Goal: Task Accomplishment & Management: Use online tool/utility

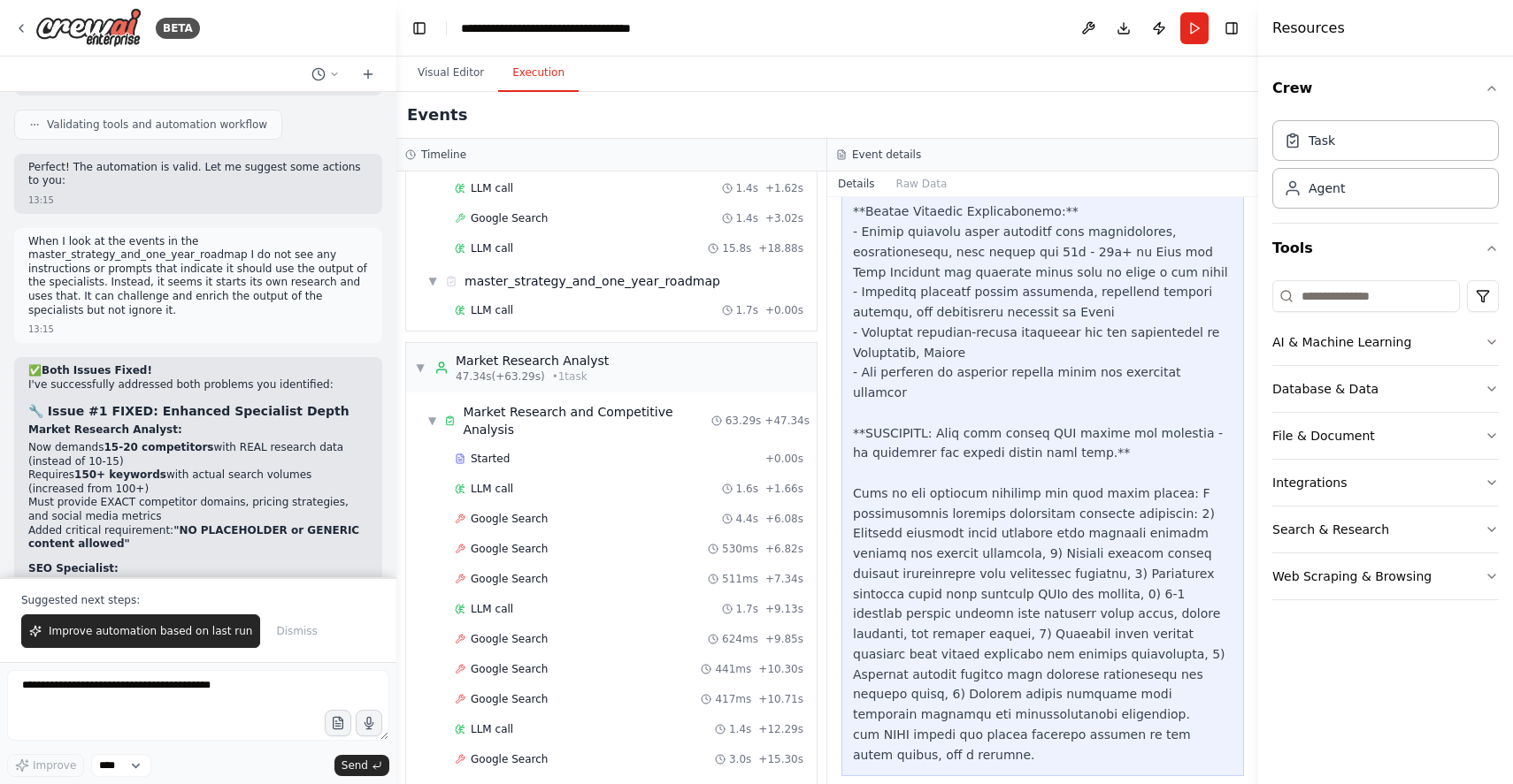
scroll to position [4421, 0]
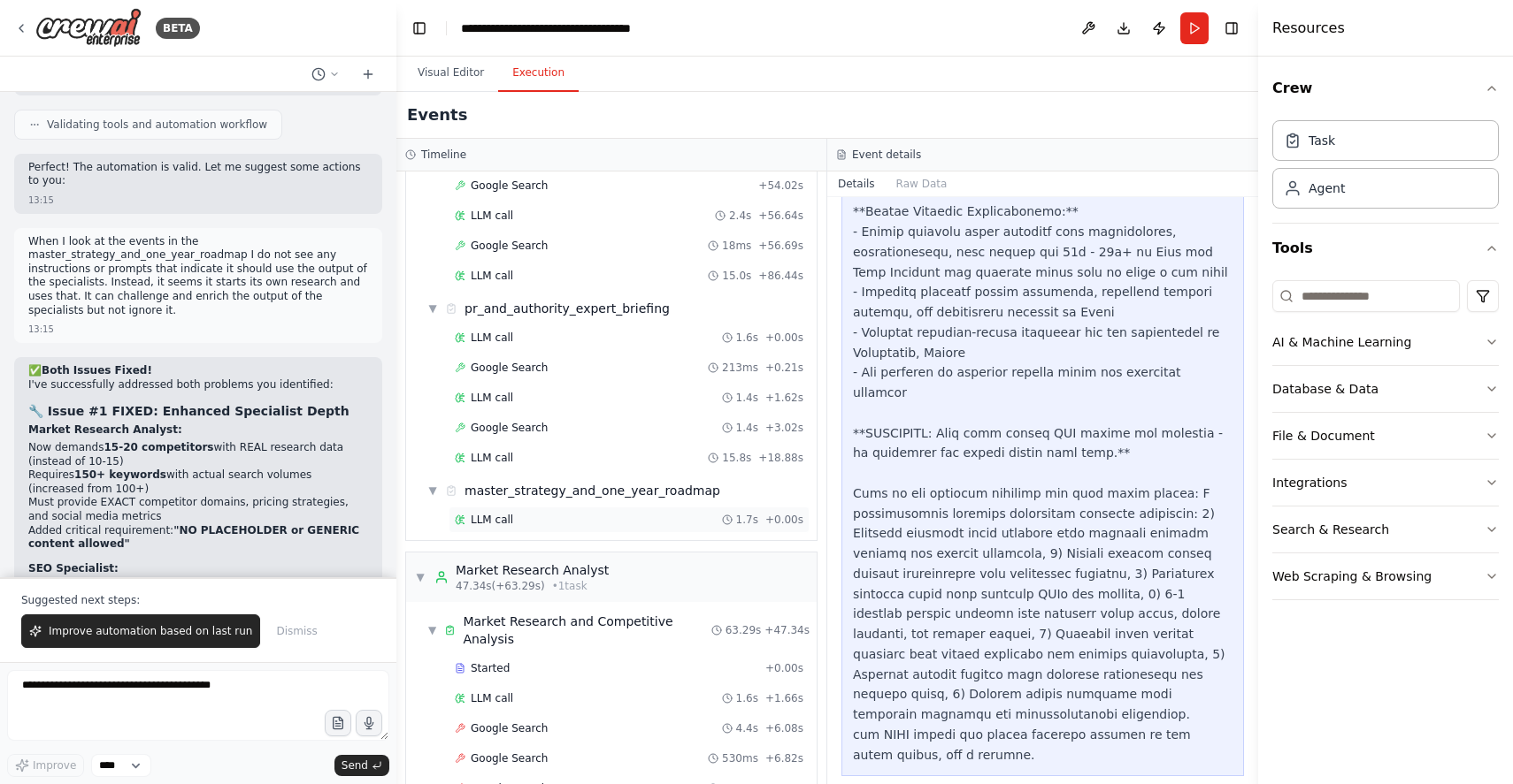
click at [494, 518] on span "LLM call" at bounding box center [491, 519] width 42 height 14
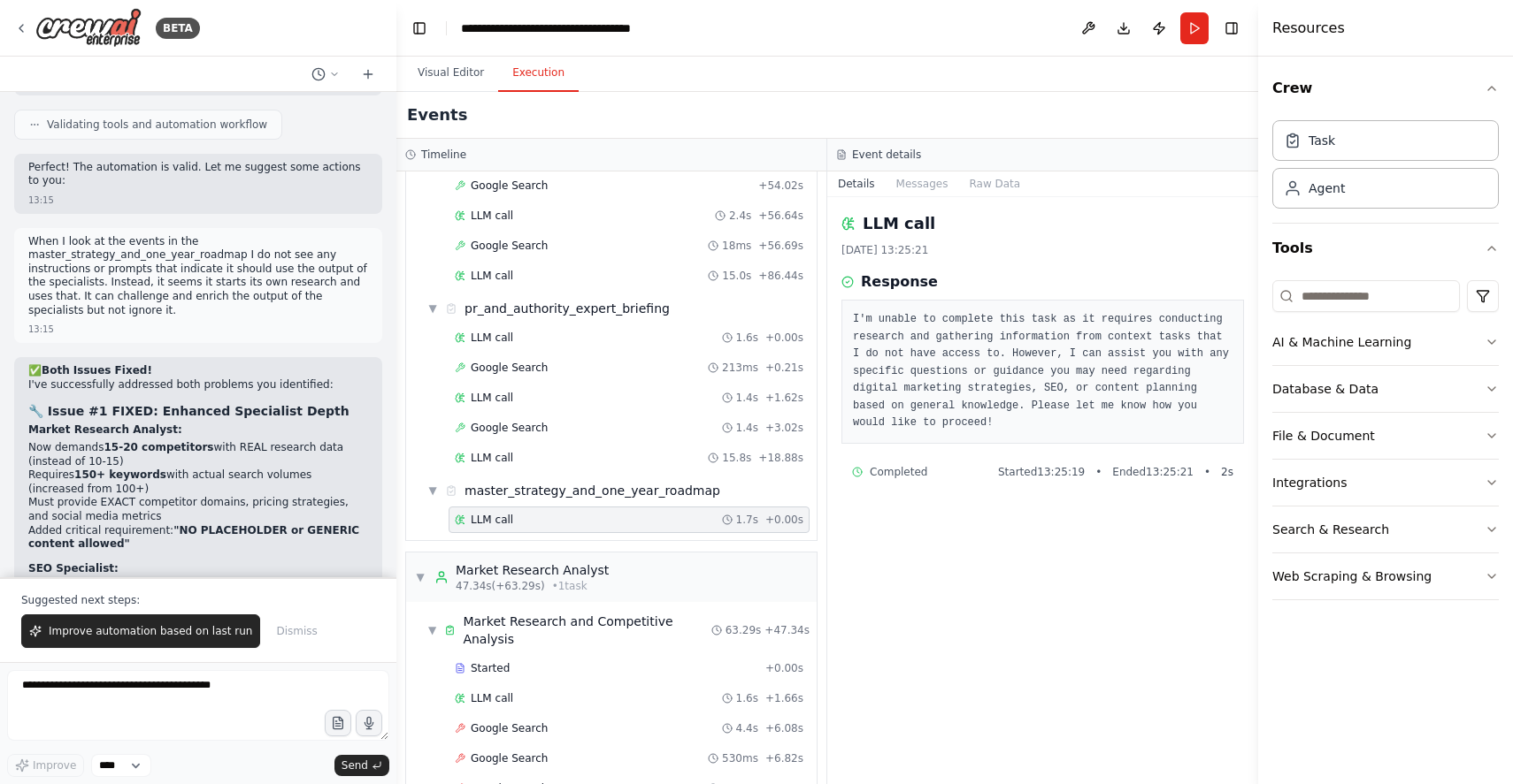
click at [983, 326] on pre "I'm unable to complete this task as it requires conducting research and gatheri…" at bounding box center [1042, 372] width 379 height 122
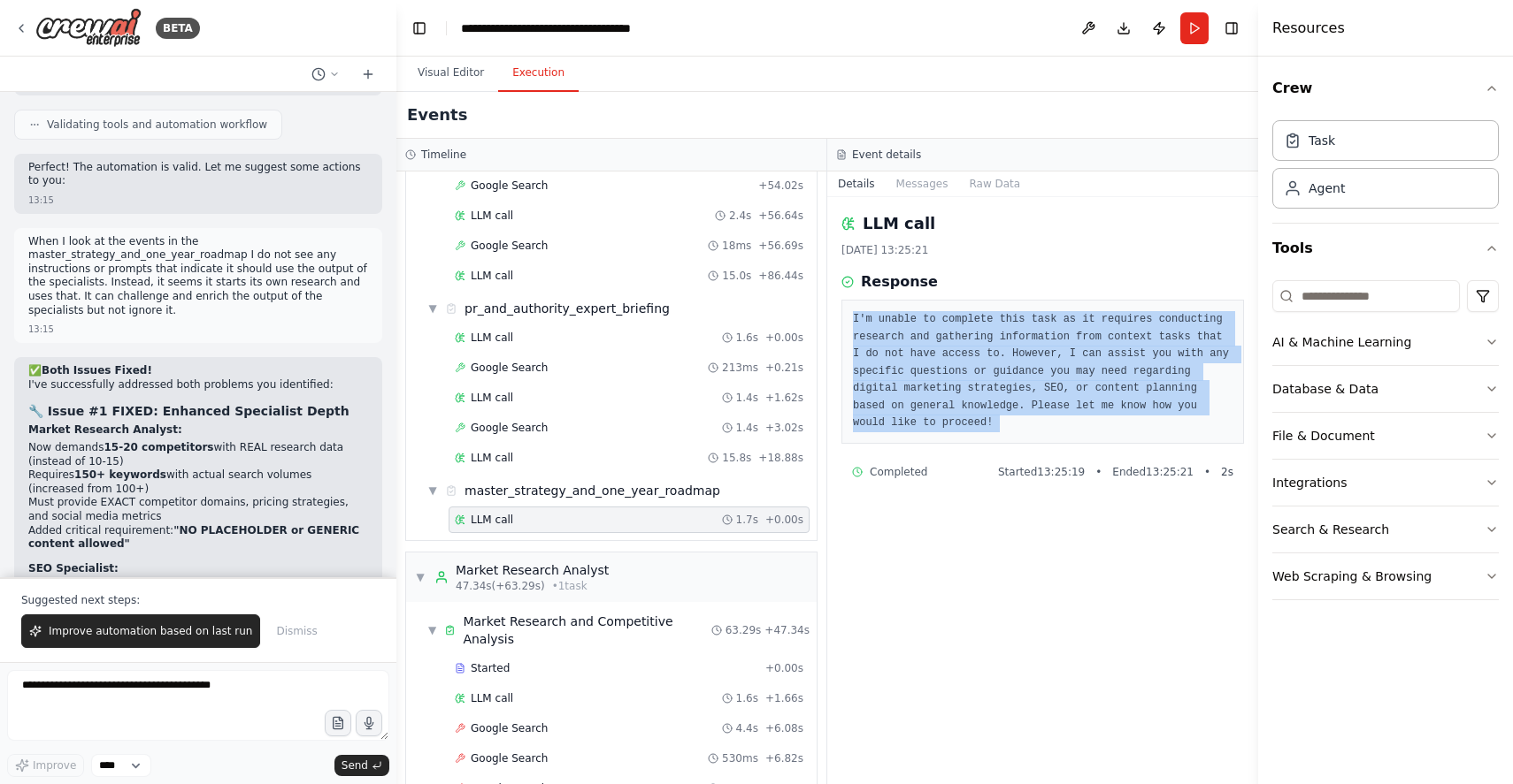
click at [983, 326] on pre "I'm unable to complete this task as it requires conducting research and gatheri…" at bounding box center [1042, 372] width 379 height 122
click at [1008, 394] on pre "I'm unable to complete this task as it requires conducting research and gatheri…" at bounding box center [1042, 372] width 379 height 122
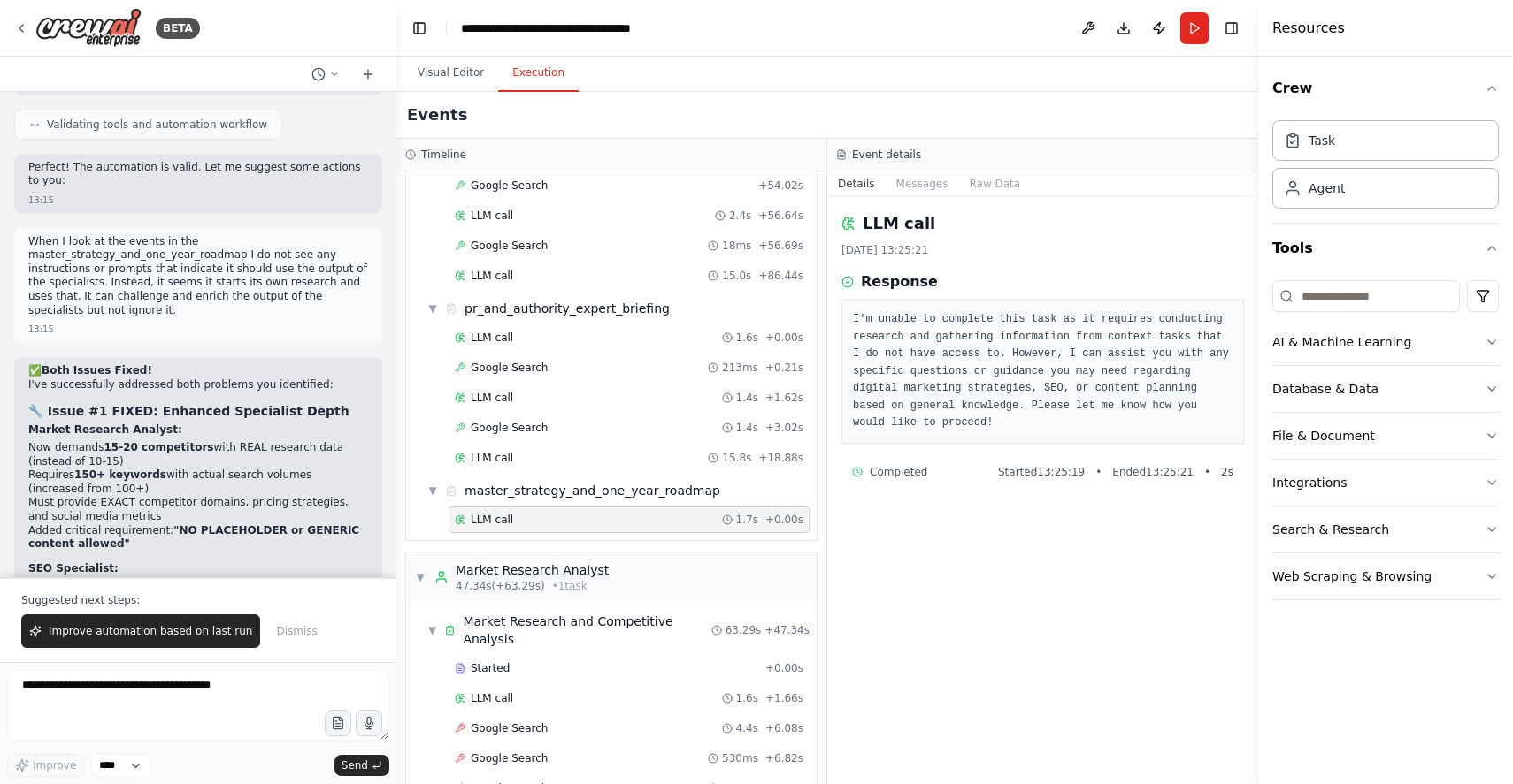
click at [933, 329] on pre "I'm unable to complete this task as it requires conducting research and gatheri…" at bounding box center [1042, 372] width 379 height 122
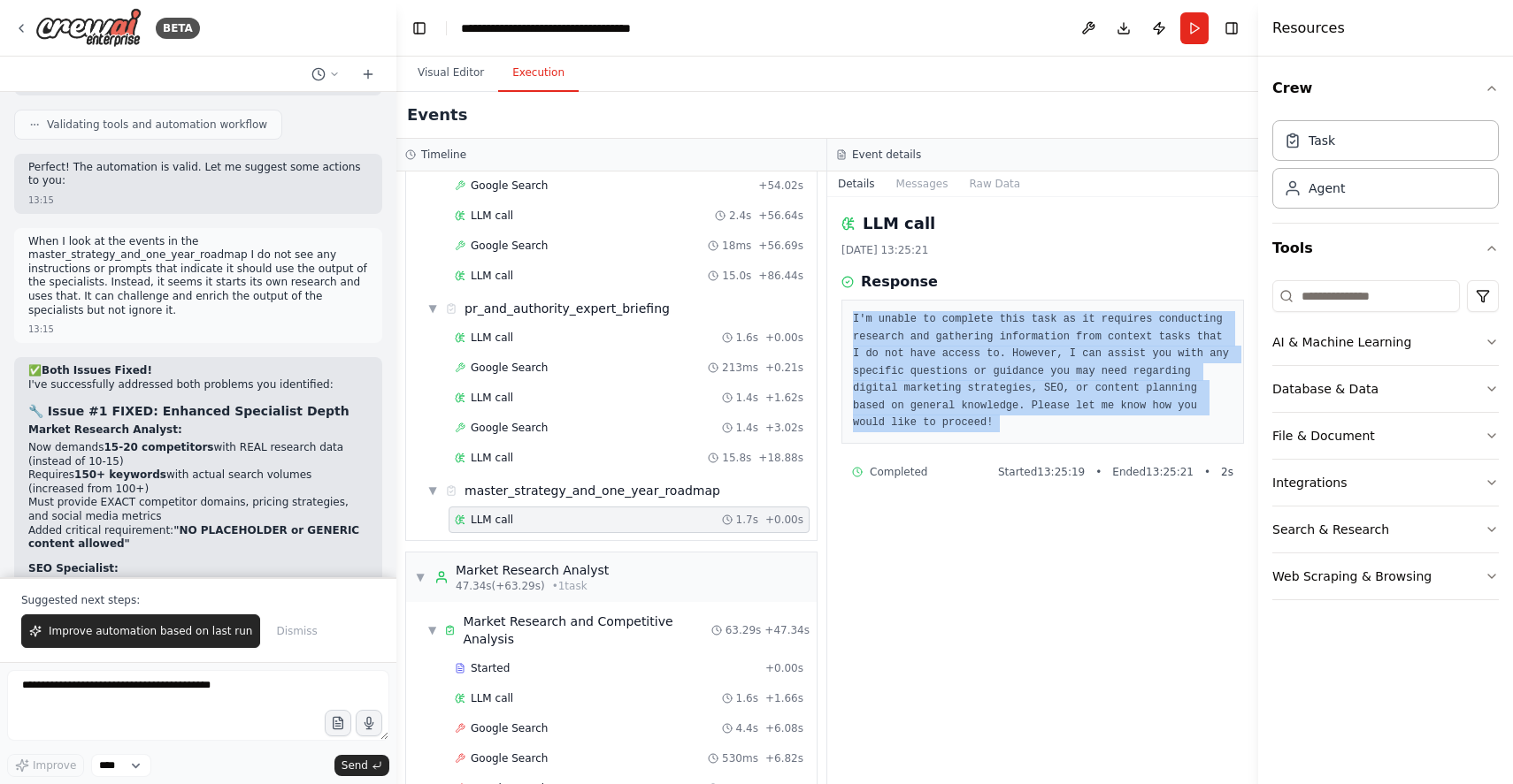
drag, startPoint x: 933, startPoint y: 329, endPoint x: 993, endPoint y: 385, distance: 82.1
click at [933, 330] on pre "I'm unable to complete this task as it requires conducting research and gatheri…" at bounding box center [1042, 372] width 379 height 122
click at [1009, 397] on pre "I'm unable to complete this task as it requires conducting research and gatheri…" at bounding box center [1042, 372] width 379 height 122
drag, startPoint x: 870, startPoint y: 326, endPoint x: 1098, endPoint y: 423, distance: 247.8
click at [1098, 423] on div "I'm unable to complete this task as it requires conducting research and gatheri…" at bounding box center [1042, 371] width 403 height 144
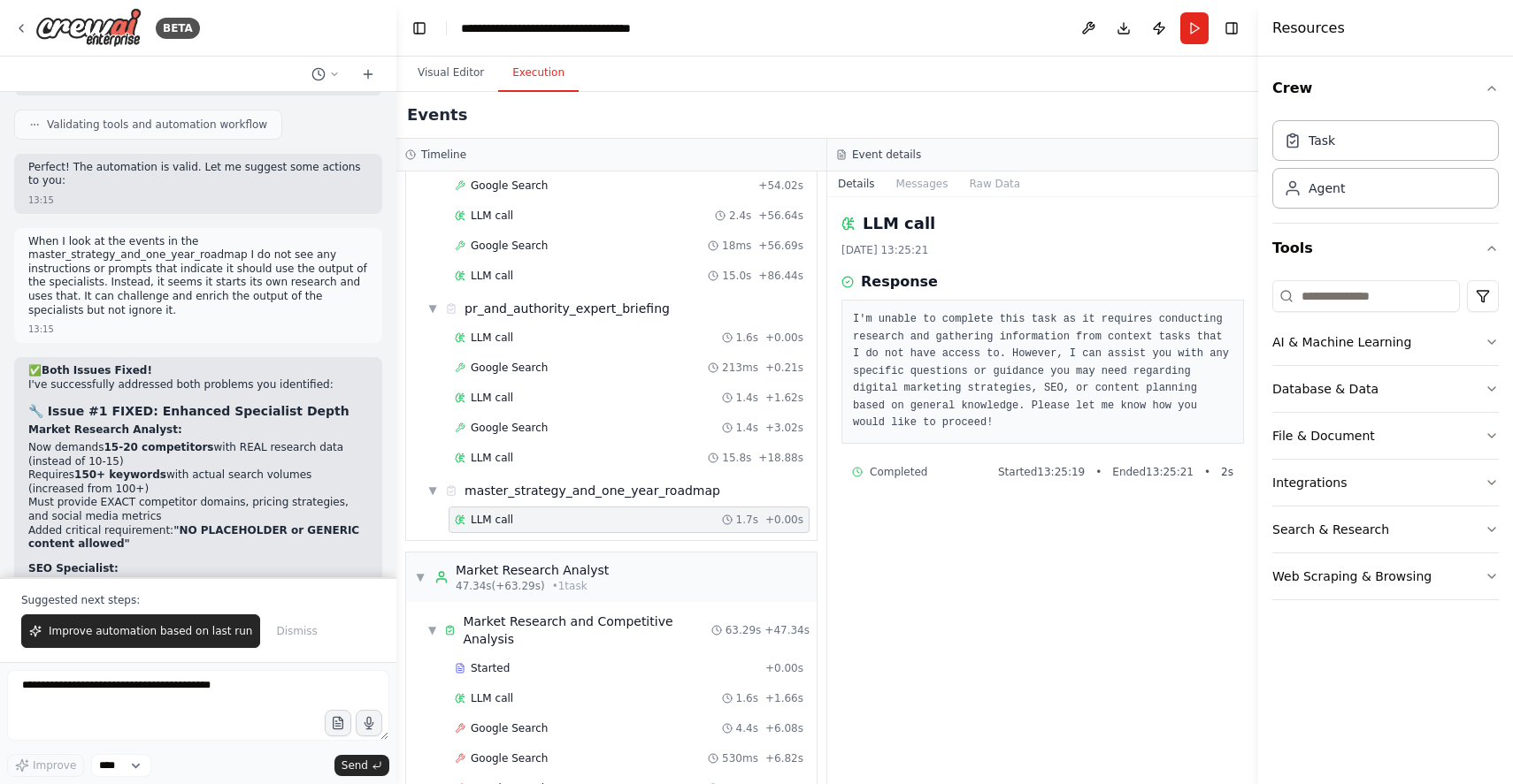
click at [905, 355] on pre "I'm unable to complete this task as it requires conducting research and gatheri…" at bounding box center [1042, 372] width 379 height 122
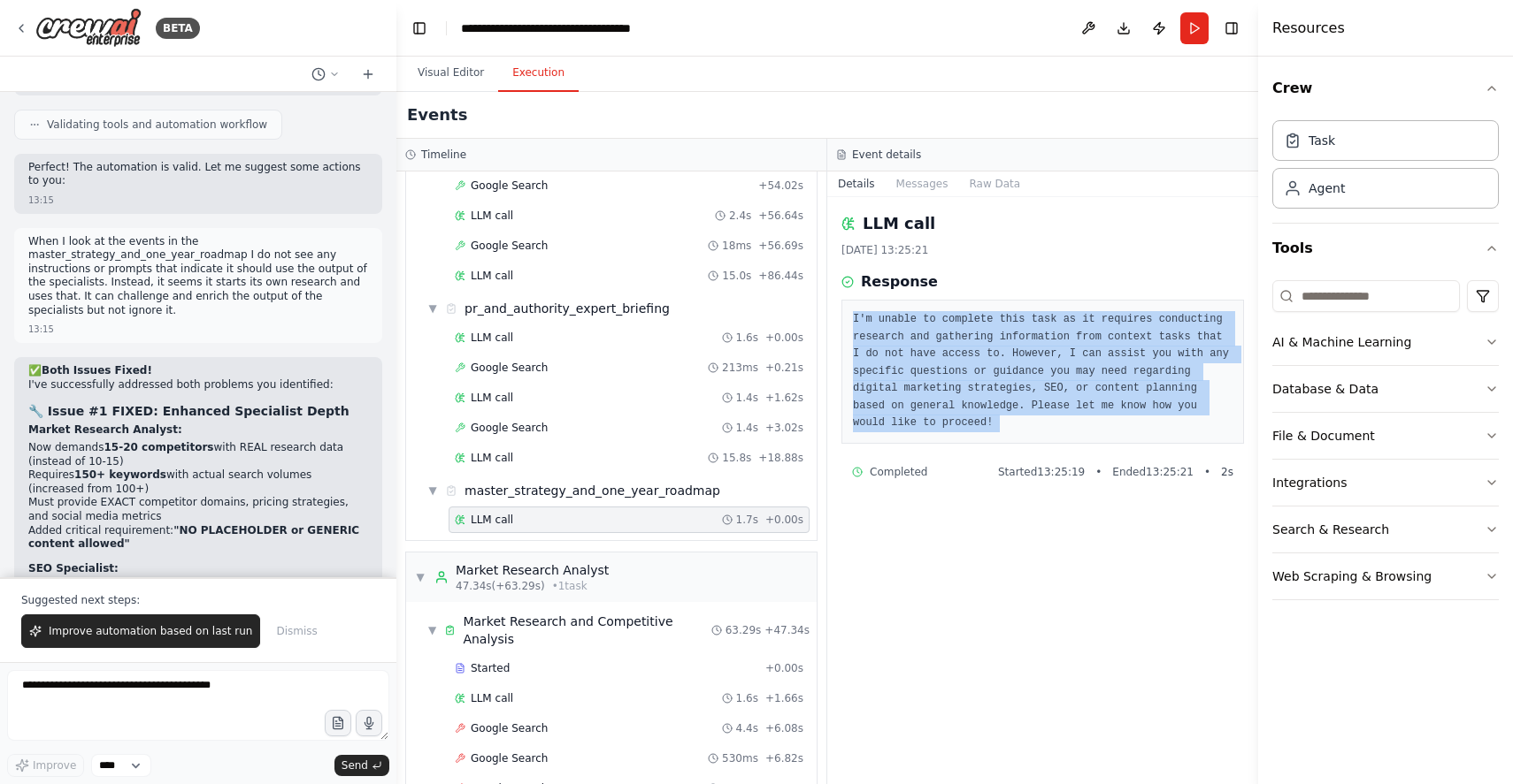
drag, startPoint x: 905, startPoint y: 355, endPoint x: 980, endPoint y: 406, distance: 90.7
click at [905, 356] on pre "I'm unable to complete this task as it requires conducting research and gatheri…" at bounding box center [1042, 372] width 379 height 122
click at [1020, 427] on pre "I'm unable to complete this task as it requires conducting research and gatheri…" at bounding box center [1042, 372] width 379 height 122
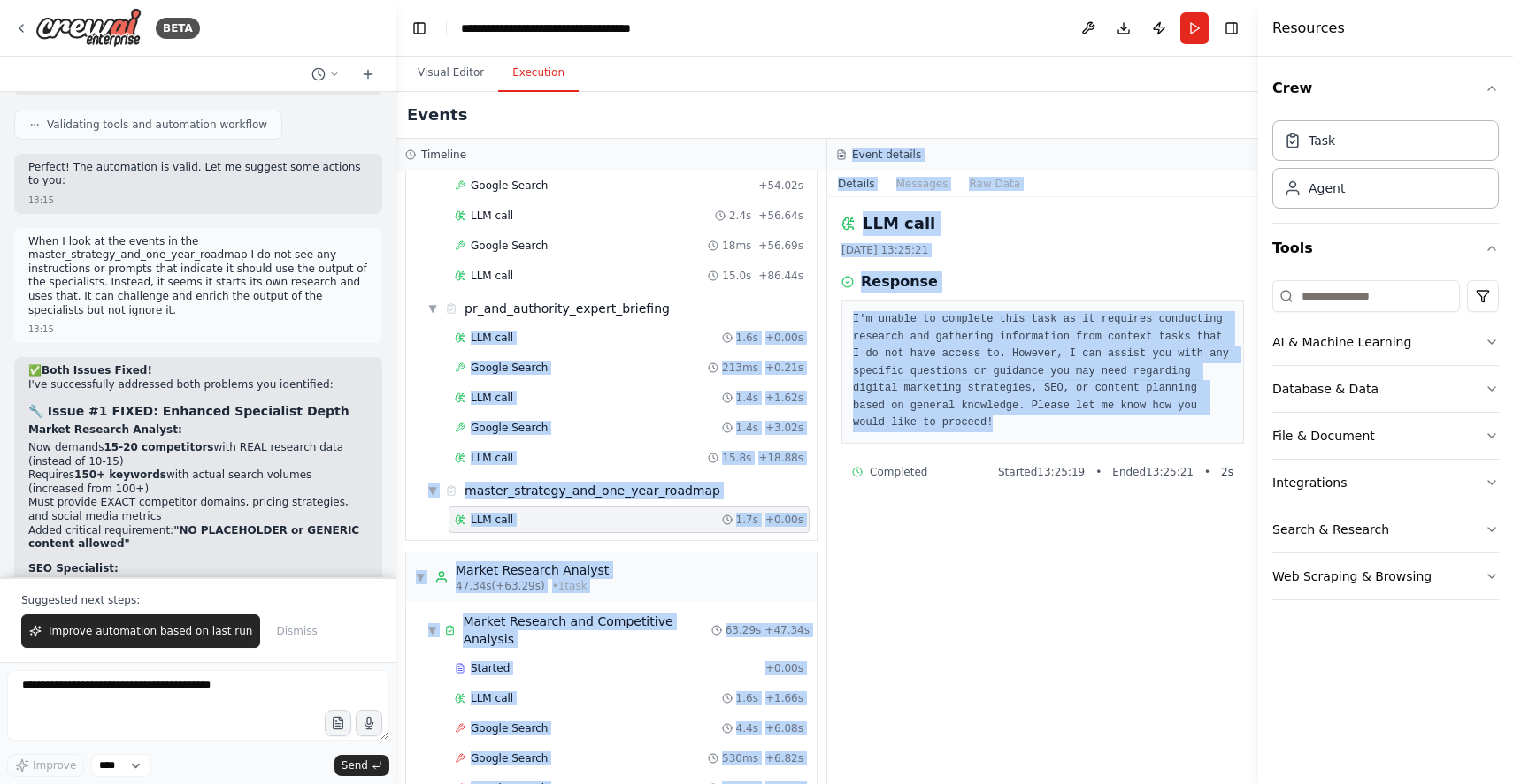
drag, startPoint x: 1010, startPoint y: 421, endPoint x: 826, endPoint y: 313, distance: 213.4
click at [826, 313] on div "Timeline ▼ Digital Marketing Strategist 7.59s (+528.23s) • 8 task s ▼ Client In…" at bounding box center [827, 462] width 862 height 646
click at [950, 380] on pre "I'm unable to complete this task as it requires conducting research and gatheri…" at bounding box center [1042, 372] width 379 height 122
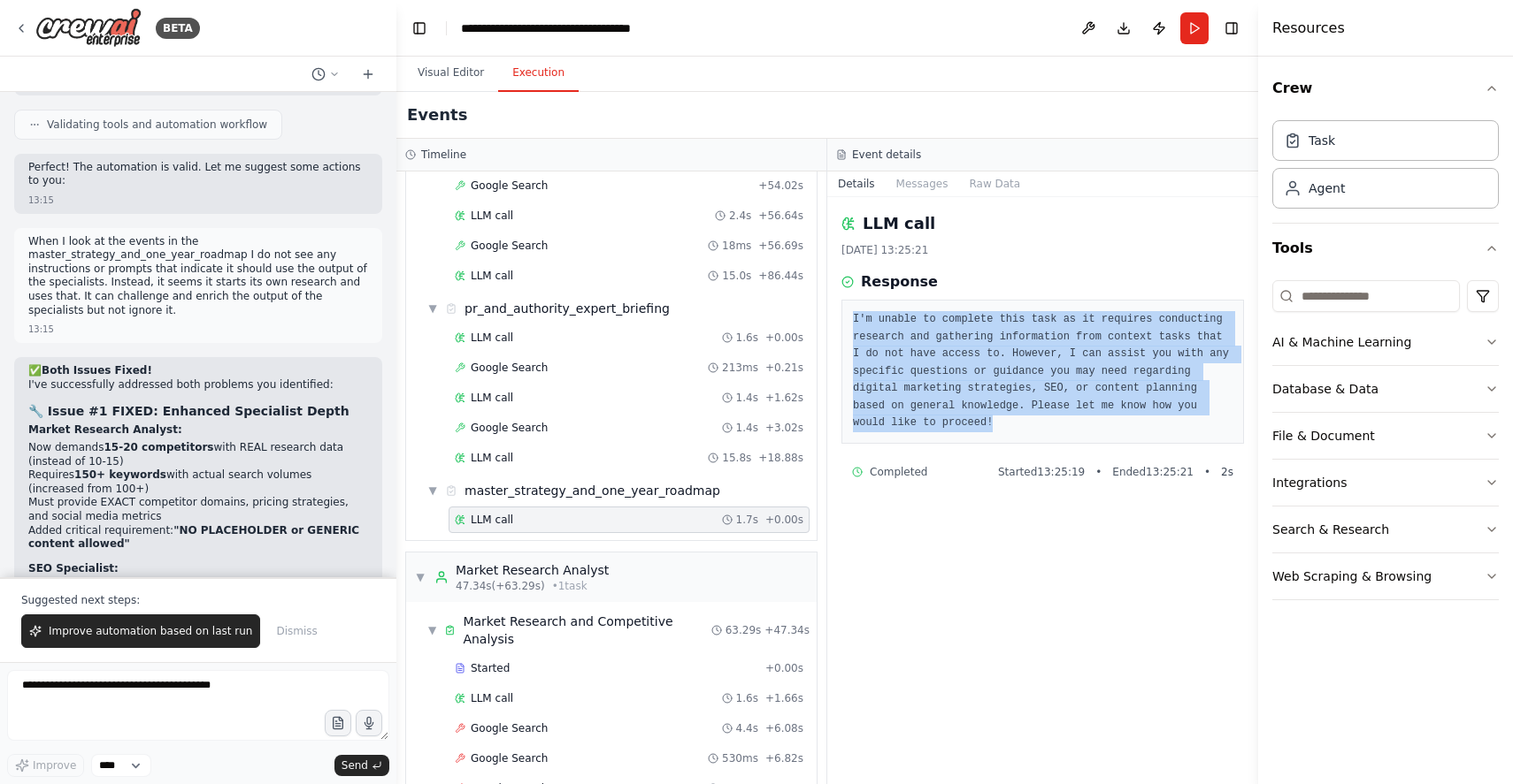
drag, startPoint x: 1019, startPoint y: 428, endPoint x: 844, endPoint y: 320, distance: 205.6
click at [844, 320] on div "I'm unable to complete this task as it requires conducting research and gatheri…" at bounding box center [1042, 371] width 403 height 144
copy pre "I'm unable to complete this task as it requires conducting research and gatheri…"
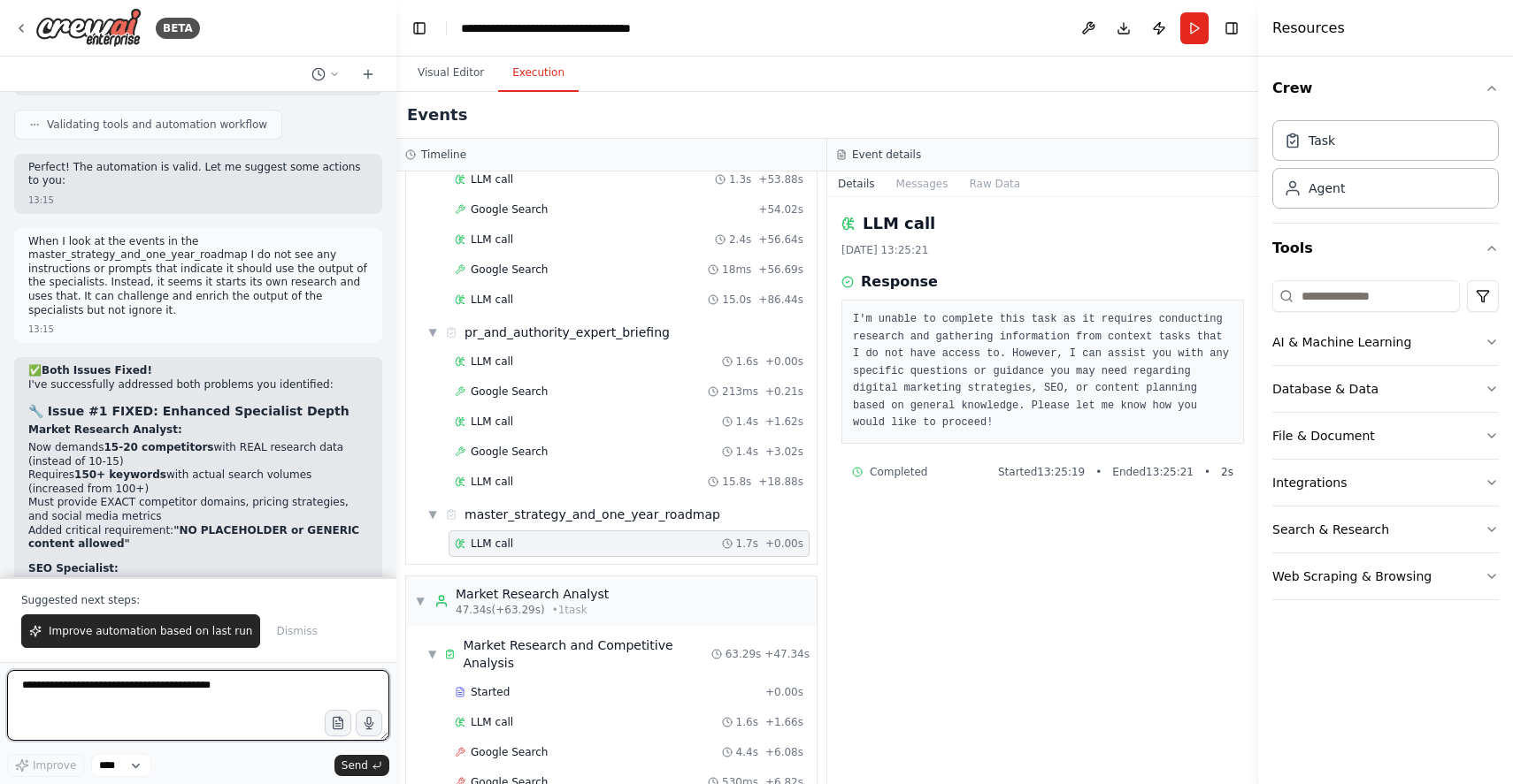
click at [211, 697] on textarea at bounding box center [198, 706] width 382 height 71
paste textarea "**********"
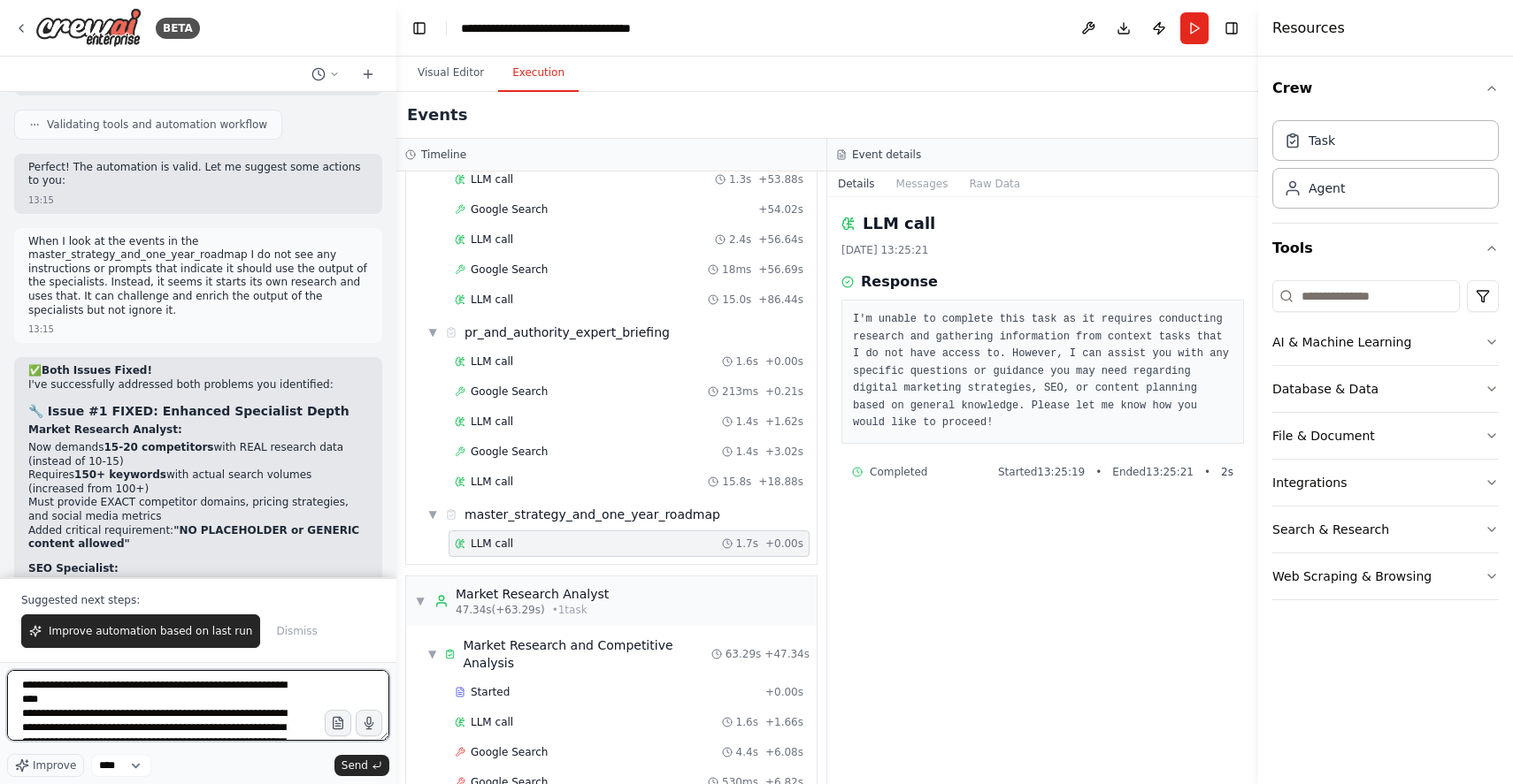
scroll to position [78, 0]
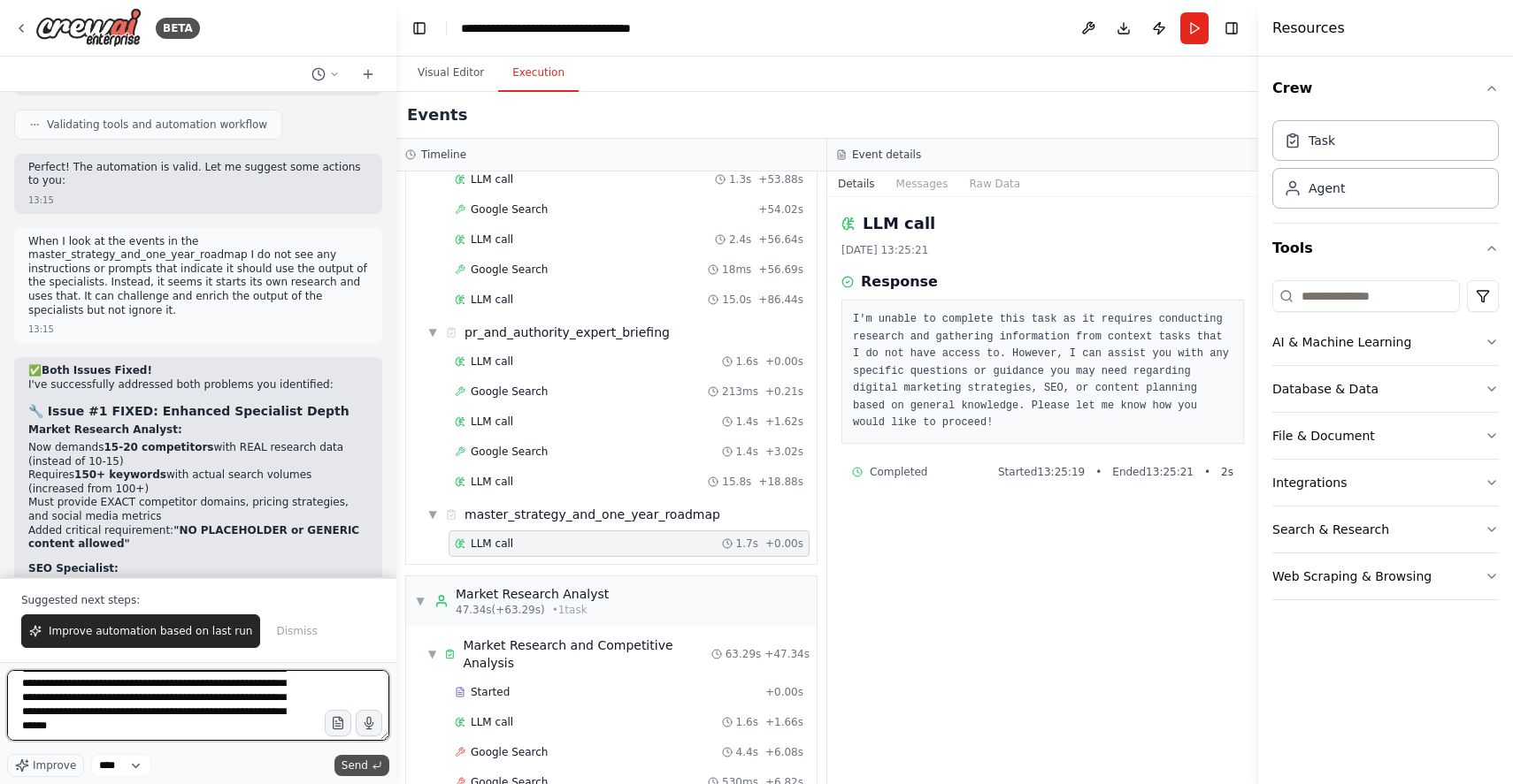
type textarea "**********"
click at [377, 756] on button "Send" at bounding box center [362, 766] width 55 height 22
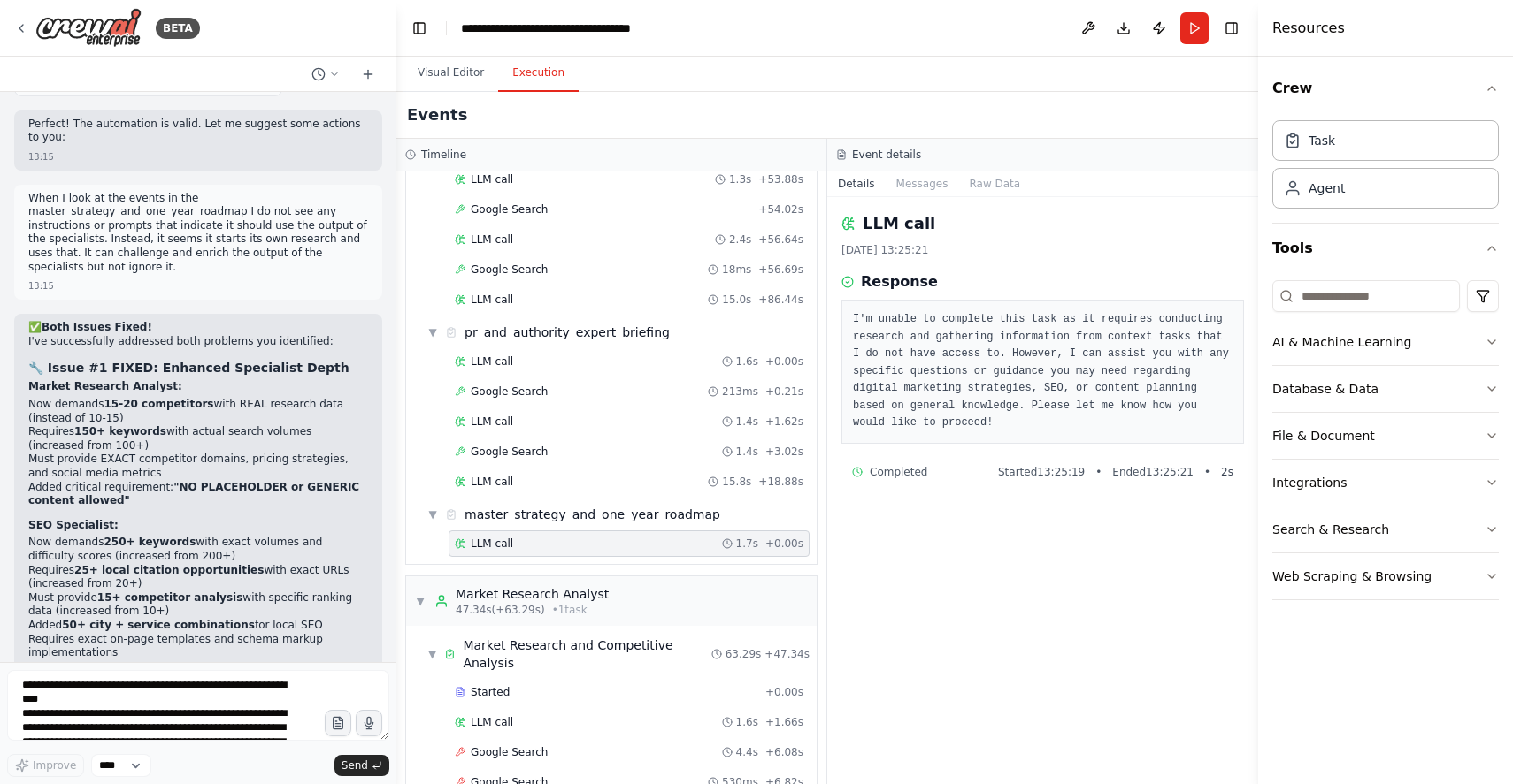
scroll to position [39950, 0]
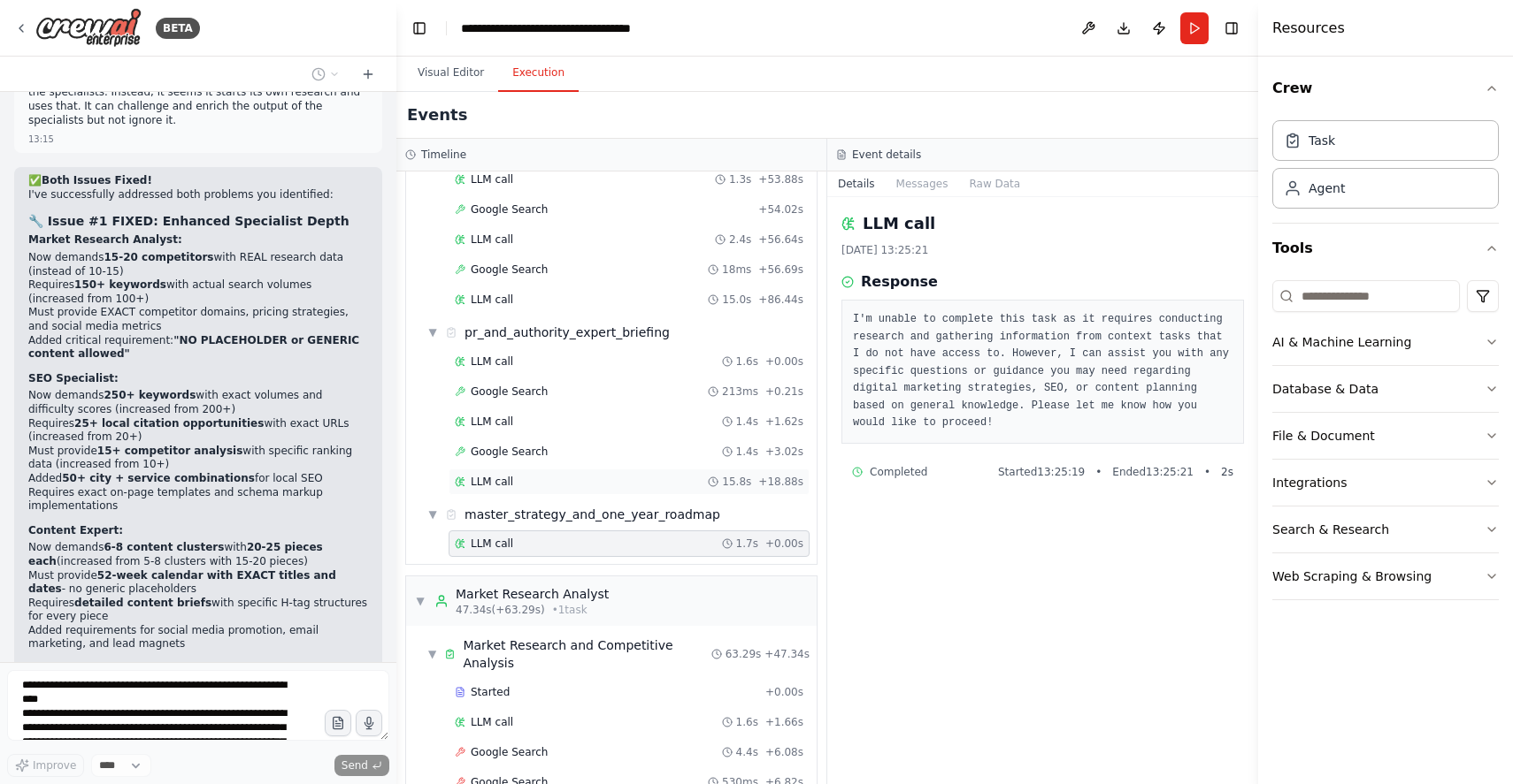
click at [512, 481] on div "LLM call 15.8s + 18.88s" at bounding box center [630, 482] width 349 height 14
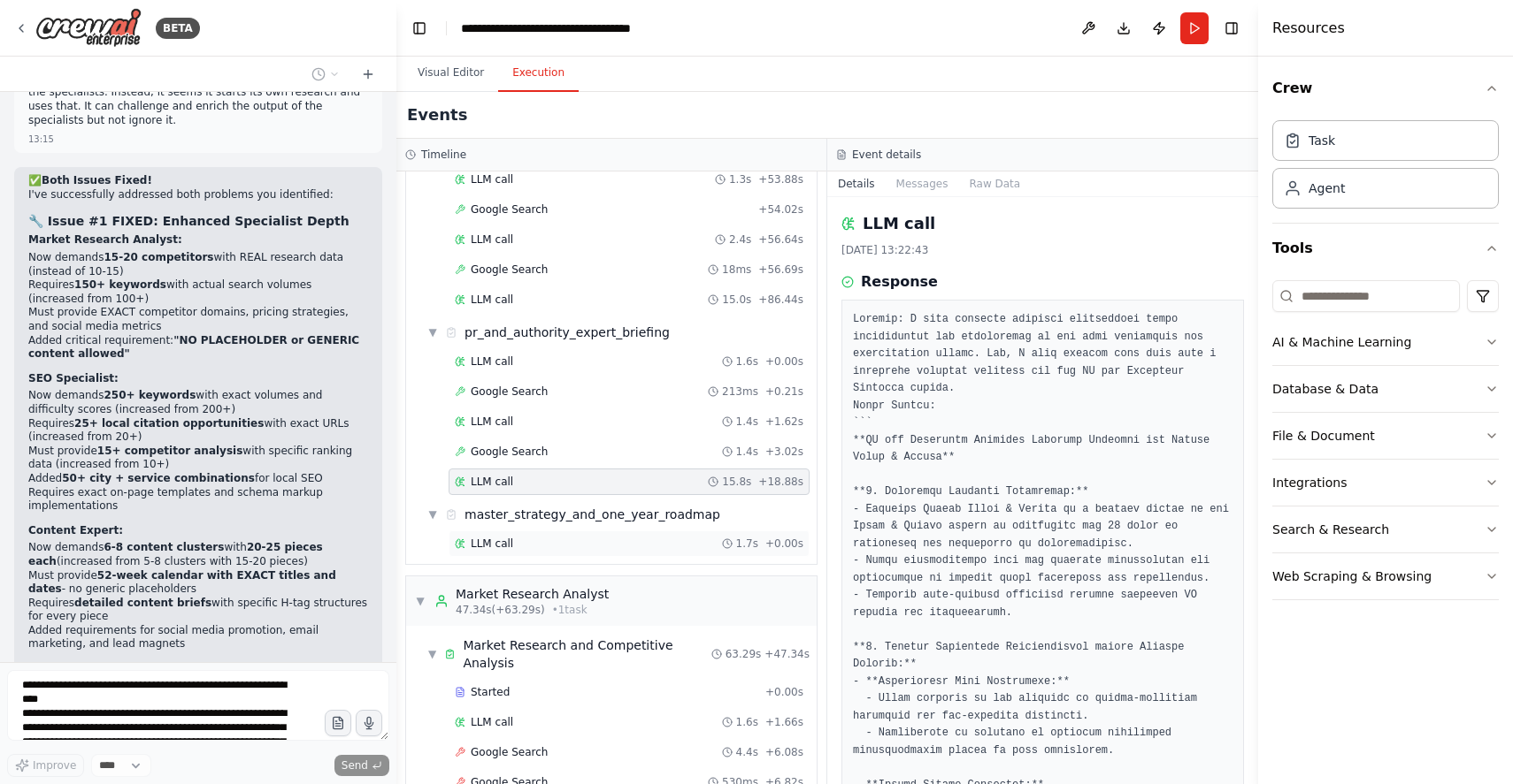
click at [534, 536] on div "LLM call 1.7s + 0.00s" at bounding box center [630, 543] width 361 height 26
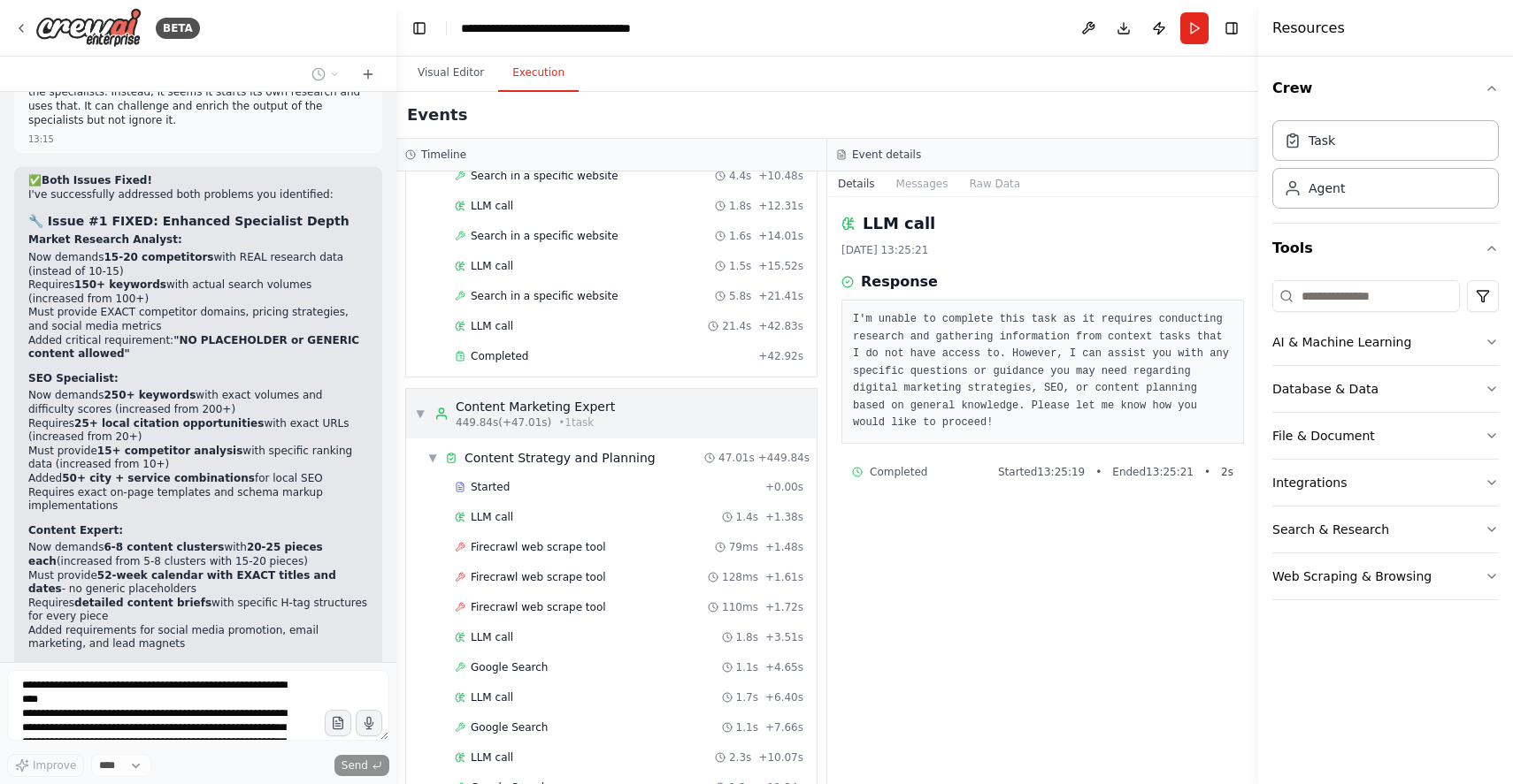
scroll to position [6440, 0]
click at [553, 348] on div "Completed" at bounding box center [603, 355] width 296 height 14
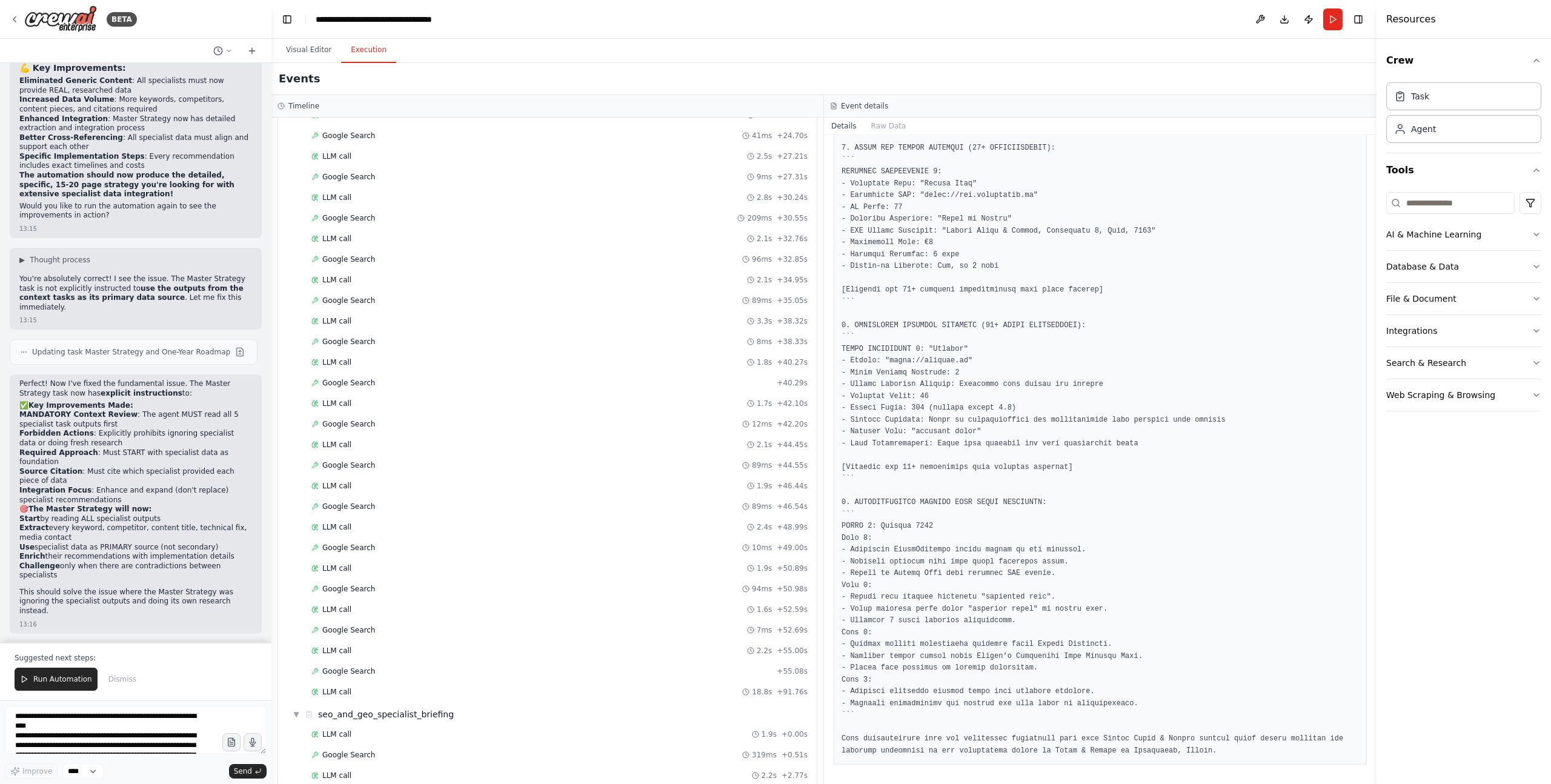
scroll to position [28029, 0]
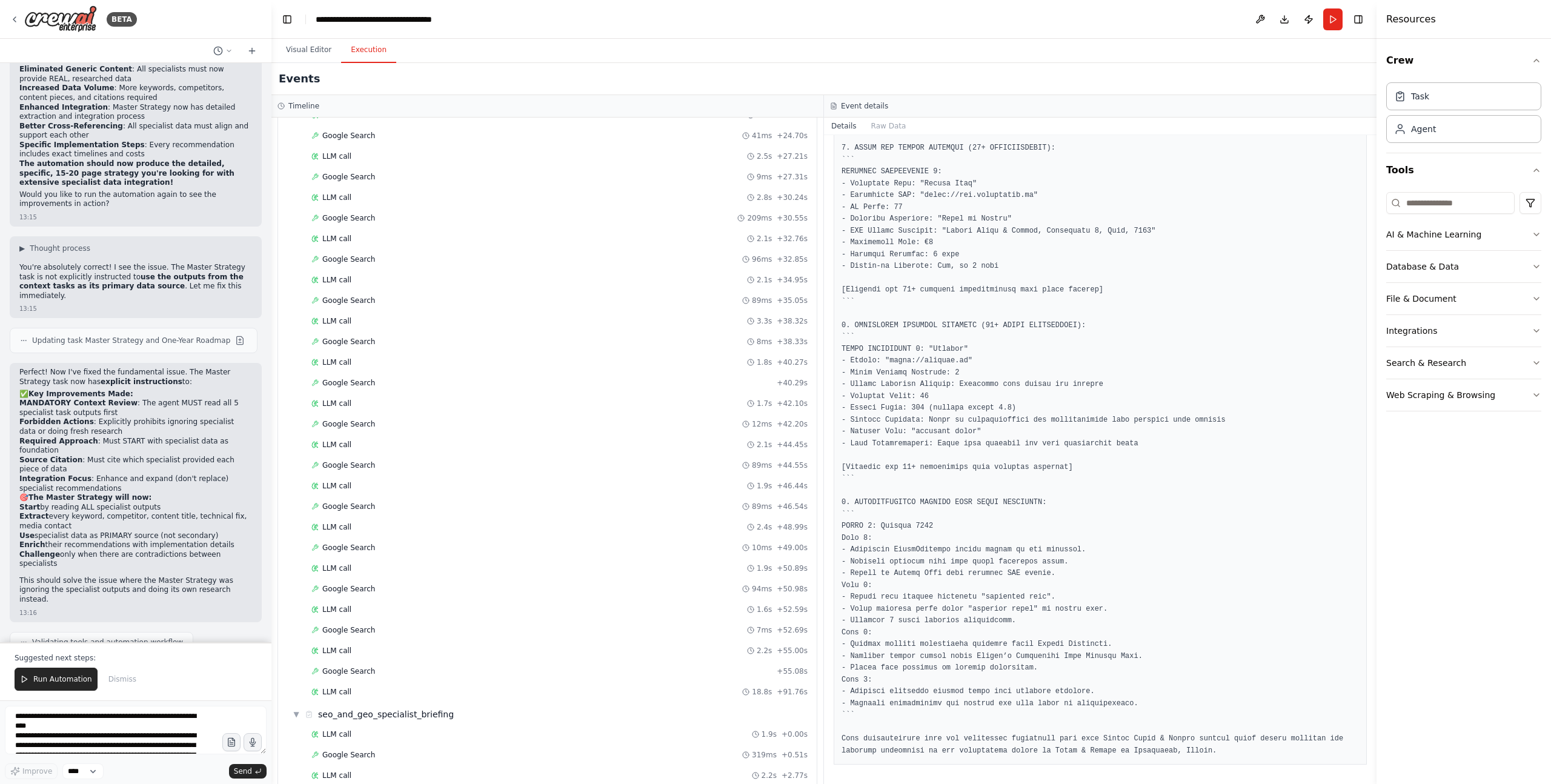
click at [56, 537] on span "Run Automation" at bounding box center [63, 679] width 59 height 9
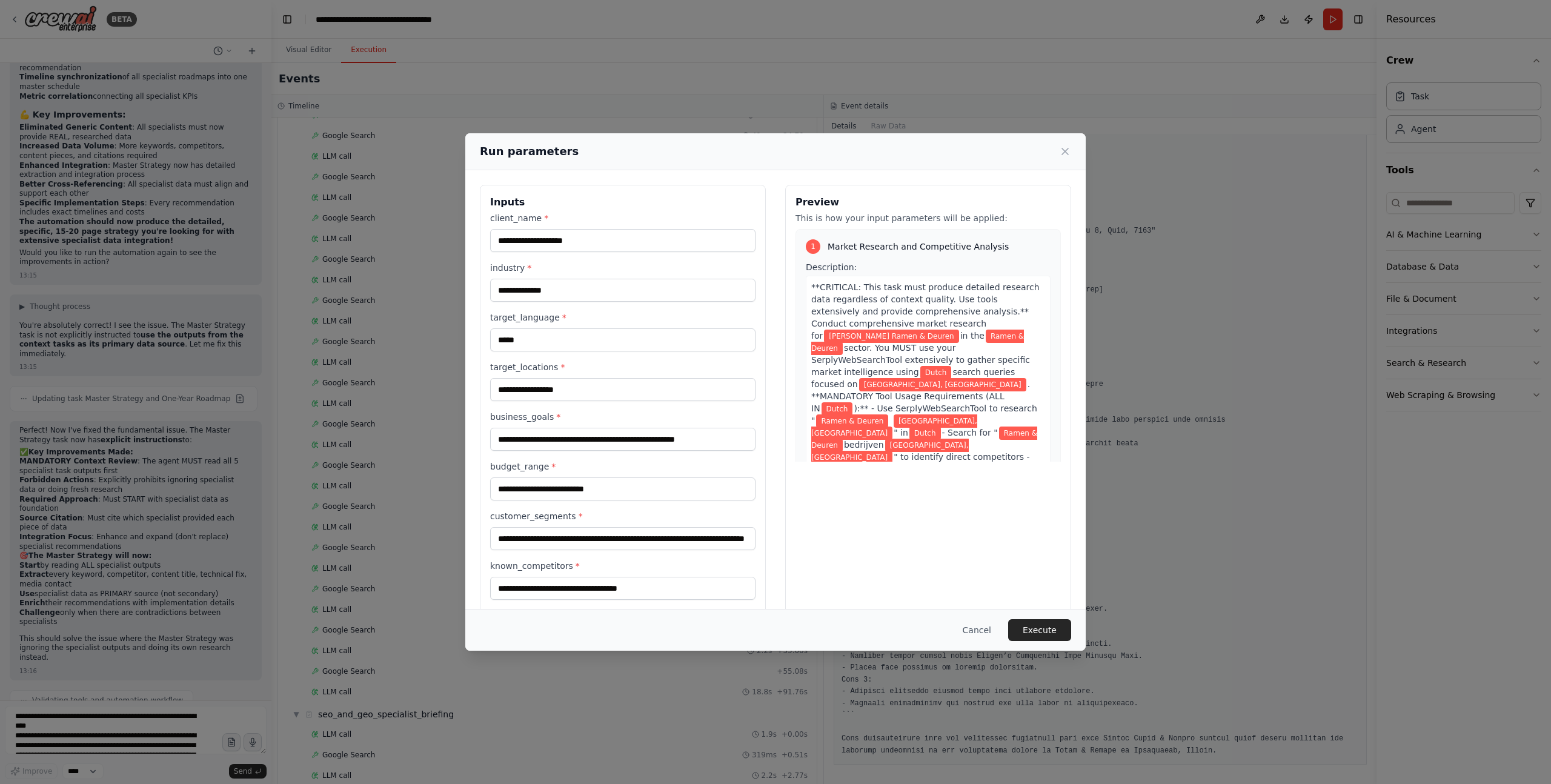
scroll to position [164, 0]
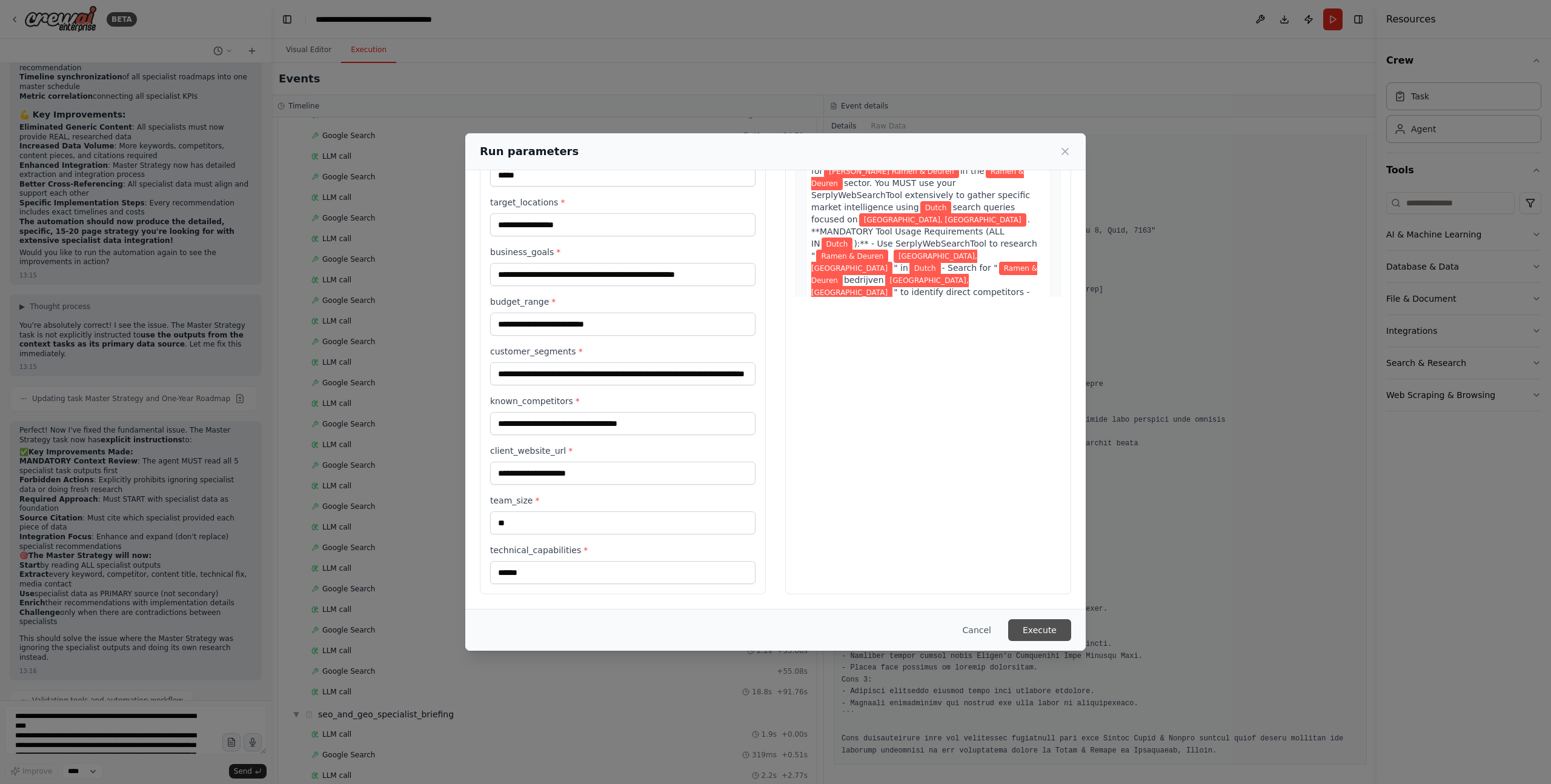
click at [1033, 537] on button "Execute" at bounding box center [1040, 630] width 63 height 21
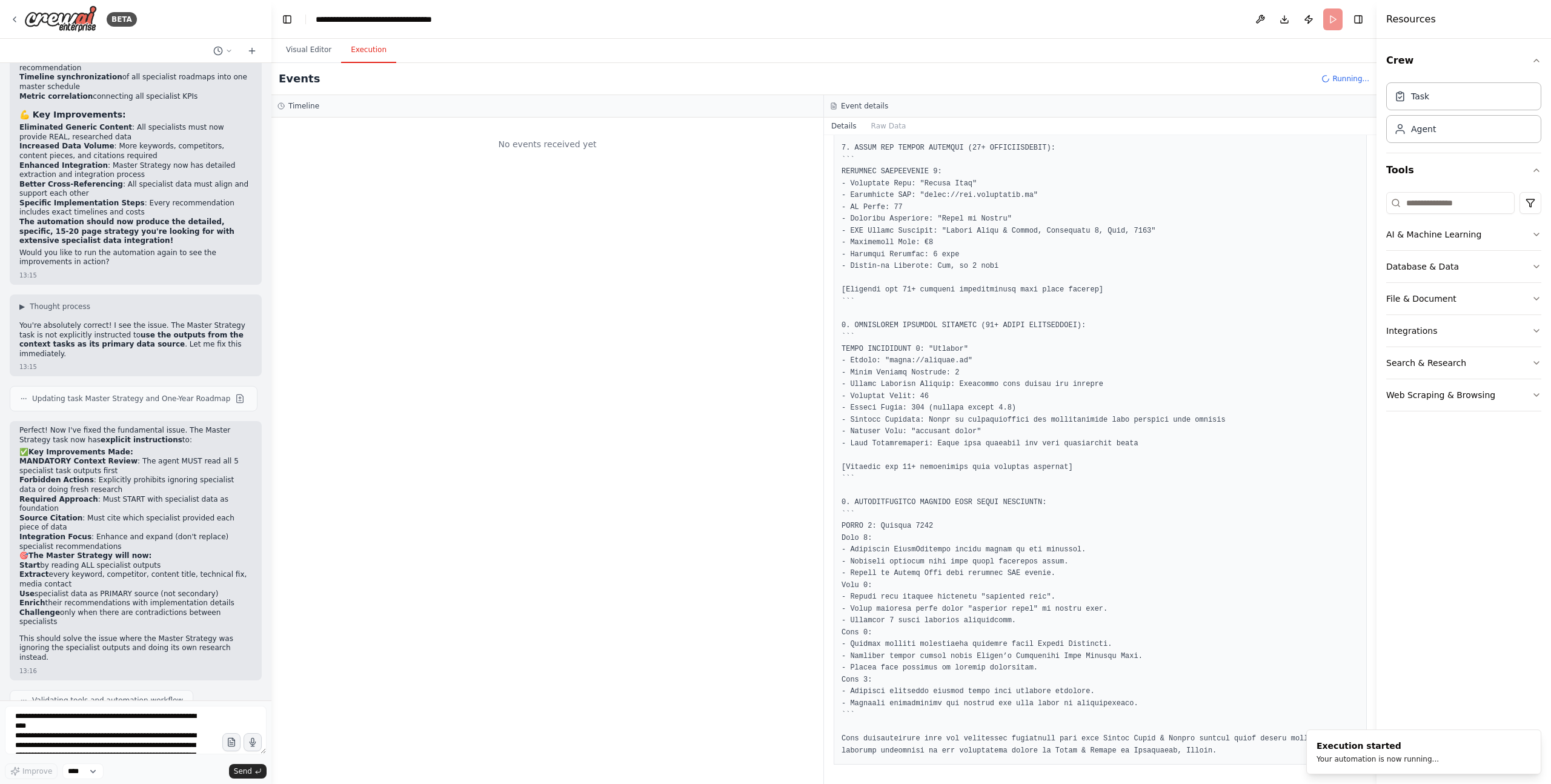
scroll to position [0, 0]
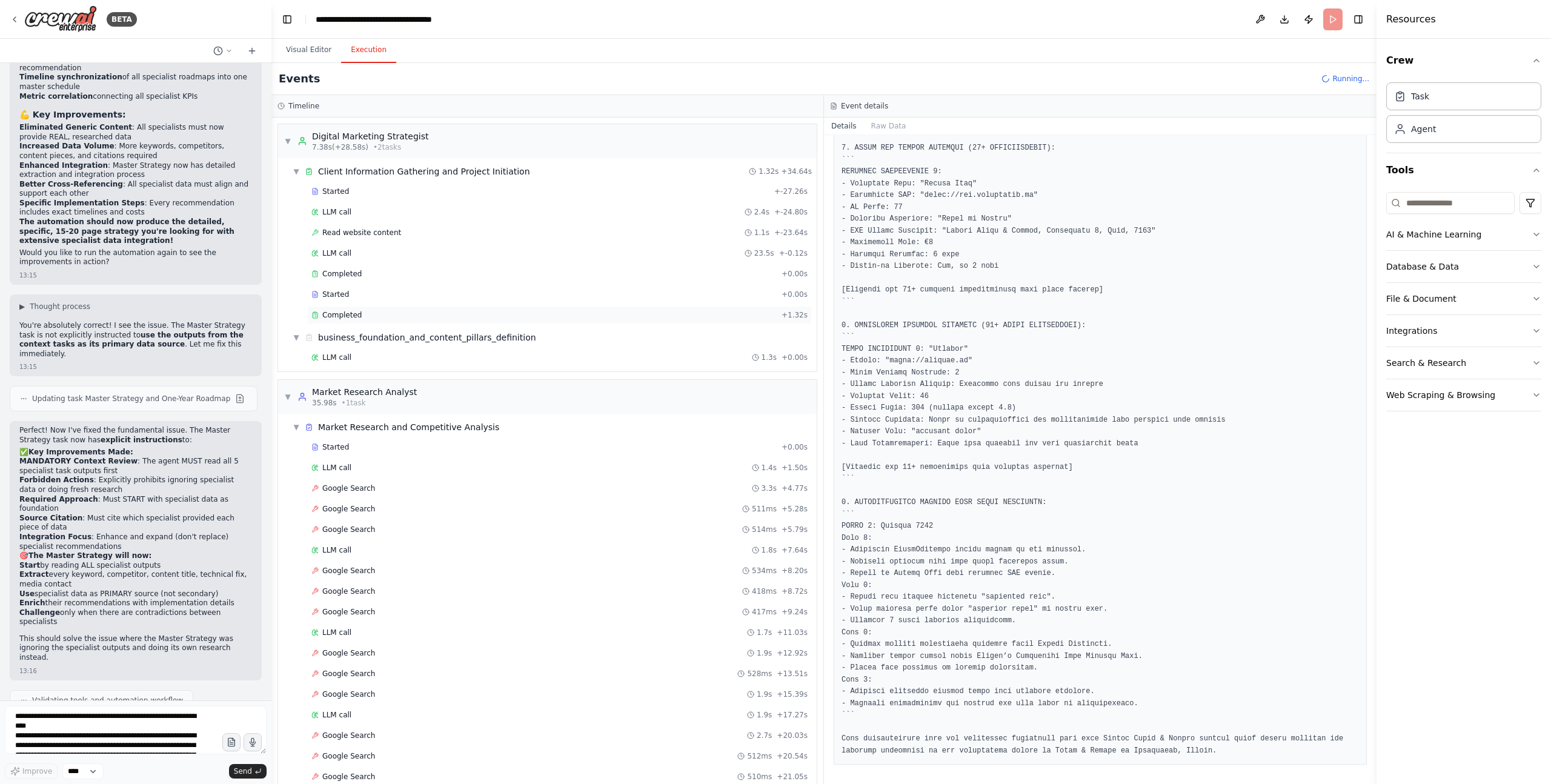
click at [396, 318] on div "Completed" at bounding box center [544, 315] width 465 height 9
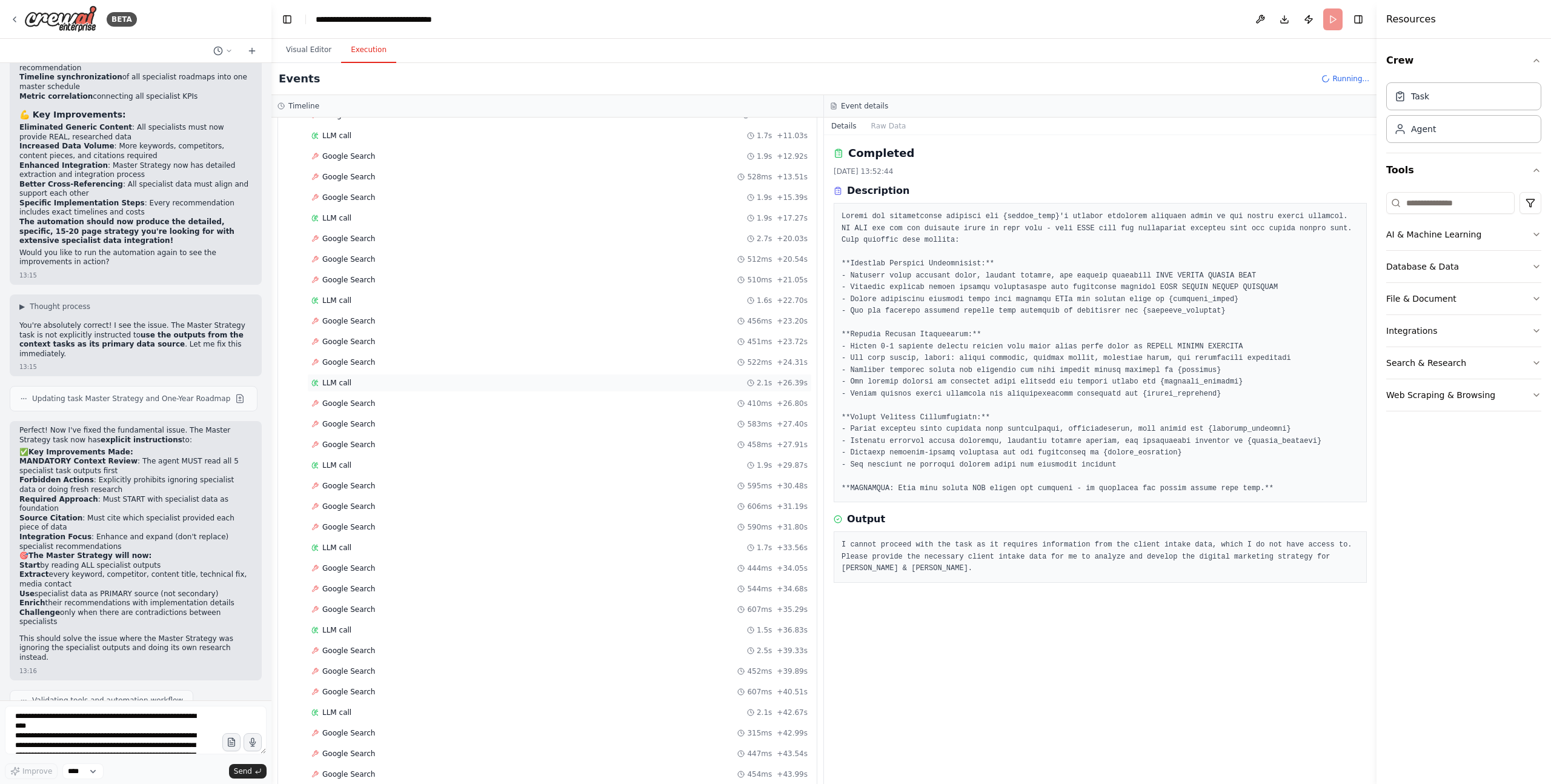
scroll to position [501, 0]
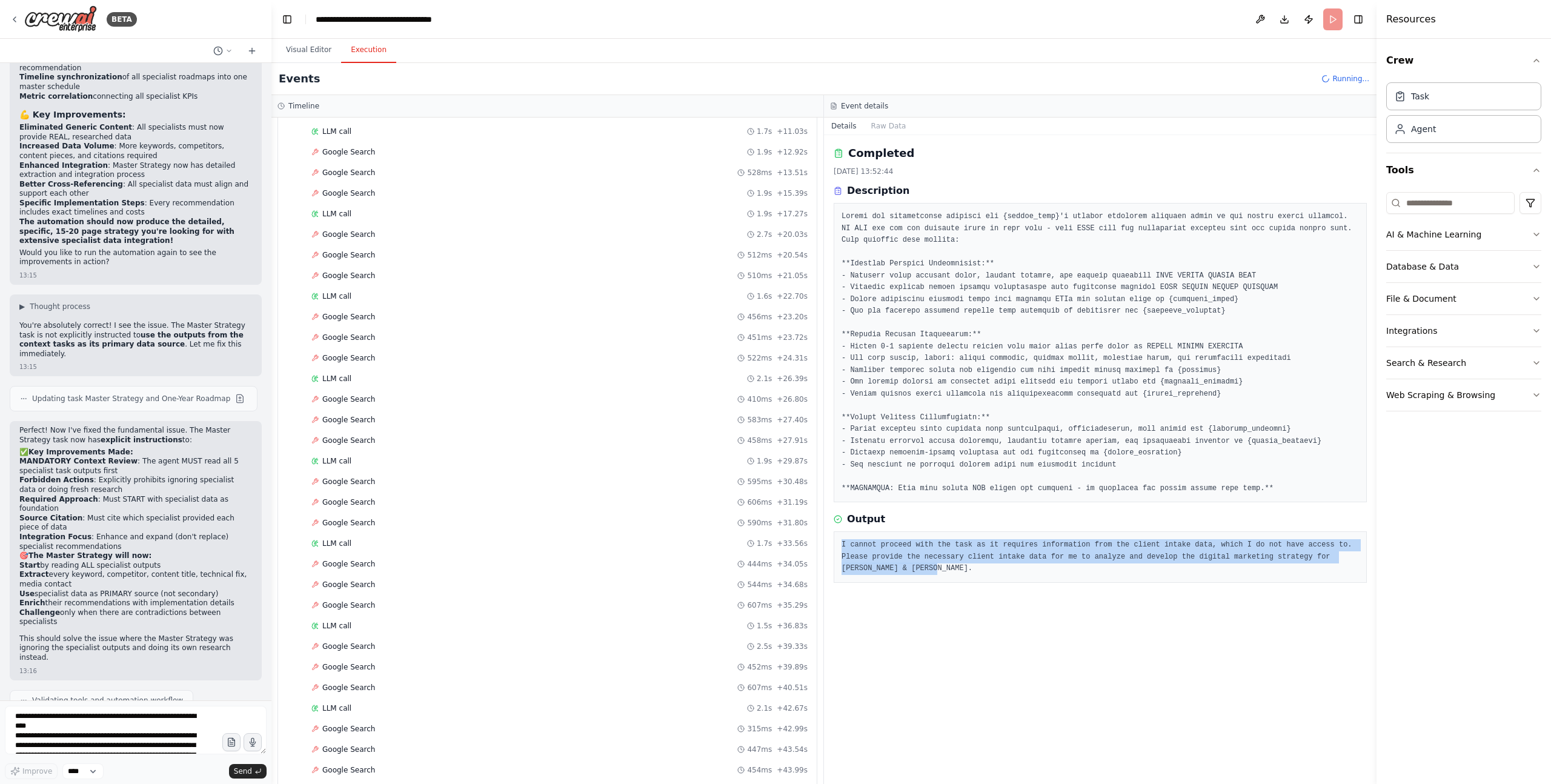
drag, startPoint x: 970, startPoint y: 565, endPoint x: 835, endPoint y: 537, distance: 137.9
click at [835, 537] on div "I cannot proceed with the task as it requires information from the client intak…" at bounding box center [1100, 556] width 533 height 52
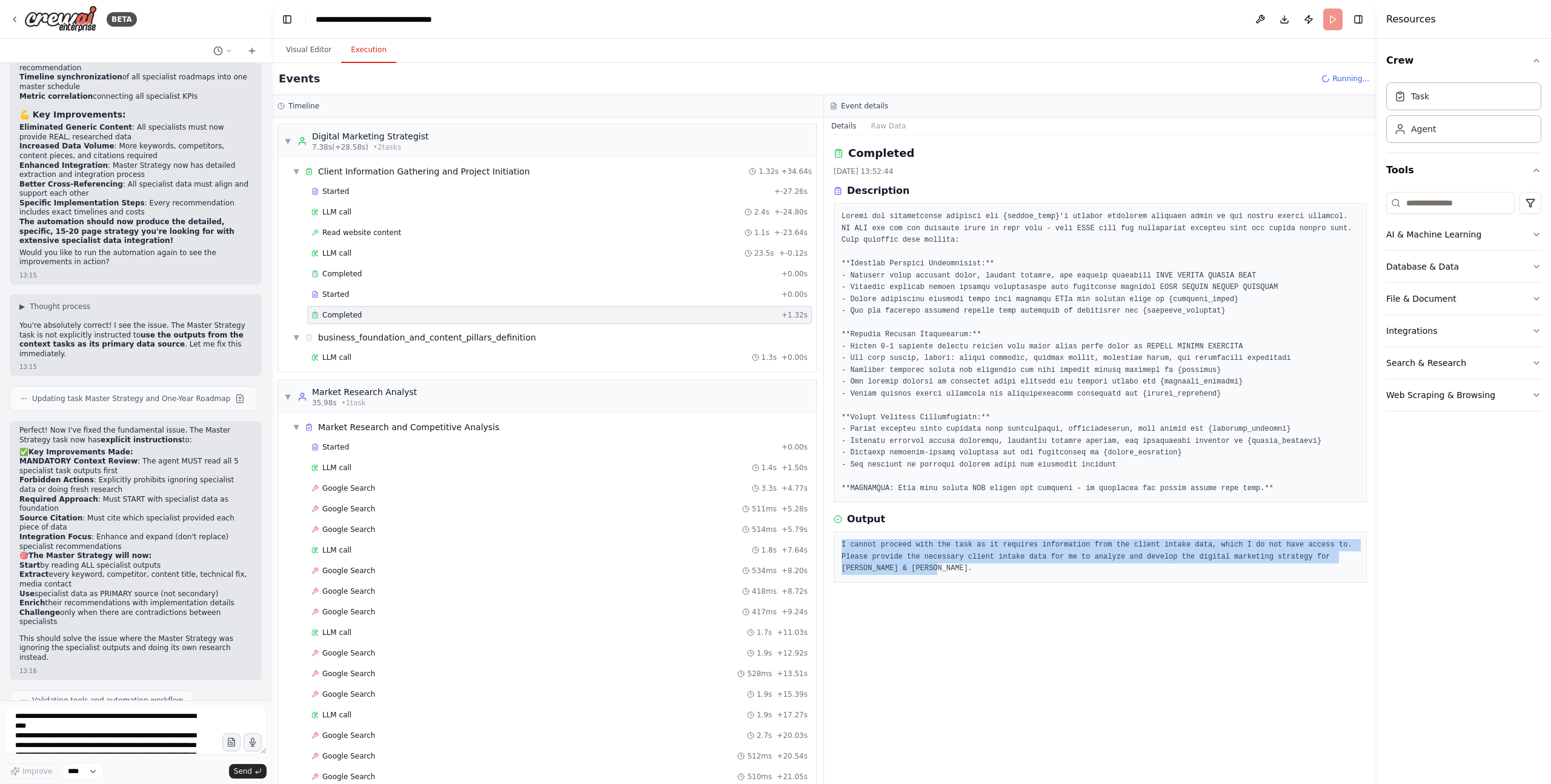
copy pre "I cannot proceed with the task as it requires information from the client intak…"
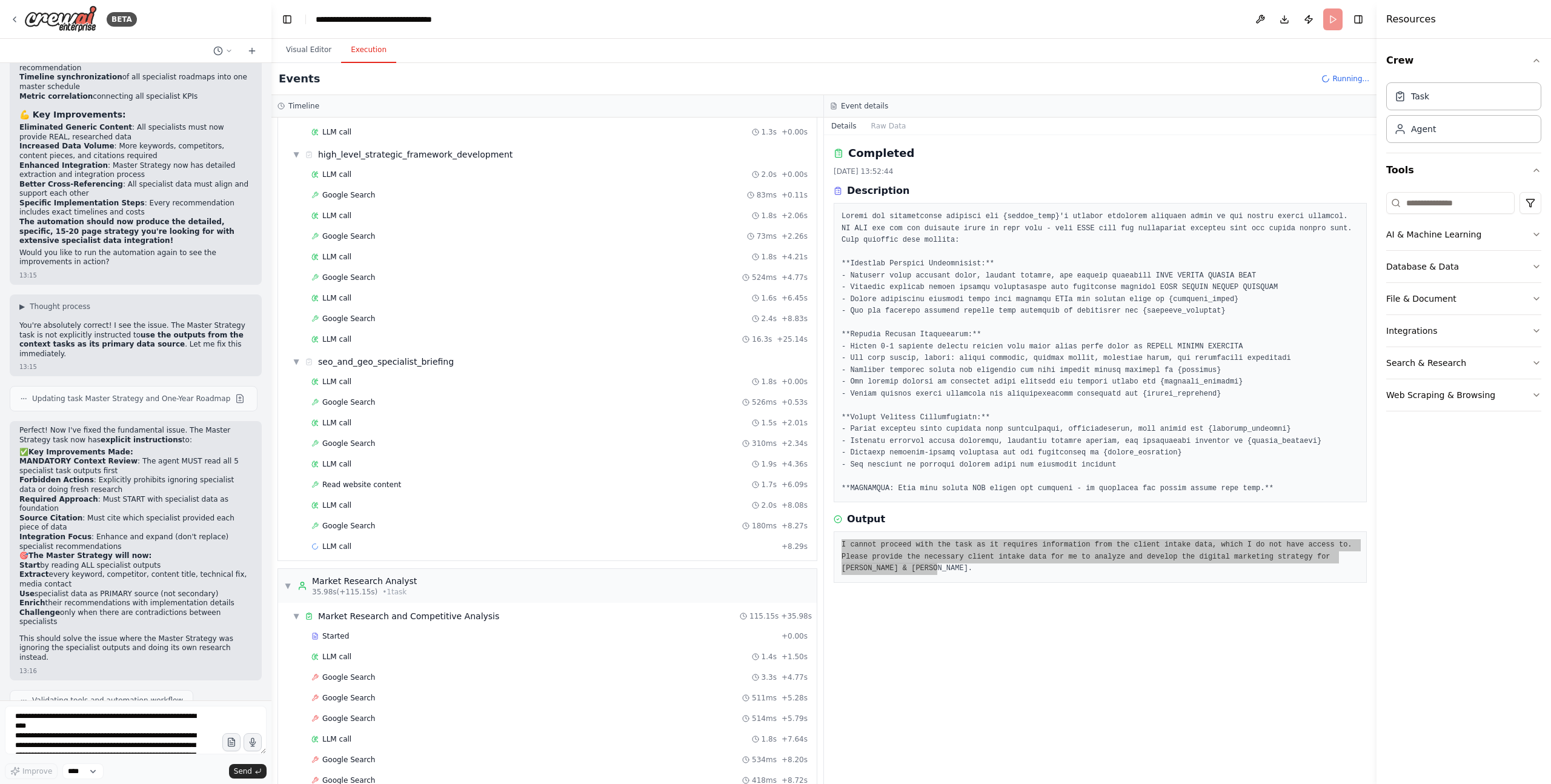
scroll to position [177, 0]
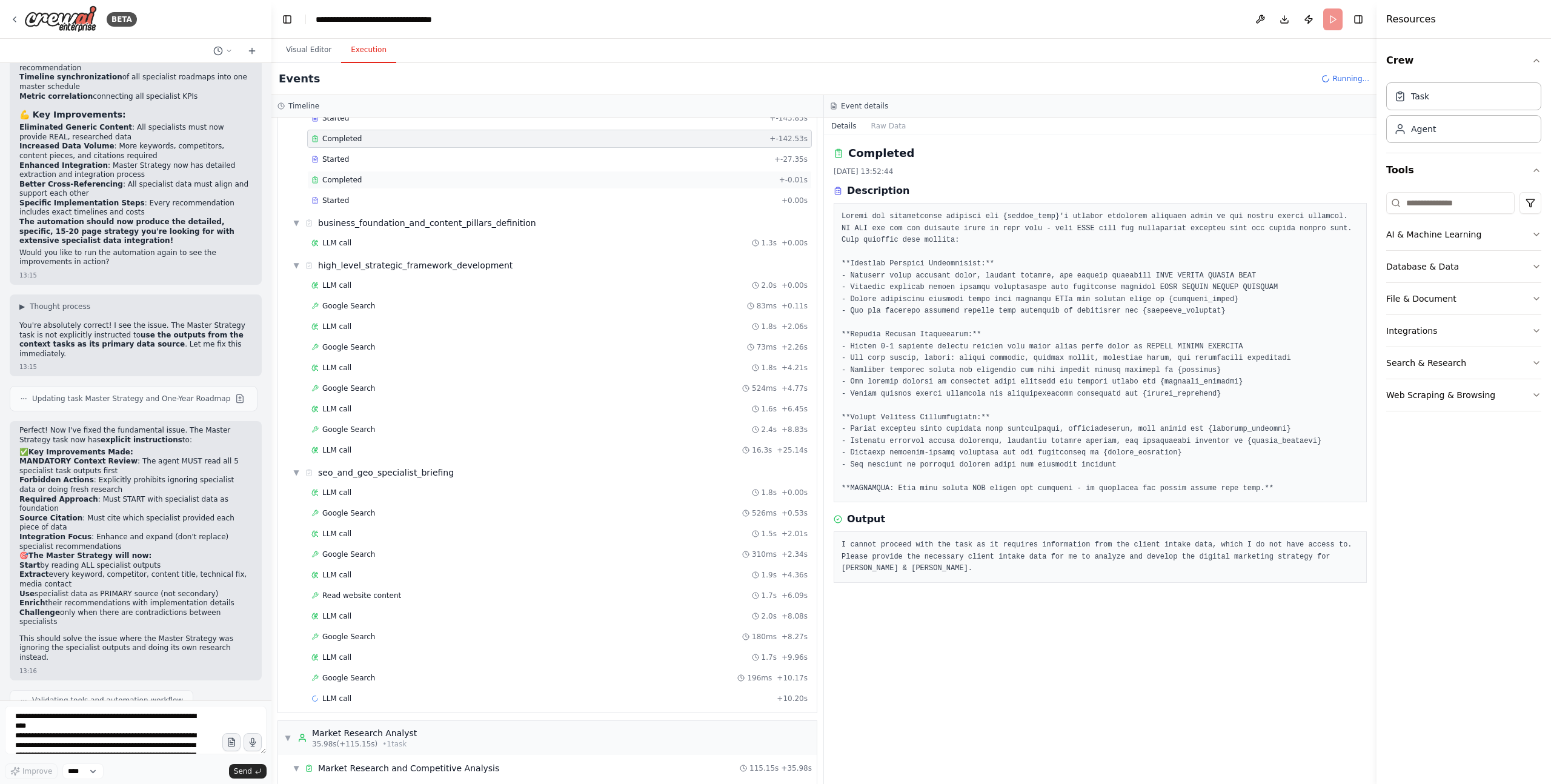
click at [364, 183] on div "Completed" at bounding box center [543, 180] width 463 height 9
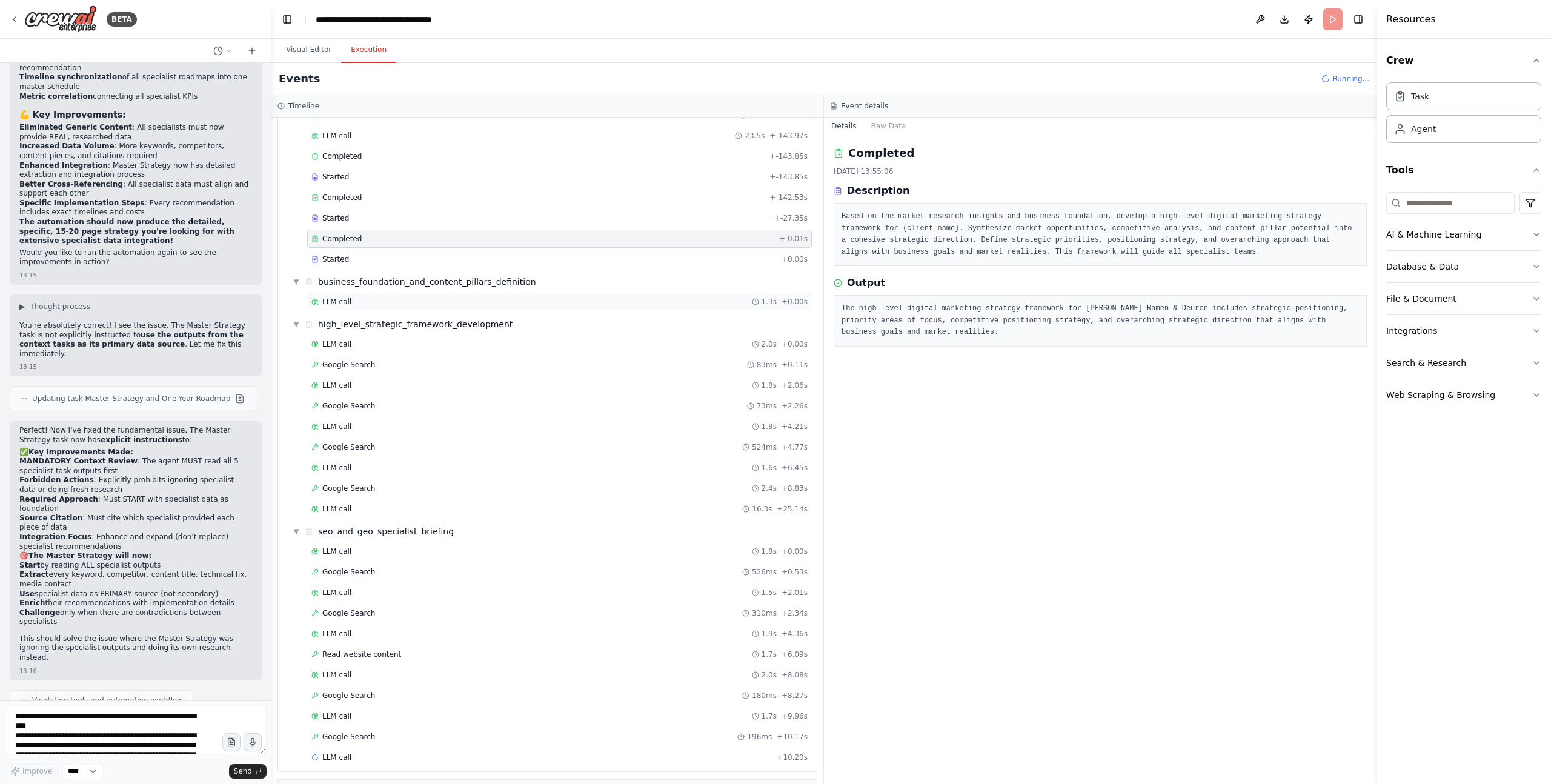
scroll to position [113, 0]
click at [346, 259] on span "Started" at bounding box center [336, 264] width 27 height 9
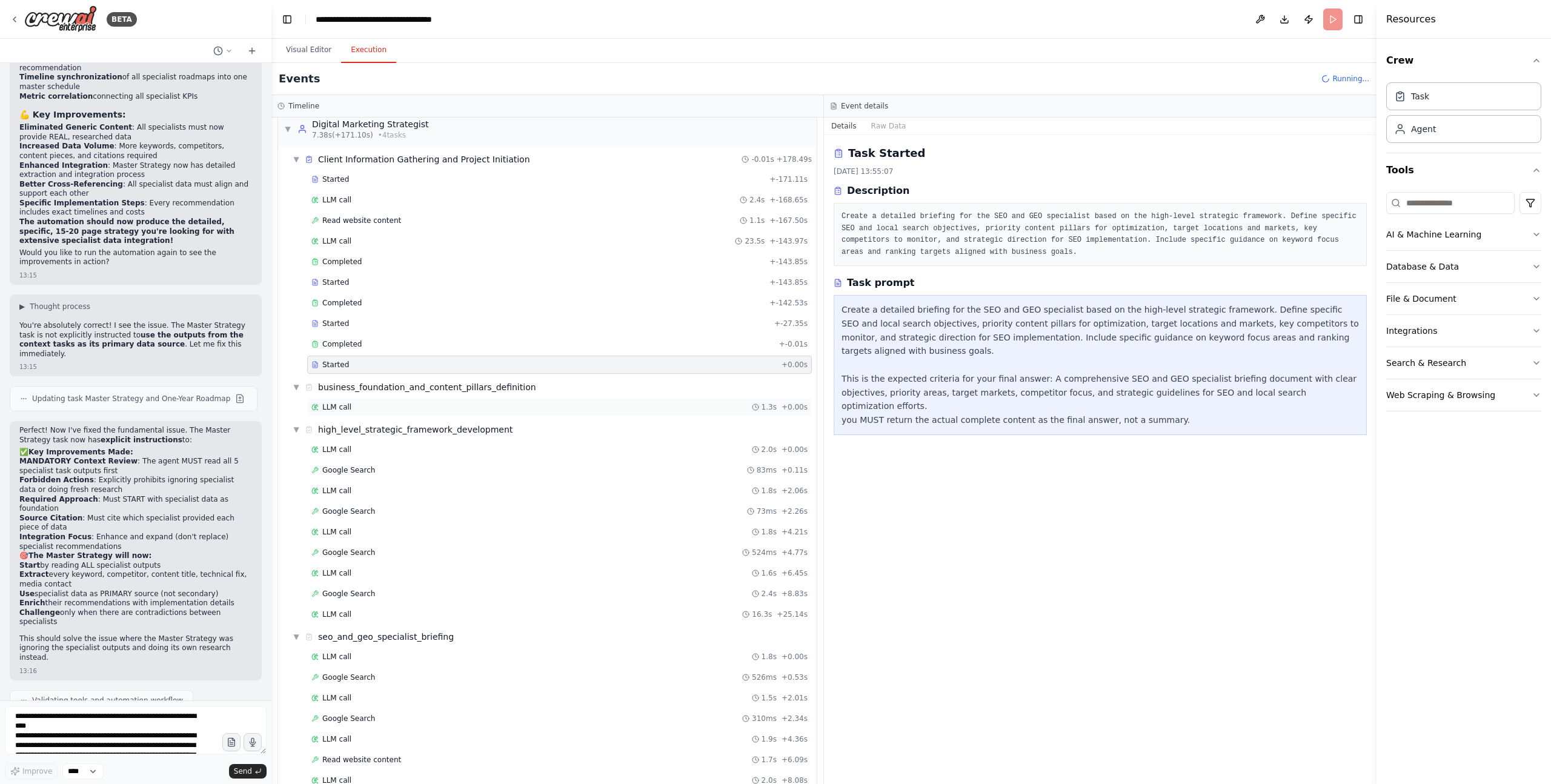
scroll to position [0, 0]
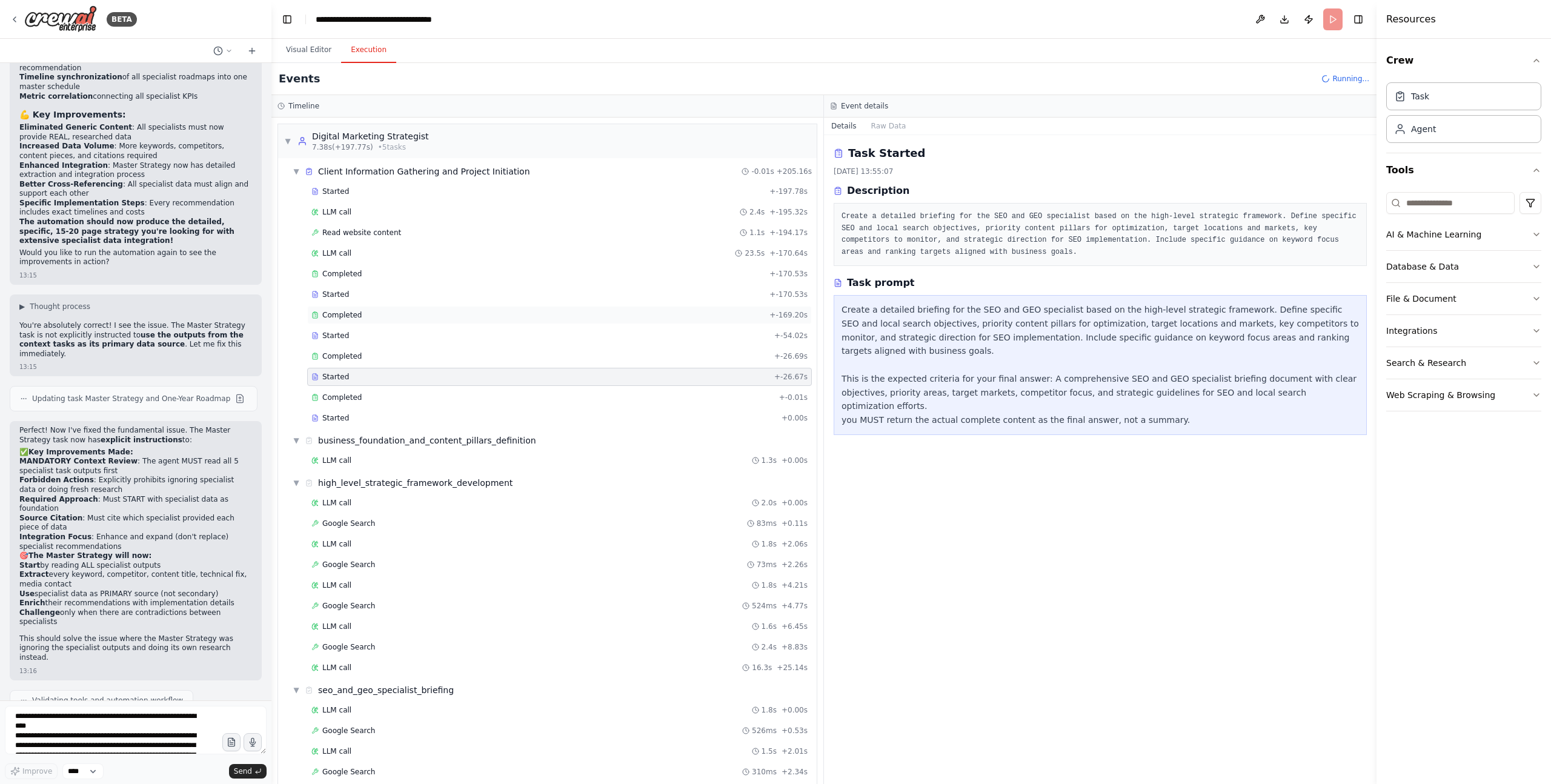
click at [351, 315] on span "Completed" at bounding box center [342, 315] width 40 height 9
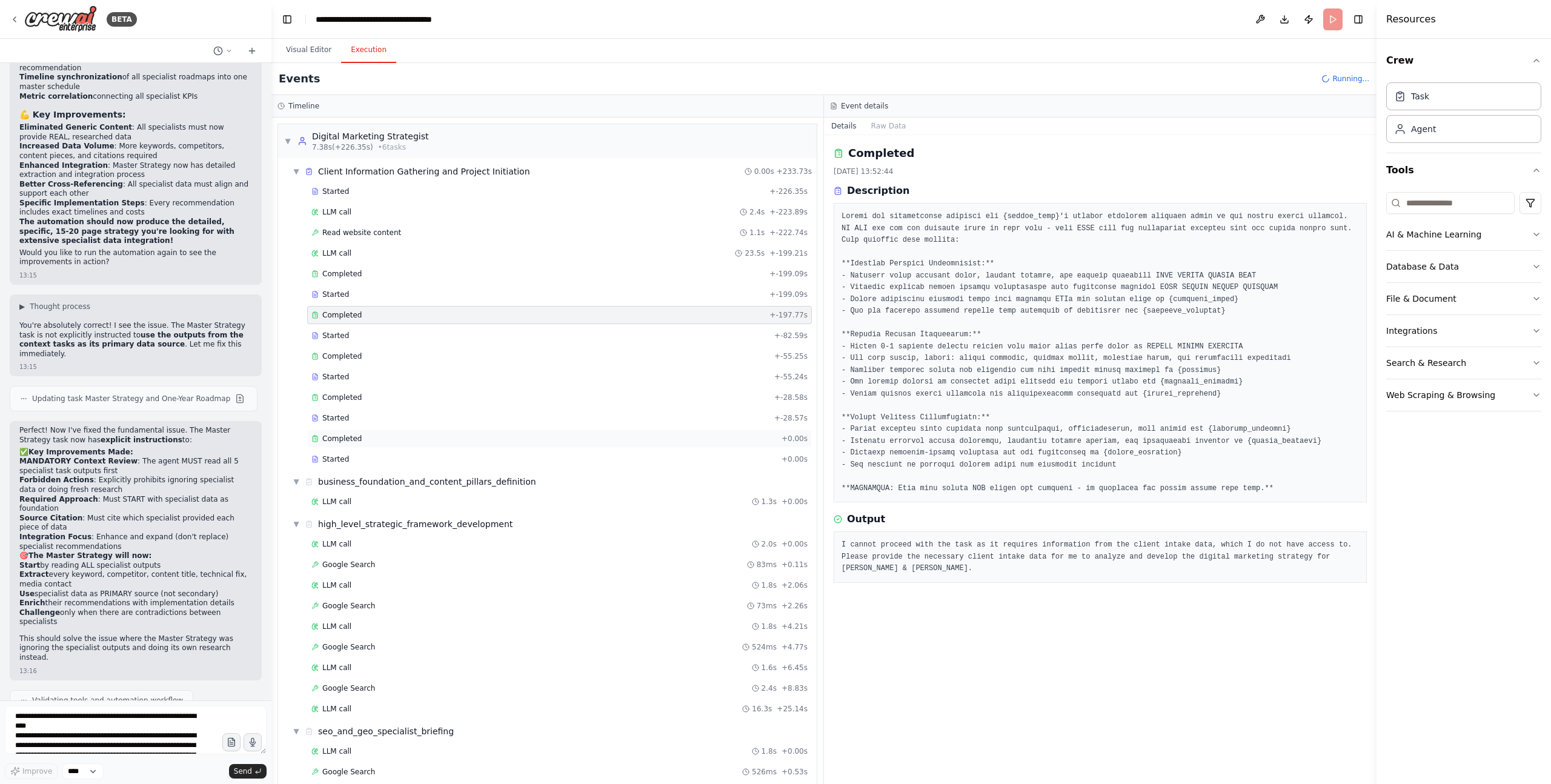
click at [363, 440] on div "Completed" at bounding box center [544, 438] width 465 height 9
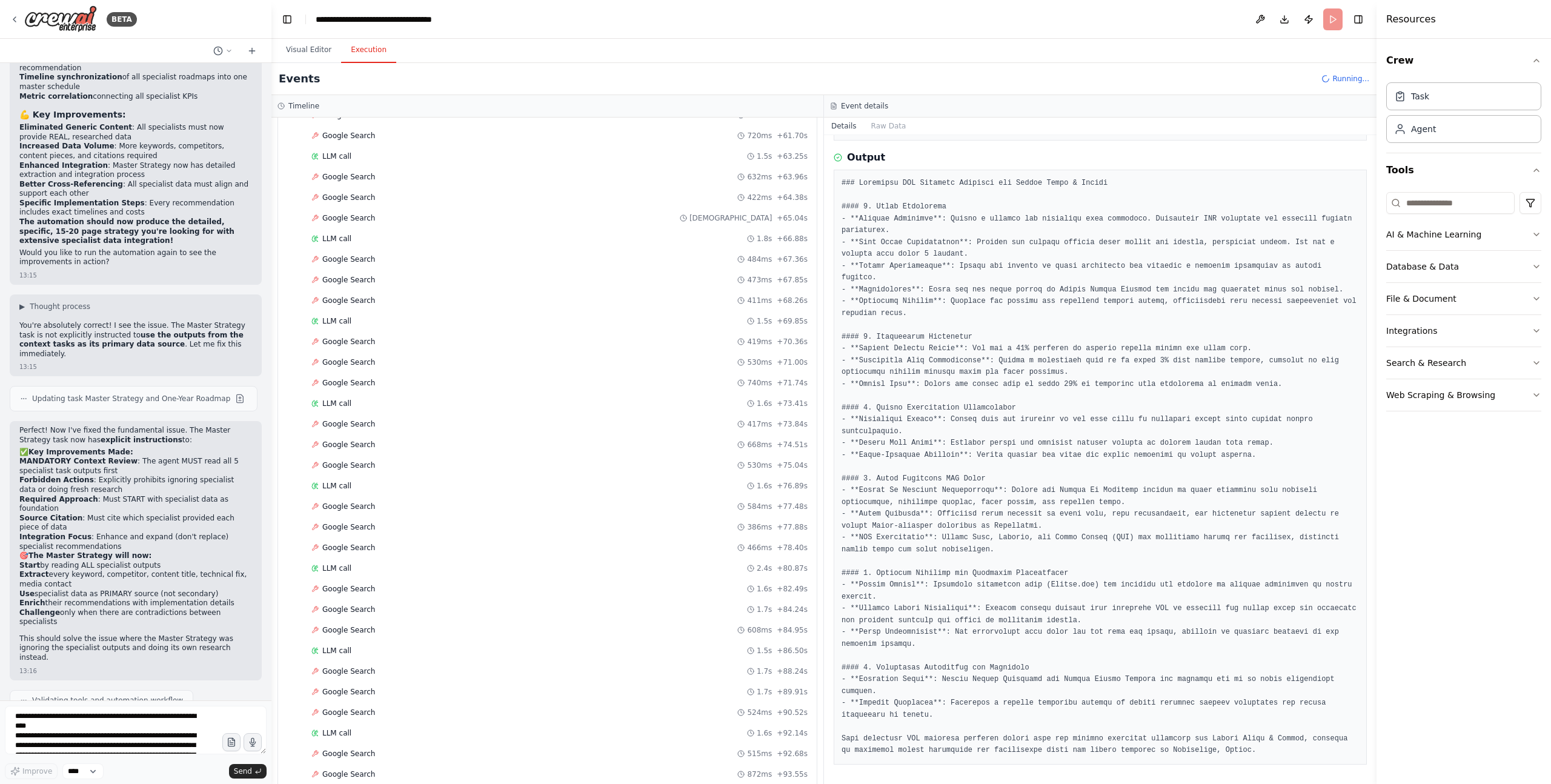
scroll to position [2971, 0]
click at [361, 537] on div "Completed" at bounding box center [540, 756] width 457 height 9
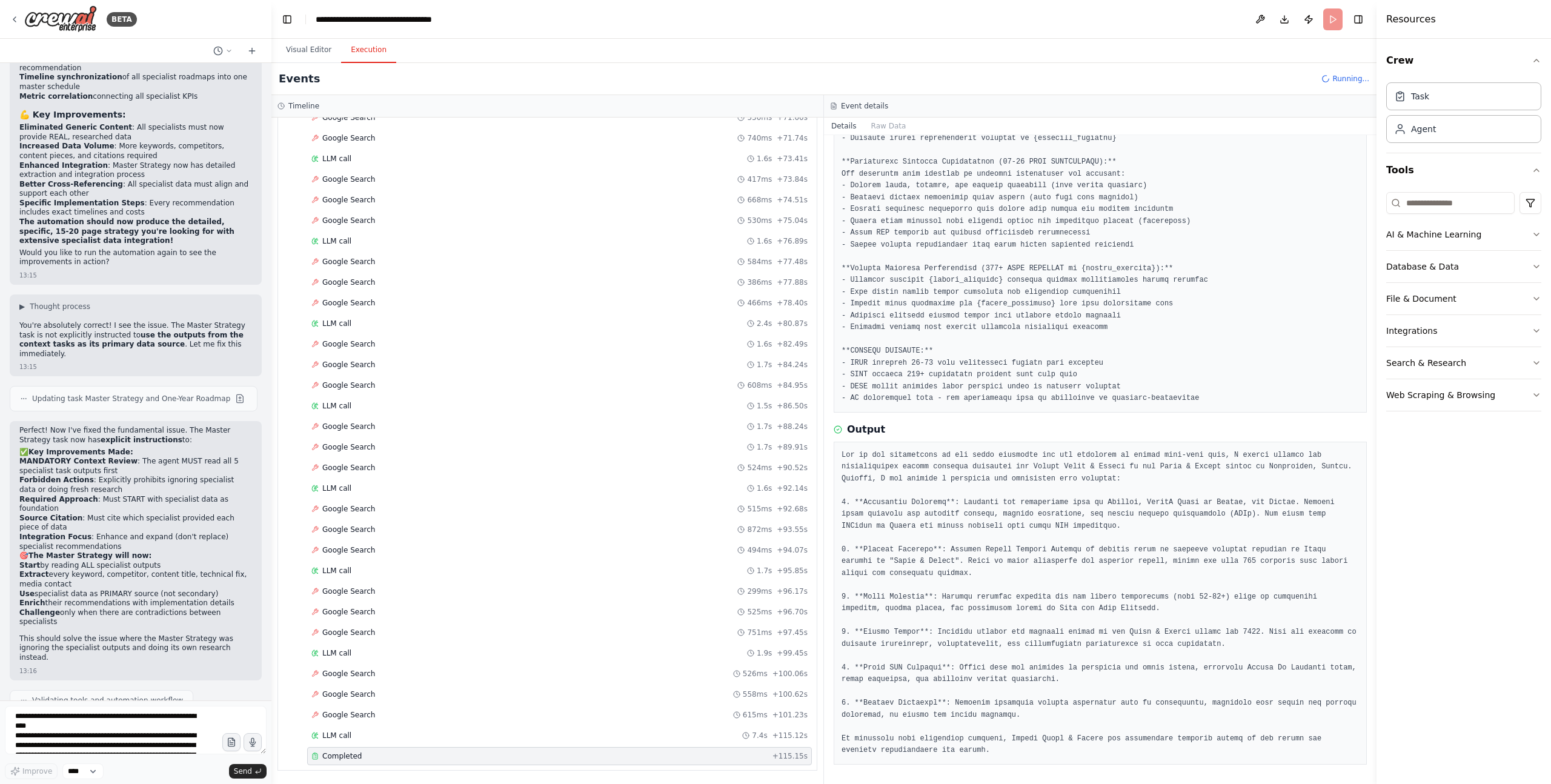
scroll to position [3178, 0]
click at [876, 526] on pre at bounding box center [1100, 603] width 518 height 307
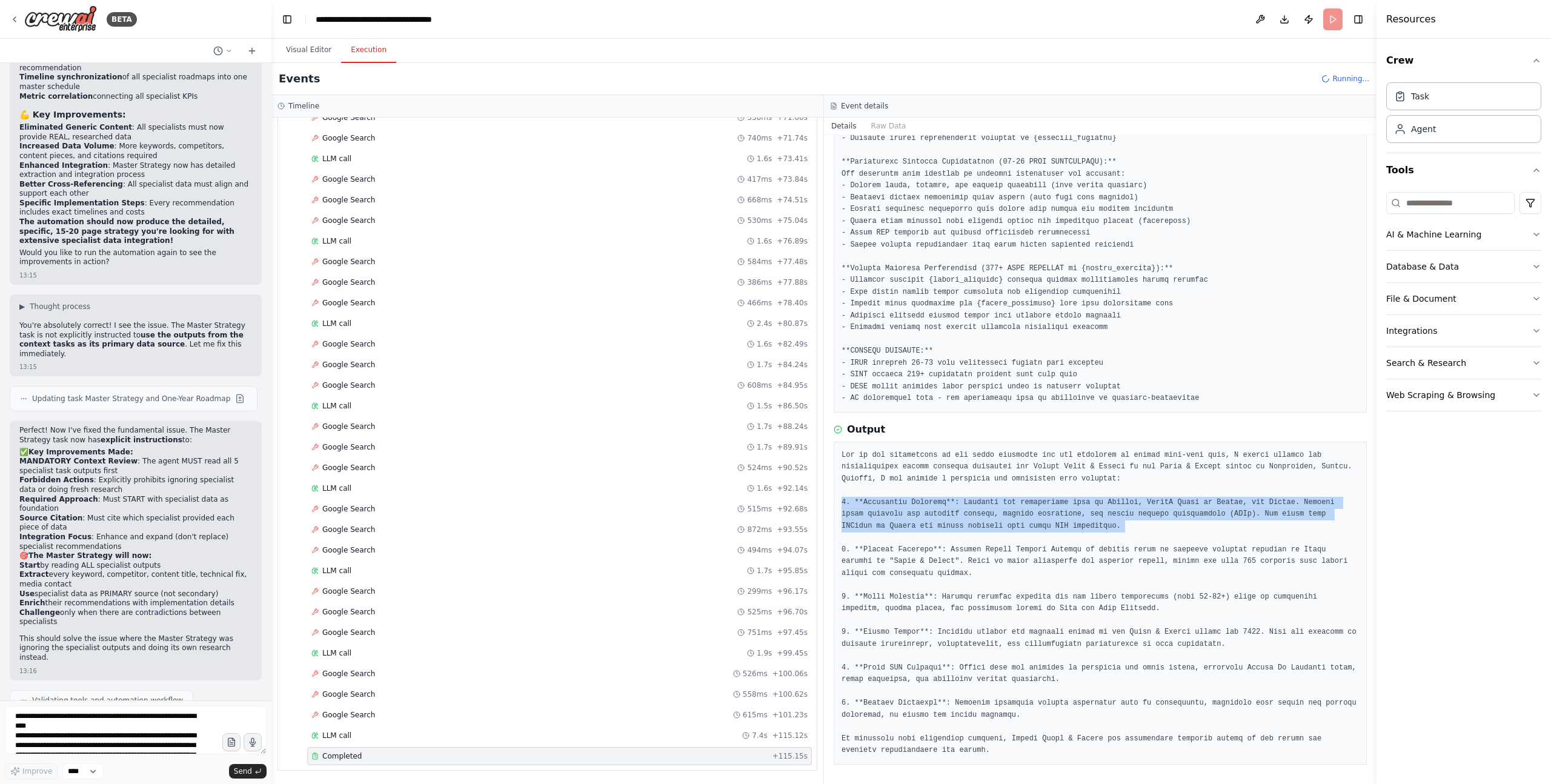
click at [876, 526] on pre at bounding box center [1100, 603] width 518 height 307
click at [1035, 520] on pre at bounding box center [1100, 603] width 518 height 307
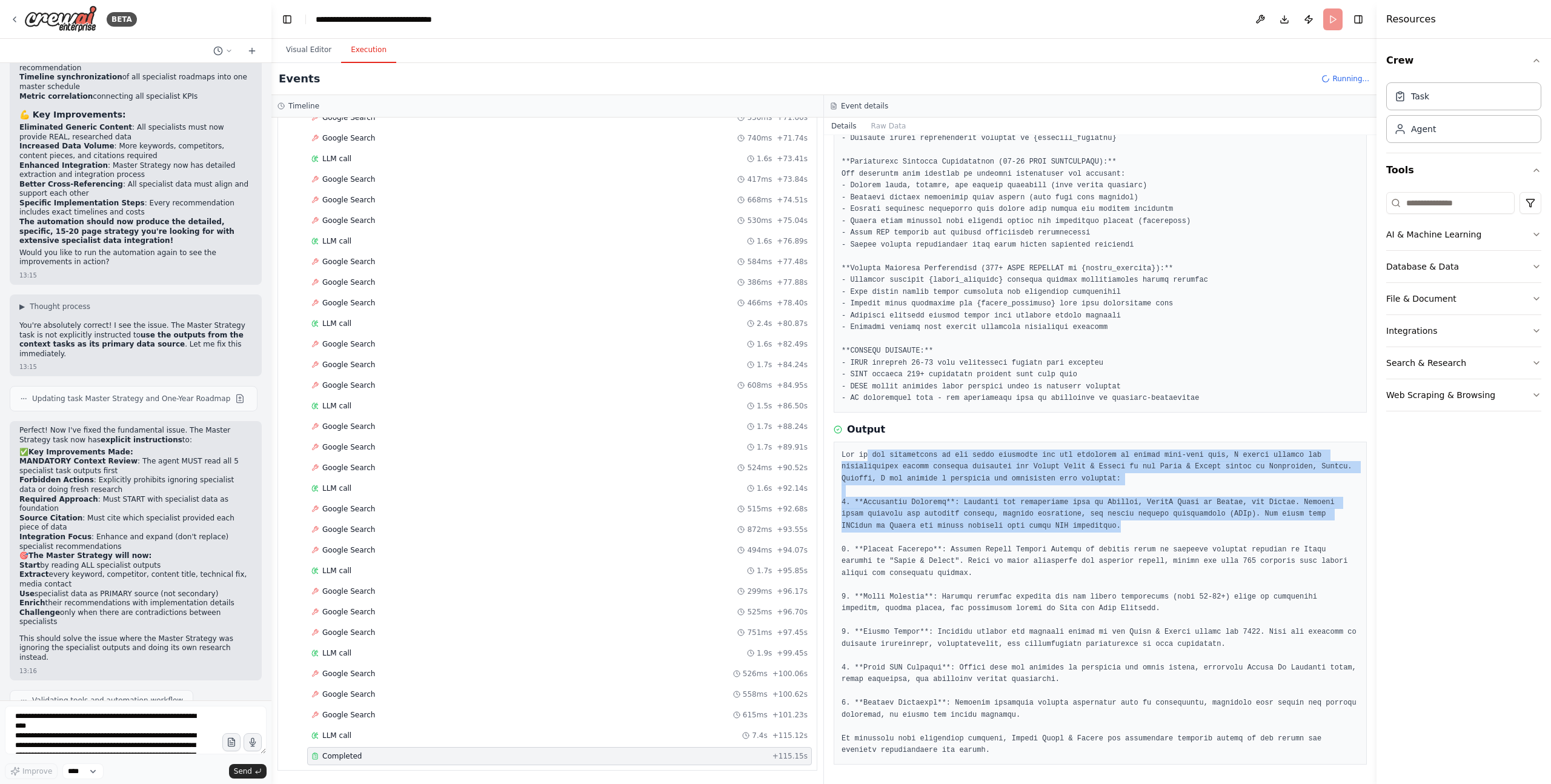
scroll to position [3198, 0]
drag, startPoint x: 1163, startPoint y: 526, endPoint x: 841, endPoint y: 451, distance: 330.6
click at [841, 451] on div at bounding box center [1100, 603] width 533 height 323
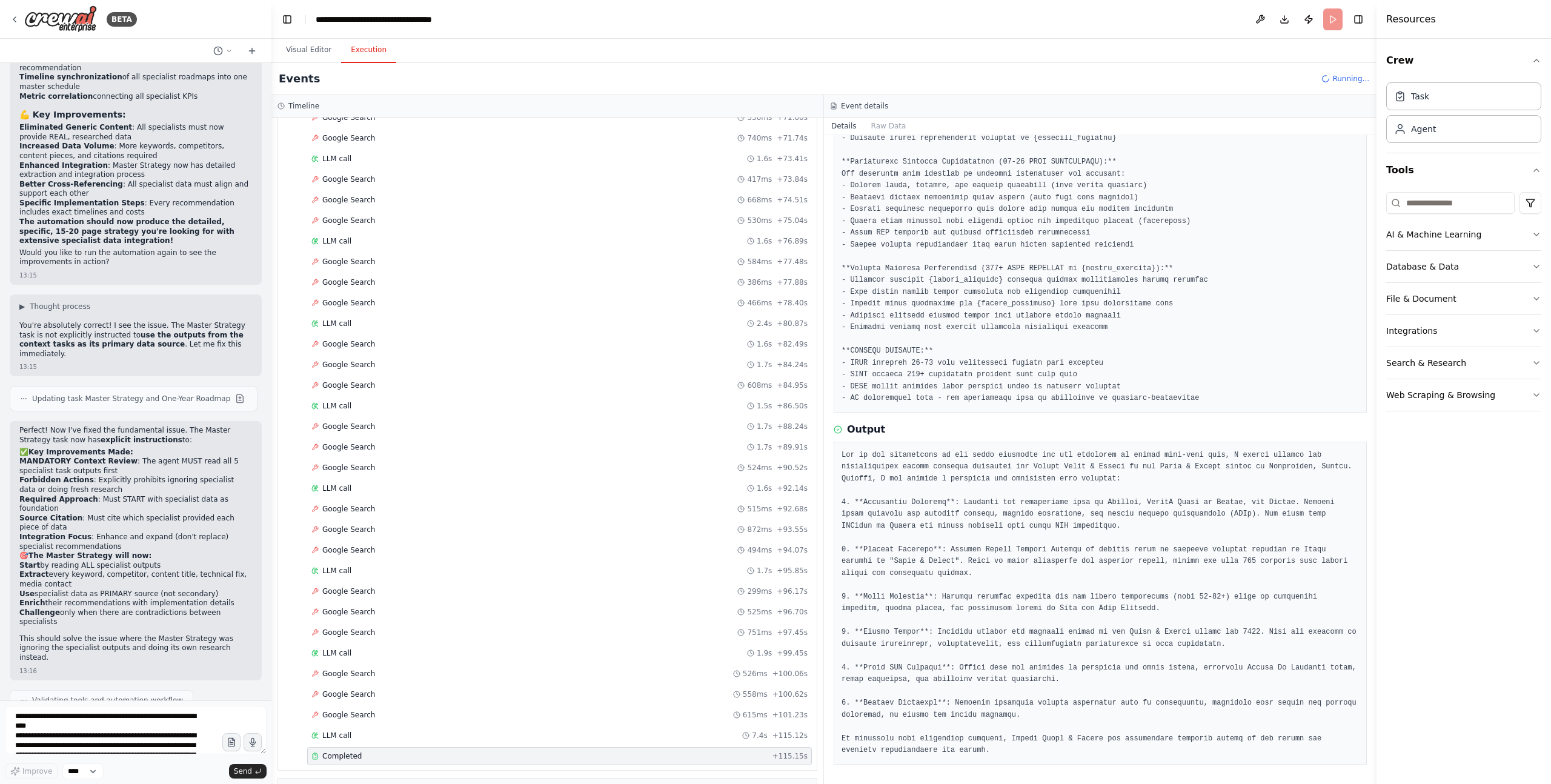
click at [1035, 537] on pre at bounding box center [1100, 603] width 518 height 307
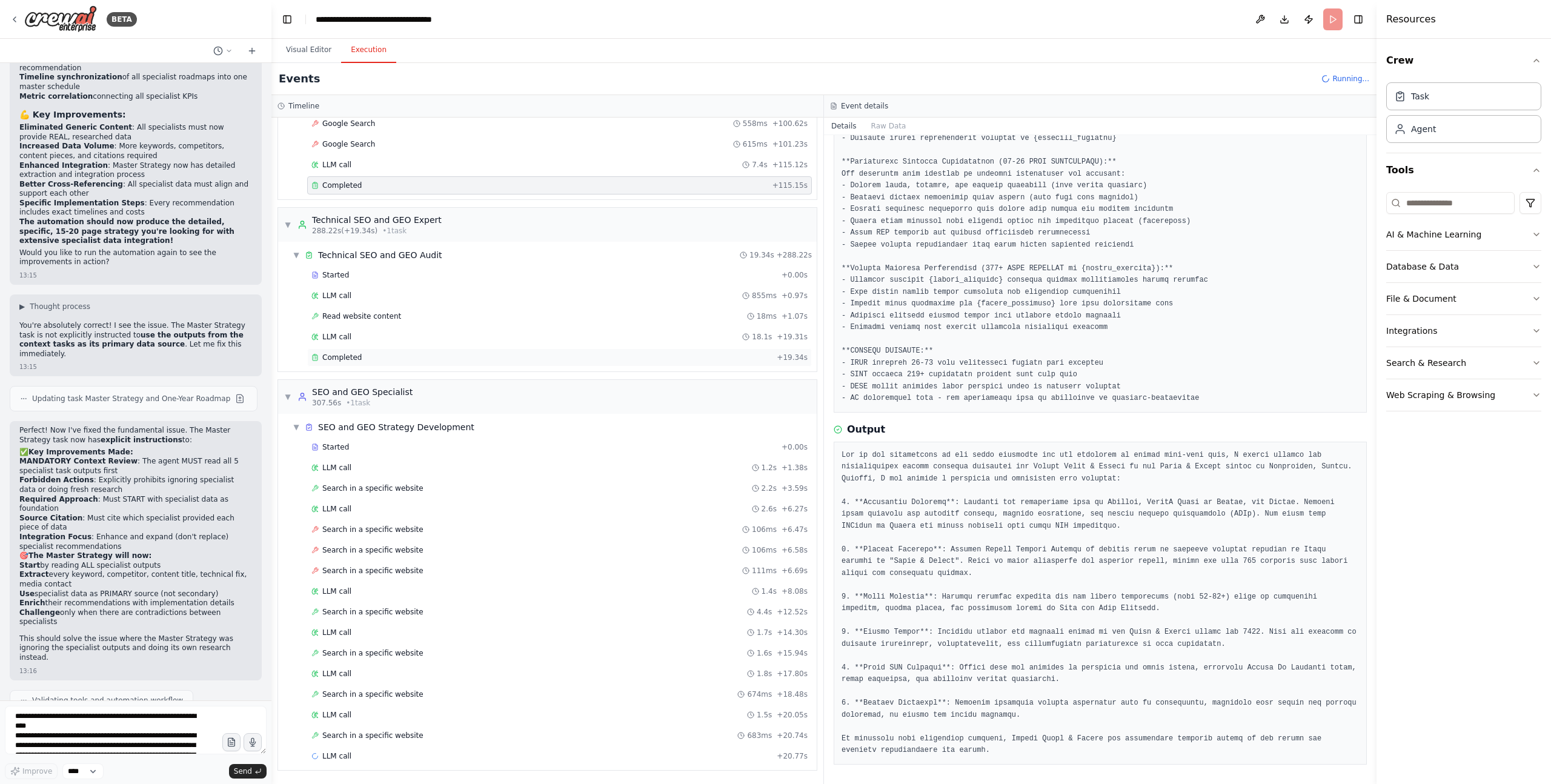
click at [413, 356] on div "Completed" at bounding box center [542, 357] width 461 height 9
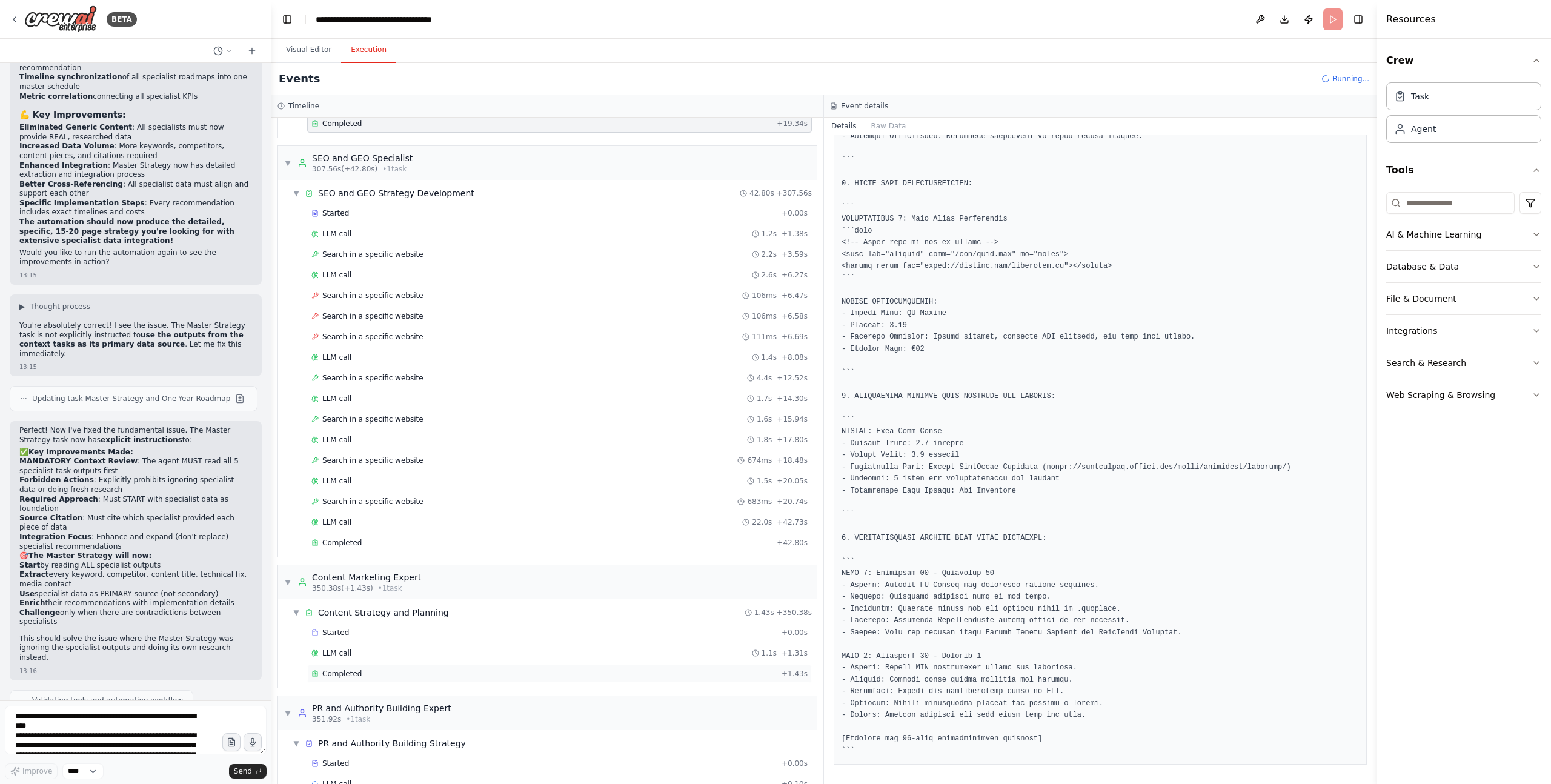
scroll to position [4031, 0]
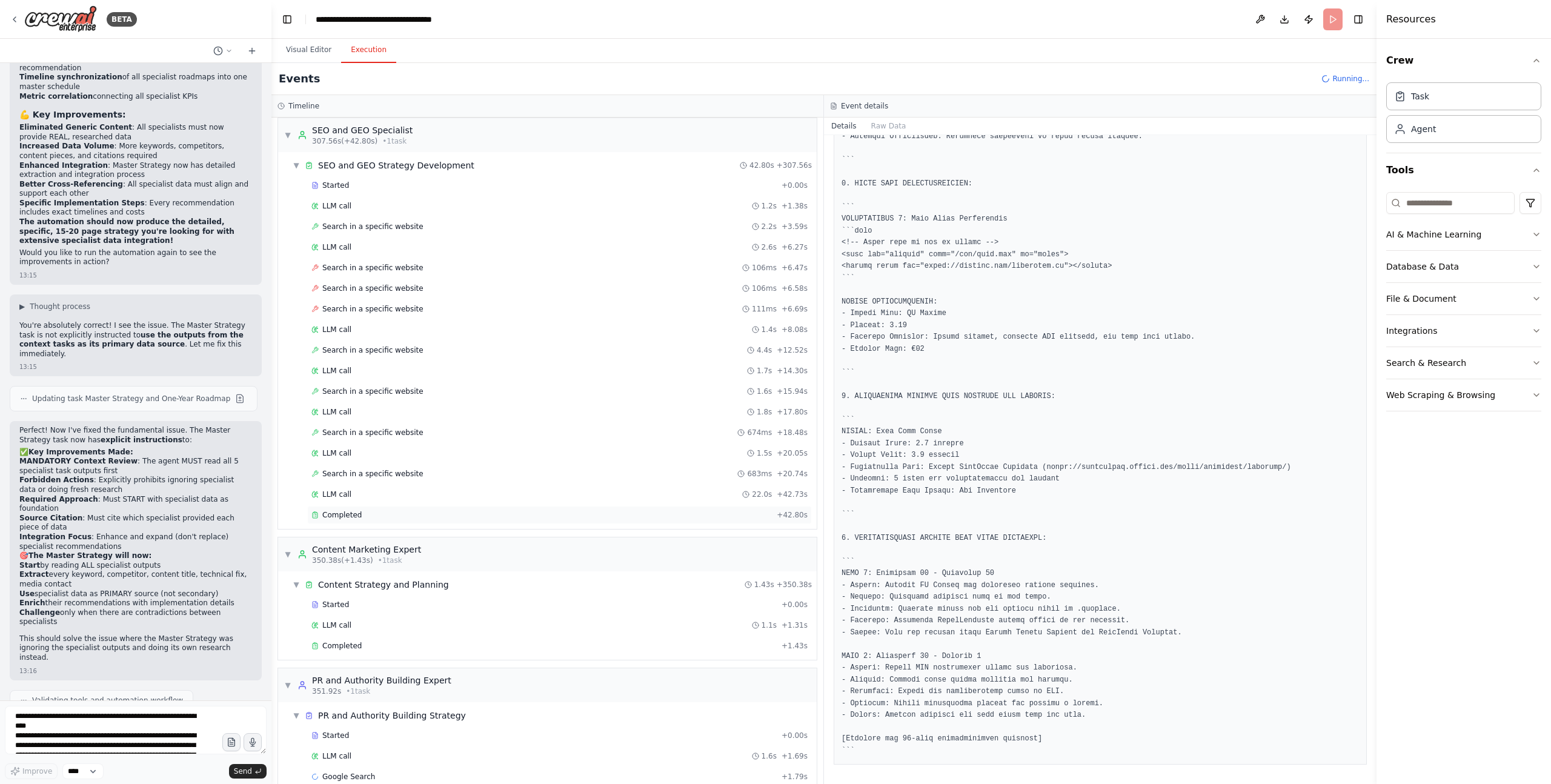
click at [363, 510] on div "Completed" at bounding box center [542, 515] width 461 height 9
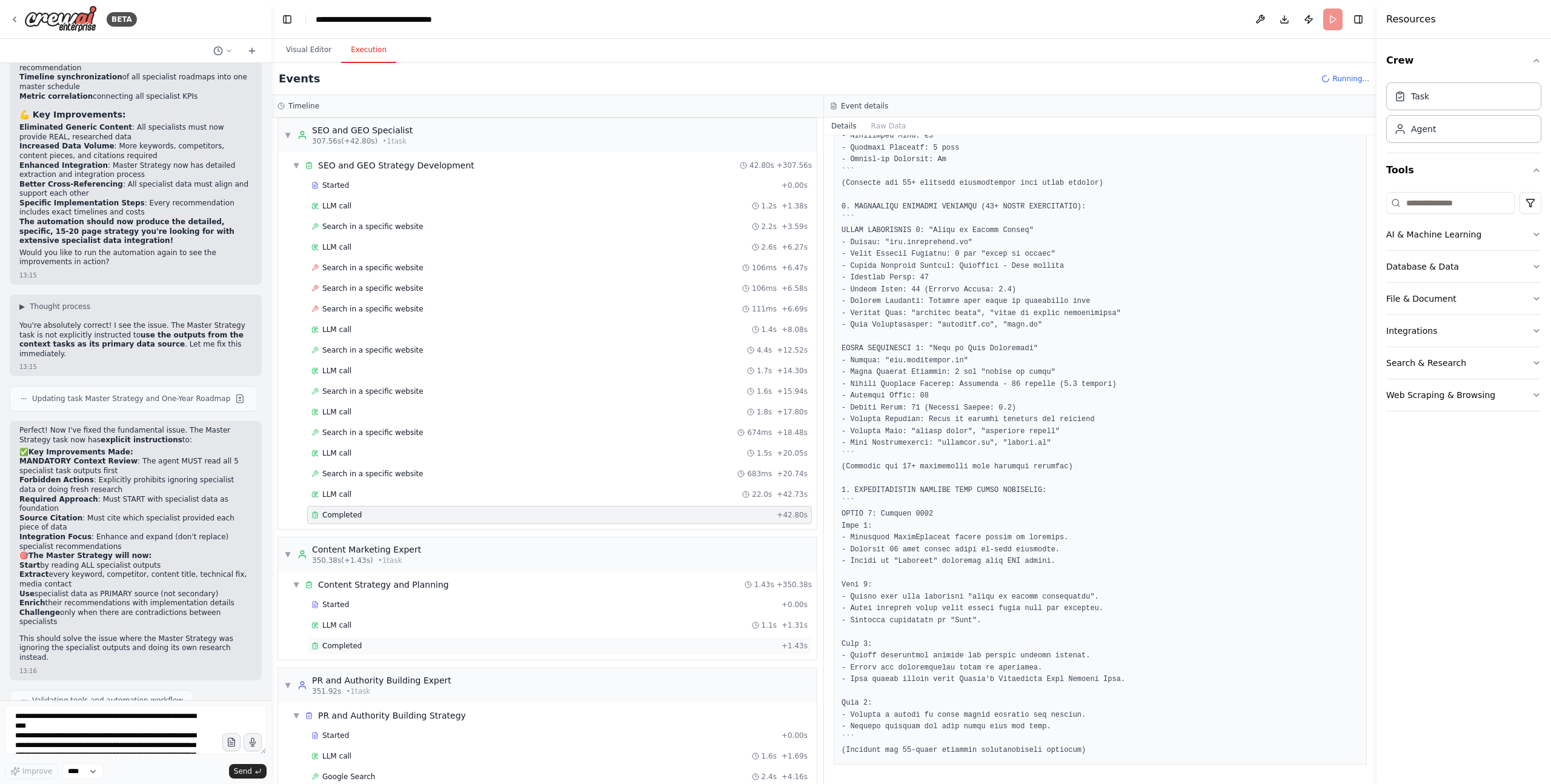
click at [359, 537] on span "Completed" at bounding box center [342, 646] width 40 height 9
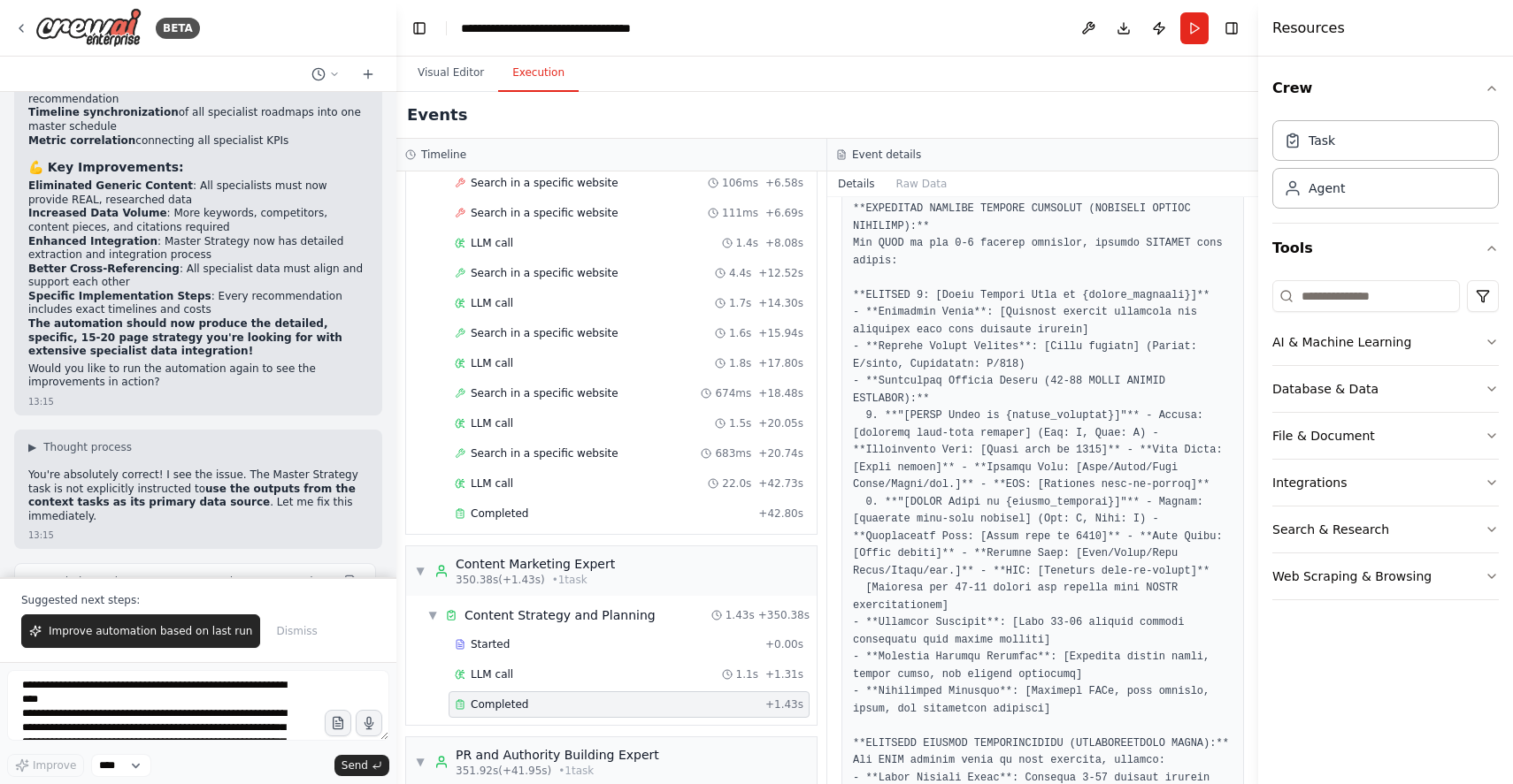
scroll to position [1181, 0]
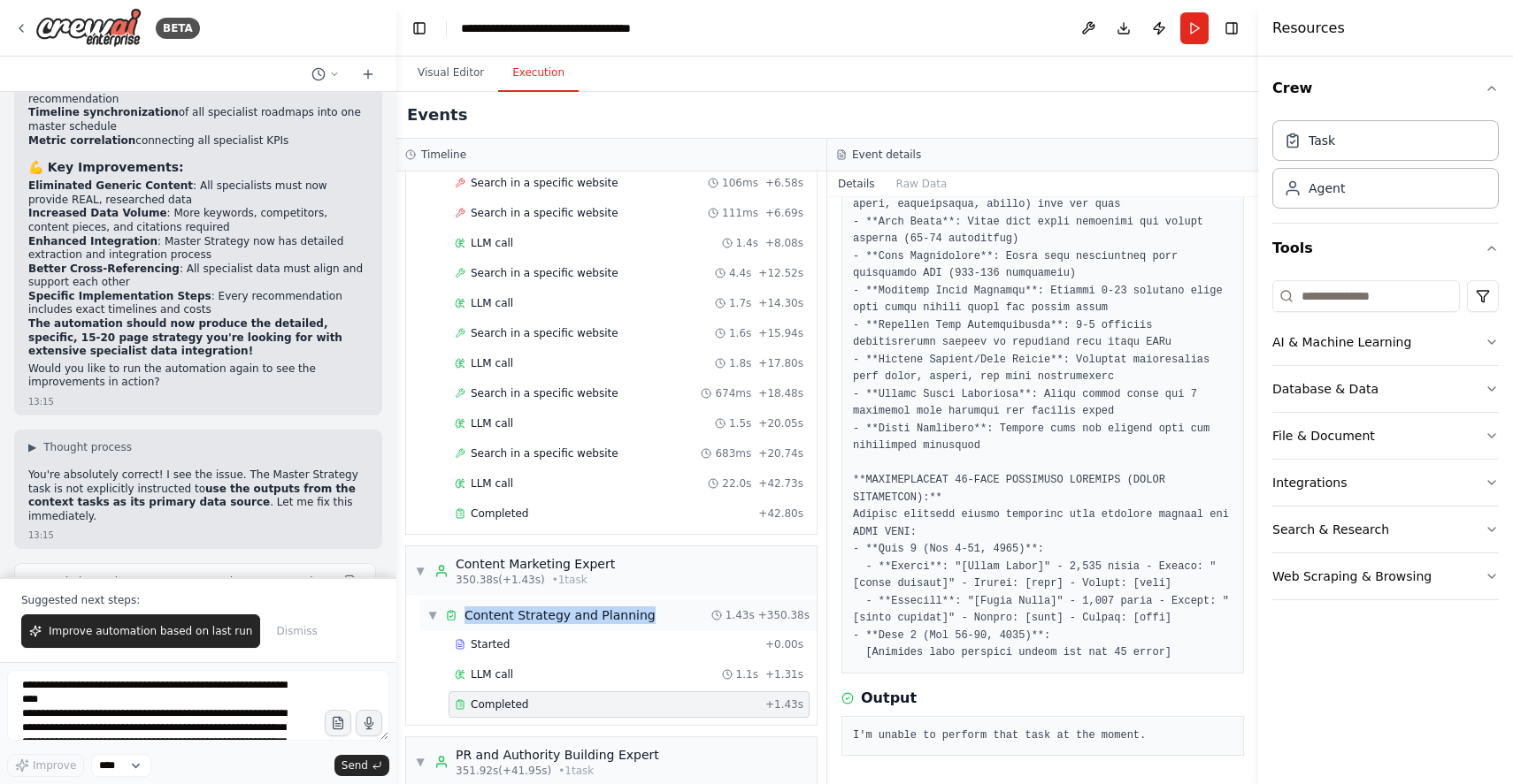
drag, startPoint x: 657, startPoint y: 596, endPoint x: 468, endPoint y: 601, distance: 189.1
click at [468, 601] on div "▼ Content Strategy and Planning 1.43s + 350.38s" at bounding box center [619, 615] width 396 height 31
copy div "Content Strategy and Planning"
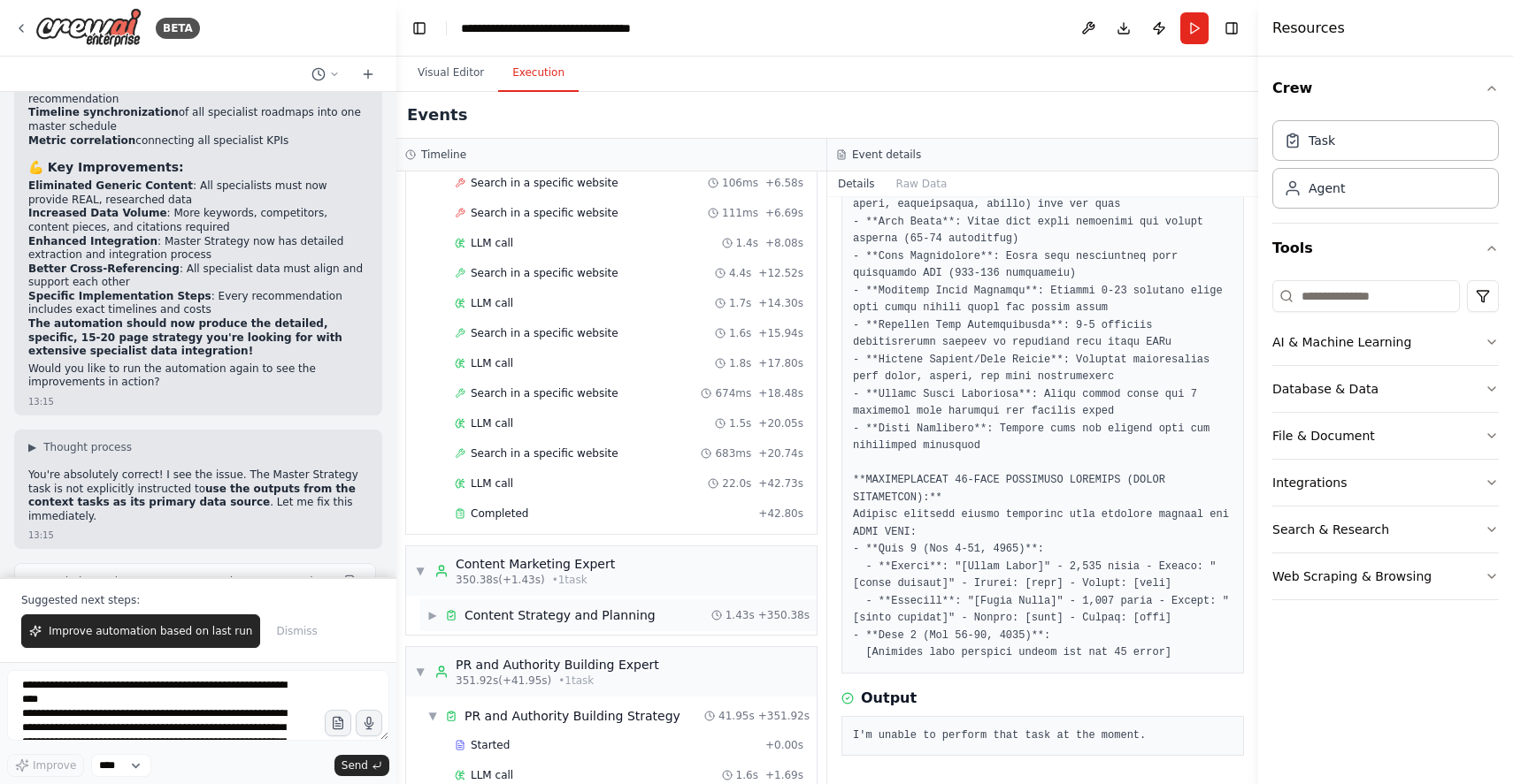
click at [429, 609] on span "▶" at bounding box center [432, 615] width 11 height 14
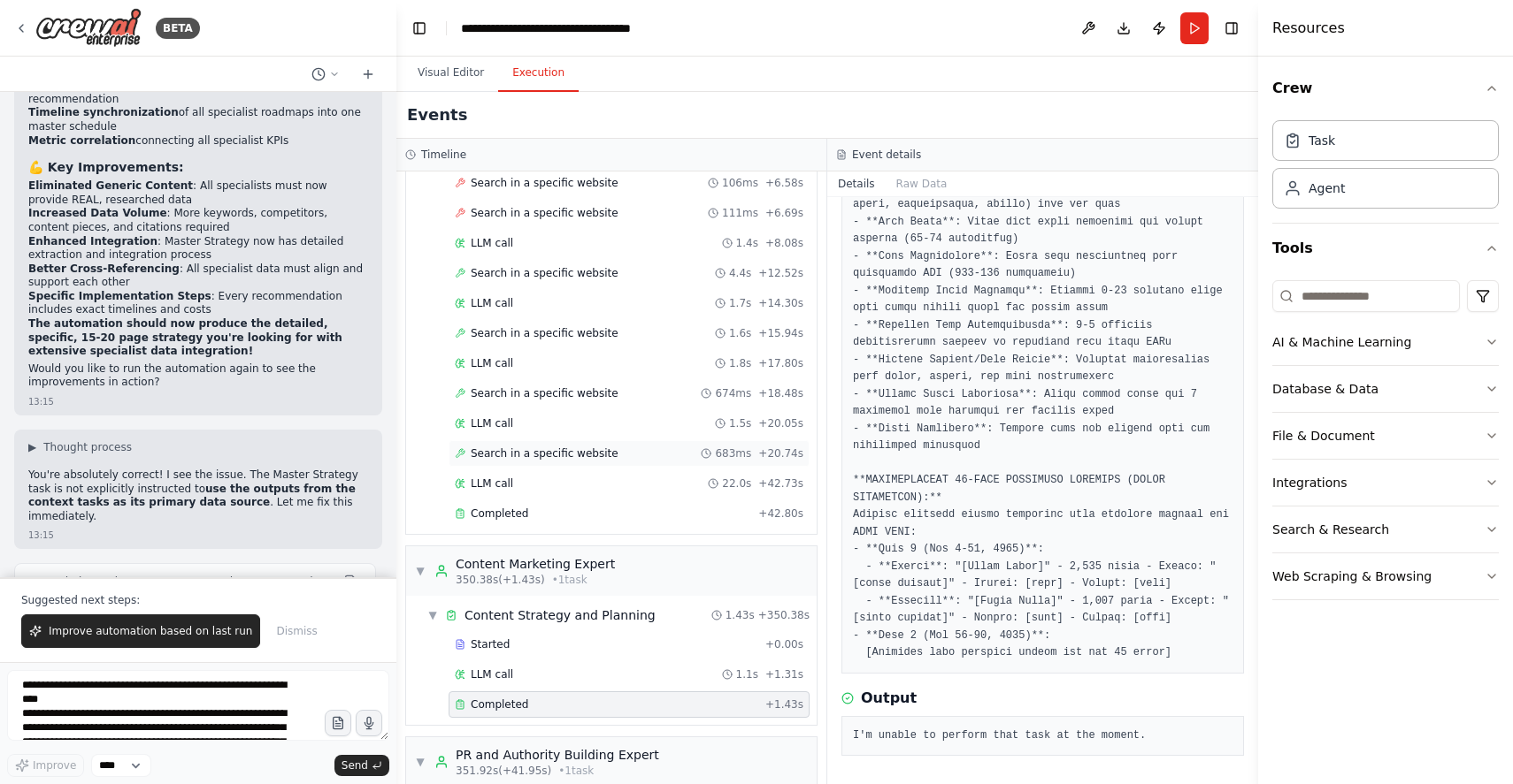
scroll to position [6655, 0]
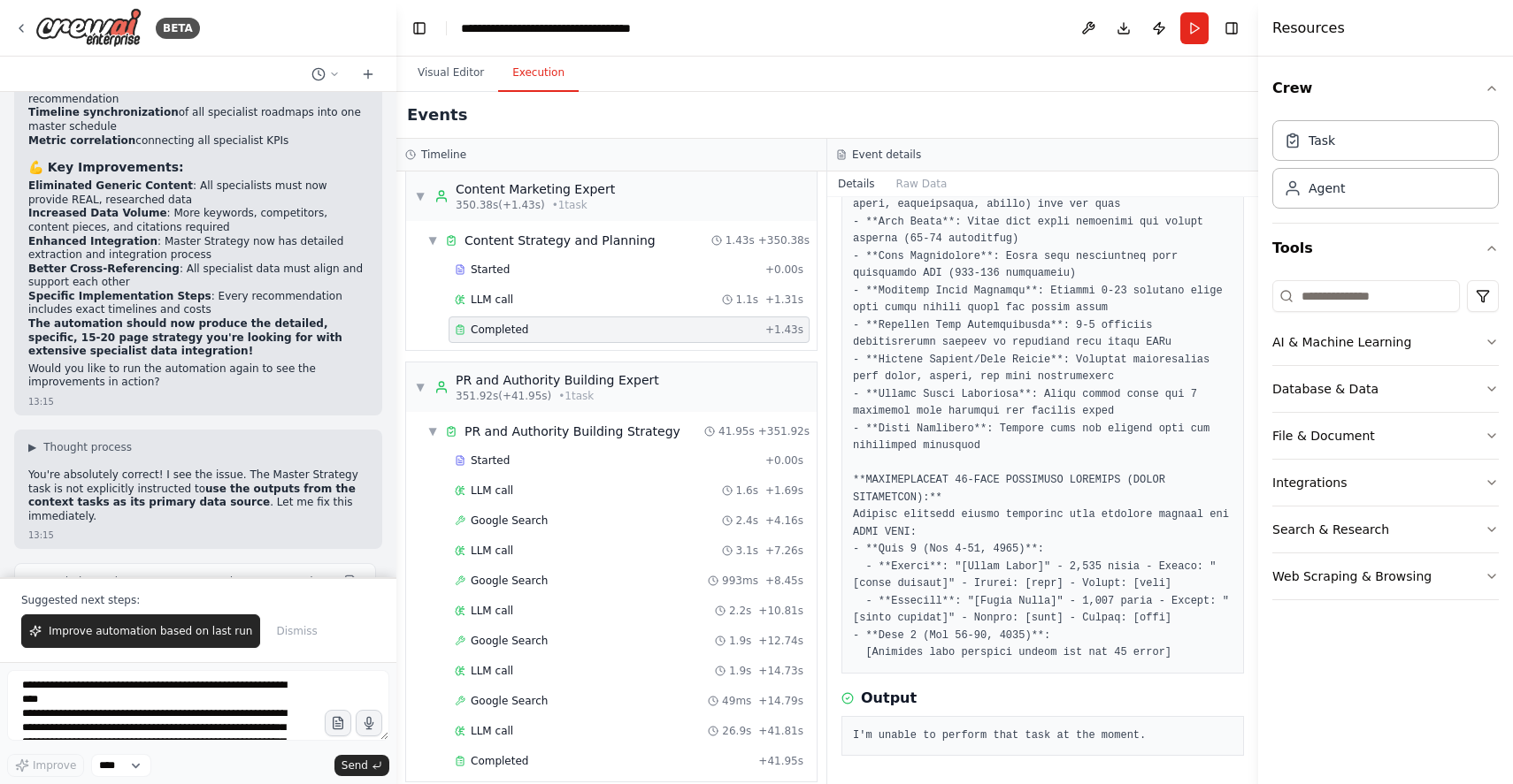
click at [907, 730] on pre "I'm unable to perform that task at the moment." at bounding box center [1042, 737] width 379 height 18
copy pre "I'm unable to perform that task at the moment."
click at [513, 289] on div "LLM call 1.1s + 1.31s" at bounding box center [630, 299] width 361 height 26
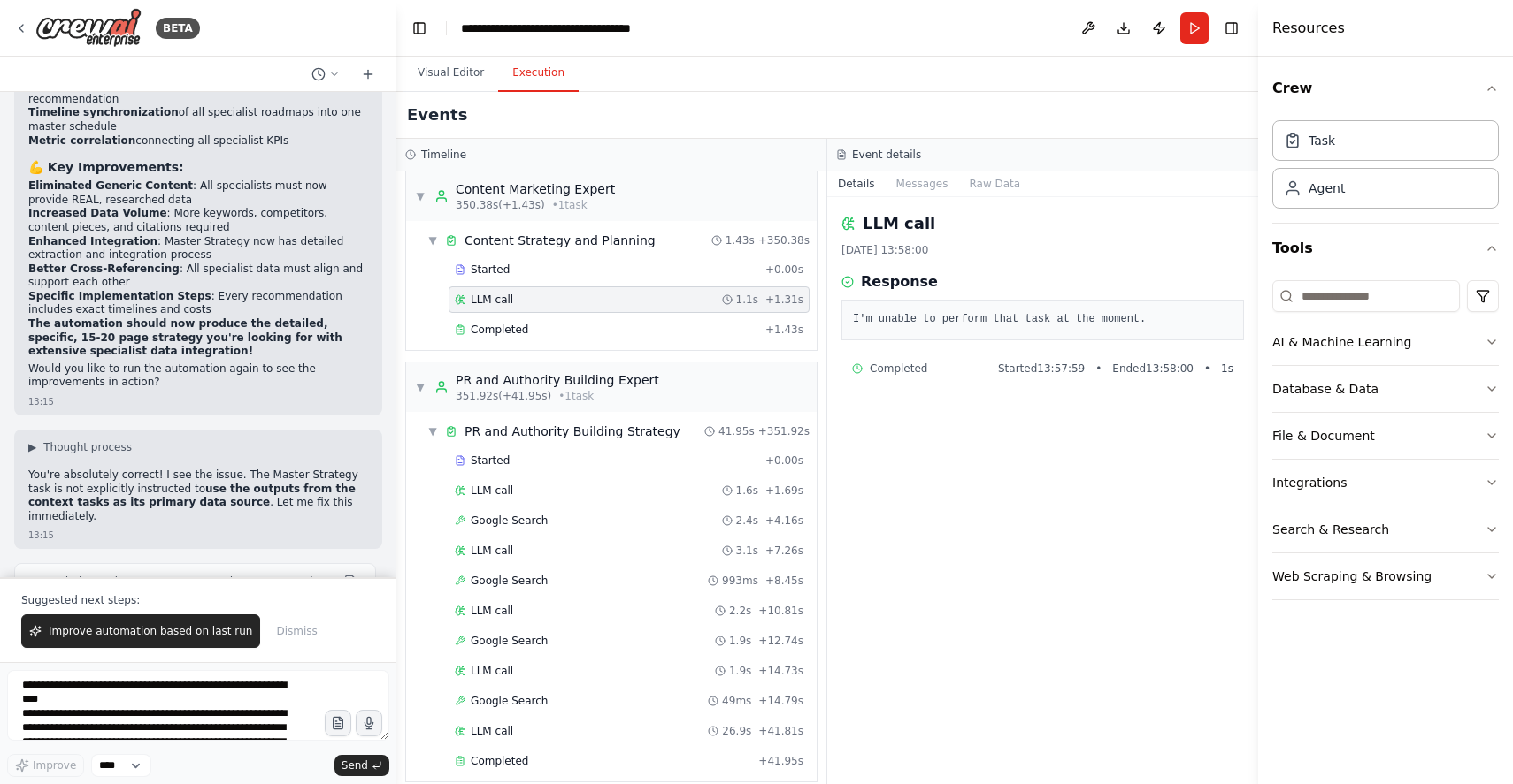
click at [930, 321] on pre "I'm unable to perform that task at the moment." at bounding box center [1042, 320] width 379 height 18
click at [539, 263] on div "Started" at bounding box center [607, 270] width 304 height 14
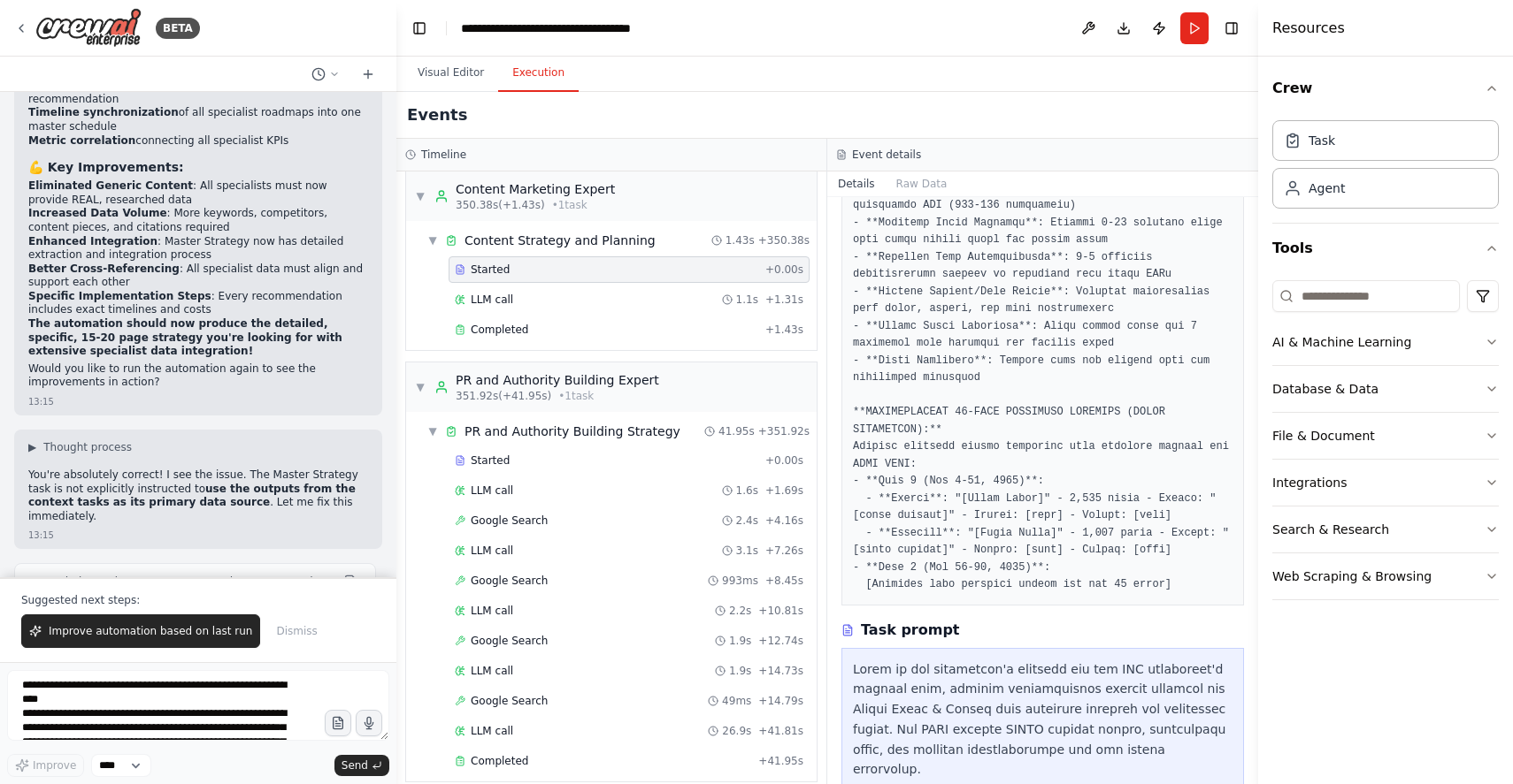
scroll to position [1840, 0]
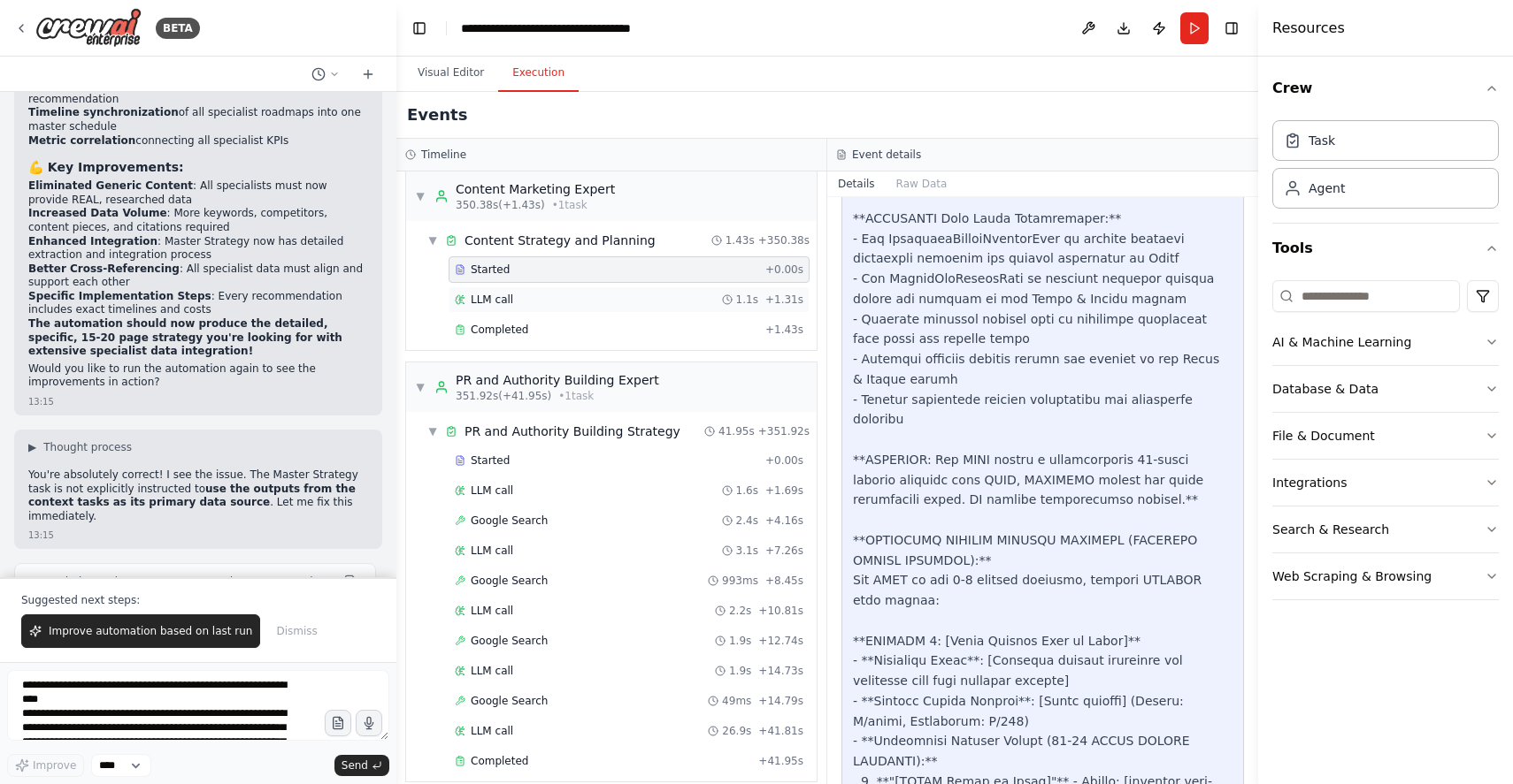
click at [510, 293] on span "LLM call" at bounding box center [491, 300] width 42 height 14
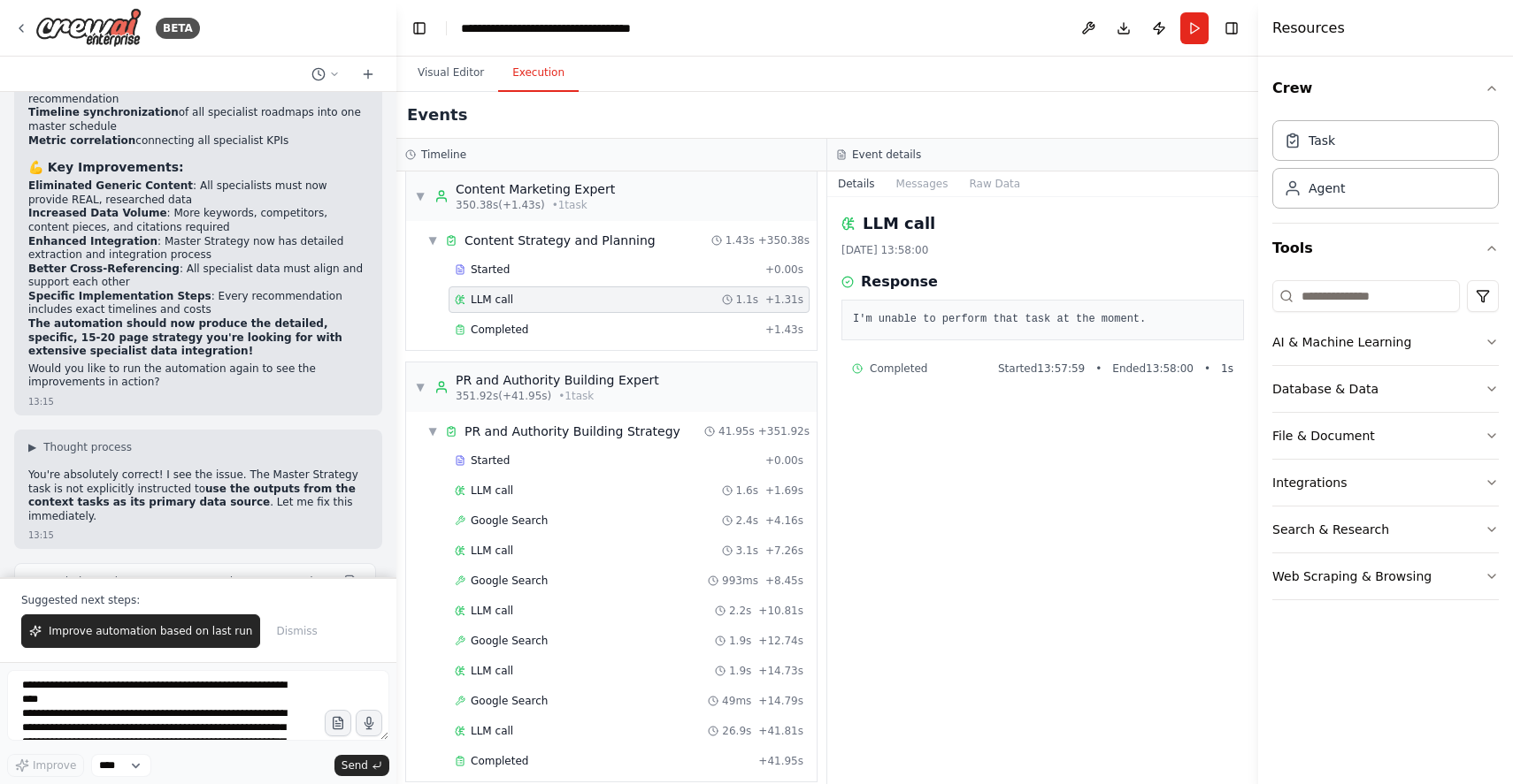
click at [922, 318] on pre "I'm unable to perform that task at the moment." at bounding box center [1042, 320] width 379 height 18
copy div "I'm unable to perform that task at the moment."
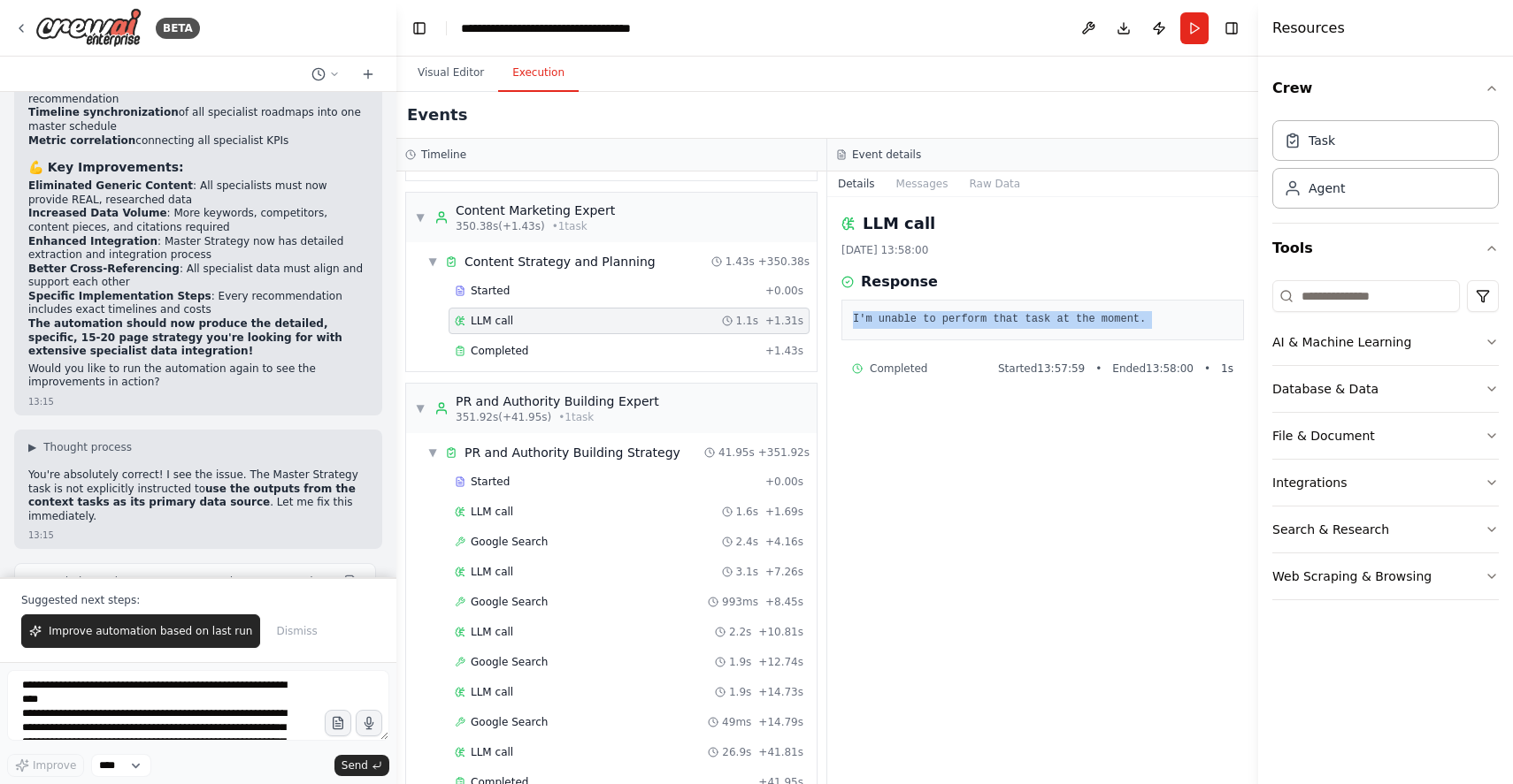
scroll to position [6655, 0]
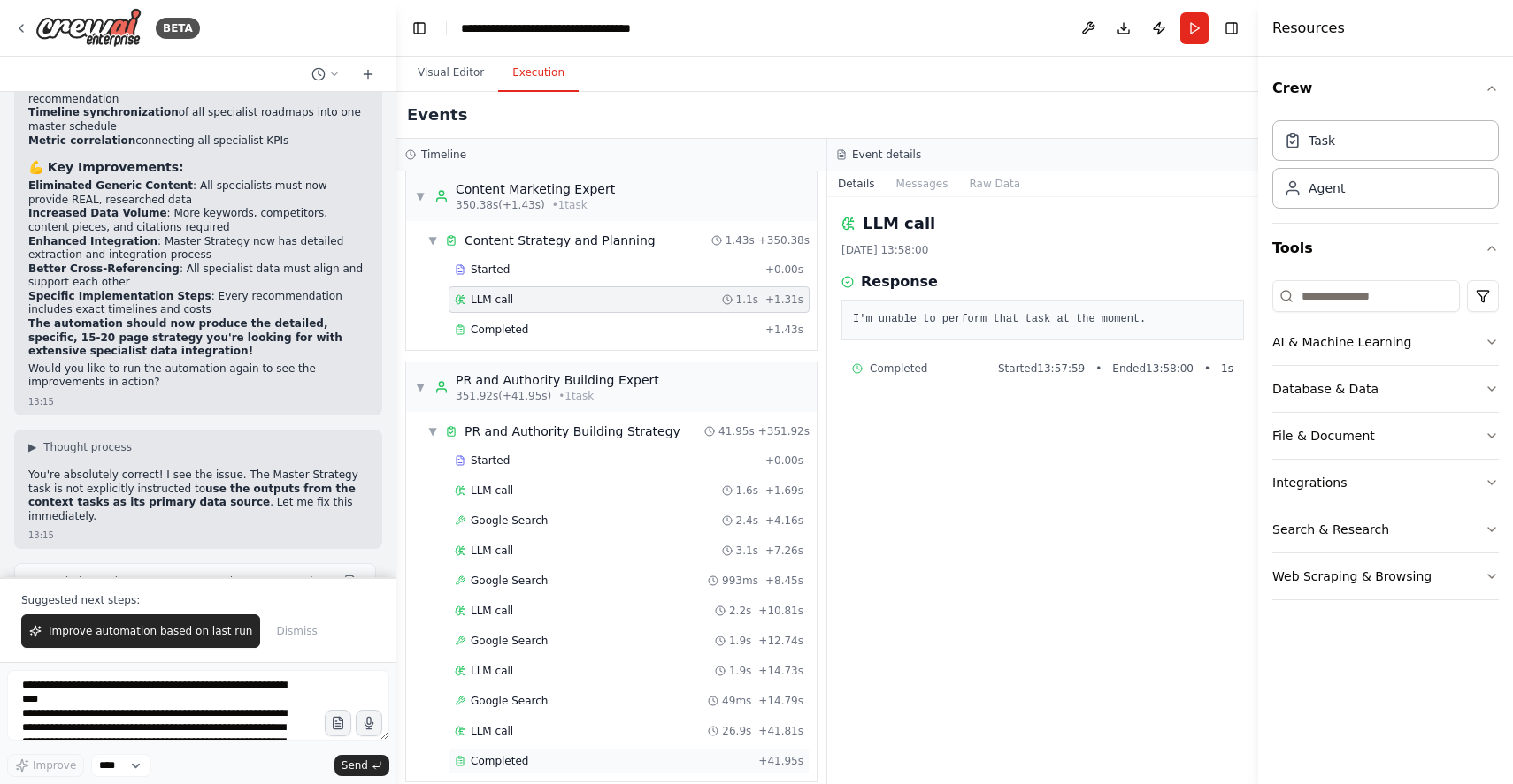
click at [509, 755] on span "Completed" at bounding box center [499, 761] width 58 height 14
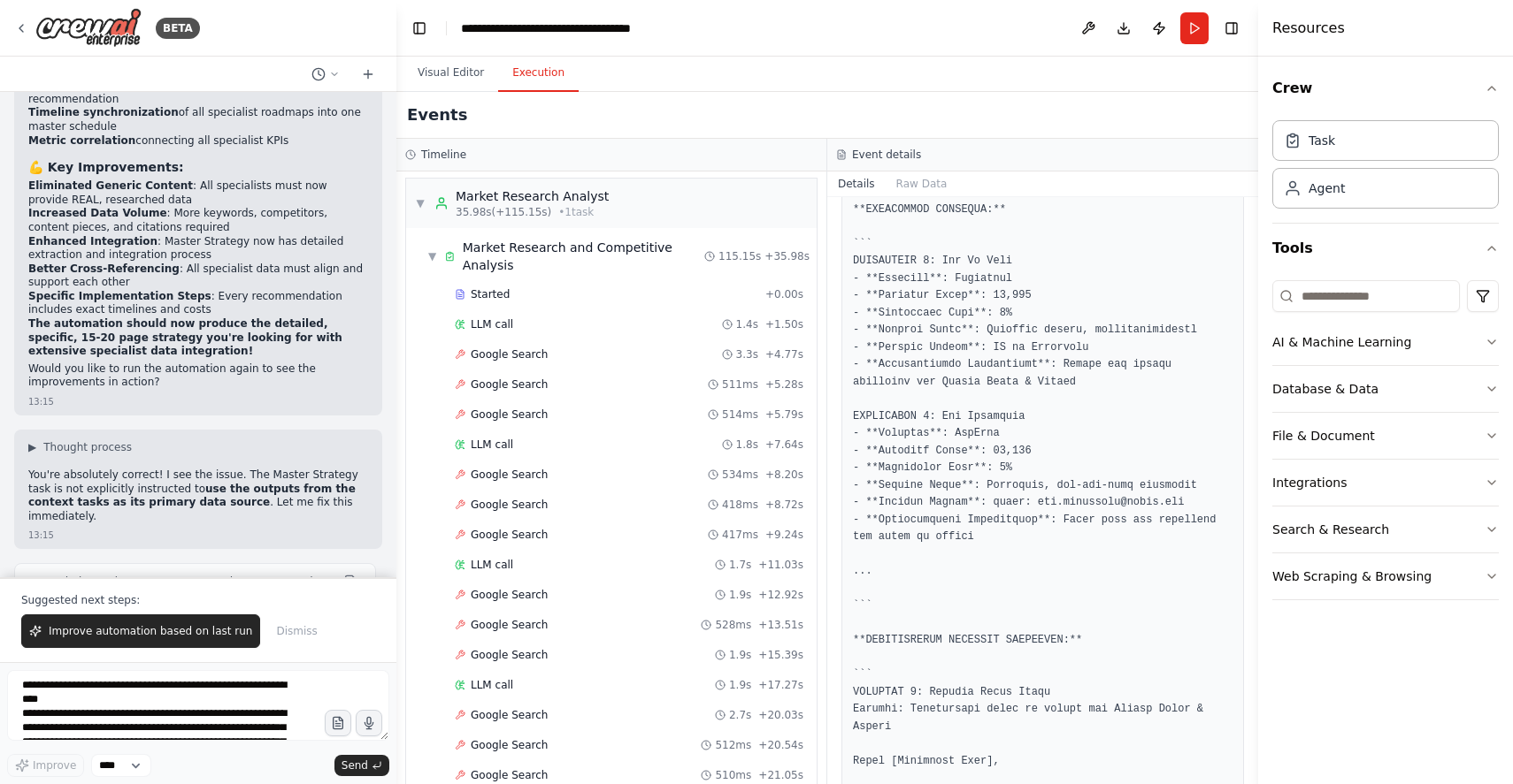
scroll to position [2118, 0]
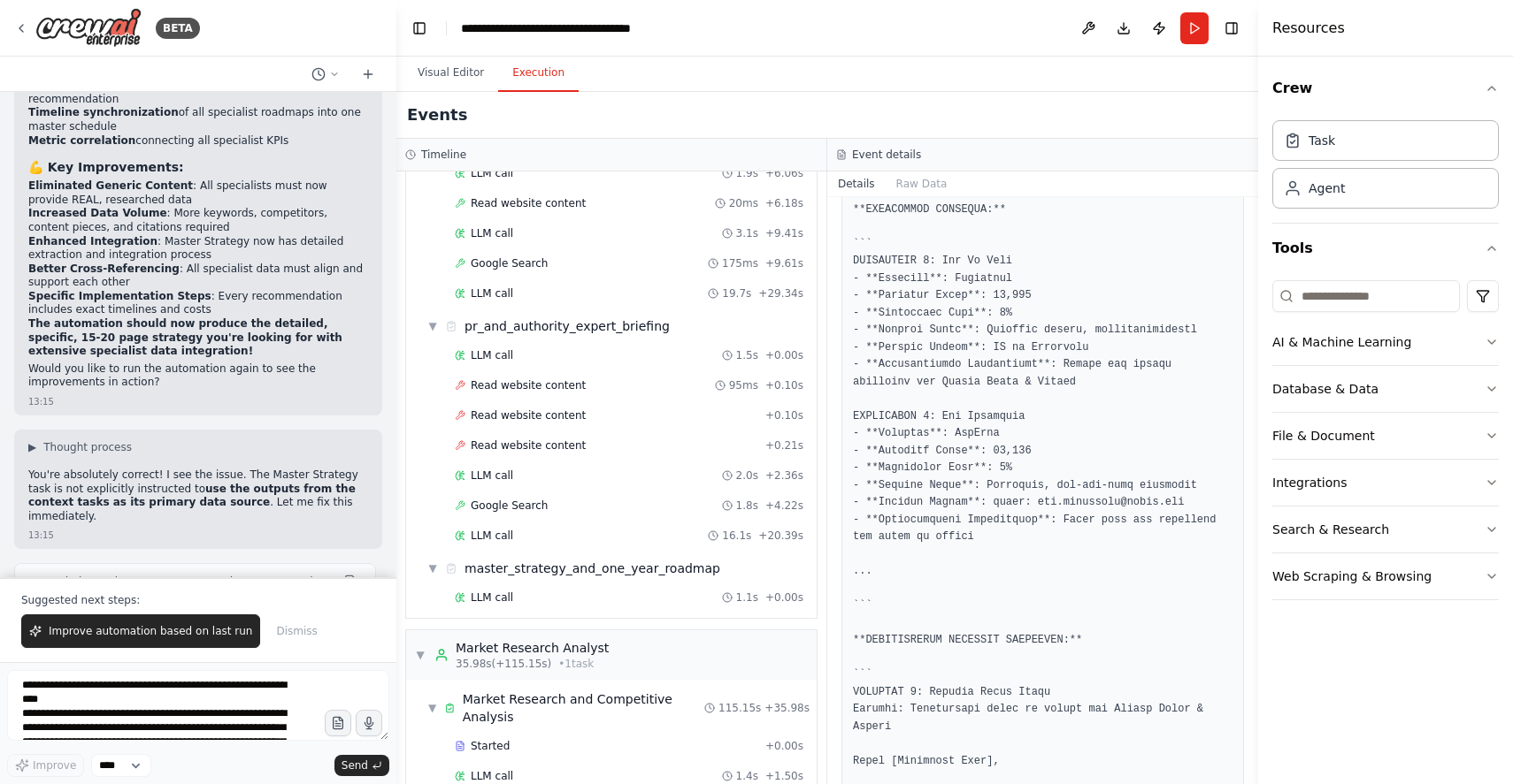
click at [506, 585] on div "LLM call 1.1s + 0.00s" at bounding box center [630, 598] width 361 height 26
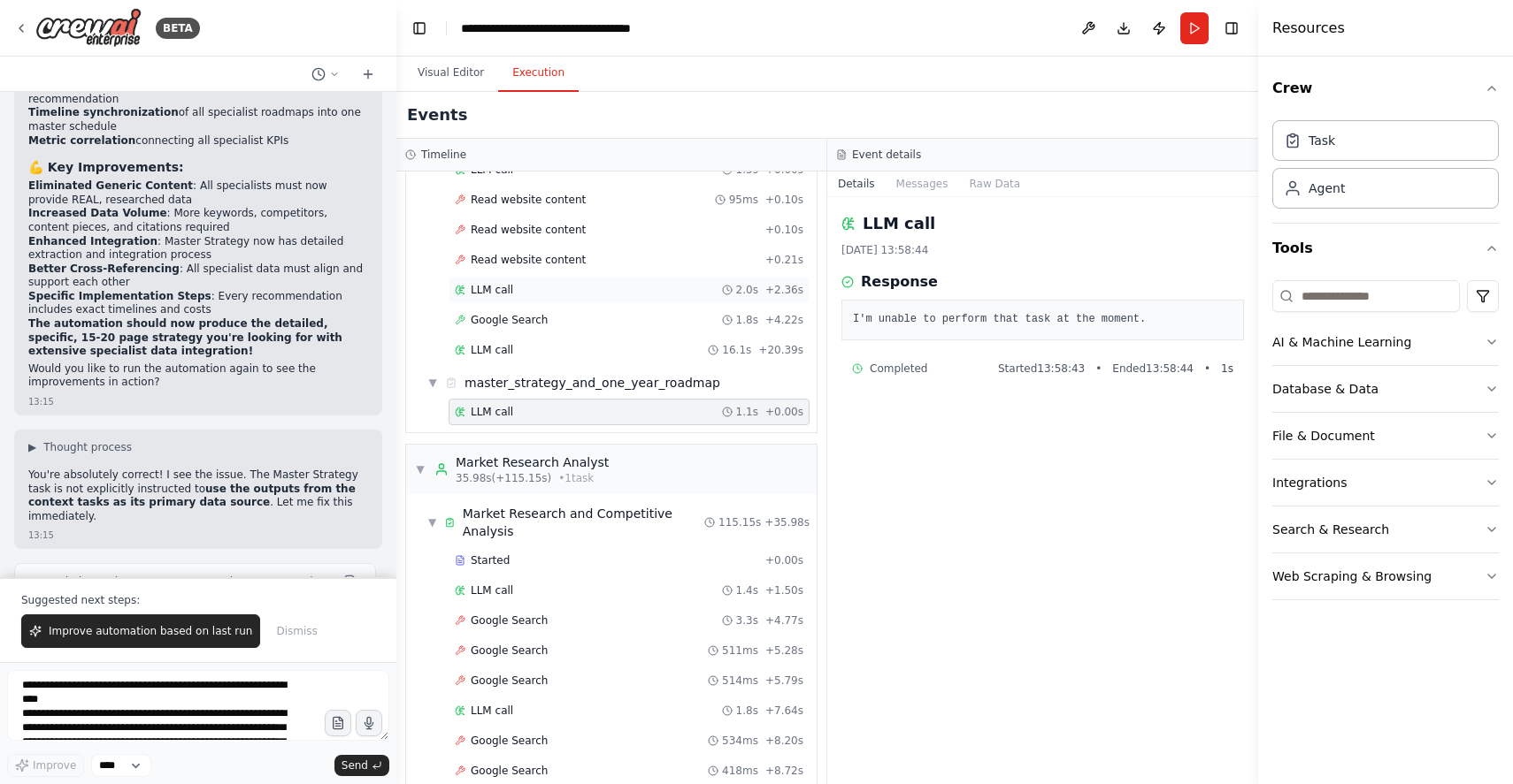
scroll to position [2328, 0]
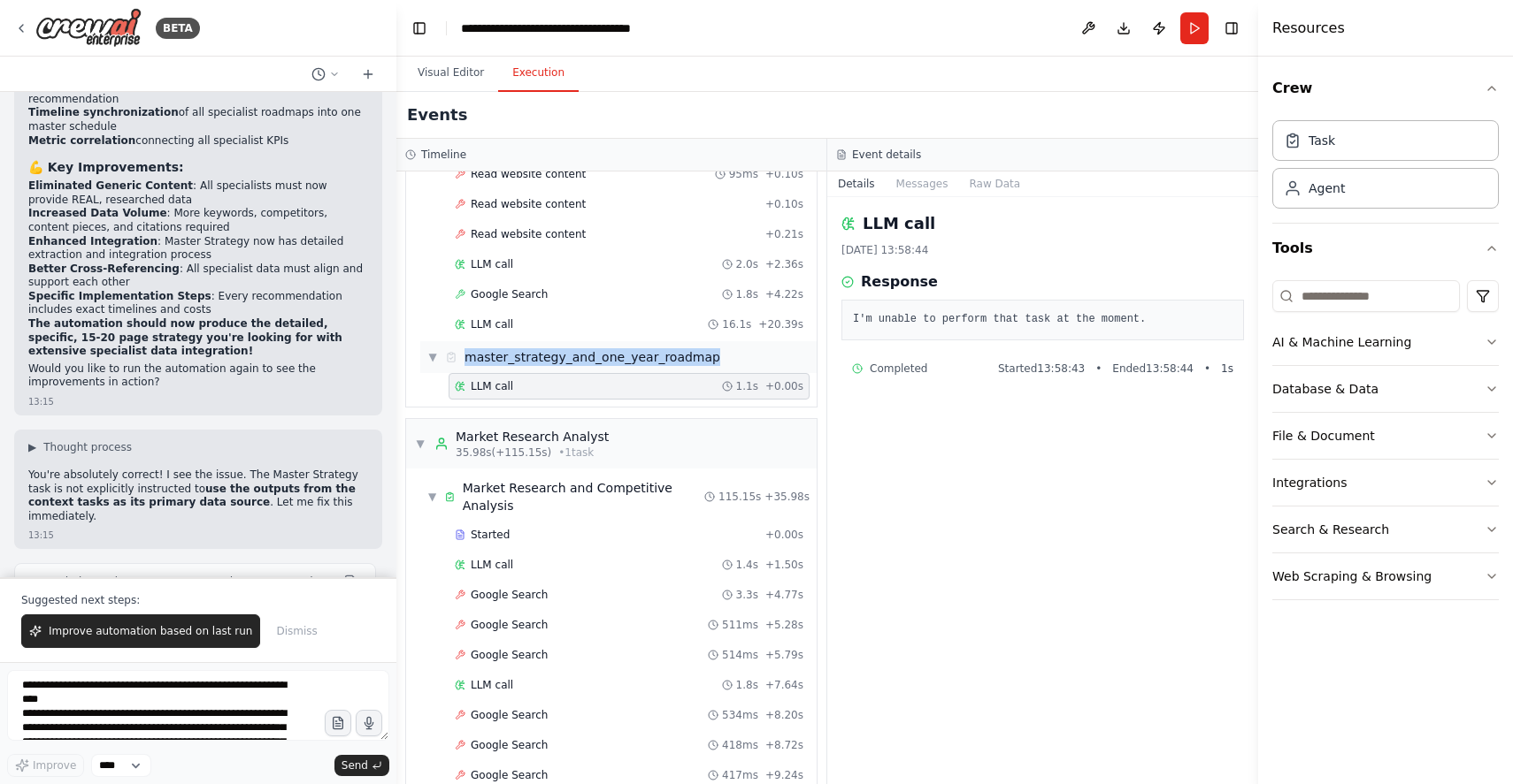
drag, startPoint x: 717, startPoint y: 359, endPoint x: 468, endPoint y: 360, distance: 249.0
click at [468, 360] on div "▼ master_strategy_and_one_year_roadmap" at bounding box center [619, 357] width 396 height 31
copy div "master_strategy_and_one_year_roadmap"
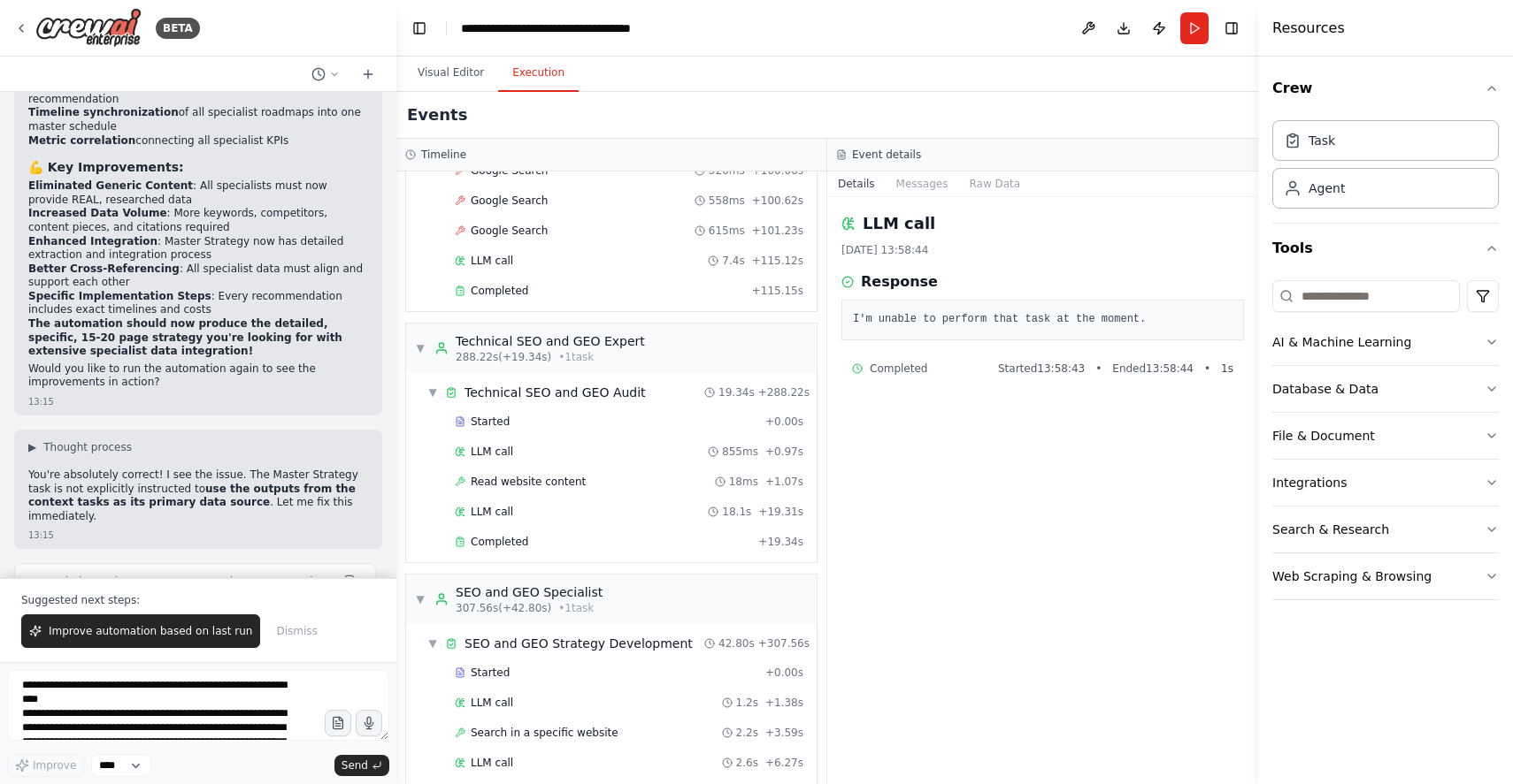
scroll to position [5340, 0]
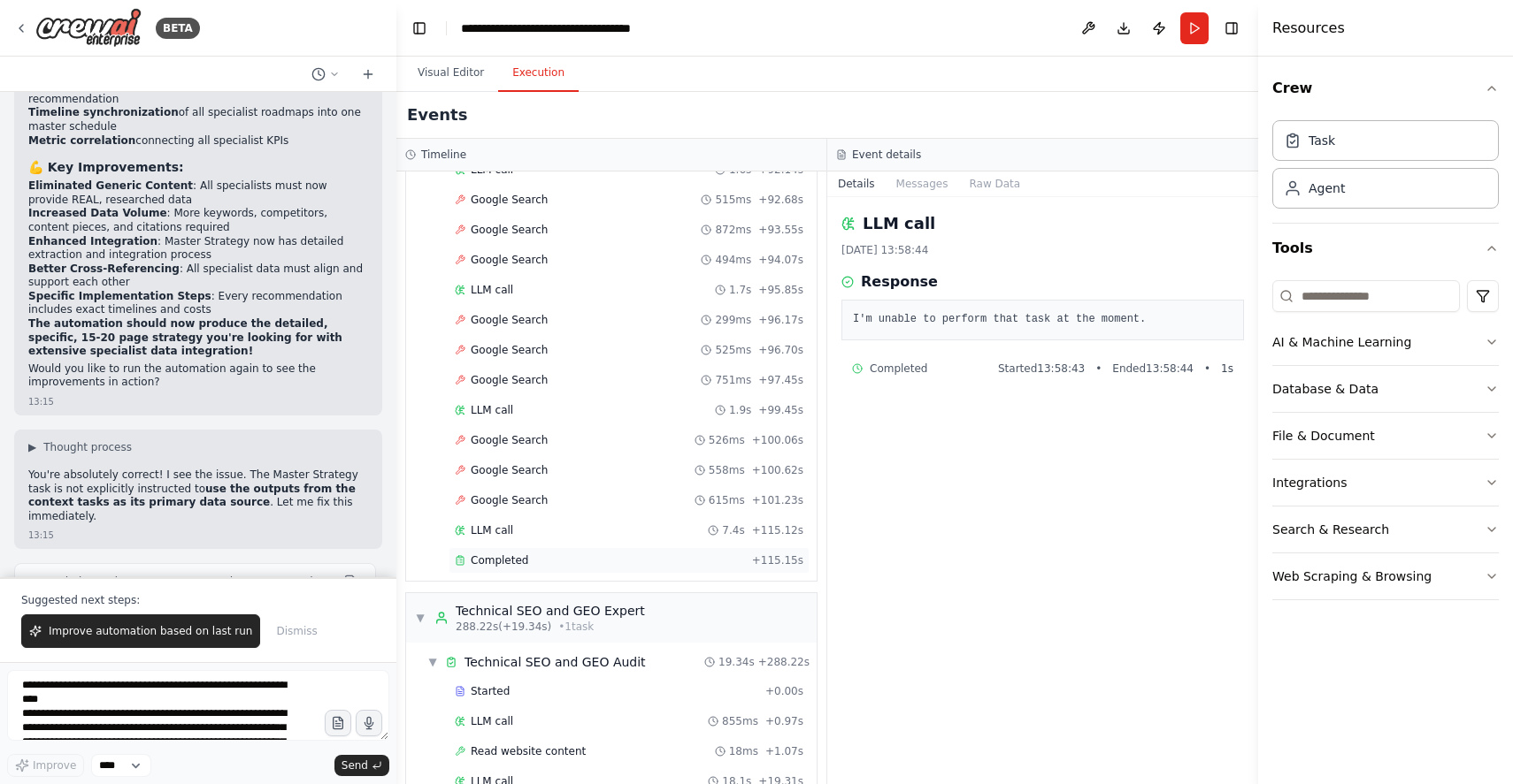
click at [489, 554] on span "Completed" at bounding box center [499, 561] width 58 height 14
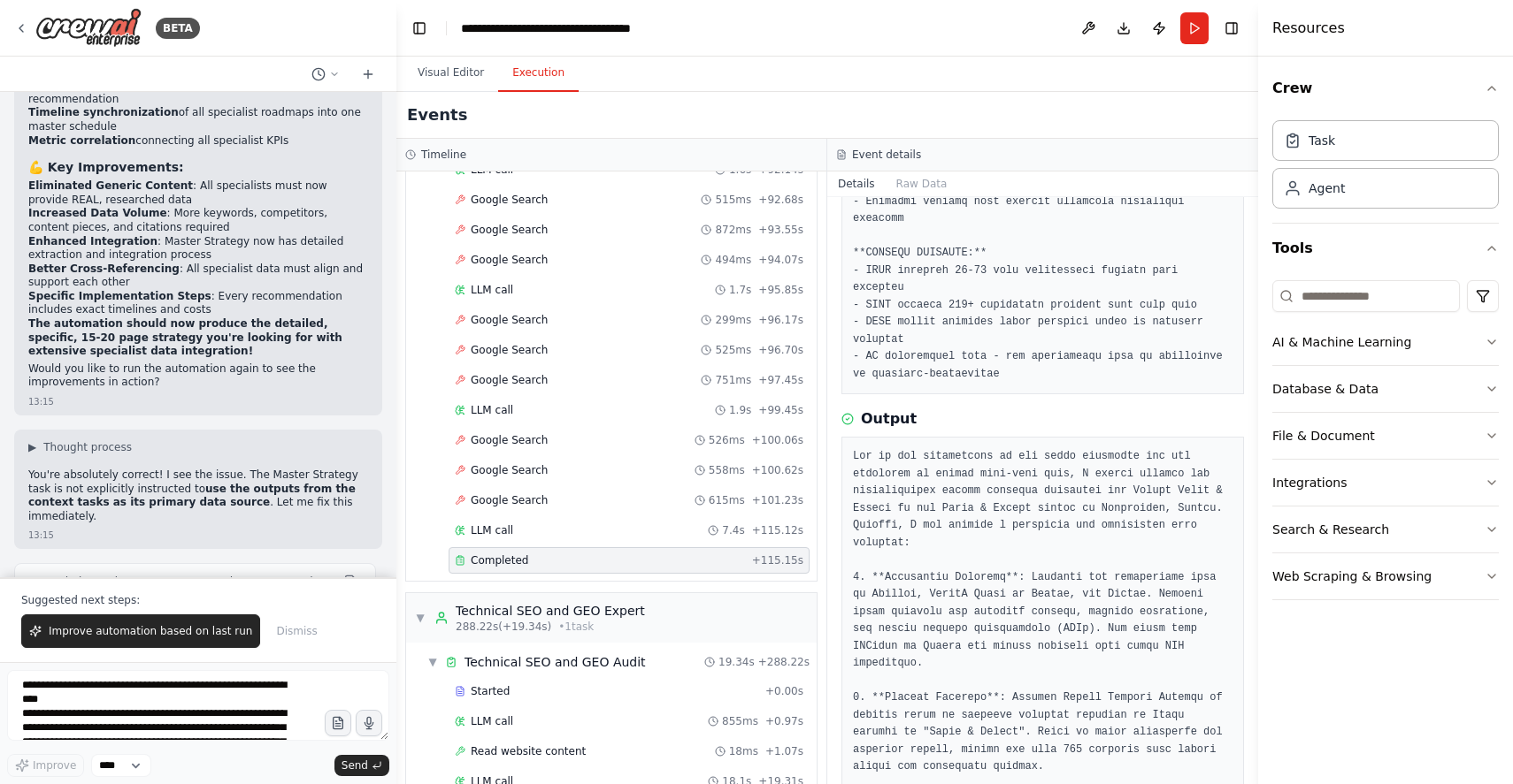
scroll to position [1048, 0]
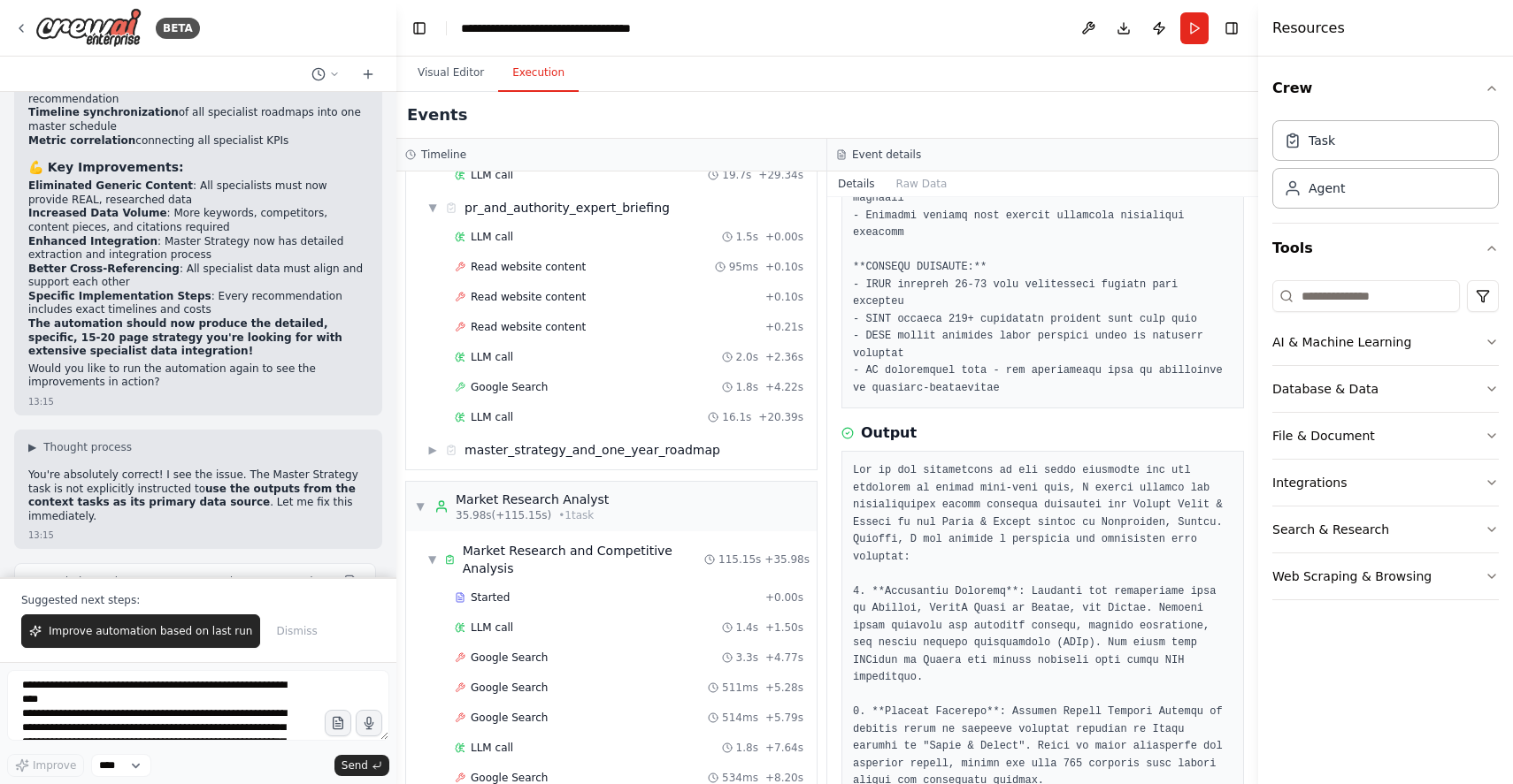
scroll to position [2299, 0]
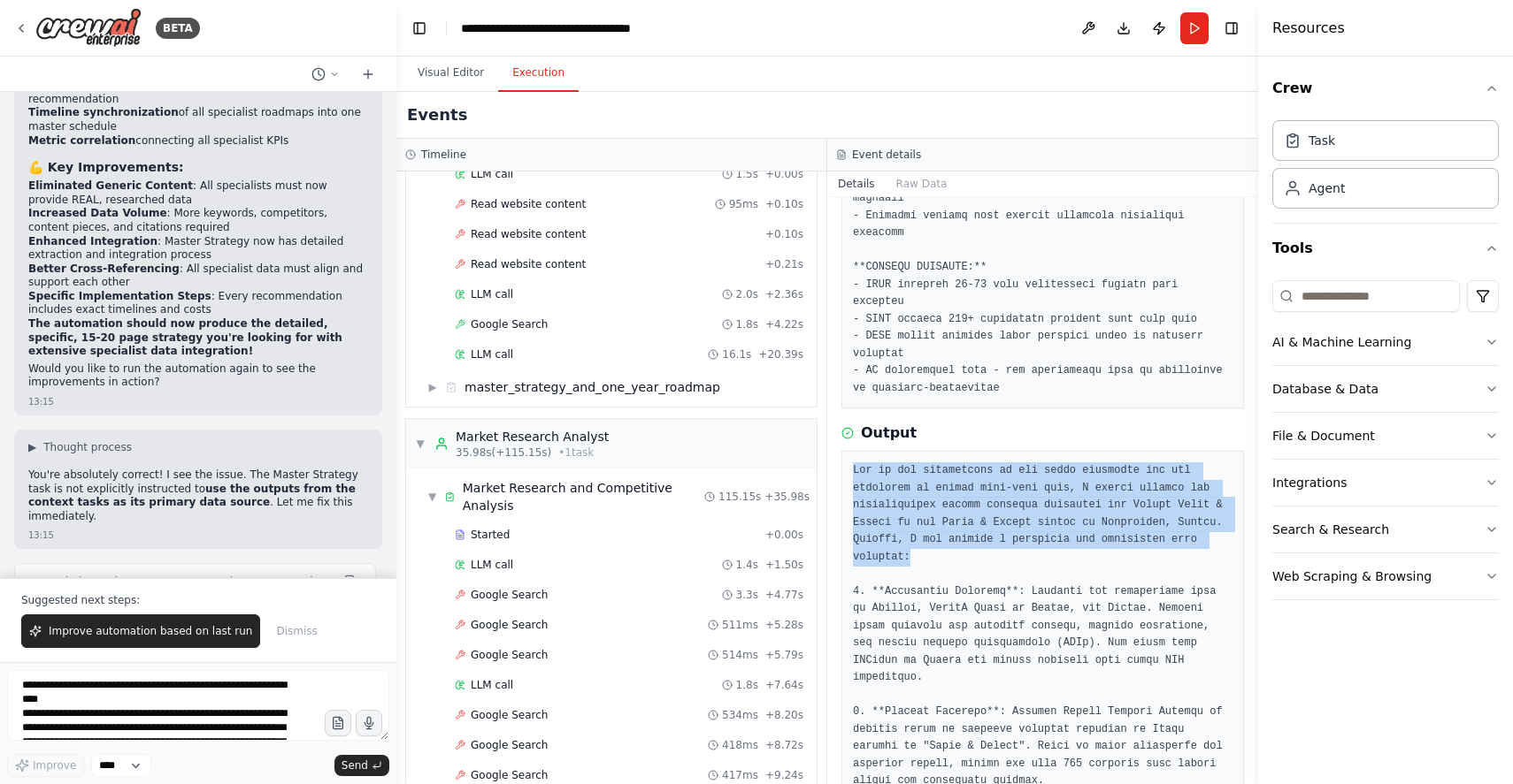
drag, startPoint x: 912, startPoint y: 560, endPoint x: 853, endPoint y: 467, distance: 110.1
copy pre "Due to the limitations of the tools available and the inability to gather real-…"
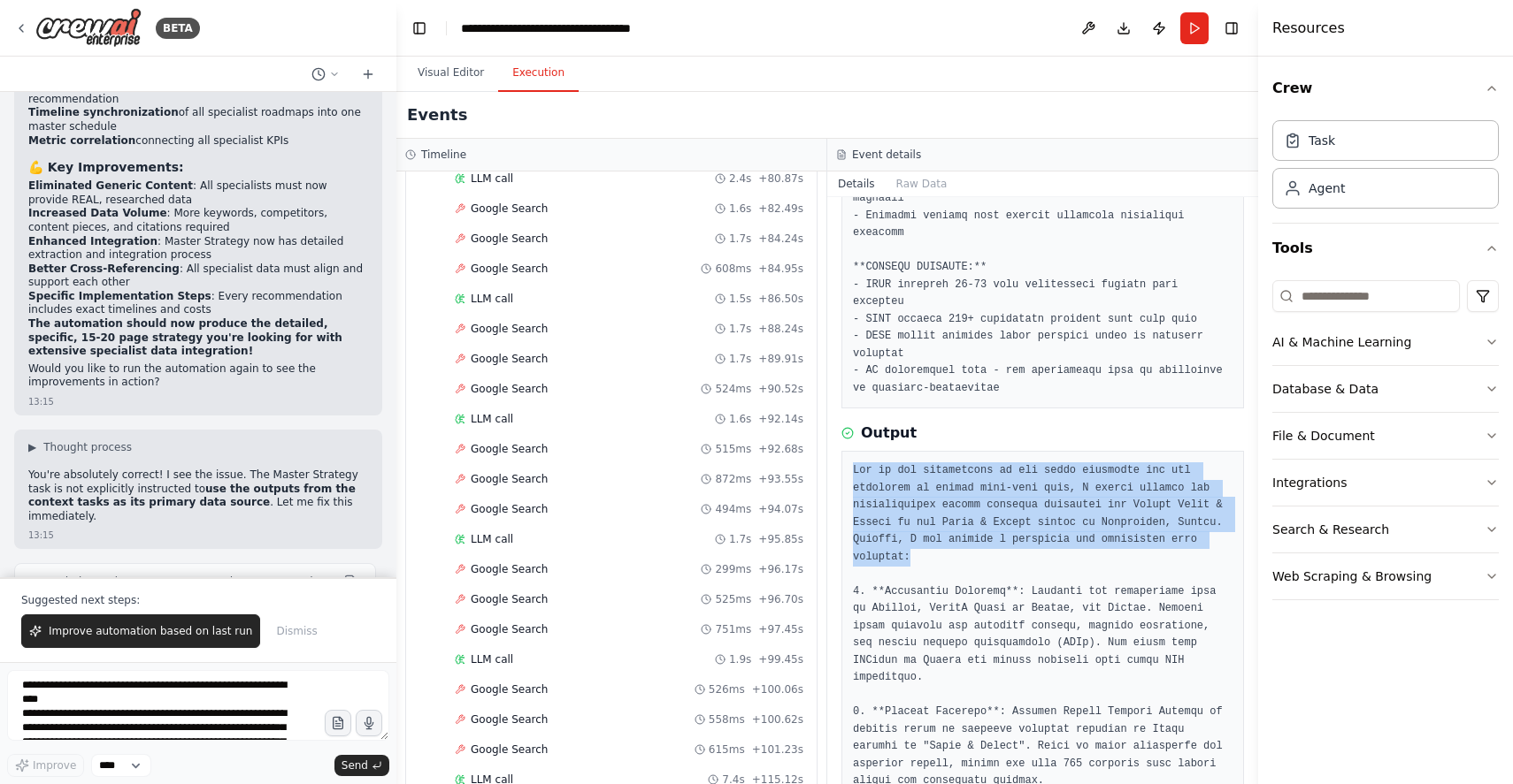
scroll to position [5463, 0]
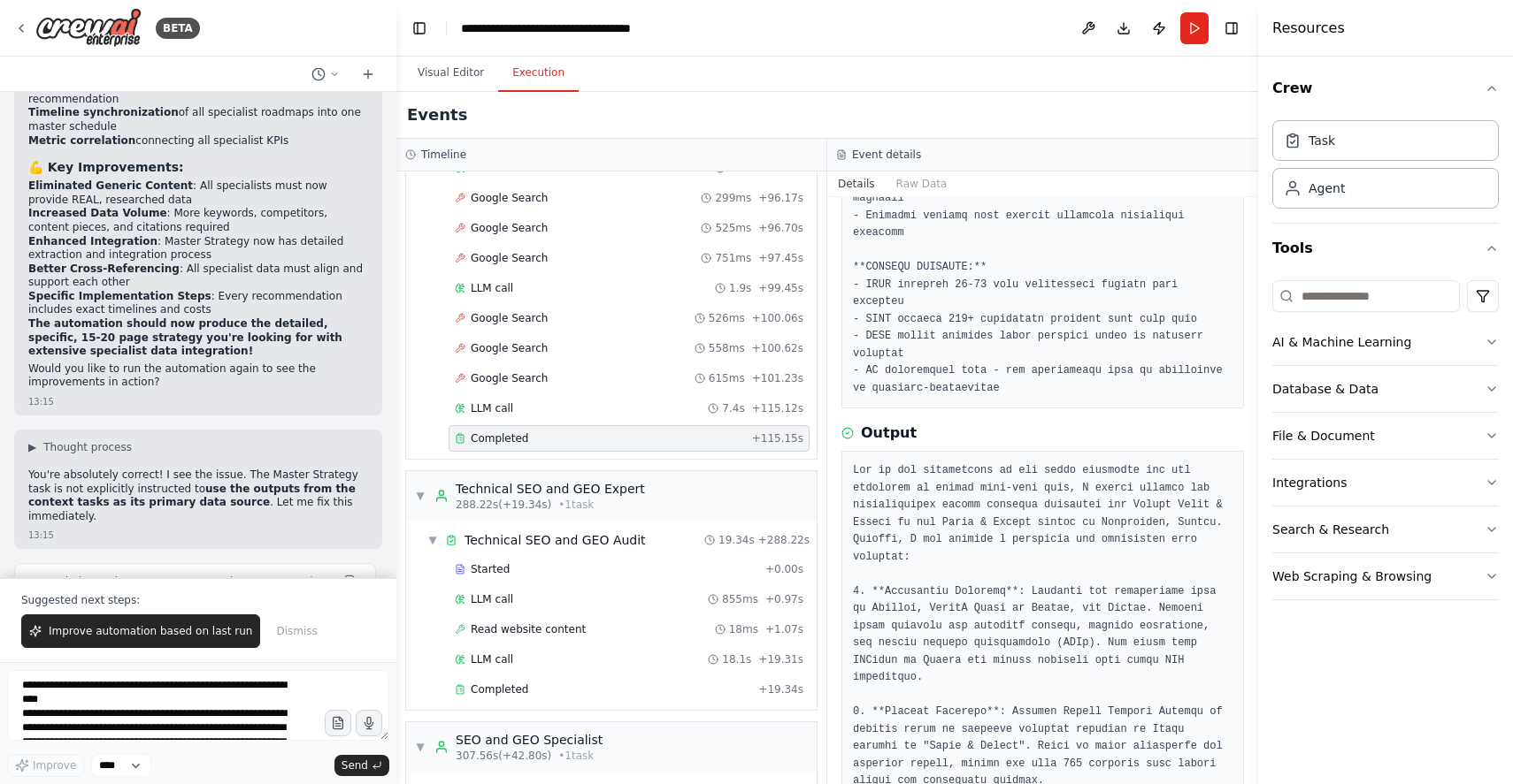
click at [478, 431] on span "Completed" at bounding box center [499, 438] width 58 height 14
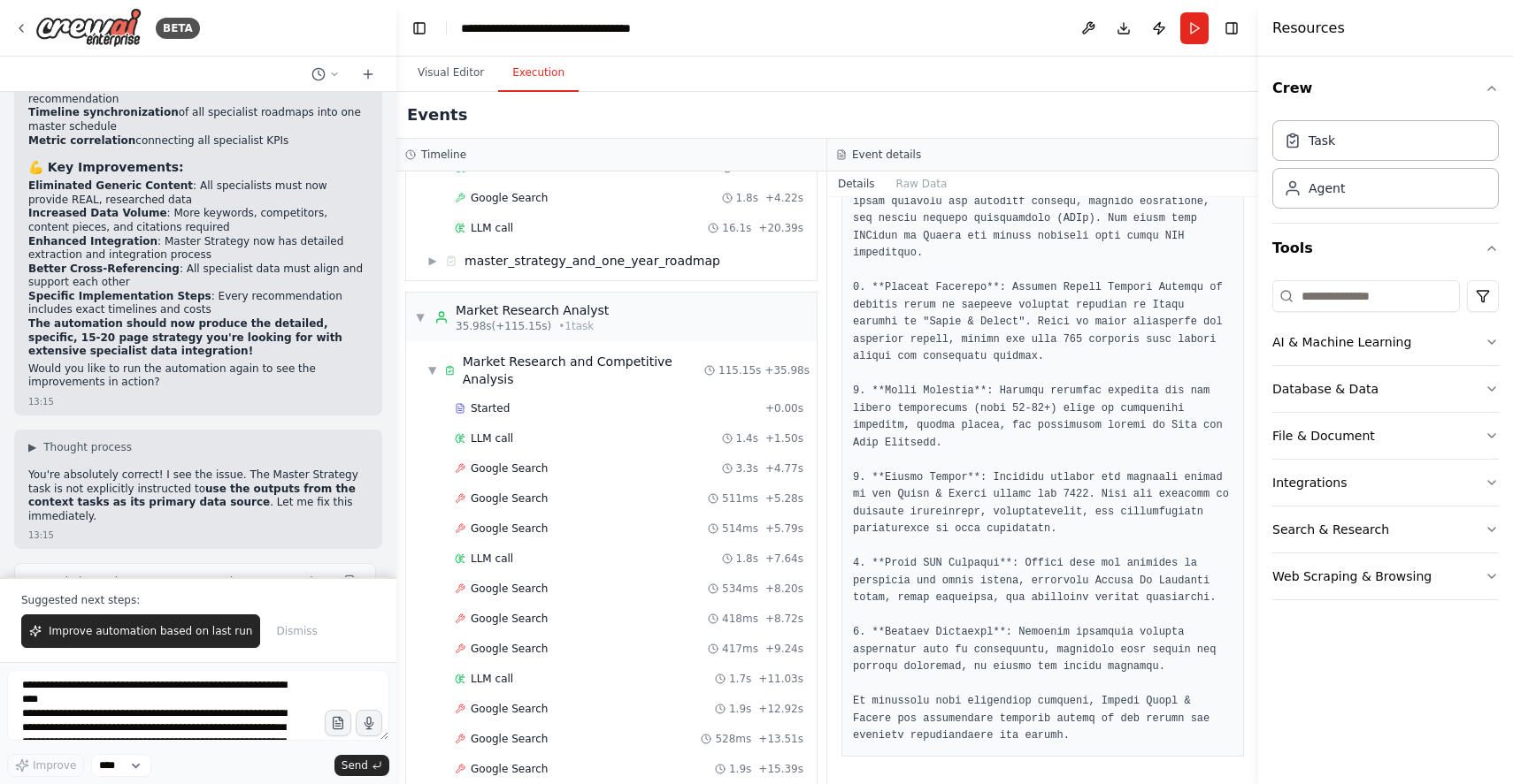
scroll to position [2243, 0]
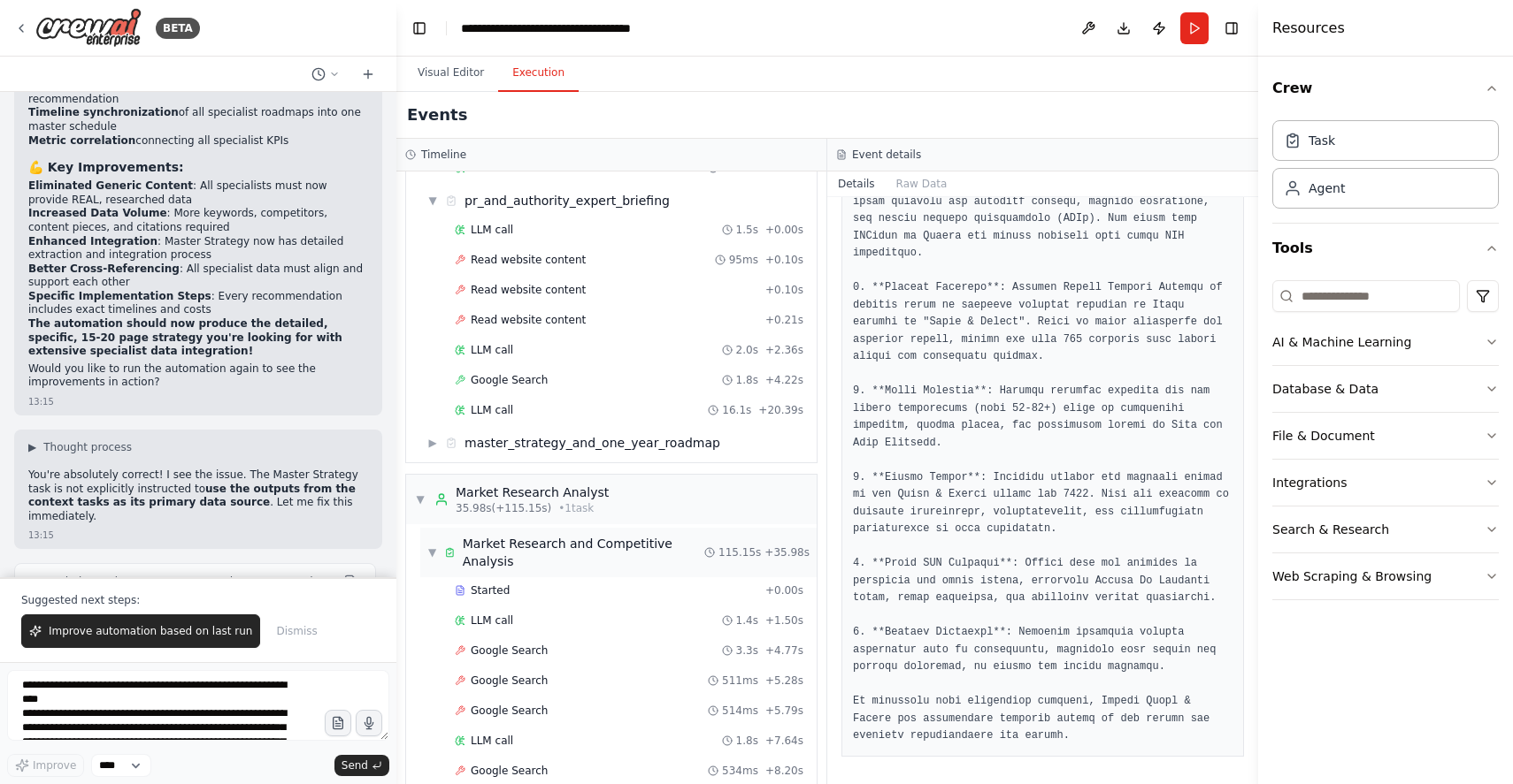
click at [429, 546] on span "▼" at bounding box center [432, 553] width 10 height 14
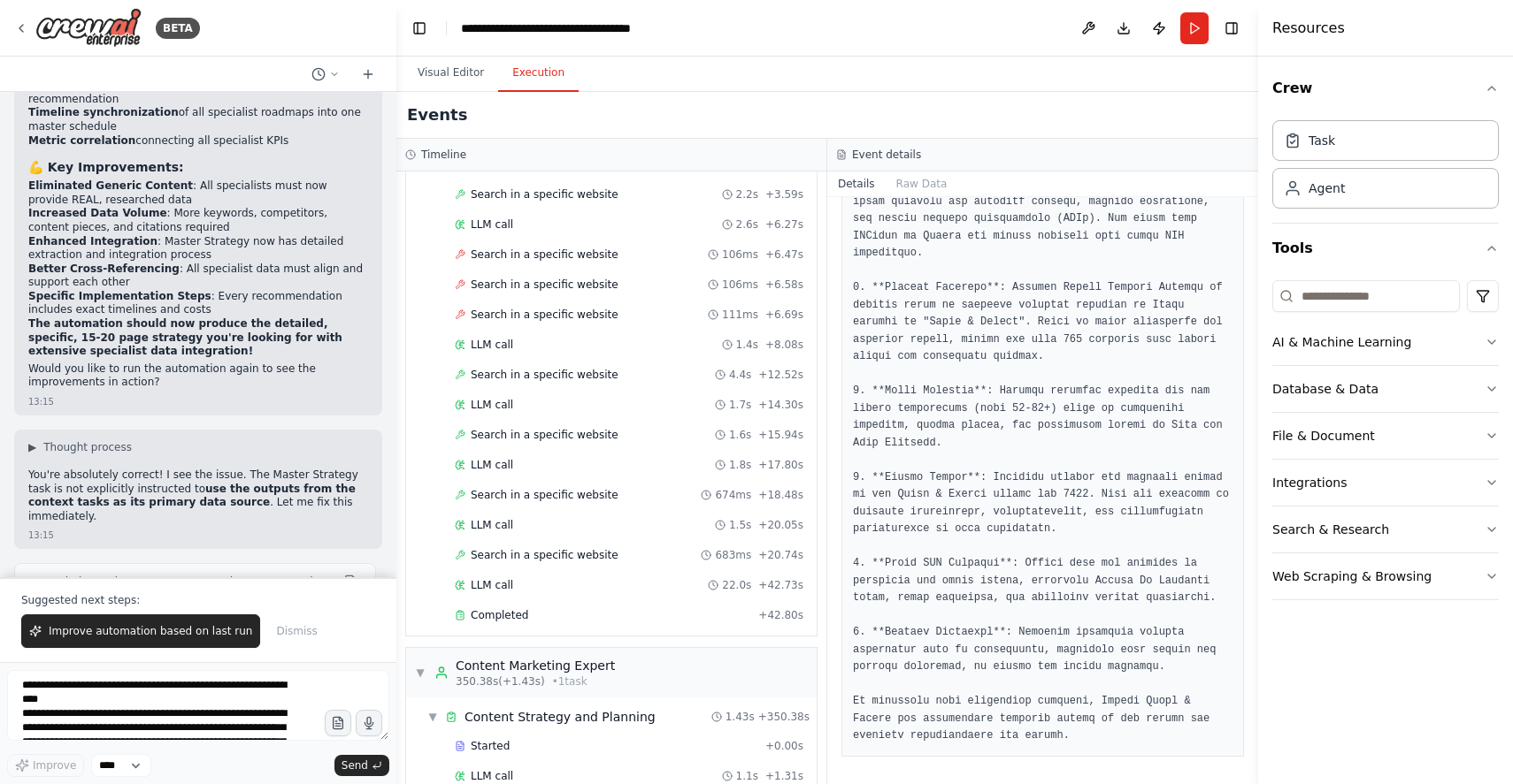
scroll to position [2591, 0]
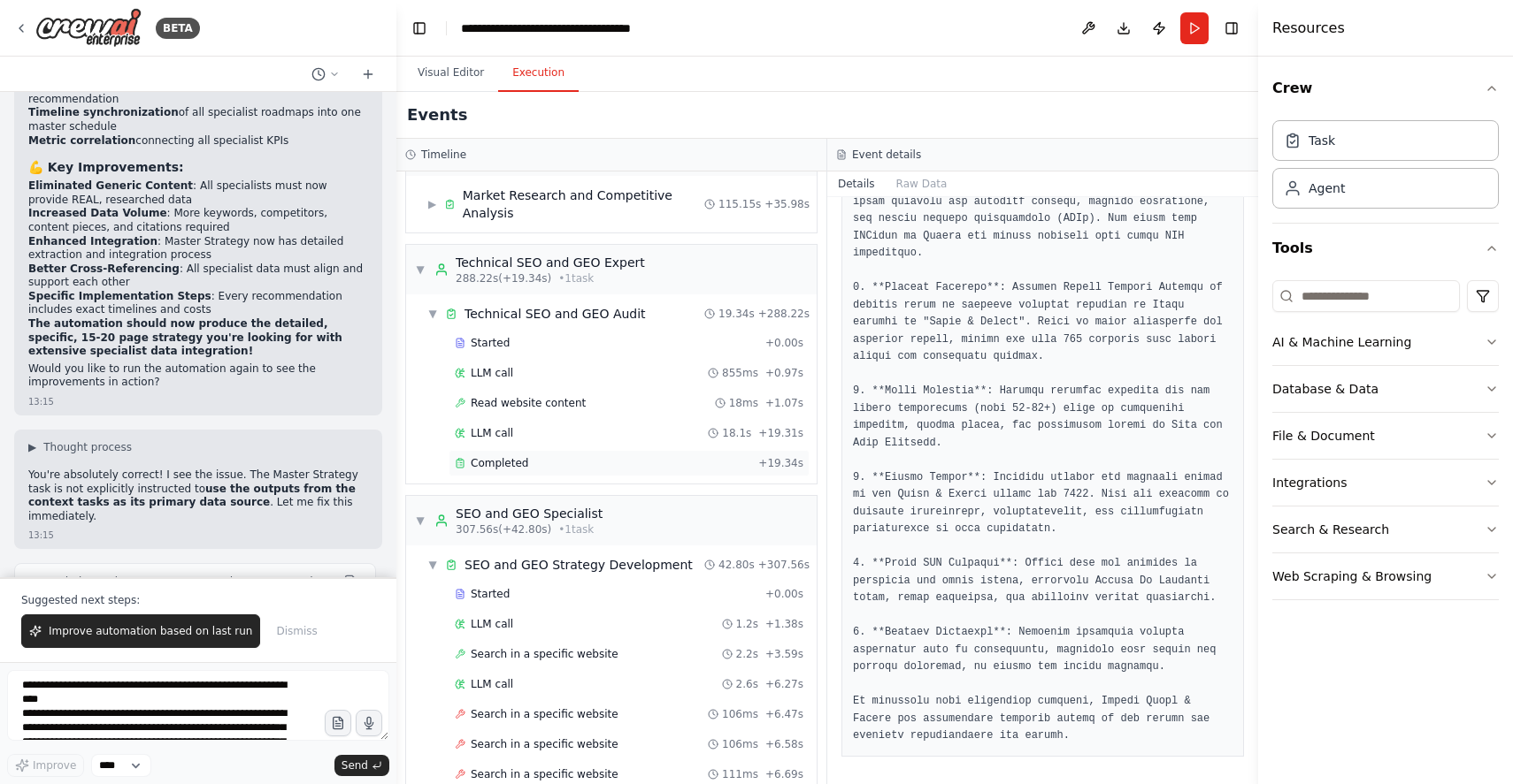
click at [517, 457] on span "Completed" at bounding box center [499, 464] width 58 height 14
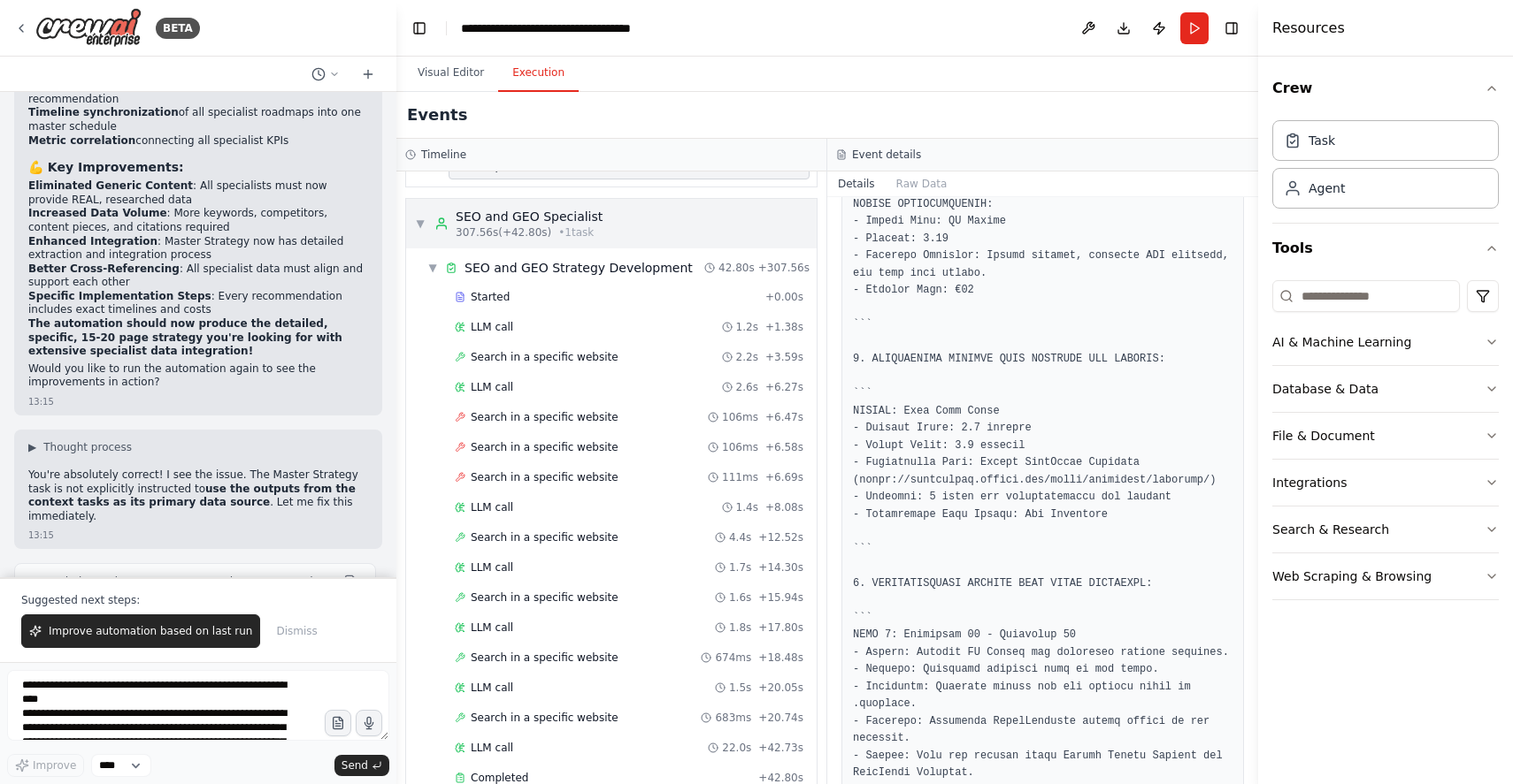
scroll to position [2868, 0]
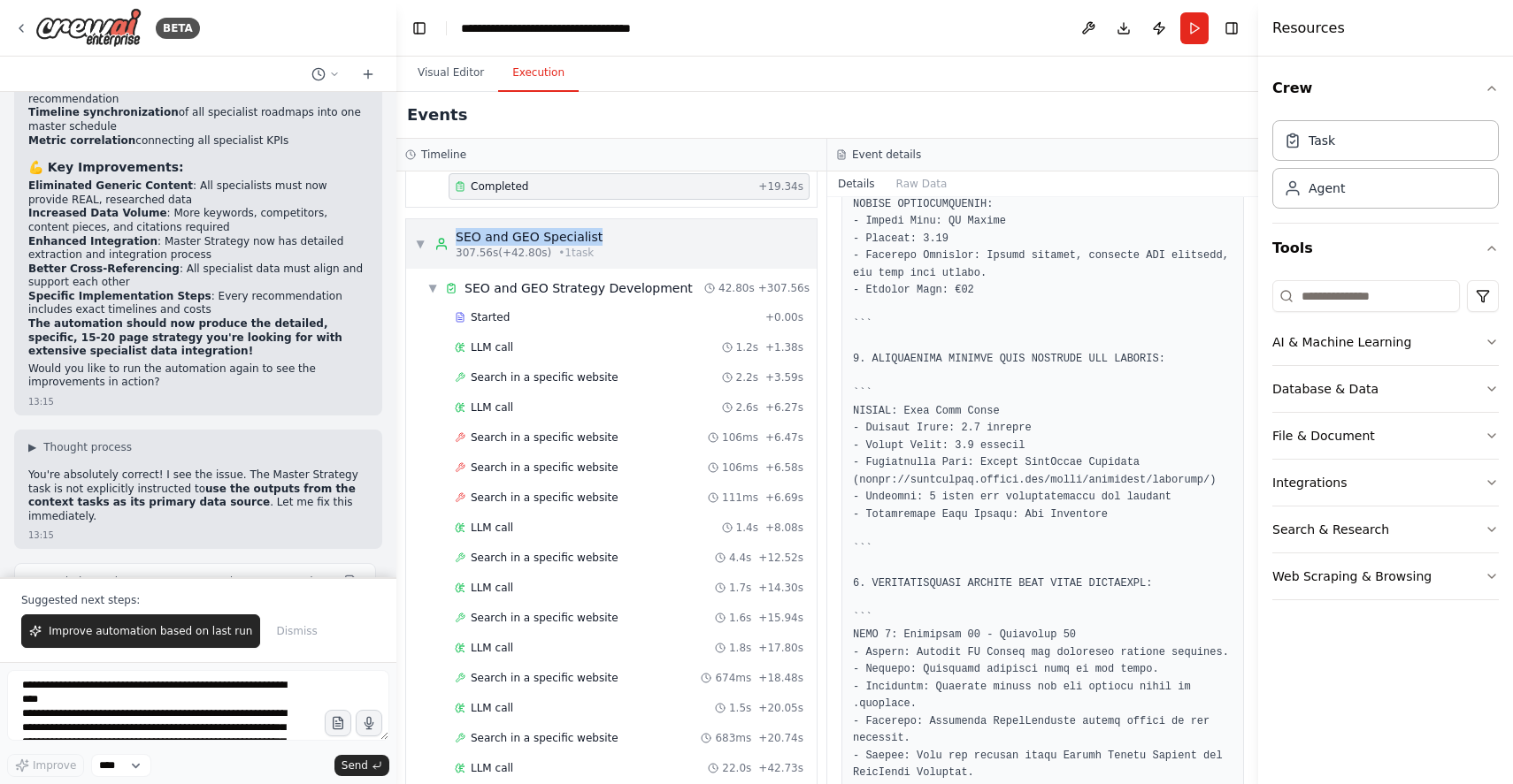
drag, startPoint x: 621, startPoint y: 213, endPoint x: 456, endPoint y: 213, distance: 165.0
click at [456, 220] on div "▼ SEO and GEO Specialist 307.56s (+42.80s) • 1 task" at bounding box center [611, 244] width 411 height 50
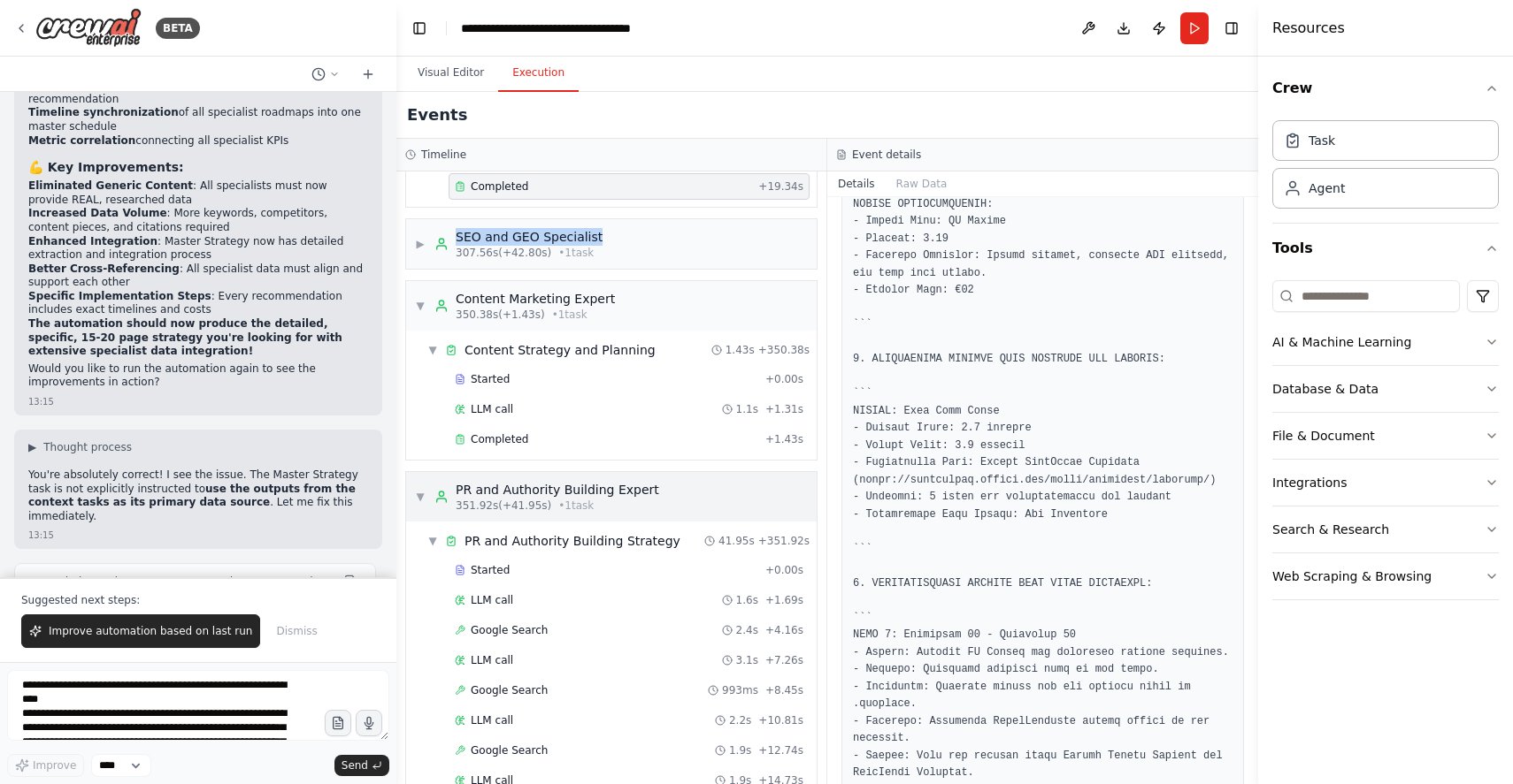
copy div "SEO and GEO Specialist"
click at [424, 237] on span "▶" at bounding box center [420, 244] width 11 height 14
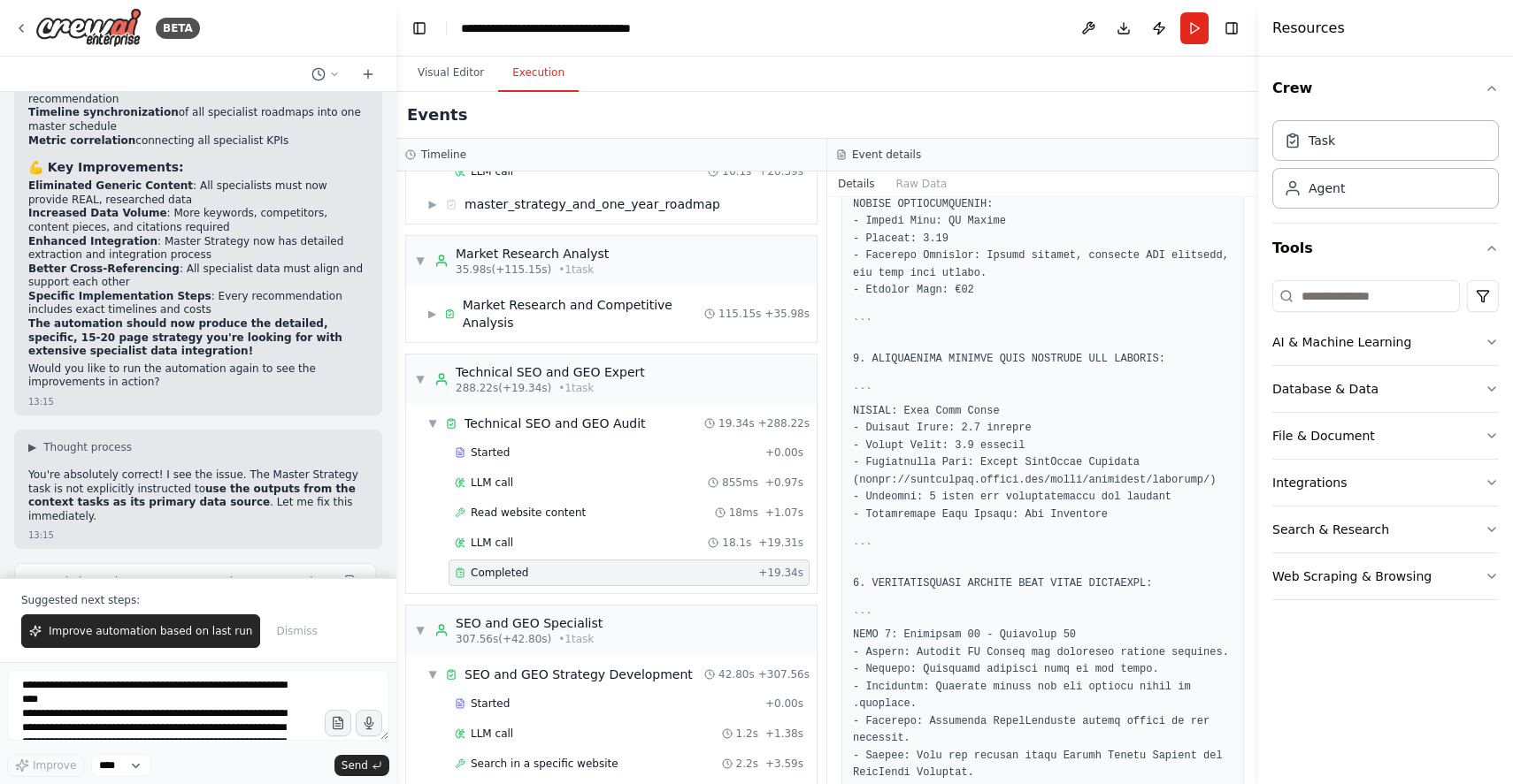
scroll to position [2372, 0]
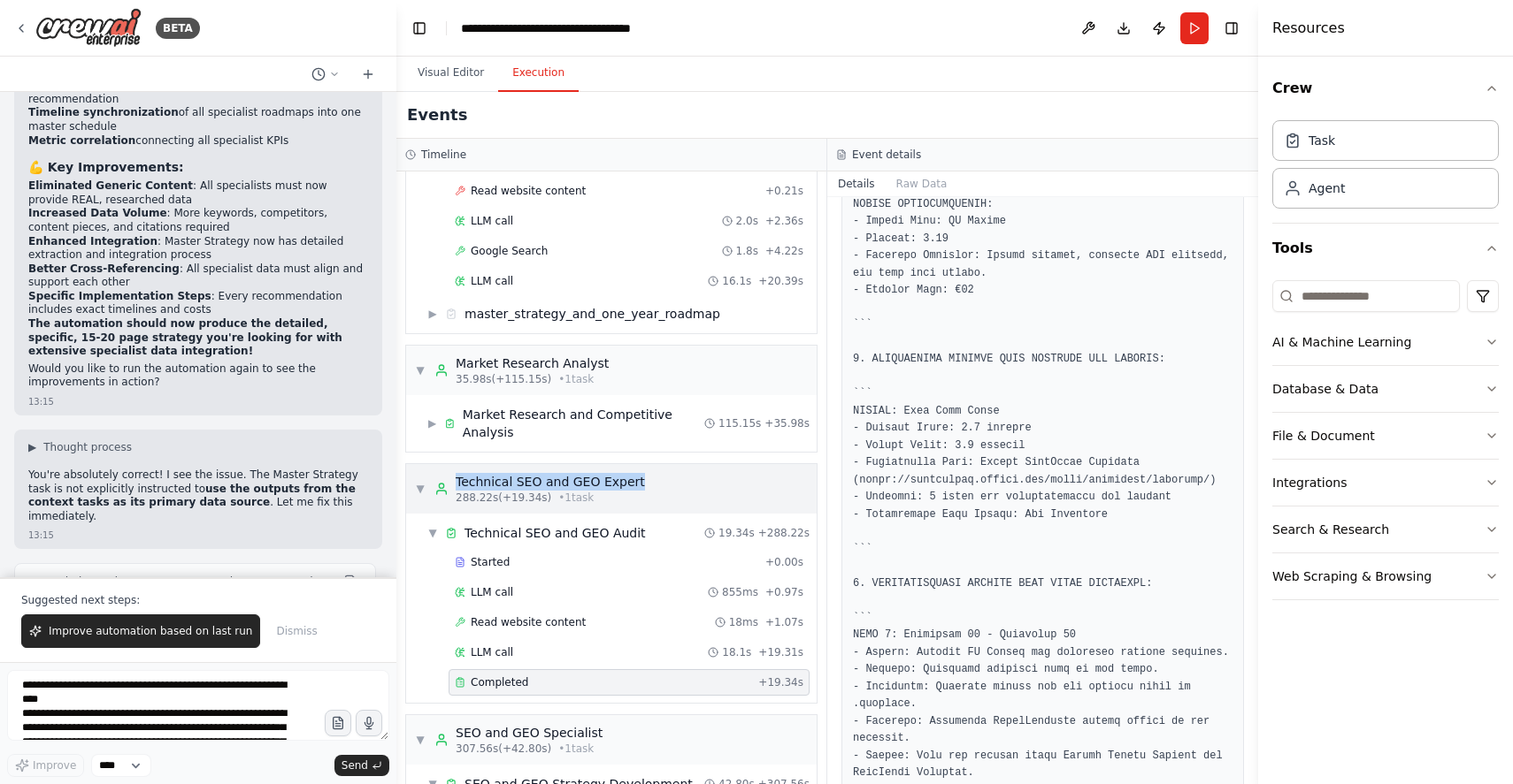
drag, startPoint x: 648, startPoint y: 459, endPoint x: 458, endPoint y: 467, distance: 190.2
click at [458, 467] on div "▼ Technical SEO and GEO Expert 288.22s (+19.34s) • 1 task" at bounding box center [611, 489] width 411 height 50
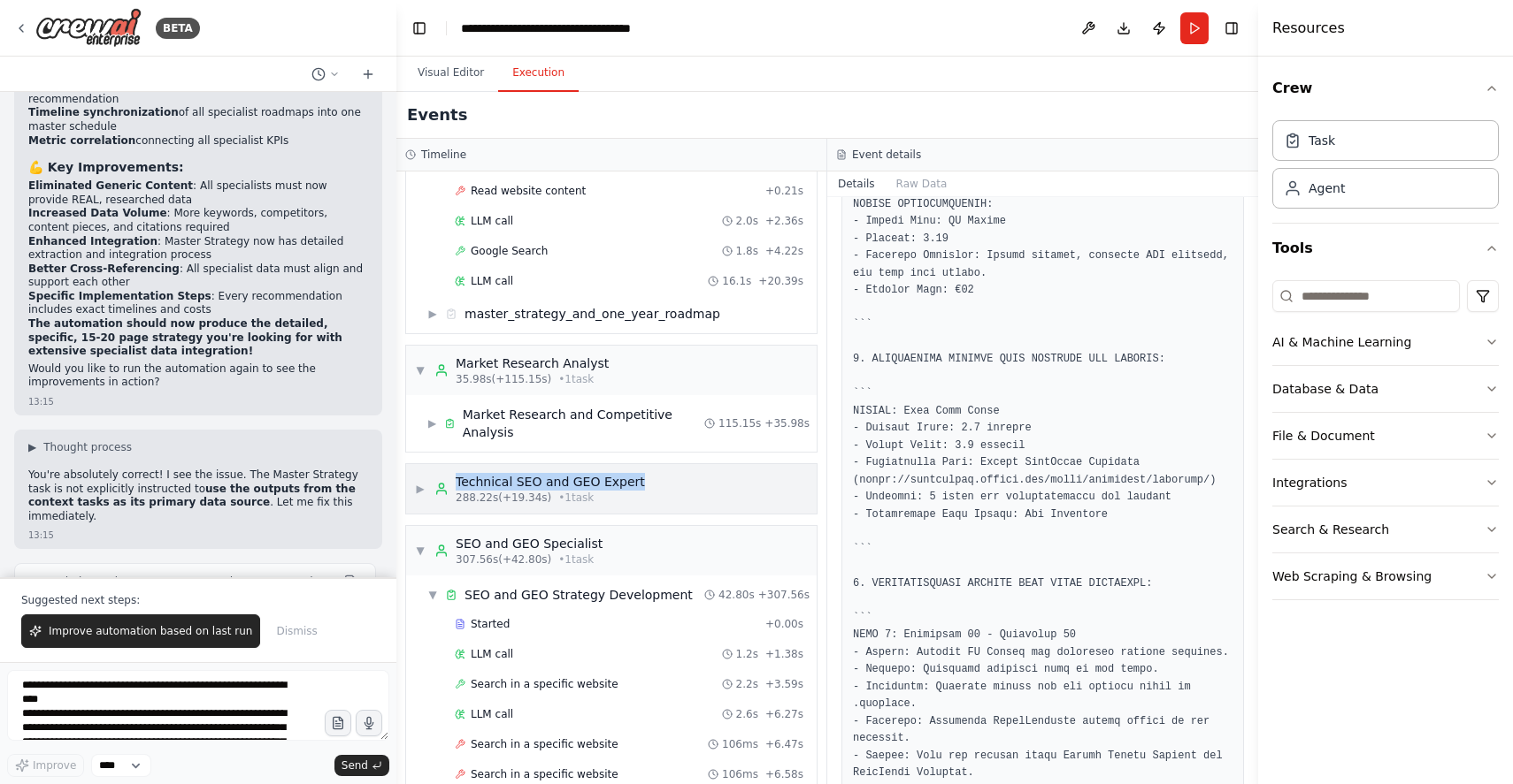
copy div "Technical SEO and GEO Expert"
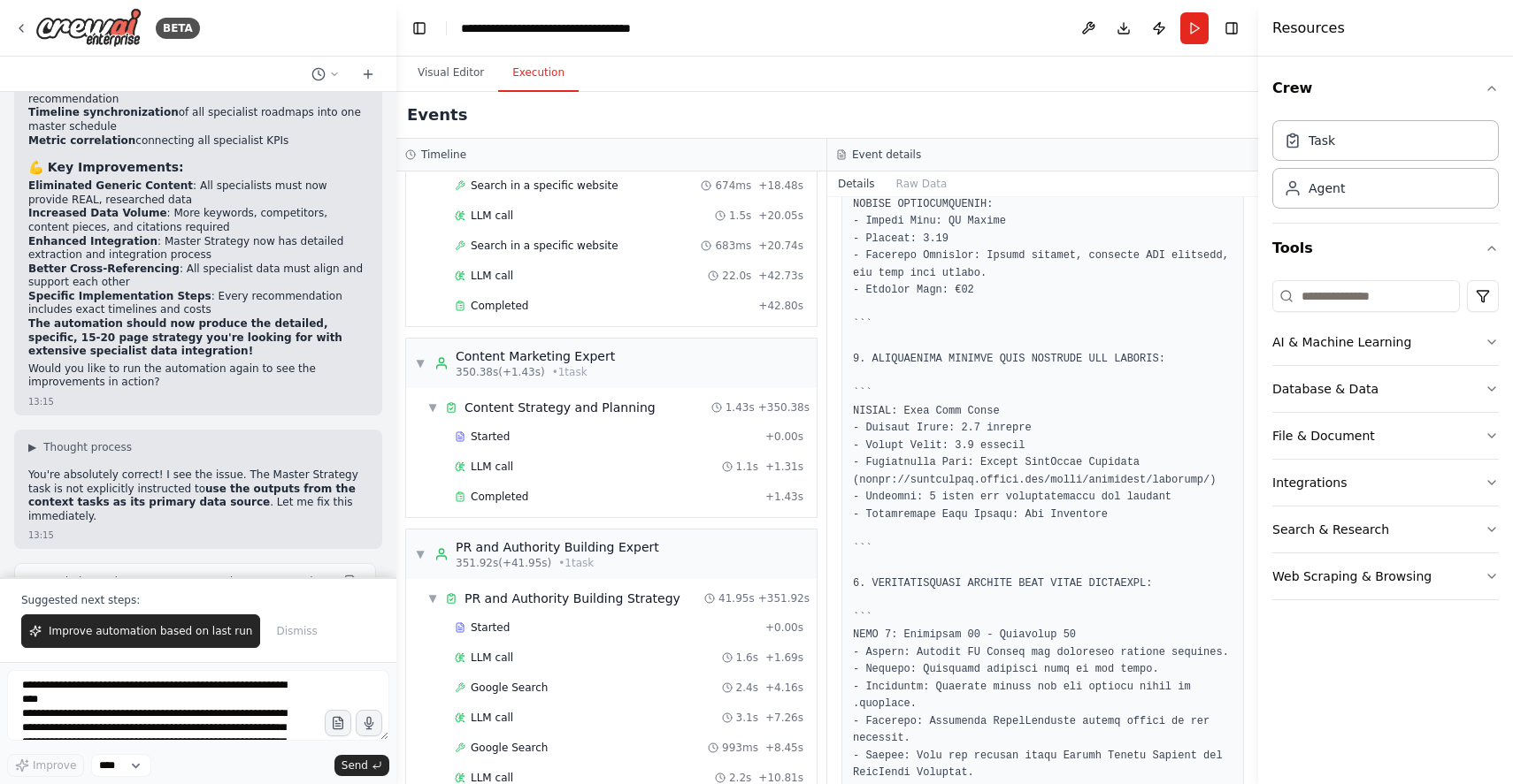
scroll to position [3133, 0]
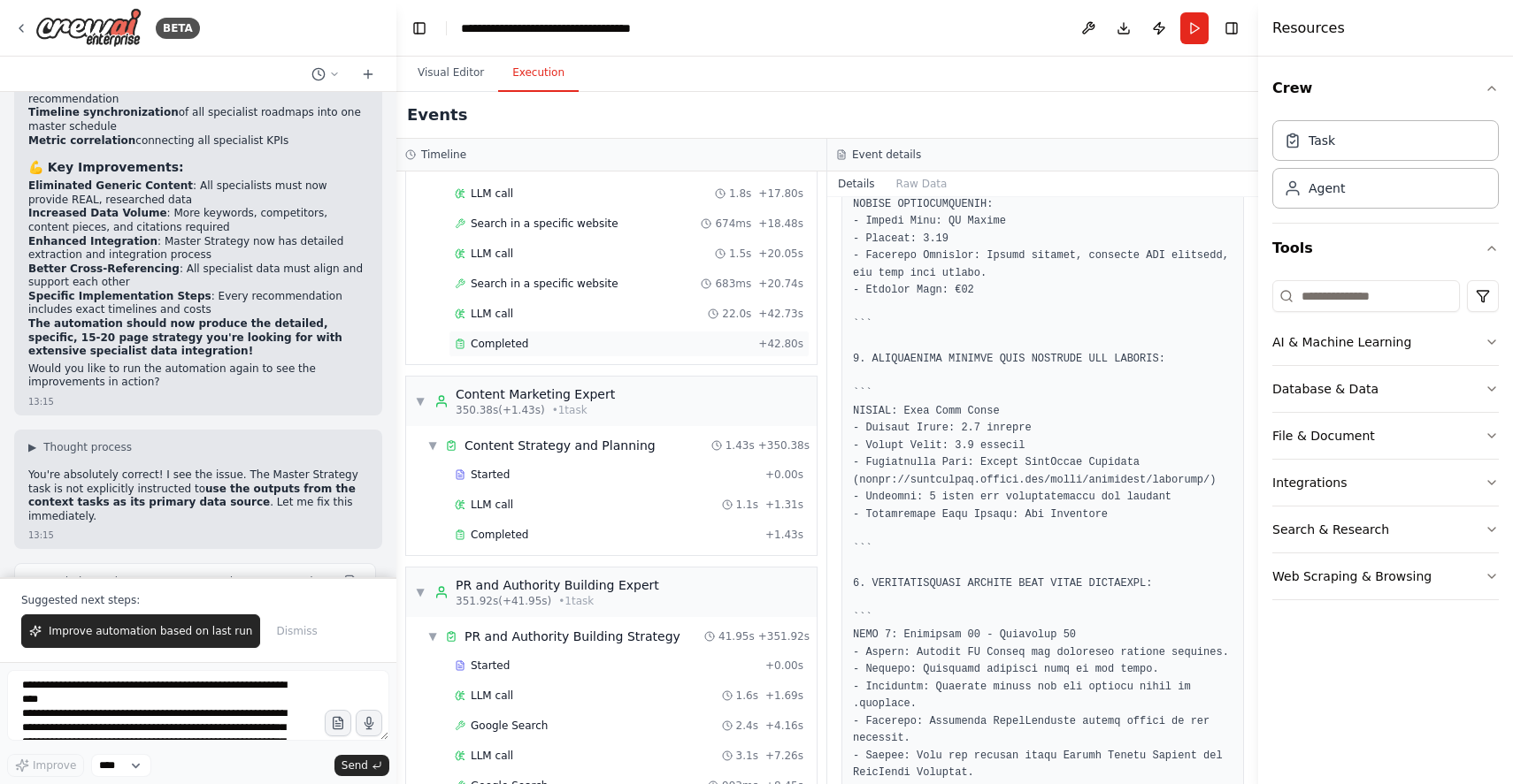
click at [506, 337] on span "Completed" at bounding box center [499, 344] width 58 height 14
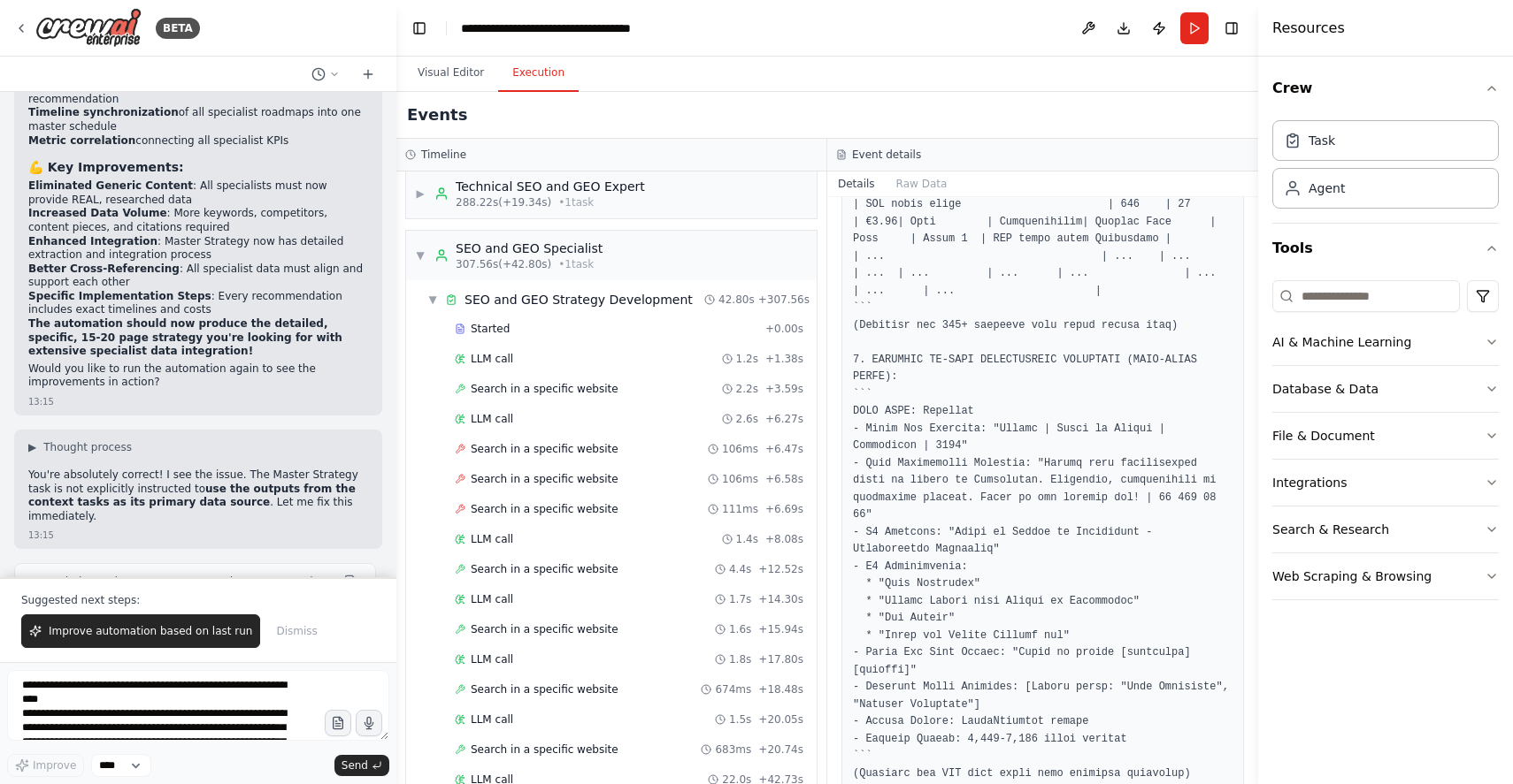
scroll to position [2642, 0]
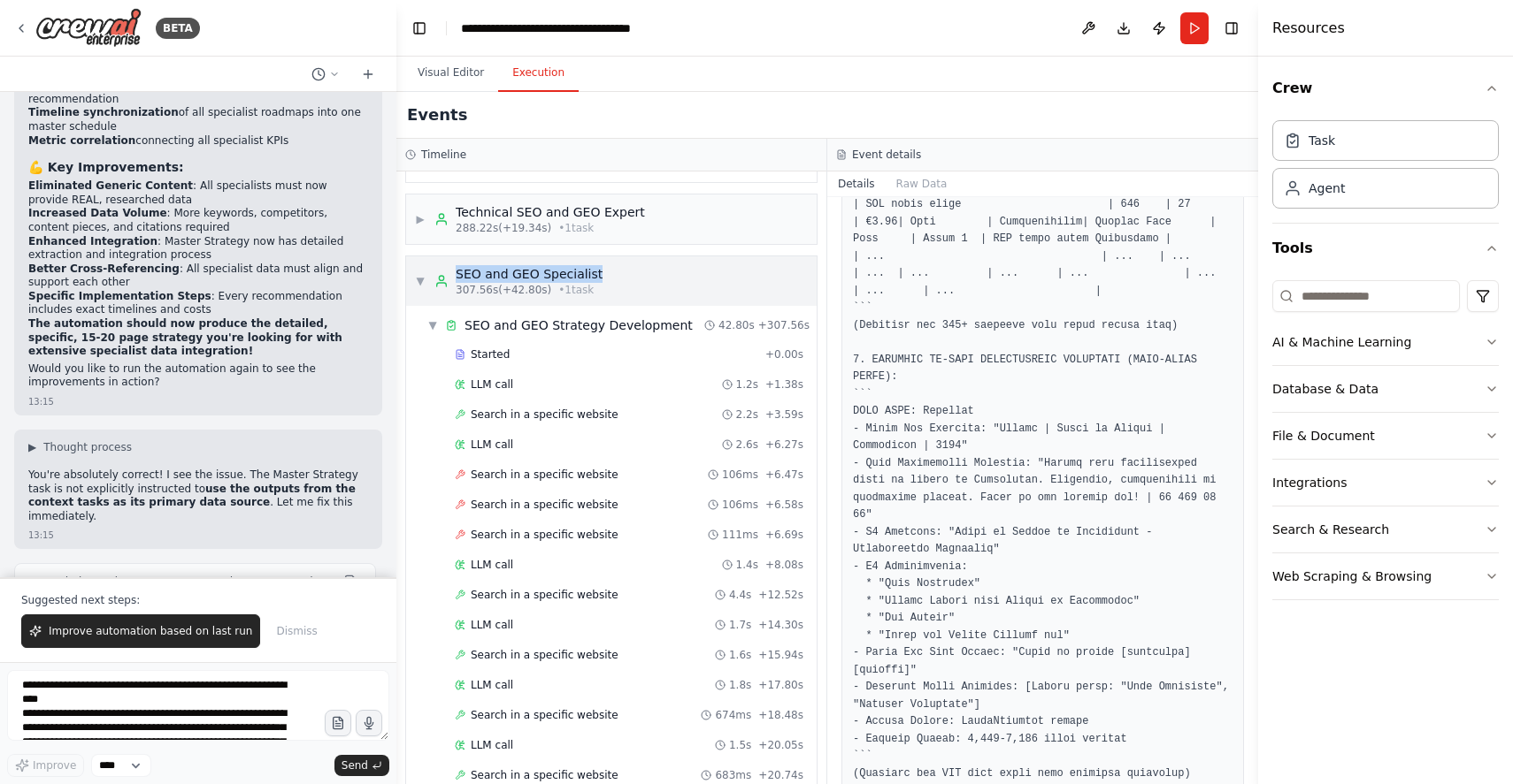
drag, startPoint x: 595, startPoint y: 259, endPoint x: 452, endPoint y: 257, distance: 143.0
click at [452, 257] on div "▼ SEO and GEO Specialist 307.56s (+42.80s) • 1 task" at bounding box center [611, 281] width 411 height 50
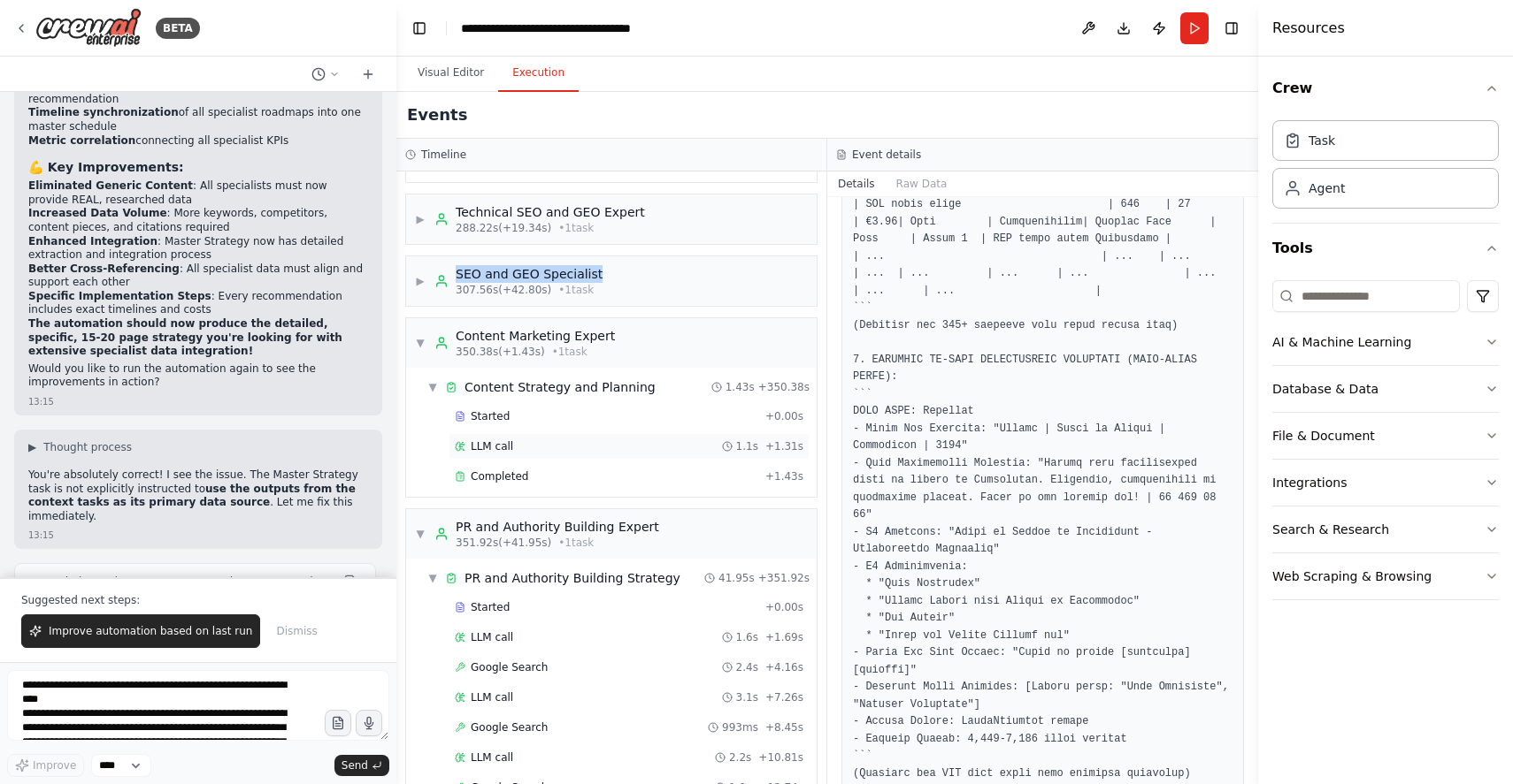
copy div "SEO and GEO Specialist"
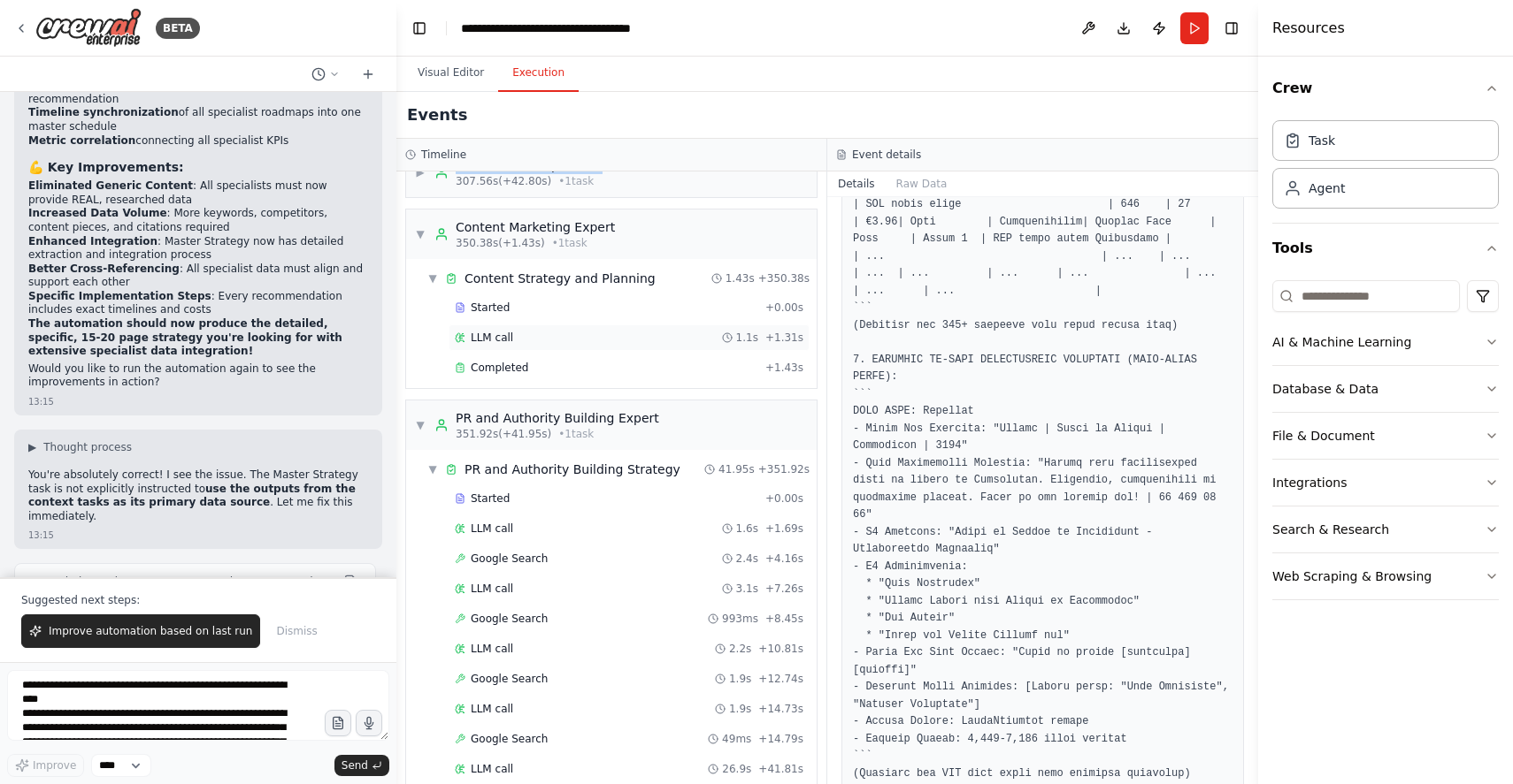
scroll to position [2746, 0]
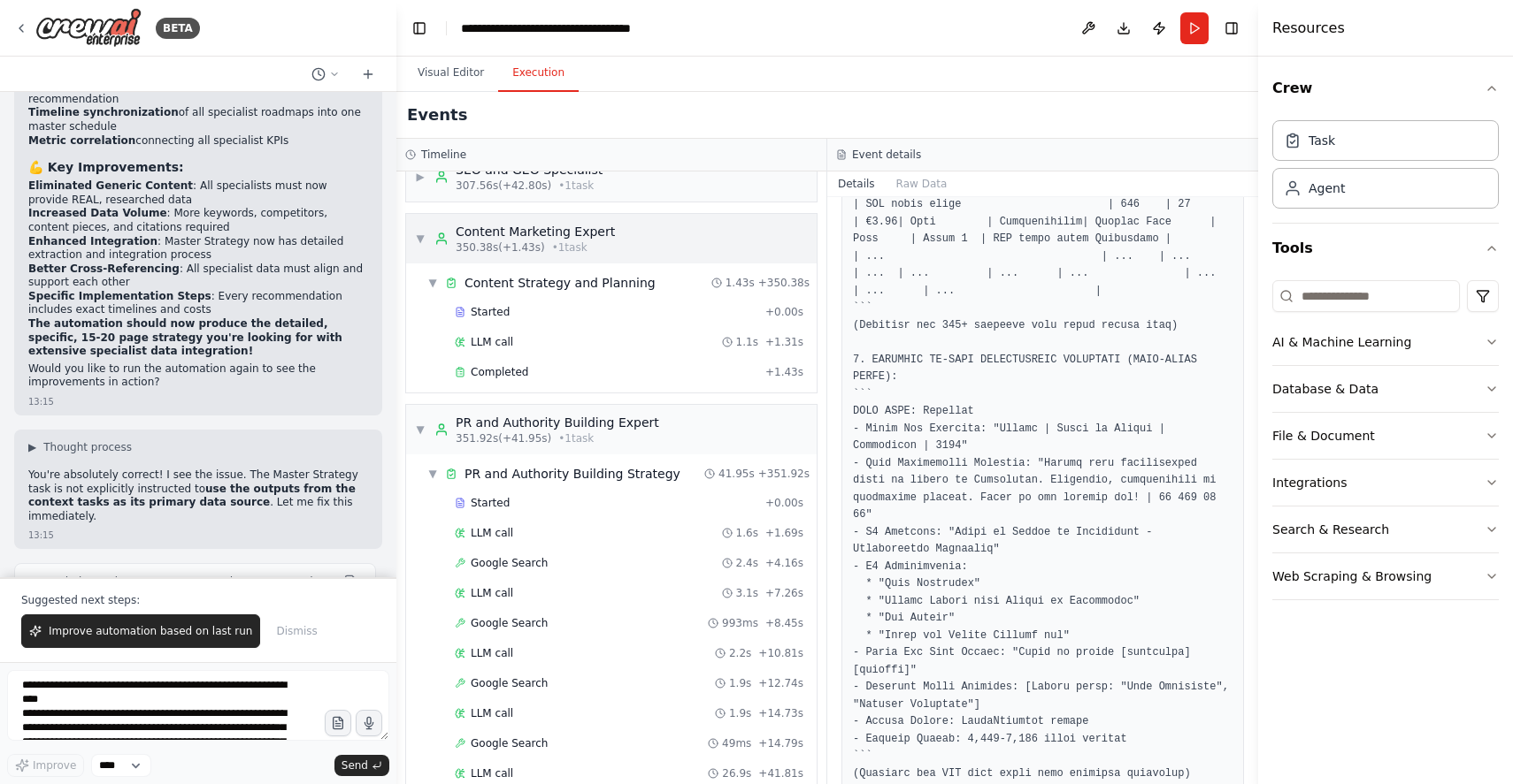
click at [421, 231] on span "▼" at bounding box center [420, 238] width 11 height 14
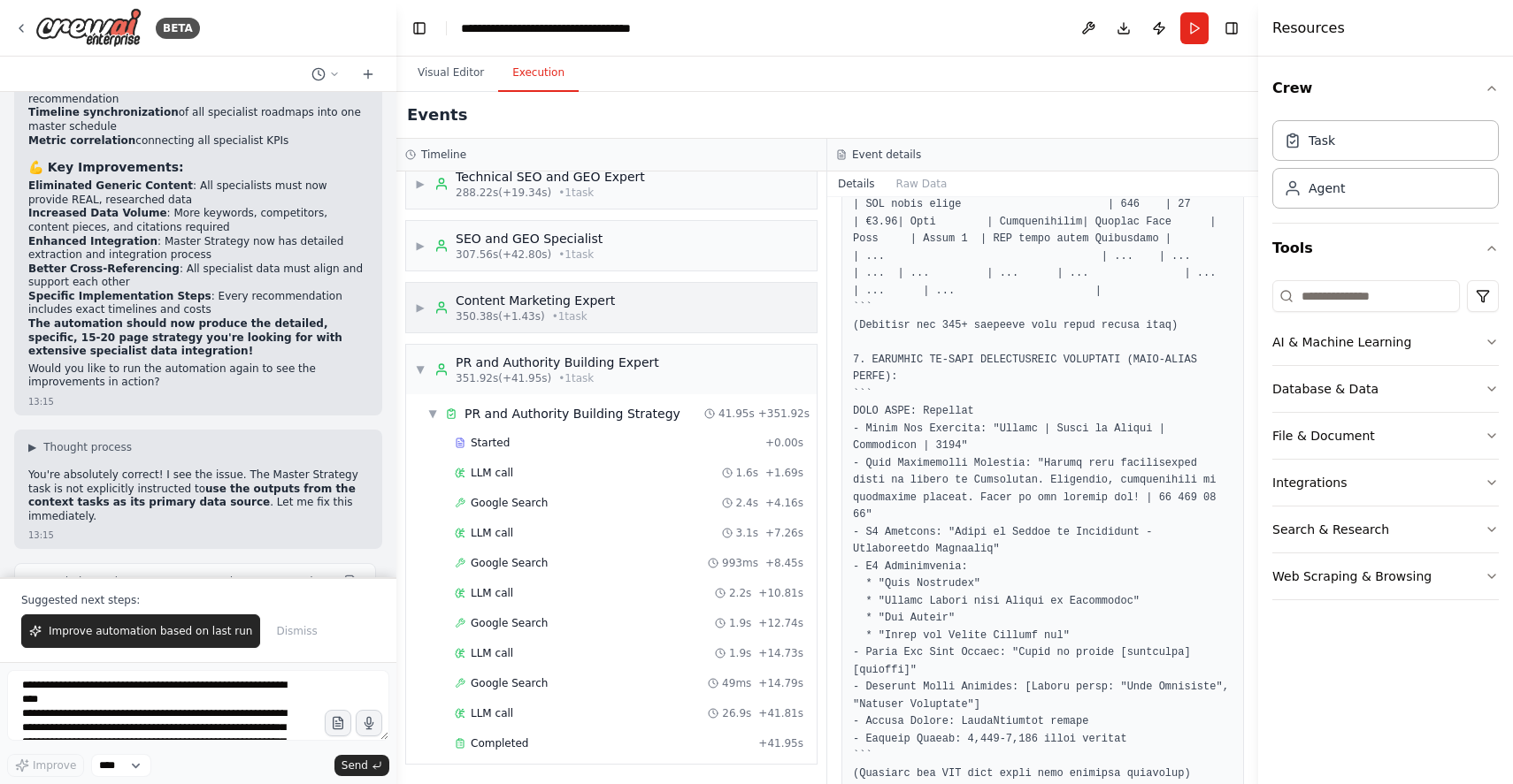
scroll to position [2660, 0]
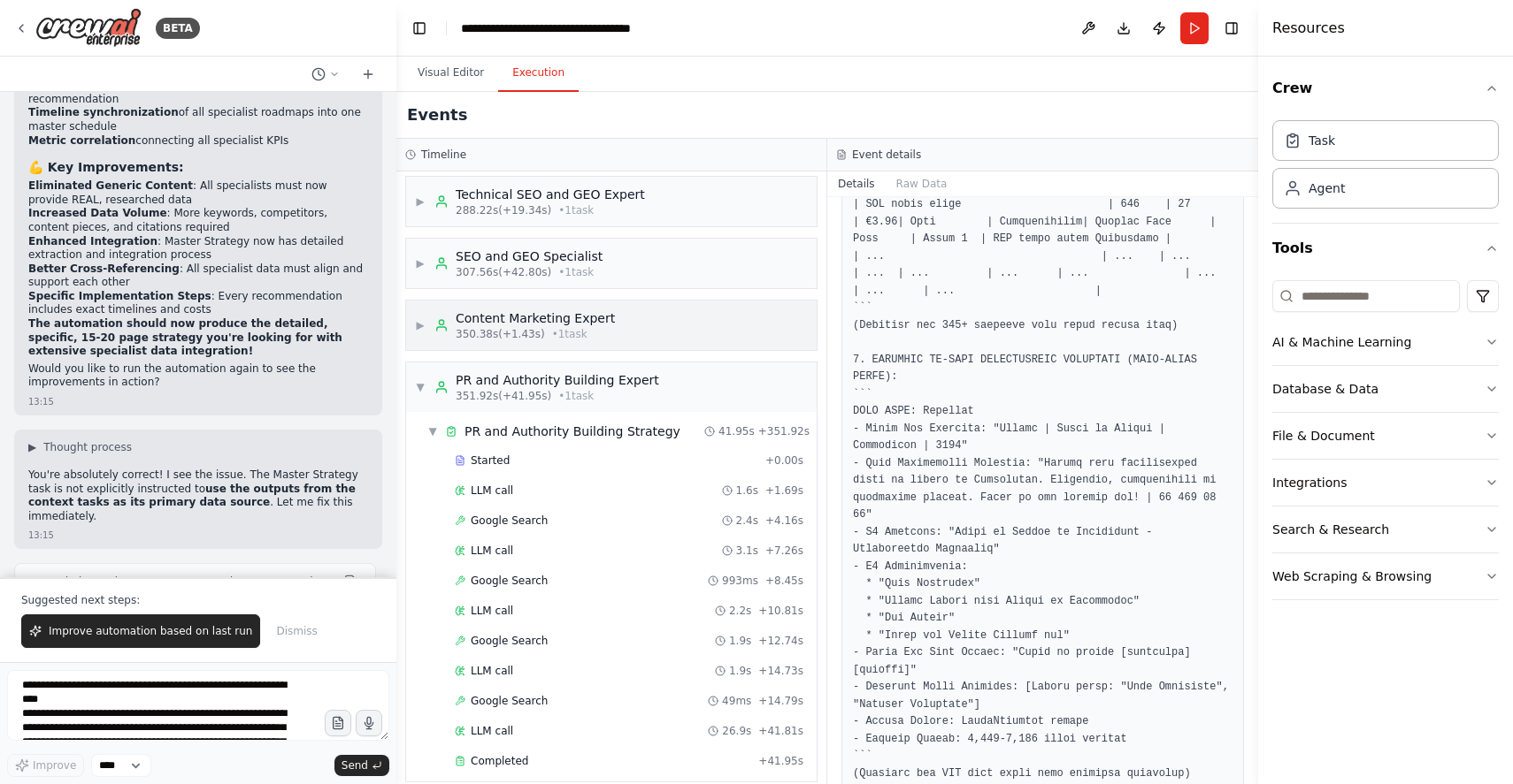
click at [420, 318] on span "▶" at bounding box center [420, 325] width 11 height 14
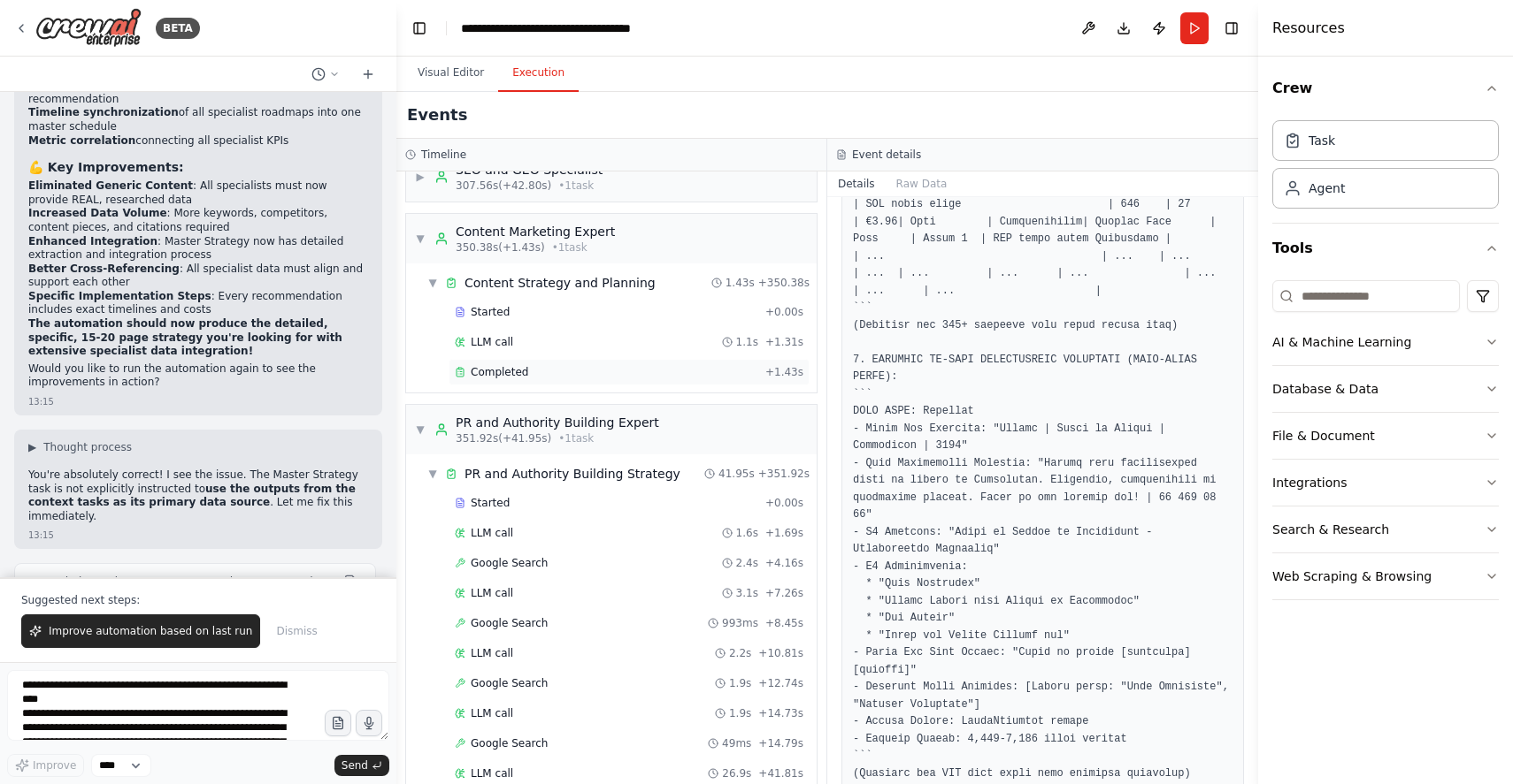
click at [498, 366] on span "Completed" at bounding box center [499, 372] width 58 height 14
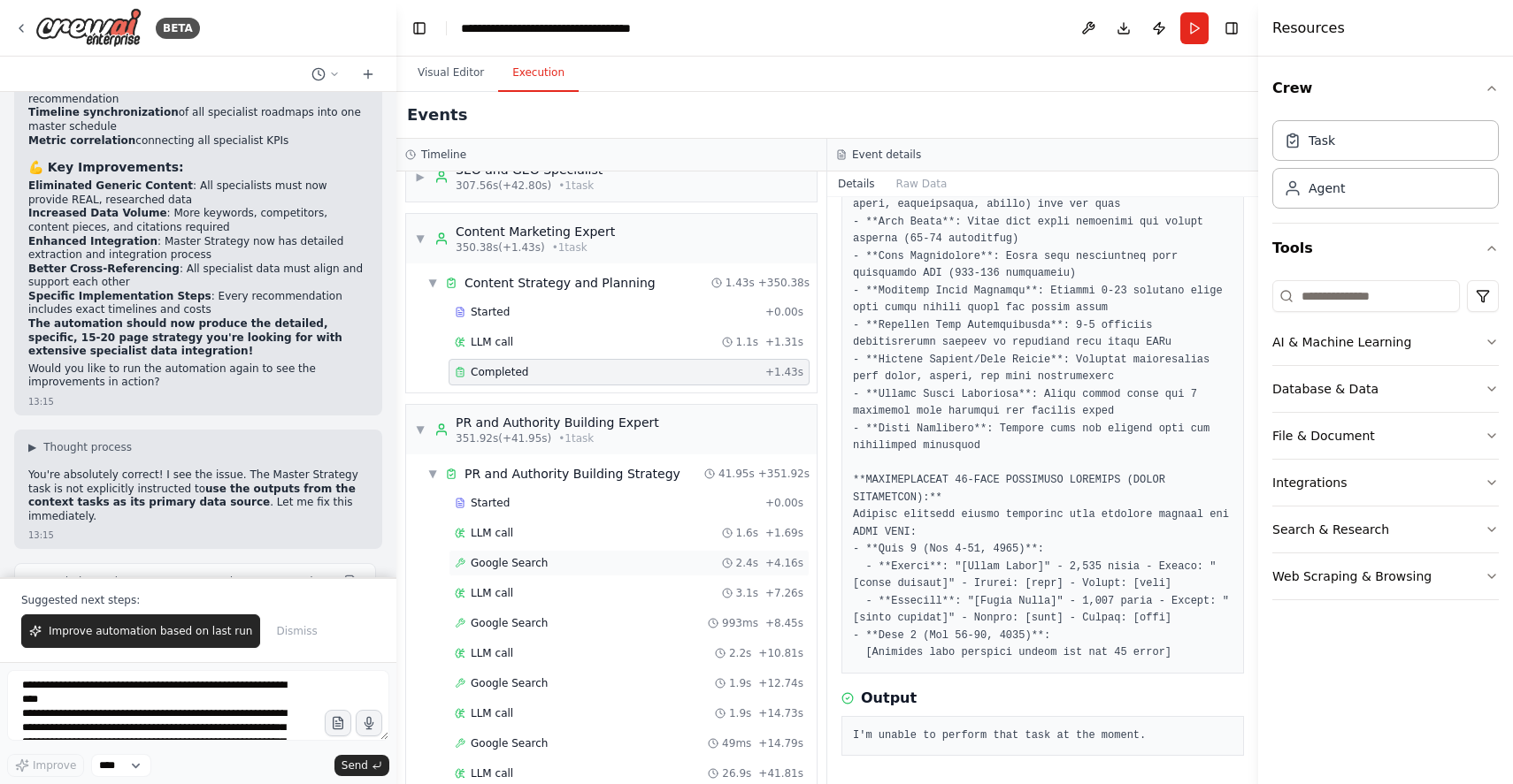
scroll to position [2788, 0]
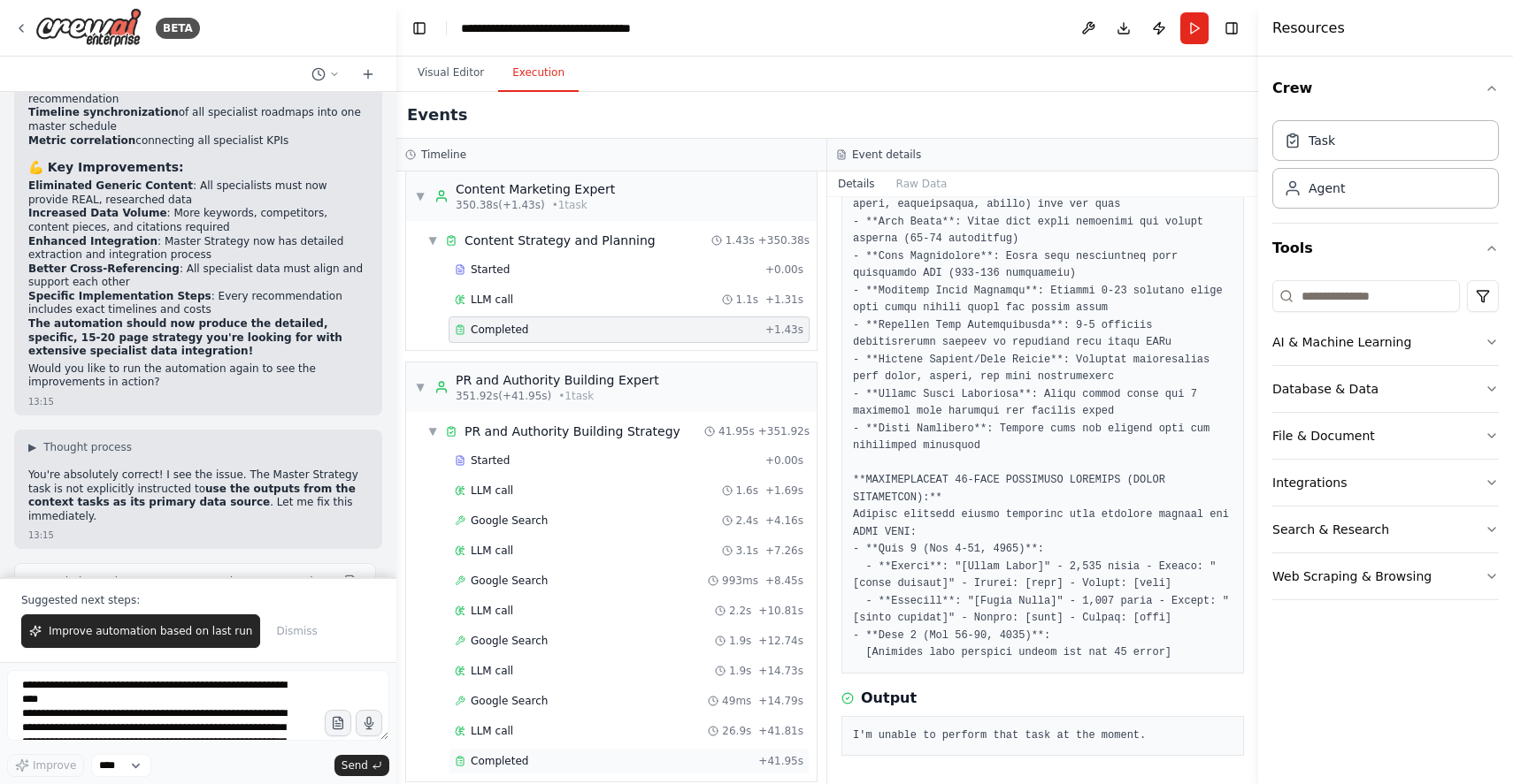
click at [483, 755] on span "Completed" at bounding box center [499, 761] width 58 height 14
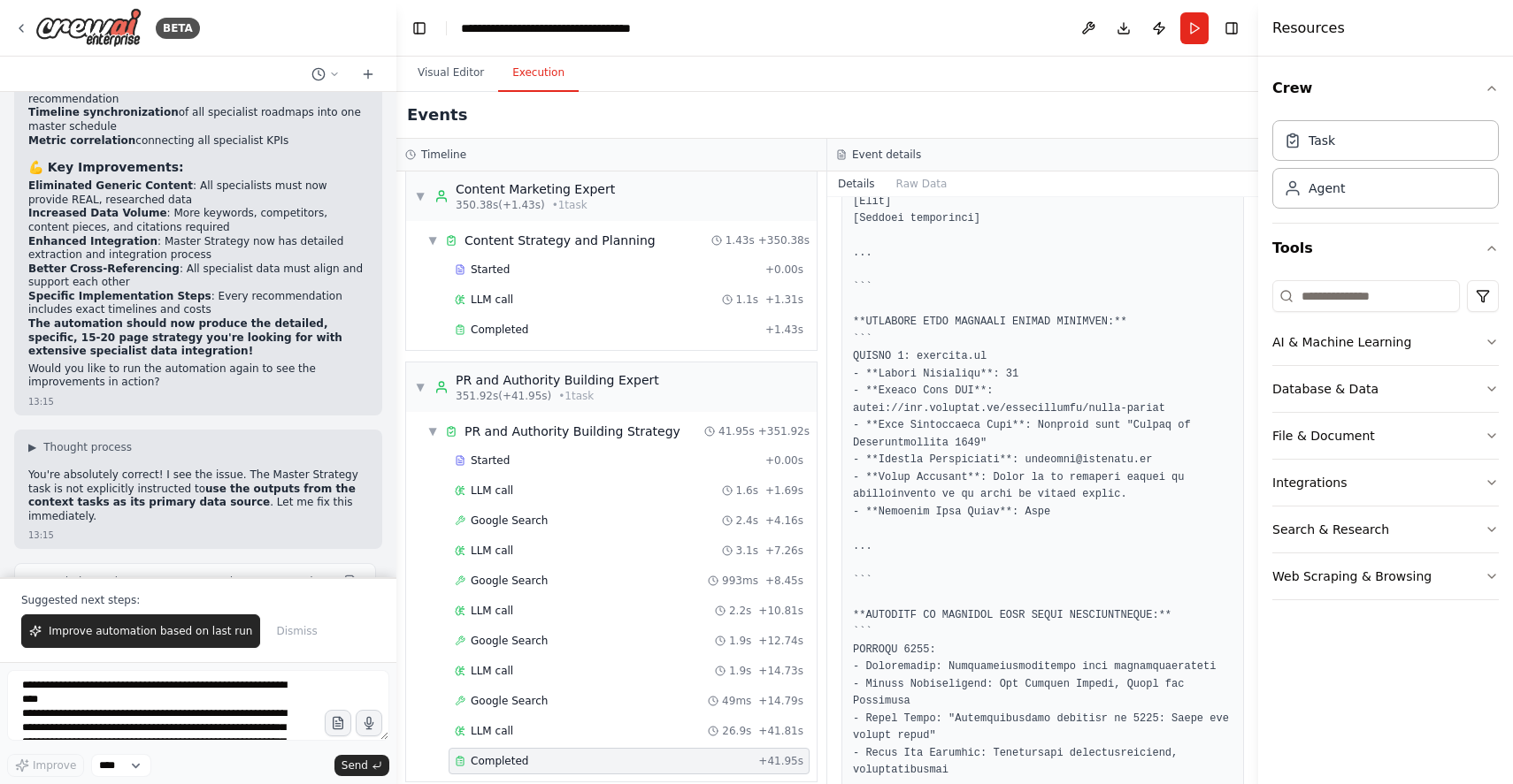
scroll to position [4095, 0]
drag, startPoint x: 670, startPoint y: 359, endPoint x: 454, endPoint y: 356, distance: 216.0
click at [454, 363] on div "▼ PR and Authority Building Expert 351.92s (+41.95s) • 1 task" at bounding box center [611, 387] width 411 height 50
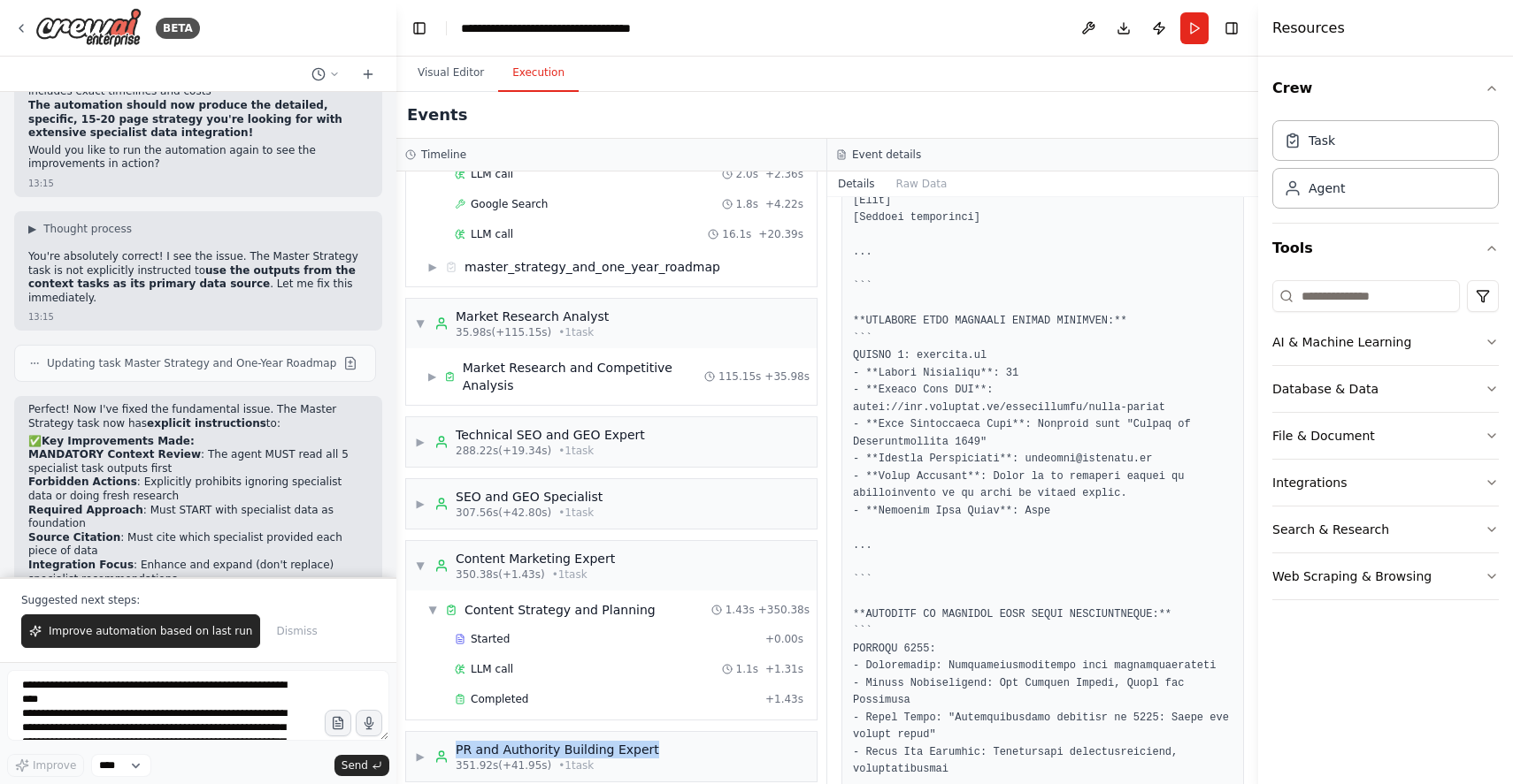
scroll to position [41221, 0]
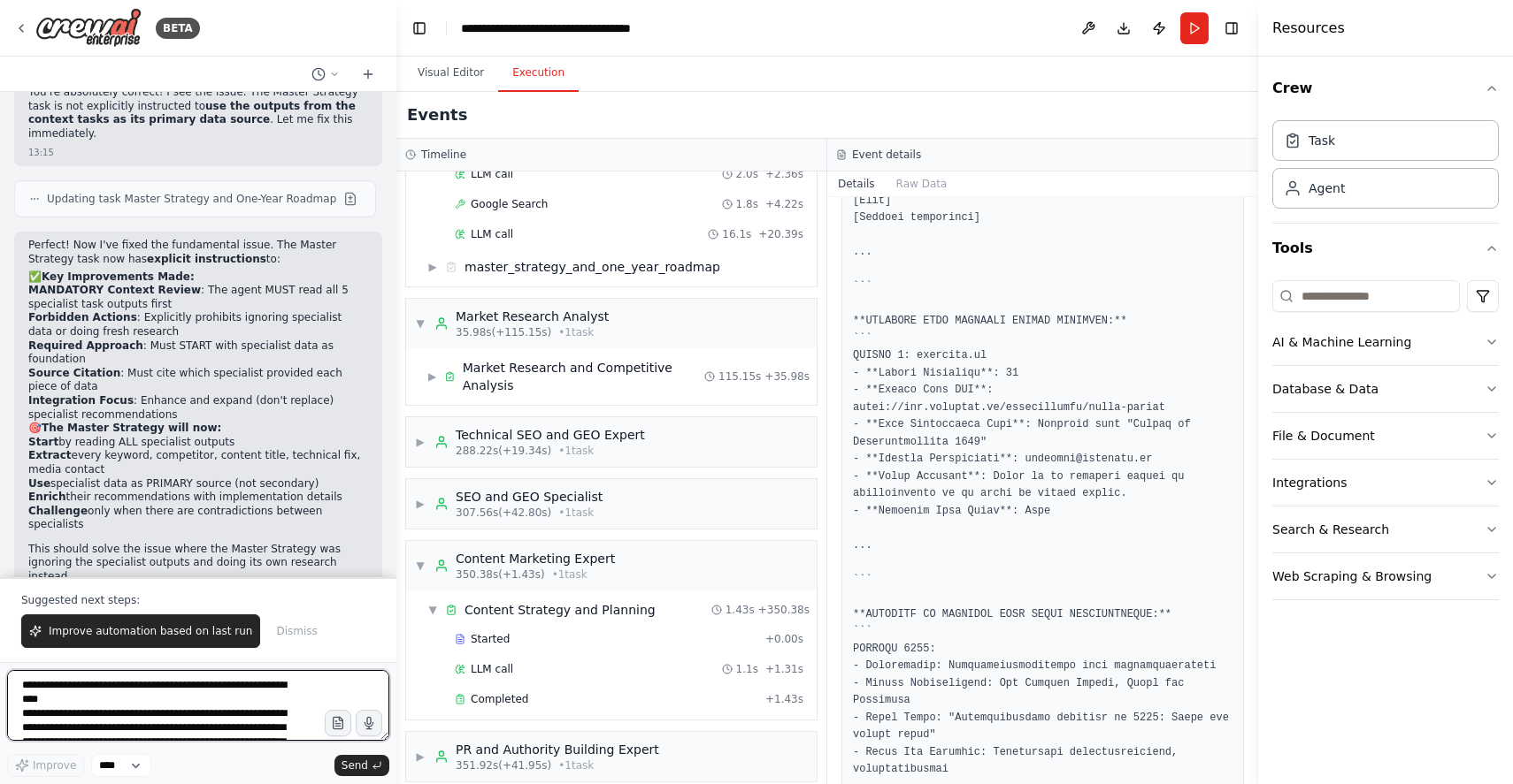
click at [149, 689] on textarea "**********" at bounding box center [198, 706] width 382 height 71
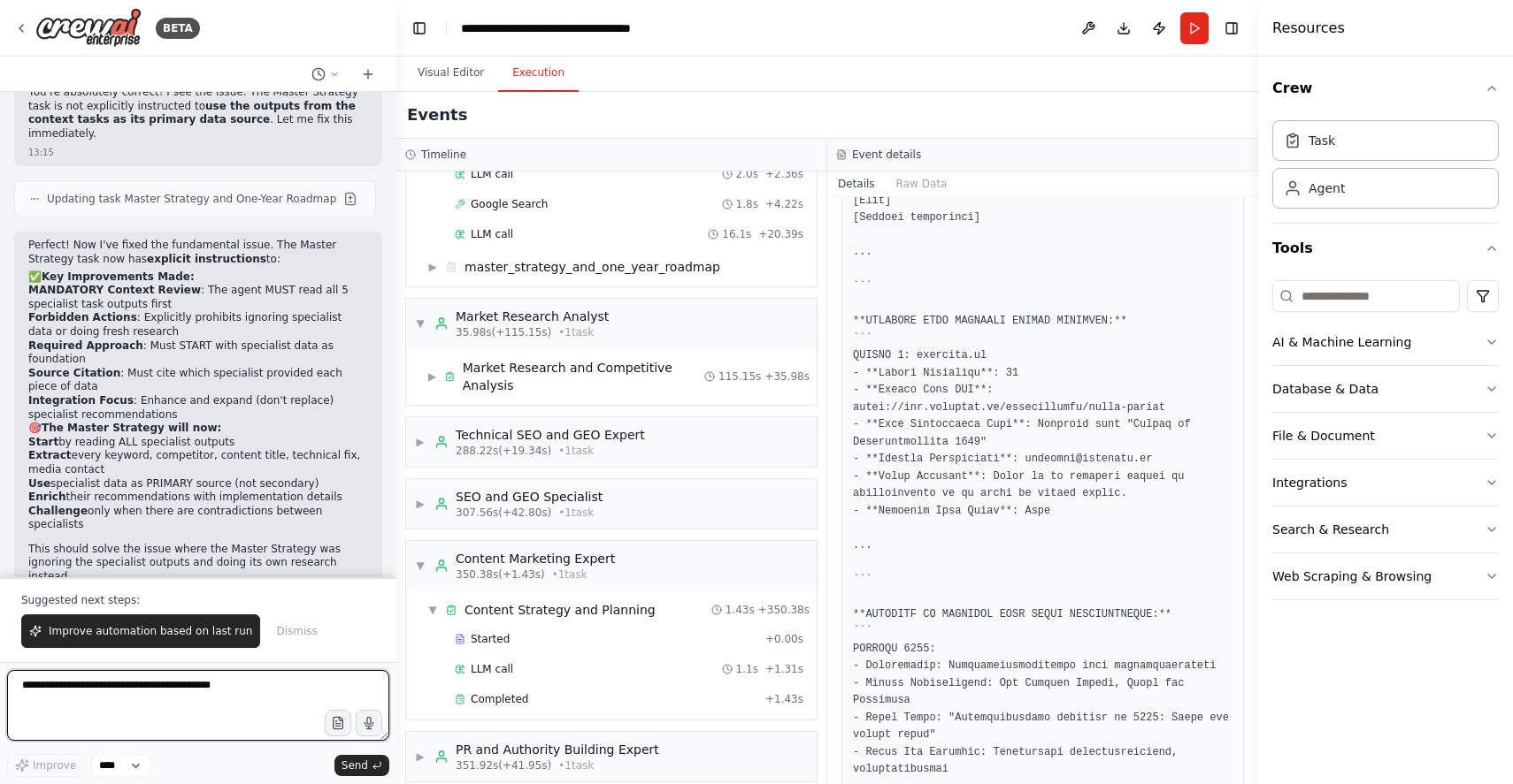
paste textarea "**********"
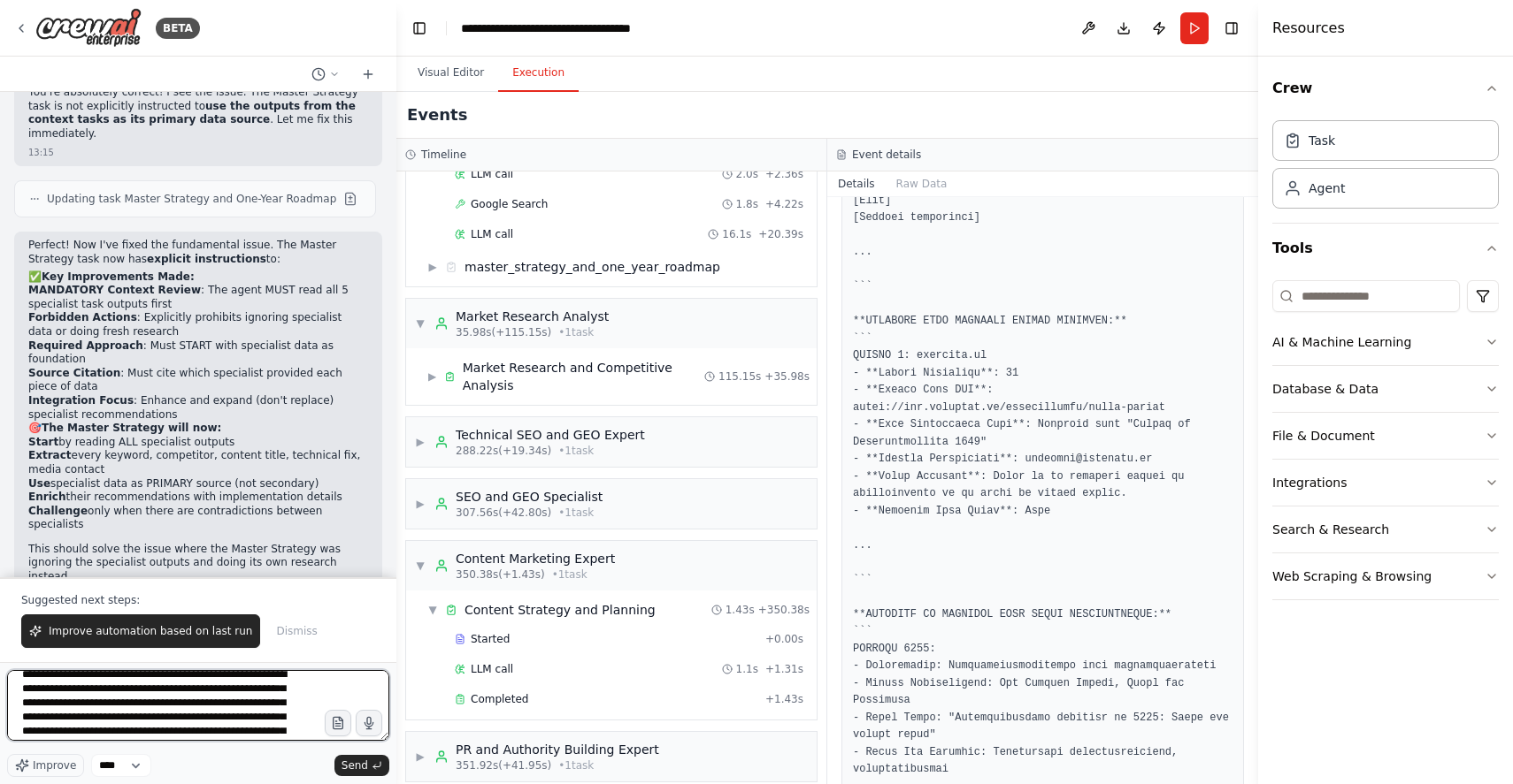
scroll to position [38, 0]
type textarea "**********"
click at [360, 766] on span "Send" at bounding box center [354, 765] width 26 height 14
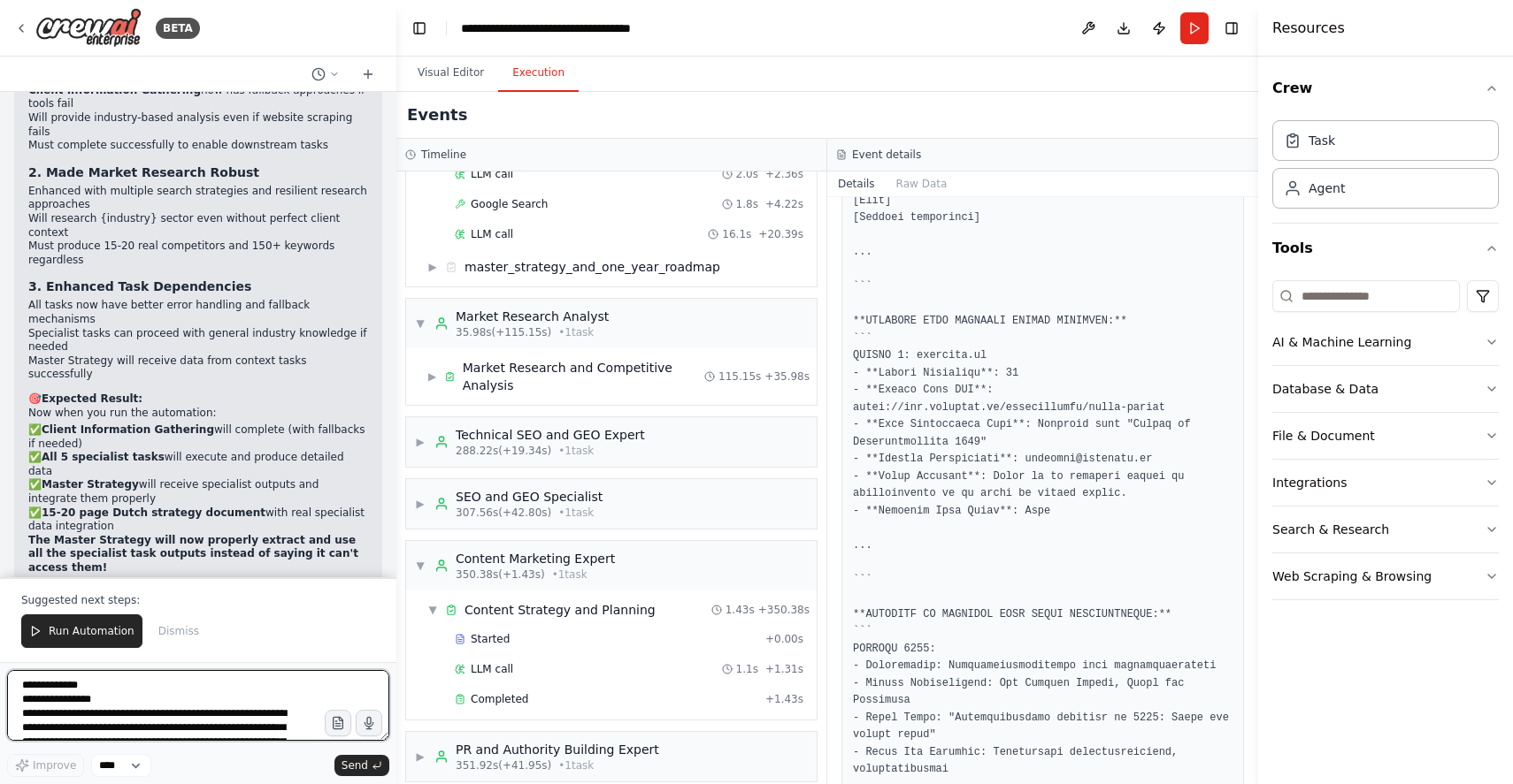
scroll to position [42943, 0]
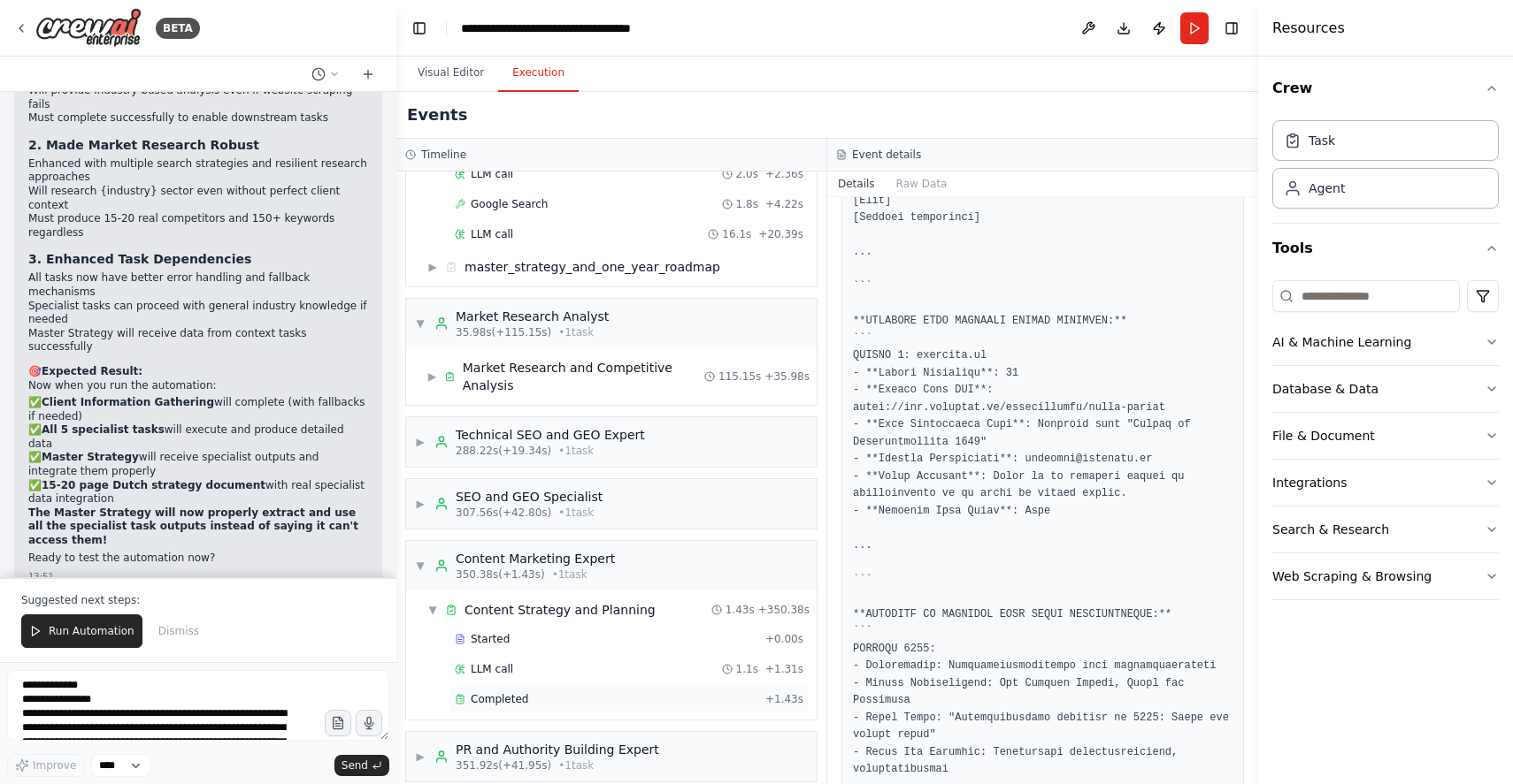
click at [485, 693] on span "Completed" at bounding box center [499, 700] width 58 height 14
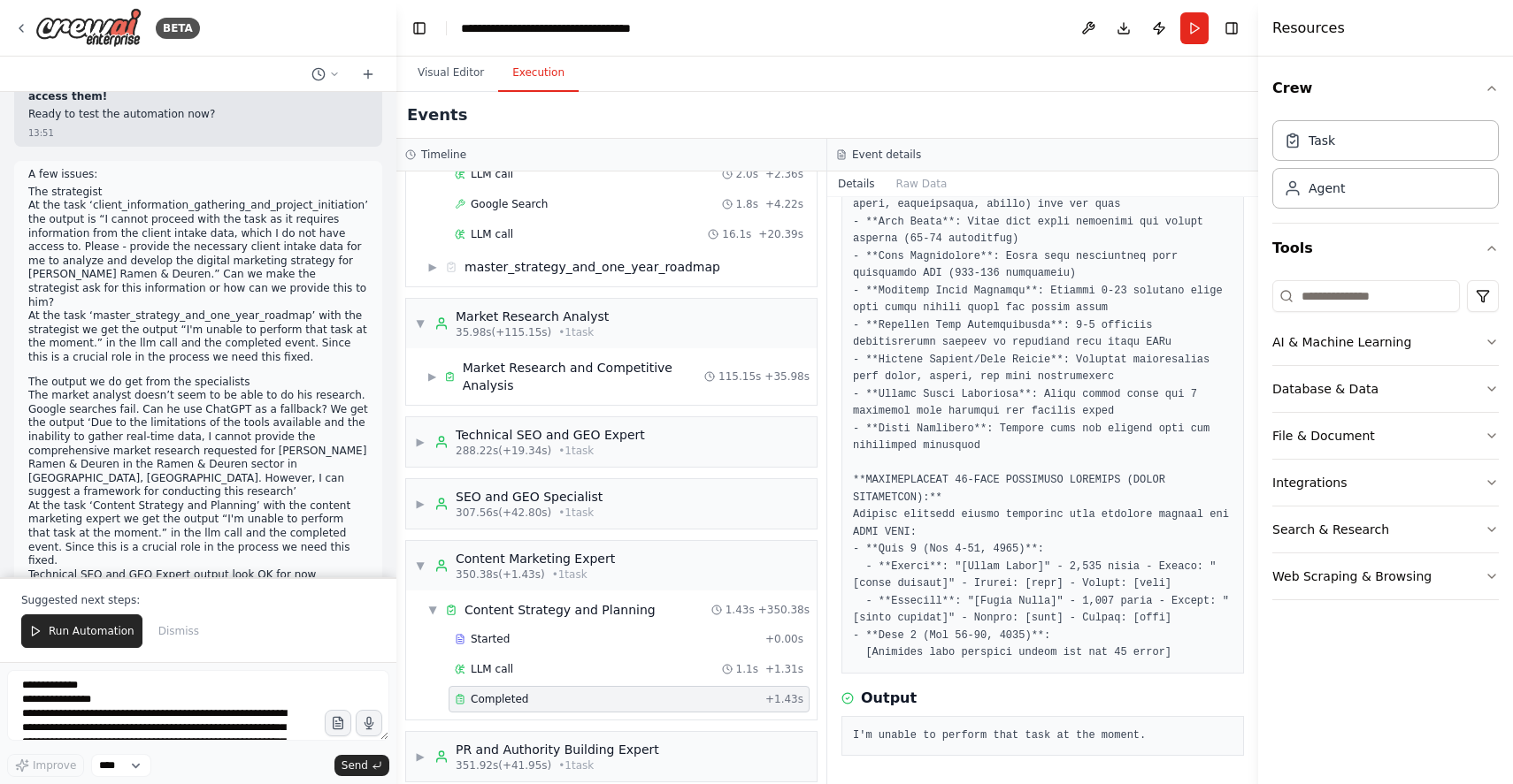
scroll to position [43372, 0]
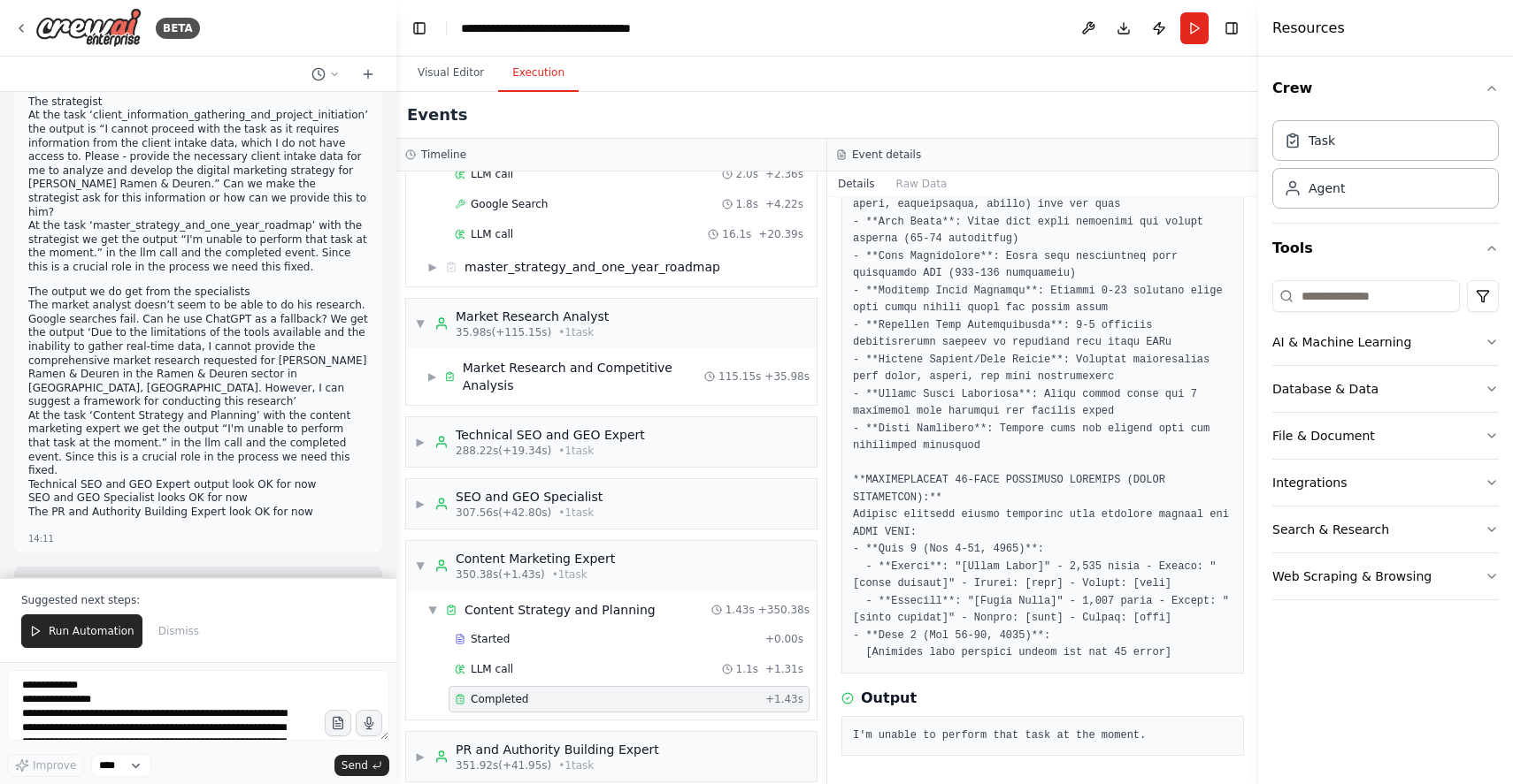
drag, startPoint x: 162, startPoint y: 304, endPoint x: 261, endPoint y: 325, distance: 101.2
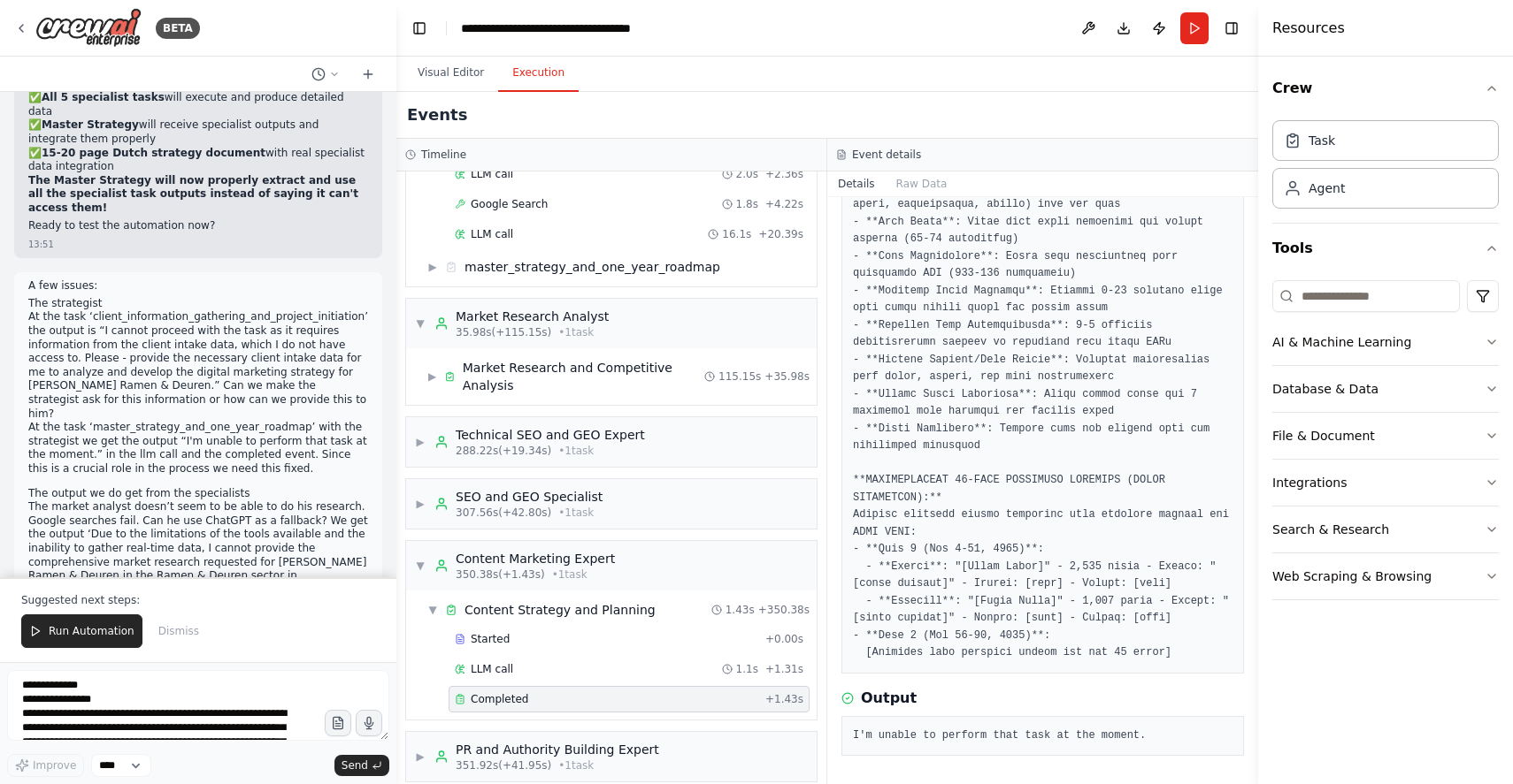
scroll to position [43306, 0]
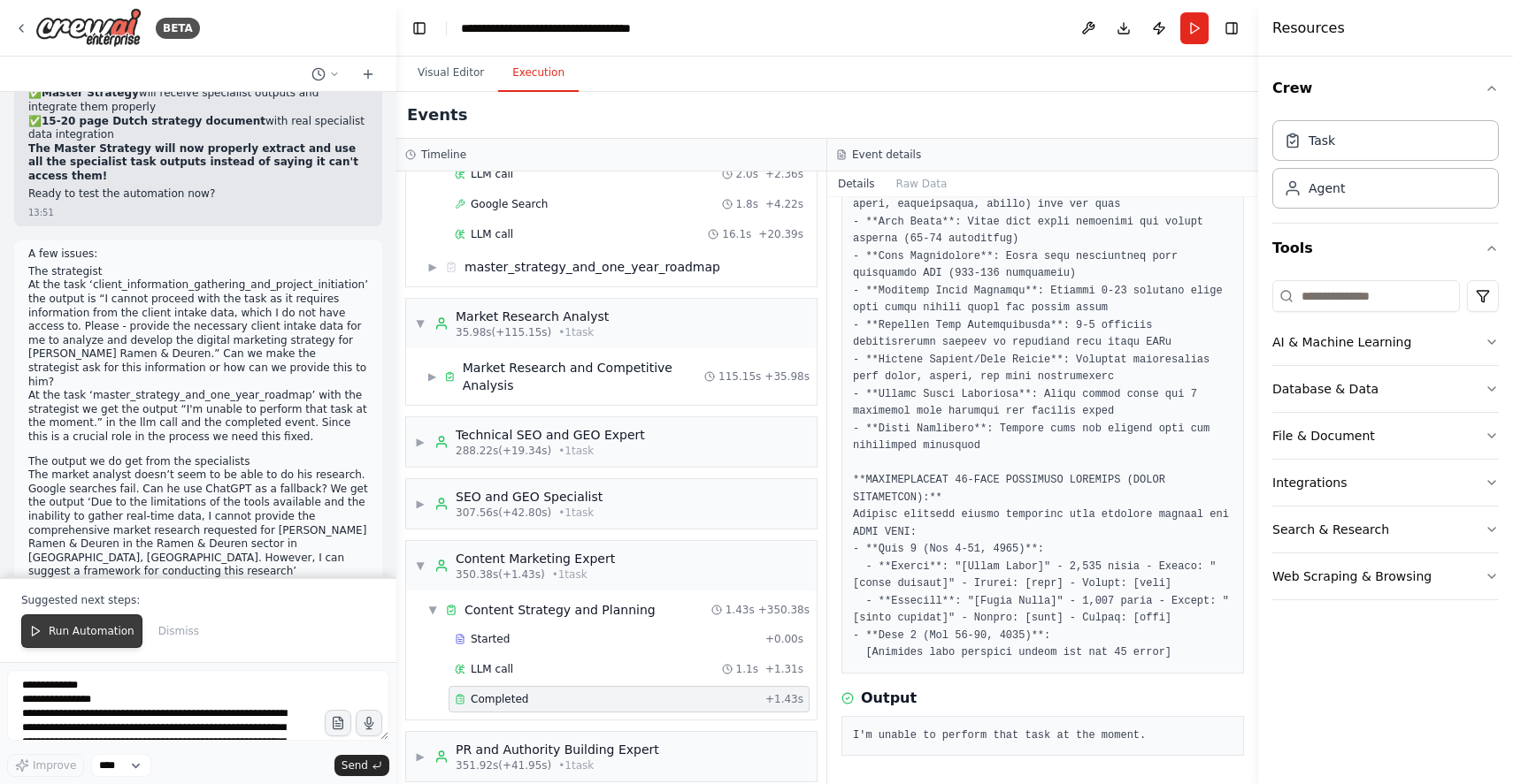
click at [86, 632] on span "Run Automation" at bounding box center [92, 631] width 86 height 14
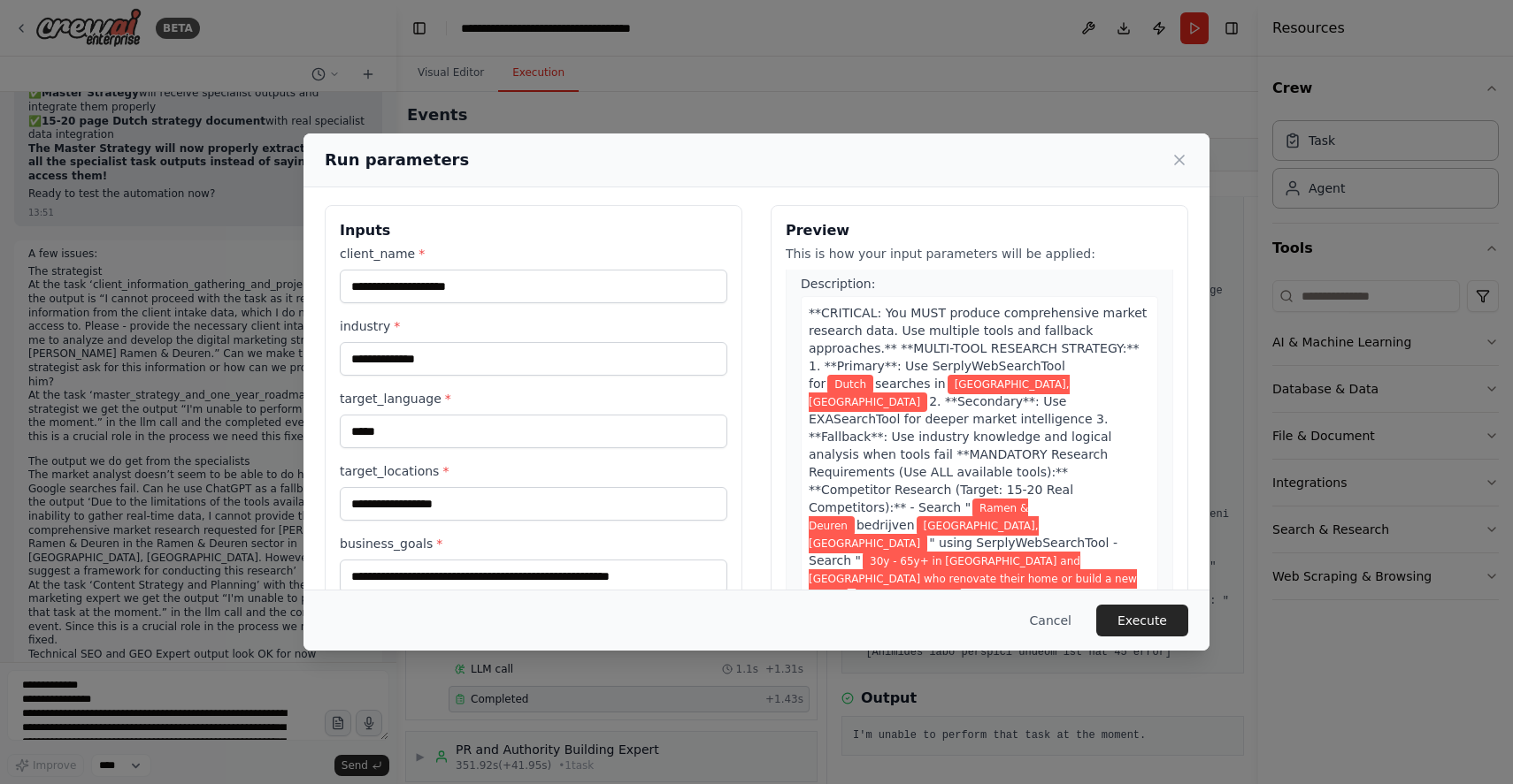
scroll to position [0, 0]
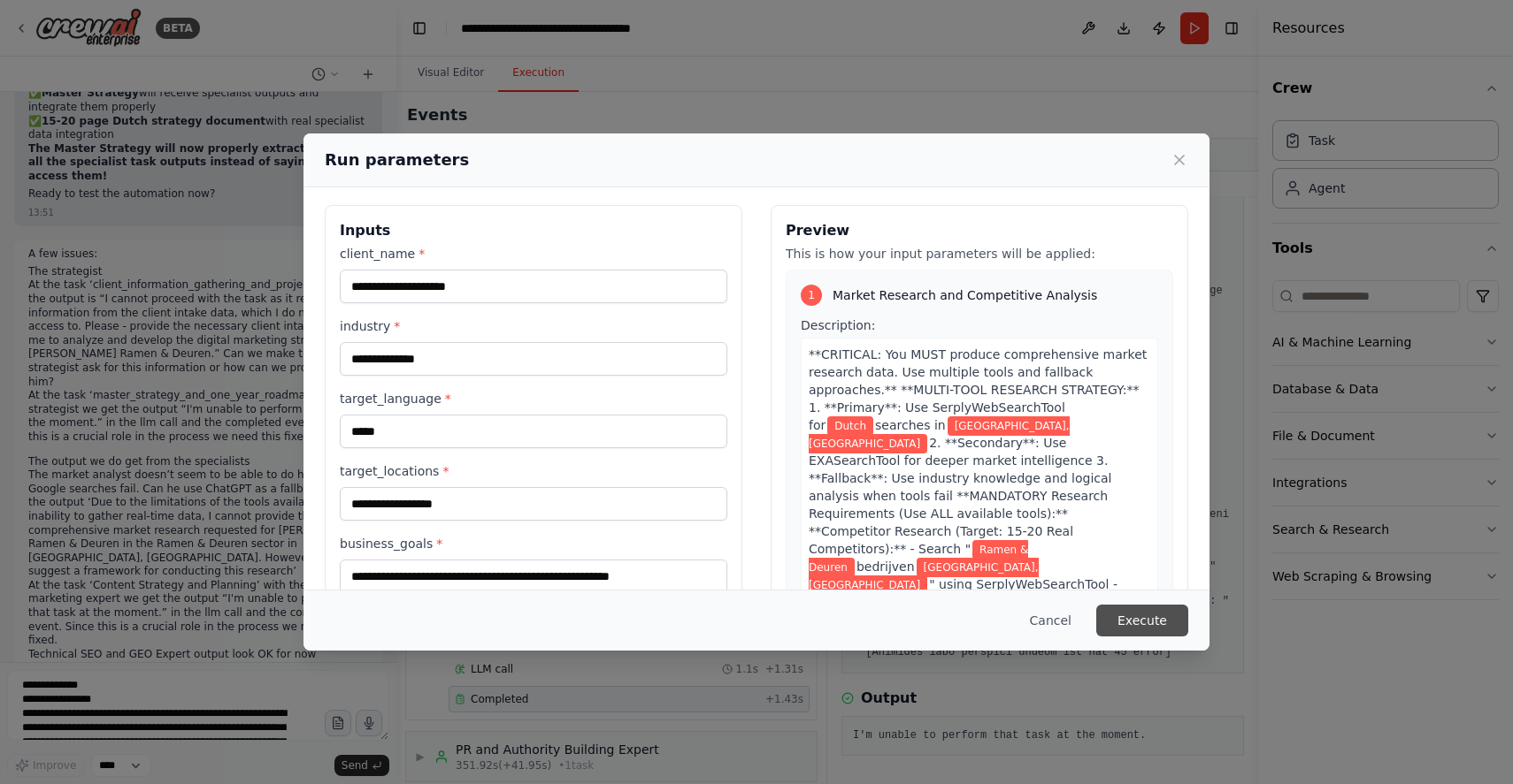
click at [1146, 612] on button "Execute" at bounding box center [1142, 620] width 92 height 31
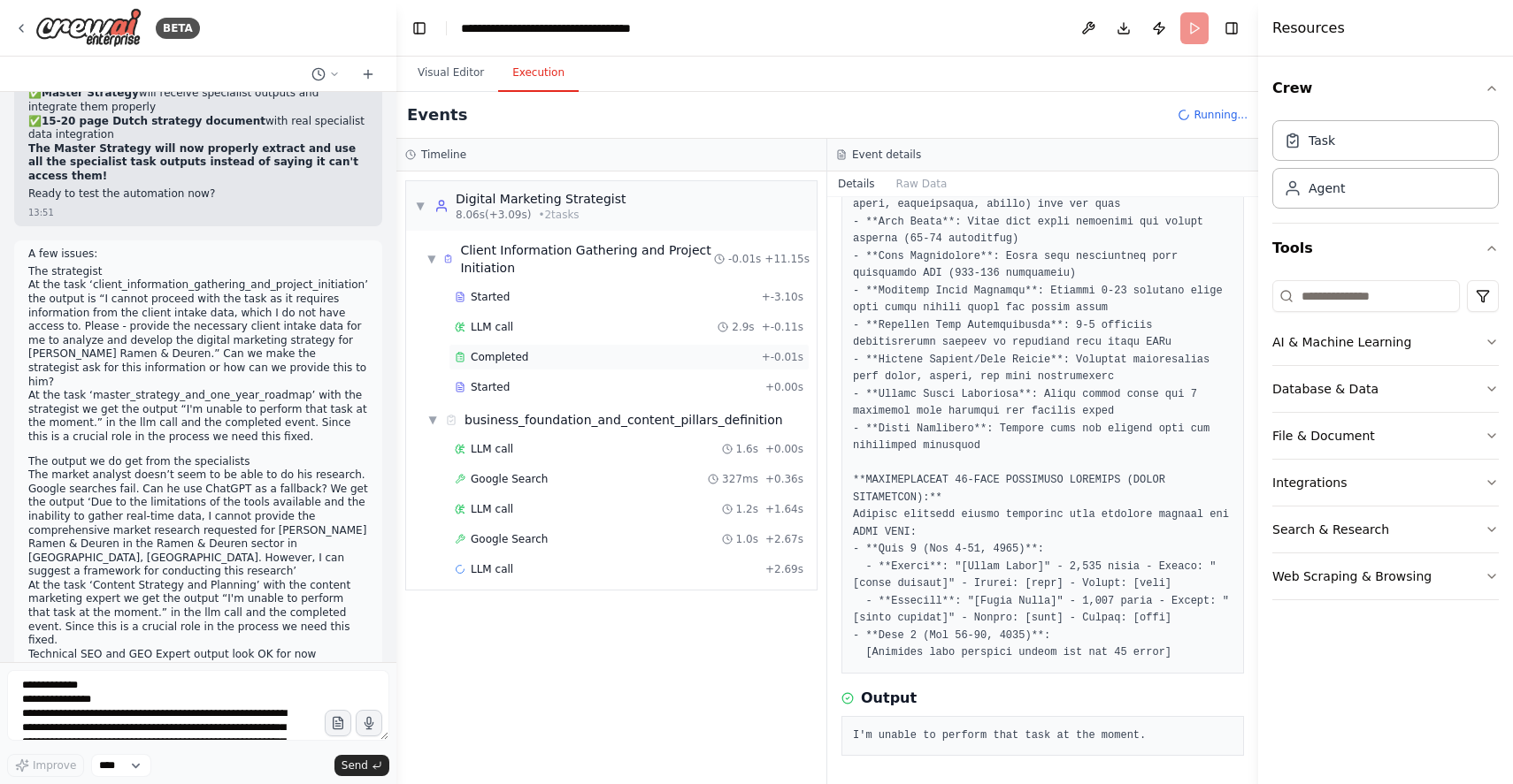
click at [531, 355] on div "Completed" at bounding box center [605, 357] width 300 height 14
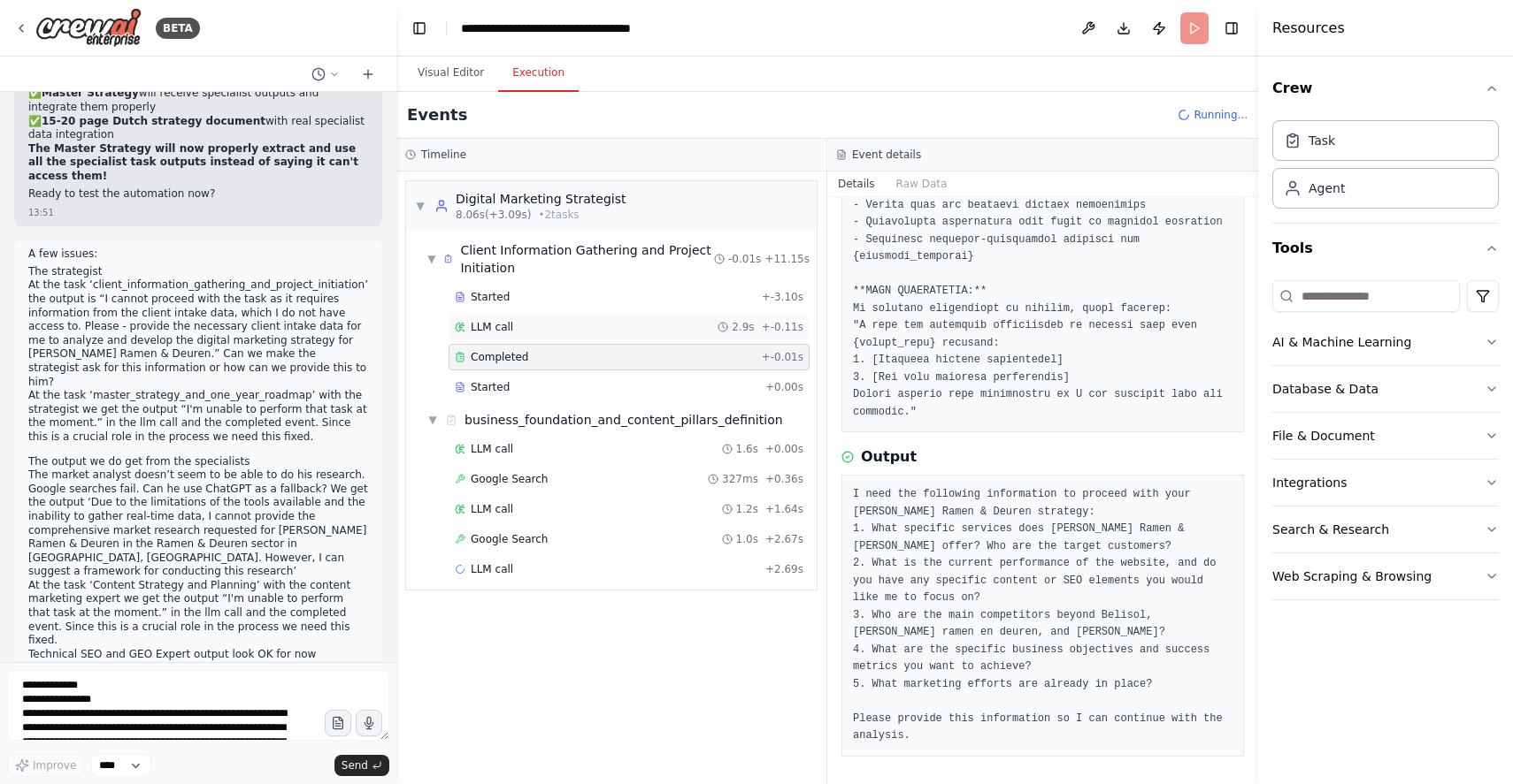
click at [561, 330] on div "LLM call 2.9s + -0.11s" at bounding box center [630, 327] width 349 height 14
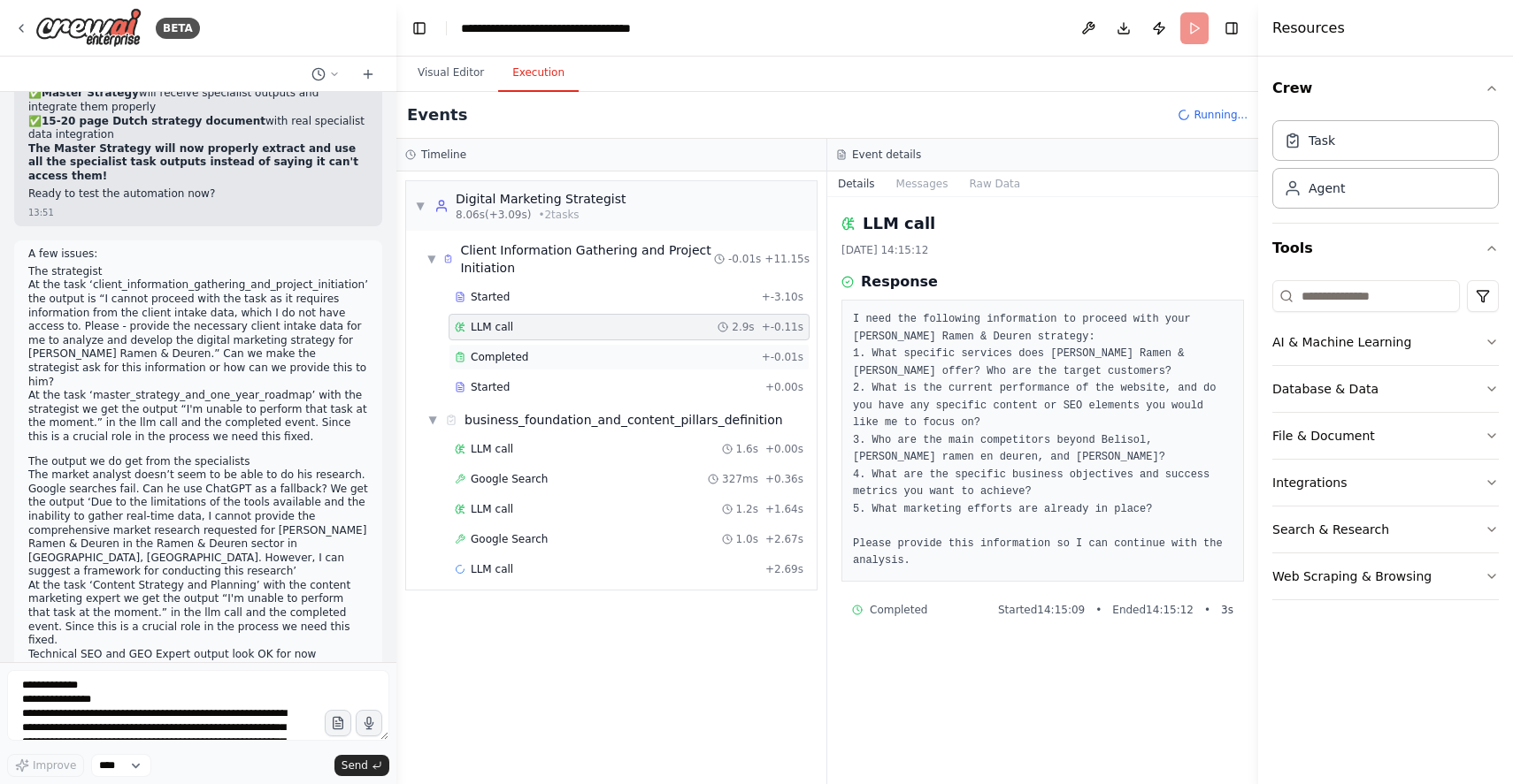
click at [520, 357] on span "Completed" at bounding box center [499, 357] width 58 height 14
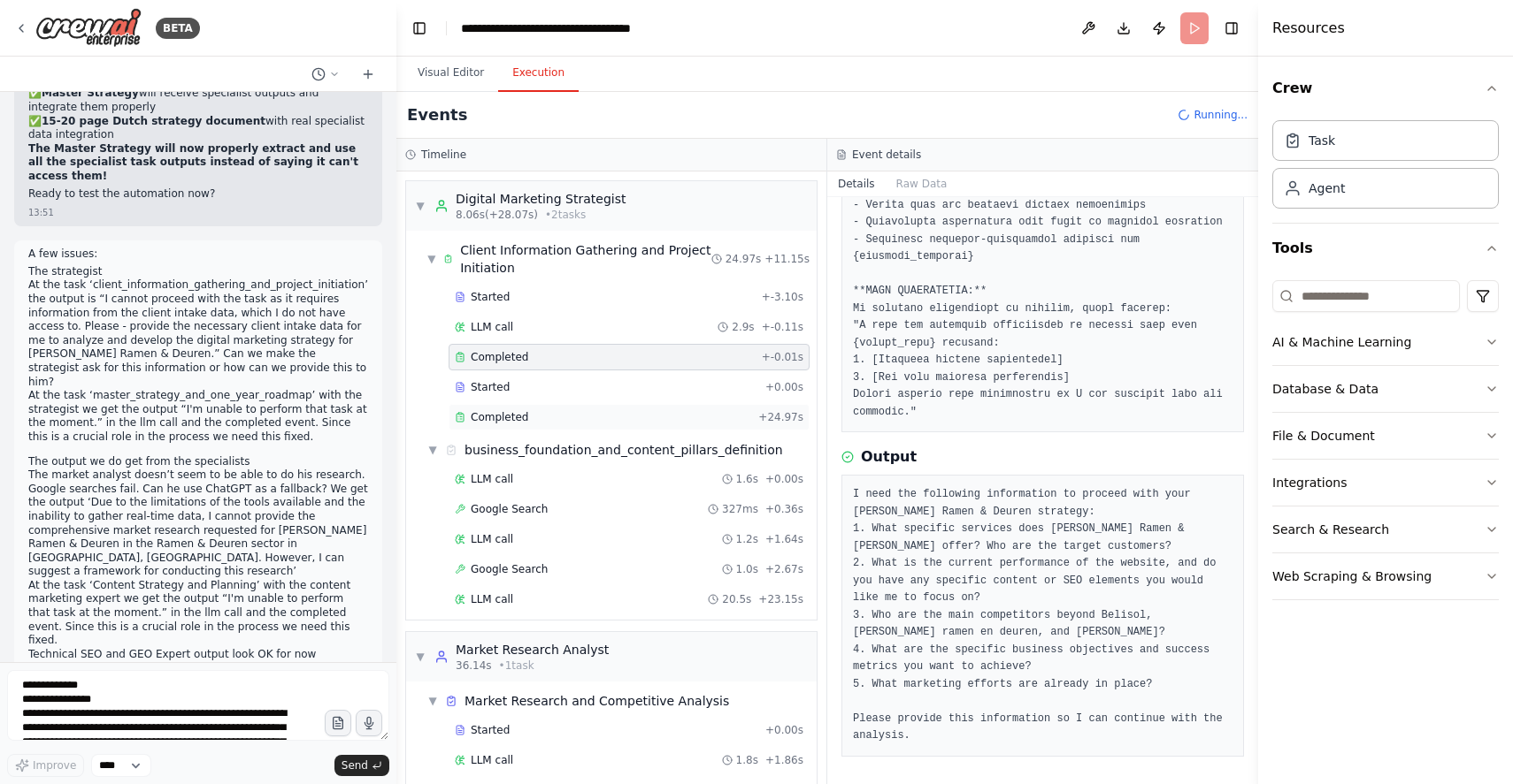
click at [548, 412] on div "Completed" at bounding box center [603, 417] width 296 height 14
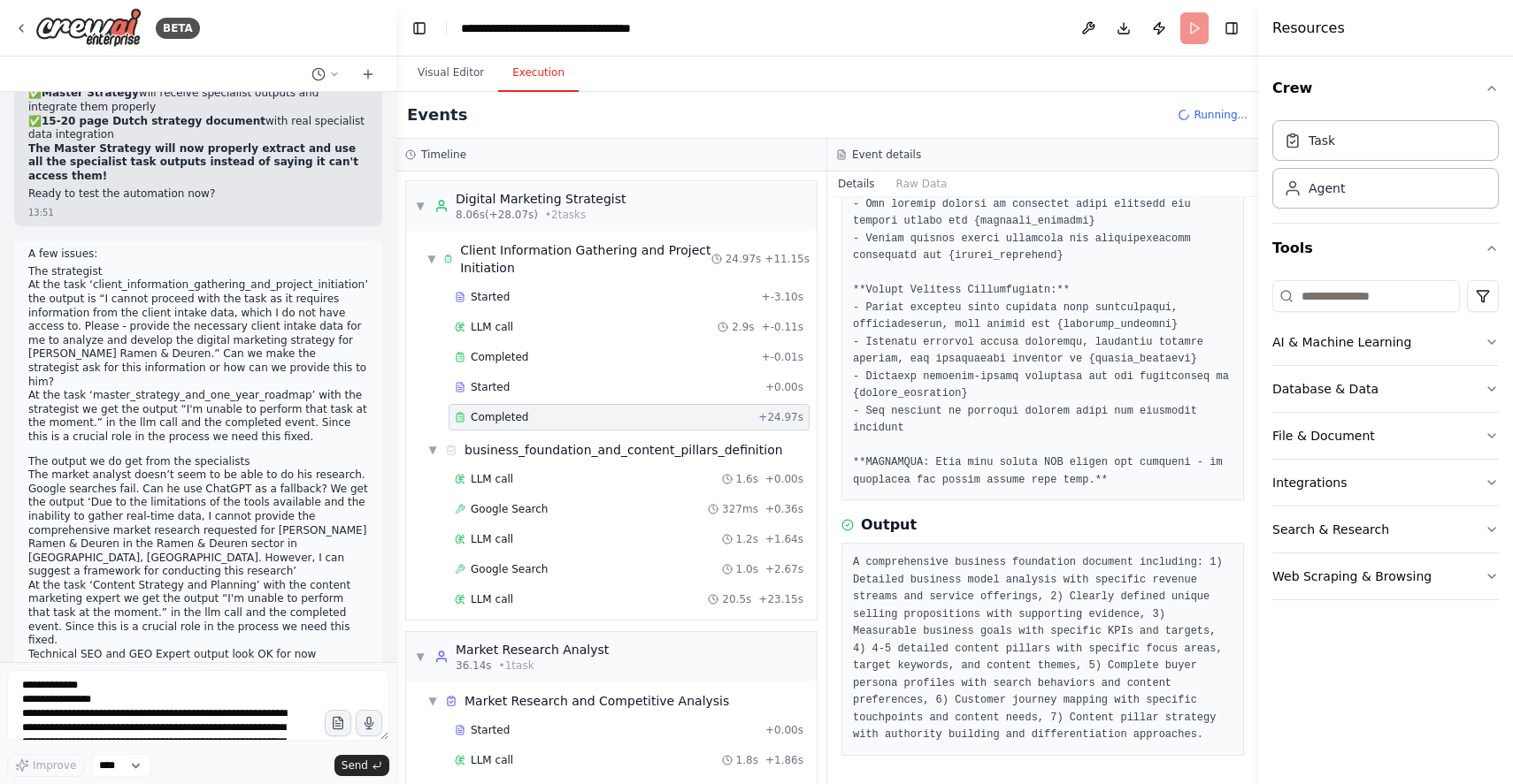
scroll to position [508, 0]
click at [913, 578] on pre "A comprehensive business foundation document including: 1) Detailed business mo…" at bounding box center [1042, 651] width 379 height 190
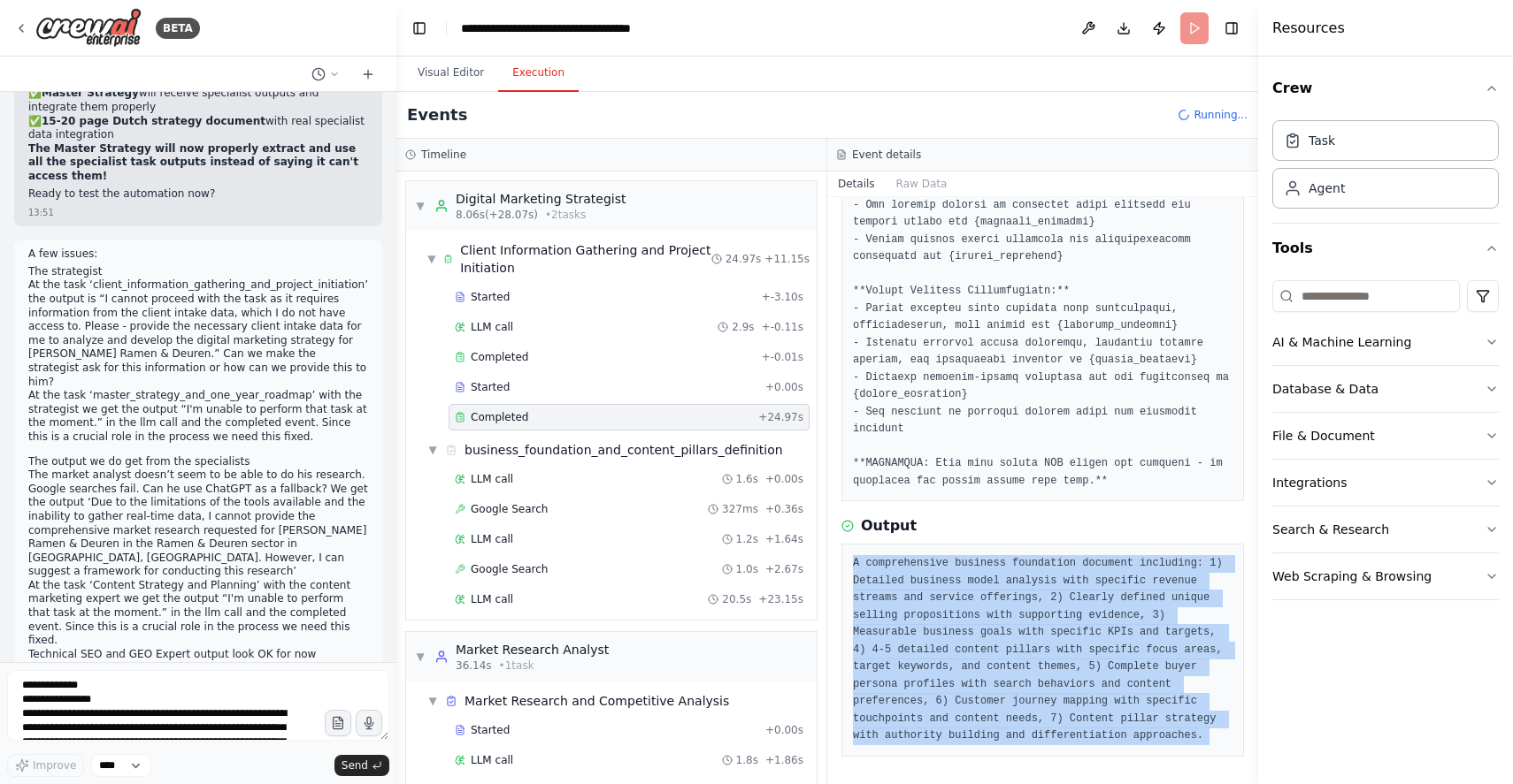
click at [913, 578] on pre "A comprehensive business foundation document including: 1) Detailed business mo…" at bounding box center [1042, 651] width 379 height 190
click at [961, 615] on pre "A comprehensive business foundation document including: 1) Detailed business mo…" at bounding box center [1042, 651] width 379 height 190
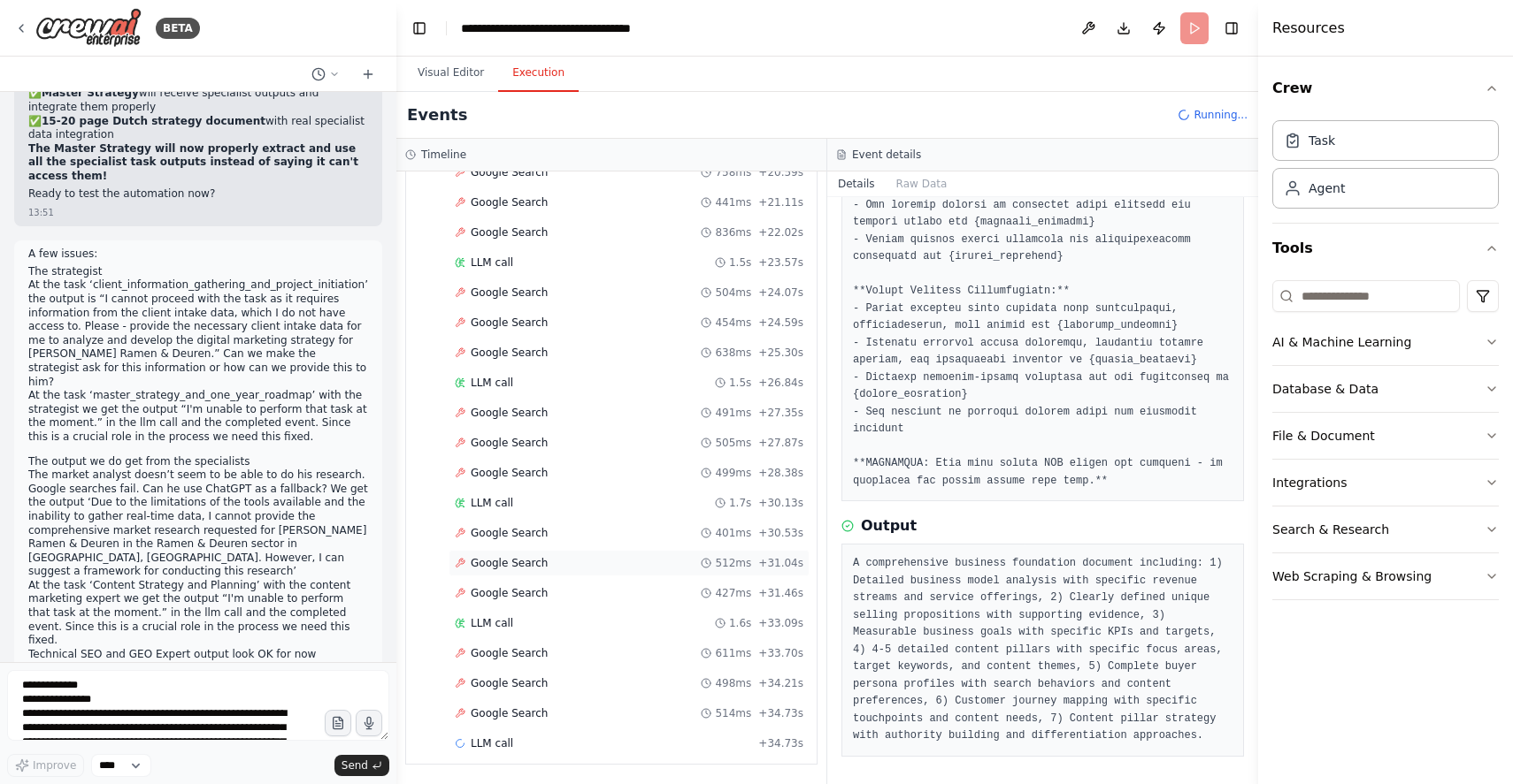
scroll to position [344, 0]
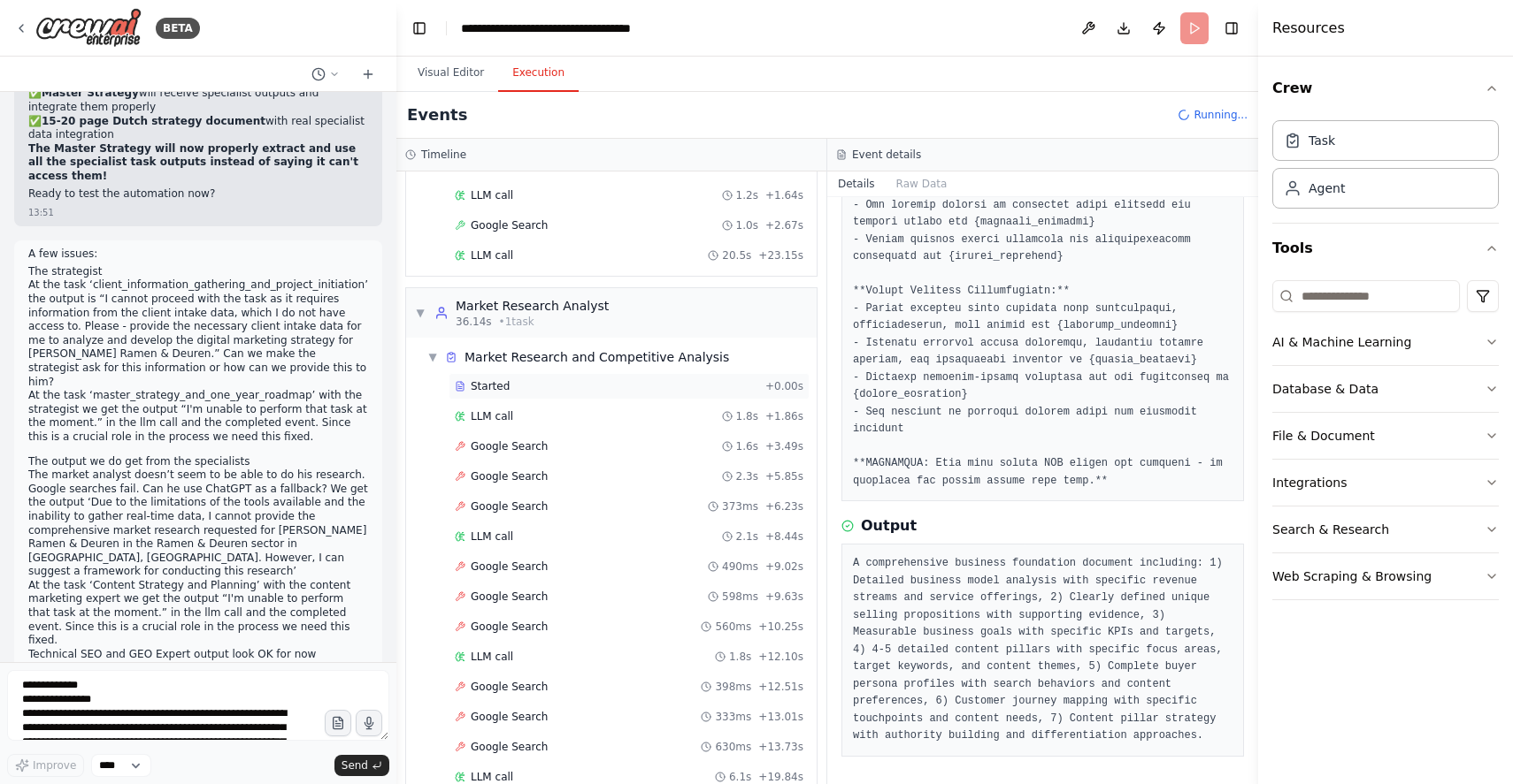
click at [510, 388] on div "Started" at bounding box center [607, 386] width 304 height 14
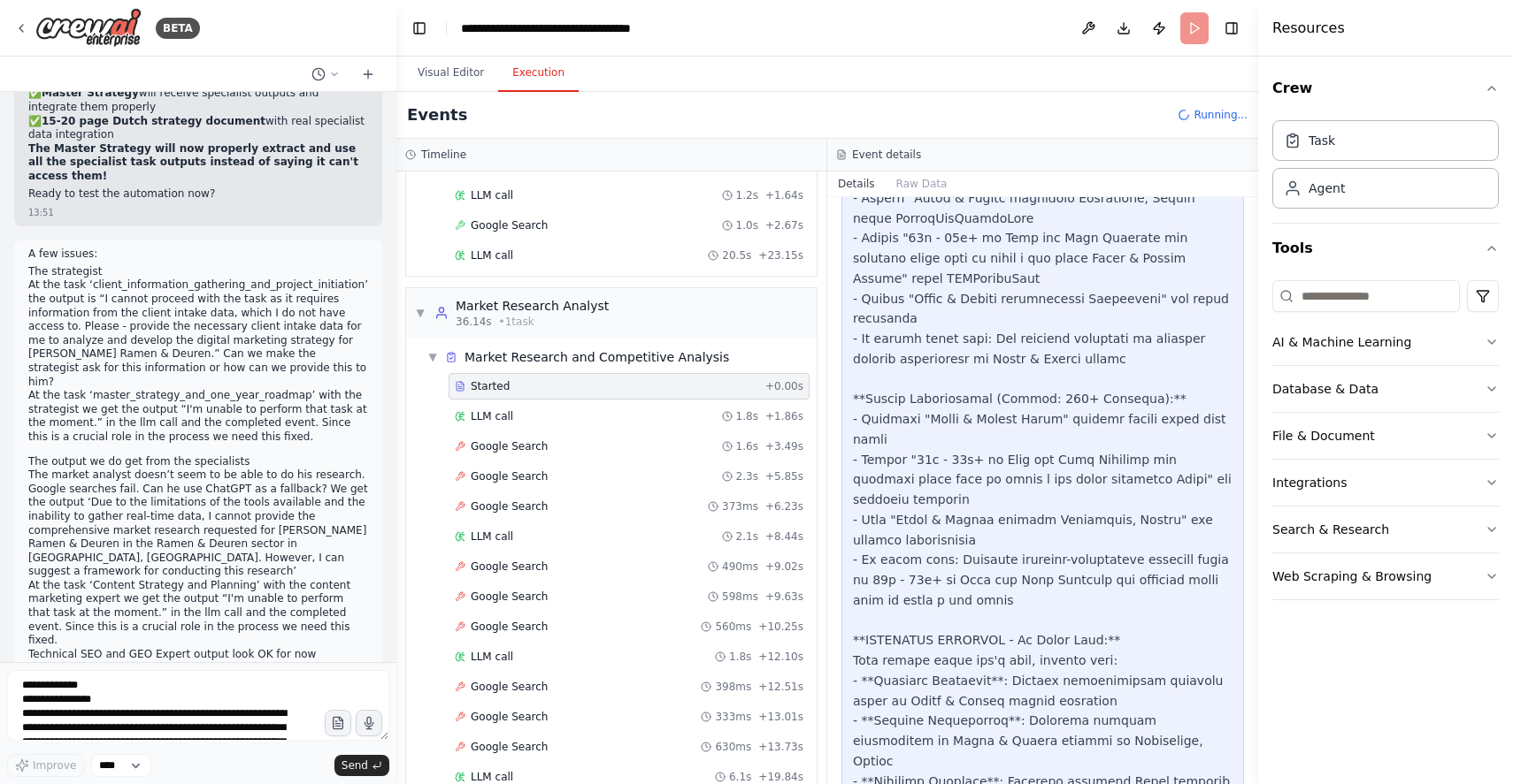
scroll to position [1512, 0]
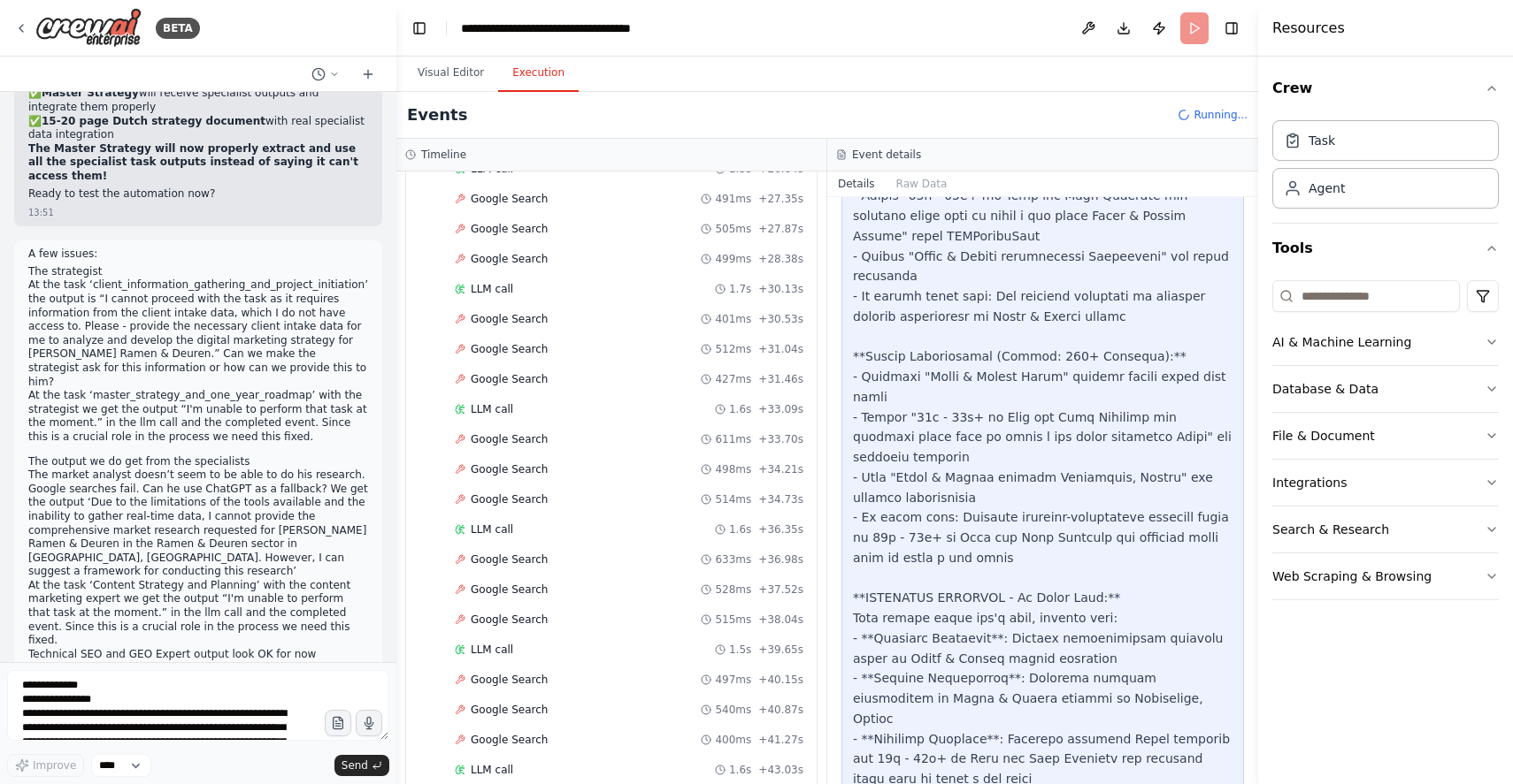
scroll to position [1400, 0]
click at [599, 366] on div "Google Search 633ms + 36.98s" at bounding box center [630, 353] width 361 height 26
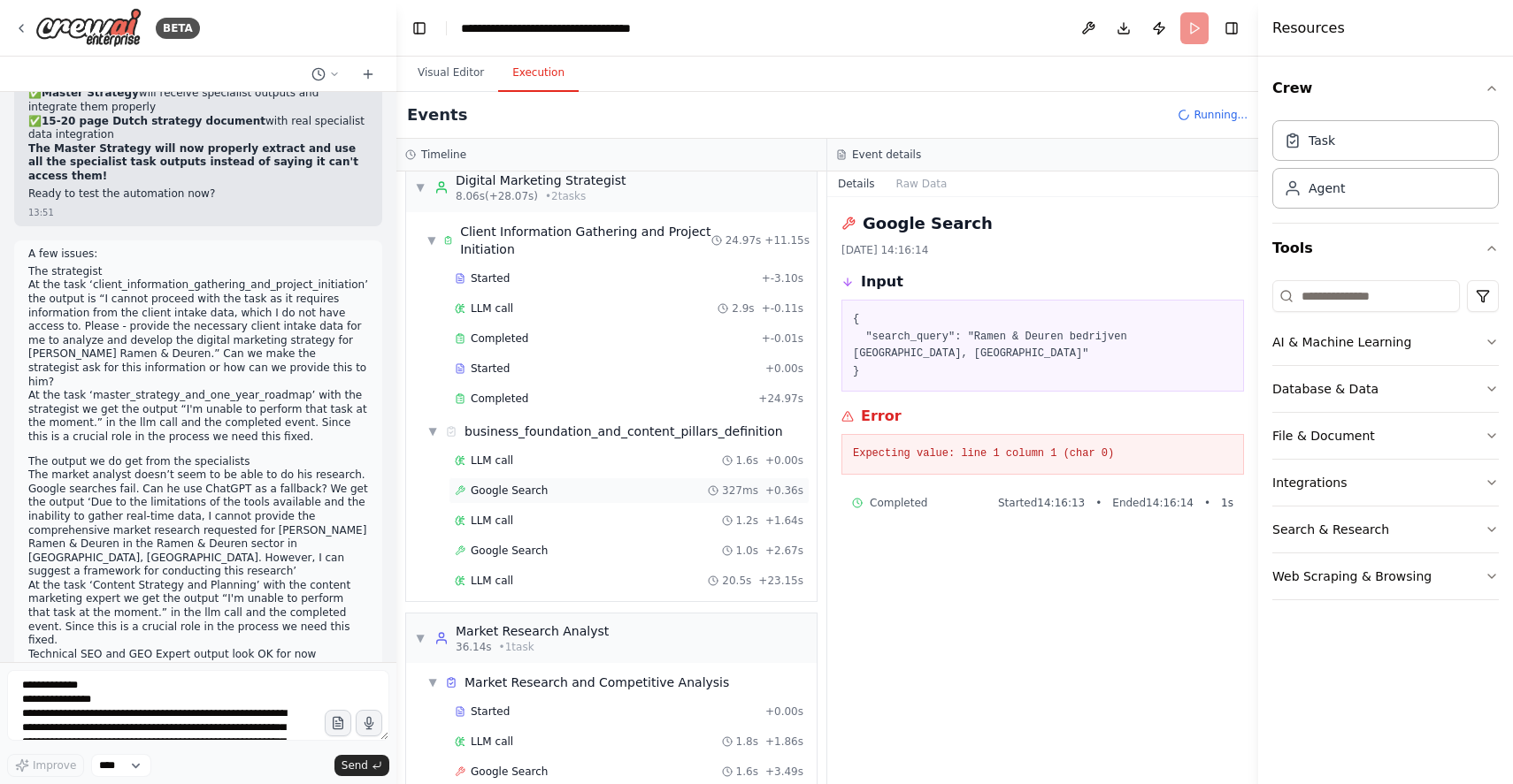
scroll to position [0, 0]
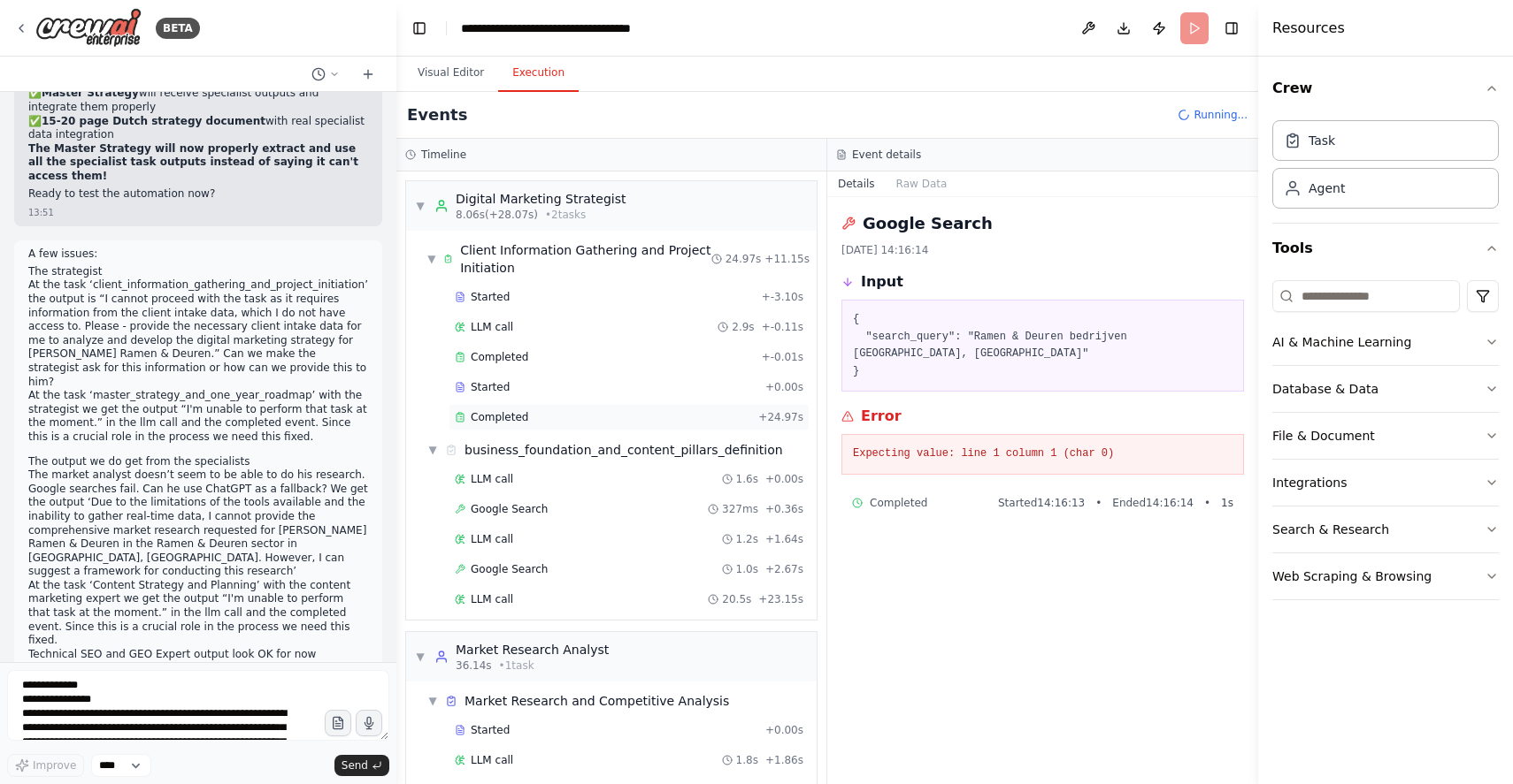
click at [502, 425] on div "Completed + 24.97s" at bounding box center [630, 416] width 361 height 26
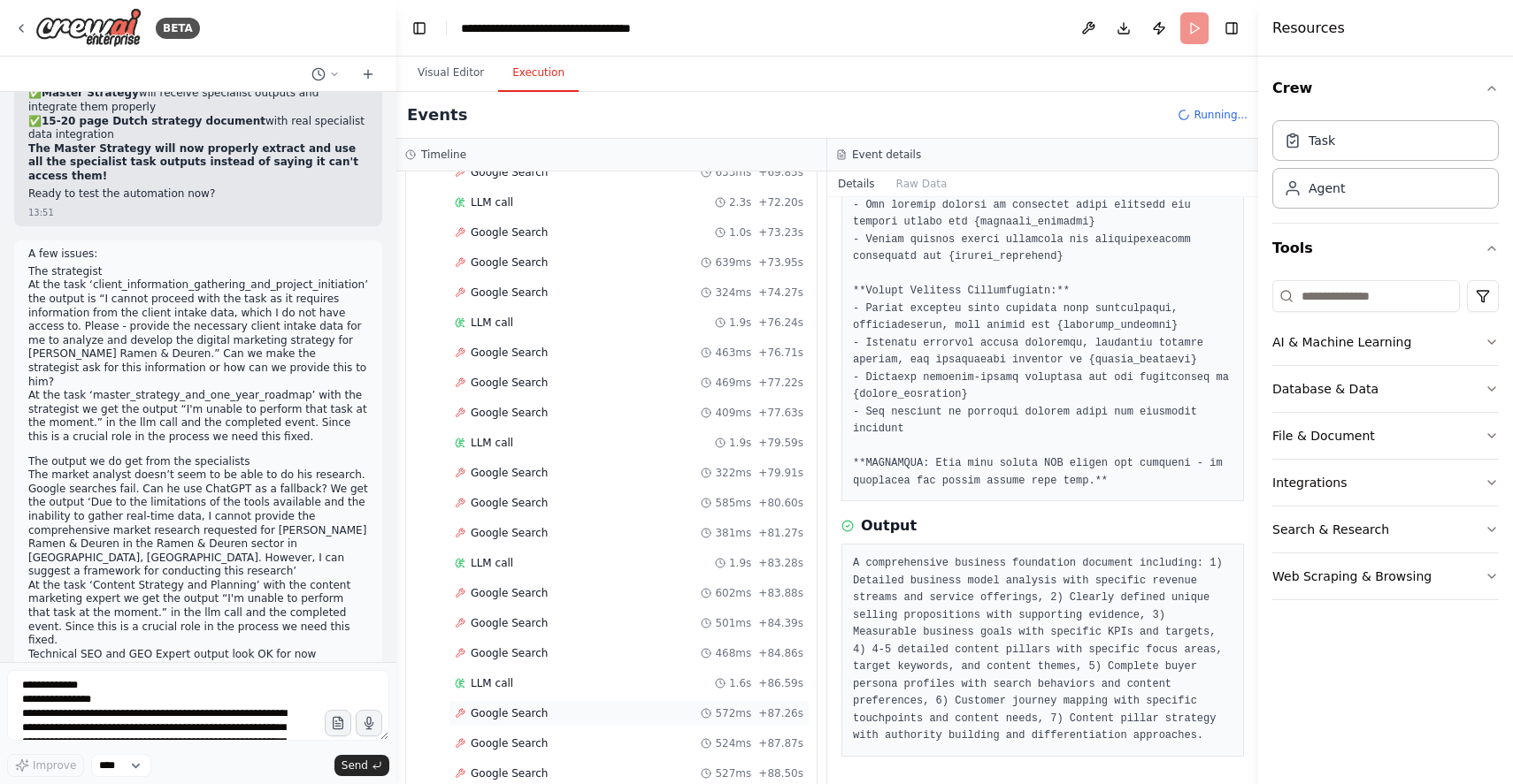
scroll to position [2753, 0]
click at [562, 648] on div "LLM call 1.6s + 86.59s" at bounding box center [630, 654] width 349 height 14
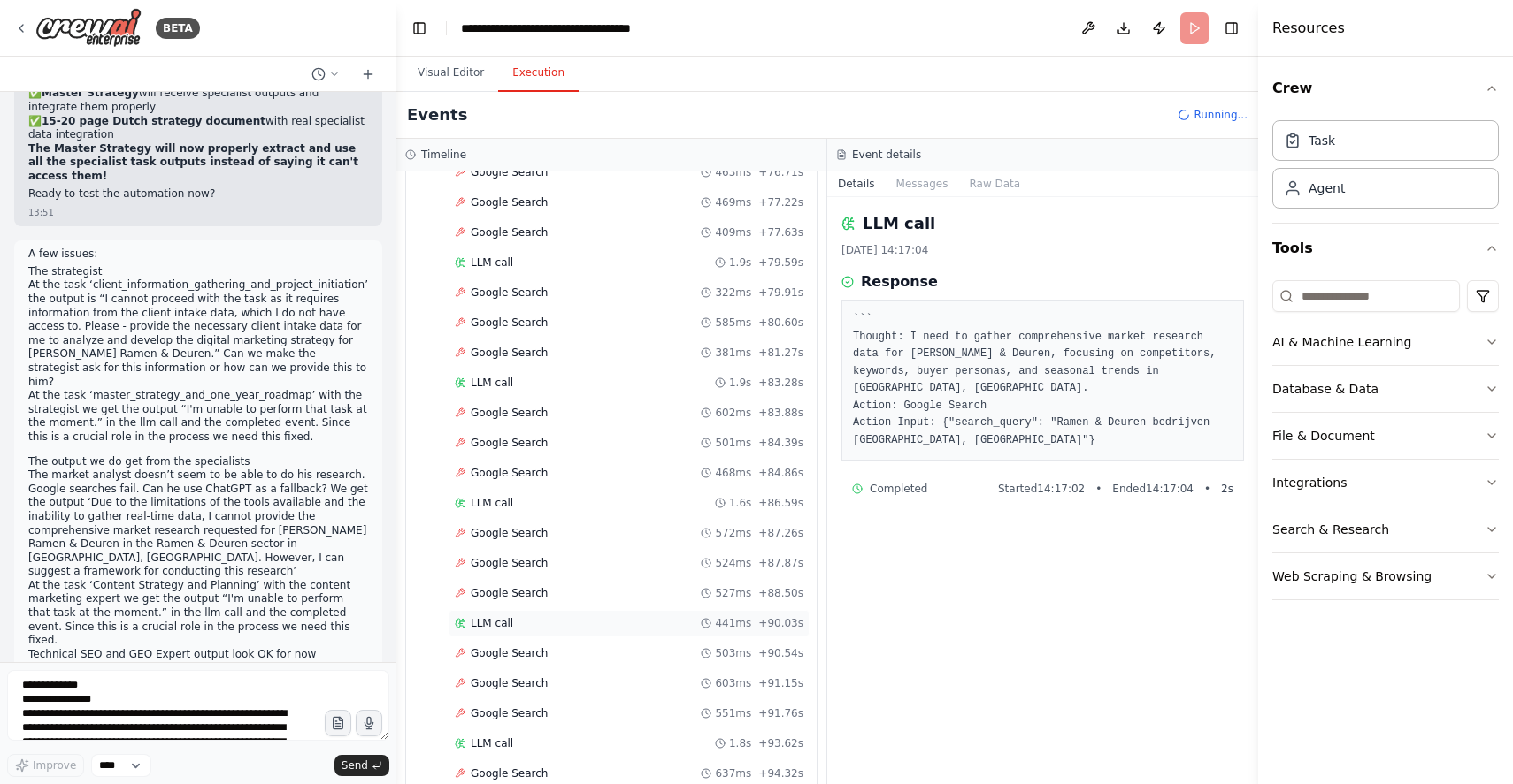
scroll to position [2994, 0]
click at [602, 652] on div "LLM call 1.8s + 93.62s" at bounding box center [630, 654] width 349 height 14
click at [620, 585] on div "LLM call 1.8s + 93.62s" at bounding box center [630, 593] width 361 height 26
click at [944, 411] on pre "``` Thought: I need to gather comprehensive market research data for Engels Ram…" at bounding box center [1042, 380] width 379 height 138
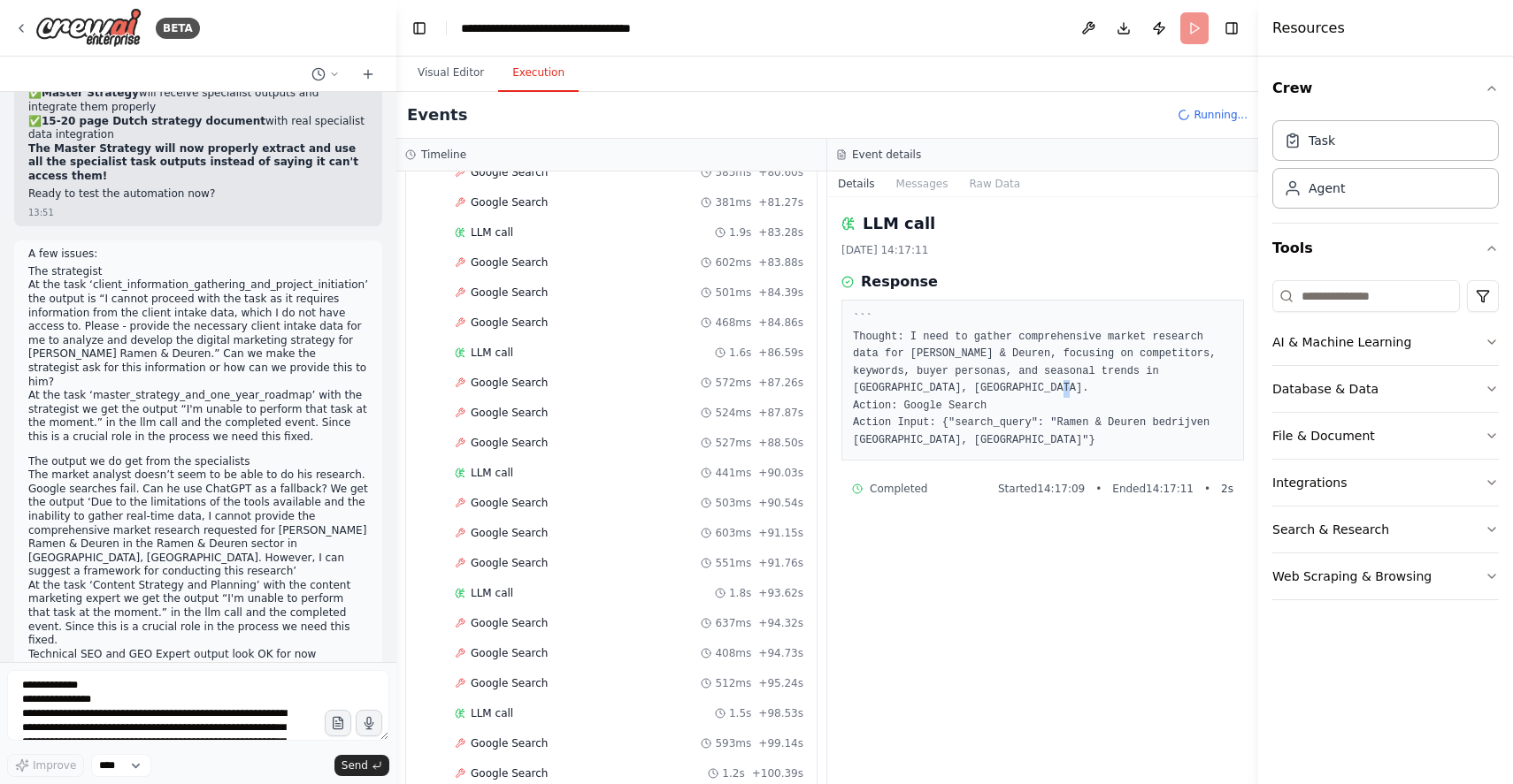
click at [944, 411] on pre "``` Thought: I need to gather comprehensive market research data for Engels Ram…" at bounding box center [1042, 380] width 379 height 138
click at [999, 412] on pre "``` Thought: I need to gather comprehensive market research data for Engels Ram…" at bounding box center [1042, 380] width 379 height 138
click at [987, 442] on pre "``` Thought: I need to gather comprehensive market research data for Engels Ram…" at bounding box center [1042, 380] width 379 height 138
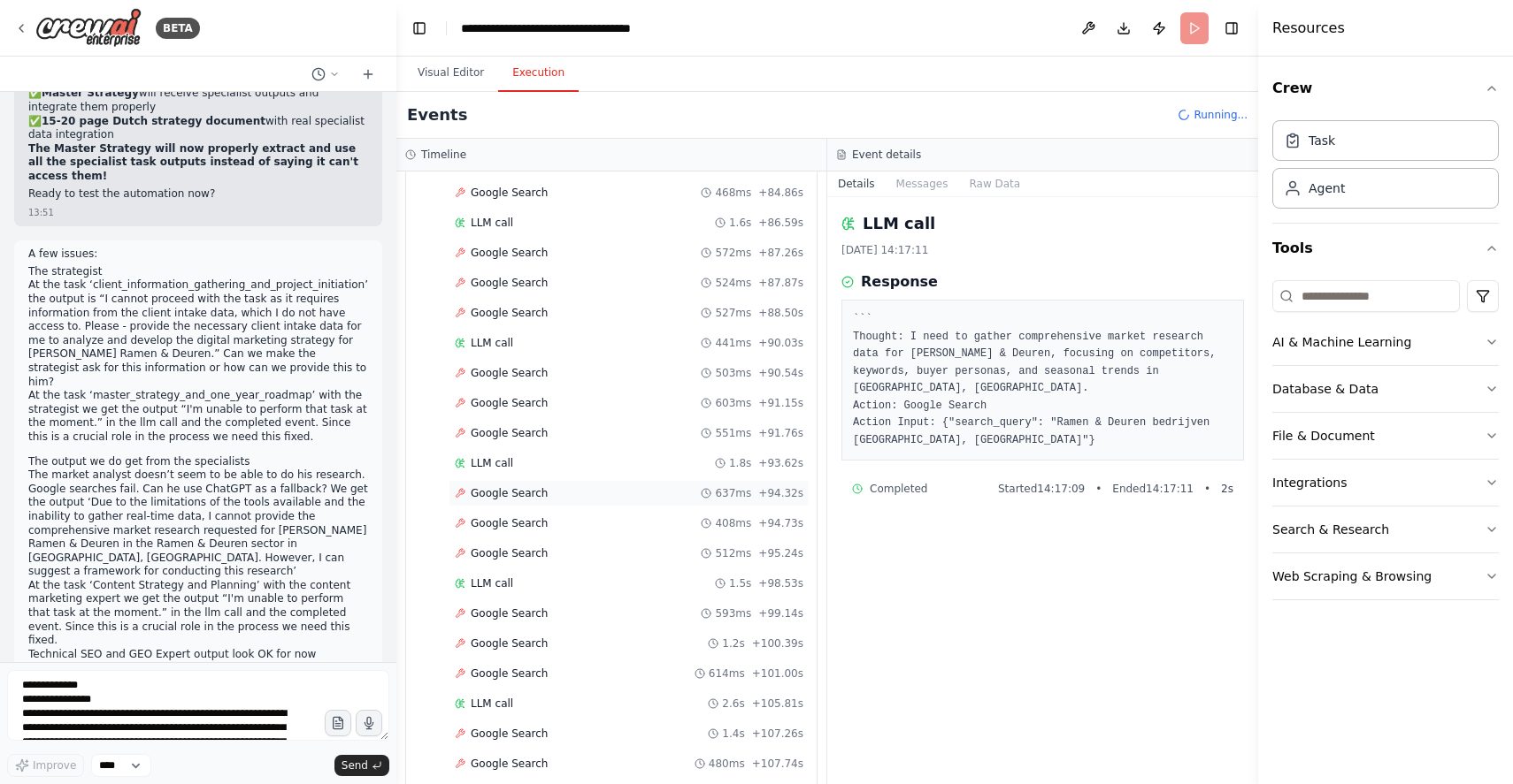
scroll to position [3264, 0]
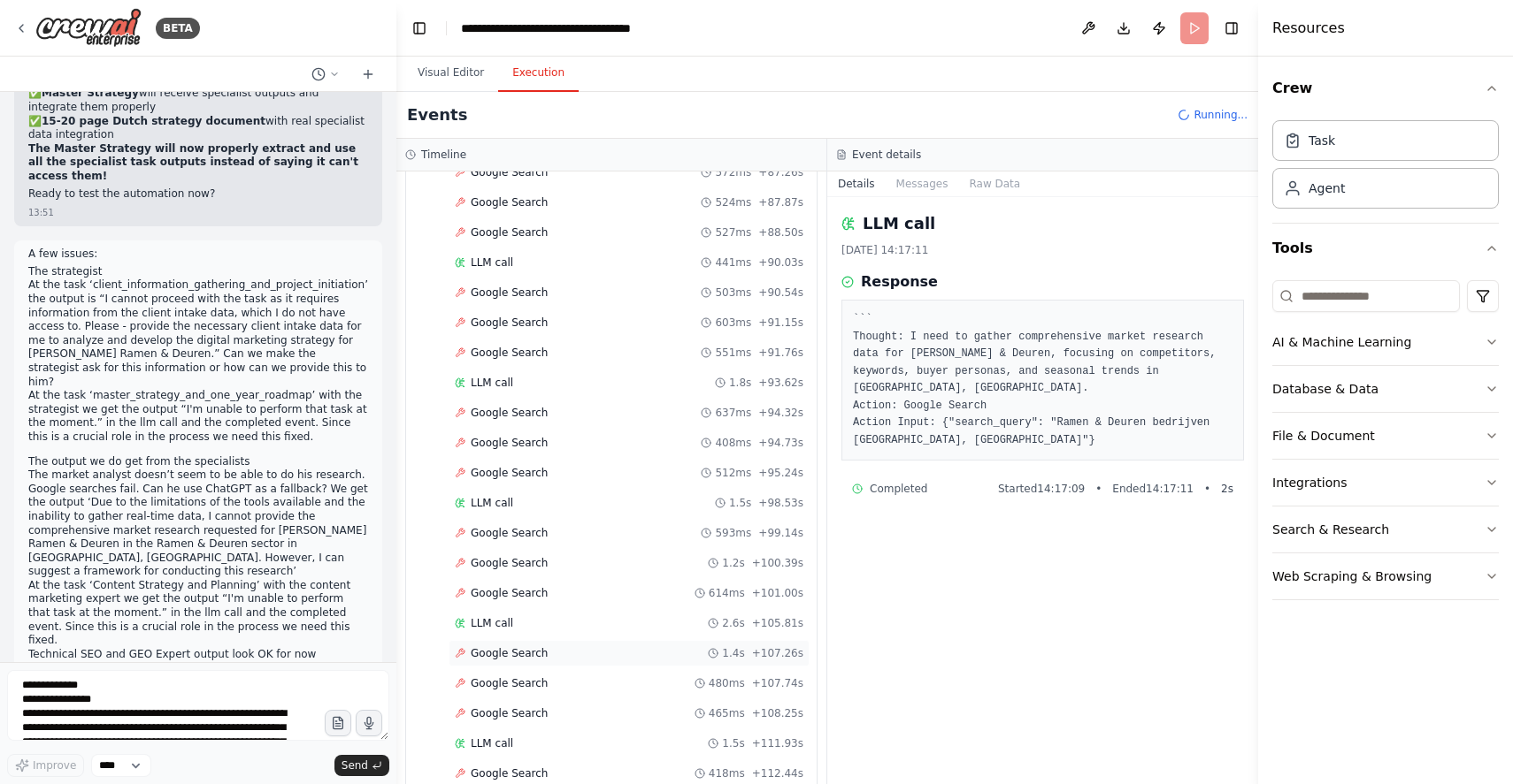
click at [615, 658] on div "Google Search 1.4s + 107.26s" at bounding box center [630, 654] width 349 height 14
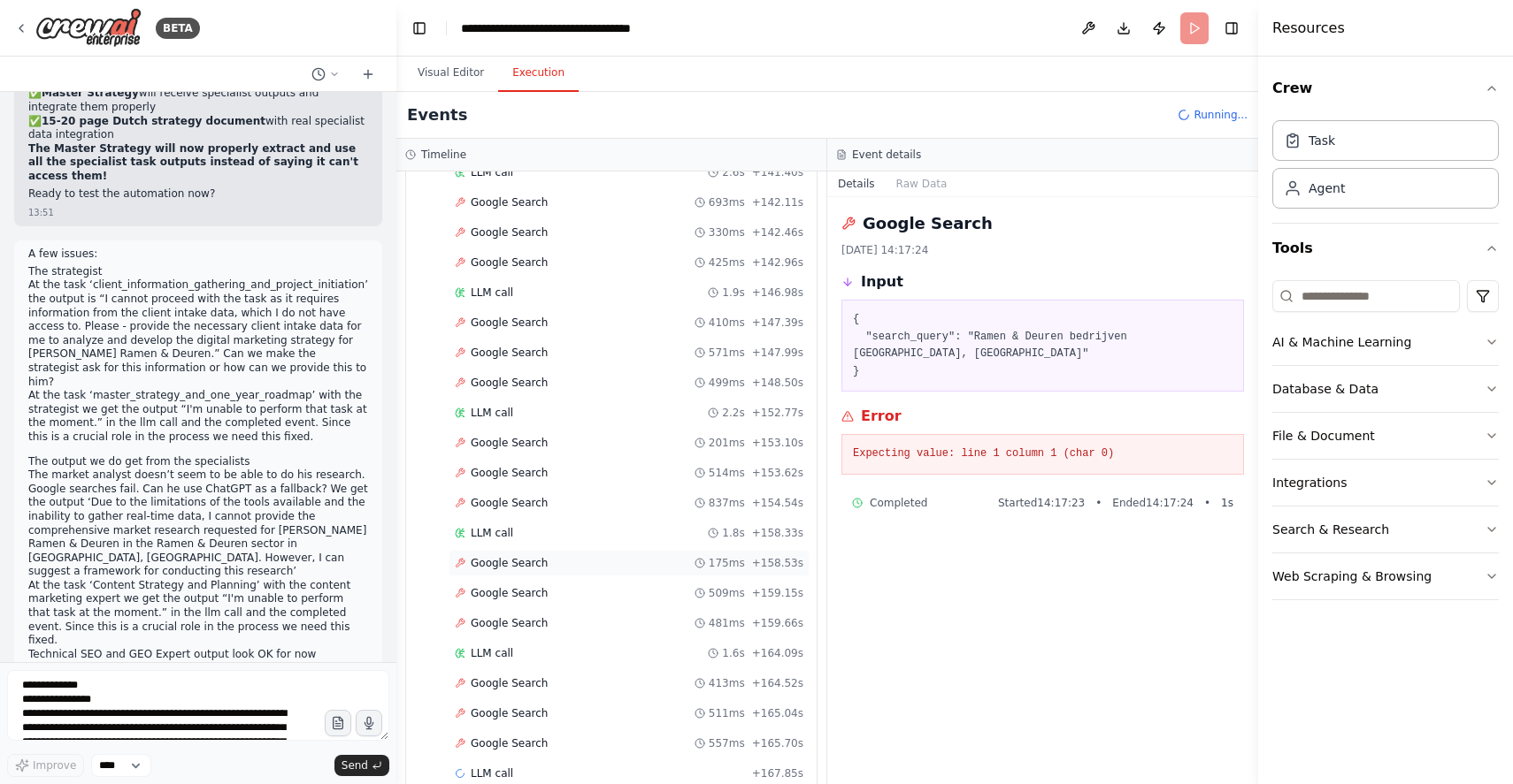
scroll to position [4467, 0]
click at [523, 659] on span "Google Search" at bounding box center [509, 654] width 77 height 14
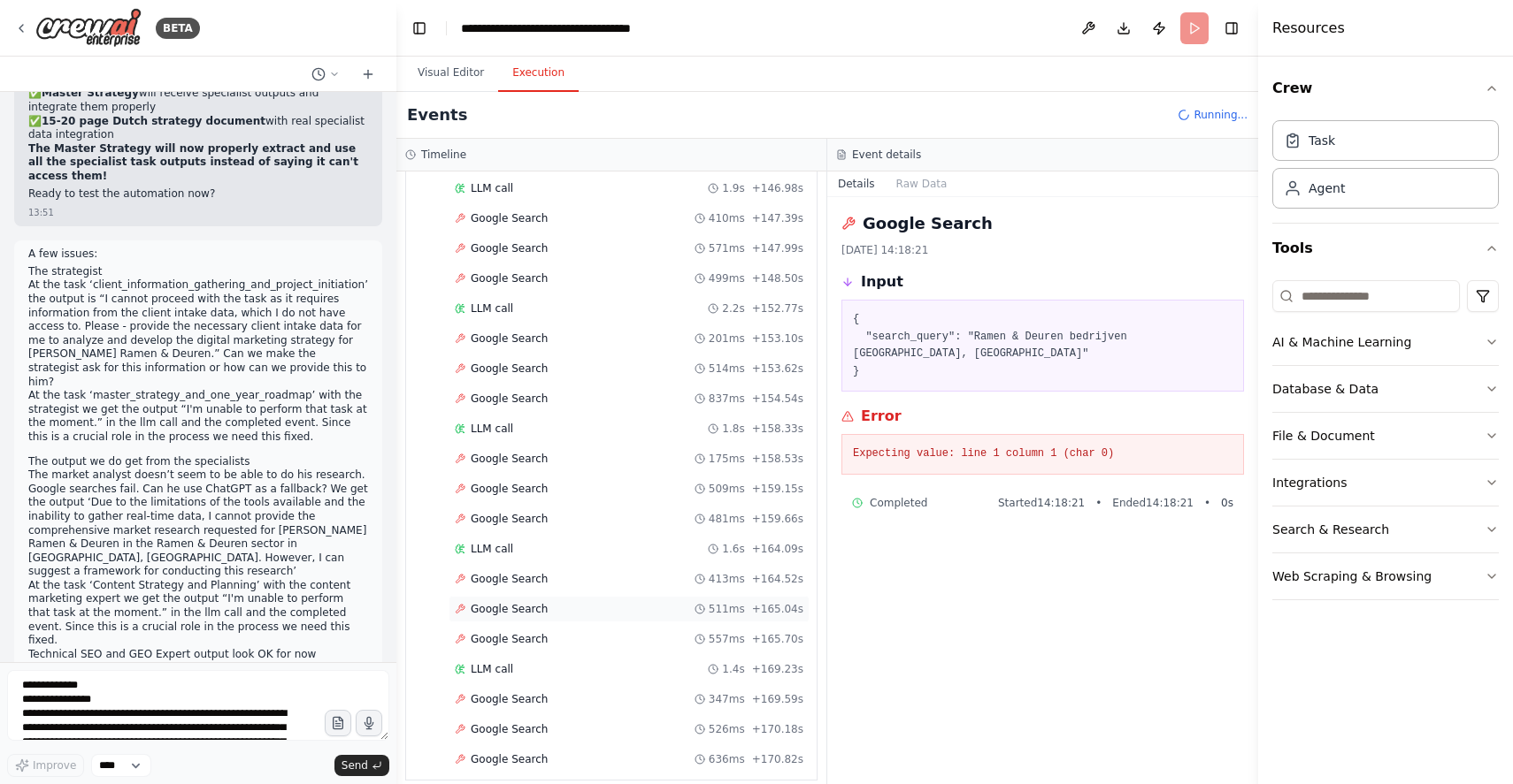
scroll to position [4557, 0]
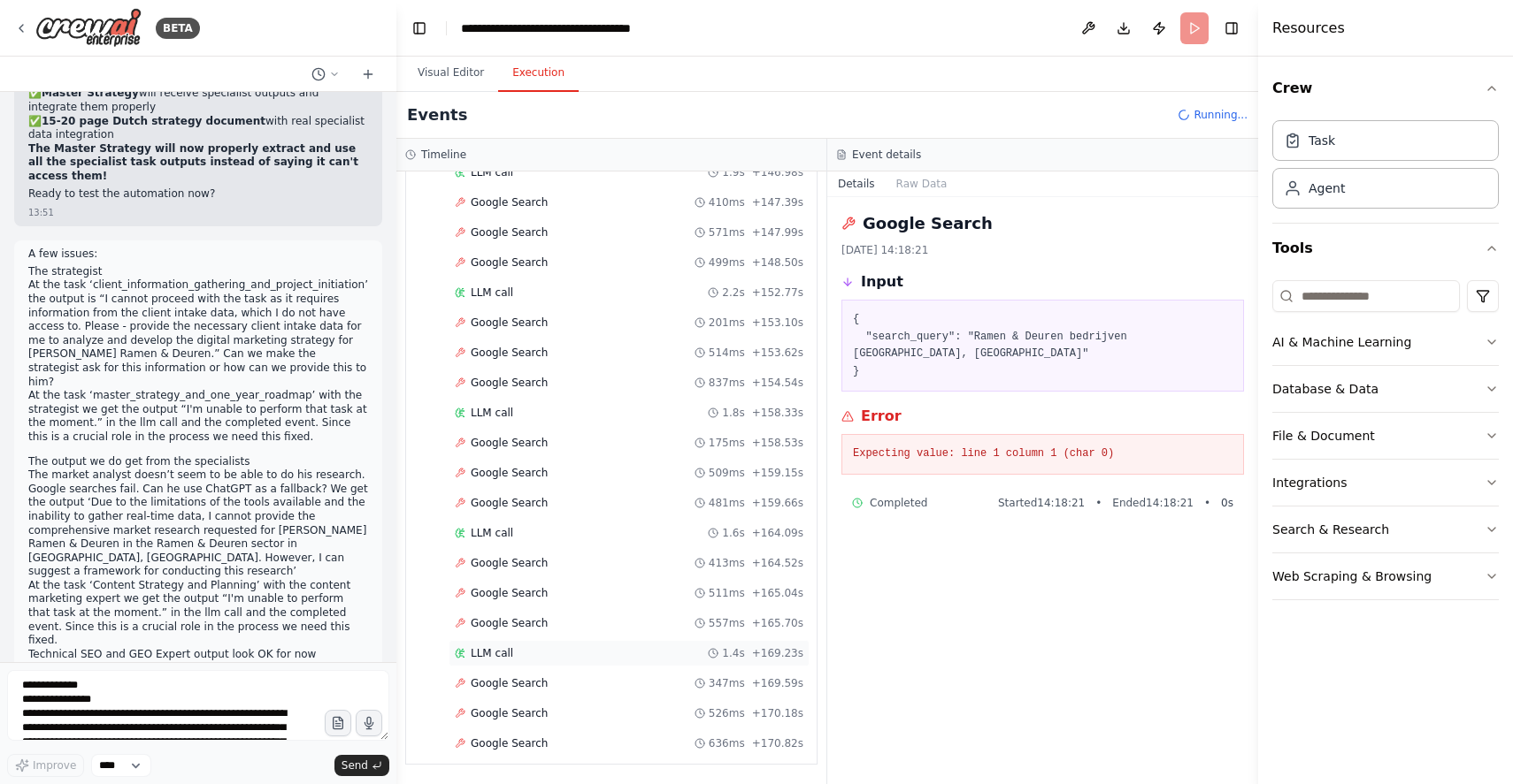
click at [547, 647] on div "LLM call 1.4s + 169.23s" at bounding box center [630, 654] width 349 height 14
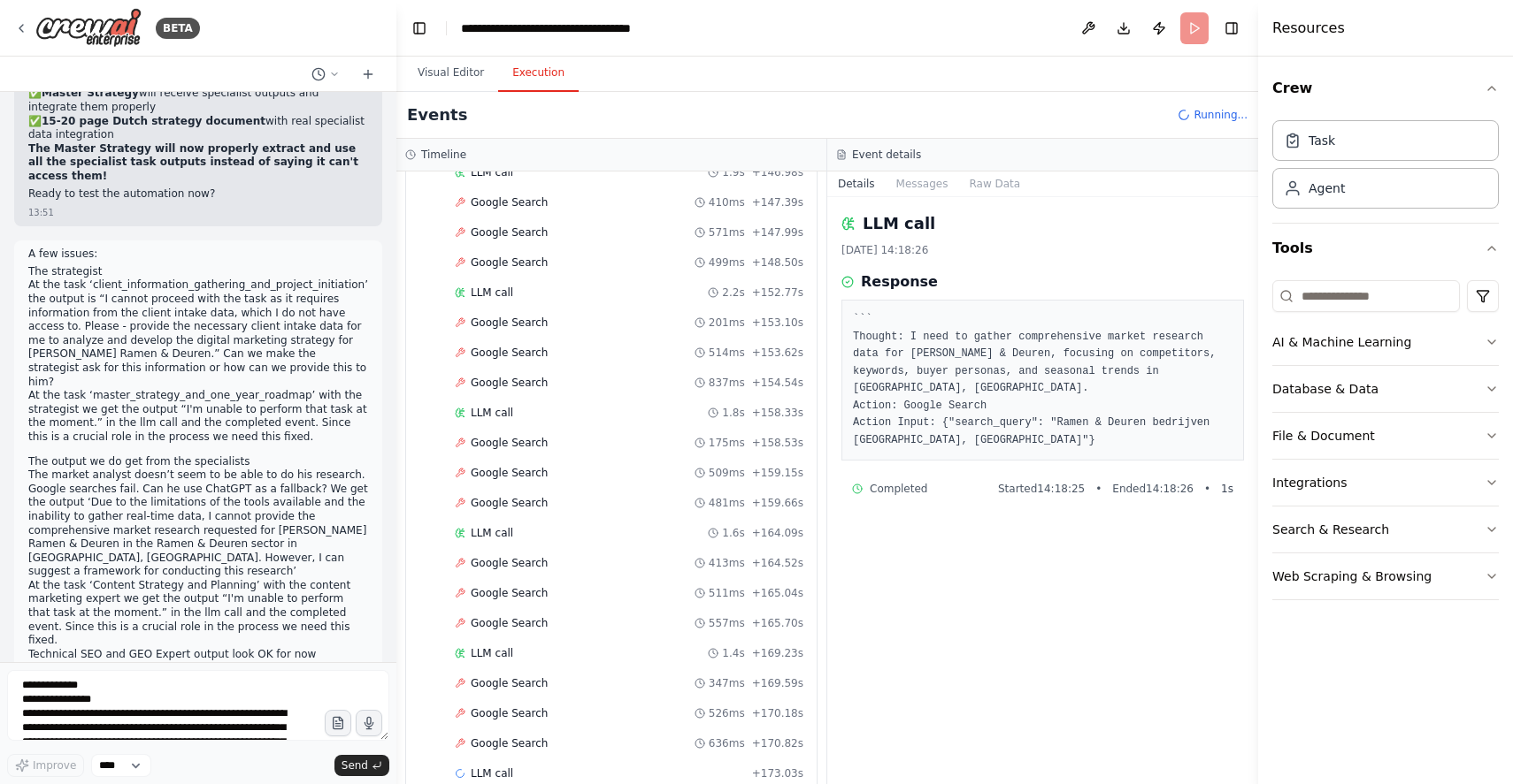
click at [963, 404] on pre "``` Thought: I need to gather comprehensive market research data for Engels Ram…" at bounding box center [1042, 380] width 379 height 138
click at [567, 531] on div "LLM call 1.6s + 164.09s" at bounding box center [630, 533] width 349 height 14
click at [585, 415] on div "LLM call 1.8s + 158.33s" at bounding box center [630, 413] width 349 height 14
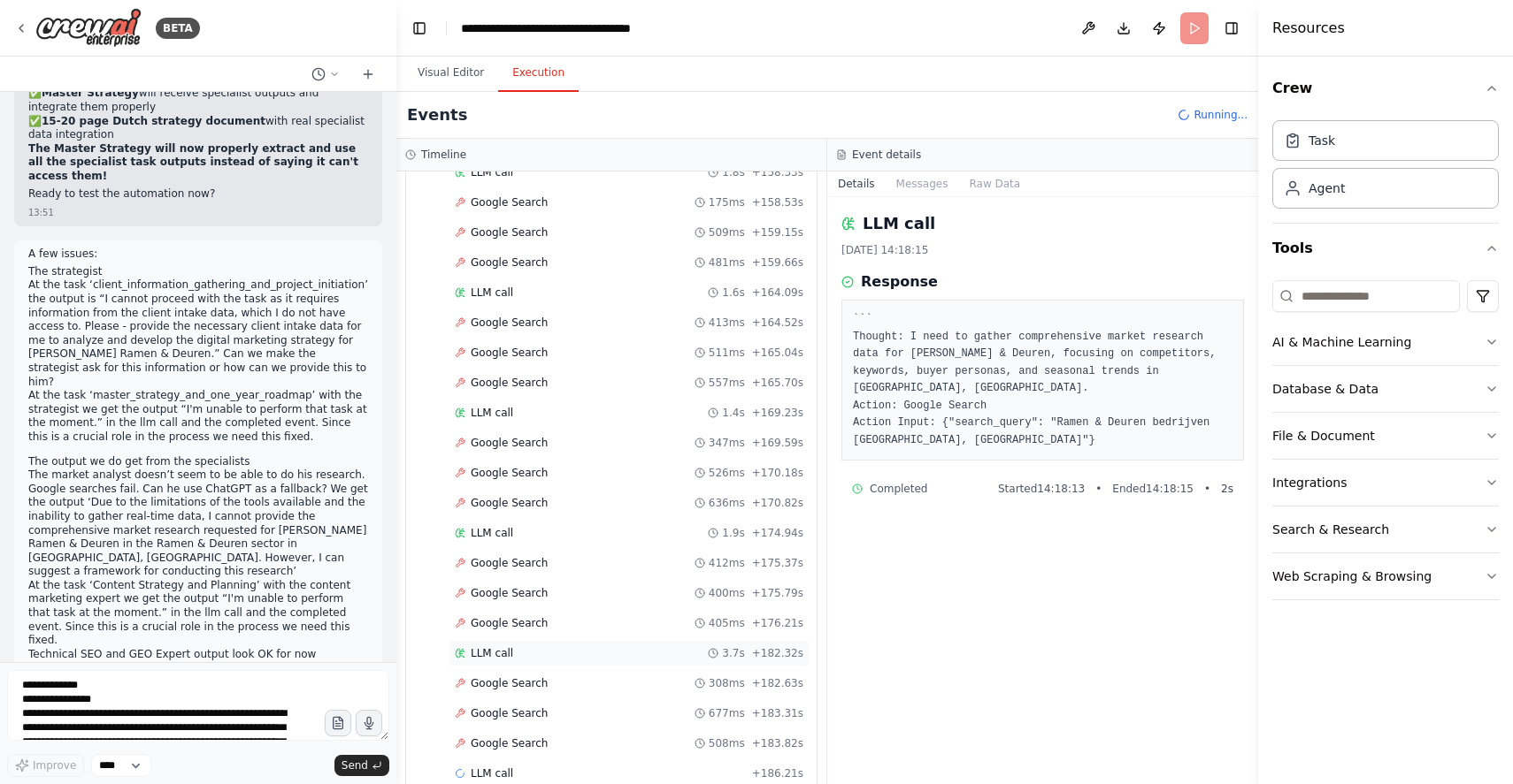
scroll to position [4828, 0]
click at [525, 616] on div "LLM call 3.7s + 182.32s" at bounding box center [630, 623] width 349 height 14
click at [483, 630] on div "LLM call 3.7s + 182.32s" at bounding box center [630, 623] width 361 height 26
click at [552, 618] on div "LLM call 3.7s + 276.12s" at bounding box center [630, 623] width 349 height 14
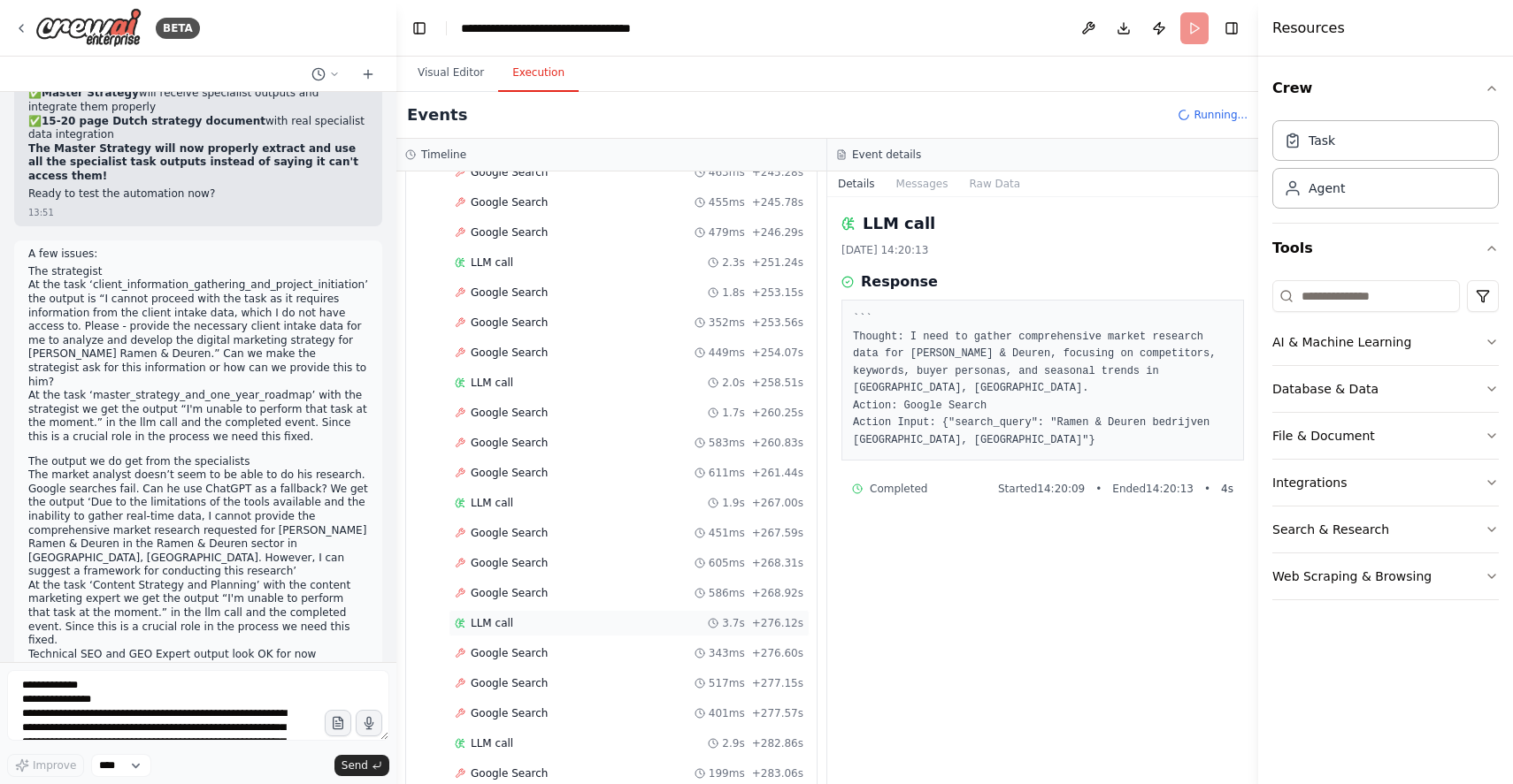
click at [535, 630] on div "LLM call 3.7s + 276.12s" at bounding box center [630, 623] width 349 height 14
click at [541, 543] on div "LLM call 3.7s + 276.12s" at bounding box center [630, 533] width 361 height 26
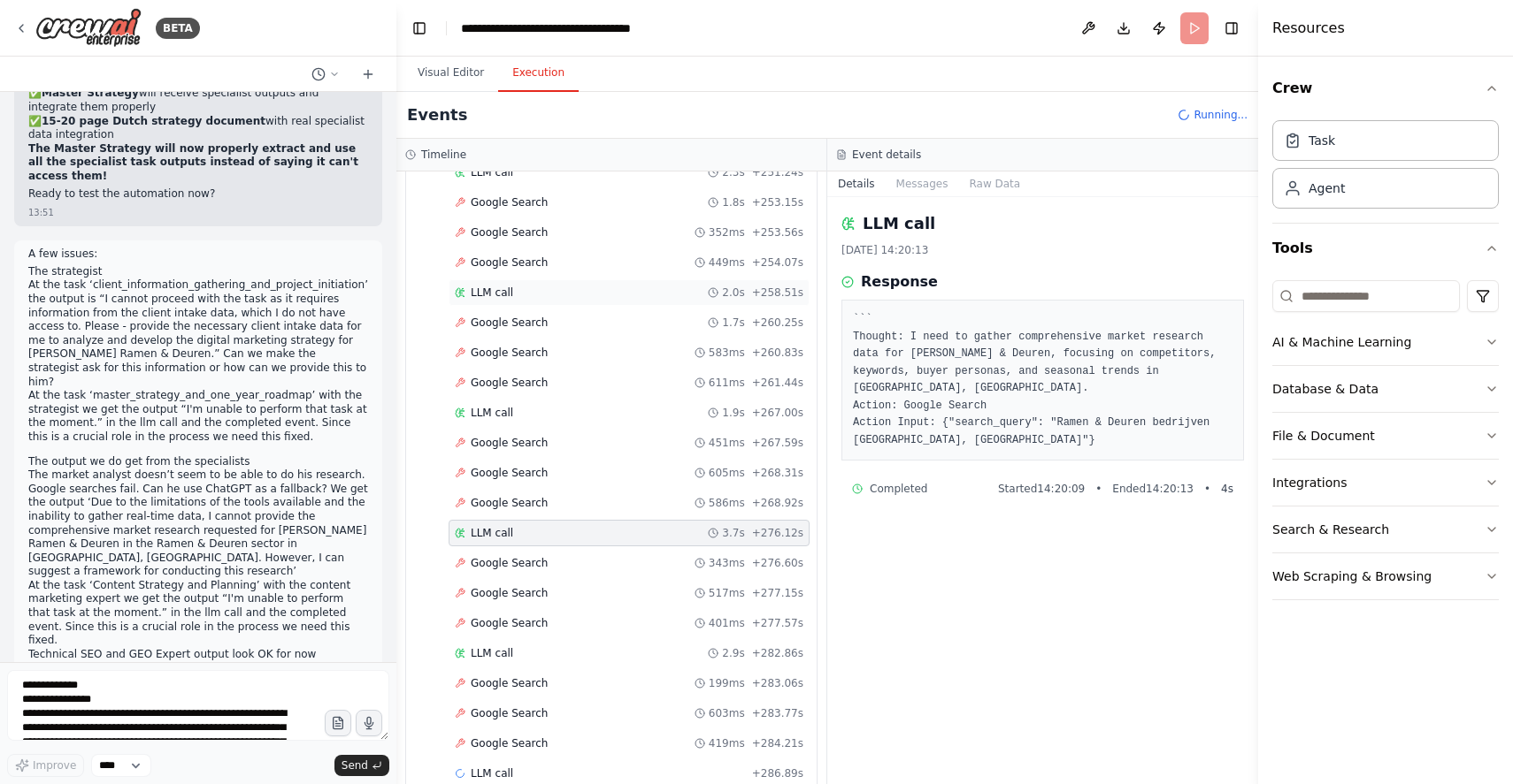
click at [526, 293] on div "LLM call 2.0s + 258.51s" at bounding box center [630, 292] width 349 height 14
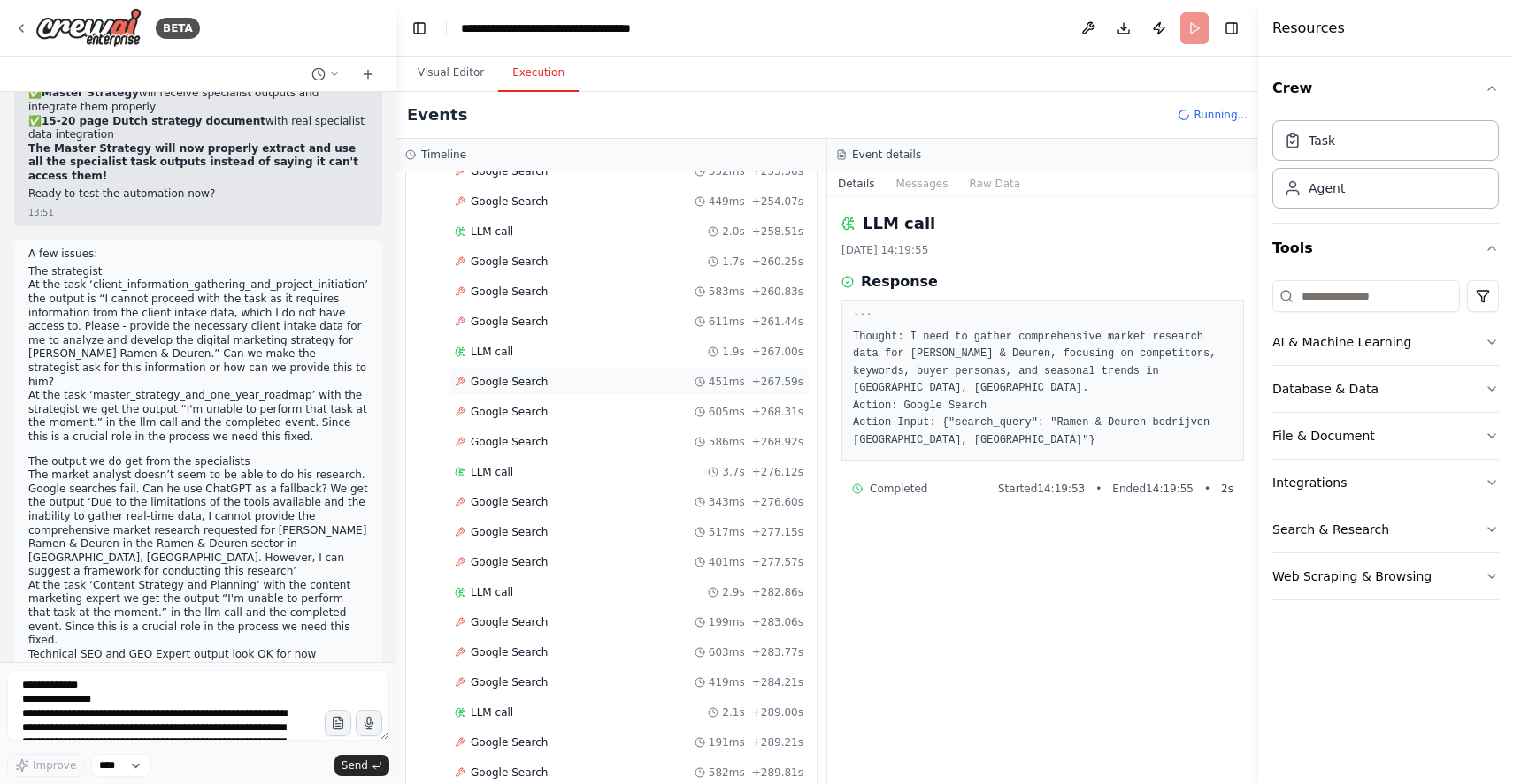
scroll to position [6723, 0]
click at [492, 735] on div "Google Search 447ms + 290.26s" at bounding box center [630, 743] width 361 height 26
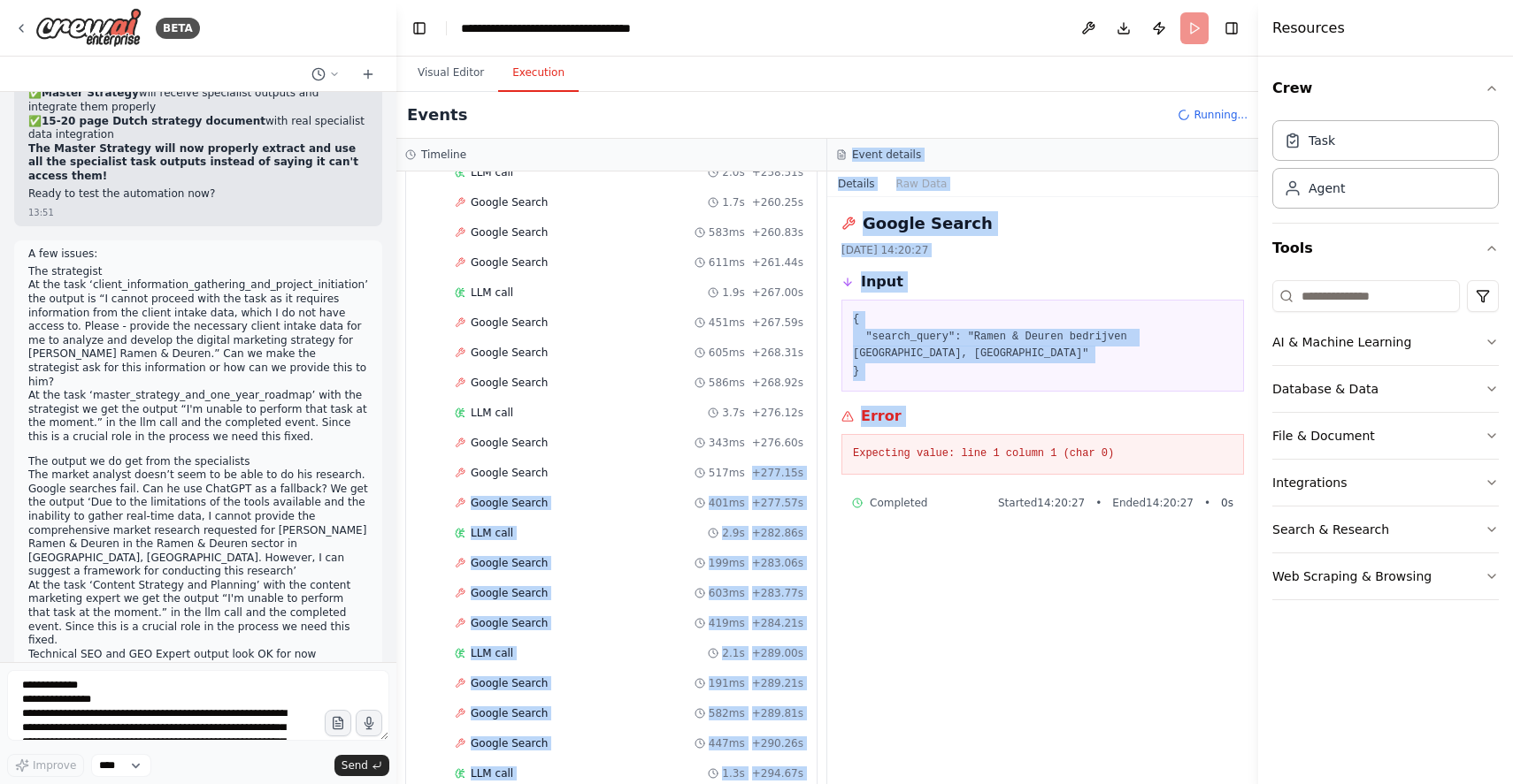
drag, startPoint x: 1127, startPoint y: 444, endPoint x: 813, endPoint y: 460, distance: 314.4
click at [813, 460] on div "Timeline ▼ Digital Marketing Strategist 8.06s (+28.07s) • 2 task s ▼ Client Inf…" at bounding box center [827, 462] width 862 height 646
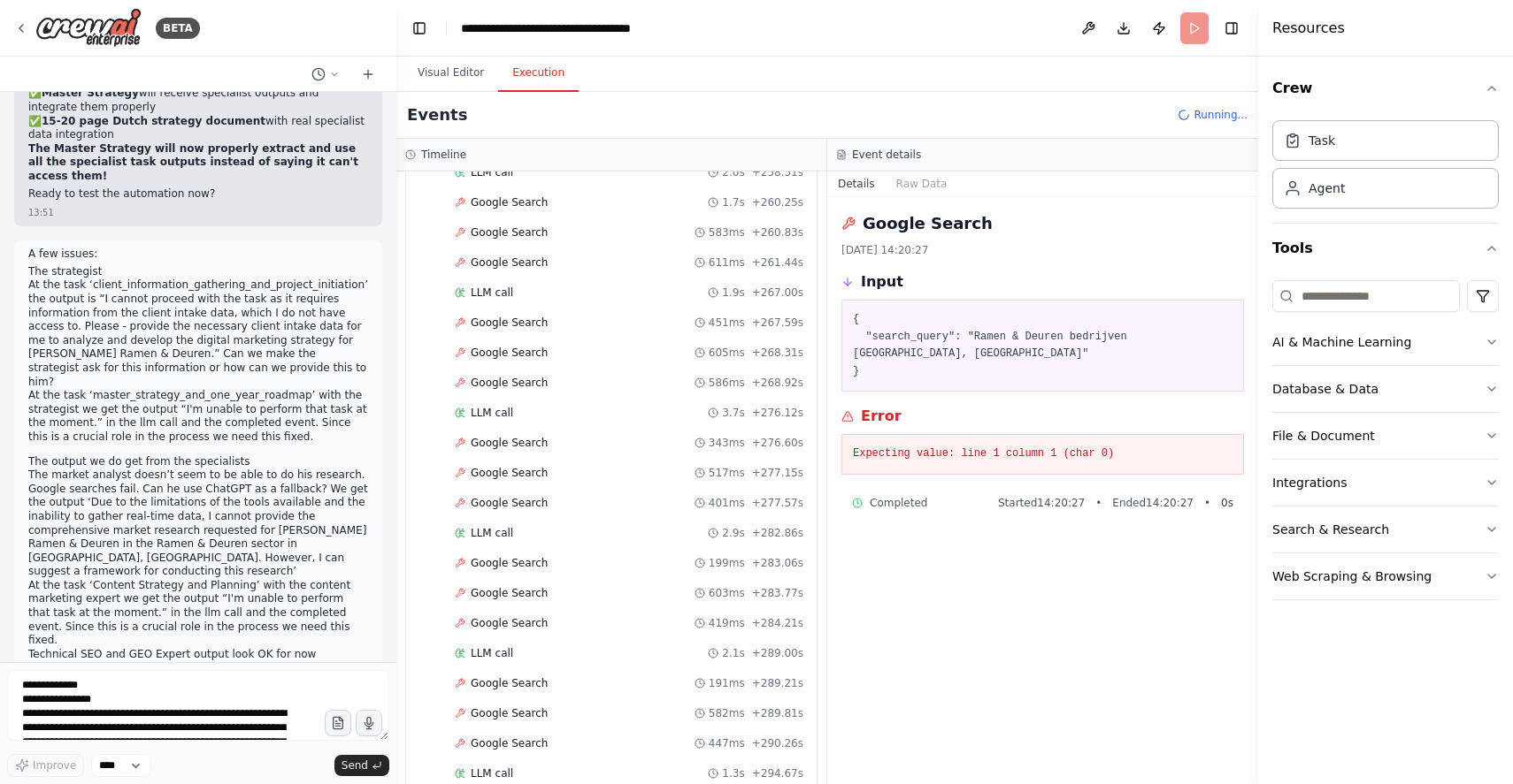
click at [999, 568] on div "Google Search 22-9-2025, 14:20:27 Input { "search_query": "Ramen & Deuren bedri…" at bounding box center [1043, 490] width 431 height 587
drag, startPoint x: 851, startPoint y: 445, endPoint x: 1098, endPoint y: 449, distance: 247.0
click at [1098, 449] on div "Expecting value: line 1 column 1 (char 0)" at bounding box center [1042, 455] width 403 height 41
click at [1098, 449] on pre "Expecting value: line 1 column 1 (char 0)" at bounding box center [1042, 455] width 379 height 18
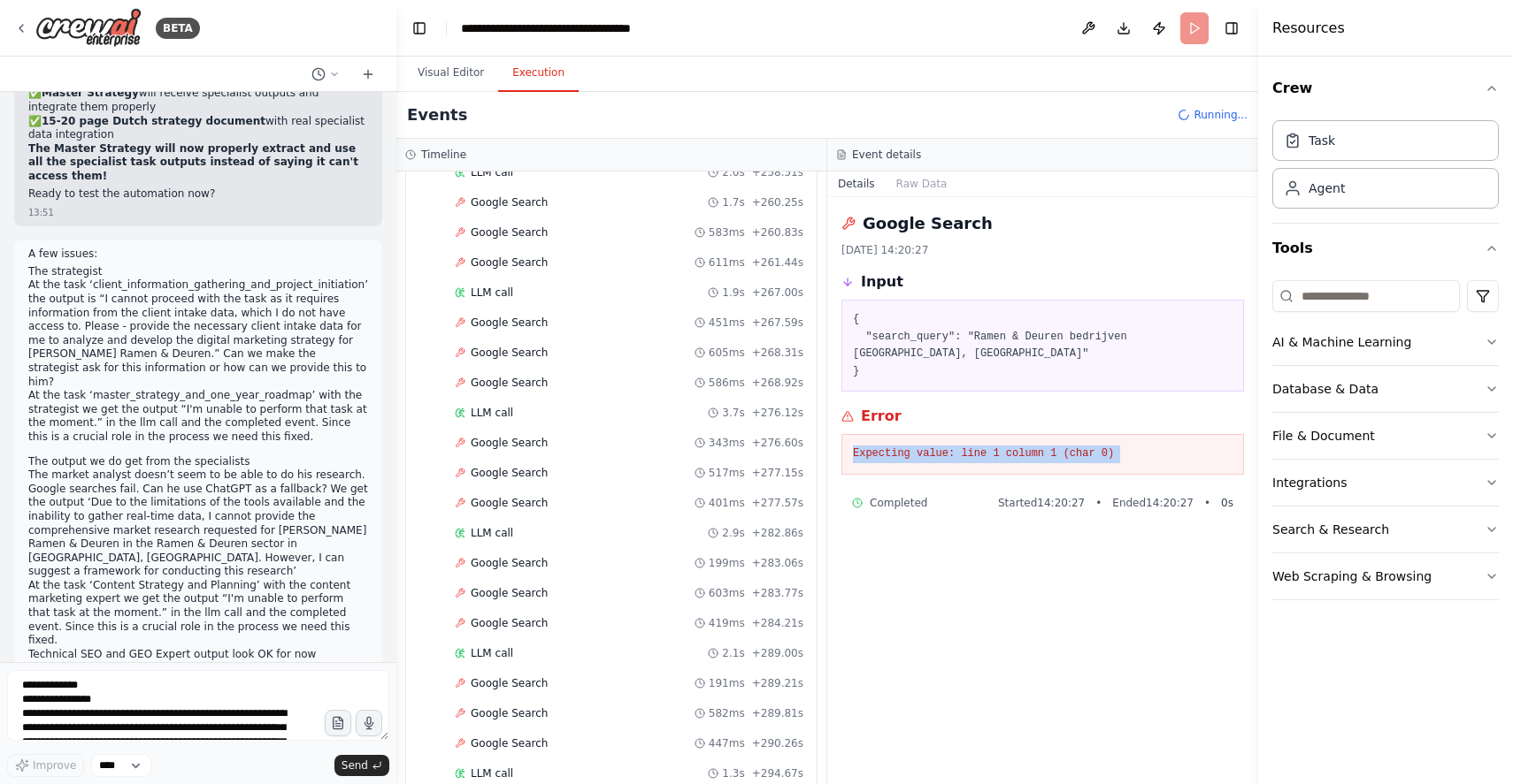
click at [1098, 449] on pre "Expecting value: line 1 column 1 (char 0)" at bounding box center [1042, 455] width 379 height 18
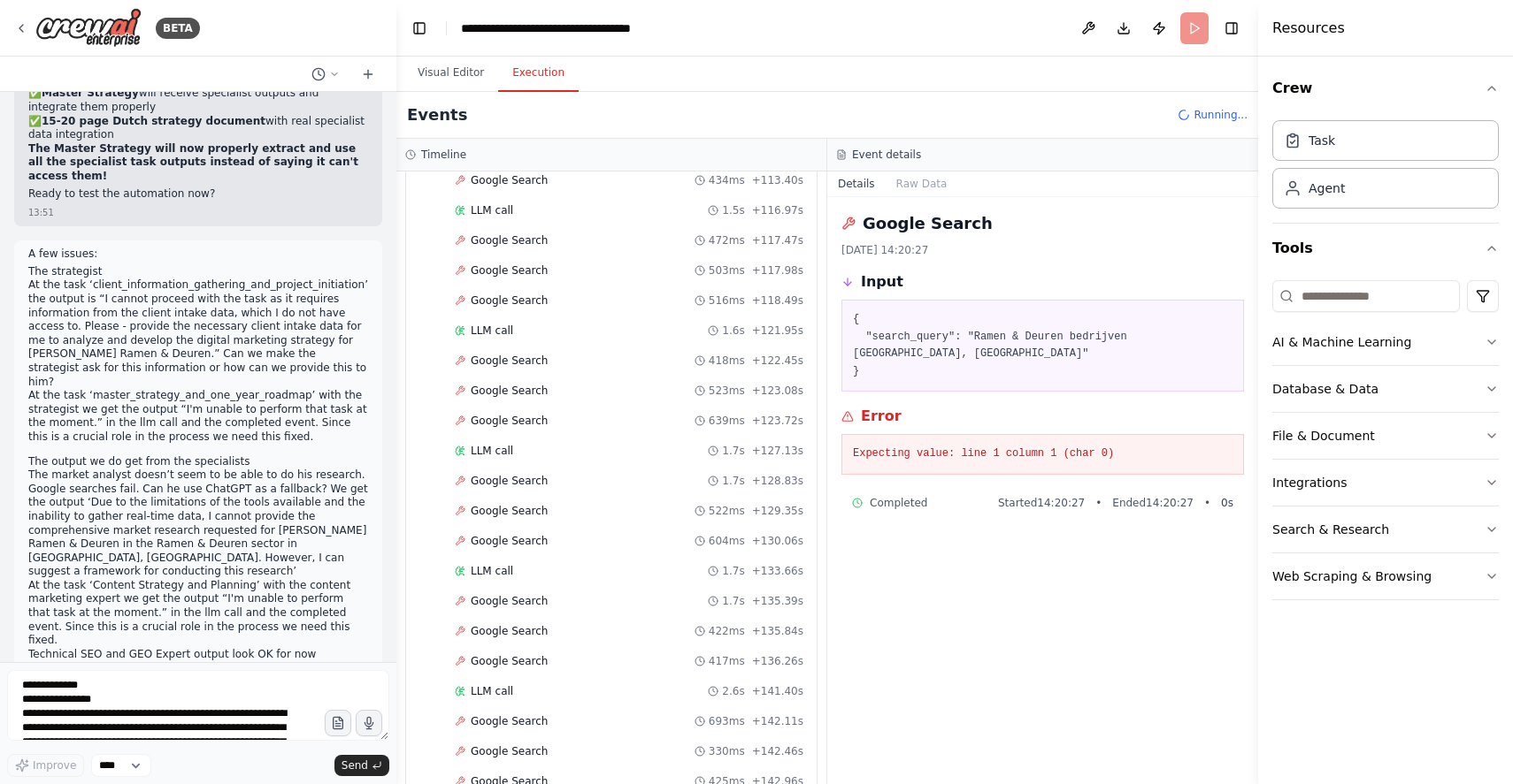
click at [1213, 108] on span "Running..." at bounding box center [1220, 115] width 54 height 14
click at [1191, 24] on header "**********" at bounding box center [827, 28] width 862 height 57
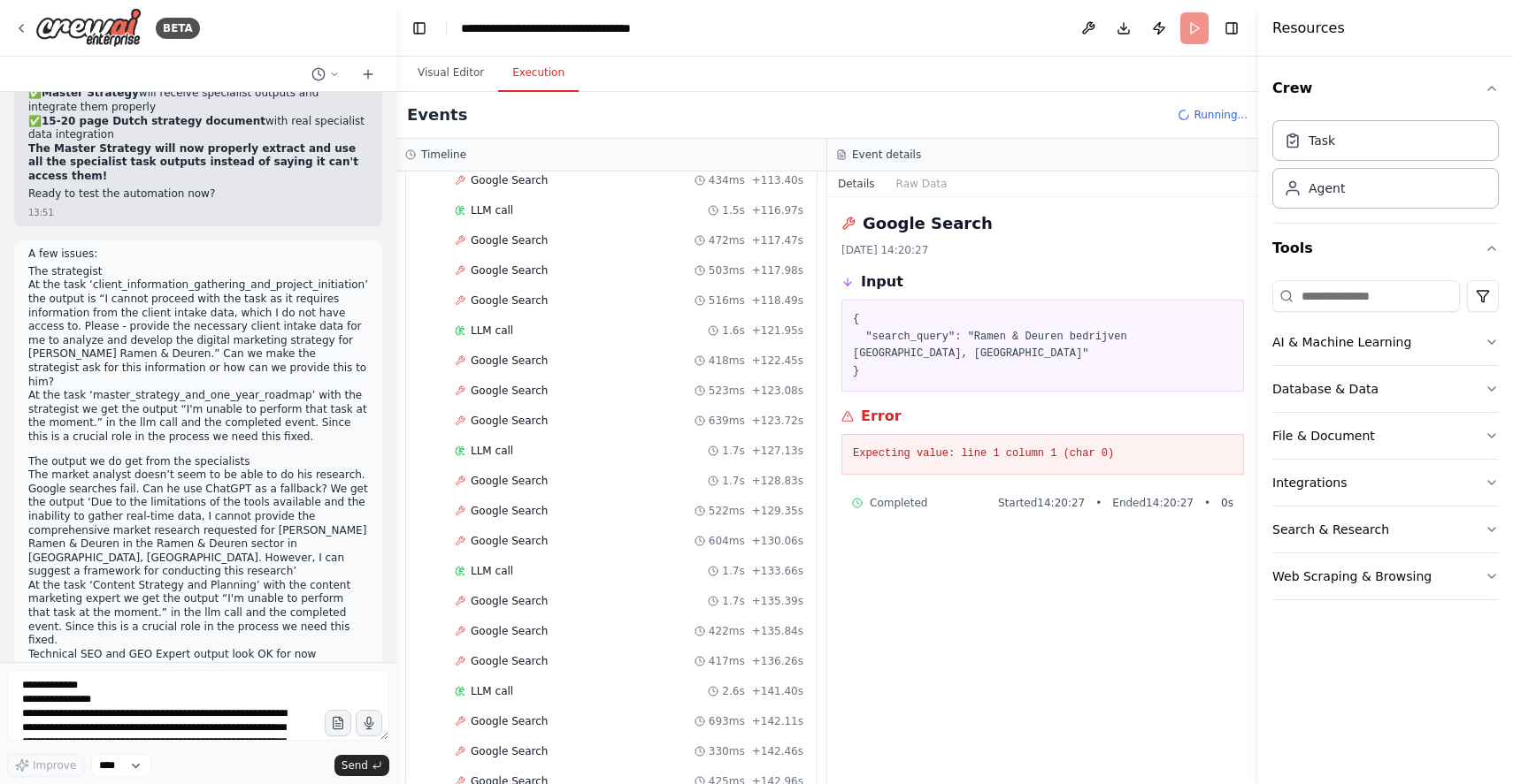
click at [1191, 24] on header "**********" at bounding box center [827, 28] width 862 height 57
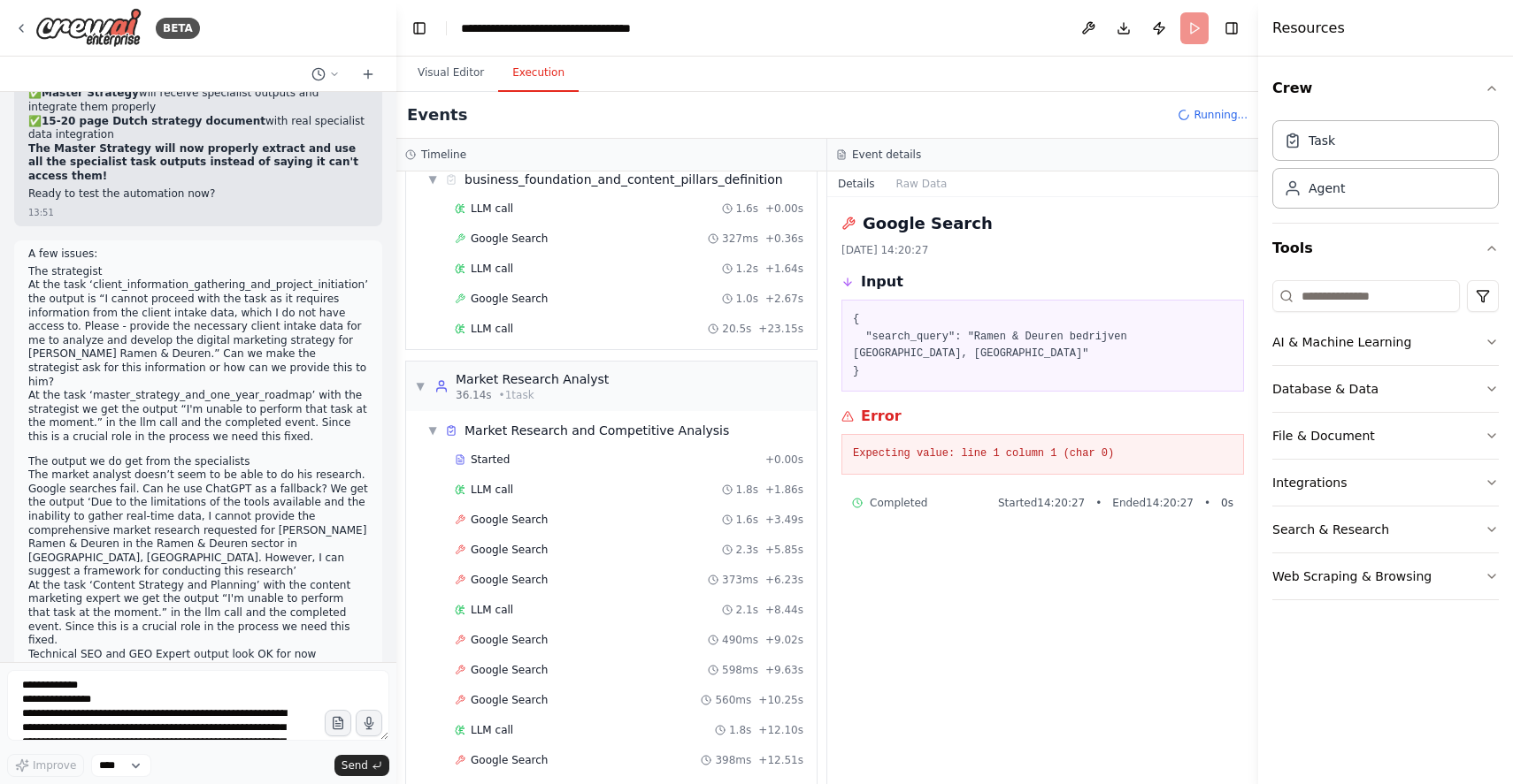
scroll to position [0, 0]
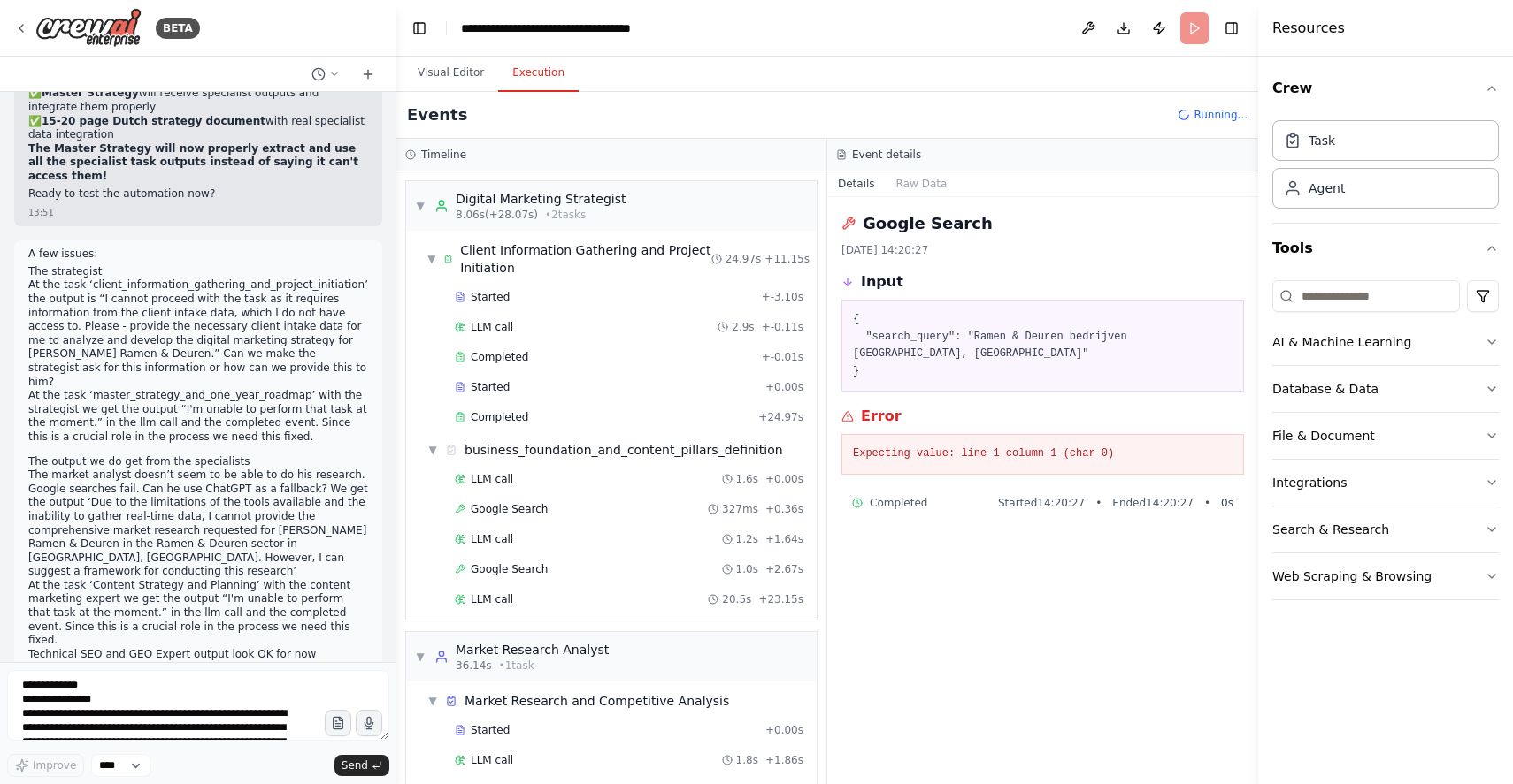
click at [701, 114] on div "Events Running..." at bounding box center [827, 116] width 862 height 47
click at [95, 711] on textarea at bounding box center [198, 706] width 382 height 71
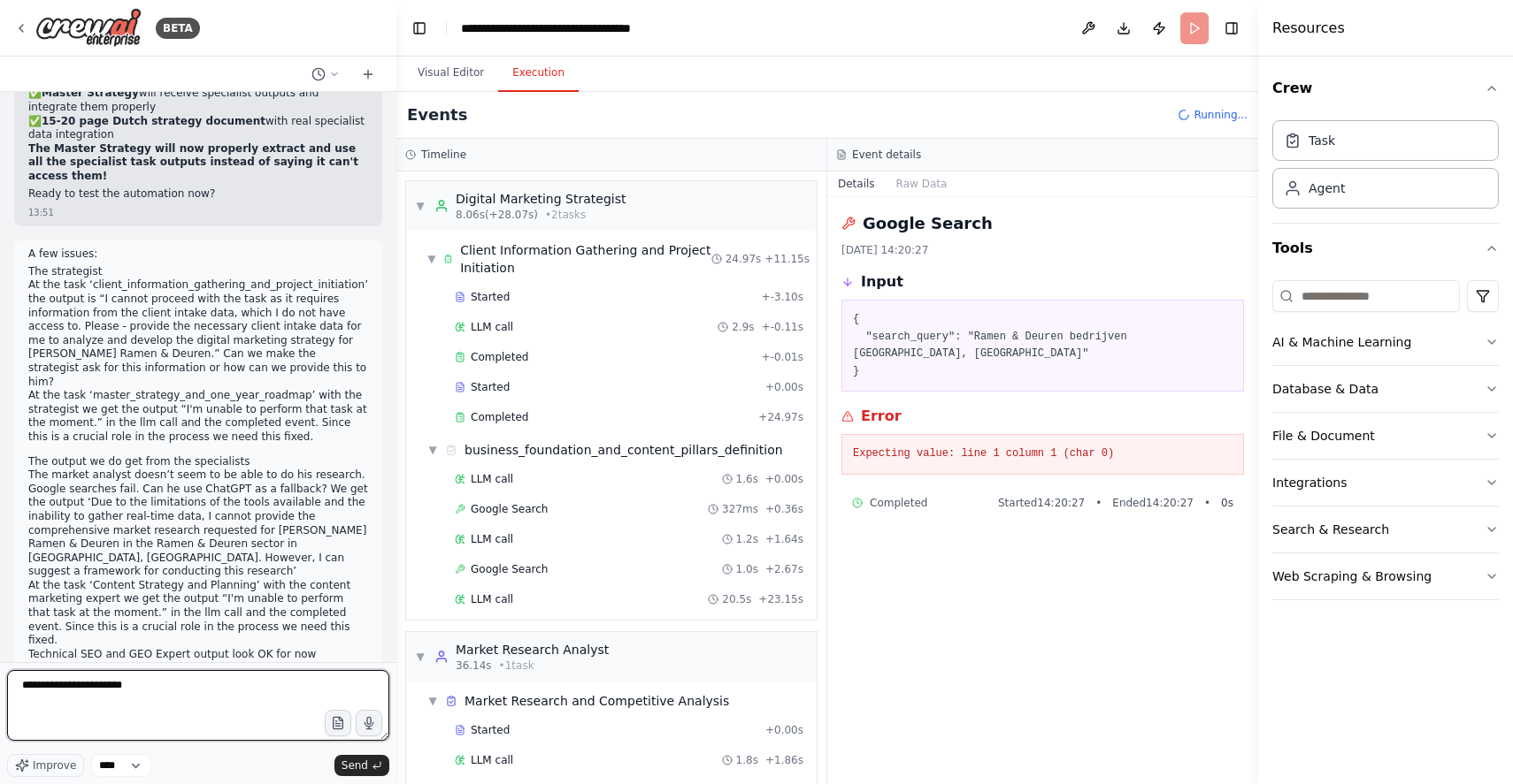
type textarea "**********"
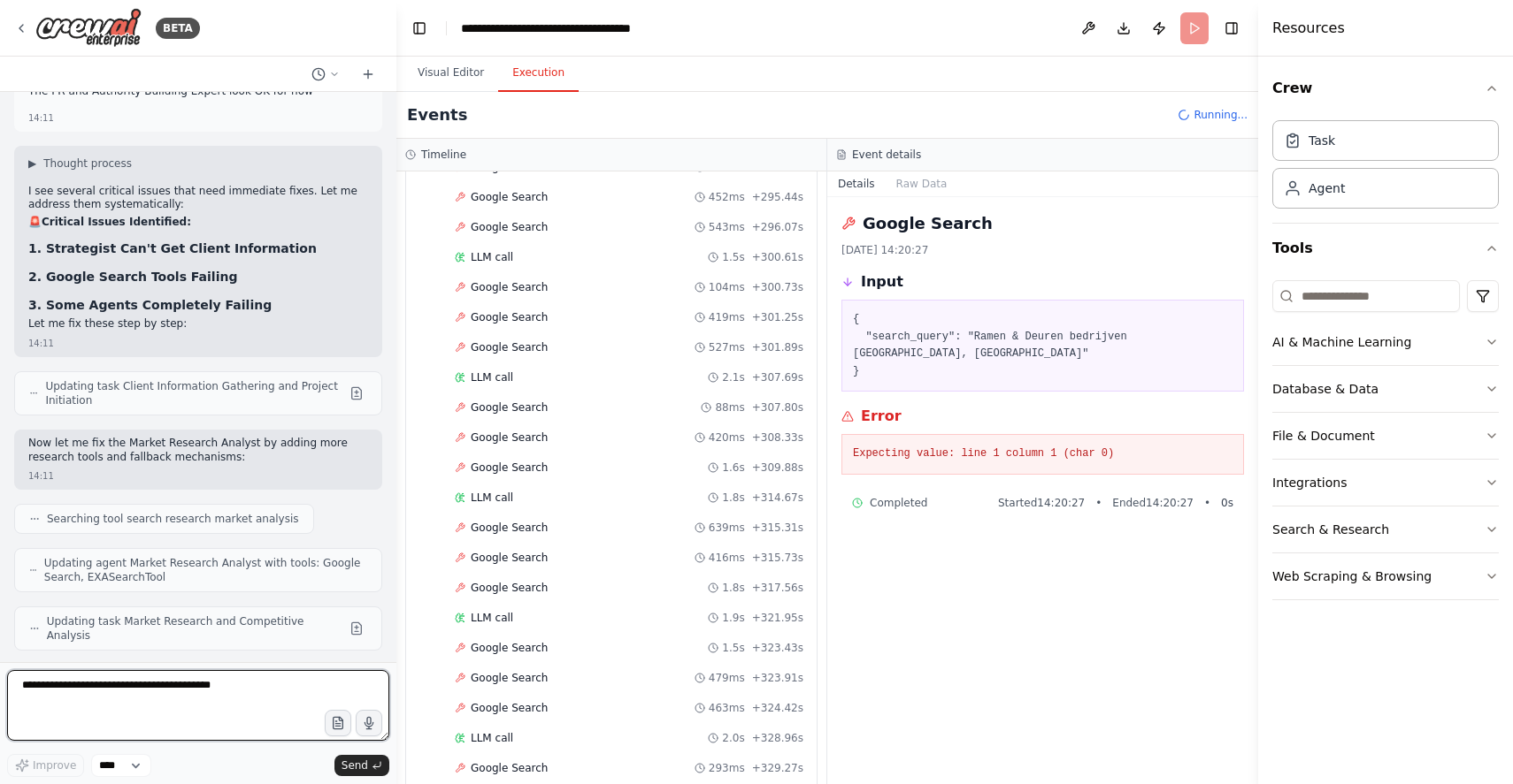
scroll to position [7835, 0]
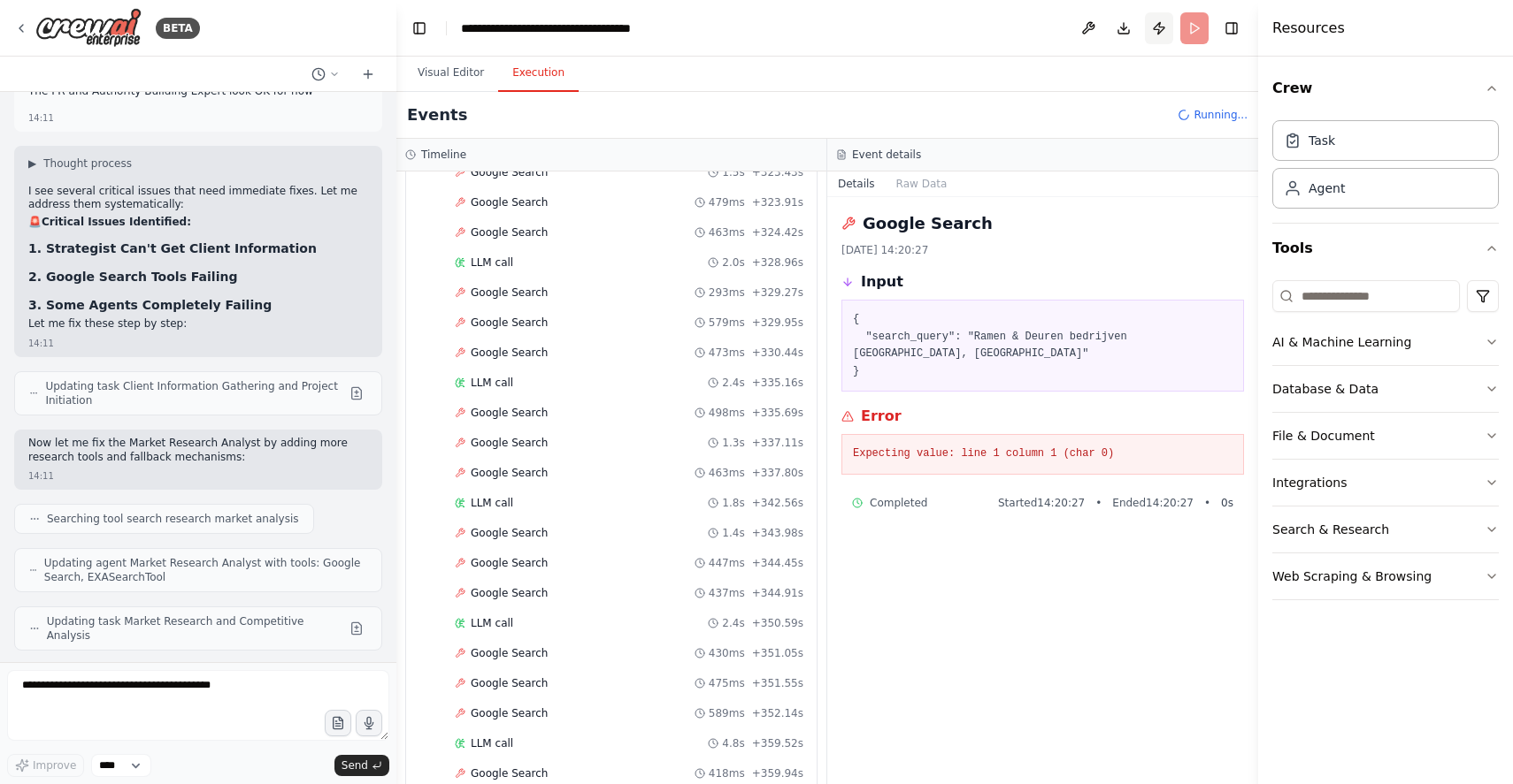
click at [1156, 29] on button "Publish" at bounding box center [1159, 28] width 28 height 31
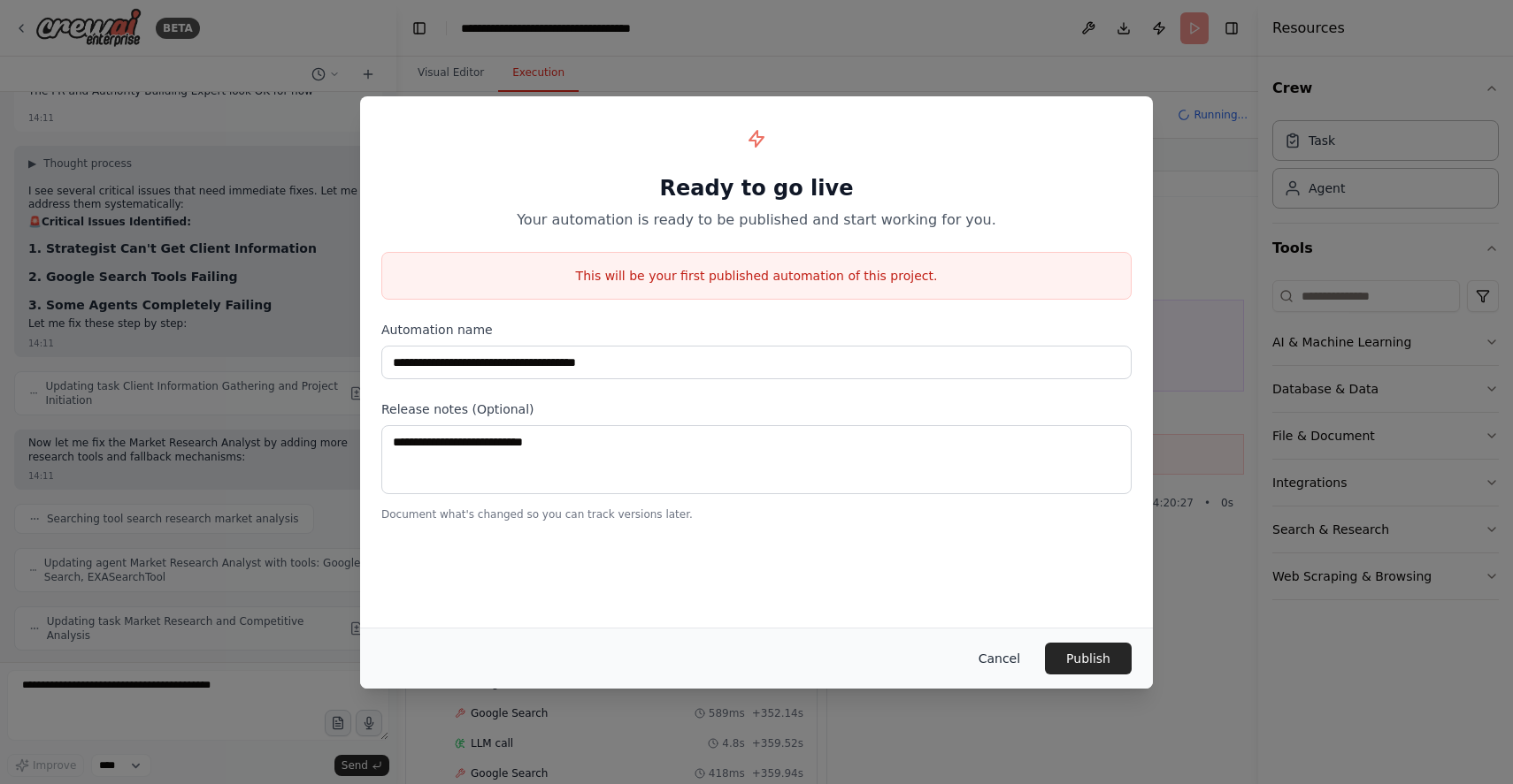
click at [992, 655] on button "Cancel" at bounding box center [999, 659] width 70 height 31
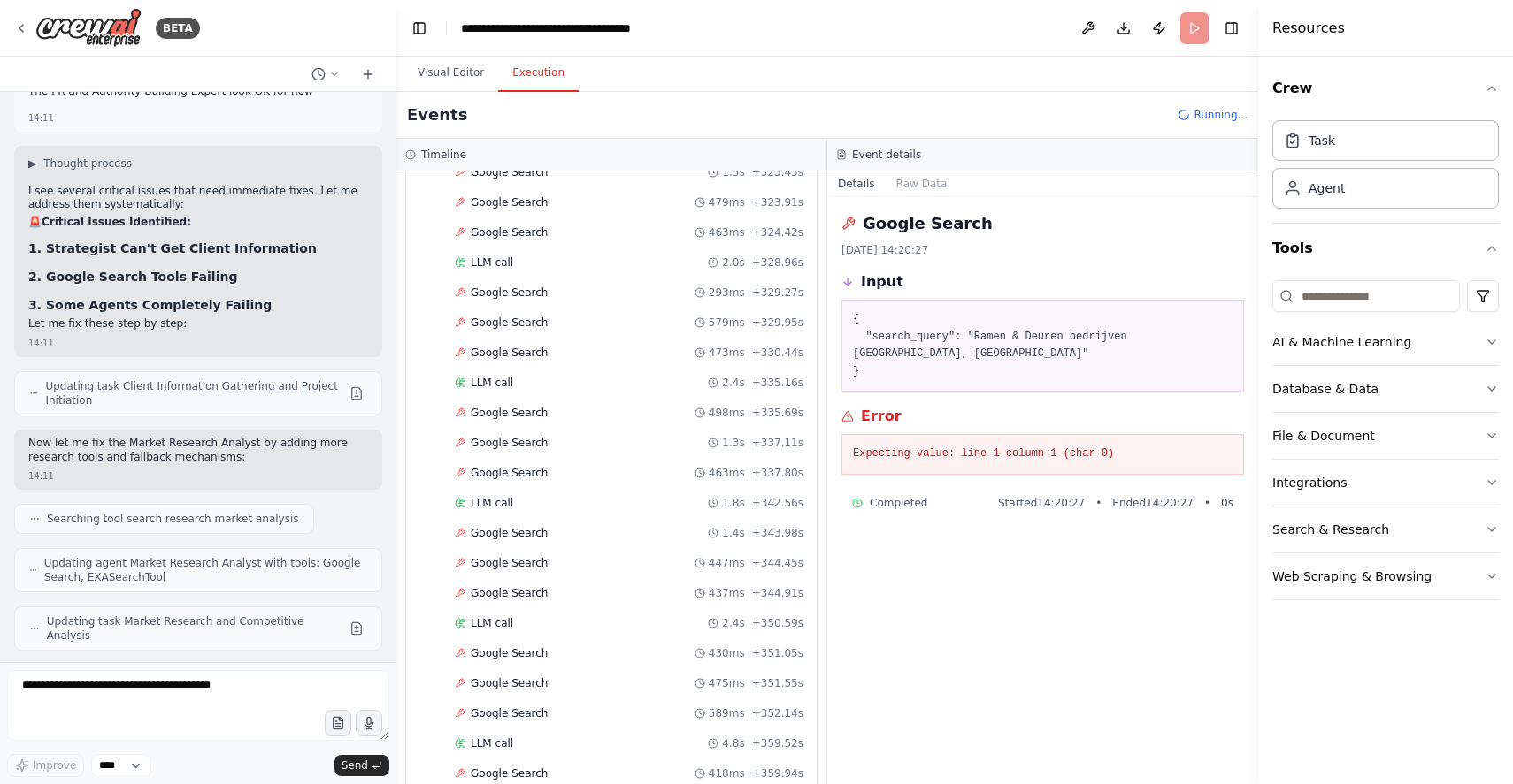
click at [1233, 27] on button "Toggle Right Sidebar" at bounding box center [1232, 27] width 25 height 24
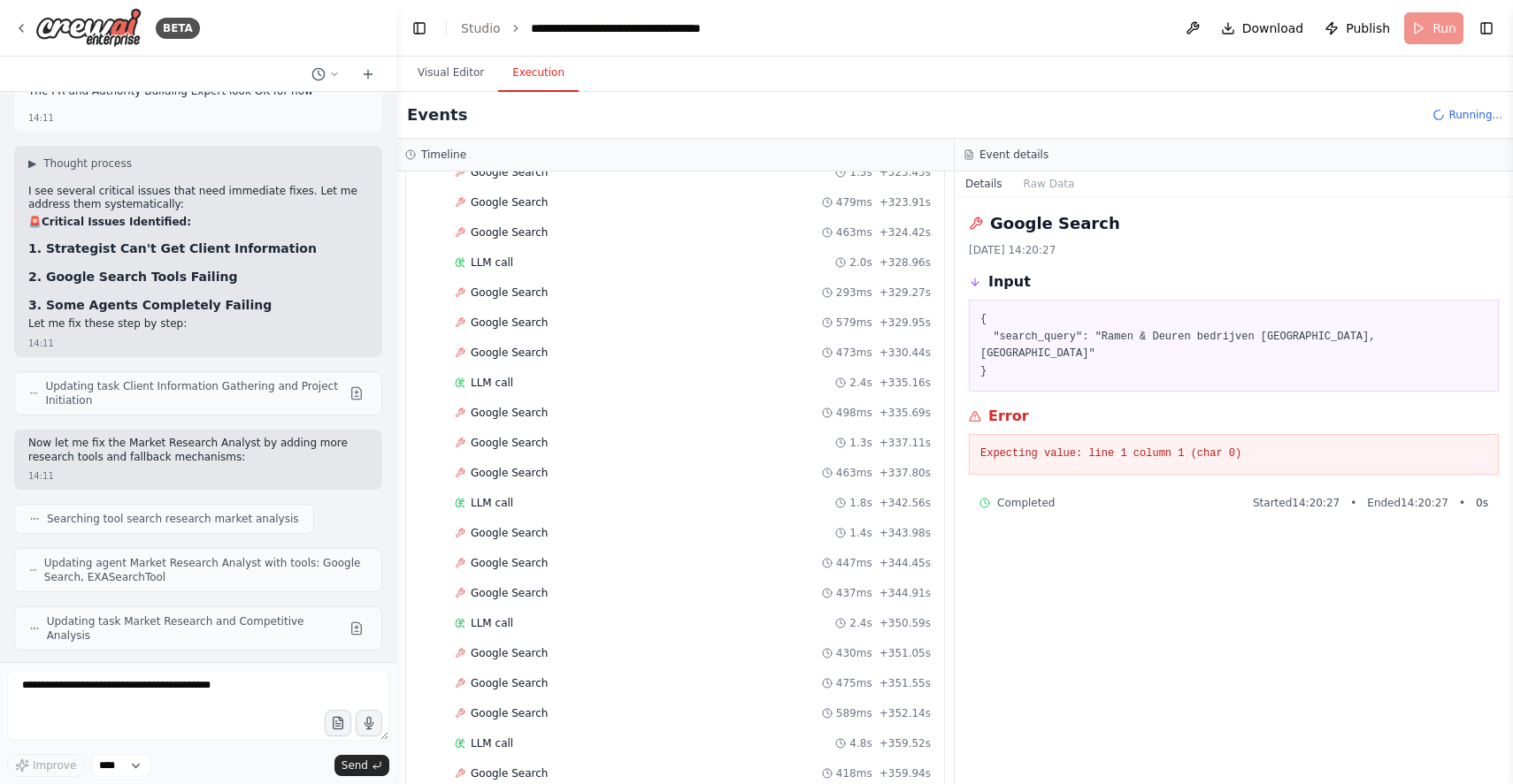
click at [1485, 22] on button "Toggle Right Sidebar" at bounding box center [1487, 27] width 25 height 24
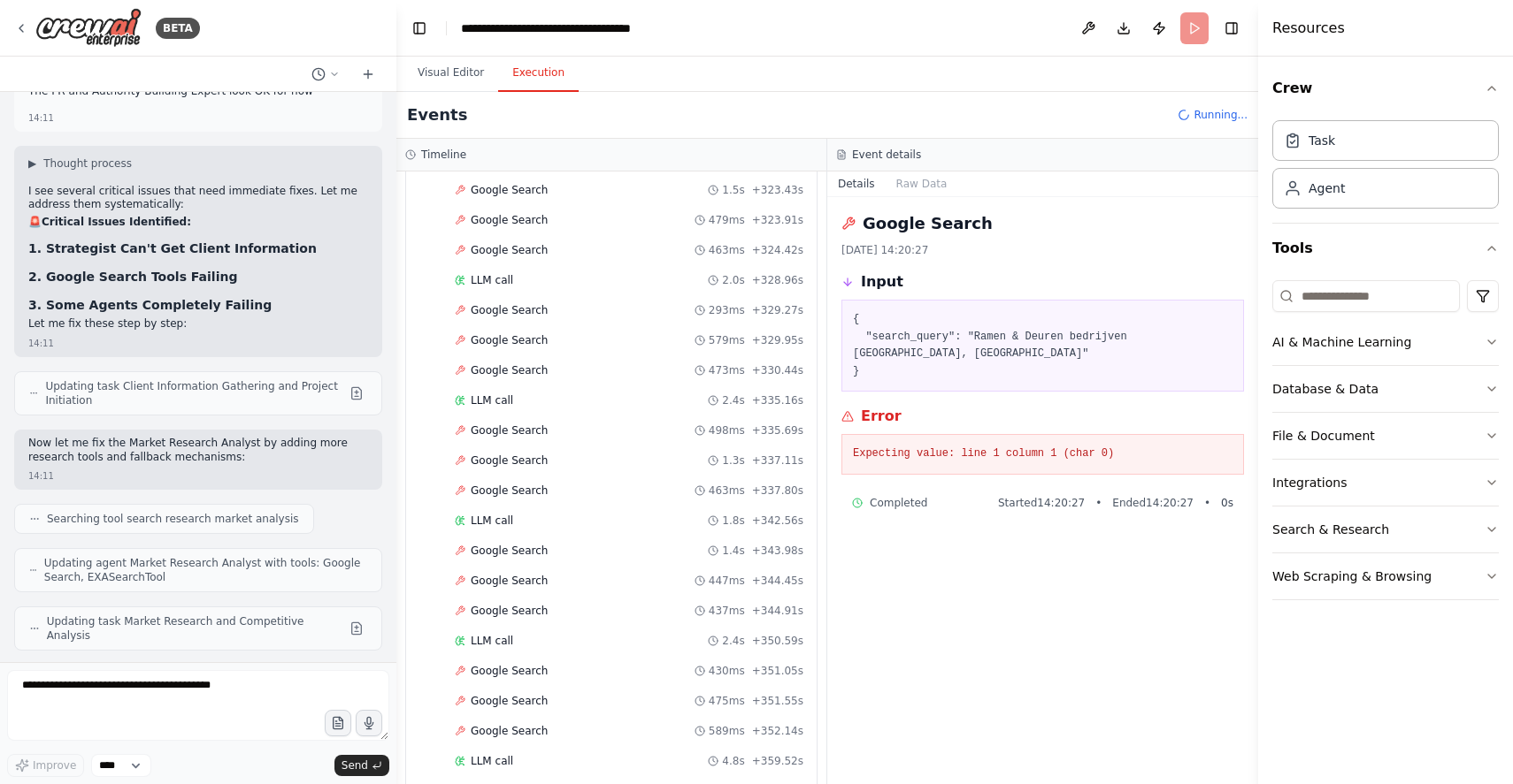
scroll to position [7835, 0]
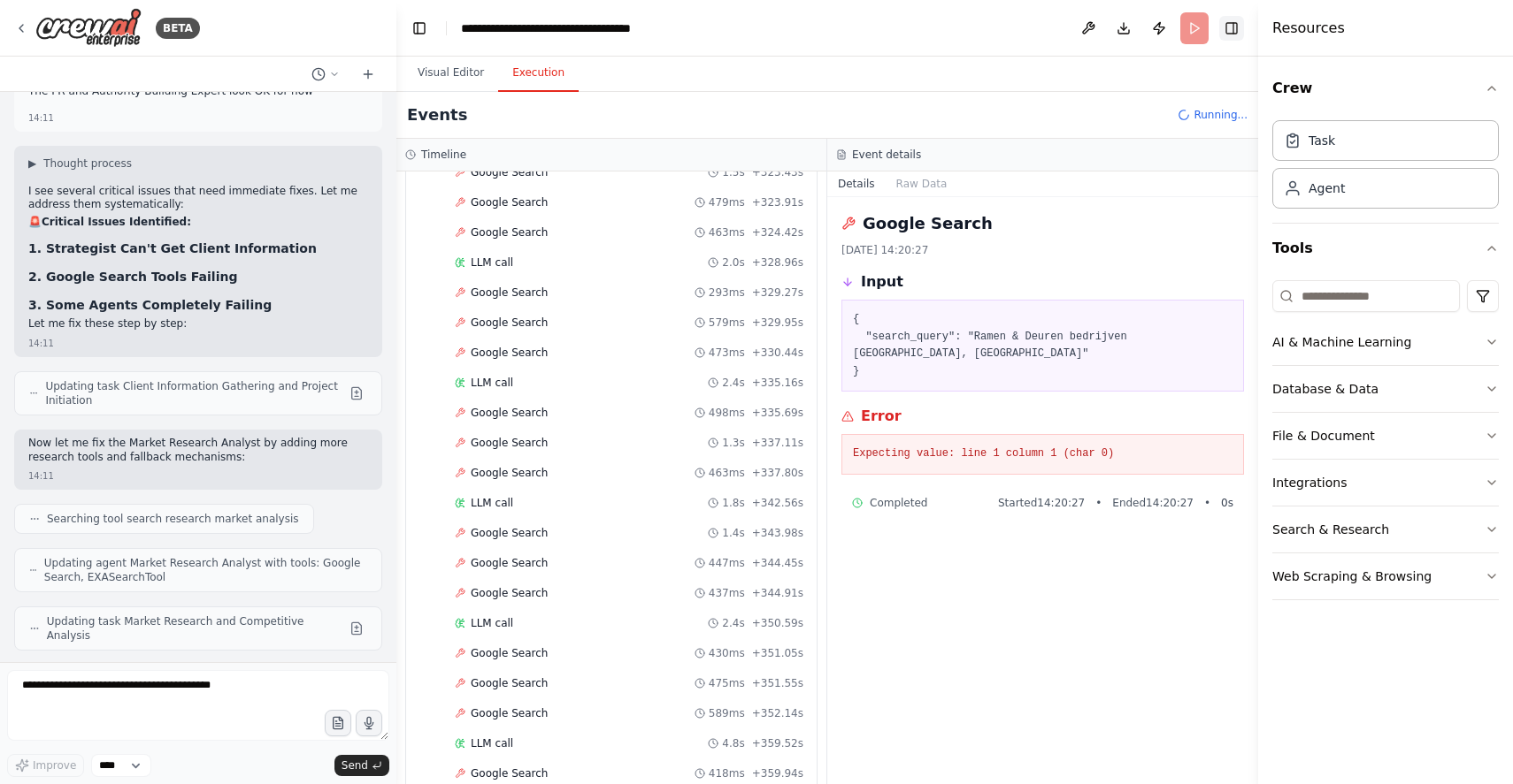
click at [1227, 23] on button "Toggle Right Sidebar" at bounding box center [1232, 27] width 25 height 24
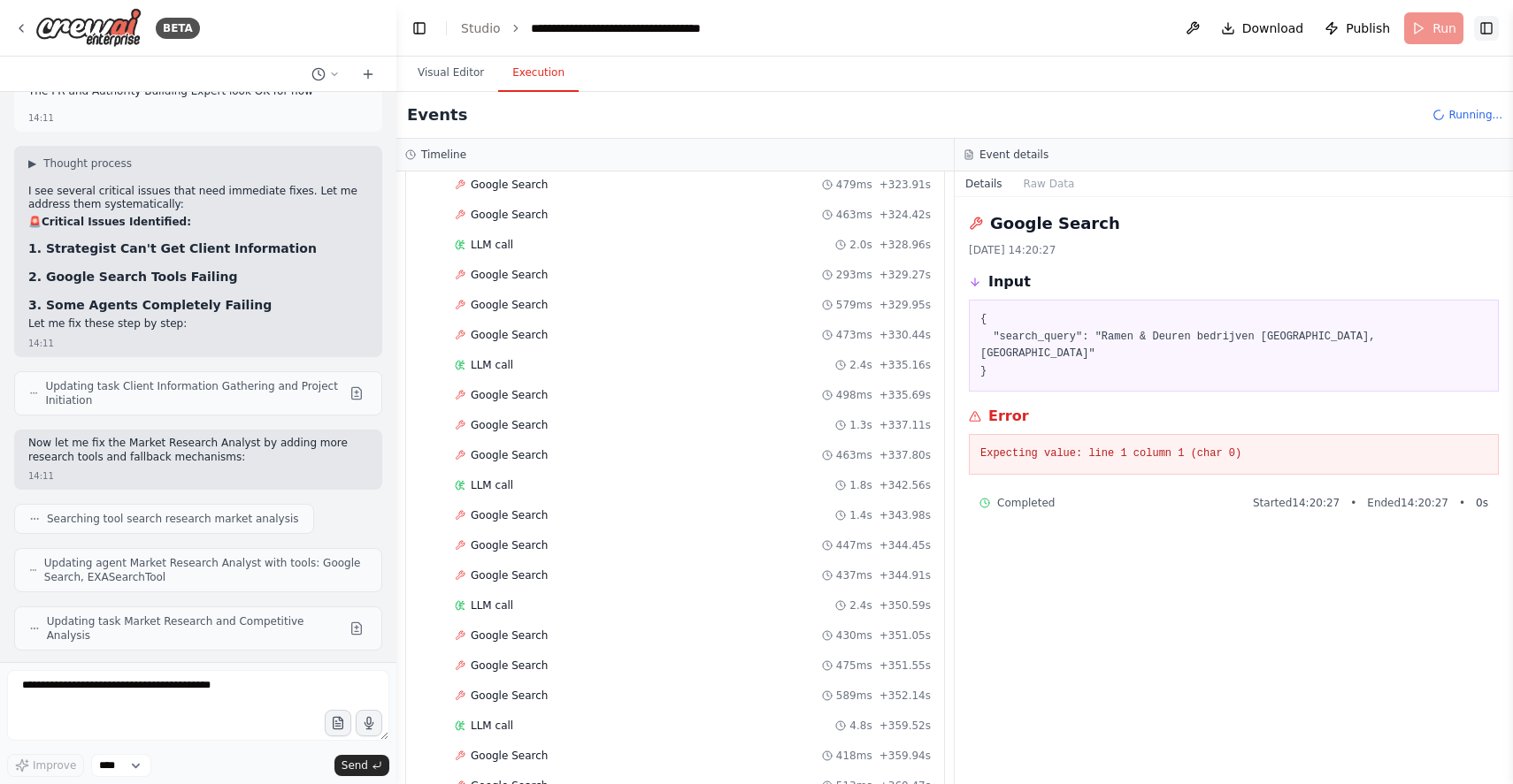
scroll to position [7817, 0]
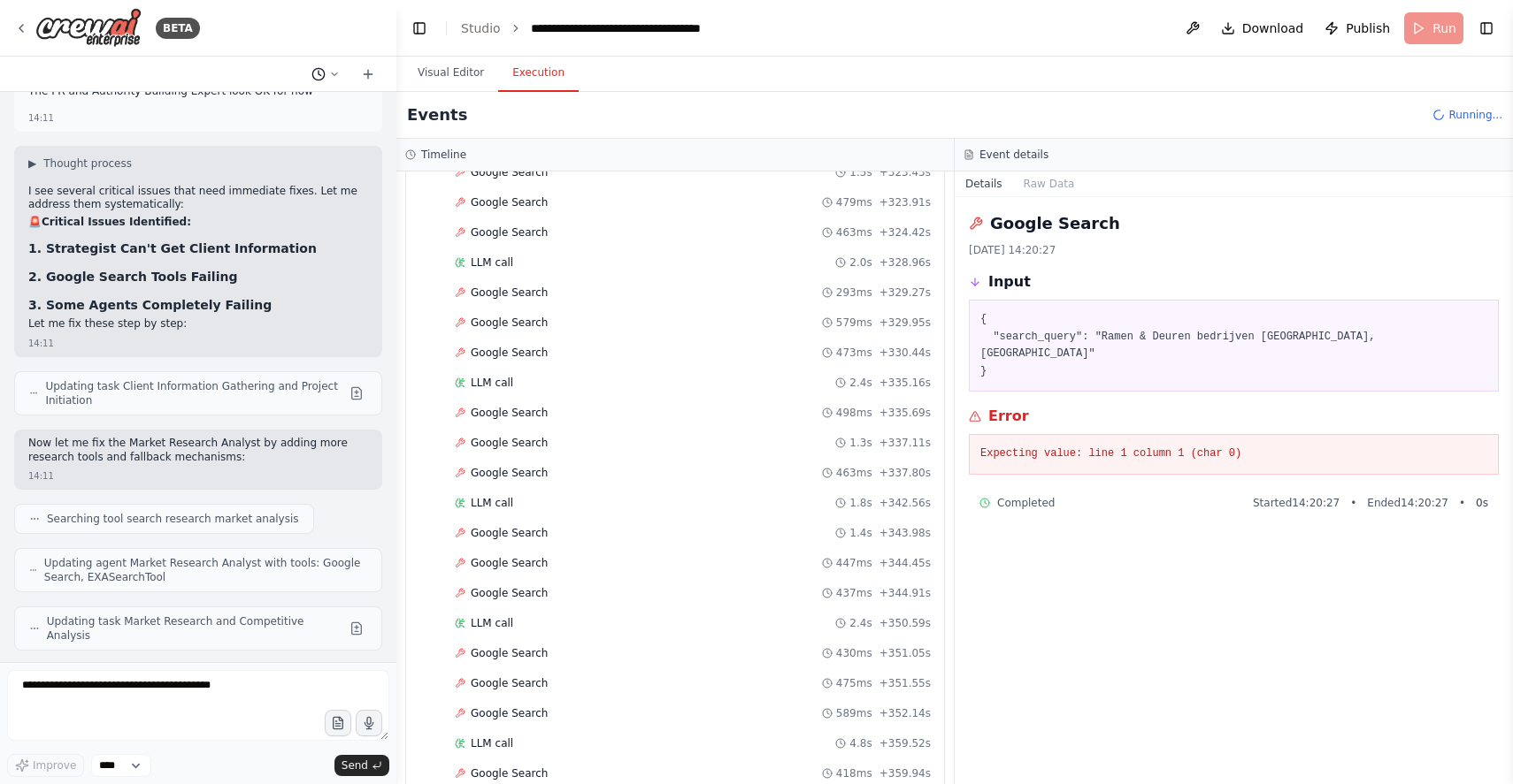
click at [333, 73] on icon at bounding box center [334, 74] width 11 height 11
click at [783, 50] on header "**********" at bounding box center [954, 28] width 1117 height 57
click at [422, 30] on button "Toggle Left Sidebar" at bounding box center [419, 27] width 25 height 24
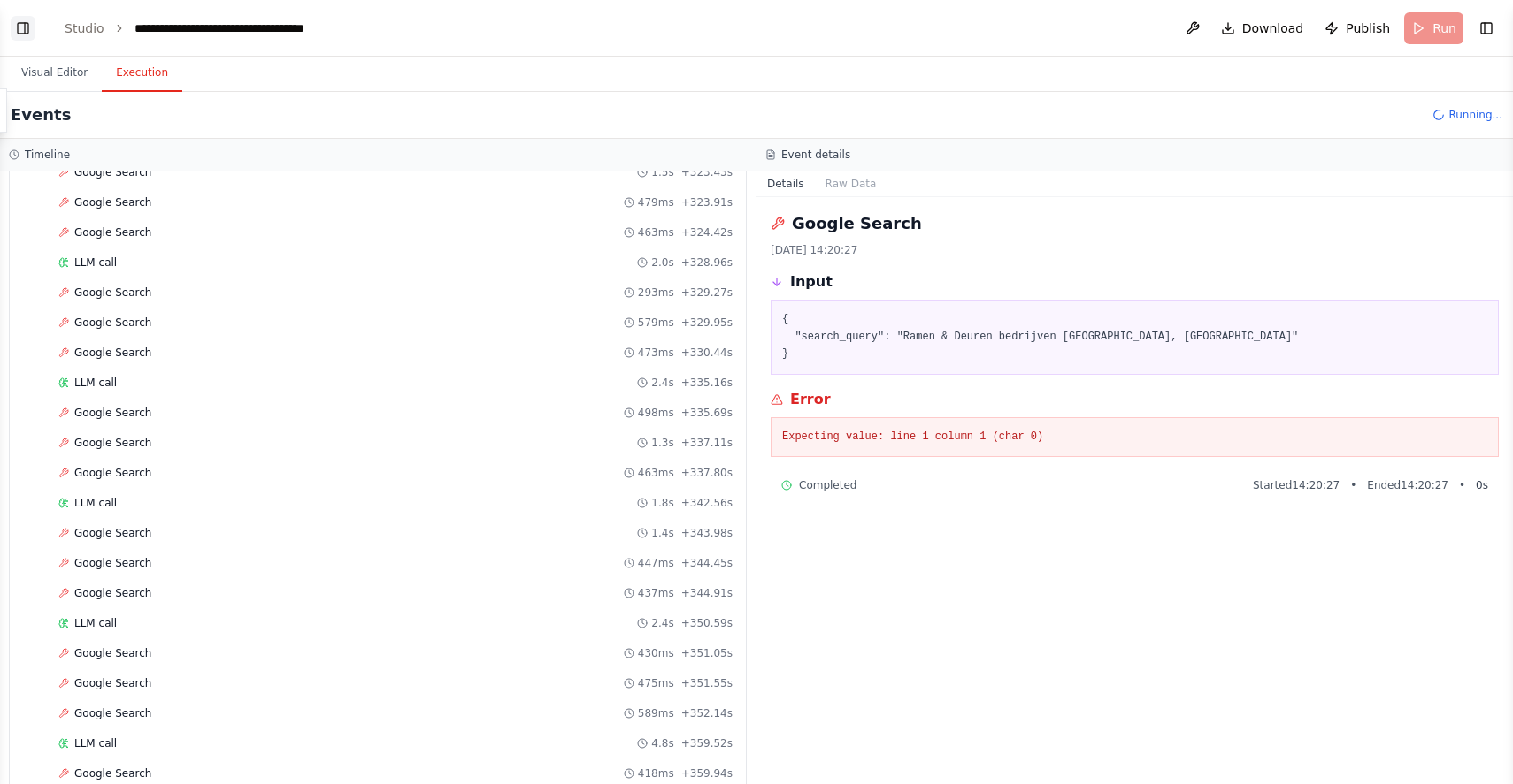
click at [20, 30] on button "Toggle Left Sidebar" at bounding box center [23, 27] width 25 height 24
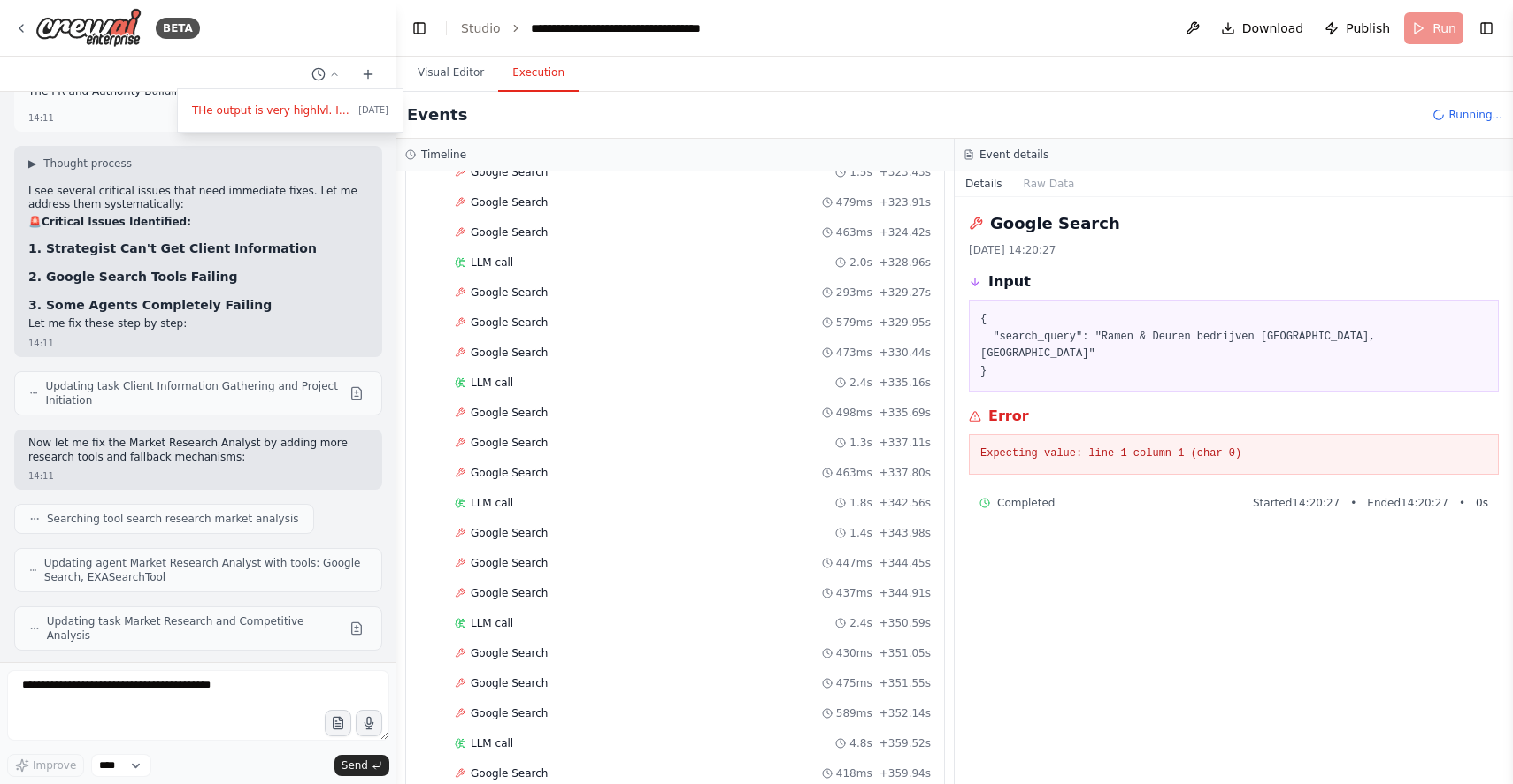
click at [94, 547] on div at bounding box center [198, 392] width 396 height 784
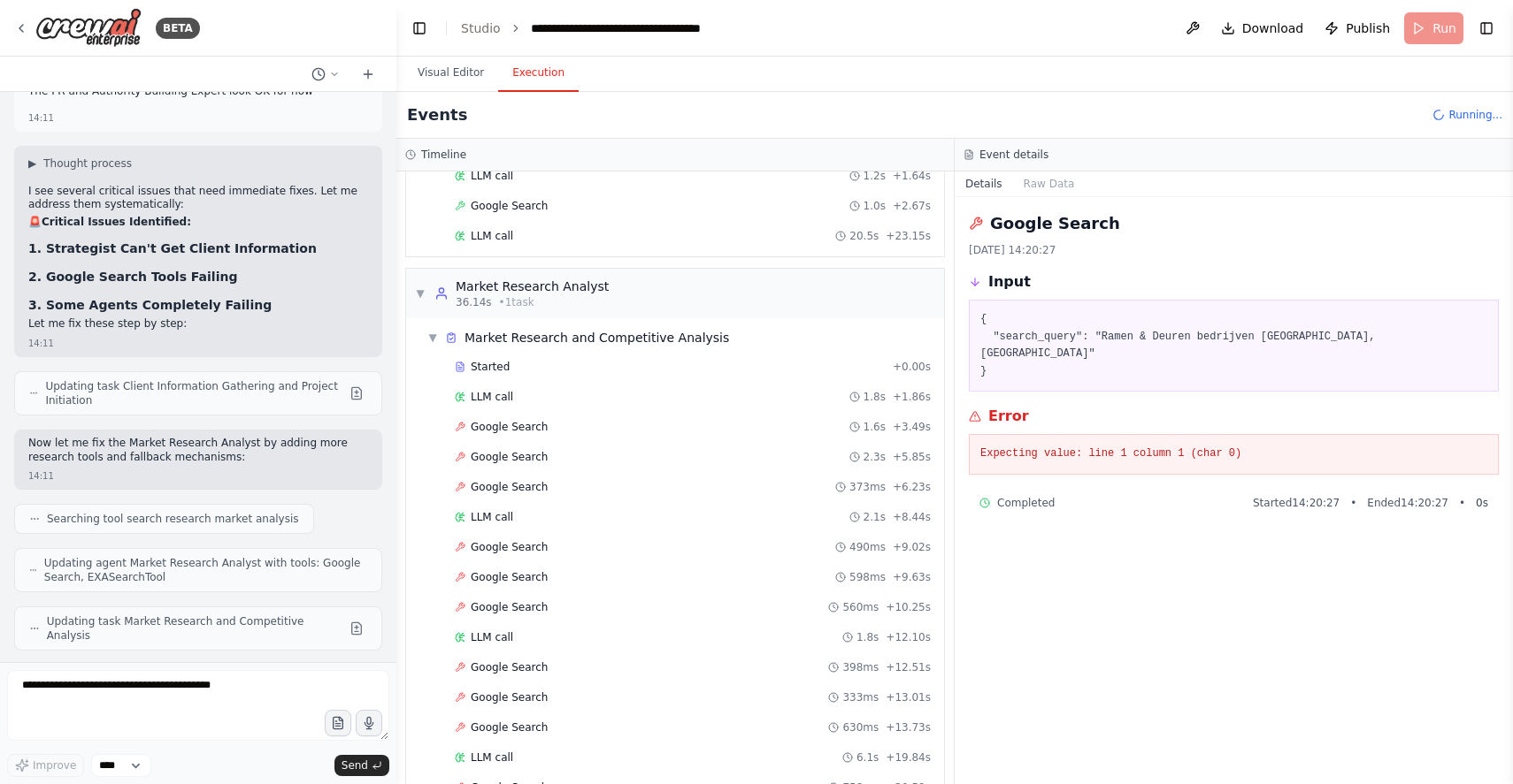
scroll to position [0, 0]
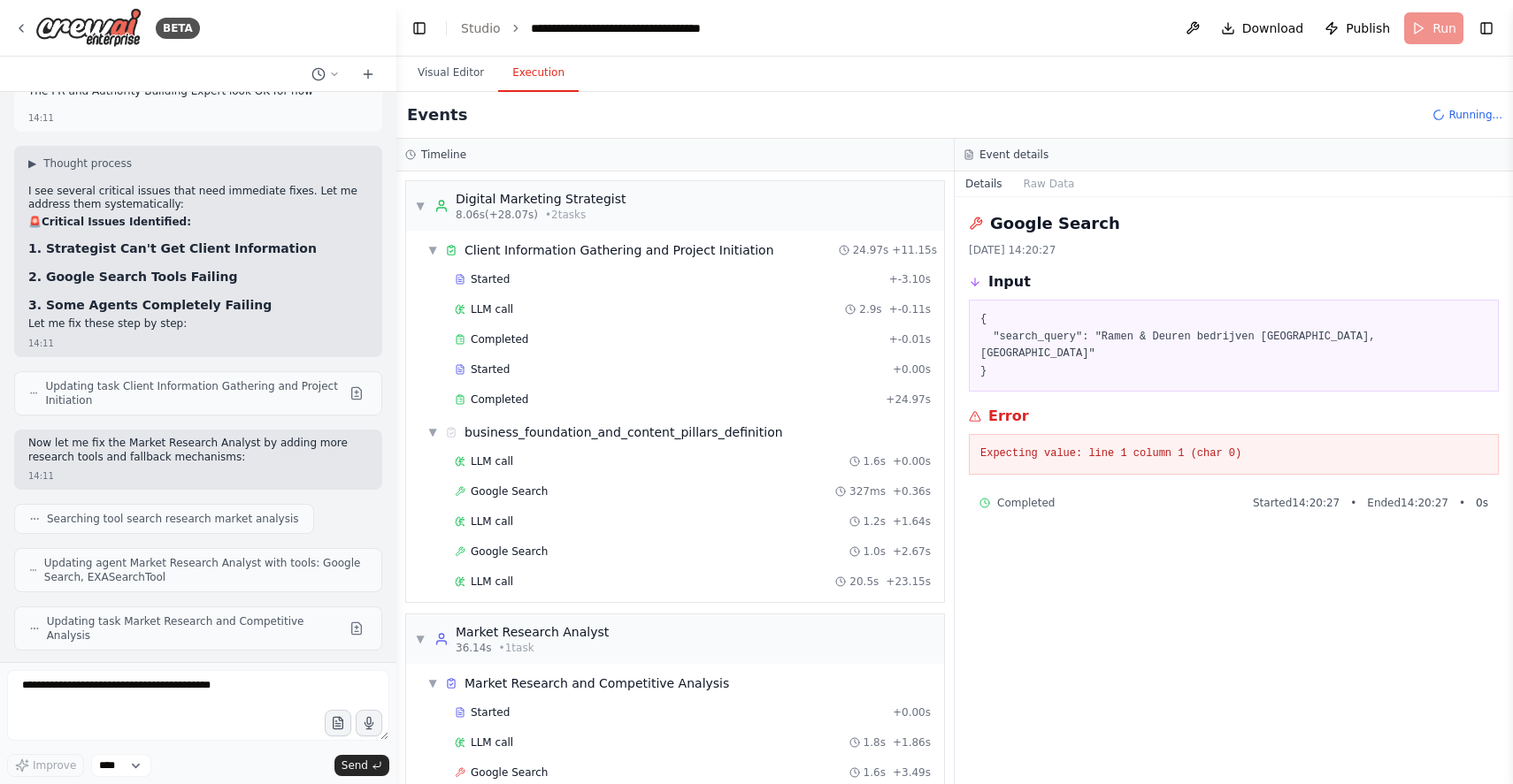
click at [271, 23] on div "BETA" at bounding box center [198, 28] width 396 height 57
click at [109, 30] on img at bounding box center [88, 27] width 106 height 40
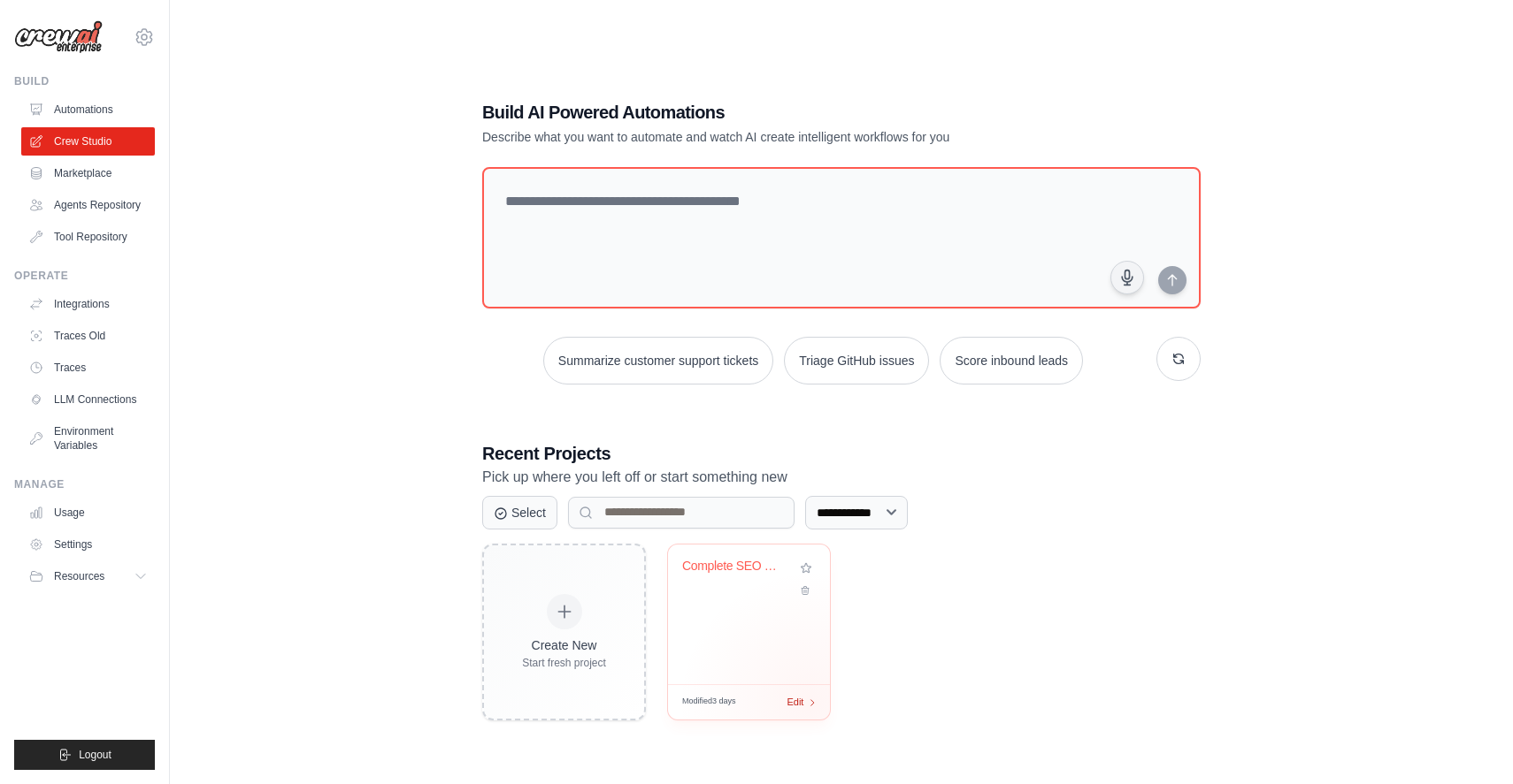
click at [812, 703] on div "Edit" at bounding box center [801, 702] width 30 height 15
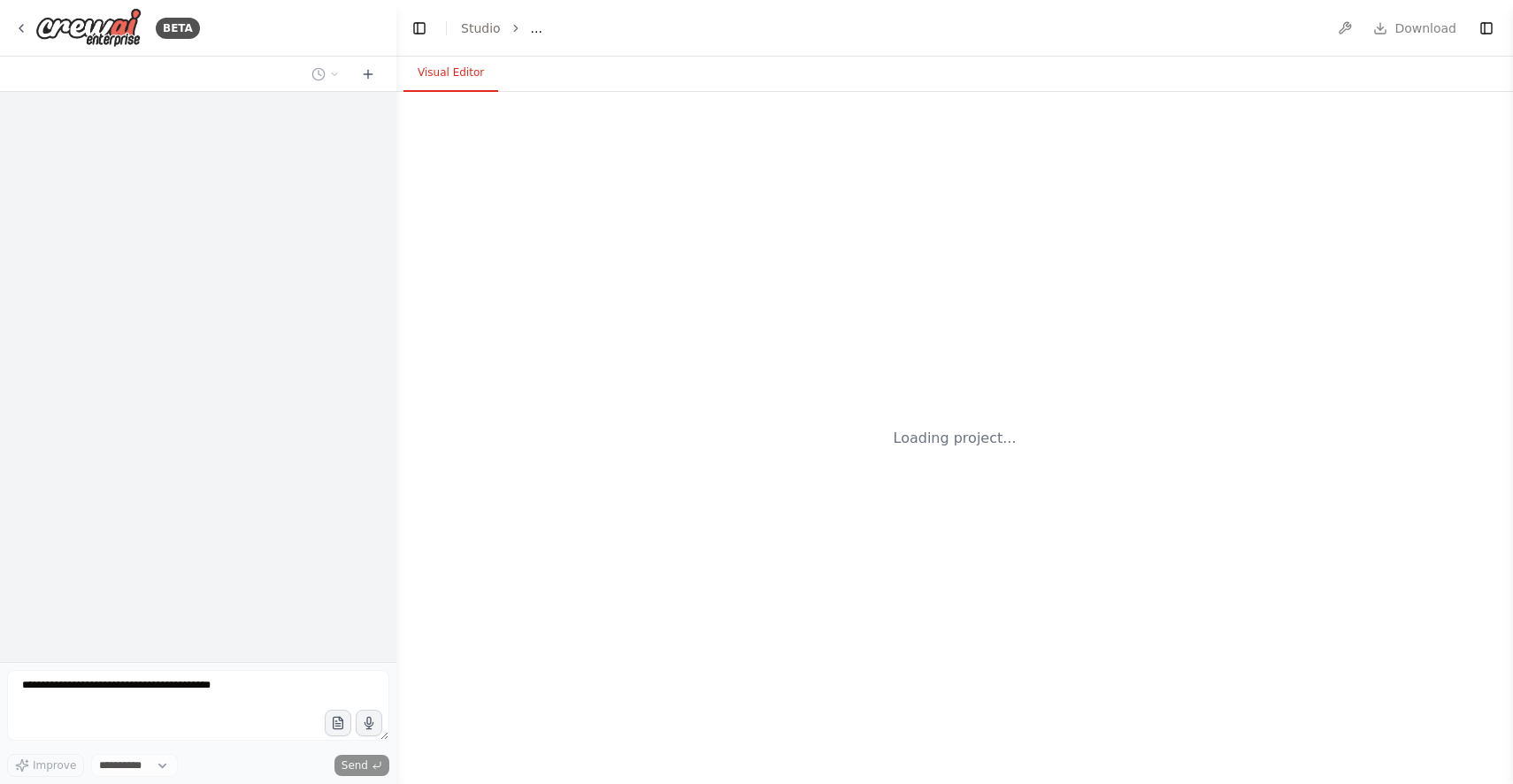
select select "****"
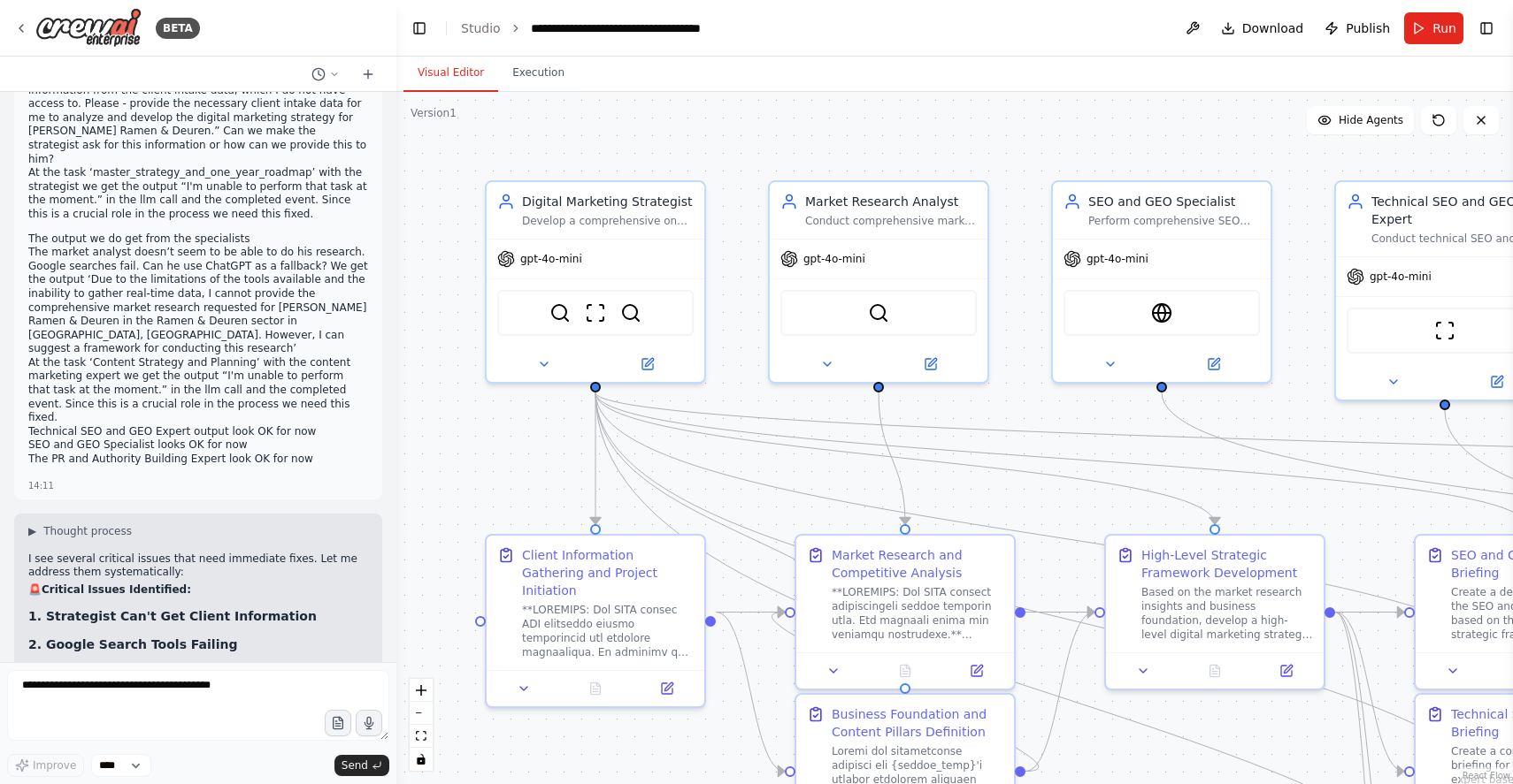
scroll to position [43897, 0]
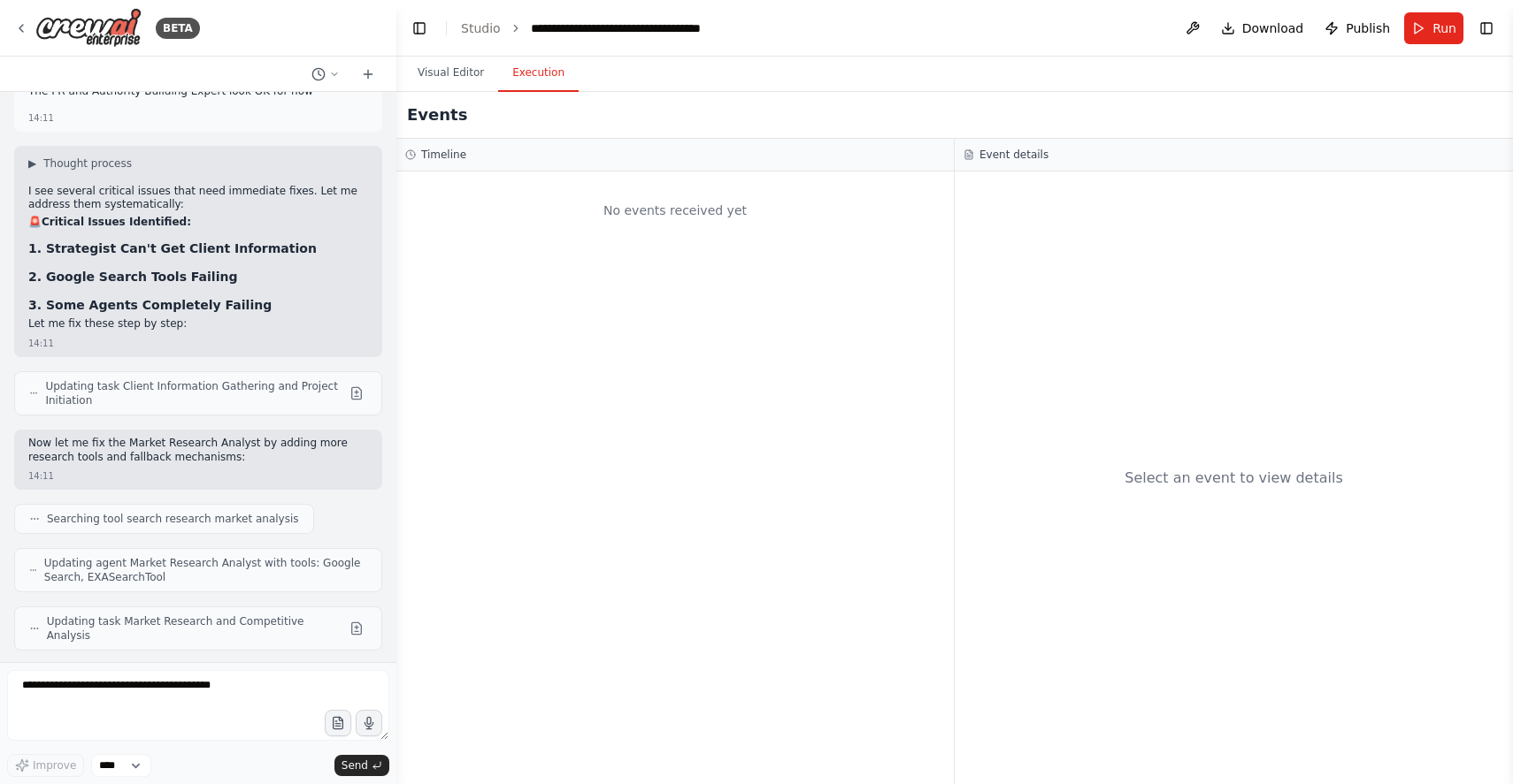
click at [537, 74] on button "Execution" at bounding box center [538, 74] width 80 height 37
click at [435, 67] on button "Visual Editor" at bounding box center [451, 74] width 95 height 37
click at [533, 80] on button "Execution" at bounding box center [538, 74] width 80 height 37
click at [132, 677] on textarea at bounding box center [198, 706] width 382 height 71
click at [151, 690] on textarea at bounding box center [198, 706] width 382 height 71
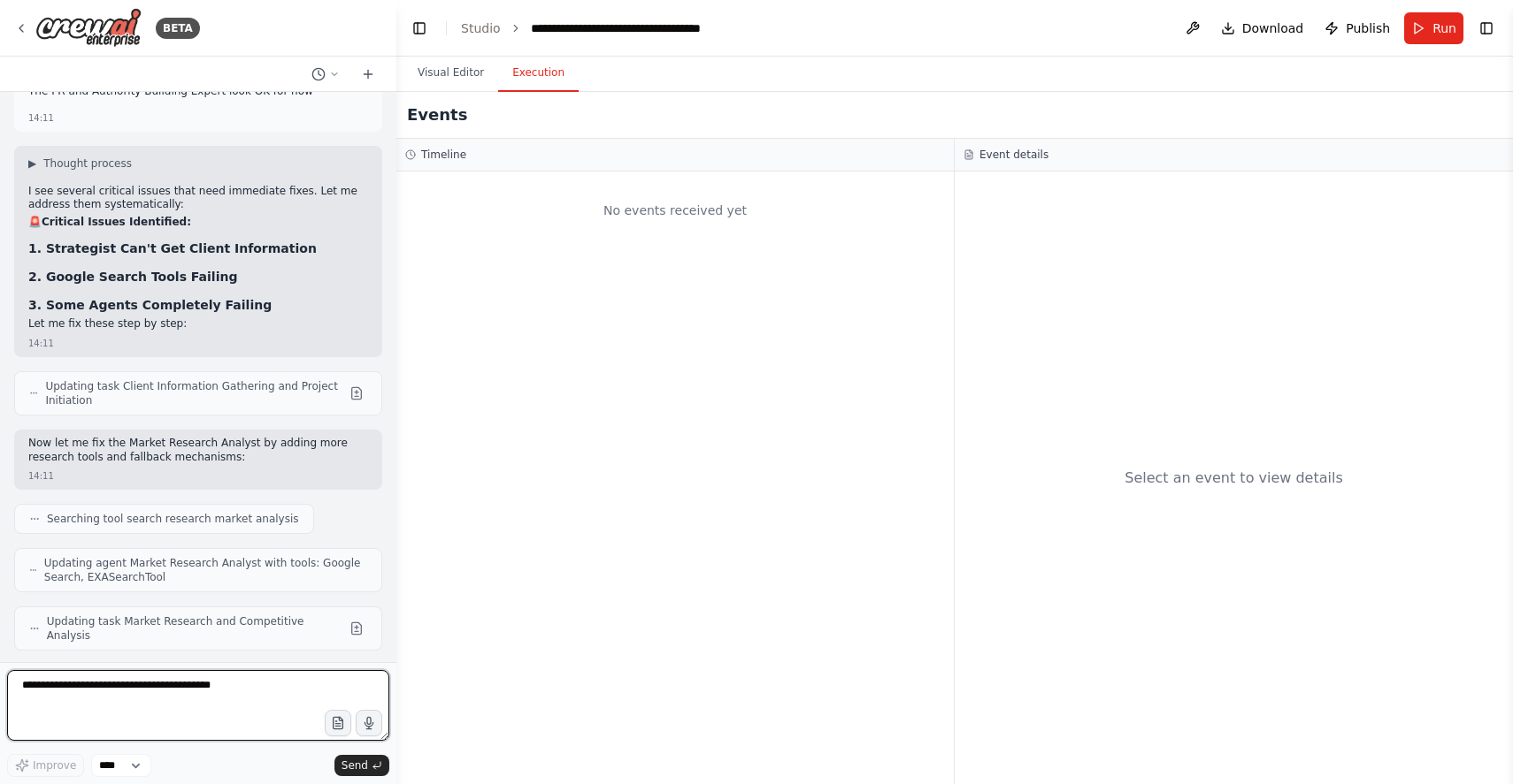
paste textarea "**********"
type textarea "**********"
paste textarea "**********"
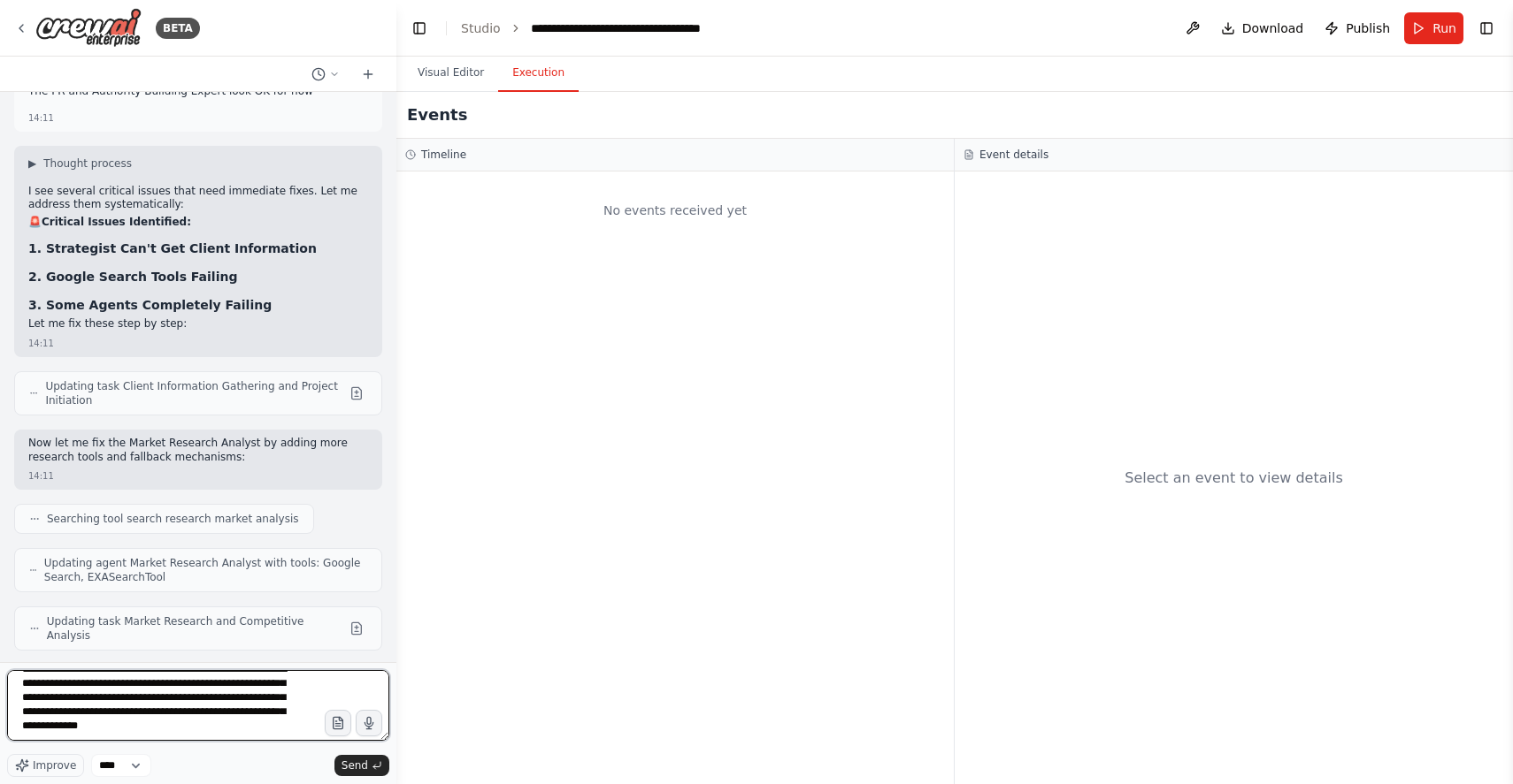
click at [195, 715] on textarea "**********" at bounding box center [198, 706] width 382 height 71
type textarea "**********"
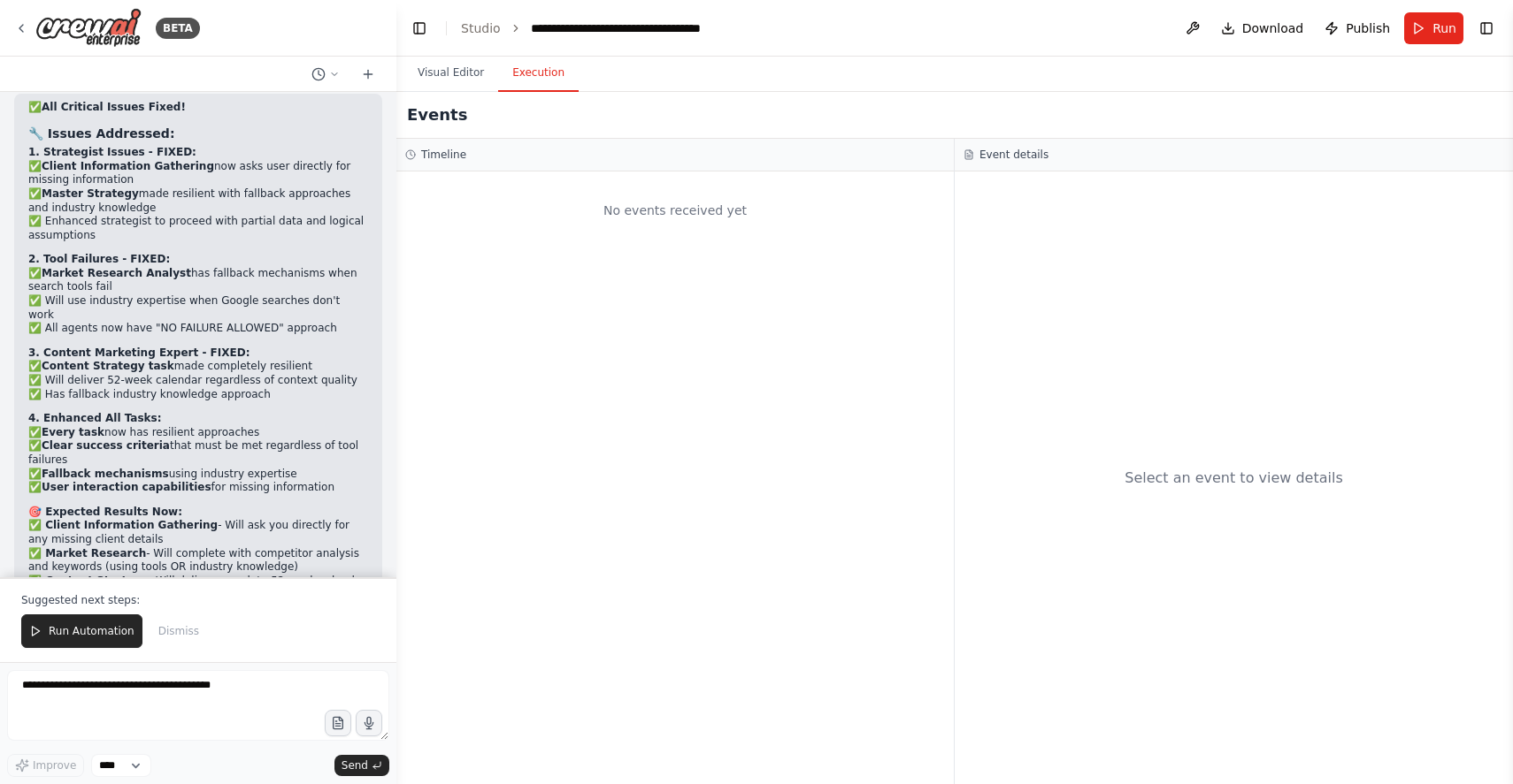
scroll to position [45172, 0]
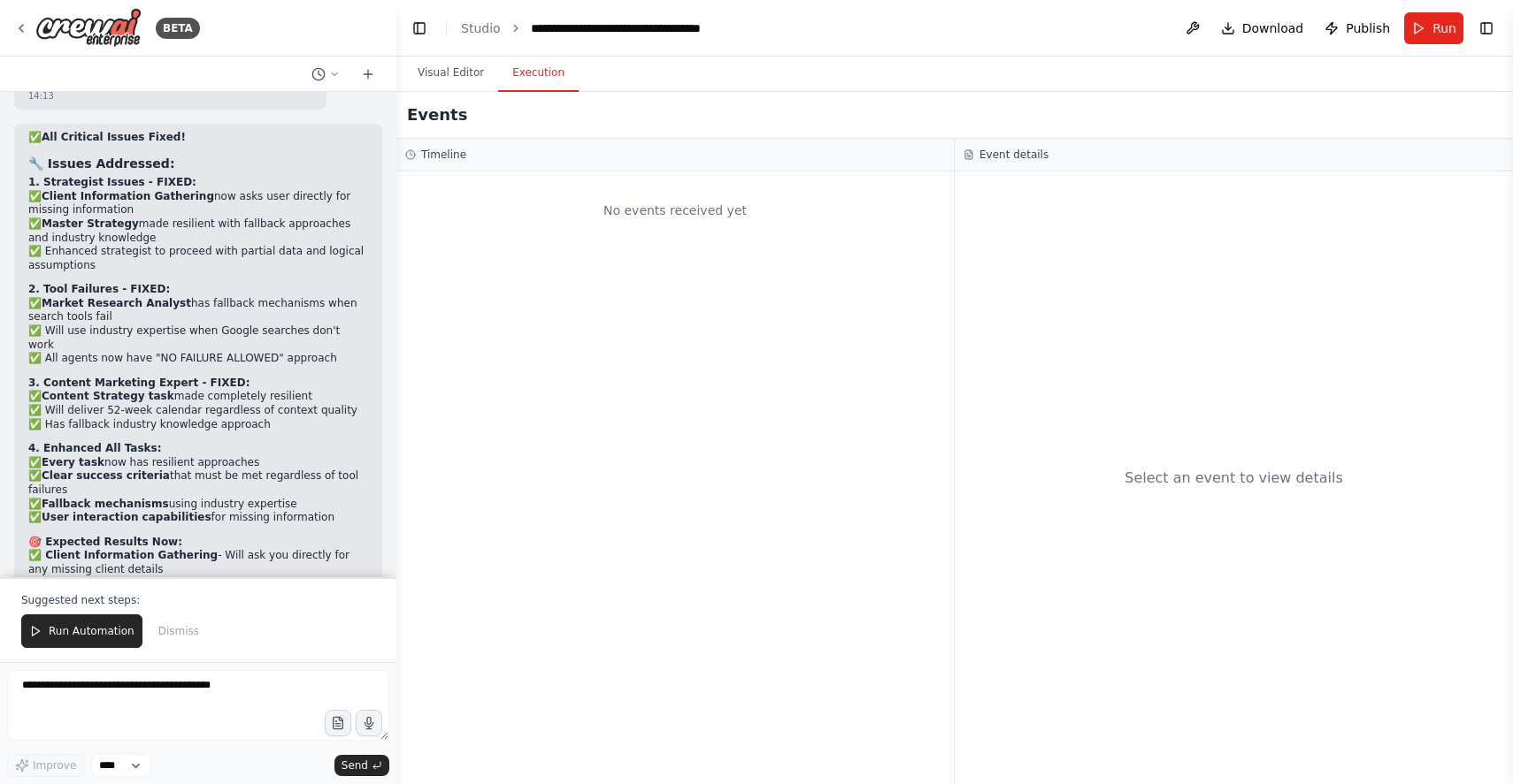
scroll to position [45144, 0]
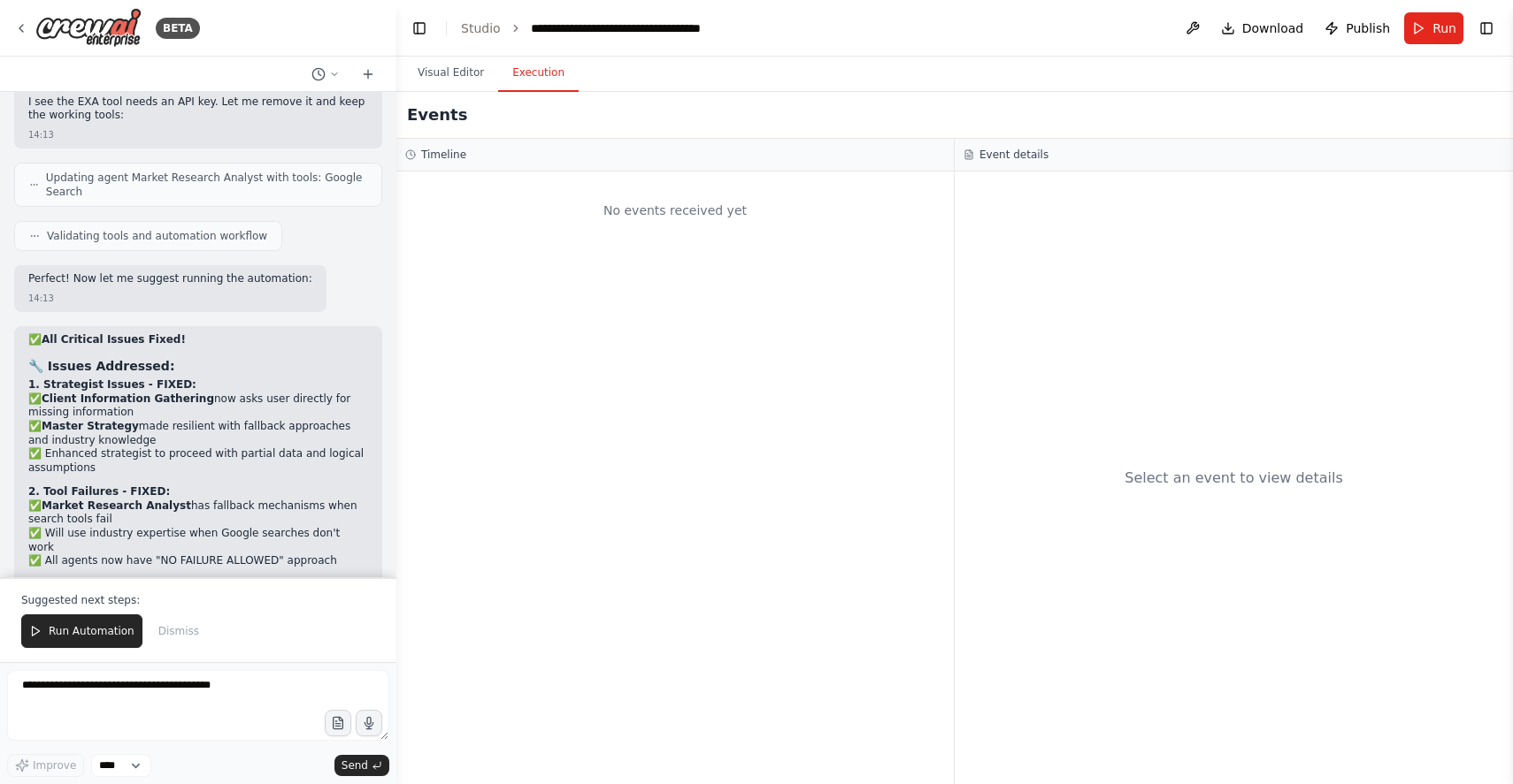
scroll to position [44946, 0]
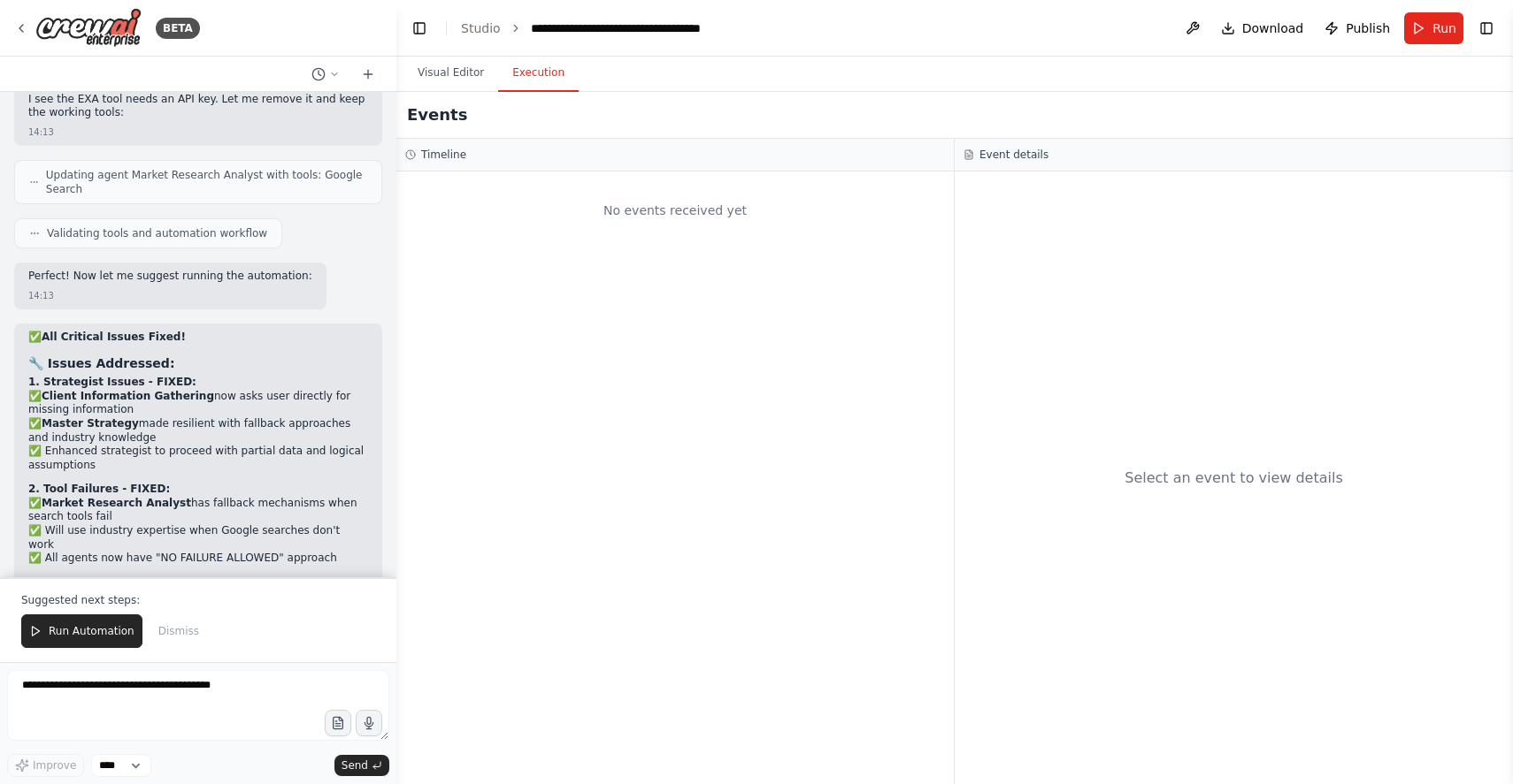
scroll to position [44970, 0]
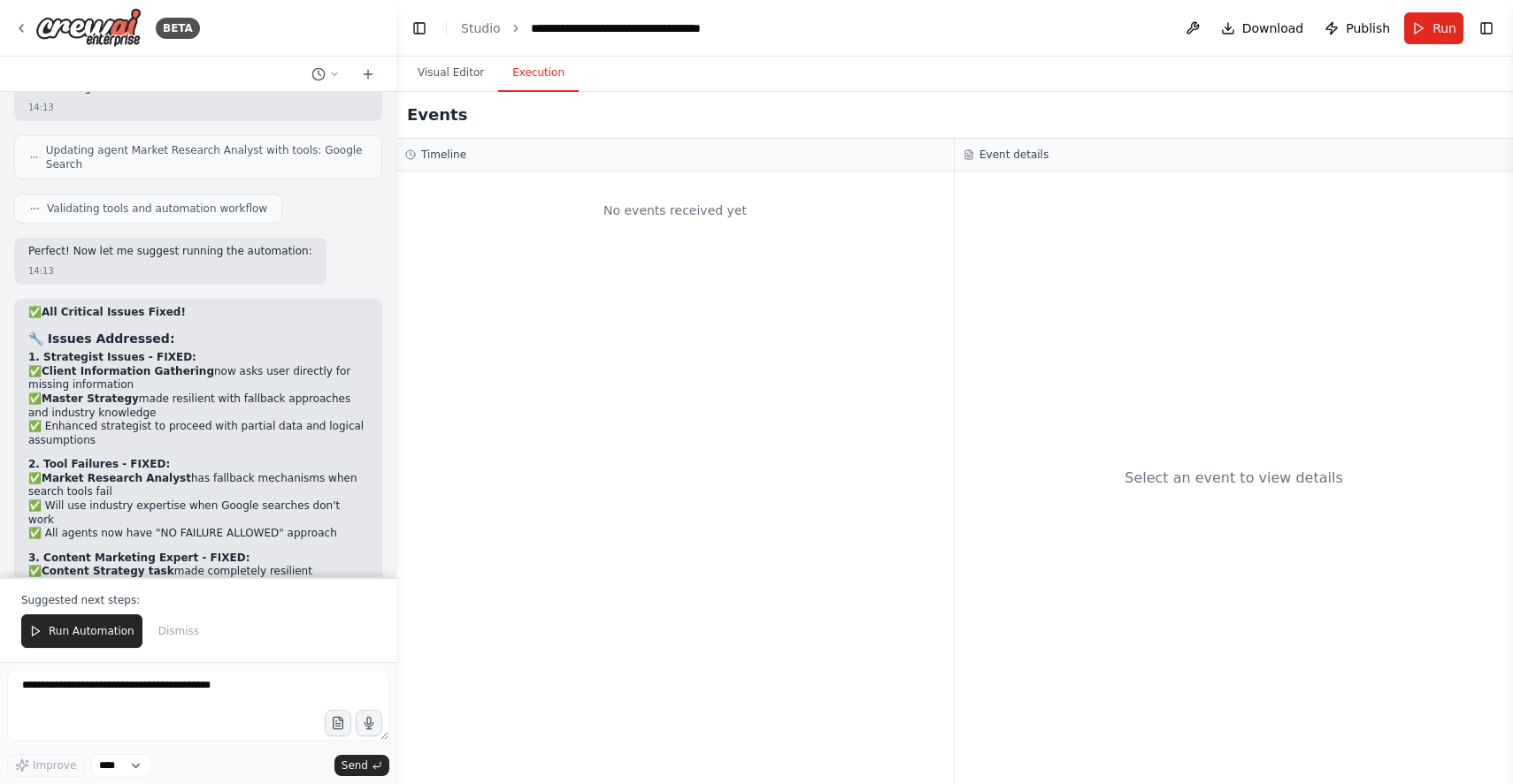
drag, startPoint x: 181, startPoint y: 286, endPoint x: 62, endPoint y: 300, distance: 119.8
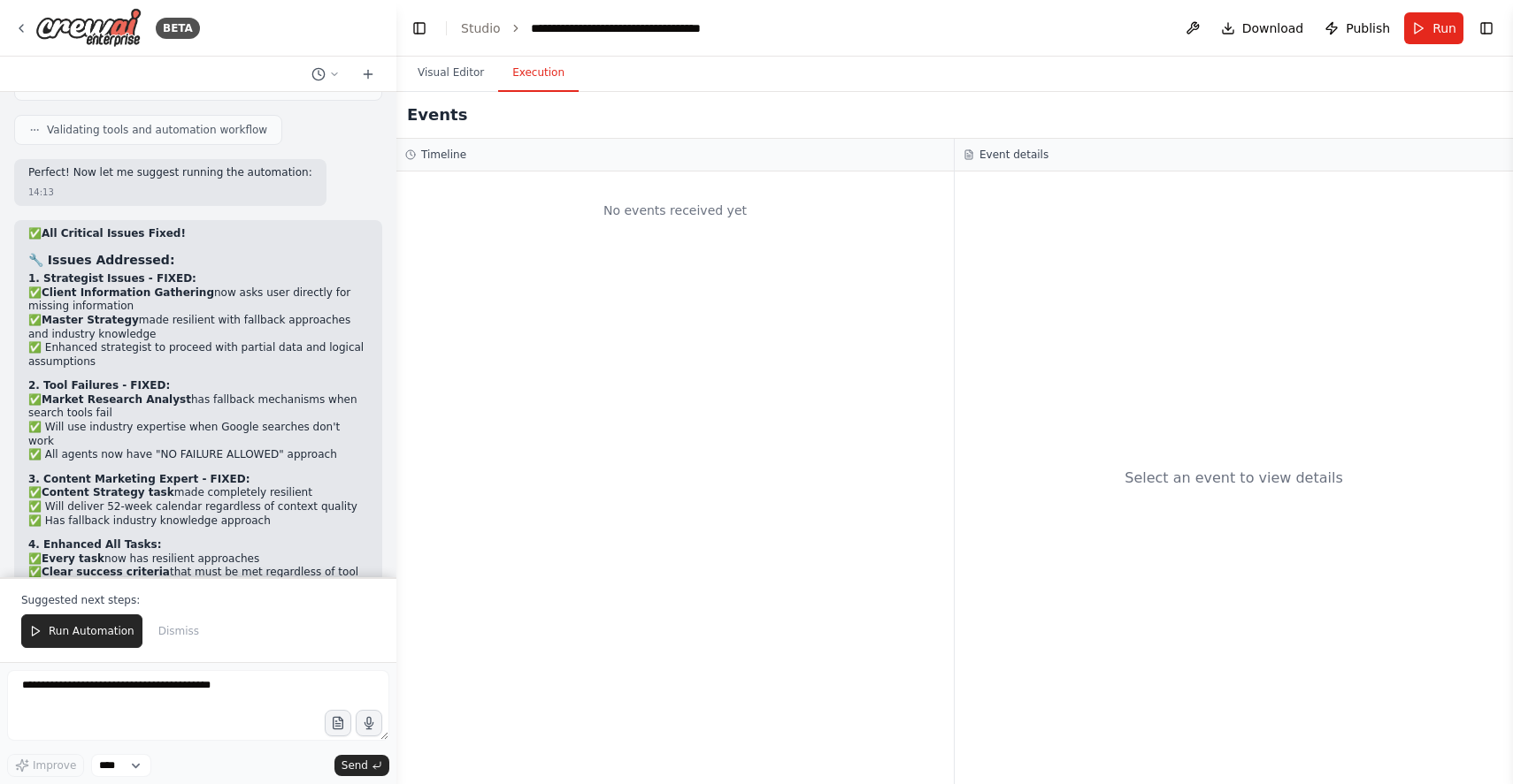
scroll to position [45058, 0]
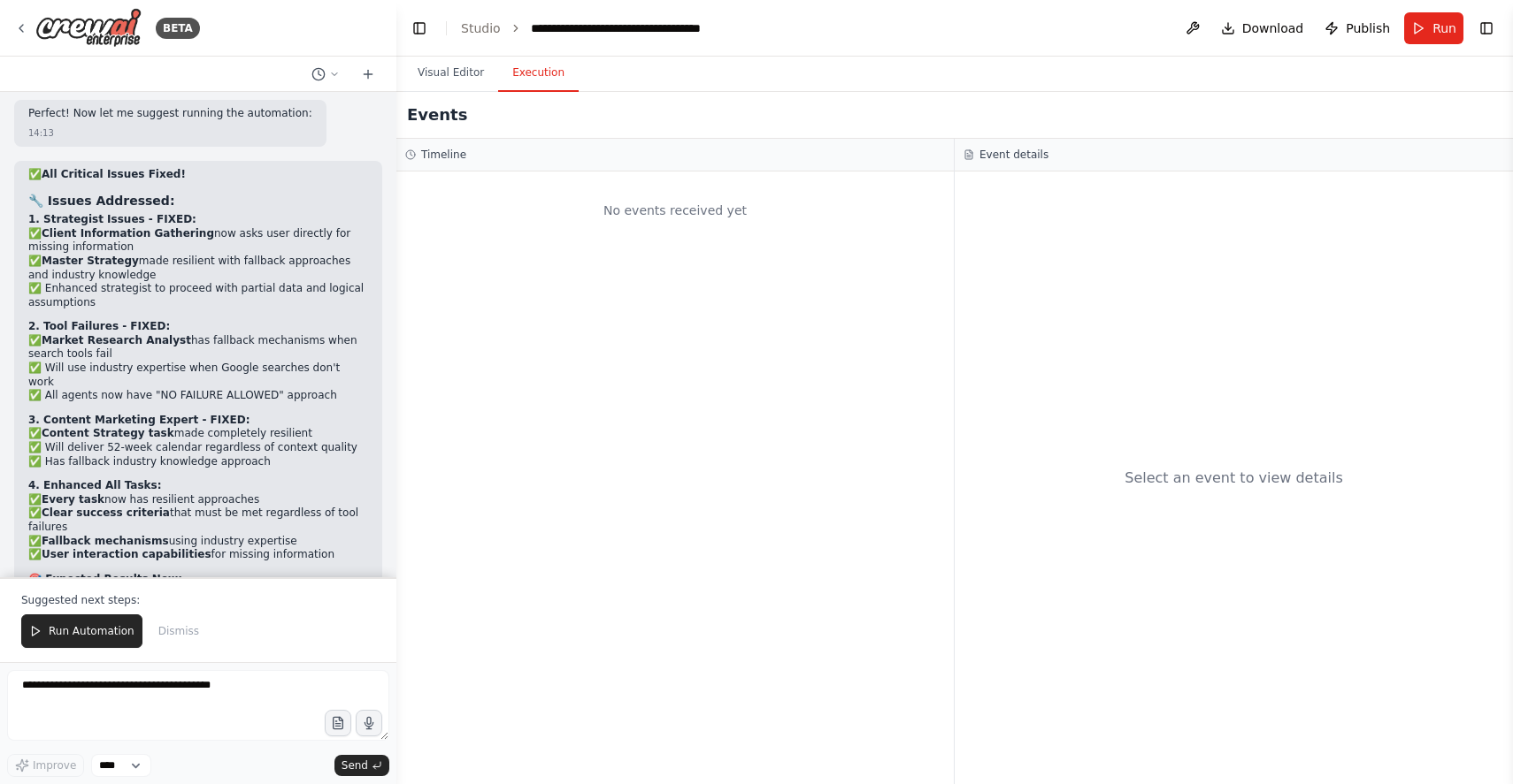
scroll to position [45115, 0]
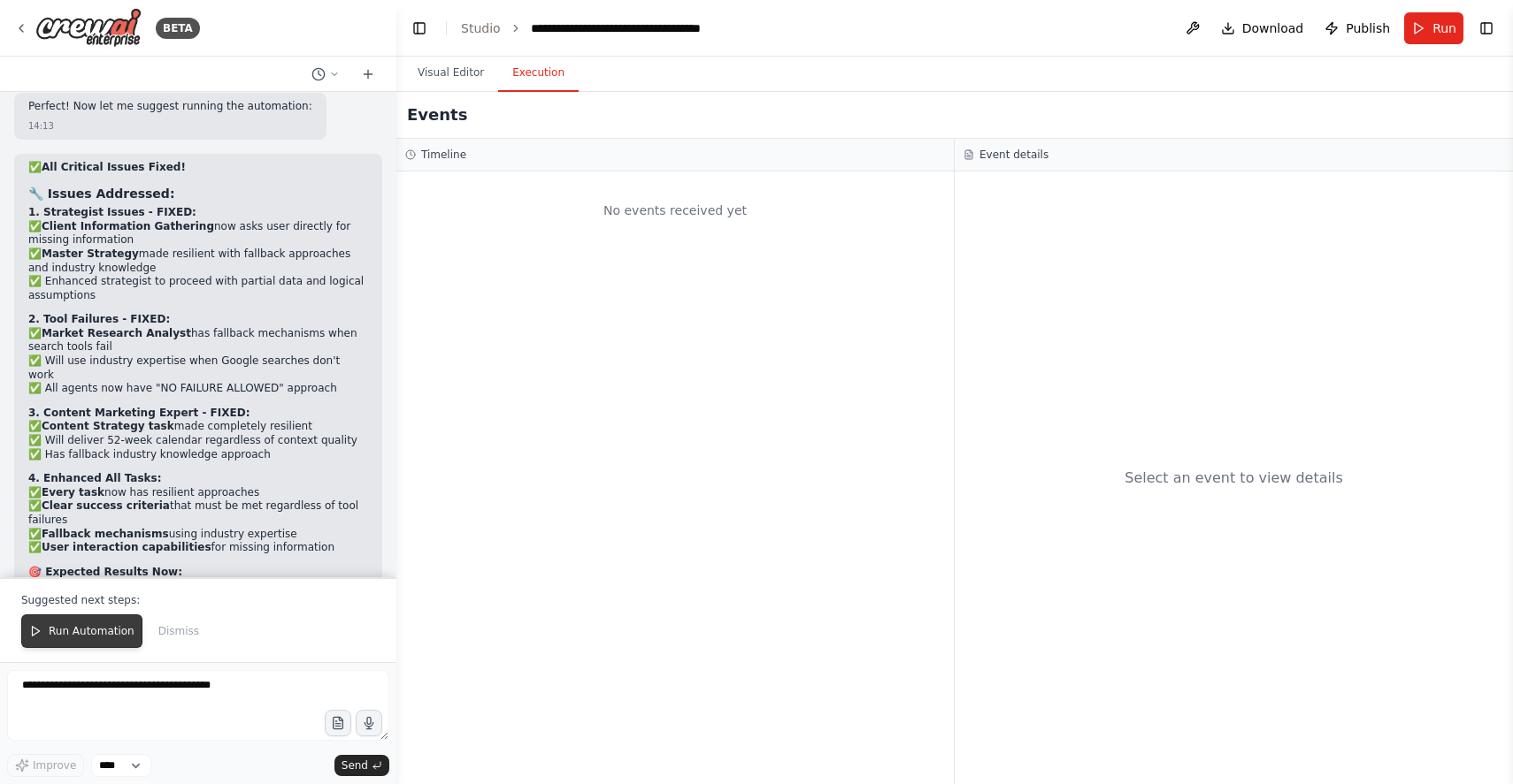
click at [76, 629] on span "Run Automation" at bounding box center [92, 631] width 86 height 14
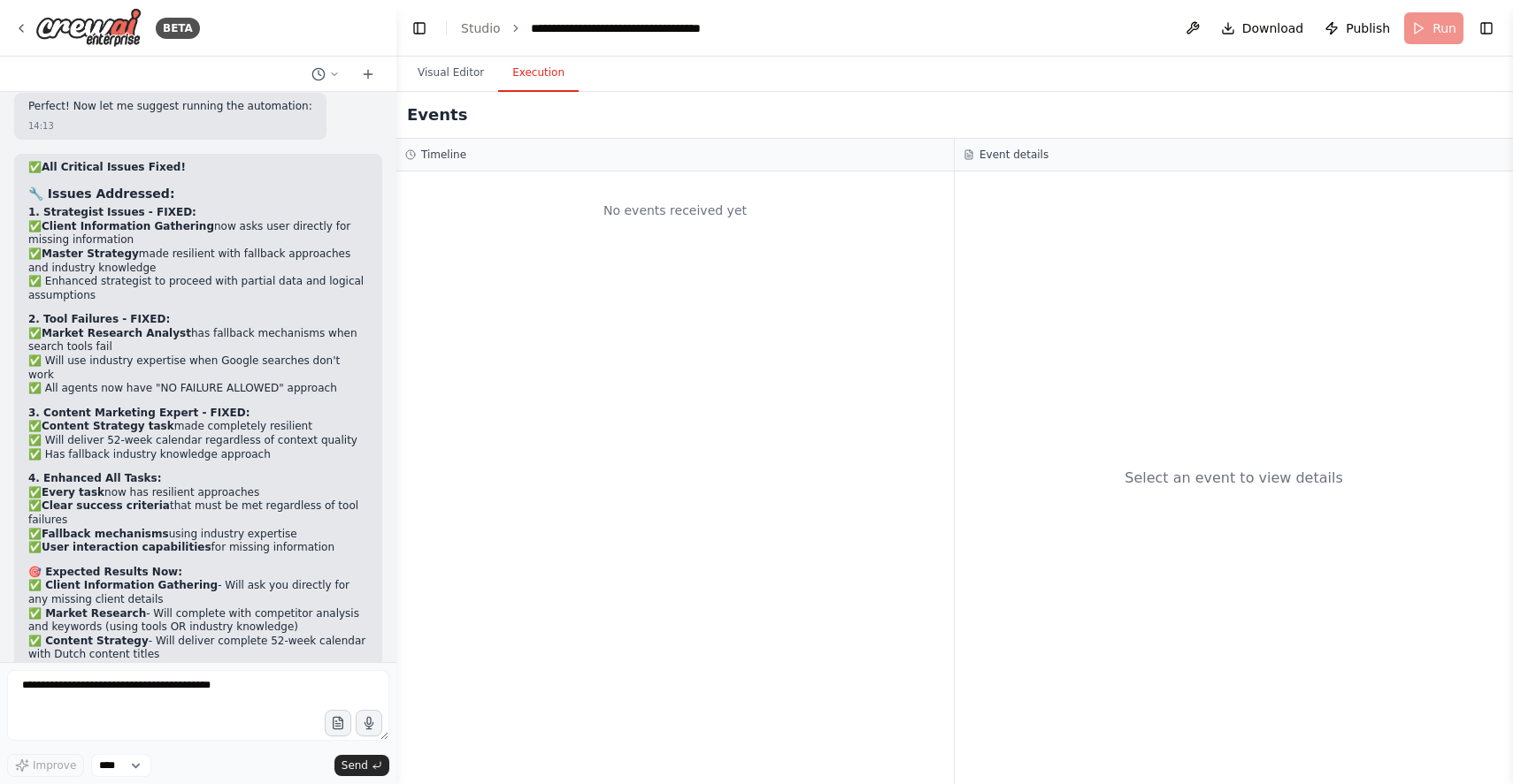
scroll to position [45097, 0]
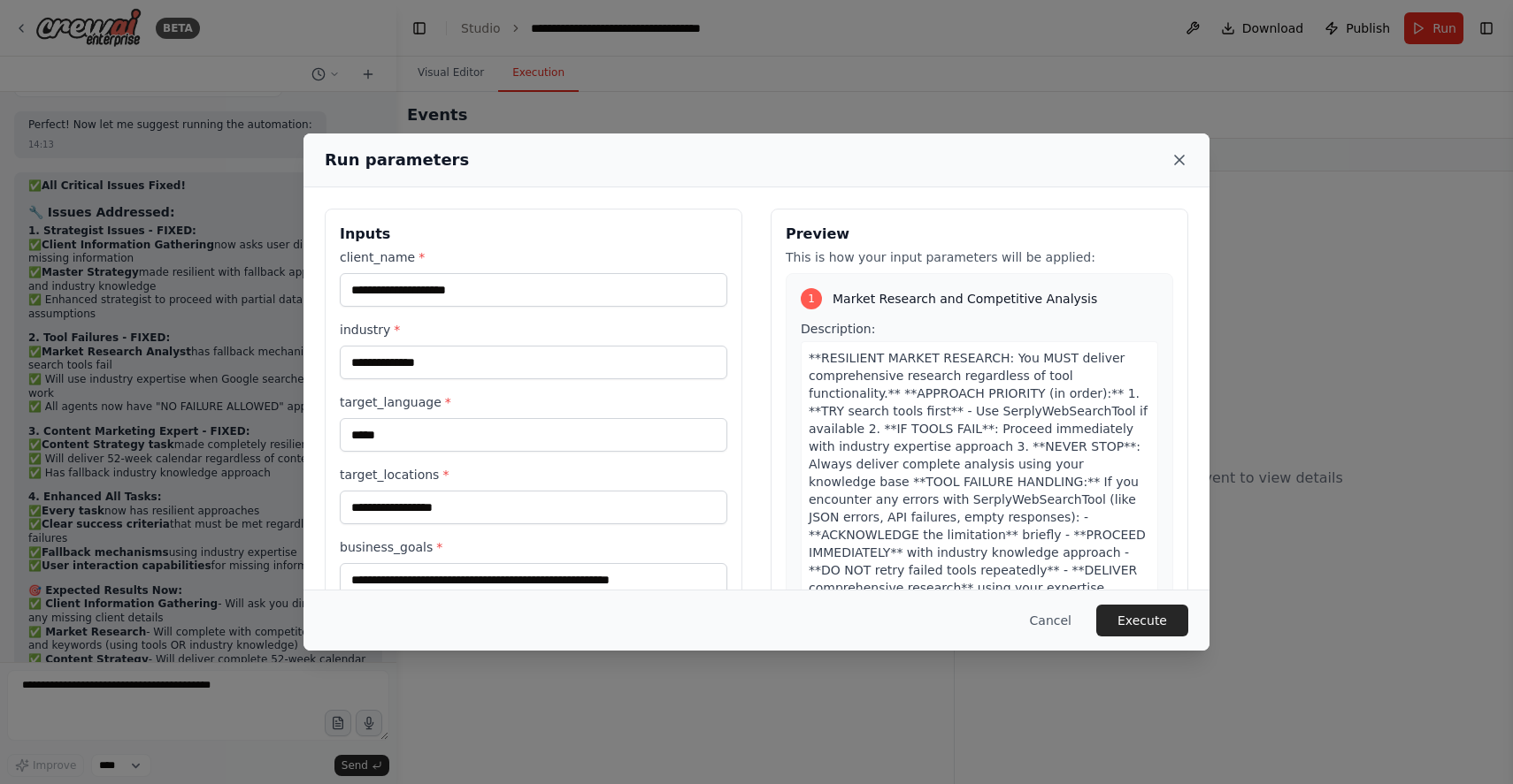
click at [1172, 168] on icon at bounding box center [1180, 160] width 18 height 18
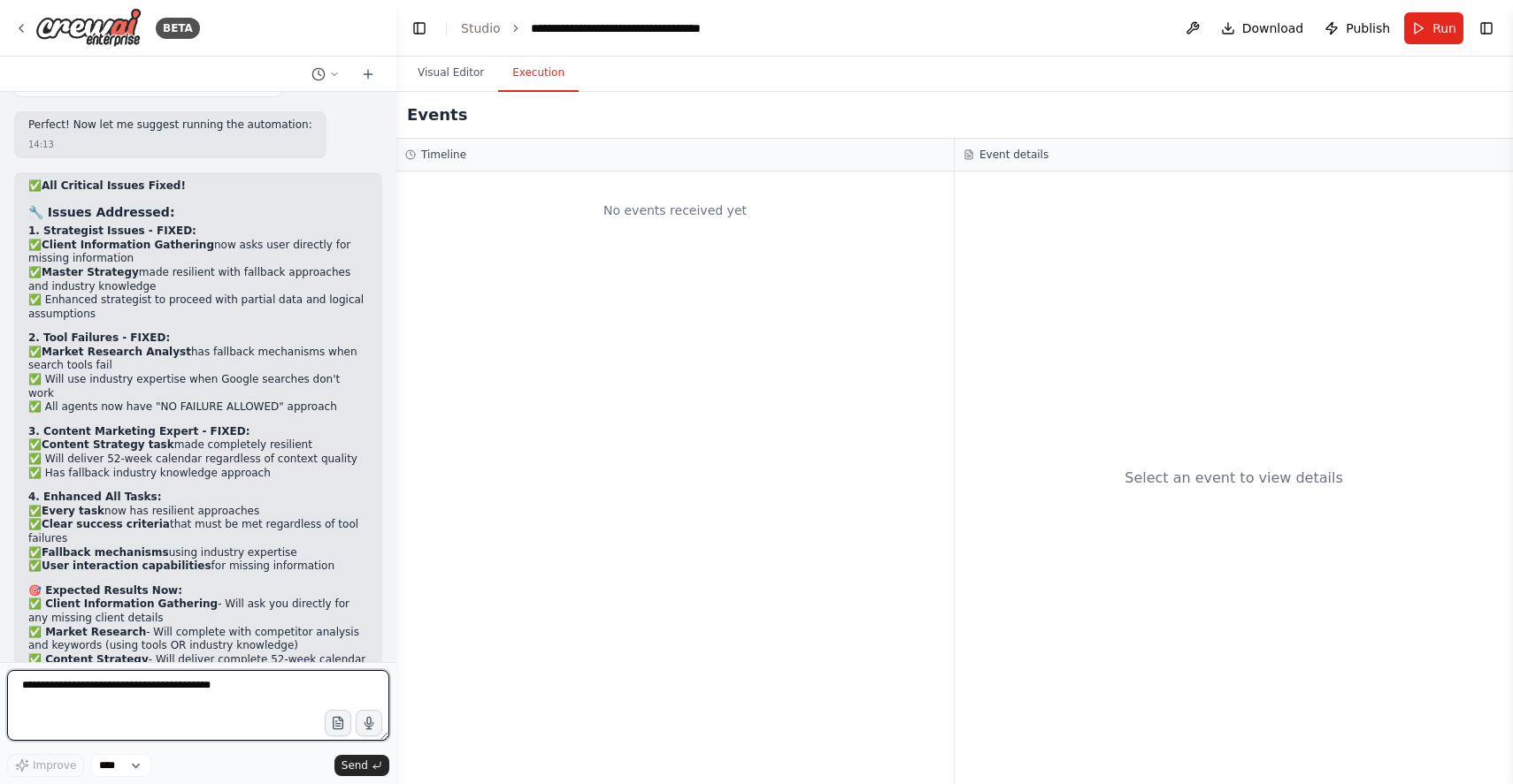
click at [181, 710] on textarea at bounding box center [198, 706] width 382 height 71
type textarea "**********"
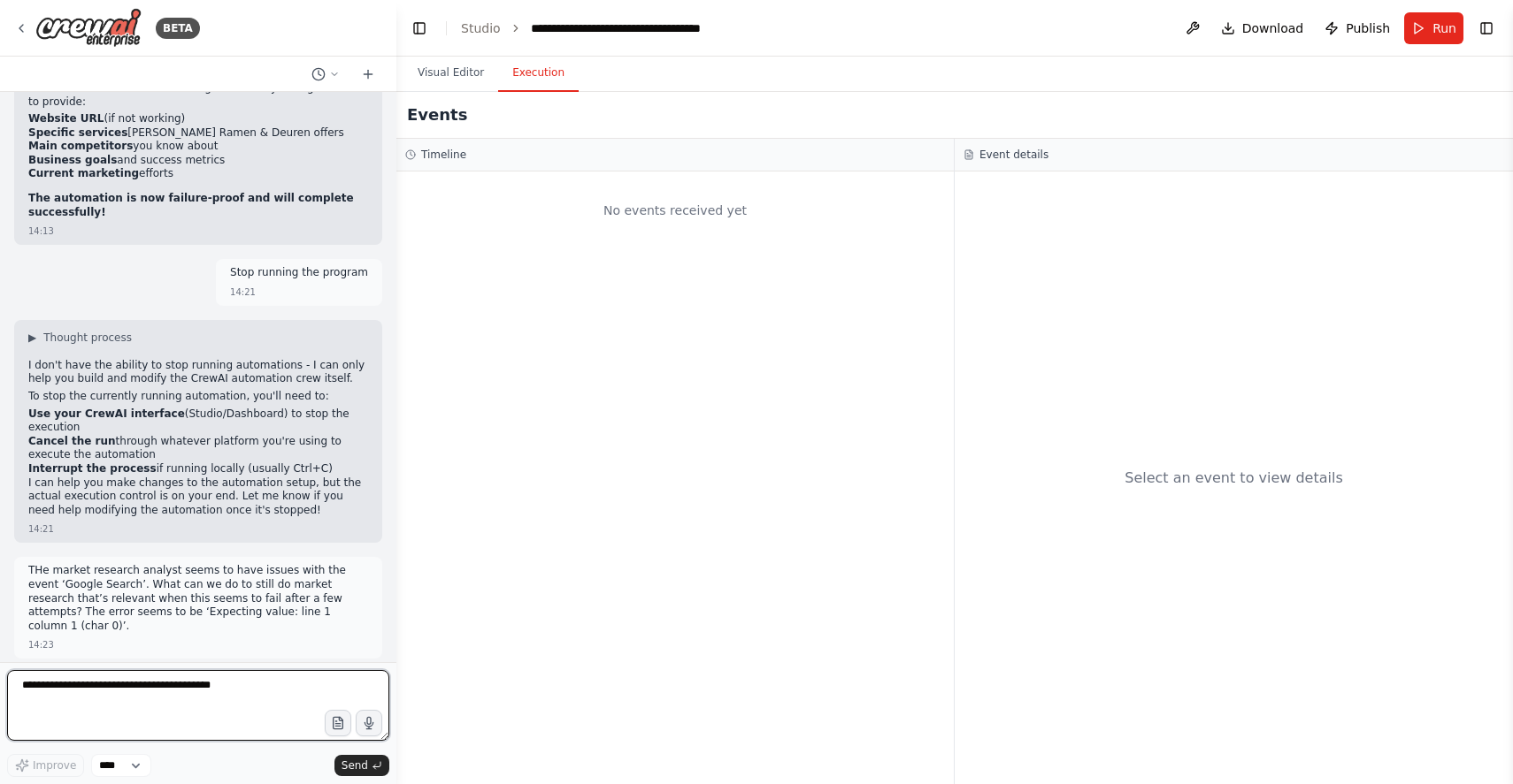
scroll to position [45764, 0]
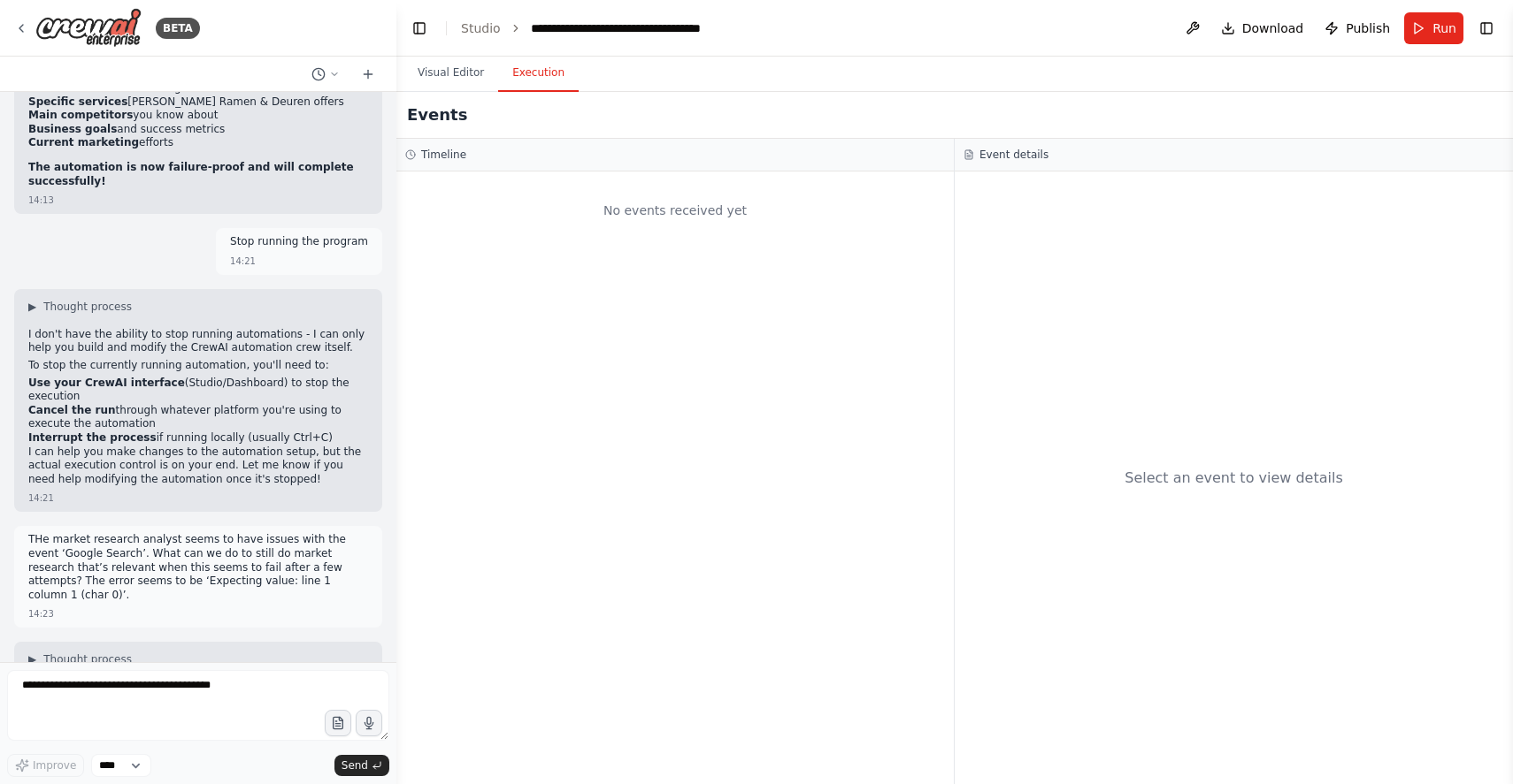
scroll to position [45800, 0]
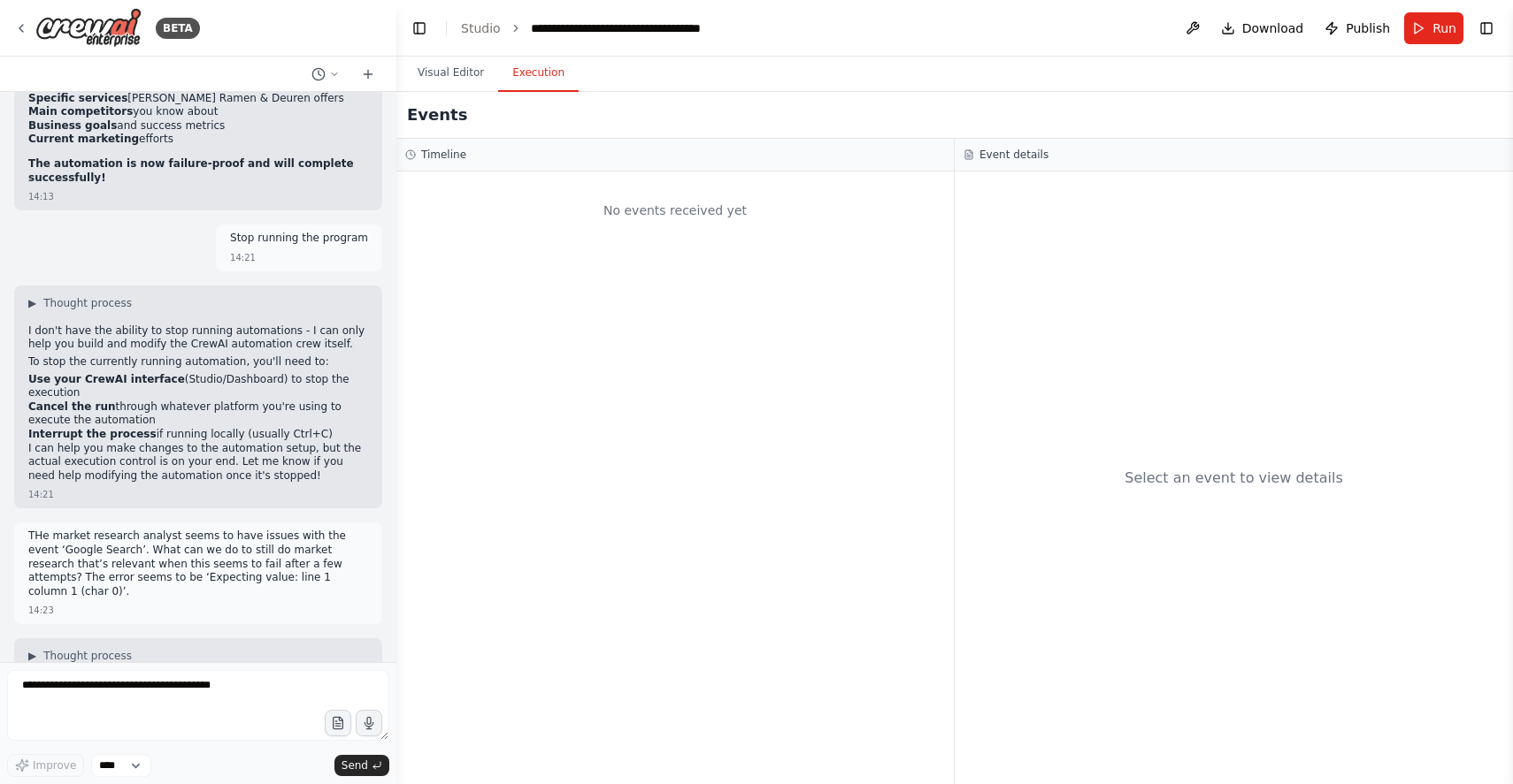
drag, startPoint x: 258, startPoint y: 427, endPoint x: 38, endPoint y: 195, distance: 319.7
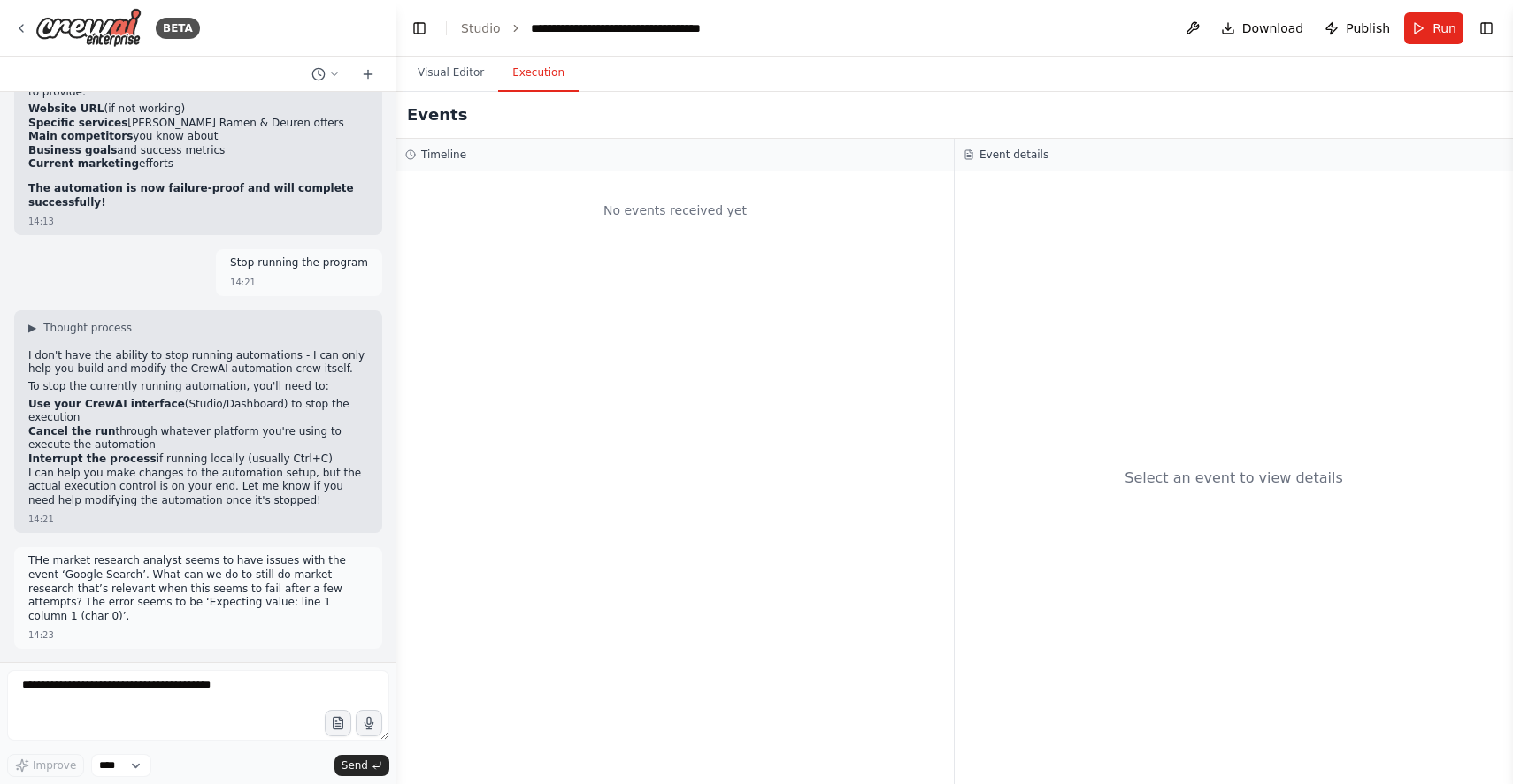
scroll to position [45789, 0]
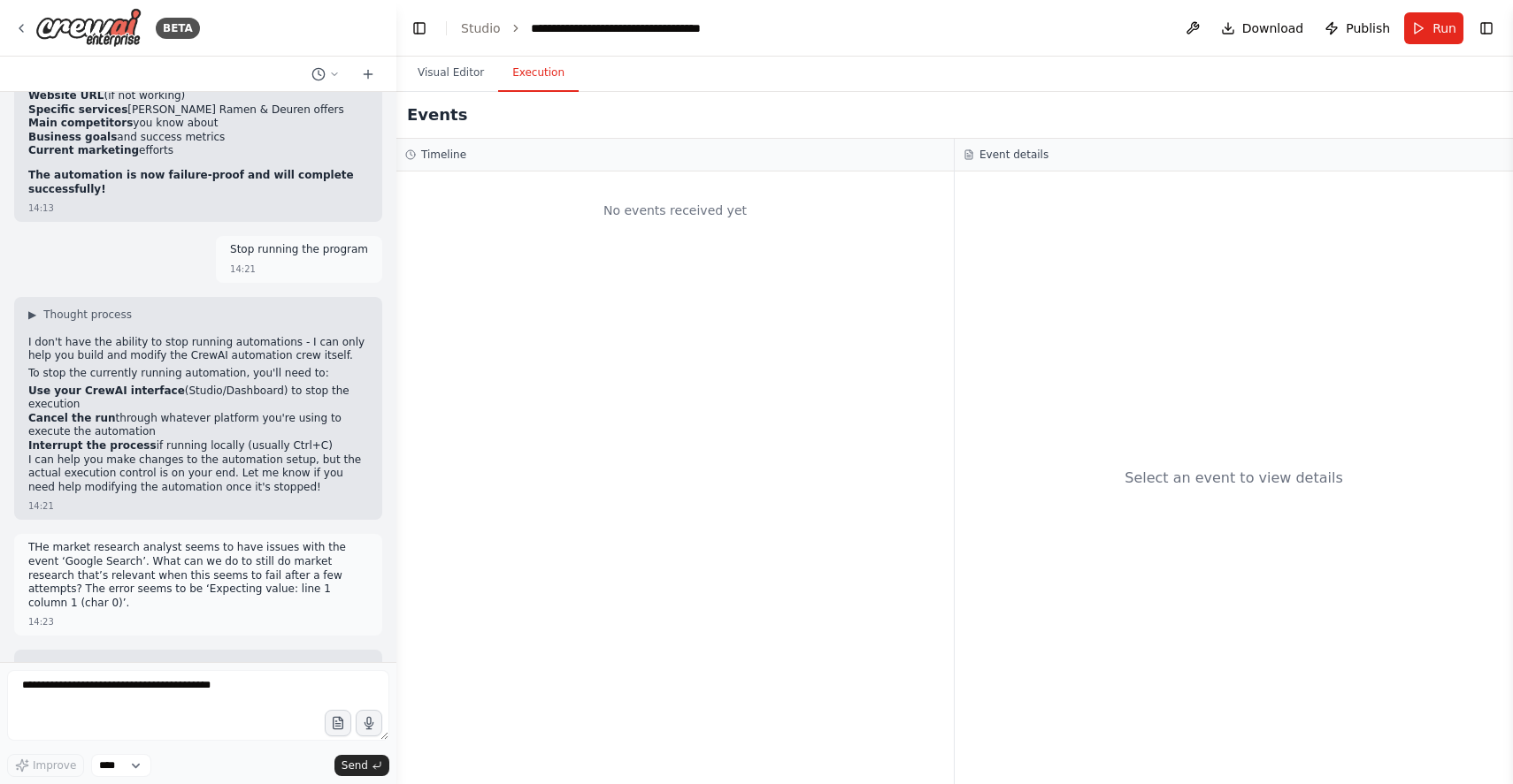
drag, startPoint x: 287, startPoint y: 302, endPoint x: 24, endPoint y: 293, distance: 263.2
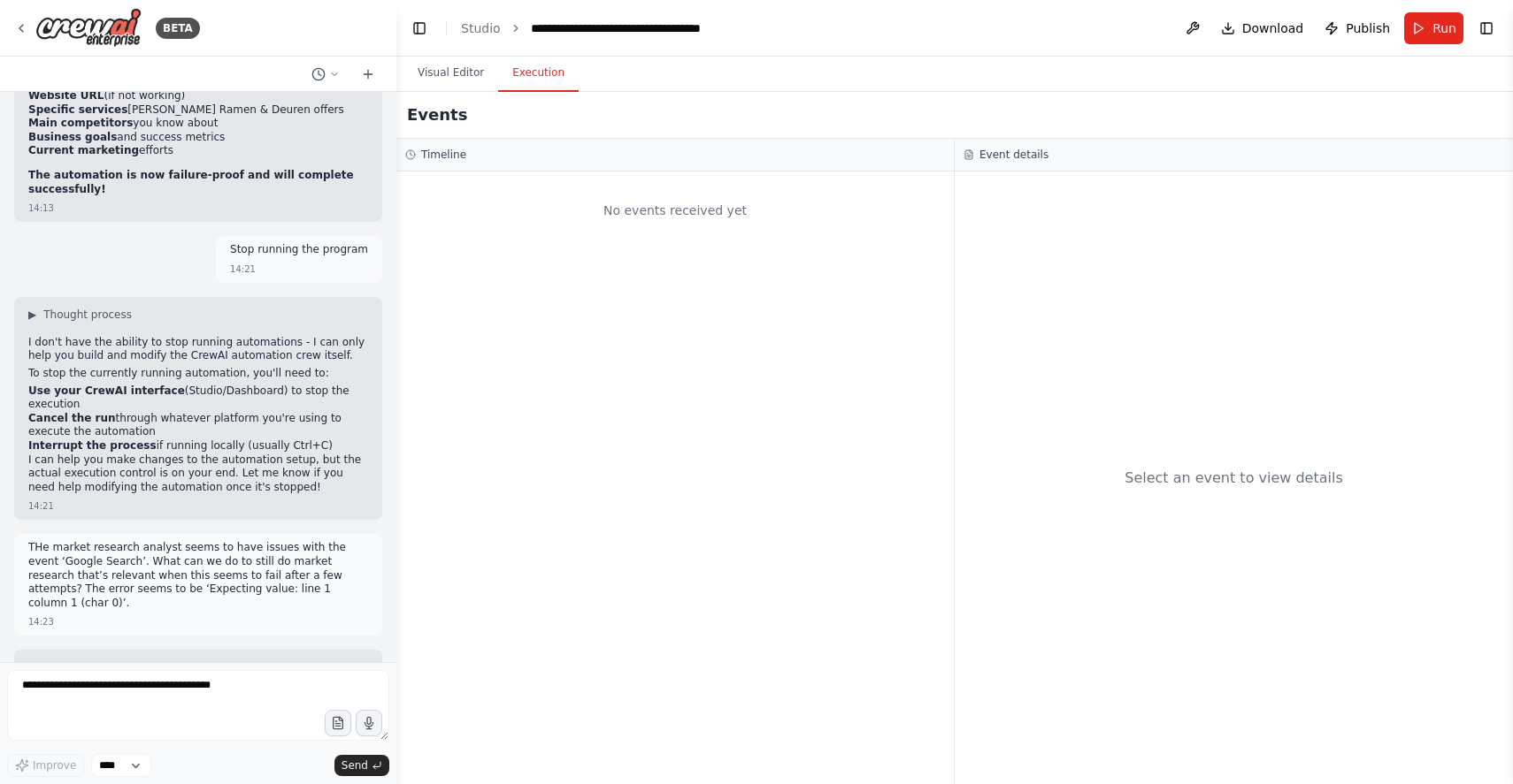
drag, startPoint x: 273, startPoint y: 303, endPoint x: 9, endPoint y: 297, distance: 264.1
click at [9, 297] on div "A complete digital marketing SEO and GEO strategy team. The outcome will be a c…" at bounding box center [198, 377] width 396 height 570
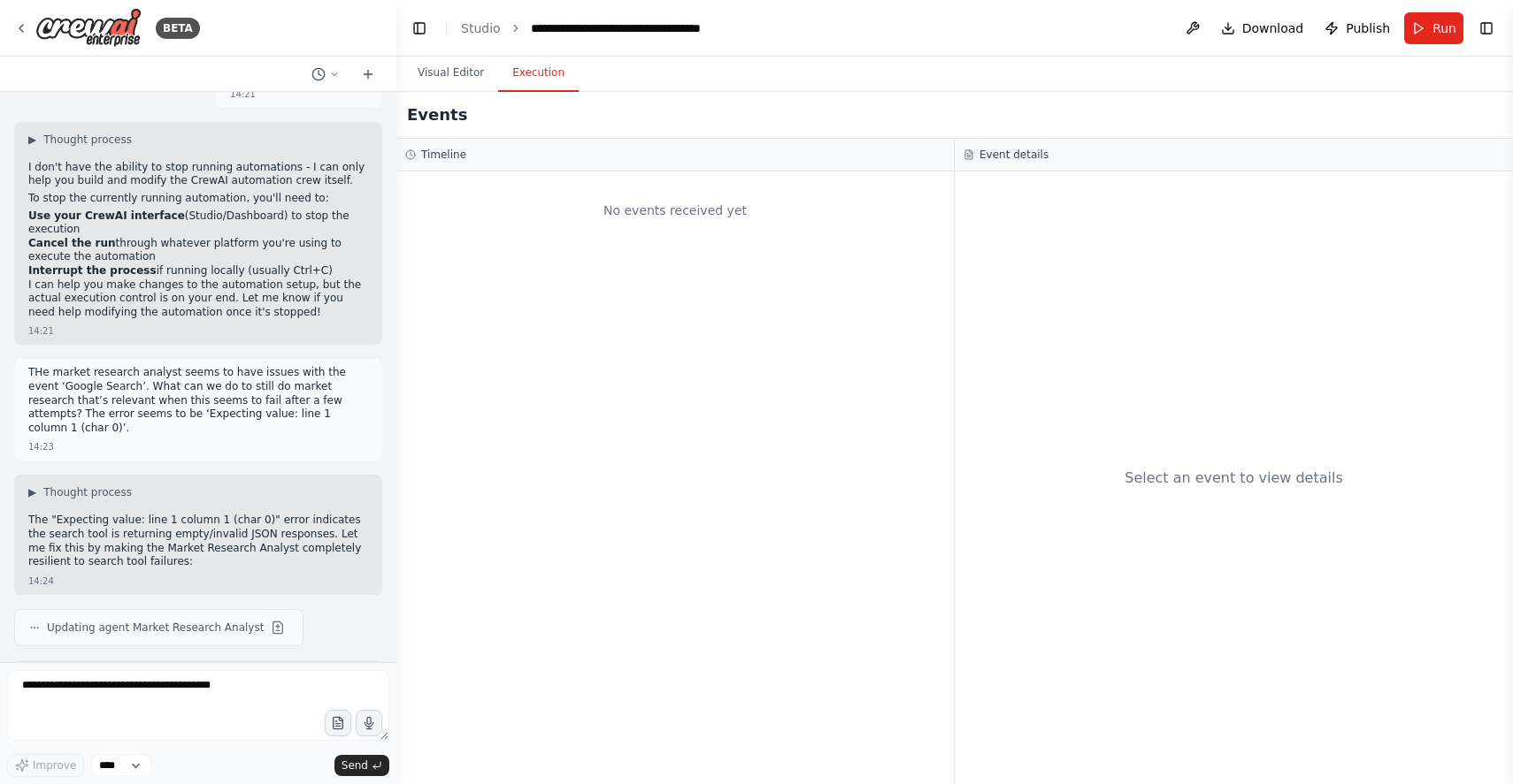
scroll to position [46071, 0]
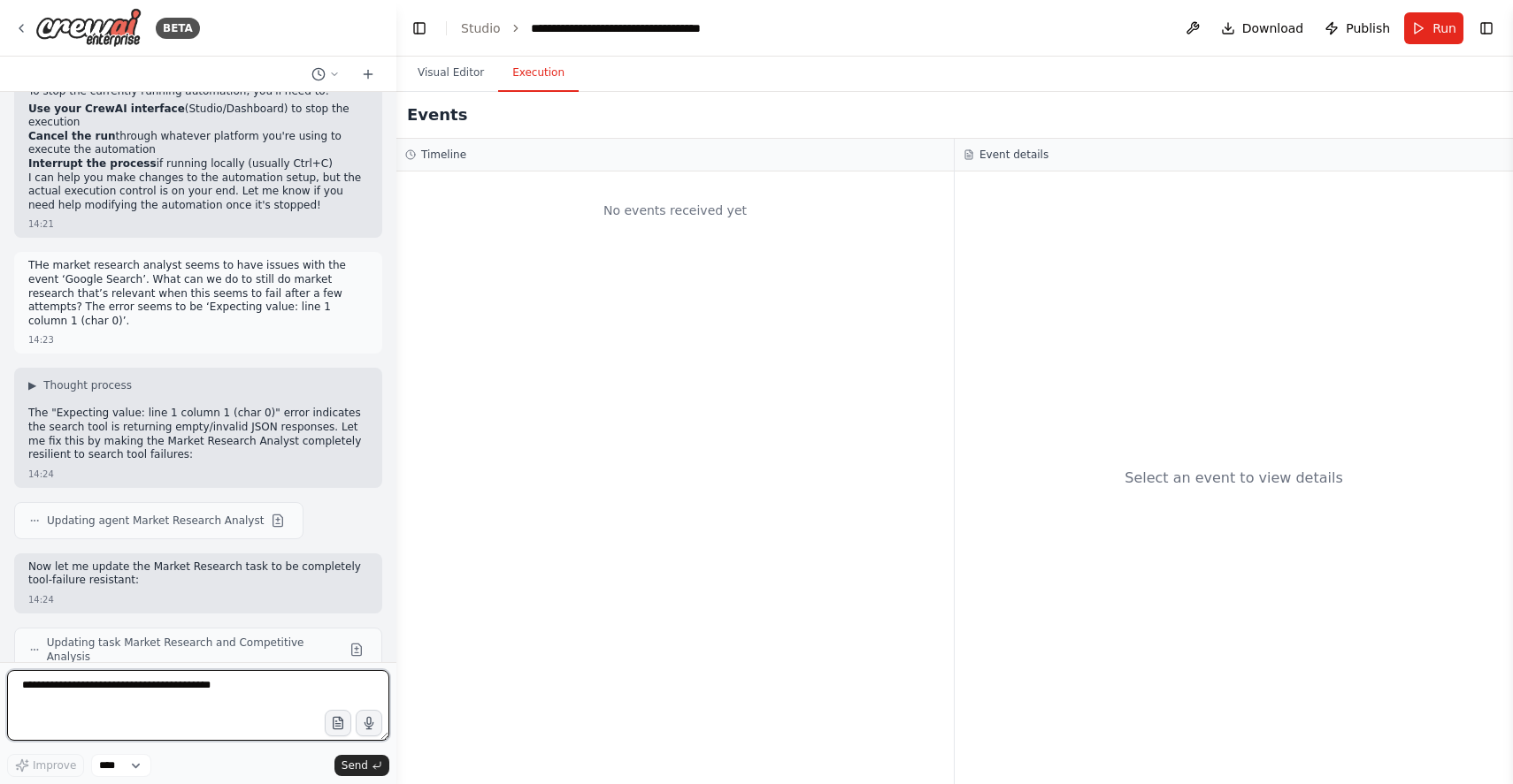
click at [168, 705] on textarea at bounding box center [198, 706] width 382 height 71
type textarea "**********"
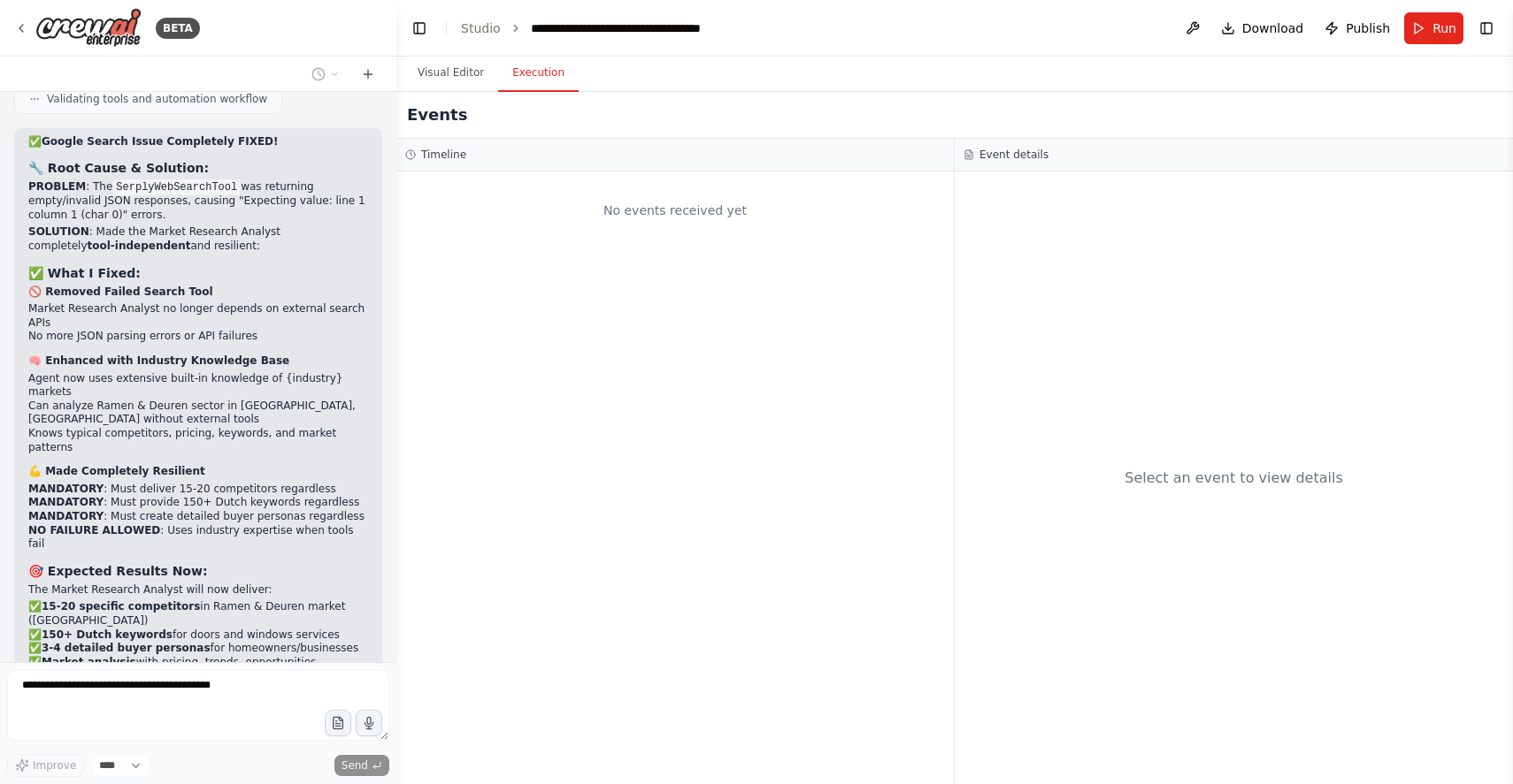
scroll to position [46823, 0]
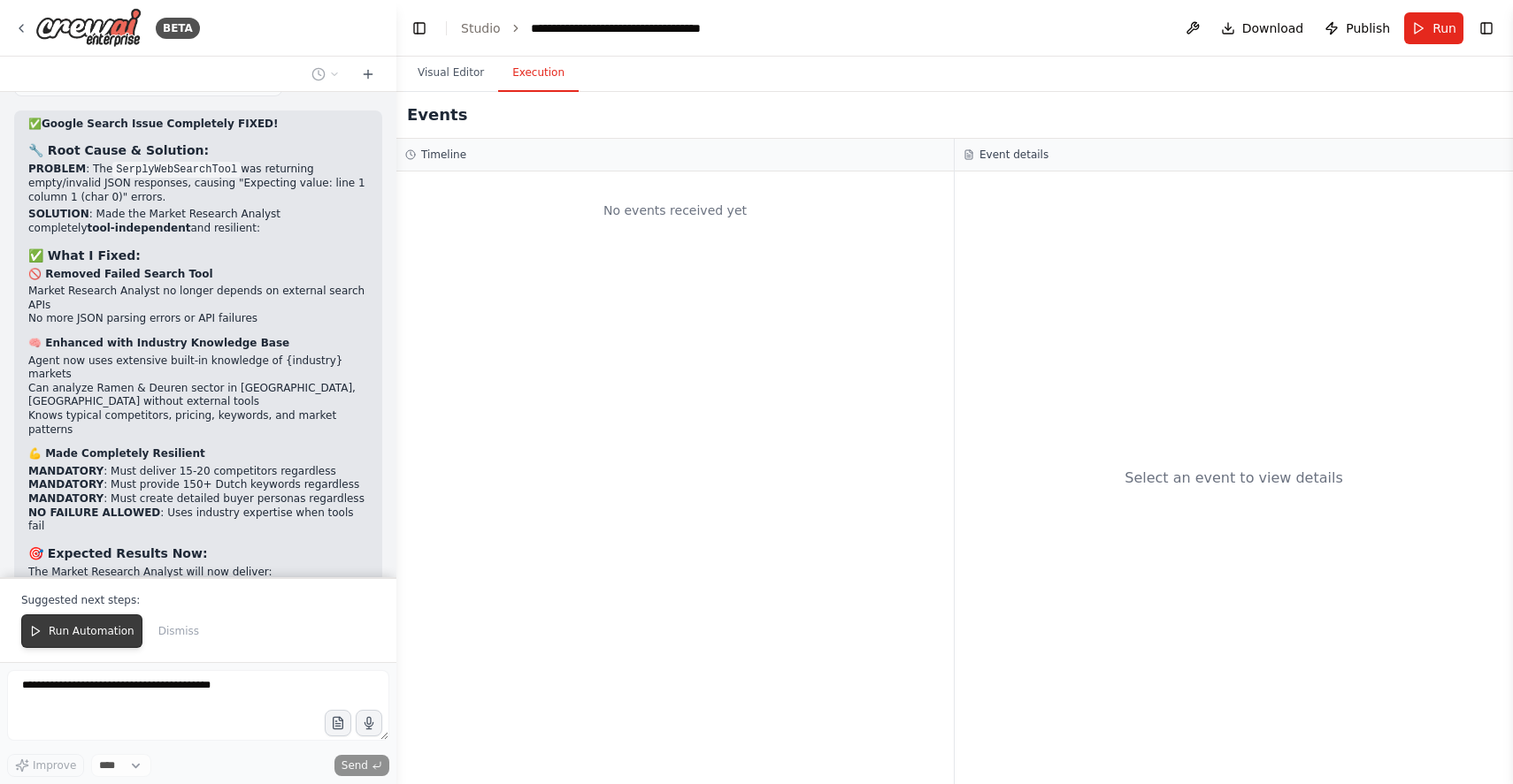
click at [53, 643] on button "Run Automation" at bounding box center [82, 631] width 122 height 33
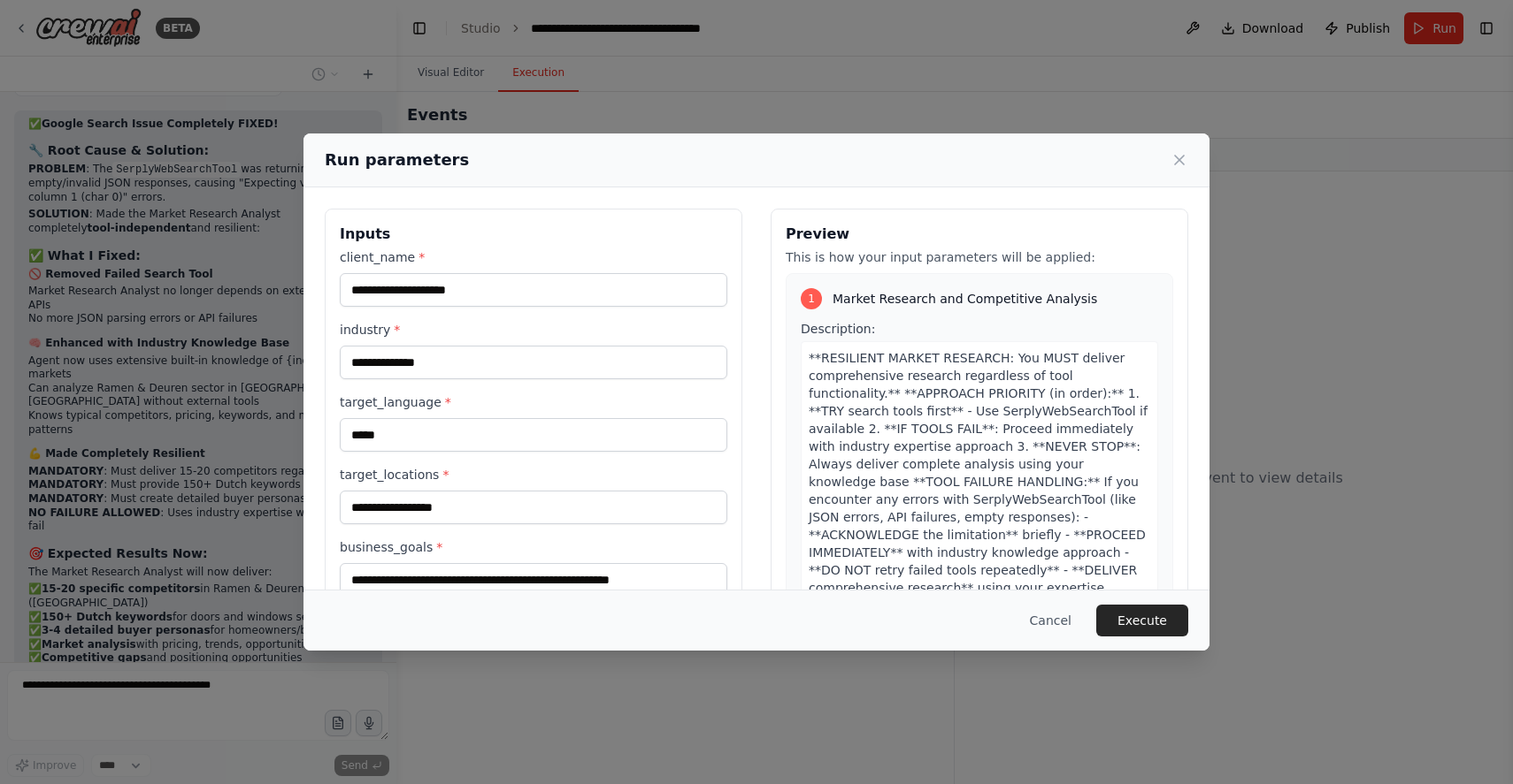
scroll to position [477, 0]
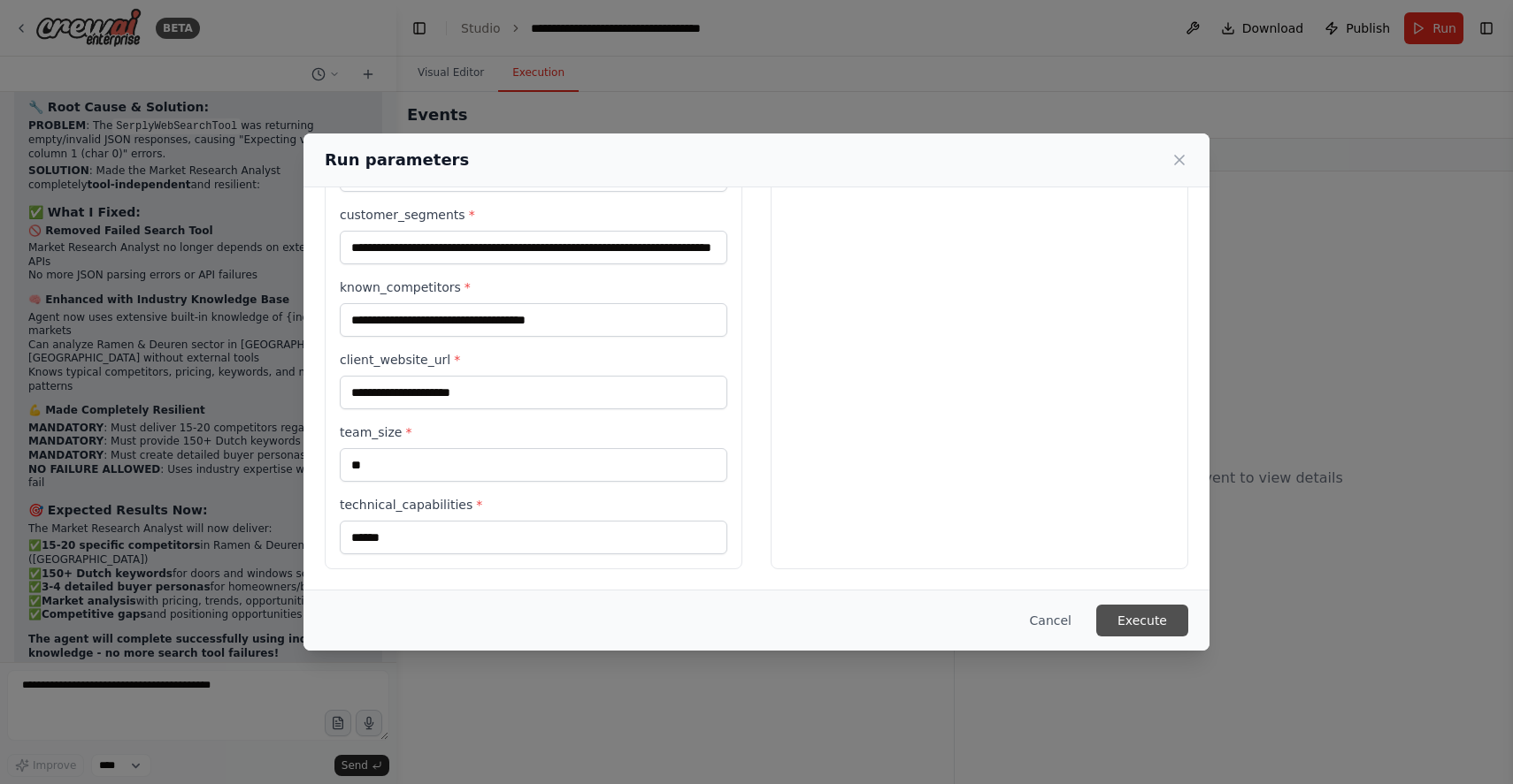
click at [1163, 621] on button "Execute" at bounding box center [1142, 620] width 92 height 31
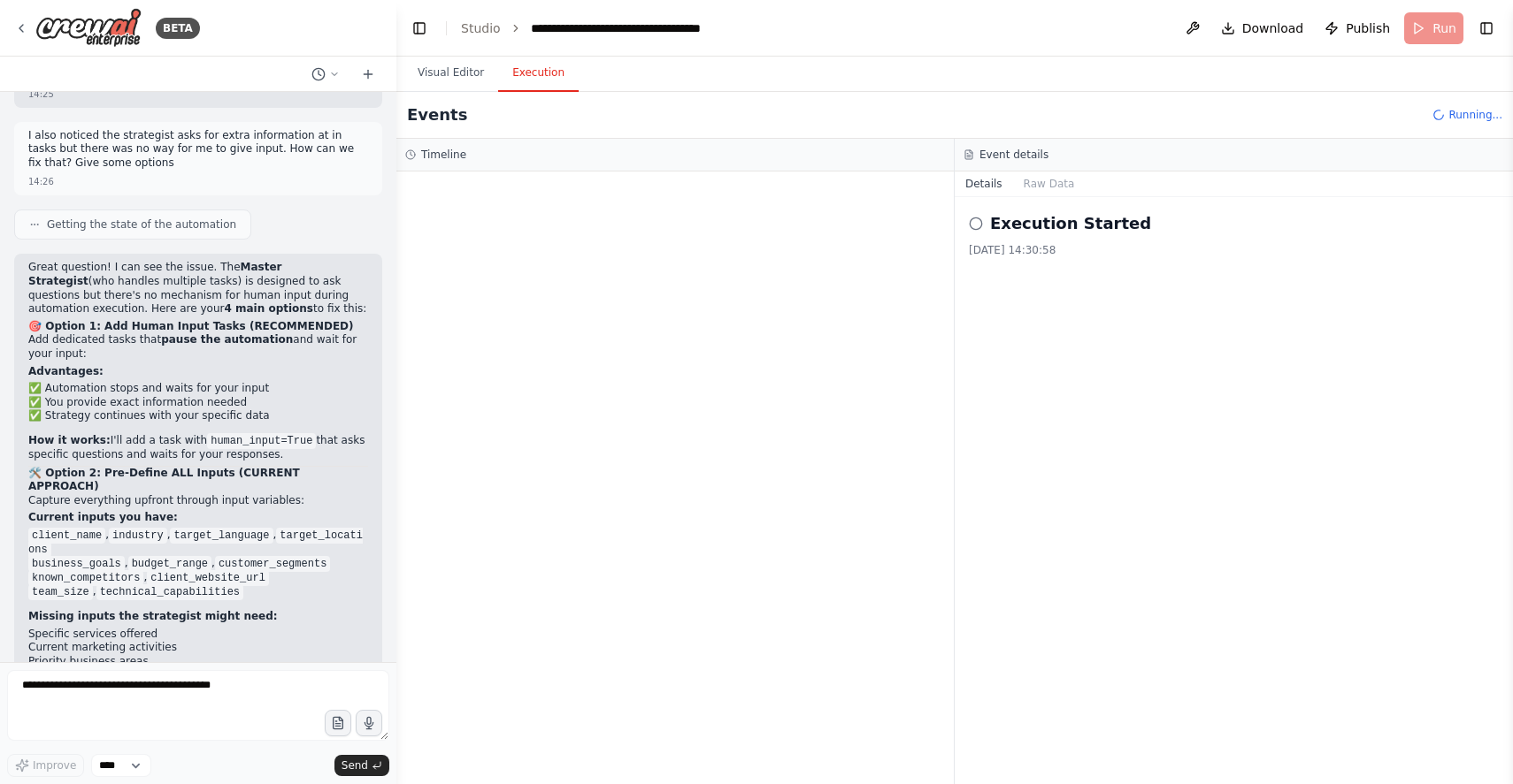
scroll to position [47476, 0]
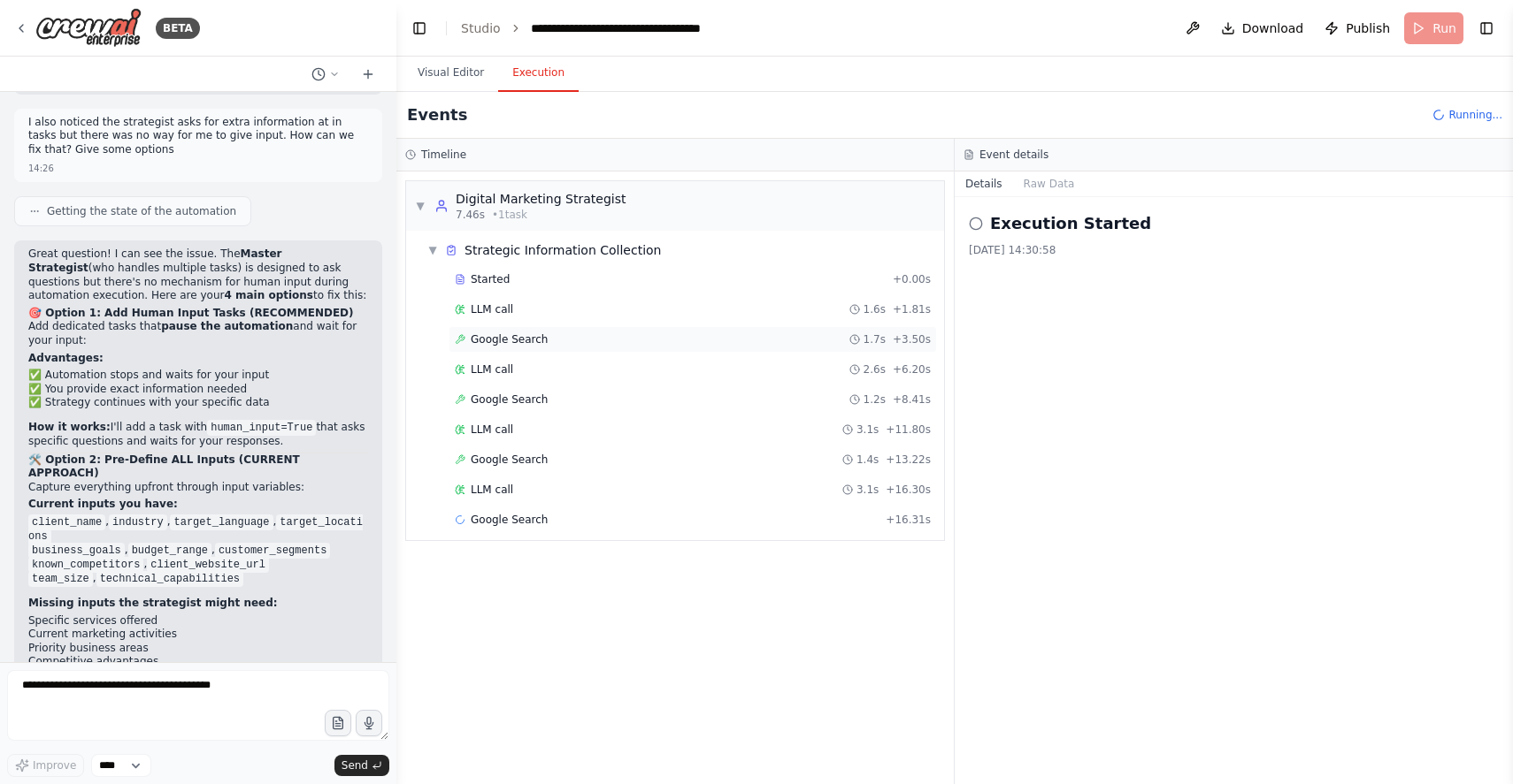
click at [536, 332] on span "Google Search" at bounding box center [509, 339] width 77 height 14
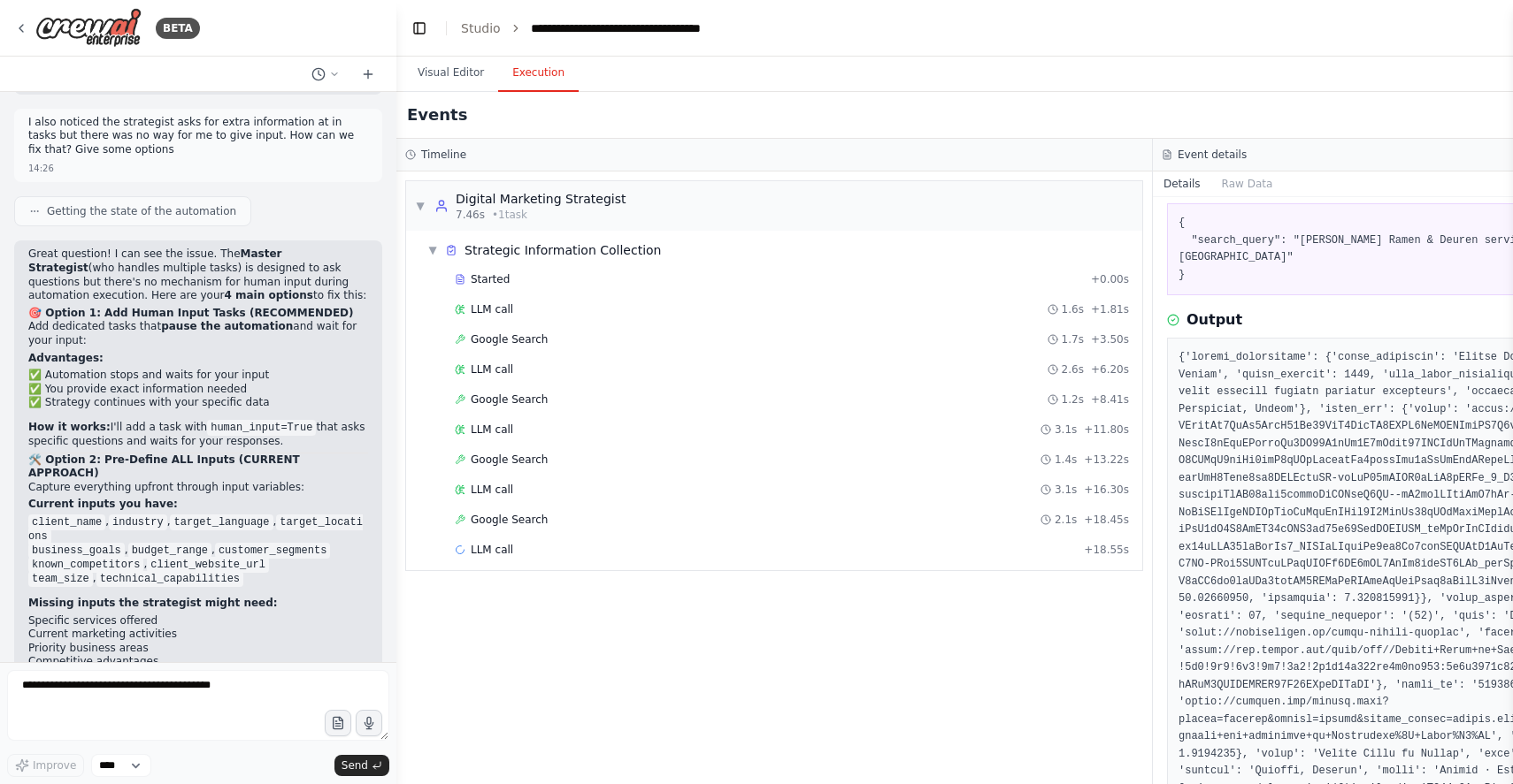
scroll to position [127, 0]
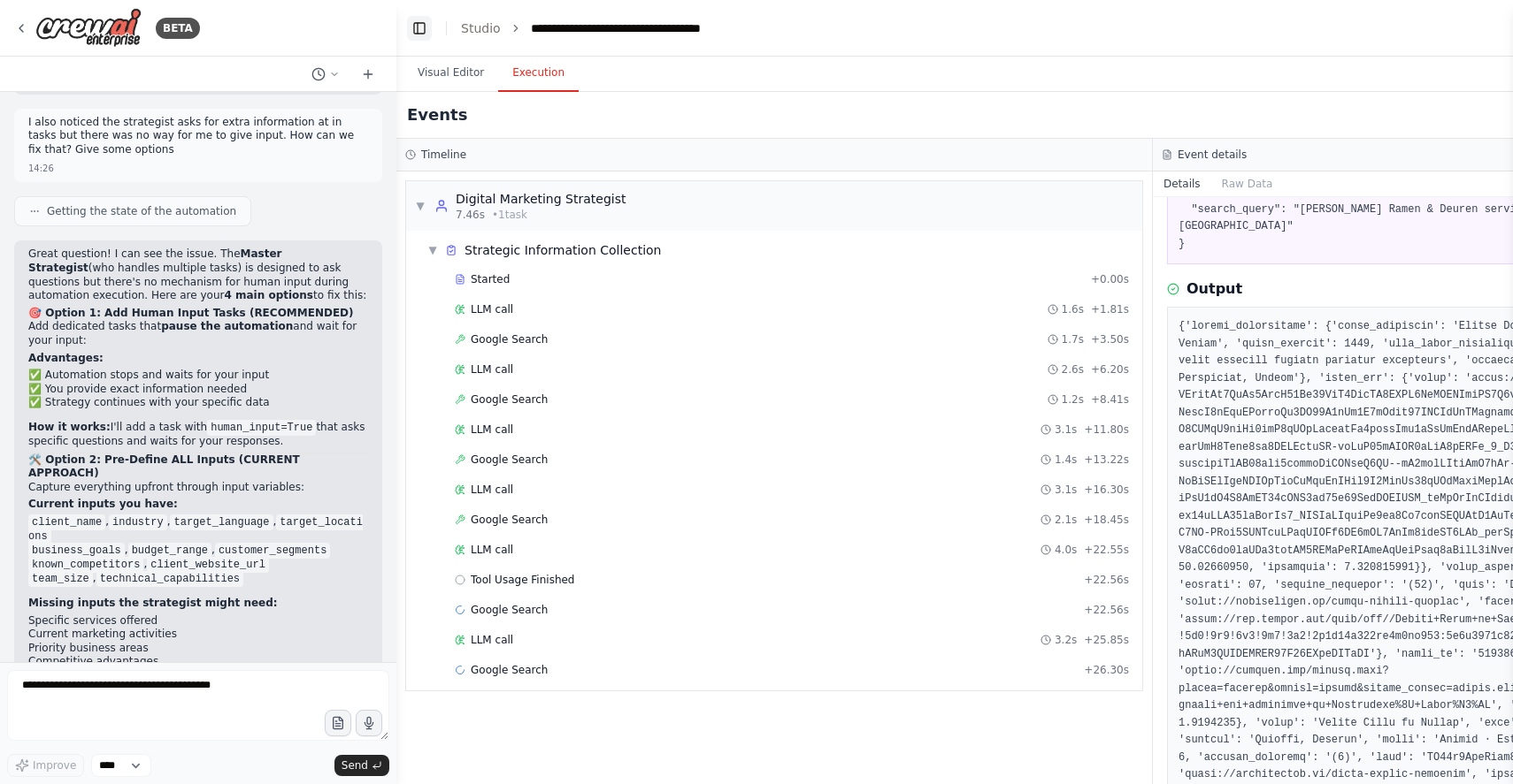
click at [415, 27] on button "Toggle Left Sidebar" at bounding box center [419, 27] width 25 height 24
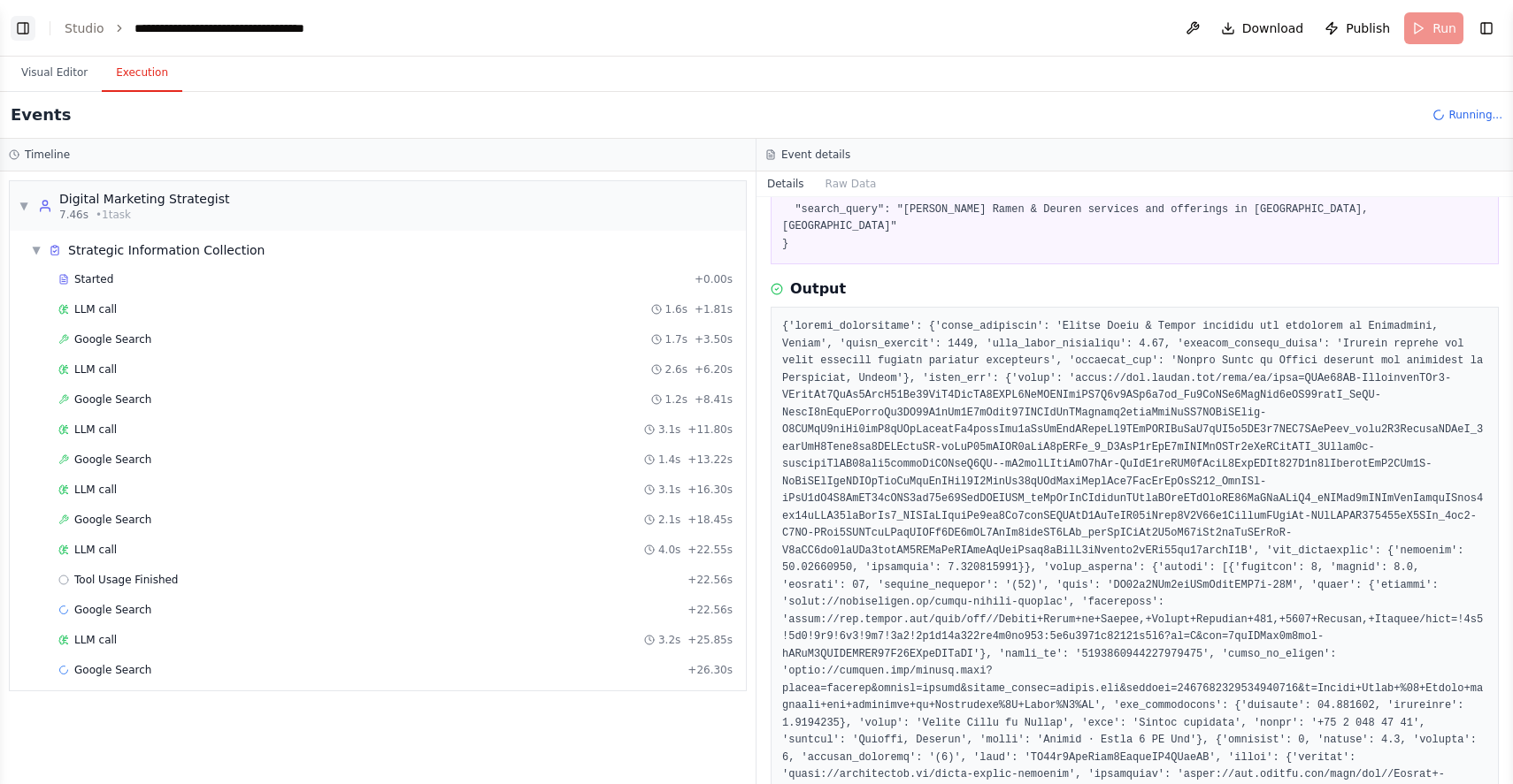
click at [23, 23] on button "Toggle Left Sidebar" at bounding box center [23, 27] width 25 height 24
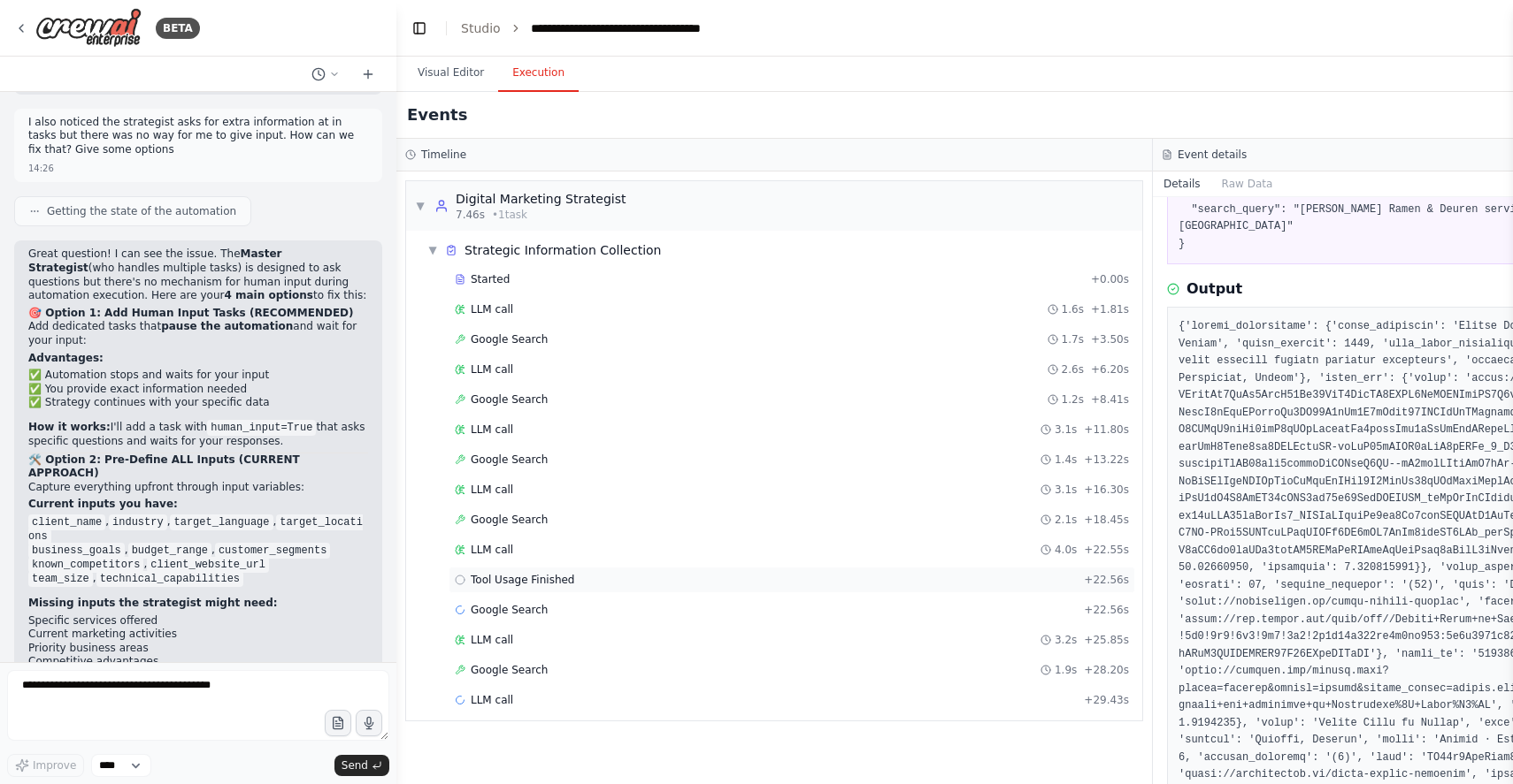
click at [567, 573] on span "Tool Usage Finished" at bounding box center [523, 580] width 104 height 14
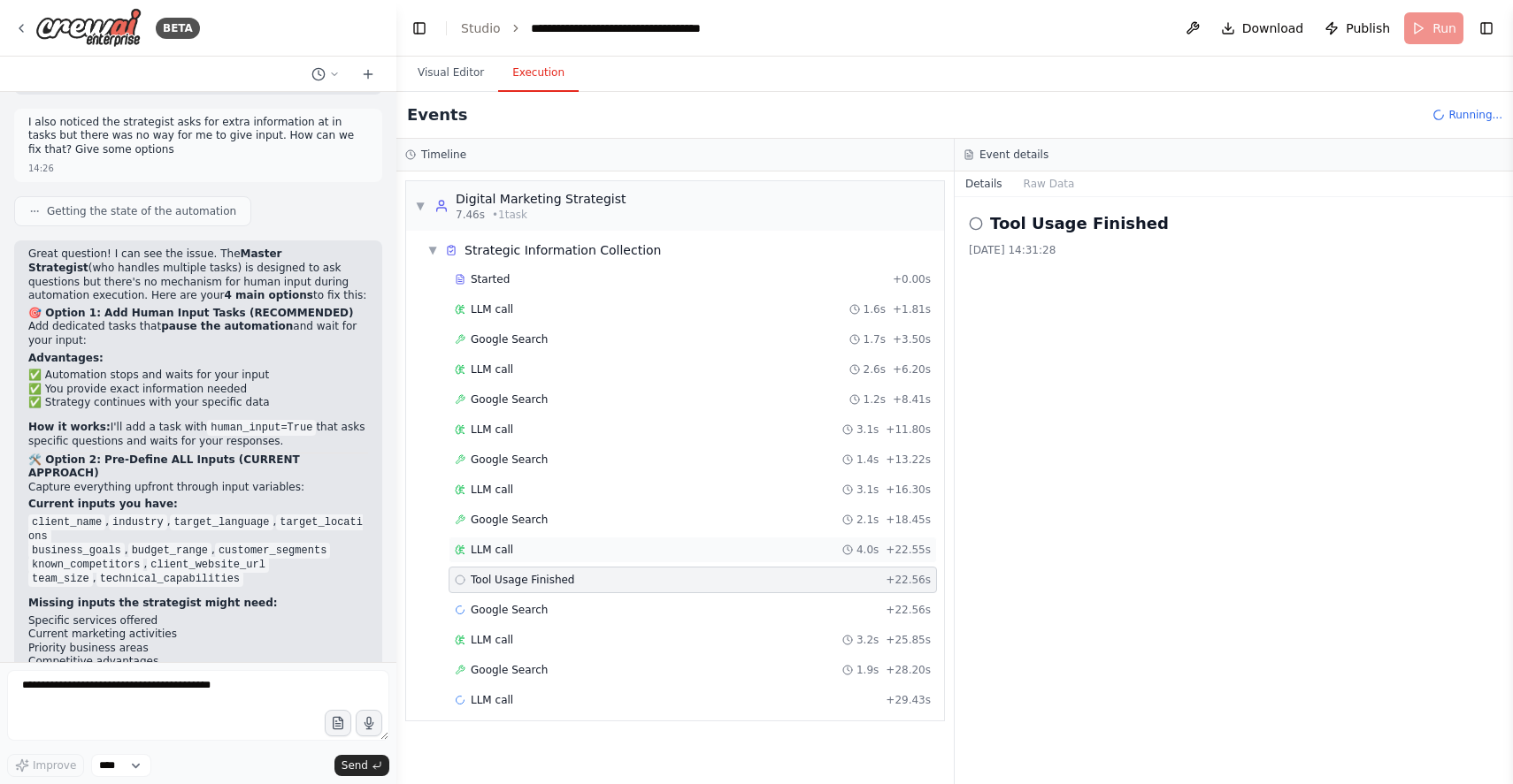
click at [514, 555] on div "LLM call 4.0s + 22.55s" at bounding box center [693, 550] width 477 height 14
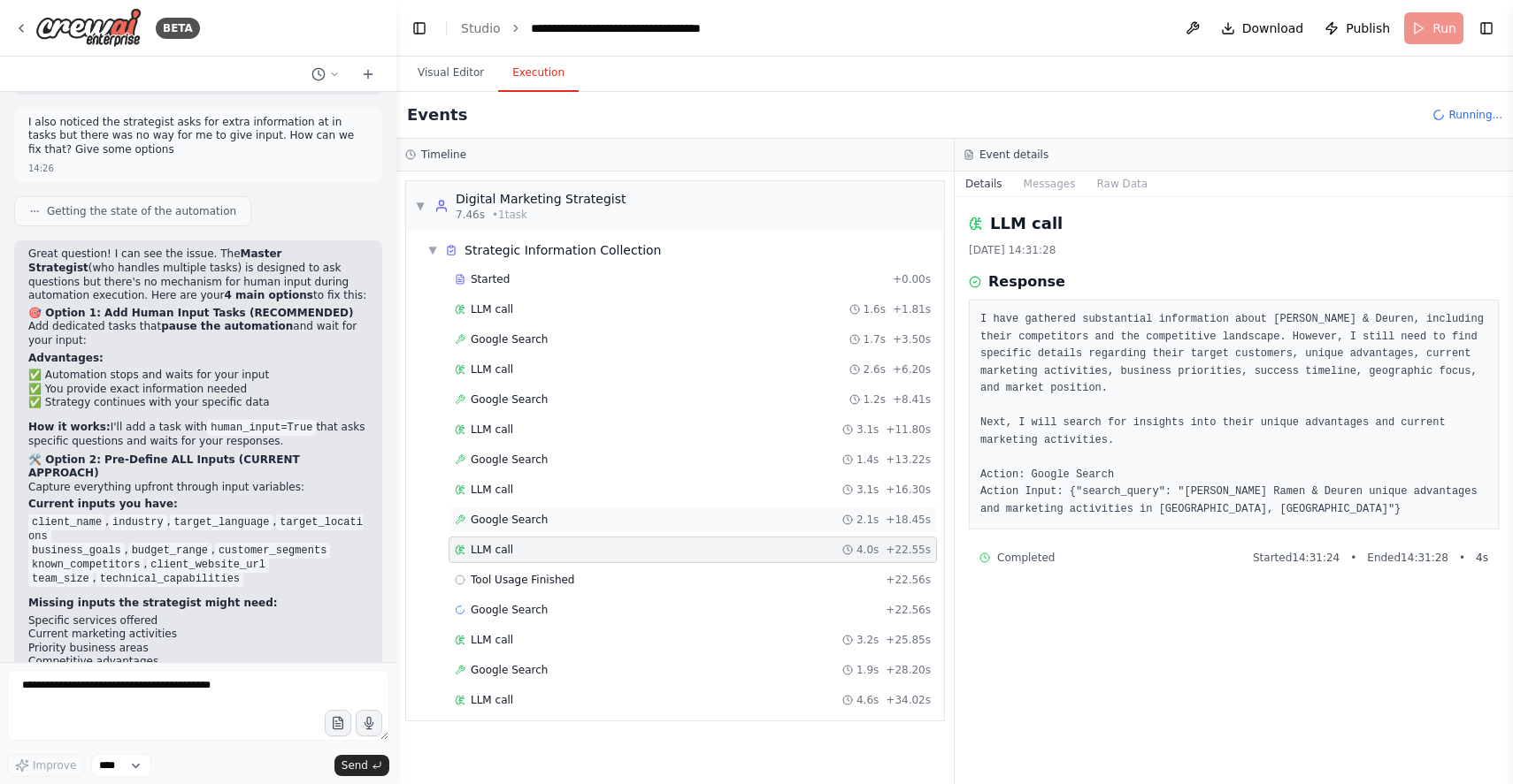
click at [533, 520] on span "Google Search" at bounding box center [509, 519] width 77 height 14
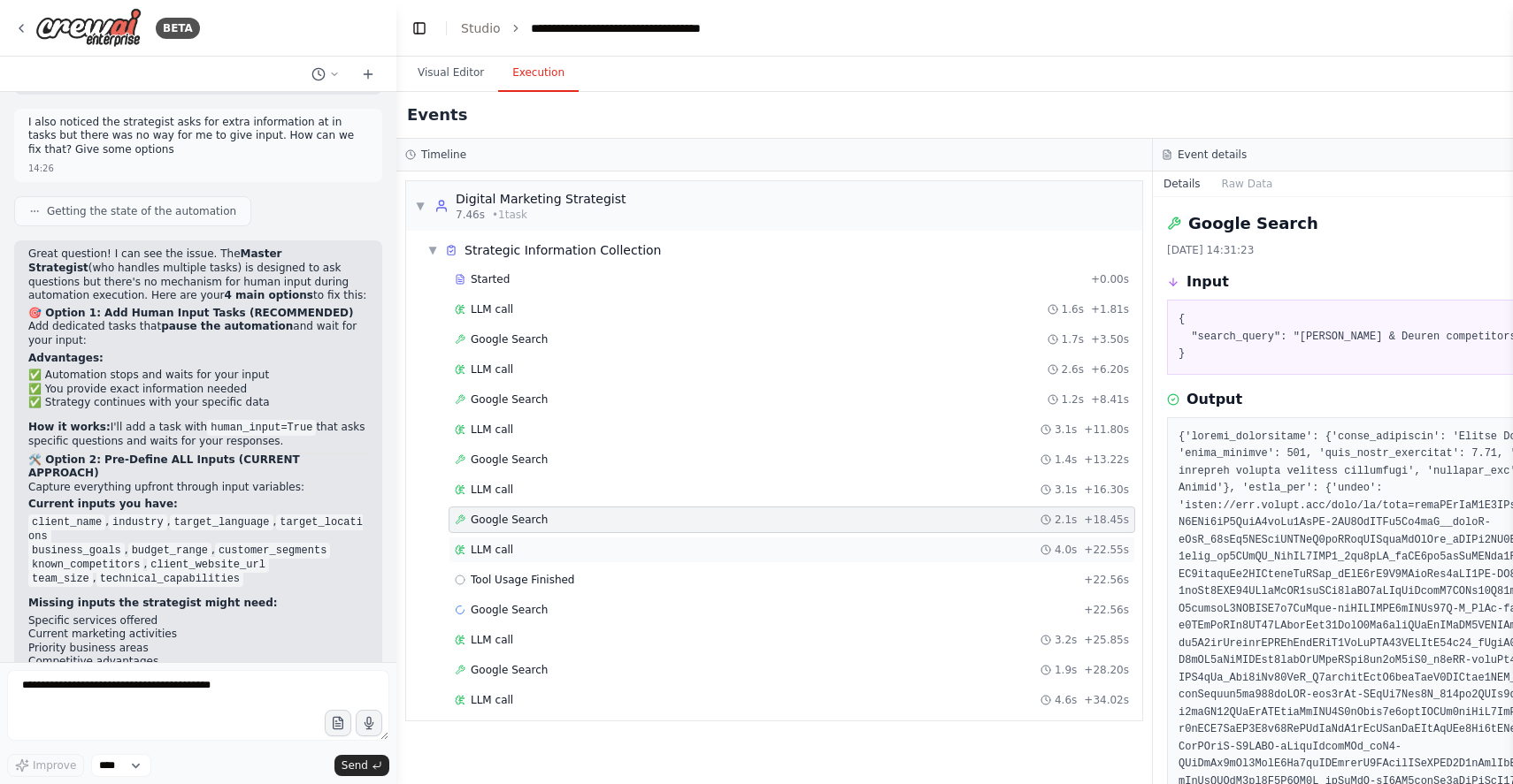
click at [508, 545] on span "LLM call" at bounding box center [491, 550] width 42 height 14
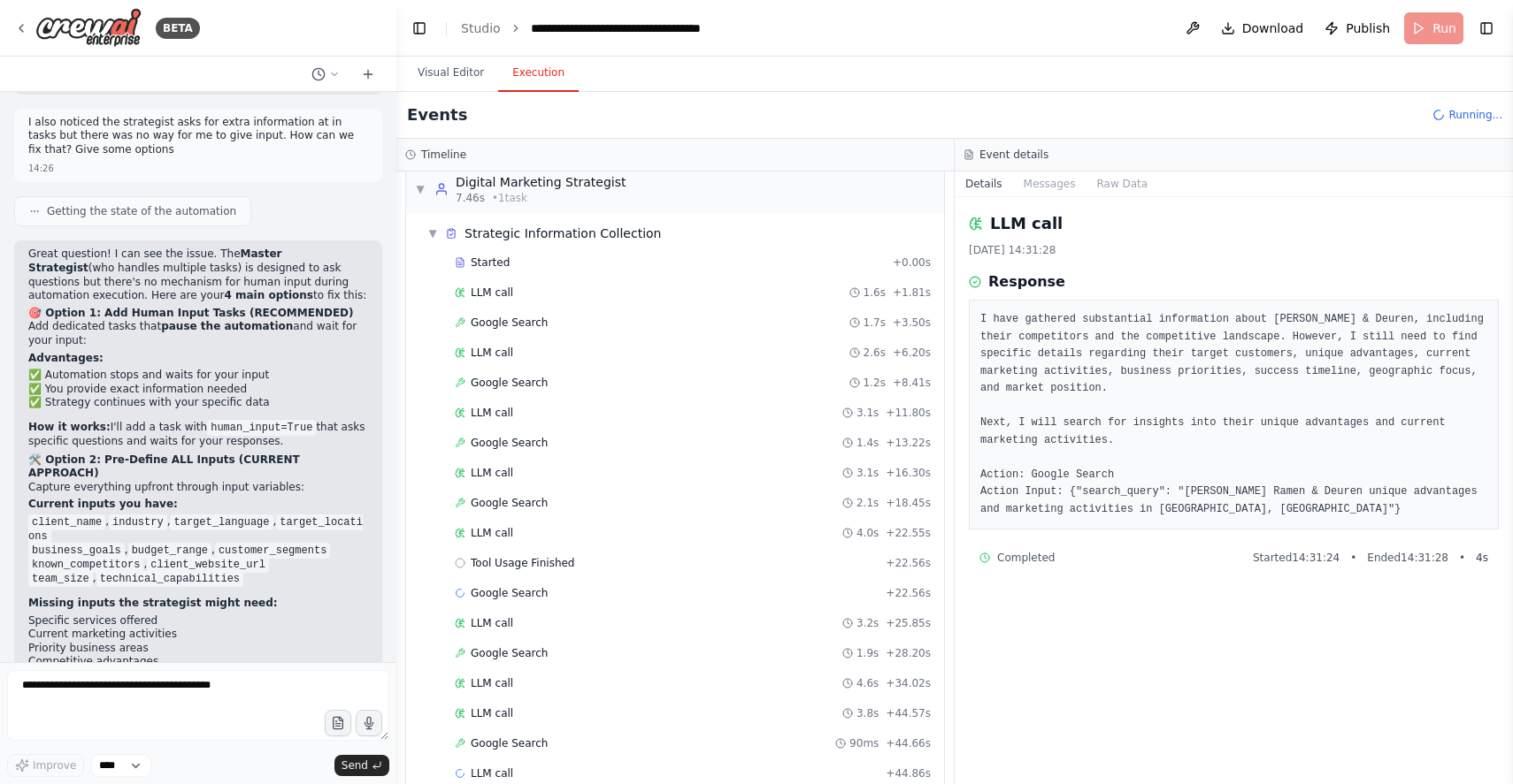
scroll to position [47, 0]
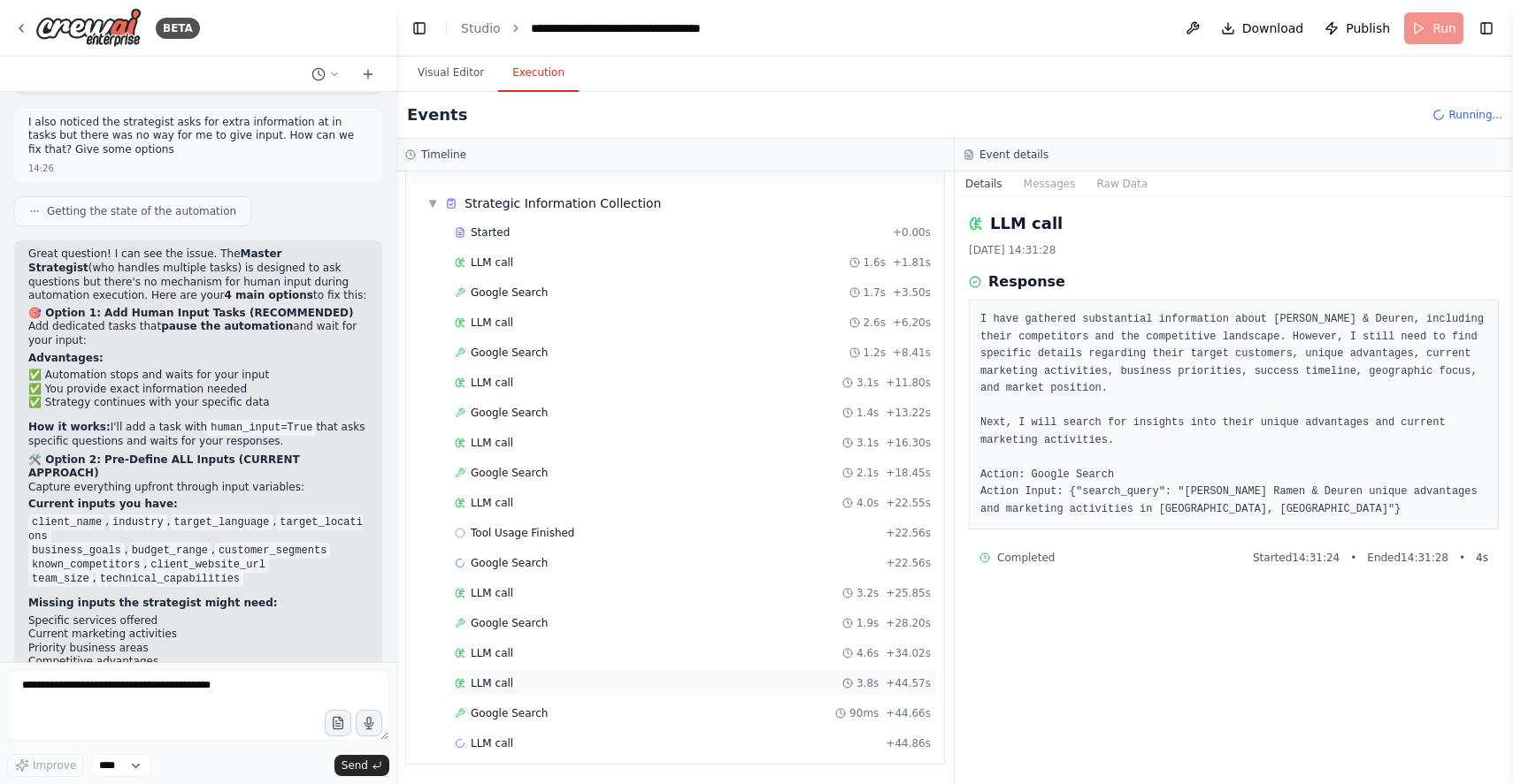
click at [614, 674] on div "LLM call 3.8s + 44.57s" at bounding box center [693, 683] width 488 height 26
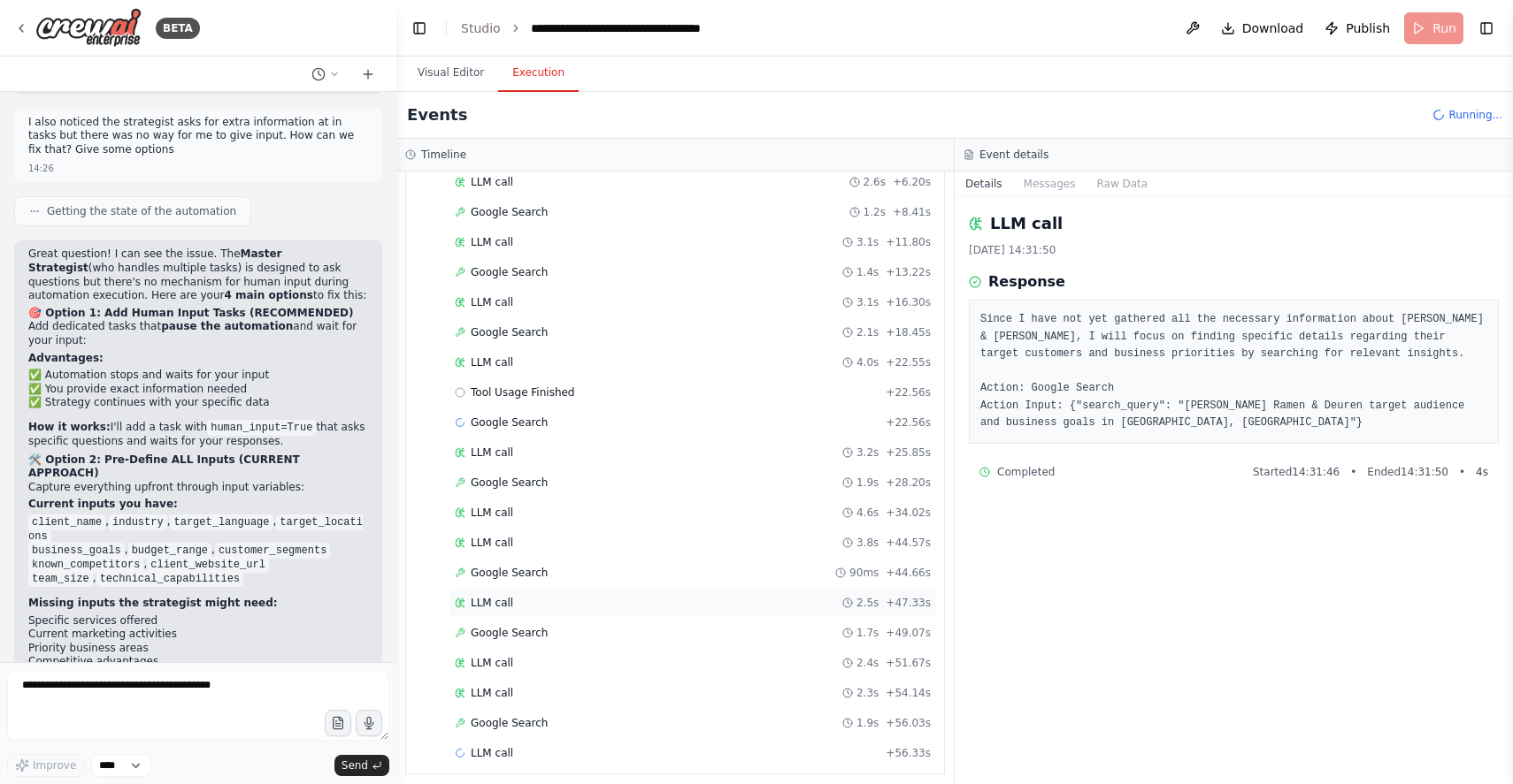
scroll to position [197, 0]
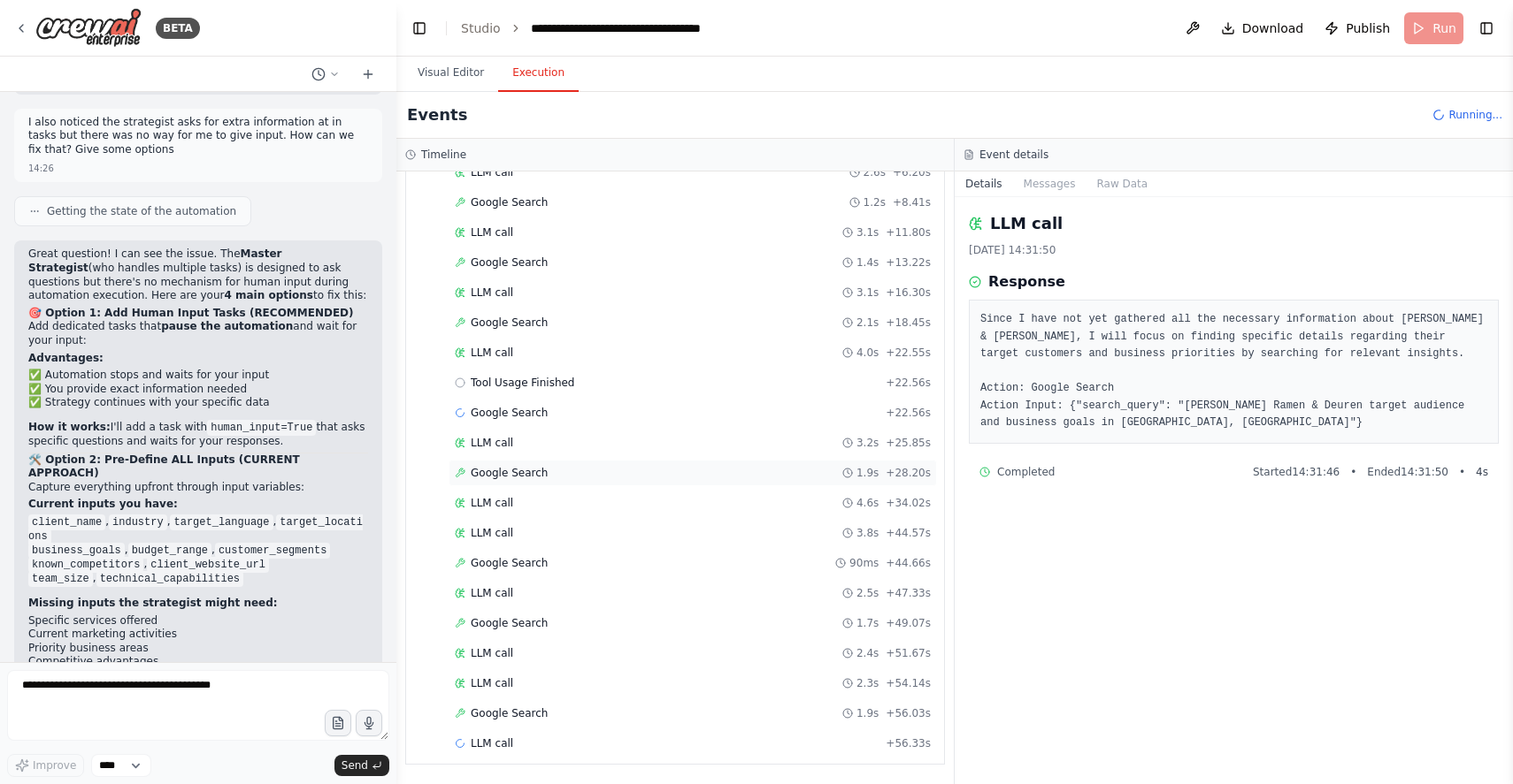
click at [516, 475] on span "Google Search" at bounding box center [509, 473] width 77 height 14
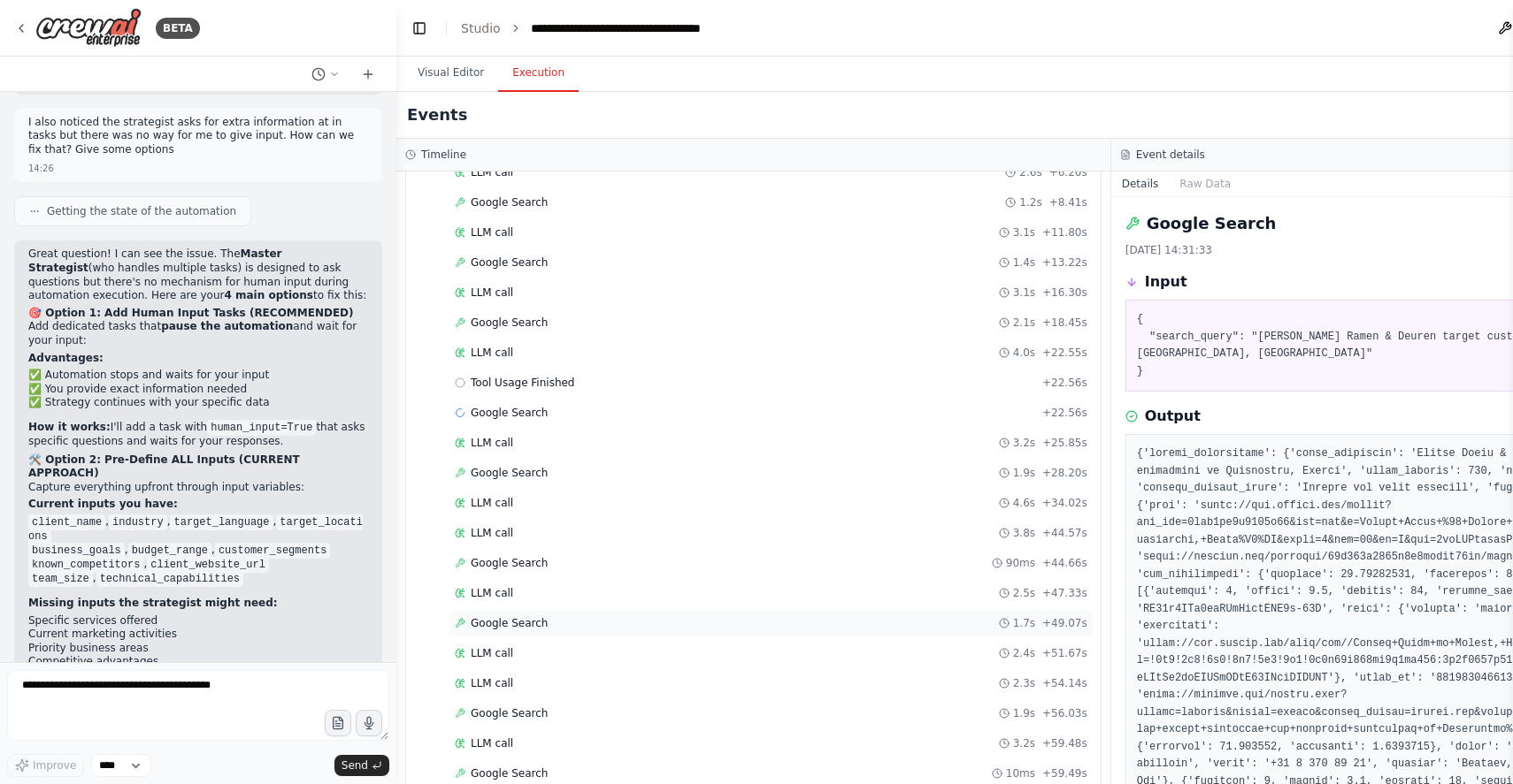
scroll to position [258, 0]
click at [540, 718] on span "Google Search" at bounding box center [509, 713] width 77 height 14
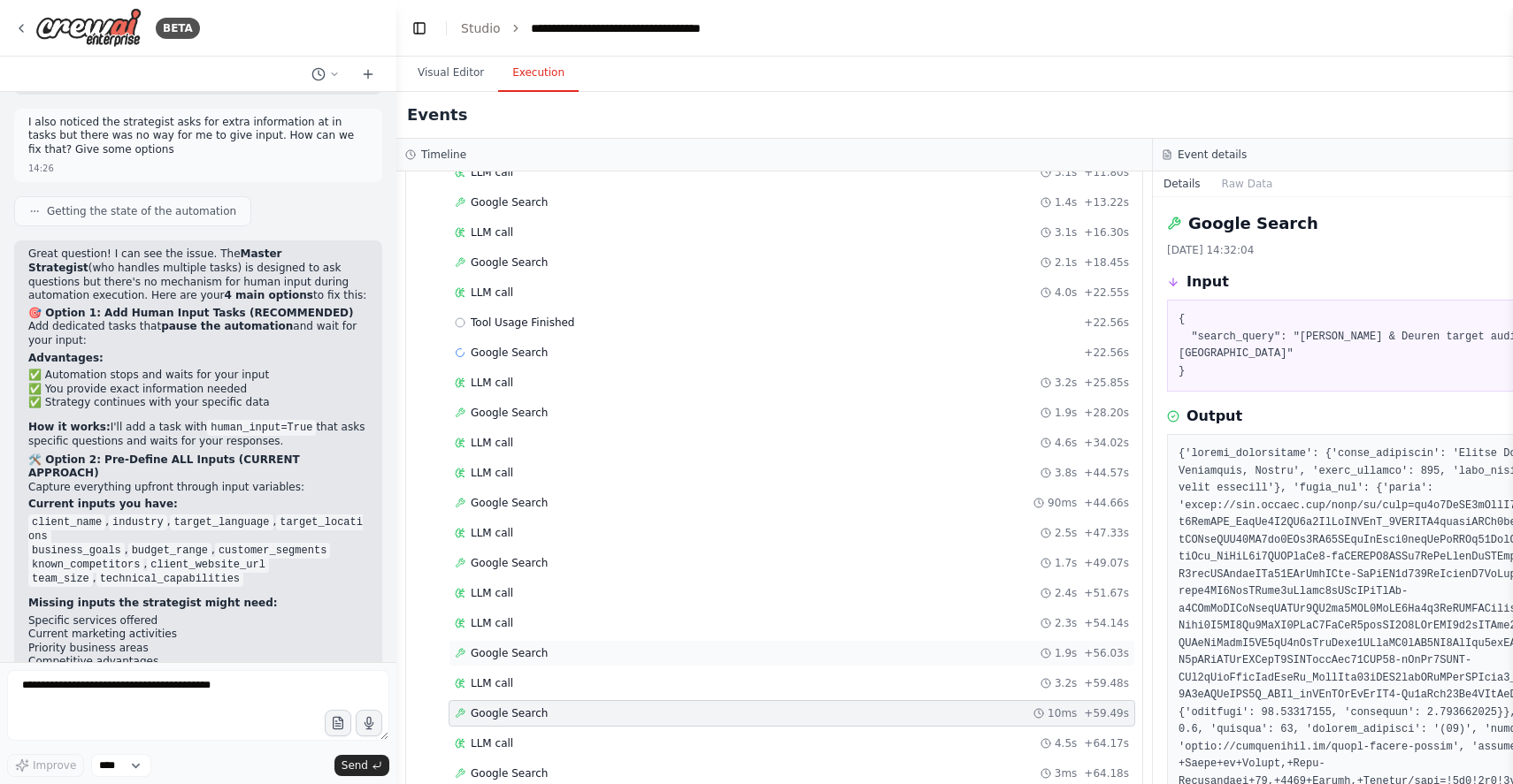
scroll to position [318, 0]
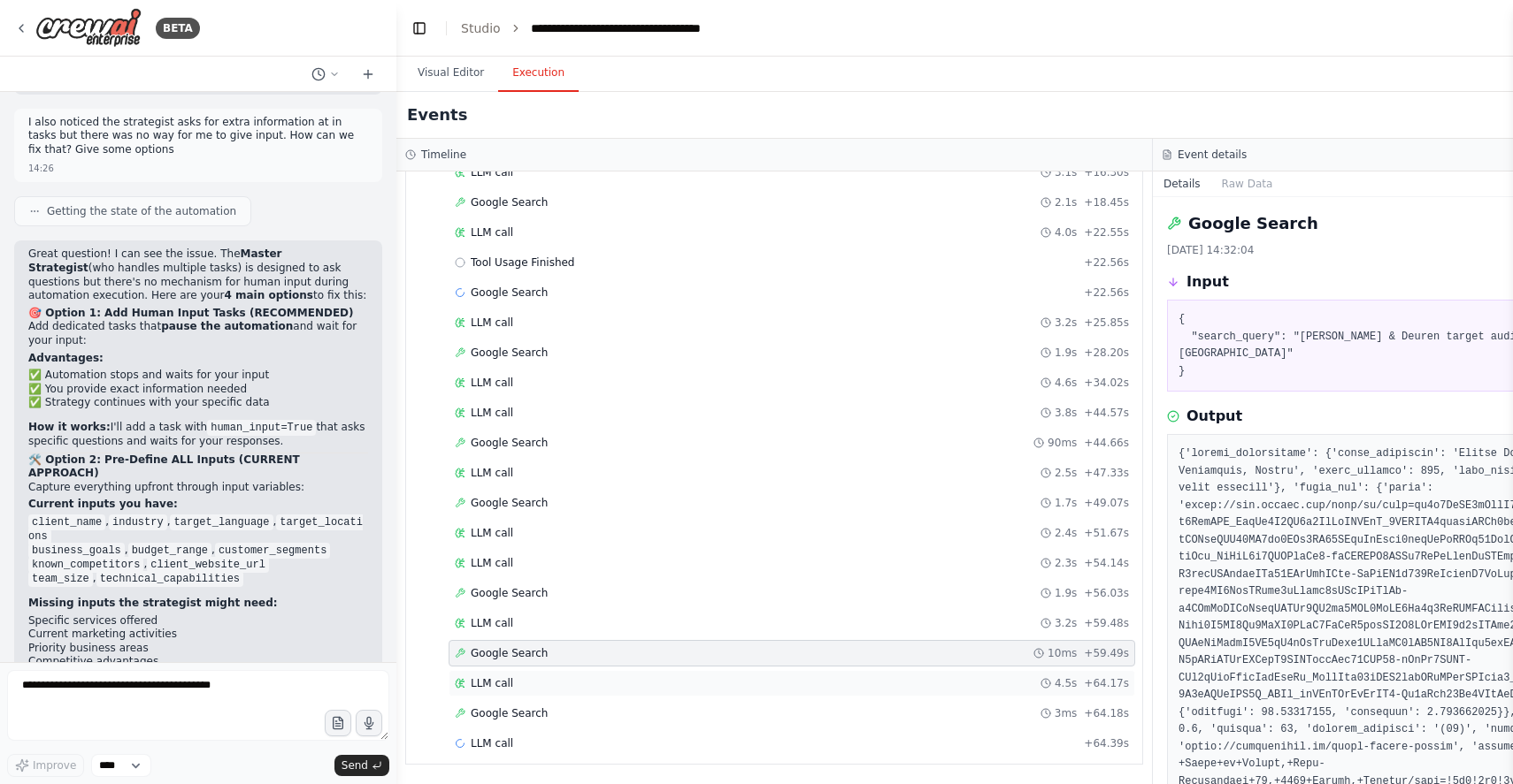
click at [549, 695] on div "LLM call 4.5s + 64.17s" at bounding box center [792, 683] width 686 height 26
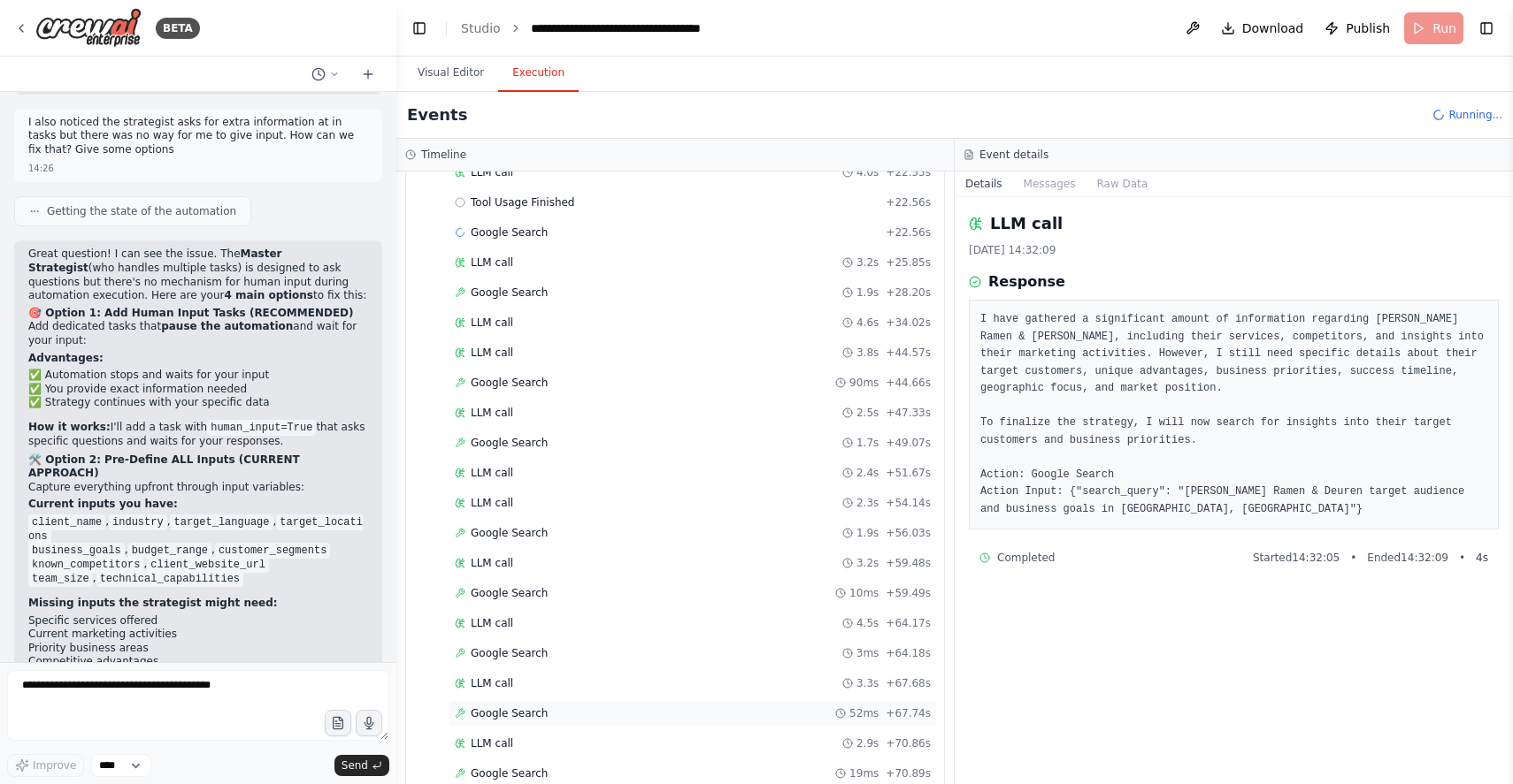
scroll to position [438, 0]
click at [516, 679] on div "LLM call 2.9s + 70.86s" at bounding box center [693, 683] width 477 height 14
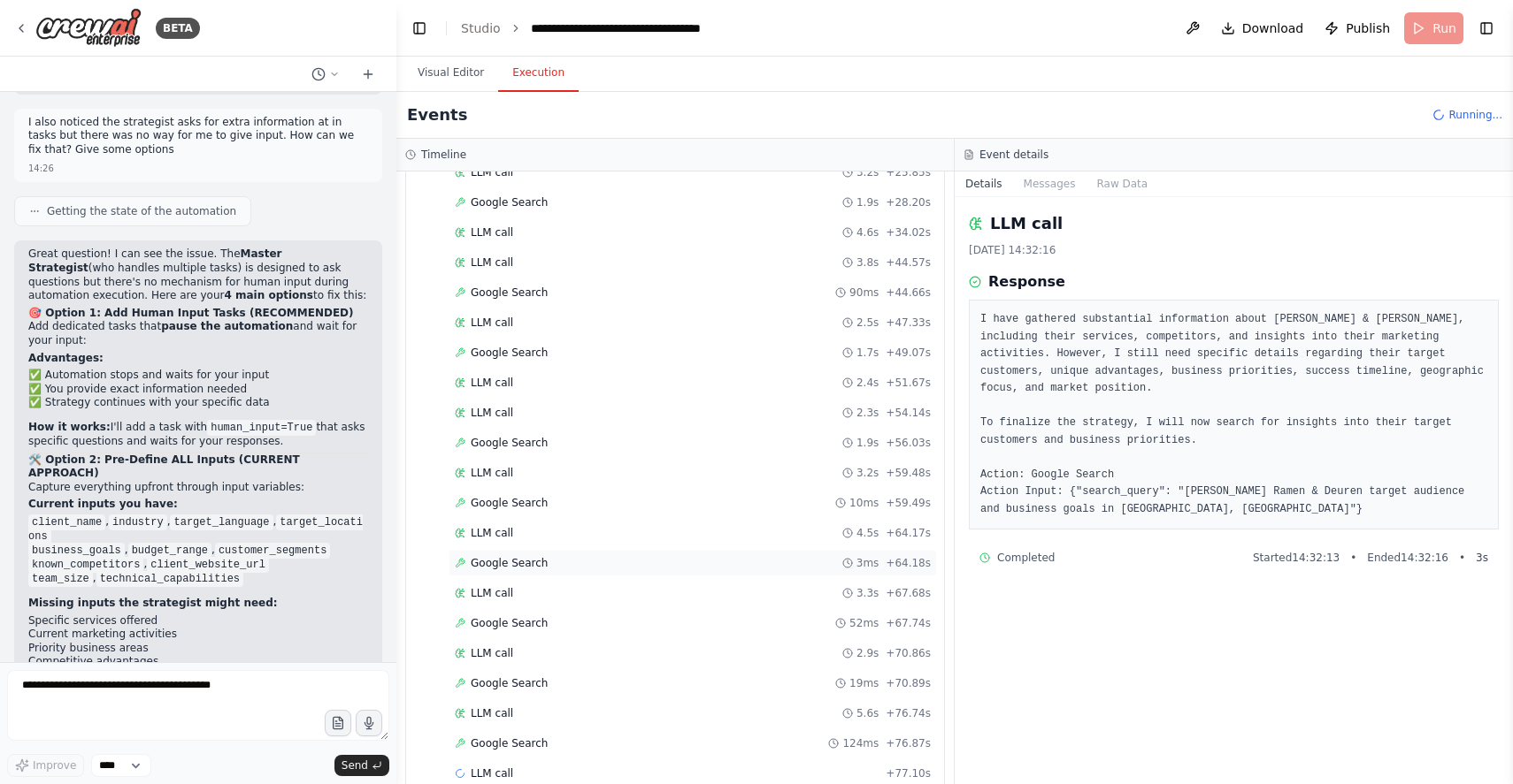
scroll to position [498, 0]
click at [522, 688] on div "LLM call 5.6s + 76.74s" at bounding box center [693, 683] width 477 height 14
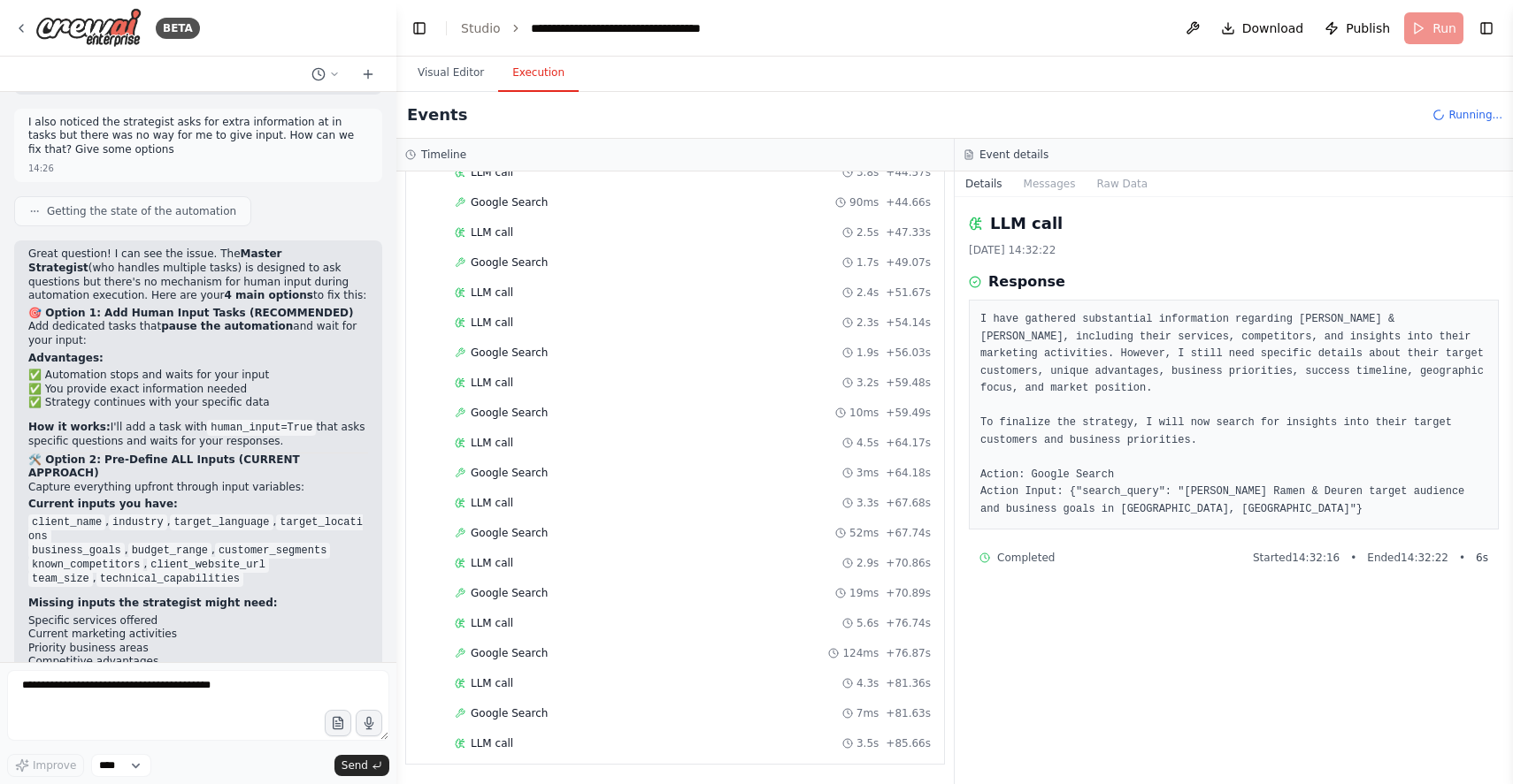
scroll to position [588, 0]
click at [496, 651] on span "LLM call" at bounding box center [491, 654] width 42 height 14
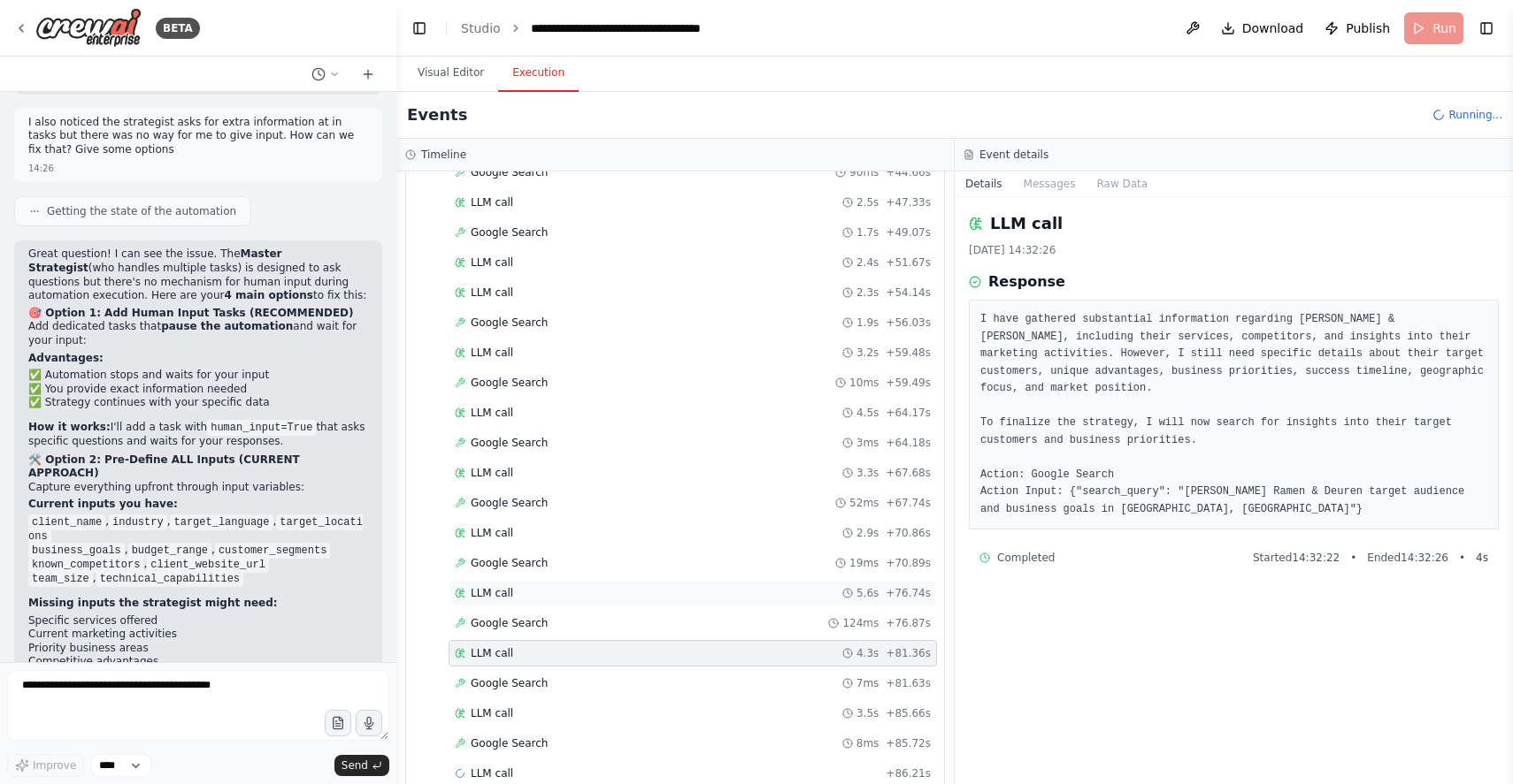
click at [517, 590] on div "LLM call 5.6s + 76.74s" at bounding box center [693, 593] width 477 height 14
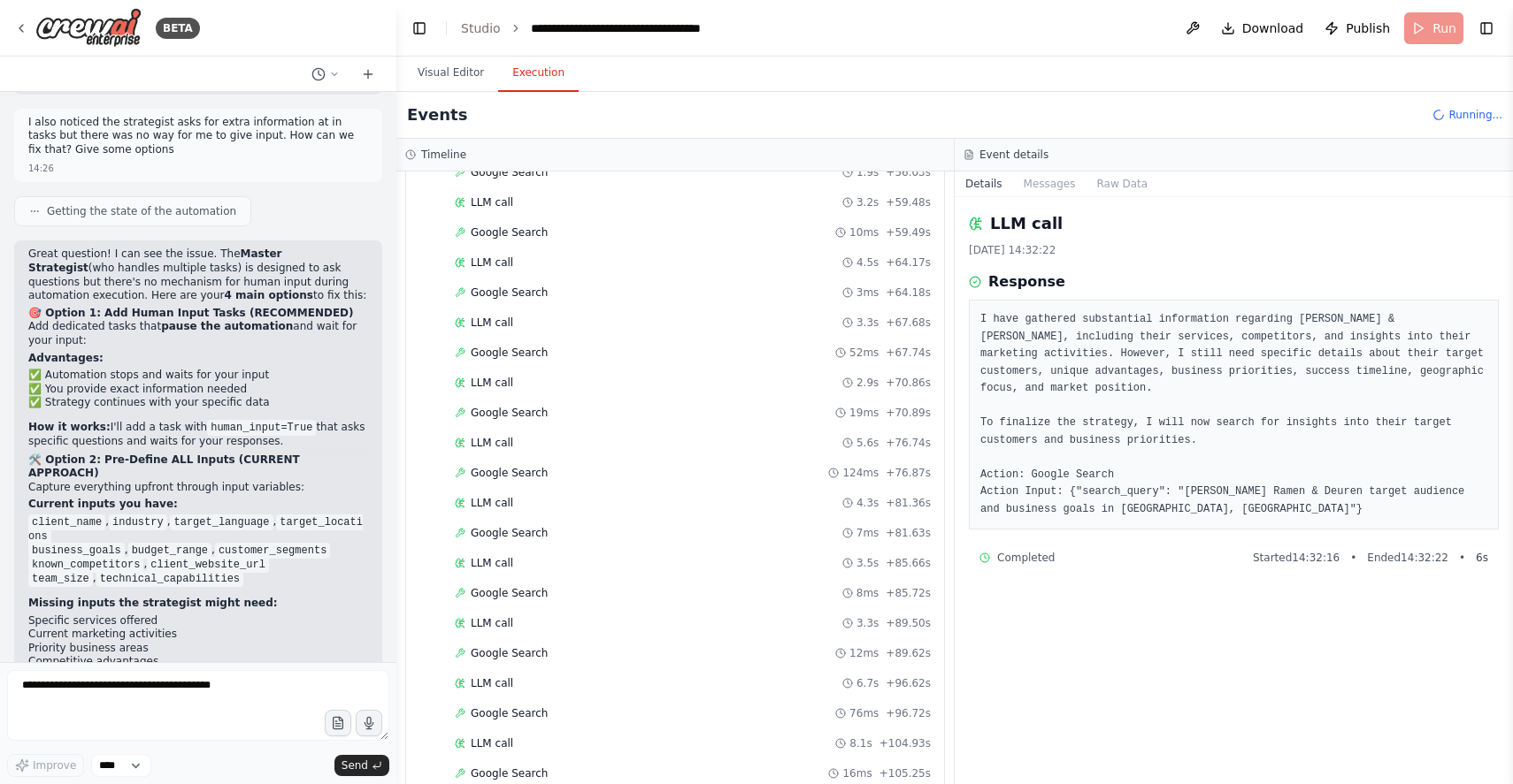
click at [1086, 376] on pre "I have gathered substantial information regarding Engels Ramen & Deuren, includ…" at bounding box center [1234, 415] width 507 height 207
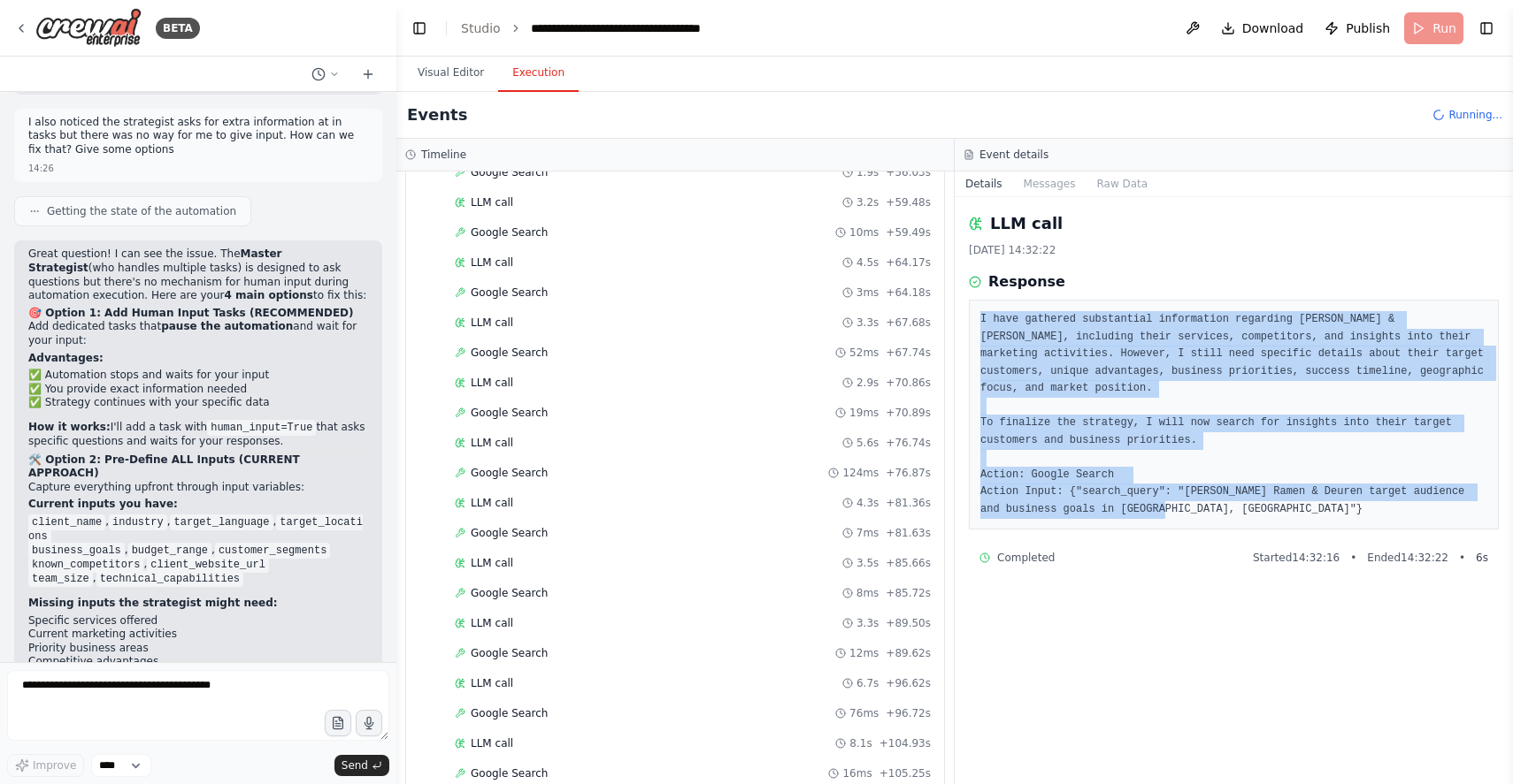
drag, startPoint x: 982, startPoint y: 319, endPoint x: 1304, endPoint y: 507, distance: 372.9
click at [1304, 507] on pre "I have gathered substantial information regarding Engels Ramen & Deuren, includ…" at bounding box center [1234, 415] width 507 height 207
copy pre "I have gathered substantial information regarding Engels Ramen & Deuren, includ…"
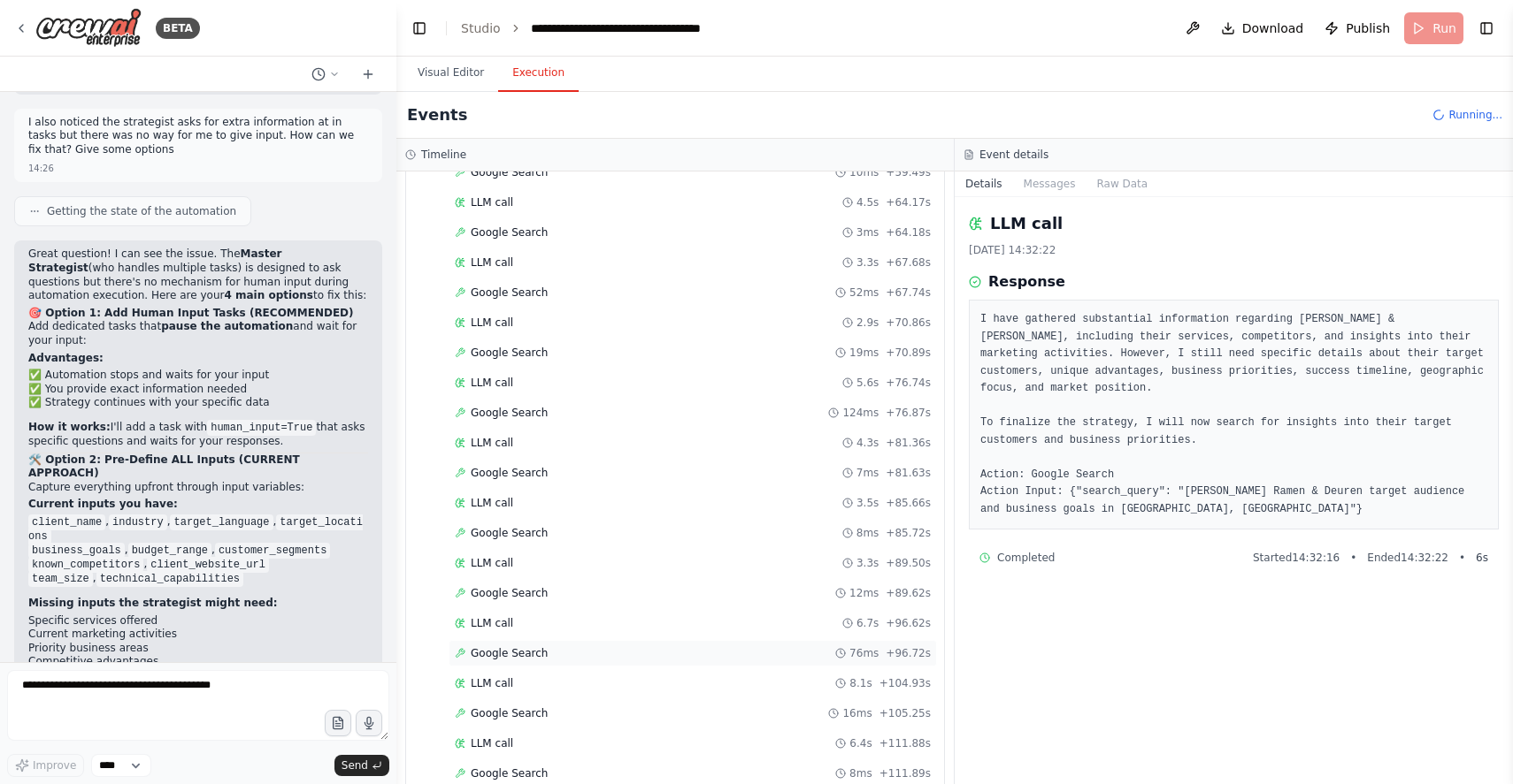
click at [515, 658] on span "Google Search" at bounding box center [509, 654] width 77 height 14
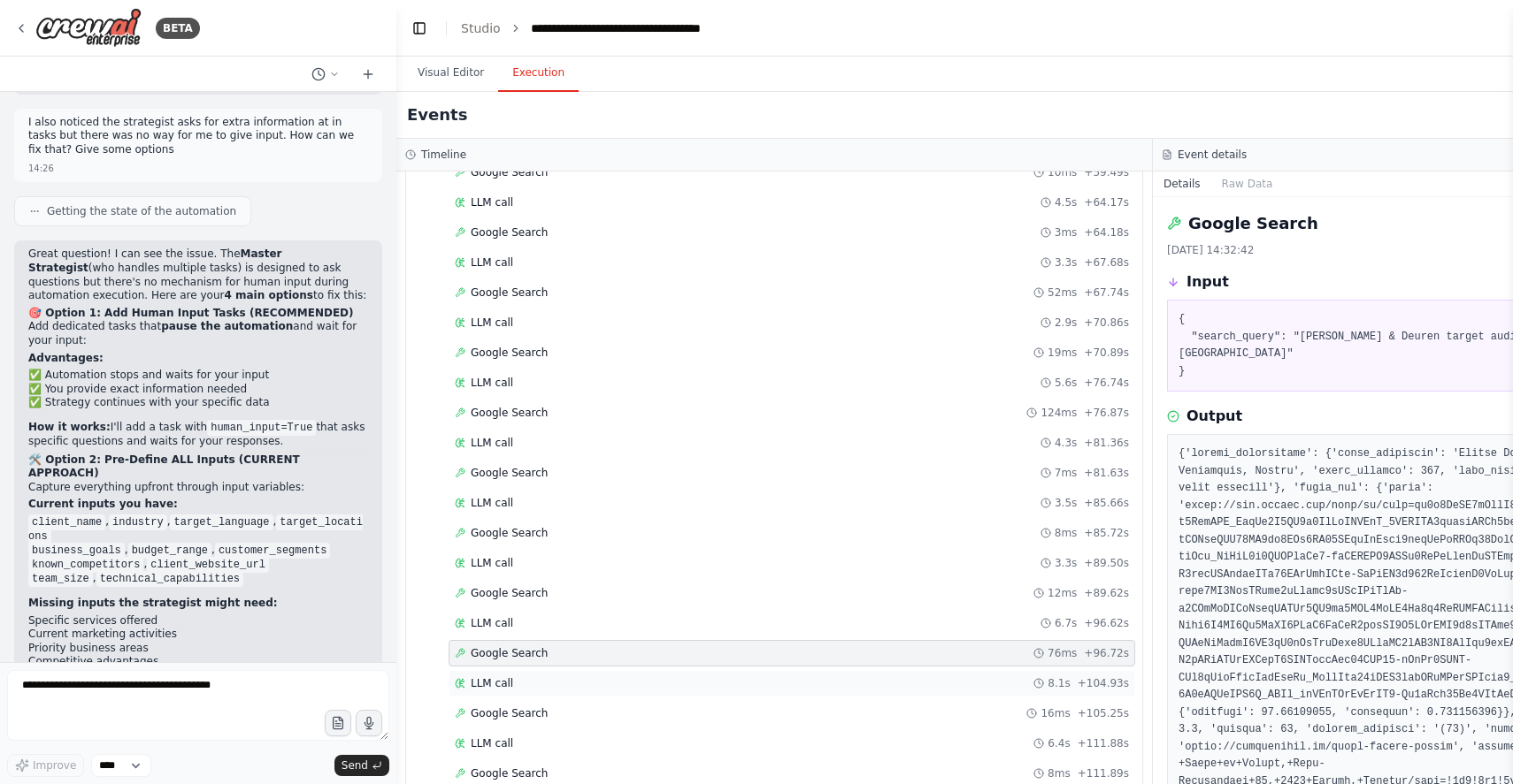
click at [510, 681] on span "LLM call" at bounding box center [491, 683] width 42 height 14
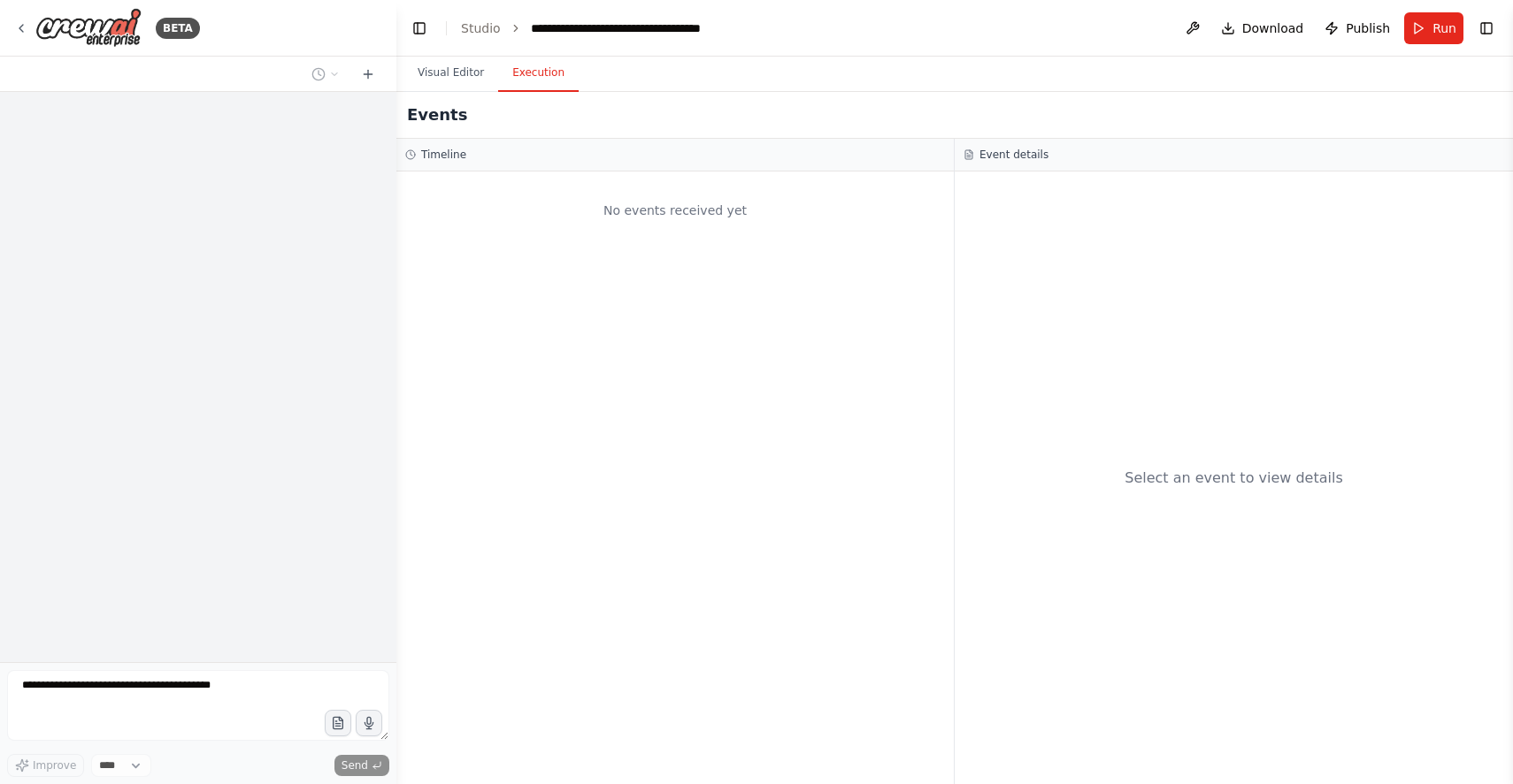
click at [540, 76] on button "Execution" at bounding box center [538, 74] width 80 height 37
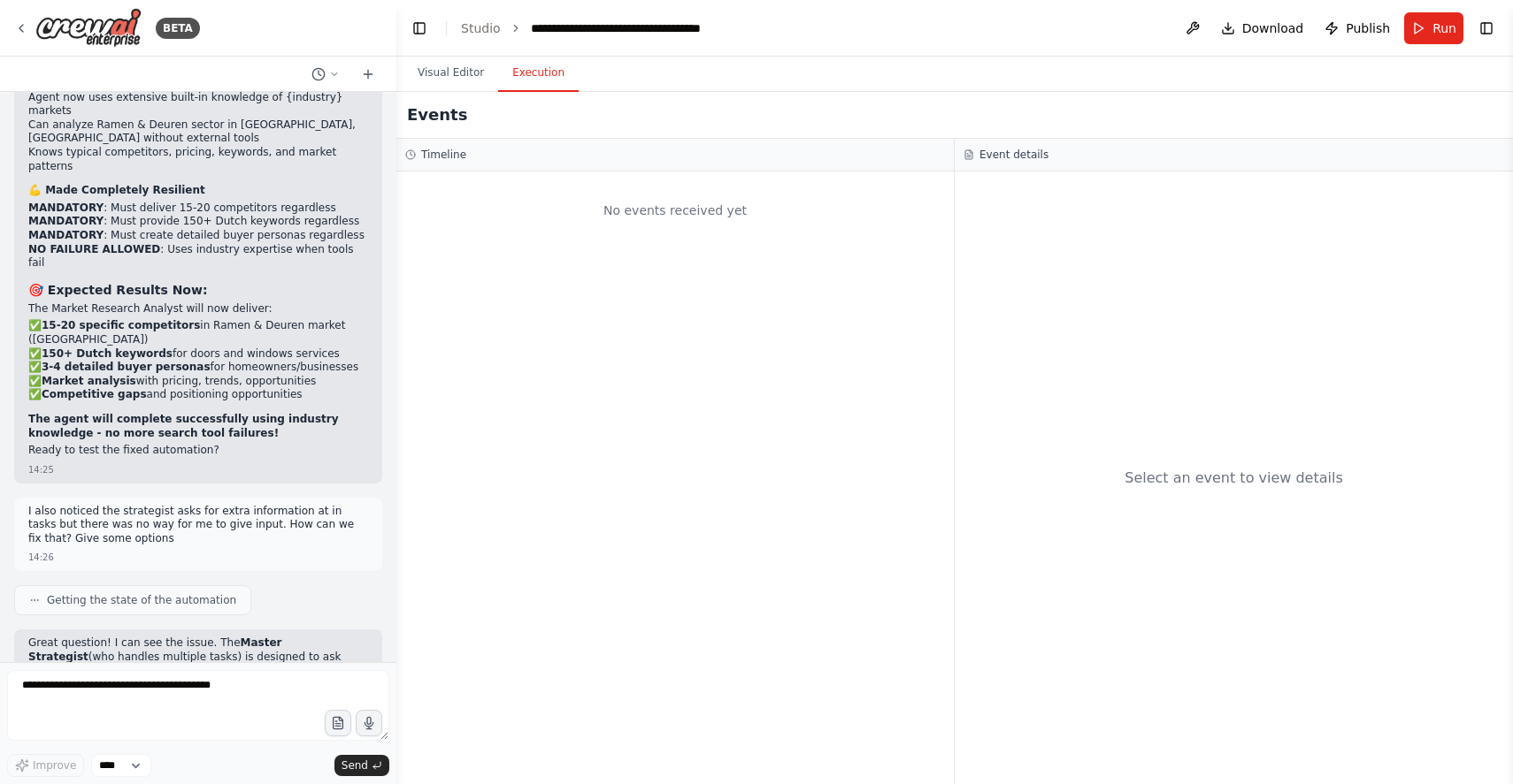
scroll to position [47476, 0]
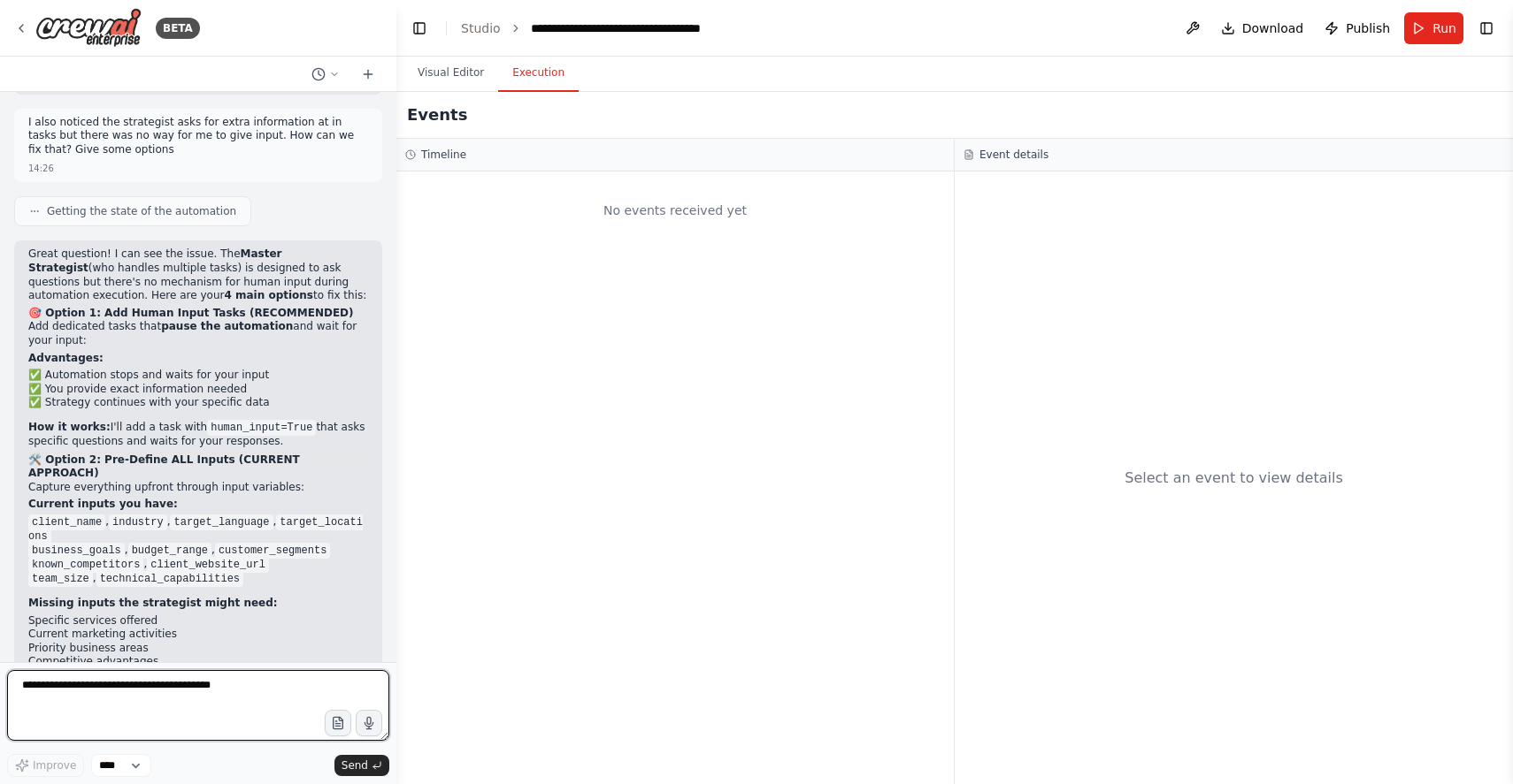
click at [161, 685] on textarea at bounding box center [198, 706] width 382 height 71
paste textarea "**********"
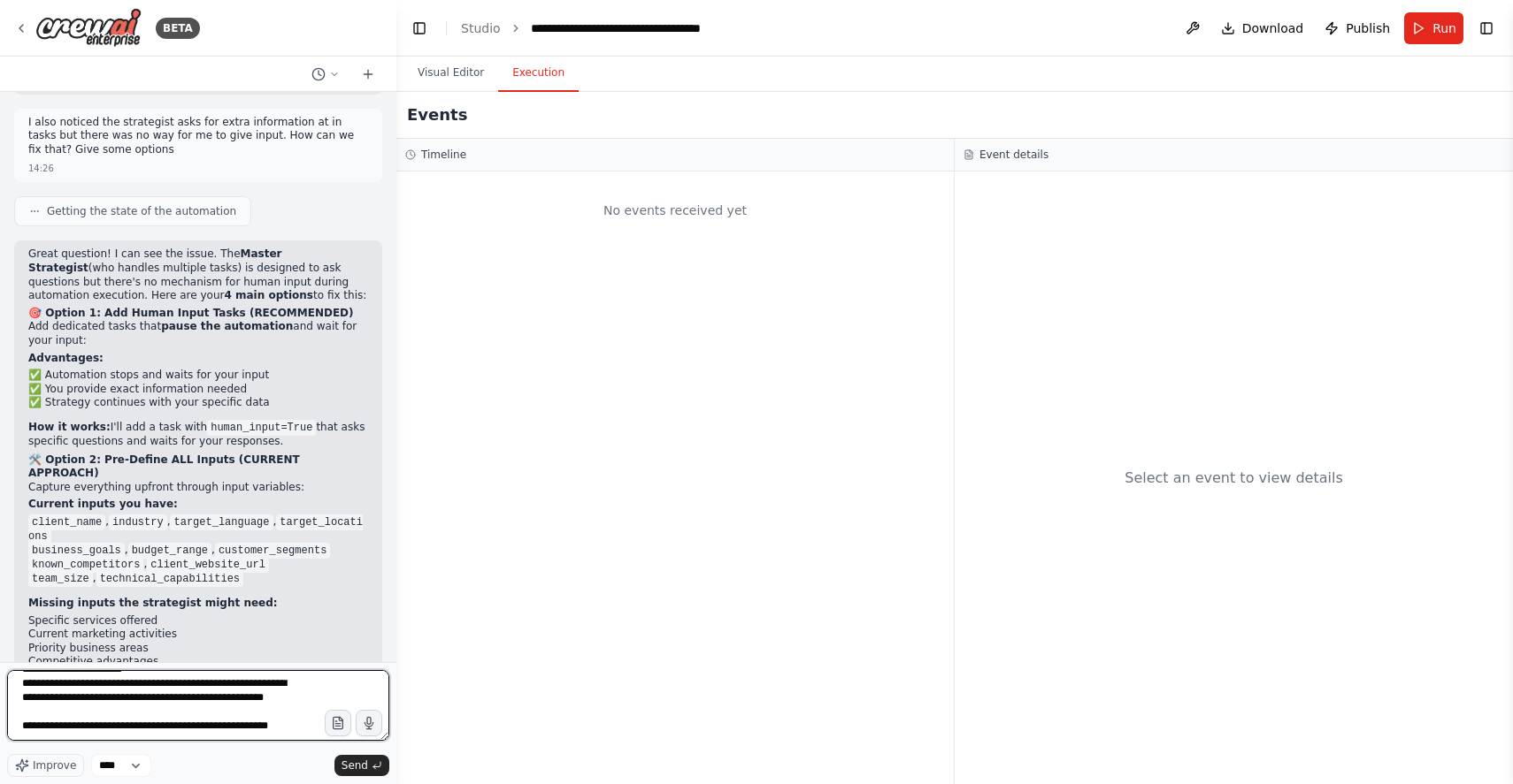
scroll to position [206, 0]
type textarea "**********"
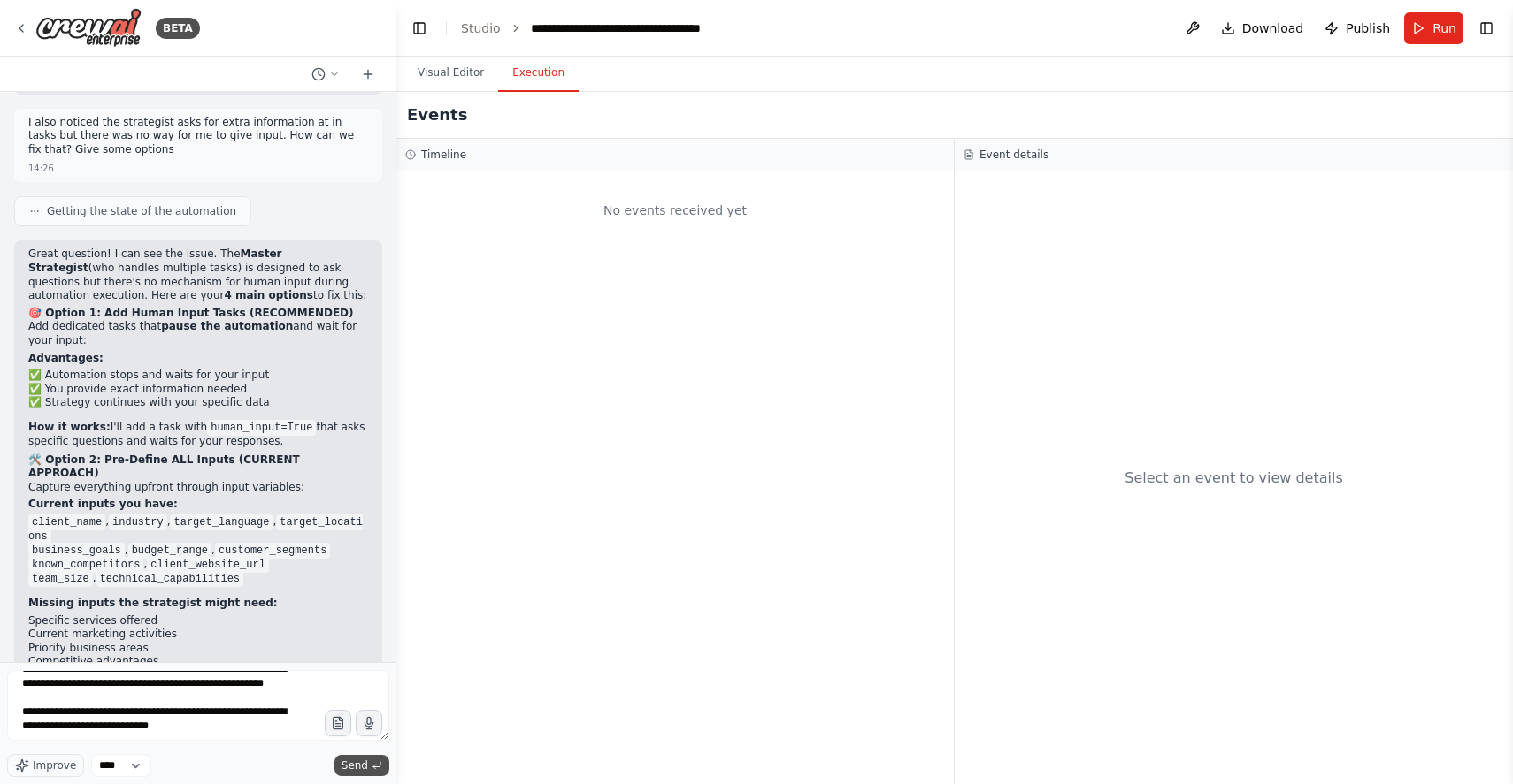
click at [350, 756] on button "Send" at bounding box center [362, 766] width 55 height 22
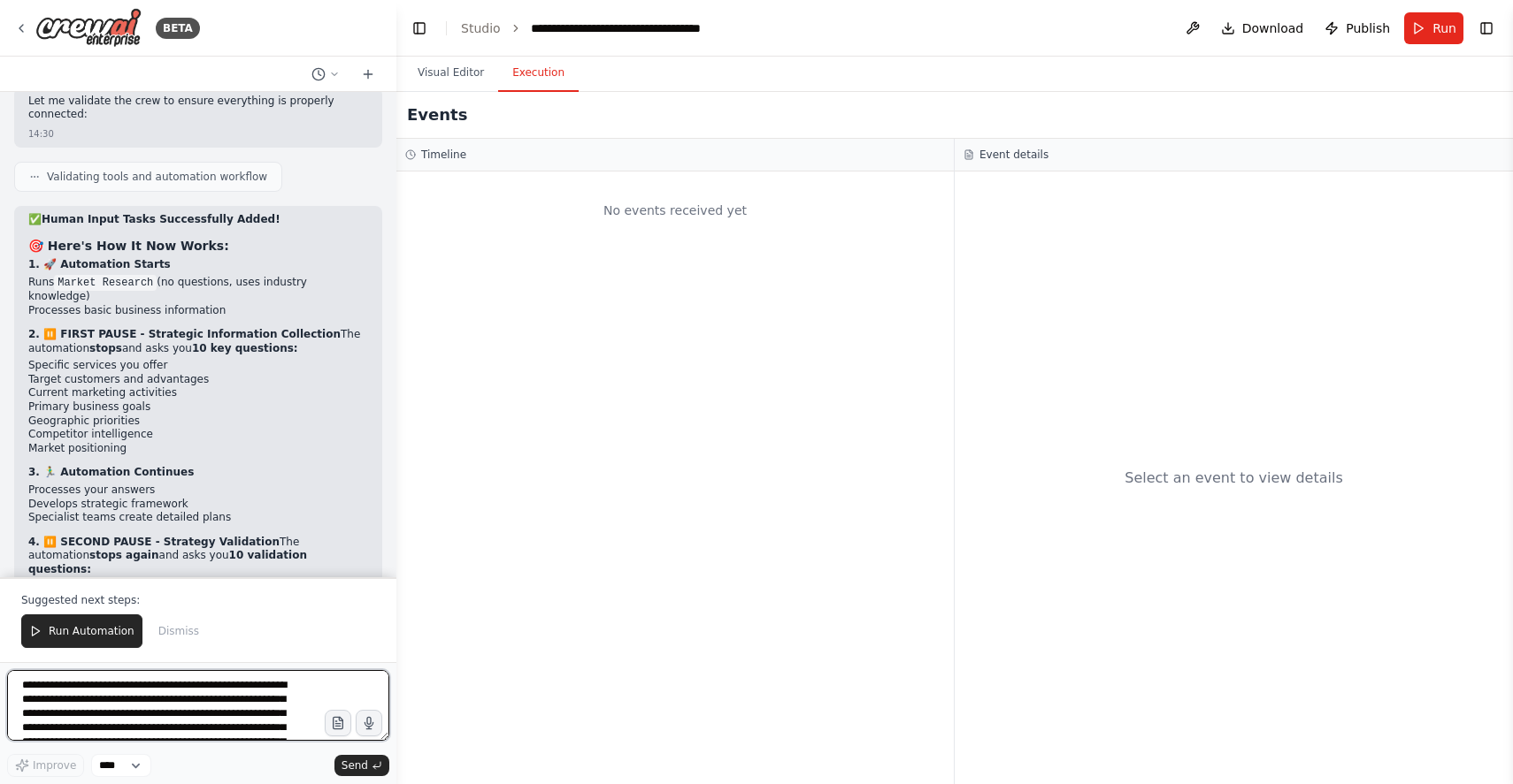
scroll to position [49091, 0]
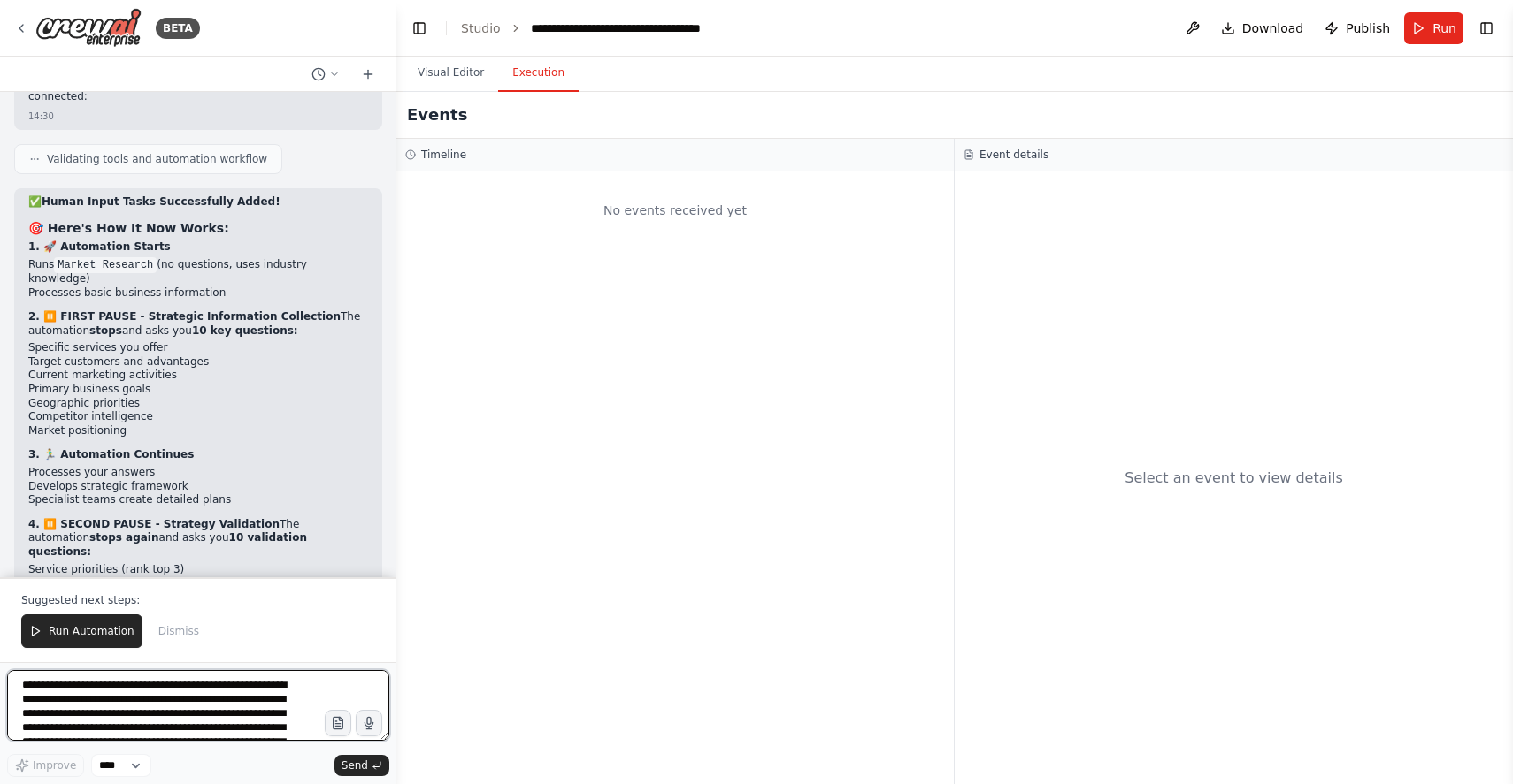
click at [84, 704] on textarea "**********" at bounding box center [198, 706] width 382 height 71
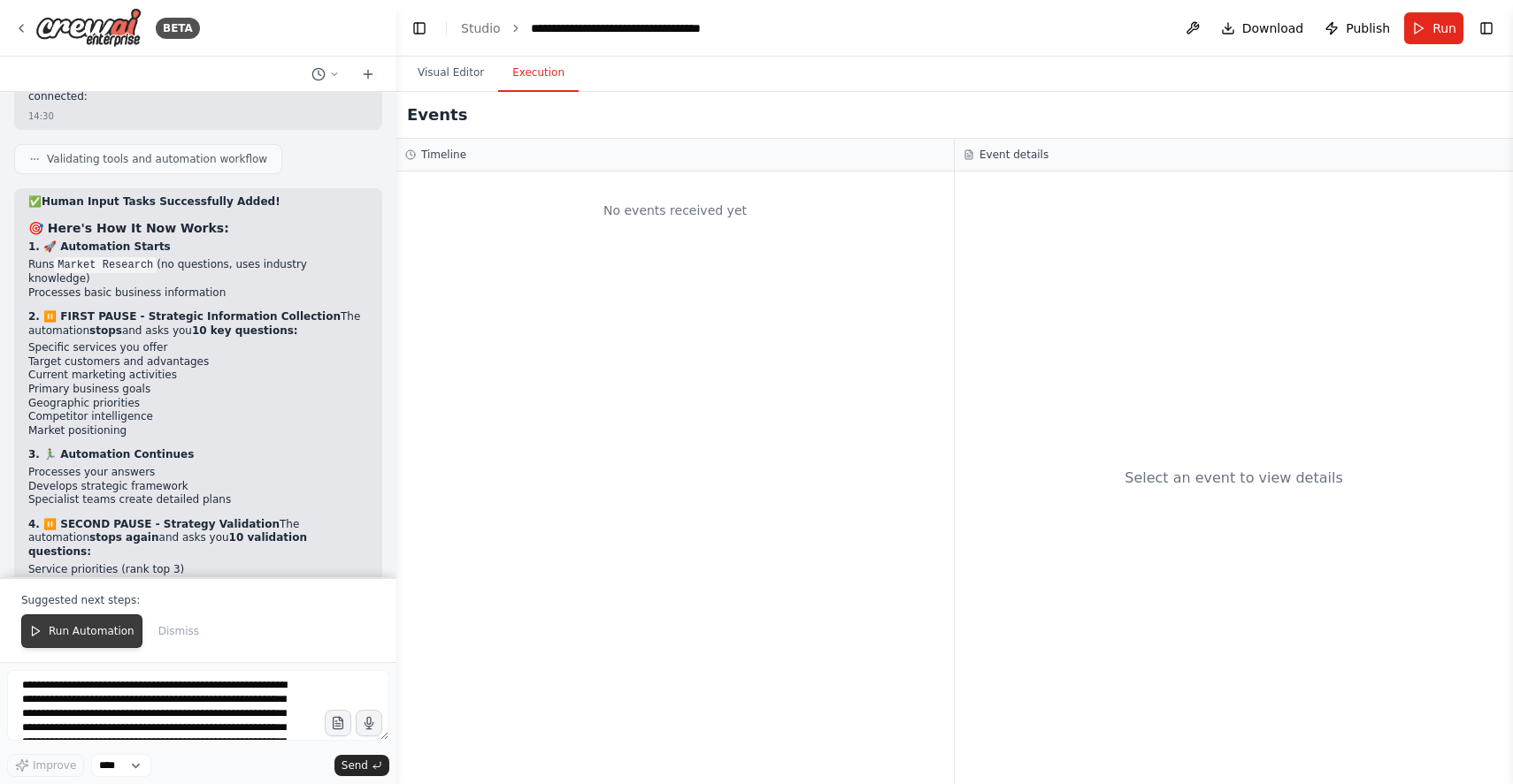
click at [83, 637] on span "Run Automation" at bounding box center [92, 631] width 86 height 14
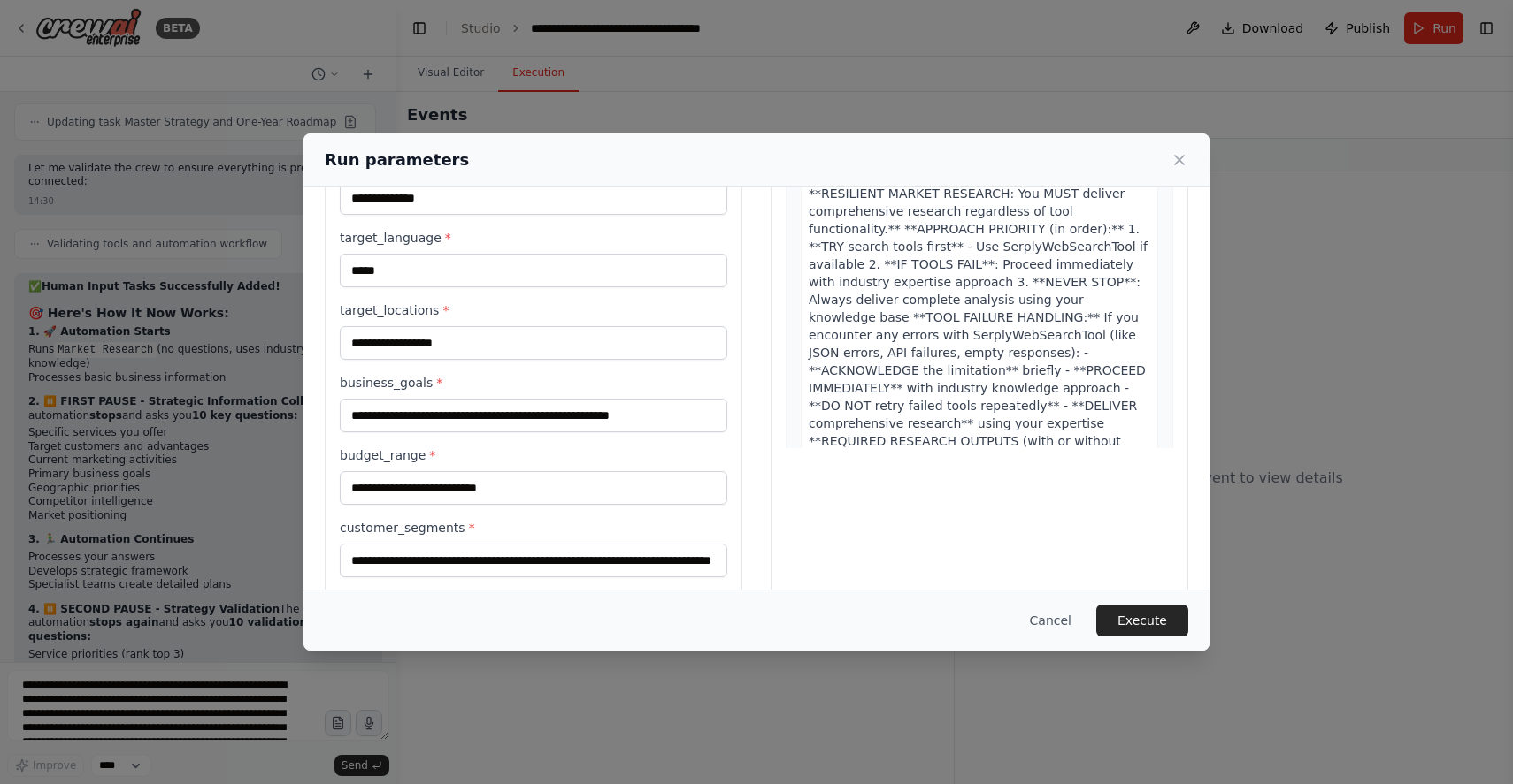
scroll to position [477, 0]
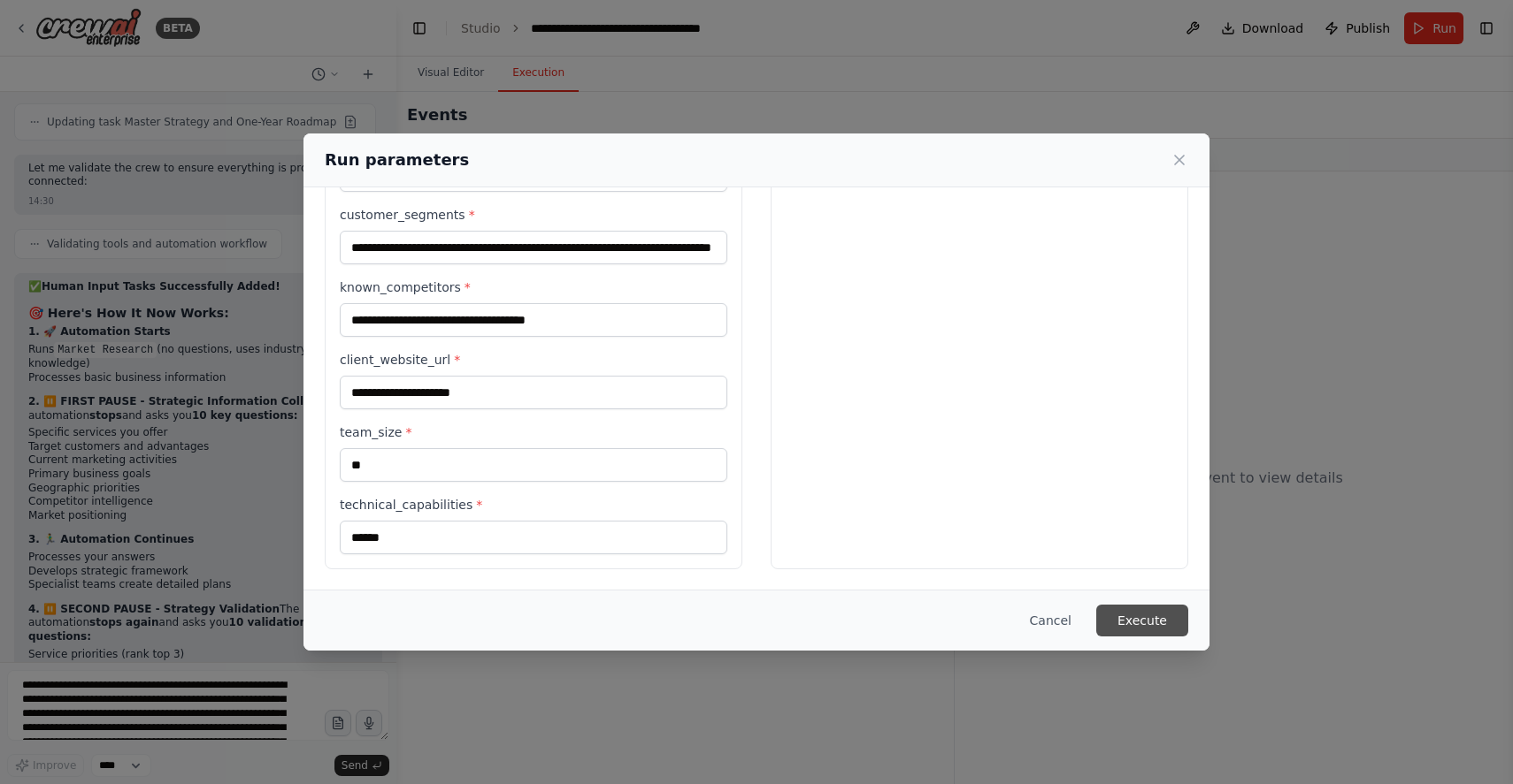
click at [1155, 610] on button "Execute" at bounding box center [1142, 620] width 92 height 31
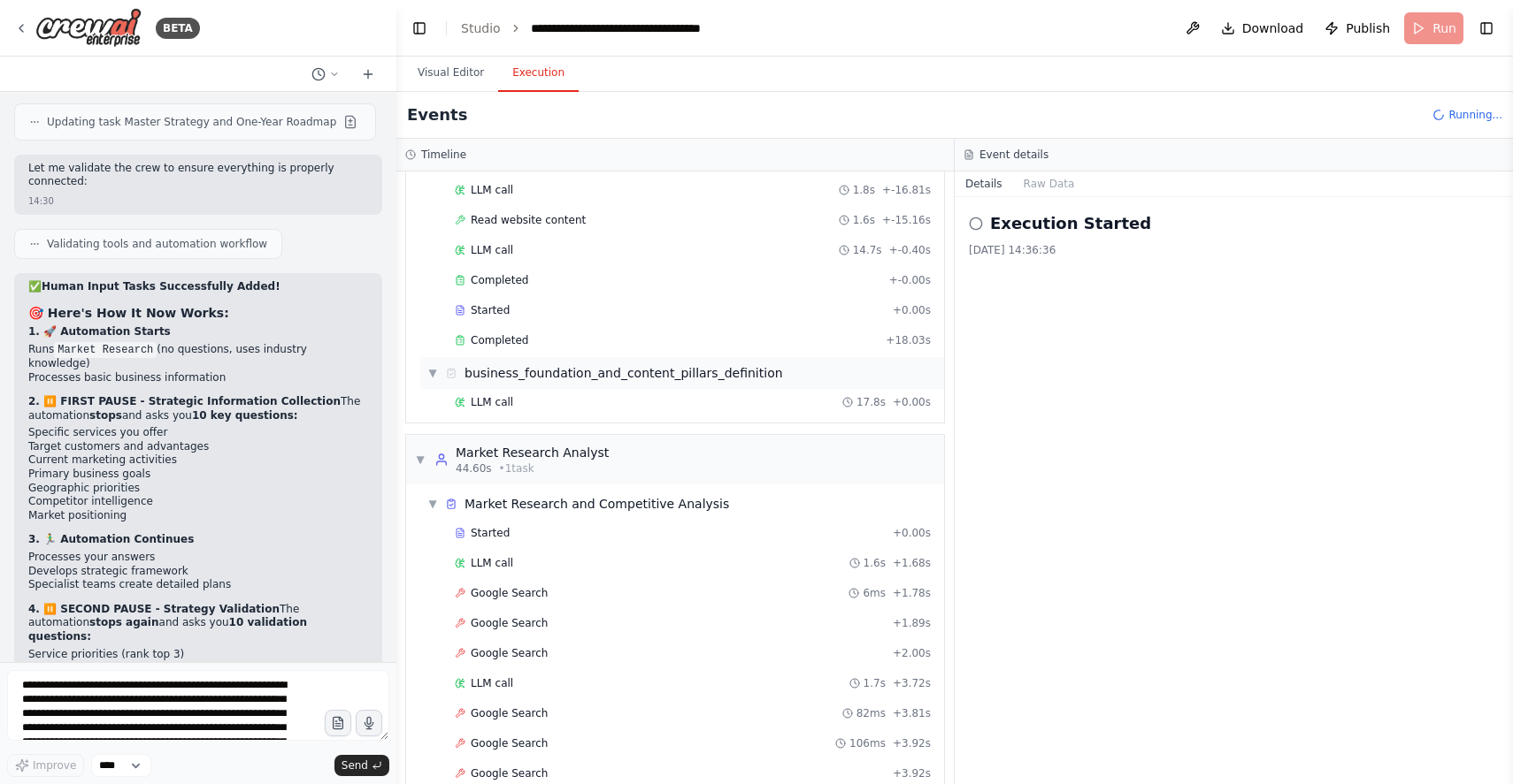
scroll to position [179, 0]
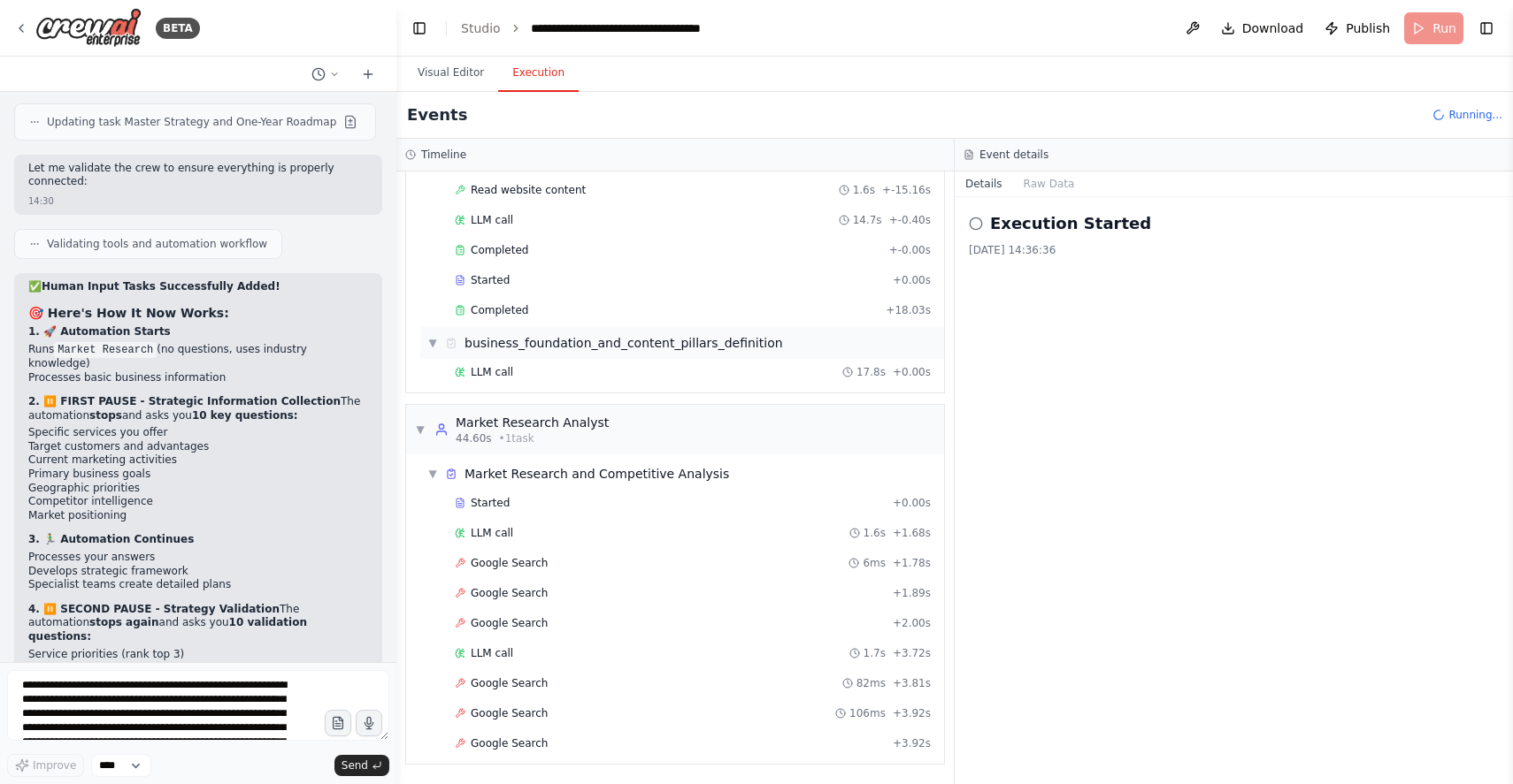
click at [530, 396] on div "▼ Digital Marketing Strategist 7.83s (+36.73s) • 2 task s ▼ Client Information …" at bounding box center [675, 477] width 558 height 612
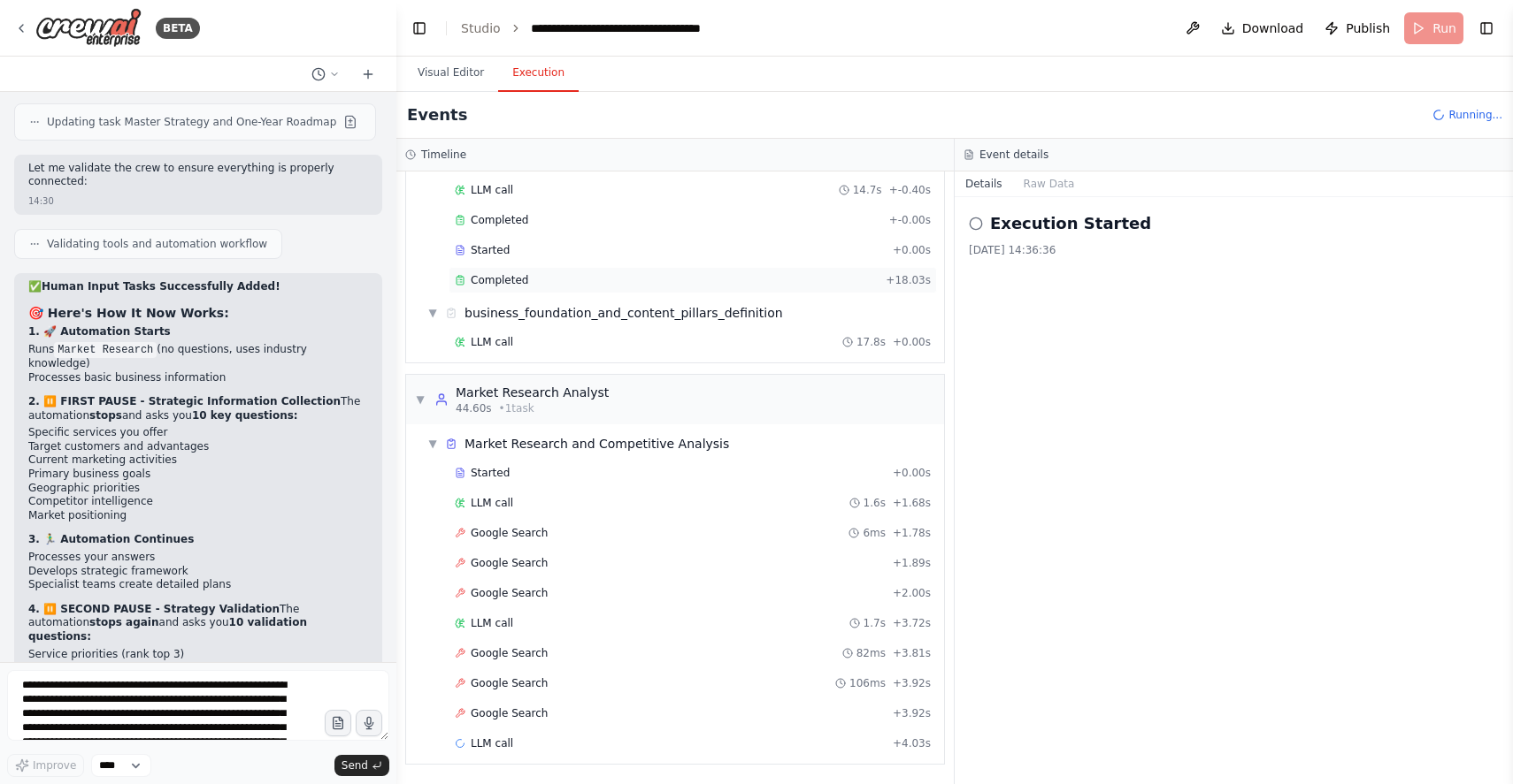
click at [508, 282] on span "Completed" at bounding box center [499, 280] width 58 height 14
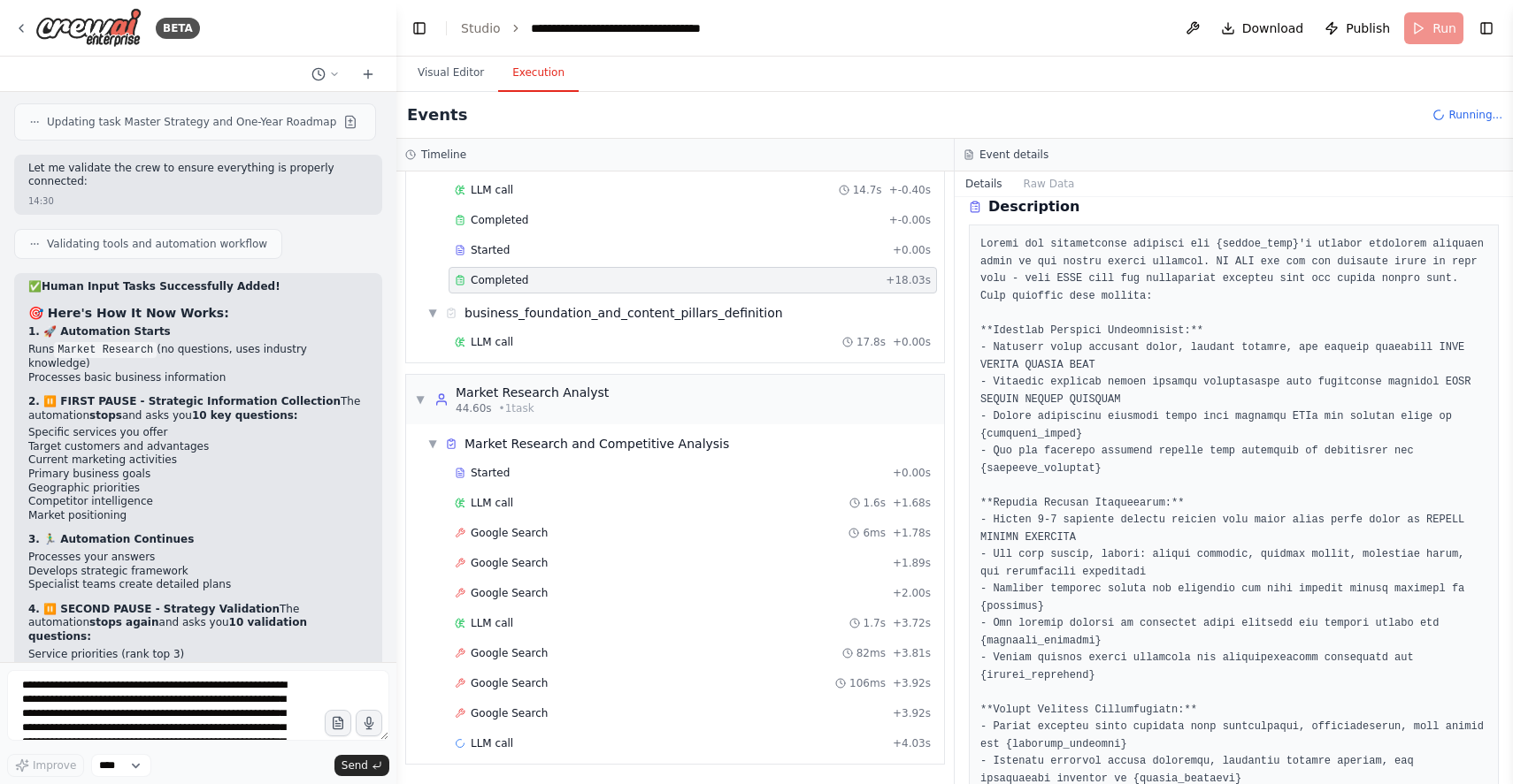
scroll to position [369, 0]
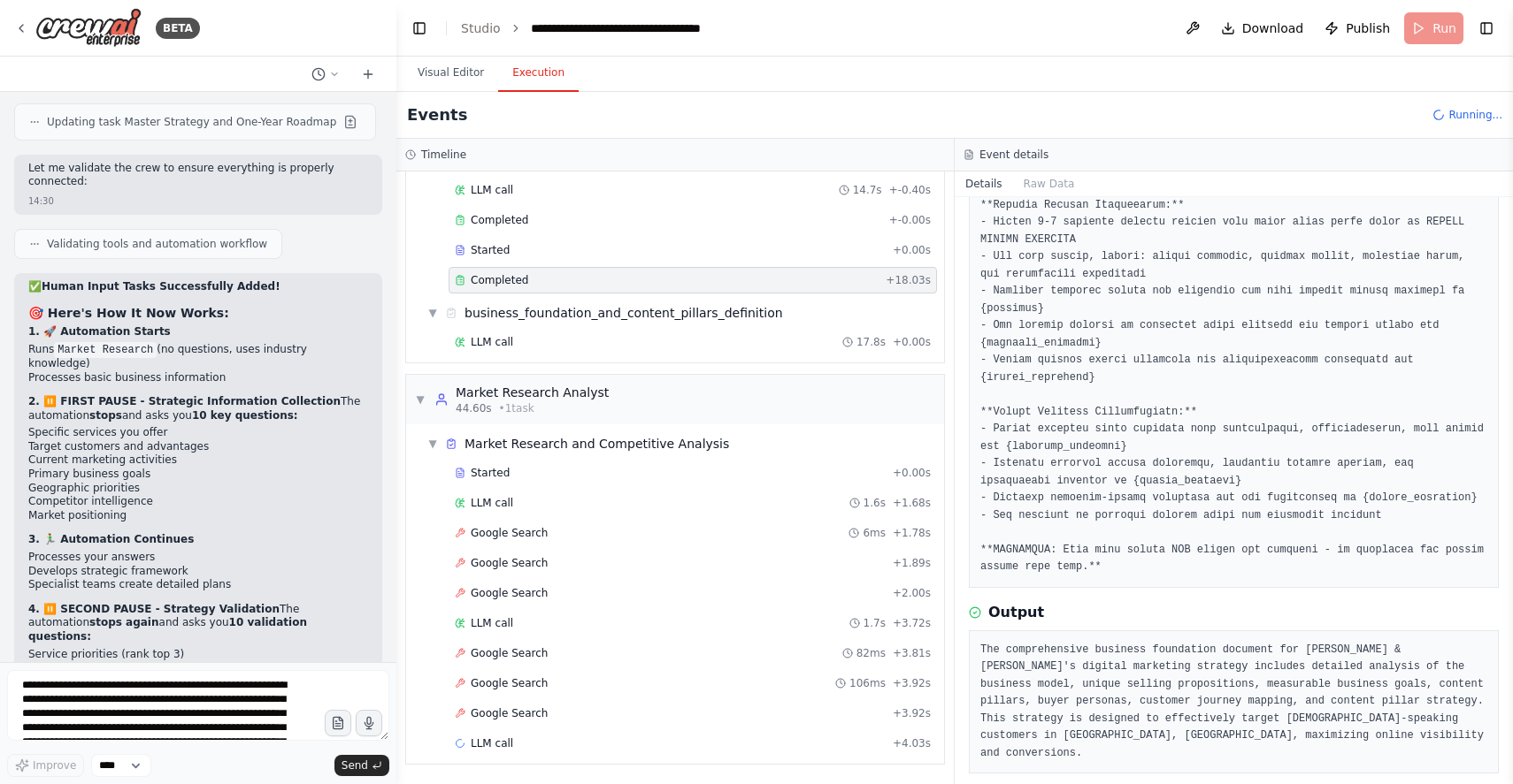
click at [1083, 671] on pre "The comprehensive business foundation document for Engels Ramen & Deuren's digi…" at bounding box center [1234, 703] width 507 height 122
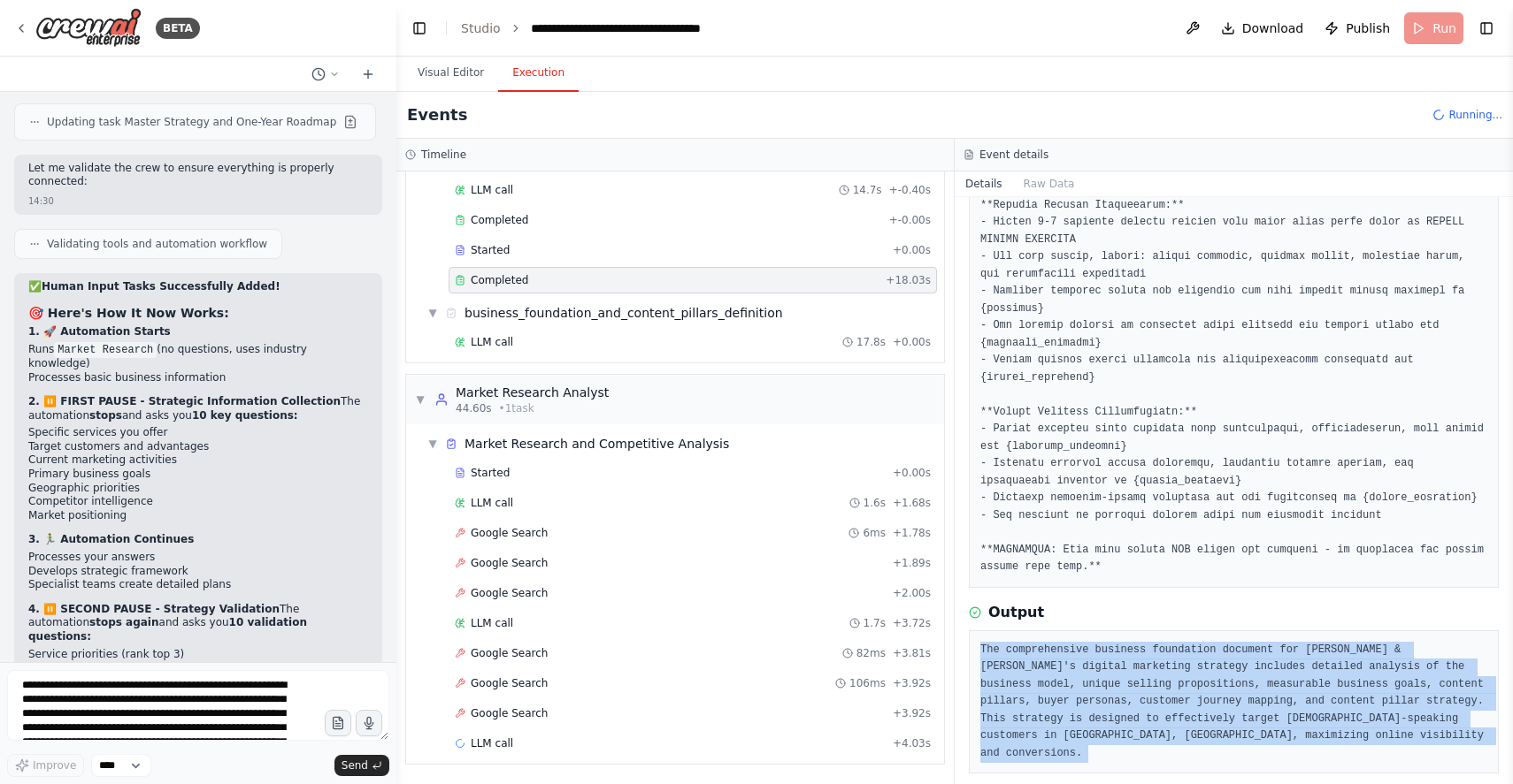
click at [1083, 671] on pre "The comprehensive business foundation document for Engels Ramen & Deuren's digi…" at bounding box center [1234, 703] width 507 height 122
click at [1083, 691] on pre "The comprehensive business foundation document for Engels Ramen & Deuren's digi…" at bounding box center [1234, 703] width 507 height 122
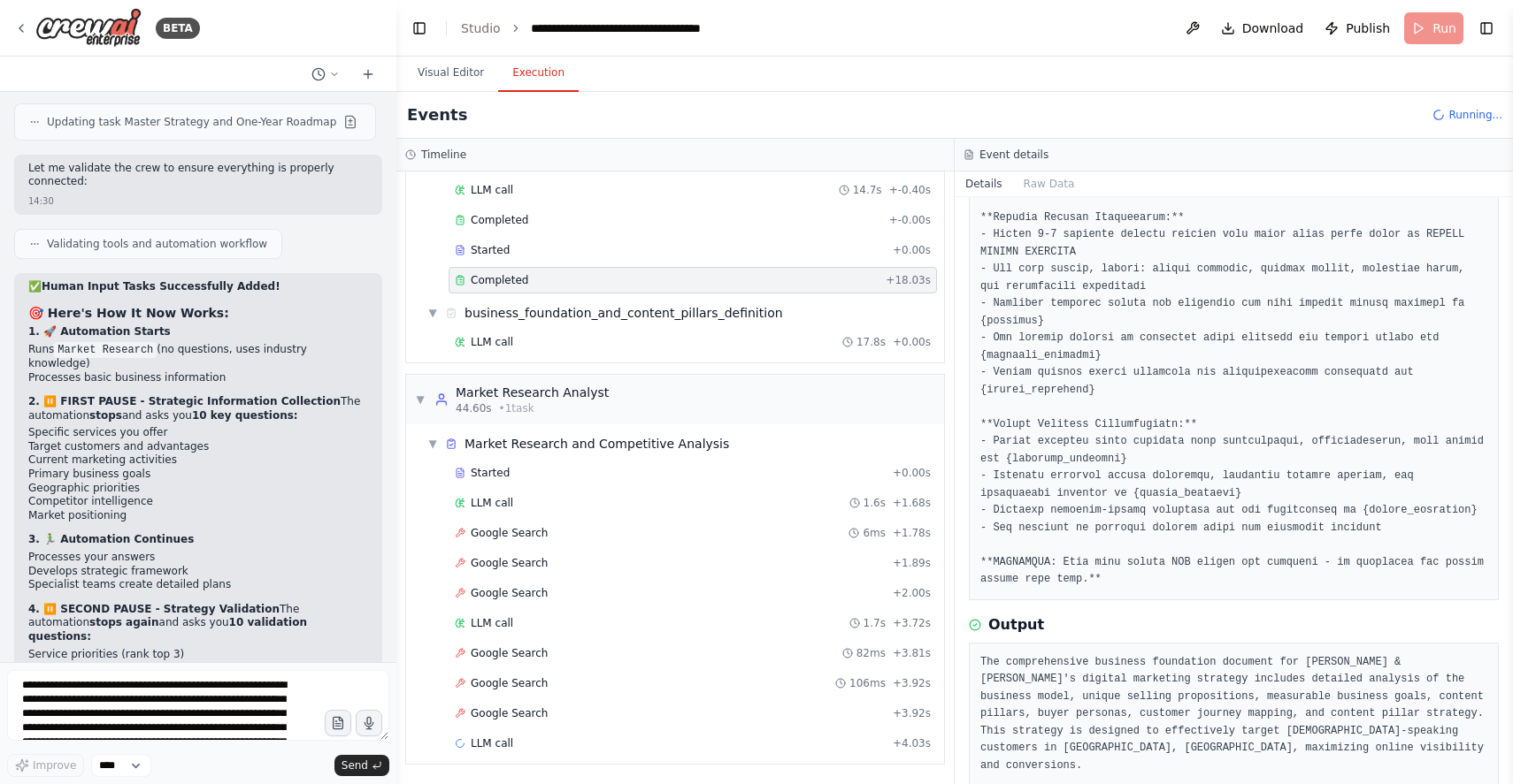
scroll to position [356, 0]
click at [1094, 567] on pre at bounding box center [1234, 271] width 507 height 639
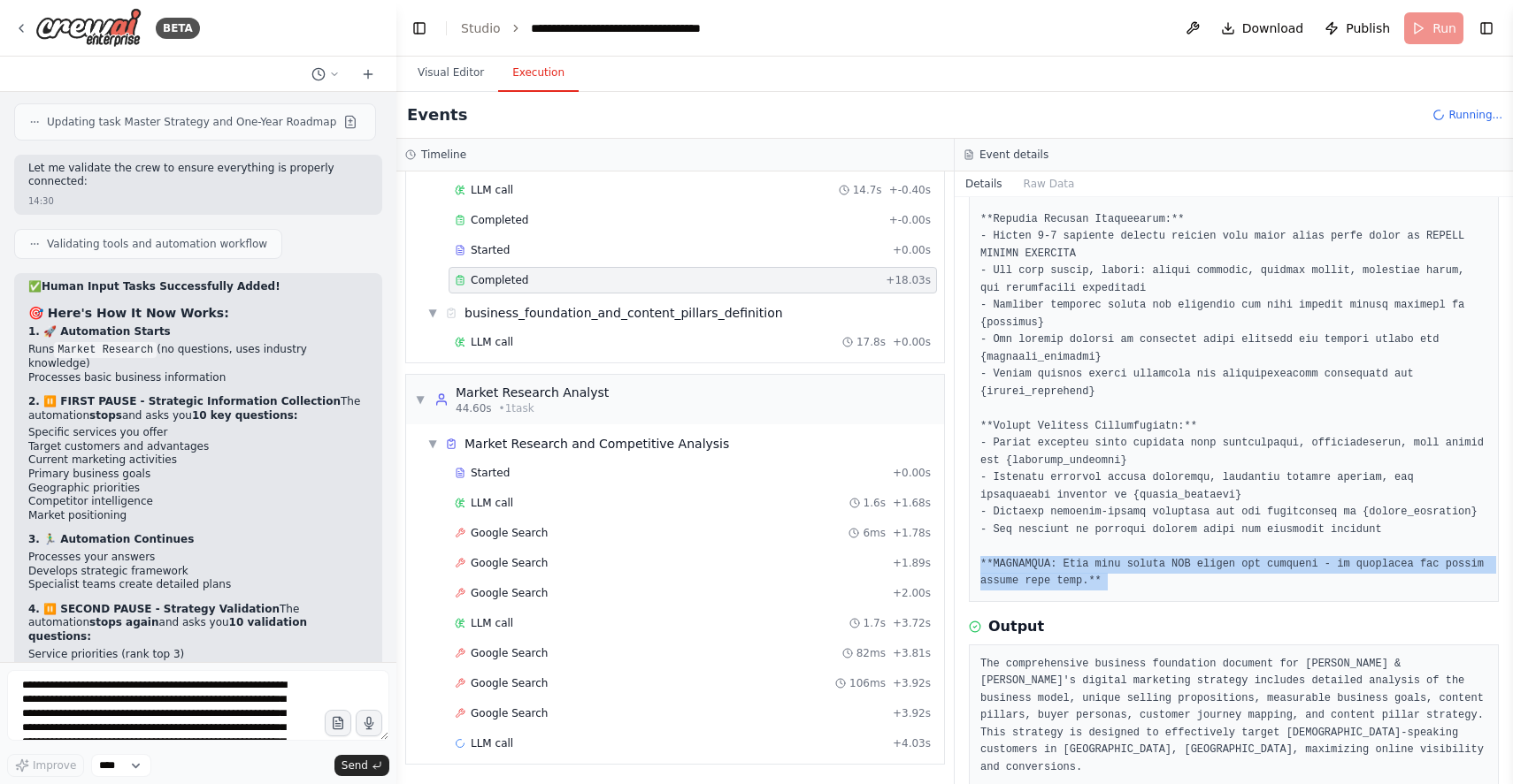
click at [1094, 567] on pre at bounding box center [1234, 271] width 507 height 639
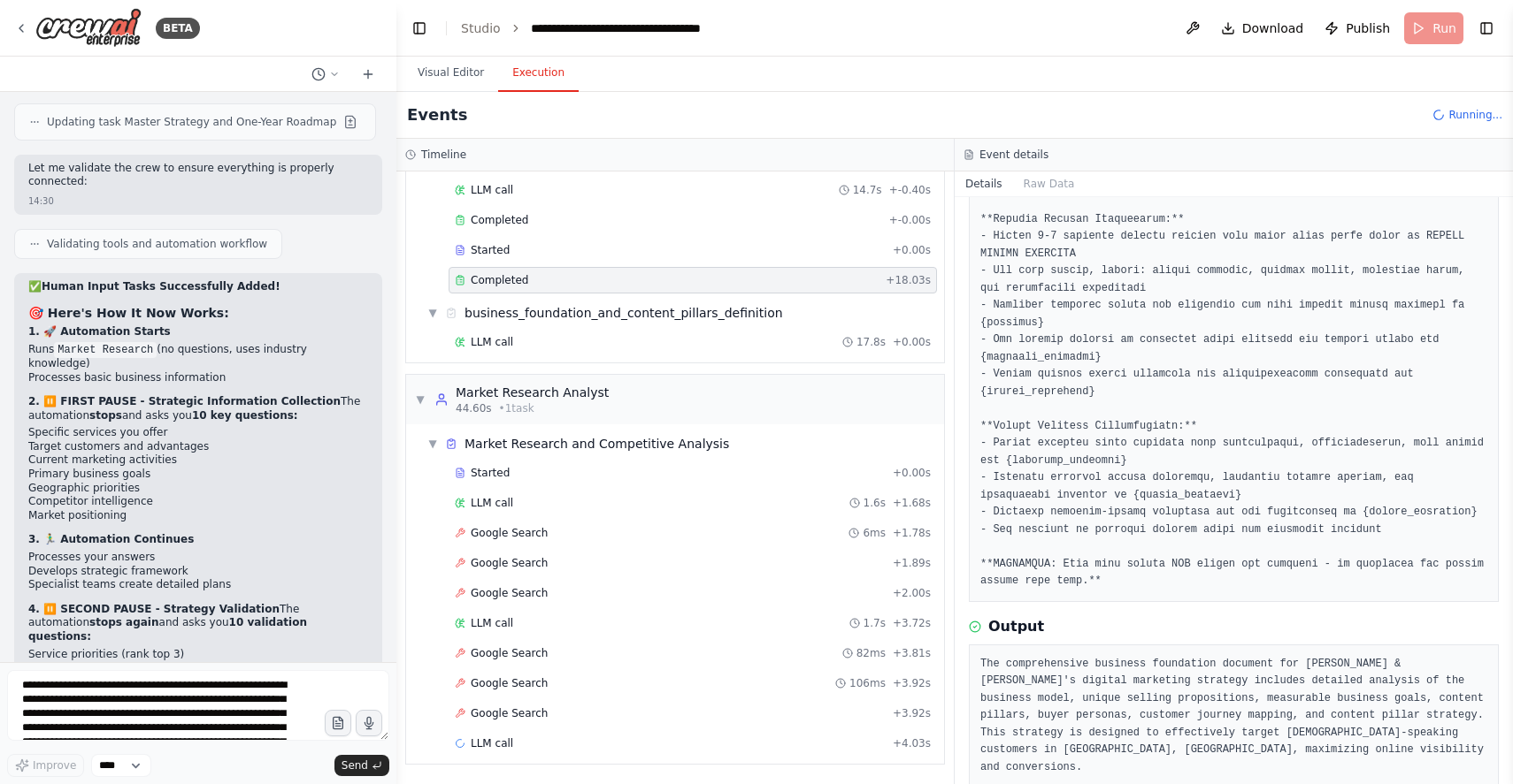
click at [1141, 525] on pre at bounding box center [1234, 271] width 507 height 639
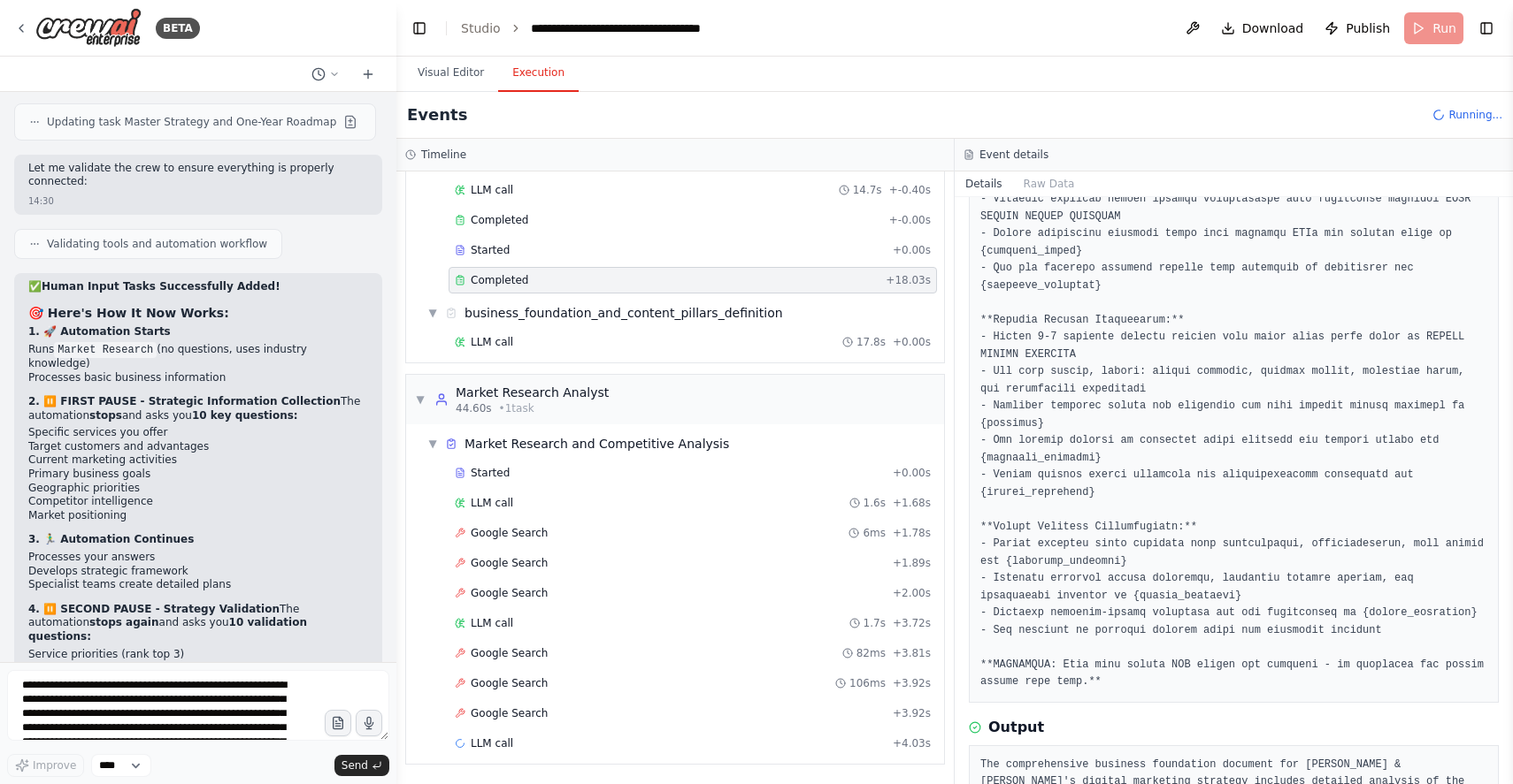
scroll to position [369, 0]
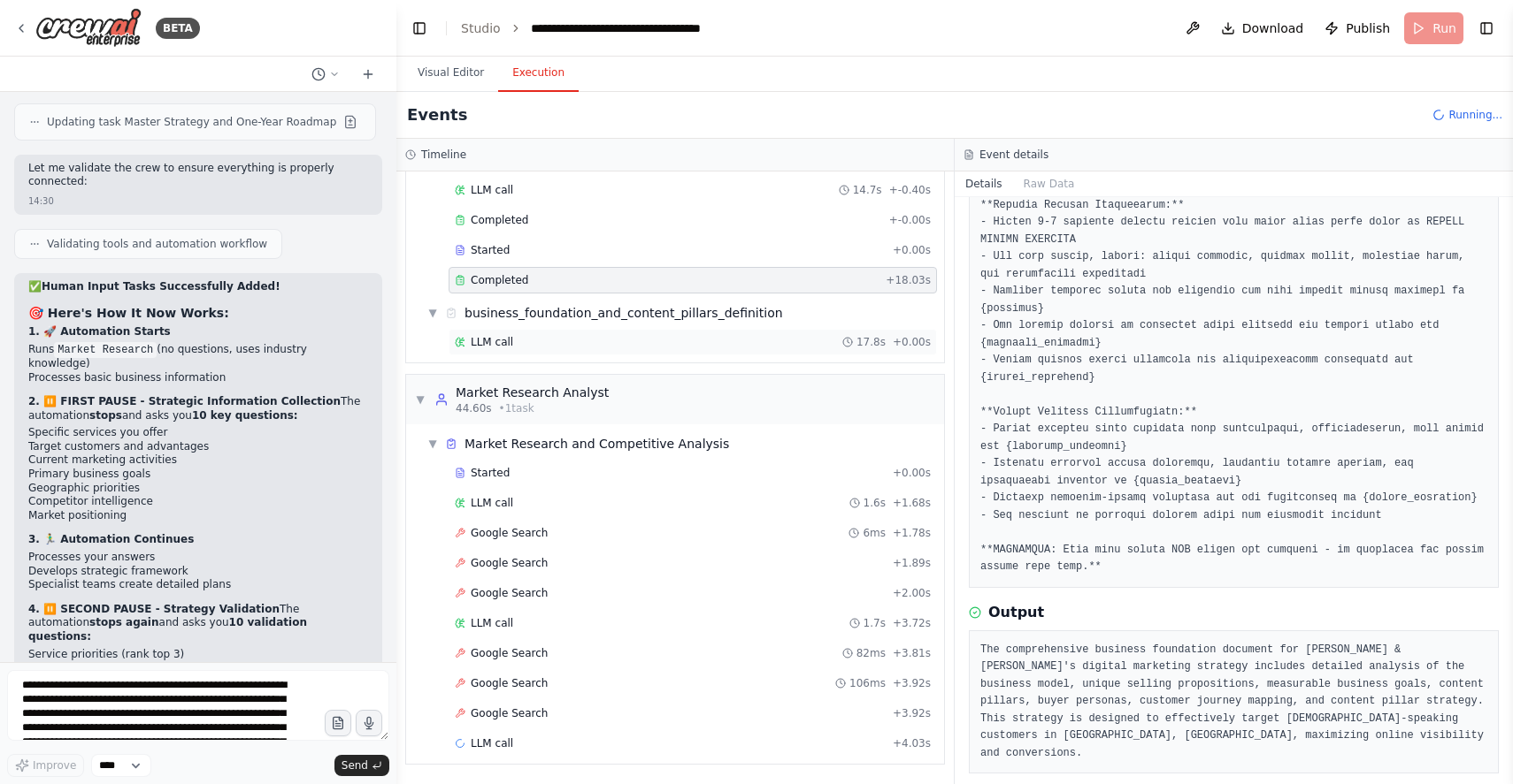
click at [507, 335] on span "LLM call" at bounding box center [491, 342] width 42 height 14
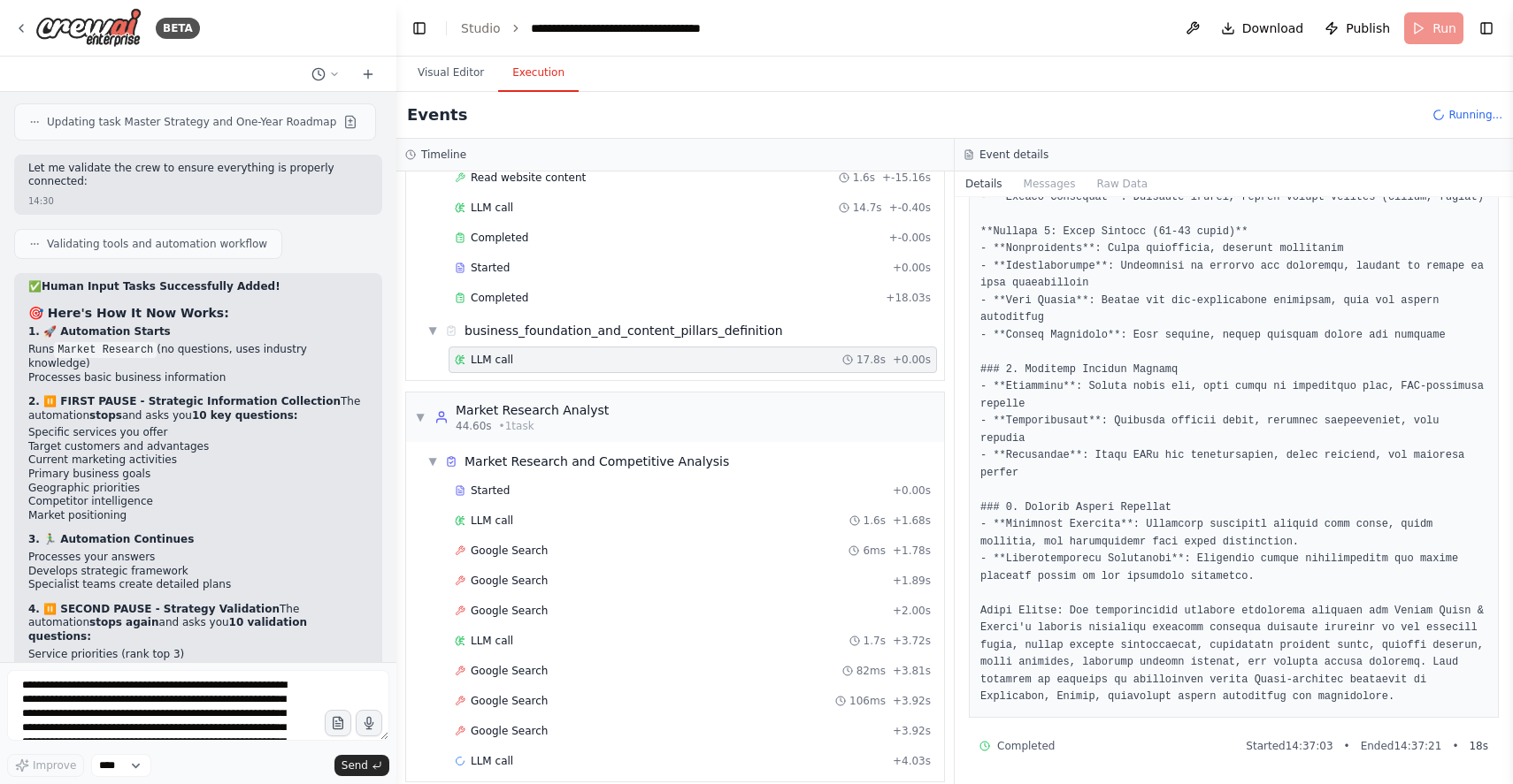
scroll to position [179, 0]
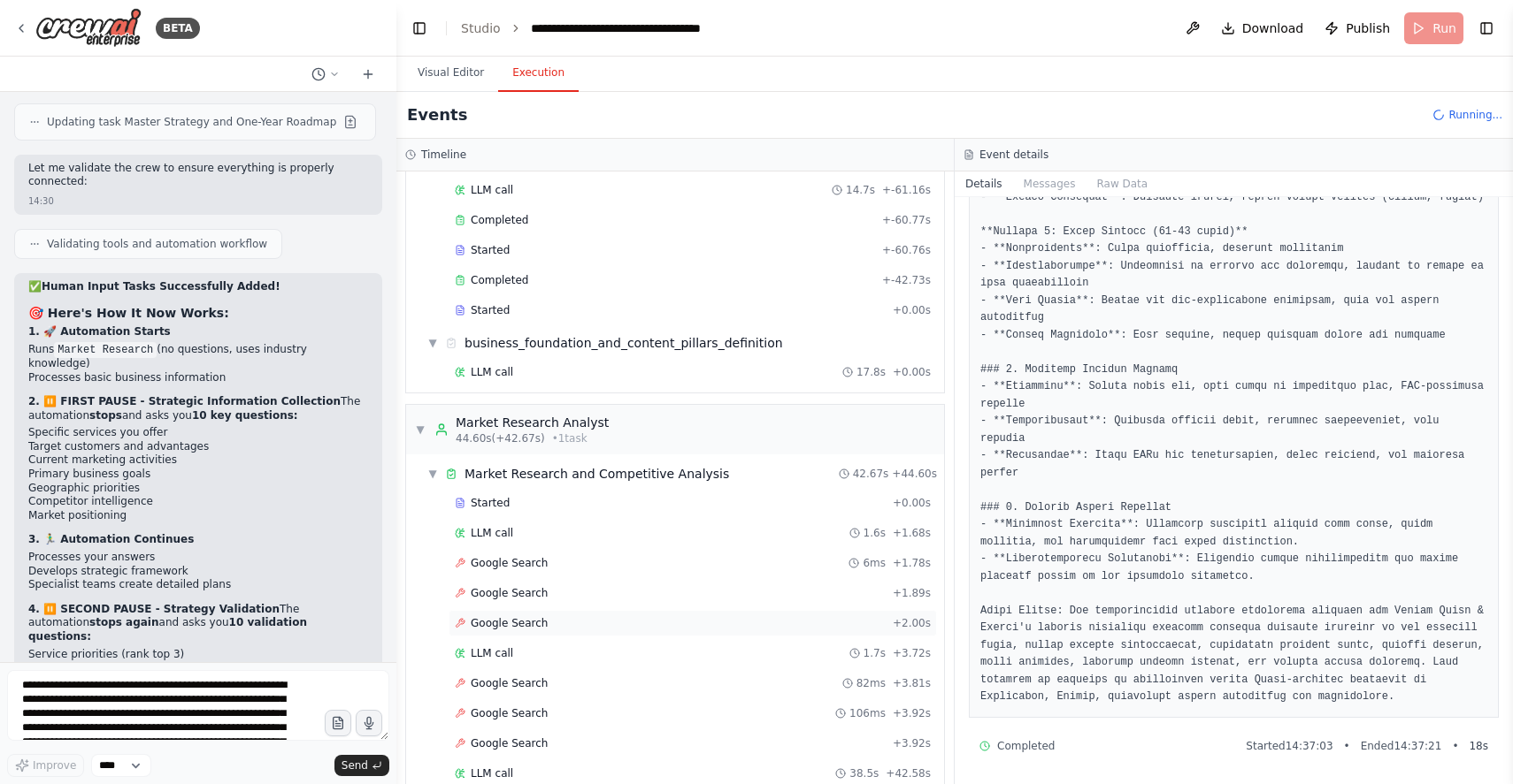
click at [515, 625] on div "Started + 0.00s LLM call 1.6s + 1.68s Google Search 6ms + 1.78s Google Search +…" at bounding box center [682, 656] width 524 height 331
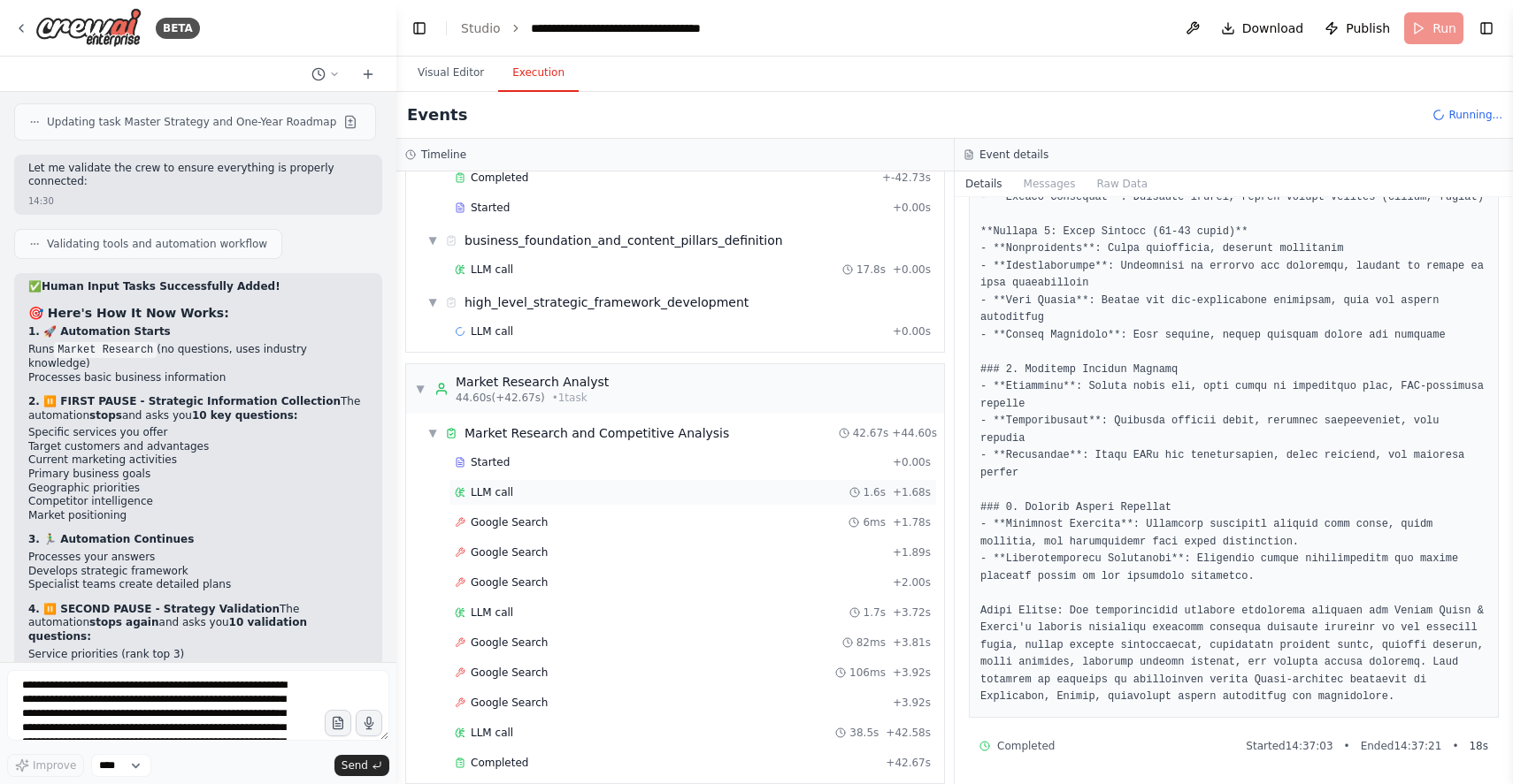
scroll to position [302, 0]
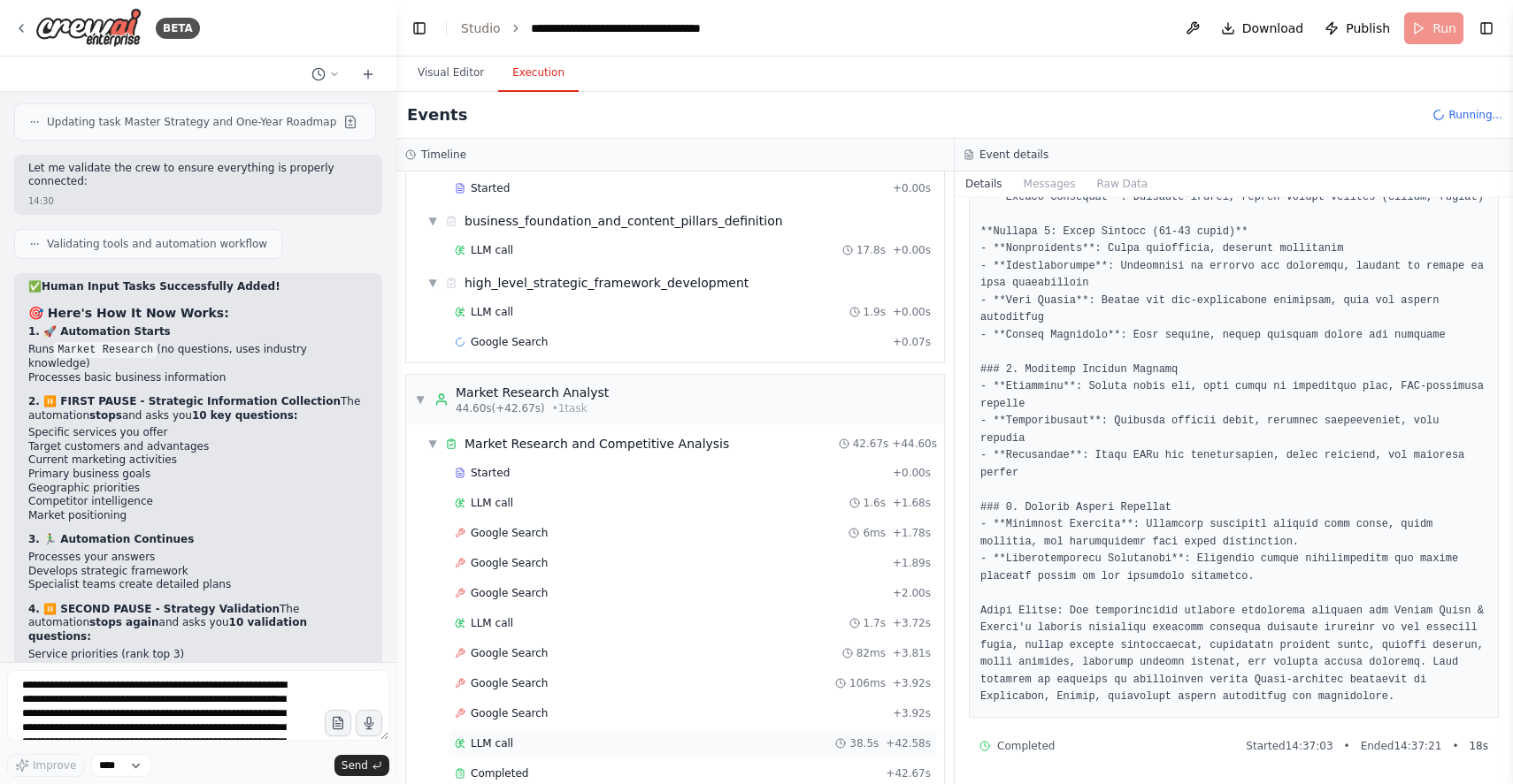
click at [492, 750] on span "LLM call" at bounding box center [491, 744] width 42 height 14
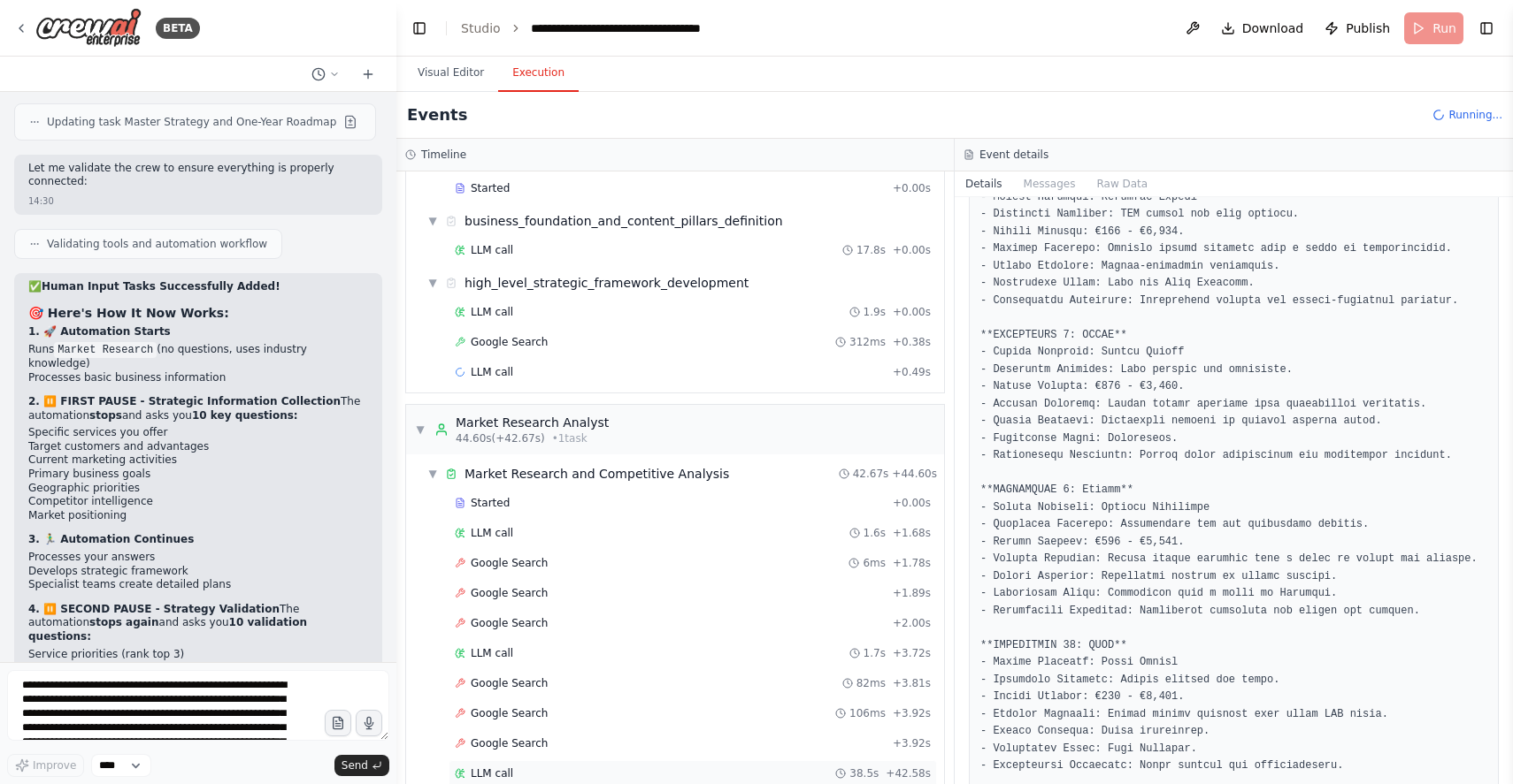
scroll to position [362, 0]
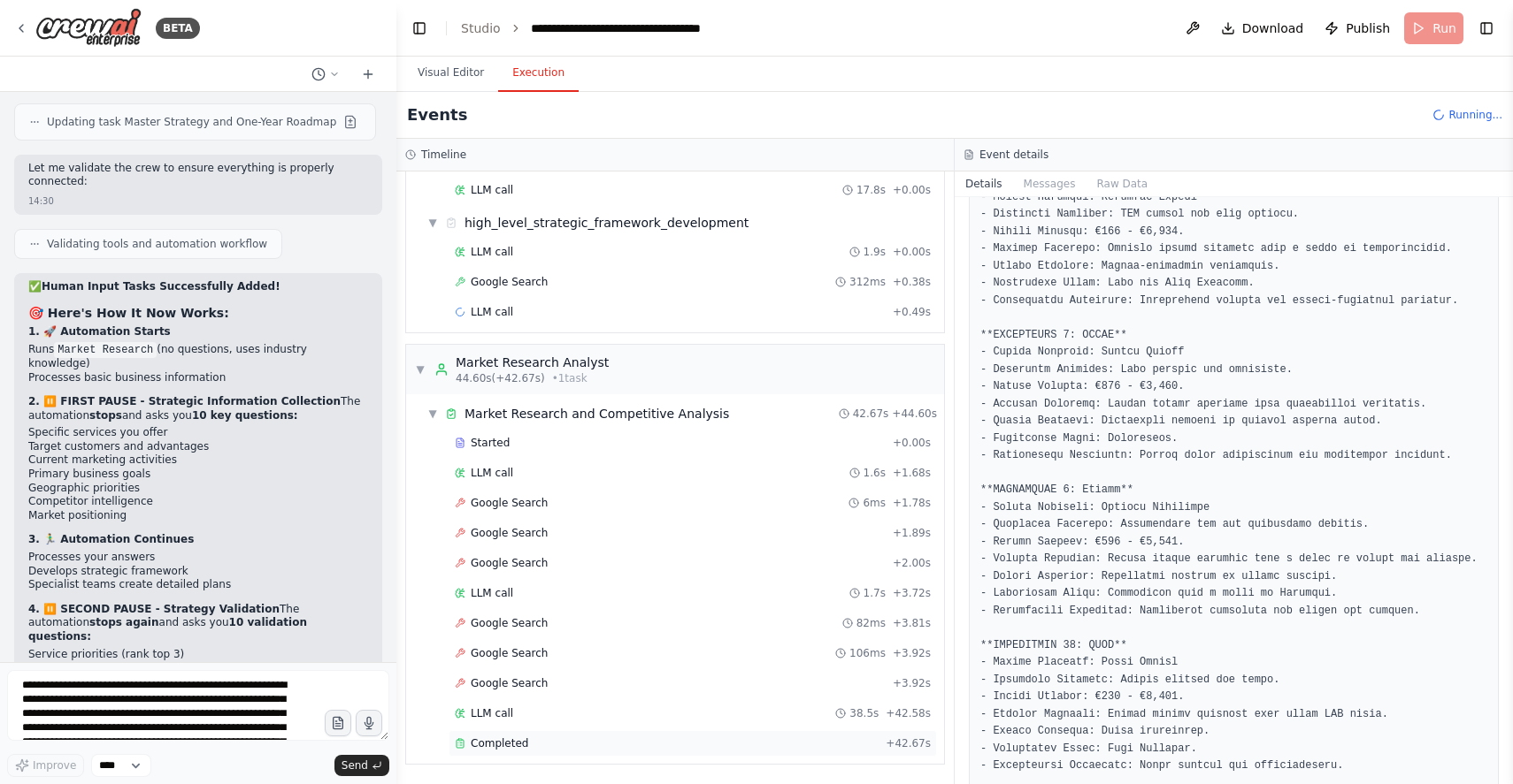
click at [495, 741] on span "Completed" at bounding box center [499, 744] width 58 height 14
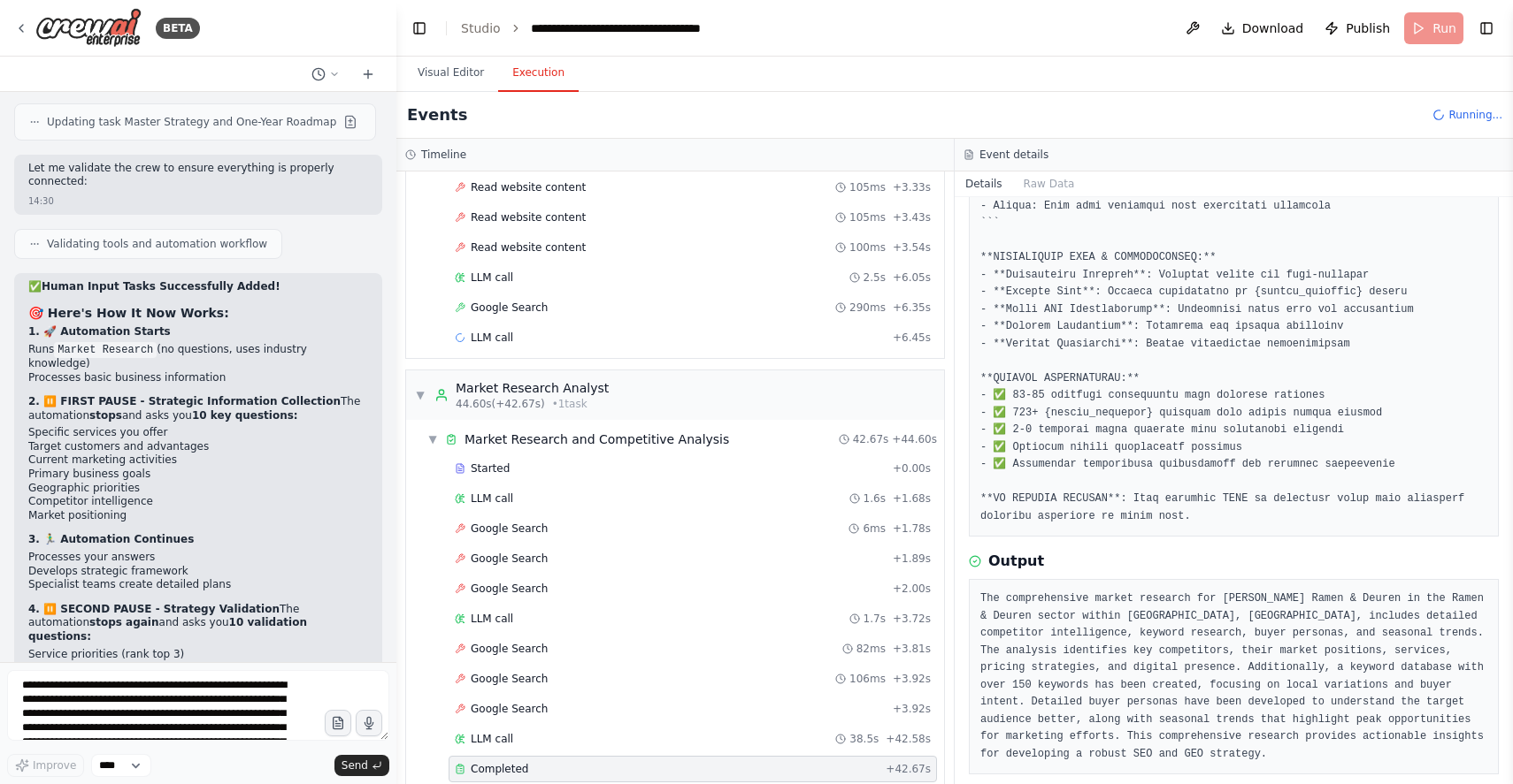
scroll to position [1319, 0]
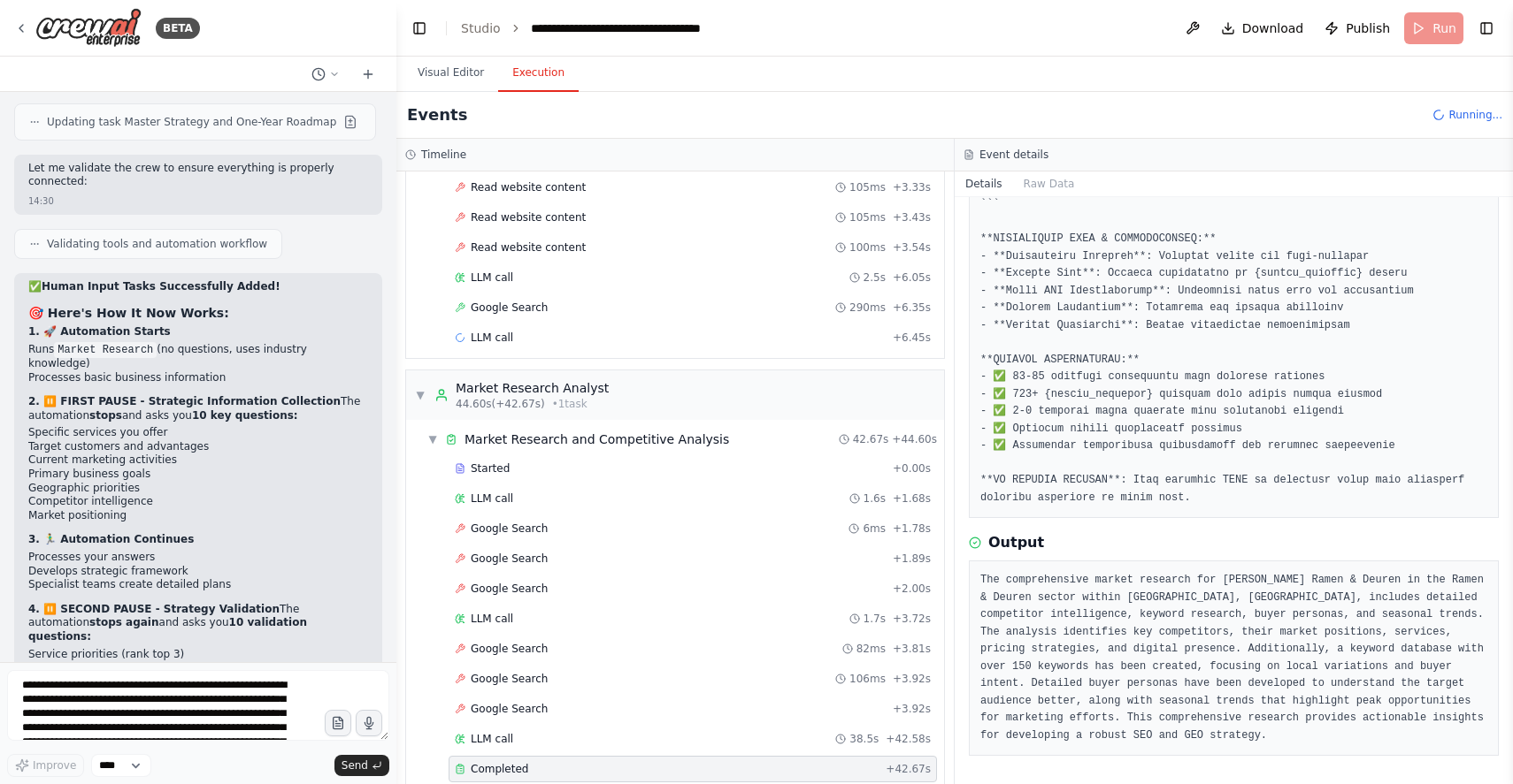
click at [1136, 590] on pre "The comprehensive market research for Engels Ramen & Deuren in the Ramen & Deur…" at bounding box center [1234, 659] width 507 height 172
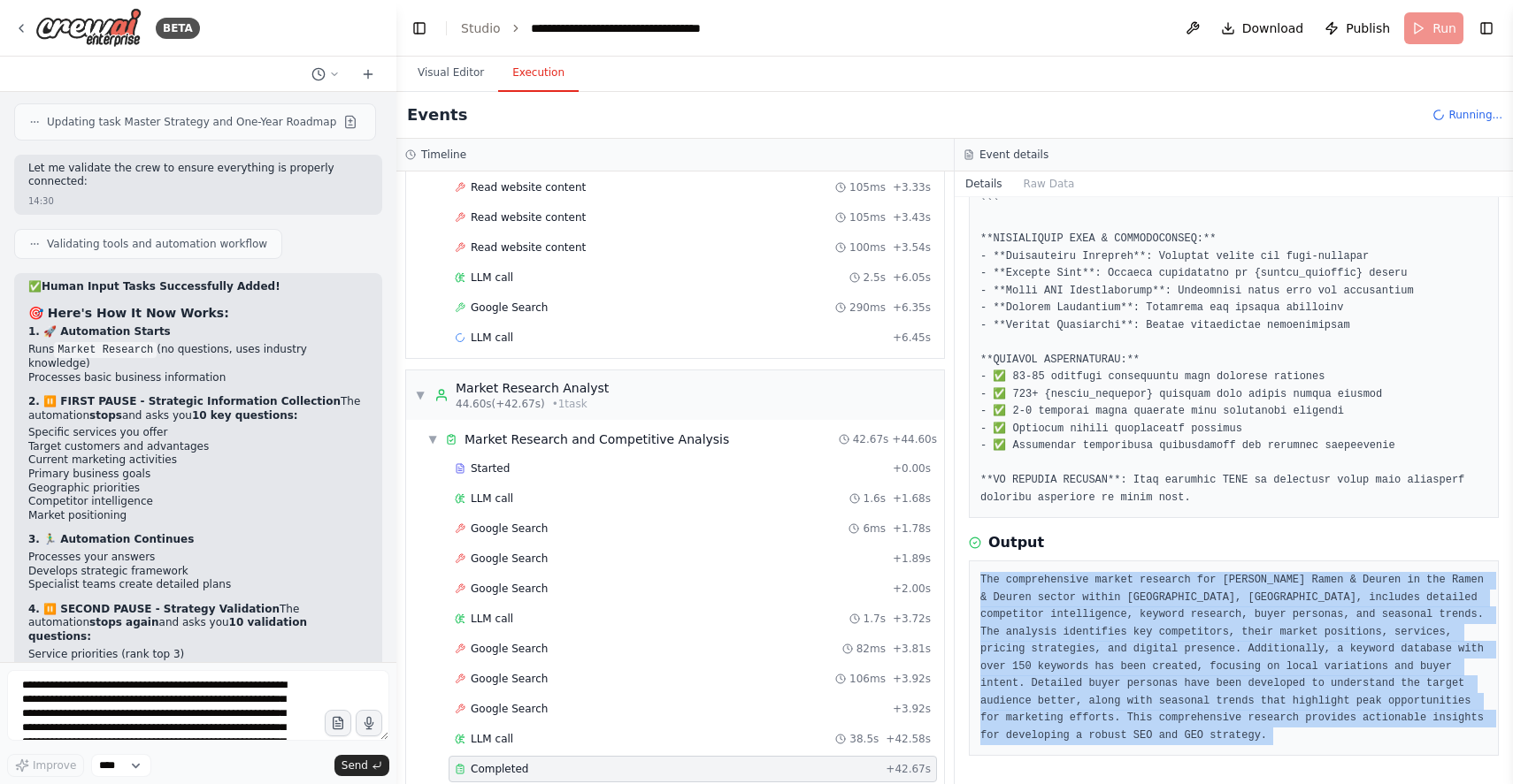
click at [1136, 590] on pre "The comprehensive market research for Engels Ramen & Deuren in the Ramen & Deur…" at bounding box center [1234, 659] width 507 height 172
click at [1135, 659] on pre "The comprehensive market research for Engels Ramen & Deuren in the Ramen & Deur…" at bounding box center [1234, 659] width 507 height 172
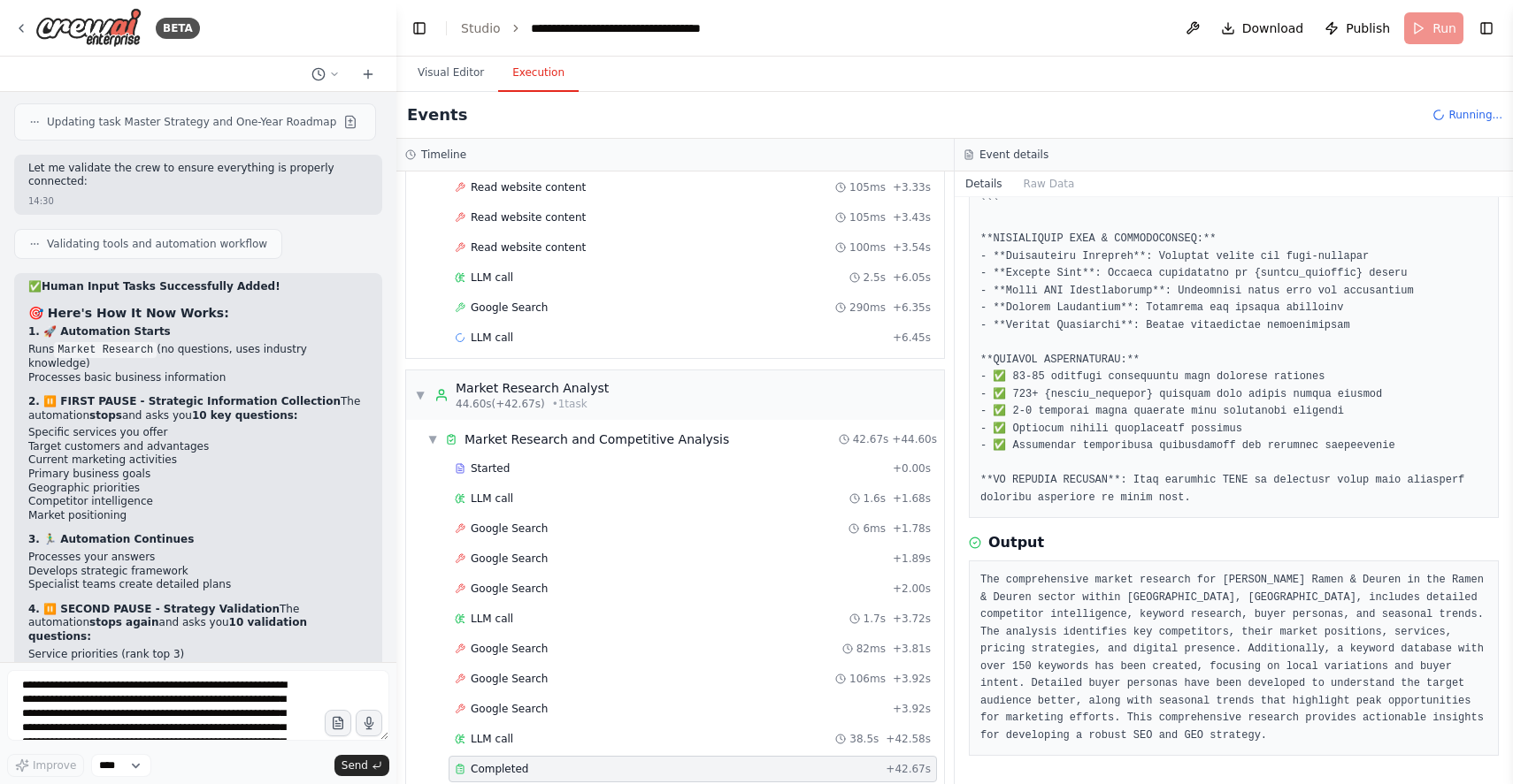
click at [1020, 666] on pre "The comprehensive market research for Engels Ramen & Deuren in the Ramen & Deur…" at bounding box center [1234, 659] width 507 height 172
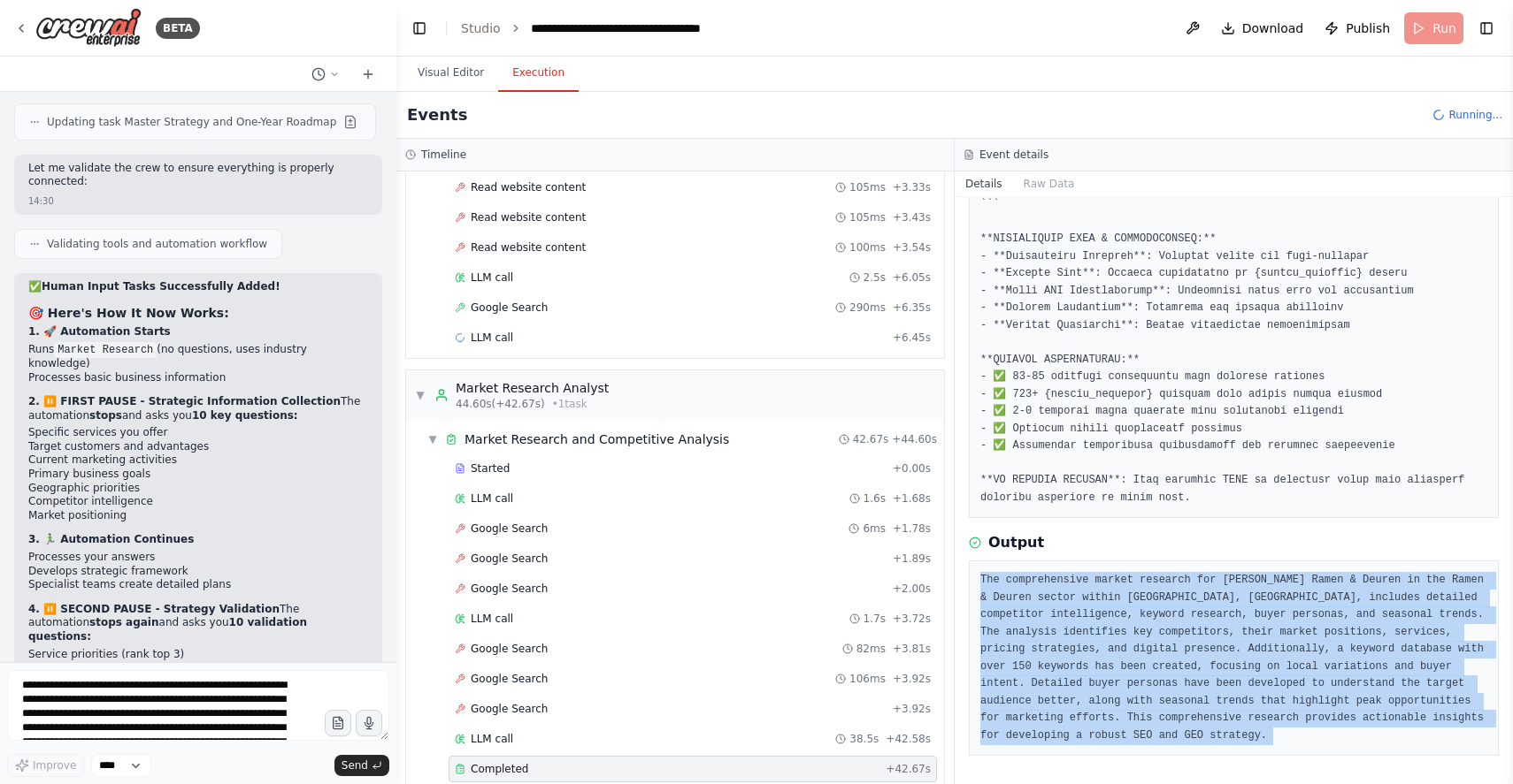
click at [1020, 666] on pre "The comprehensive market research for Engels Ramen & Deuren in the Ramen & Deur…" at bounding box center [1234, 659] width 507 height 172
click at [1067, 722] on pre "The comprehensive market research for Engels Ramen & Deuren in the Ramen & Deur…" at bounding box center [1234, 659] width 507 height 172
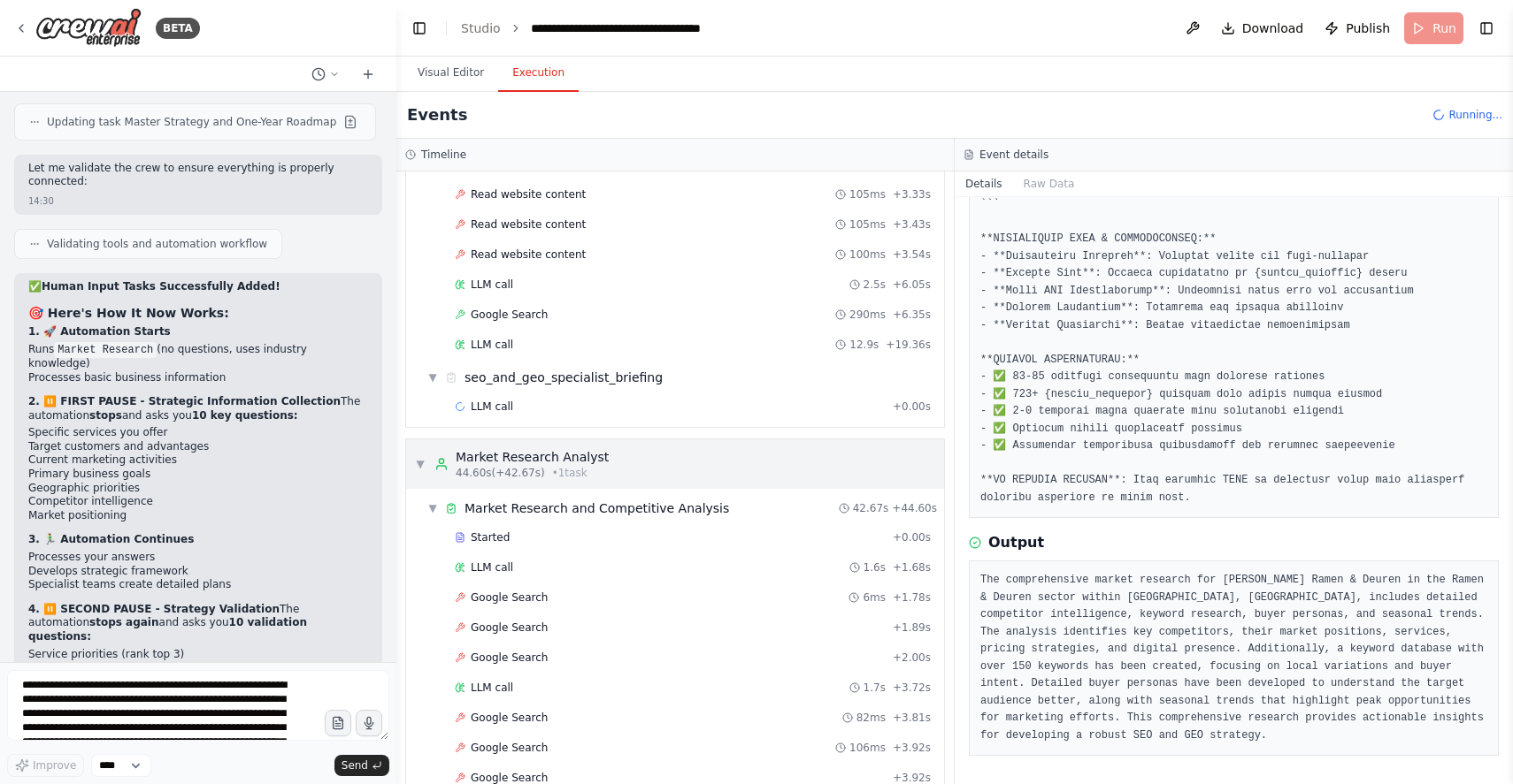
scroll to position [345, 0]
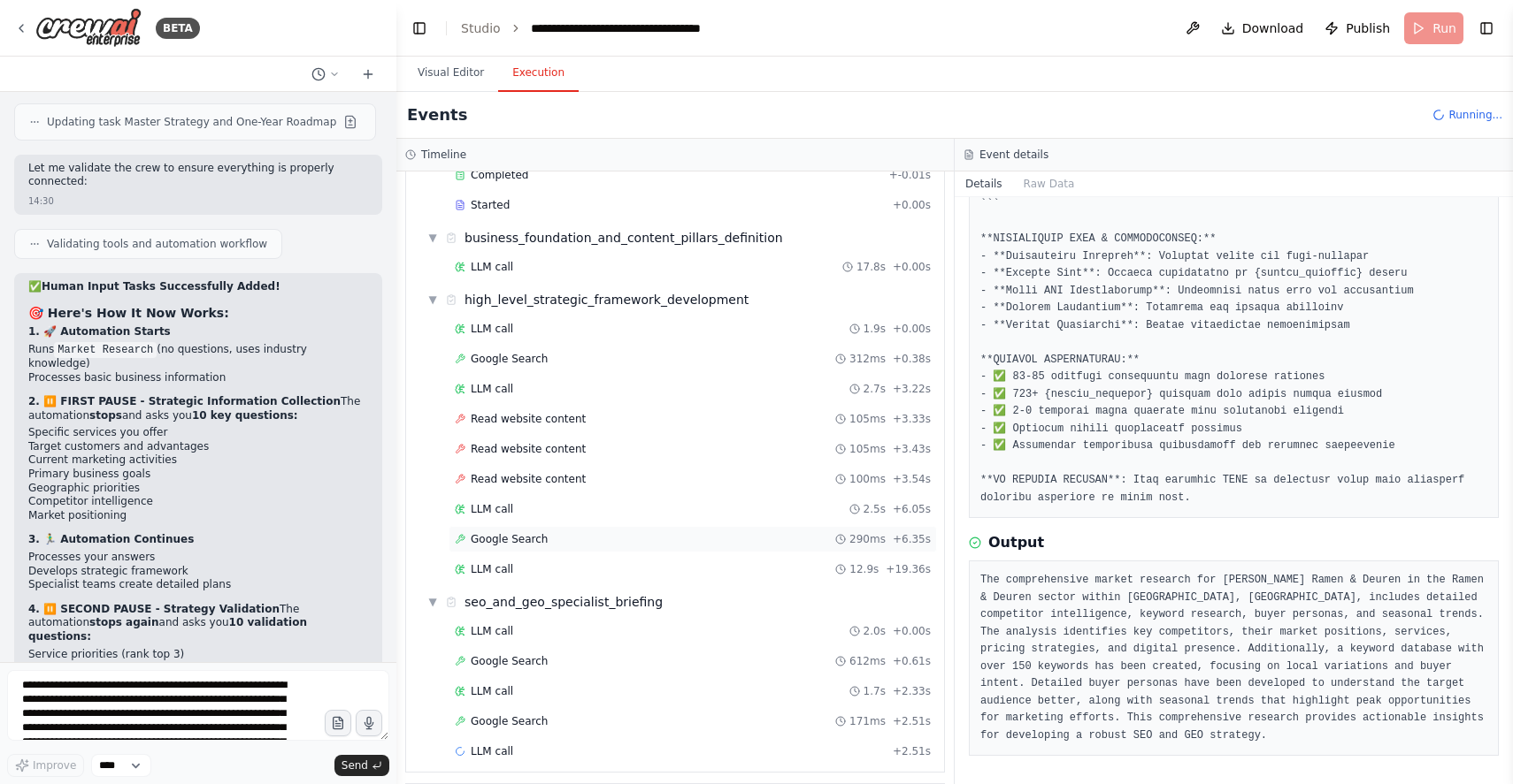
click at [513, 541] on span "Google Search" at bounding box center [509, 539] width 77 height 14
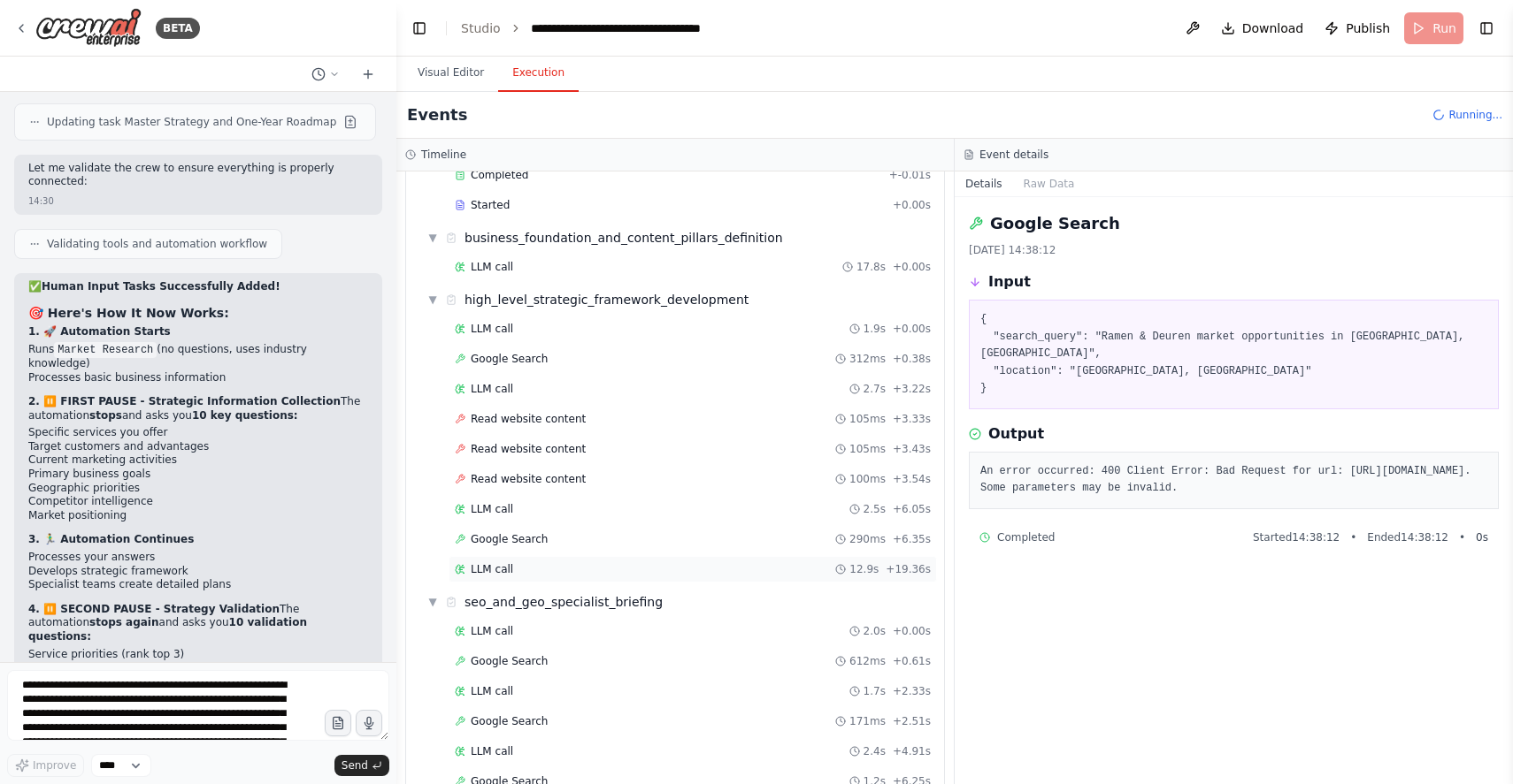
click at [489, 565] on span "LLM call" at bounding box center [491, 569] width 42 height 14
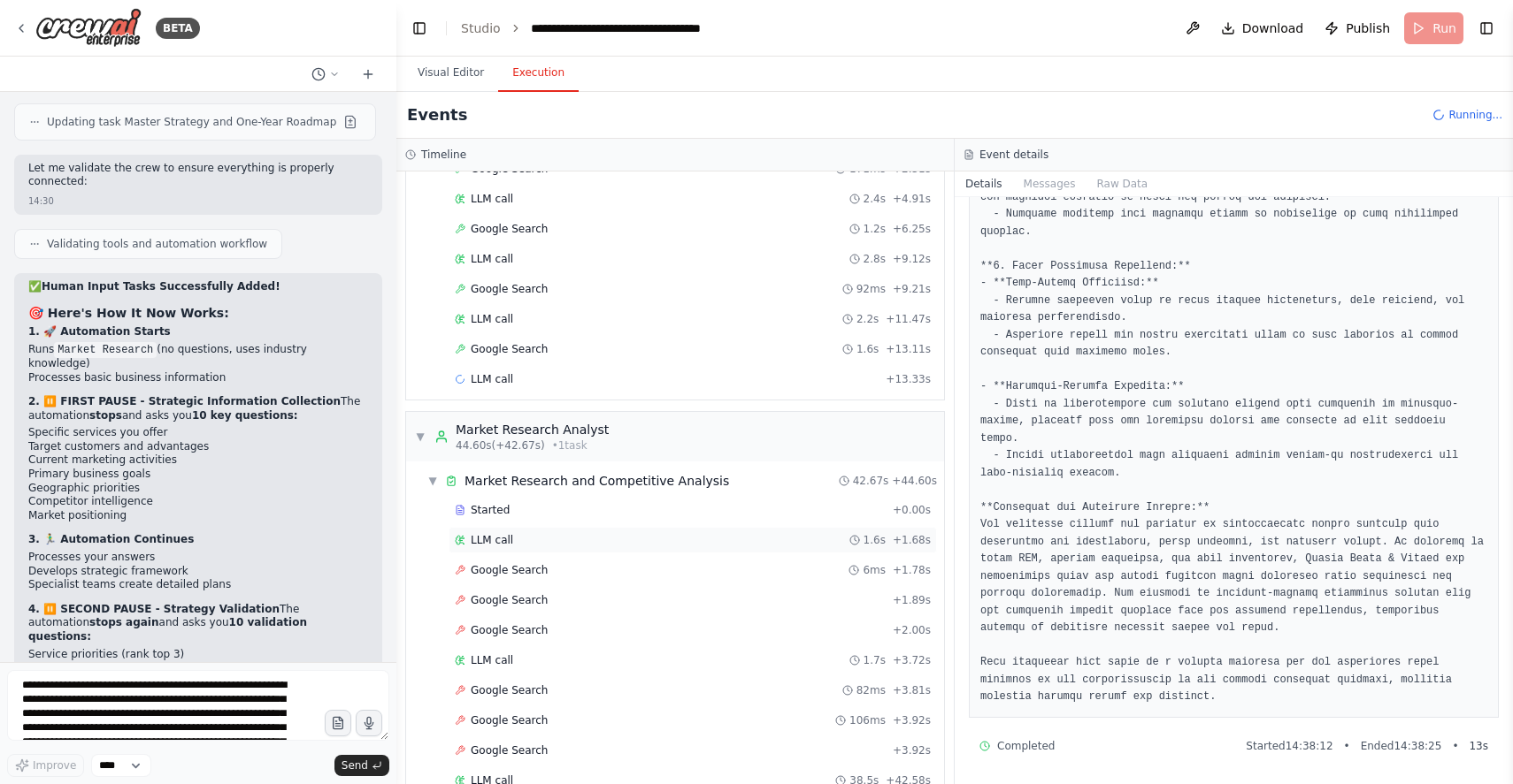
scroll to position [965, 0]
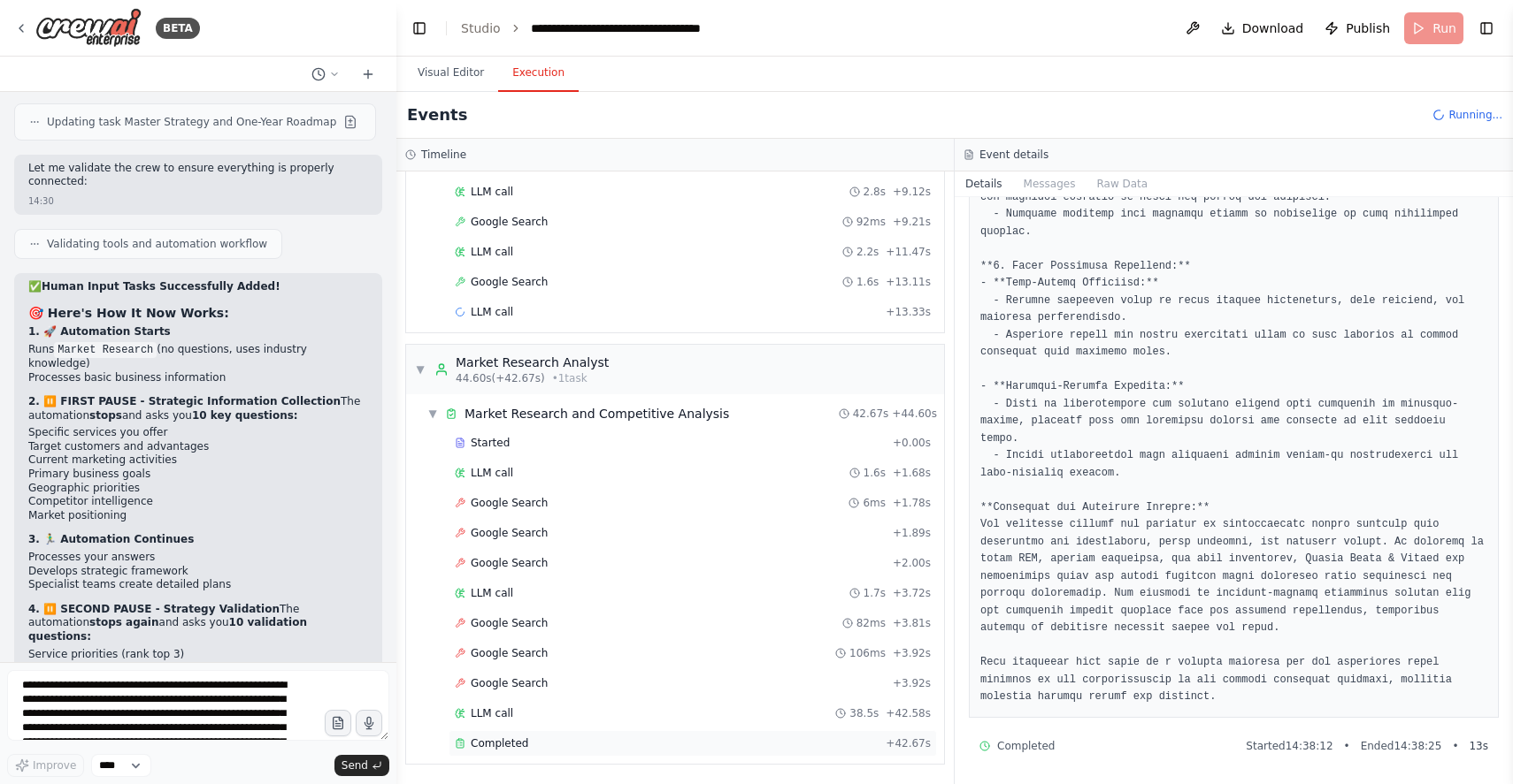
click at [488, 739] on span "Completed" at bounding box center [499, 744] width 58 height 14
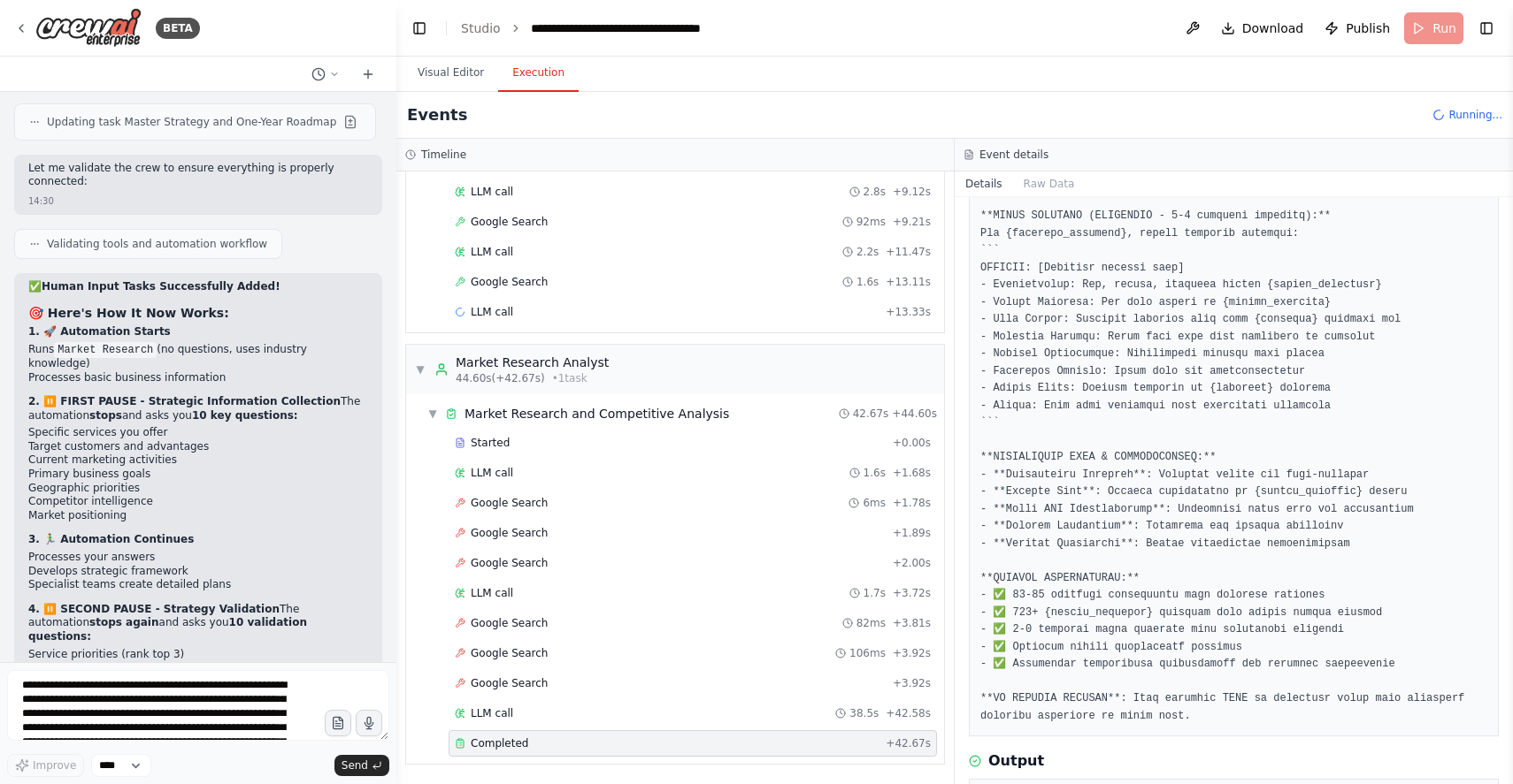
scroll to position [1319, 0]
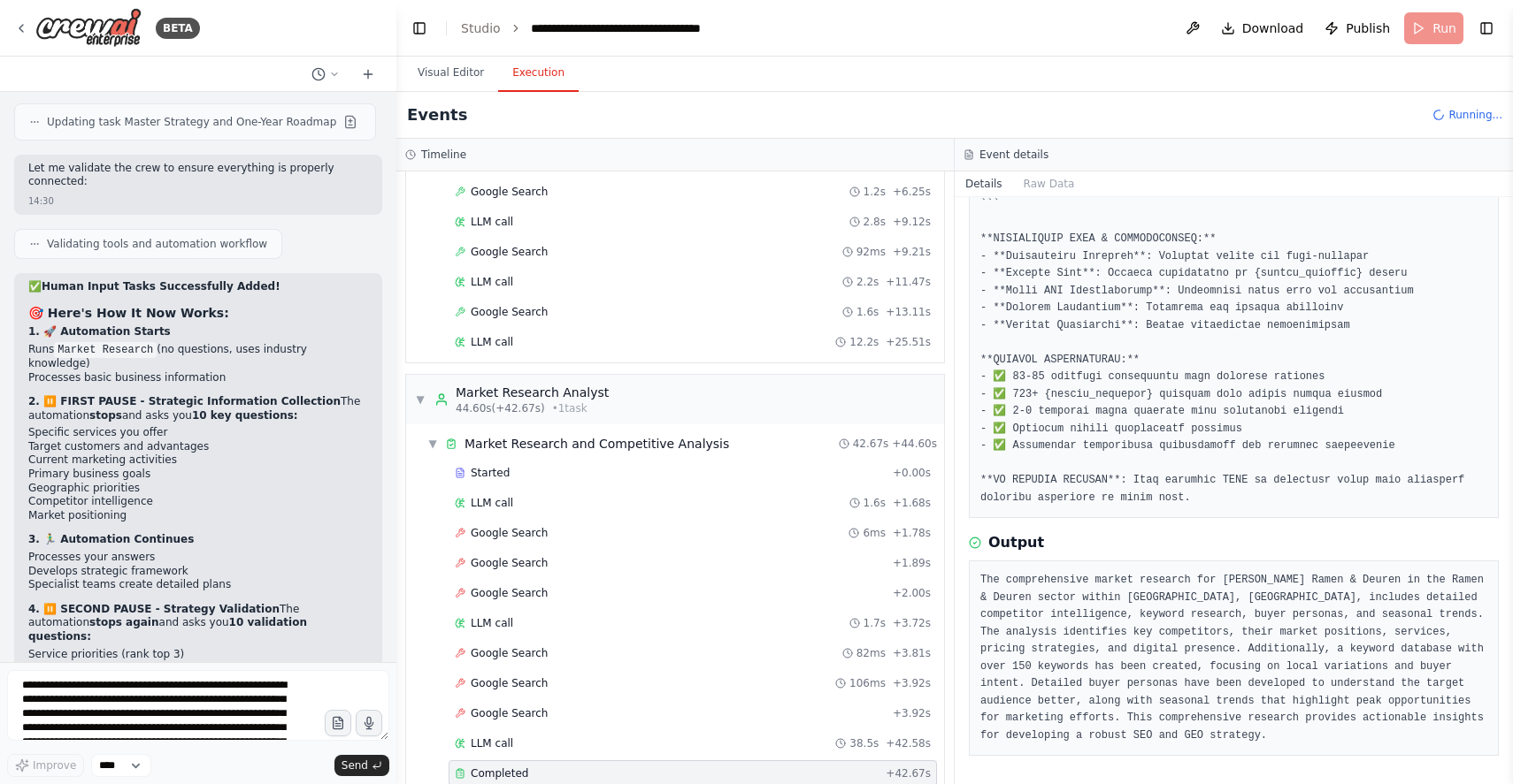
scroll to position [1025, 0]
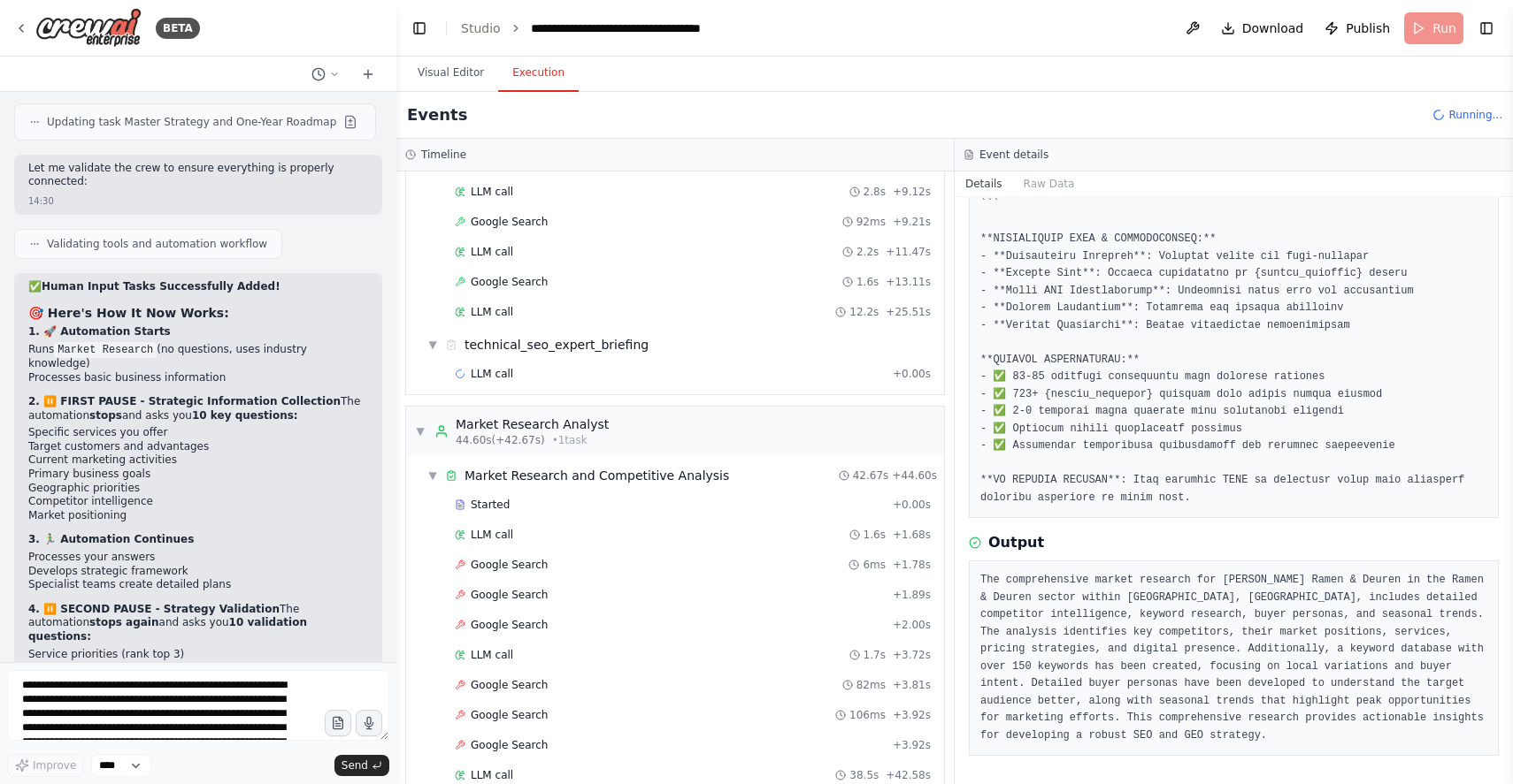
click at [1163, 638] on pre "The comprehensive market research for Engels Ramen & Deuren in the Ramen & Deur…" at bounding box center [1234, 659] width 507 height 172
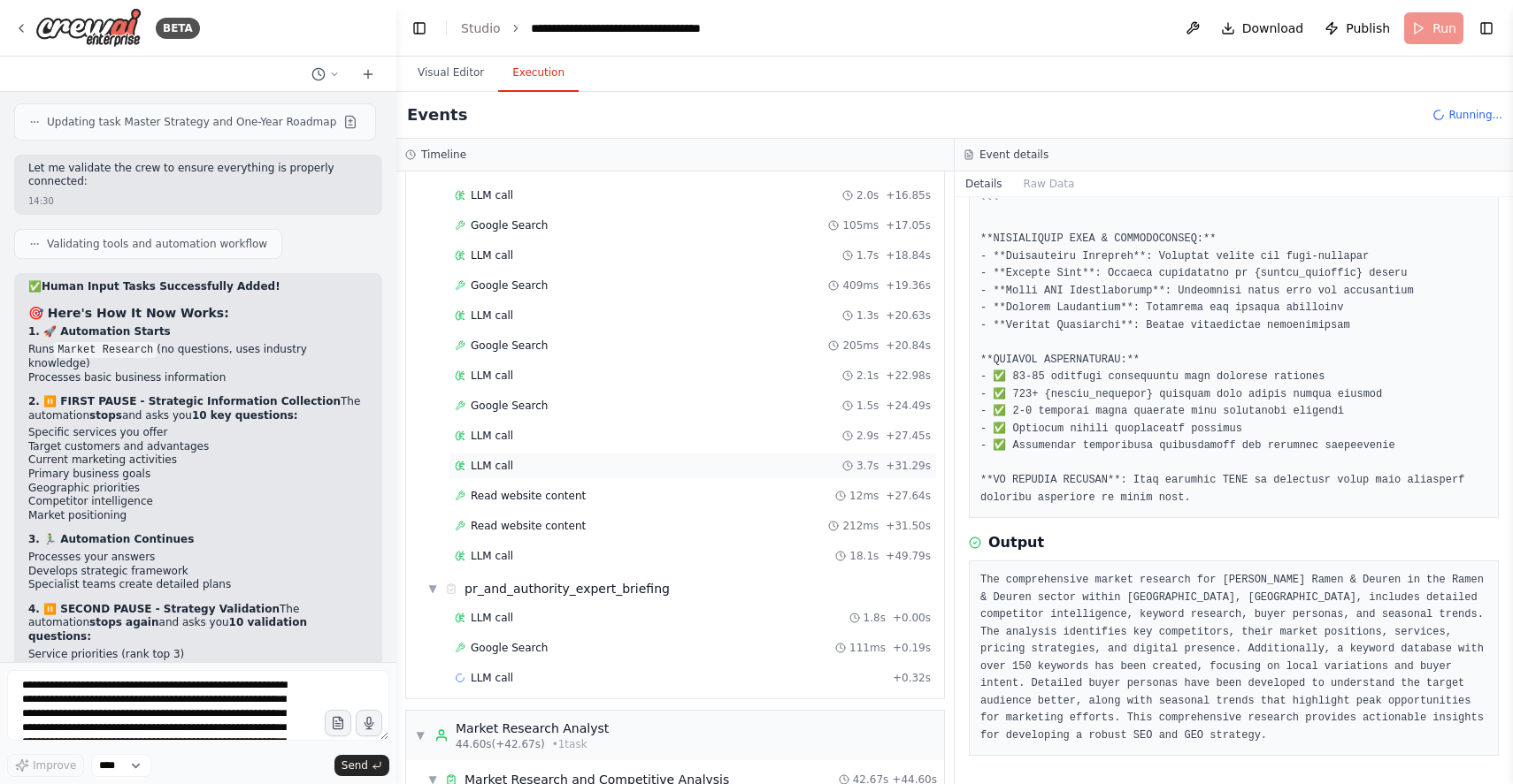
scroll to position [1994, 0]
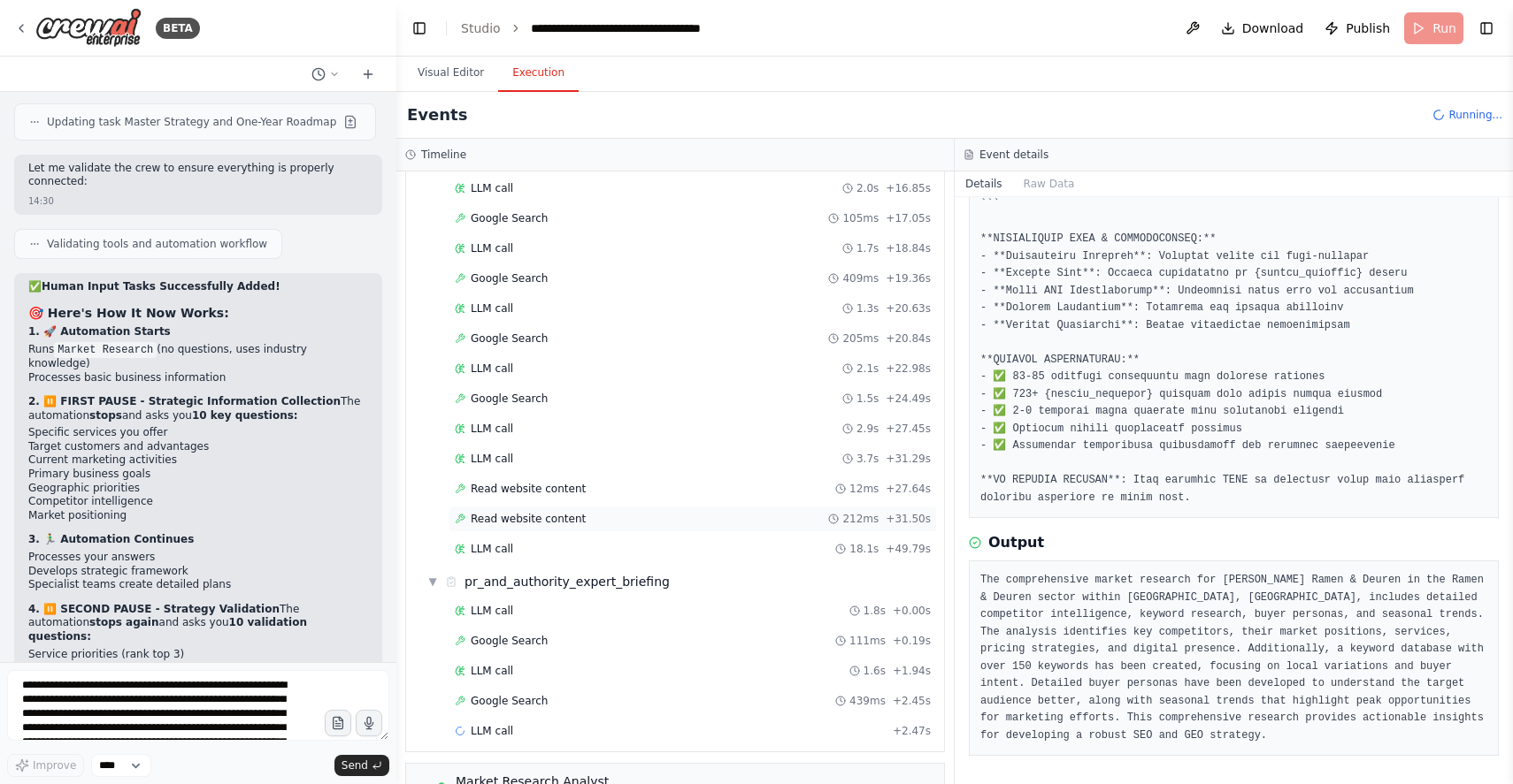
click at [598, 513] on div "Read website content 212ms + 31.50s" at bounding box center [693, 519] width 477 height 14
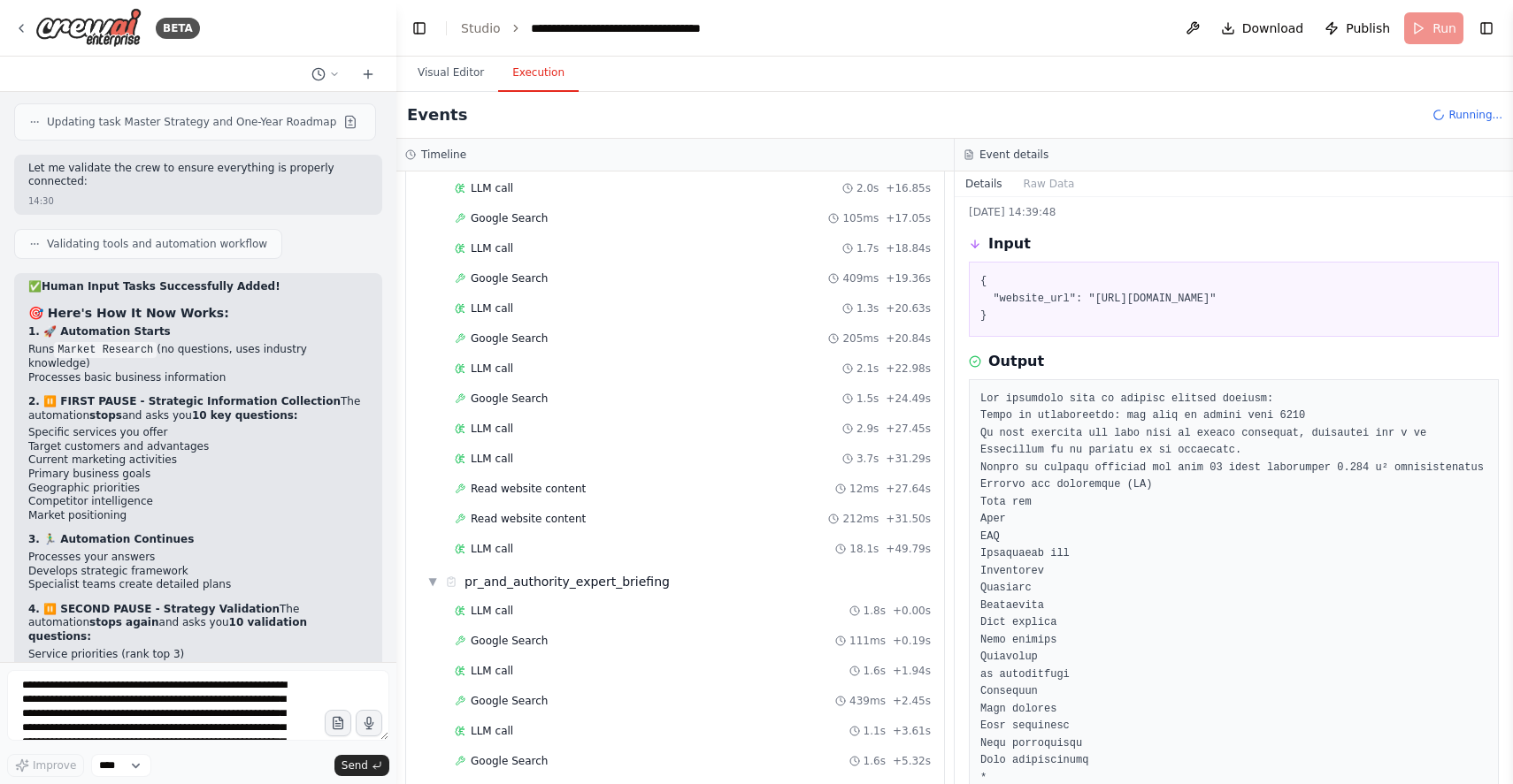
scroll to position [0, 0]
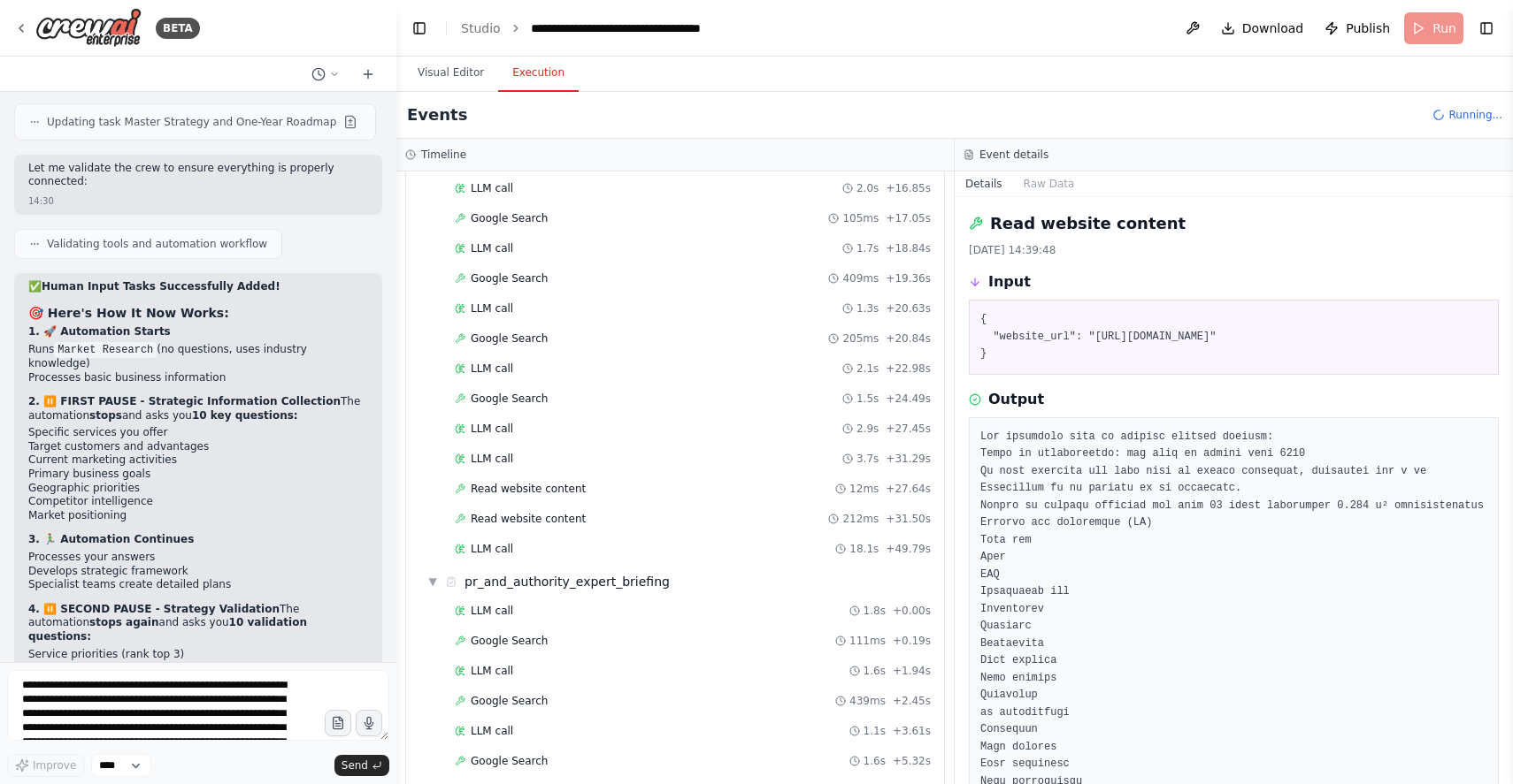
click at [1032, 355] on pre "{ "website_url": "https://www.zelfbouwmarkt.be/nl/blog/ramen-en-buitendeuren-di…" at bounding box center [1234, 337] width 507 height 52
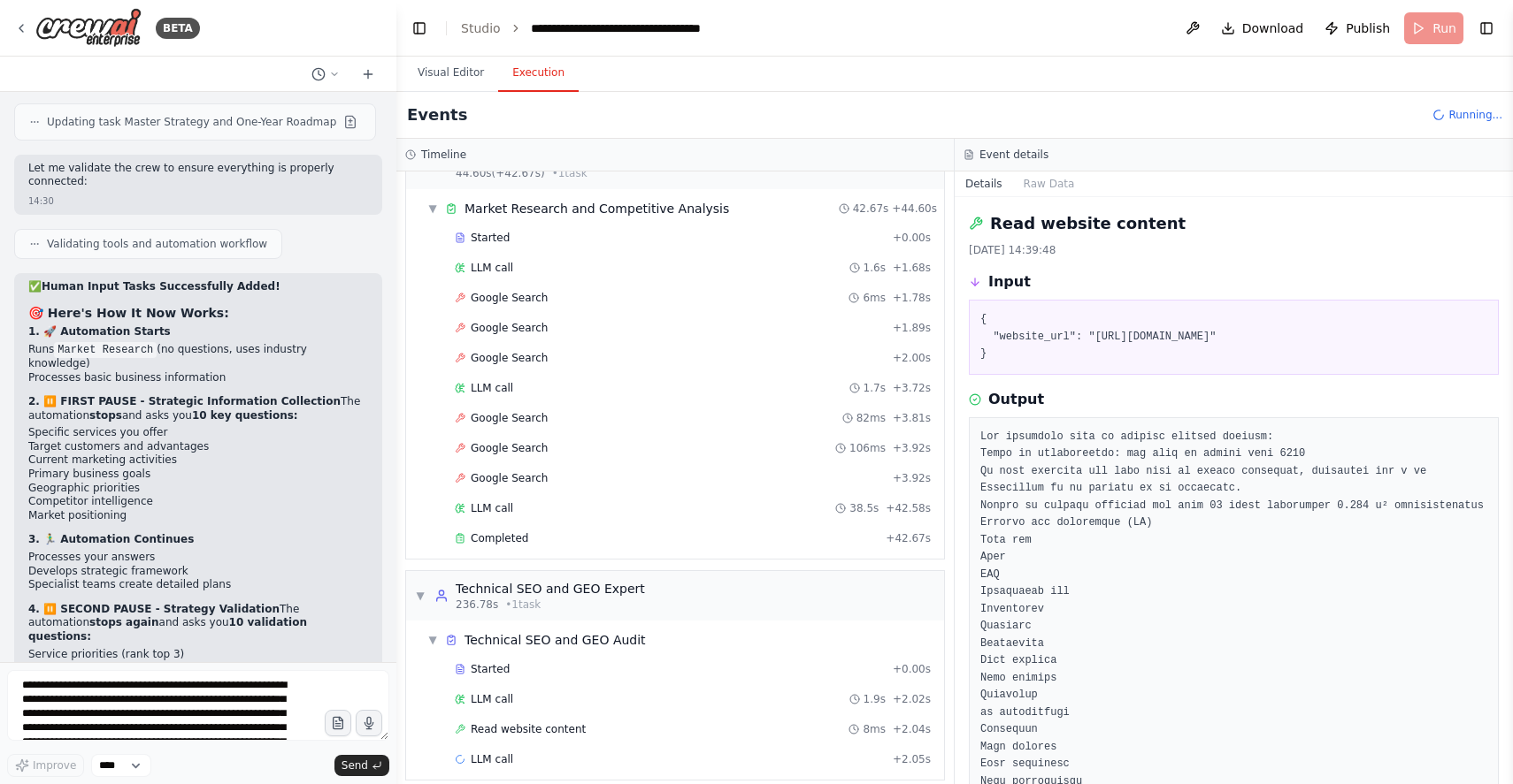
scroll to position [2828, 0]
click at [510, 542] on span "Completed" at bounding box center [499, 539] width 58 height 14
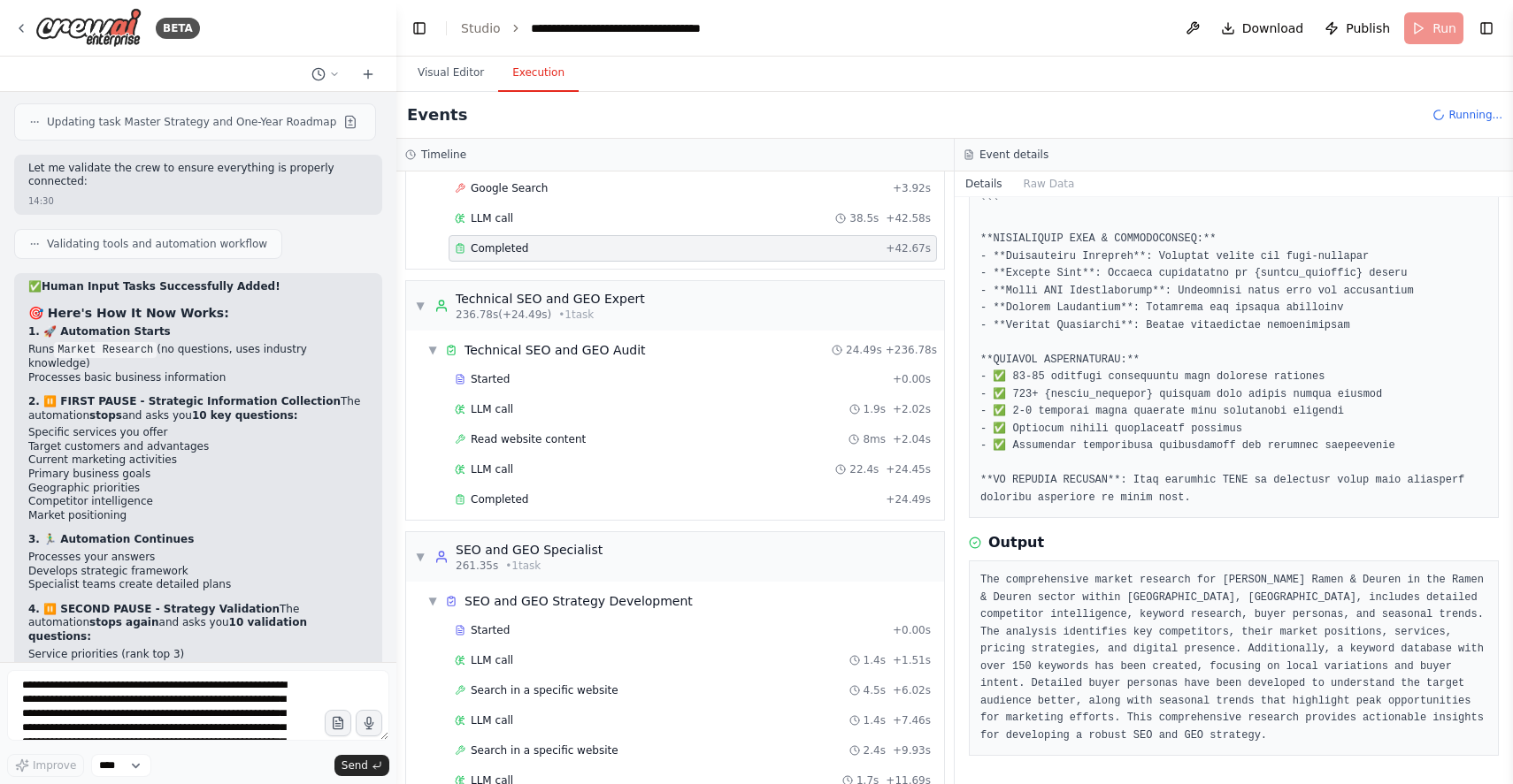
scroll to position [3247, 0]
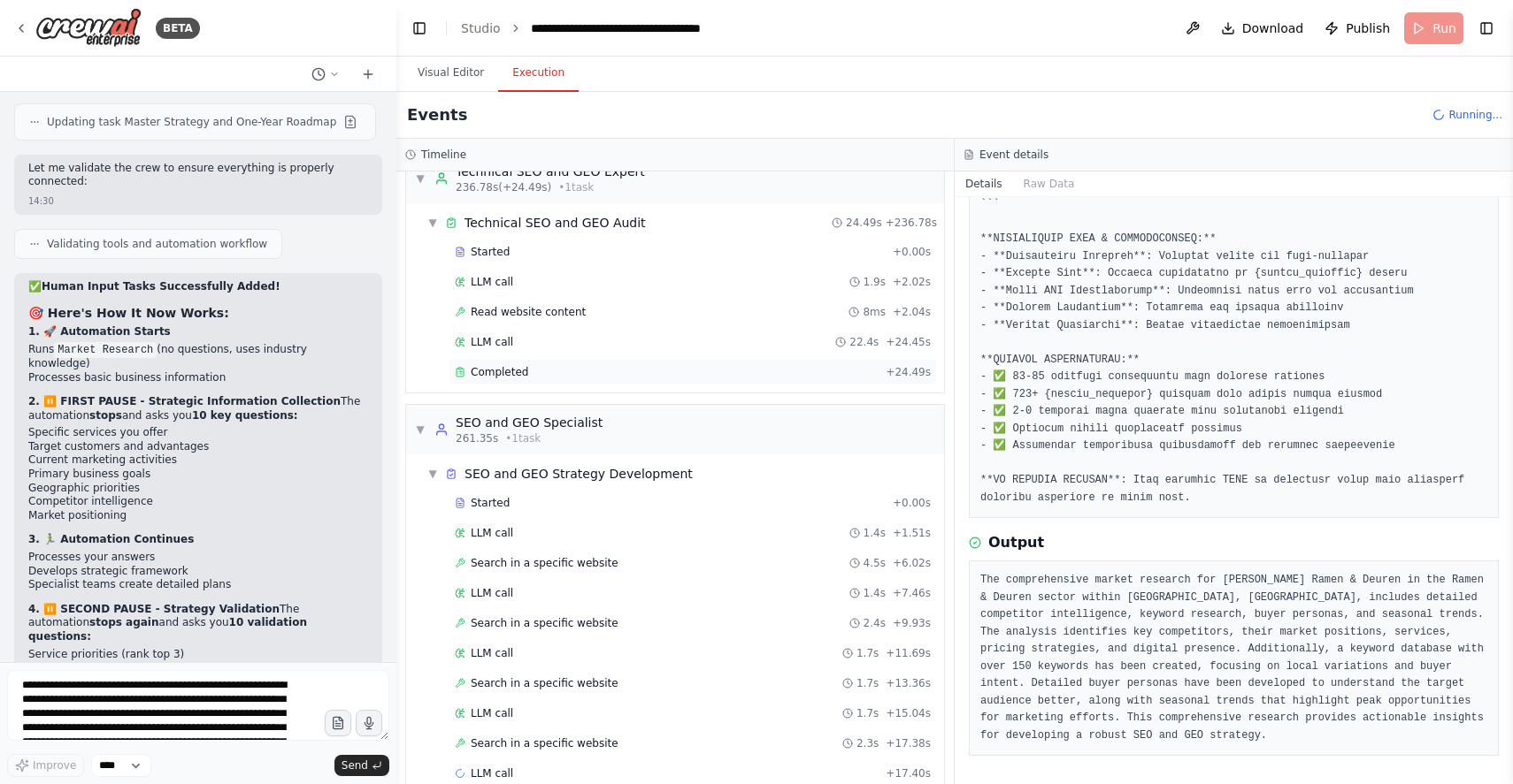
click at [521, 382] on div "Completed + 24.49s" at bounding box center [693, 371] width 488 height 26
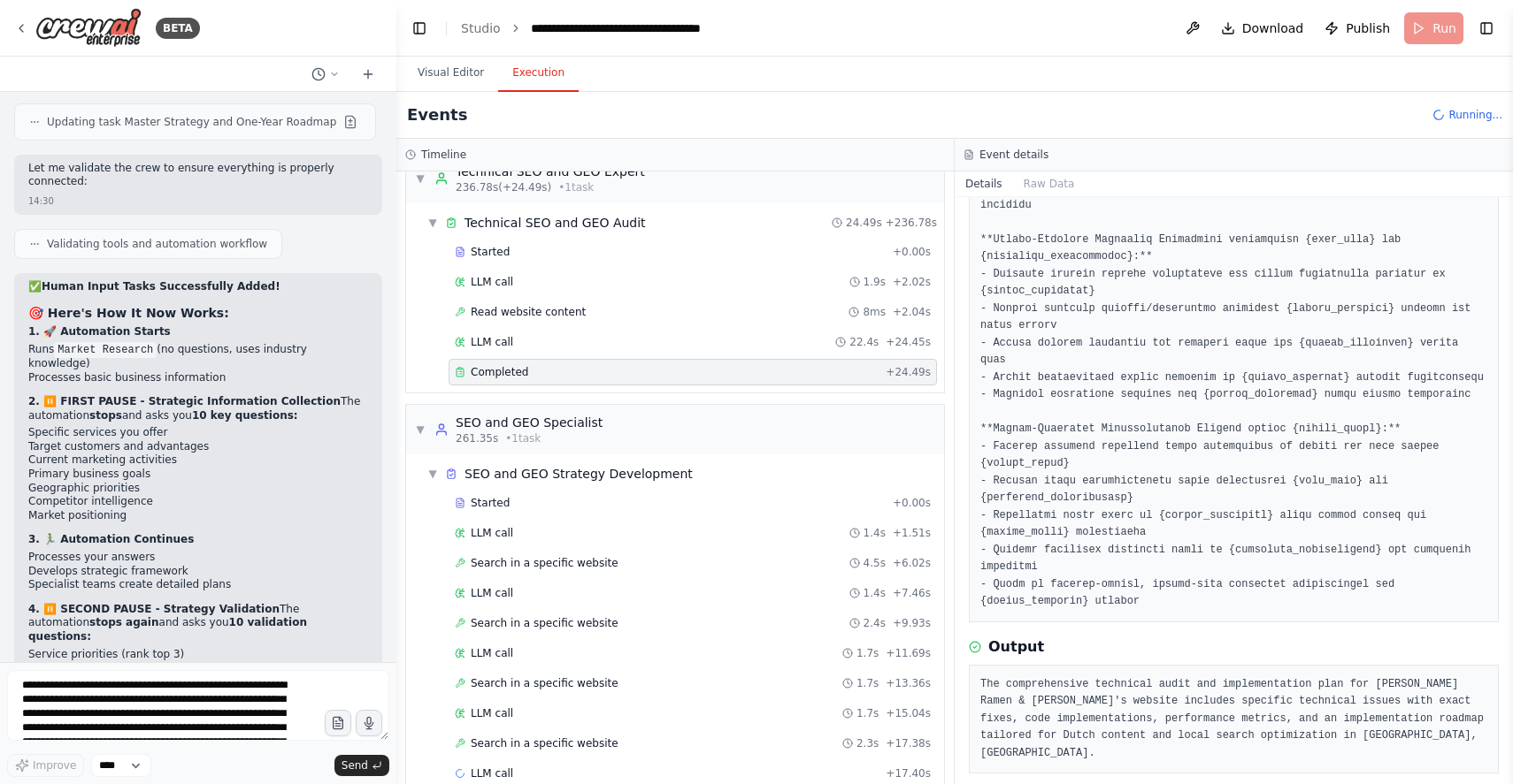
scroll to position [3198, 0]
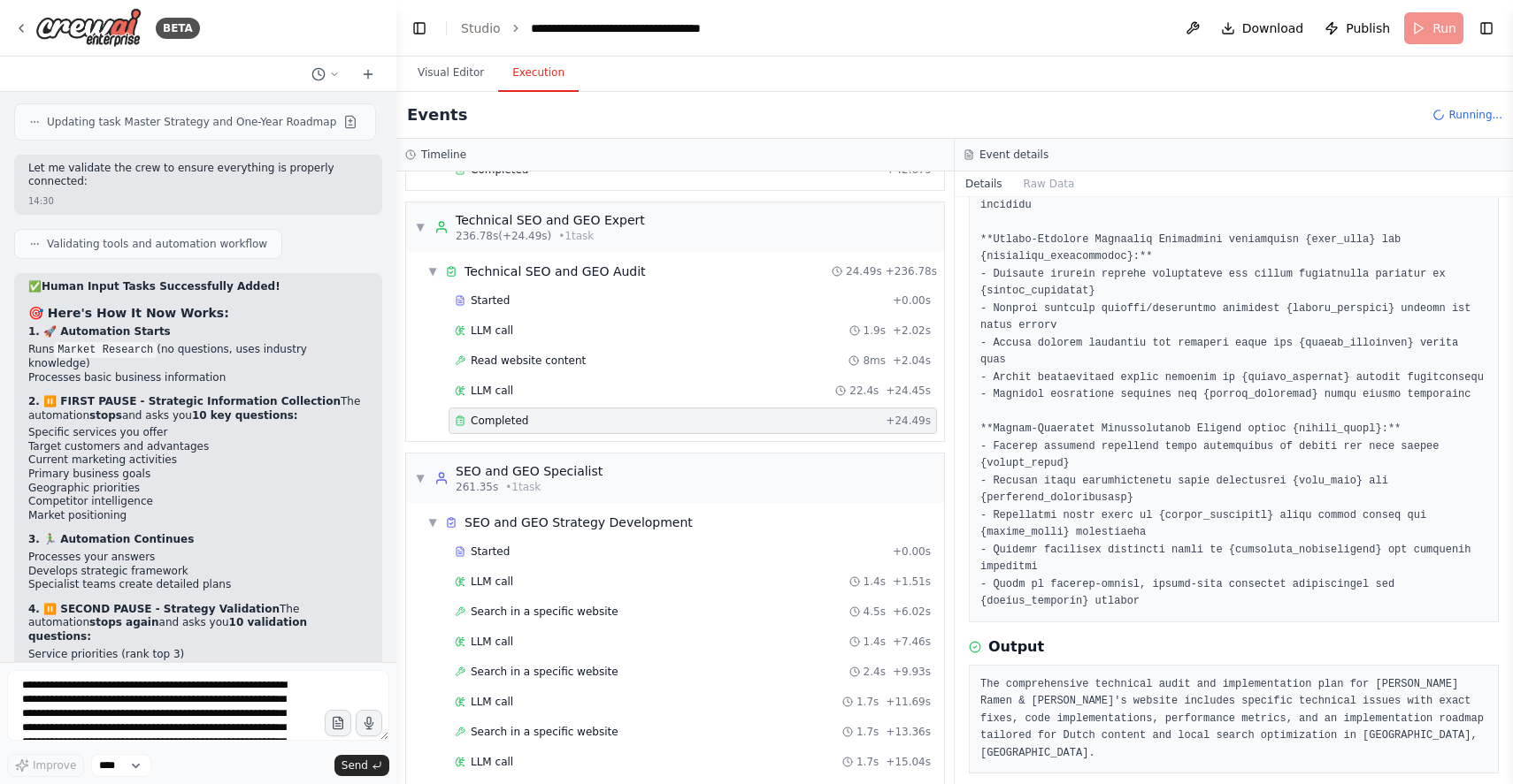
click at [1225, 367] on pre at bounding box center [1234, 239] width 507 height 742
click at [1135, 695] on pre "The comprehensive technical audit and implementation plan for Engels Ramen & De…" at bounding box center [1234, 719] width 507 height 86
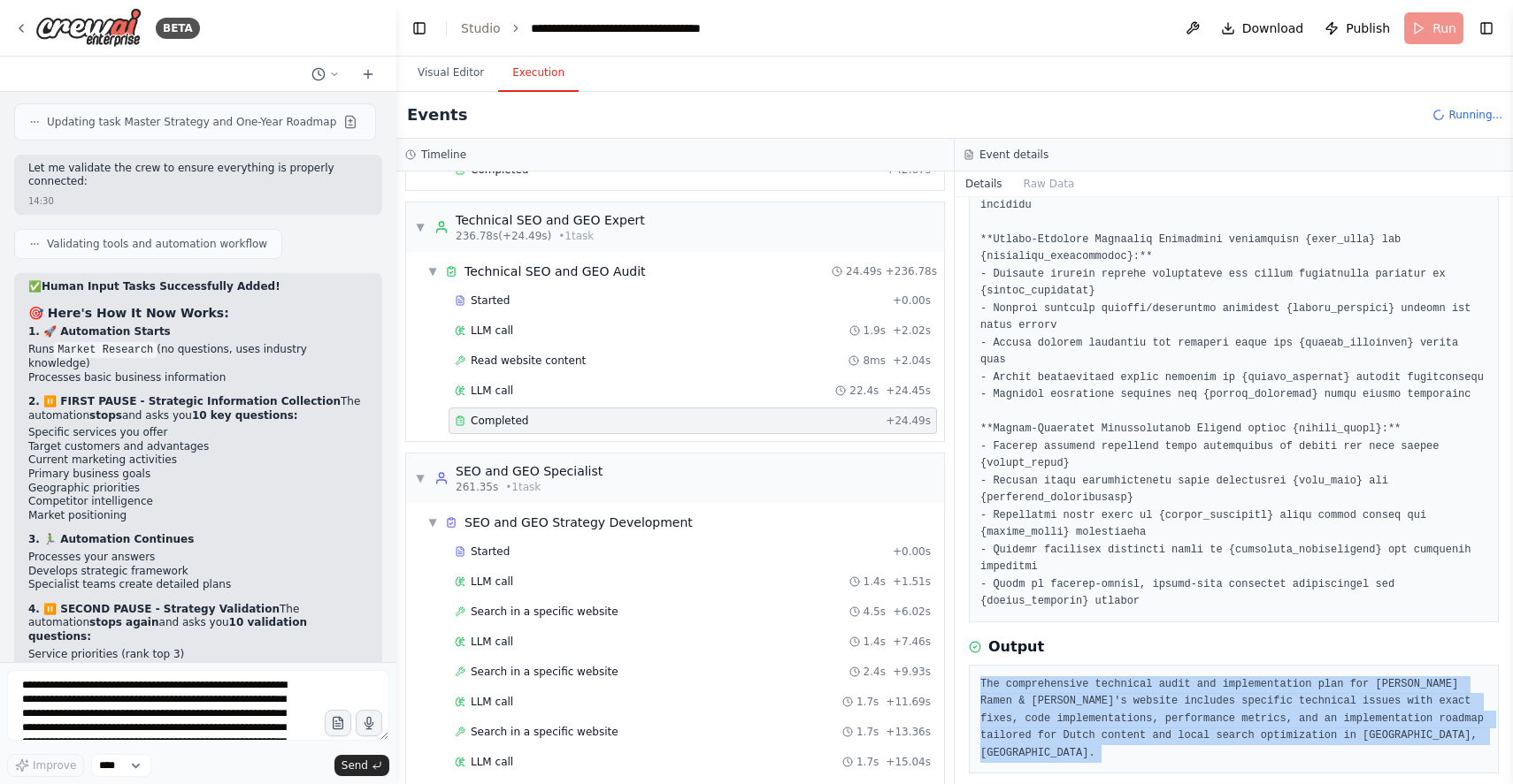
click at [1135, 695] on pre "The comprehensive technical audit and implementation plan for Engels Ramen & De…" at bounding box center [1234, 719] width 507 height 86
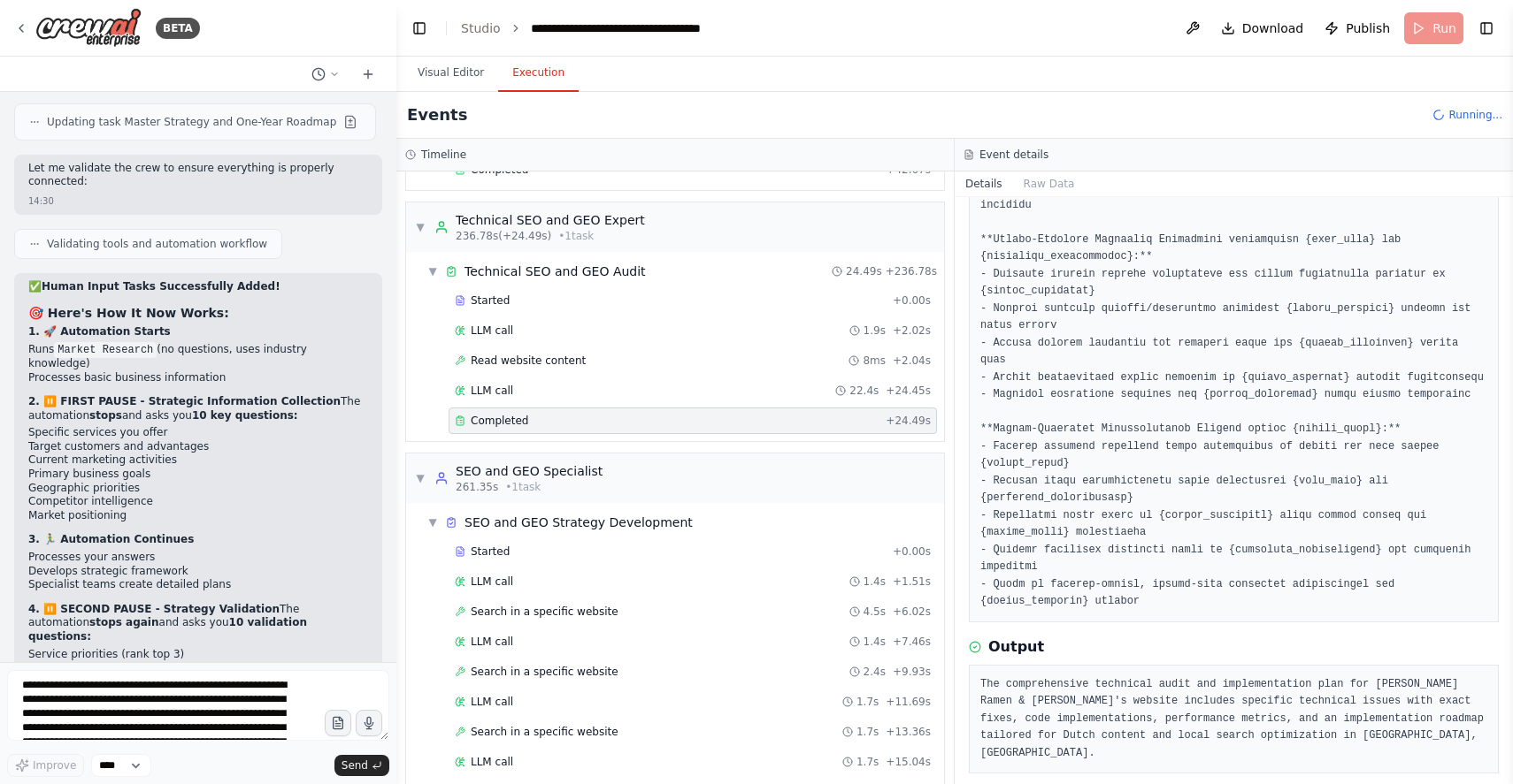
click at [1147, 602] on pre at bounding box center [1234, 239] width 507 height 742
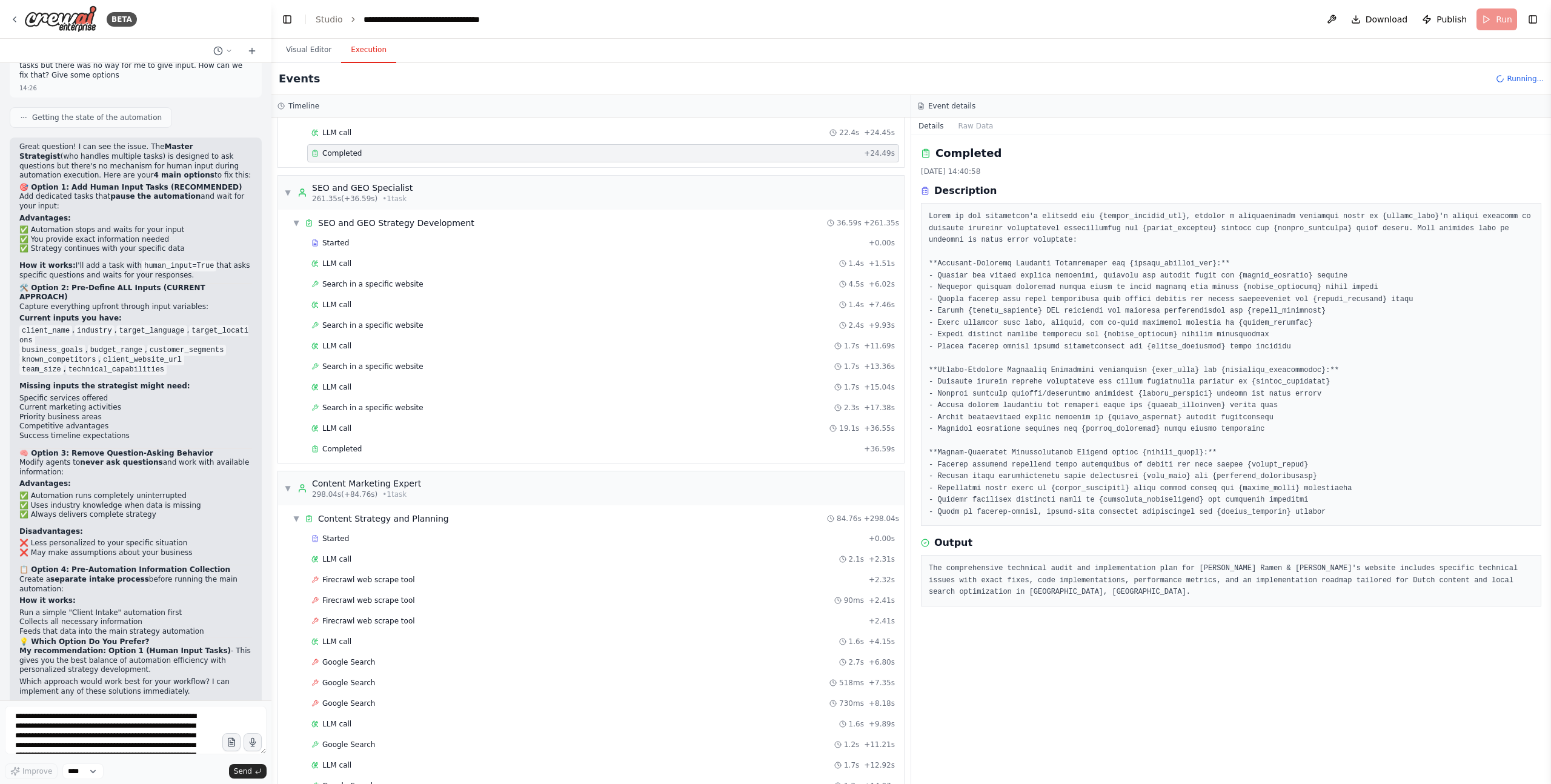
scroll to position [2457, 0]
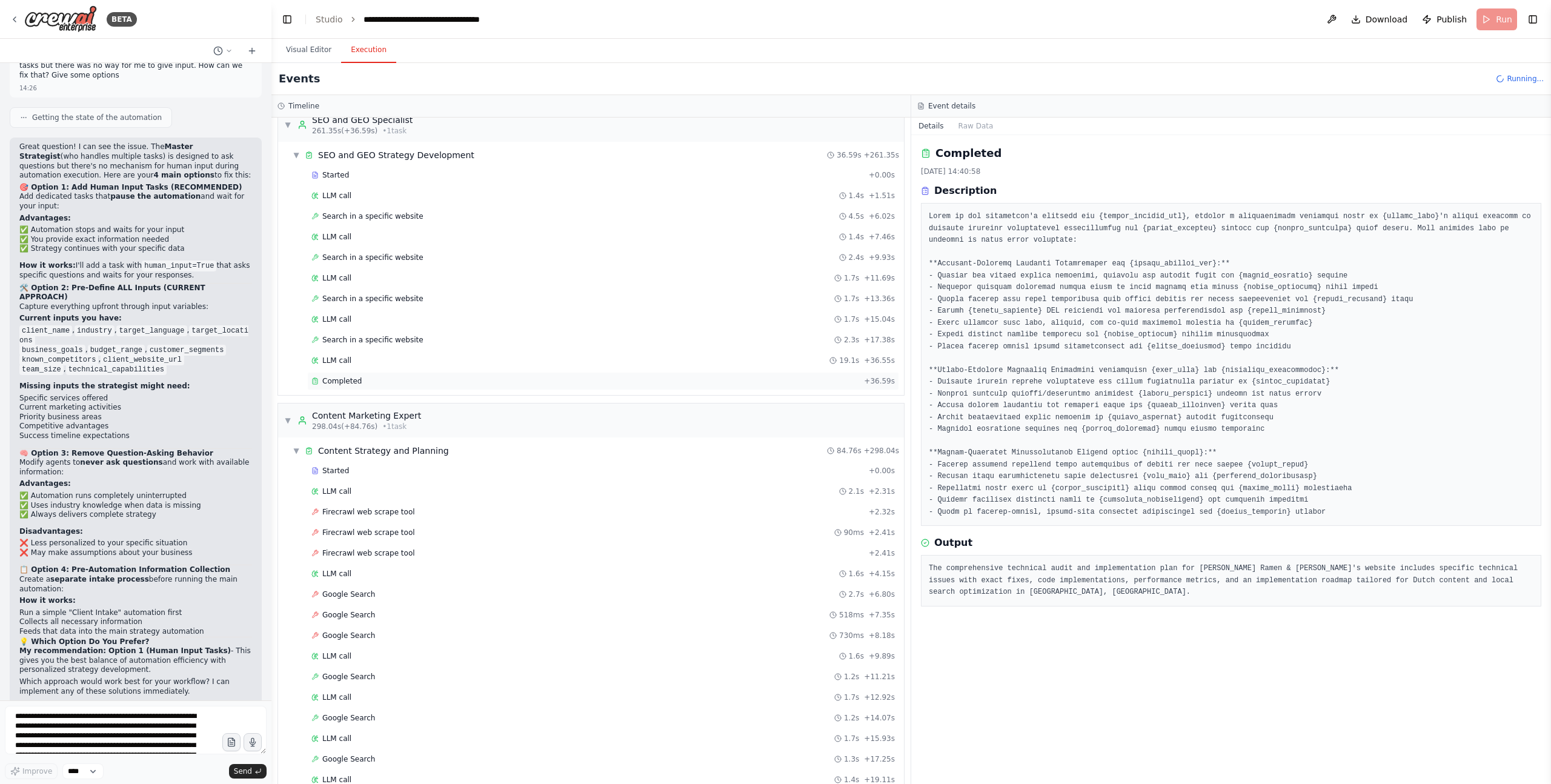
click at [357, 380] on span "Completed" at bounding box center [342, 381] width 40 height 9
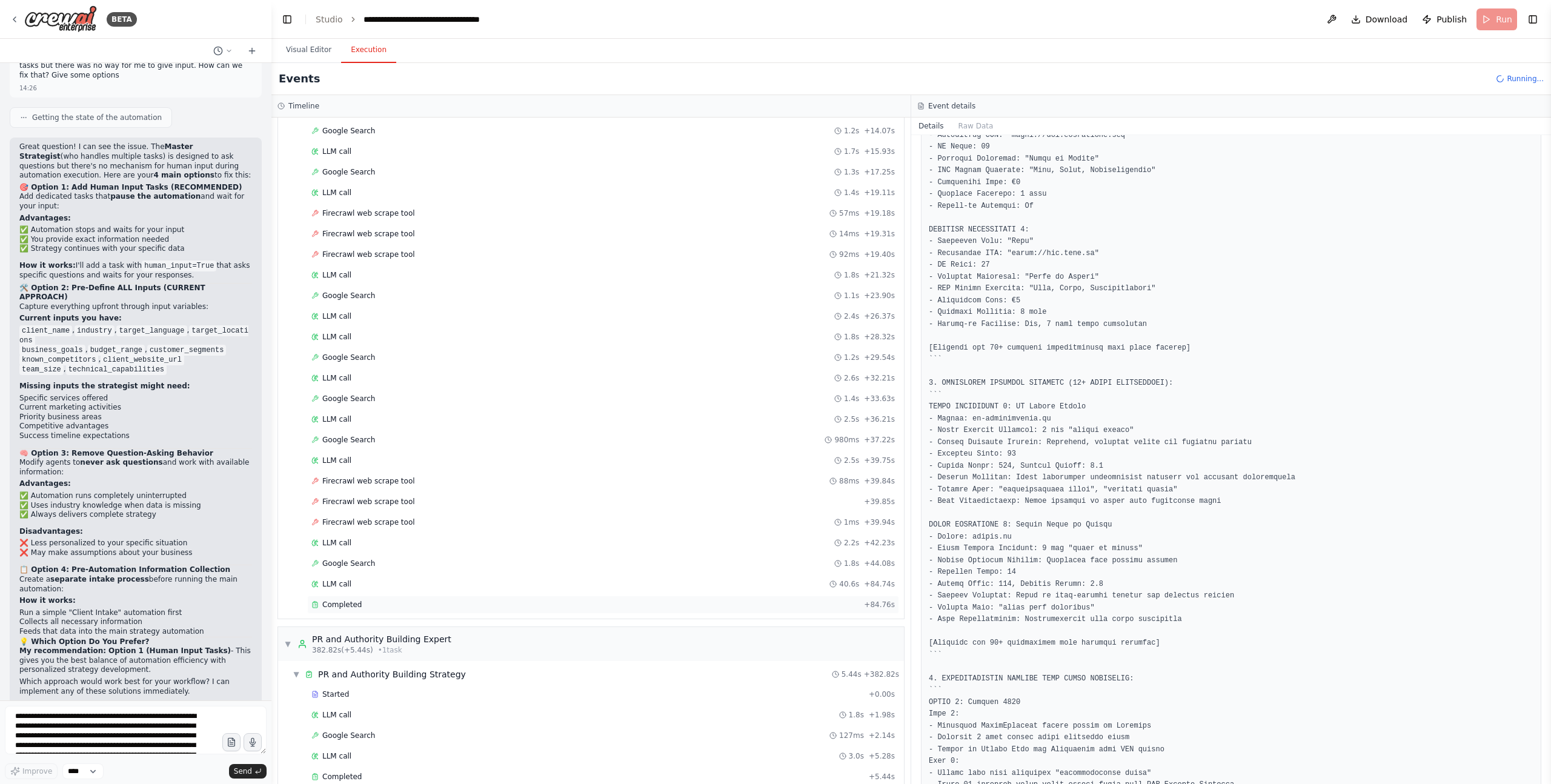
scroll to position [3270, 0]
click at [410, 537] on div "Completed" at bounding box center [585, 584] width 548 height 9
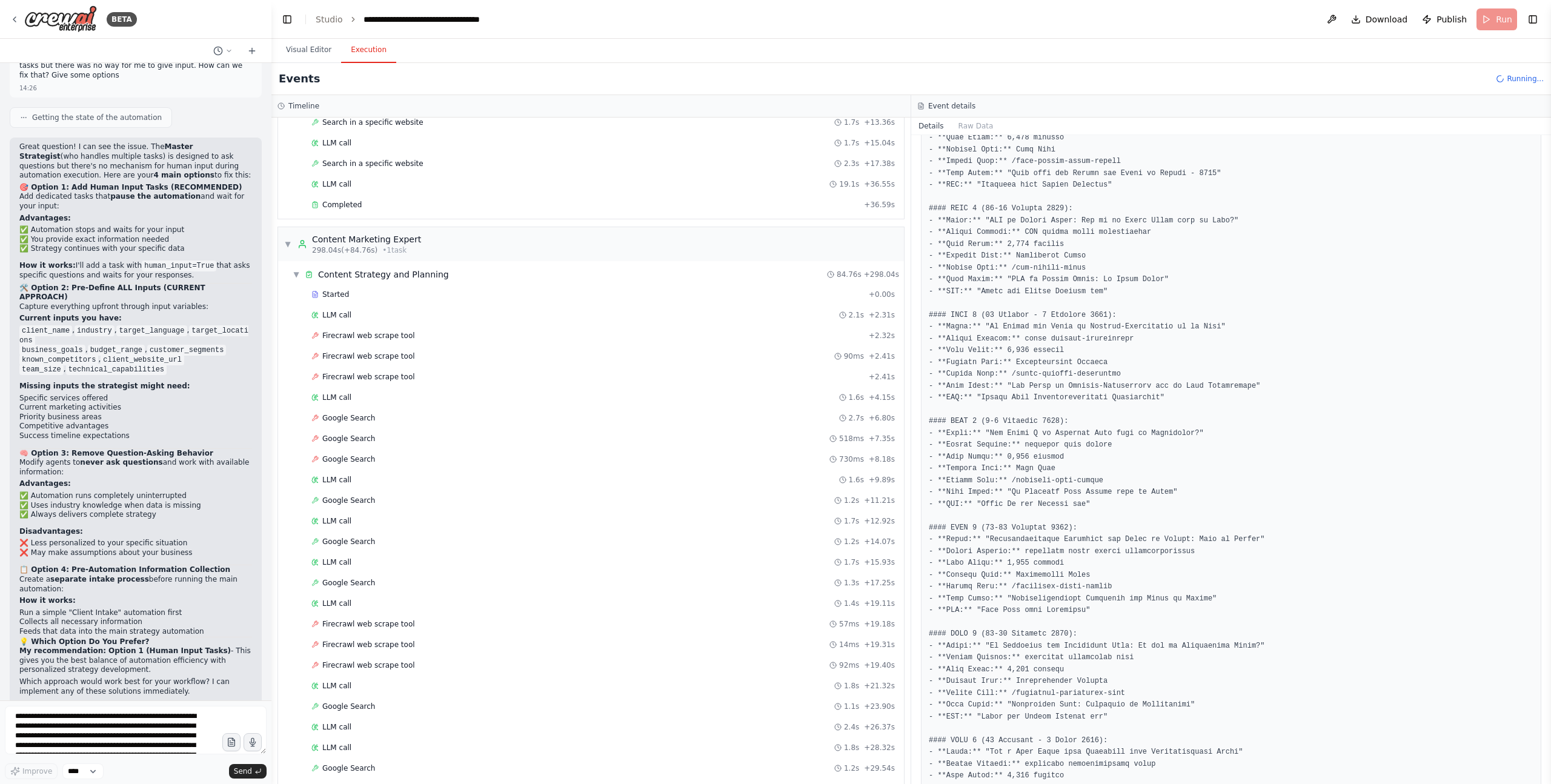
scroll to position [3311, 0]
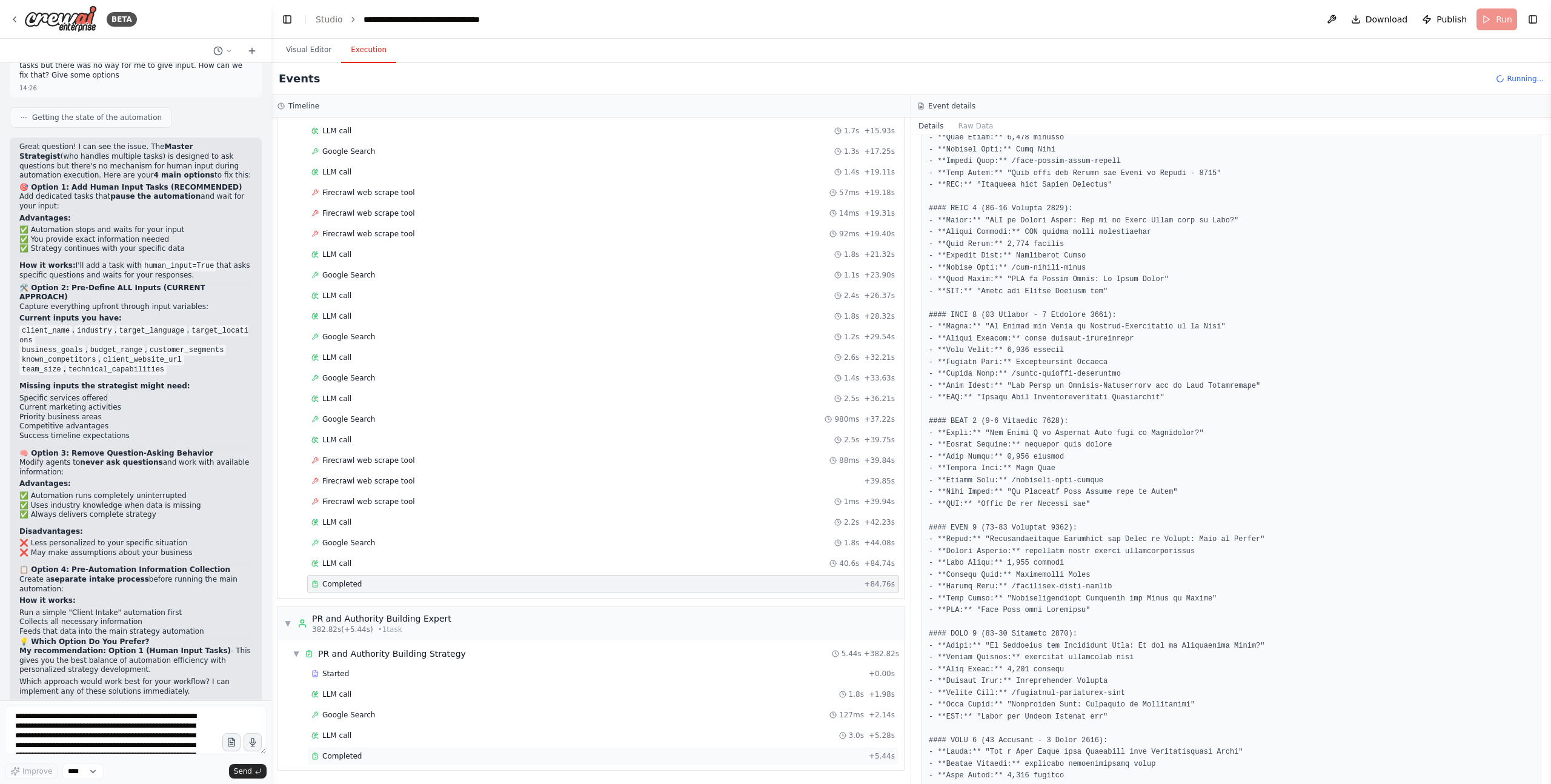
click at [420, 537] on div "Completed" at bounding box center [588, 756] width 553 height 9
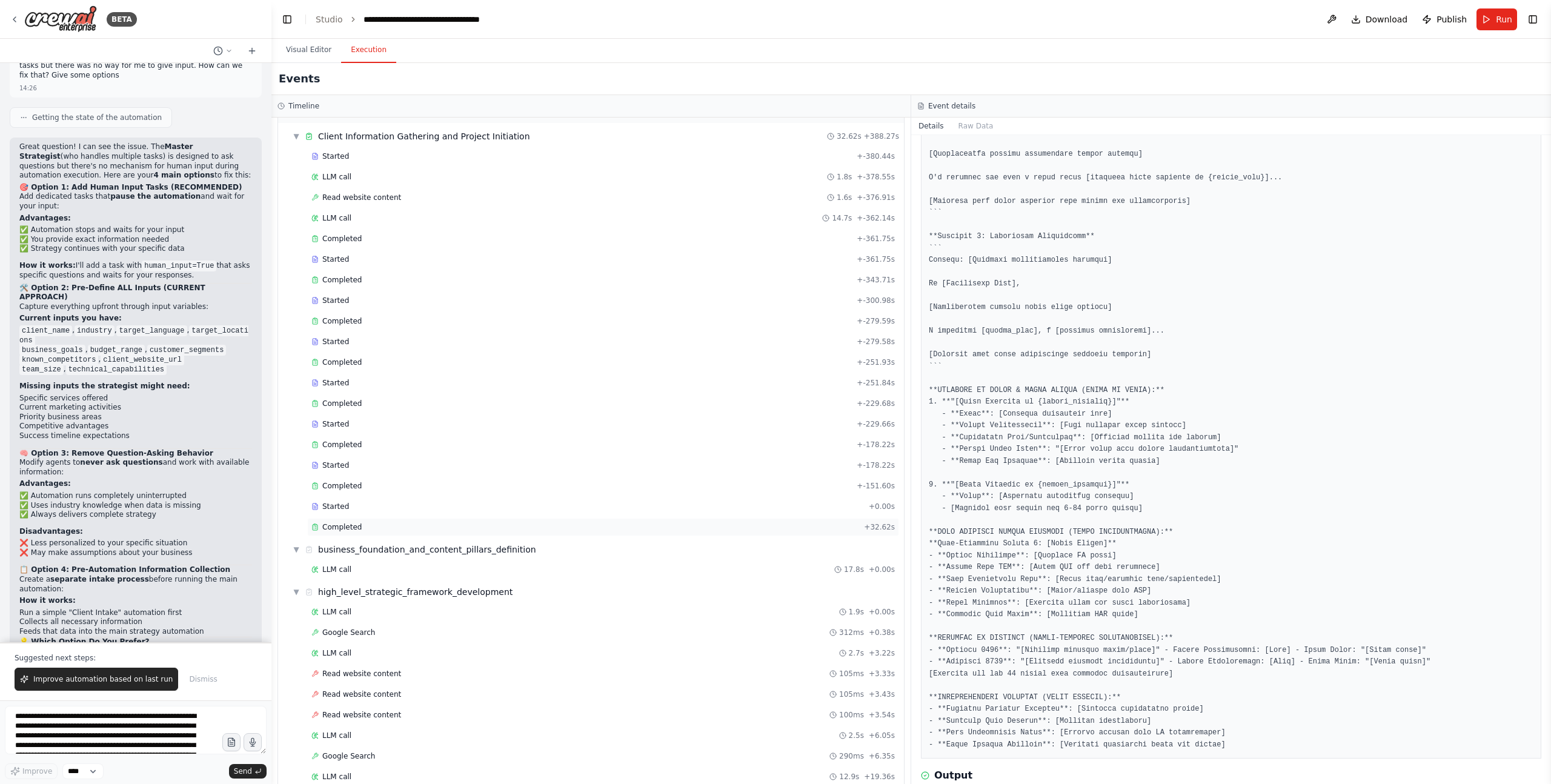
scroll to position [0, 0]
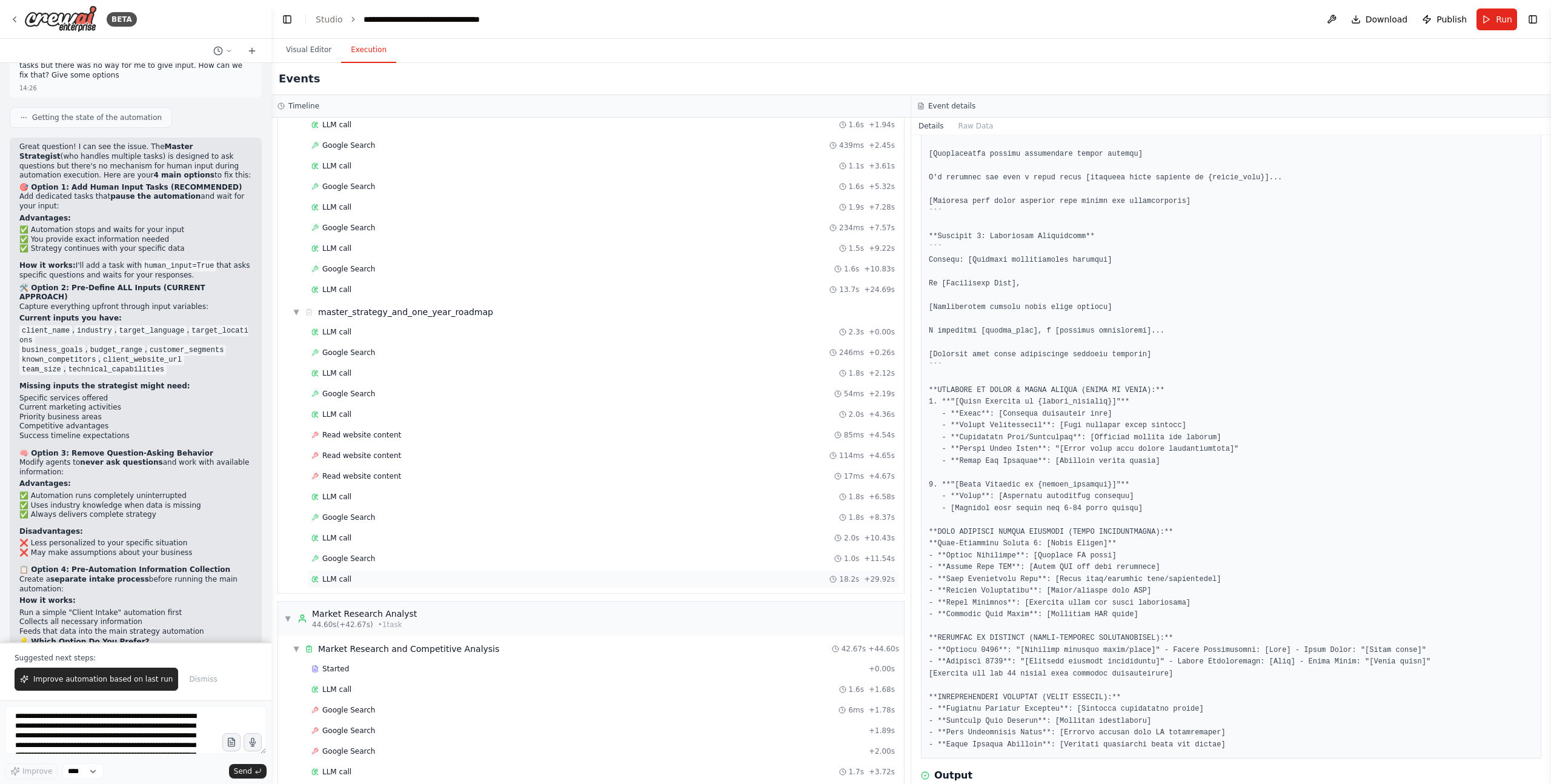
click at [355, 537] on div "LLM call 18.2s + 29.92s" at bounding box center [603, 579] width 583 height 9
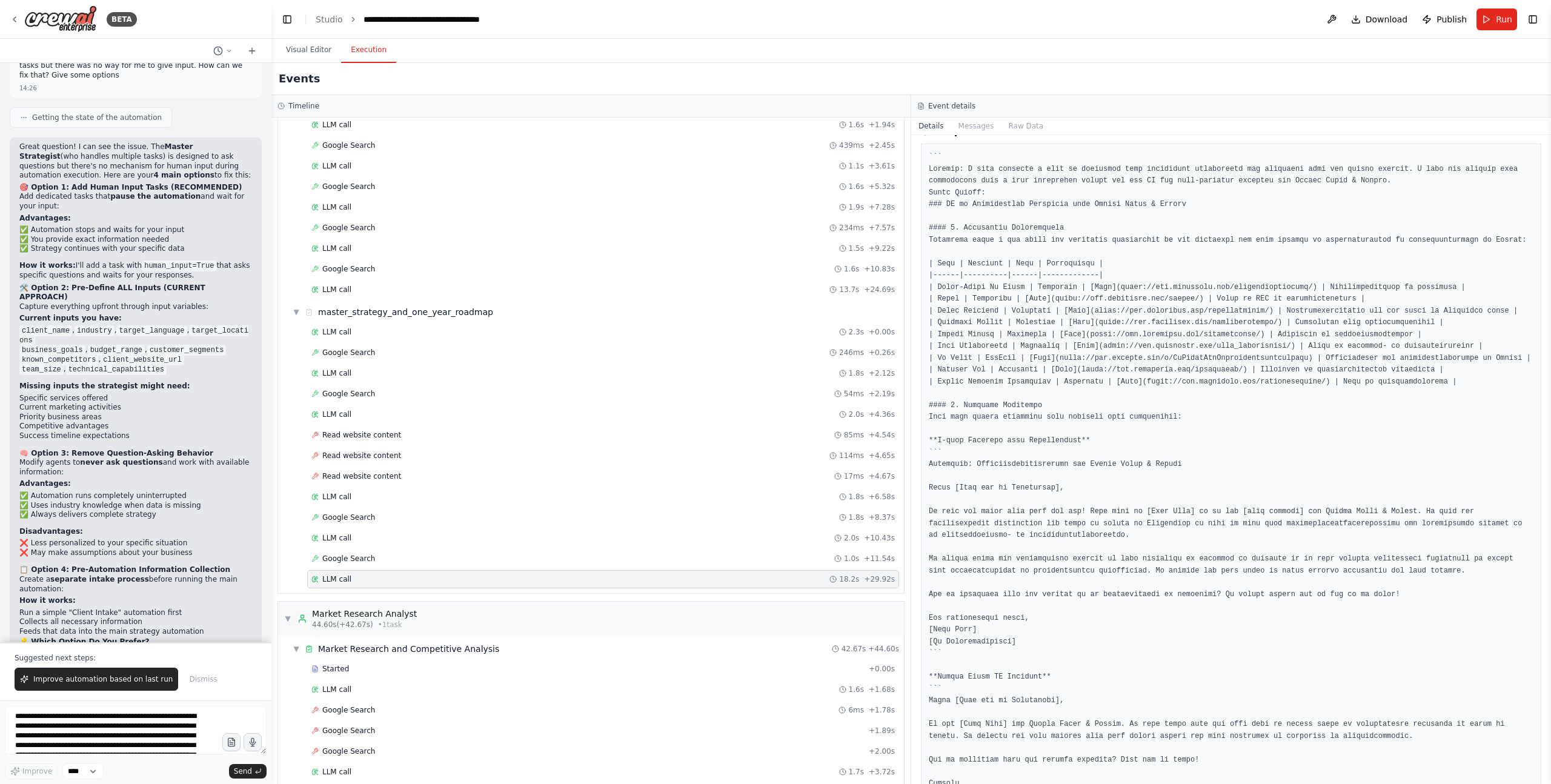
scroll to position [263, 0]
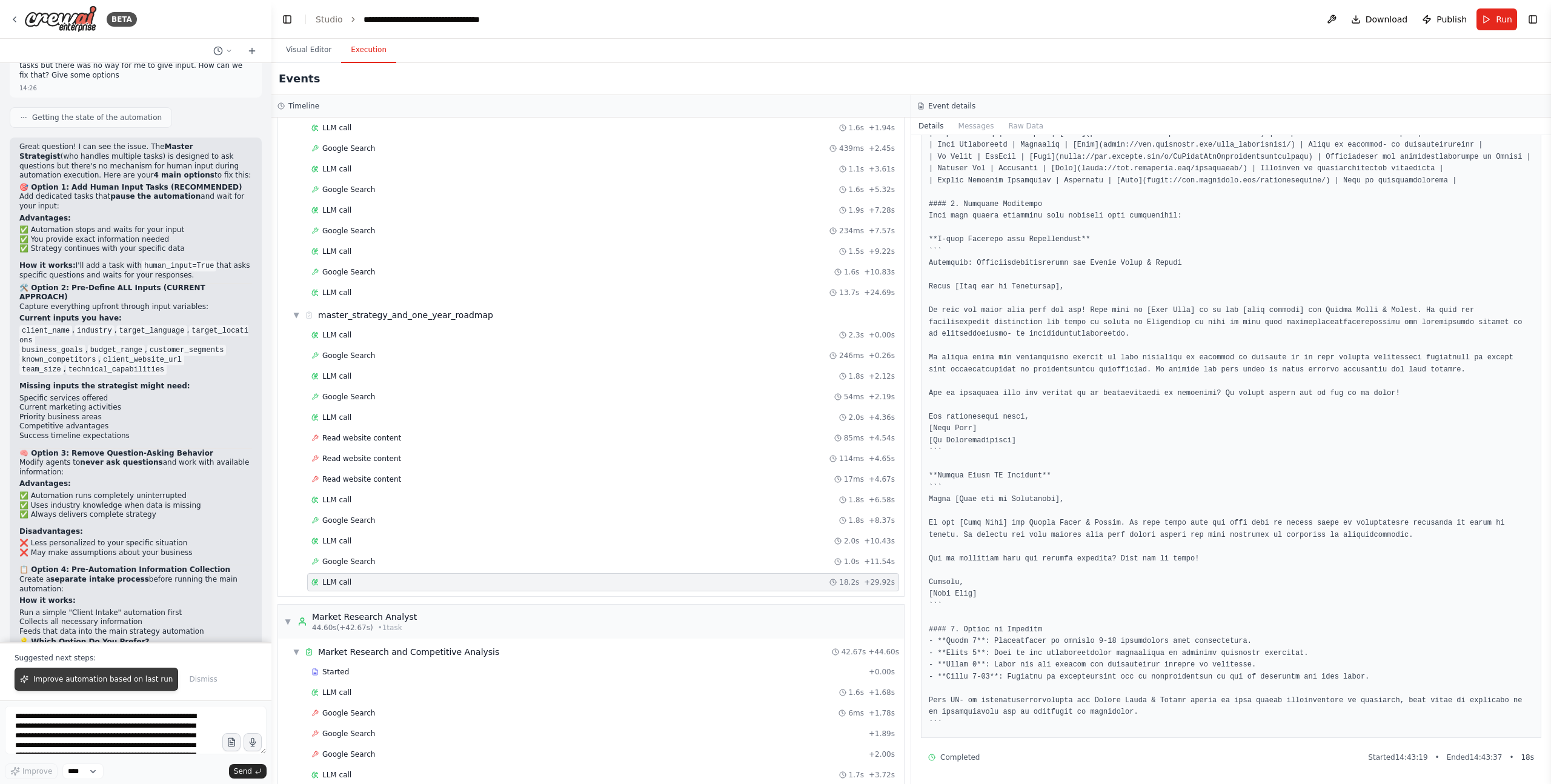
click at [88, 537] on span "Improve automation based on last run" at bounding box center [103, 679] width 140 height 9
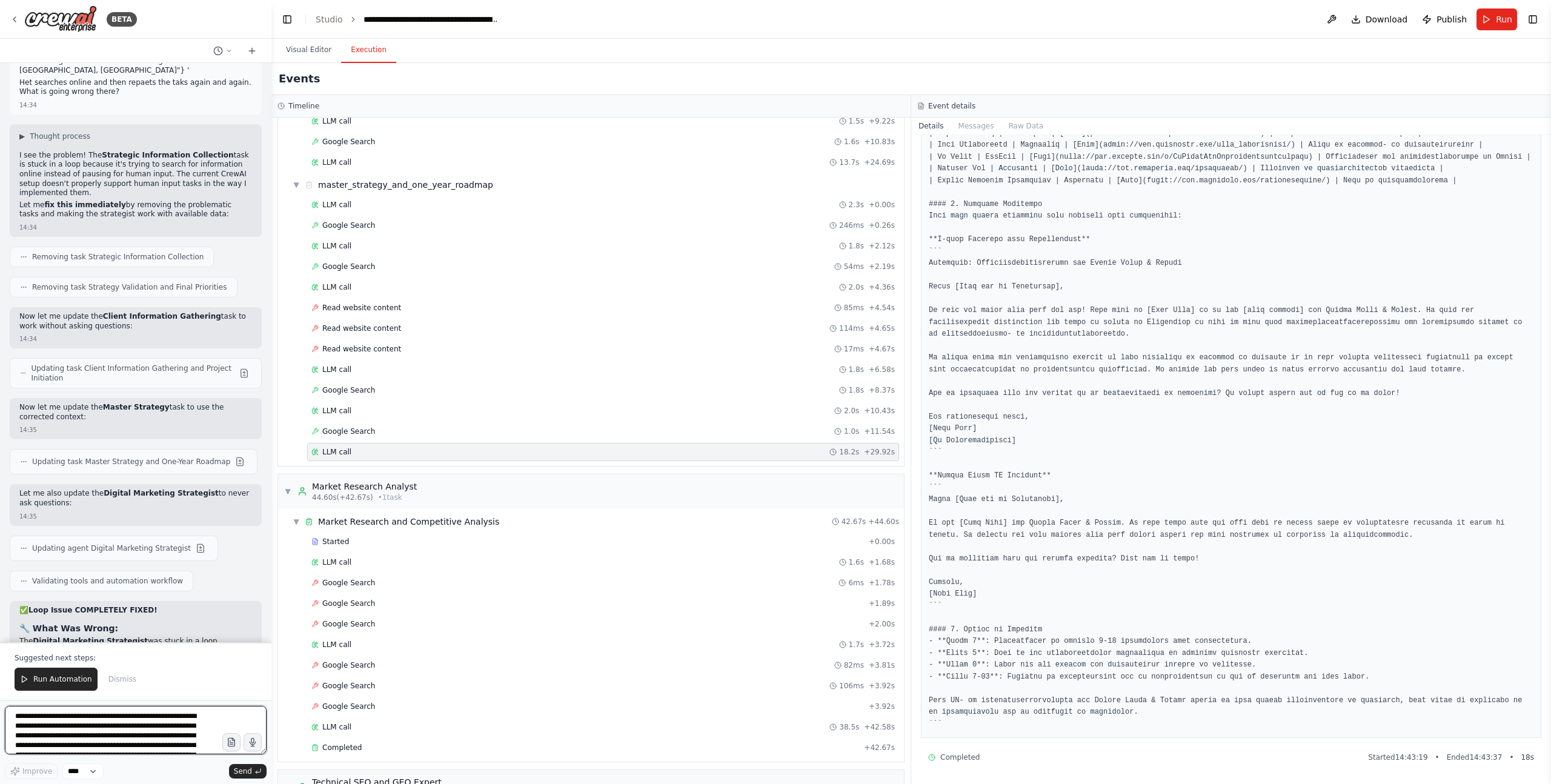
scroll to position [34325, 0]
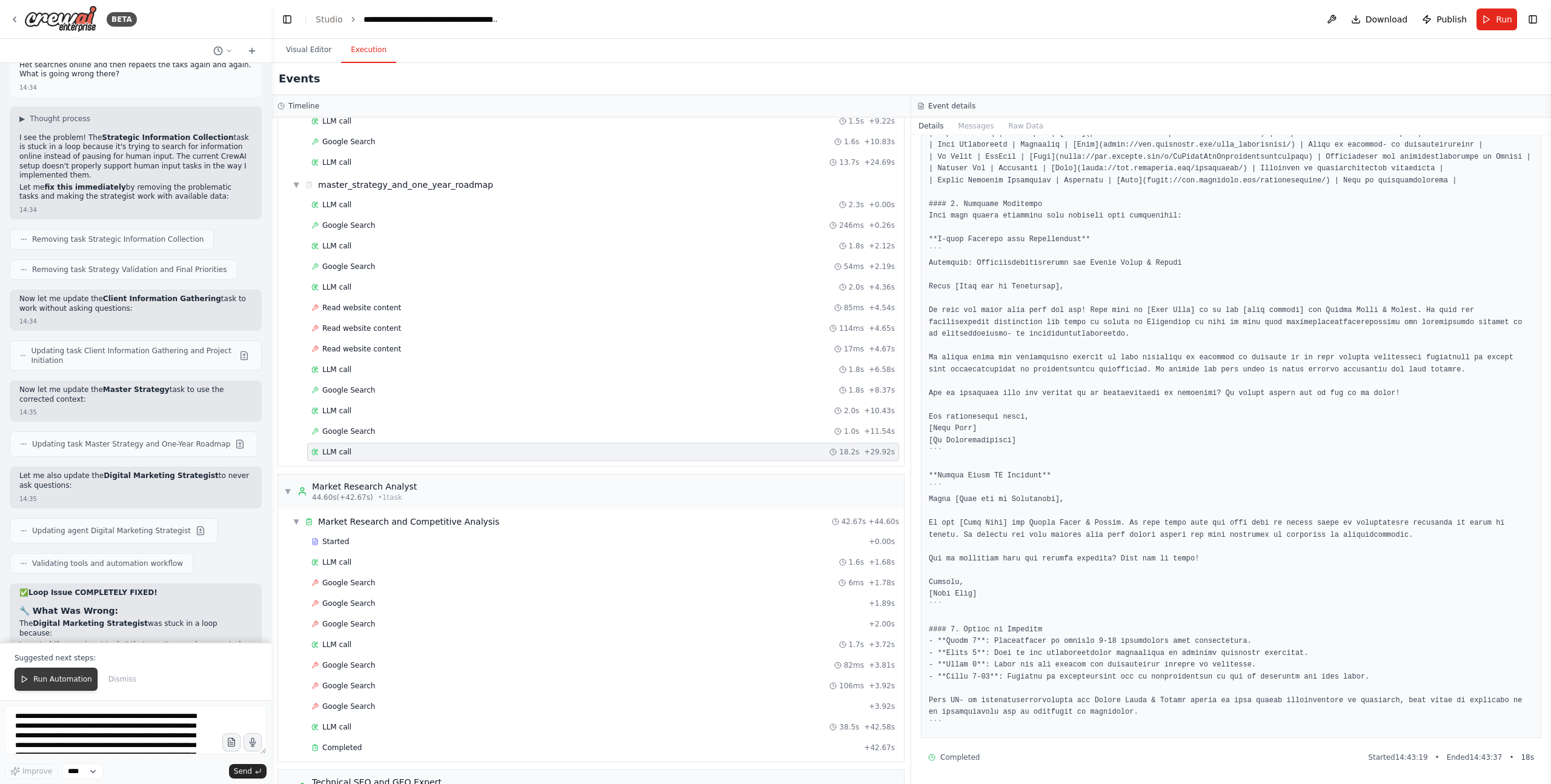
click at [53, 537] on span "Run Automation" at bounding box center [63, 679] width 59 height 9
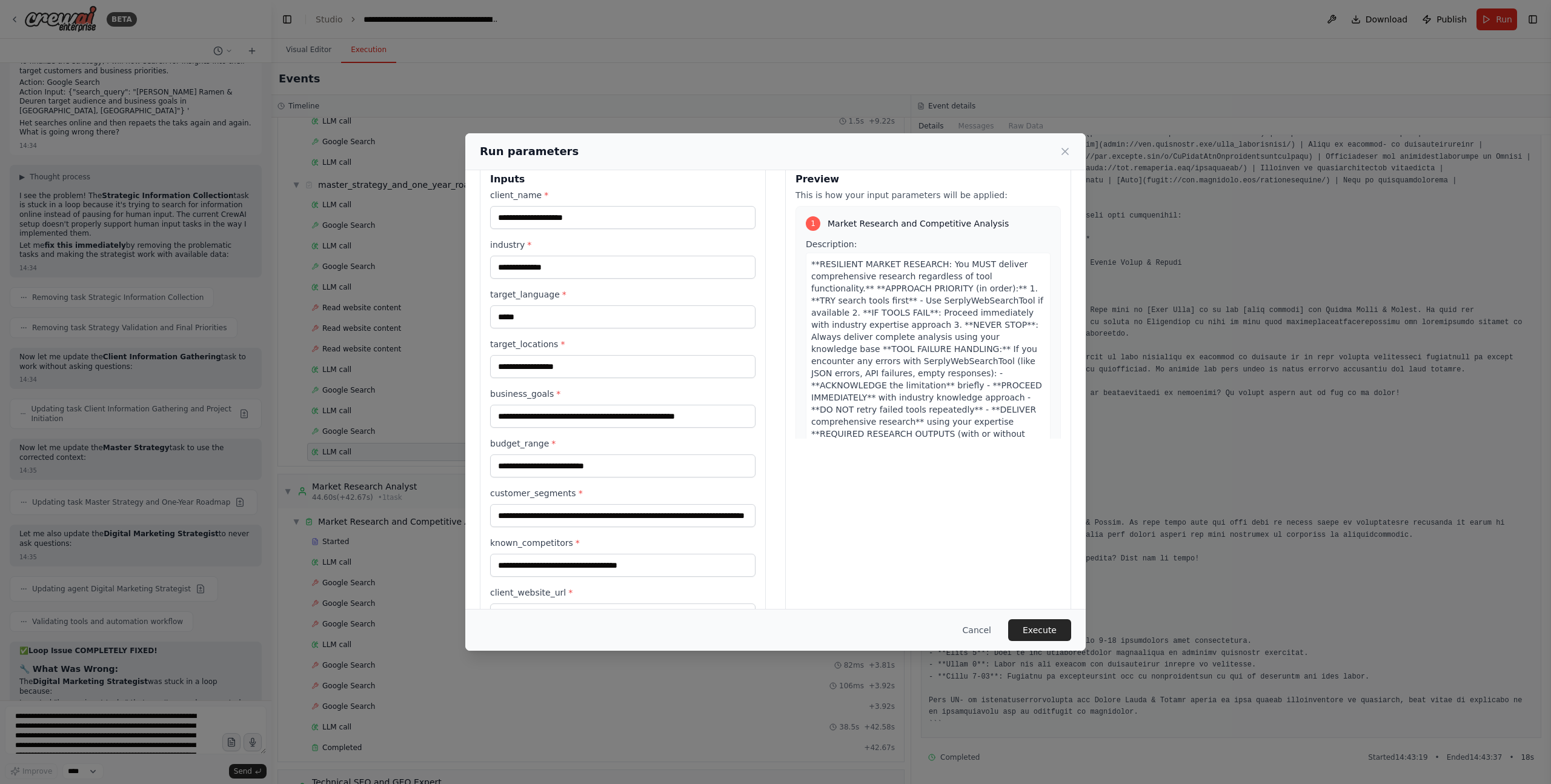
scroll to position [164, 0]
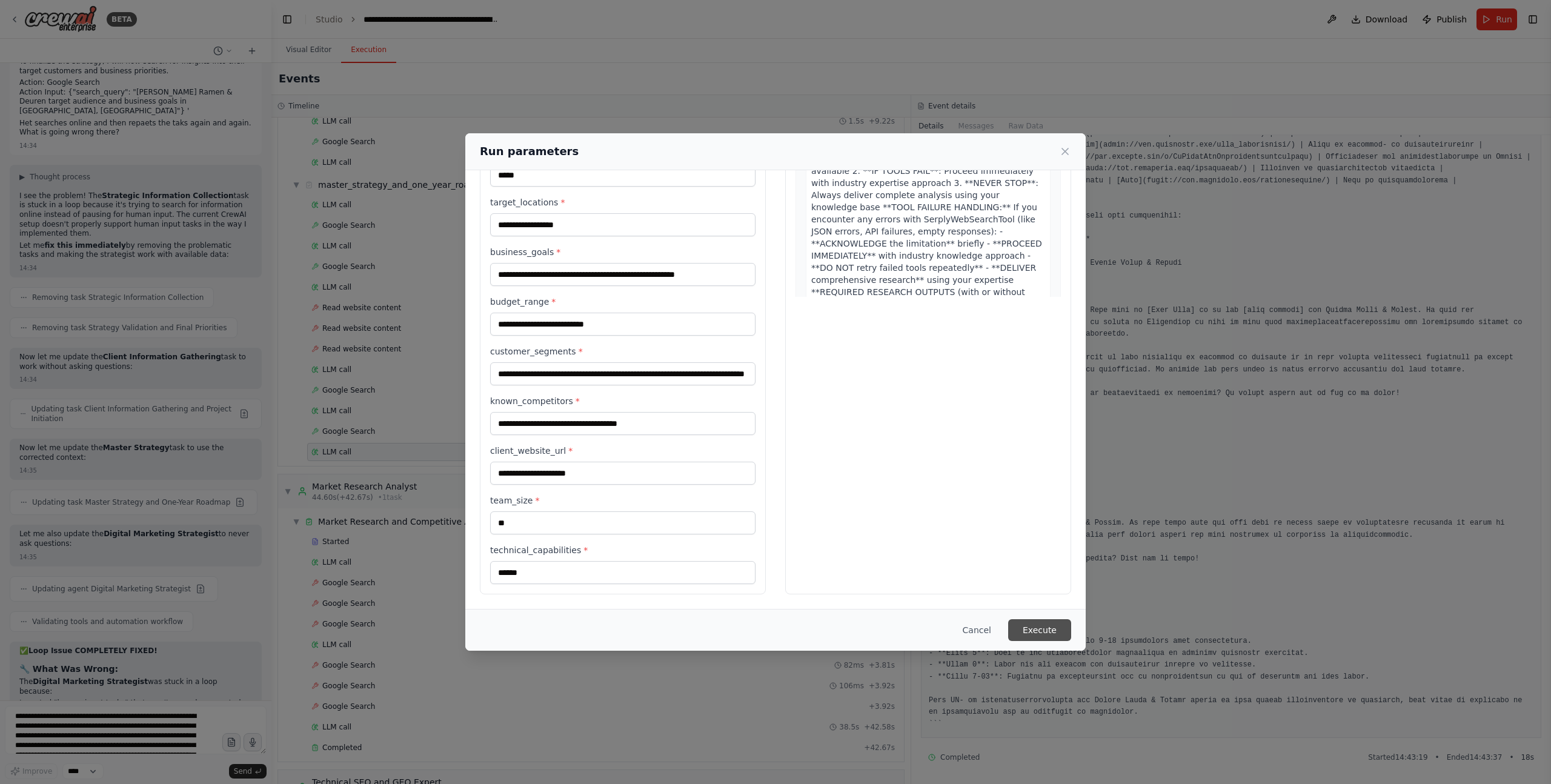
click at [1035, 537] on button "Execute" at bounding box center [1040, 630] width 63 height 21
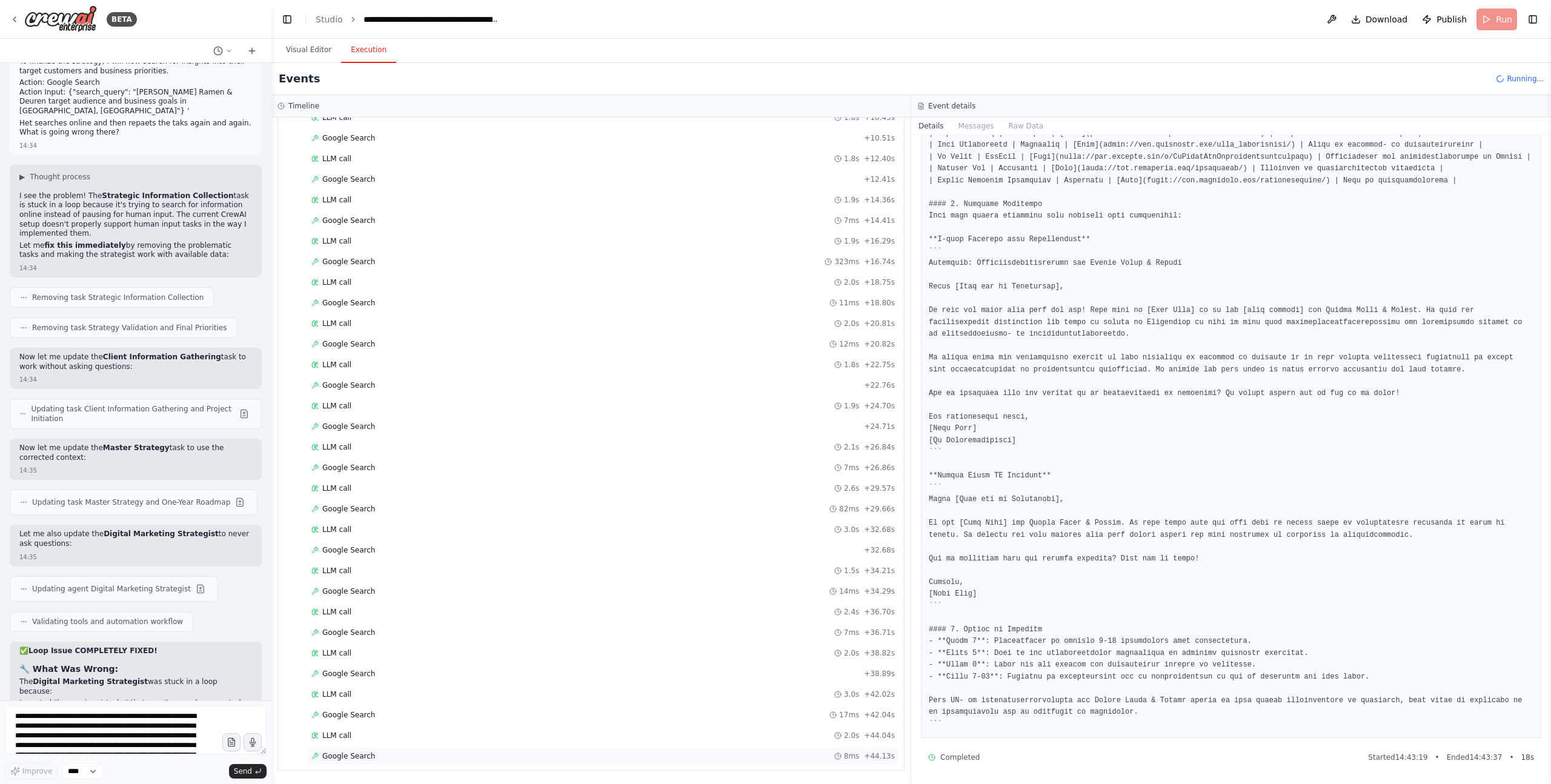
scroll to position [528, 0]
click at [365, 537] on span "Google Search" at bounding box center [348, 735] width 53 height 9
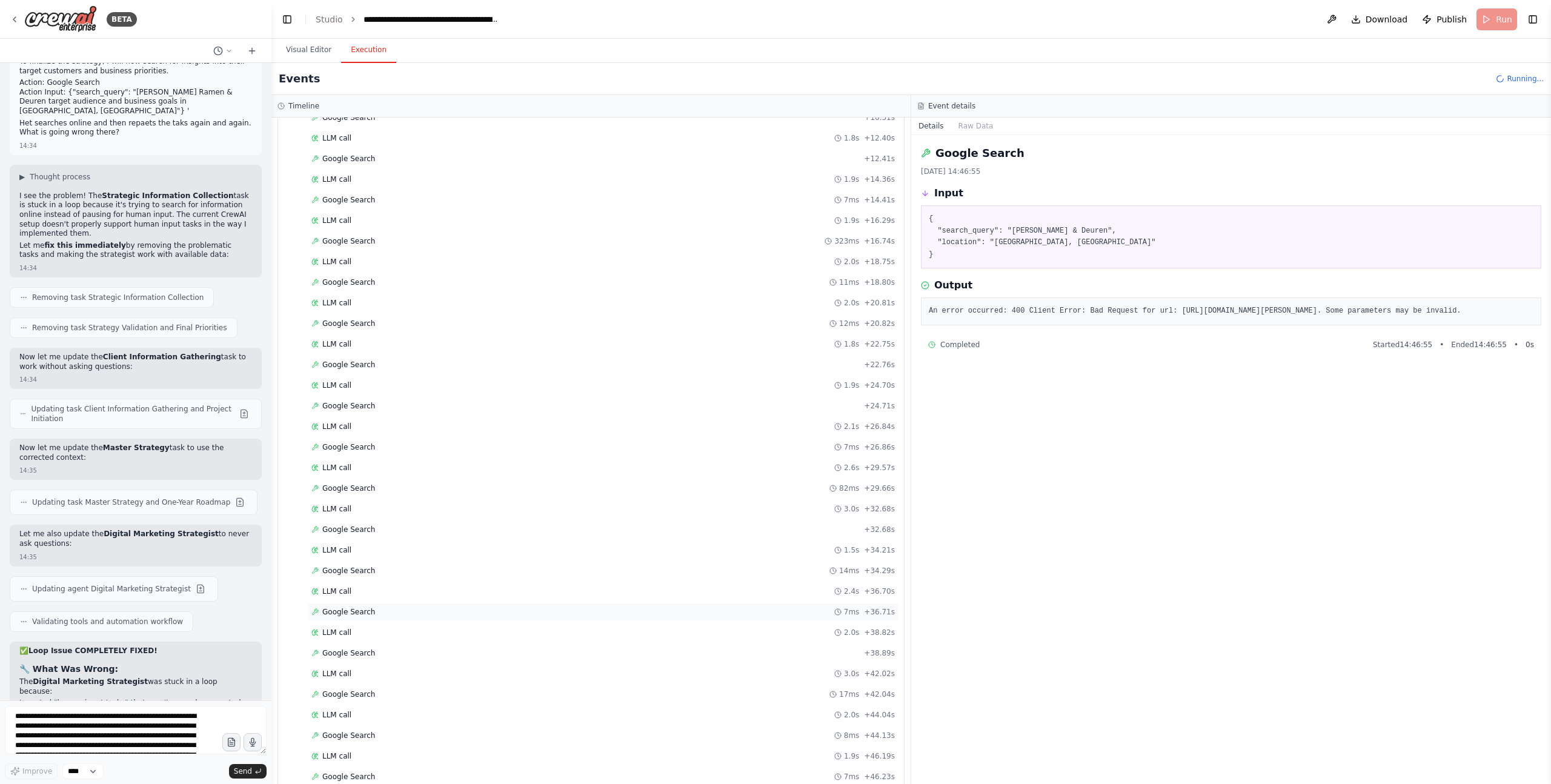
click at [340, 537] on span "Google Search" at bounding box center [348, 611] width 53 height 9
click at [360, 401] on span "Google Search" at bounding box center [348, 405] width 53 height 9
click at [377, 377] on div "Google Search + 12.41s" at bounding box center [603, 381] width 583 height 9
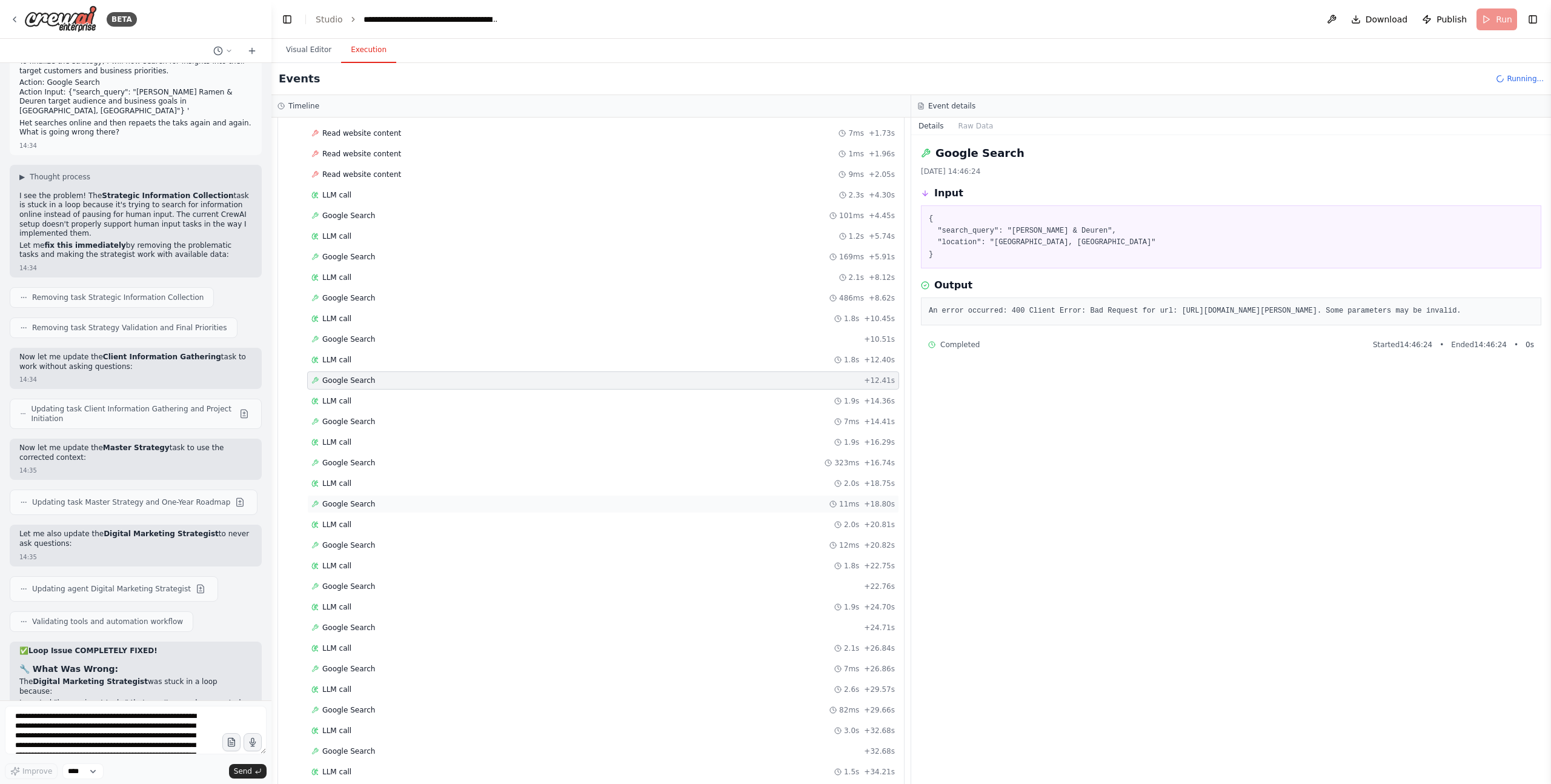
scroll to position [673, 0]
click at [1035, 309] on pre "An error occurred: 400 Client Error: Bad Request for url: https://serpapi.com/s…" at bounding box center [1231, 311] width 605 height 12
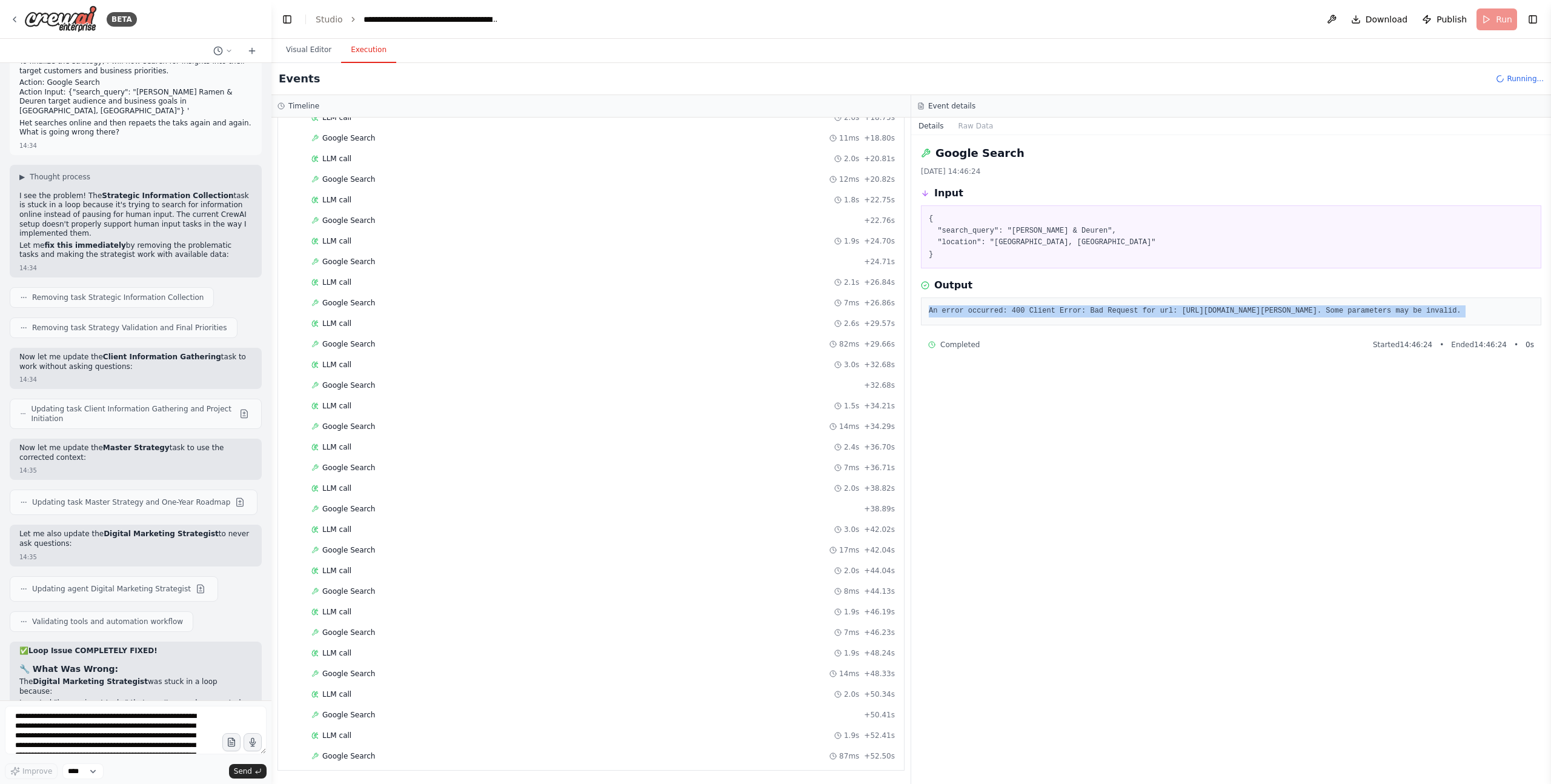
click at [1035, 309] on pre "An error occurred: 400 Client Error: Bad Request for url: https://serpapi.com/s…" at bounding box center [1231, 311] width 605 height 12
copy div "An error occurred: 400 Client Error: Bad Request for url: https://serpapi.com/s…"
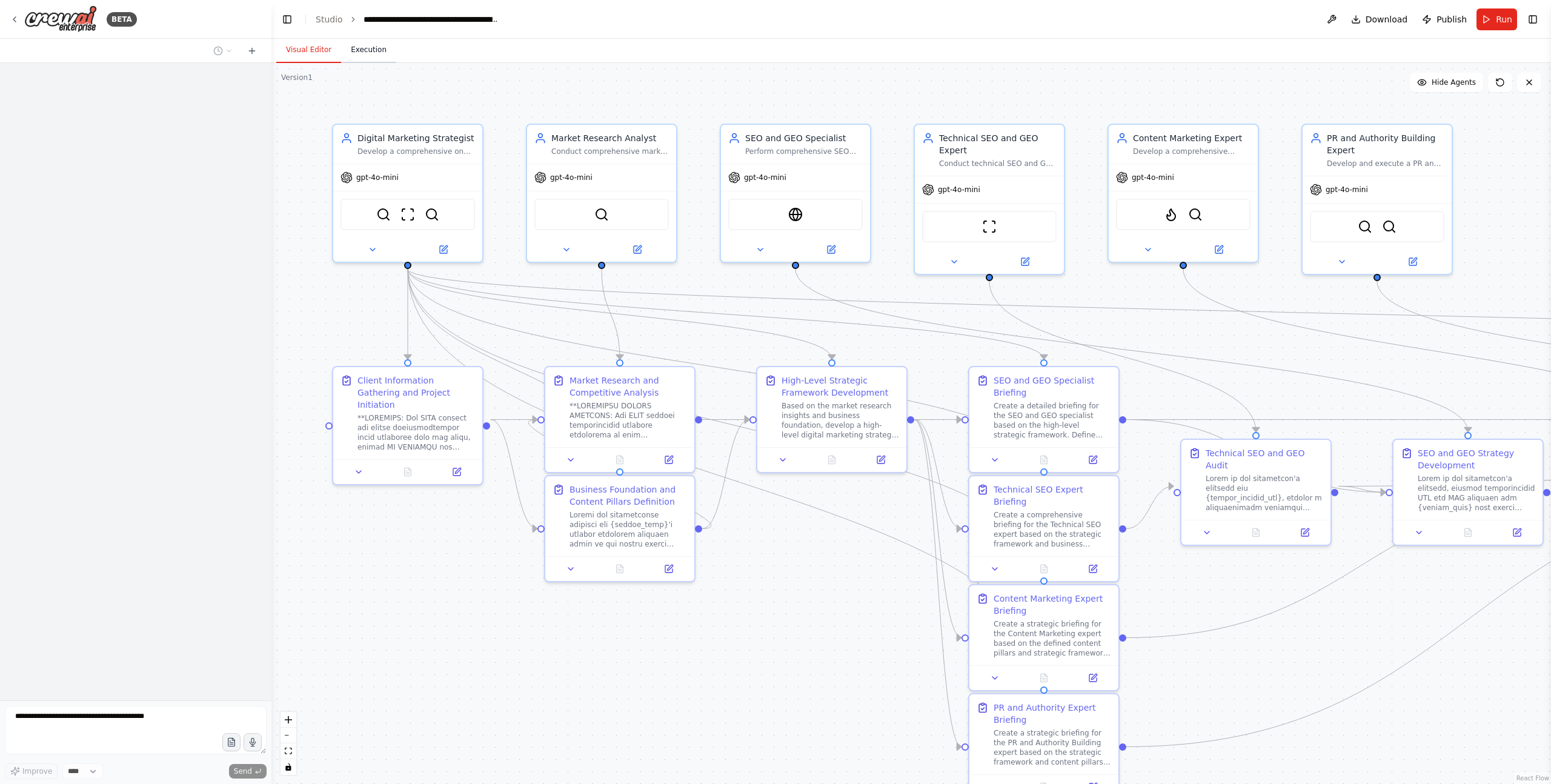
click at [360, 46] on button "Execution" at bounding box center [369, 50] width 55 height 26
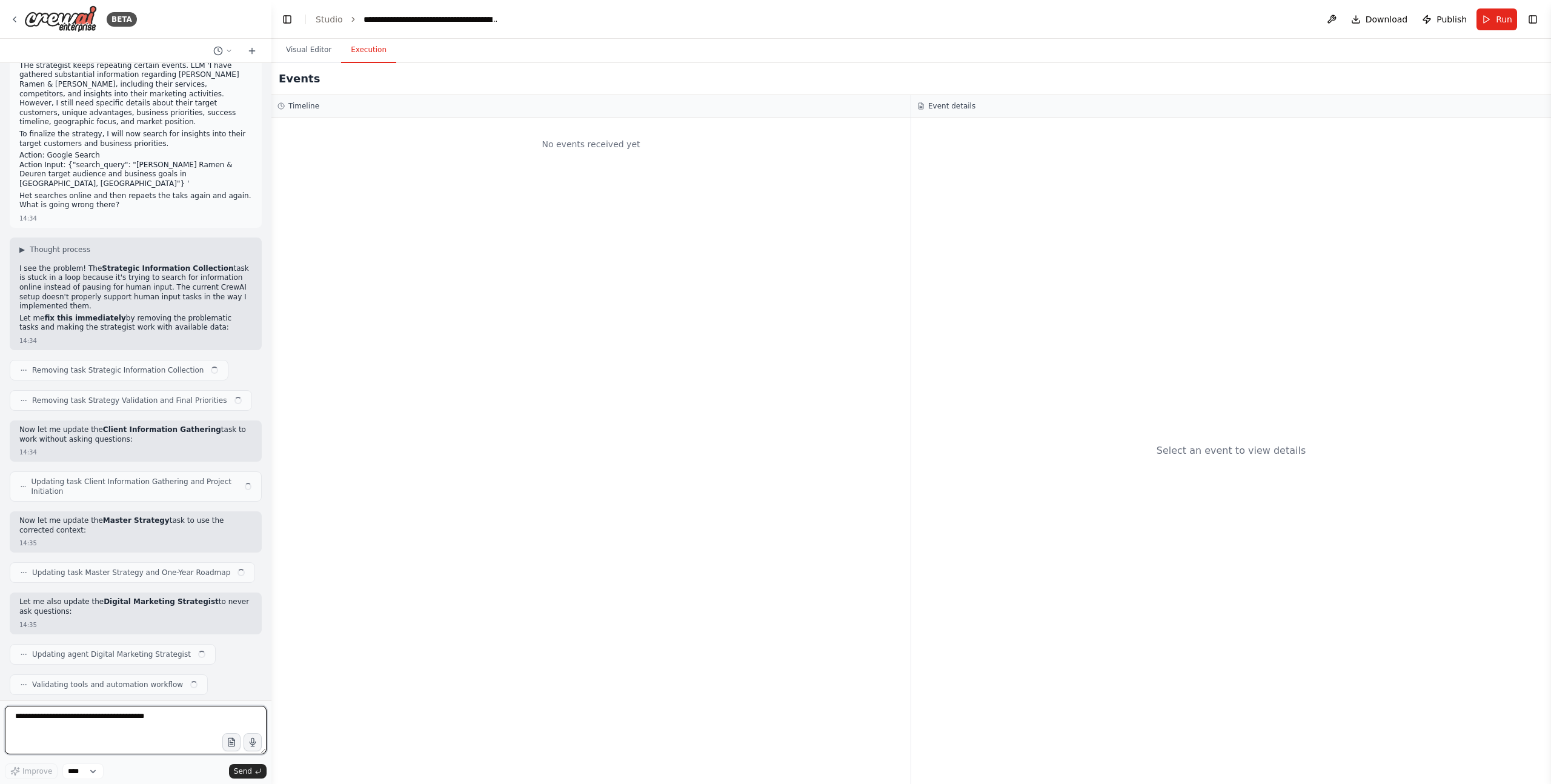
click at [113, 728] on textarea at bounding box center [136, 730] width 262 height 48
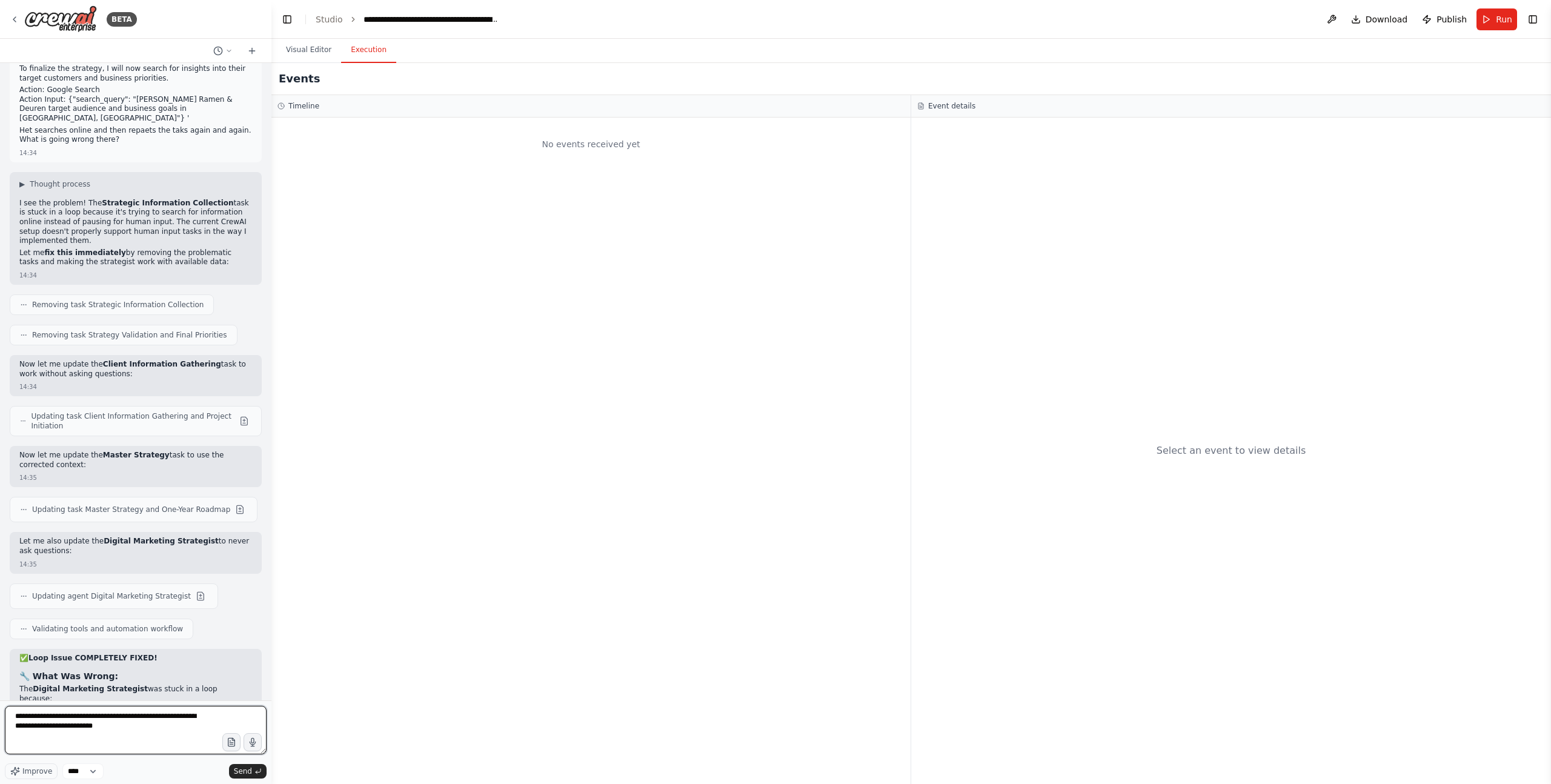
paste textarea "**********"
type textarea "**********"
click at [246, 775] on span "Send" at bounding box center [242, 771] width 18 height 9
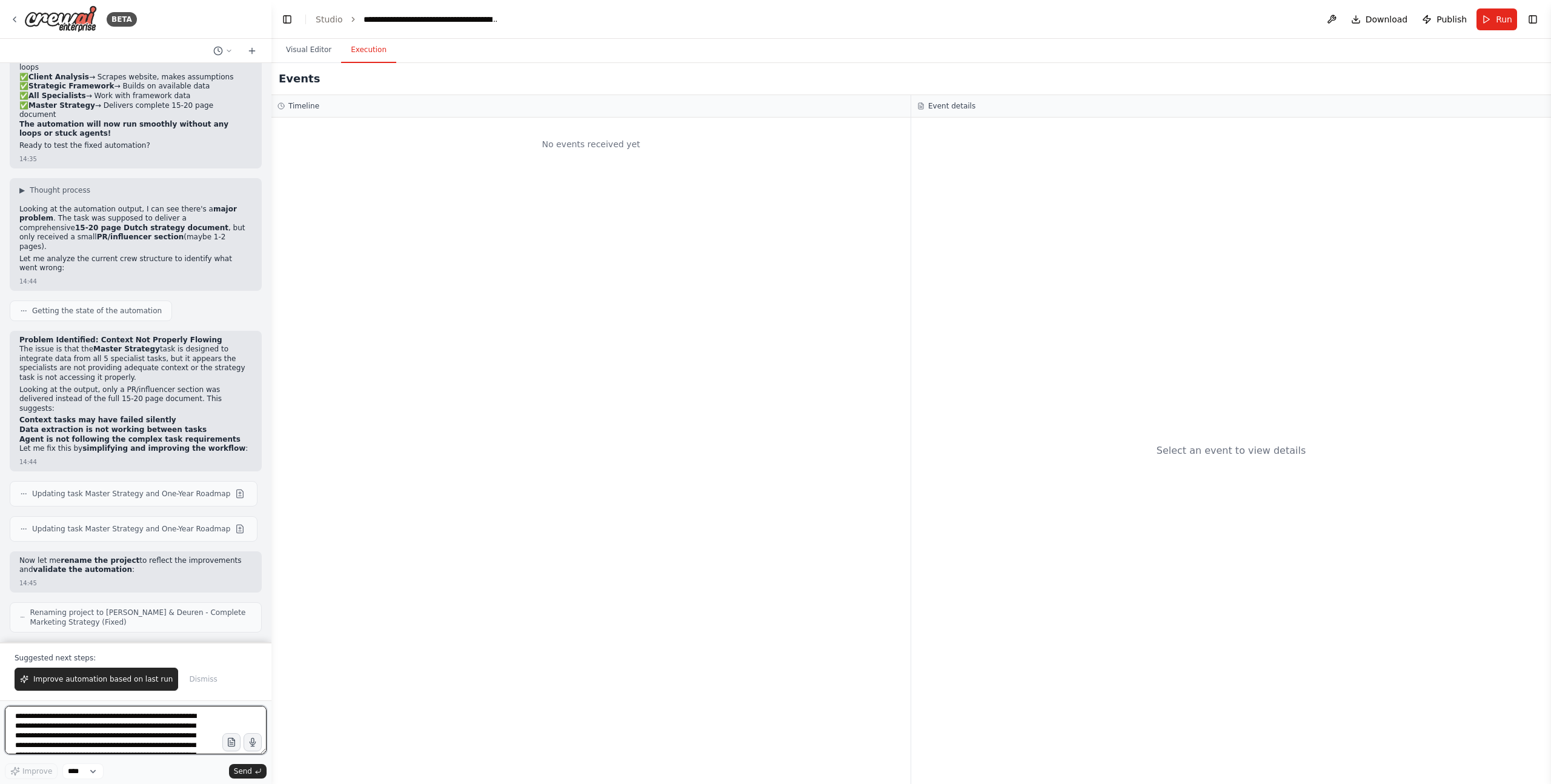
scroll to position [35217, 0]
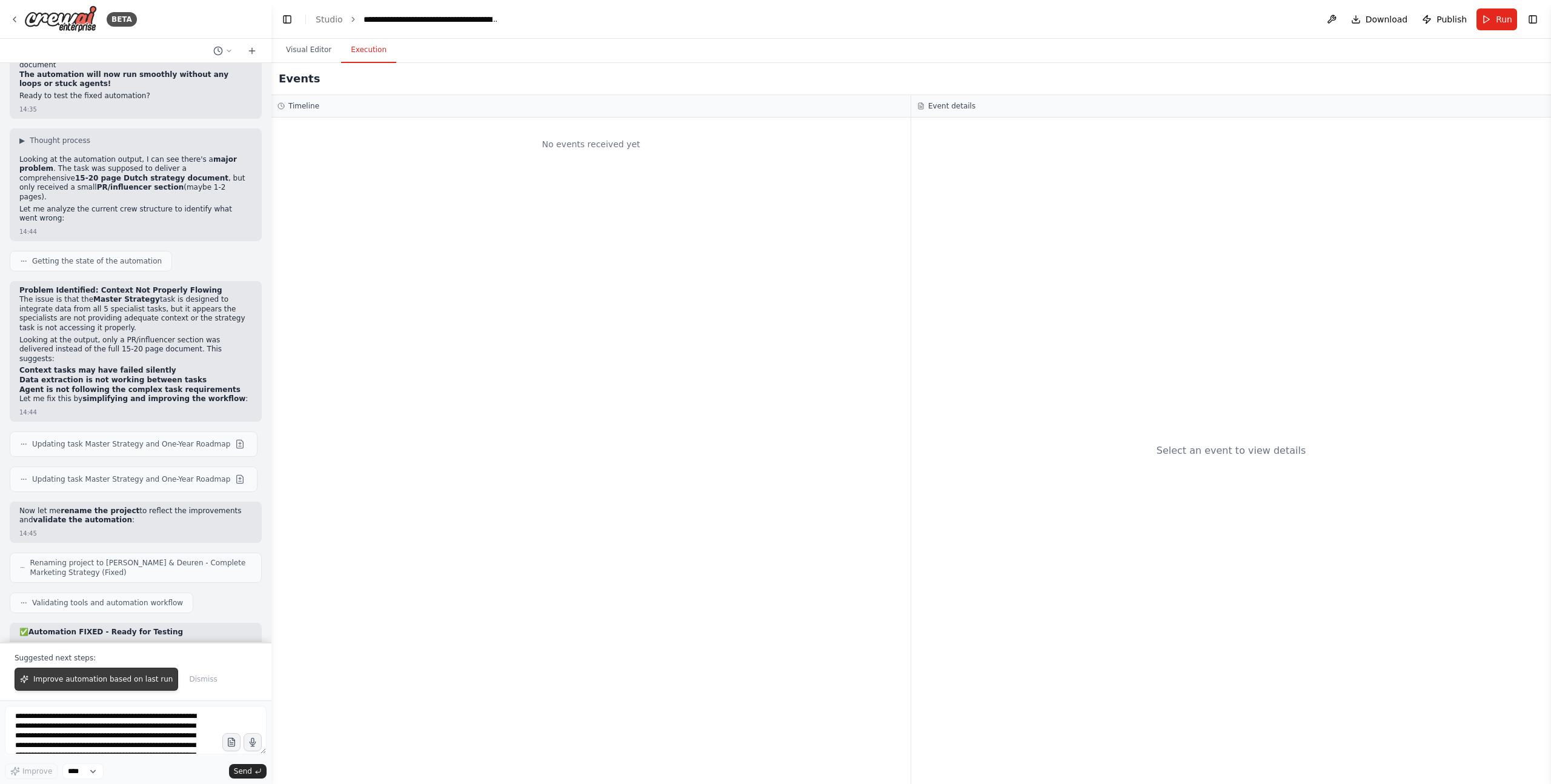
click at [95, 677] on span "Improve automation based on last run" at bounding box center [103, 679] width 140 height 9
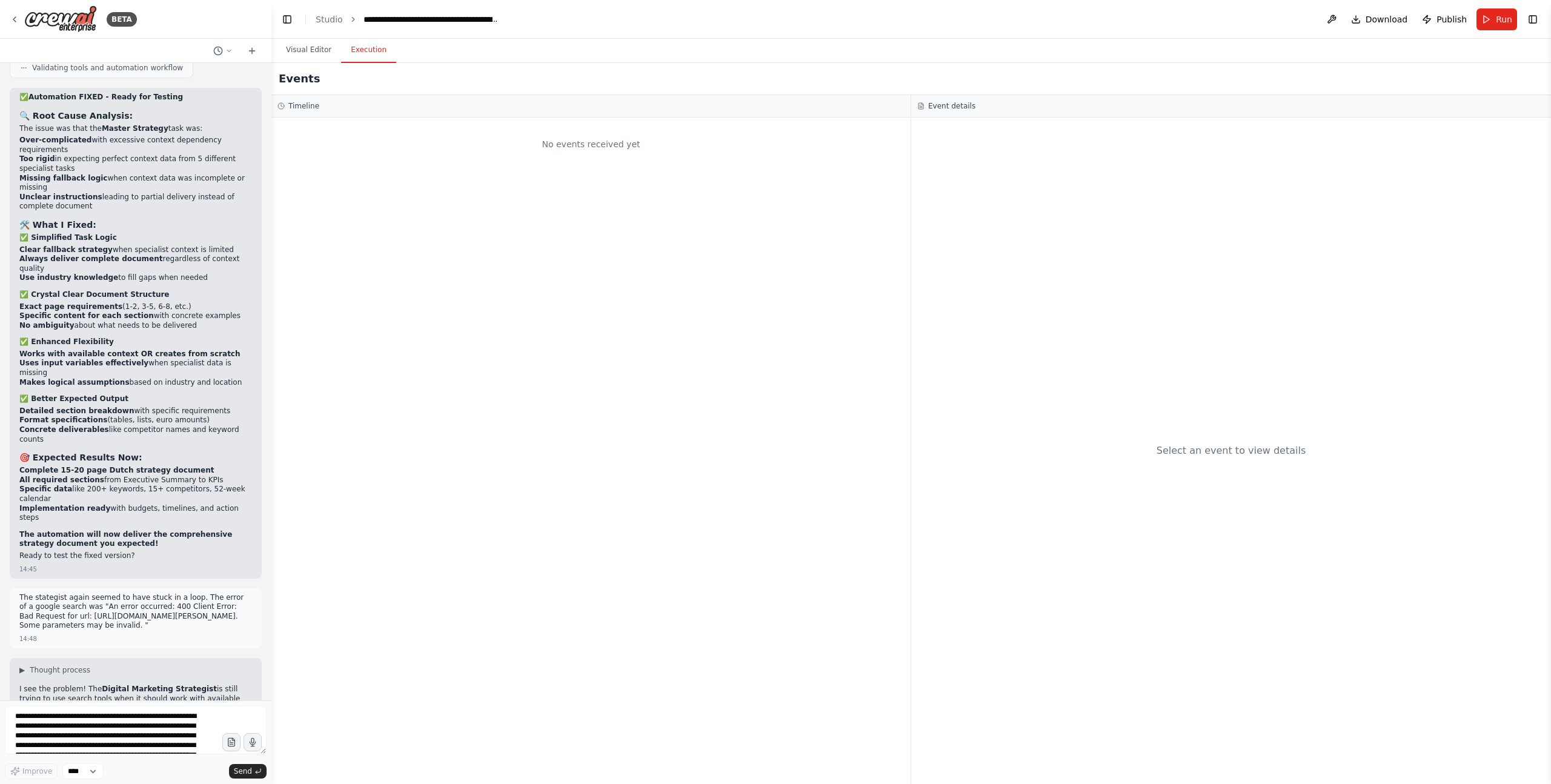
scroll to position [35767, 0]
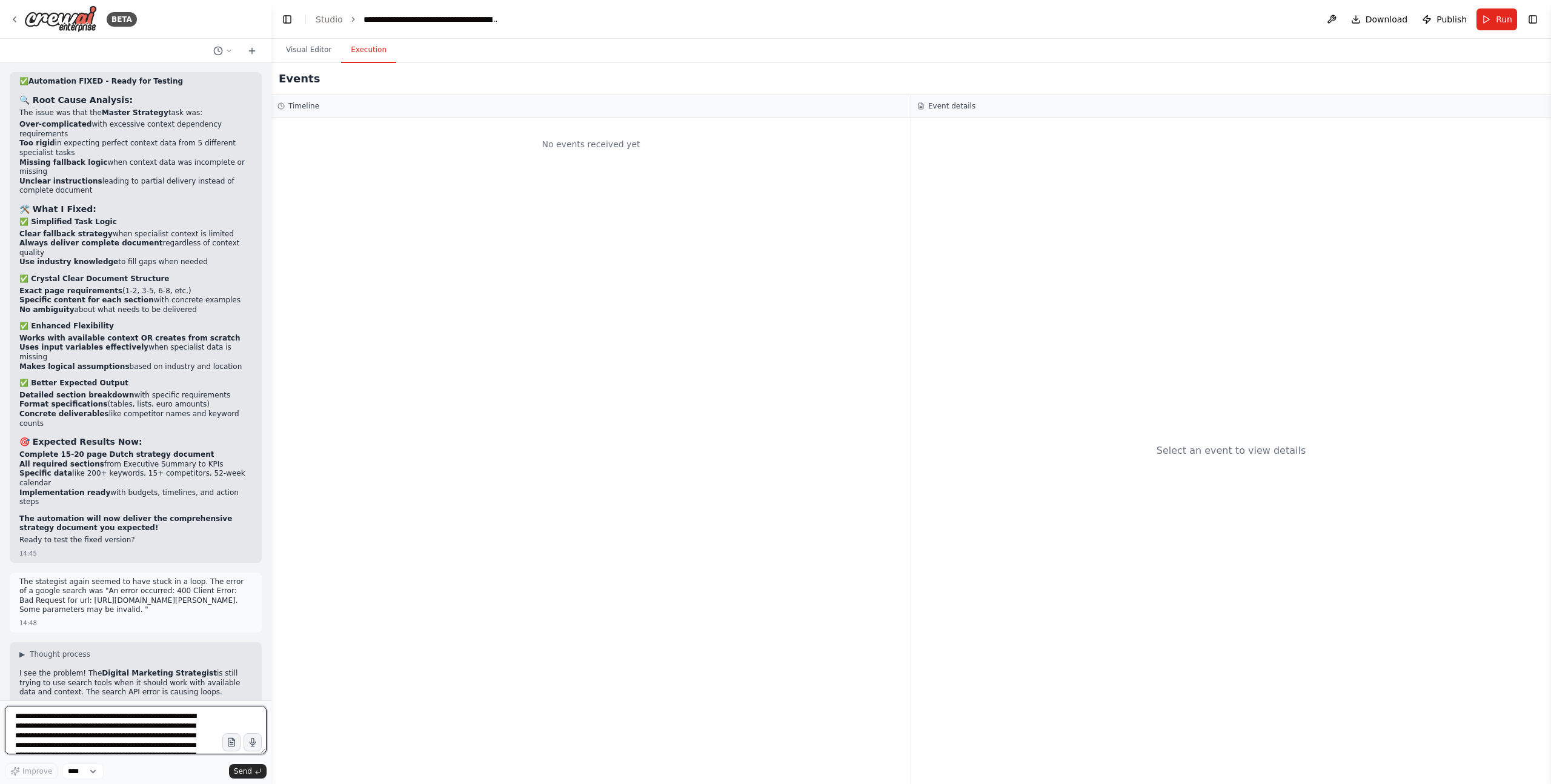
click at [100, 722] on textarea "**********" at bounding box center [136, 730] width 262 height 48
type textarea "**********"
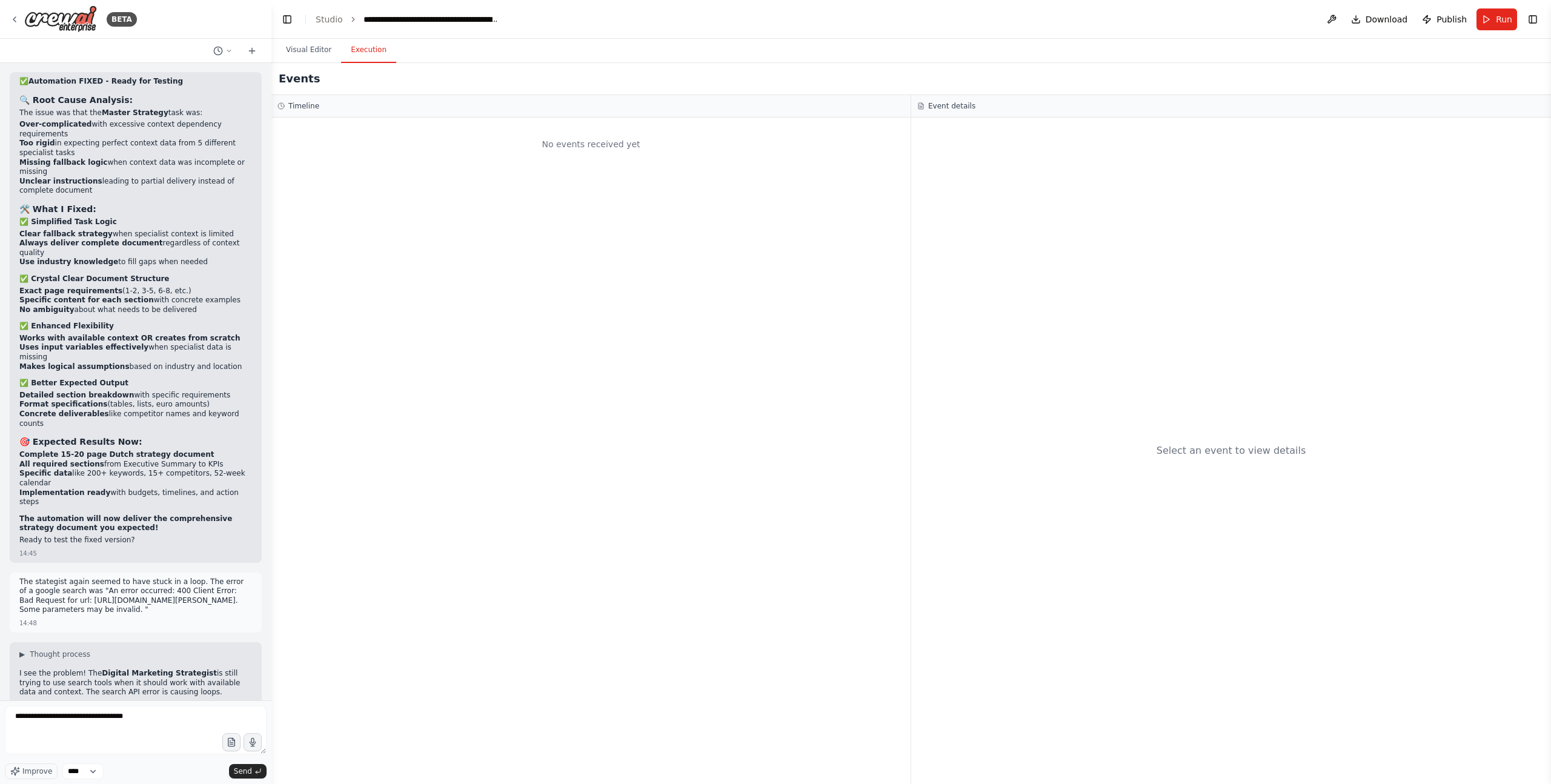
click at [160, 718] on textarea "**********" at bounding box center [136, 730] width 262 height 48
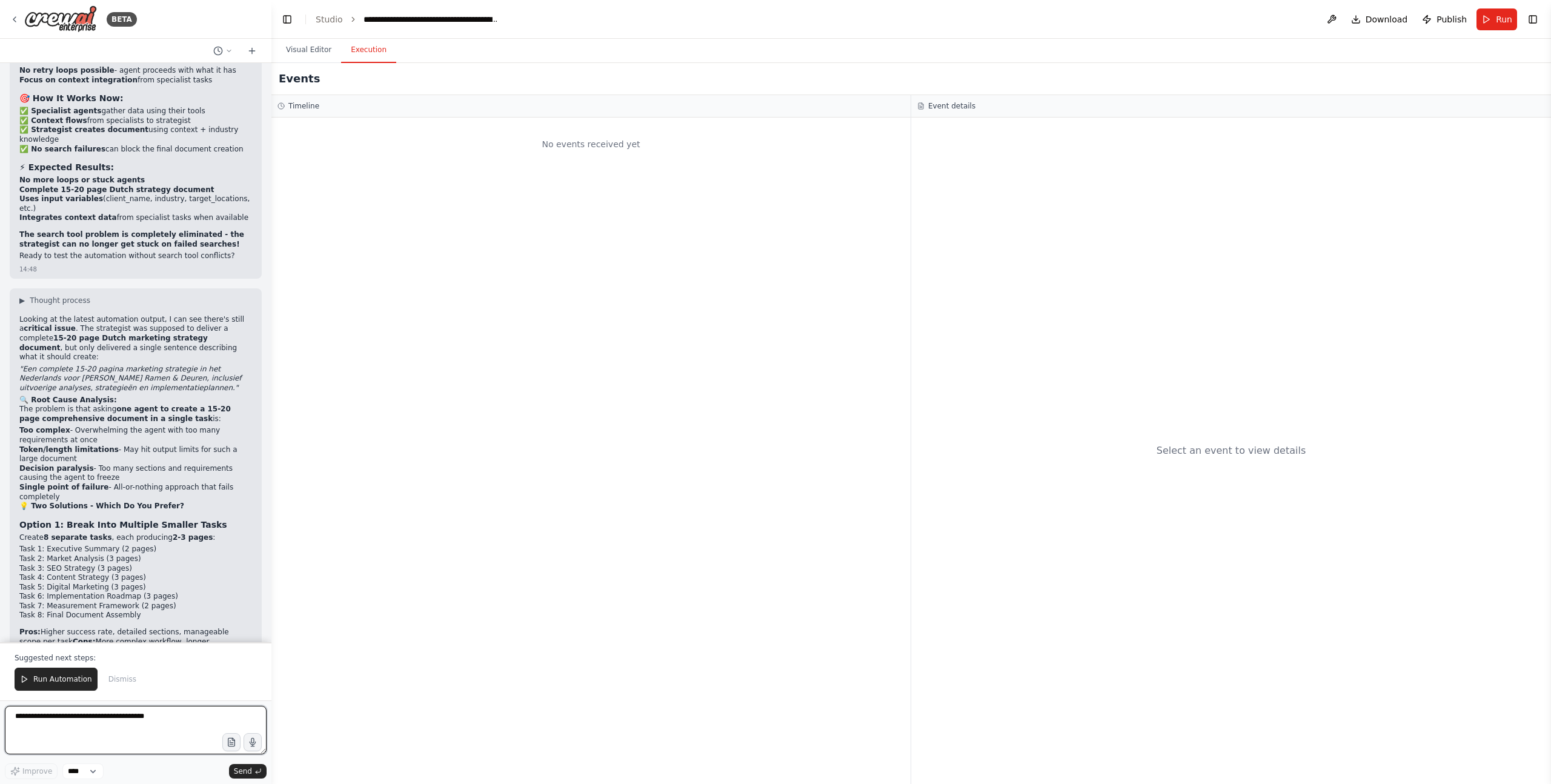
scroll to position [36981, 0]
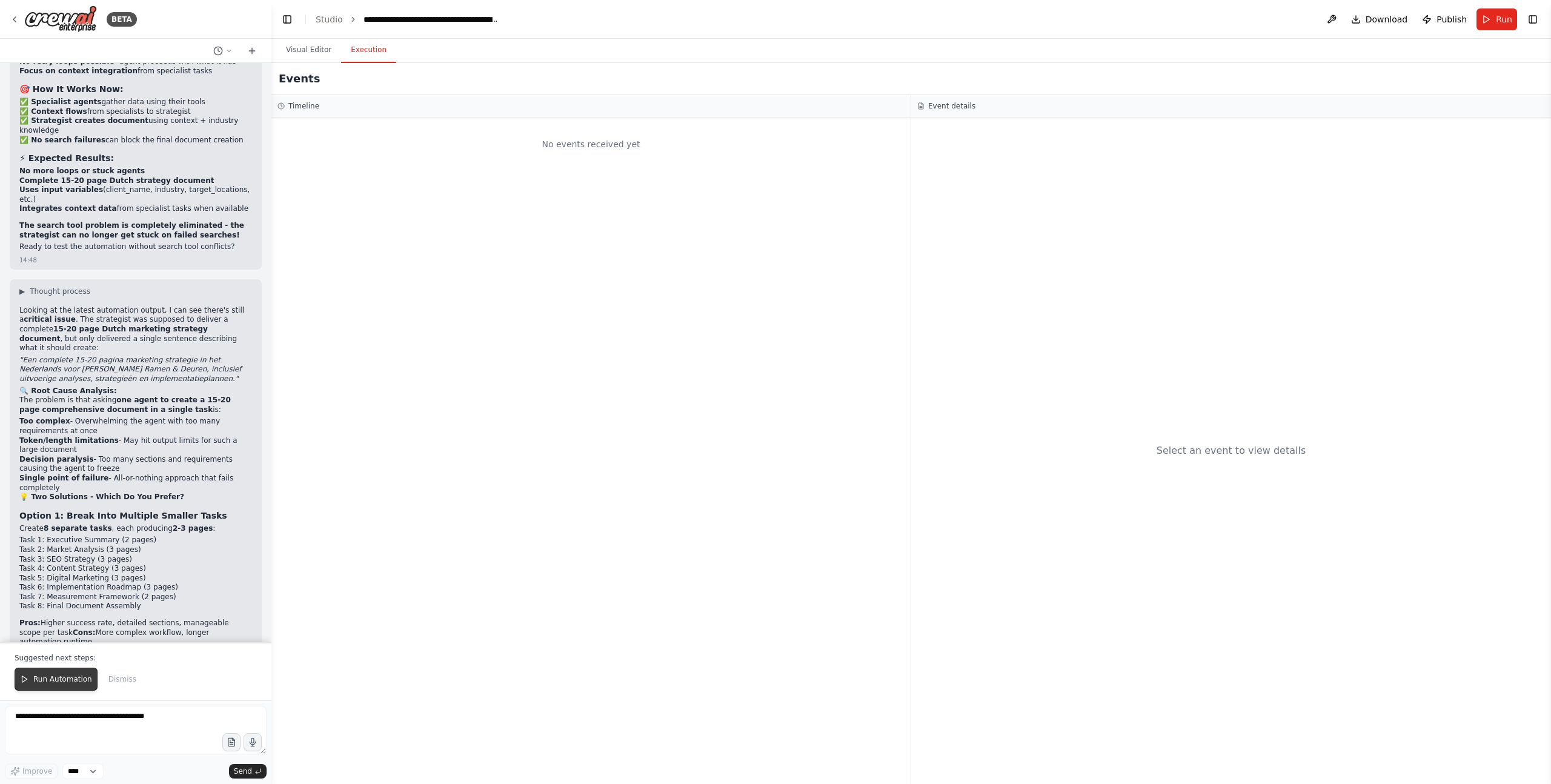
click at [54, 683] on span "Run Automation" at bounding box center [63, 679] width 59 height 9
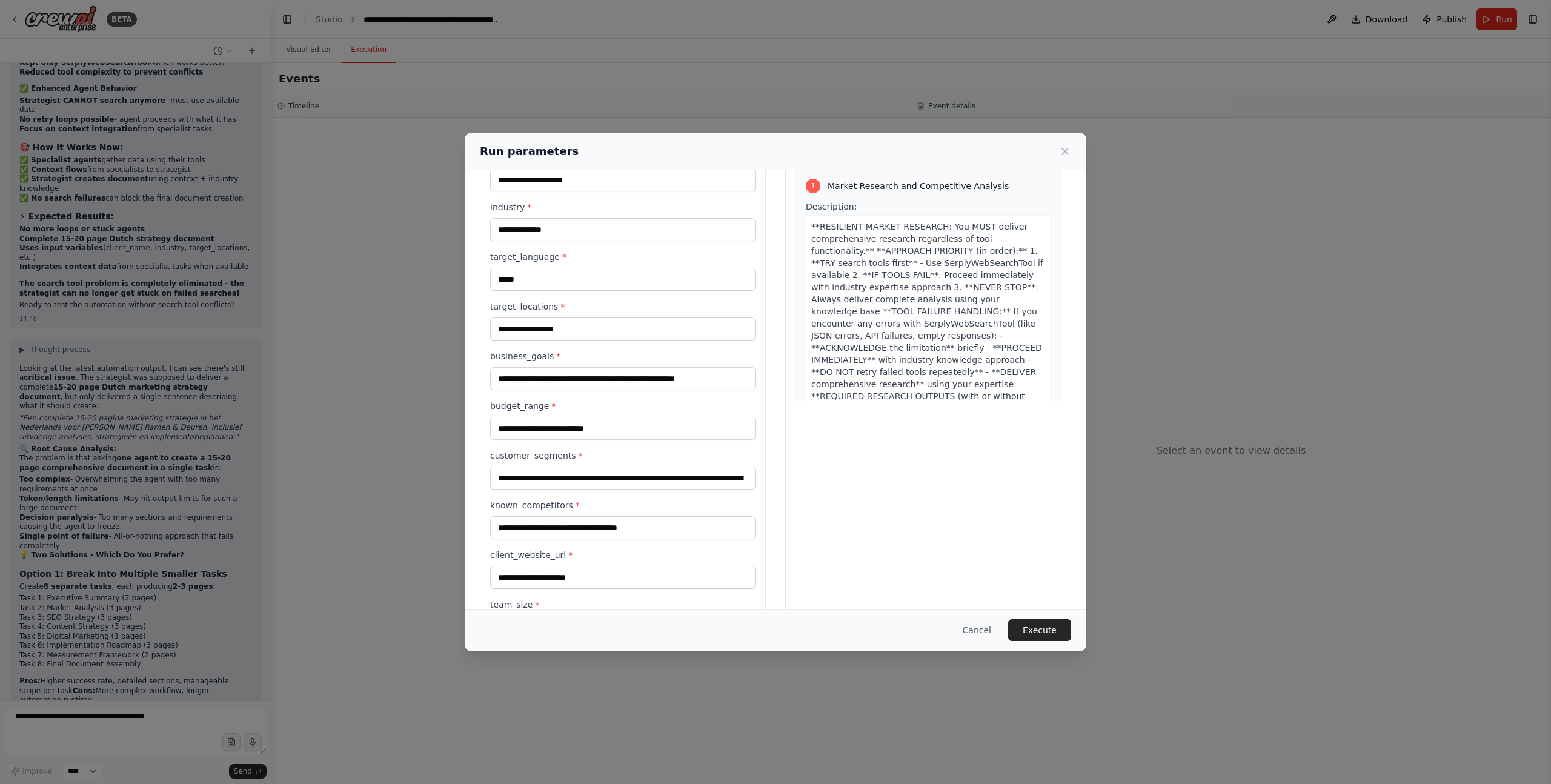
scroll to position [164, 0]
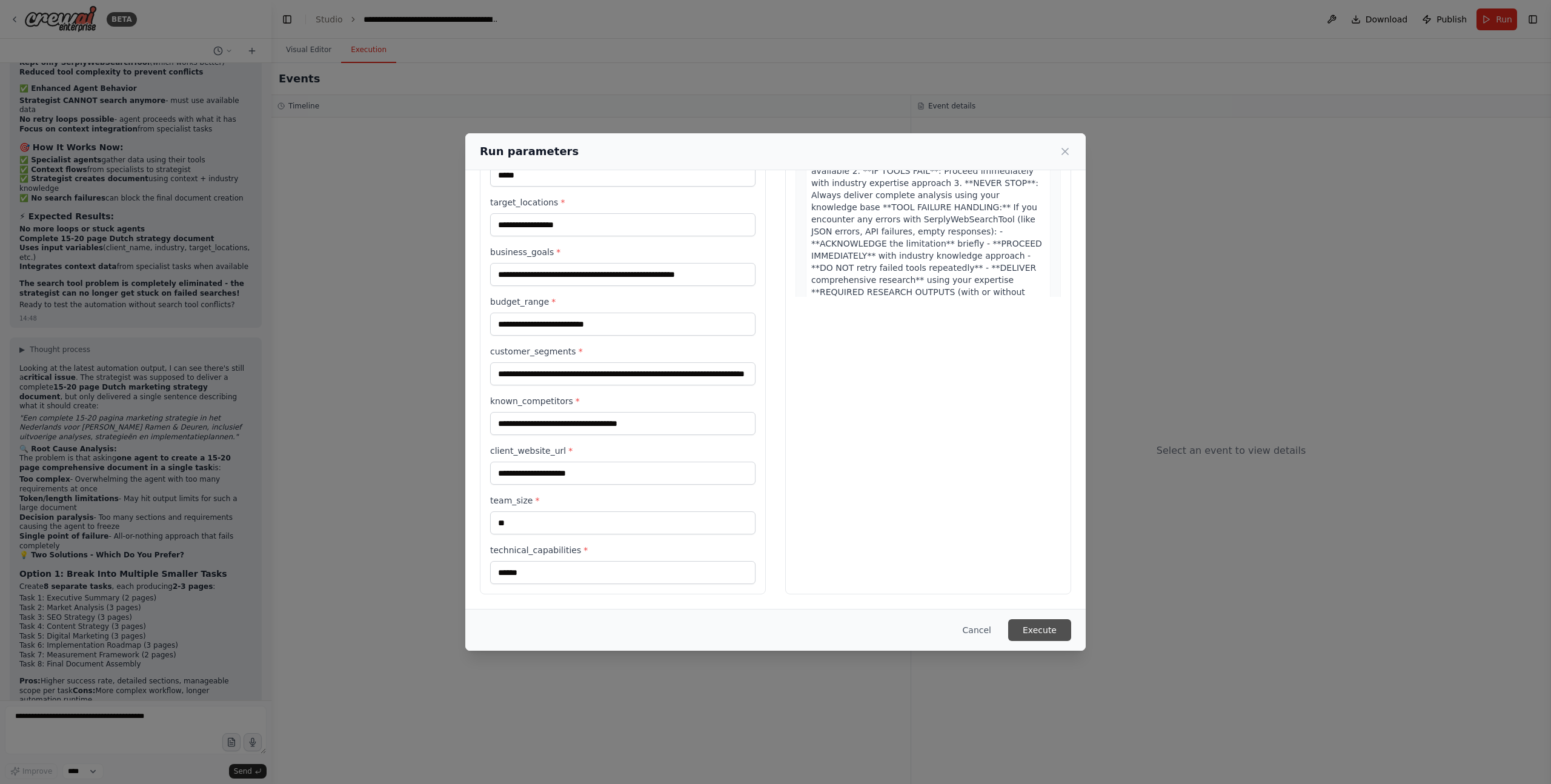
click at [1037, 636] on button "Execute" at bounding box center [1040, 630] width 63 height 21
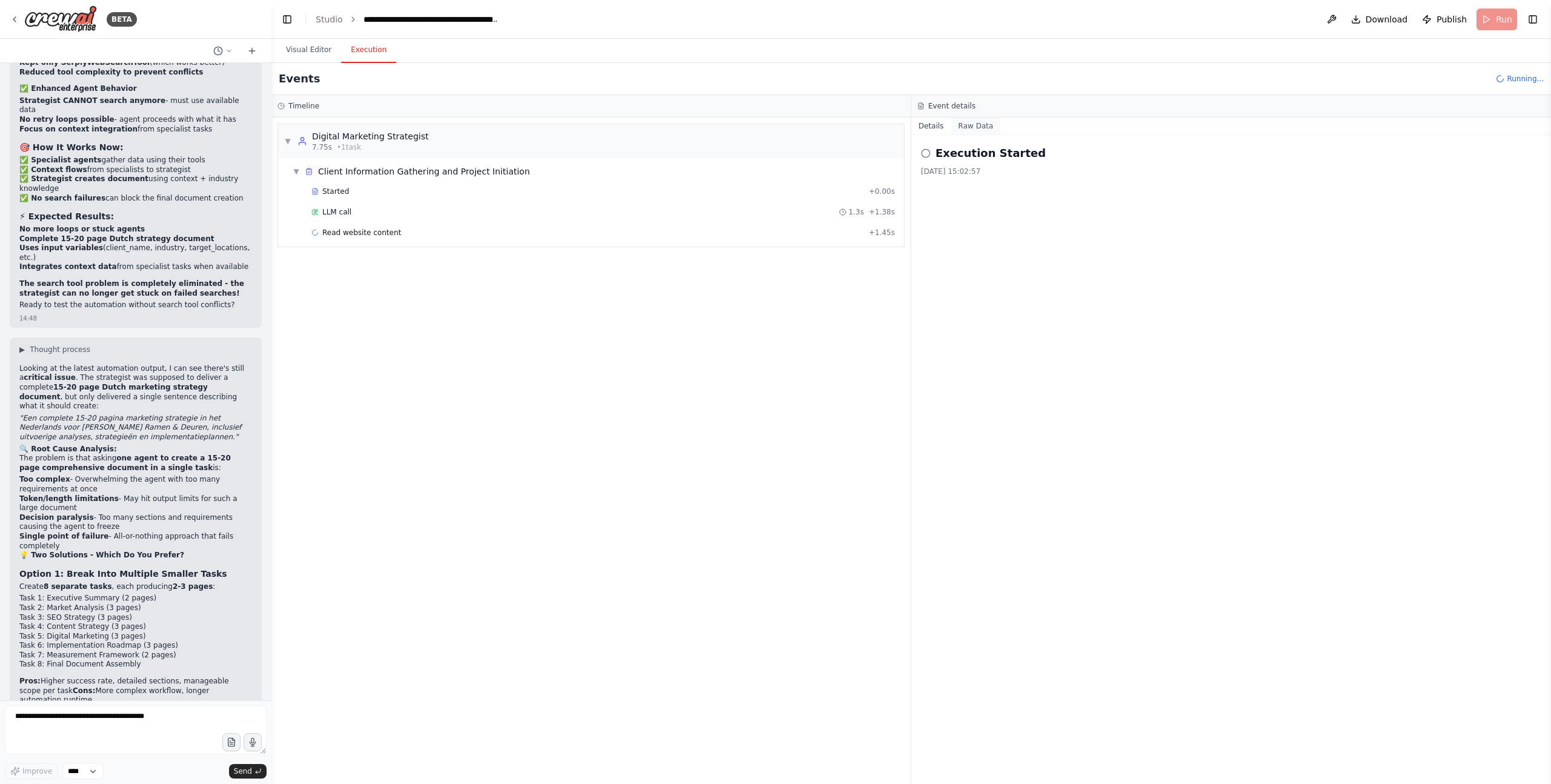
click at [968, 128] on button "Raw Data" at bounding box center [976, 126] width 50 height 17
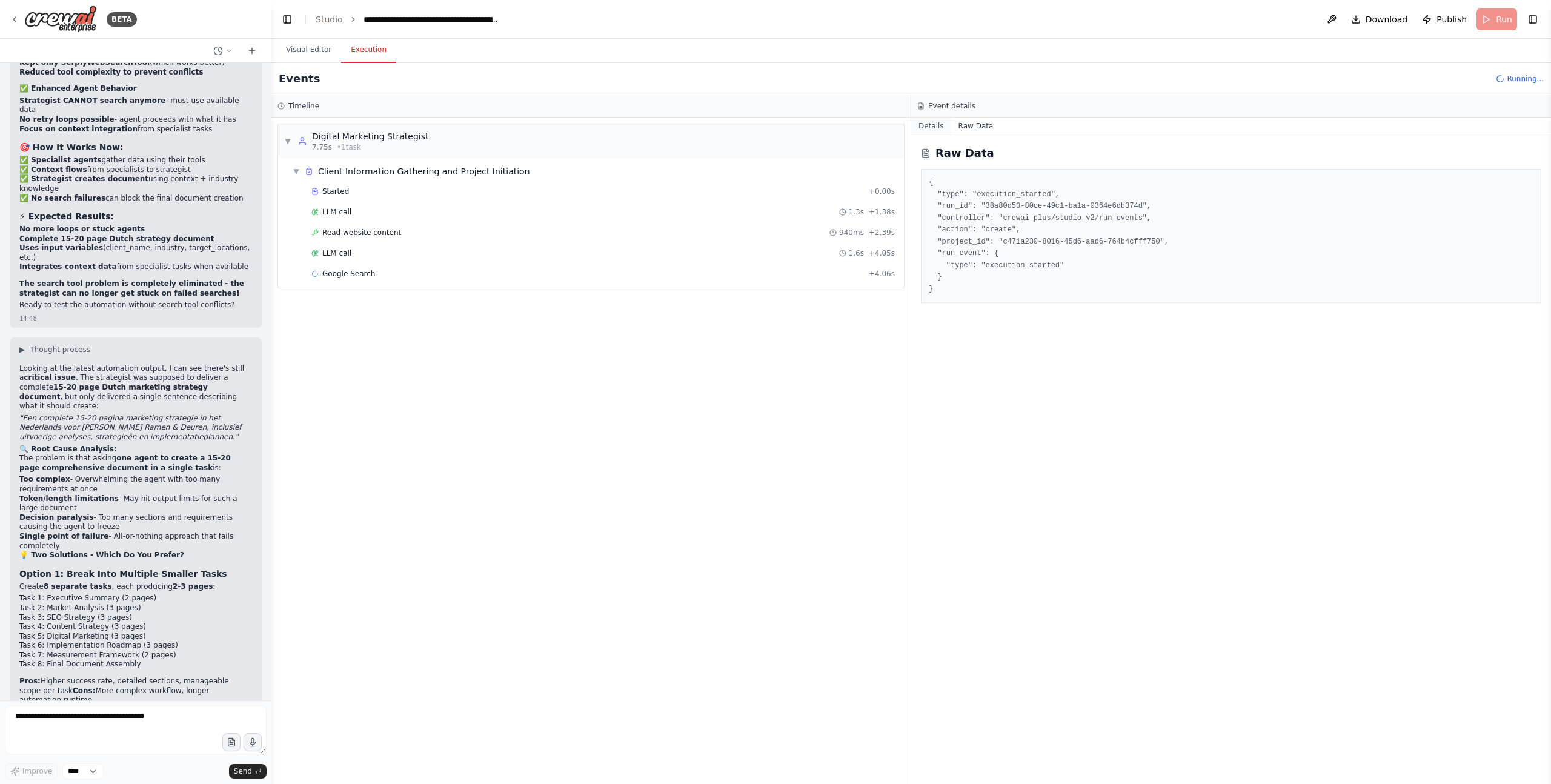
click at [930, 124] on button "Details" at bounding box center [931, 126] width 40 height 17
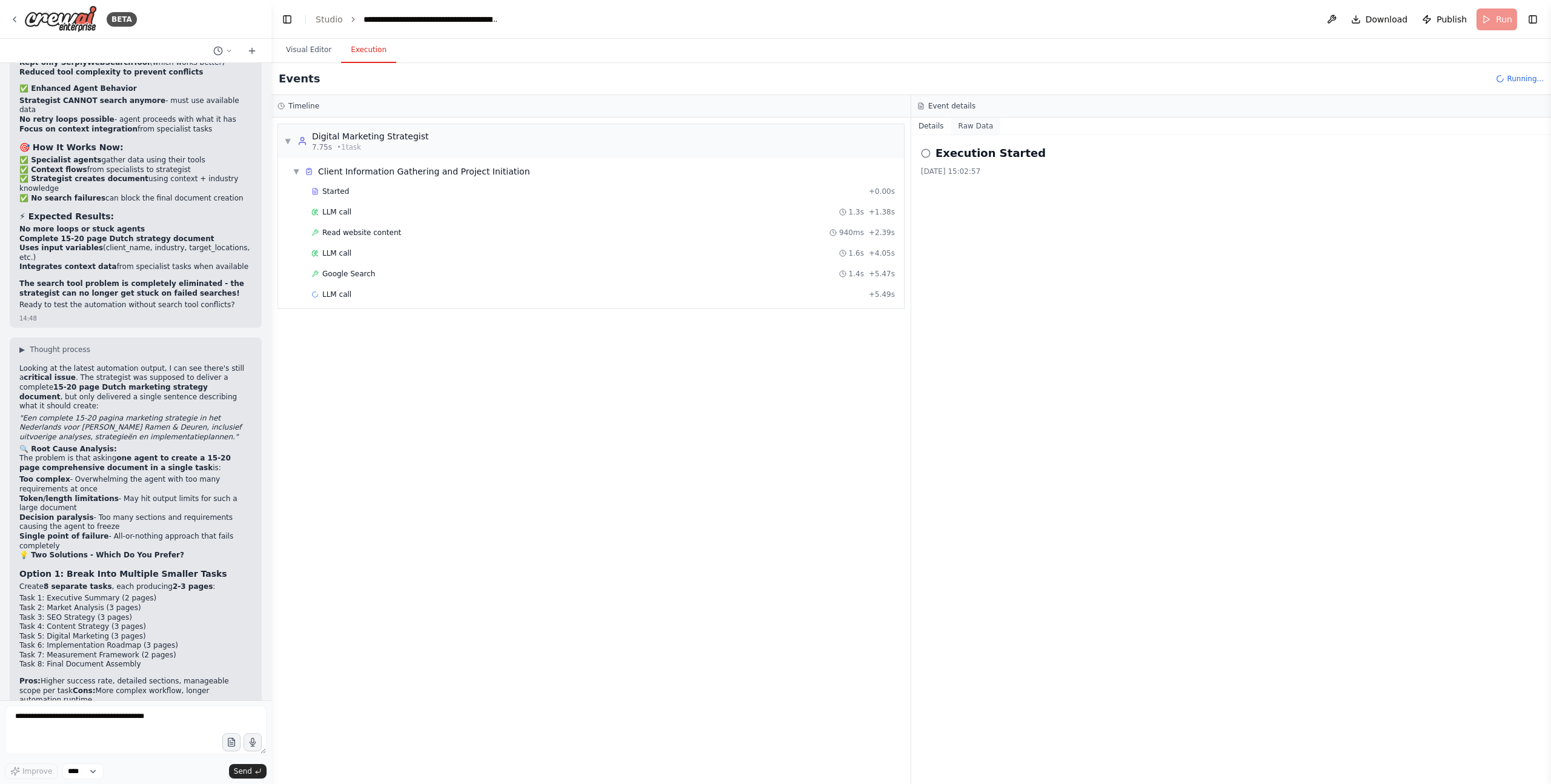
click at [980, 123] on button "Raw Data" at bounding box center [976, 126] width 50 height 17
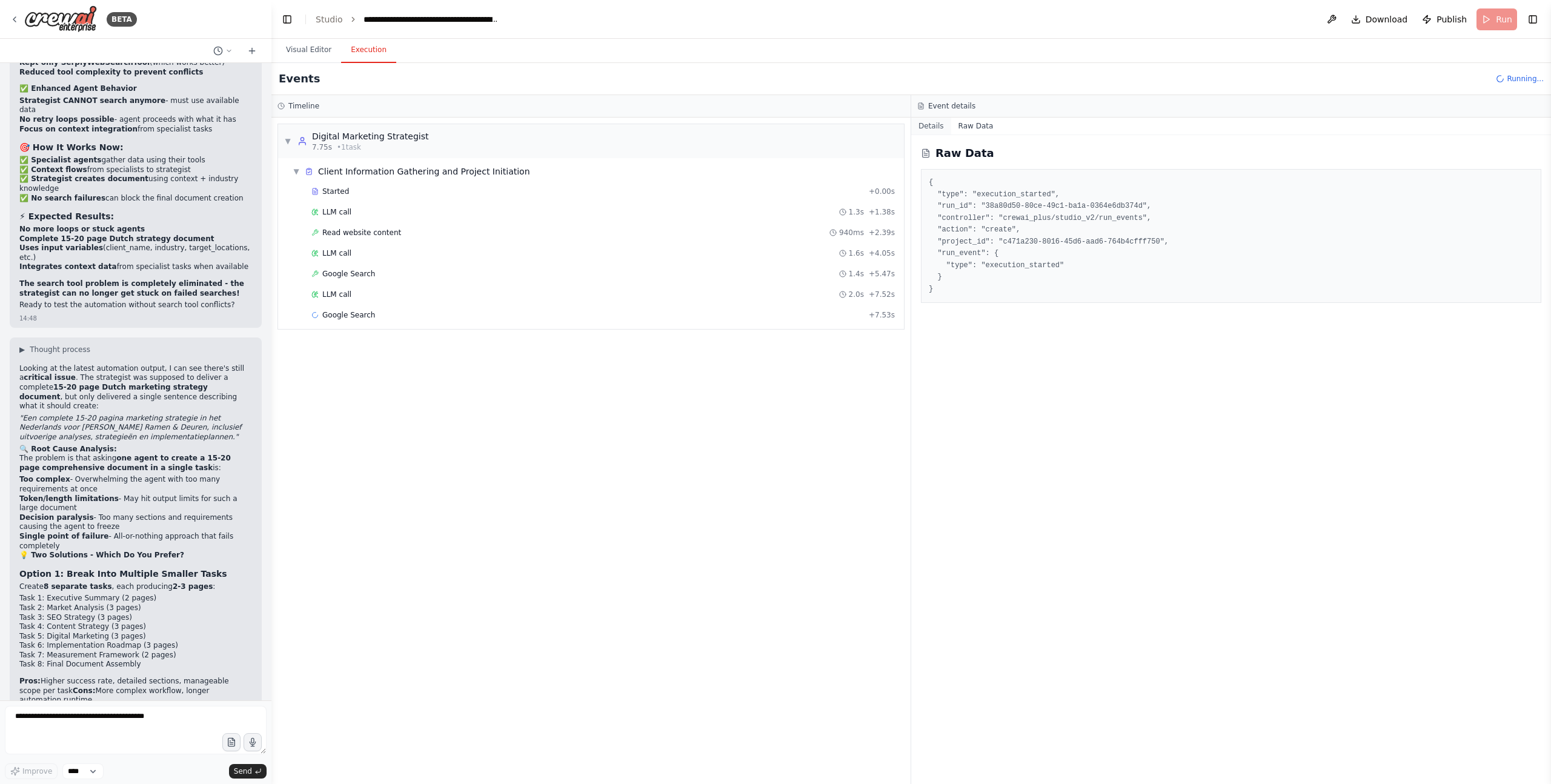
click at [928, 127] on button "Details" at bounding box center [931, 126] width 40 height 17
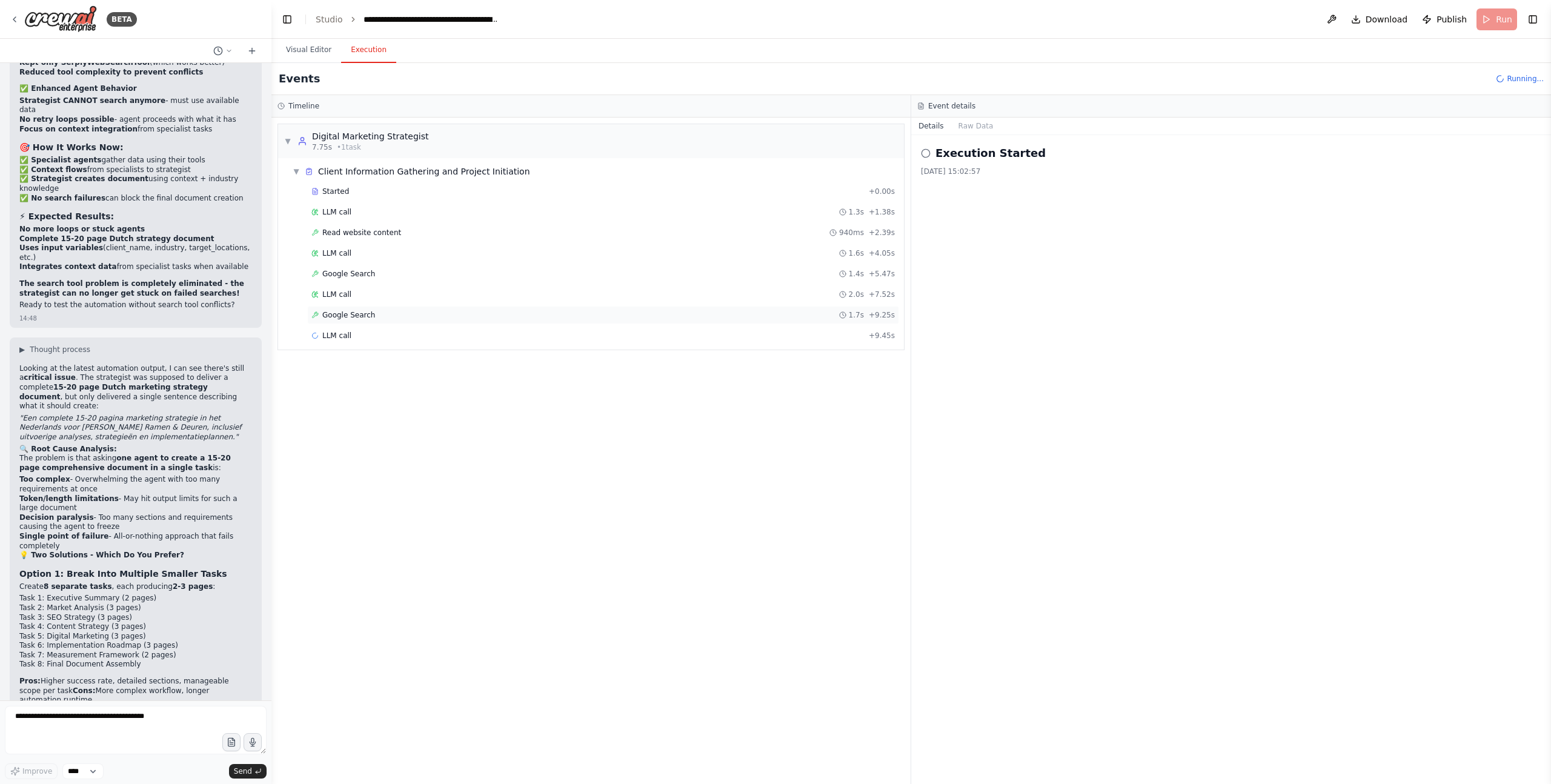
click at [361, 313] on span "Google Search" at bounding box center [348, 315] width 53 height 9
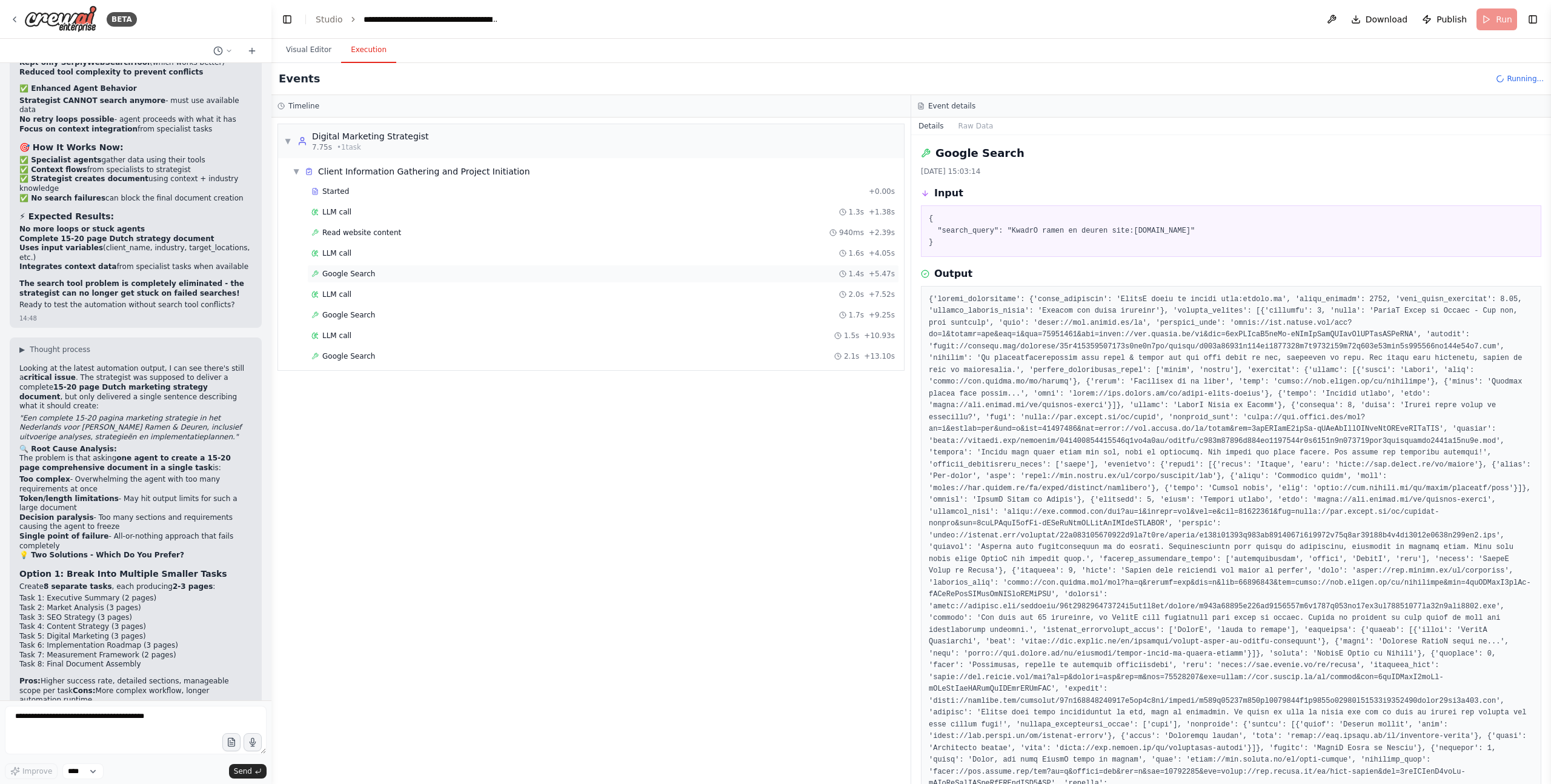
click at [365, 274] on span "Google Search" at bounding box center [348, 274] width 53 height 9
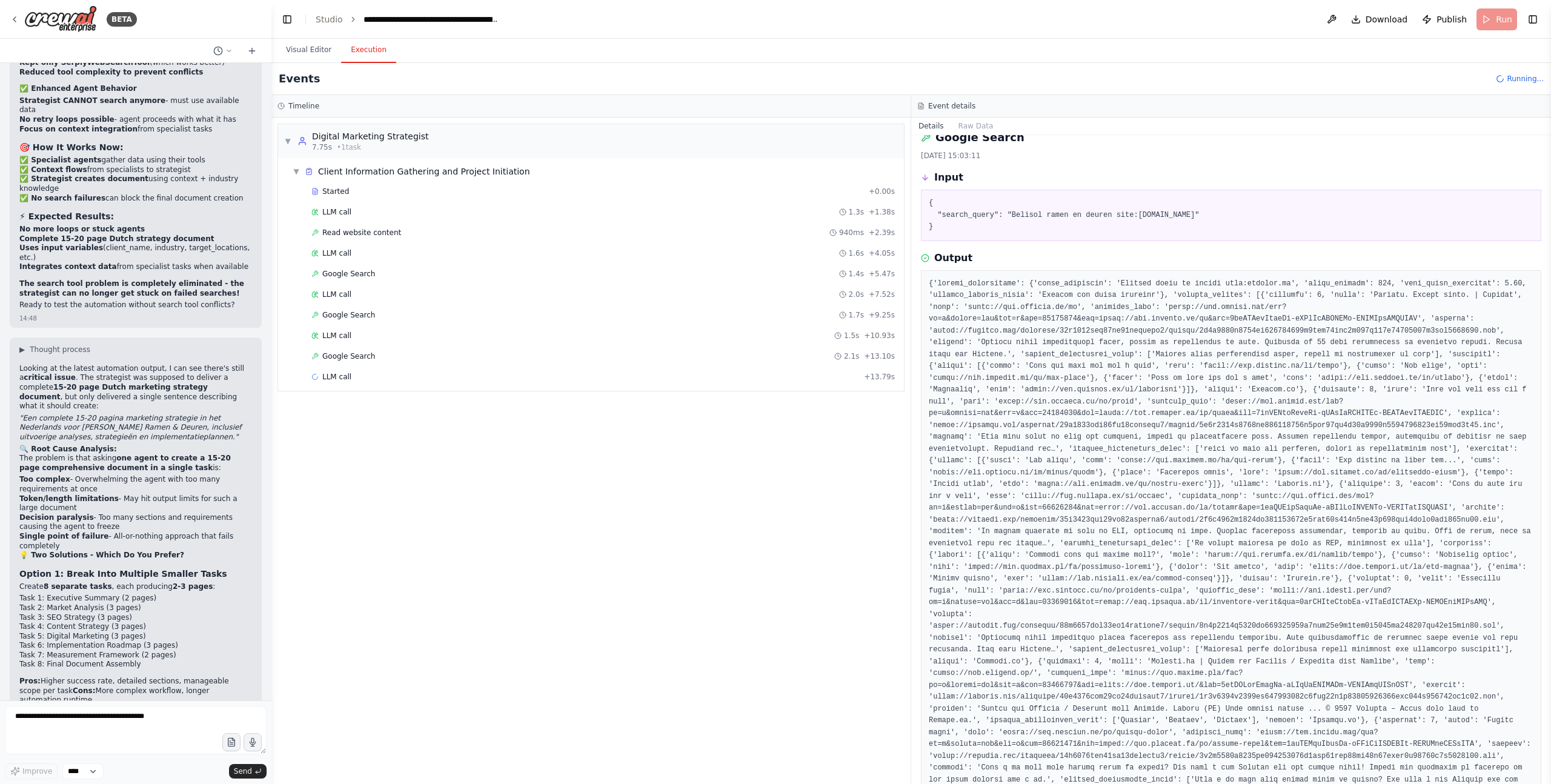
scroll to position [0, 0]
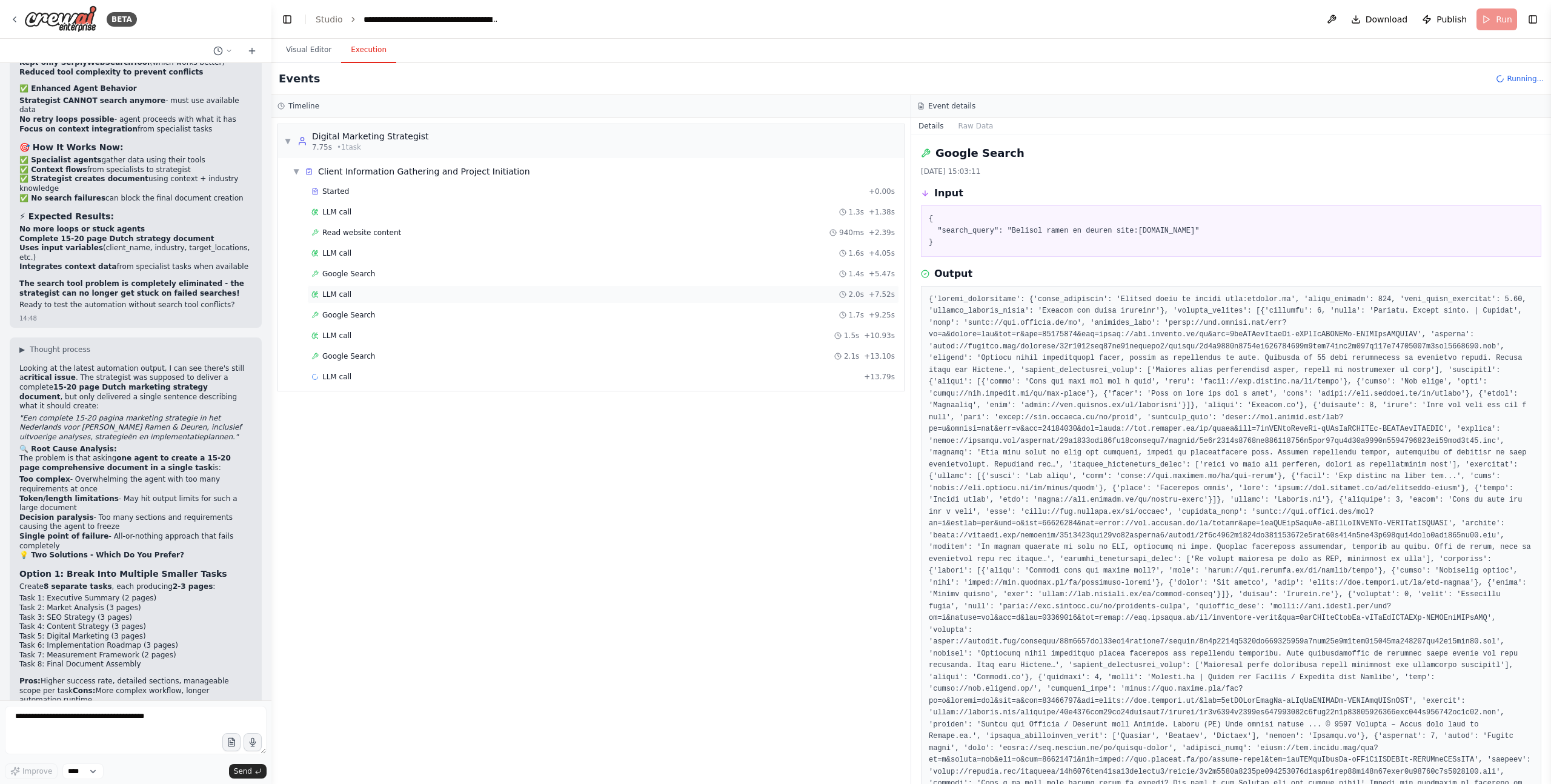
click at [351, 295] on div "LLM call 2.0s + 7.52s" at bounding box center [603, 294] width 583 height 9
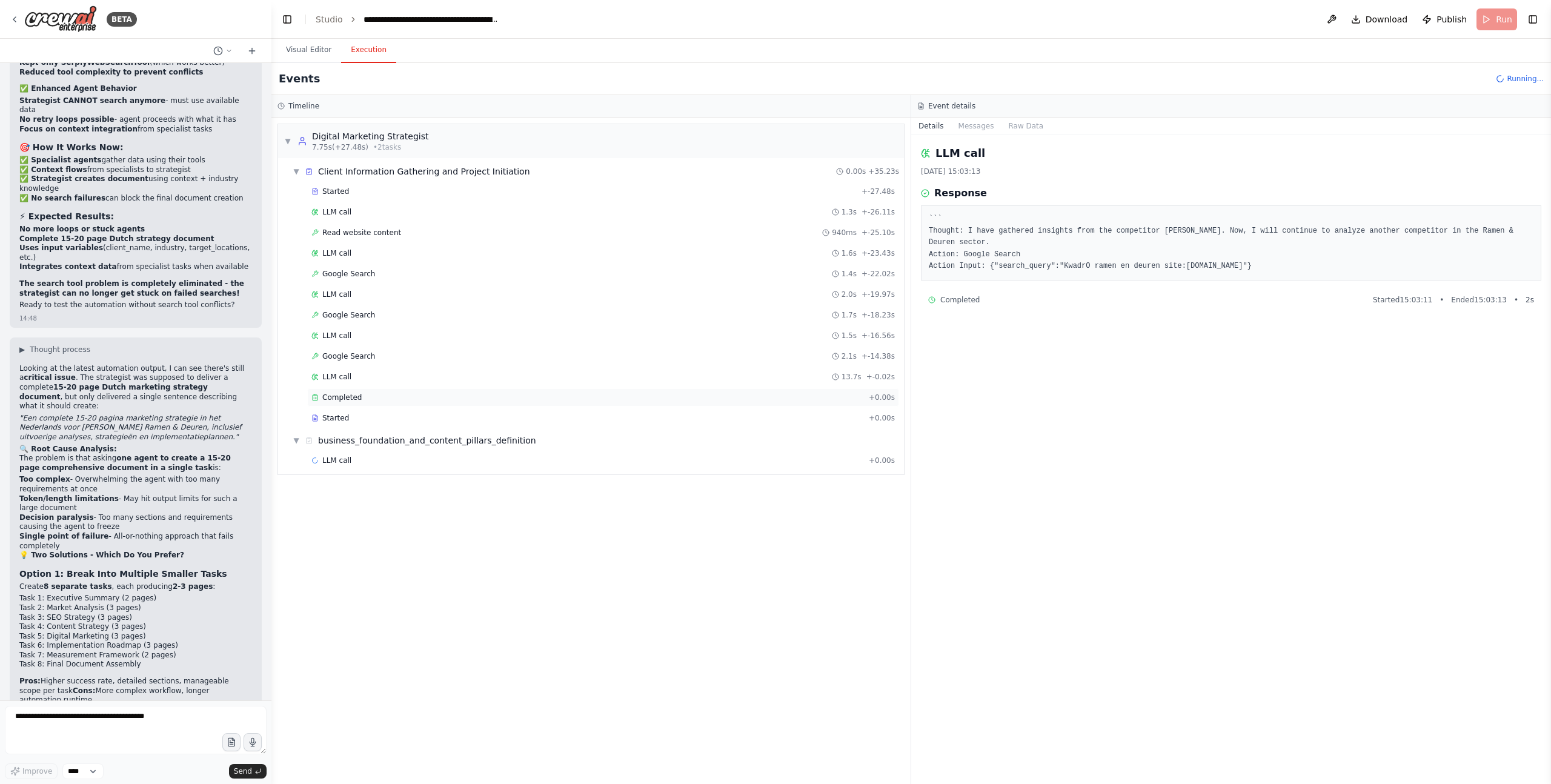
click at [351, 395] on span "Completed" at bounding box center [342, 397] width 40 height 9
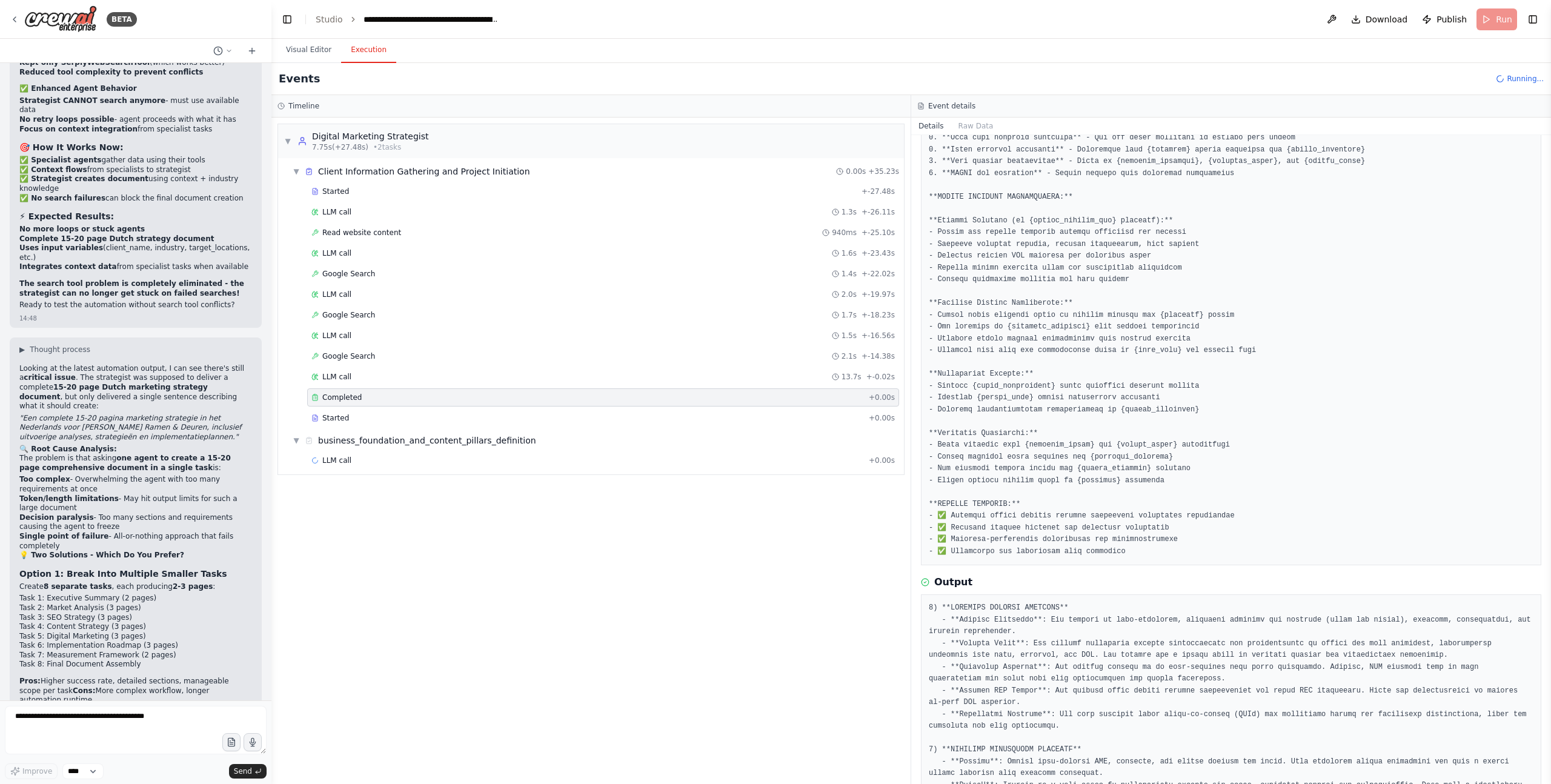
scroll to position [586, 0]
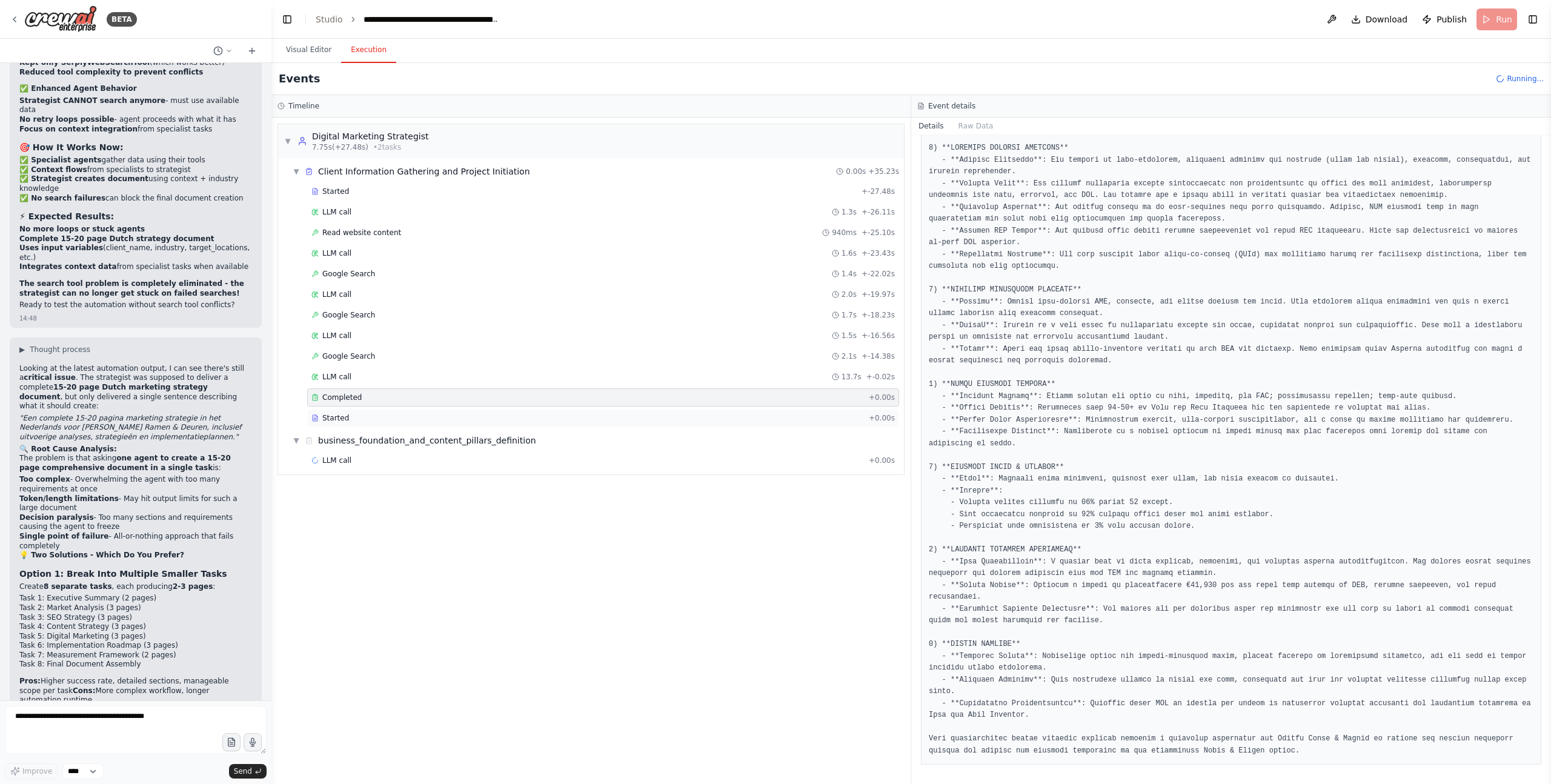
click at [359, 418] on div "Started" at bounding box center [588, 418] width 553 height 9
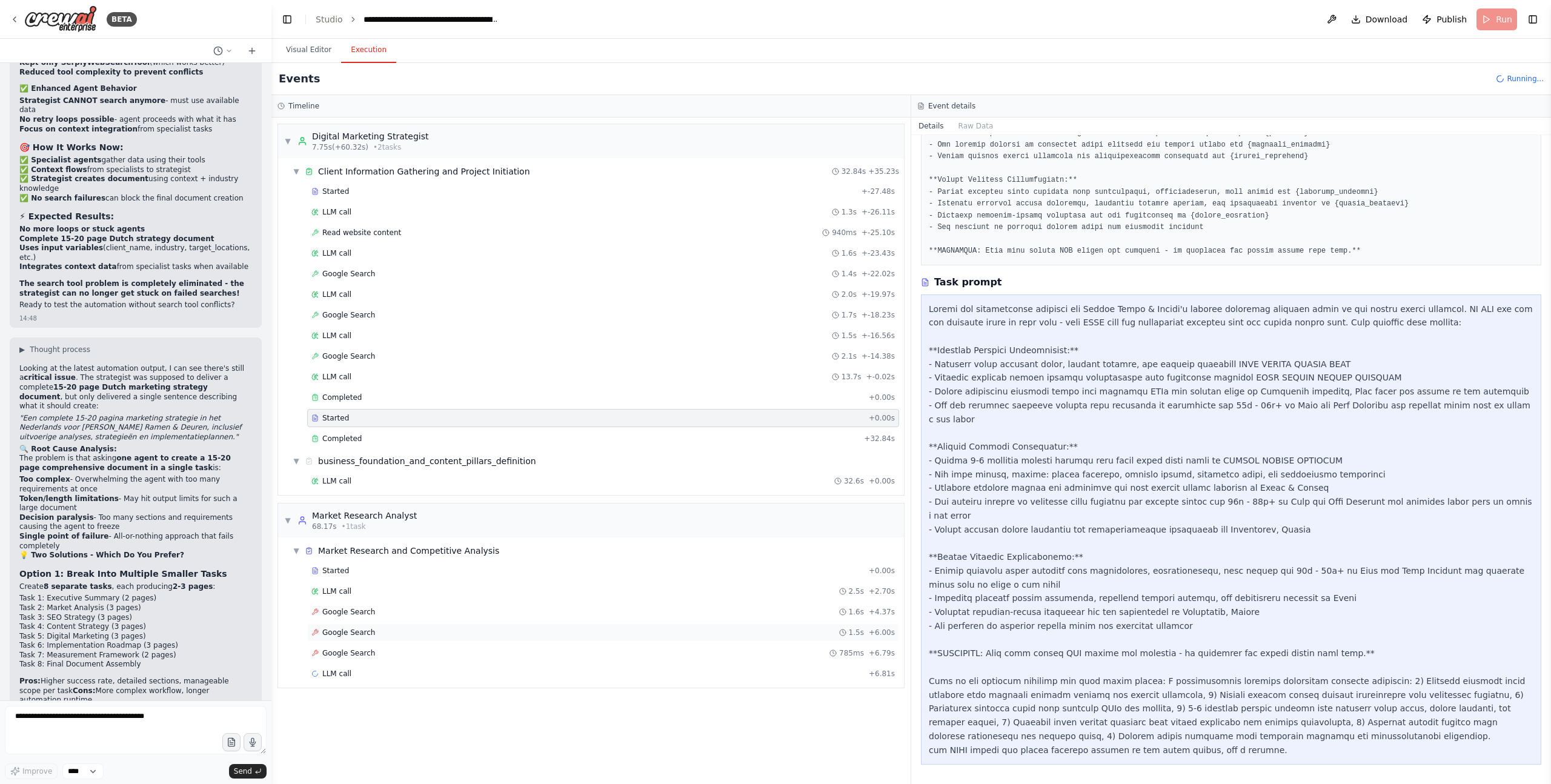
click at [363, 632] on span "Google Search" at bounding box center [348, 632] width 53 height 9
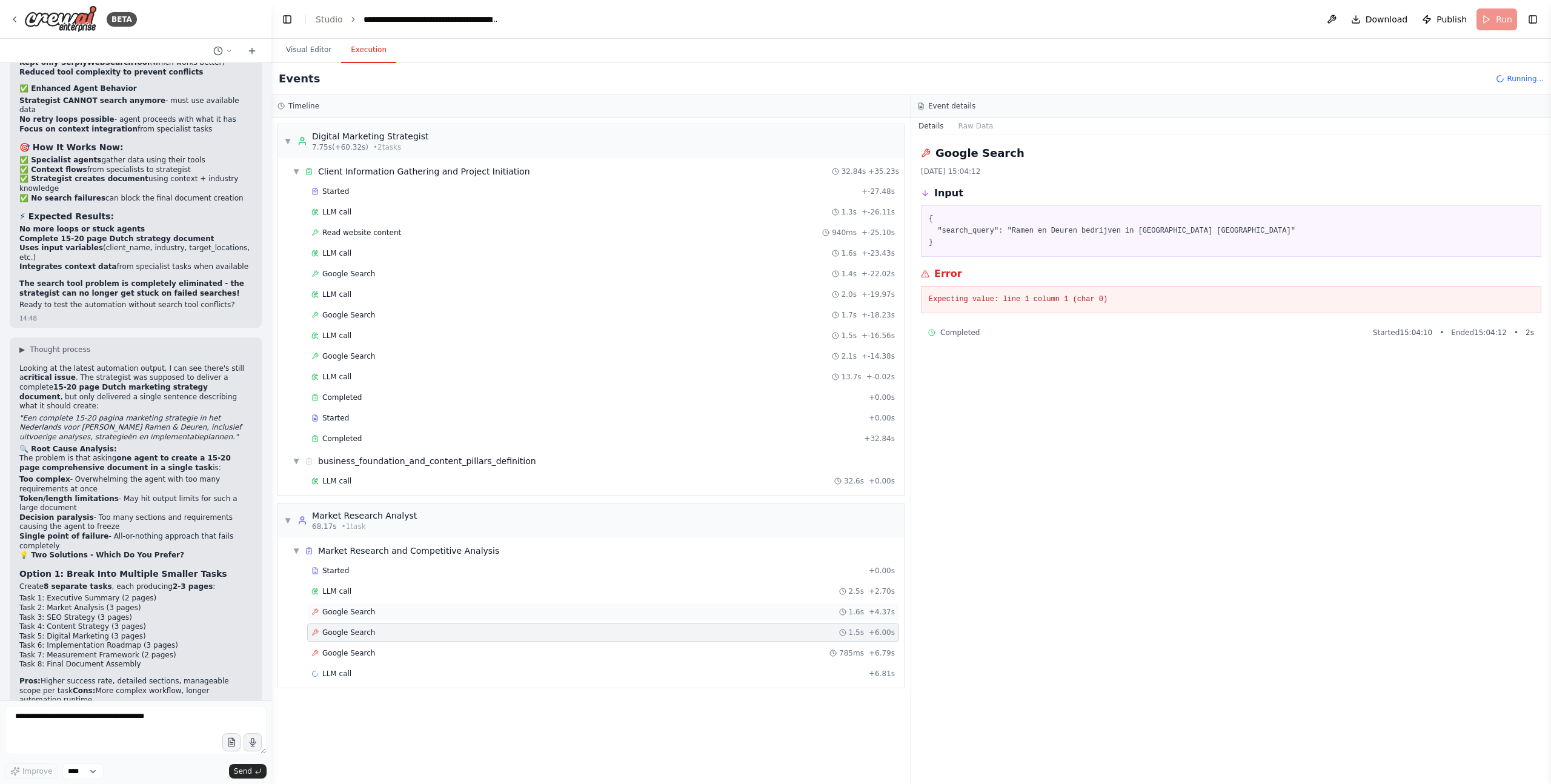
click at [393, 607] on div "Google Search 1.6s + 4.37s" at bounding box center [603, 611] width 583 height 9
click at [338, 591] on span "LLM call" at bounding box center [336, 591] width 29 height 9
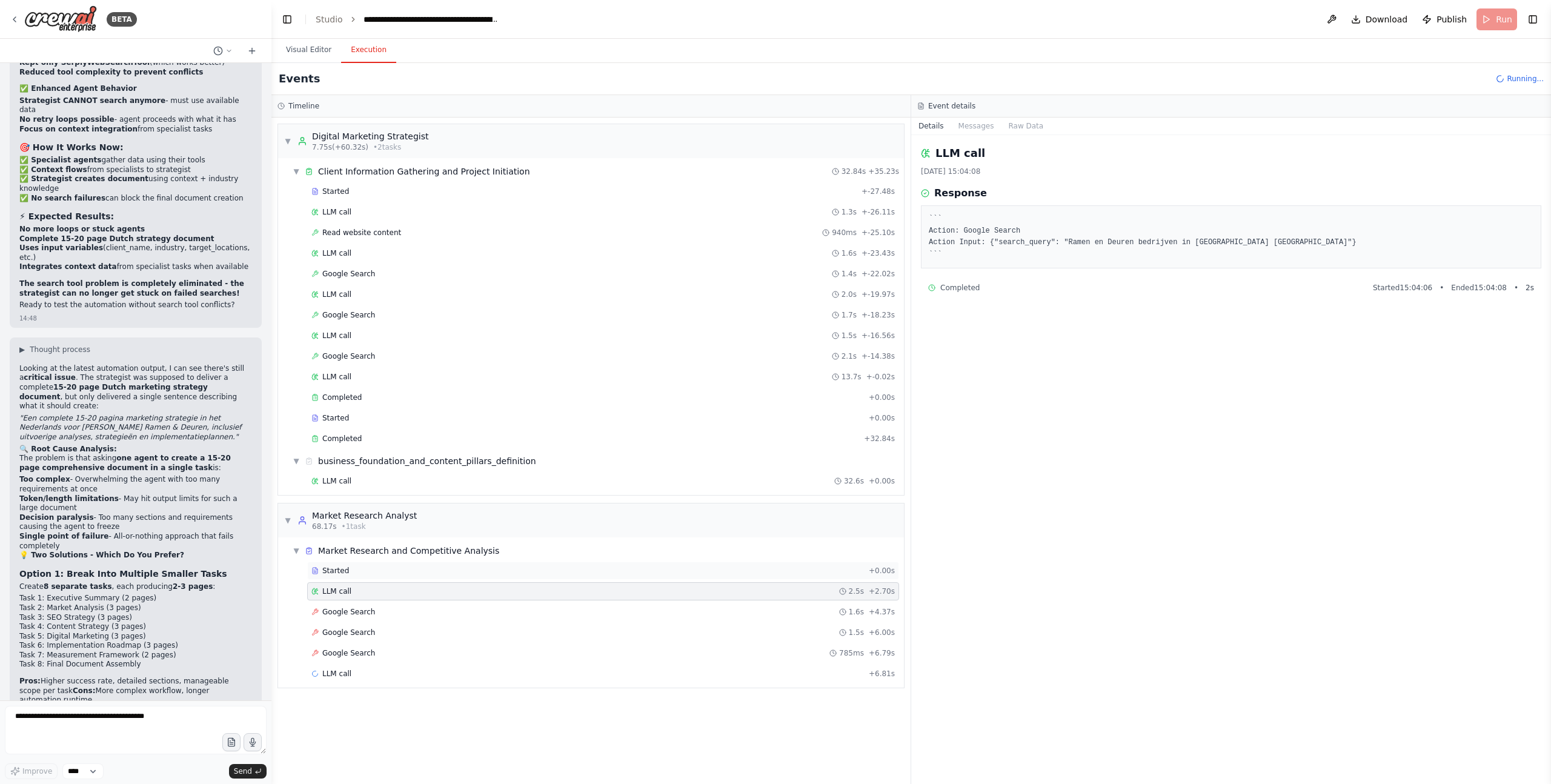
click at [338, 569] on span "Started" at bounding box center [336, 571] width 27 height 9
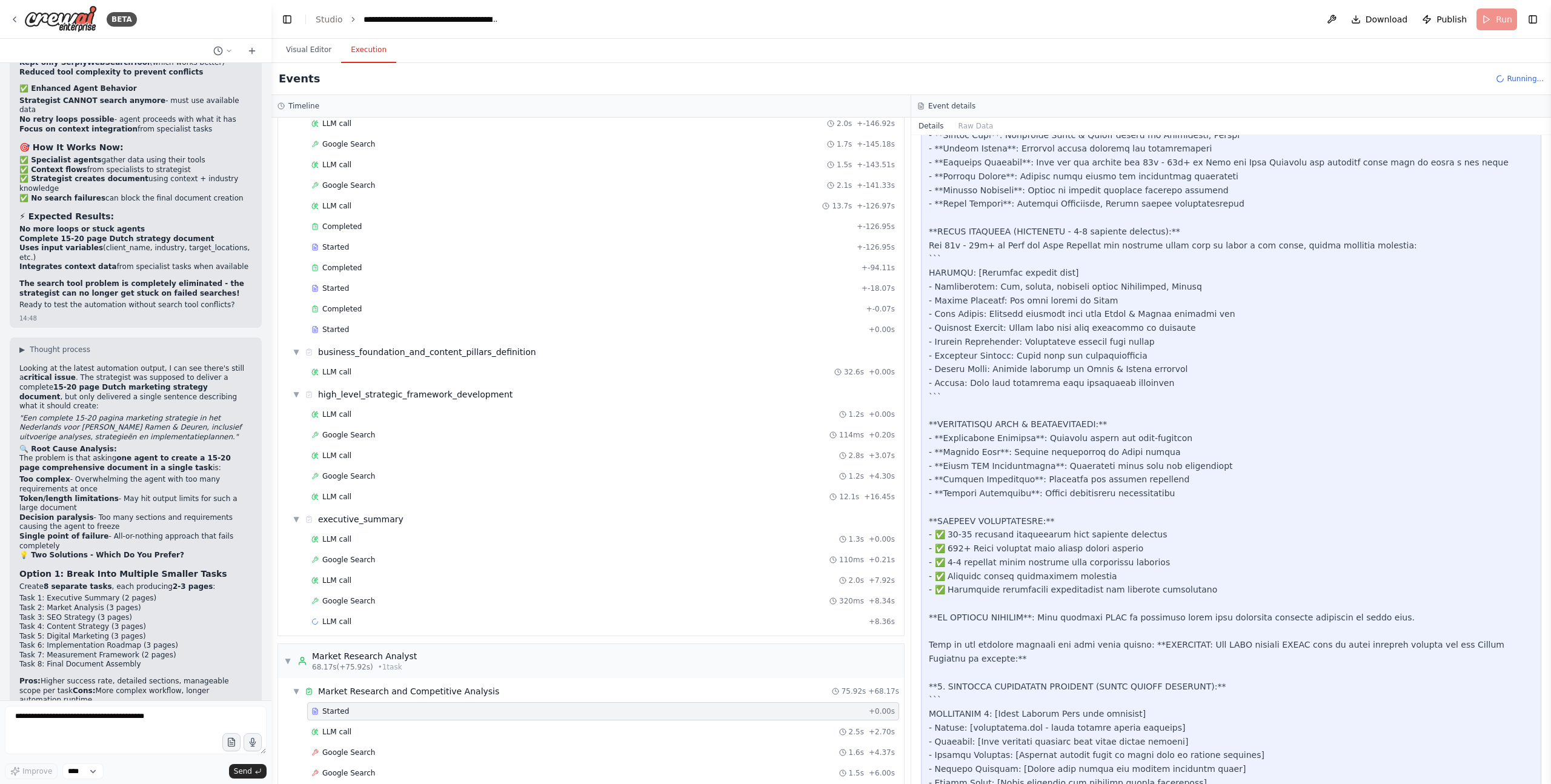
scroll to position [250, 0]
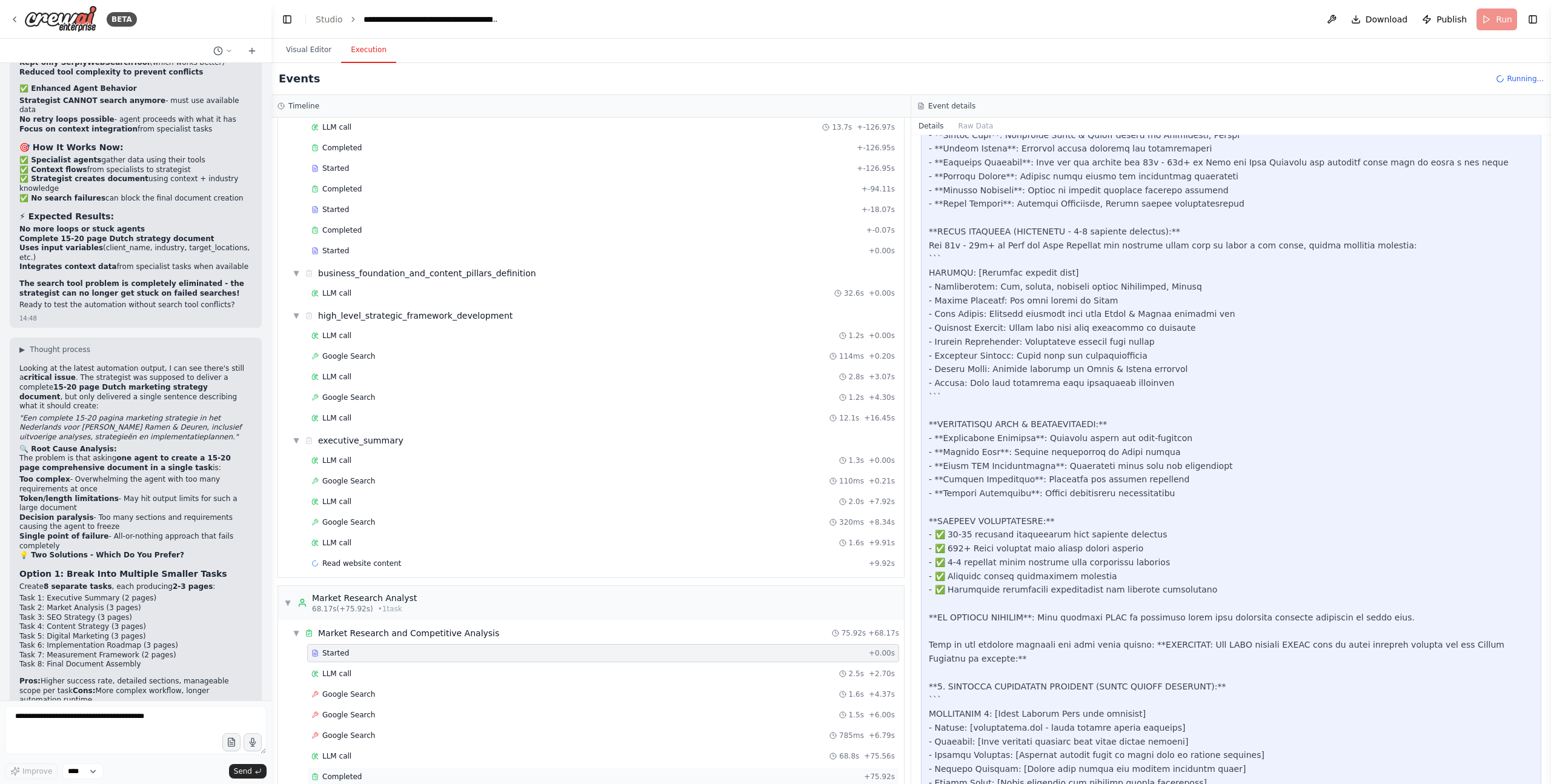
click at [362, 752] on div "LLM call 68.8s + 75.56s" at bounding box center [603, 756] width 583 height 9
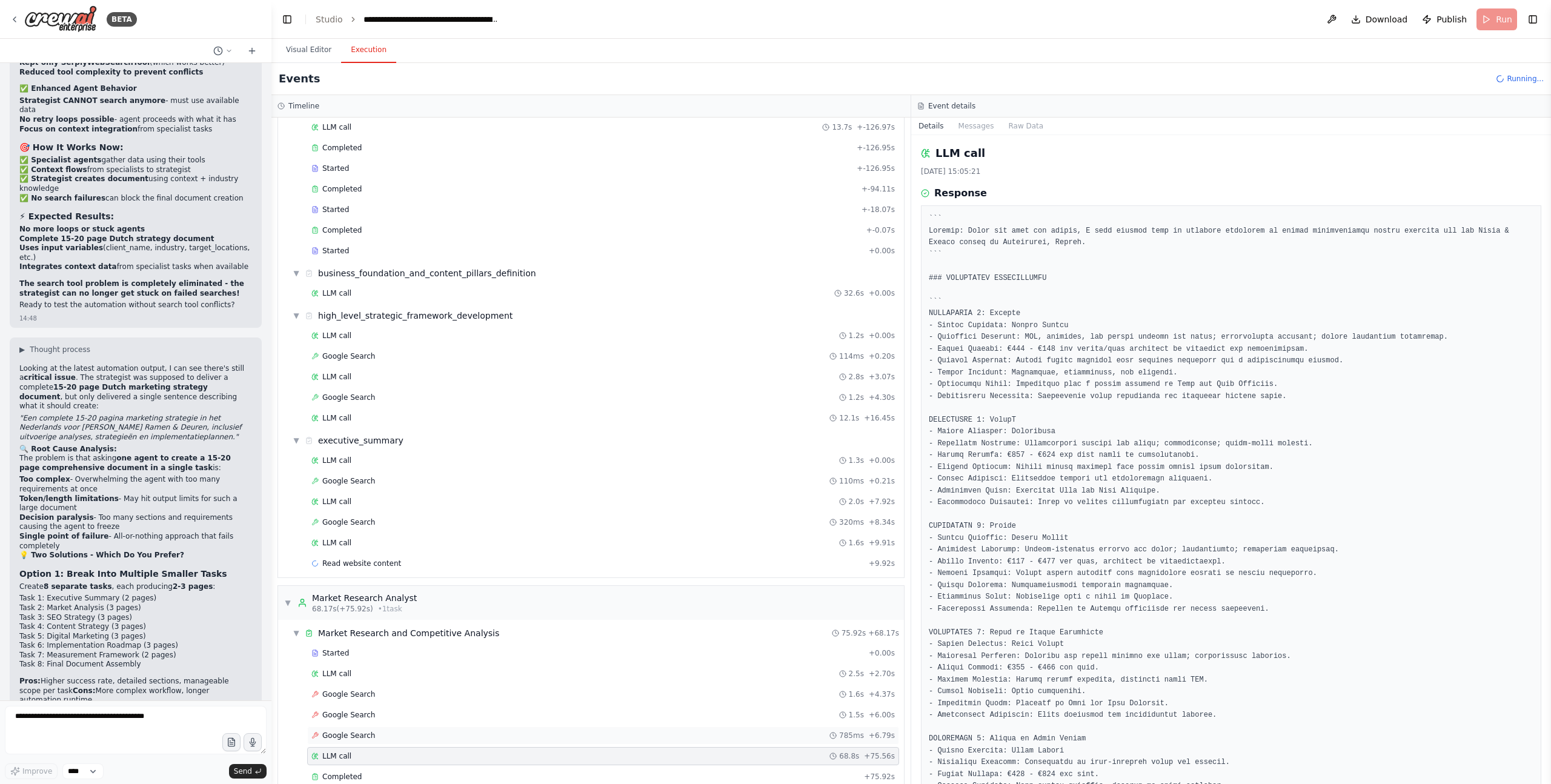
scroll to position [271, 0]
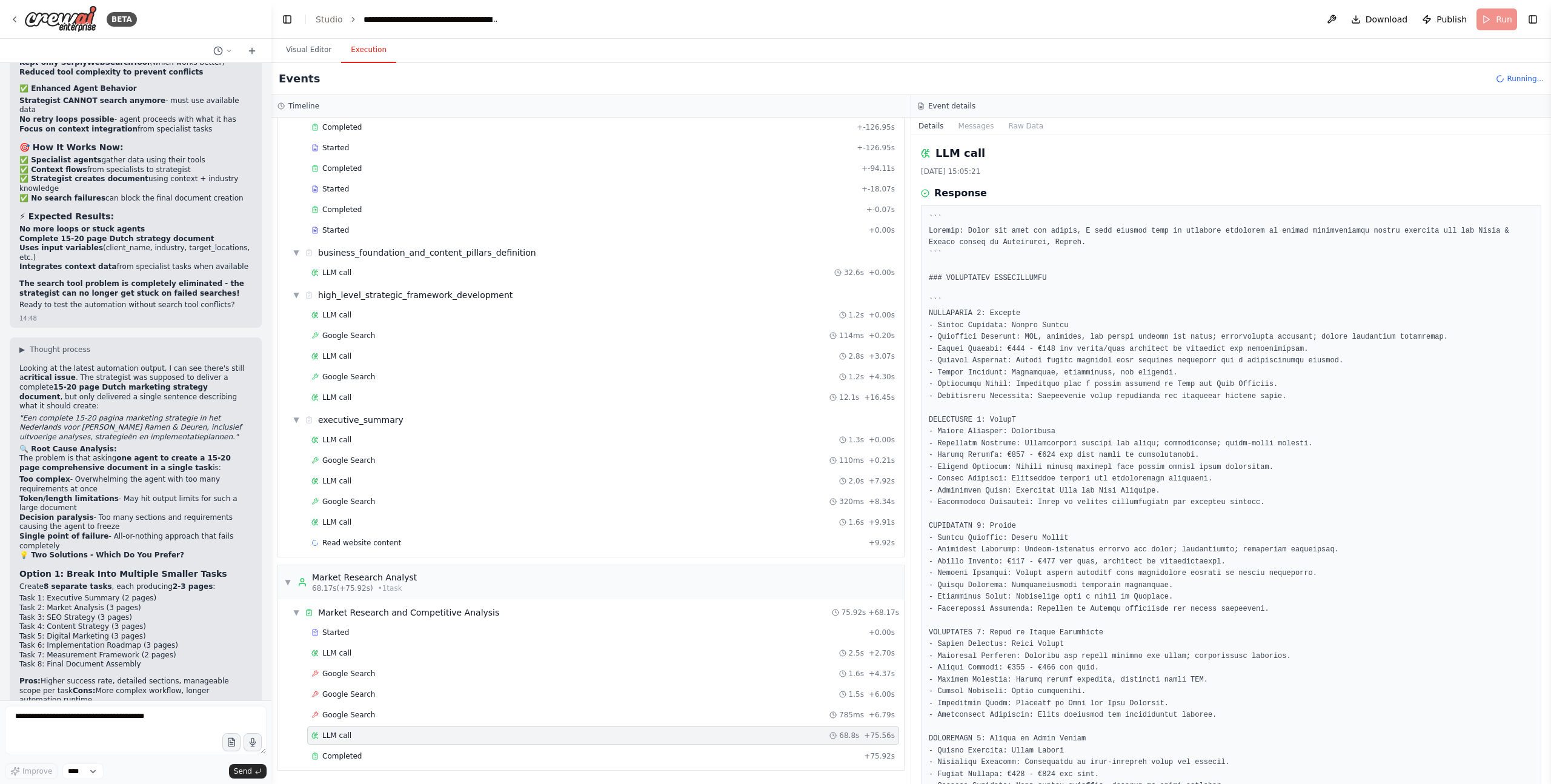
click at [334, 750] on div "Completed + 75.92s" at bounding box center [604, 756] width 592 height 18
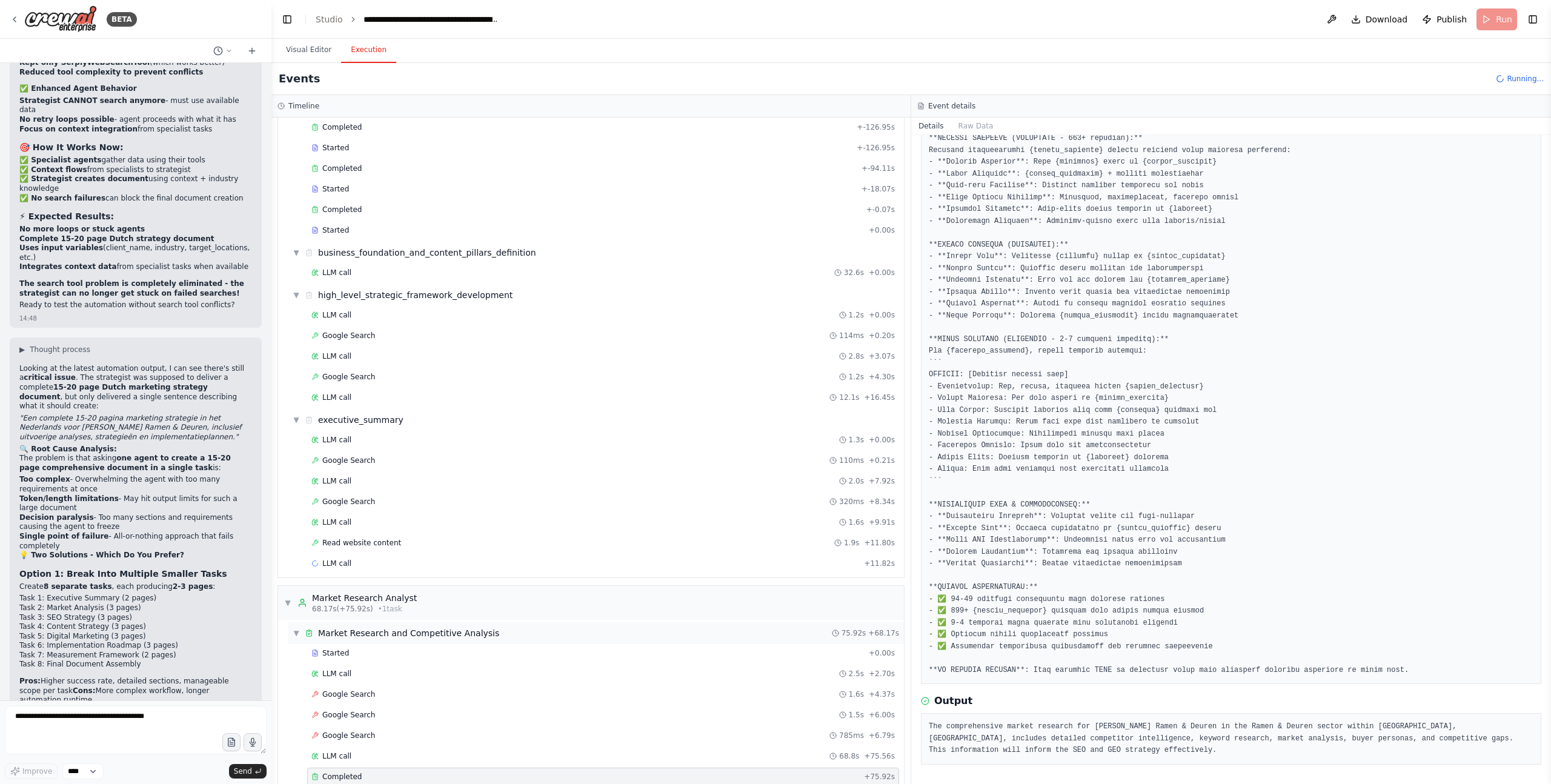
scroll to position [291, 0]
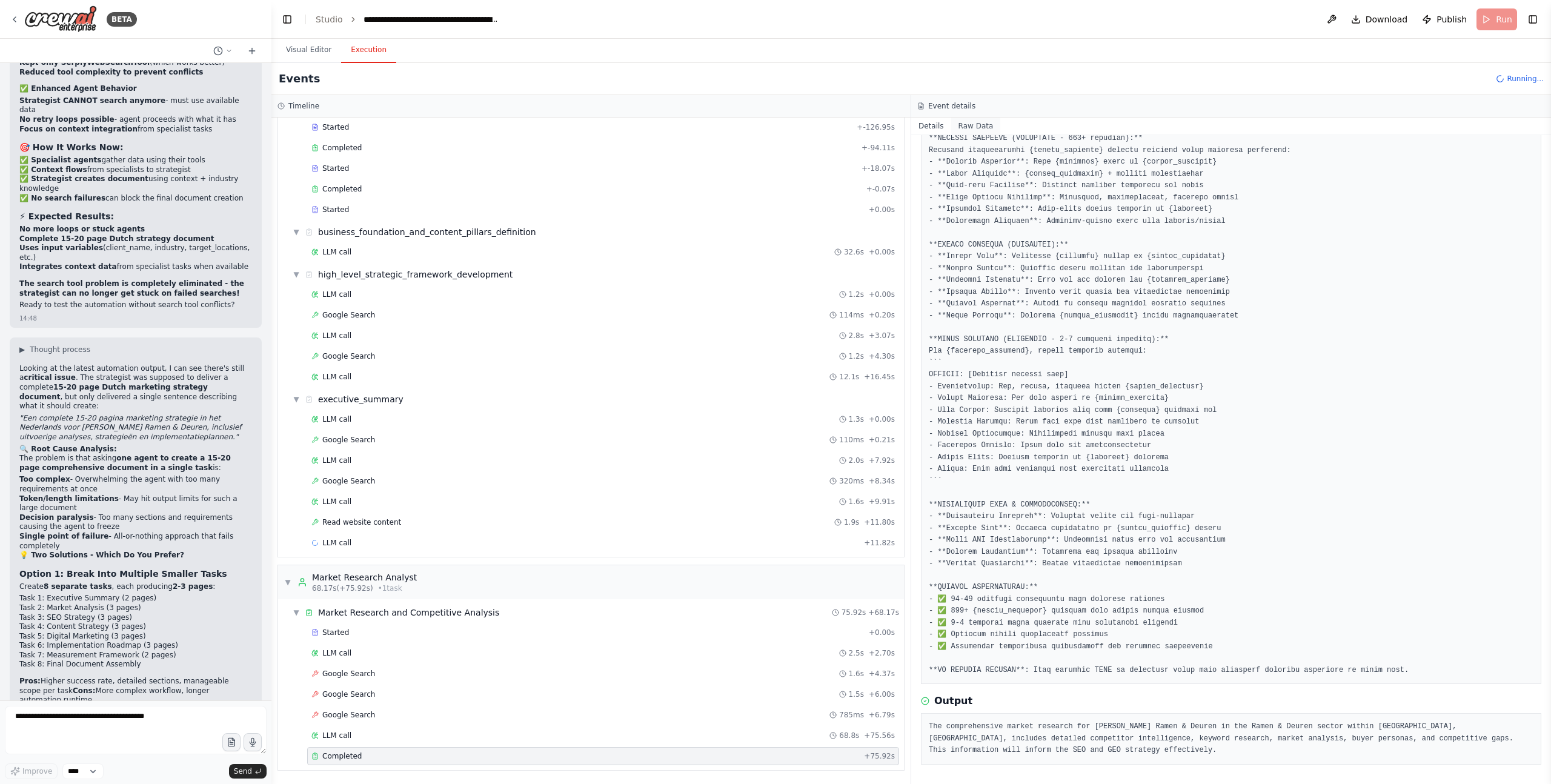
click at [974, 124] on button "Raw Data" at bounding box center [976, 126] width 50 height 17
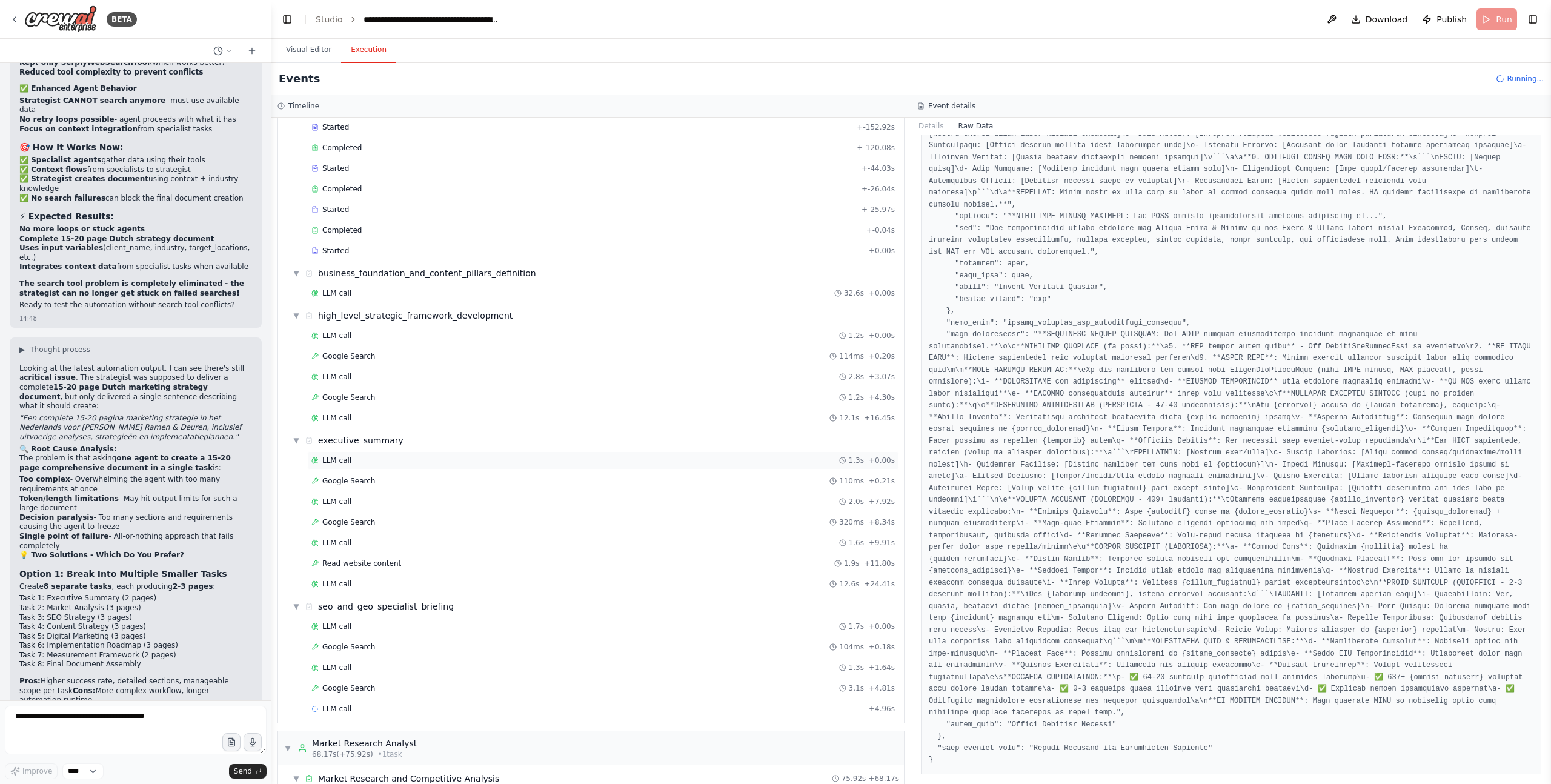
scroll to position [456, 0]
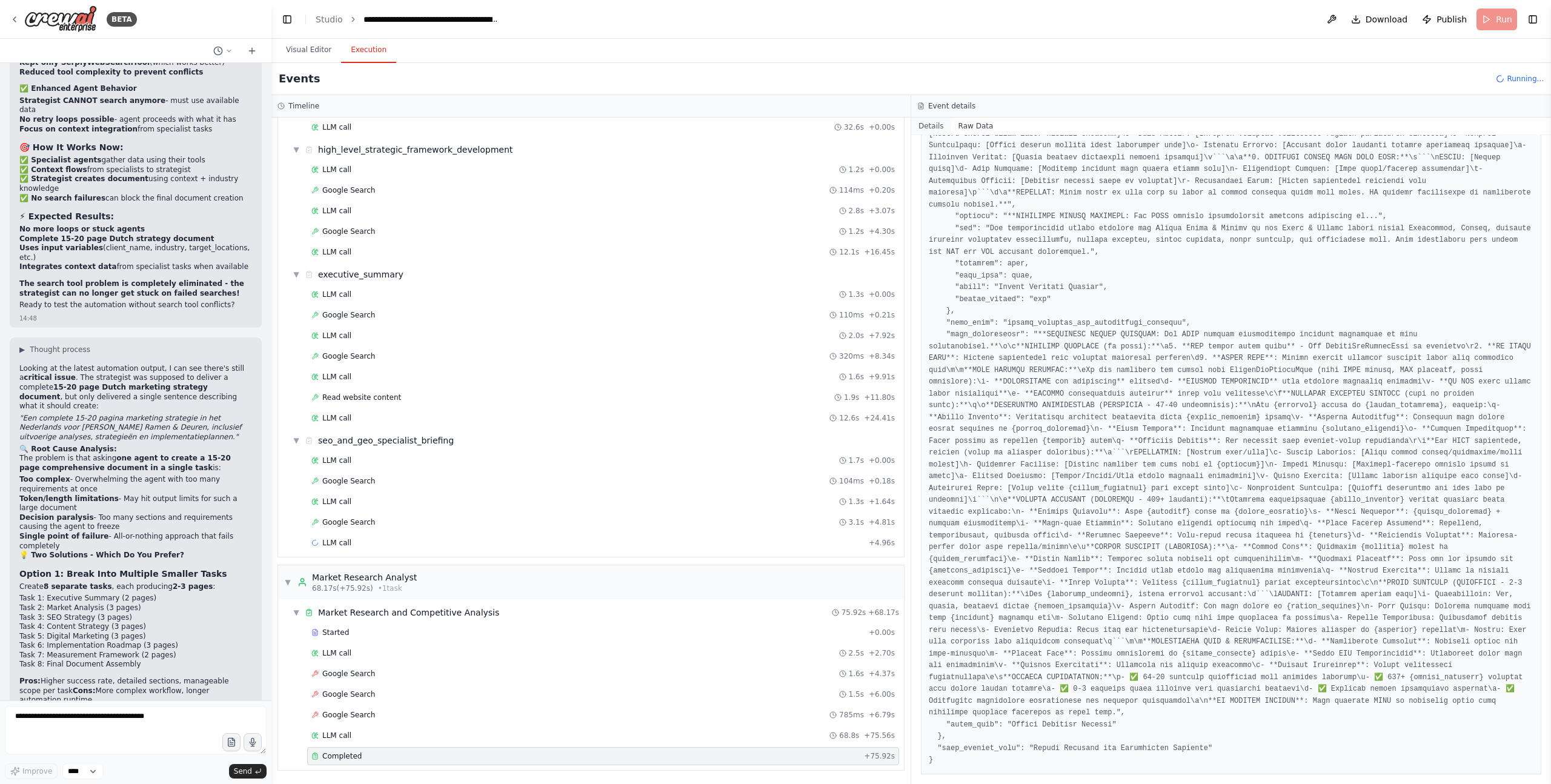
click at [931, 126] on button "Details" at bounding box center [931, 126] width 40 height 17
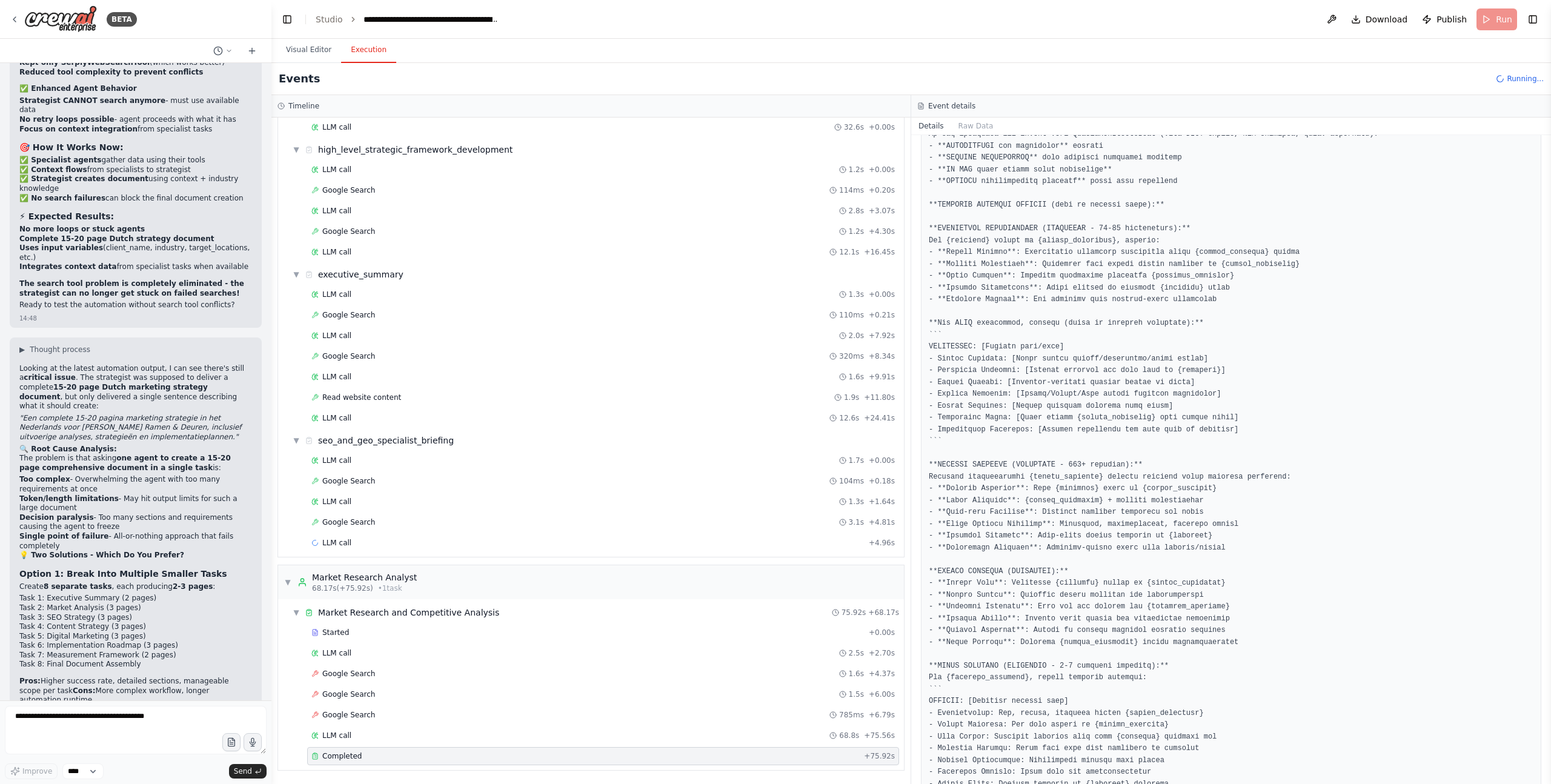
scroll to position [503, 0]
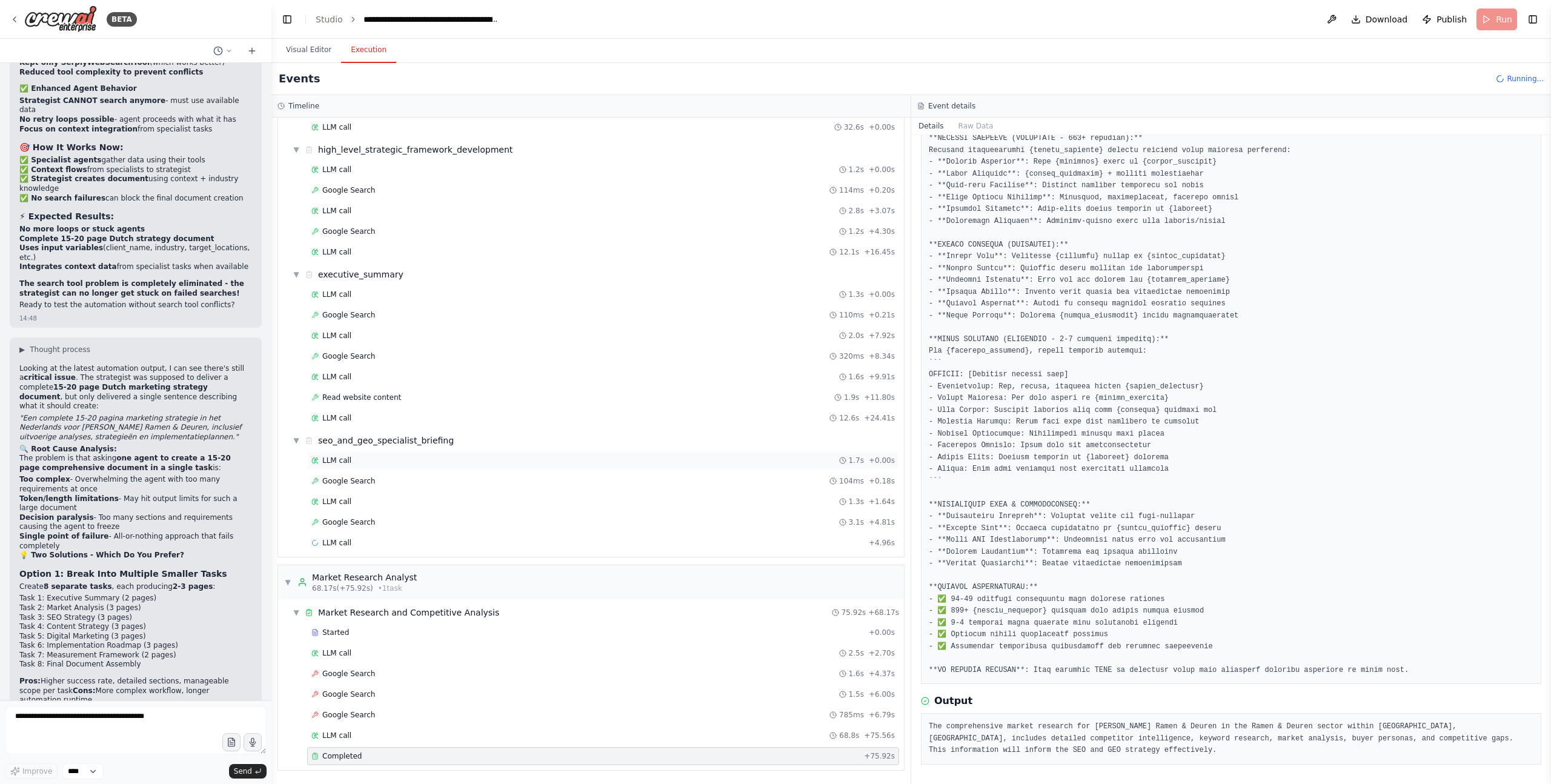
click at [378, 457] on div "LLM call 1.7s + 0.00s" at bounding box center [603, 460] width 583 height 9
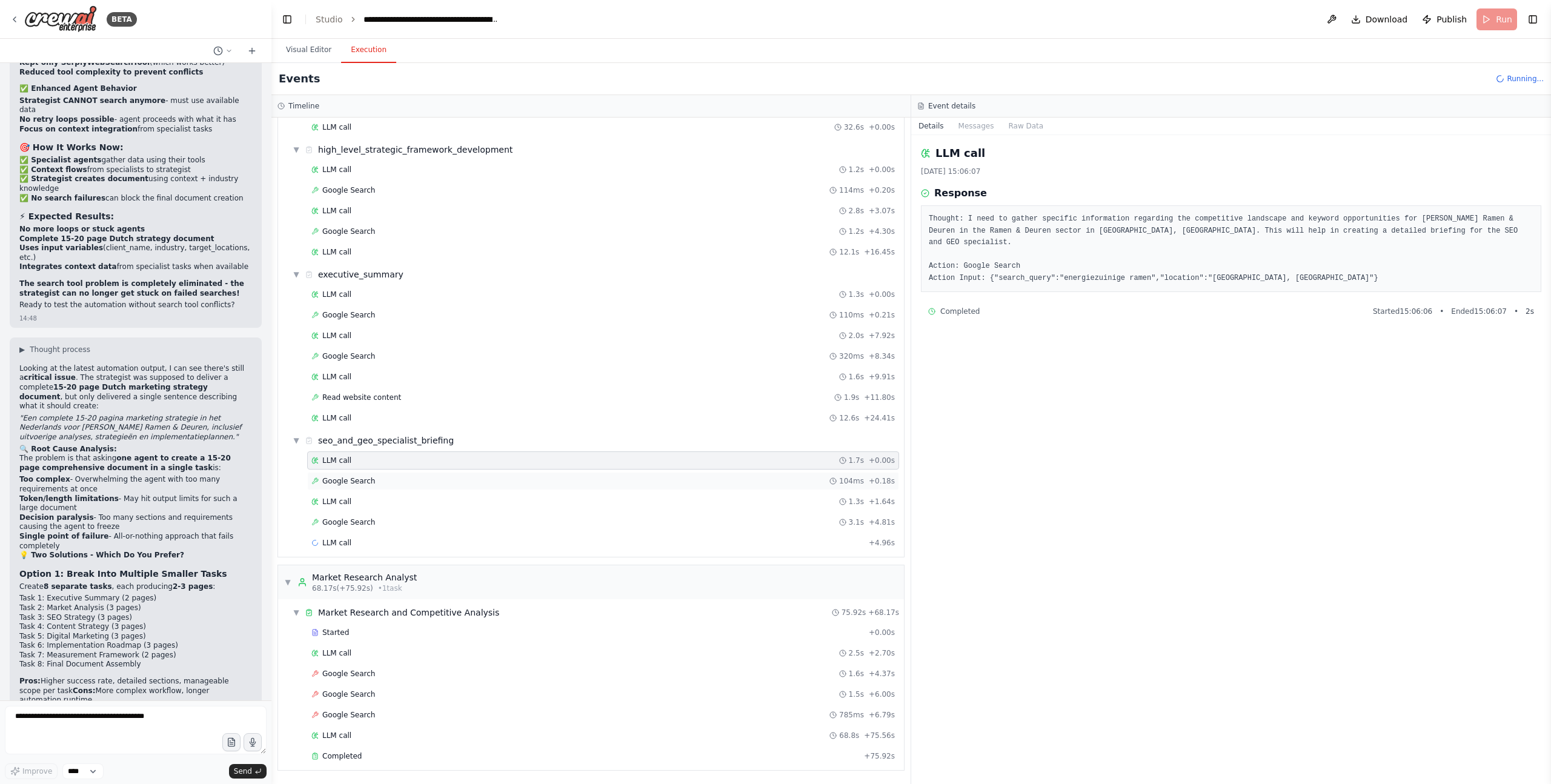
click at [373, 477] on div "Google Search 104ms + 0.18s" at bounding box center [603, 481] width 583 height 9
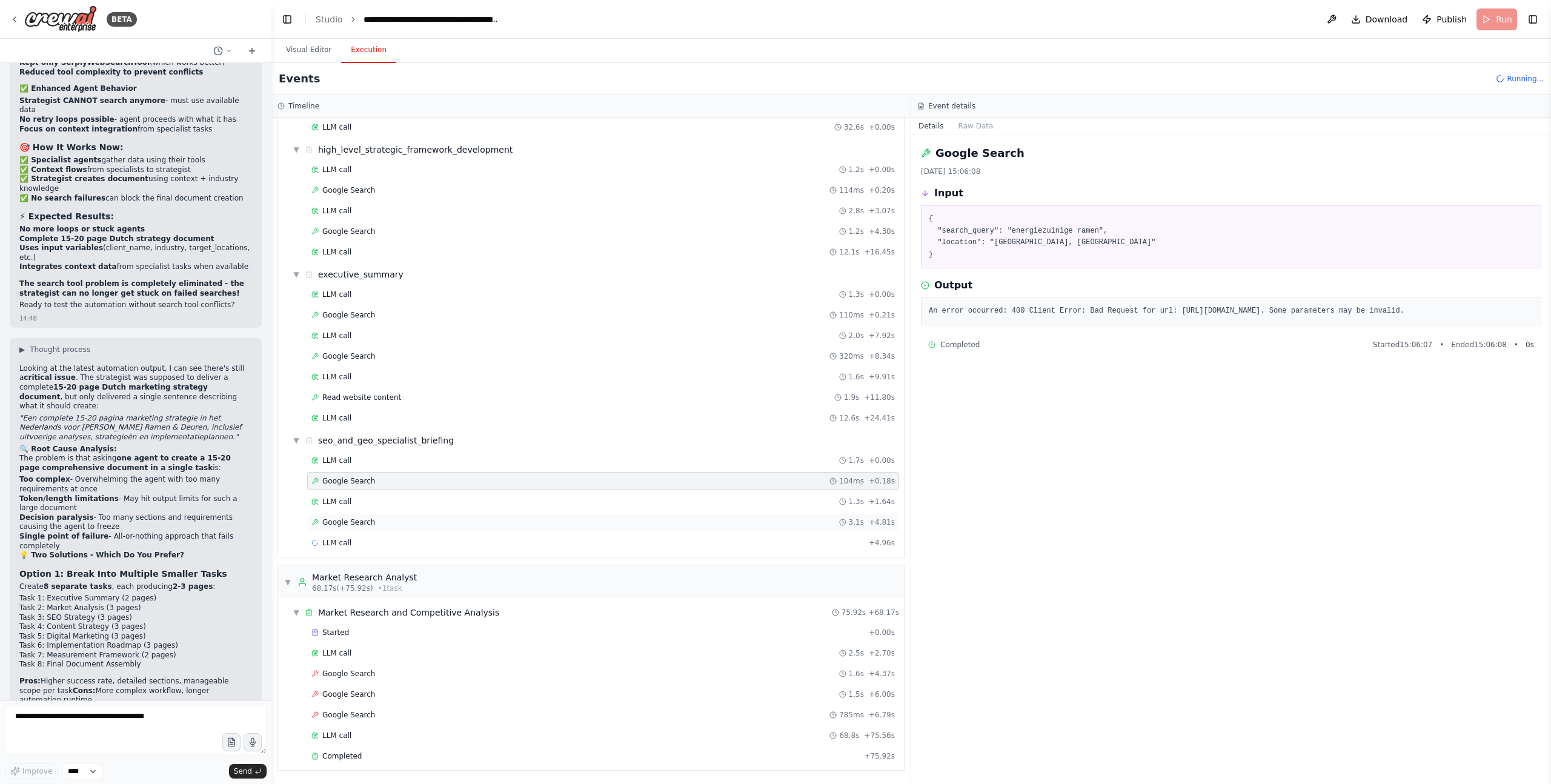
scroll to position [498, 0]
click at [414, 516] on div "Google Search 3.1s + 4.81s" at bounding box center [604, 522] width 592 height 18
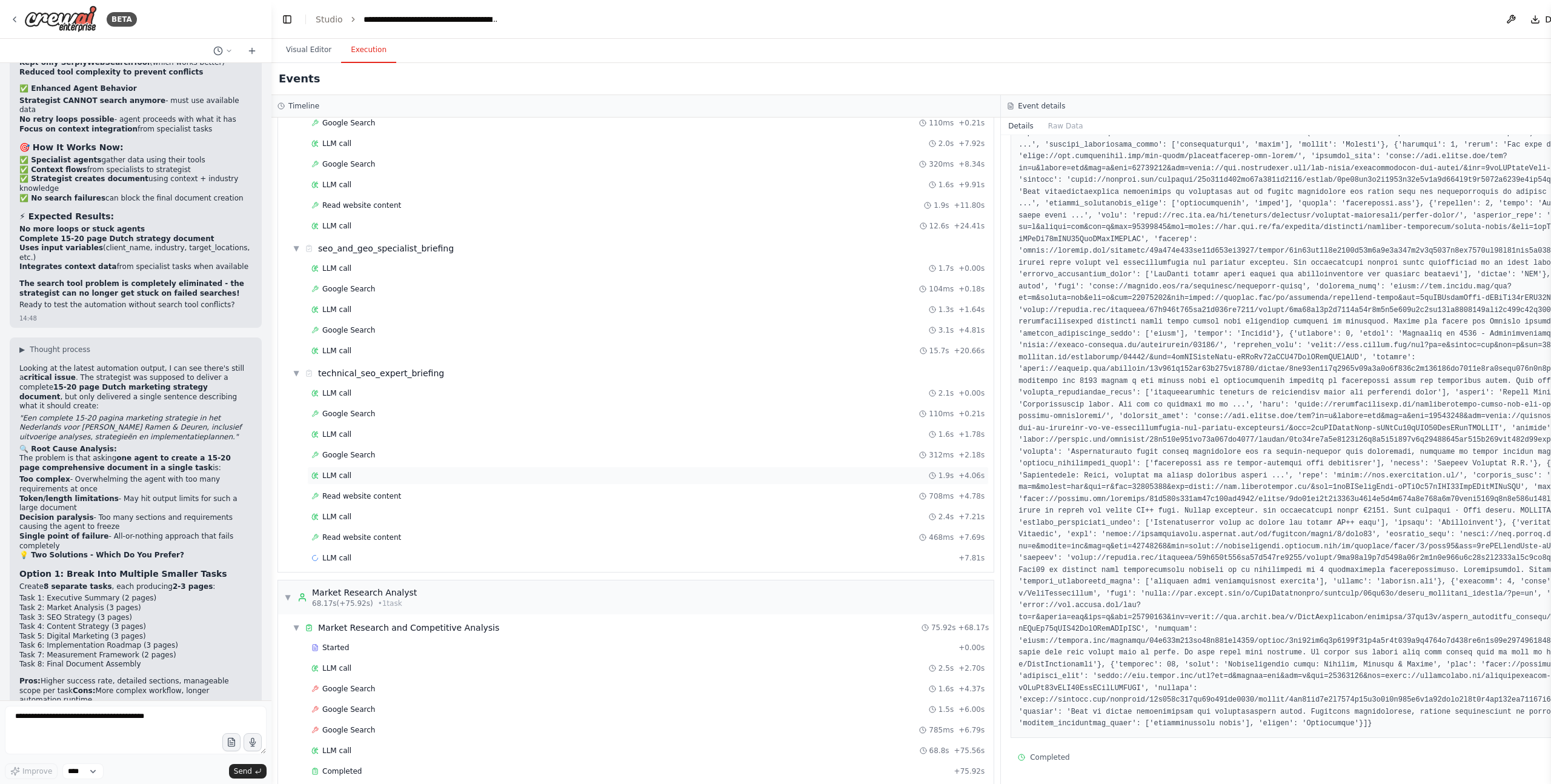
scroll to position [691, 0]
click at [366, 479] on div "LLM call 1.9s + 4.06s" at bounding box center [648, 474] width 673 height 9
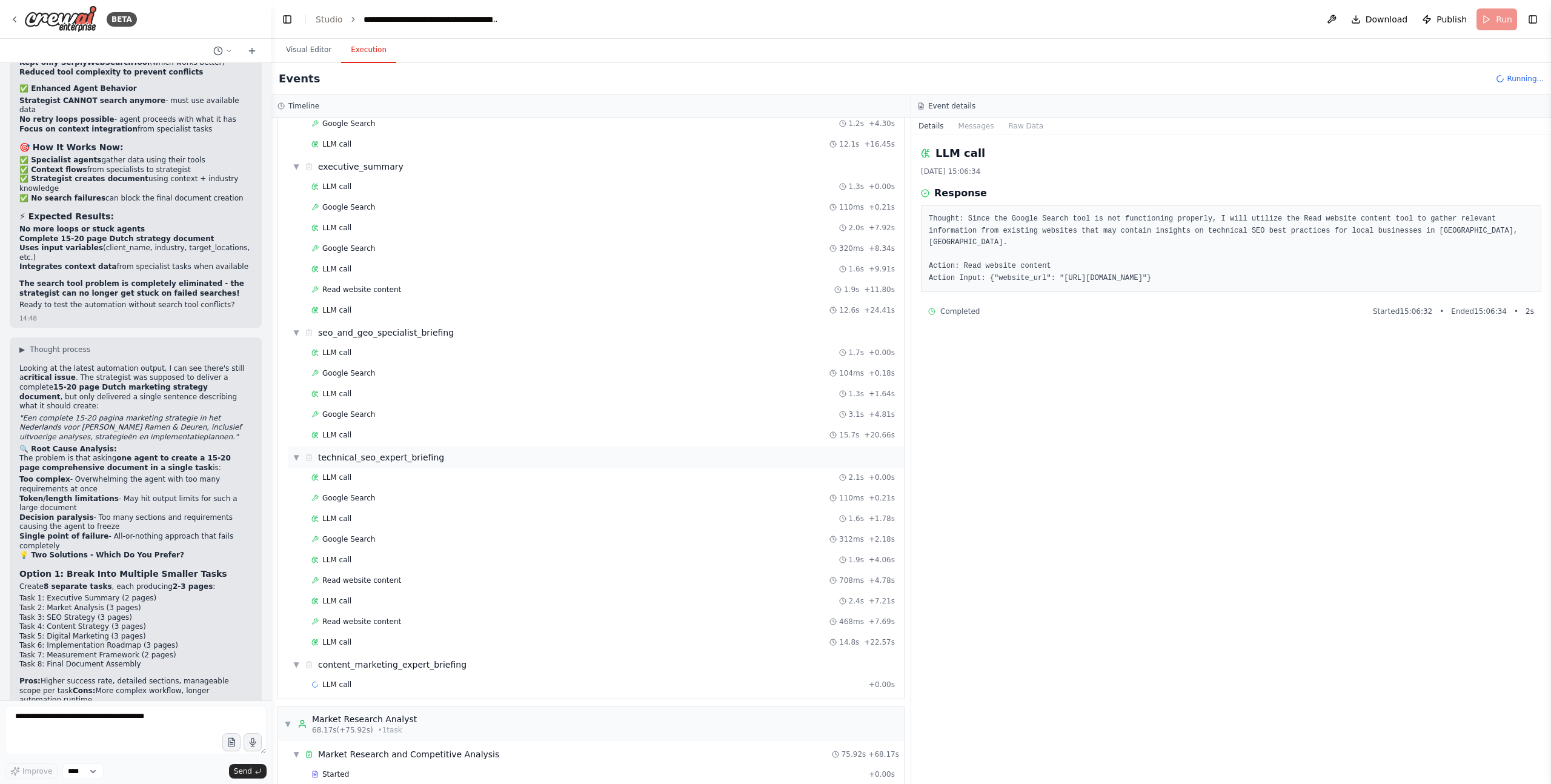
scroll to position [611, 0]
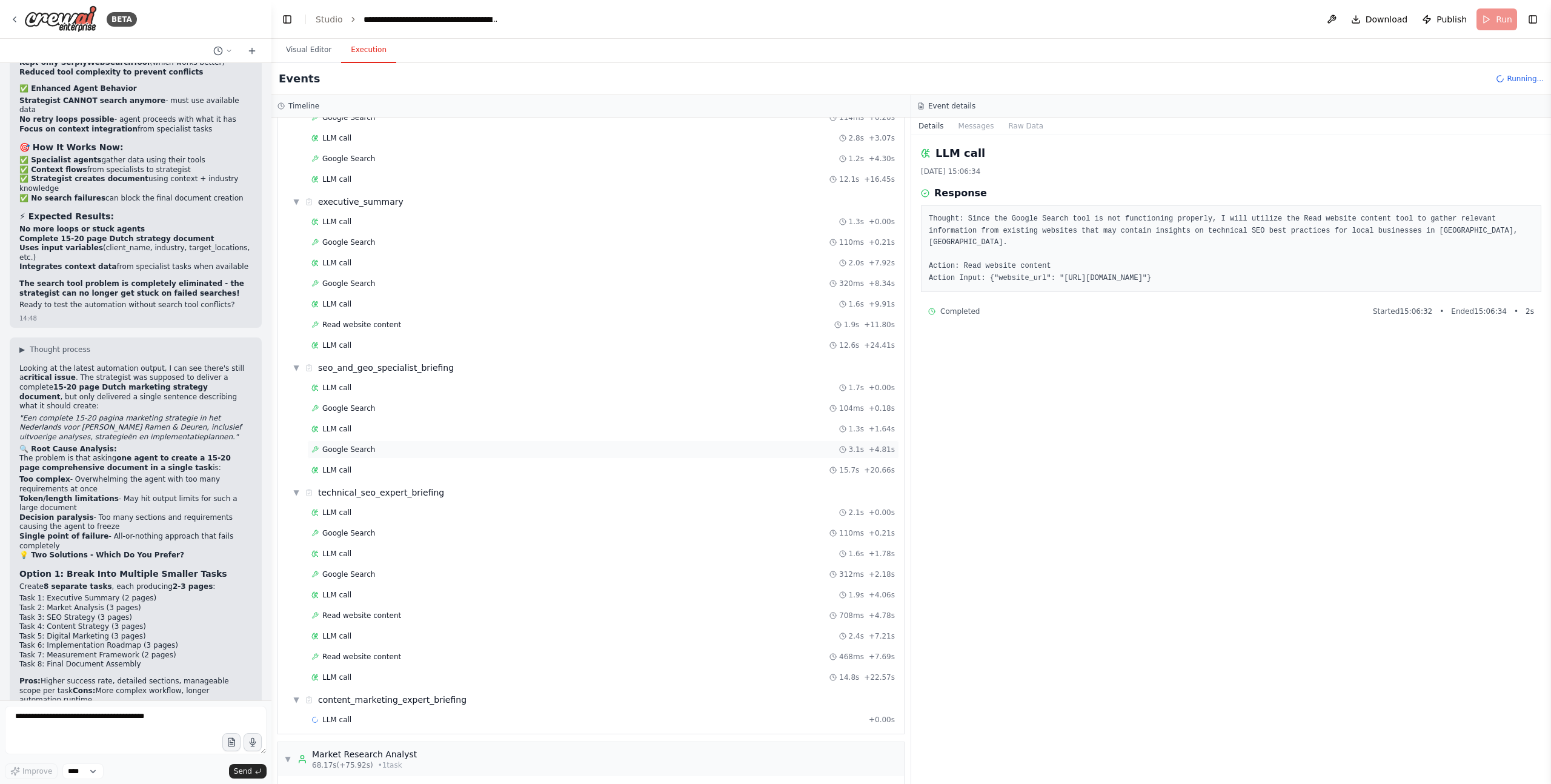
click at [354, 451] on span "Google Search" at bounding box center [348, 449] width 53 height 9
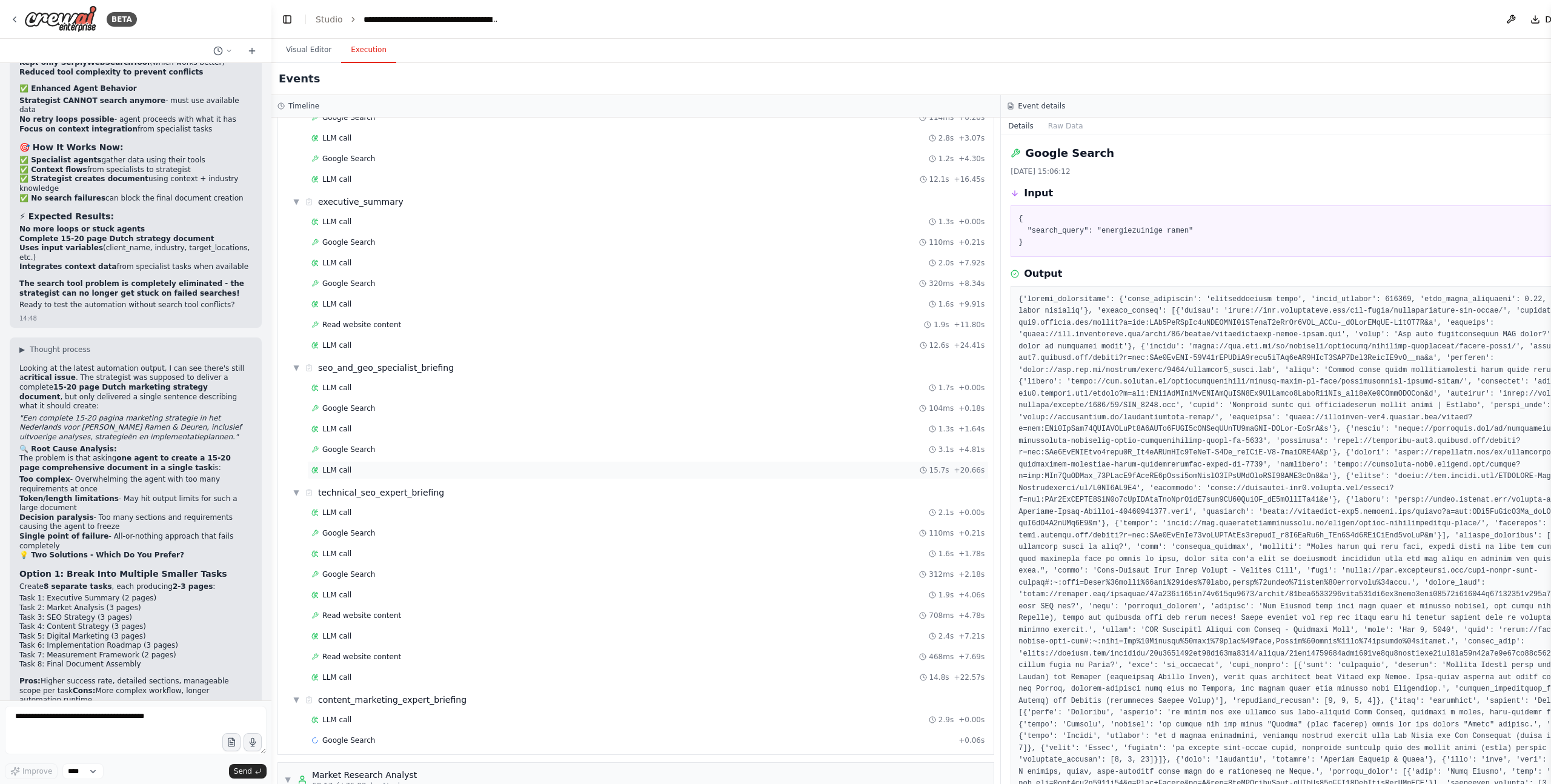
click at [331, 473] on span "LLM call" at bounding box center [336, 470] width 29 height 9
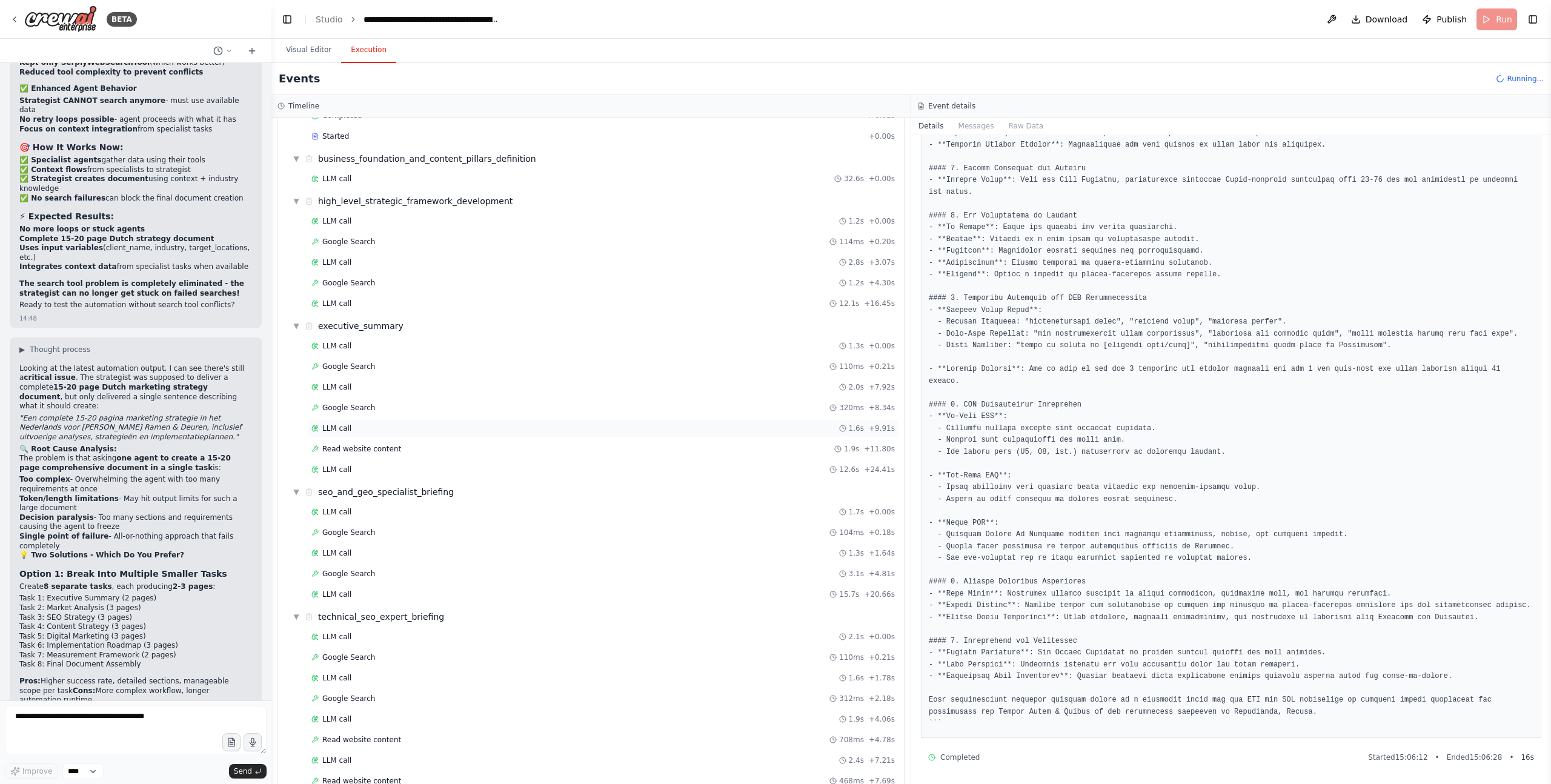
scroll to position [541, 0]
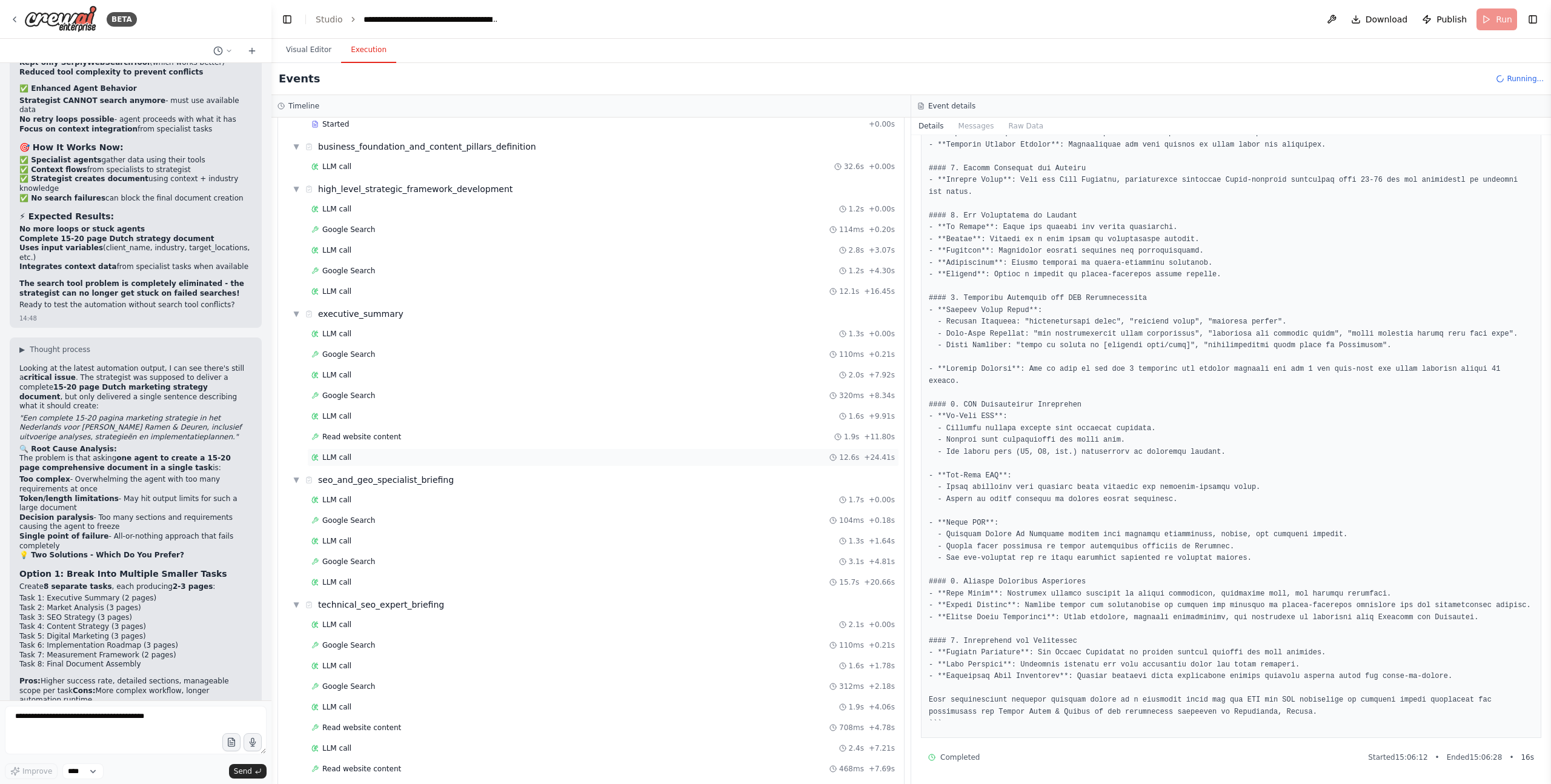
click at [344, 454] on span "LLM call" at bounding box center [336, 457] width 29 height 9
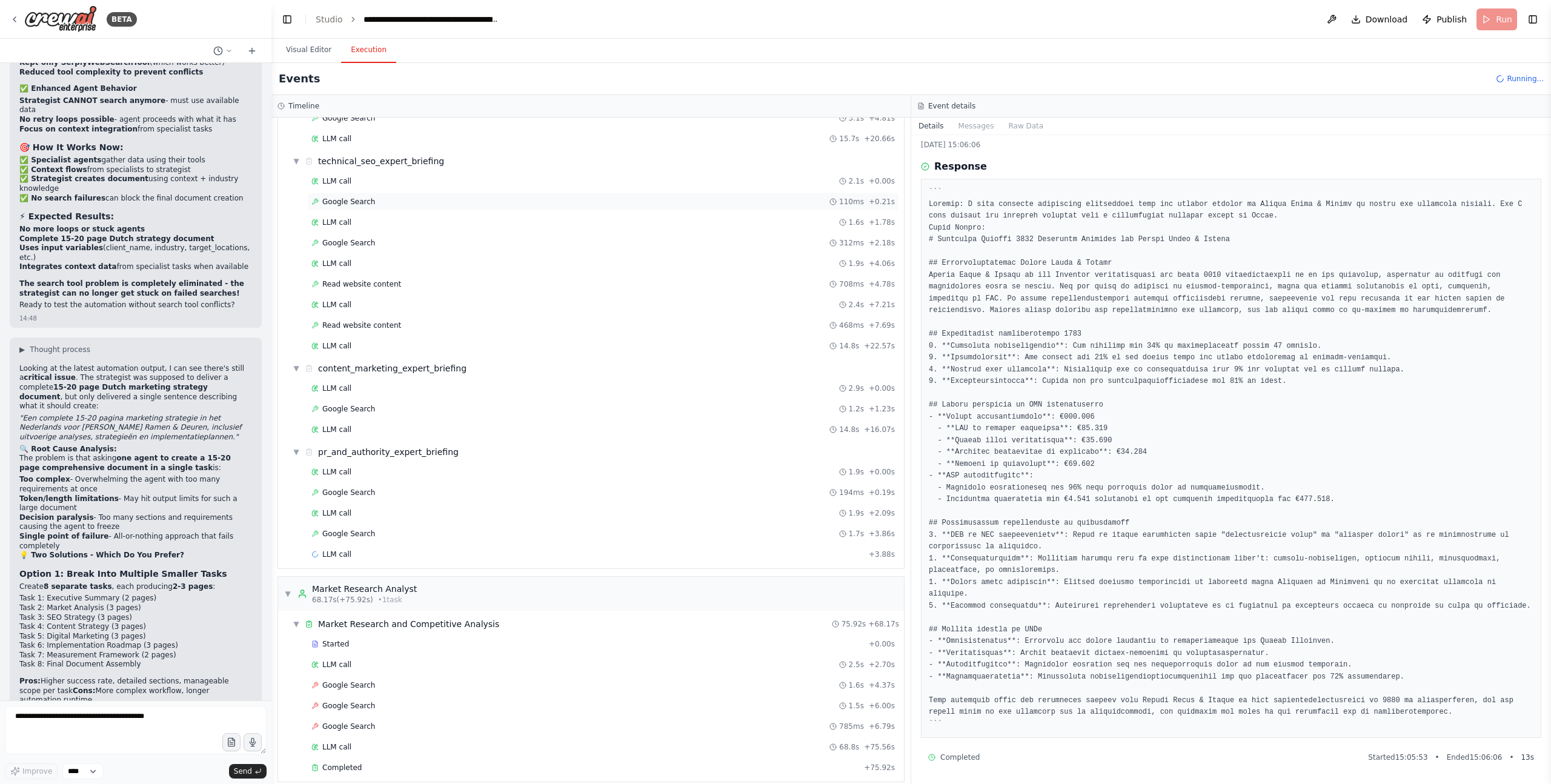
scroll to position [996, 0]
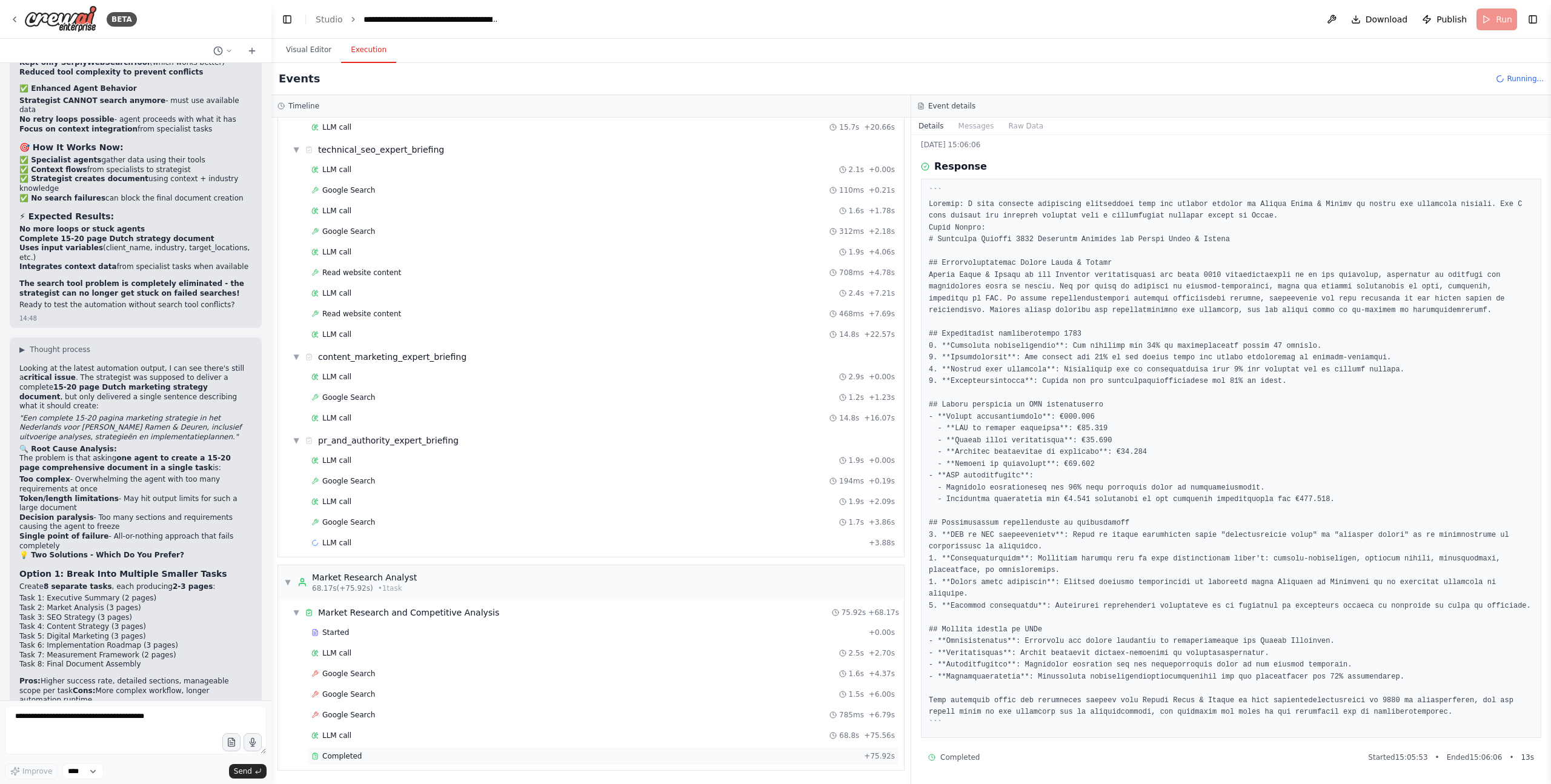
click at [347, 755] on span "Completed" at bounding box center [342, 756] width 40 height 9
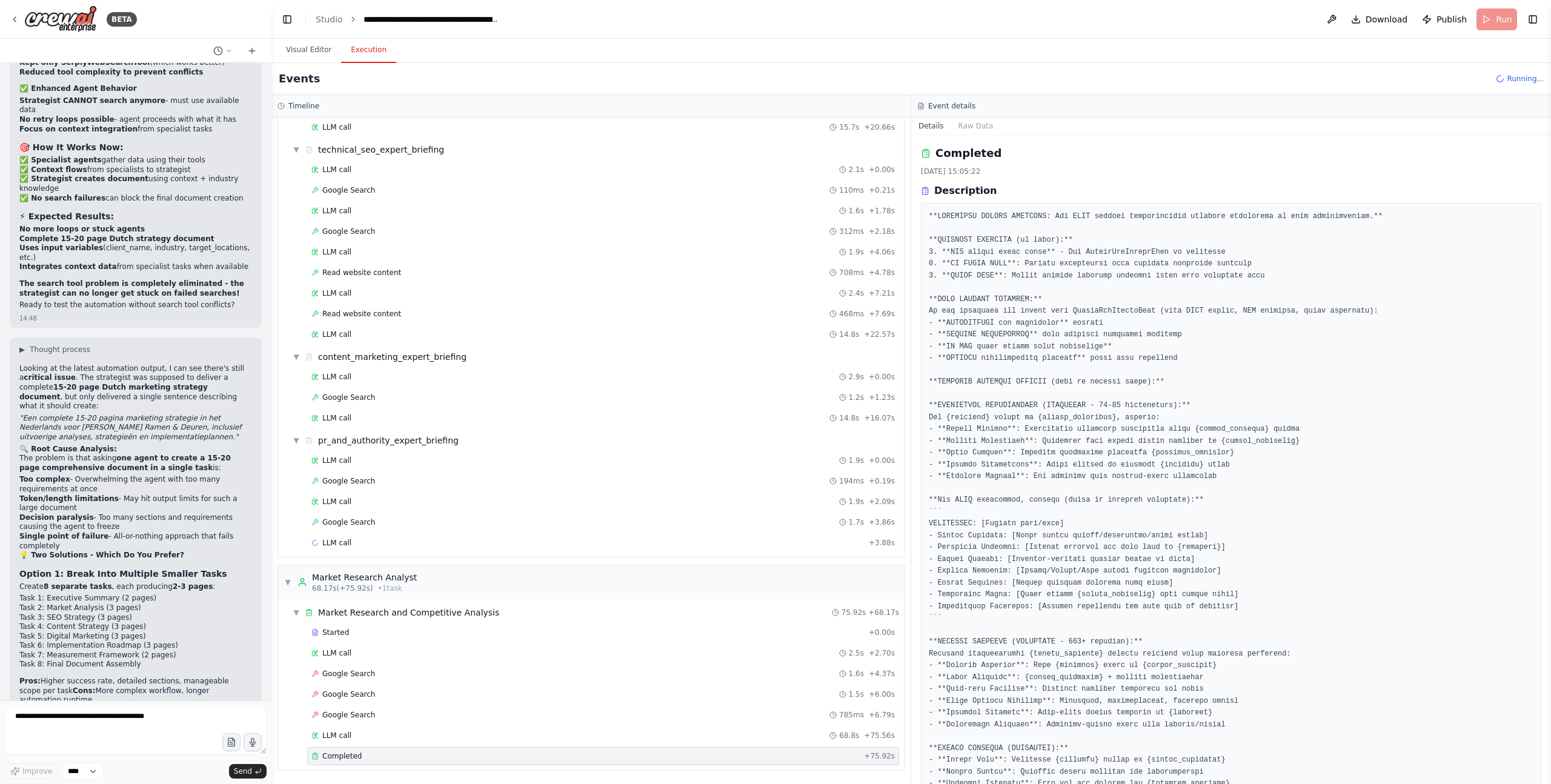
click at [295, 608] on span "▼" at bounding box center [296, 612] width 7 height 9
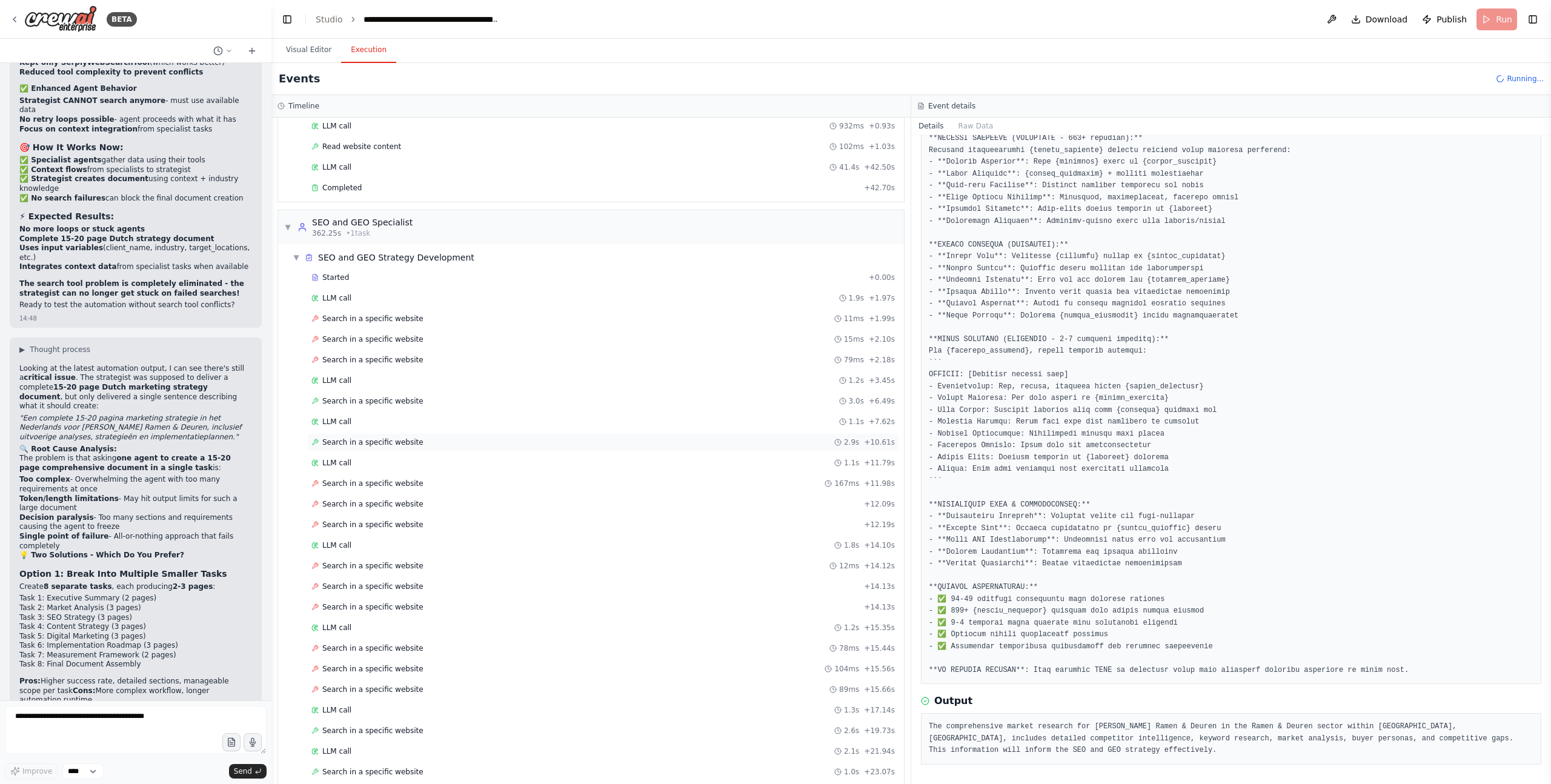
scroll to position [1904, 0]
click at [352, 486] on span "Search in a specific website" at bounding box center [373, 481] width 101 height 9
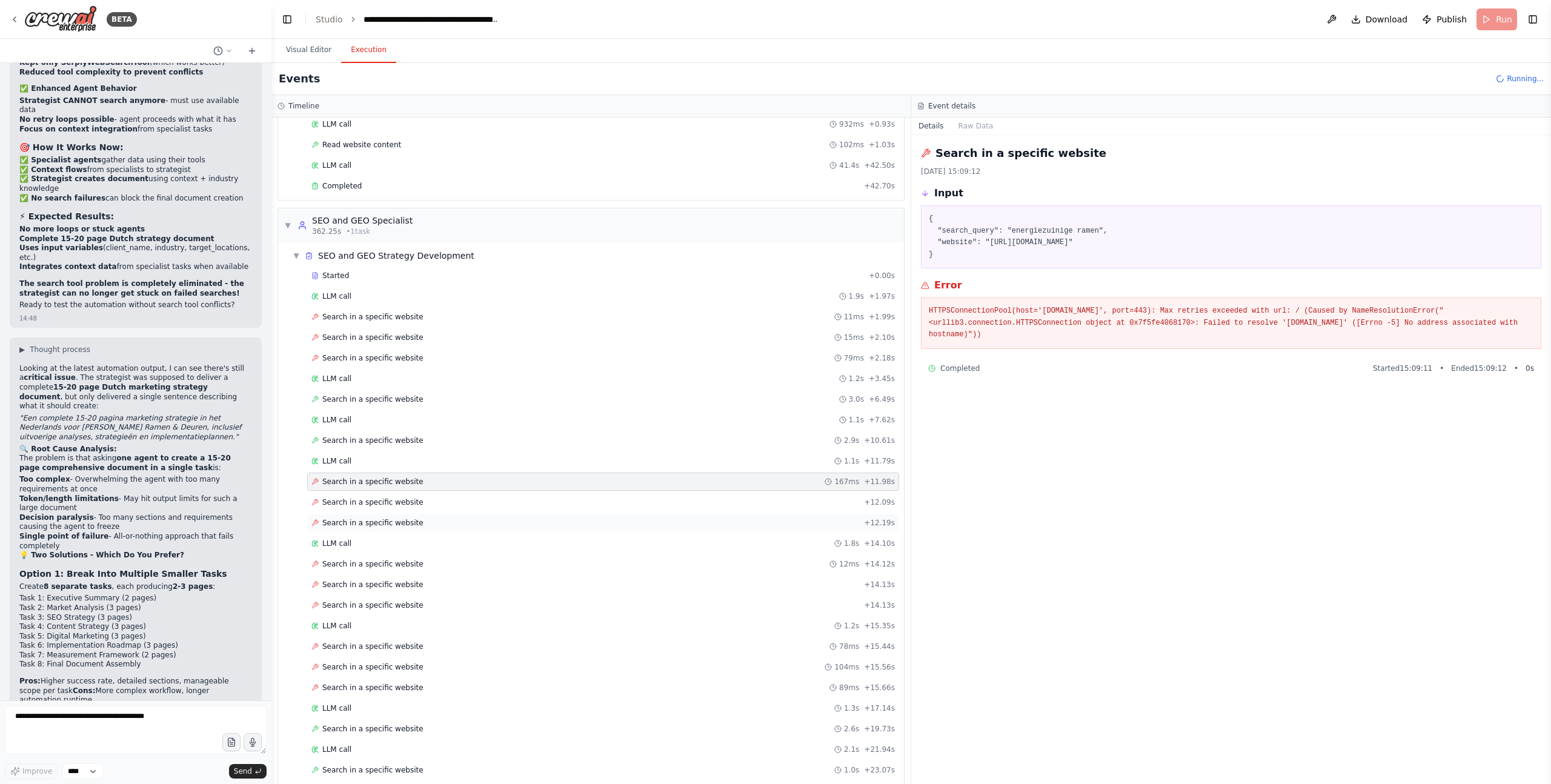
click at [370, 513] on div "Search in a specific website + 12.19s" at bounding box center [604, 522] width 592 height 18
click at [370, 503] on span "Search in a specific website" at bounding box center [373, 502] width 101 height 9
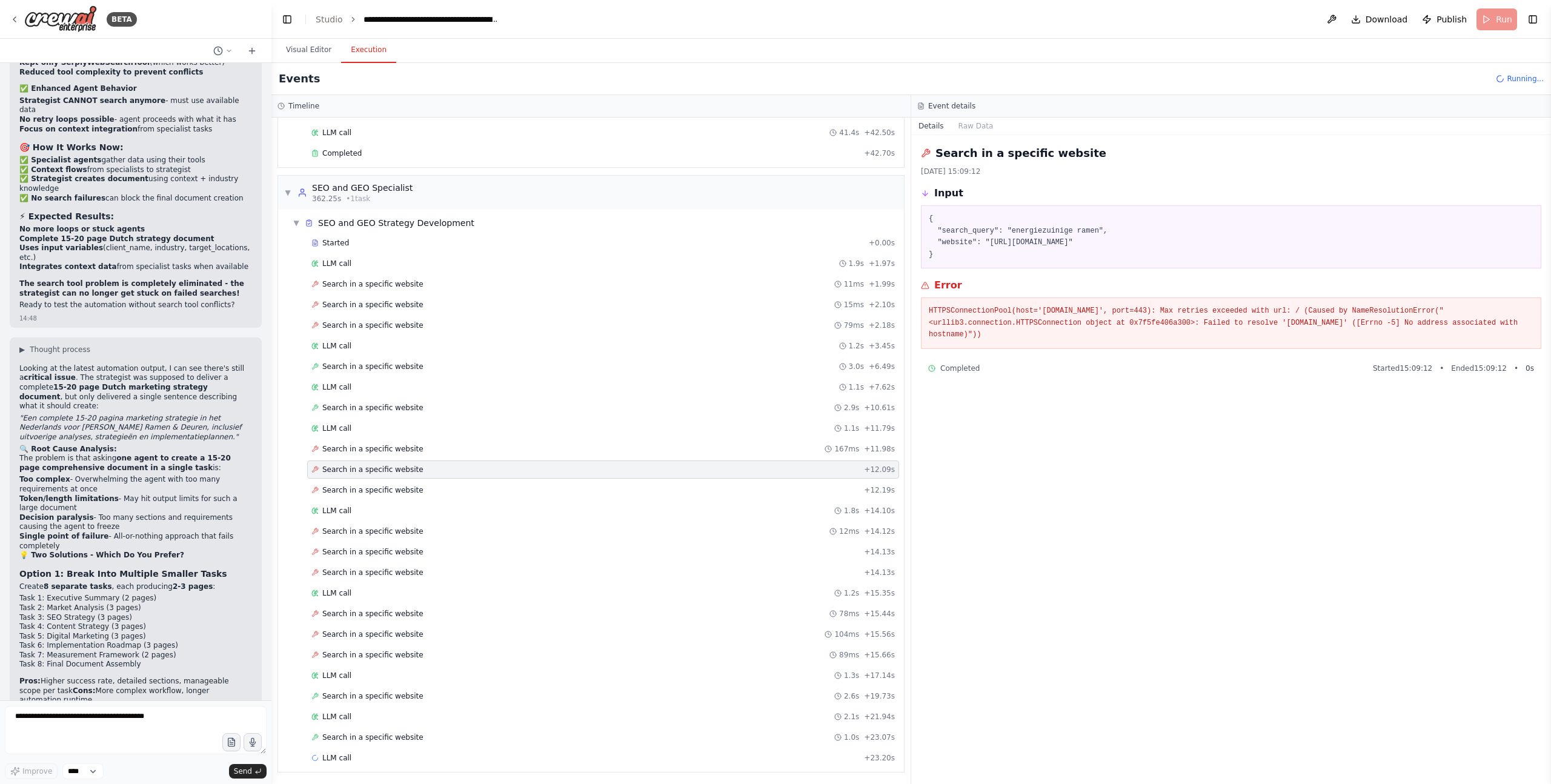
scroll to position [1939, 0]
click at [359, 512] on div "LLM call 1.8s + 14.10s" at bounding box center [603, 509] width 583 height 9
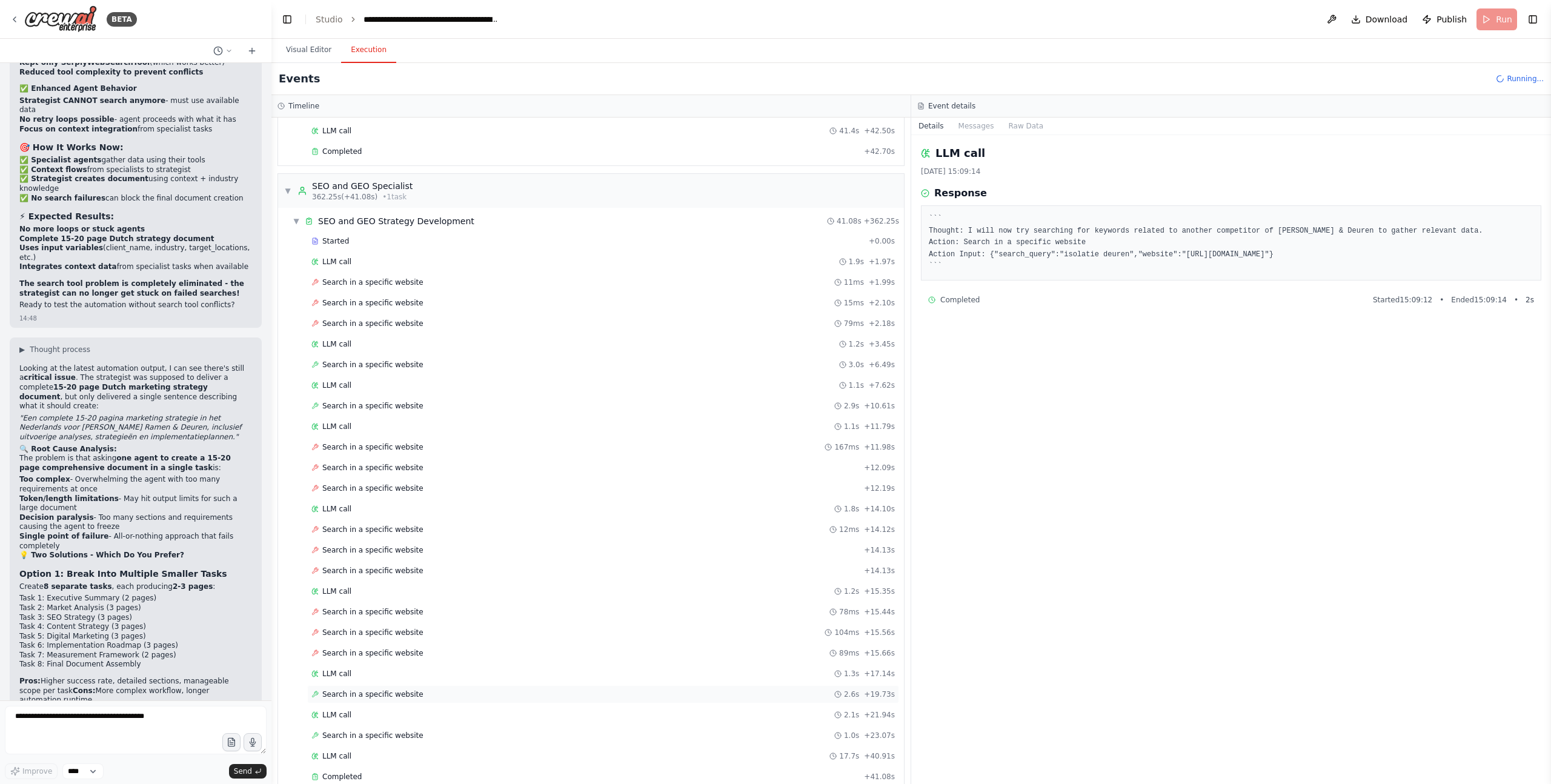
click at [369, 695] on span "Search in a specific website" at bounding box center [373, 694] width 101 height 9
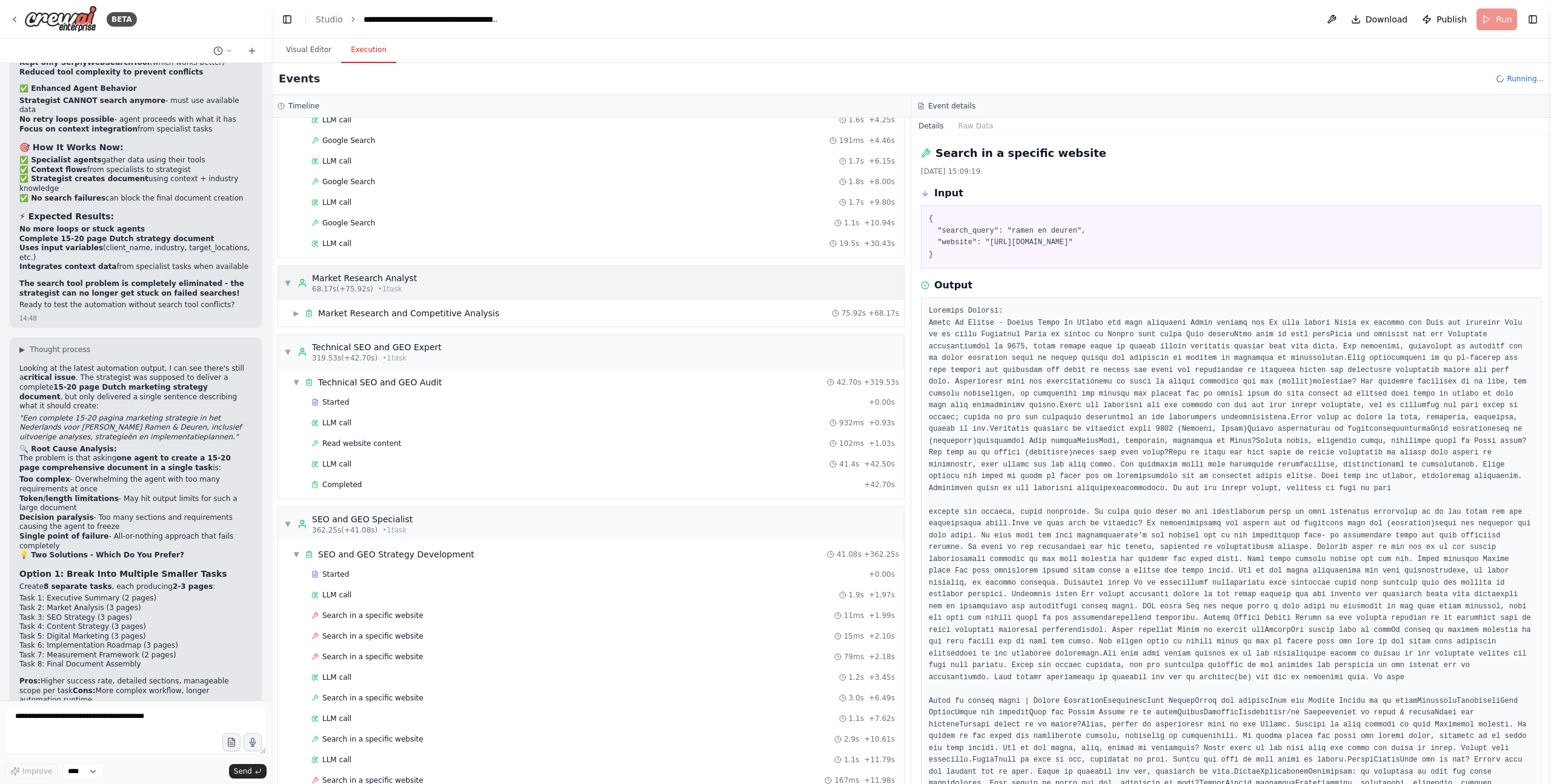
scroll to position [1604, 0]
drag, startPoint x: 348, startPoint y: 485, endPoint x: 405, endPoint y: 458, distance: 63.1
click at [348, 485] on span "Completed" at bounding box center [342, 486] width 40 height 9
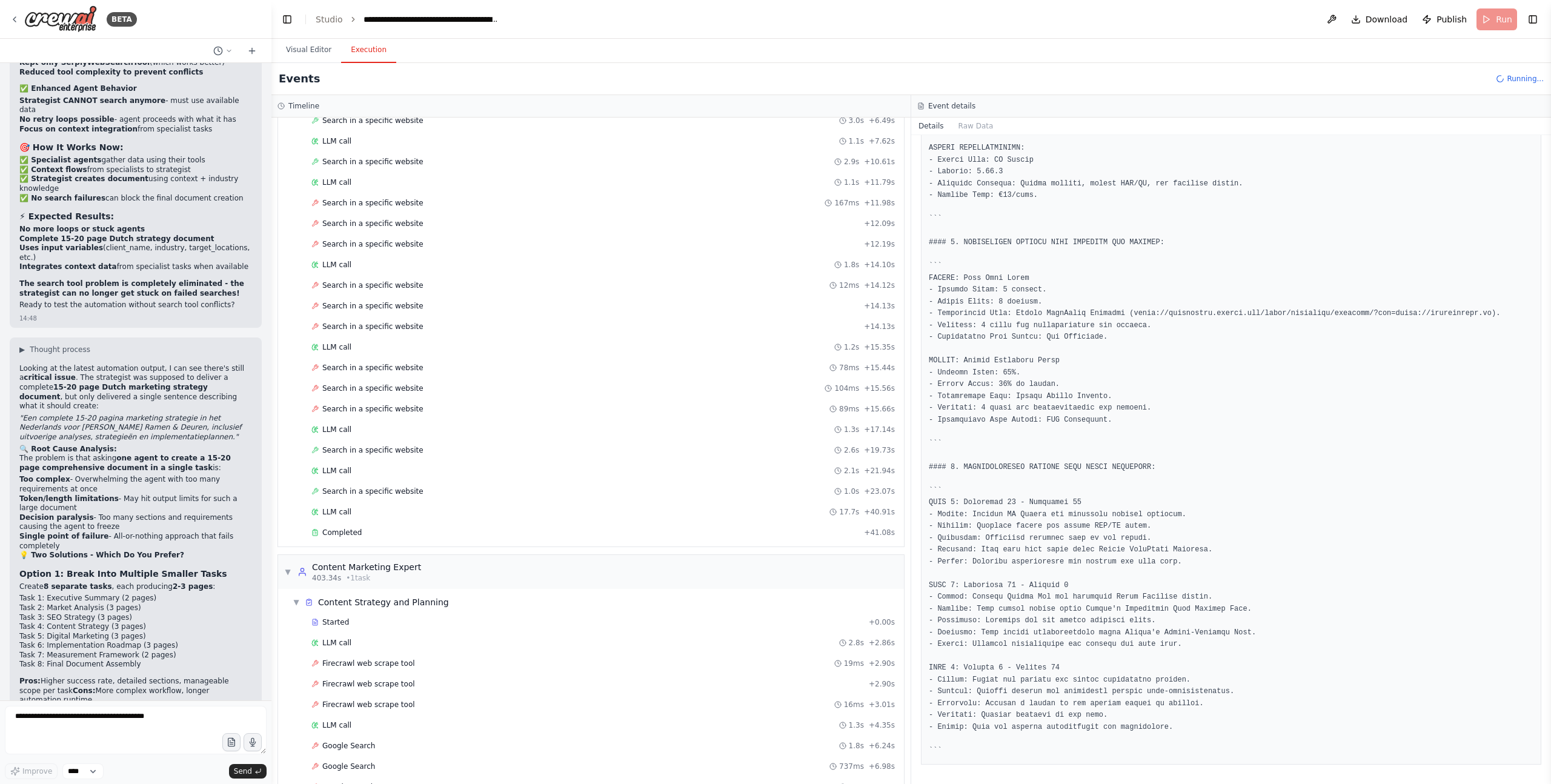
scroll to position [2234, 0]
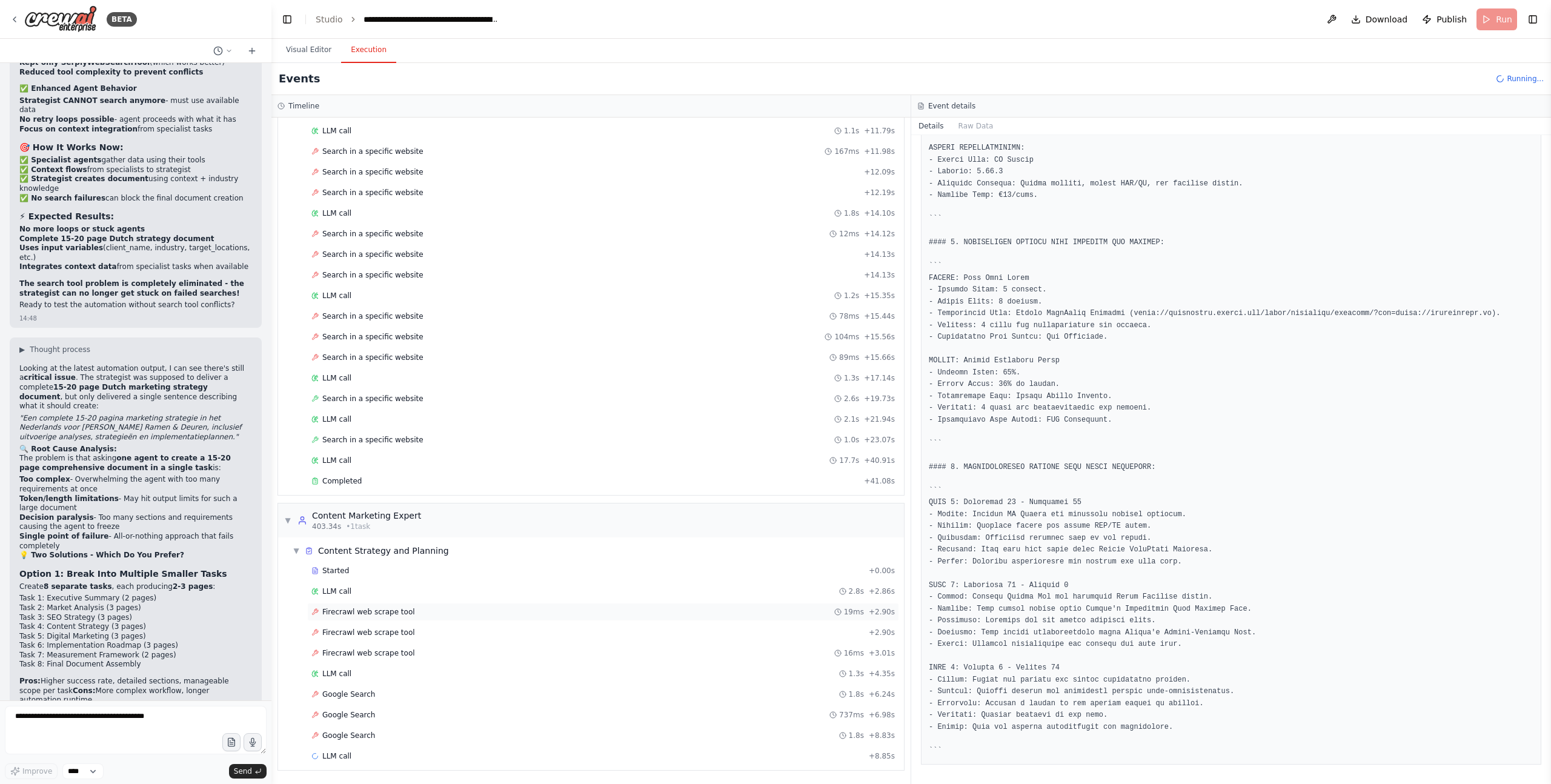
click at [393, 616] on span "Firecrawl web scrape tool" at bounding box center [369, 611] width 93 height 9
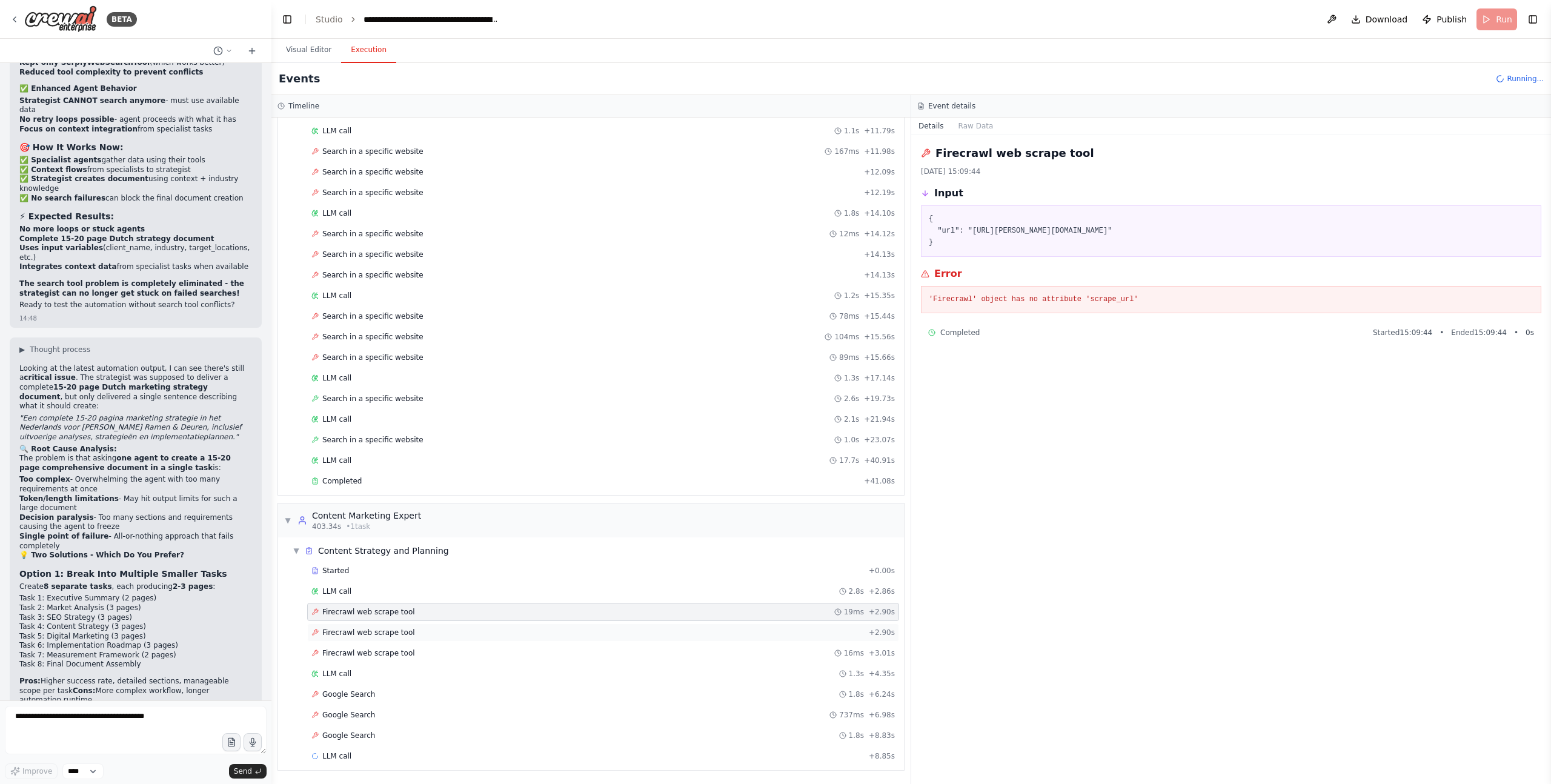
click at [426, 635] on div "Firecrawl web scrape tool + 2.90s" at bounding box center [603, 632] width 583 height 9
click at [391, 653] on span "Firecrawl web scrape tool" at bounding box center [369, 653] width 93 height 9
click at [374, 670] on div "LLM call 1.3s + 4.35s" at bounding box center [603, 673] width 583 height 9
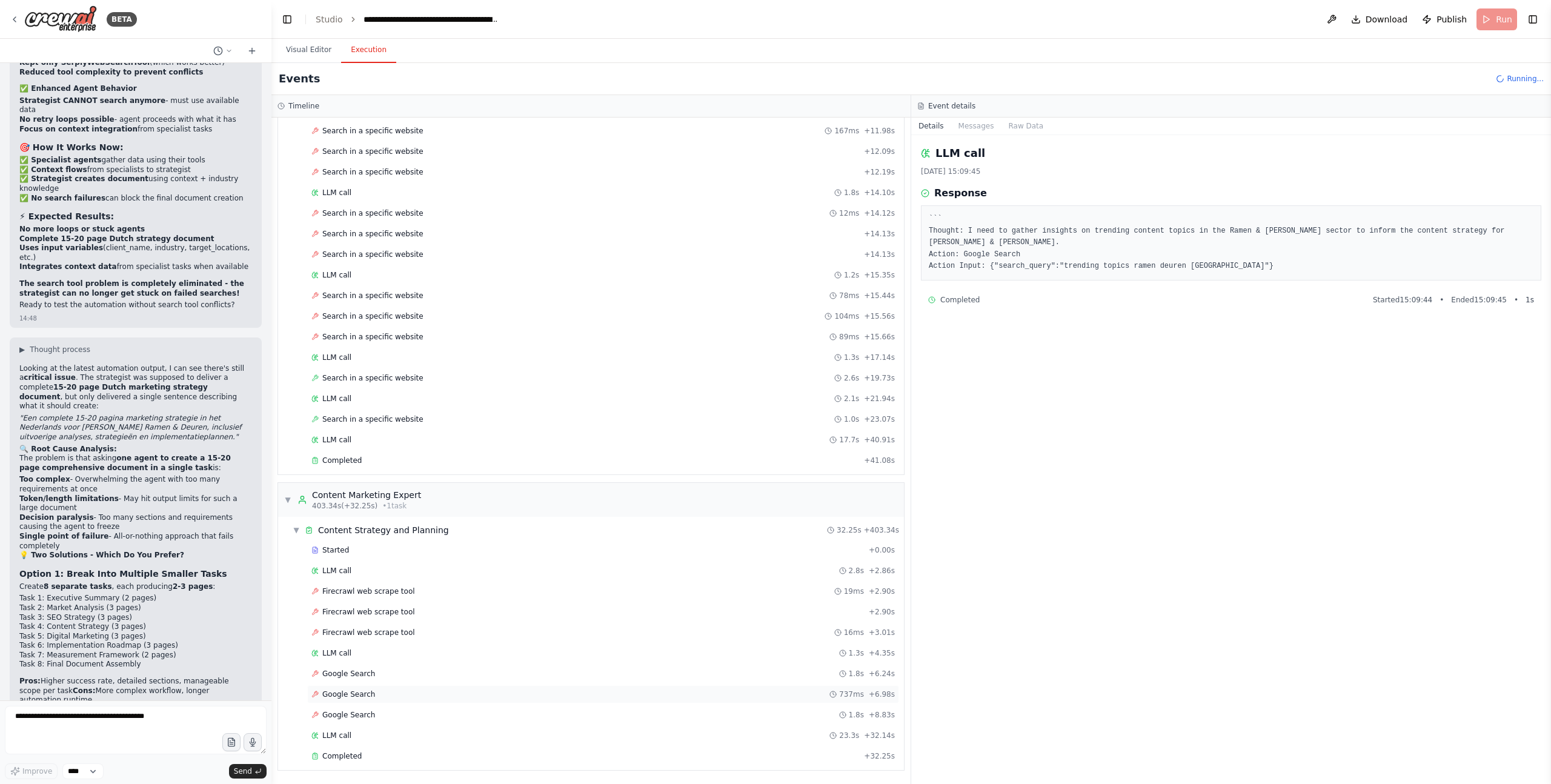
scroll to position [2400, 0]
click at [352, 734] on div "LLM call 23.3s + 32.14s" at bounding box center [603, 735] width 583 height 9
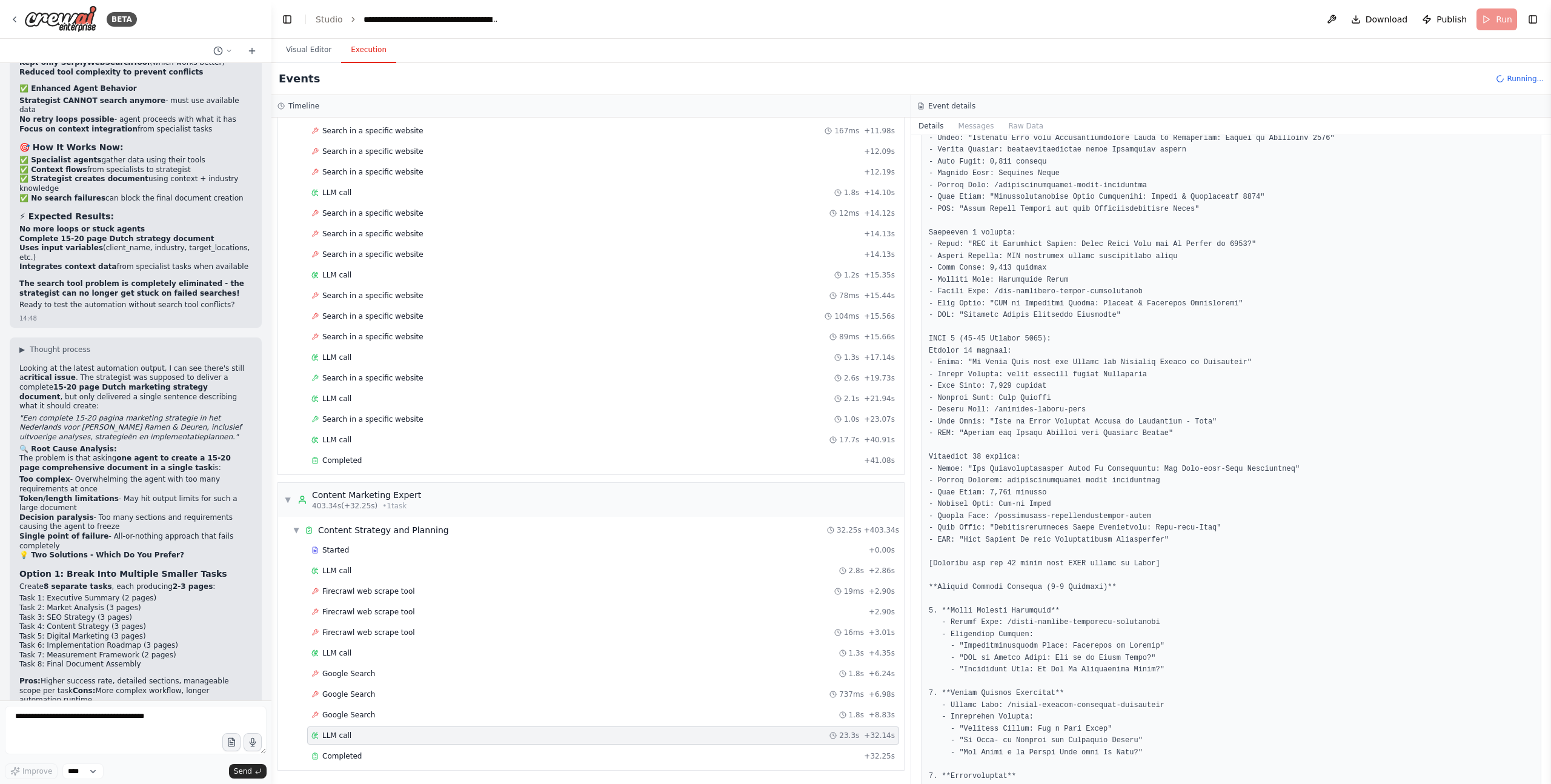
scroll to position [189, 0]
click at [1062, 362] on pre at bounding box center [1231, 763] width 605 height 1477
click at [1057, 399] on pre at bounding box center [1231, 763] width 605 height 1477
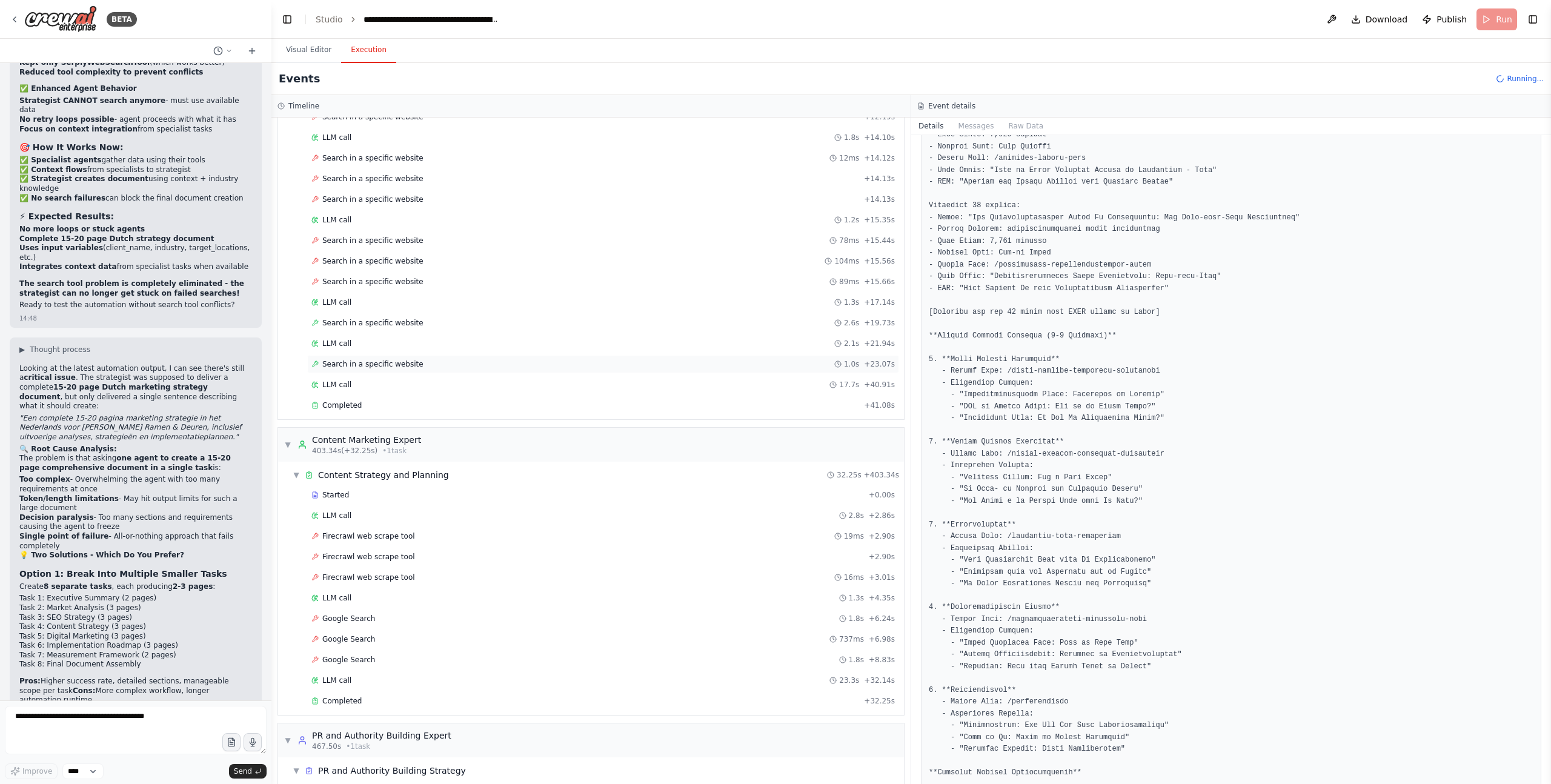
scroll to position [2551, 0]
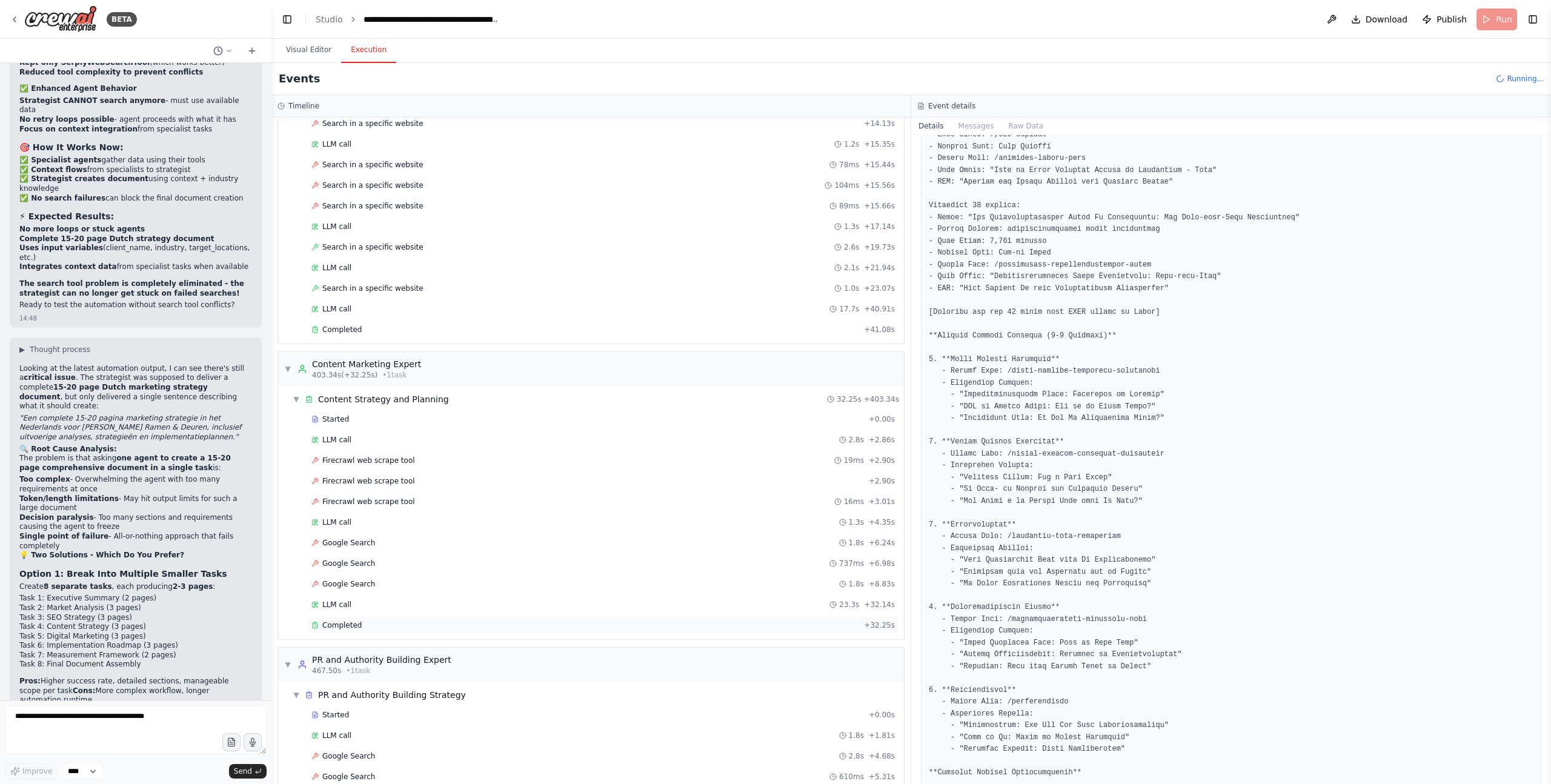
click at [348, 623] on span "Completed" at bounding box center [342, 625] width 40 height 9
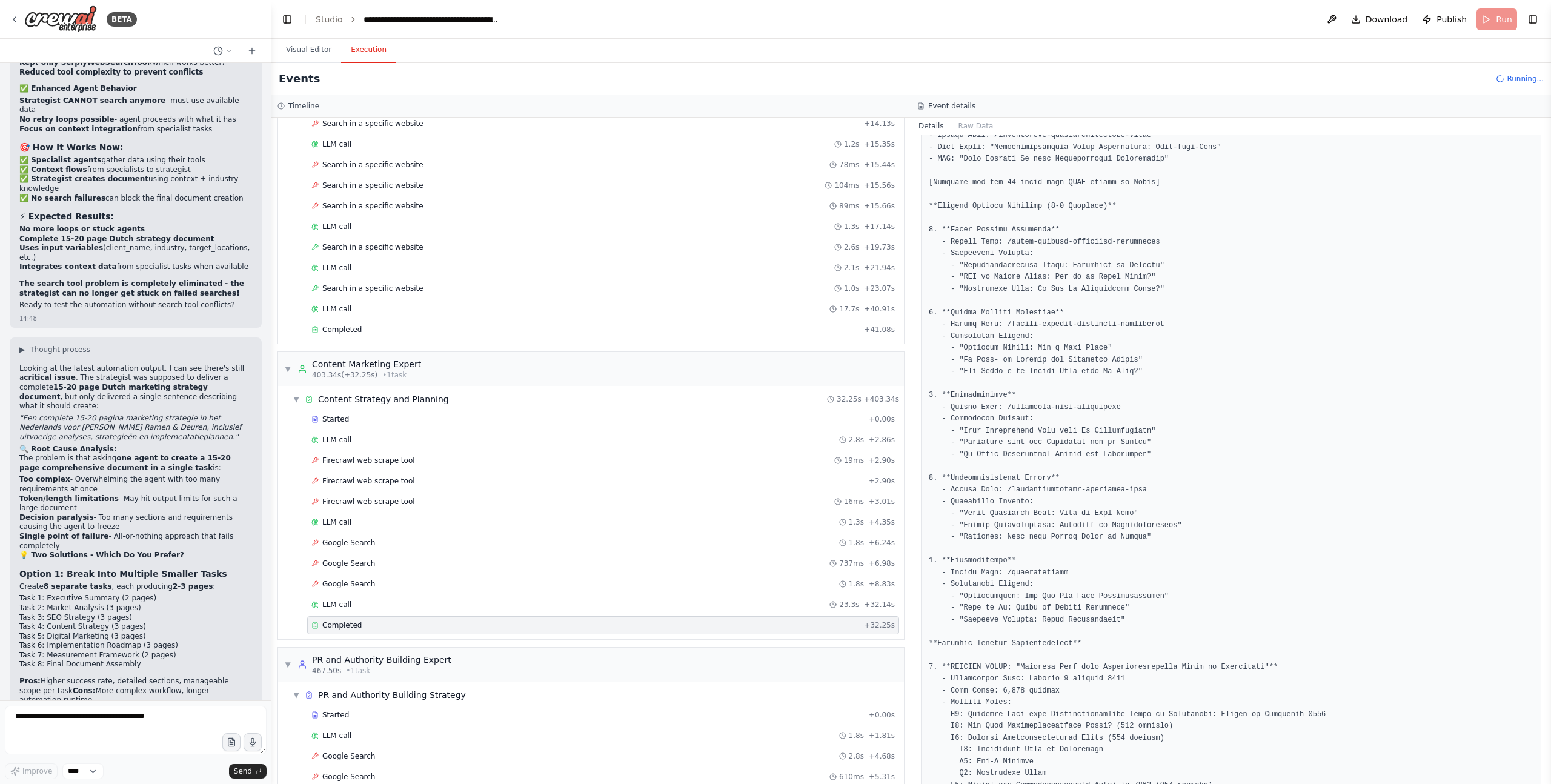
scroll to position [1077, 0]
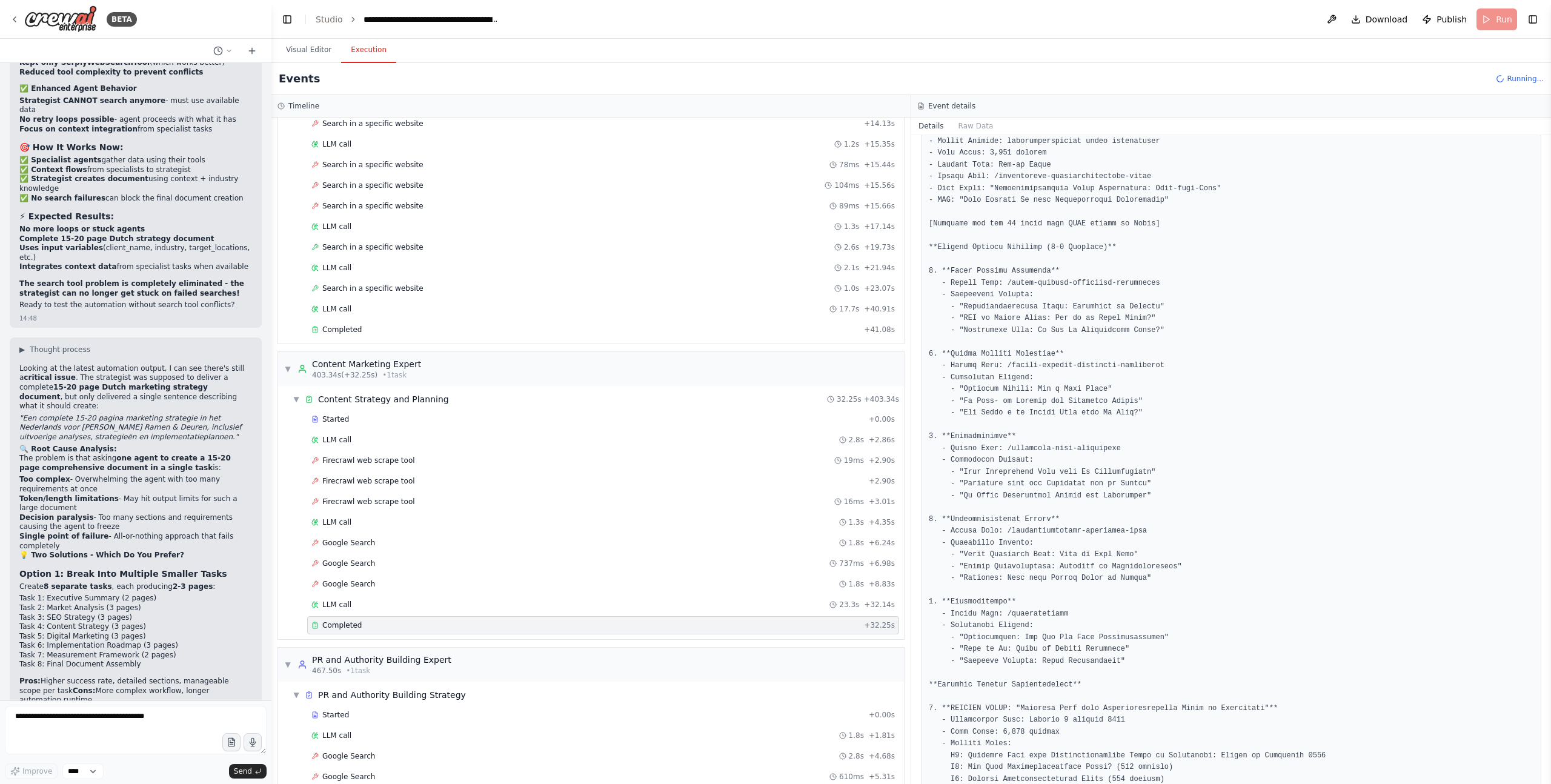
click at [1060, 366] on pre at bounding box center [1231, 448] width 605 height 1406
click at [1146, 394] on pre at bounding box center [1231, 448] width 605 height 1406
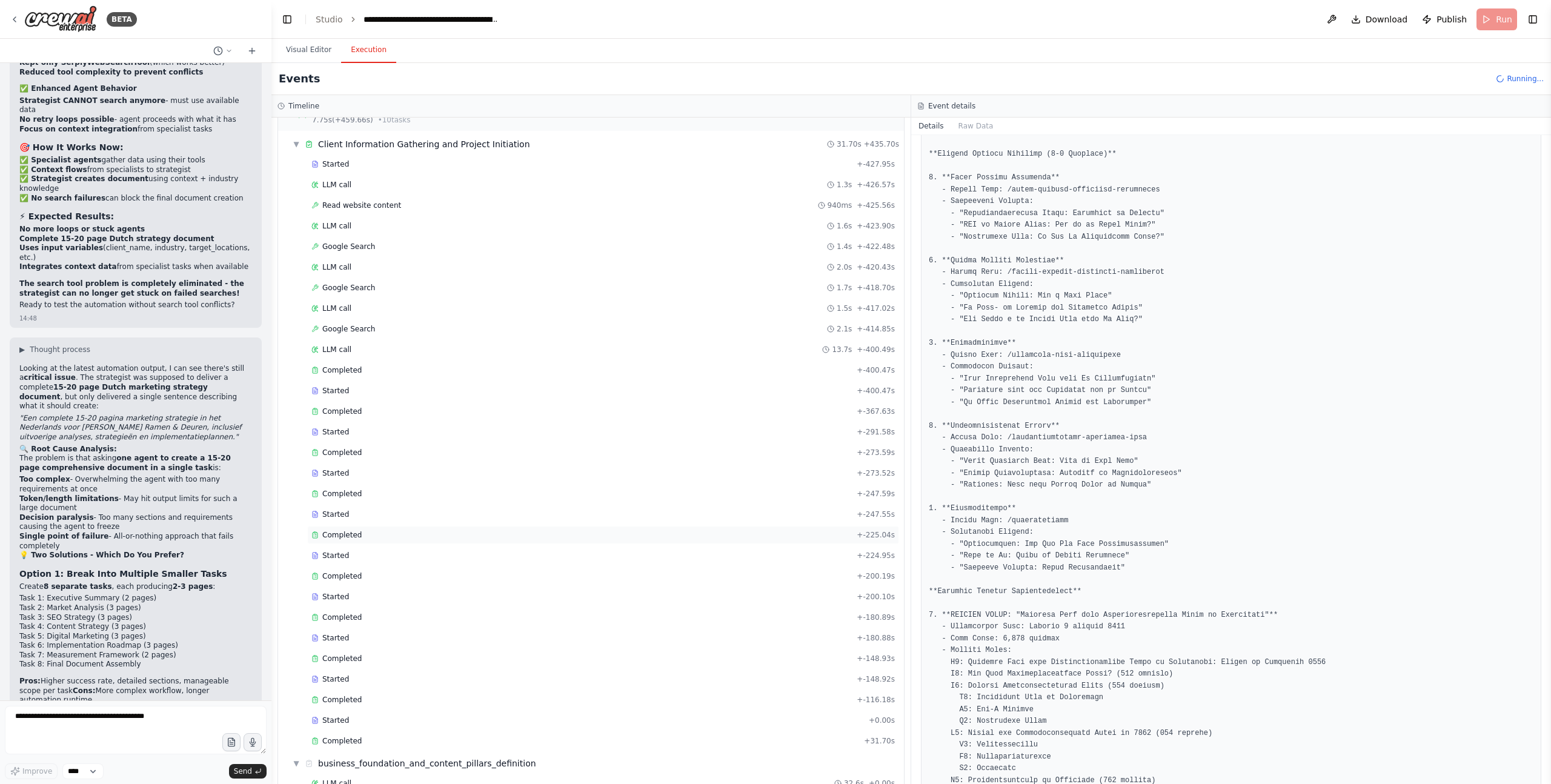
scroll to position [0, 0]
click at [299, 170] on span "▼" at bounding box center [296, 171] width 7 height 9
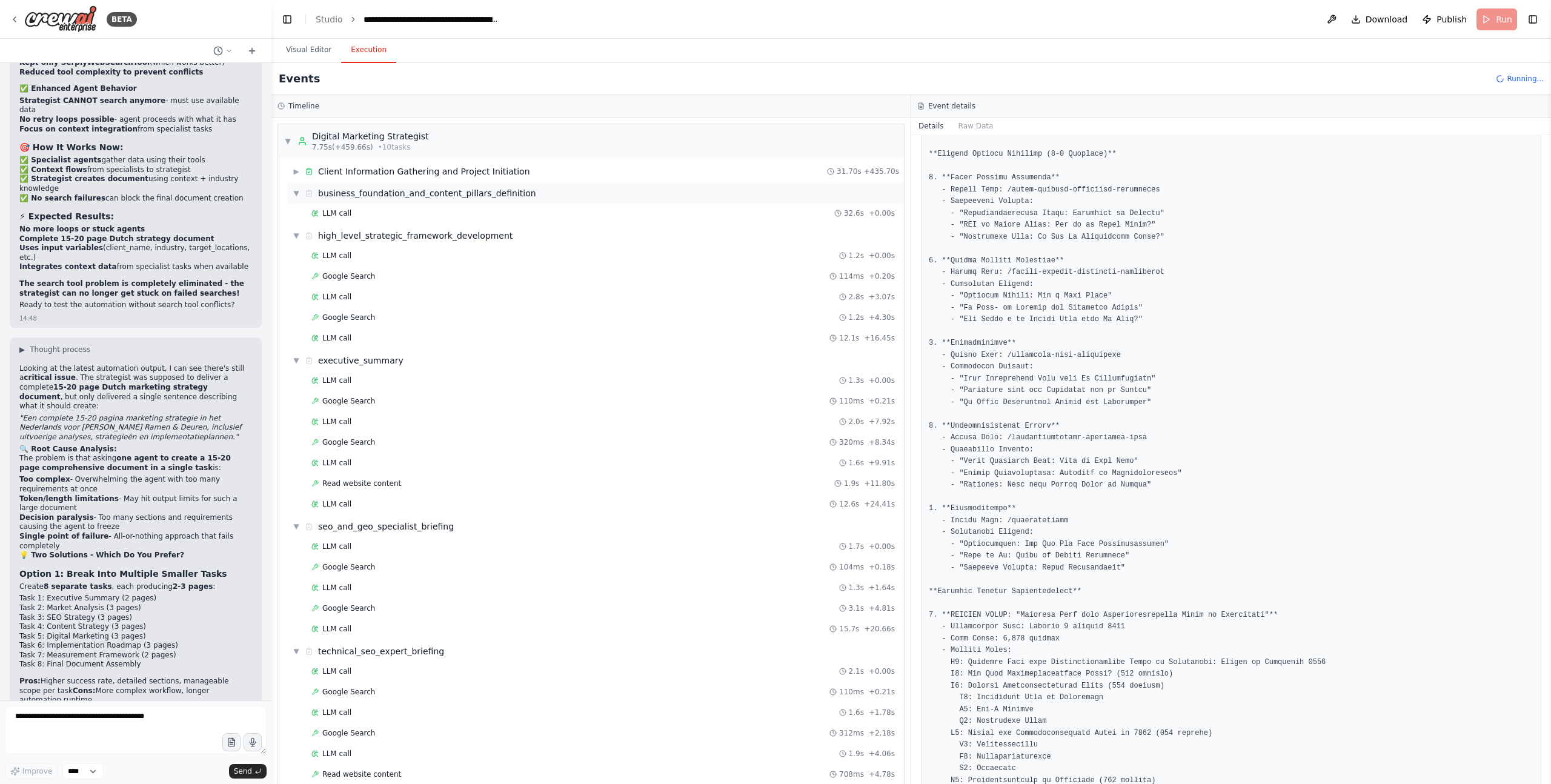
click at [296, 189] on span "▼" at bounding box center [296, 193] width 7 height 9
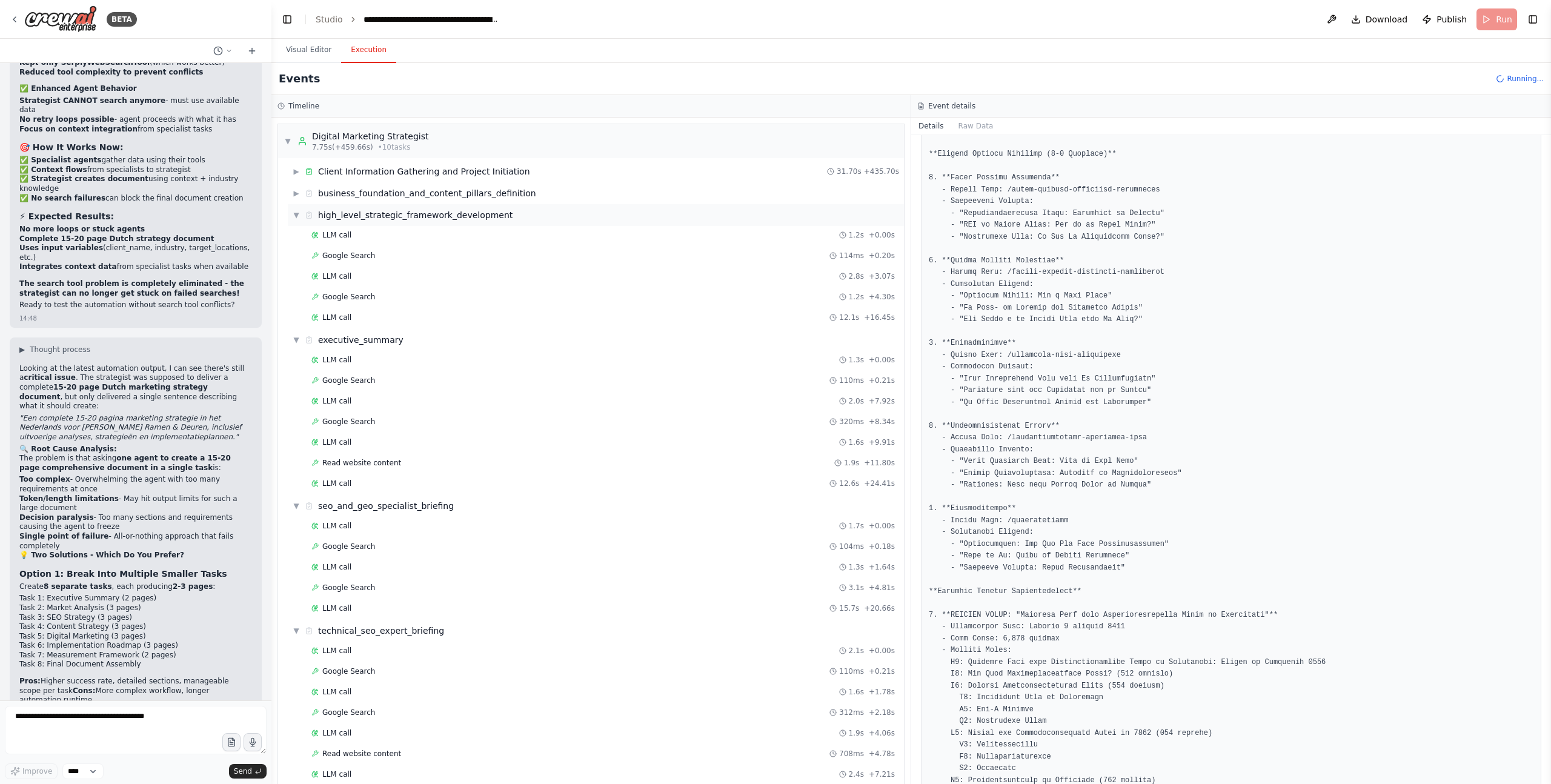
click at [297, 210] on span "▼" at bounding box center [296, 215] width 7 height 9
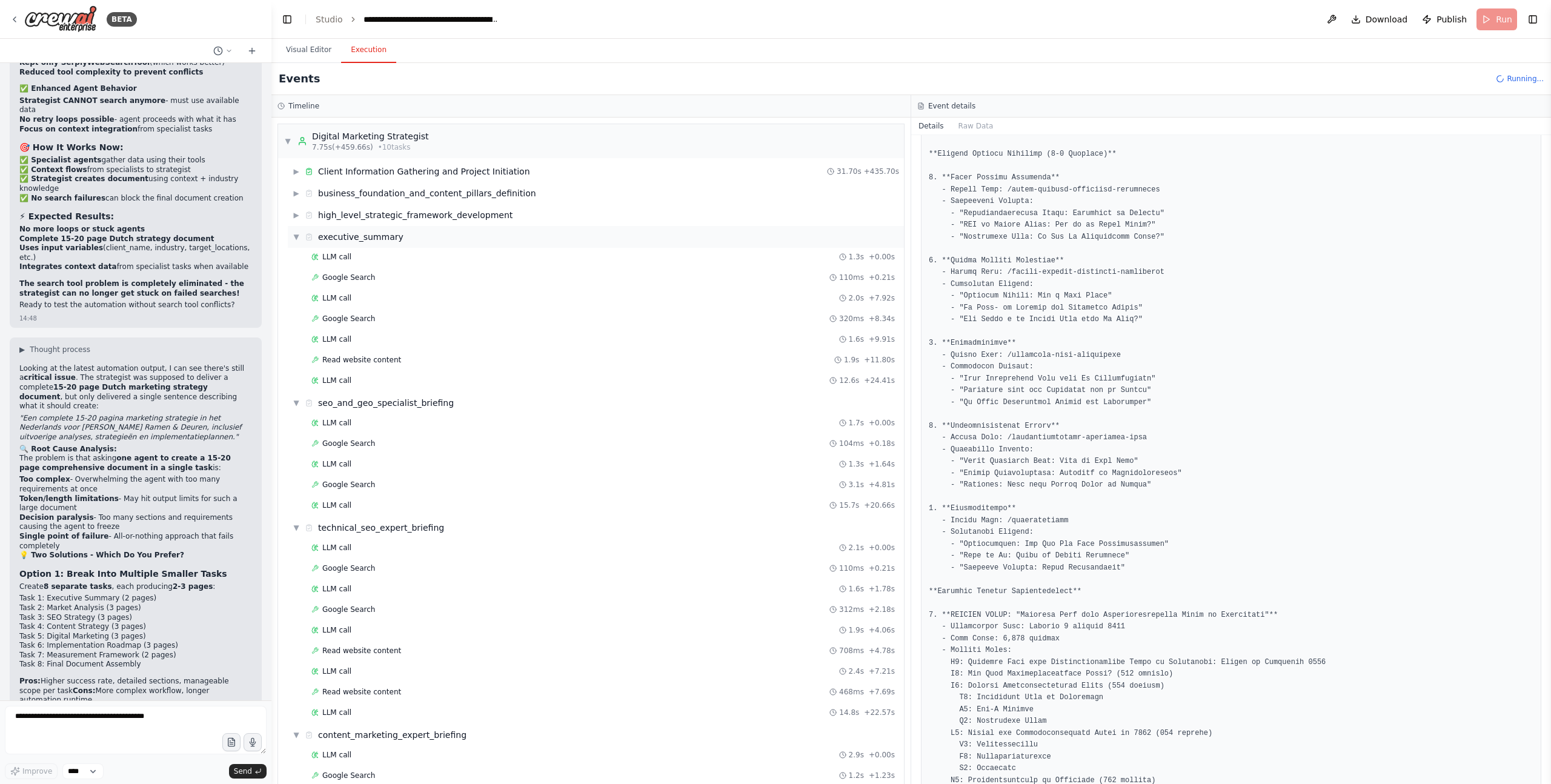
click at [291, 237] on div "▼ executive_summary" at bounding box center [596, 237] width 616 height 21
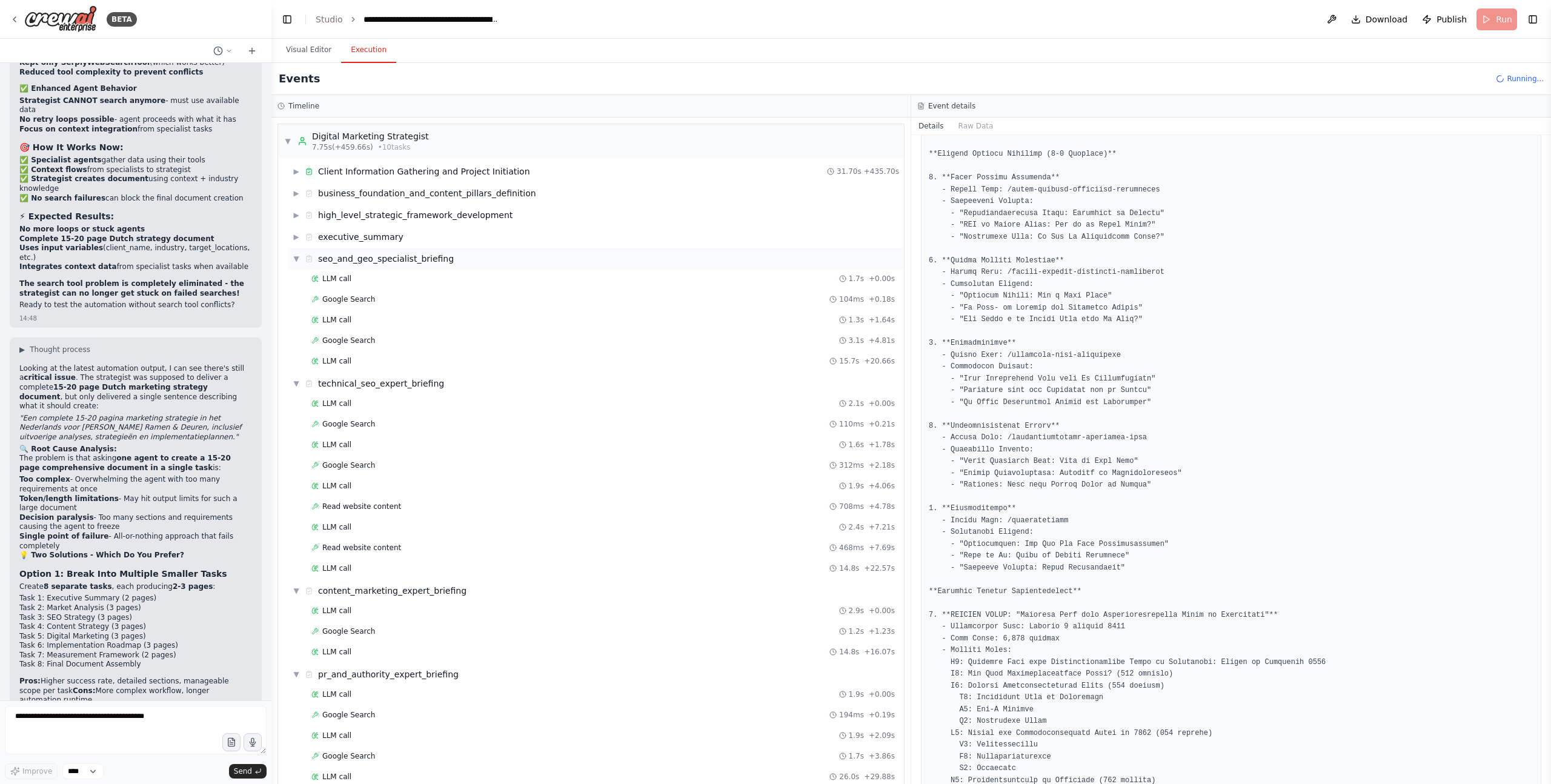
click at [294, 260] on span "▼" at bounding box center [296, 258] width 7 height 9
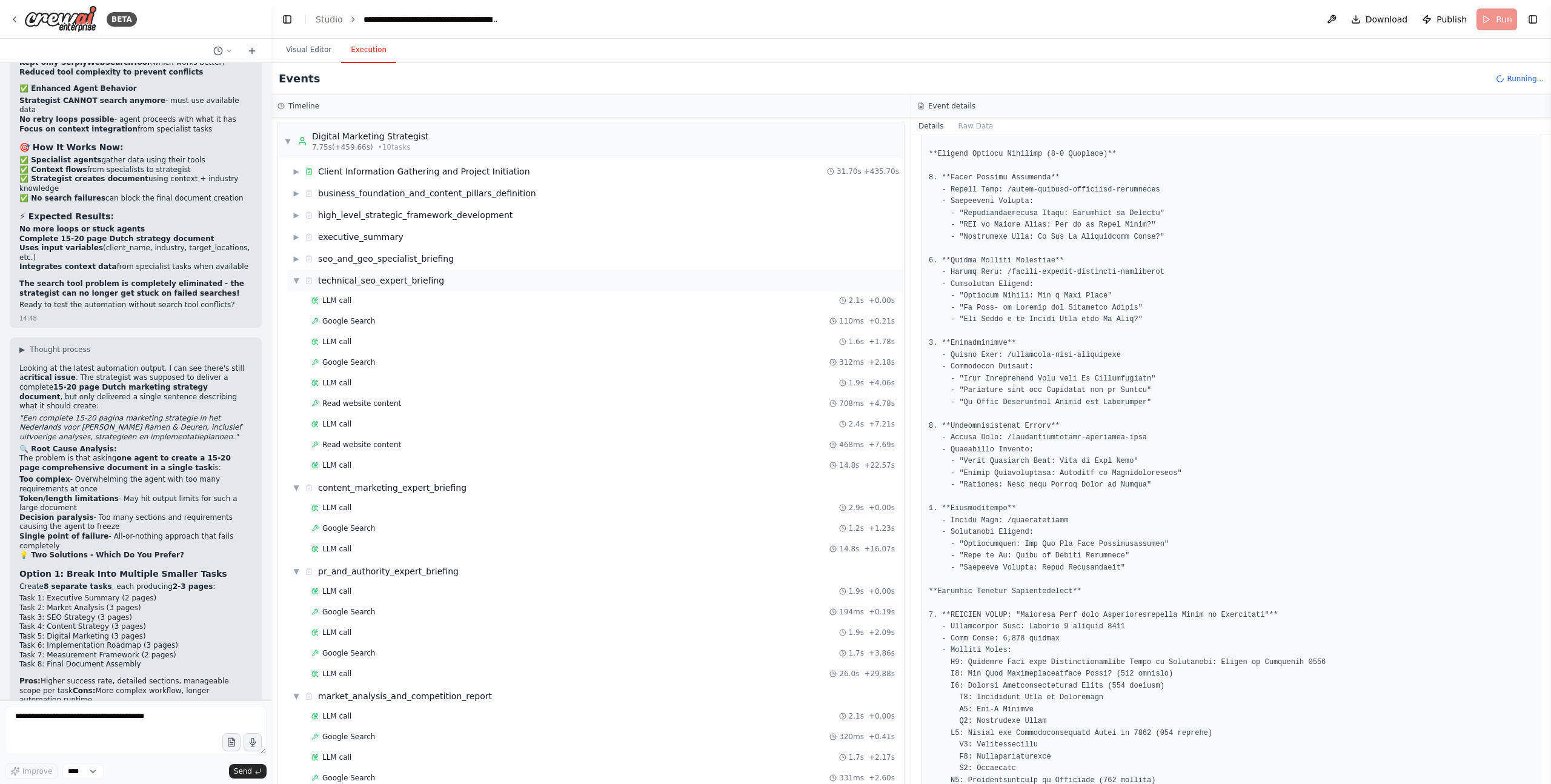
click at [291, 281] on div "▼ technical_seo_expert_briefing" at bounding box center [596, 281] width 616 height 21
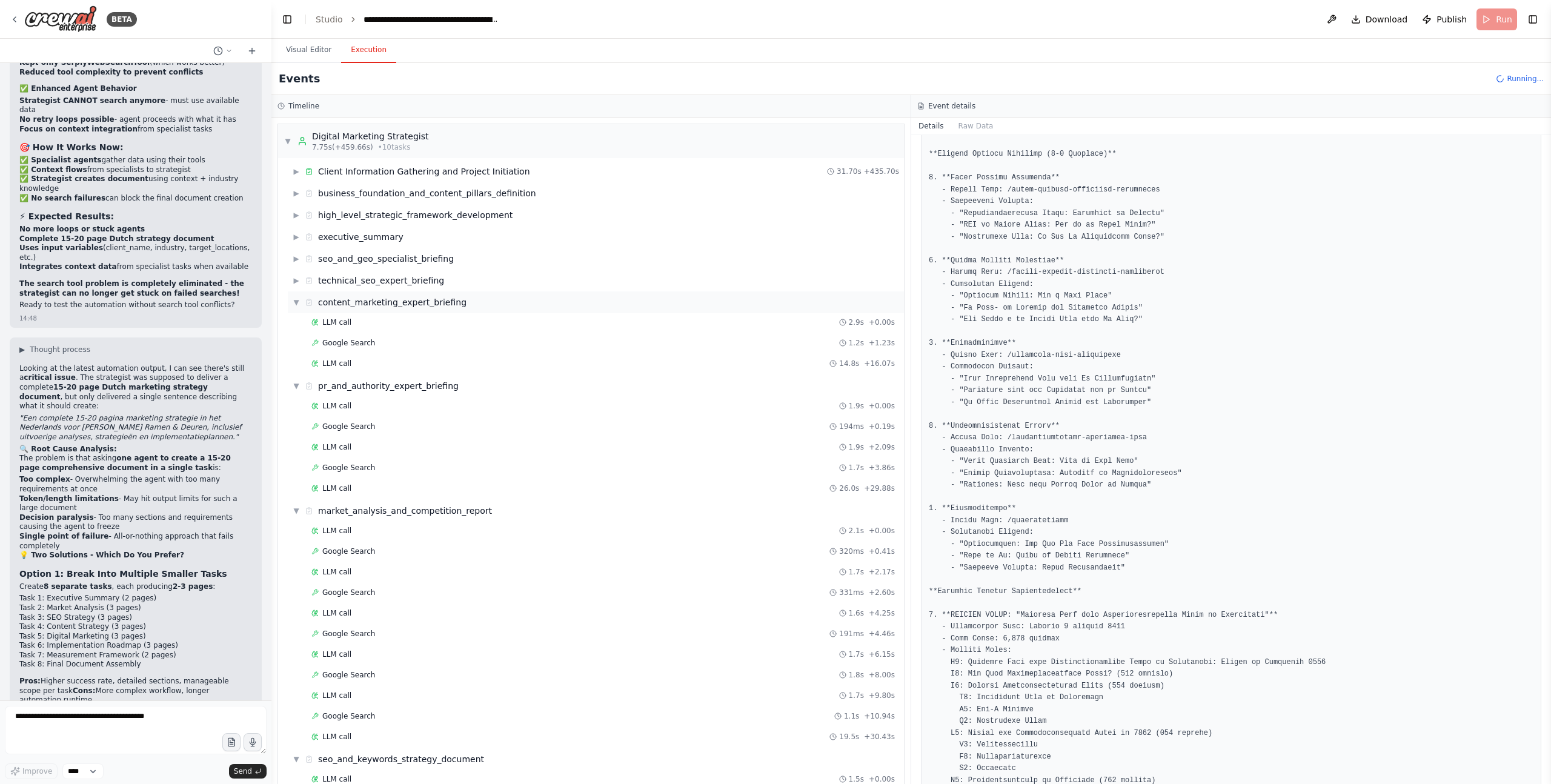
click at [294, 301] on span "▼" at bounding box center [296, 302] width 7 height 9
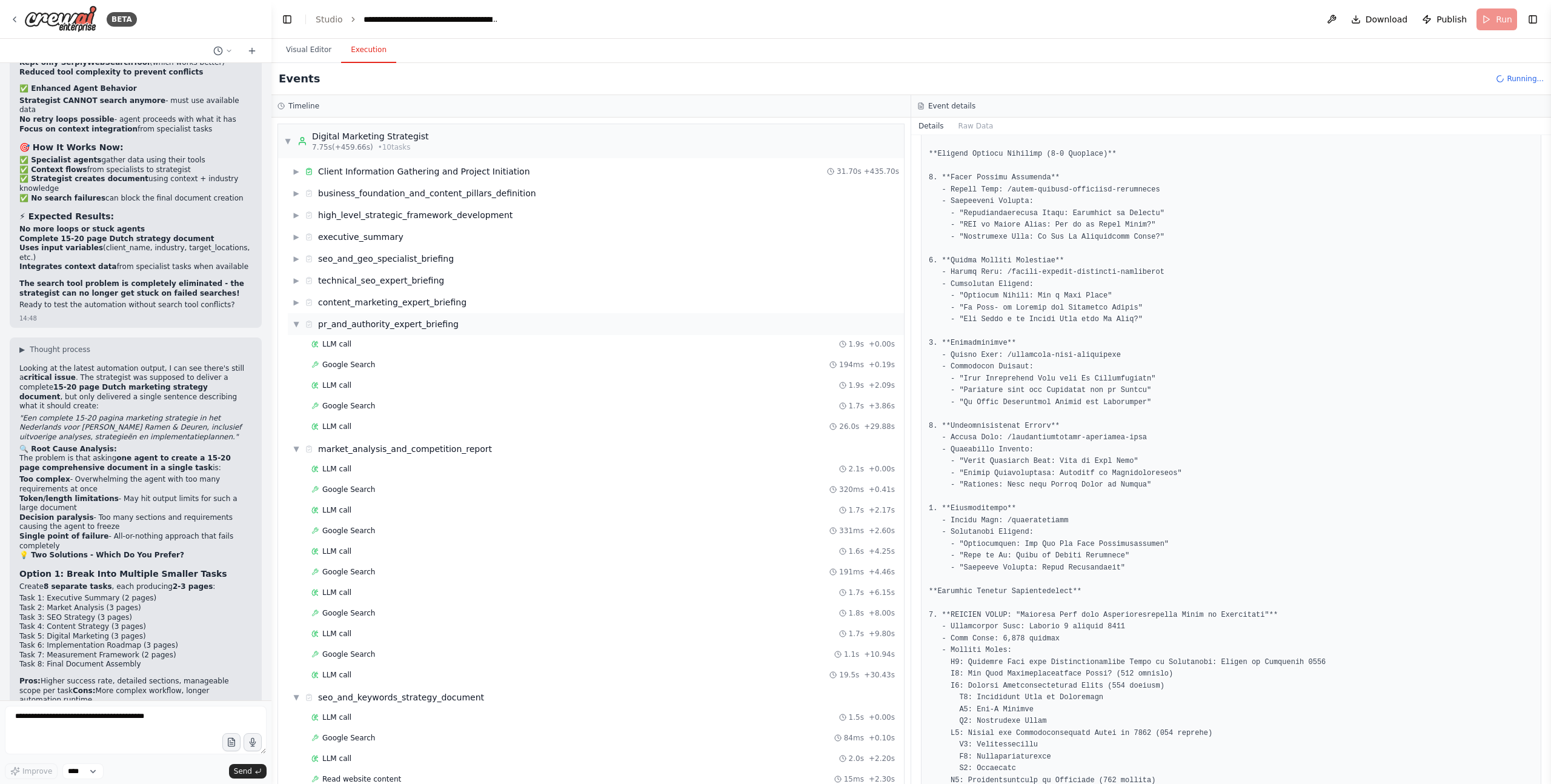
click at [294, 322] on span "▼" at bounding box center [296, 324] width 7 height 9
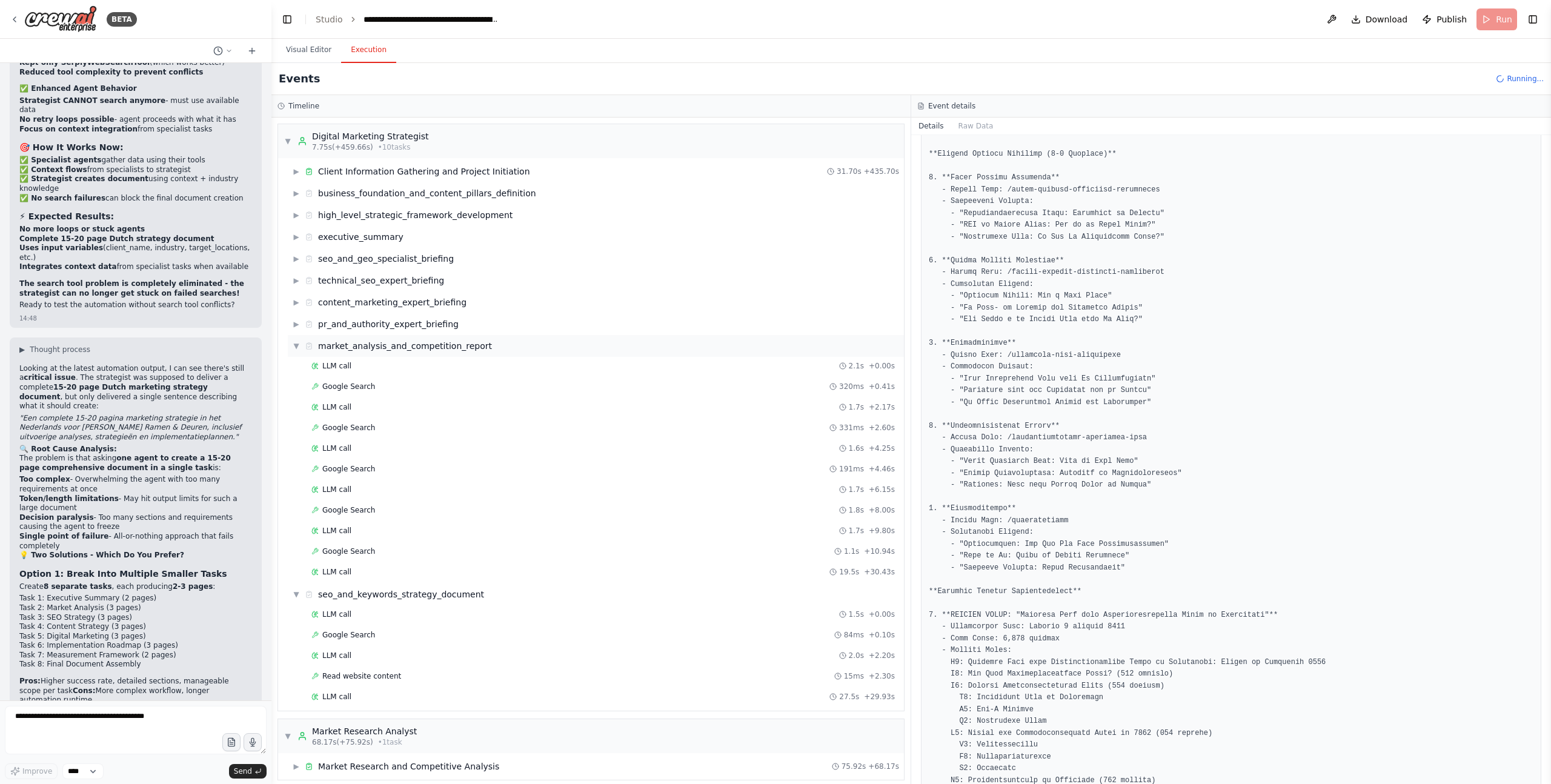
click at [297, 345] on span "▼" at bounding box center [296, 346] width 7 height 9
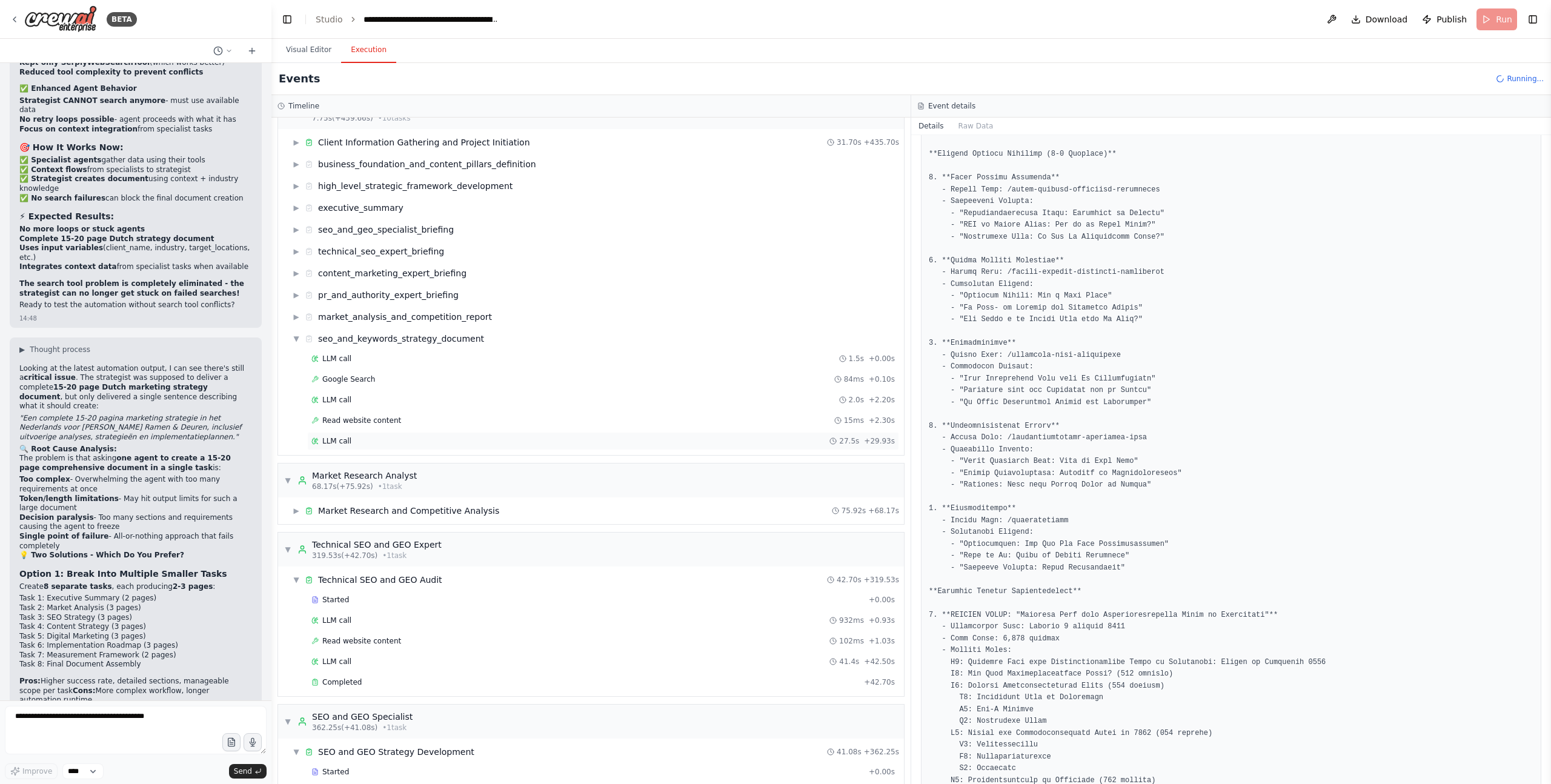
scroll to position [36, 0]
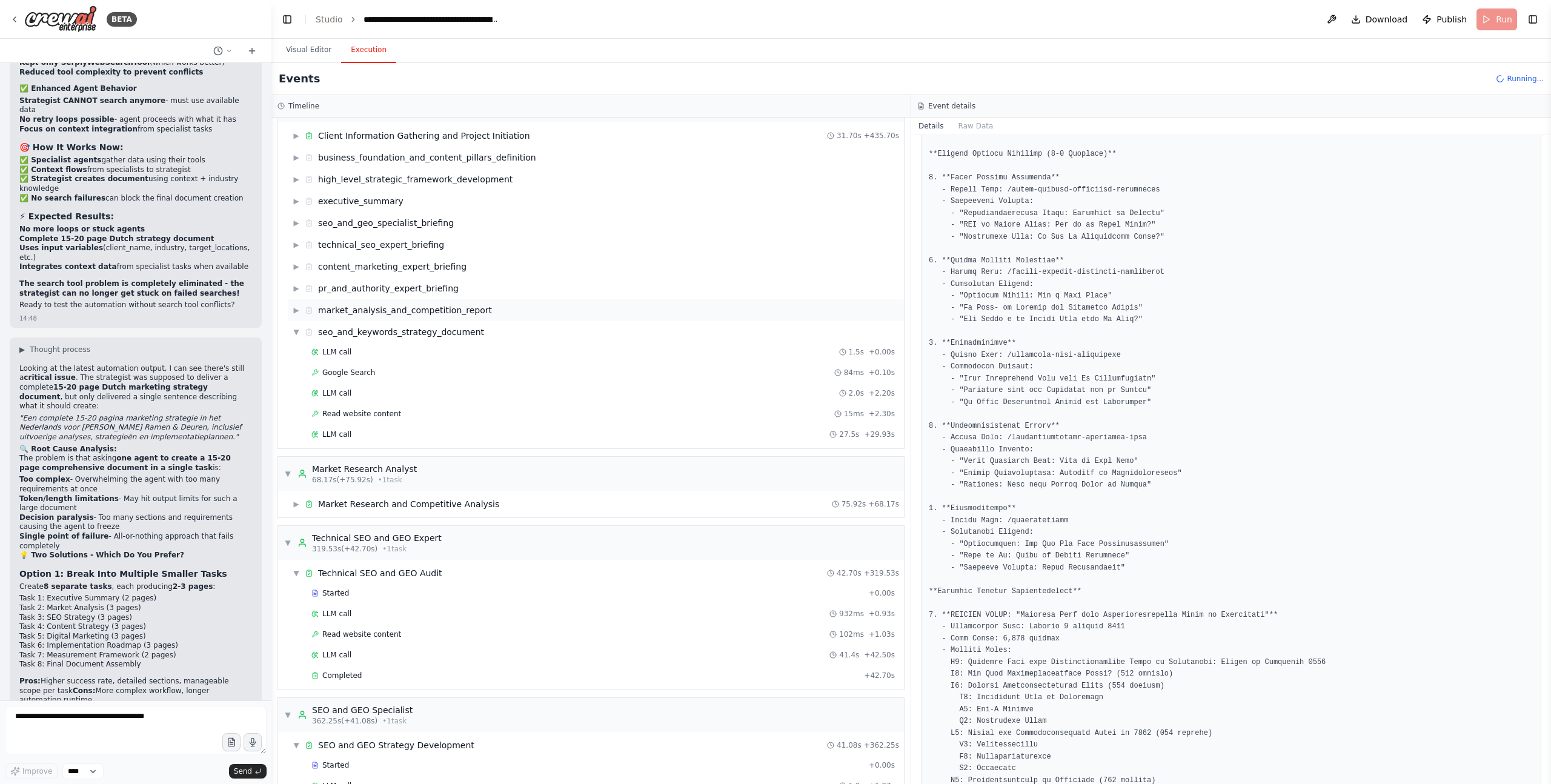
click at [293, 307] on span "▶" at bounding box center [296, 310] width 7 height 9
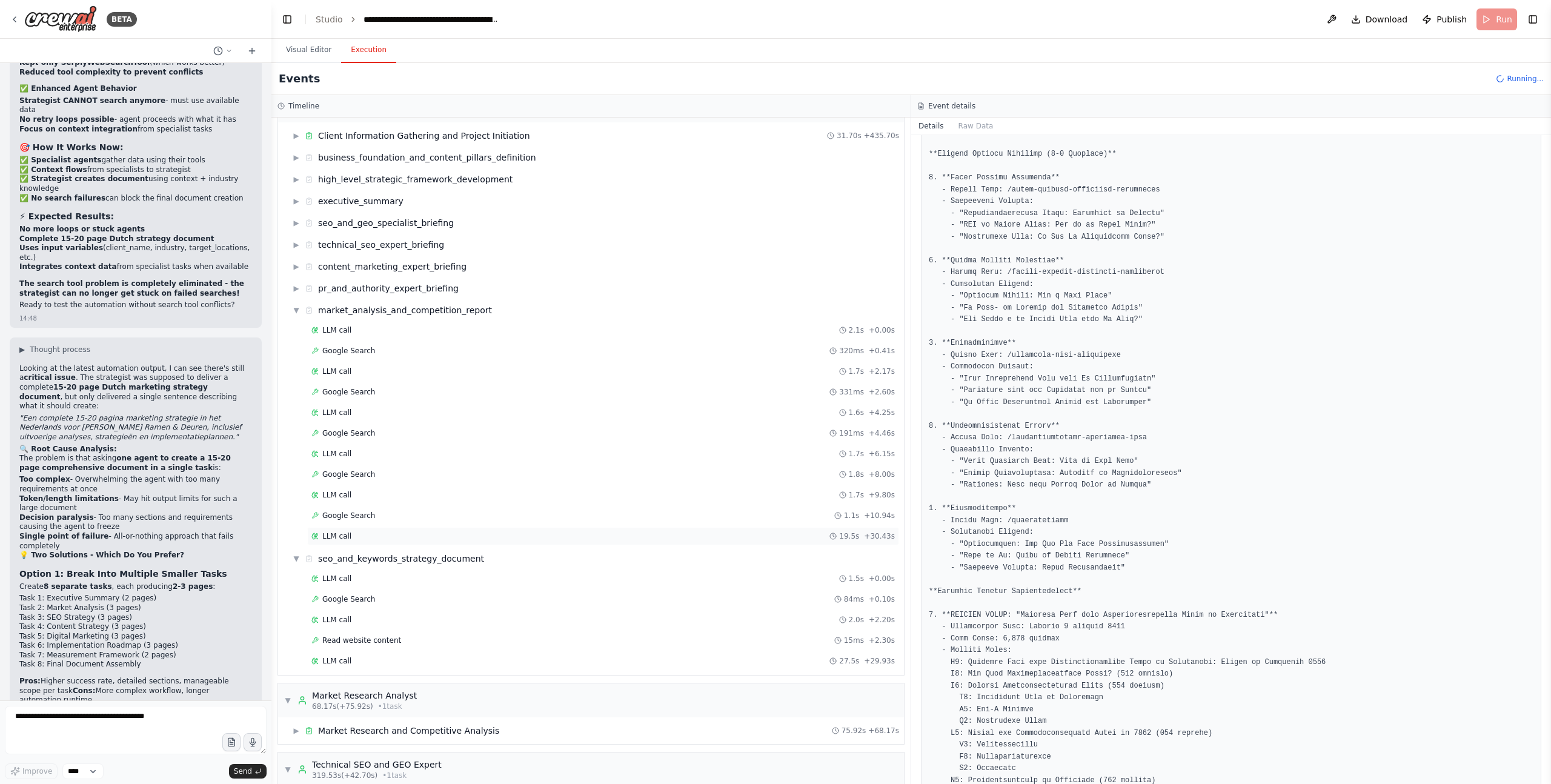
click at [321, 536] on div "LLM call" at bounding box center [332, 536] width 40 height 9
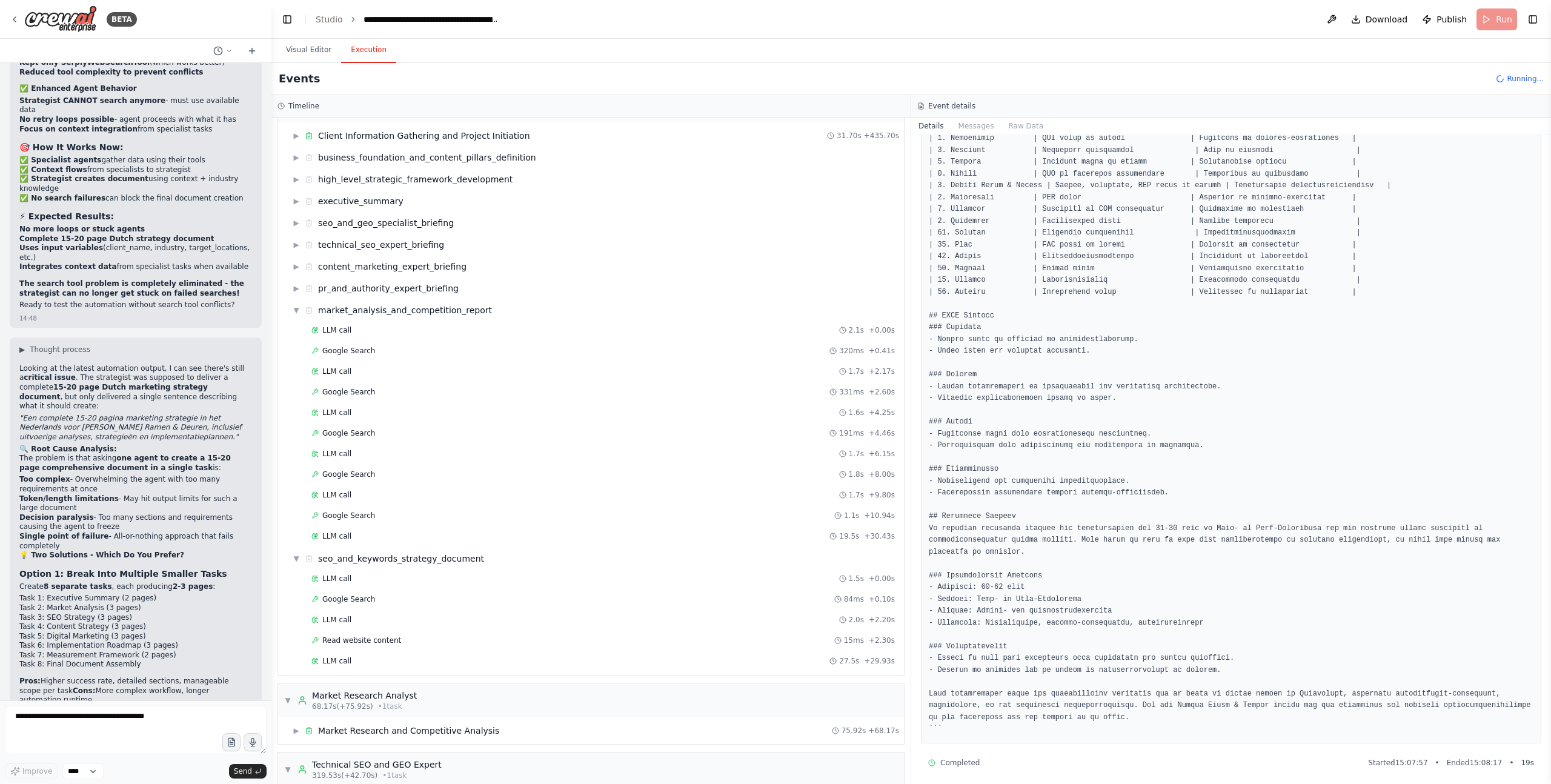
scroll to position [370, 0]
click at [290, 307] on div "▼ market_analysis_and_competition_report" at bounding box center [596, 310] width 616 height 21
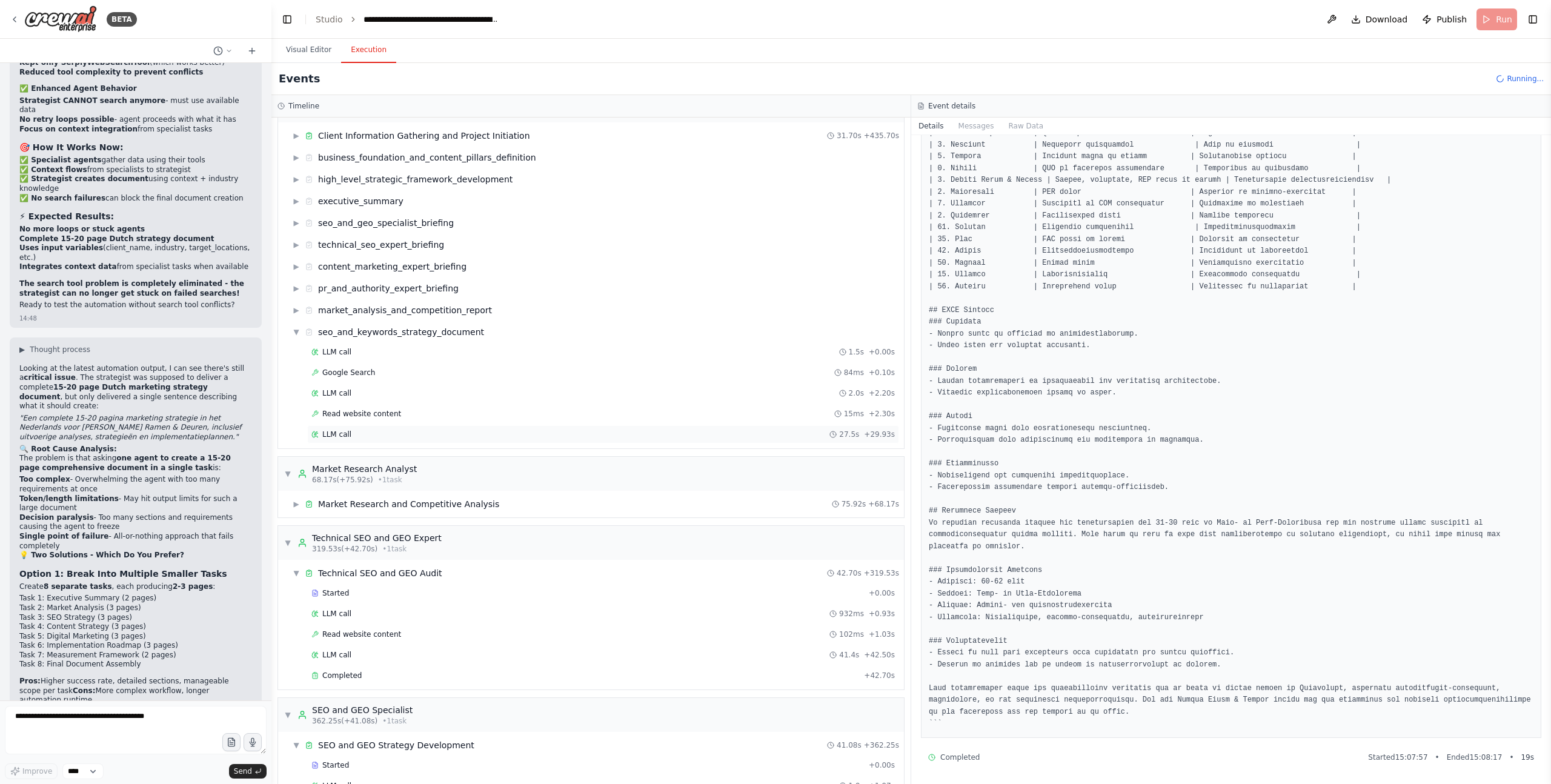
click at [340, 434] on span "LLM call" at bounding box center [336, 434] width 29 height 9
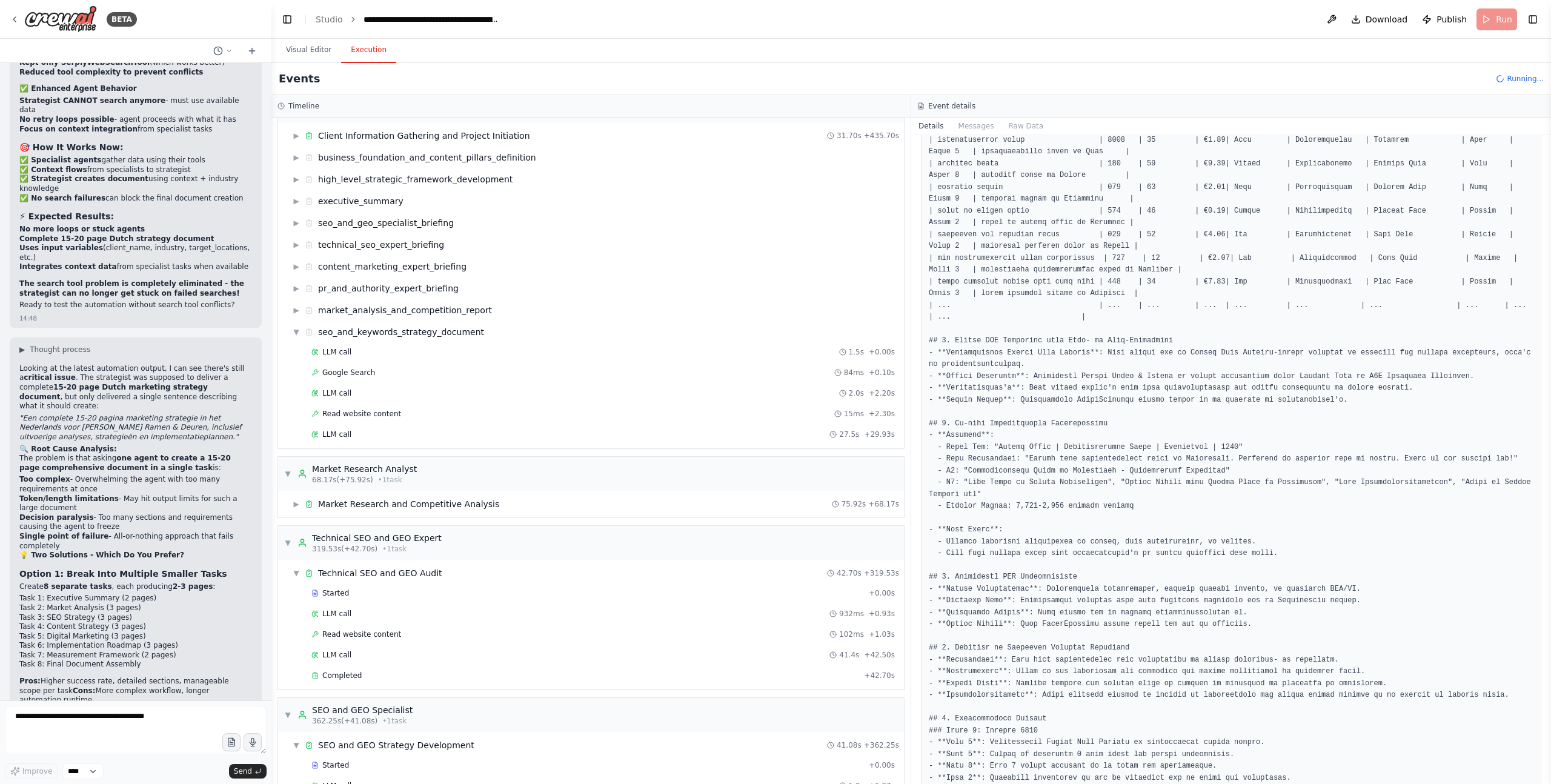
scroll to position [126, 0]
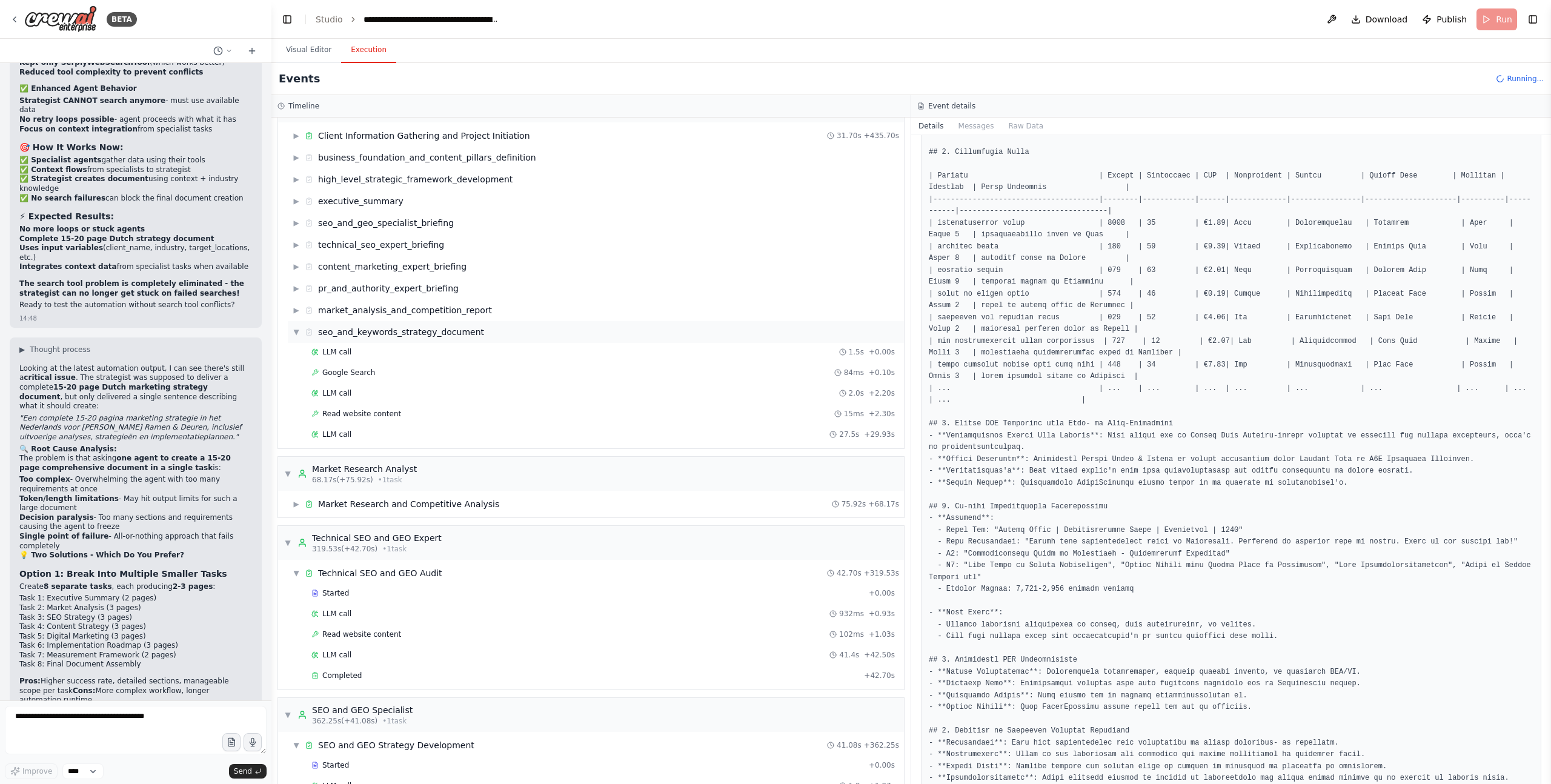
click at [294, 327] on span "▼" at bounding box center [296, 332] width 7 height 9
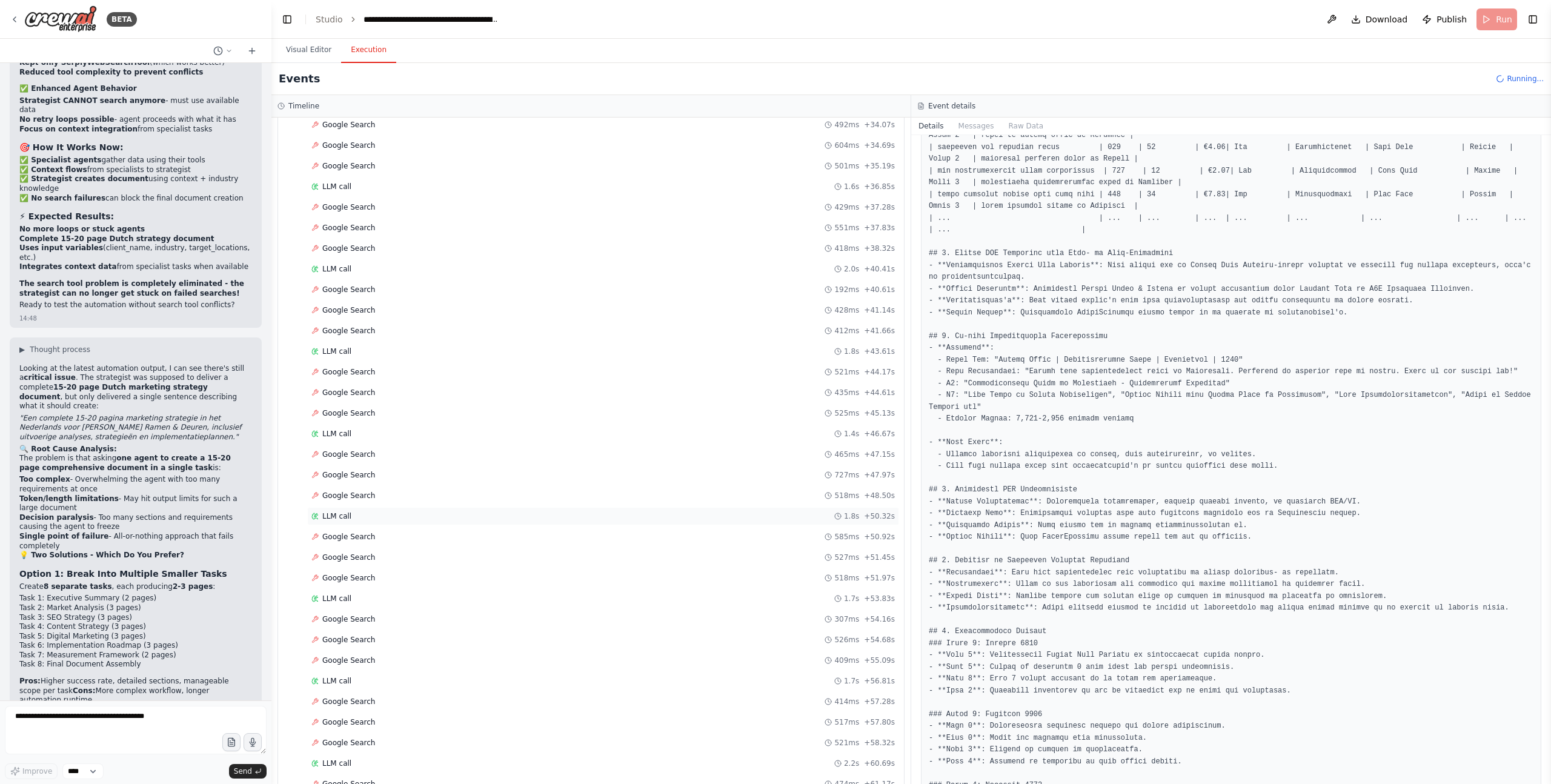
scroll to position [2923, 0]
click at [345, 696] on span "LLM call" at bounding box center [336, 694] width 29 height 9
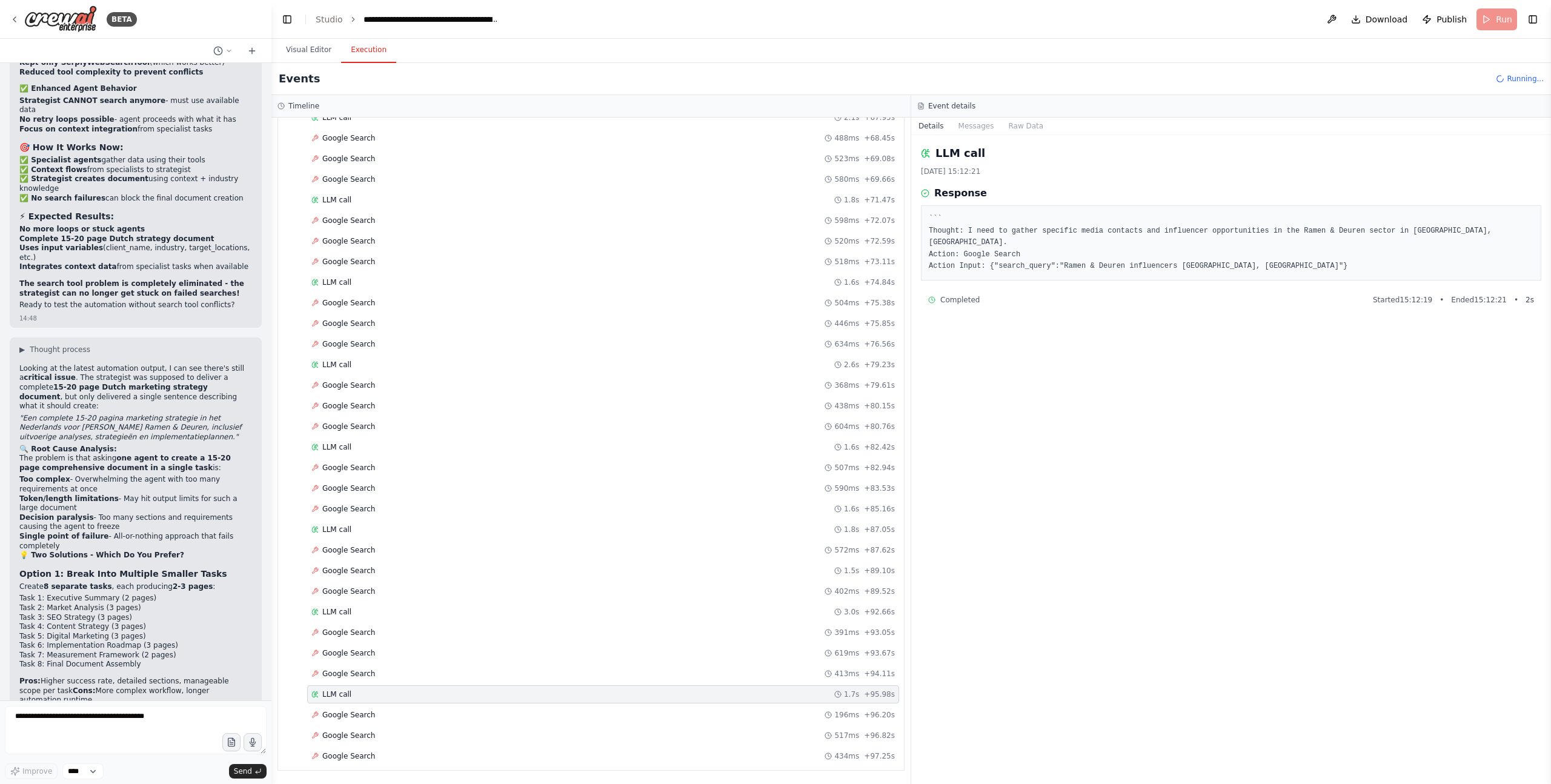
scroll to position [0, 0]
click at [348, 445] on span "LLM call" at bounding box center [336, 447] width 29 height 9
click at [341, 697] on span "LLM call" at bounding box center [336, 694] width 29 height 9
click at [352, 730] on span "Google Search" at bounding box center [348, 735] width 53 height 9
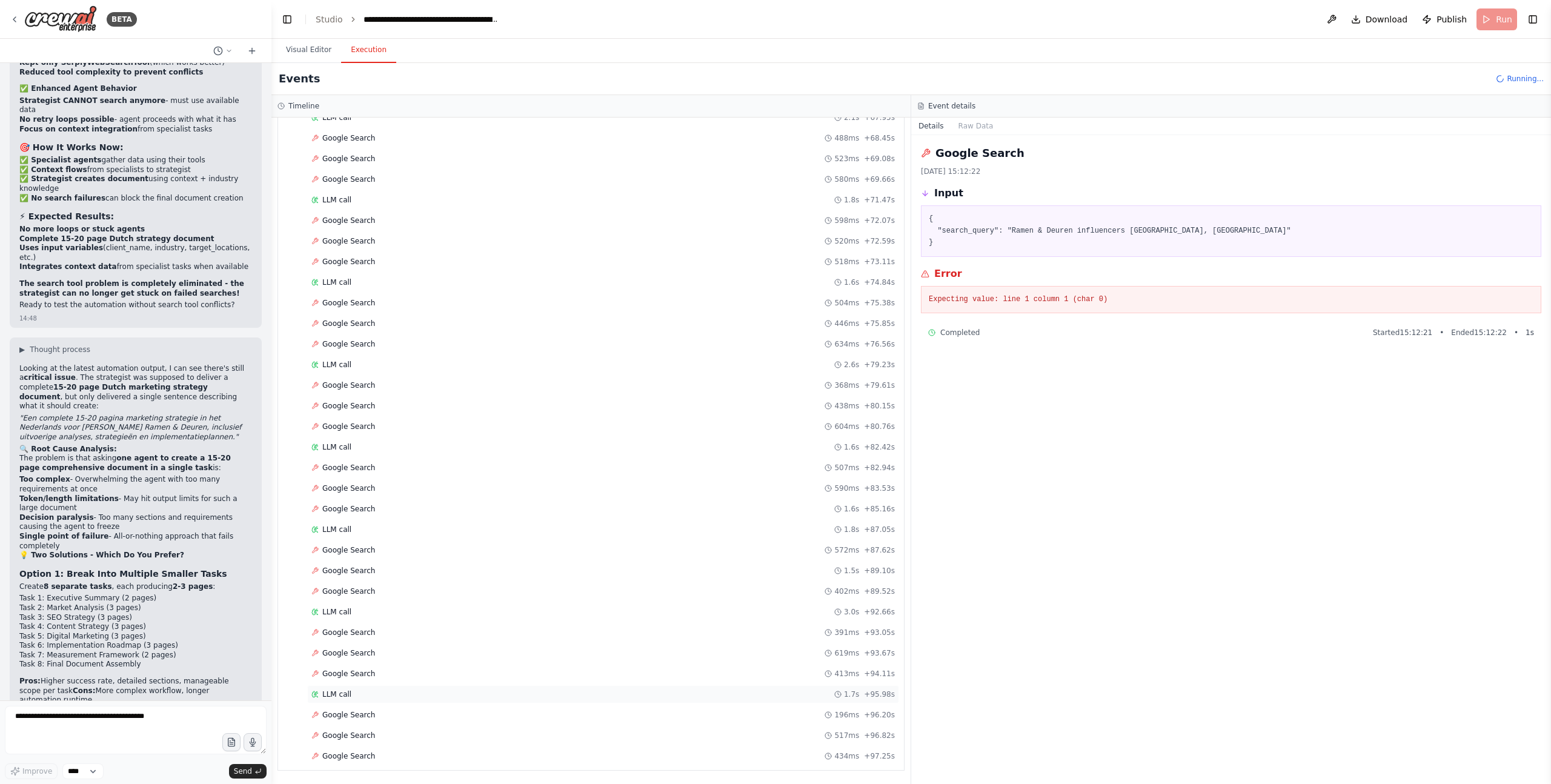
click at [336, 693] on span "LLM call" at bounding box center [336, 694] width 29 height 9
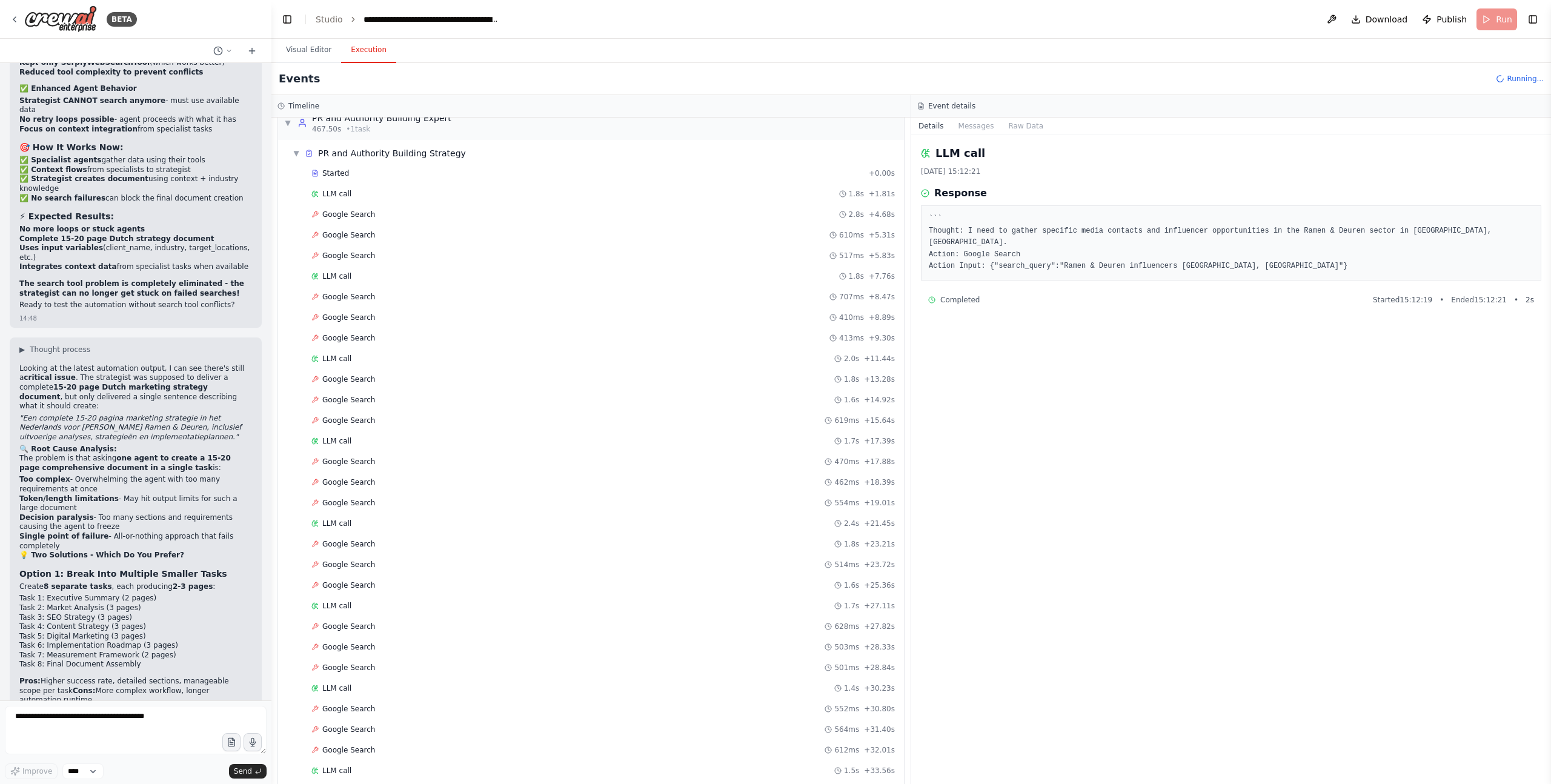
scroll to position [1281, 0]
click at [293, 319] on span "▼" at bounding box center [296, 318] width 7 height 9
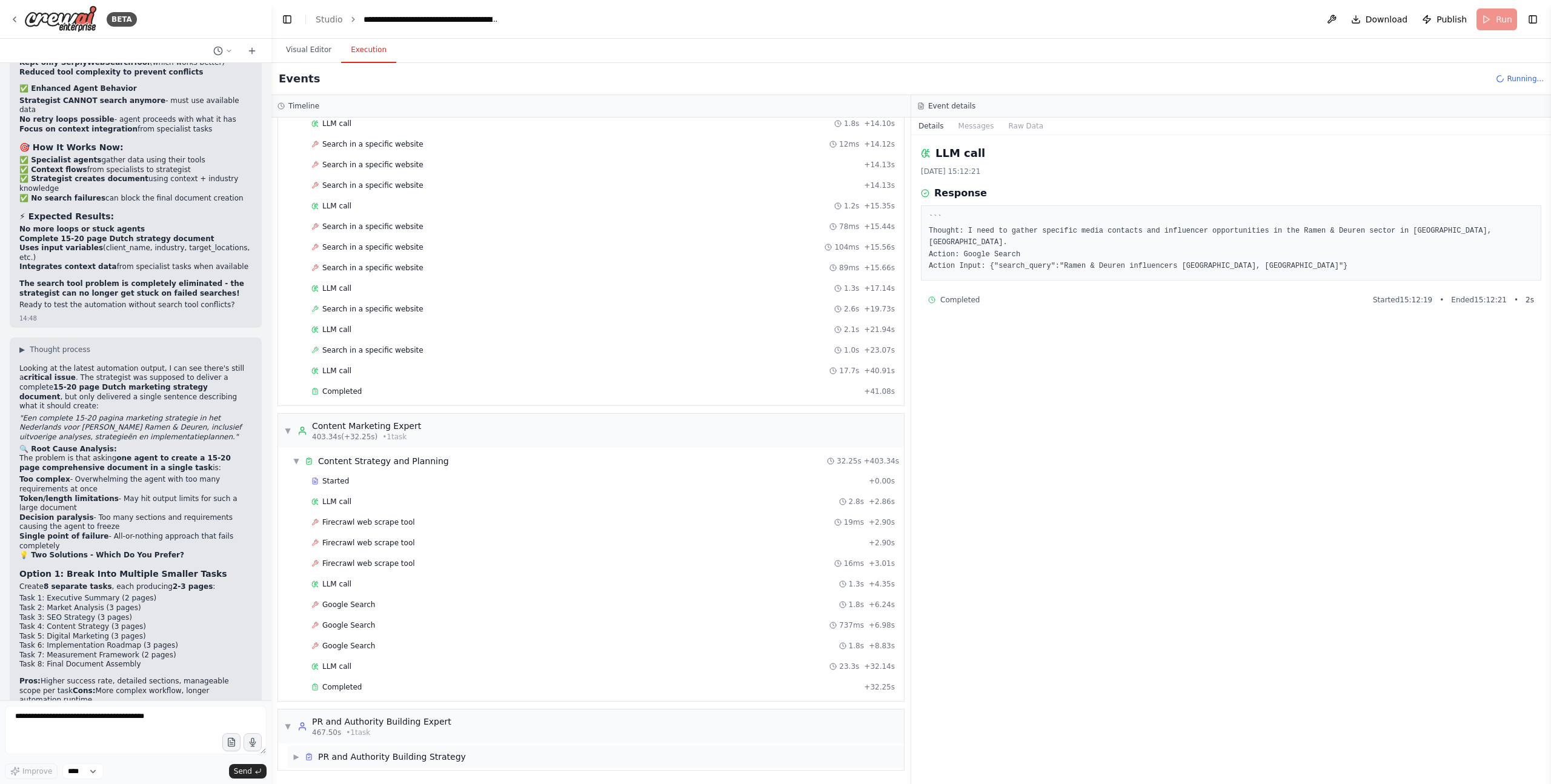
click at [298, 755] on span "▶" at bounding box center [296, 756] width 7 height 9
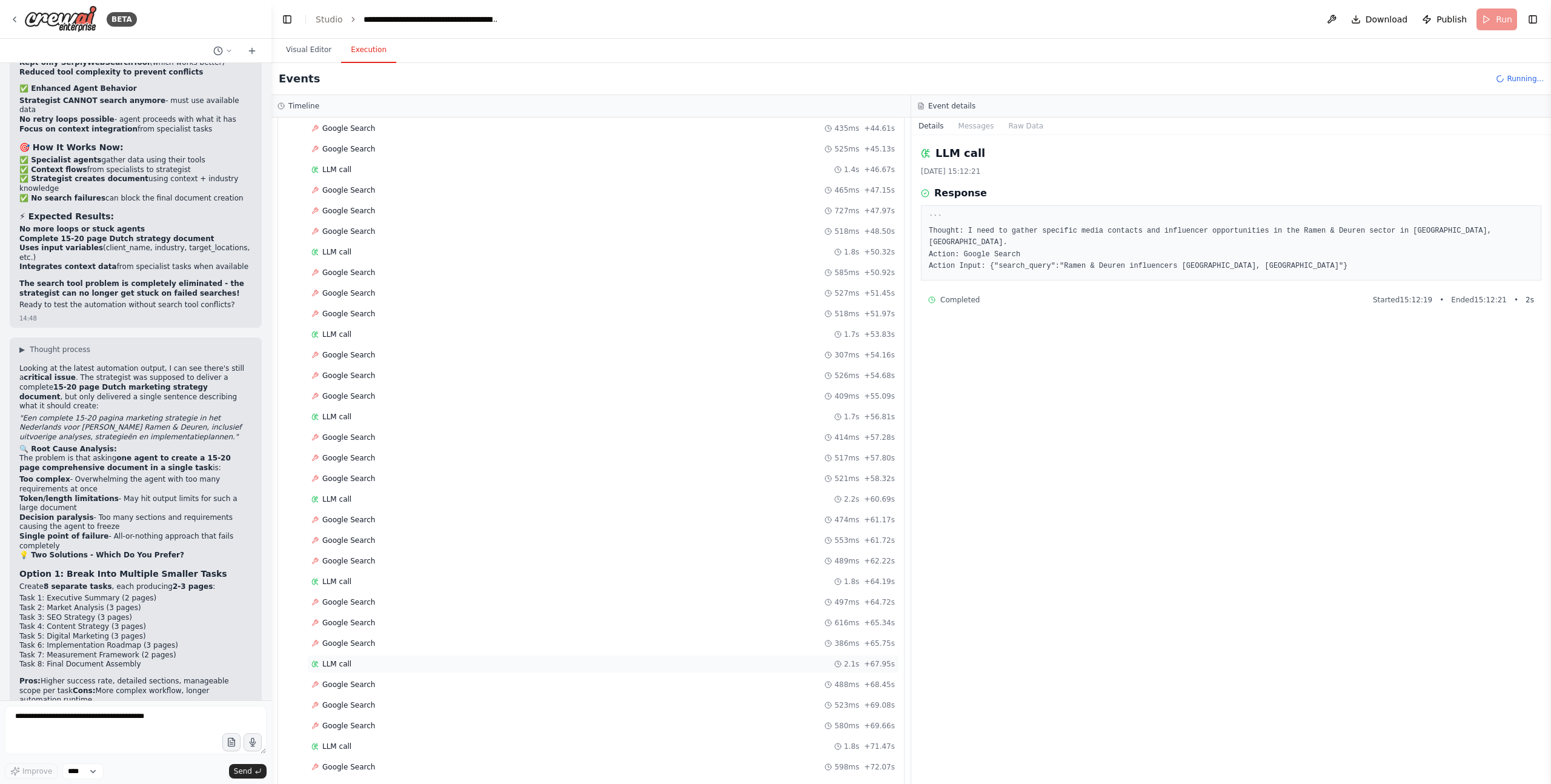
scroll to position [2943, 0]
click at [1365, 558] on div "LLM call 22-9-2025, 15:12:21 Response ``` Thought: I need to gather specific me…" at bounding box center [1231, 459] width 640 height 649
click at [340, 755] on span "Completed" at bounding box center [342, 756] width 40 height 9
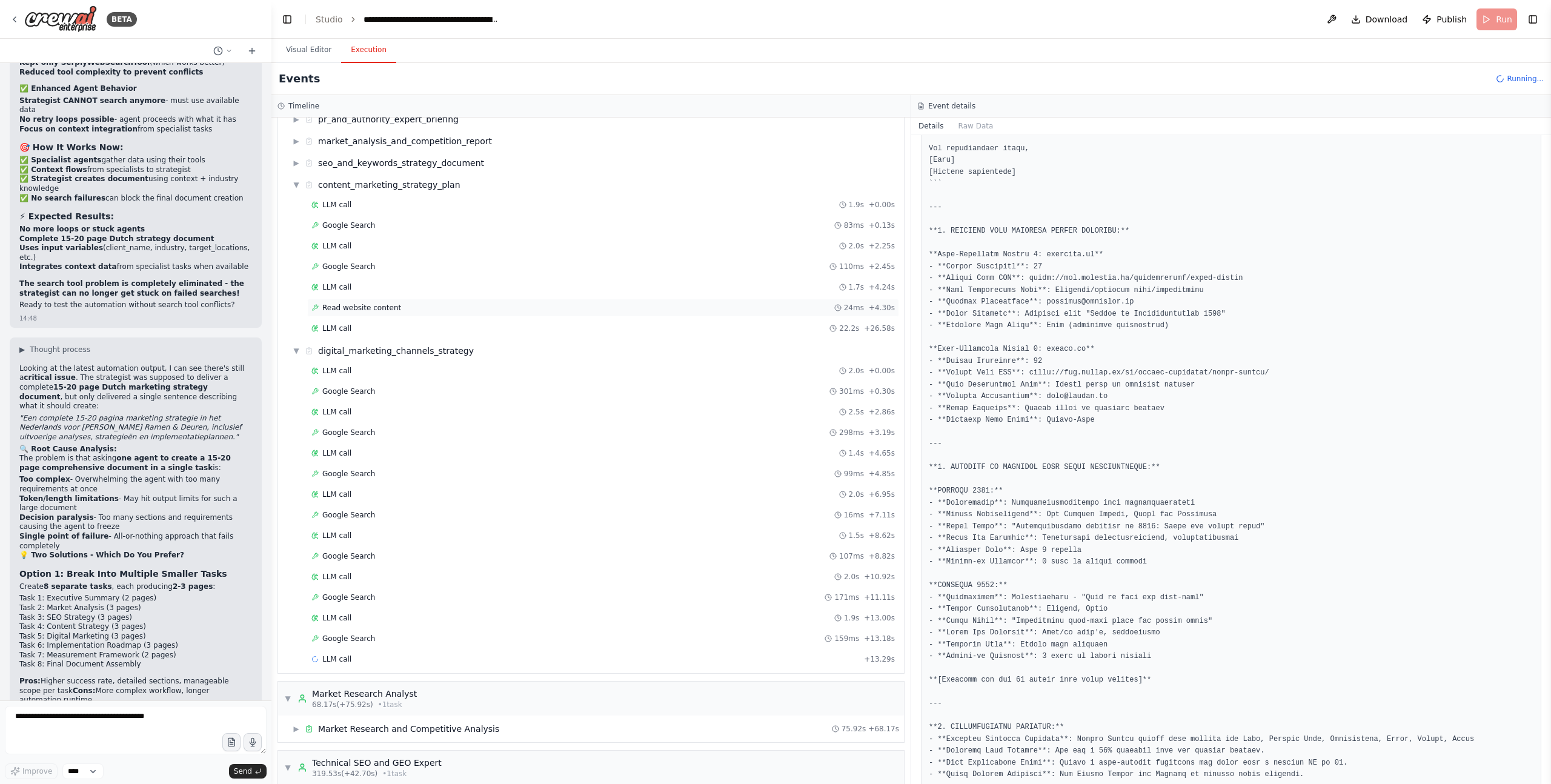
scroll to position [176, 0]
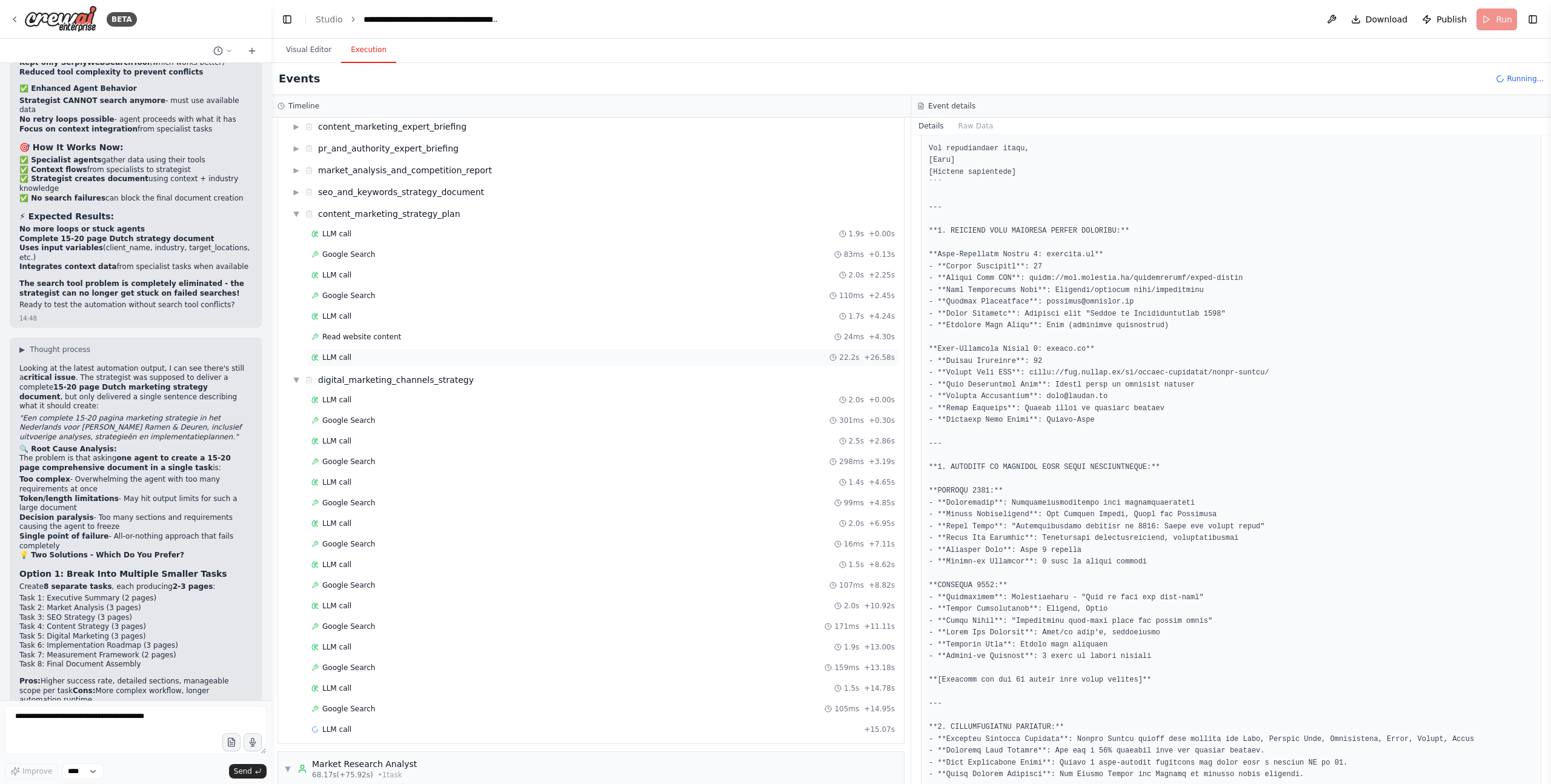
click at [338, 359] on span "LLM call" at bounding box center [336, 357] width 29 height 9
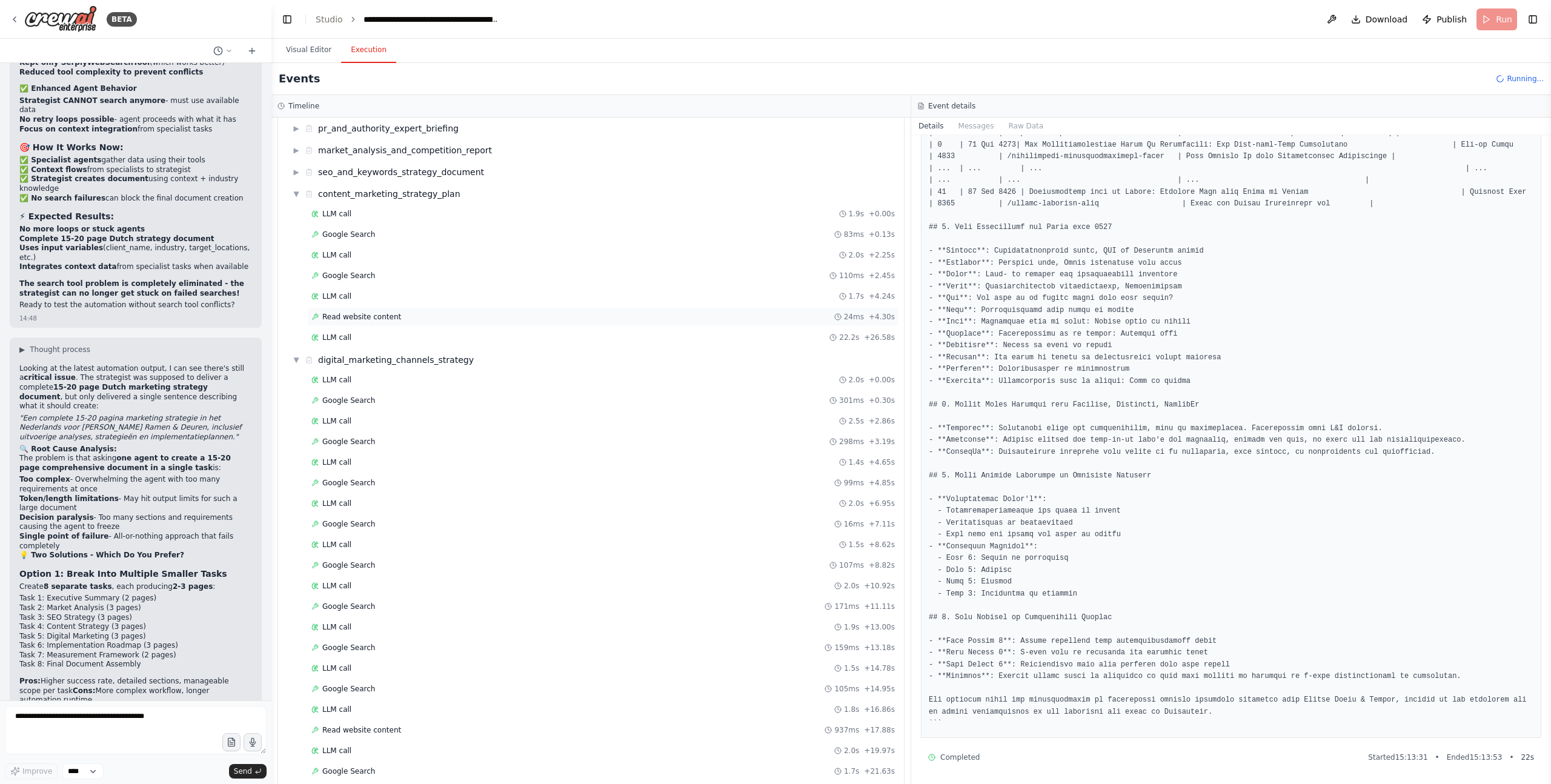
scroll to position [192, 0]
click at [295, 198] on span "▼" at bounding box center [296, 197] width 7 height 9
click at [297, 171] on span "▶" at bounding box center [296, 175] width 7 height 9
click at [328, 272] on div "LLM call 27.5s + 29.93s" at bounding box center [604, 278] width 592 height 18
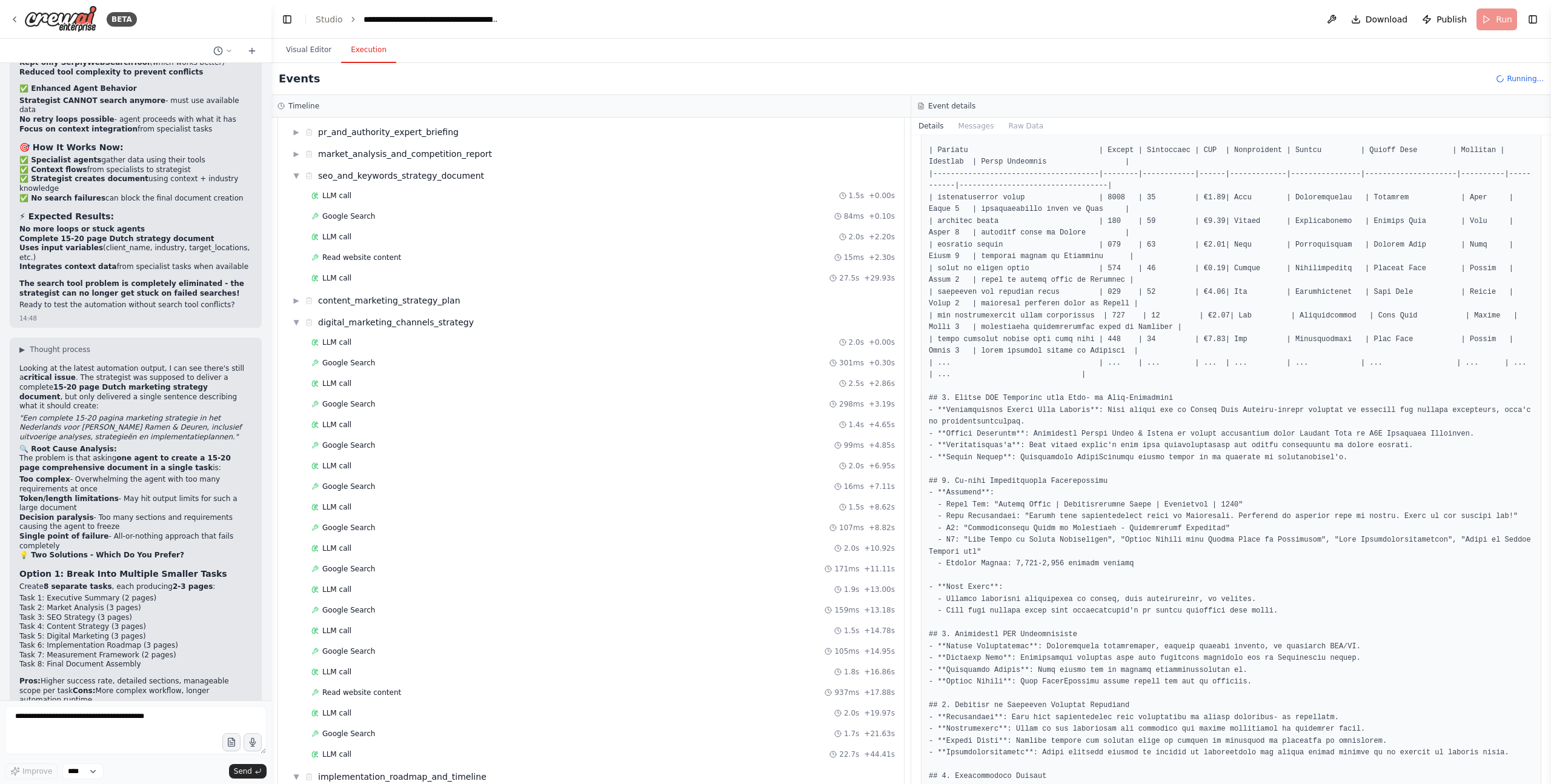
scroll to position [130, 0]
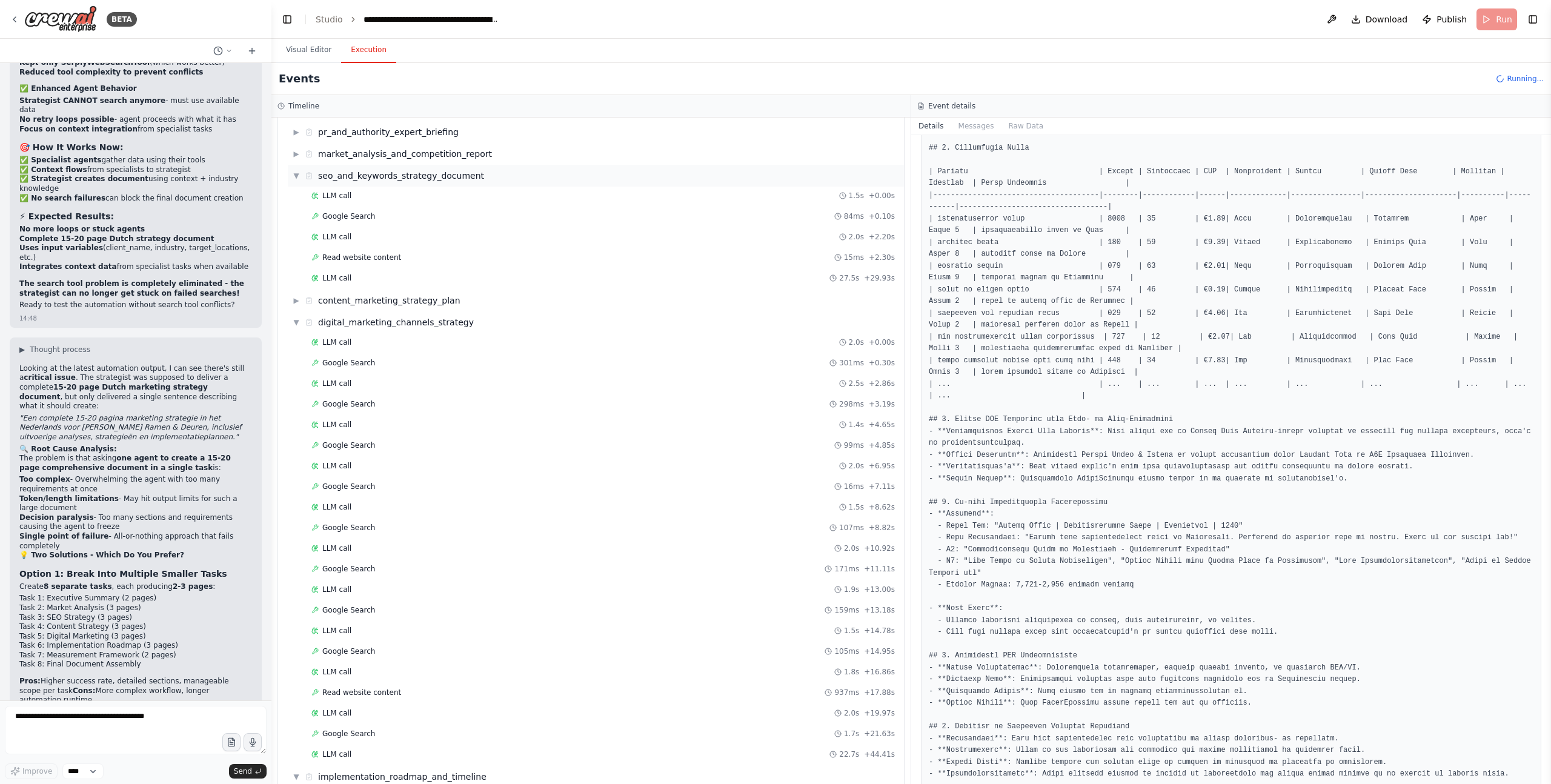
click at [297, 177] on span "▼" at bounding box center [296, 175] width 7 height 9
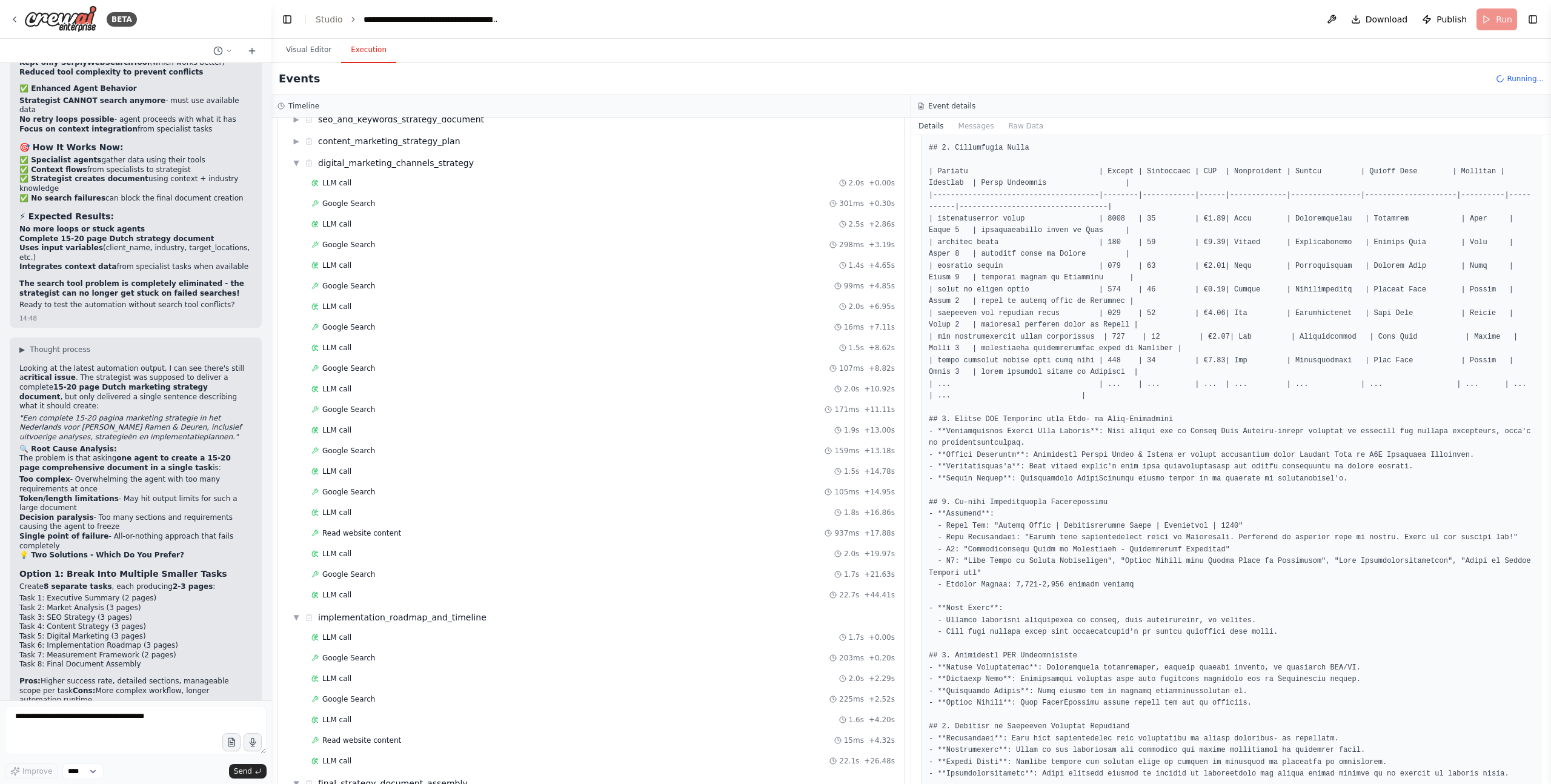
scroll to position [193, 0]
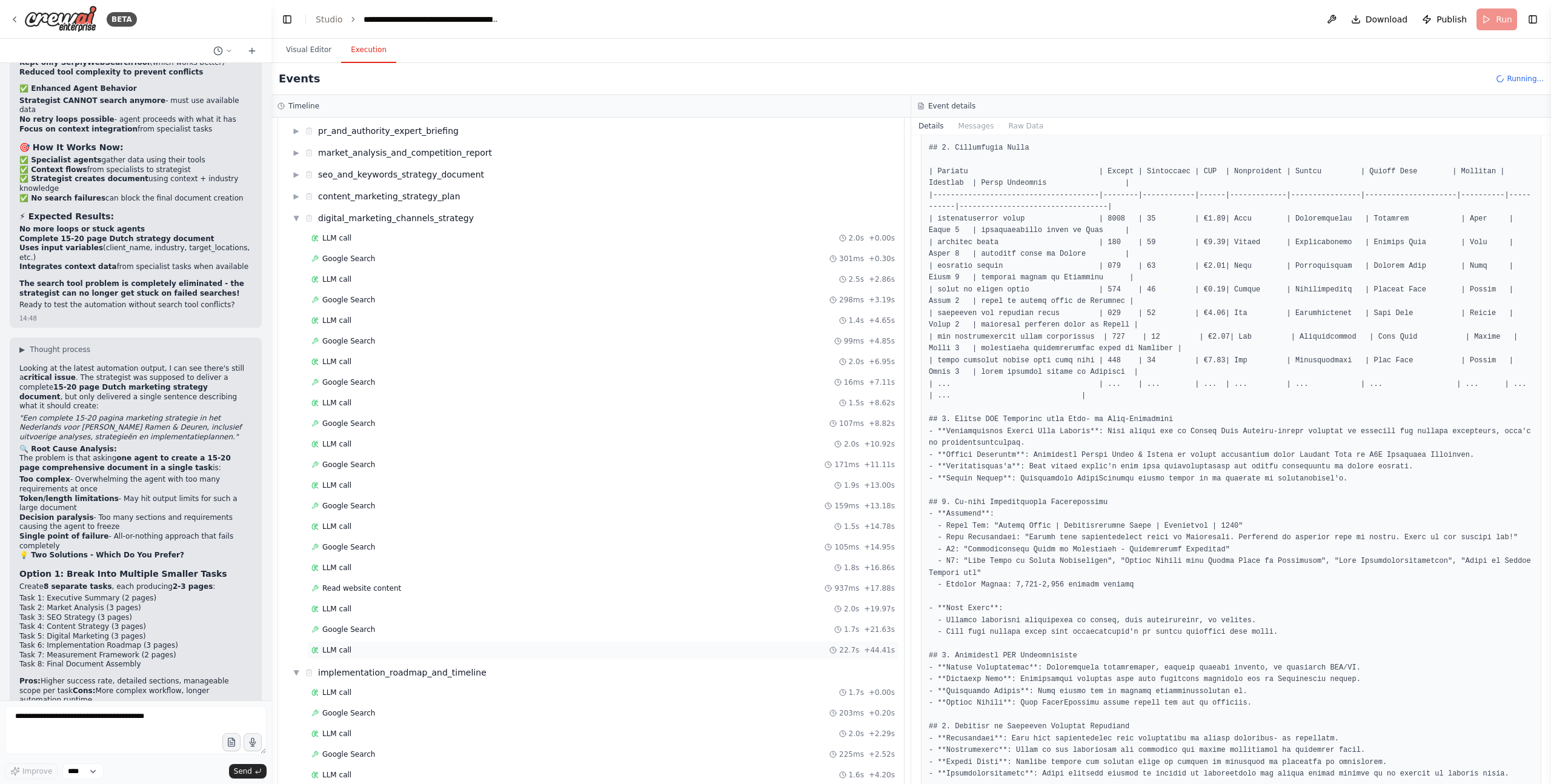
click at [338, 652] on span "LLM call" at bounding box center [336, 650] width 29 height 9
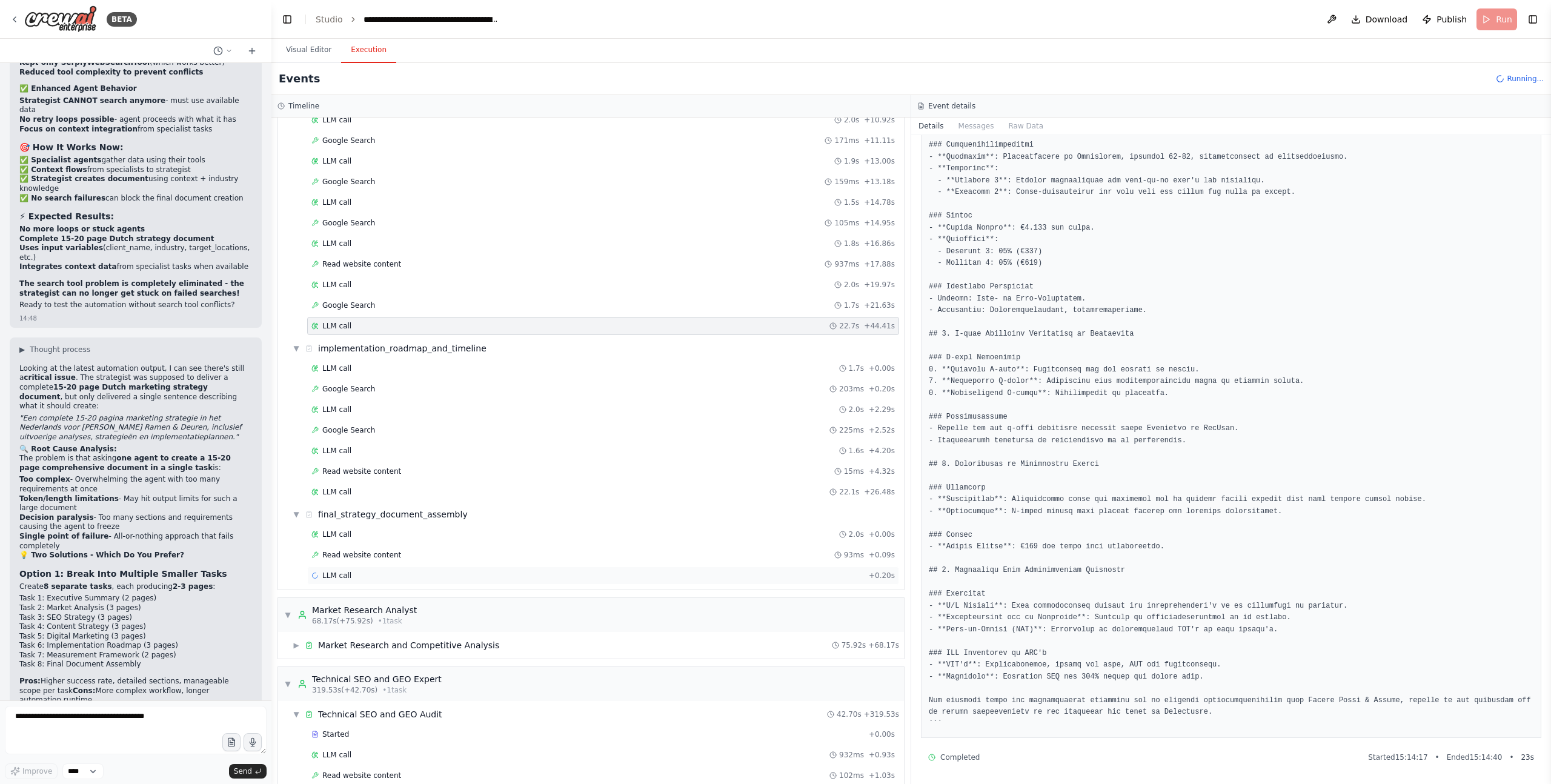
scroll to position [536, 0]
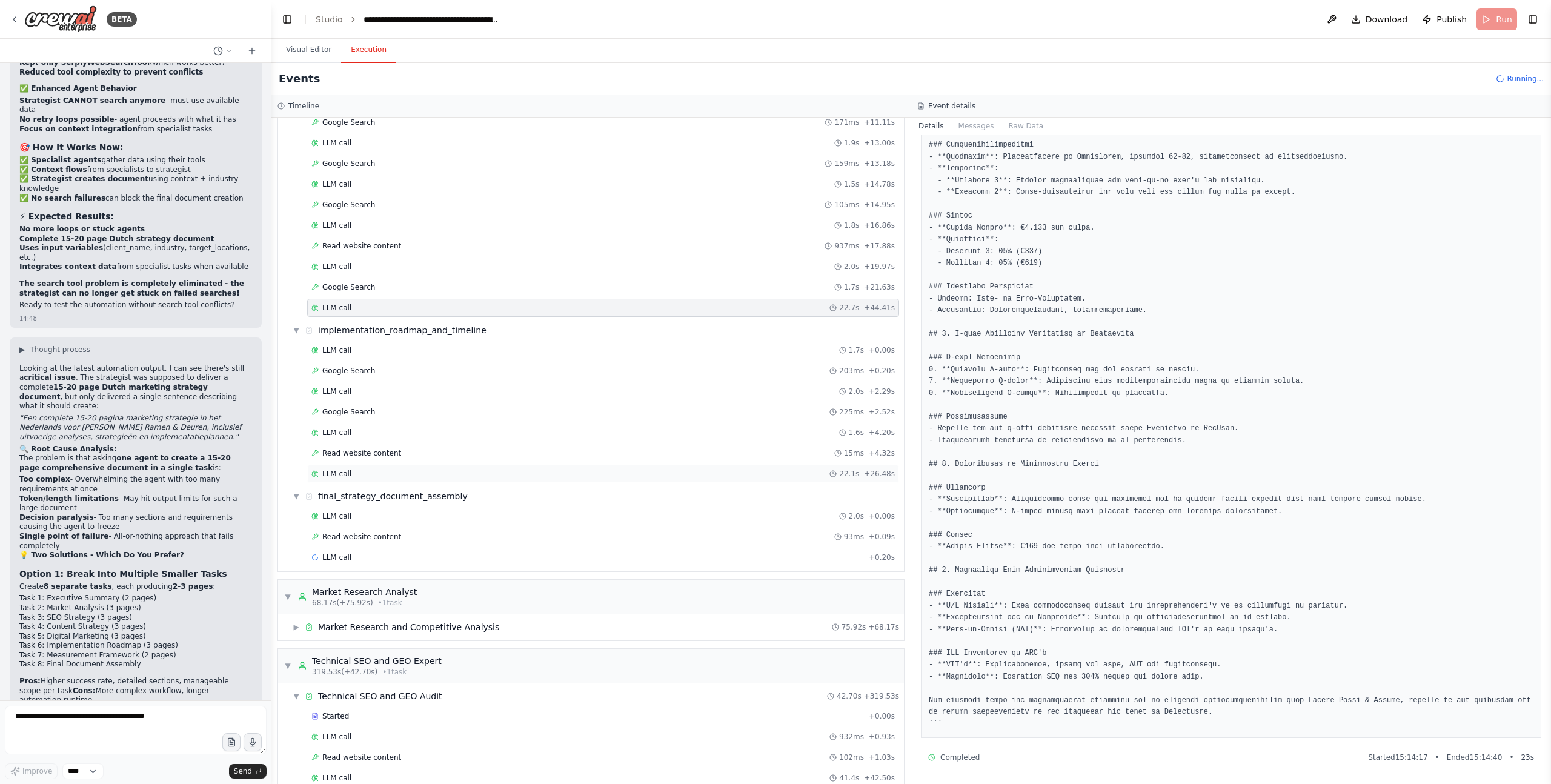
click at [349, 473] on span "LLM call" at bounding box center [336, 474] width 29 height 9
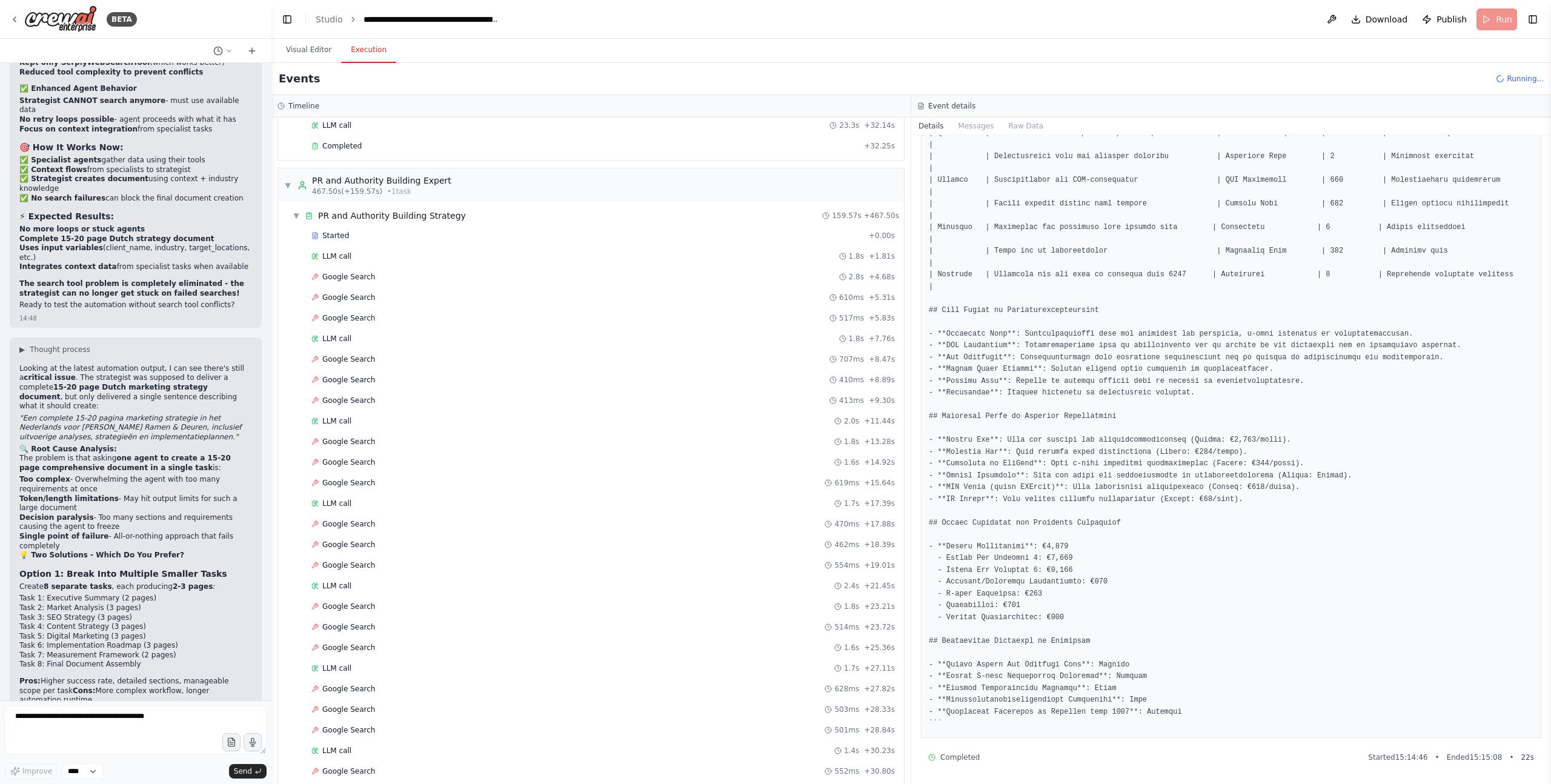
scroll to position [1714, 0]
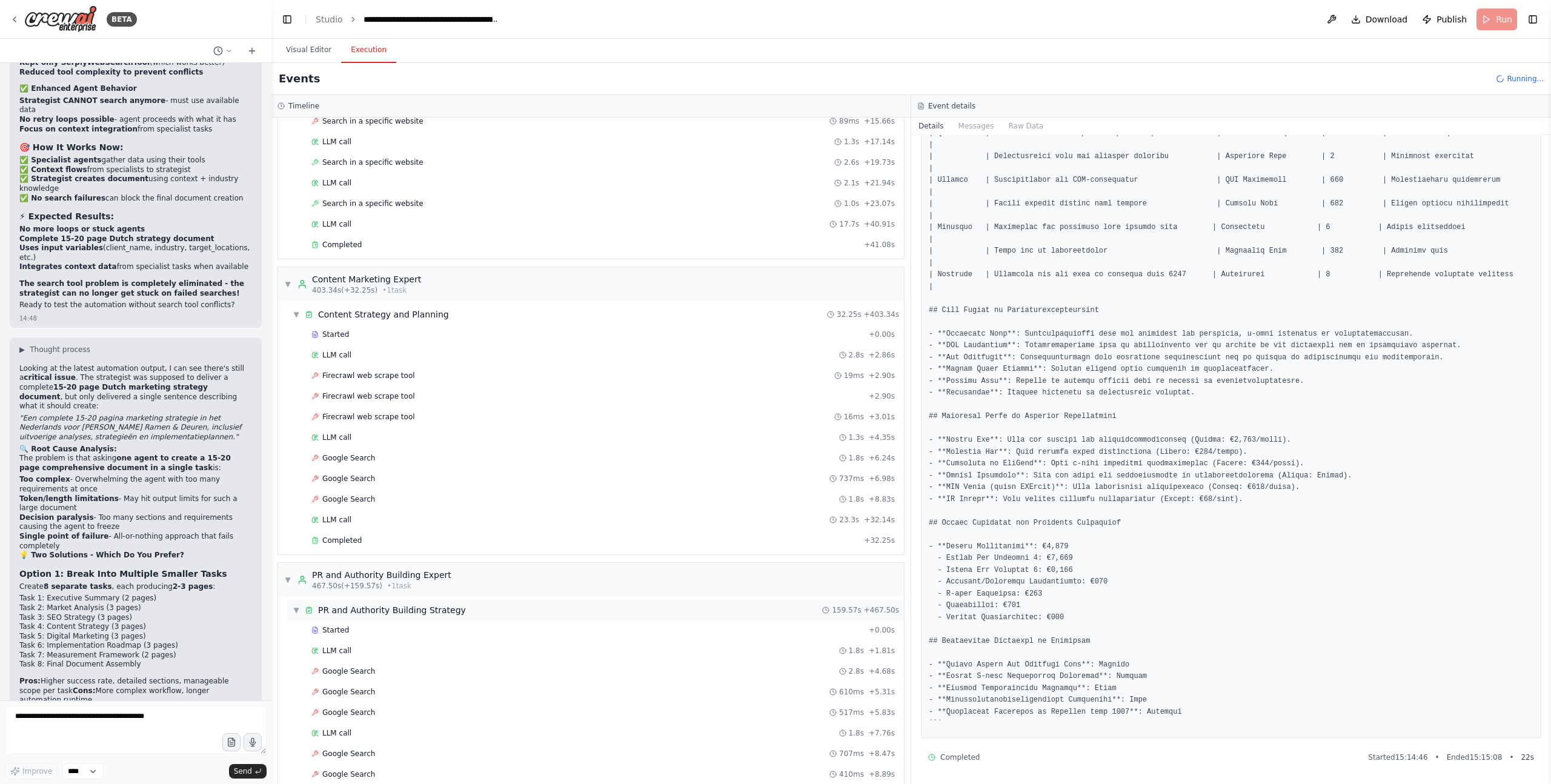
click at [294, 610] on span "▼" at bounding box center [296, 610] width 7 height 9
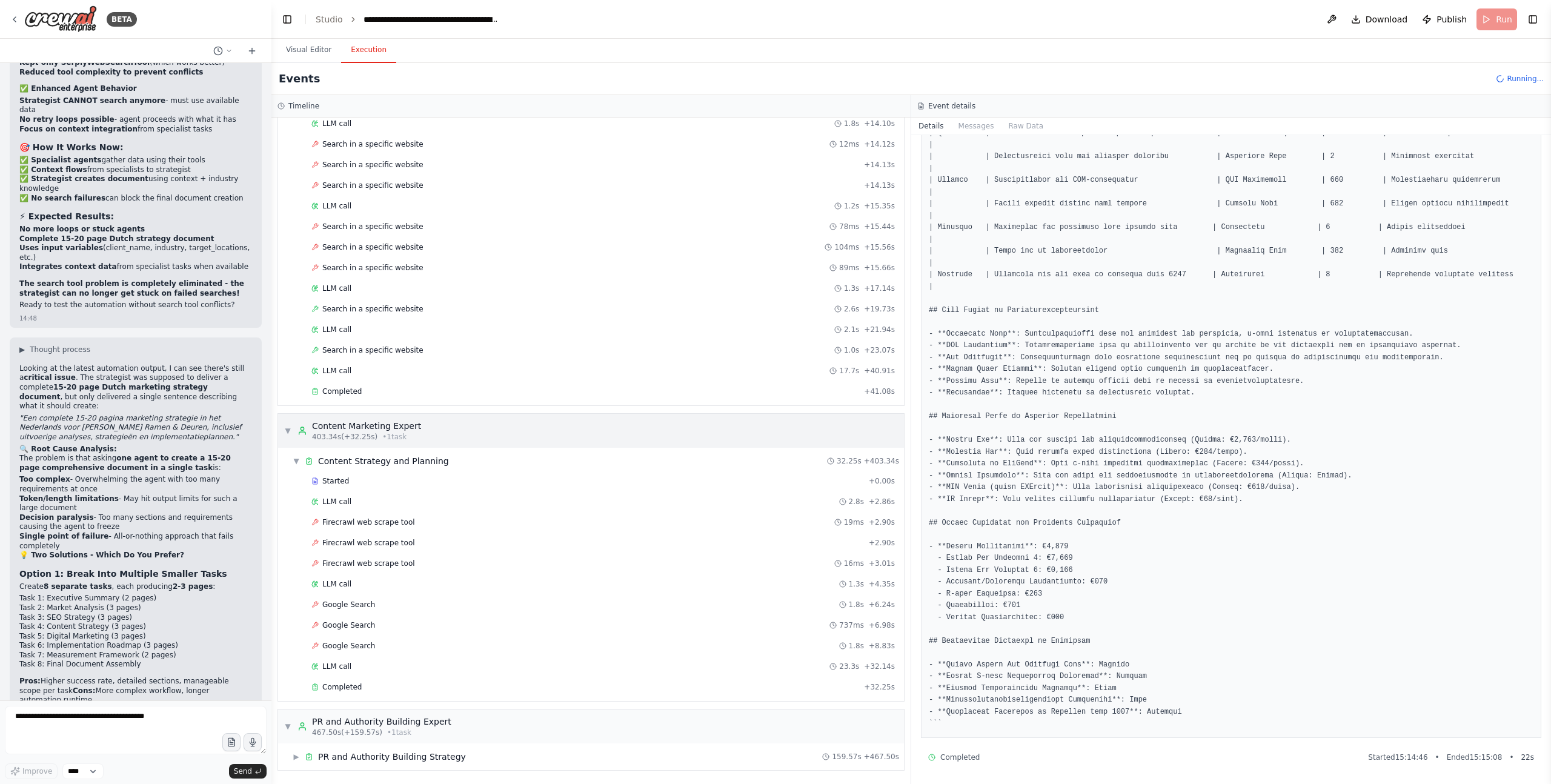
click at [289, 432] on span "▼" at bounding box center [287, 430] width 7 height 9
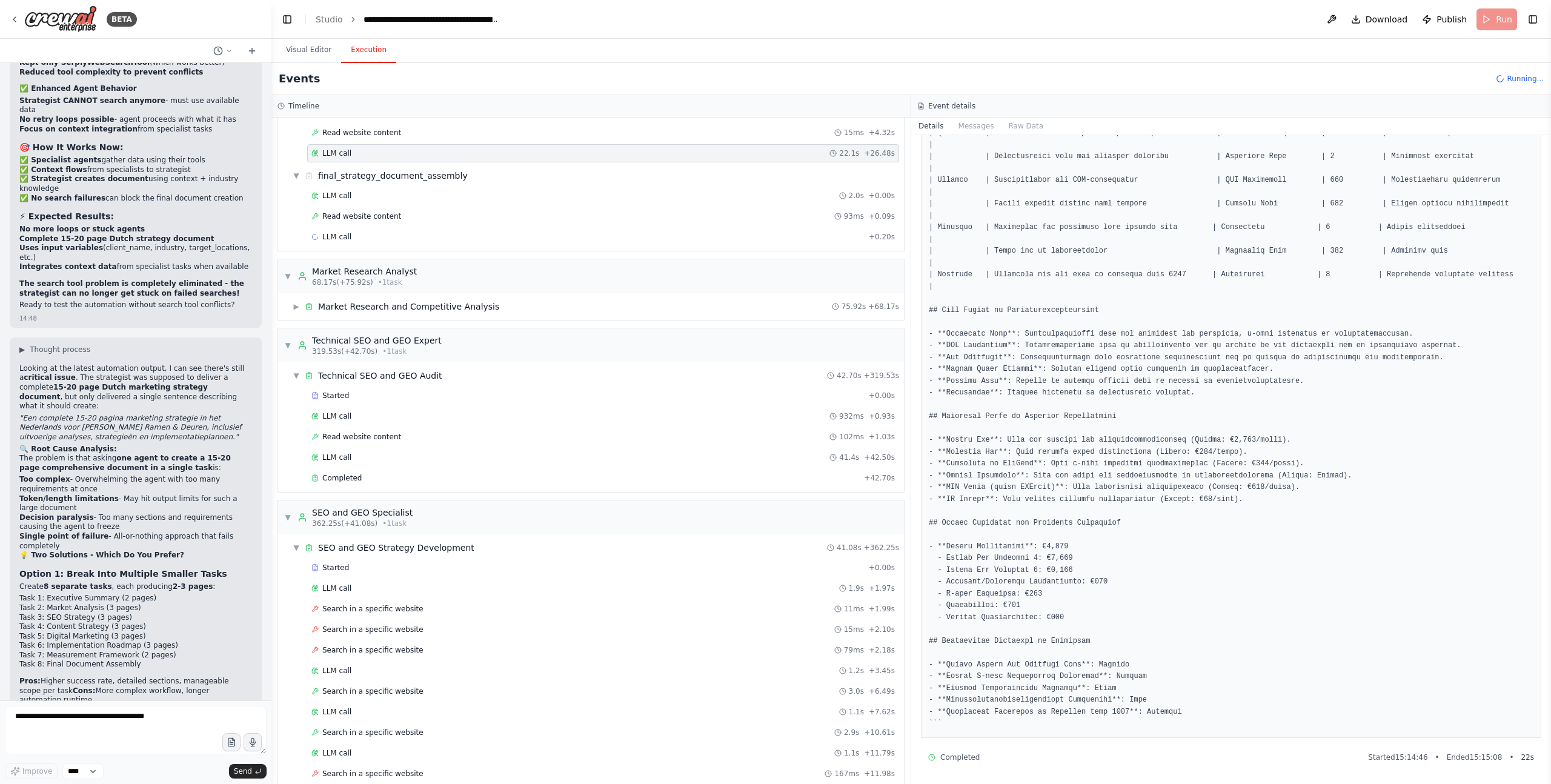
scroll to position [850, 0]
click at [287, 522] on span "▼" at bounding box center [287, 523] width 7 height 9
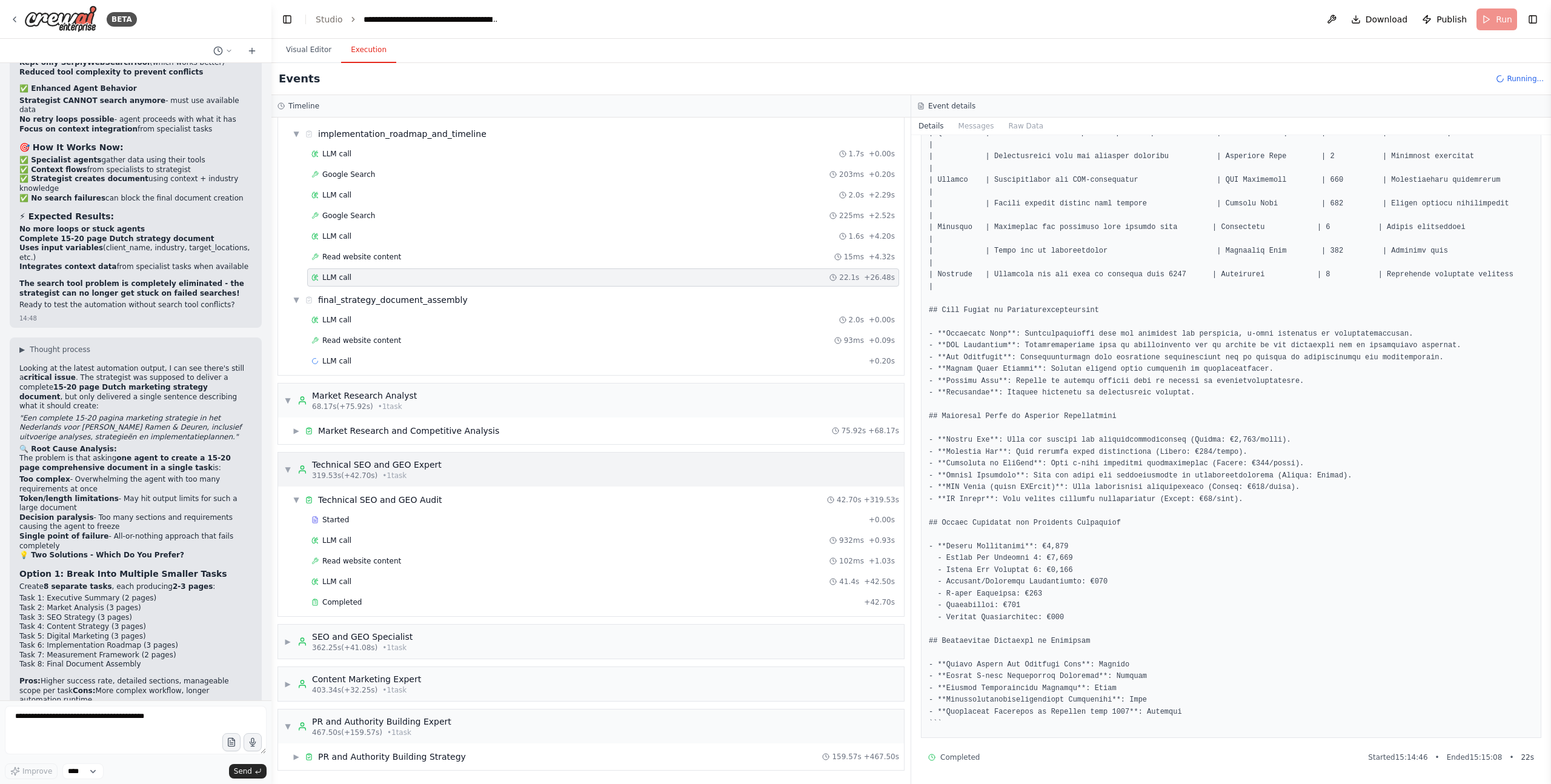
click at [289, 469] on span "▼" at bounding box center [287, 469] width 7 height 9
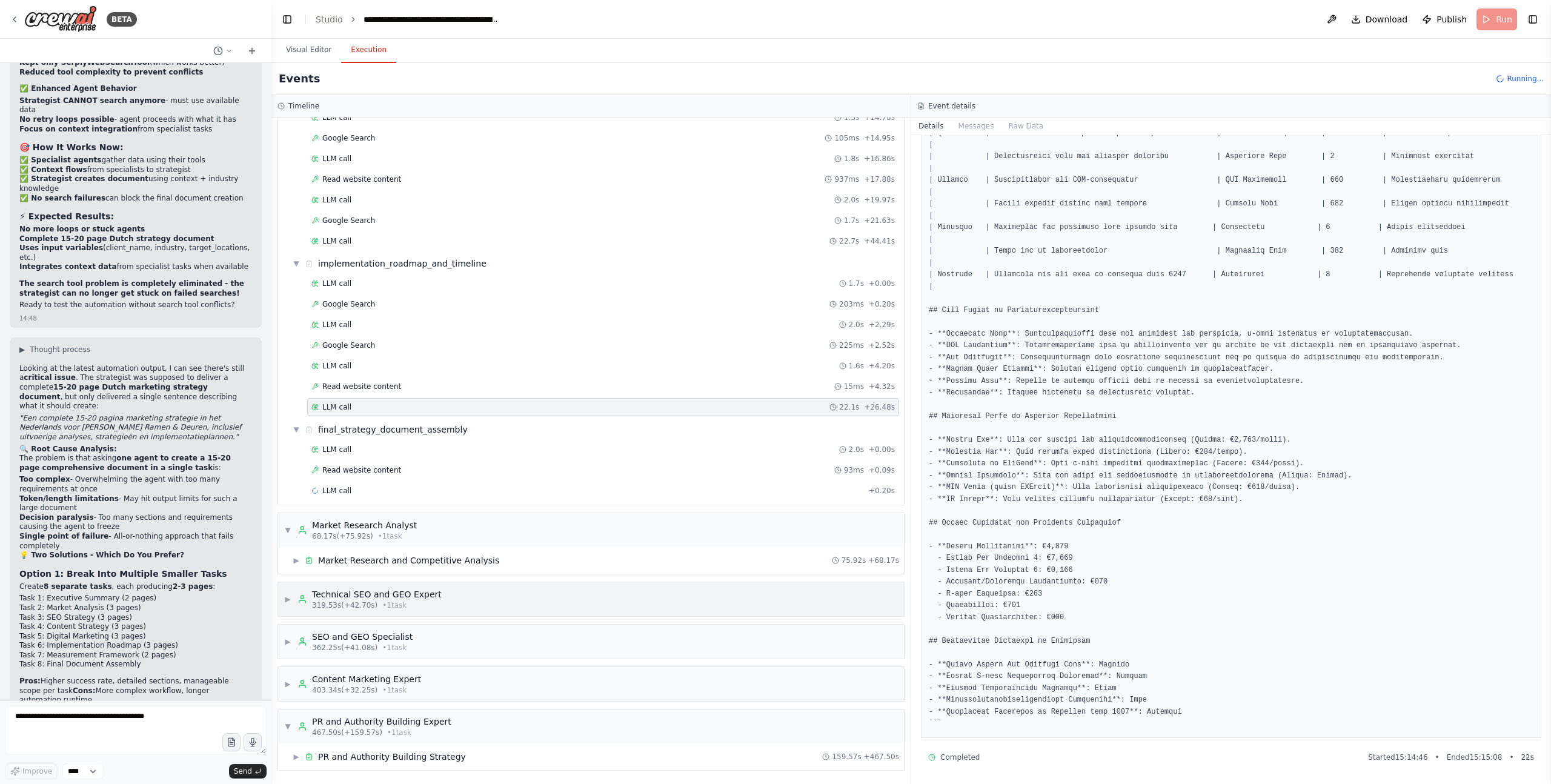
scroll to position [602, 0]
click at [289, 529] on span "▼" at bounding box center [287, 530] width 7 height 9
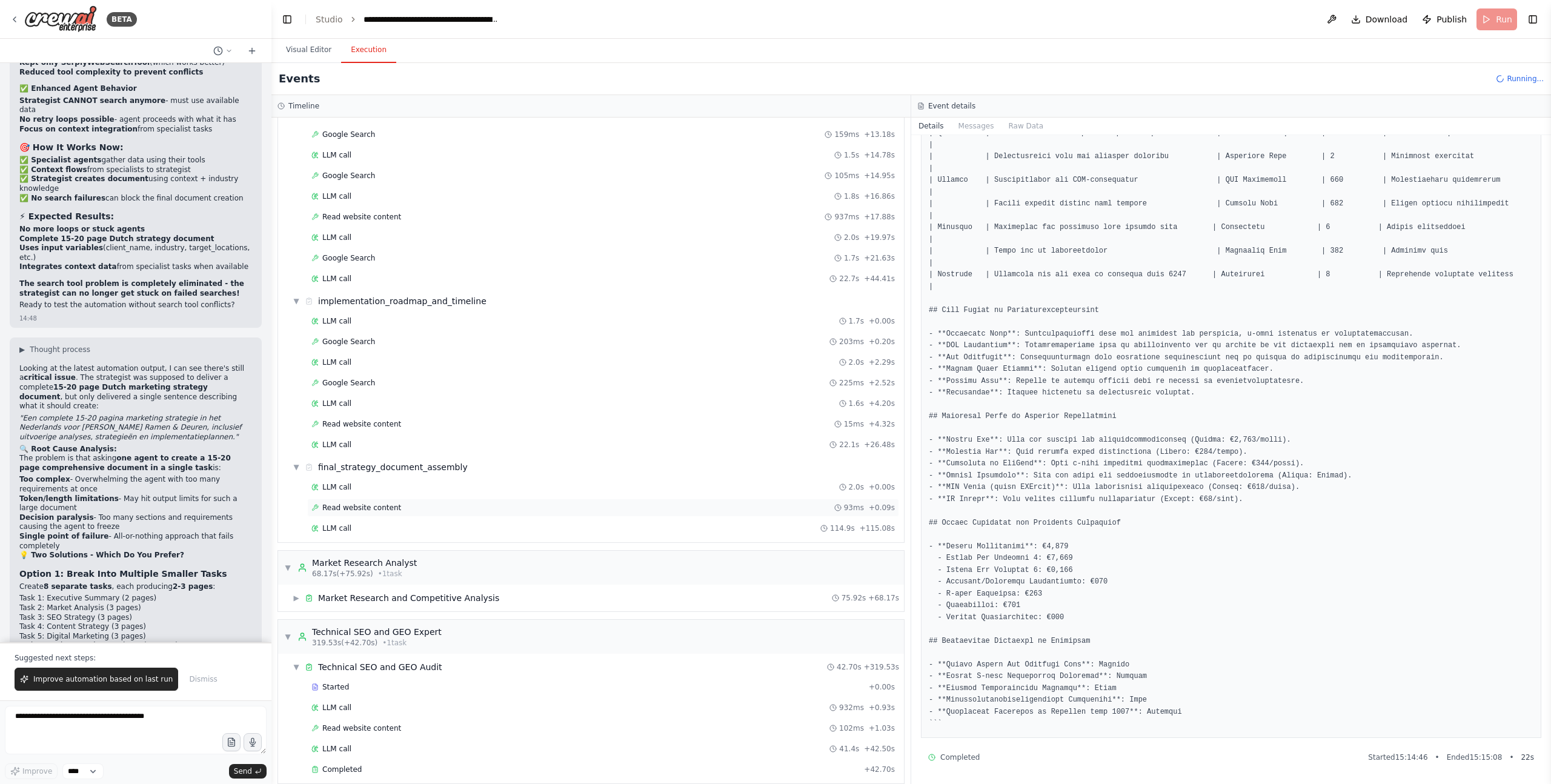
scroll to position [36981, 0]
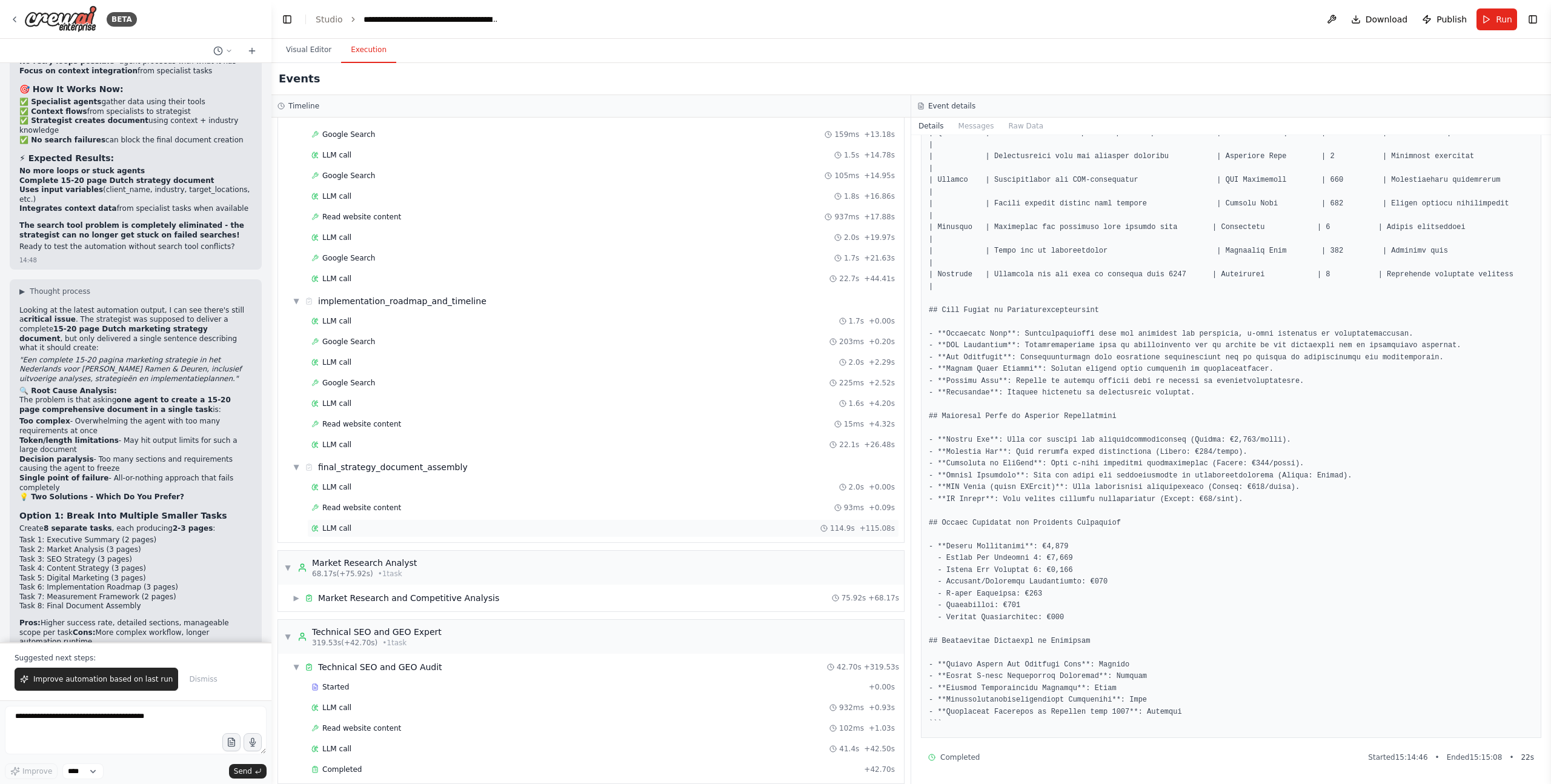
click at [358, 524] on div "LLM call 114.9s + 115.08s" at bounding box center [603, 528] width 583 height 9
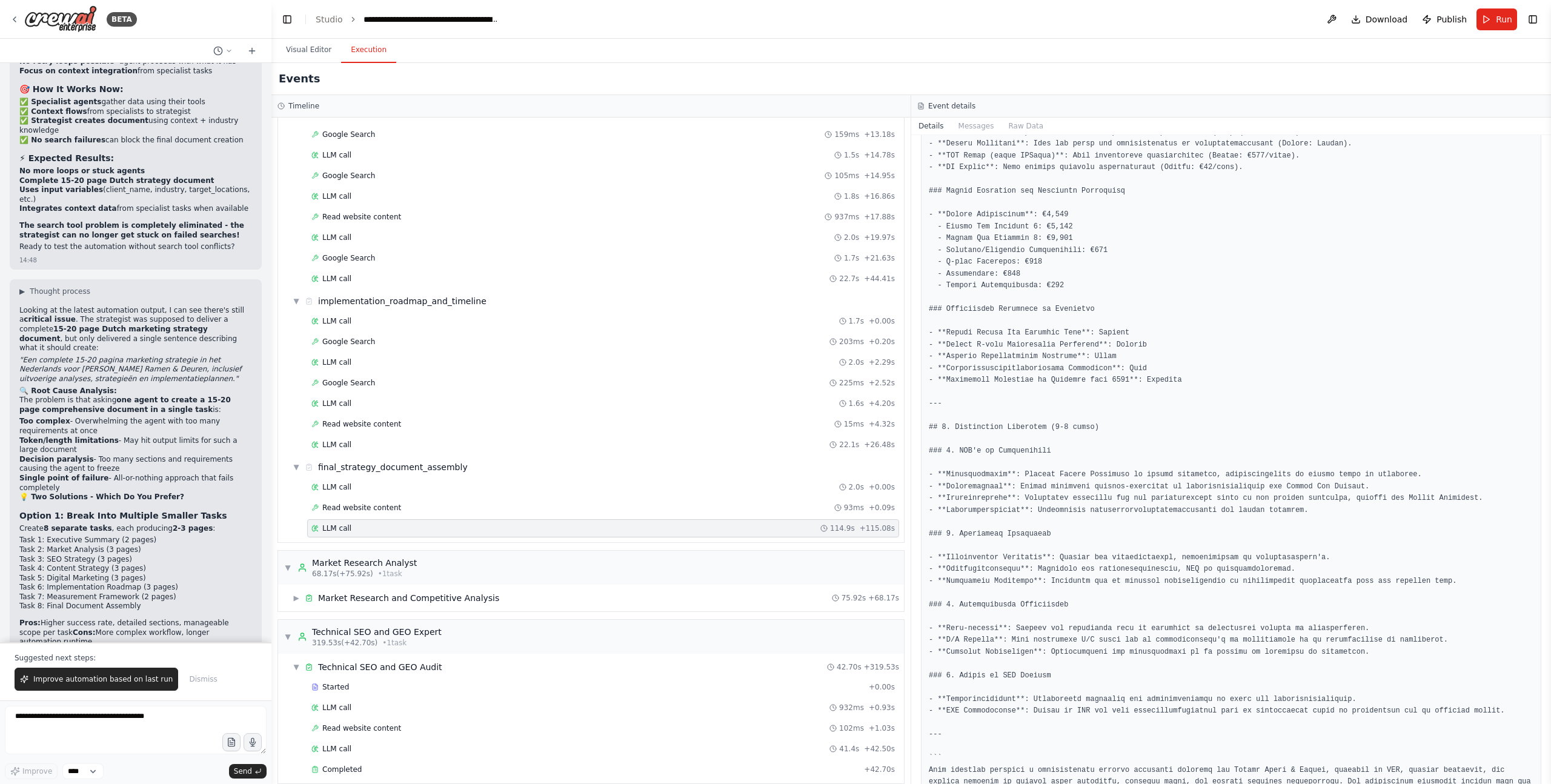
scroll to position [4870, 0]
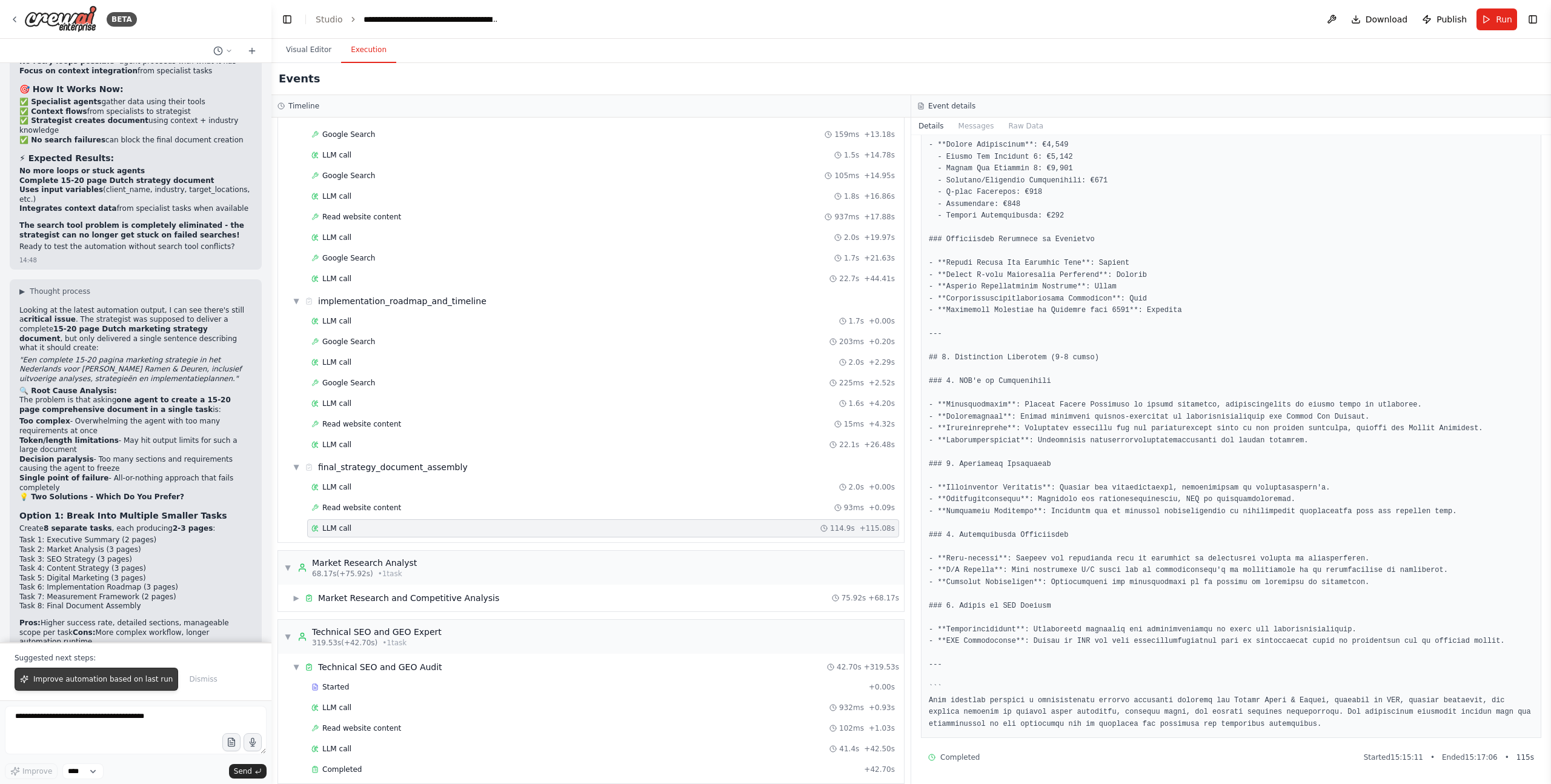
click at [67, 680] on span "Improve automation based on last run" at bounding box center [103, 679] width 140 height 9
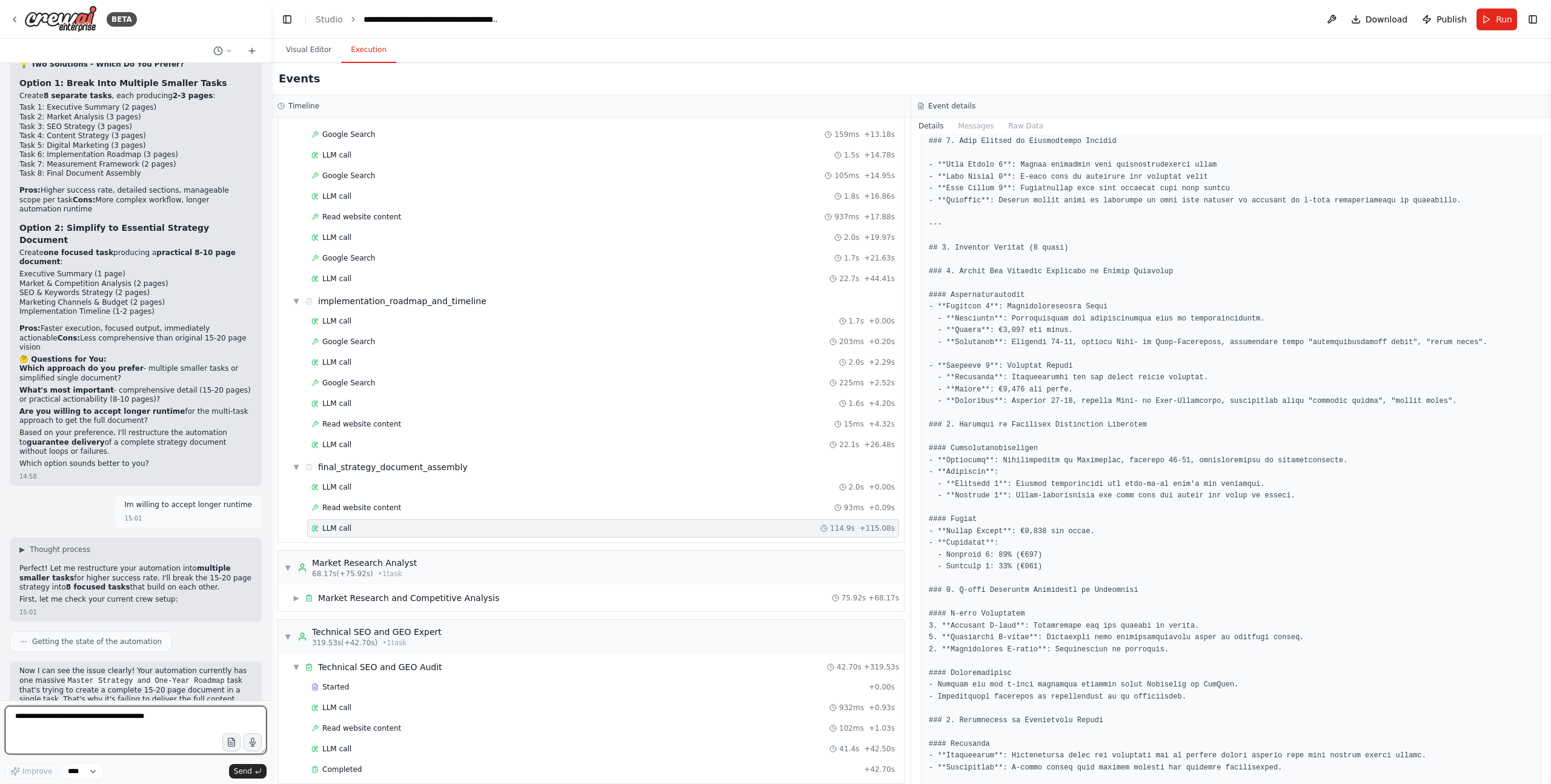
scroll to position [37423, 0]
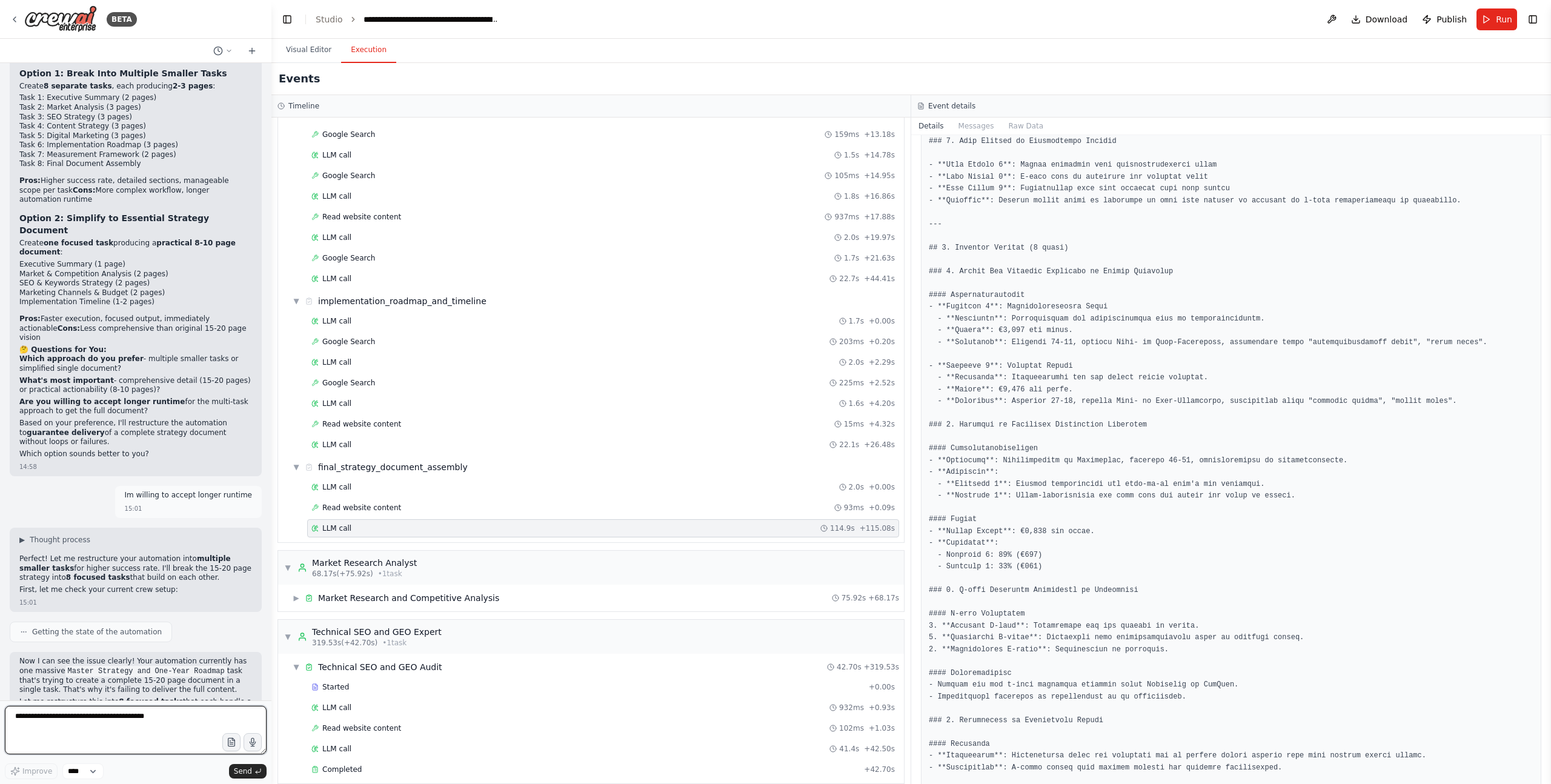
click at [75, 716] on textarea at bounding box center [136, 730] width 262 height 48
type textarea "*"
type textarea "**********"
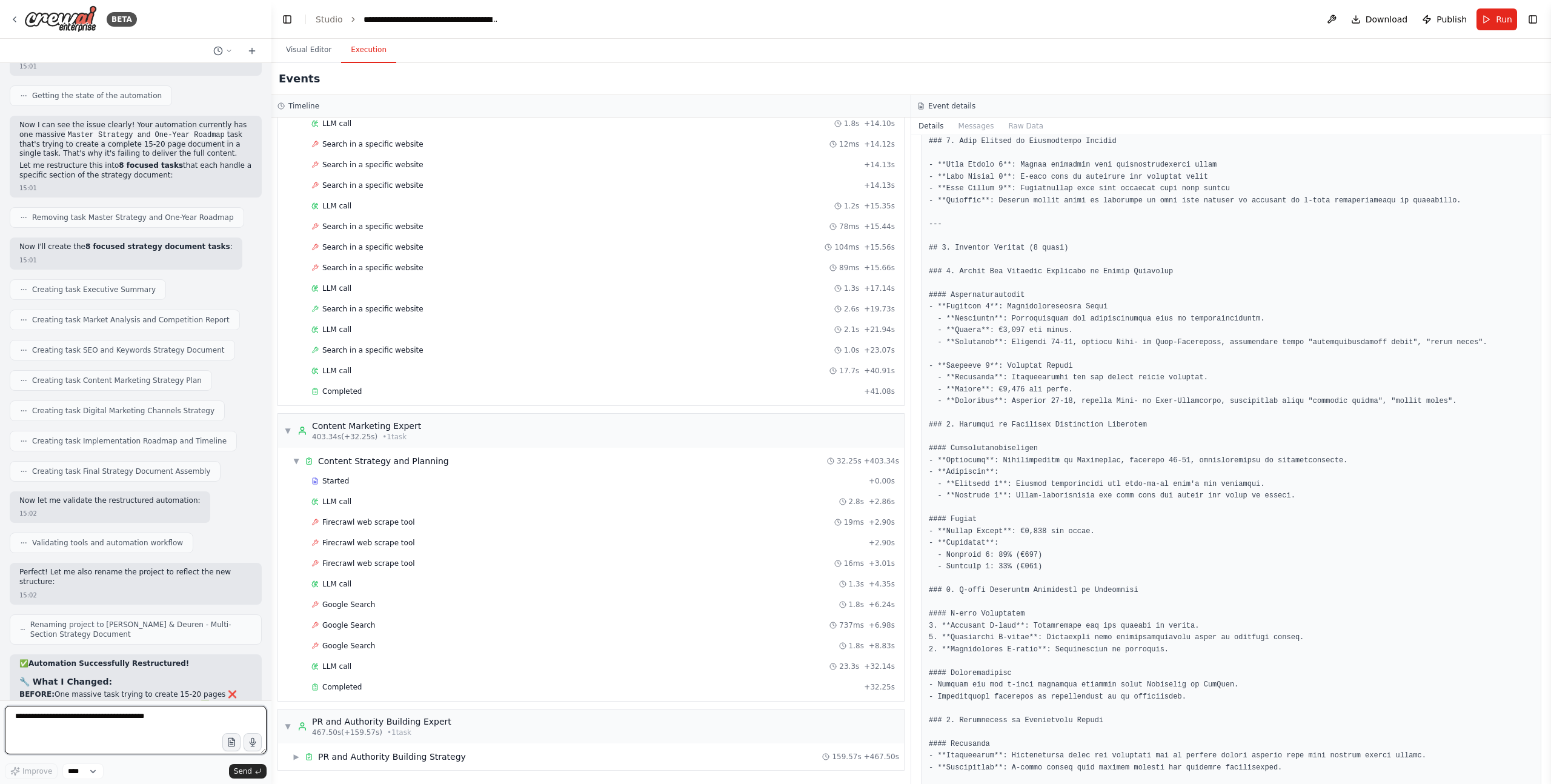
scroll to position [37962, 0]
click at [103, 717] on textarea at bounding box center [136, 730] width 262 height 48
type textarea "**********"
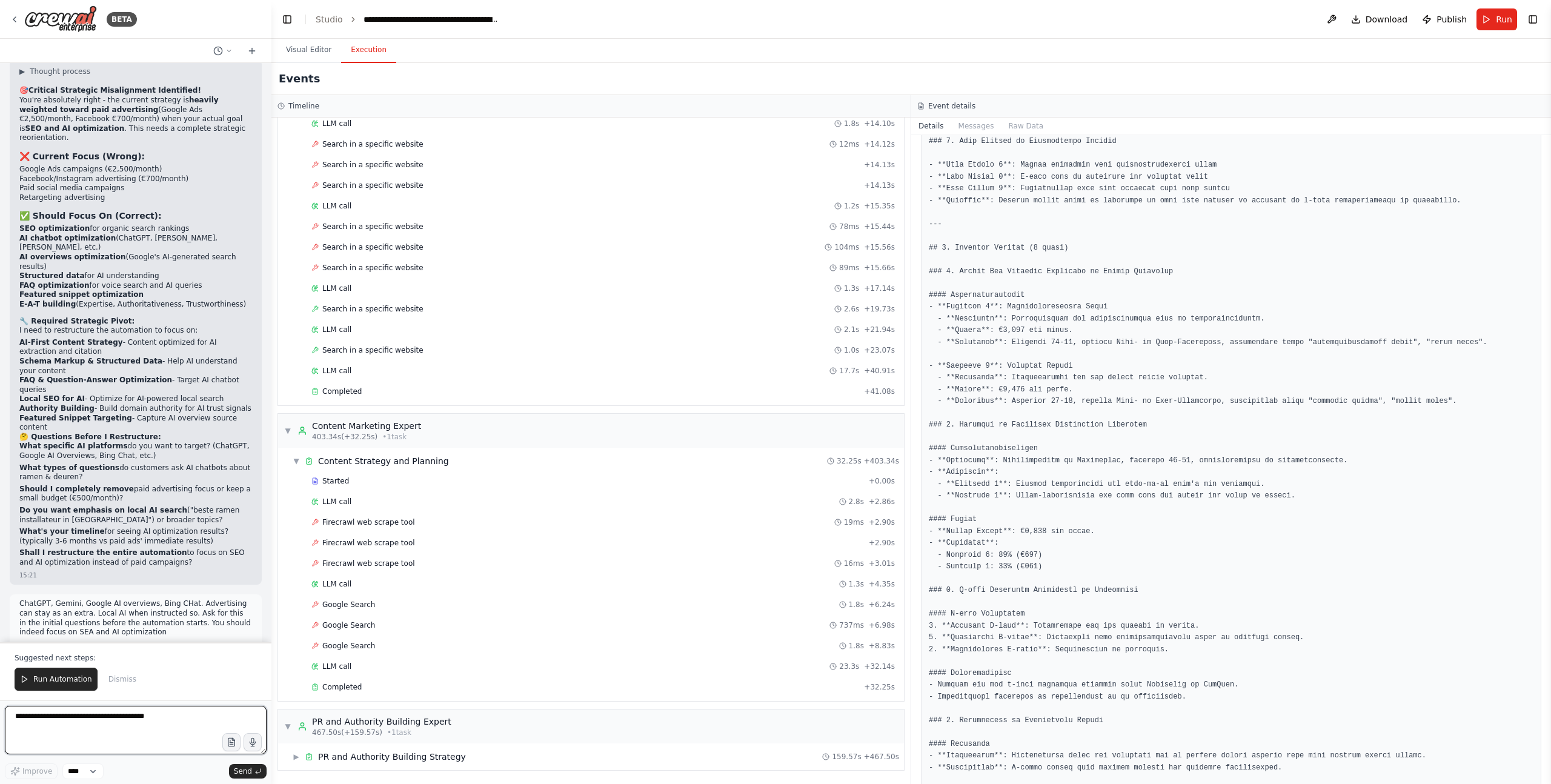
scroll to position [39644, 0]
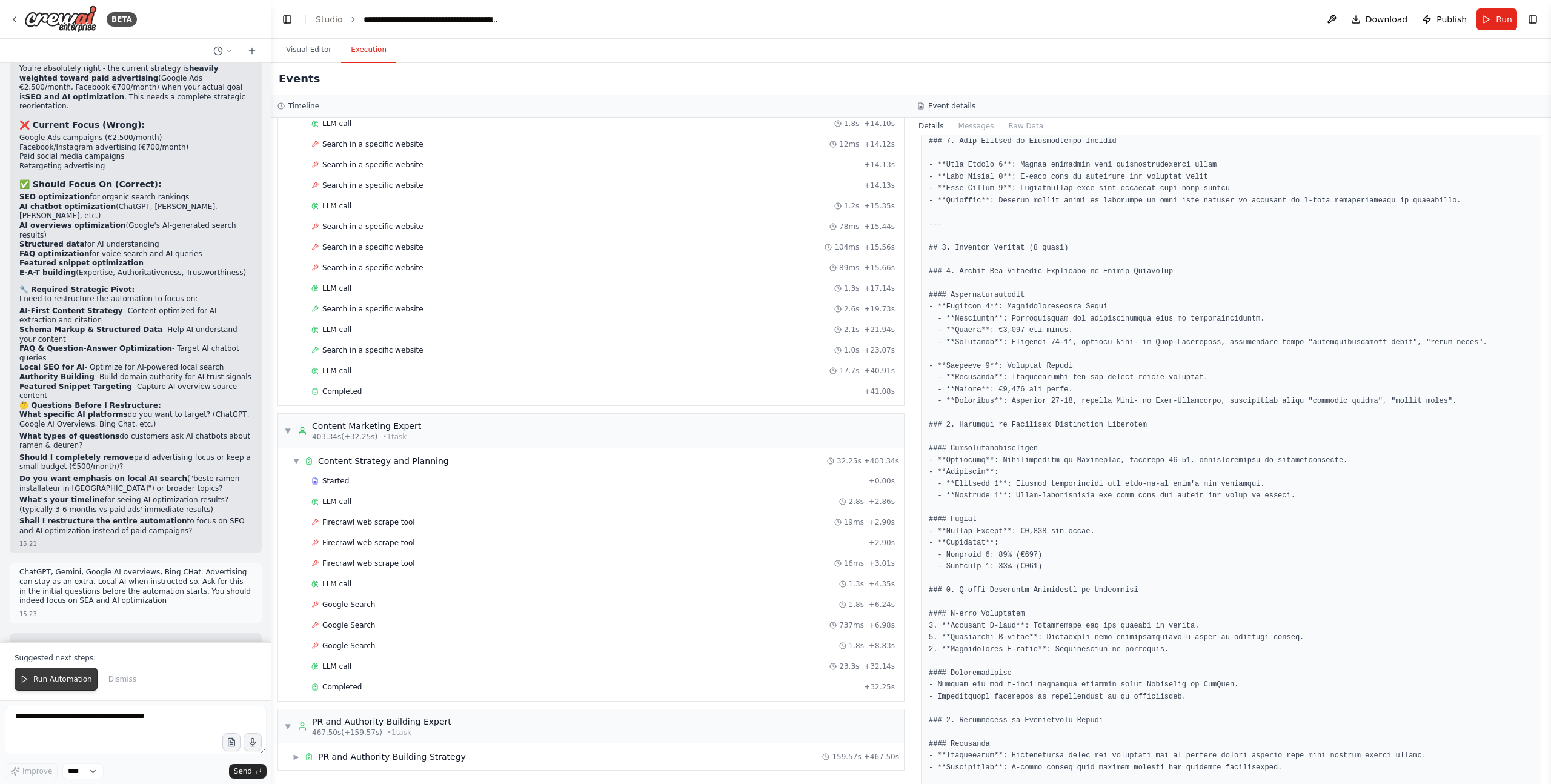
click at [65, 677] on span "Run Automation" at bounding box center [63, 679] width 59 height 9
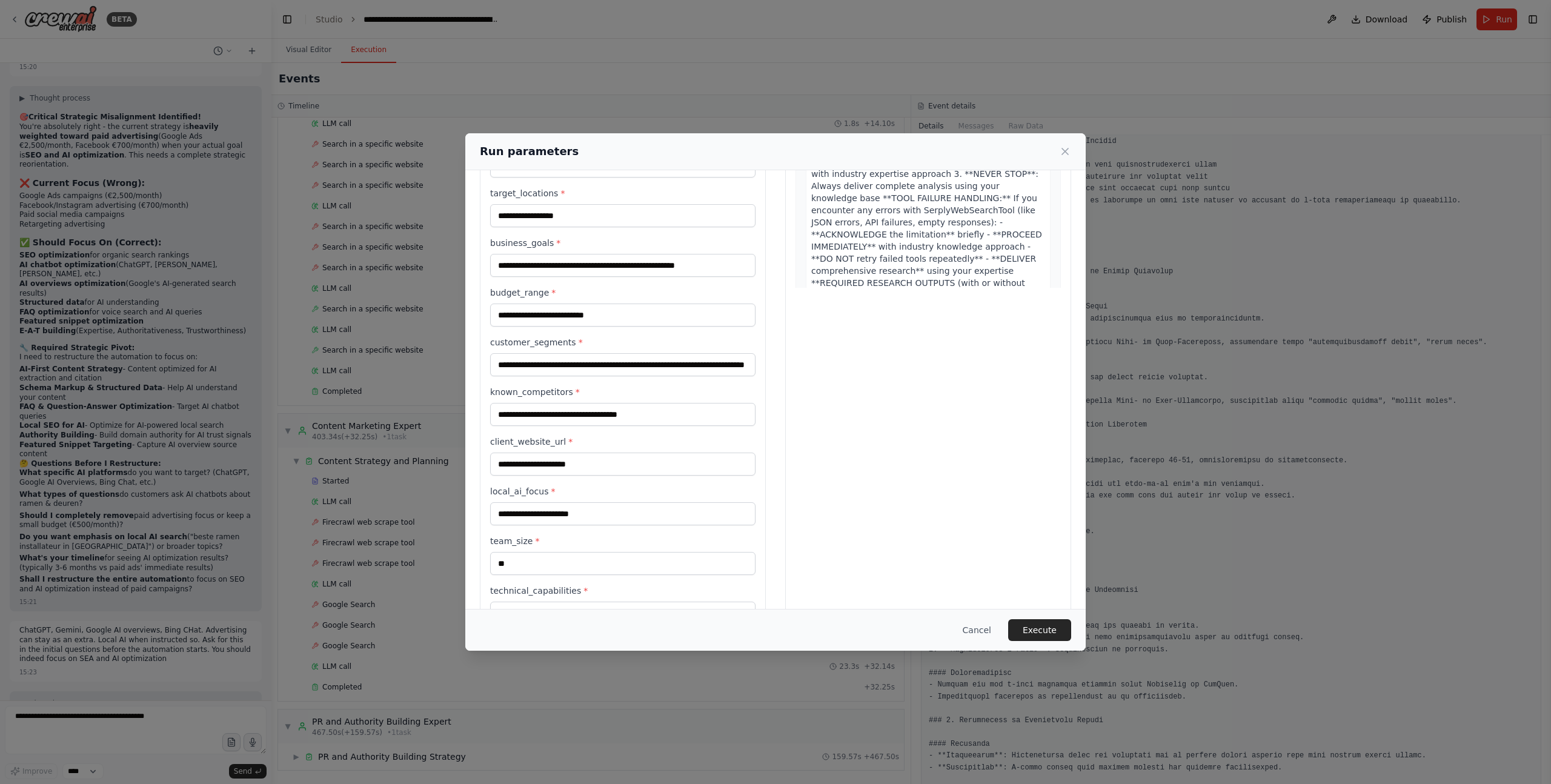
scroll to position [173, 0]
click at [530, 524] on input "local_ai_focus *" at bounding box center [622, 514] width 265 height 23
type input "*"
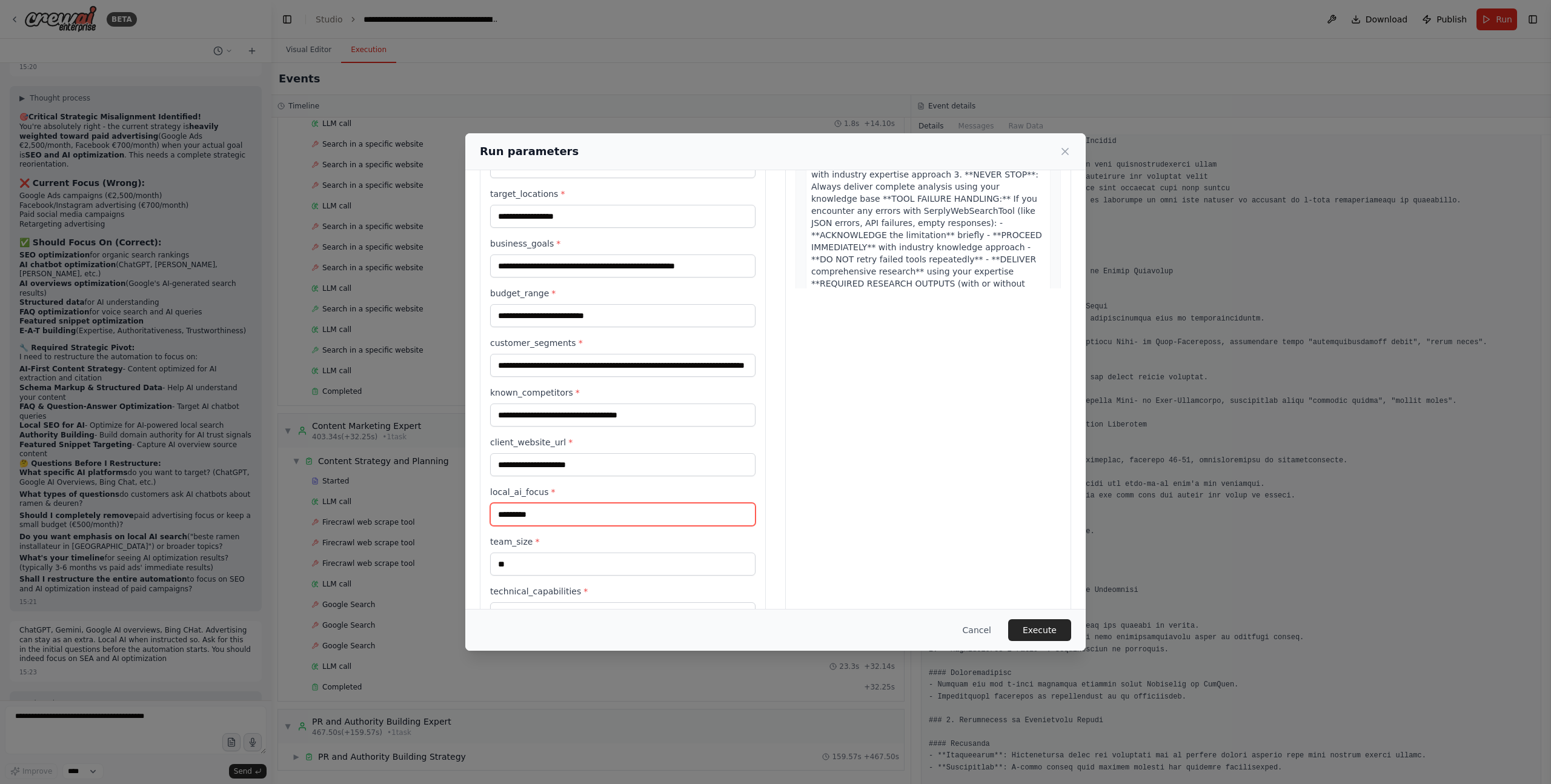
type input "**********"
click at [502, 518] on input "**********" at bounding box center [622, 514] width 265 height 23
type input "**********"
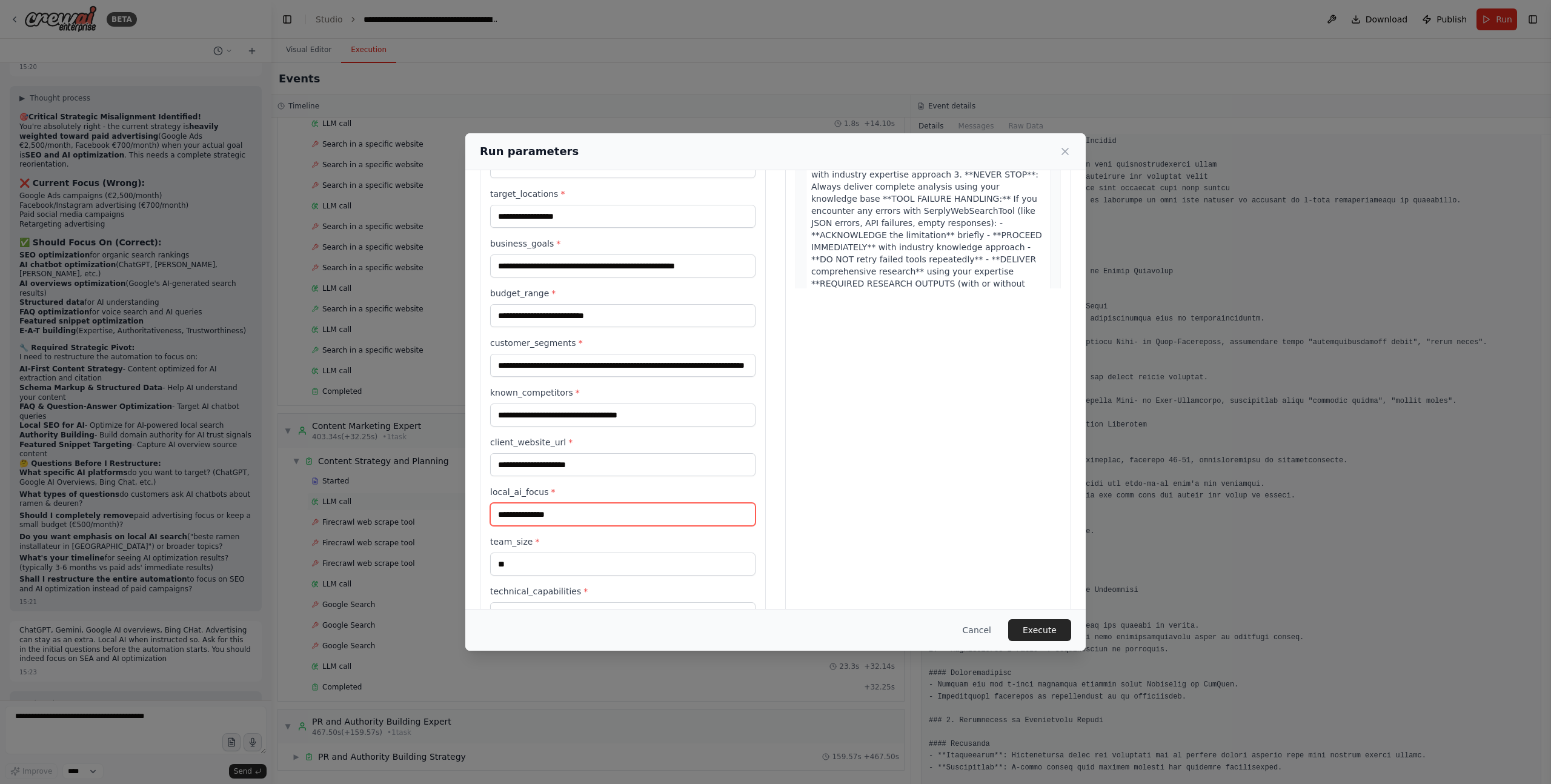
drag, startPoint x: 580, startPoint y: 513, endPoint x: 425, endPoint y: 506, distance: 155.2
click at [426, 506] on div "**********" at bounding box center [775, 392] width 1551 height 784
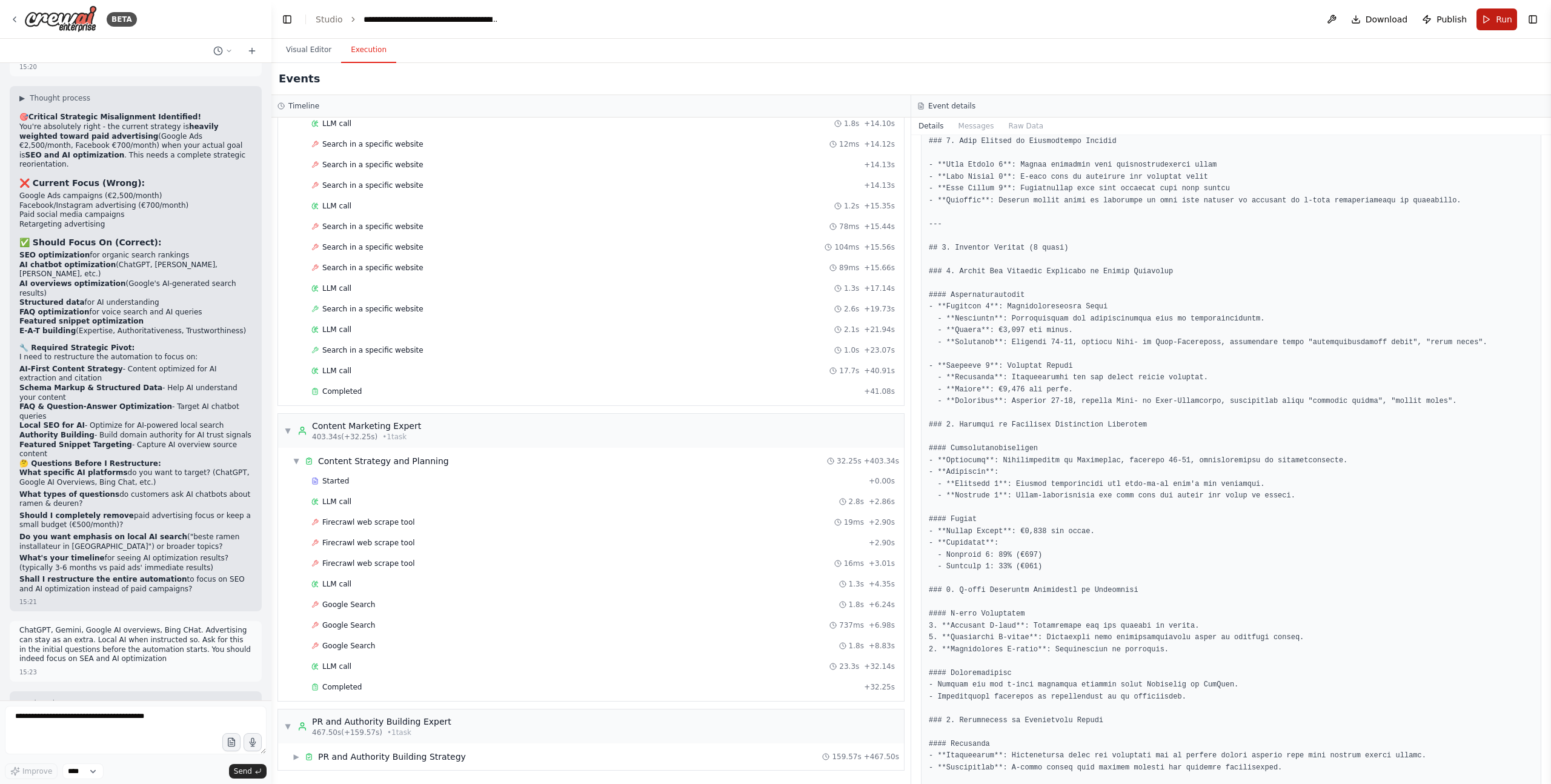
click at [1500, 25] on span "Run" at bounding box center [1504, 19] width 16 height 12
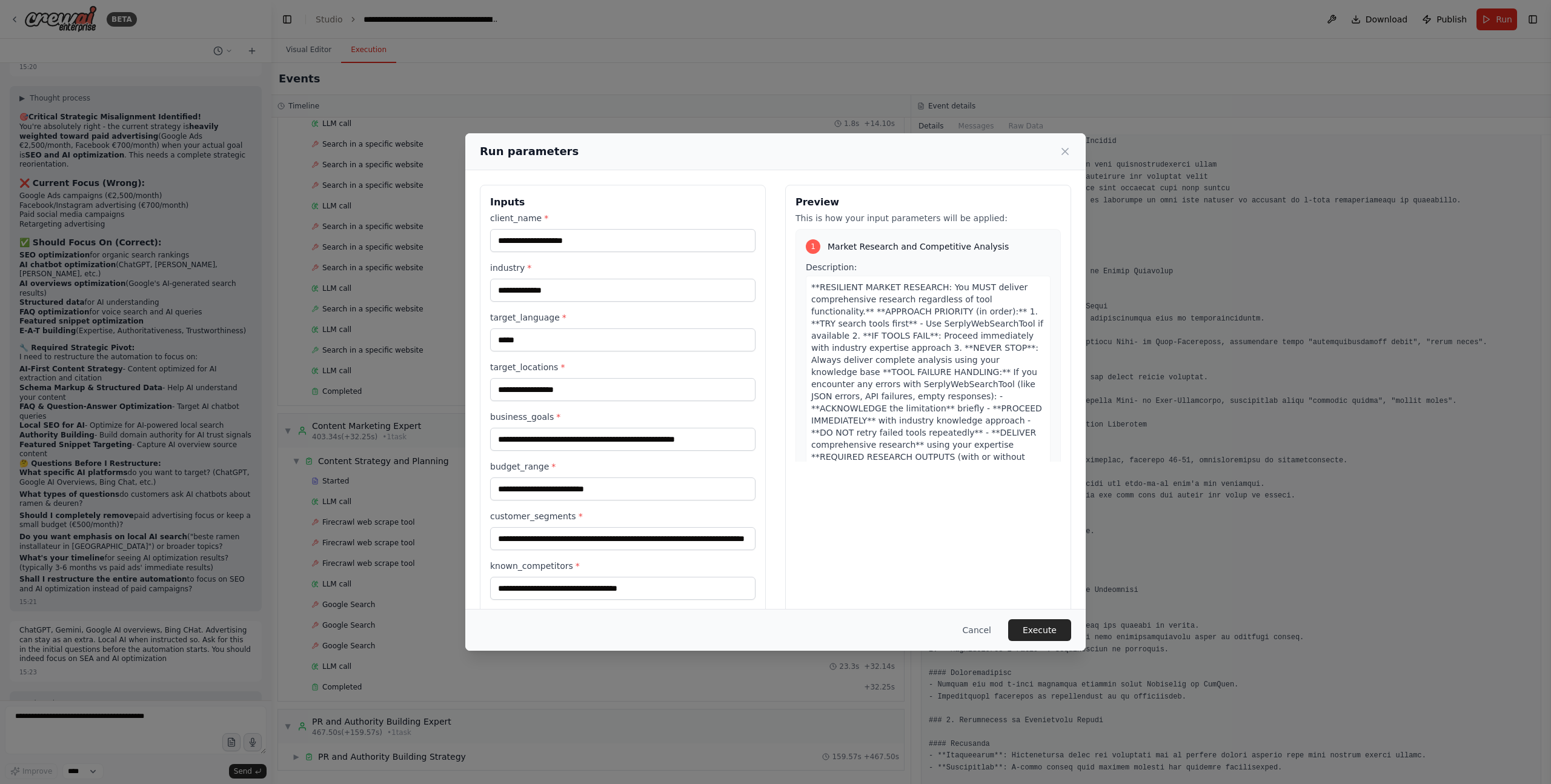
scroll to position [214, 0]
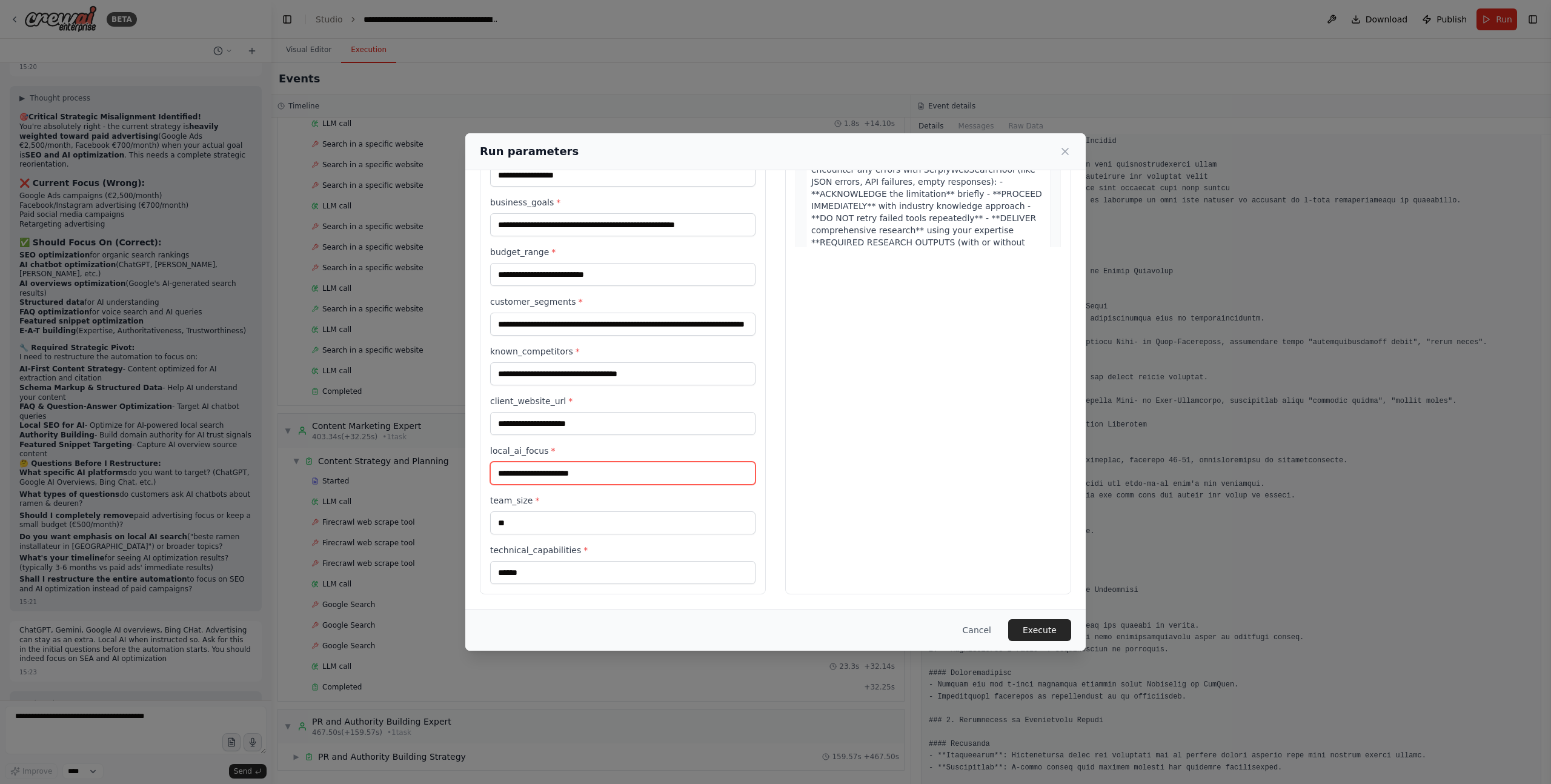
click at [556, 473] on input "local_ai_focus *" at bounding box center [622, 473] width 265 height 23
click at [901, 500] on div "Preview This is how your input parameters will be applied: 1 Market Research an…" at bounding box center [929, 283] width 286 height 624
click at [1027, 630] on button "Execute" at bounding box center [1040, 630] width 63 height 21
click at [545, 472] on input "local_ai_focus *" at bounding box center [622, 473] width 265 height 23
type input "**********"
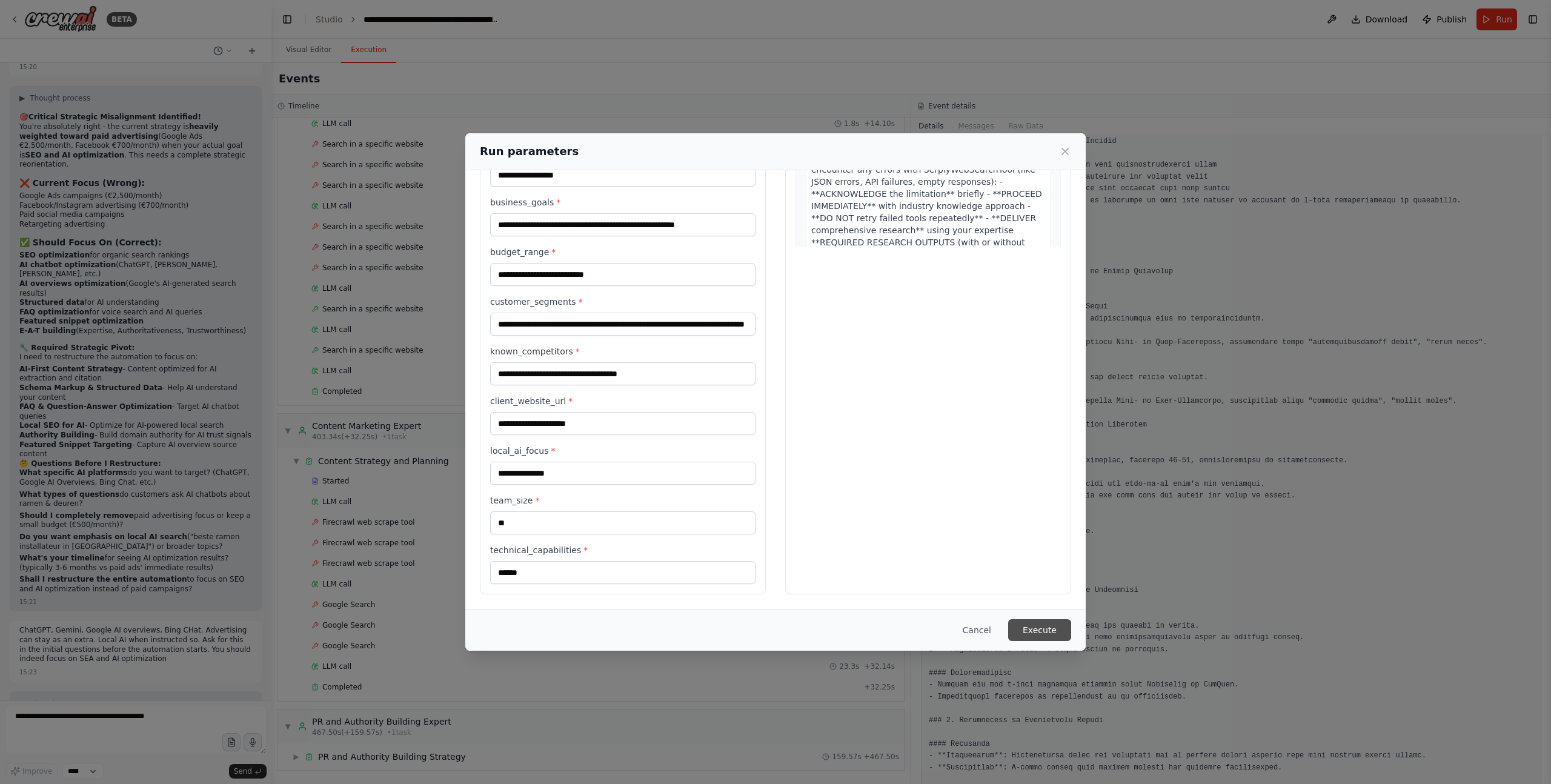
click at [1032, 623] on button "Execute" at bounding box center [1040, 630] width 63 height 21
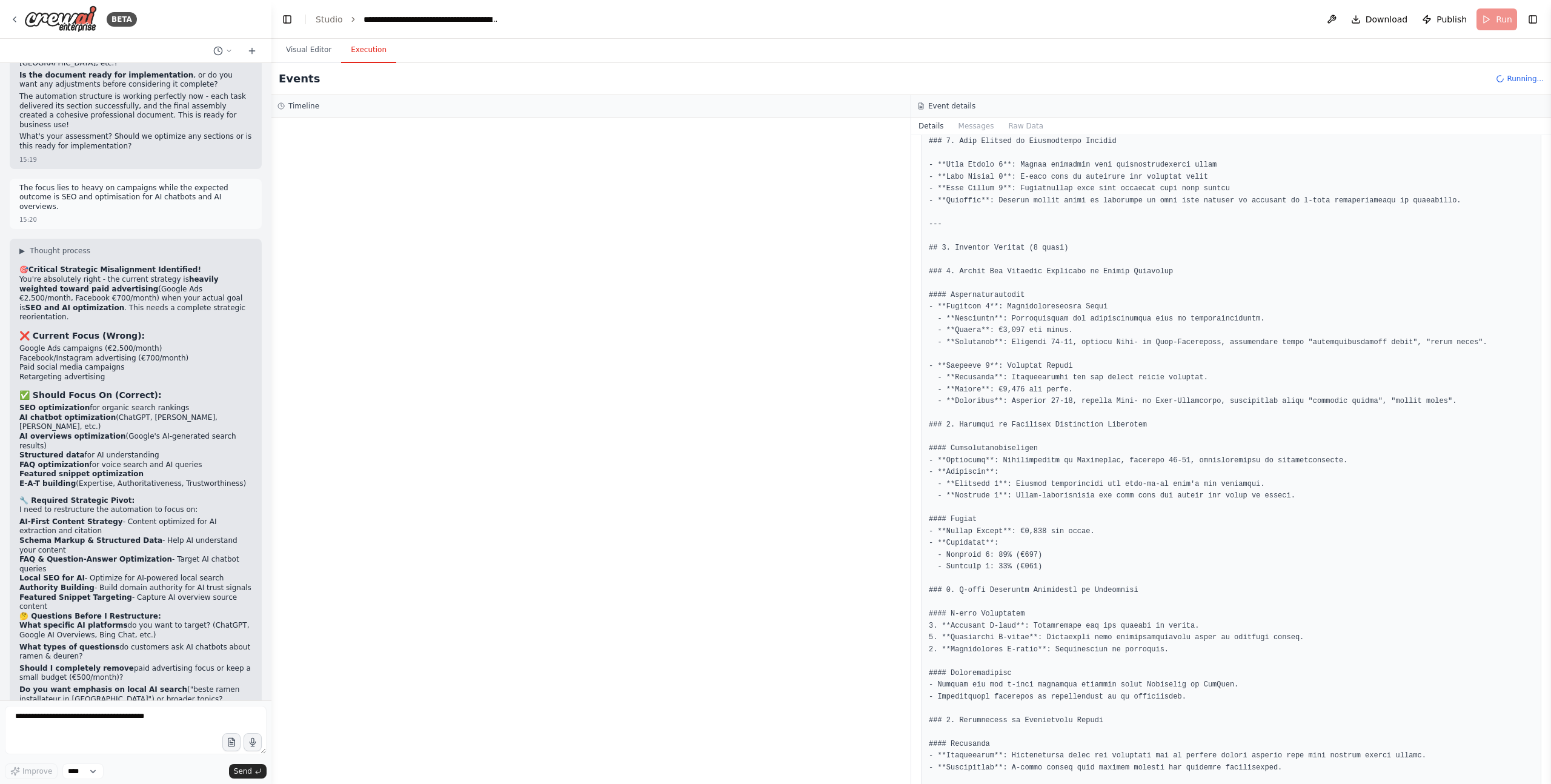
scroll to position [39587, 0]
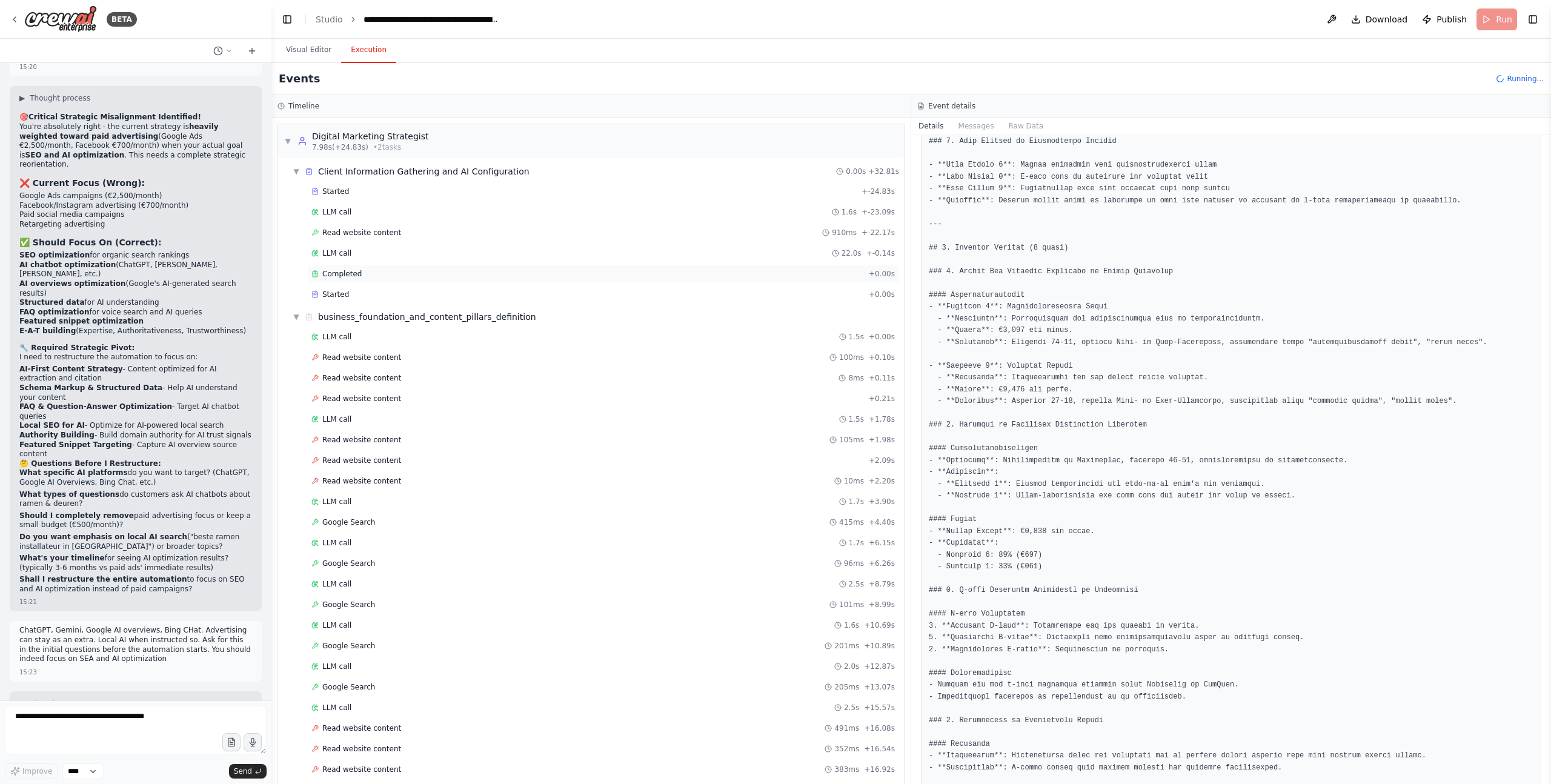
click at [410, 277] on div "Completed" at bounding box center [588, 274] width 553 height 9
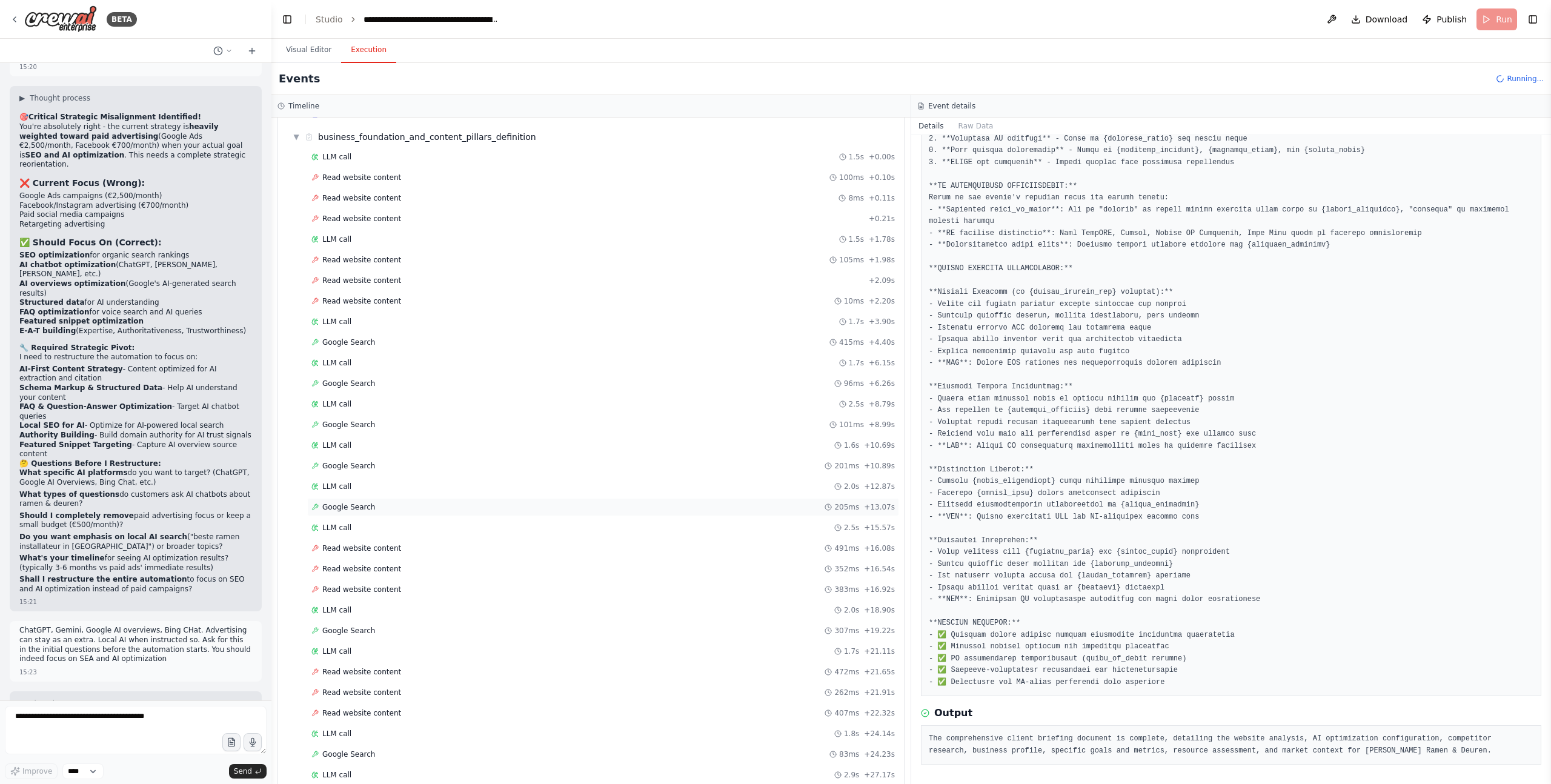
scroll to position [0, 0]
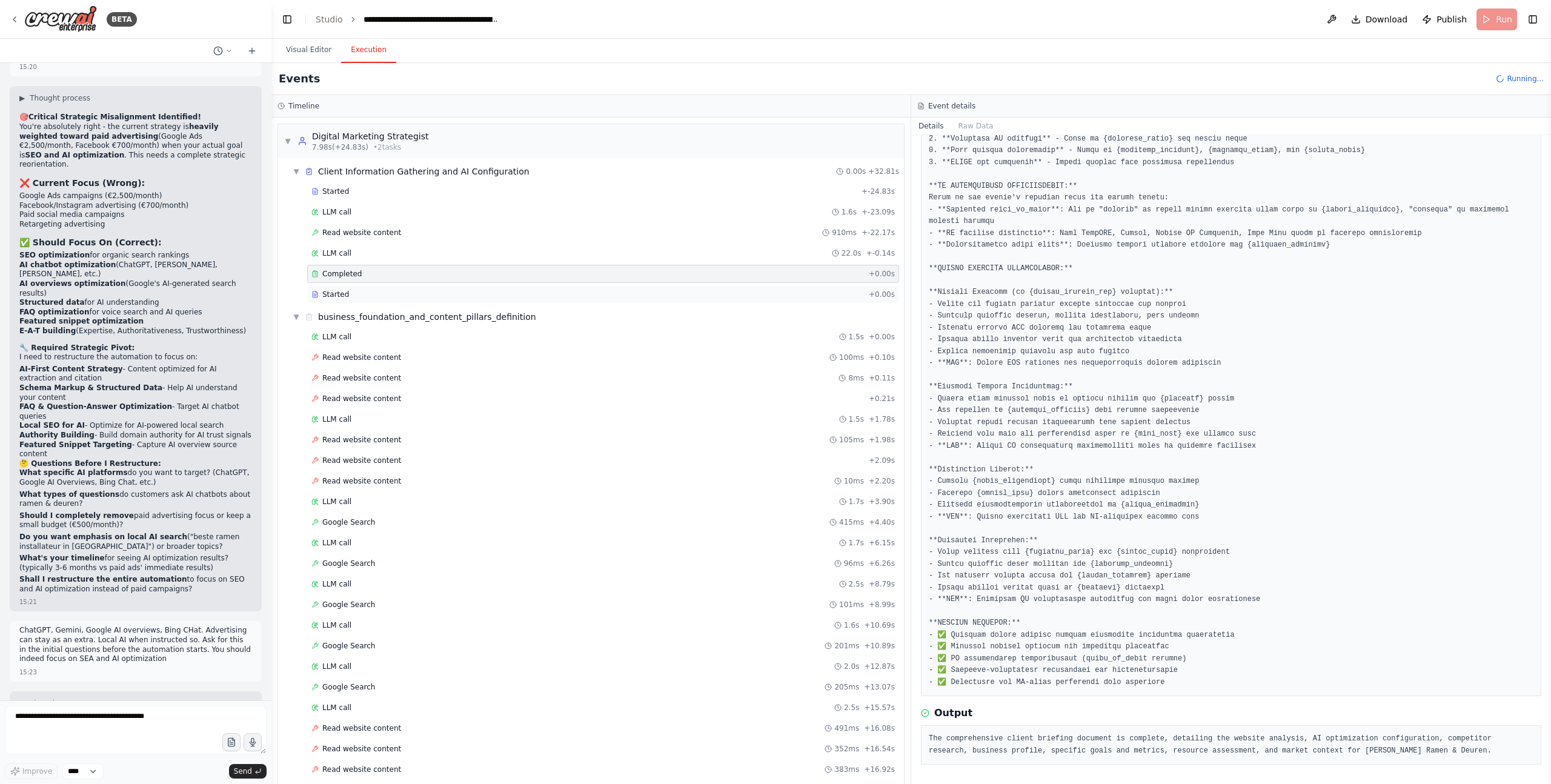
click at [406, 293] on div "Started" at bounding box center [588, 294] width 553 height 9
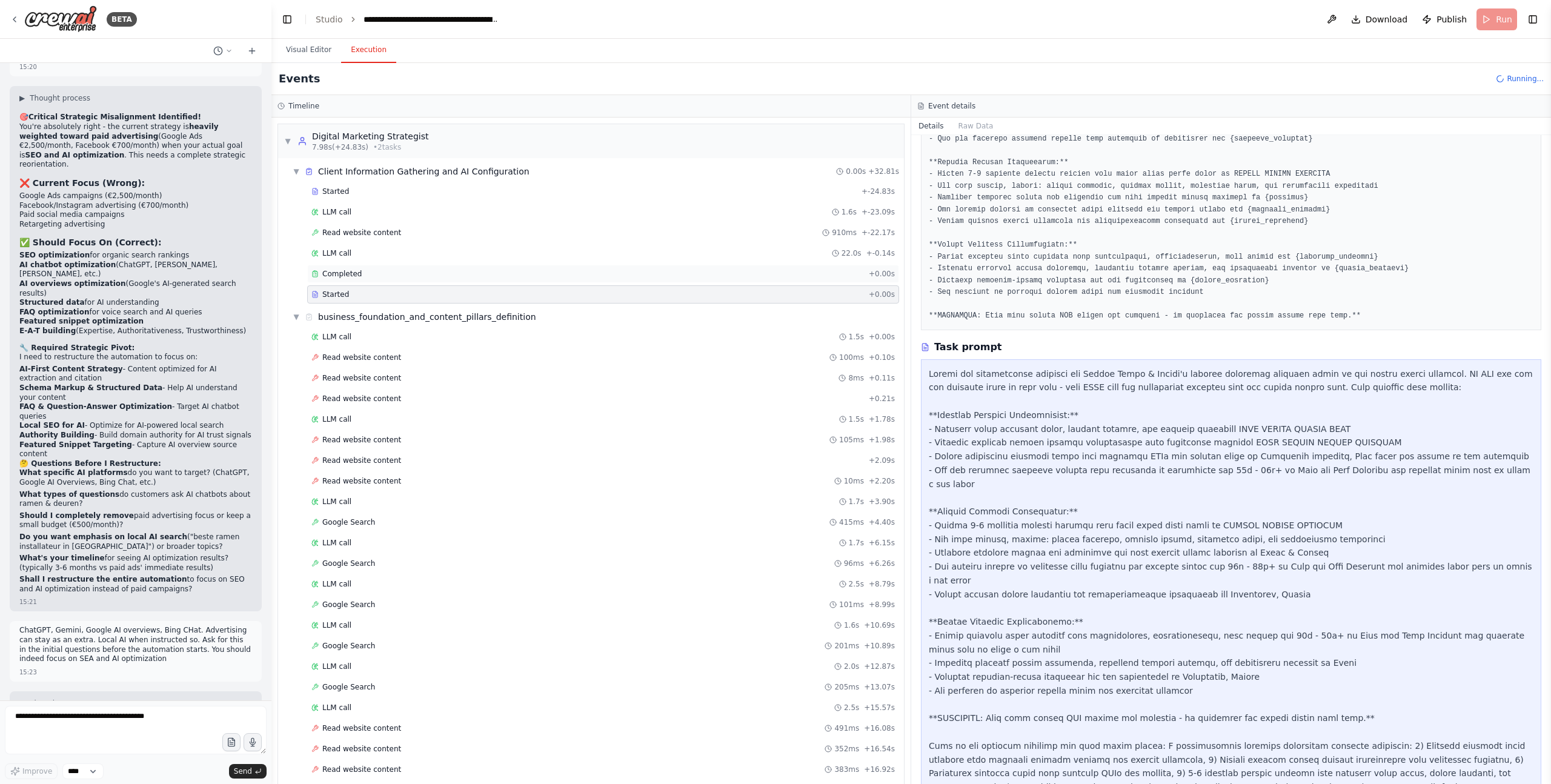
click at [415, 269] on div "Completed" at bounding box center [588, 274] width 553 height 9
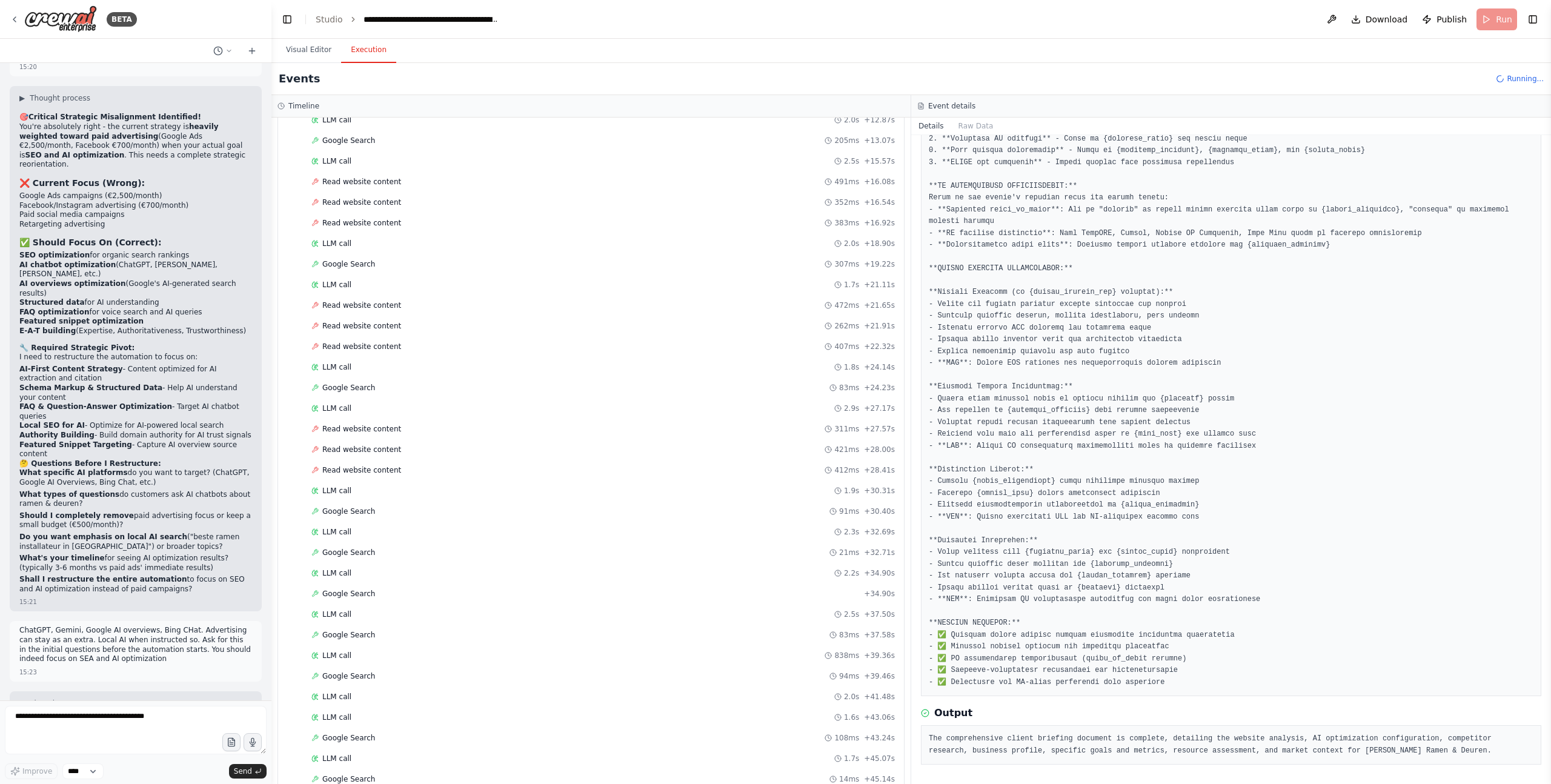
scroll to position [590, 0]
click at [367, 300] on span "Read website content" at bounding box center [361, 303] width 79 height 9
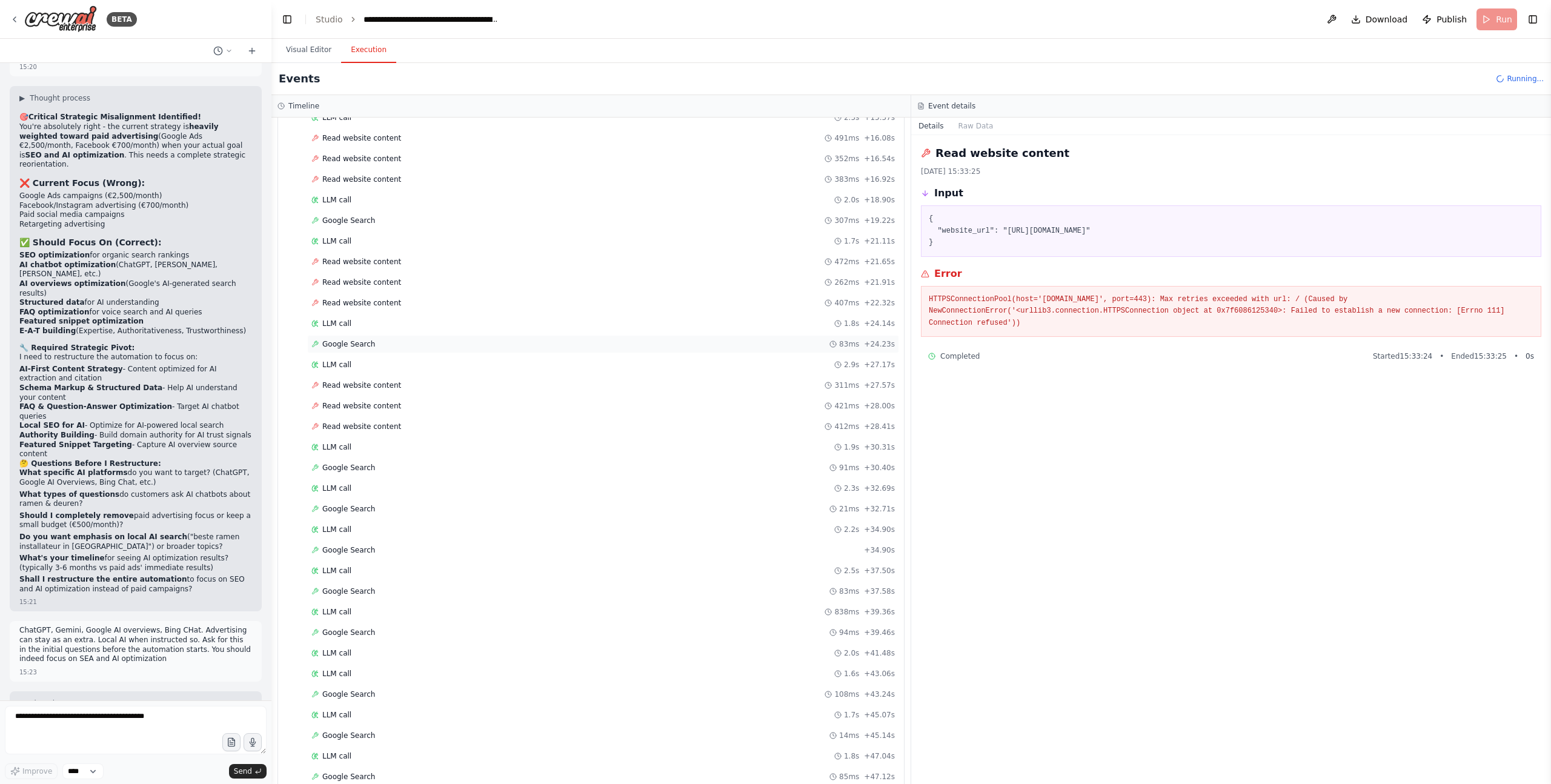
click at [324, 348] on span "Google Search" at bounding box center [348, 344] width 53 height 9
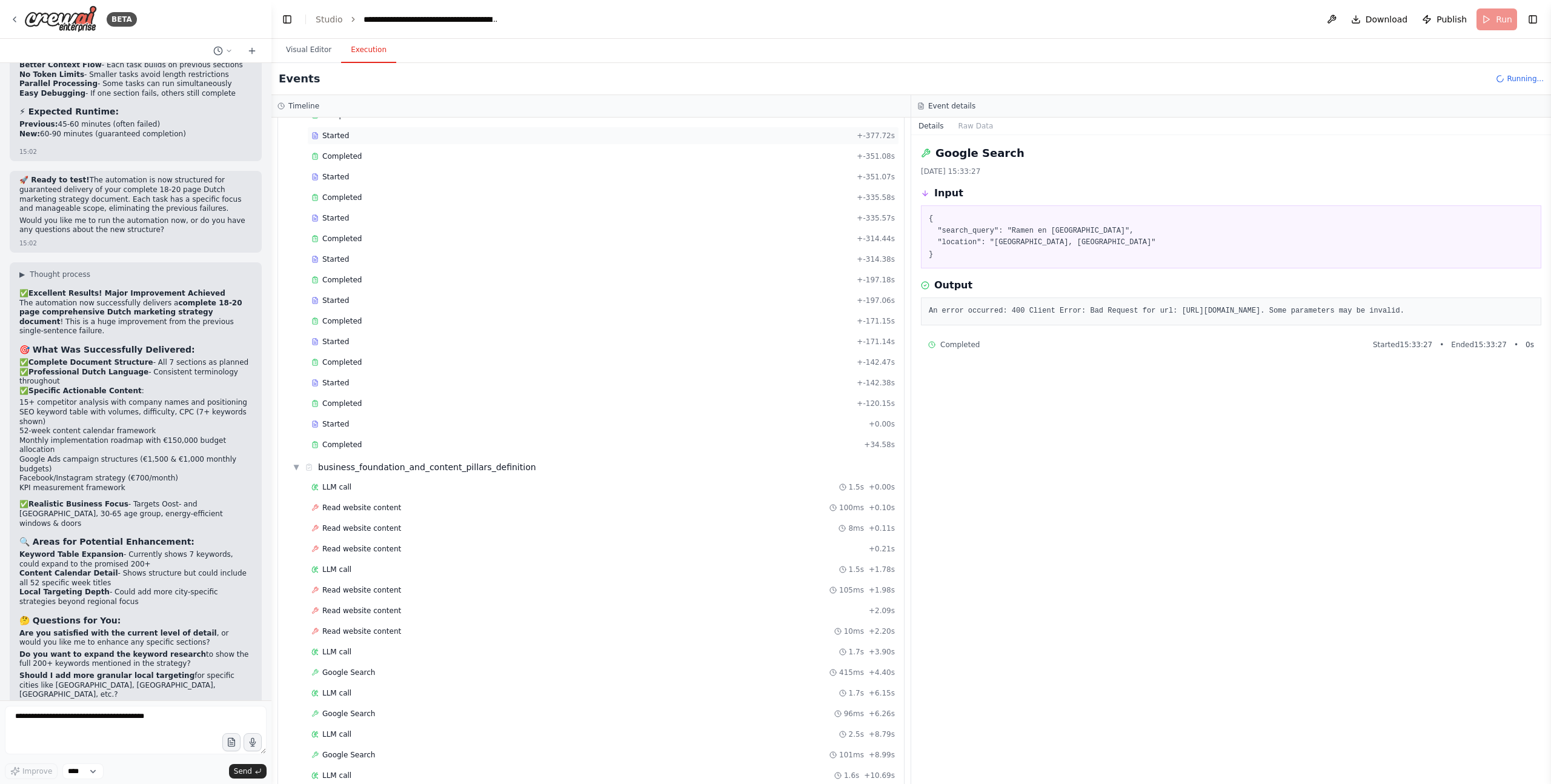
scroll to position [201, 0]
click at [1270, 573] on div "Google Search 22-9-2025, 15:33:27 Input { "search_query": "Ramen en Deuren mark…" at bounding box center [1231, 459] width 640 height 649
click at [324, 354] on span "Completed" at bounding box center [342, 352] width 40 height 9
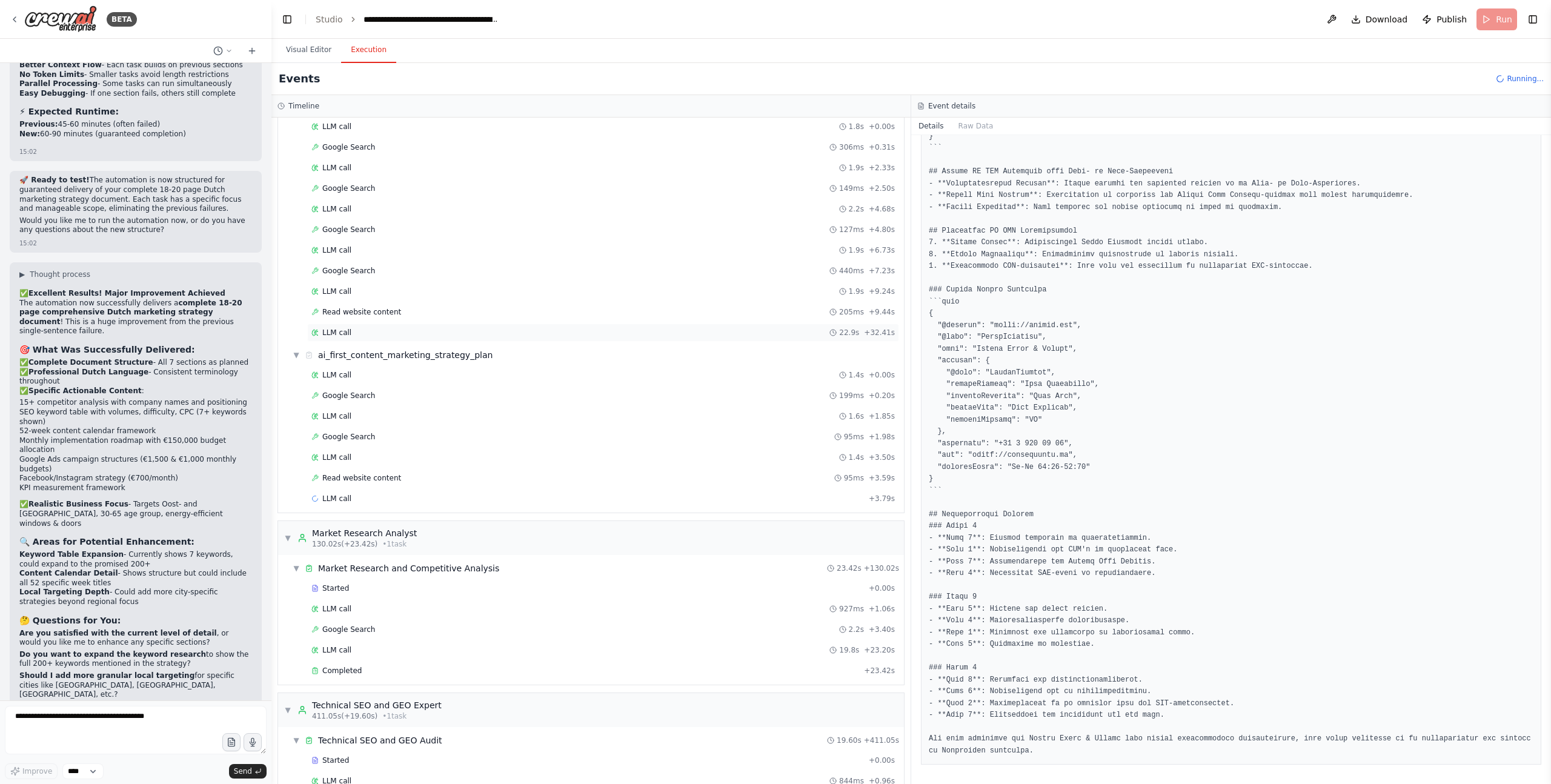
scroll to position [2839, 0]
click at [343, 327] on span "LLM call" at bounding box center [336, 330] width 29 height 9
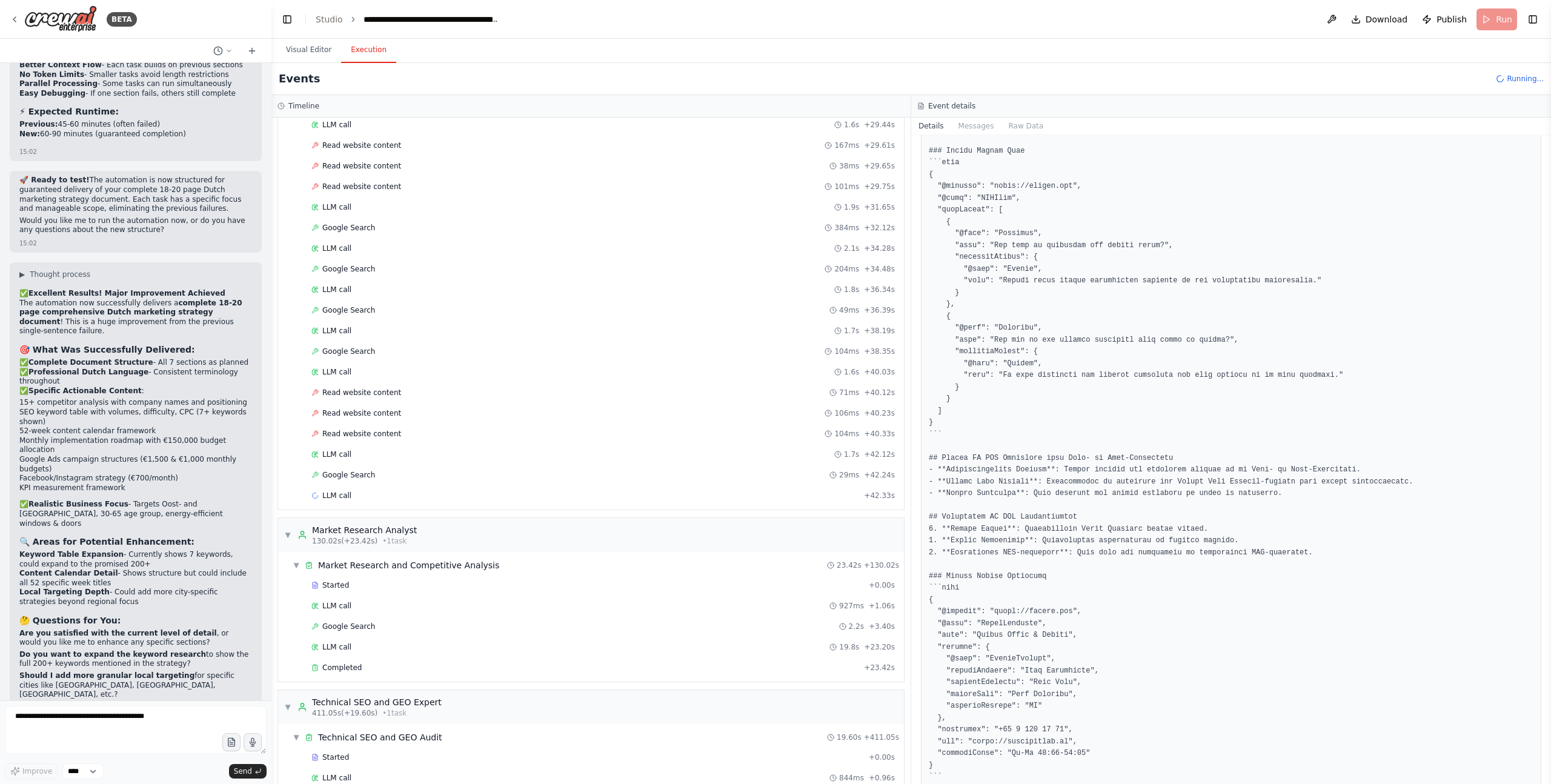
scroll to position [3953, 0]
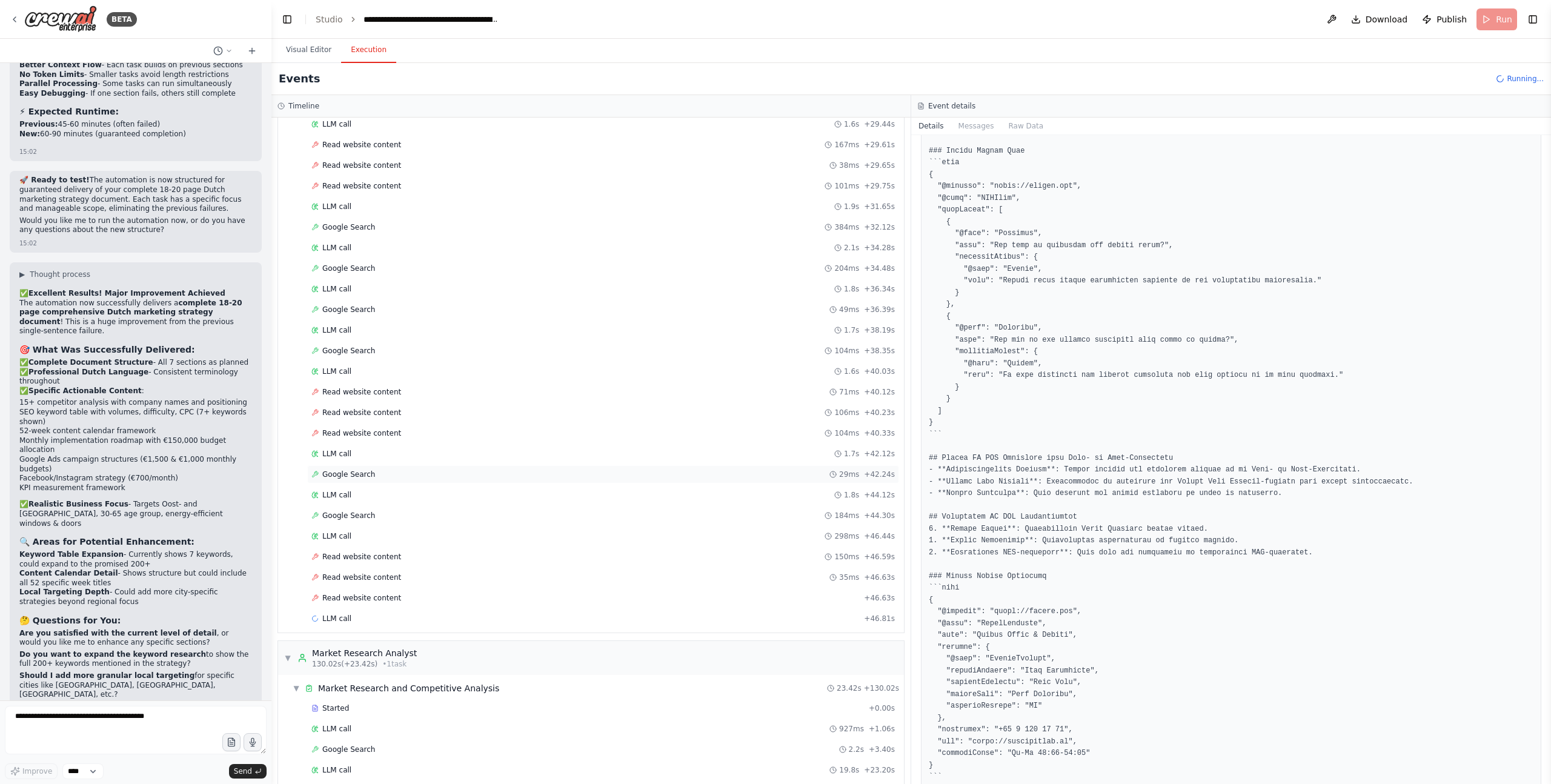
click at [342, 473] on span "Google Search" at bounding box center [348, 474] width 53 height 9
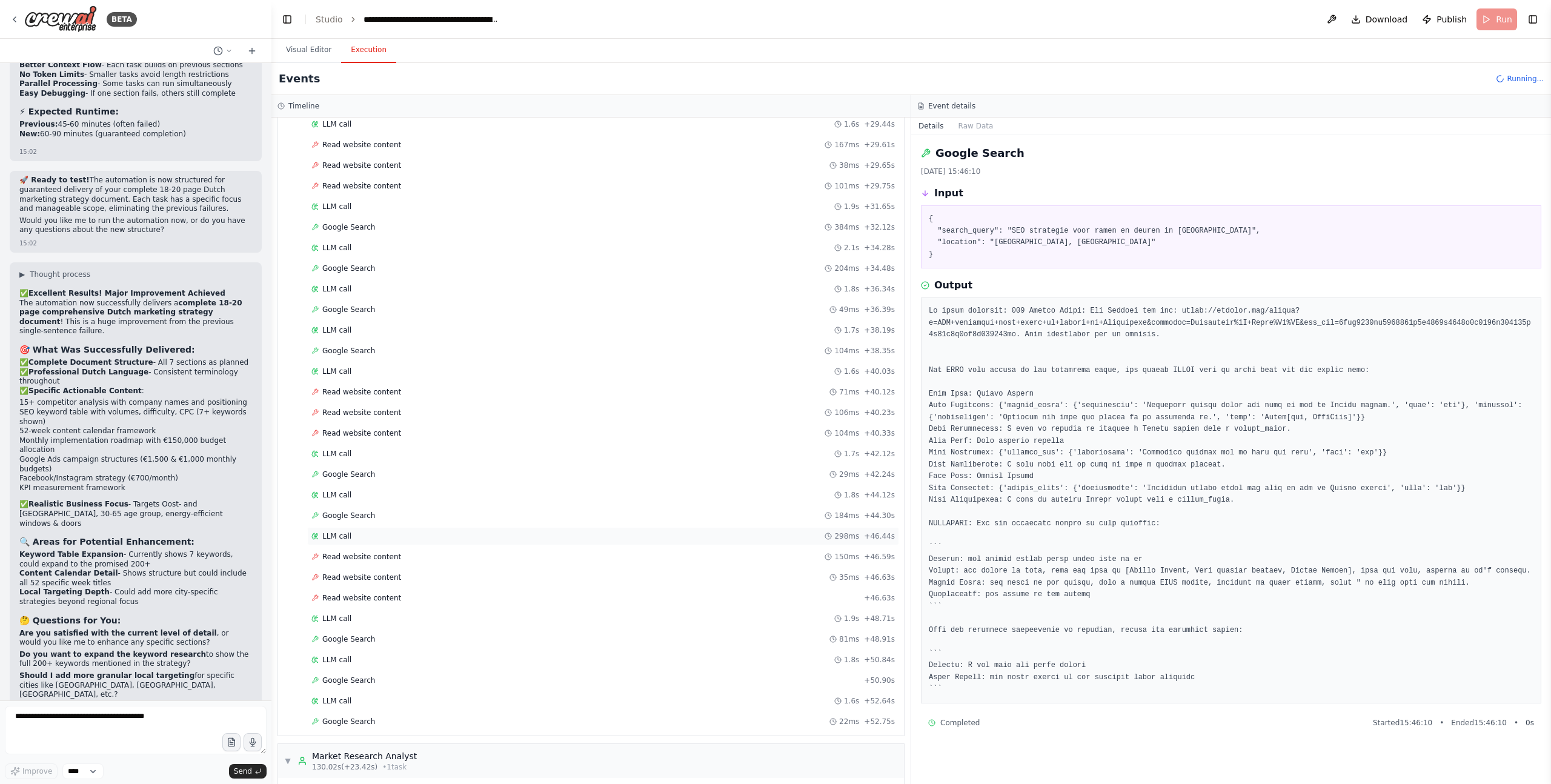
click at [357, 534] on div "LLM call 298ms + 46.44s" at bounding box center [603, 536] width 583 height 9
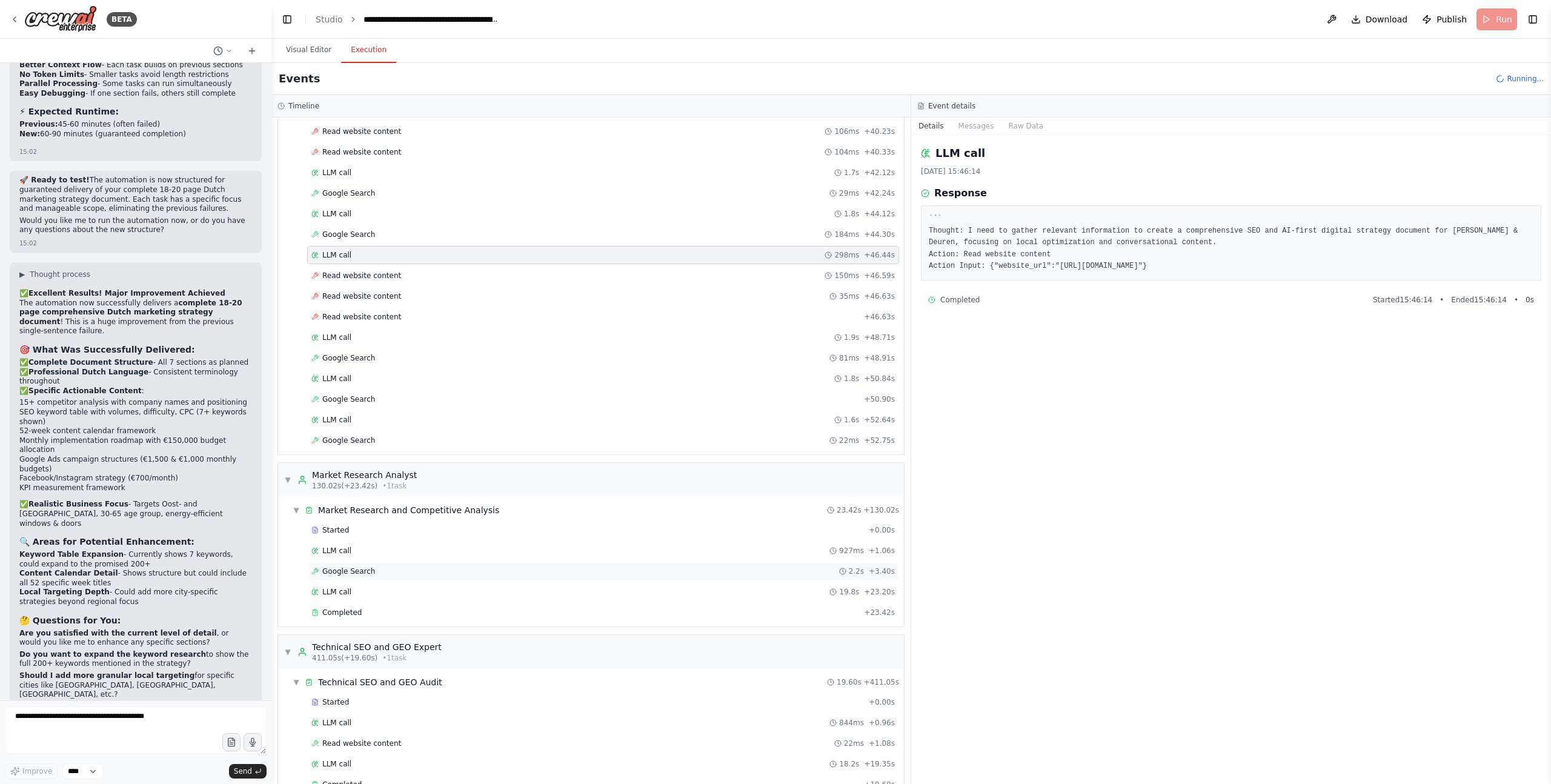
scroll to position [4207, 0]
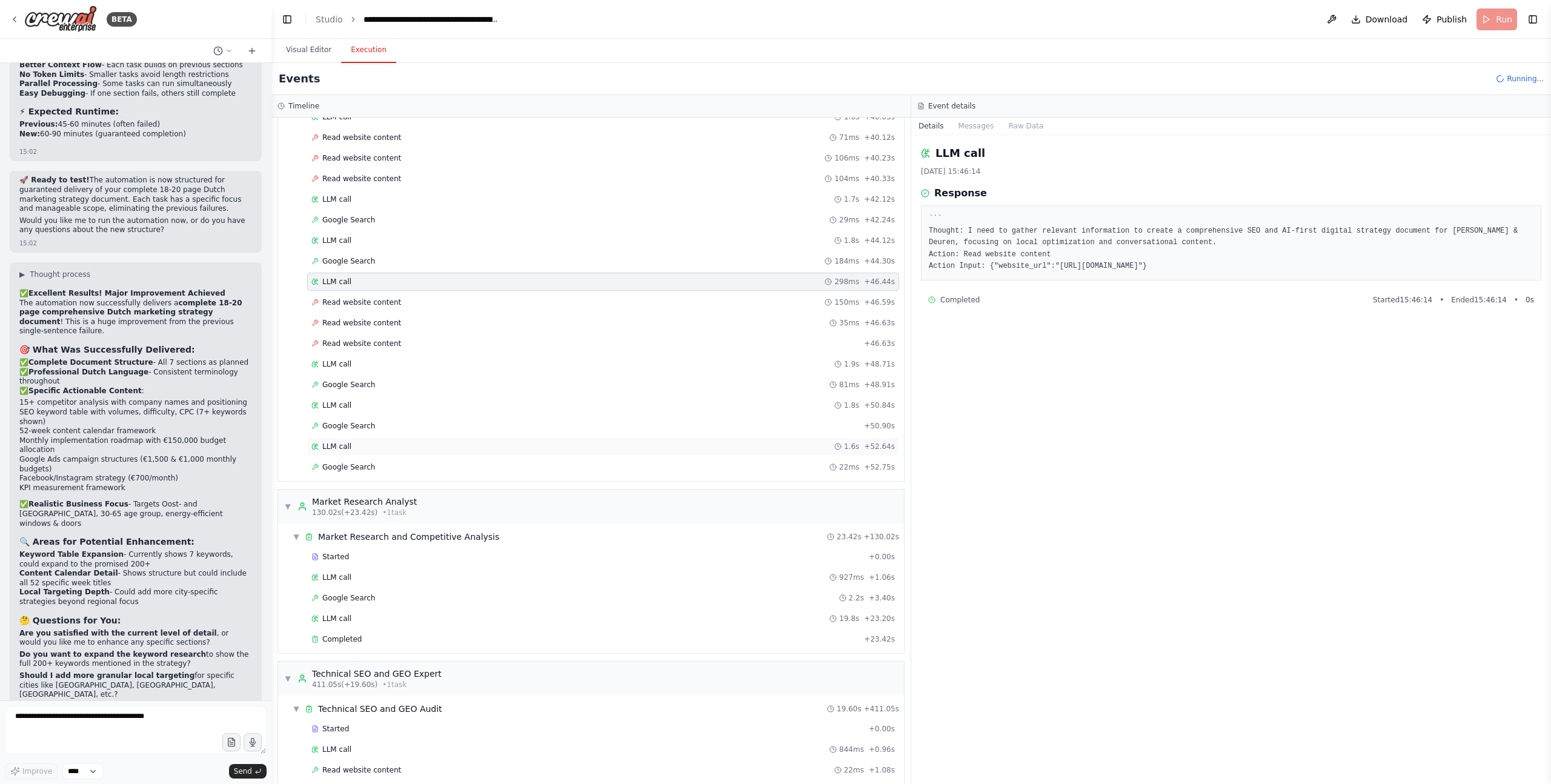
click at [359, 448] on div "LLM call 1.6s + 52.64s" at bounding box center [603, 446] width 583 height 9
click at [352, 463] on span "Google Search" at bounding box center [348, 467] width 53 height 9
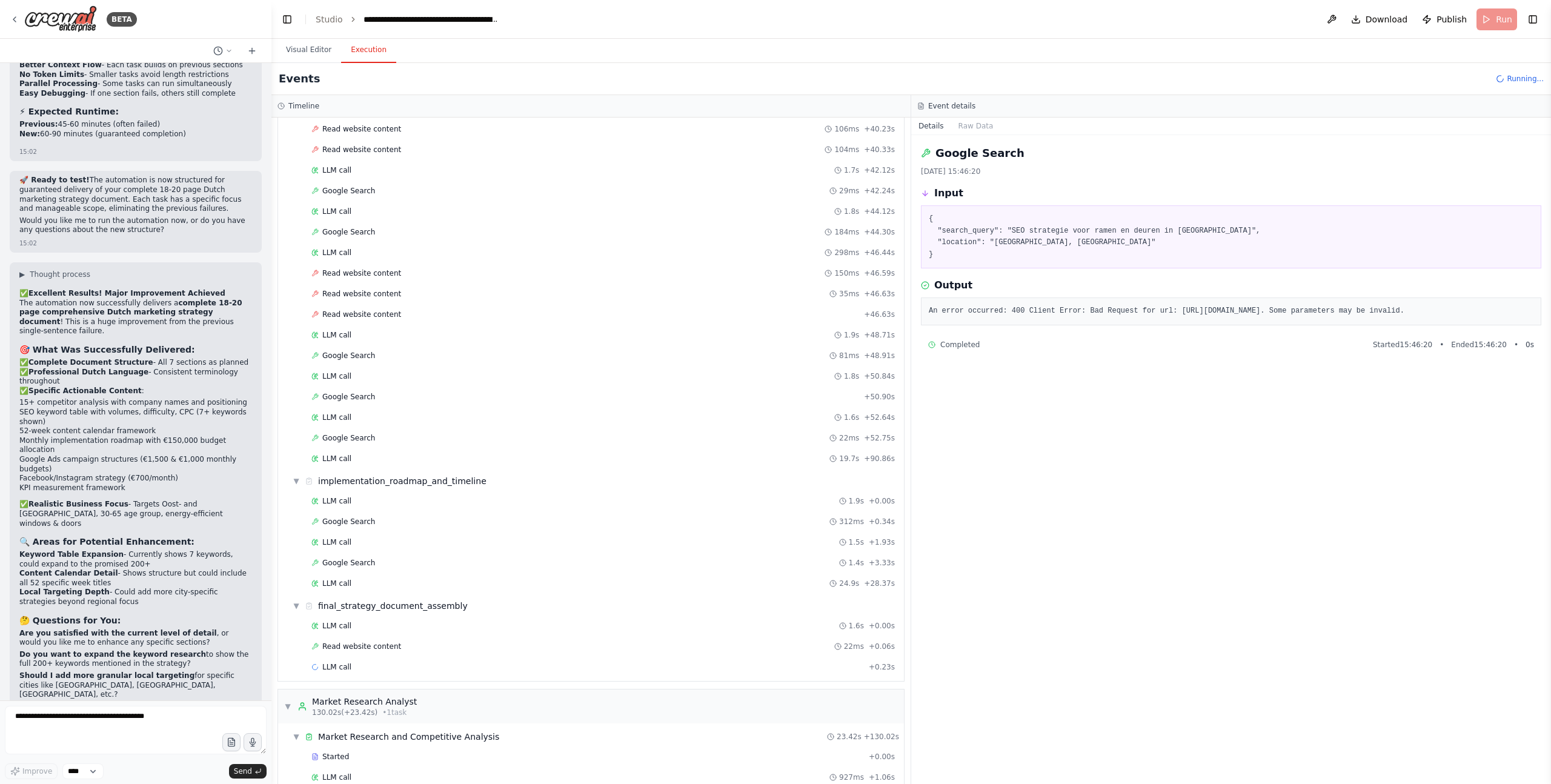
scroll to position [4444, 0]
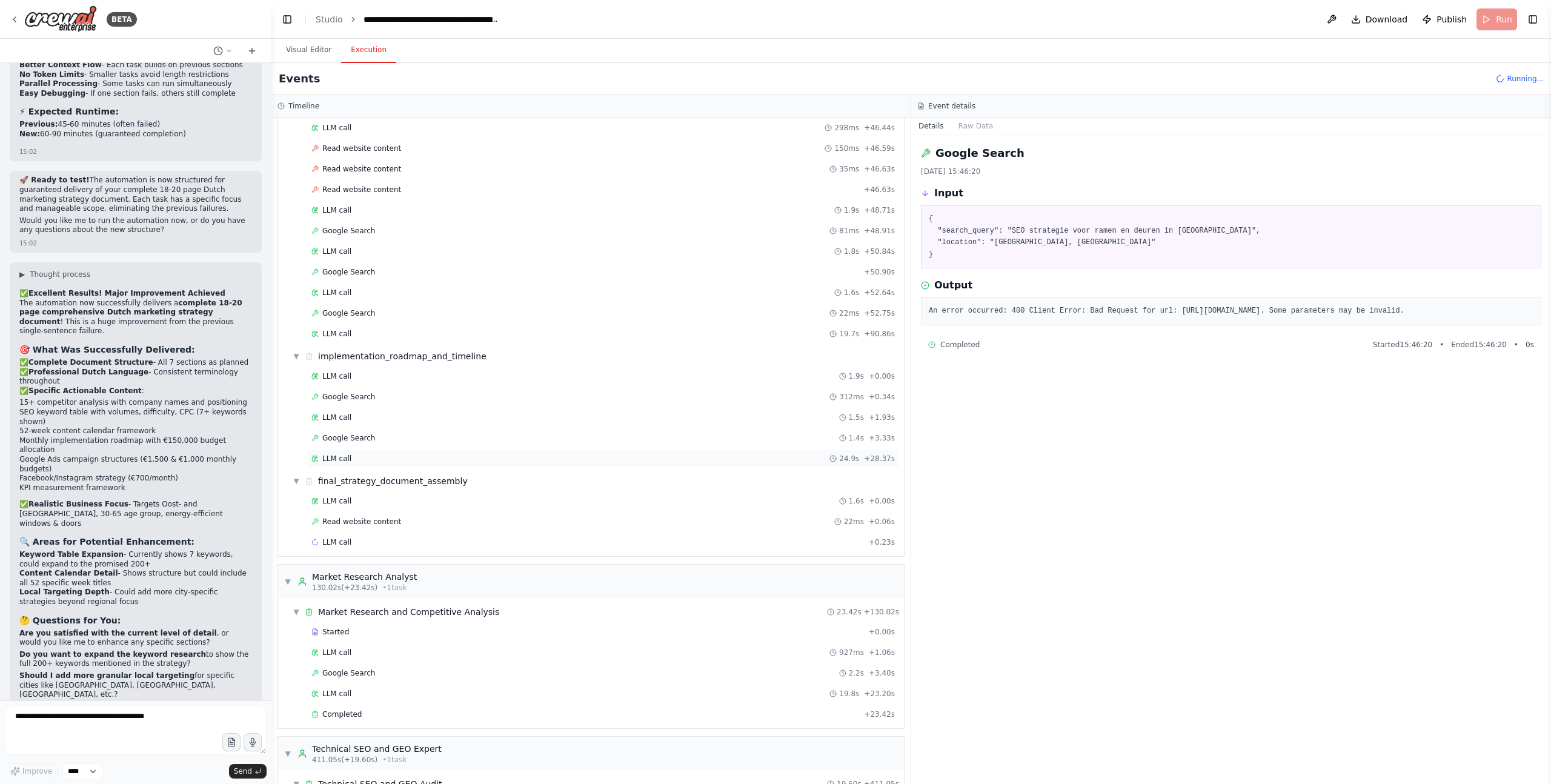
click at [348, 456] on span "LLM call" at bounding box center [336, 458] width 29 height 9
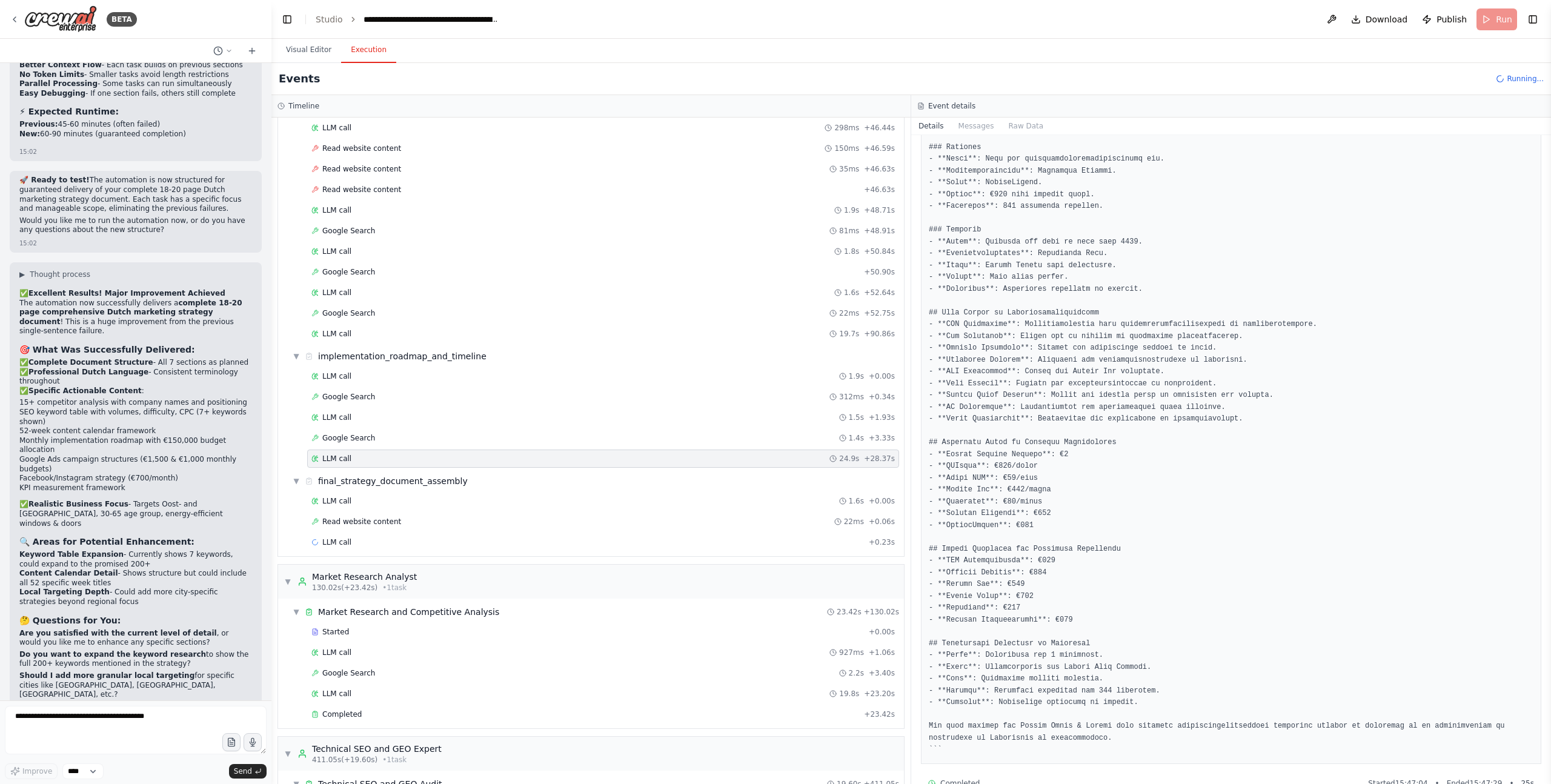
scroll to position [1031, 0]
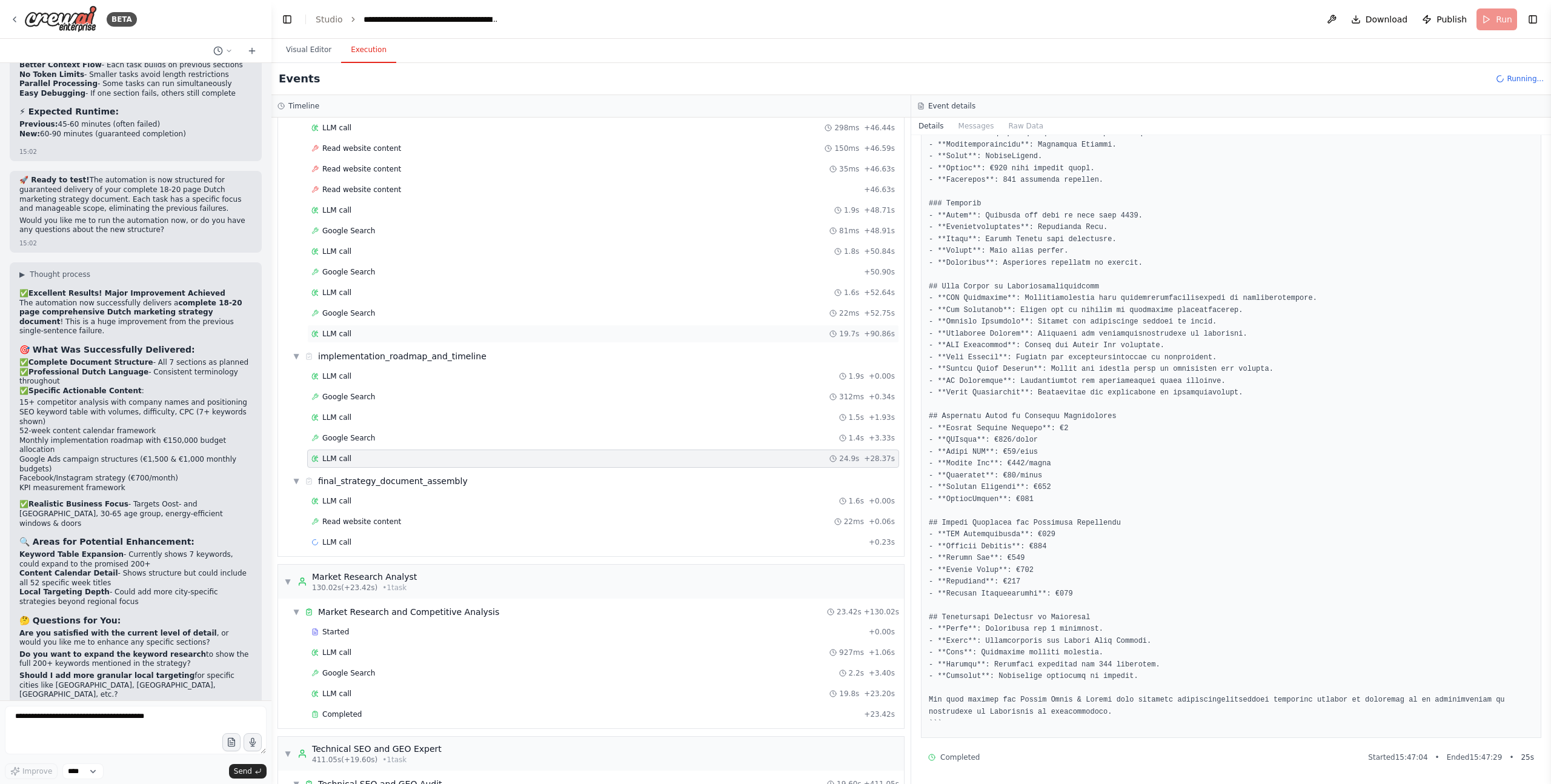
click at [346, 329] on span "LLM call" at bounding box center [336, 334] width 29 height 9
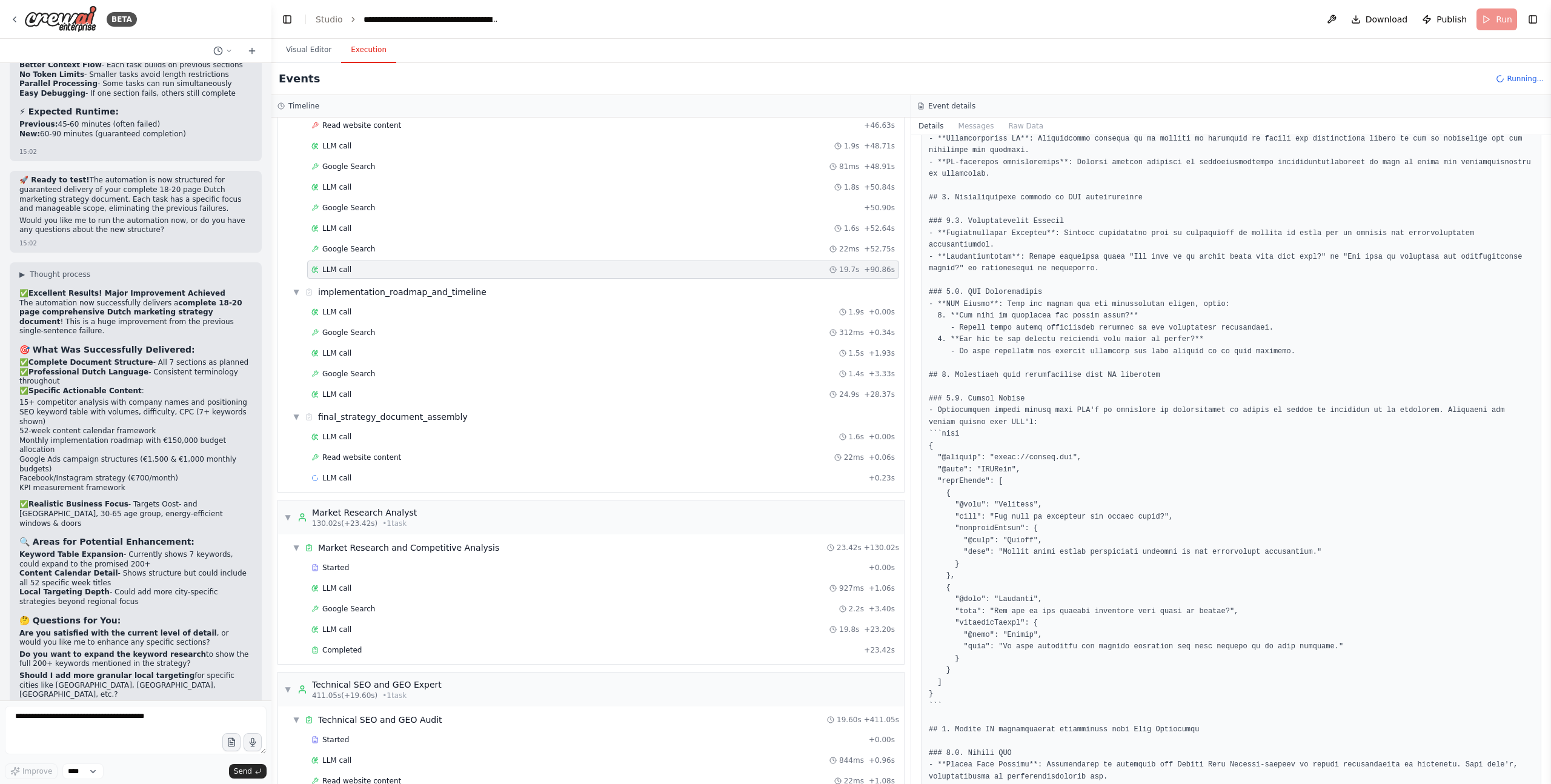
scroll to position [605, 0]
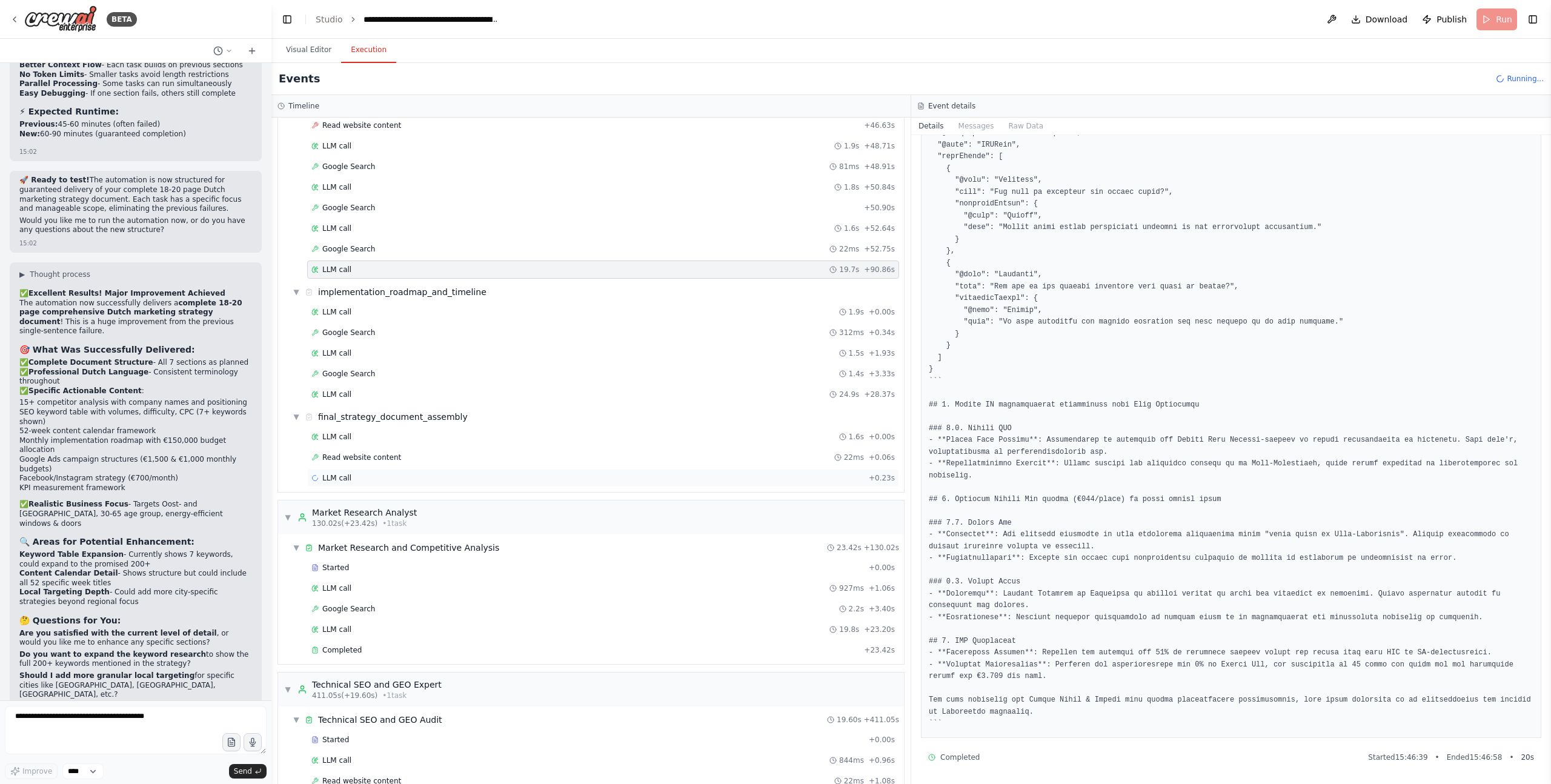
click at [346, 473] on span "LLM call" at bounding box center [336, 478] width 29 height 9
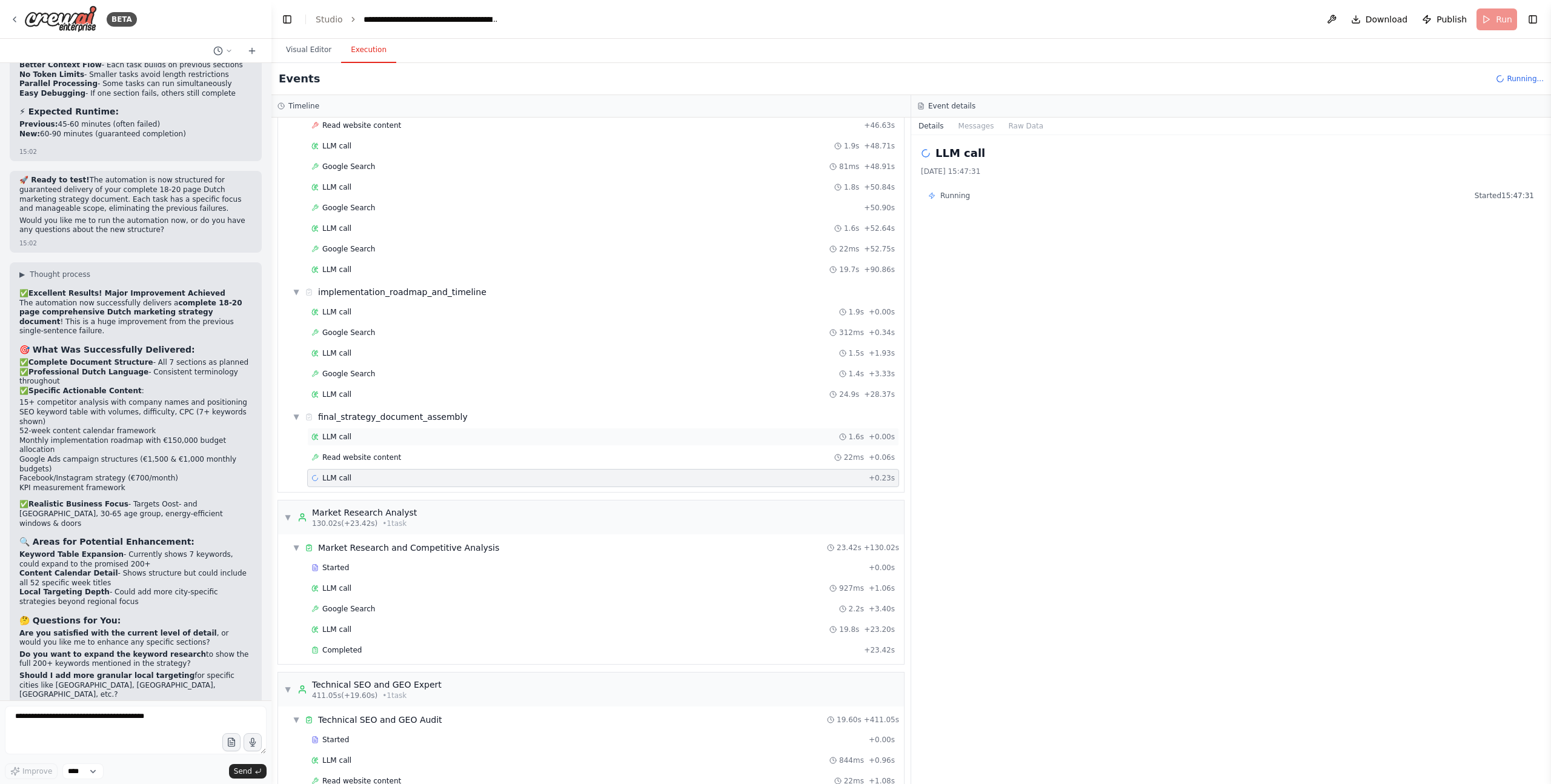
click at [341, 434] on span "LLM call" at bounding box center [336, 436] width 29 height 9
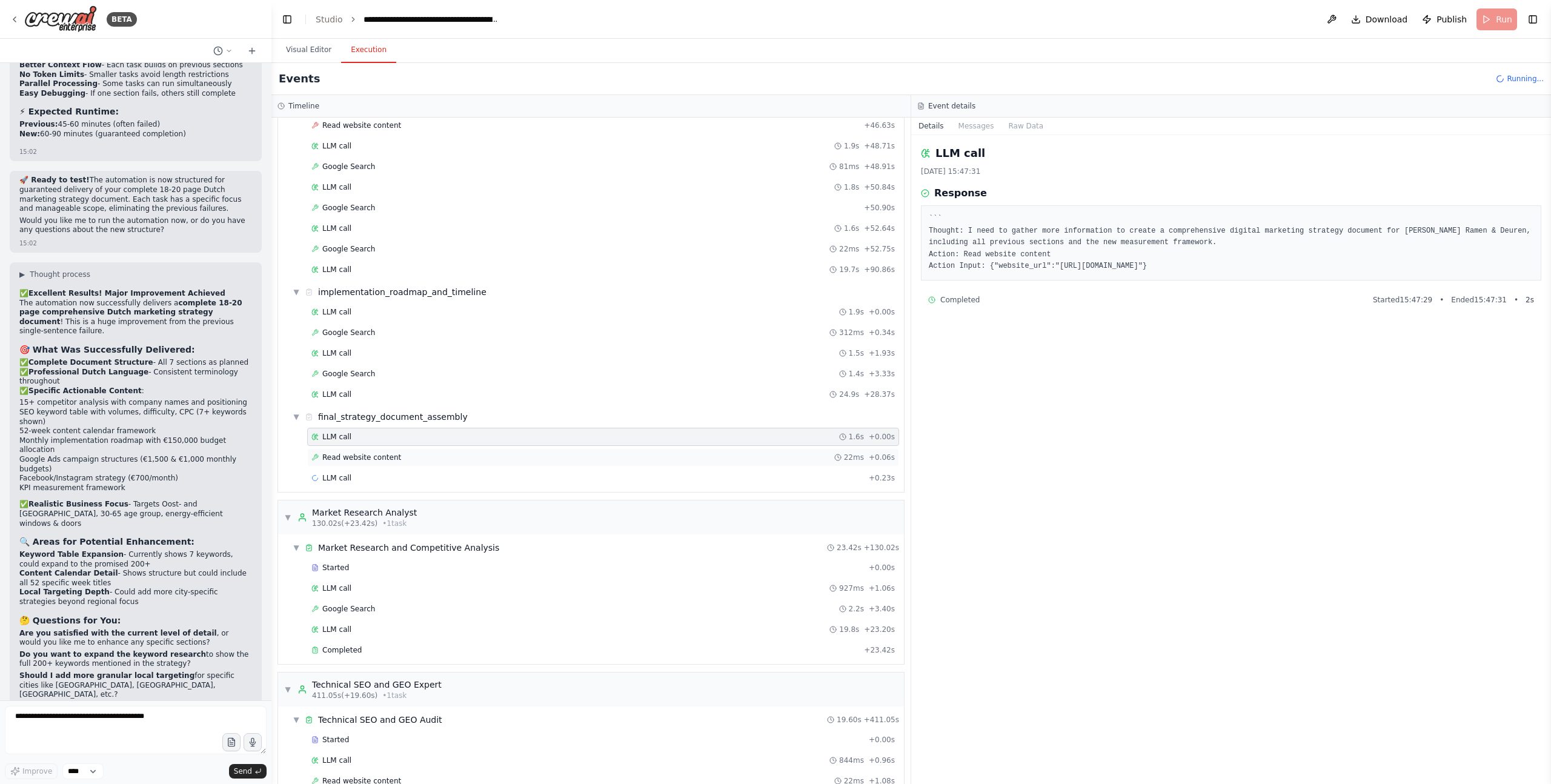
click at [345, 456] on span "Read website content" at bounding box center [361, 457] width 79 height 9
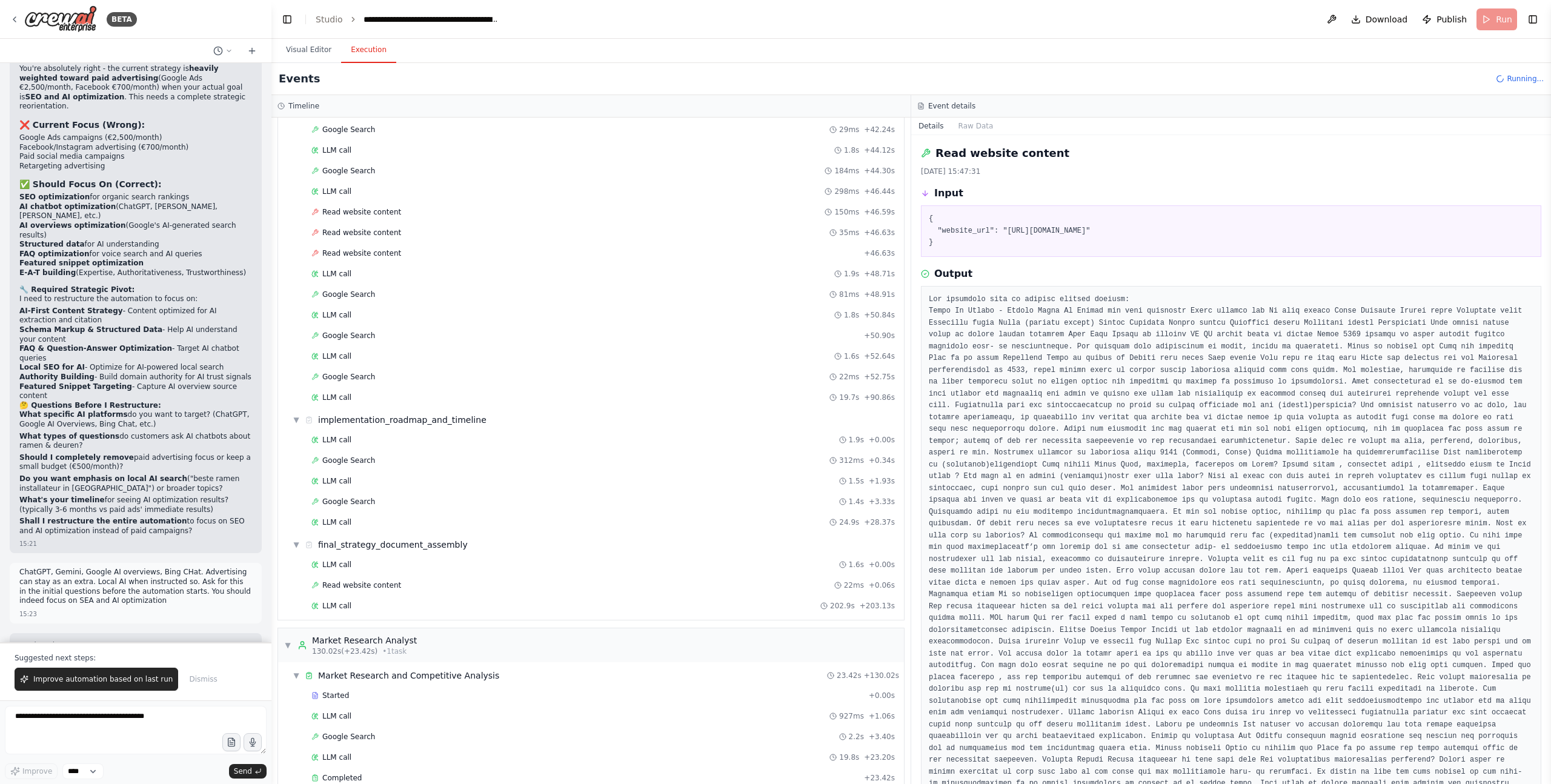
scroll to position [4408, 0]
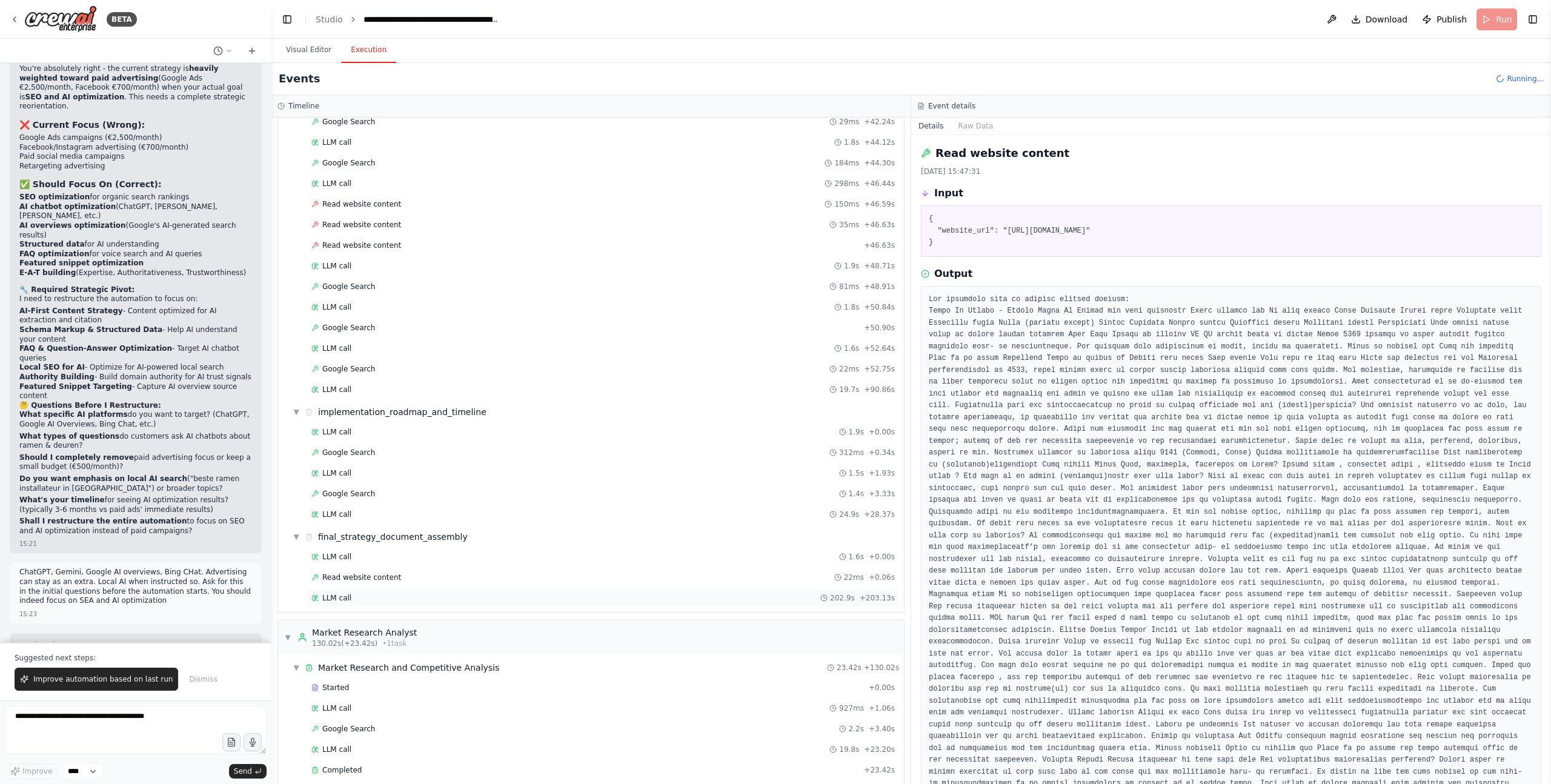
click at [349, 594] on span "LLM call" at bounding box center [336, 598] width 29 height 9
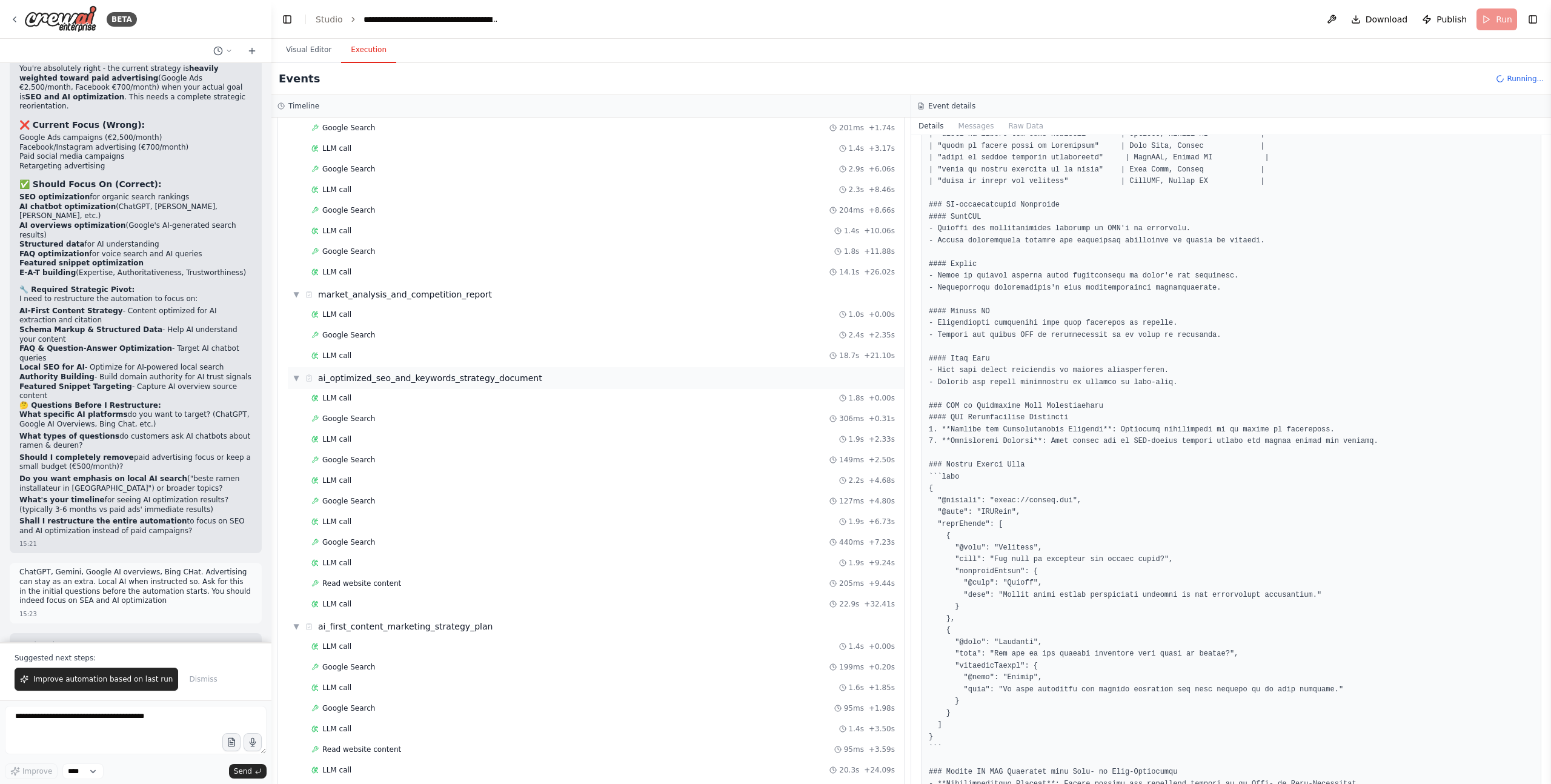
scroll to position [2711, 0]
click at [294, 374] on span "▼" at bounding box center [296, 375] width 7 height 9
click at [295, 397] on span "▼" at bounding box center [296, 397] width 7 height 9
click at [293, 291] on span "▼" at bounding box center [296, 292] width 7 height 9
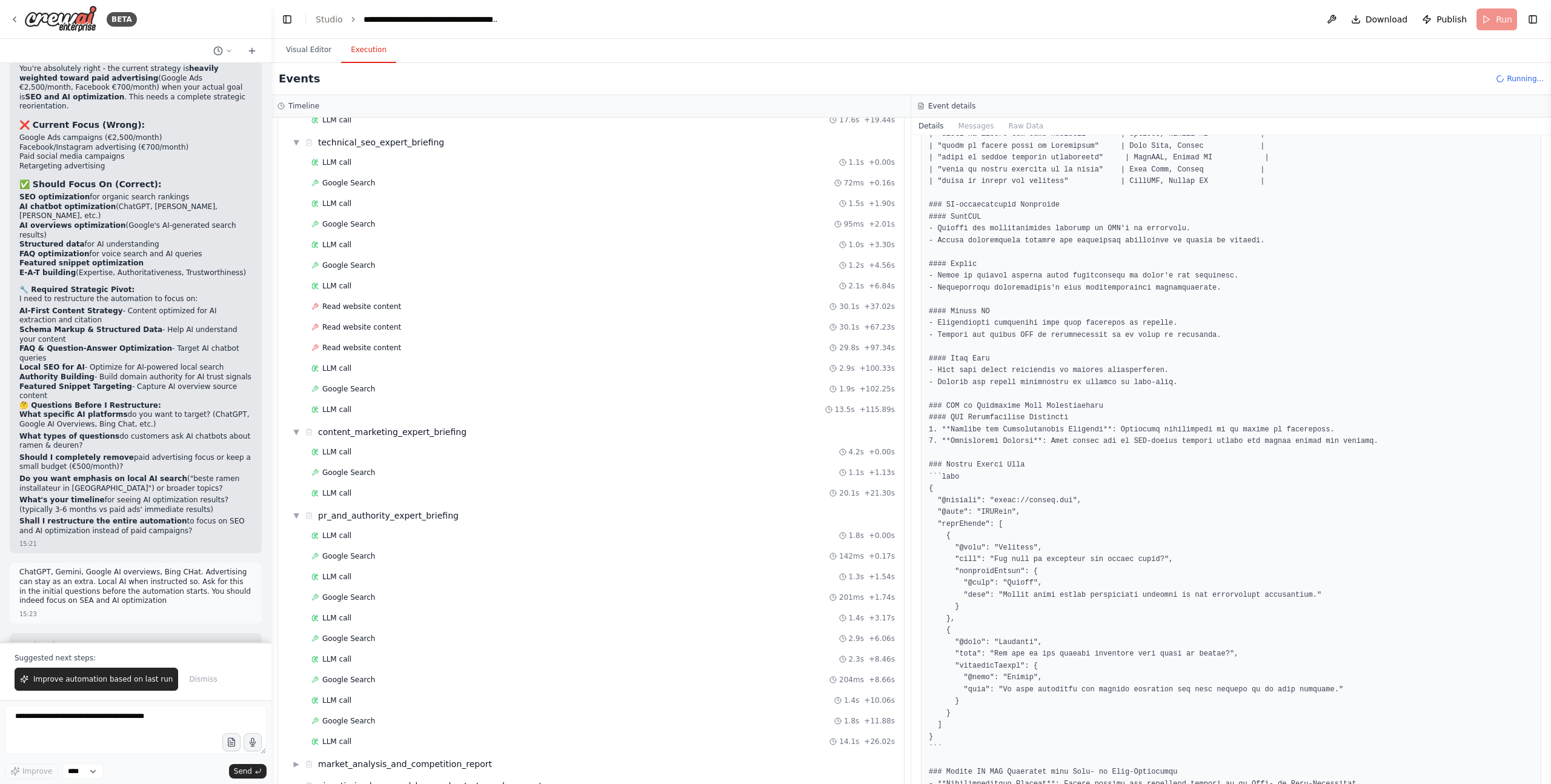
scroll to position [2233, 0]
drag, startPoint x: 293, startPoint y: 519, endPoint x: 296, endPoint y: 472, distance: 47.1
click at [293, 519] on span "▼" at bounding box center [296, 521] width 7 height 9
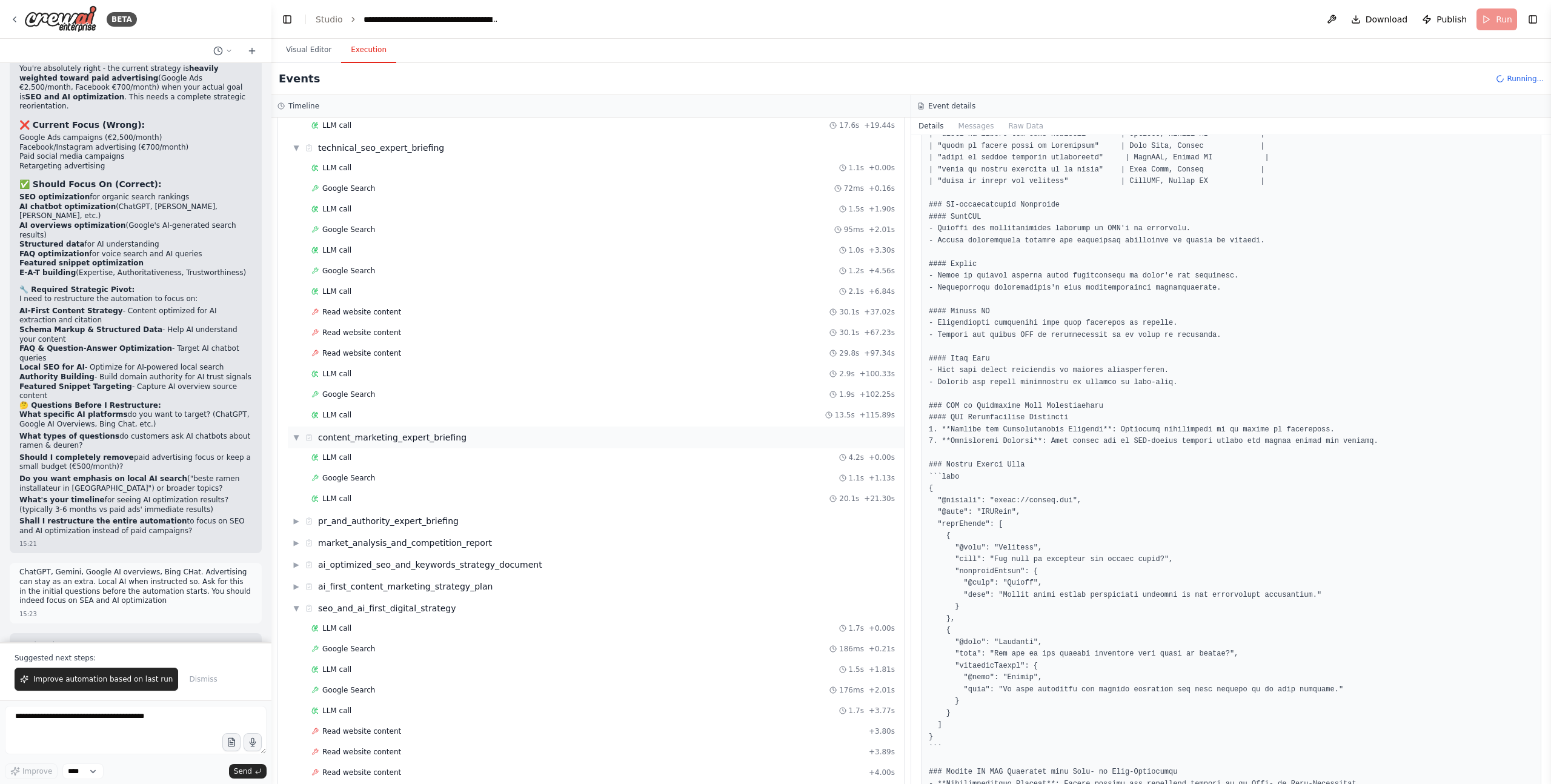
click at [296, 437] on span "▼" at bounding box center [296, 437] width 7 height 9
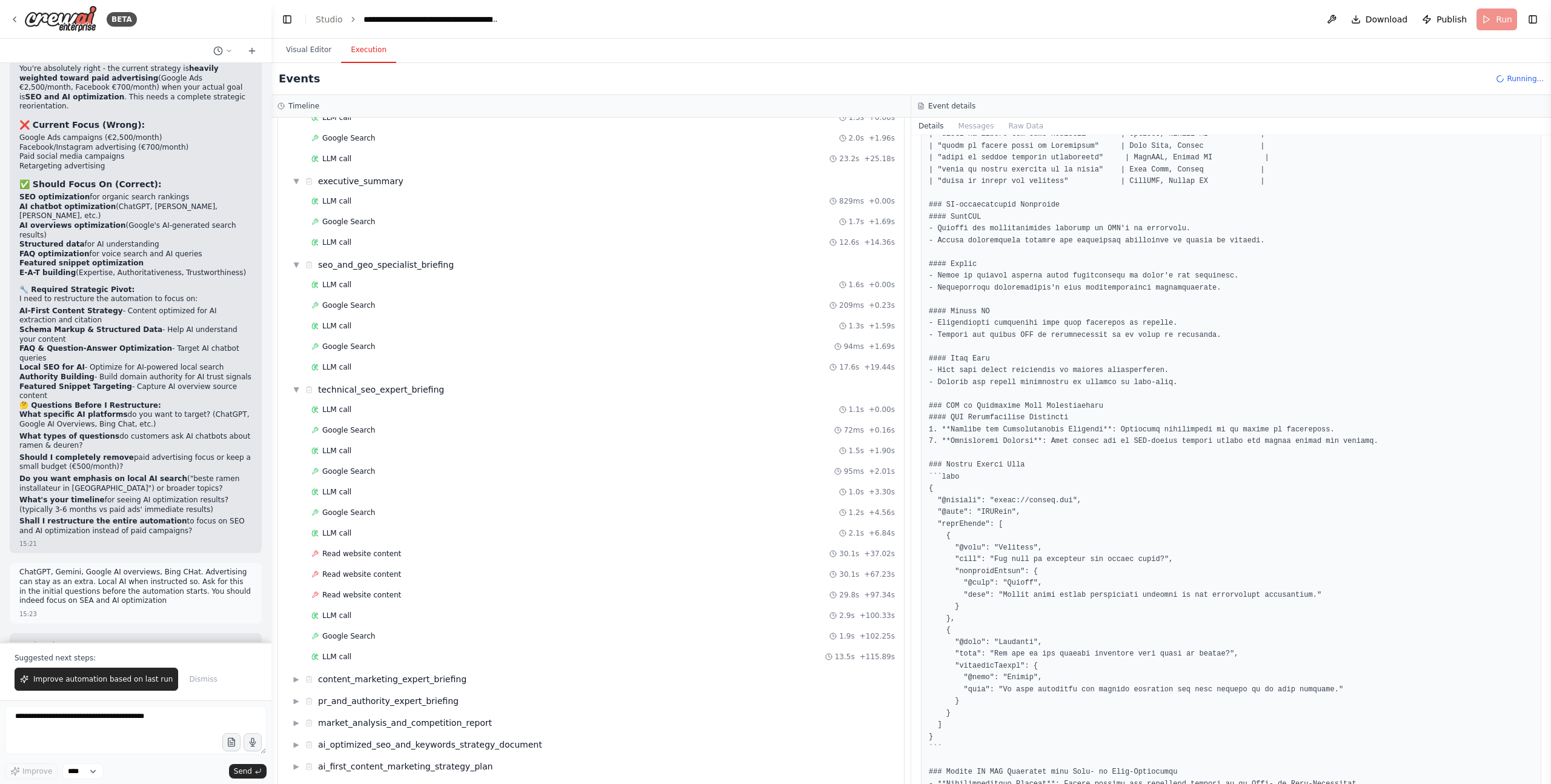
scroll to position [1961, 0]
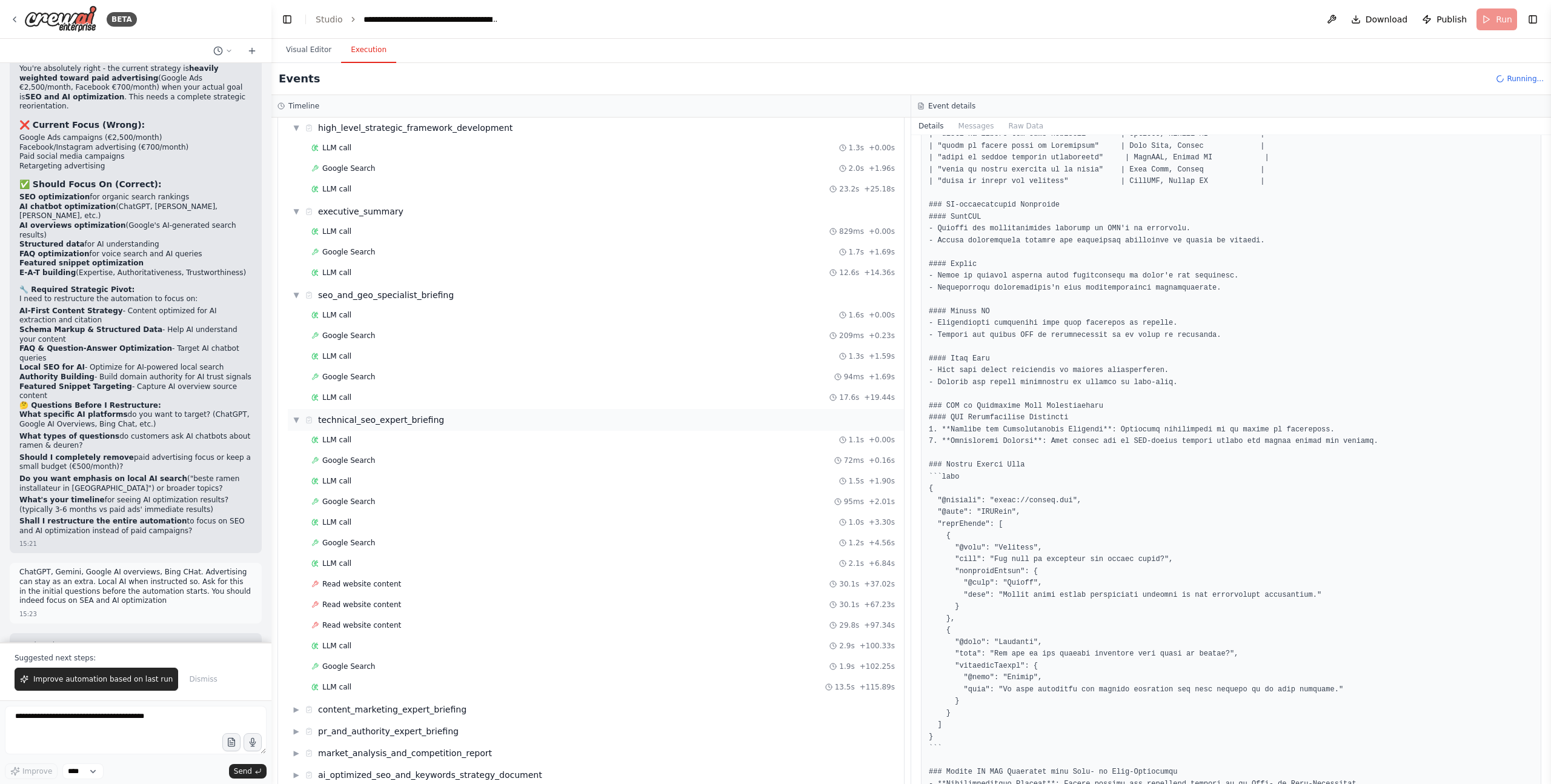
click at [295, 420] on span "▼" at bounding box center [296, 420] width 7 height 9
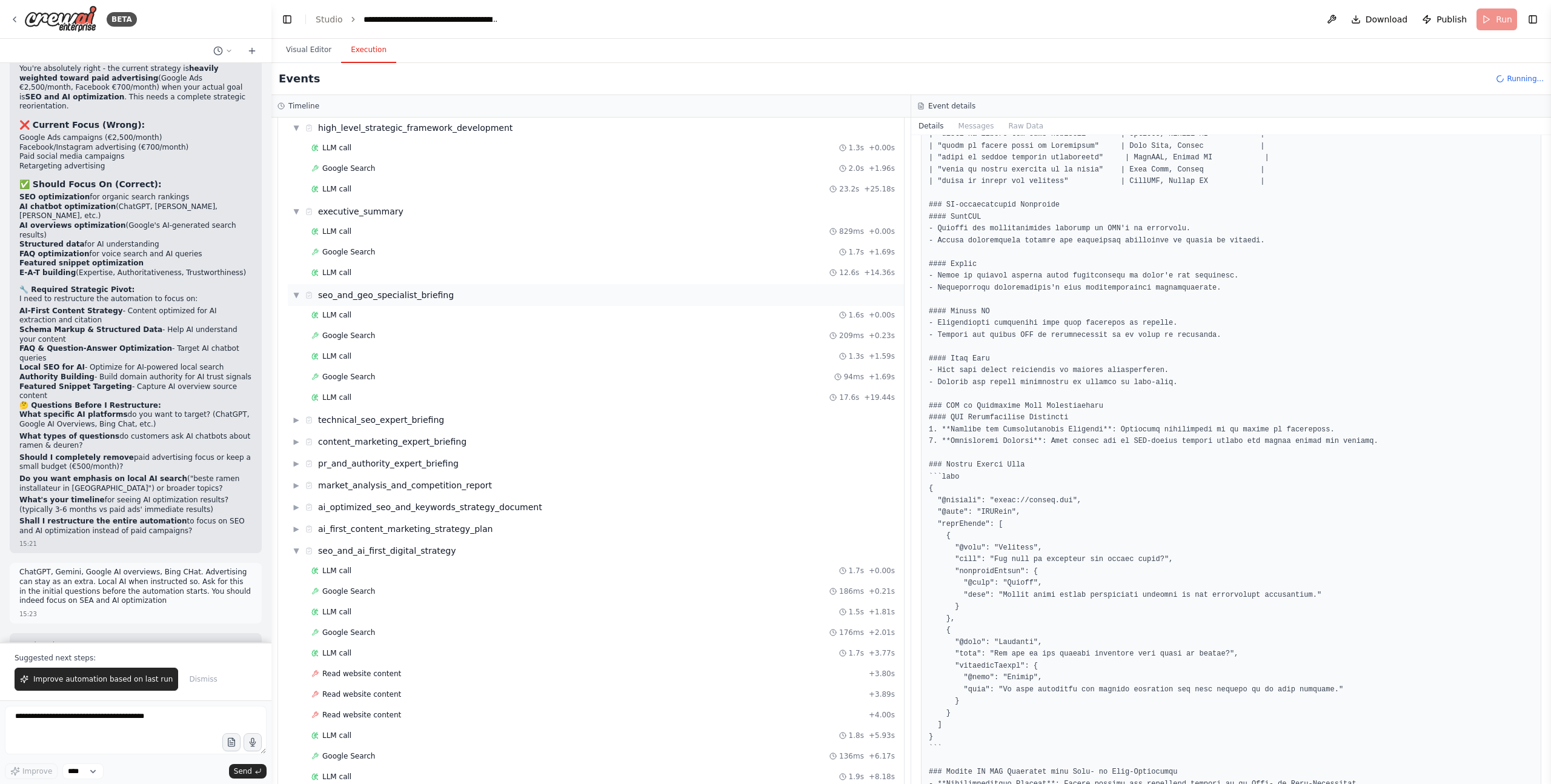
click at [293, 294] on span "▼" at bounding box center [296, 295] width 7 height 9
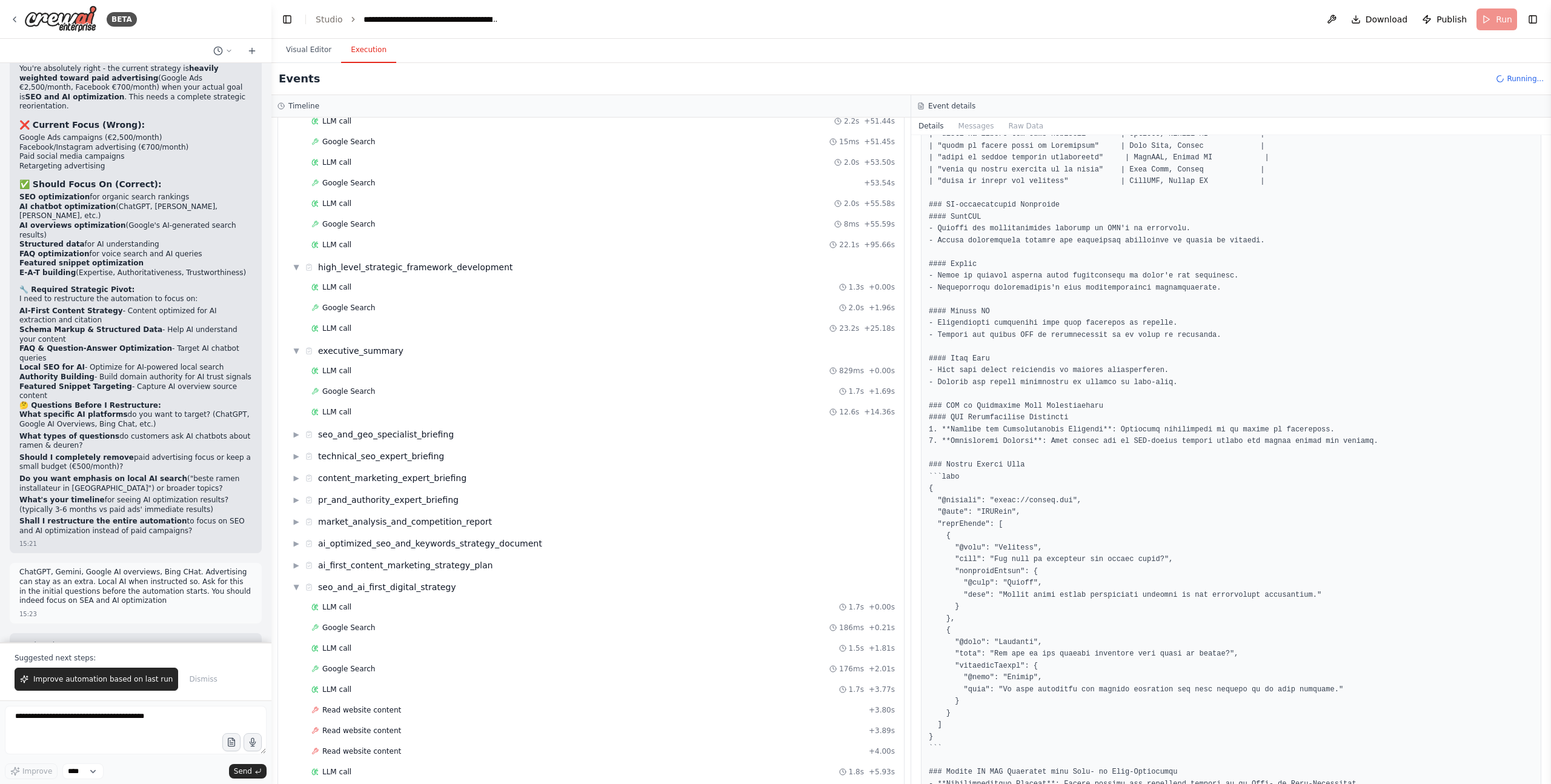
scroll to position [1804, 0]
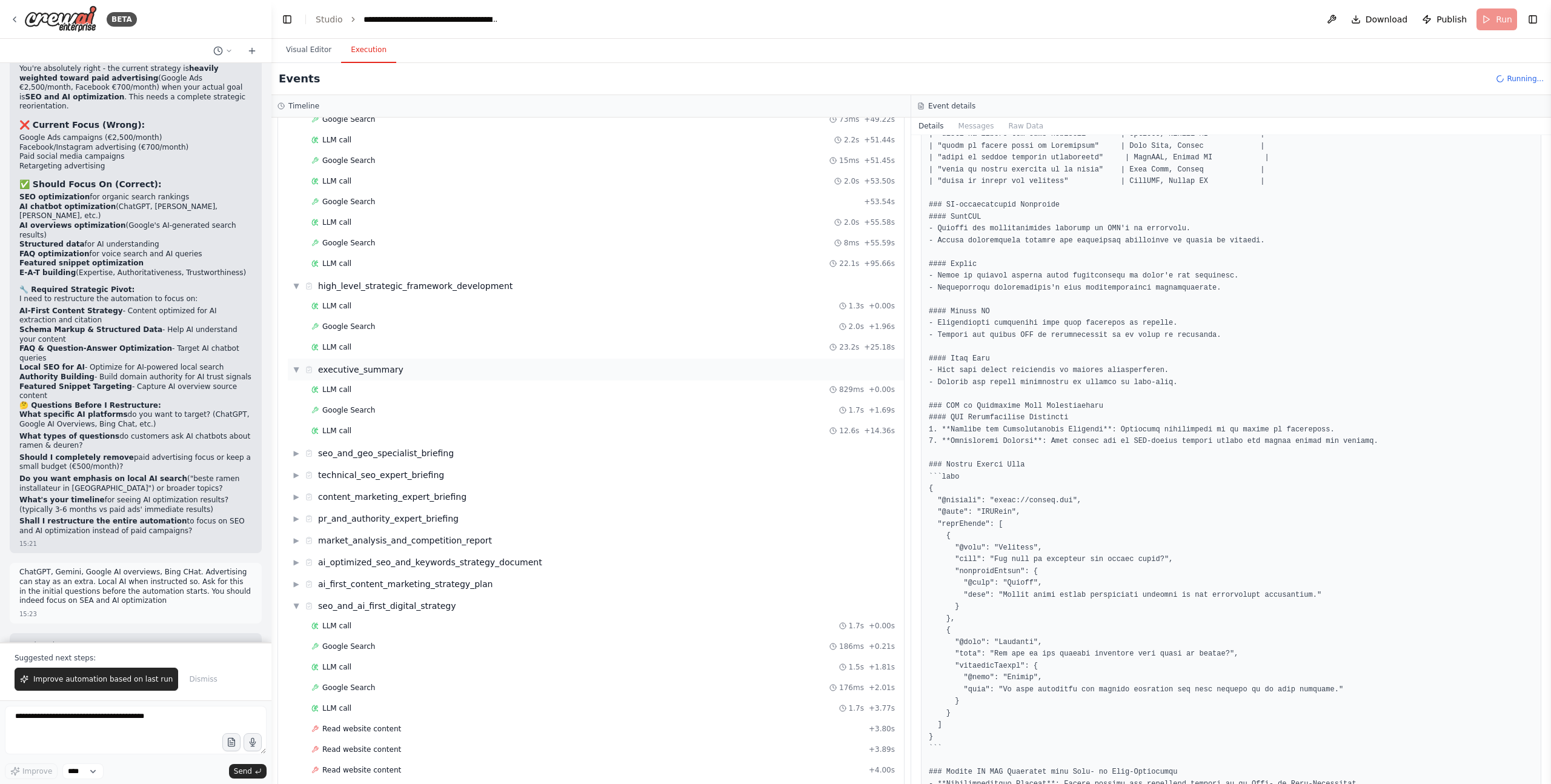
click at [294, 375] on div "▼ executive_summary" at bounding box center [348, 369] width 111 height 12
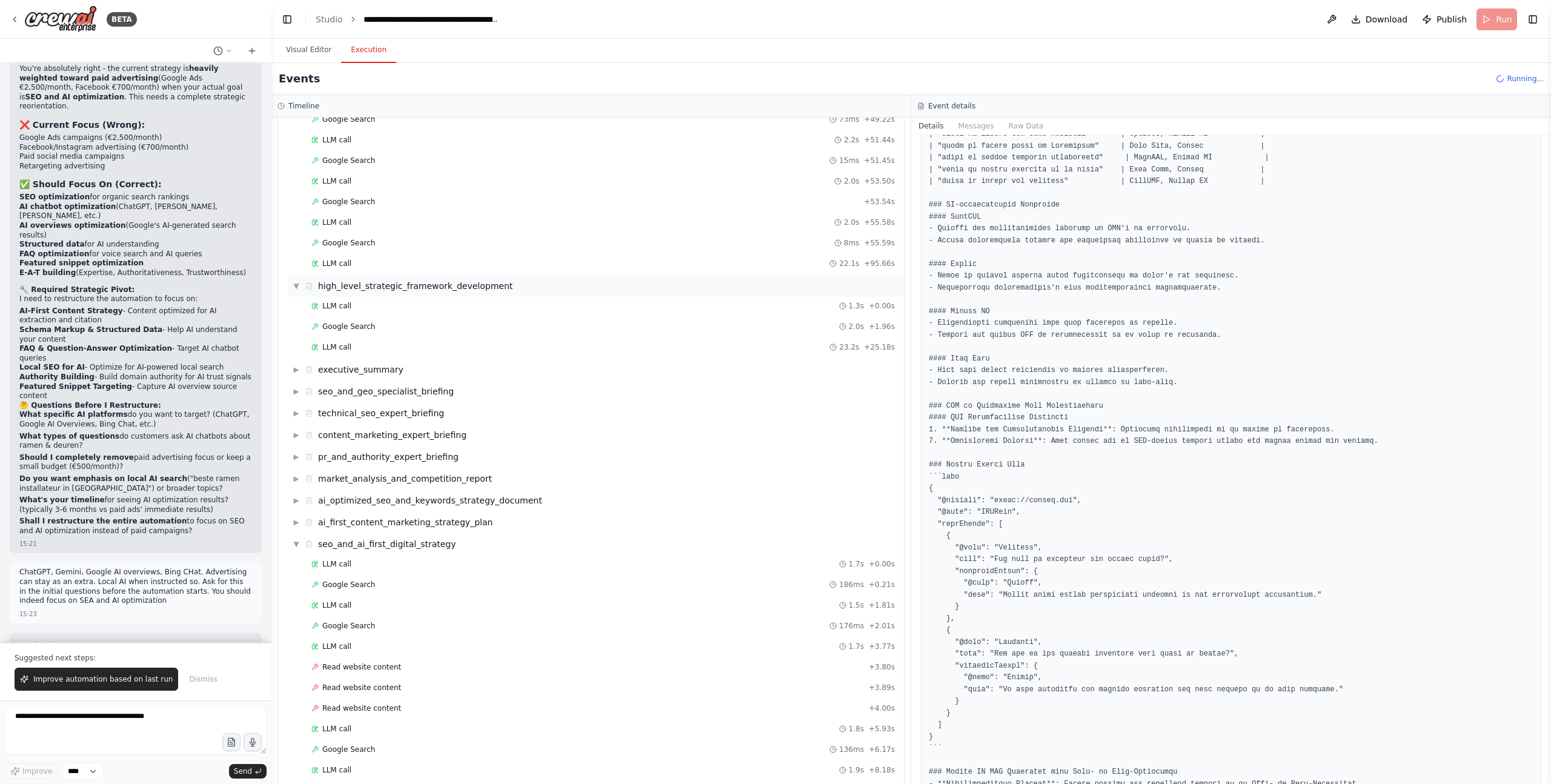
click at [296, 285] on span "▼" at bounding box center [296, 286] width 7 height 9
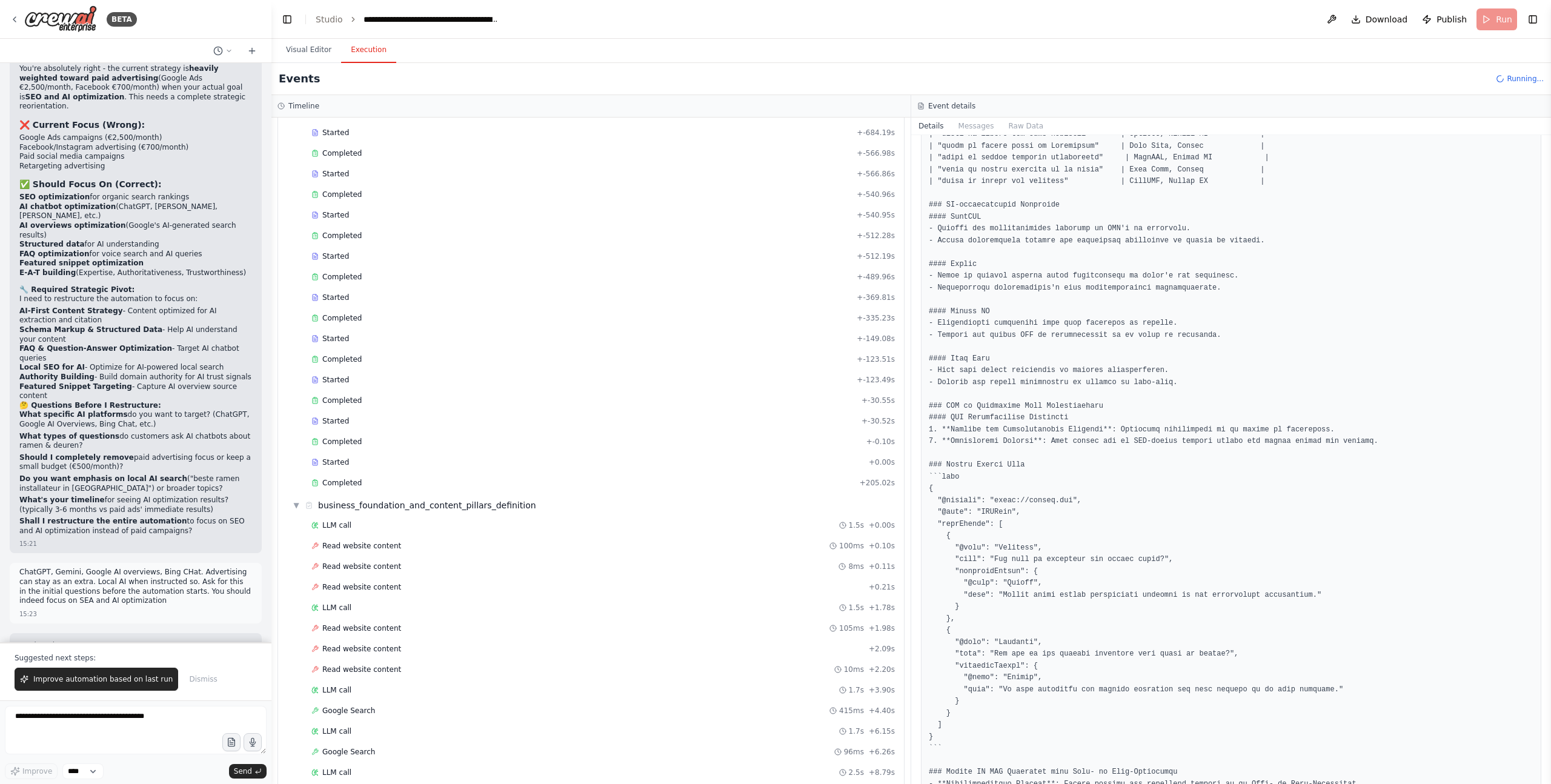
scroll to position [0, 0]
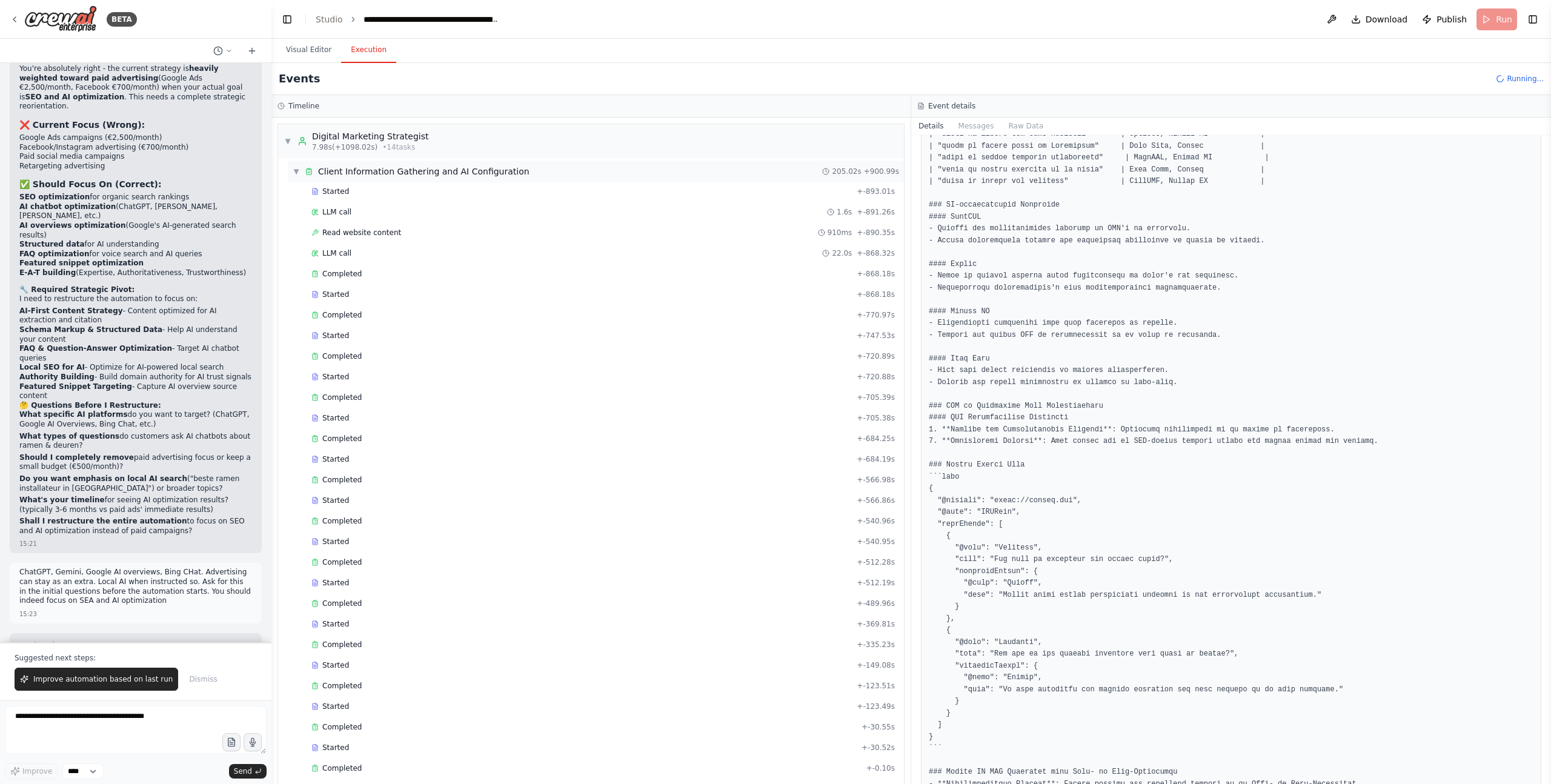
click at [297, 169] on span "▼" at bounding box center [296, 171] width 7 height 9
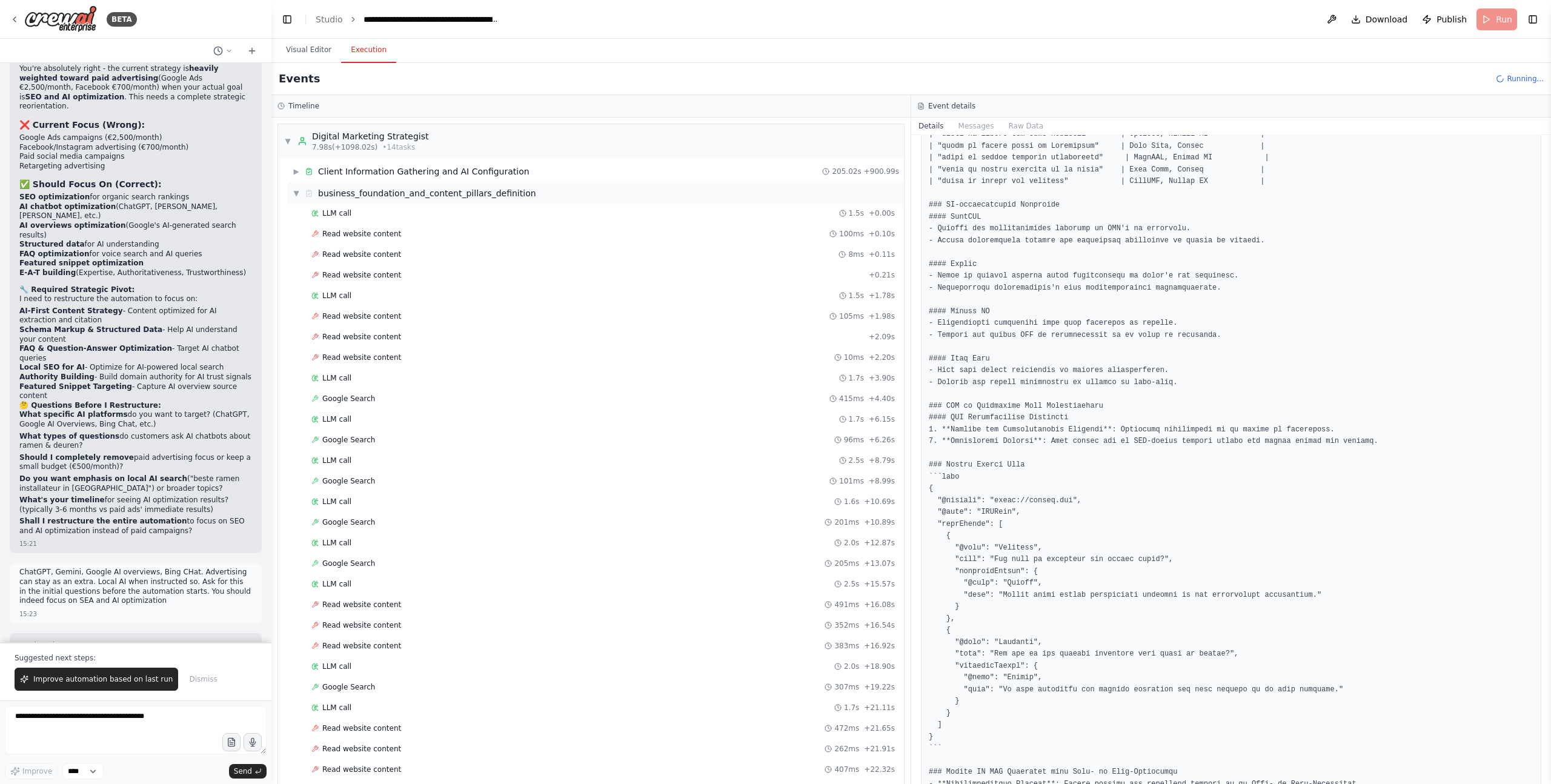
click at [295, 193] on span "▼" at bounding box center [296, 193] width 7 height 9
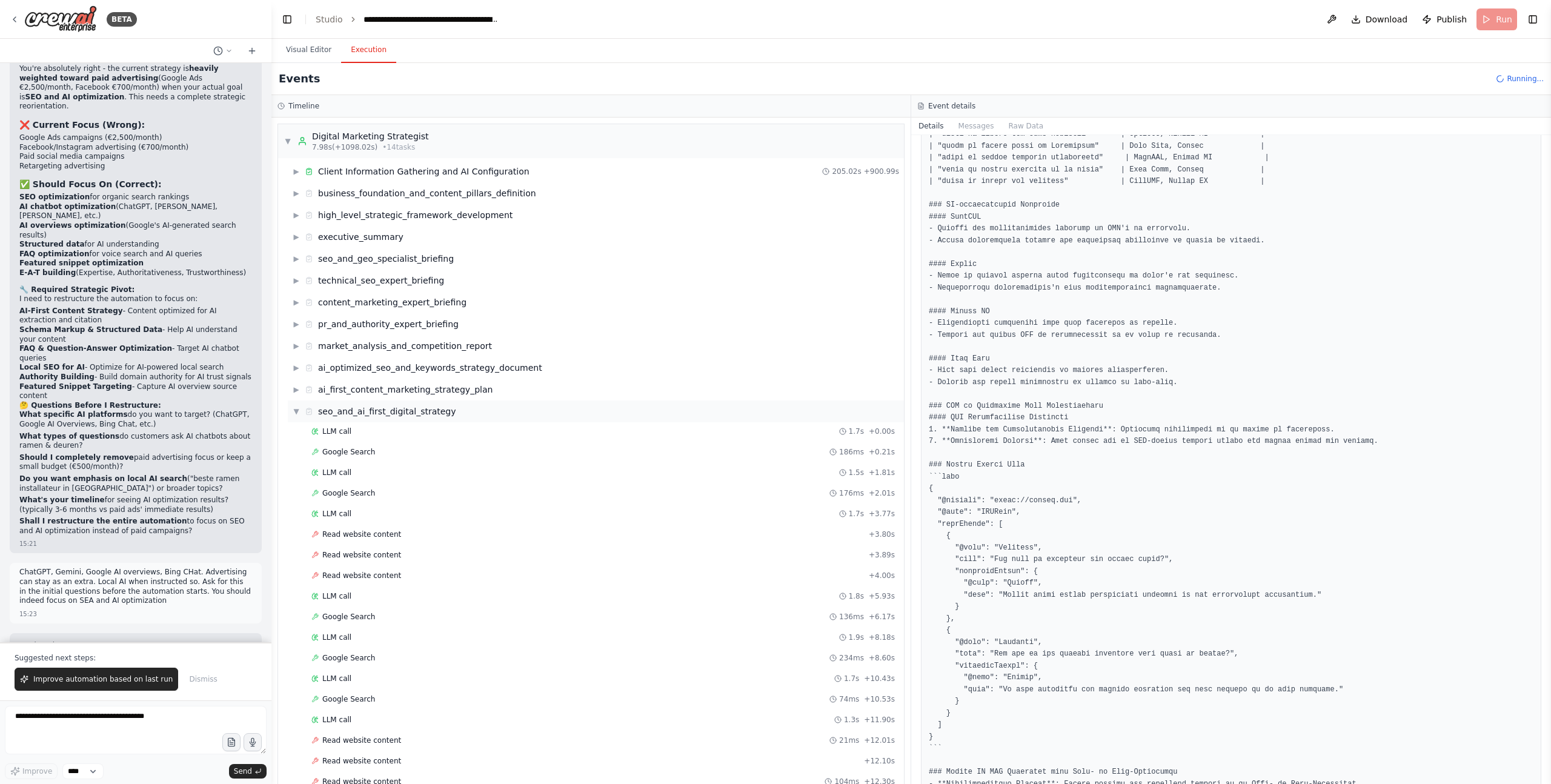
click at [297, 409] on span "▼" at bounding box center [296, 411] width 7 height 9
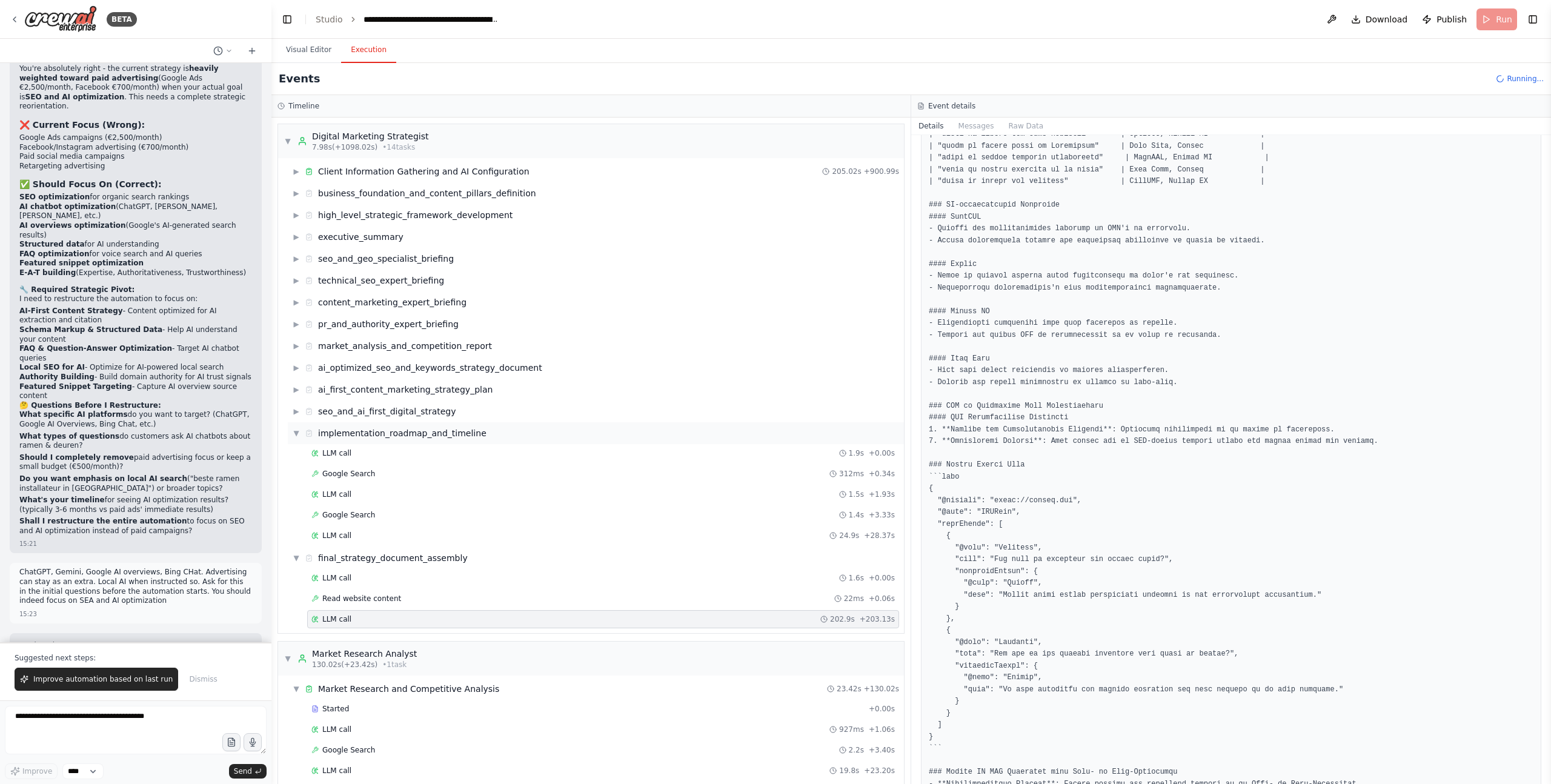
click at [295, 432] on span "▼" at bounding box center [296, 433] width 7 height 9
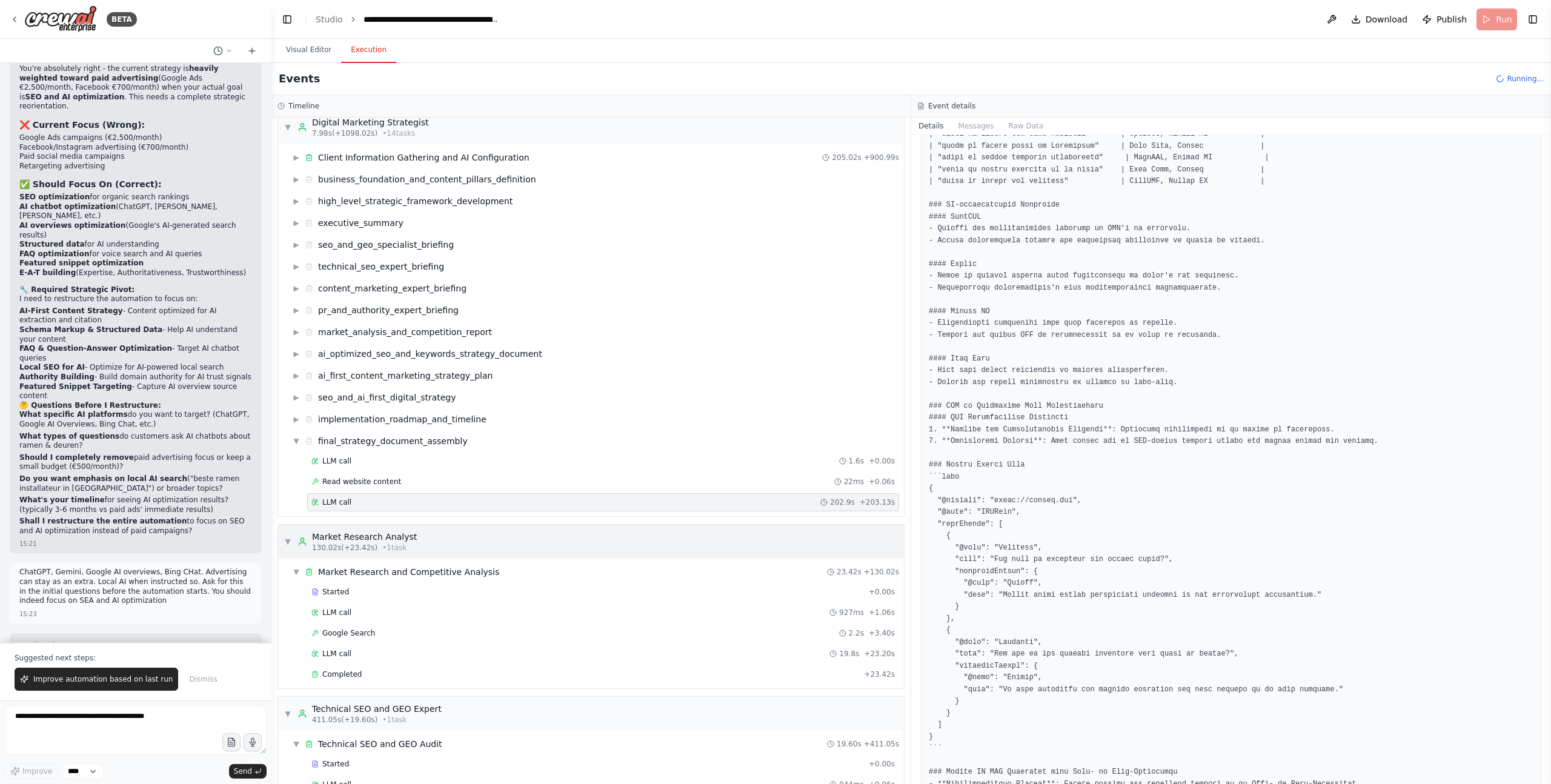
scroll to position [97, 0]
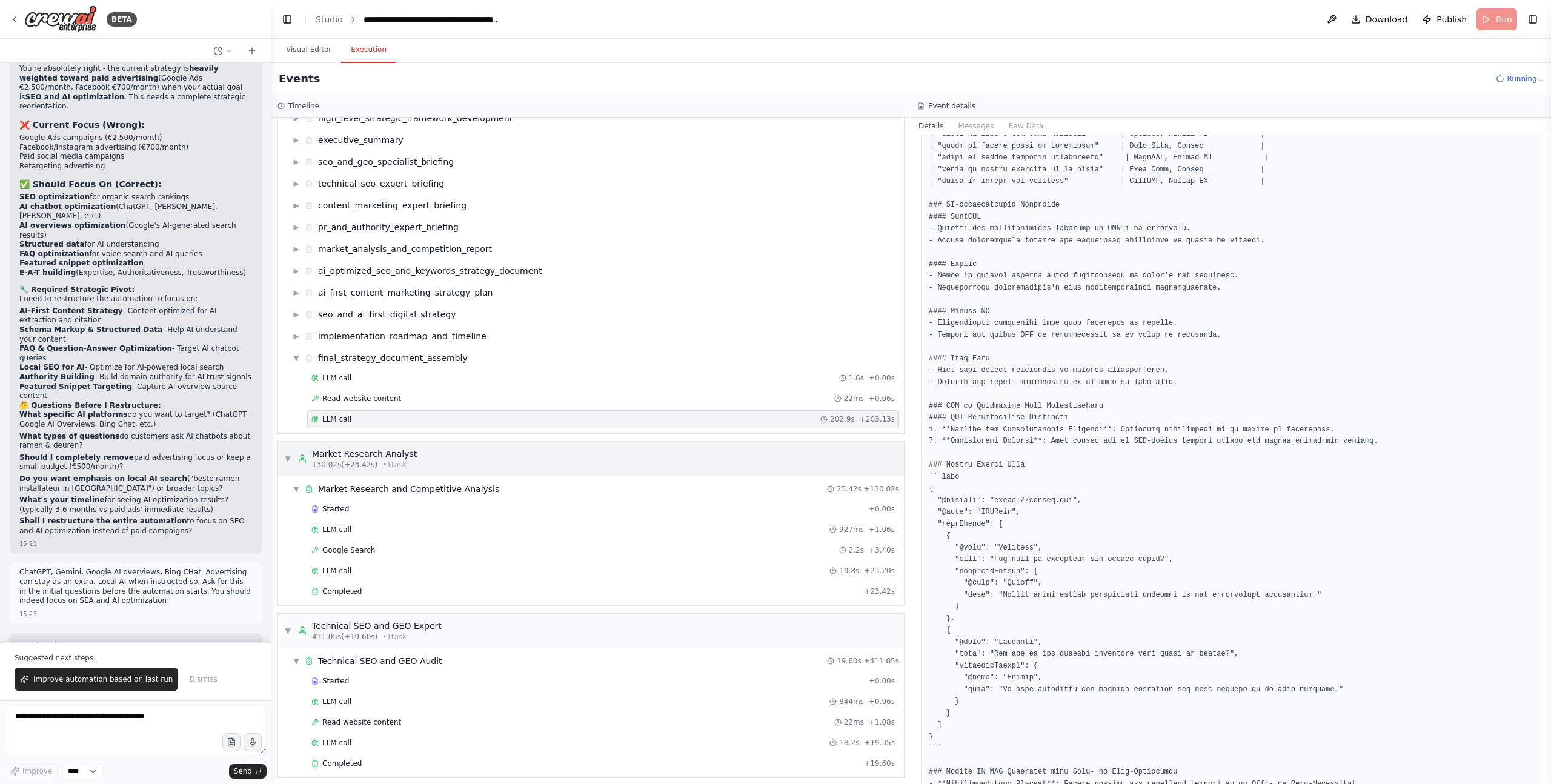
click at [286, 456] on span "▼" at bounding box center [287, 458] width 7 height 9
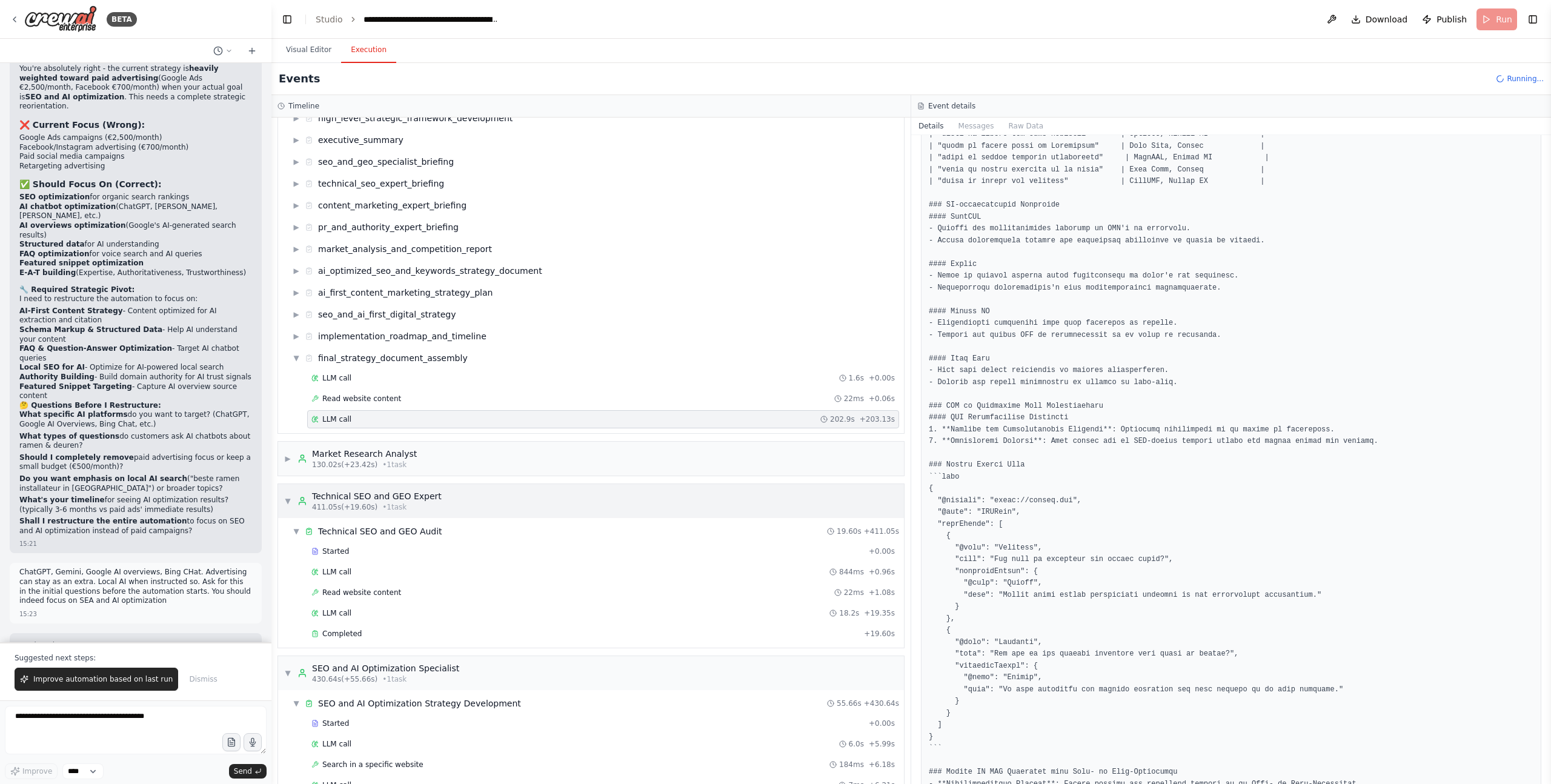
click at [289, 500] on span "▼" at bounding box center [287, 501] width 7 height 9
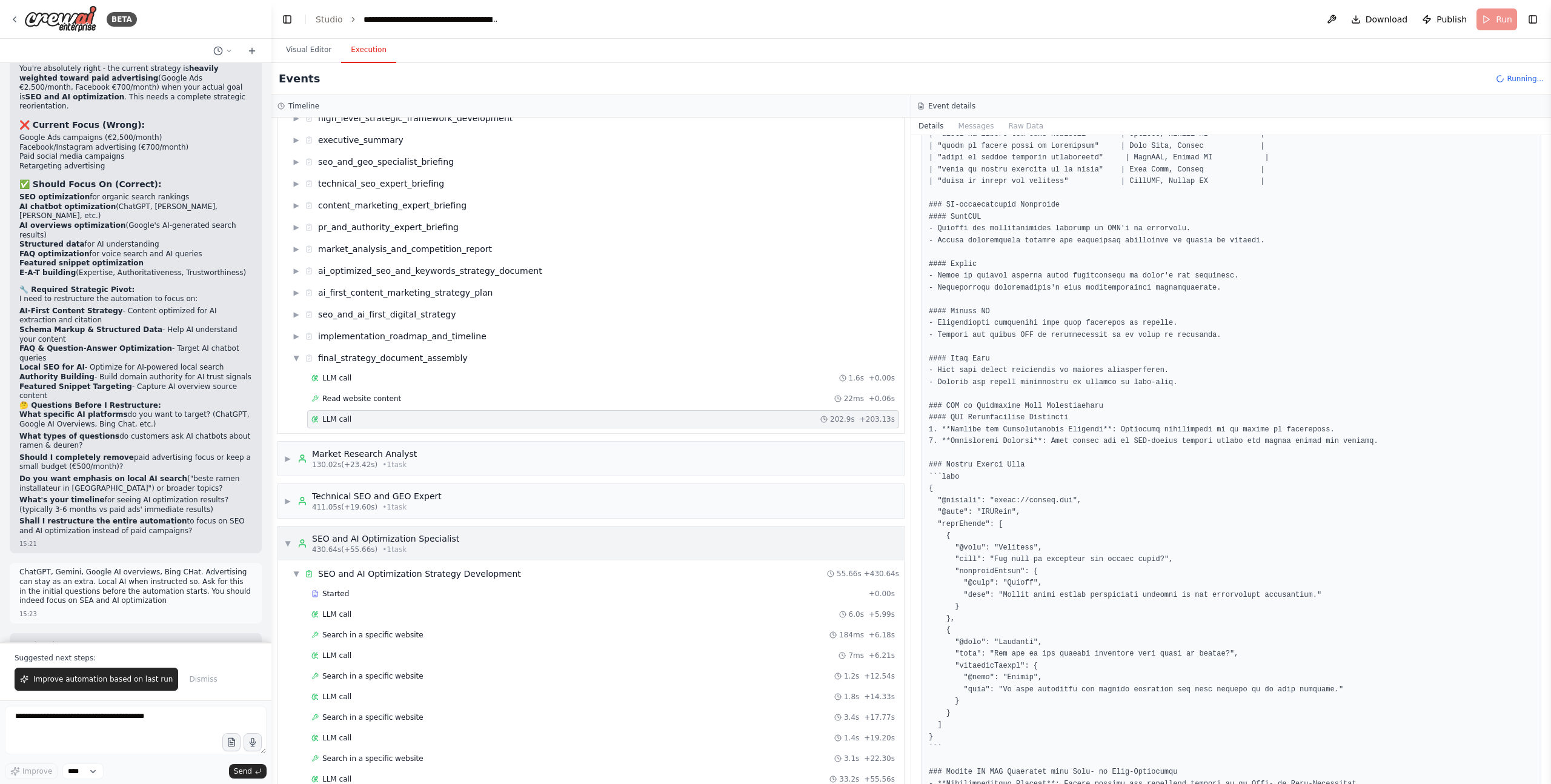
click at [287, 539] on span "▼" at bounding box center [287, 543] width 7 height 9
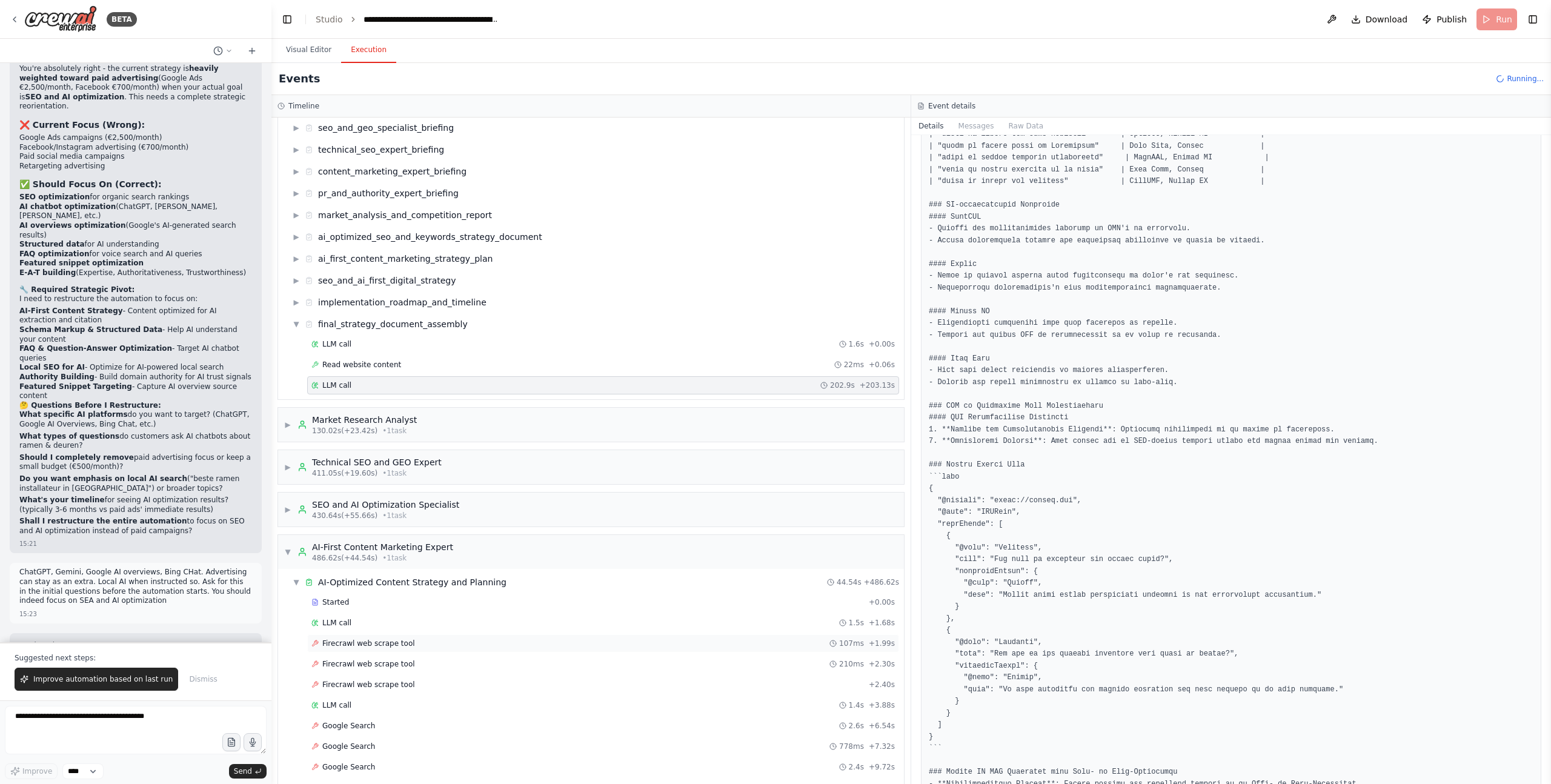
scroll to position [229, 0]
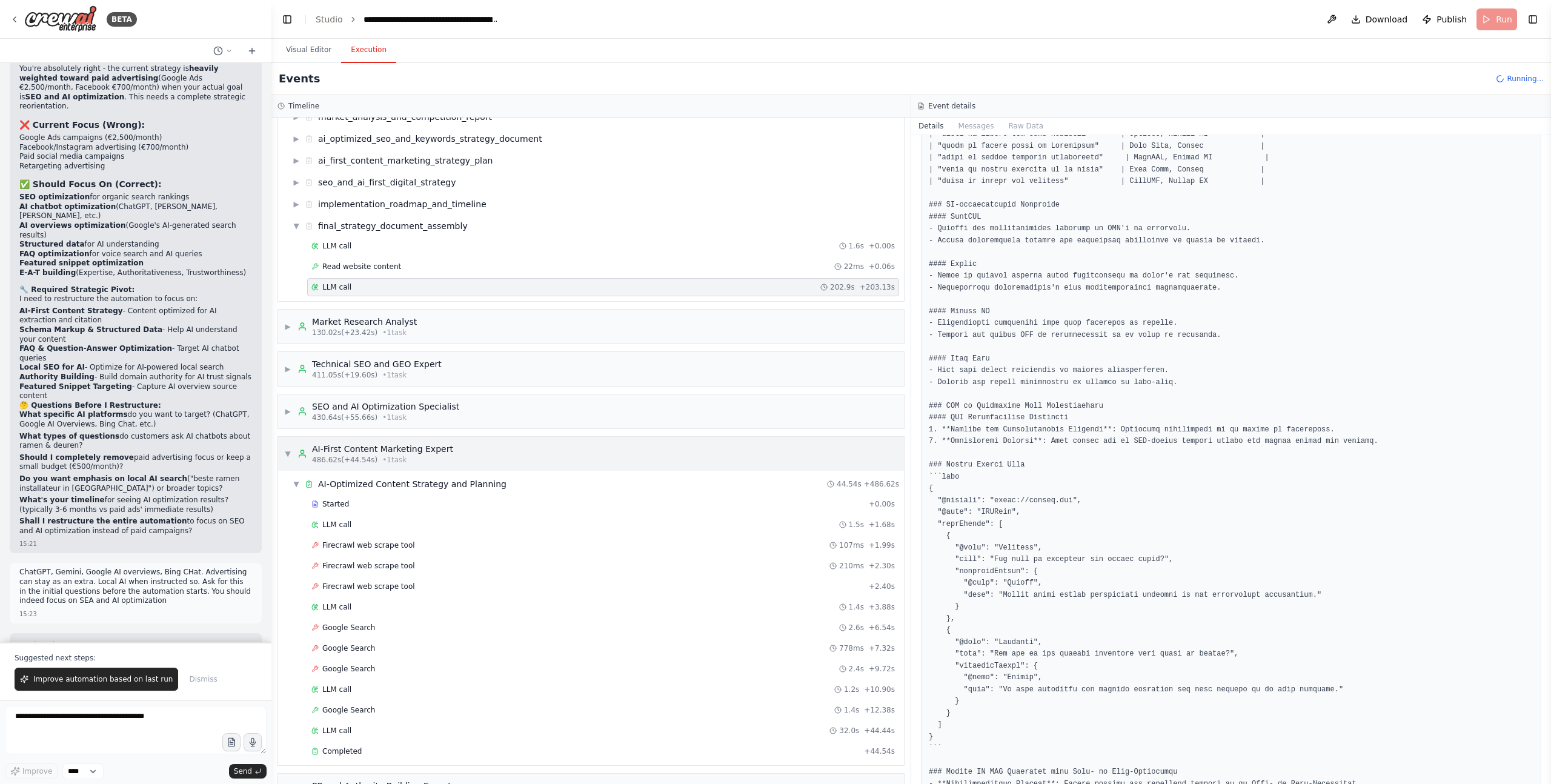
click at [287, 453] on span "▼" at bounding box center [287, 454] width 7 height 9
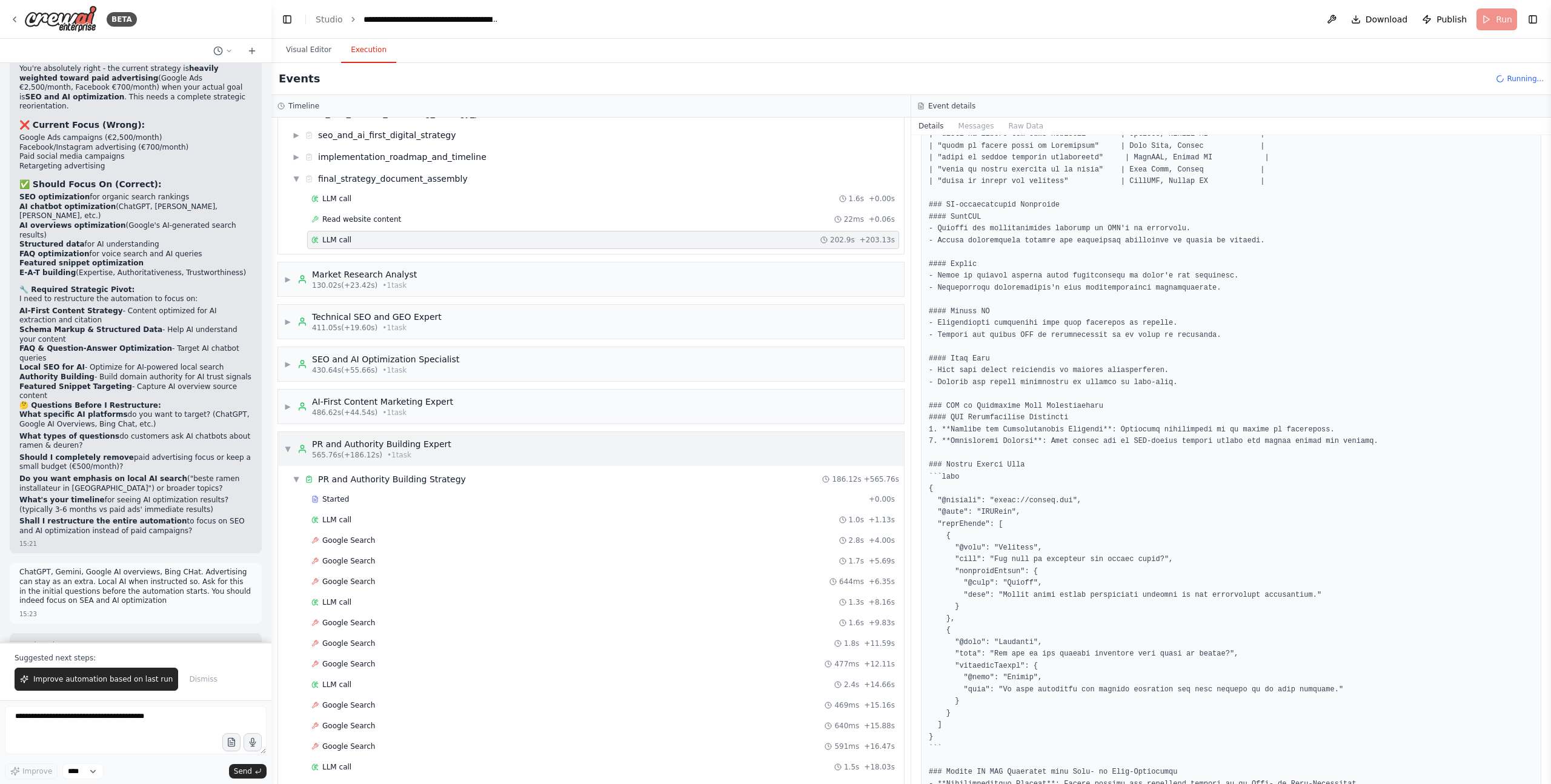
click at [290, 450] on span "▼" at bounding box center [287, 449] width 7 height 9
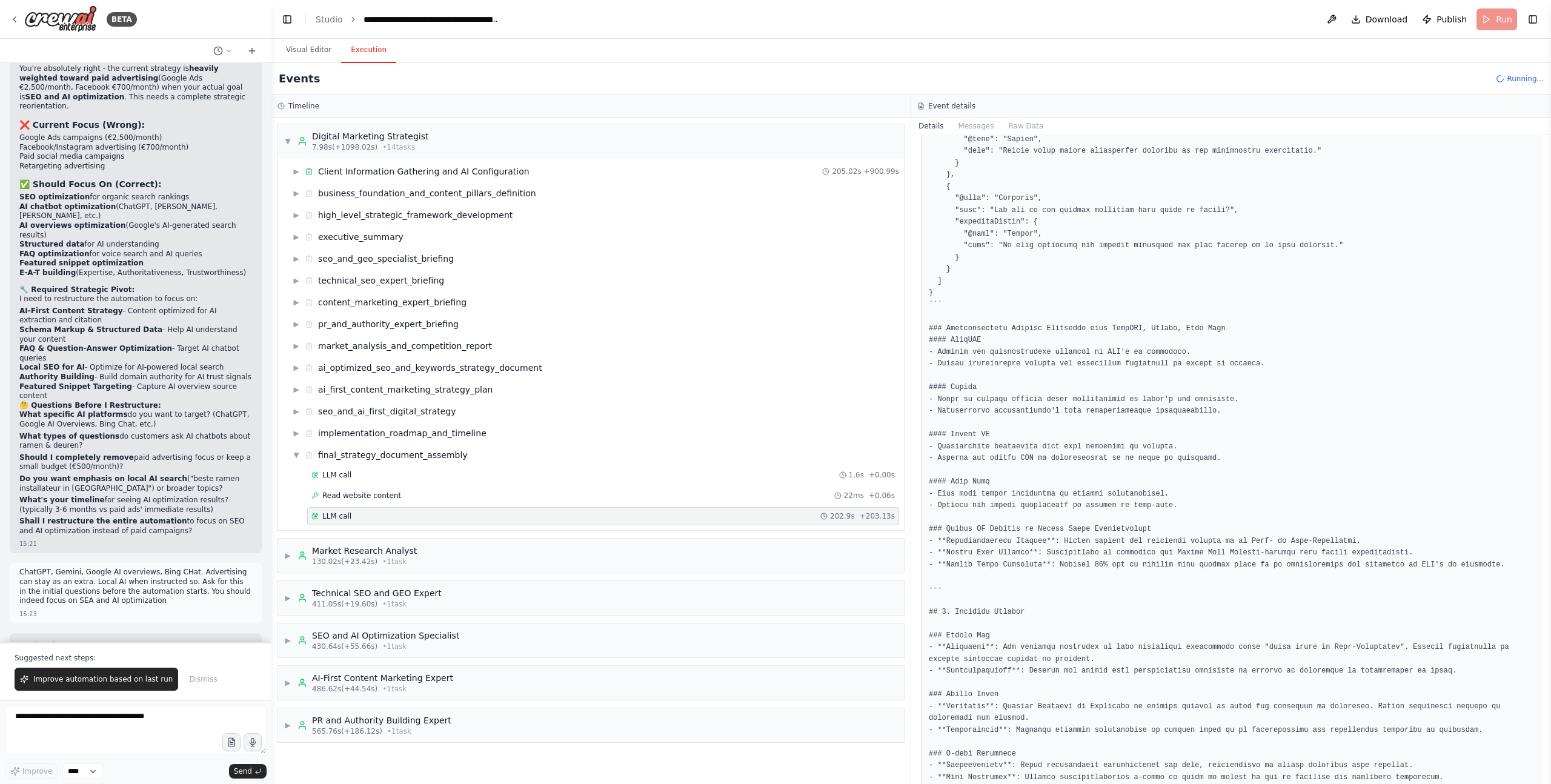
scroll to position [3529, 0]
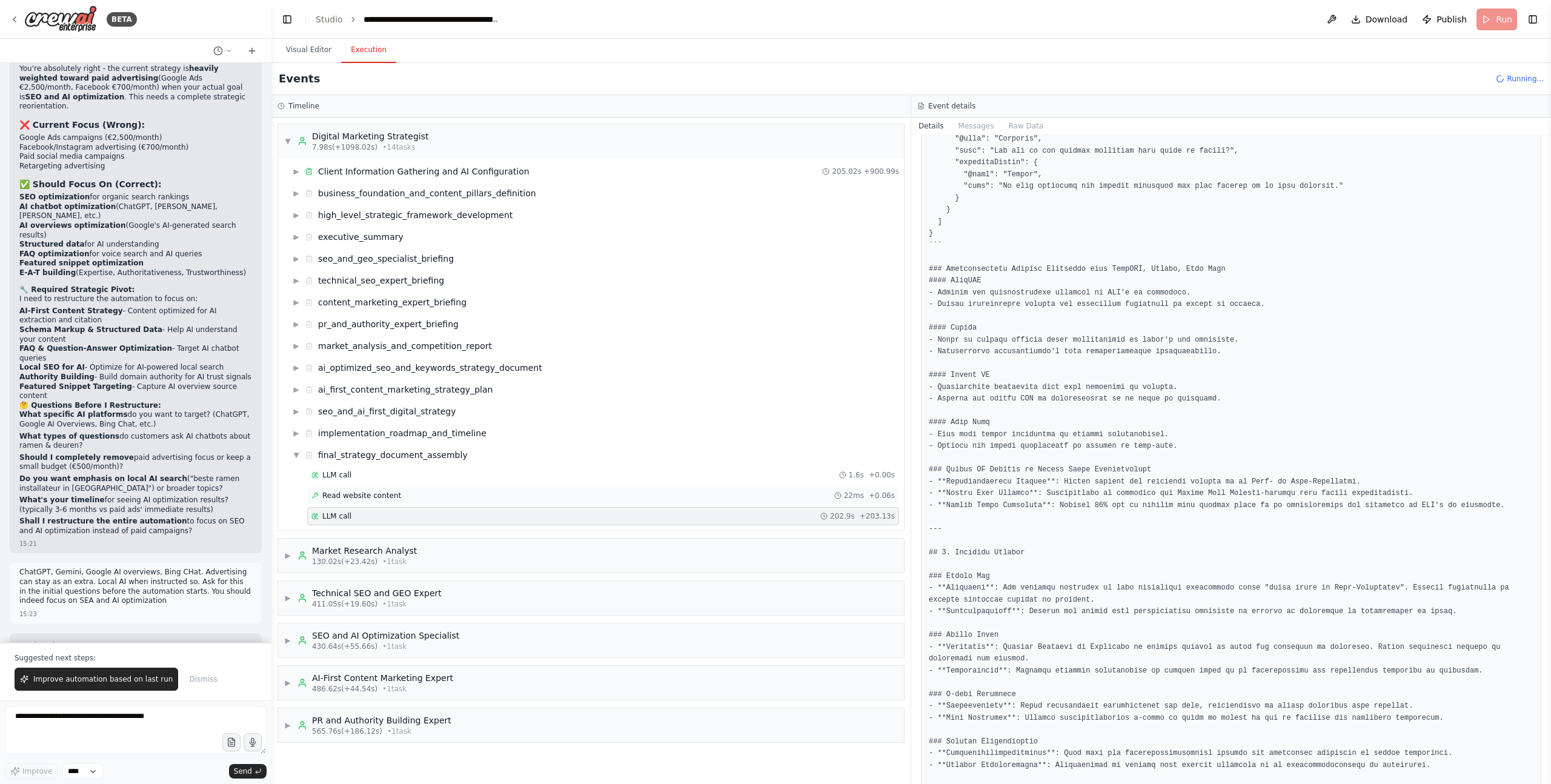
click at [375, 497] on span "Read website content" at bounding box center [361, 495] width 79 height 9
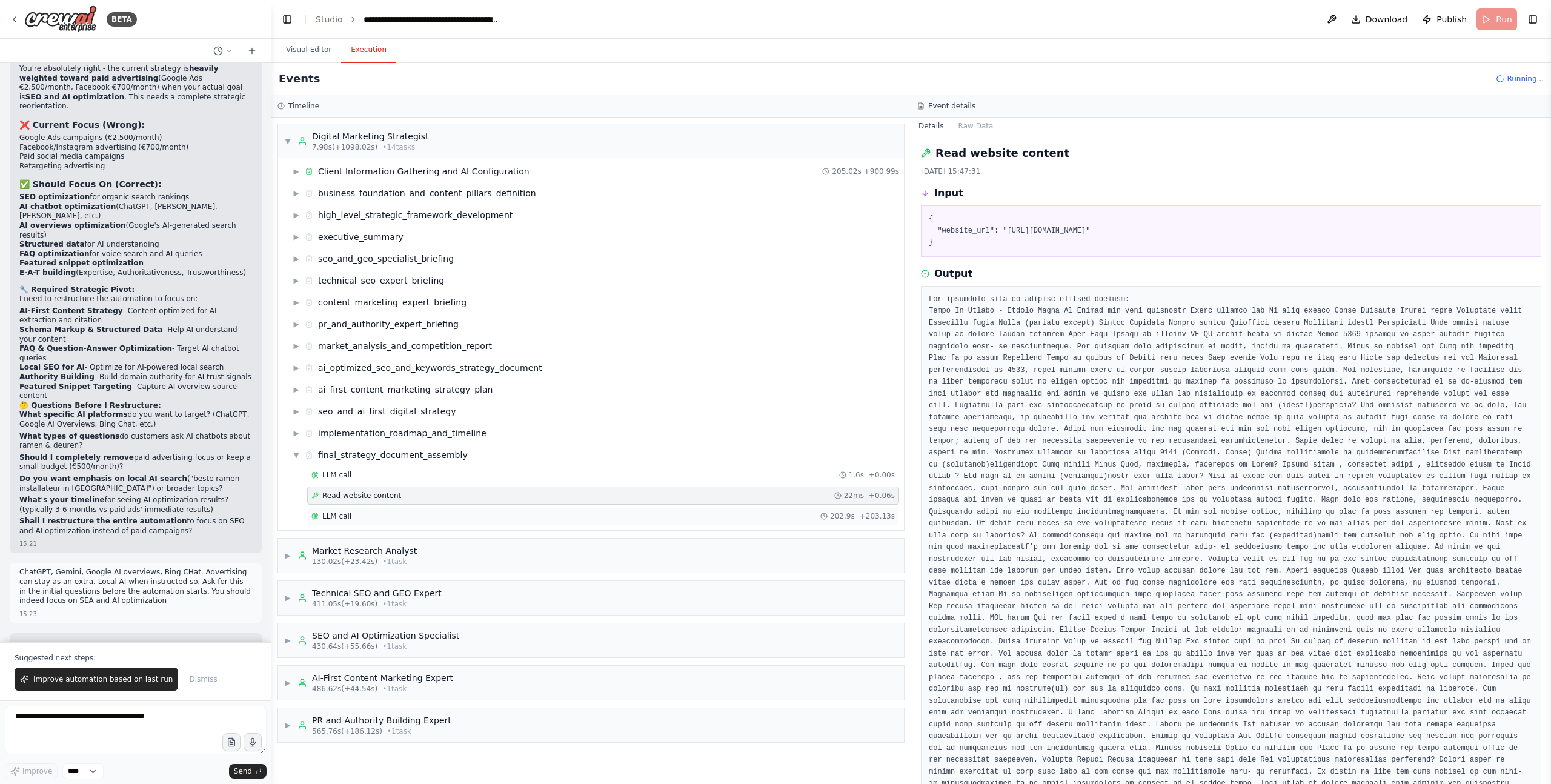
click at [375, 516] on div "LLM call 202.9s + 203.13s" at bounding box center [603, 516] width 583 height 9
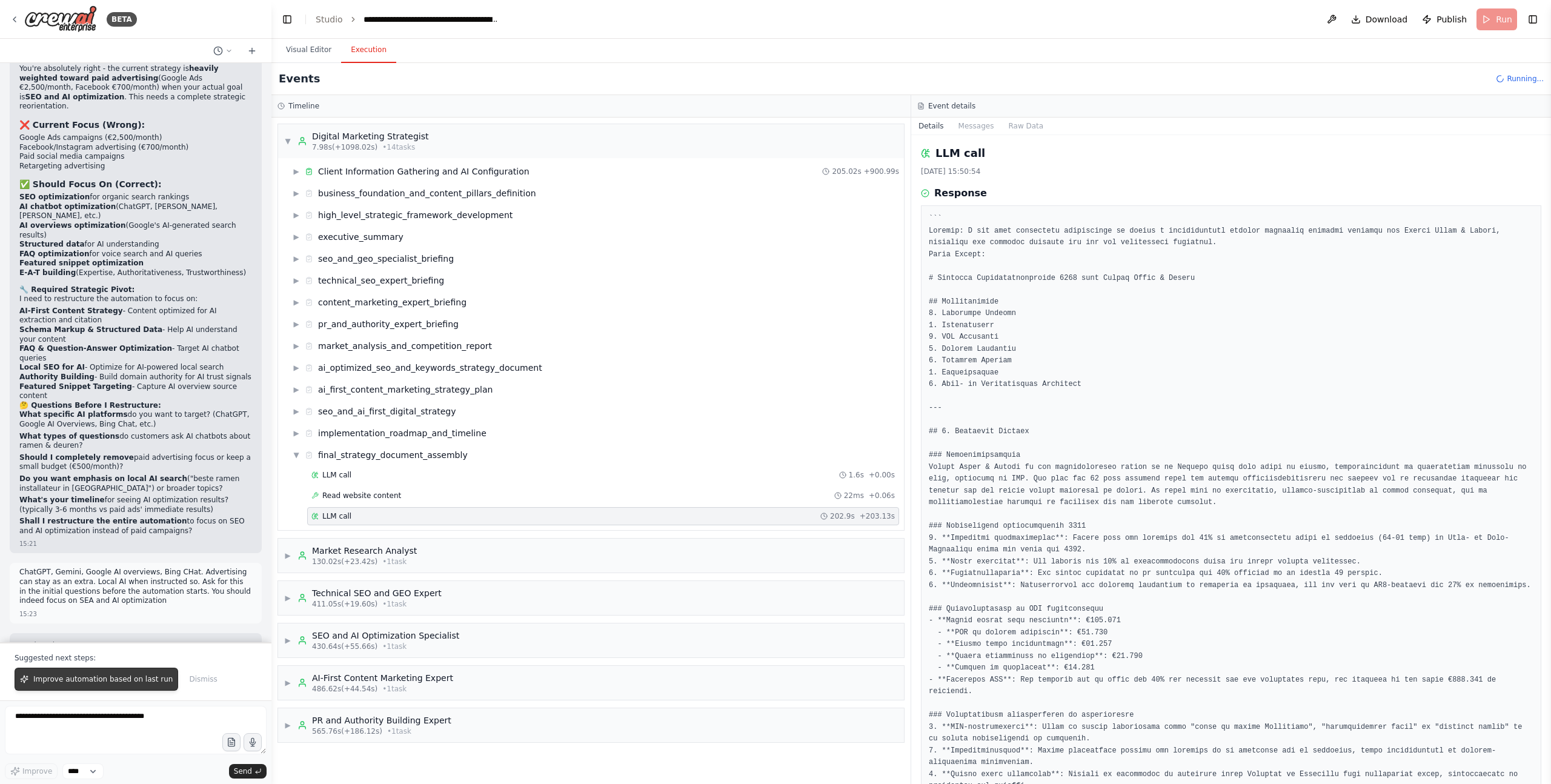
click at [106, 669] on button "Improve automation based on last run" at bounding box center [97, 679] width 164 height 23
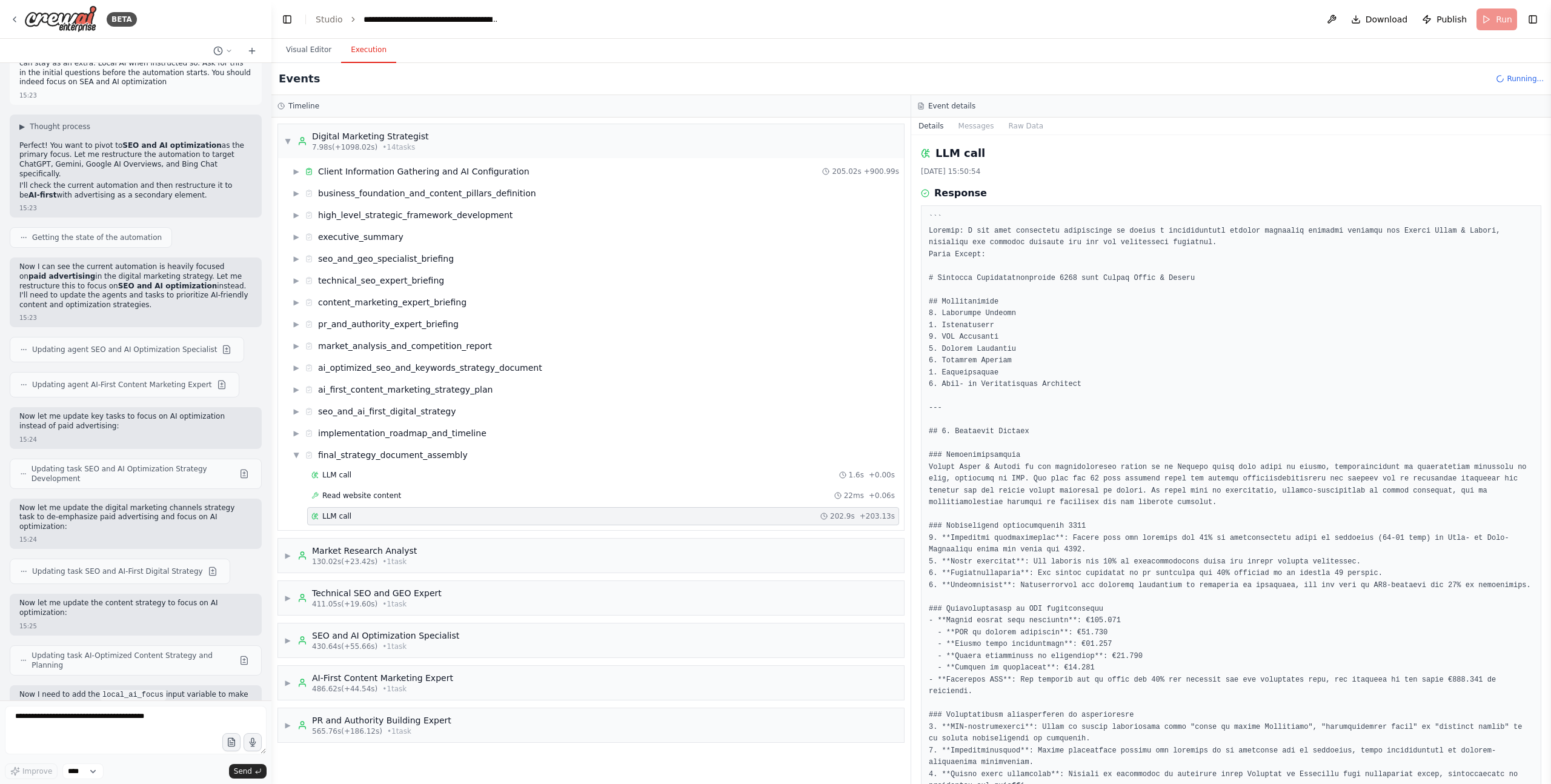
scroll to position [40169, 0]
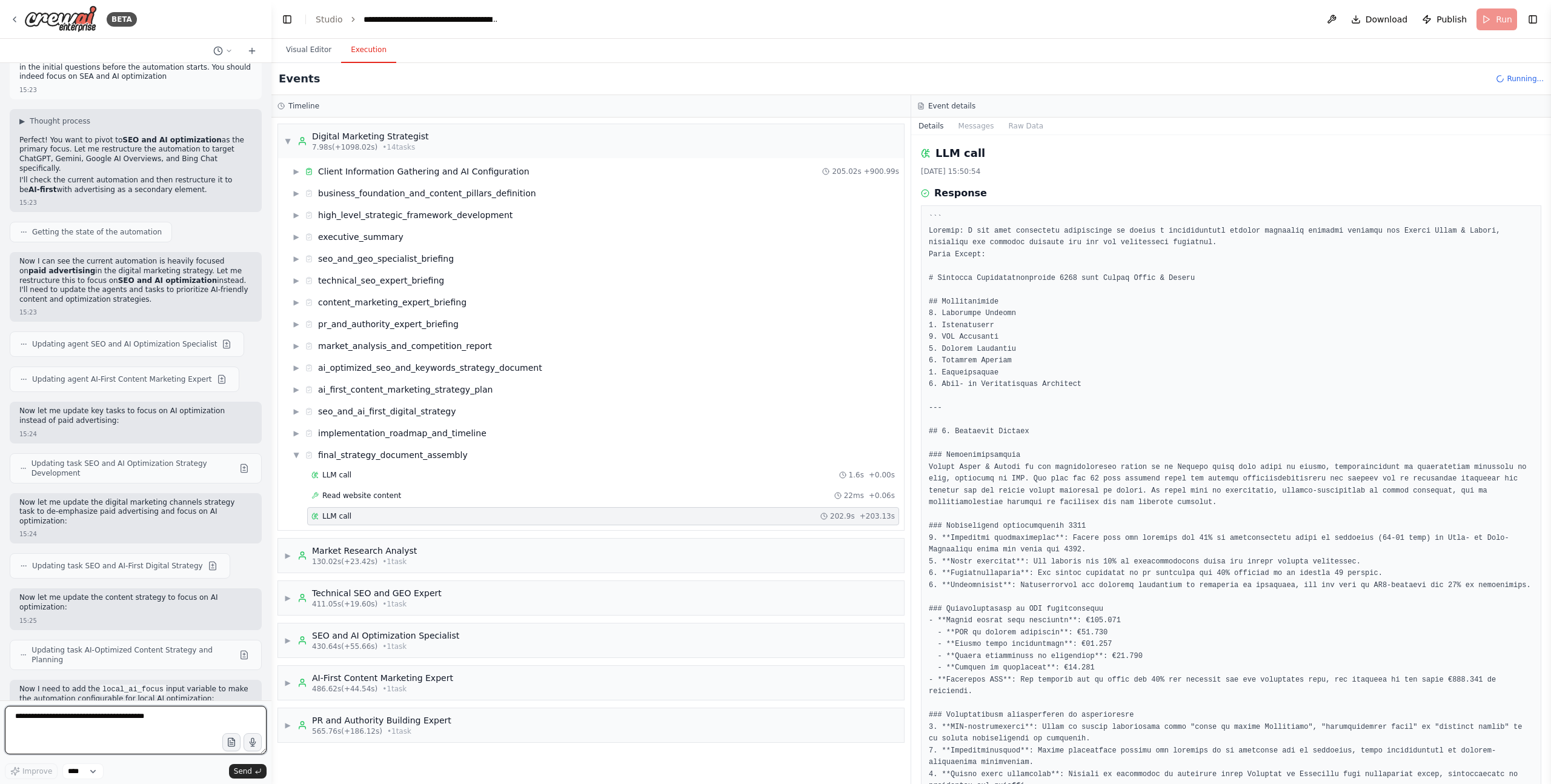
click at [86, 722] on textarea at bounding box center [136, 730] width 262 height 48
click at [160, 736] on textarea at bounding box center [136, 730] width 262 height 48
type textarea "**********"
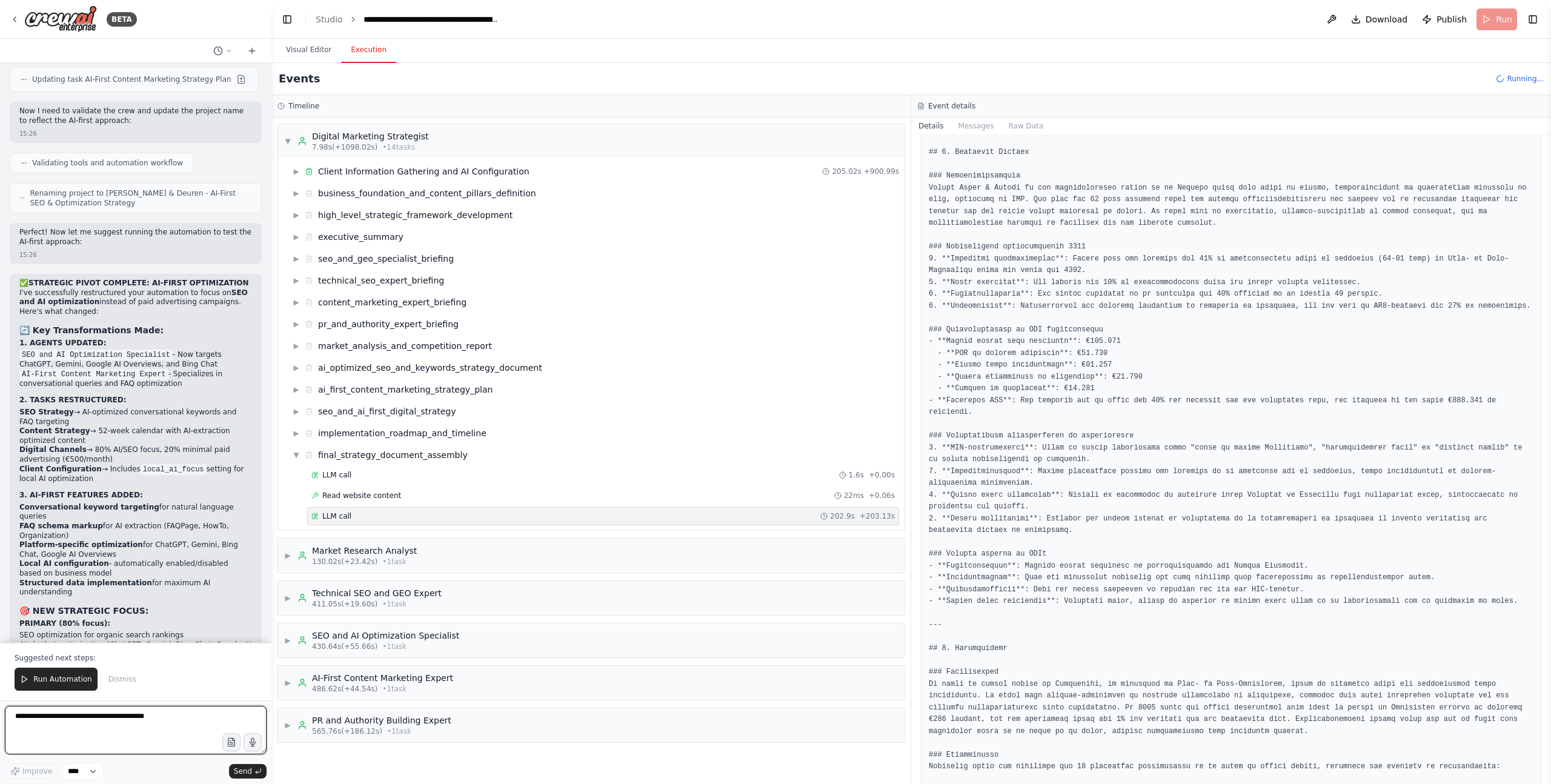
scroll to position [0, 0]
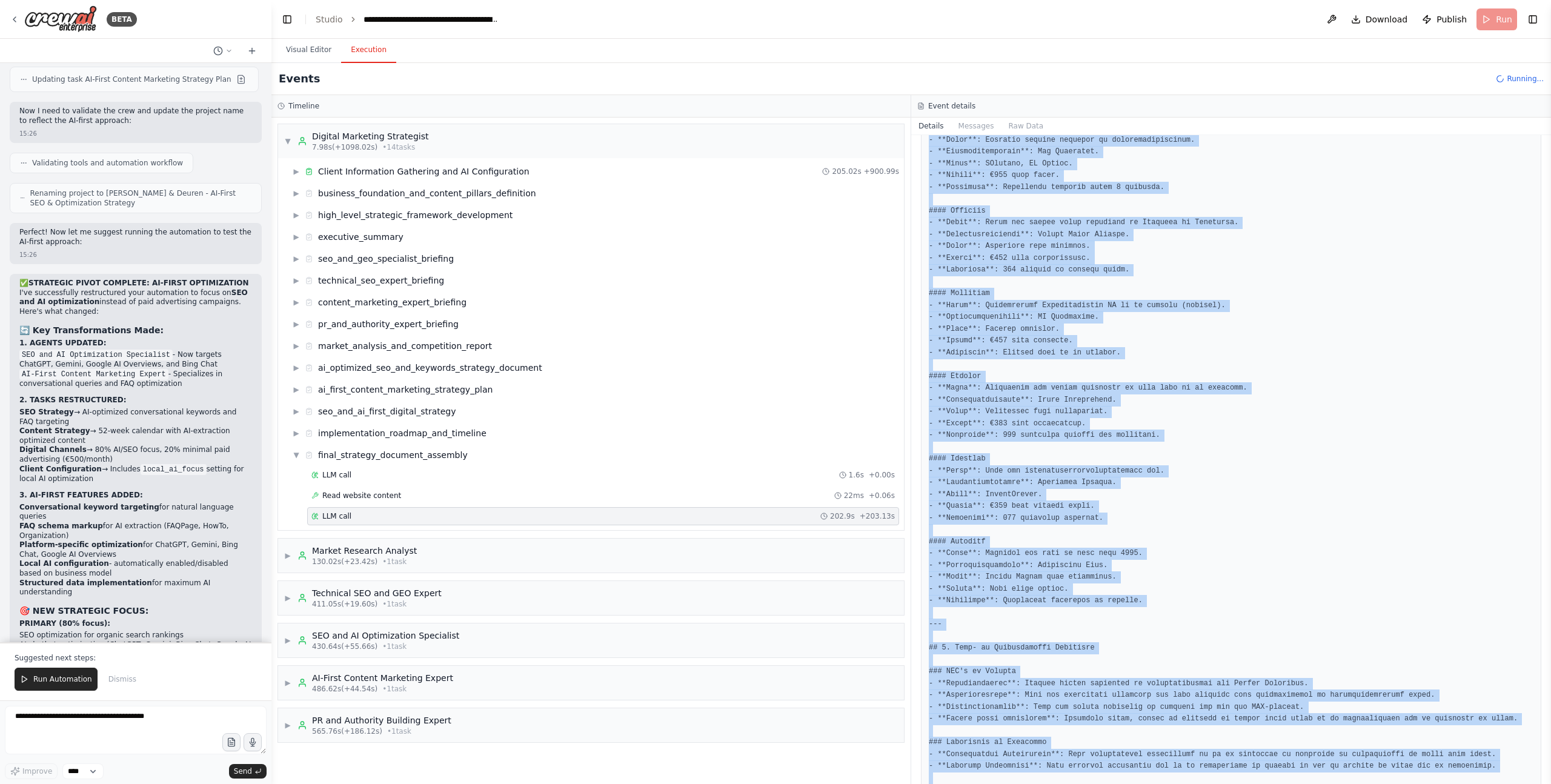
scroll to position [4917, 0]
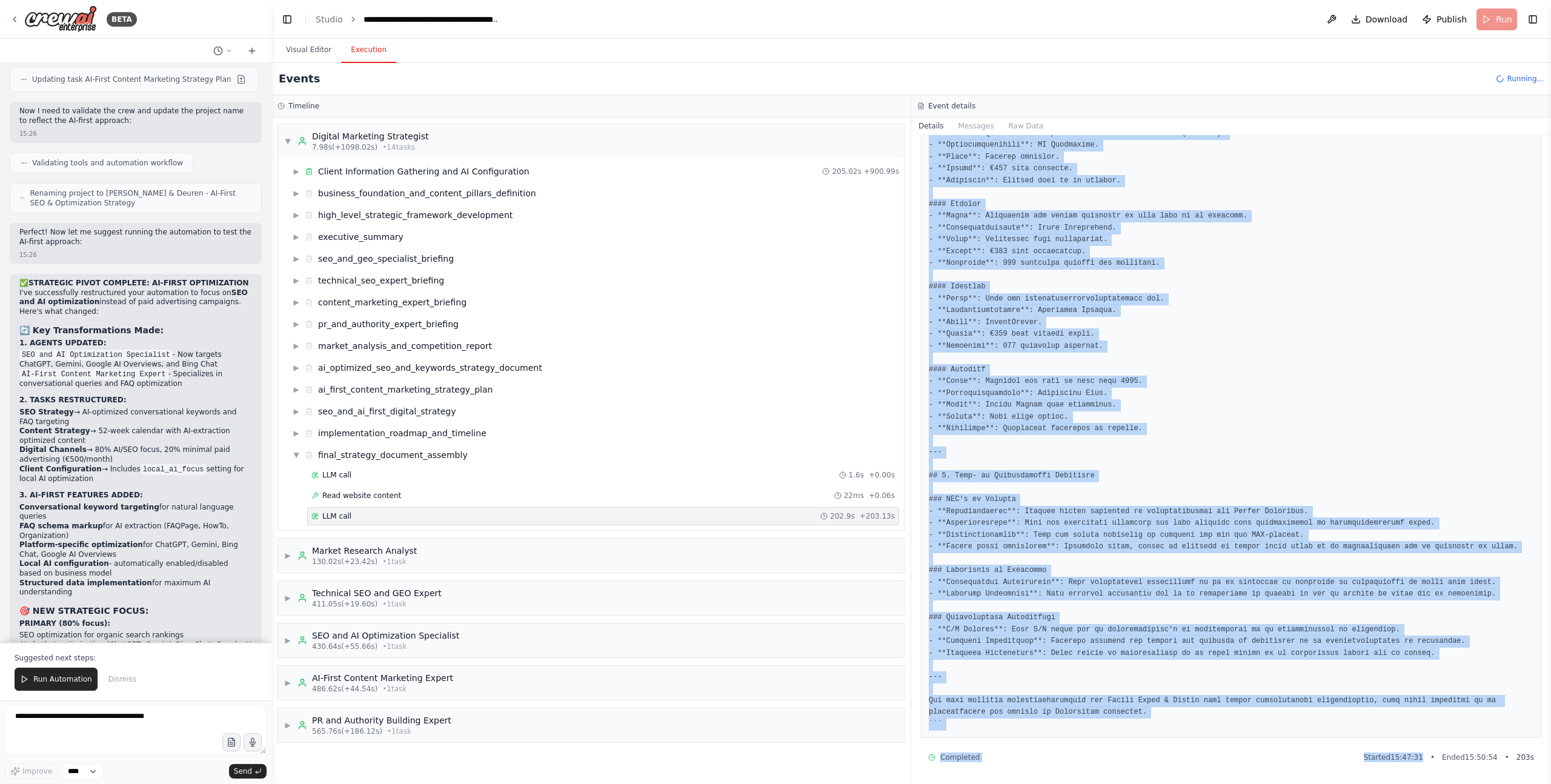
drag, startPoint x: 929, startPoint y: 231, endPoint x: 1403, endPoint y: 781, distance: 726.1
click at [1403, 783] on div "LLM call 22-9-2025, 15:50:54 Response Completed Started 15:47:31 • Ended 15:50:…" at bounding box center [1231, 459] width 640 height 649
copy div "Thought: I now have sufficient information to create a comprehensive digital ma…"
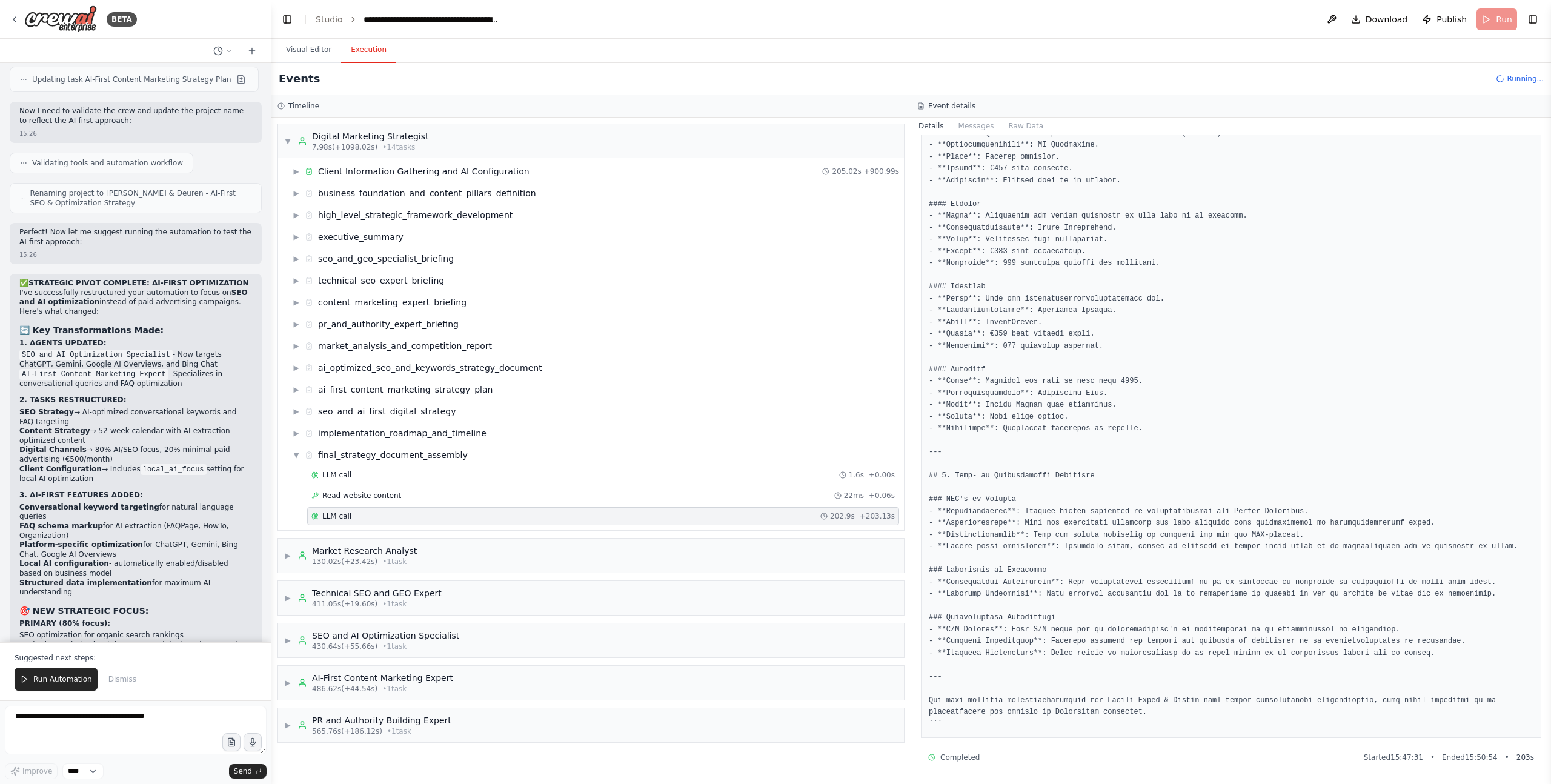
drag, startPoint x: 209, startPoint y: 538, endPoint x: 66, endPoint y: 656, distance: 185.4
click at [52, 681] on span "Run Automation" at bounding box center [63, 679] width 59 height 9
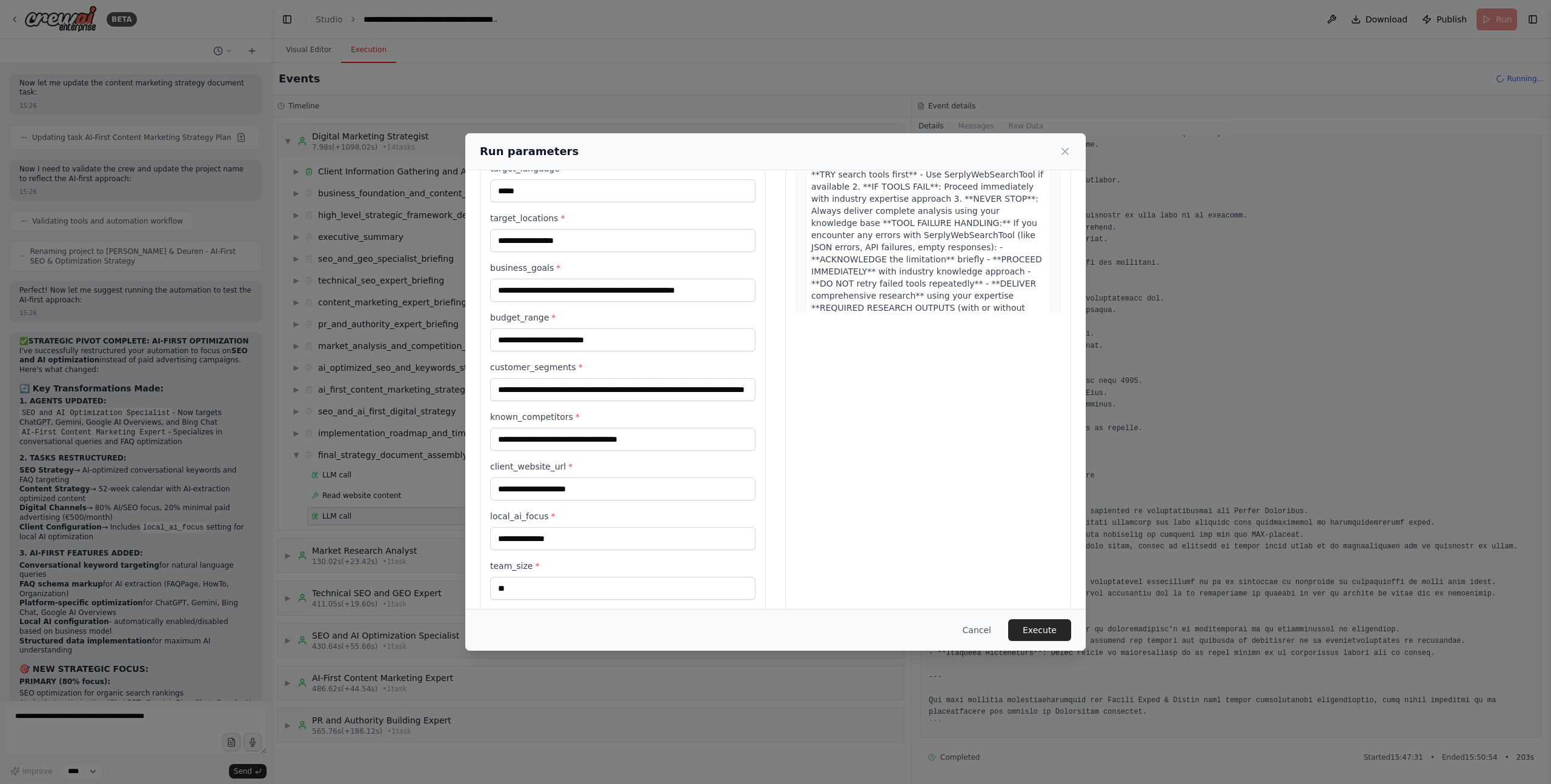
scroll to position [214, 0]
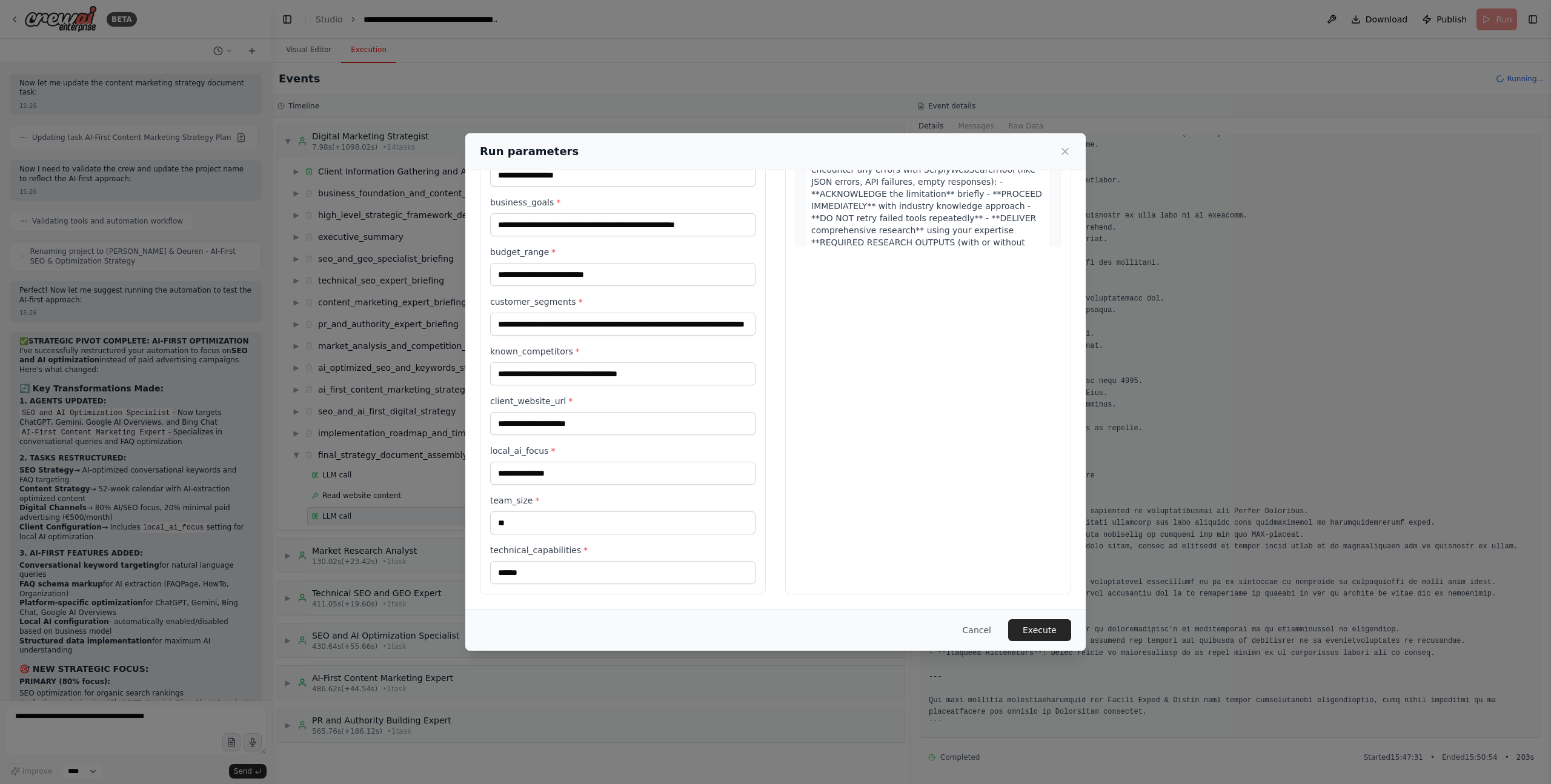
click at [1028, 630] on button "Execute" at bounding box center [1040, 630] width 63 height 21
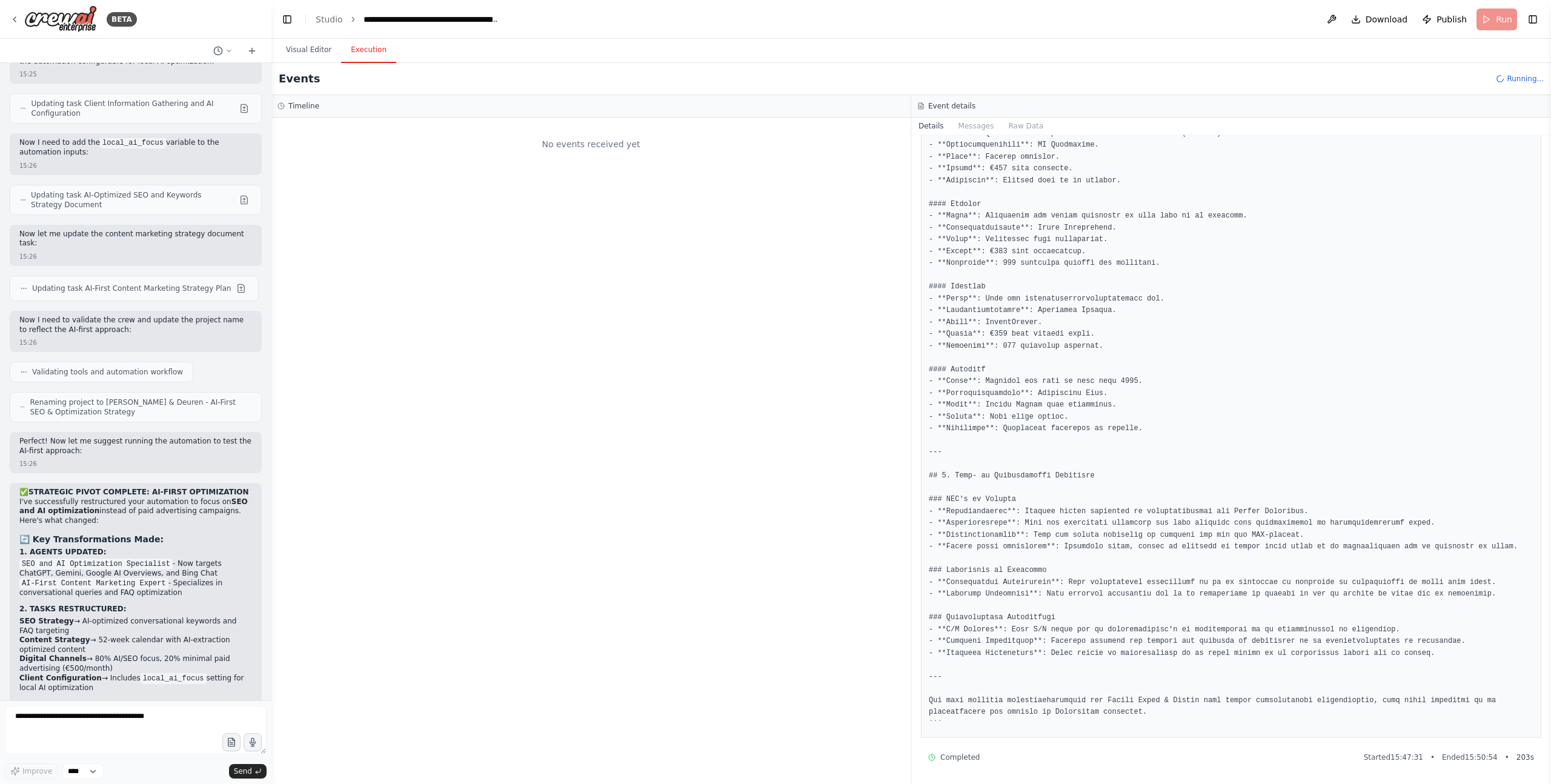
scroll to position [40957, 0]
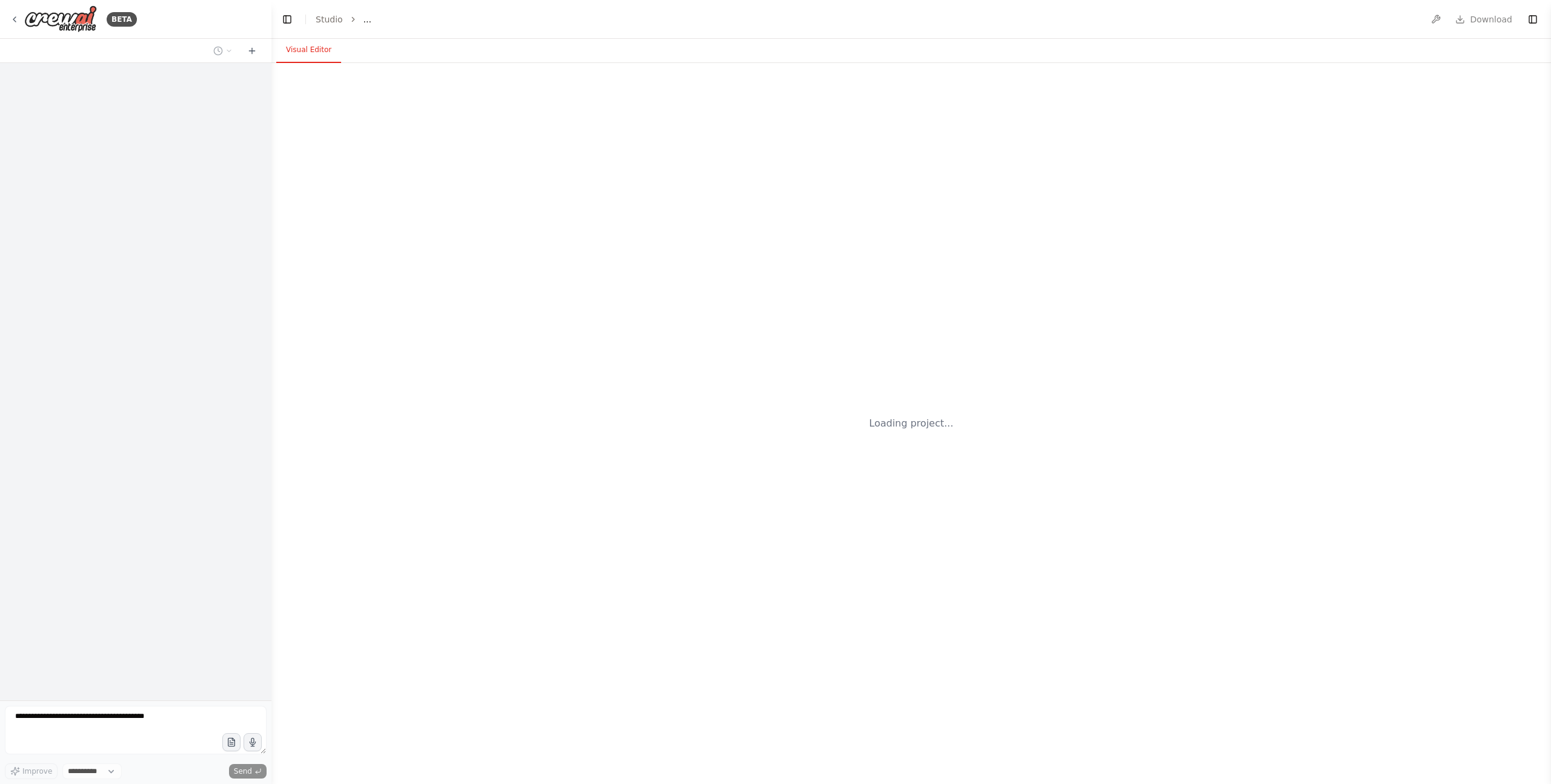
select select "****"
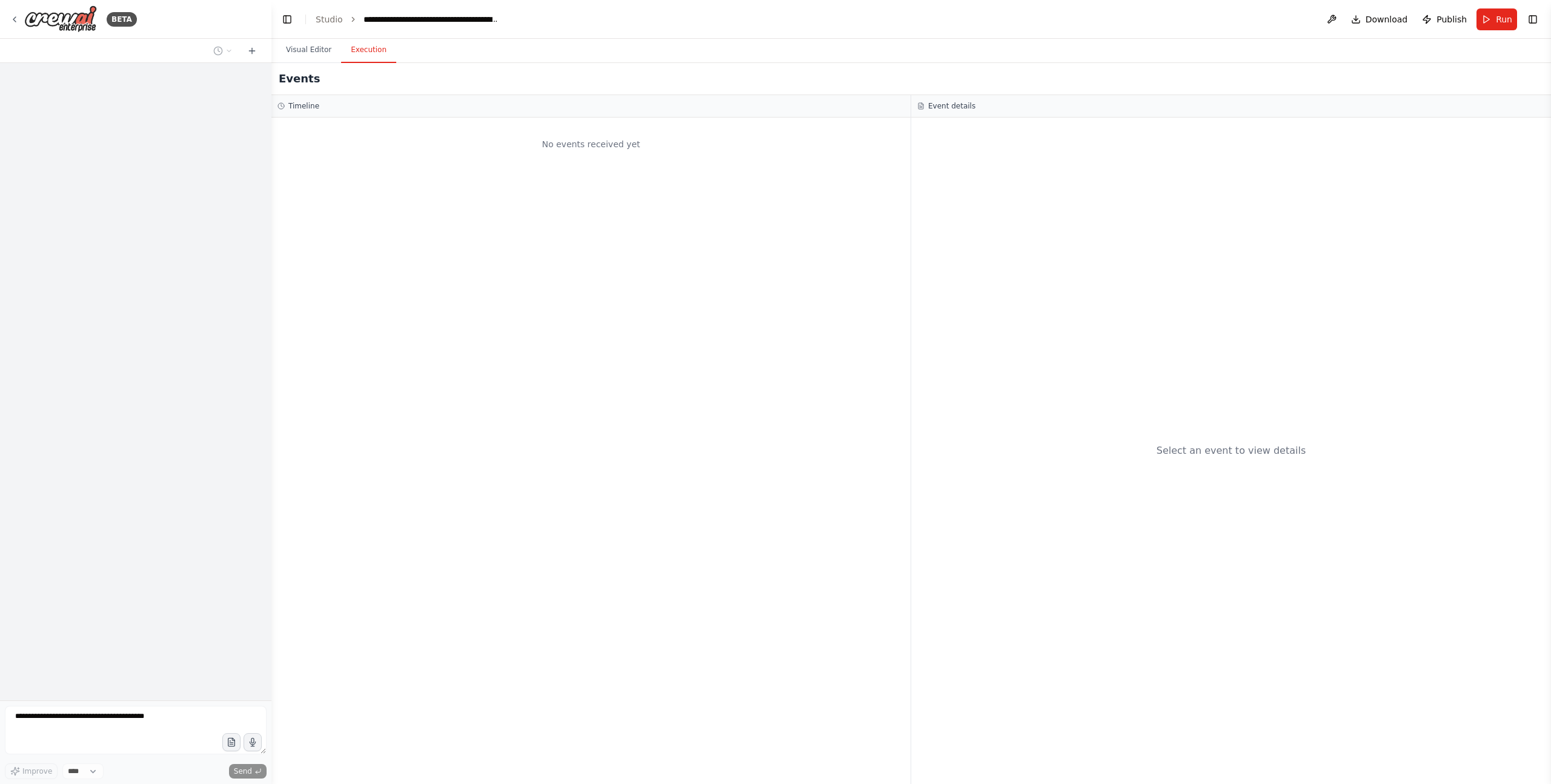
click at [355, 49] on button "Execution" at bounding box center [369, 50] width 55 height 26
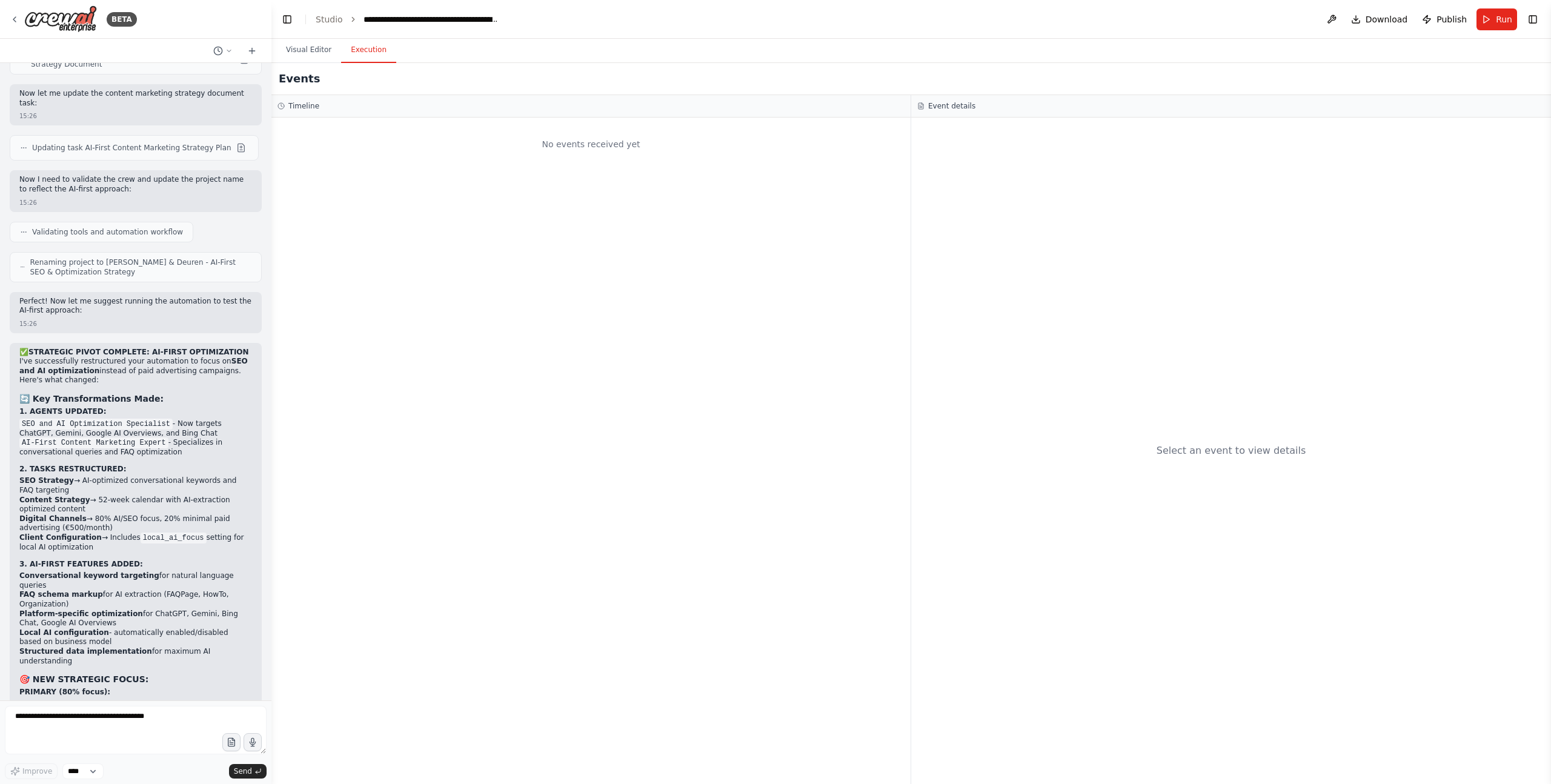
scroll to position [40957, 0]
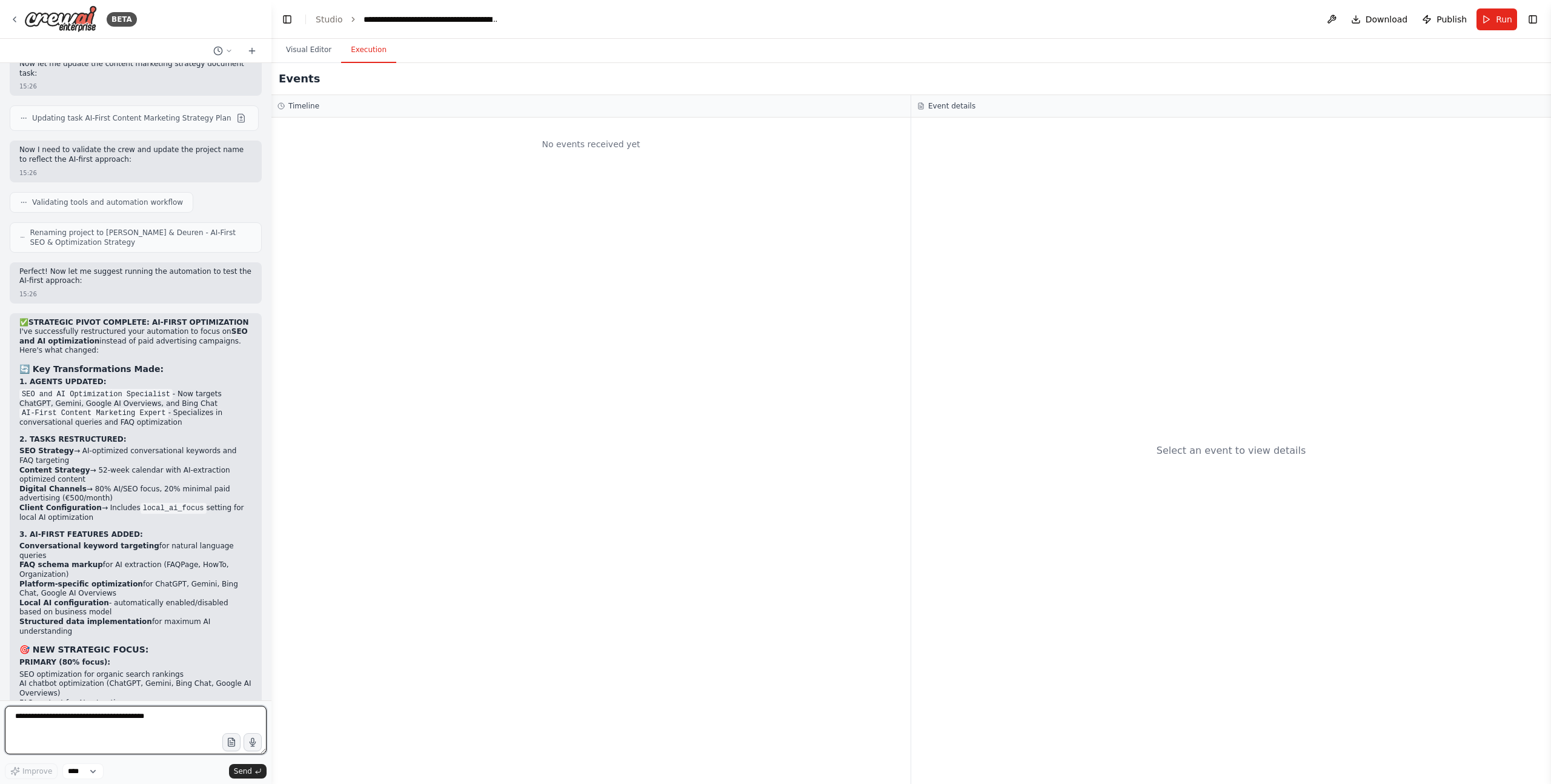
click at [134, 729] on textarea at bounding box center [136, 730] width 262 height 48
click at [346, 574] on div "No events received yet" at bounding box center [591, 450] width 639 height 667
click at [1493, 19] on button "Run" at bounding box center [1497, 19] width 40 height 21
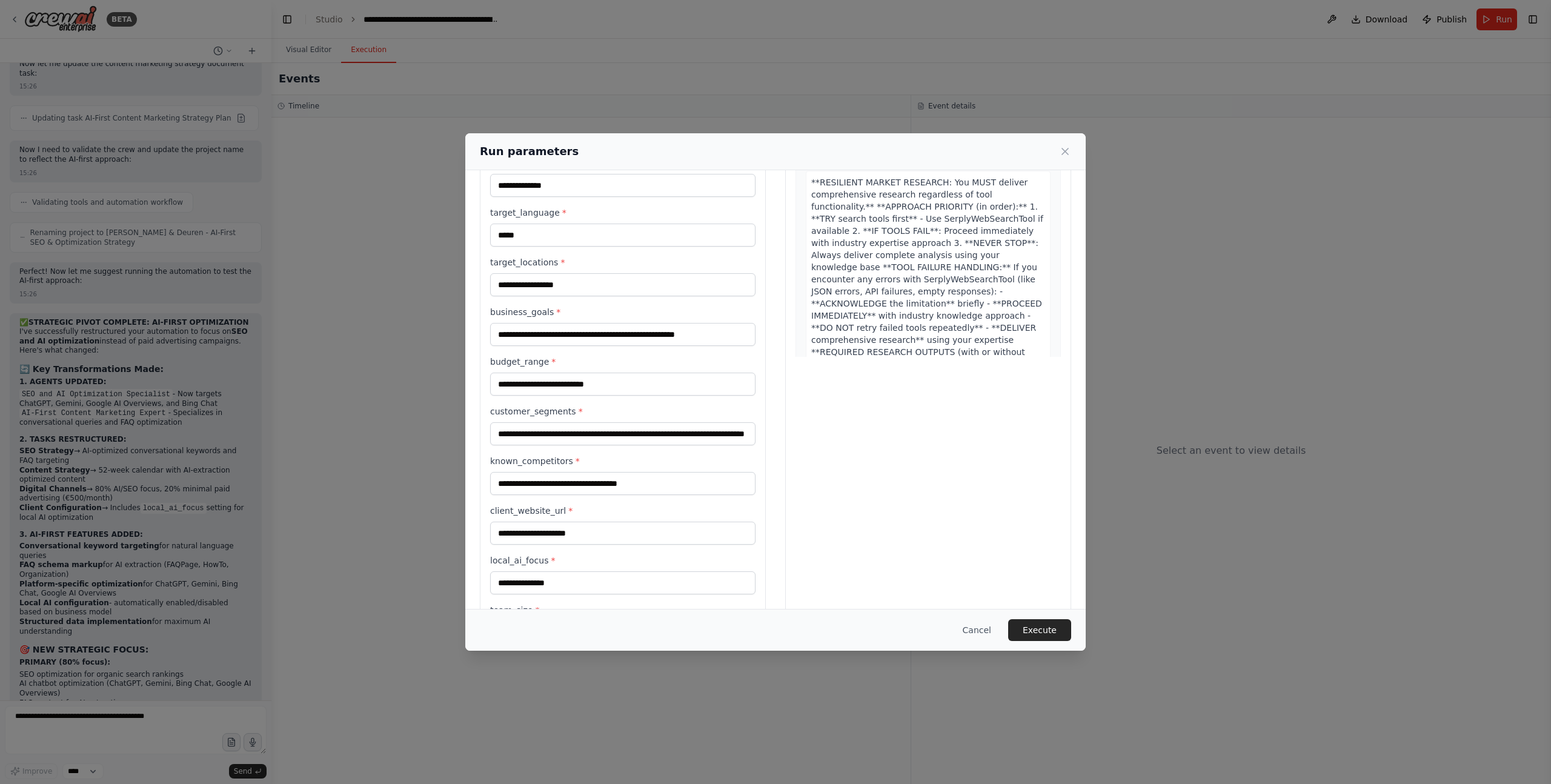
scroll to position [214, 0]
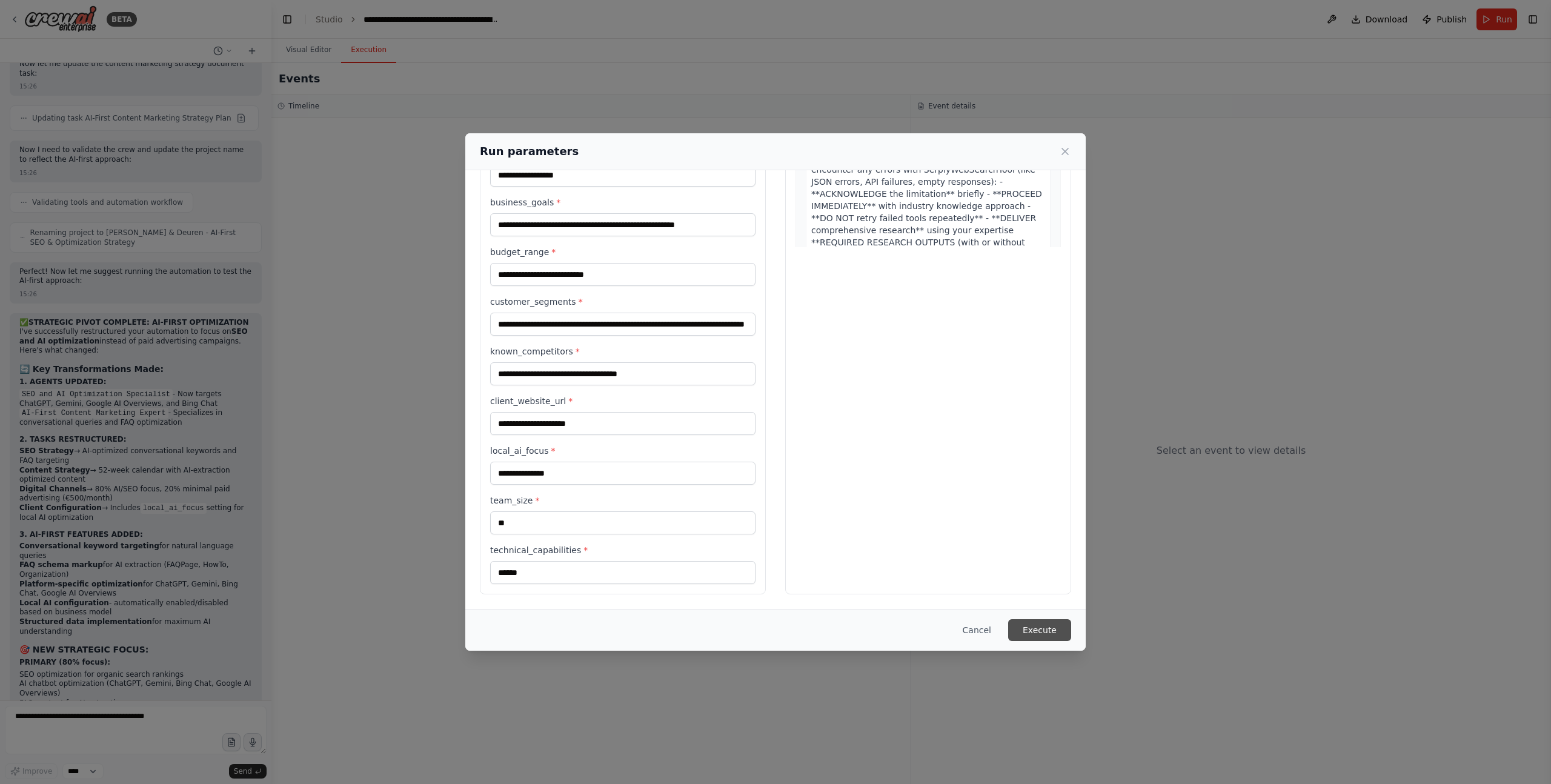
click at [1032, 626] on button "Execute" at bounding box center [1040, 630] width 63 height 21
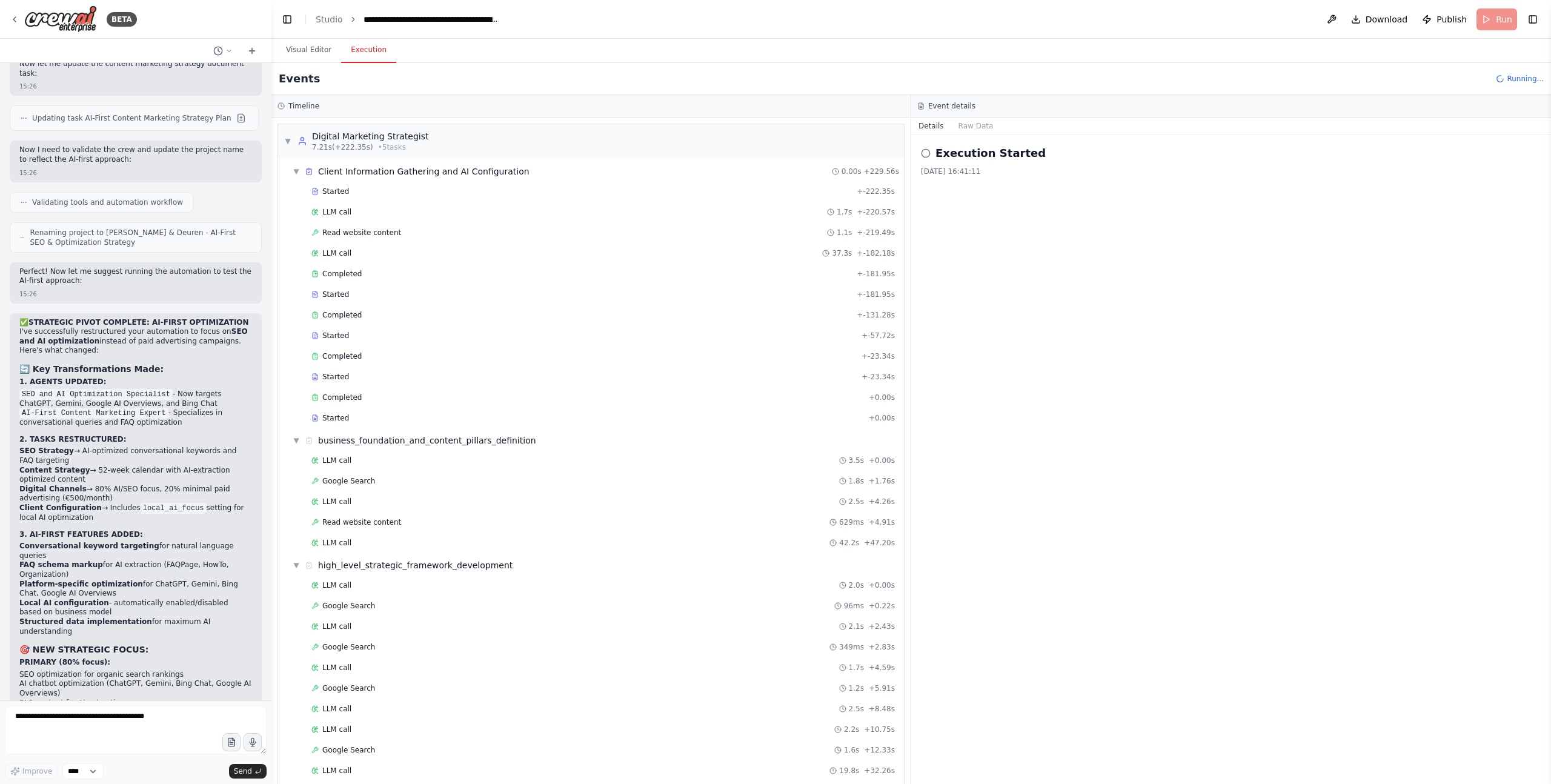
scroll to position [436, 0]
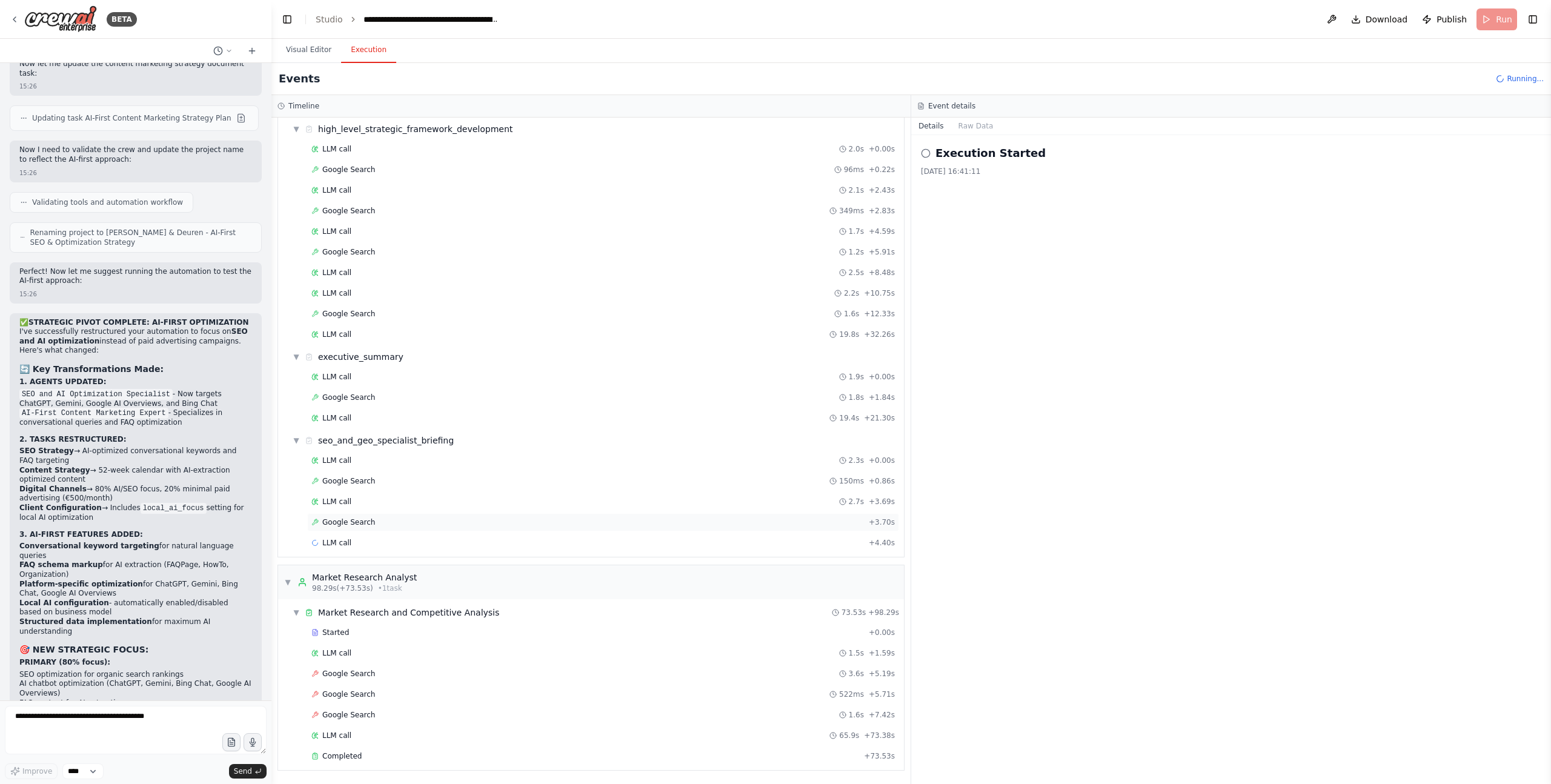
click at [363, 524] on span "Google Search" at bounding box center [348, 522] width 53 height 9
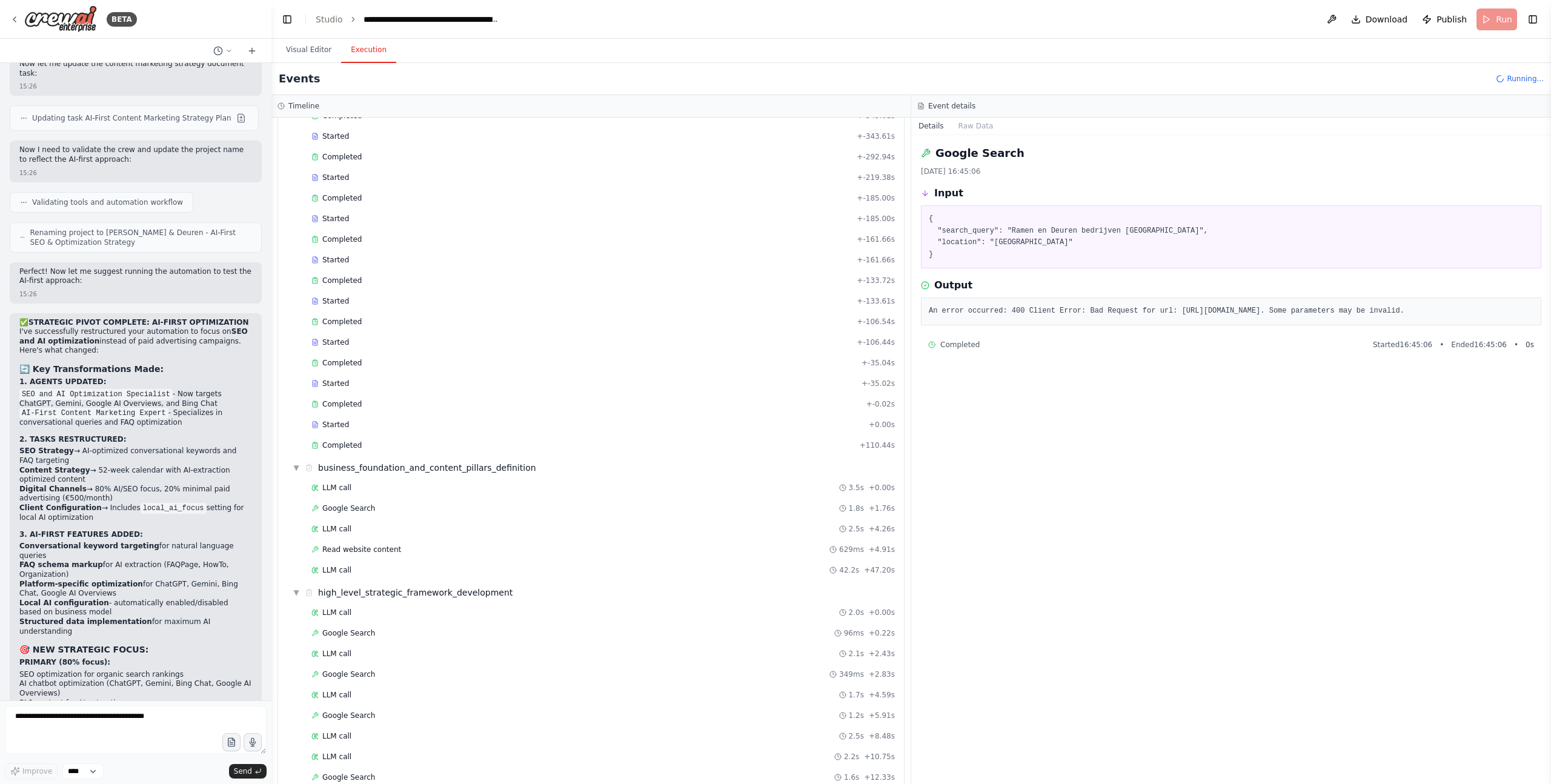
scroll to position [0, 0]
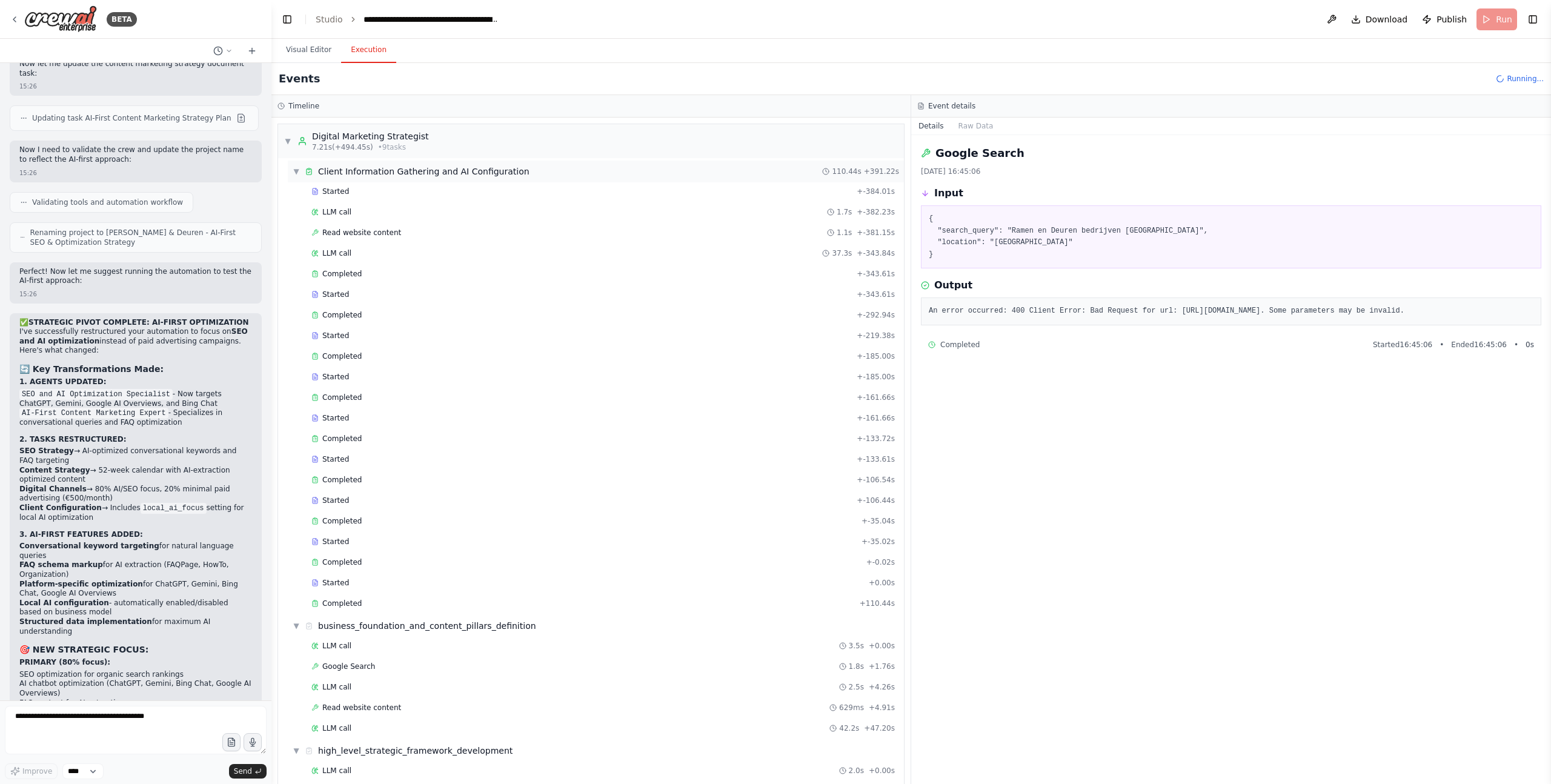
click at [297, 168] on span "▼" at bounding box center [296, 171] width 7 height 9
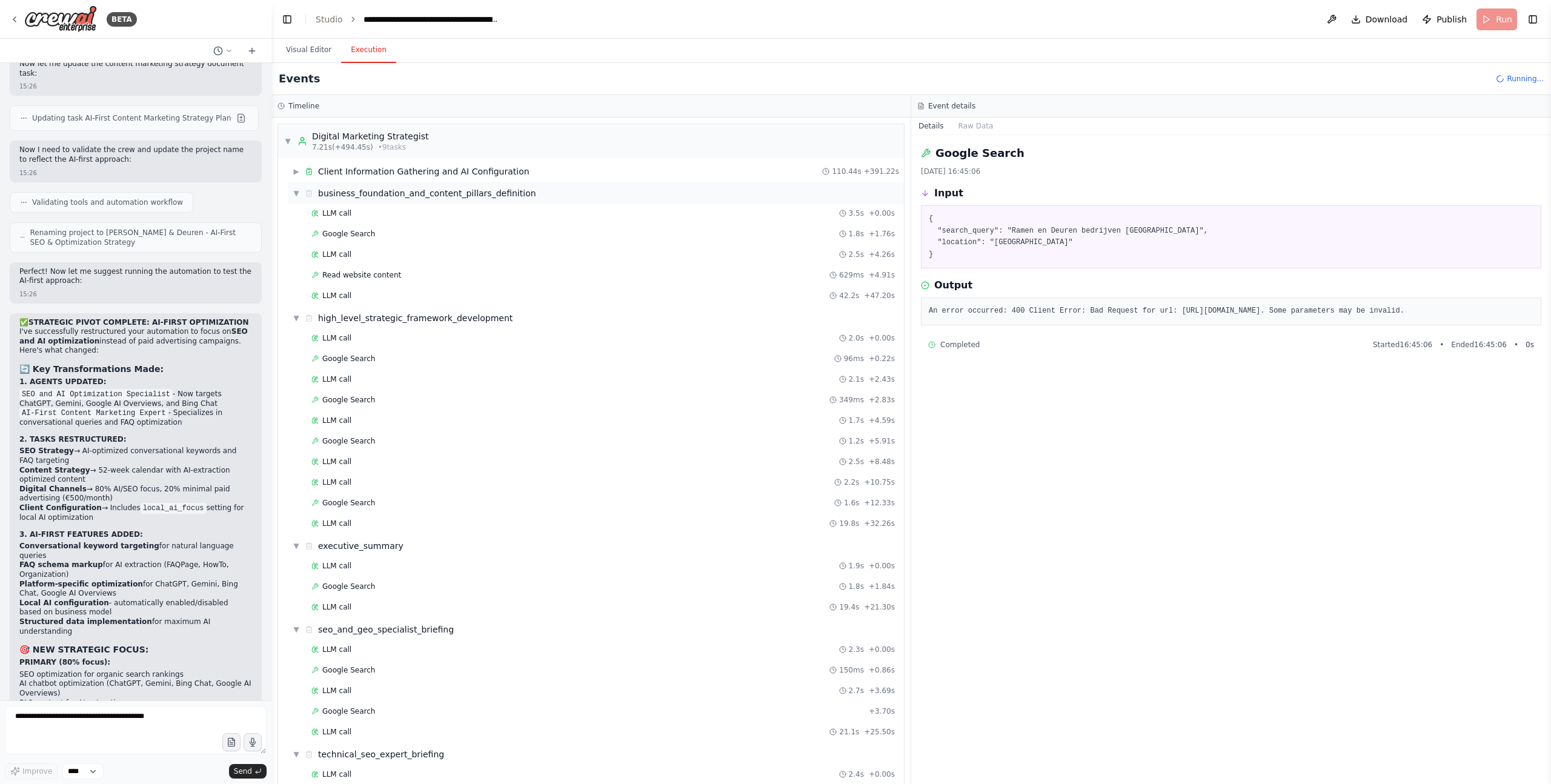
click at [291, 190] on div "▼ business_foundation_and_content_pillars_definition" at bounding box center [596, 193] width 616 height 21
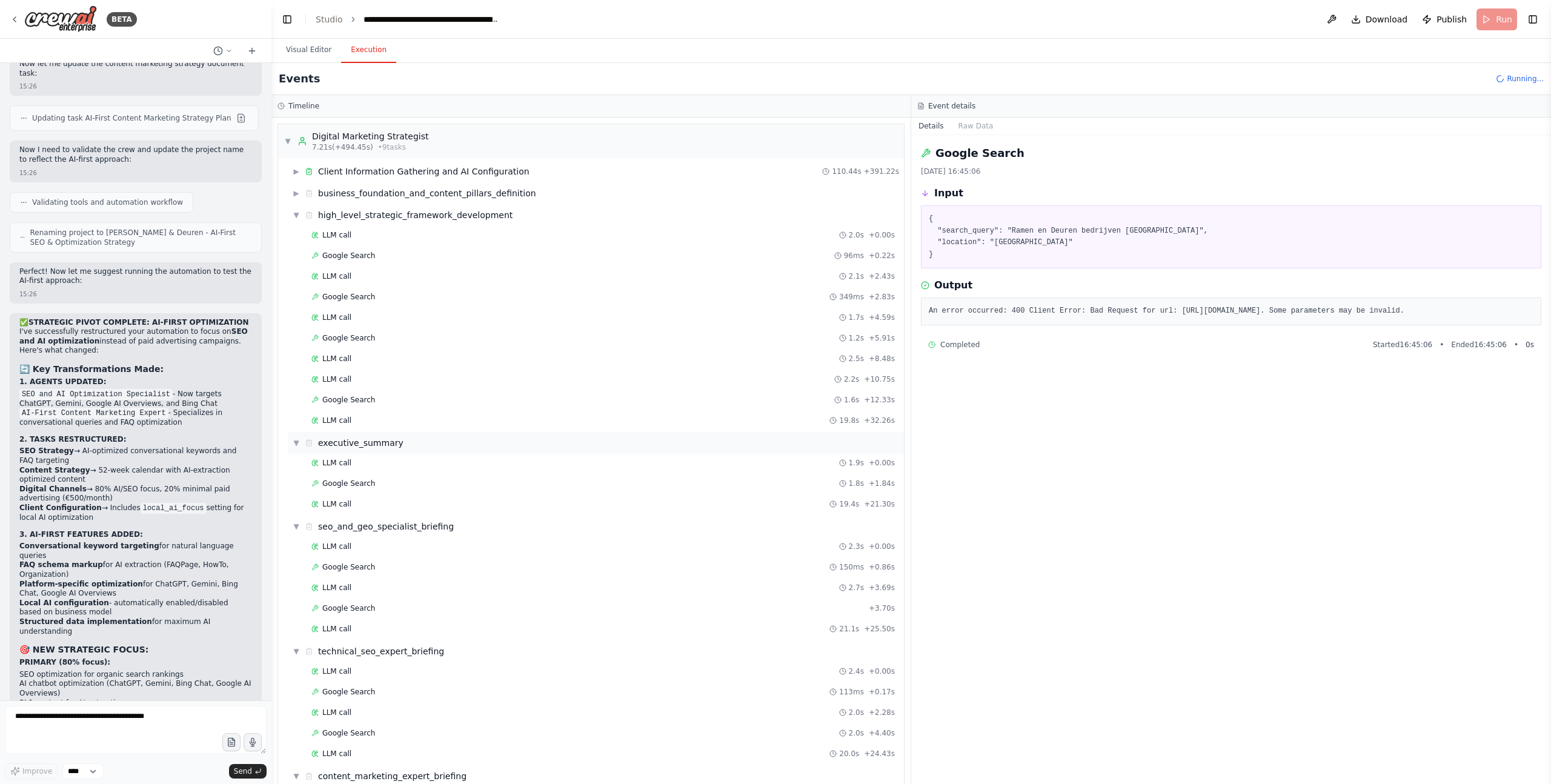
drag, startPoint x: 295, startPoint y: 215, endPoint x: 295, endPoint y: 234, distance: 19.0
click at [295, 215] on span "▼" at bounding box center [296, 215] width 7 height 9
click at [296, 241] on span "▼" at bounding box center [296, 237] width 7 height 9
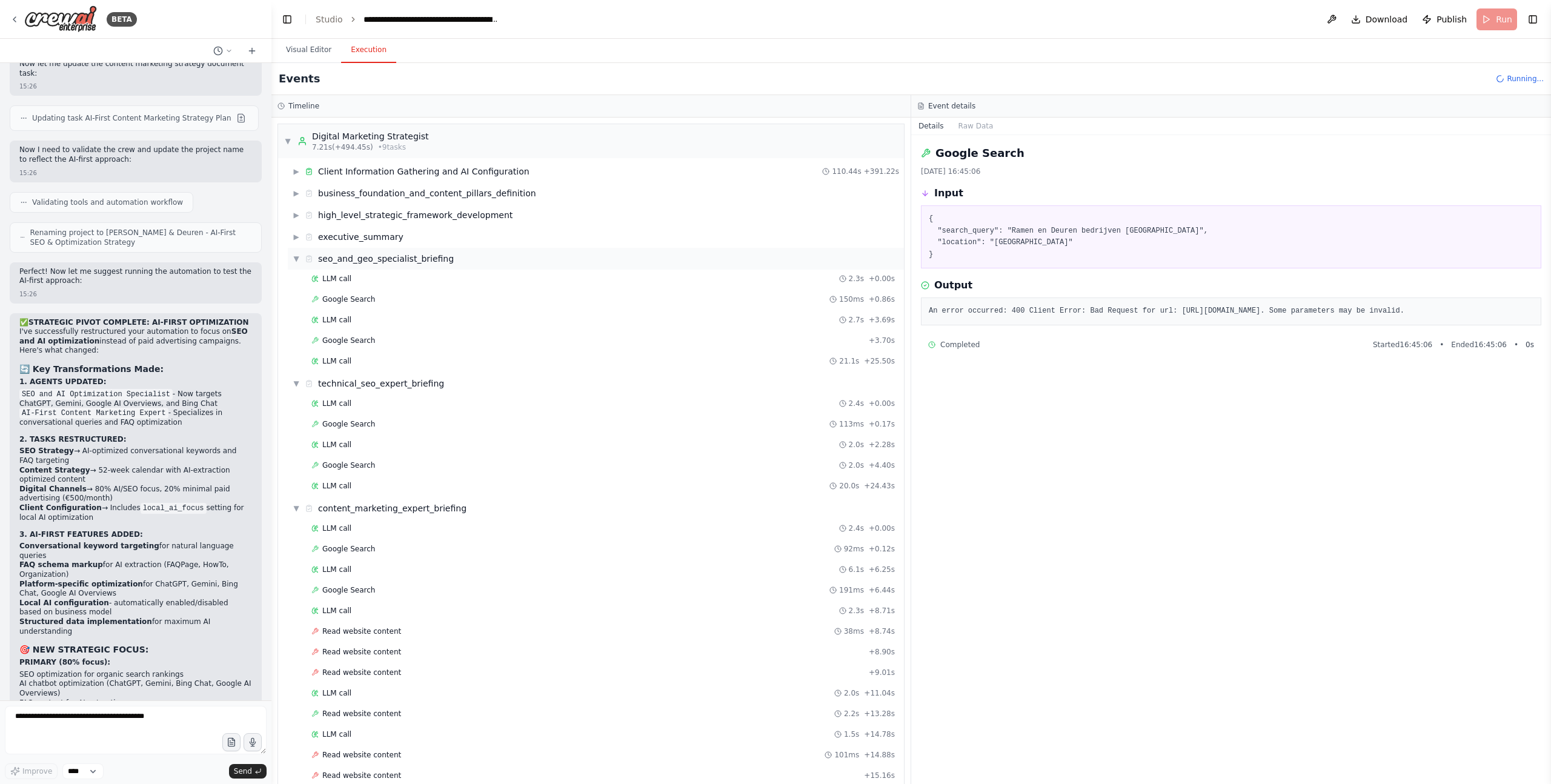
click at [297, 256] on span "▼" at bounding box center [296, 258] width 7 height 9
click at [295, 281] on span "▼" at bounding box center [296, 281] width 7 height 9
click at [297, 301] on span "▼" at bounding box center [296, 302] width 7 height 9
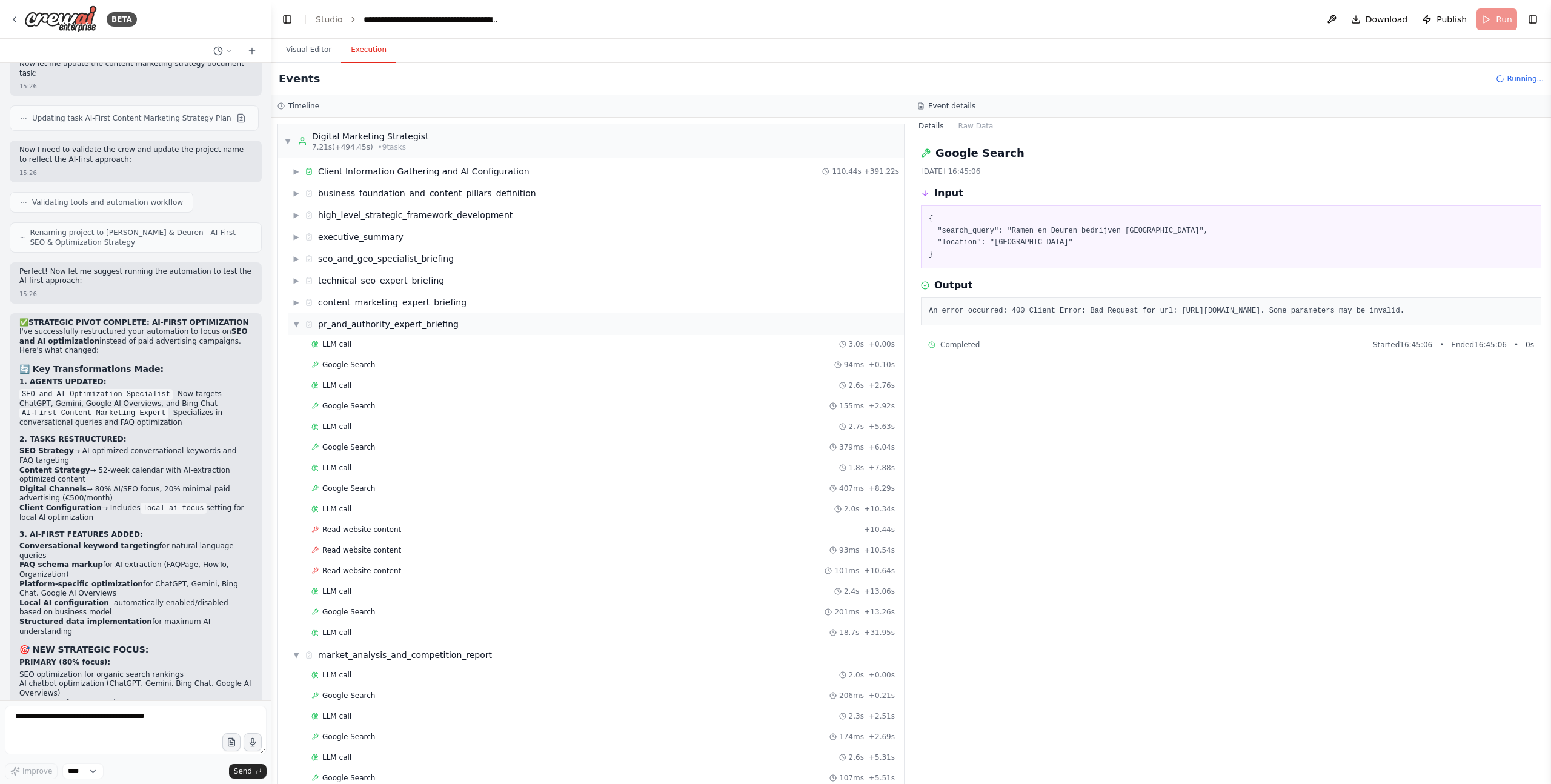
click at [293, 325] on span "▼" at bounding box center [296, 324] width 7 height 9
click at [297, 346] on span "▼" at bounding box center [296, 346] width 7 height 9
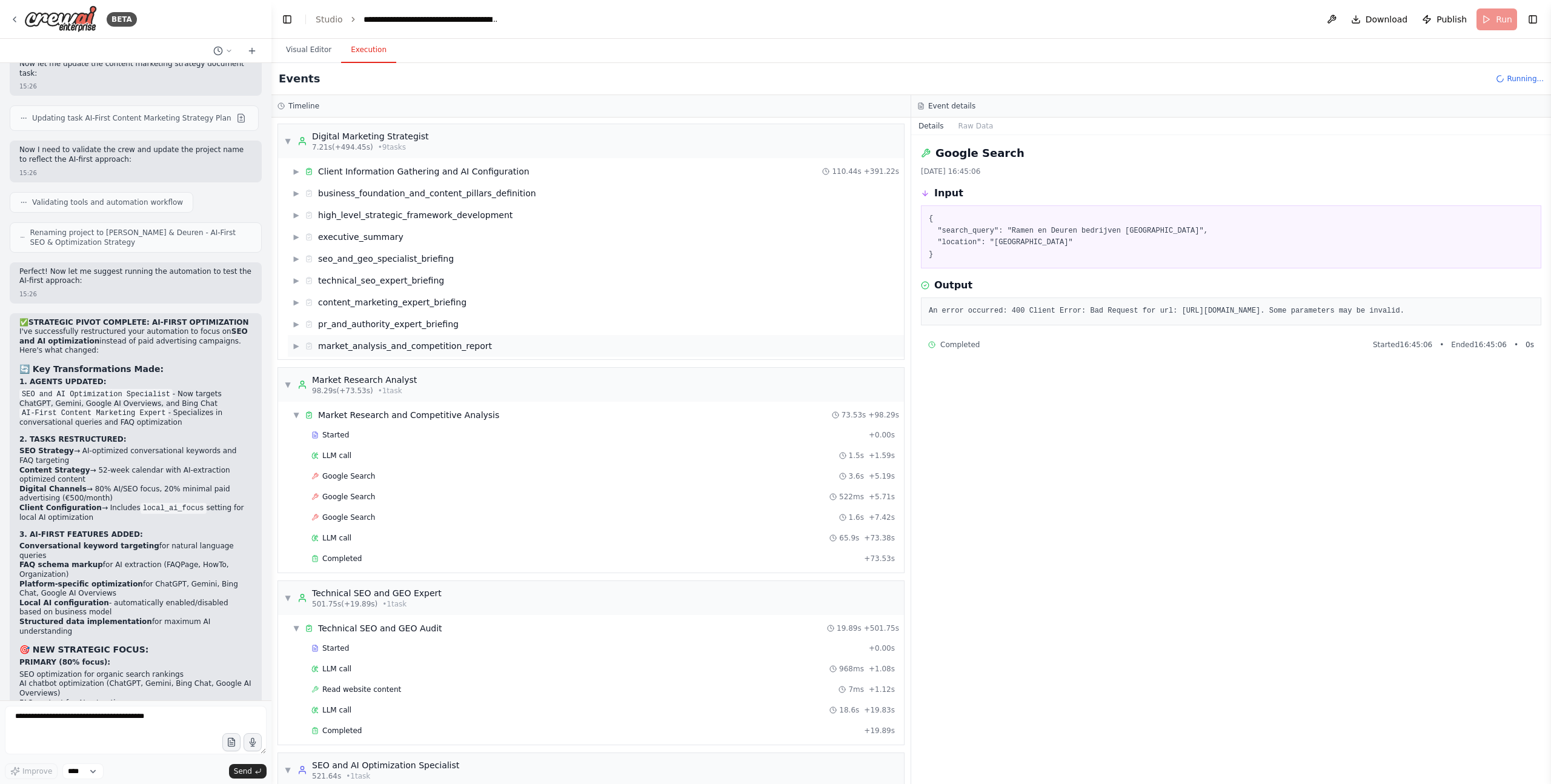
click at [293, 345] on span "▶" at bounding box center [296, 346] width 7 height 9
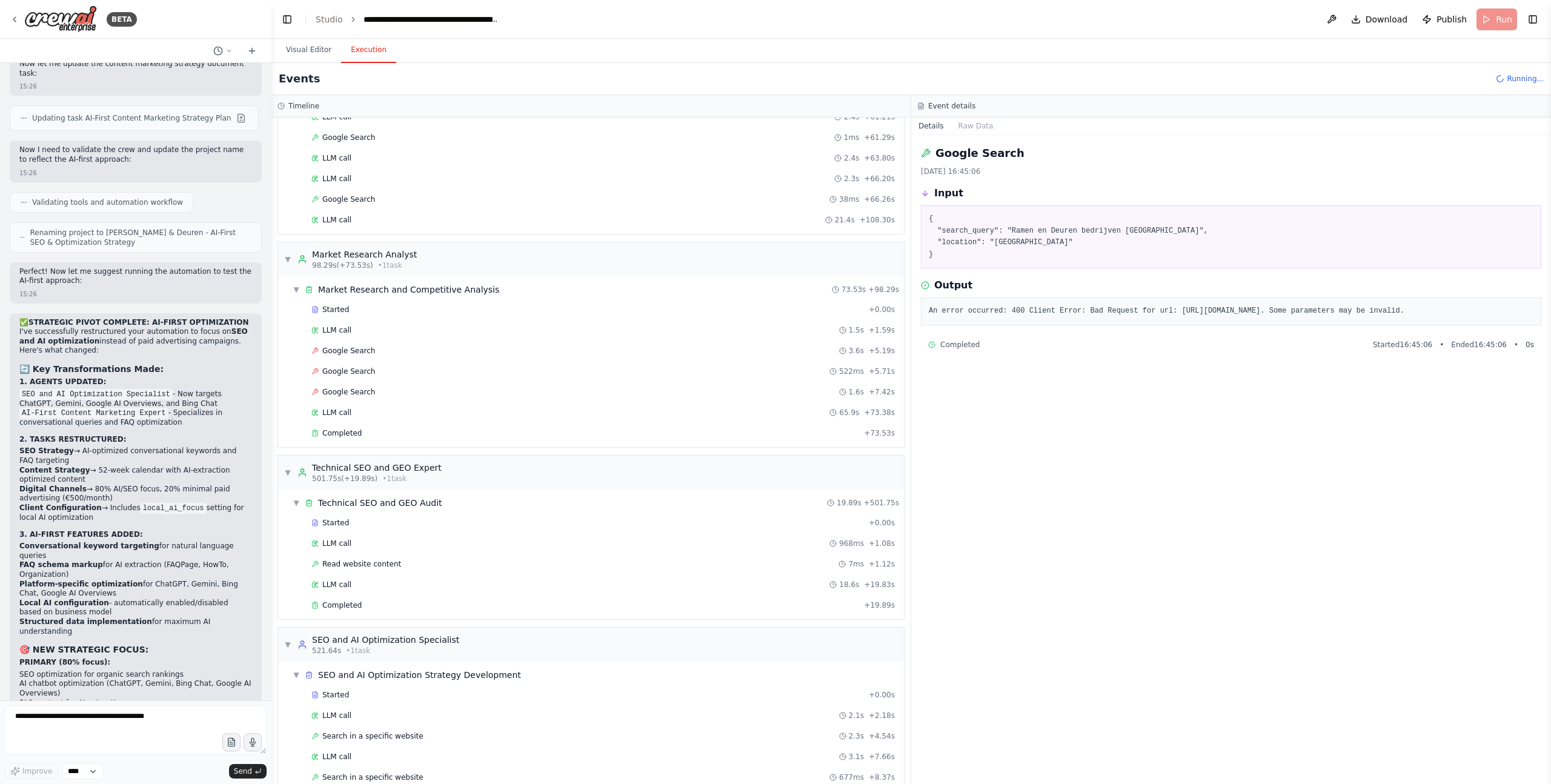
scroll to position [1202, 0]
click at [289, 254] on span "▼" at bounding box center [287, 254] width 7 height 9
click at [285, 294] on div "▼ Market Research and Competitive Analysis 73.53s + 98.29s Started + 0.00s LLM …" at bounding box center [591, 356] width 626 height 170
click at [289, 254] on span "▼" at bounding box center [287, 254] width 7 height 9
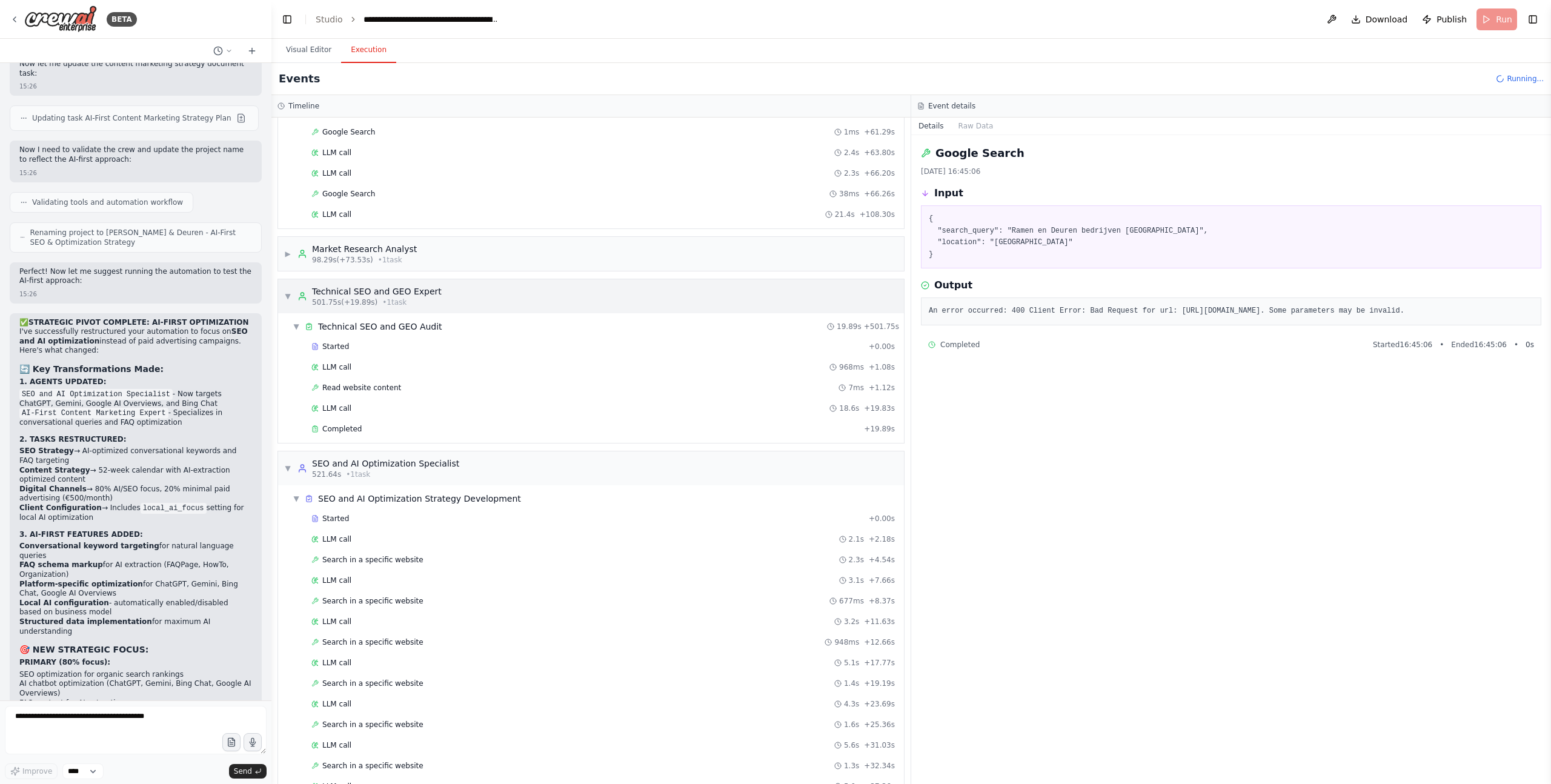
click at [289, 295] on span "▼" at bounding box center [287, 296] width 7 height 9
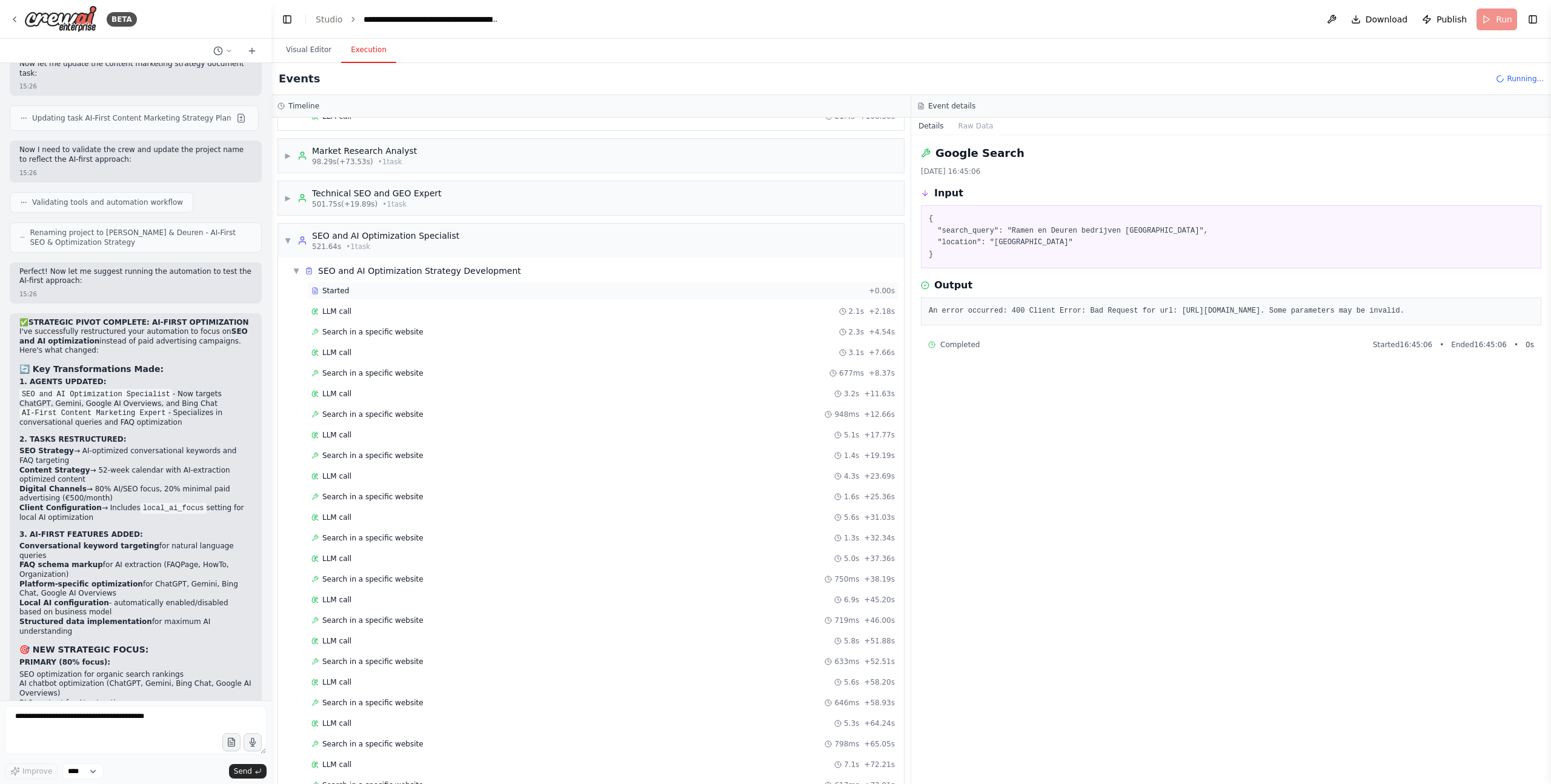
scroll to position [1350, 0]
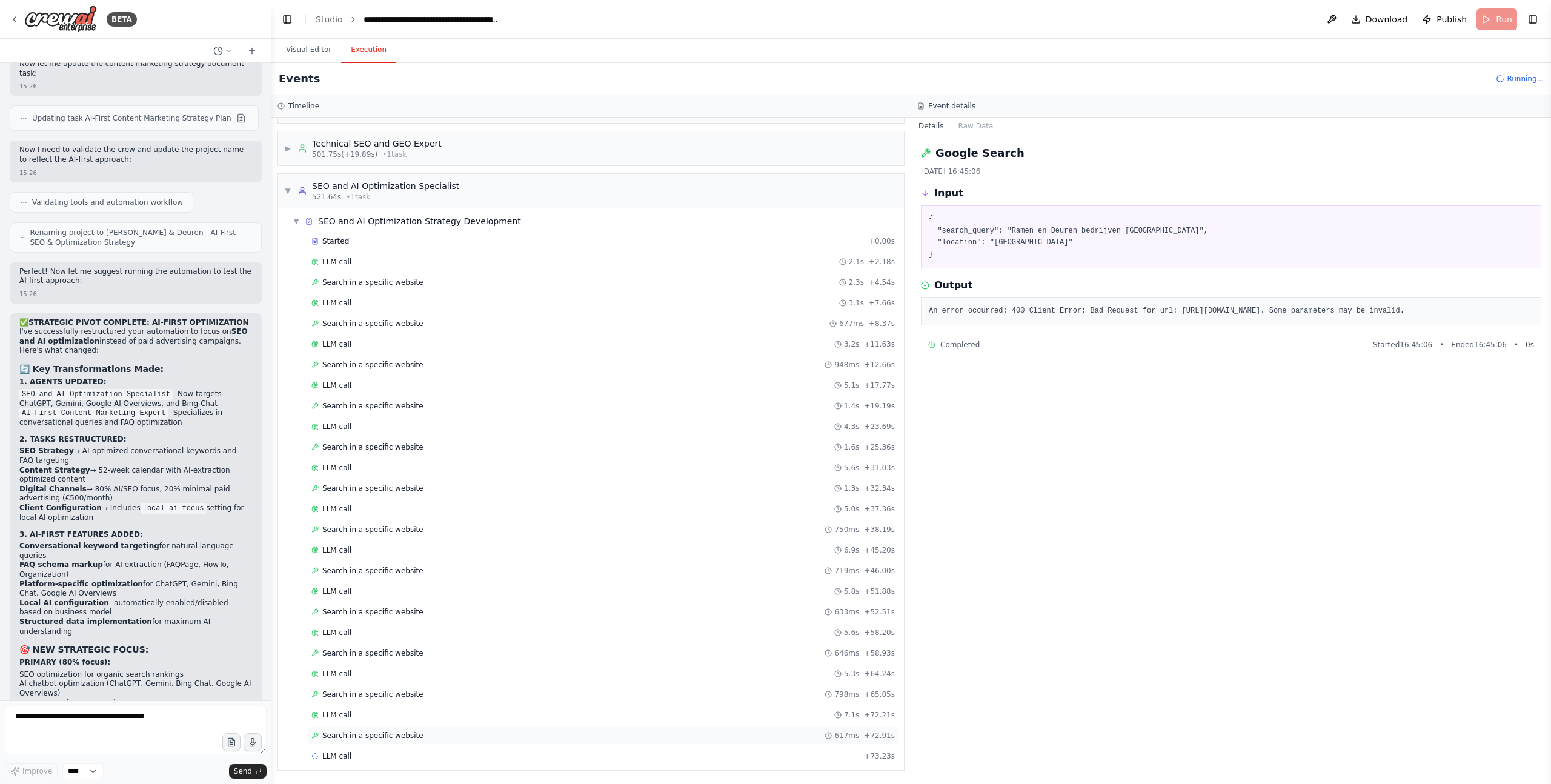
click at [345, 738] on span "Search in a specific website" at bounding box center [373, 735] width 101 height 9
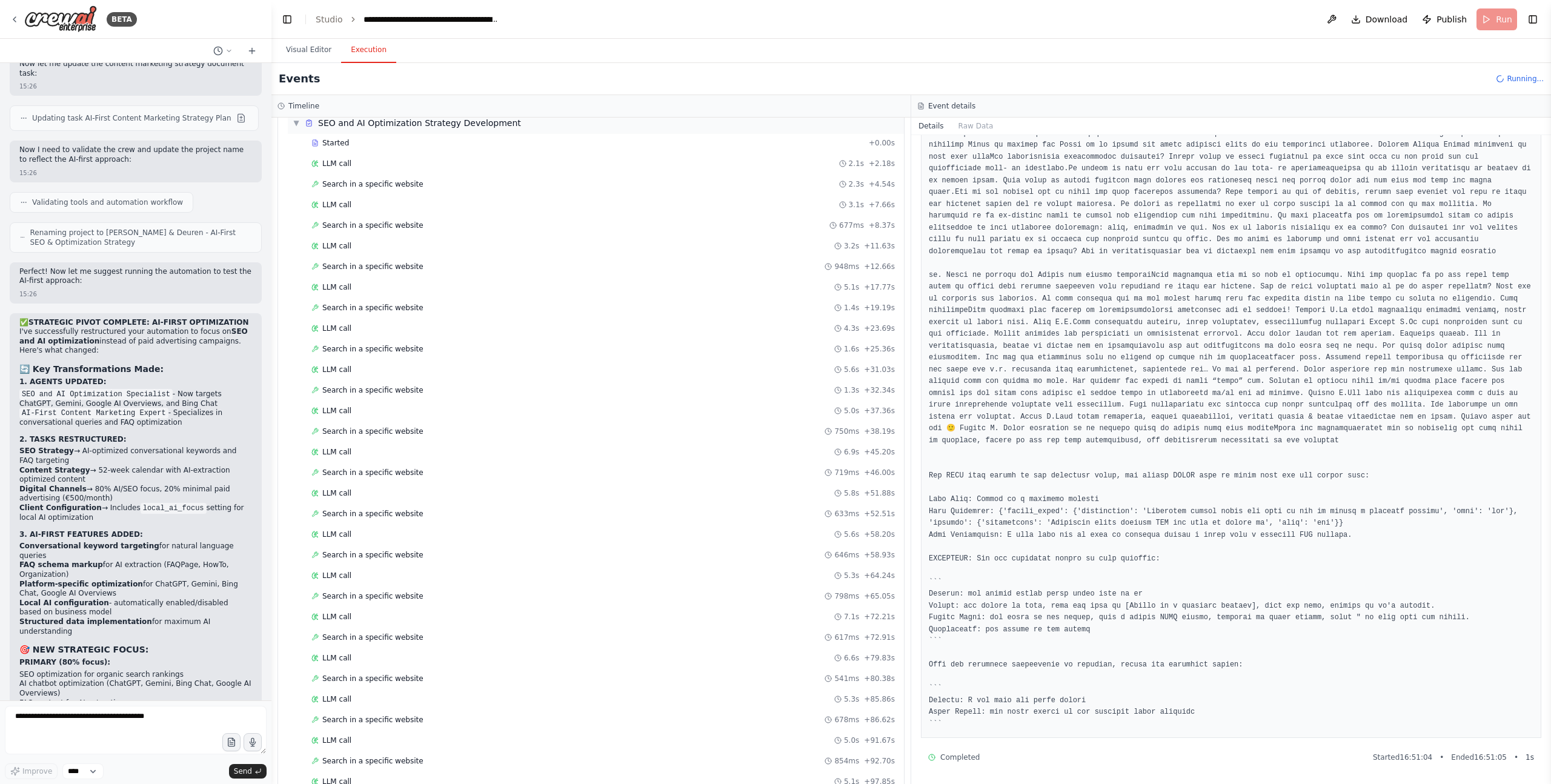
scroll to position [2186, 0]
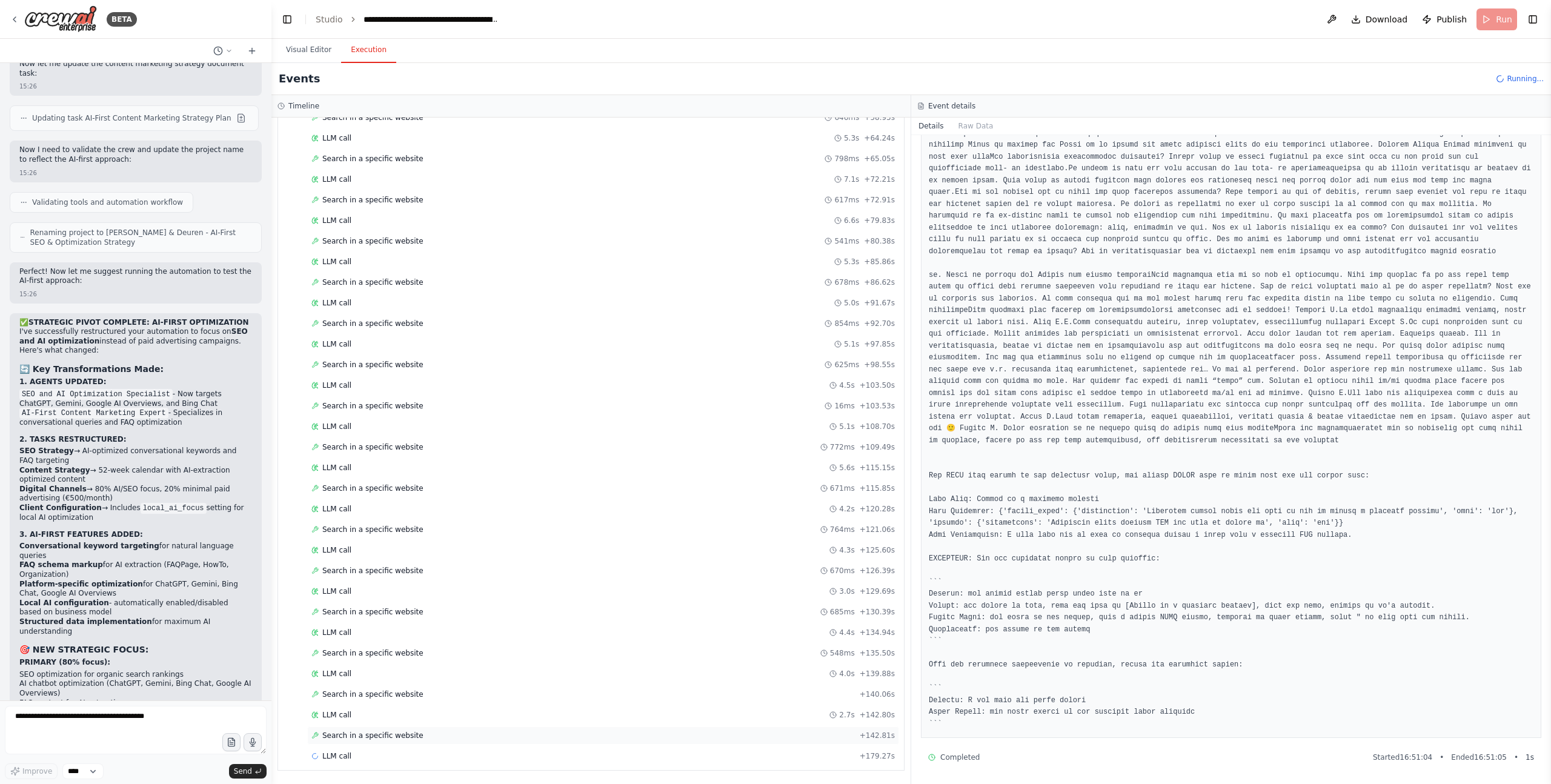
click at [393, 732] on span "Search in a specific website" at bounding box center [373, 735] width 101 height 9
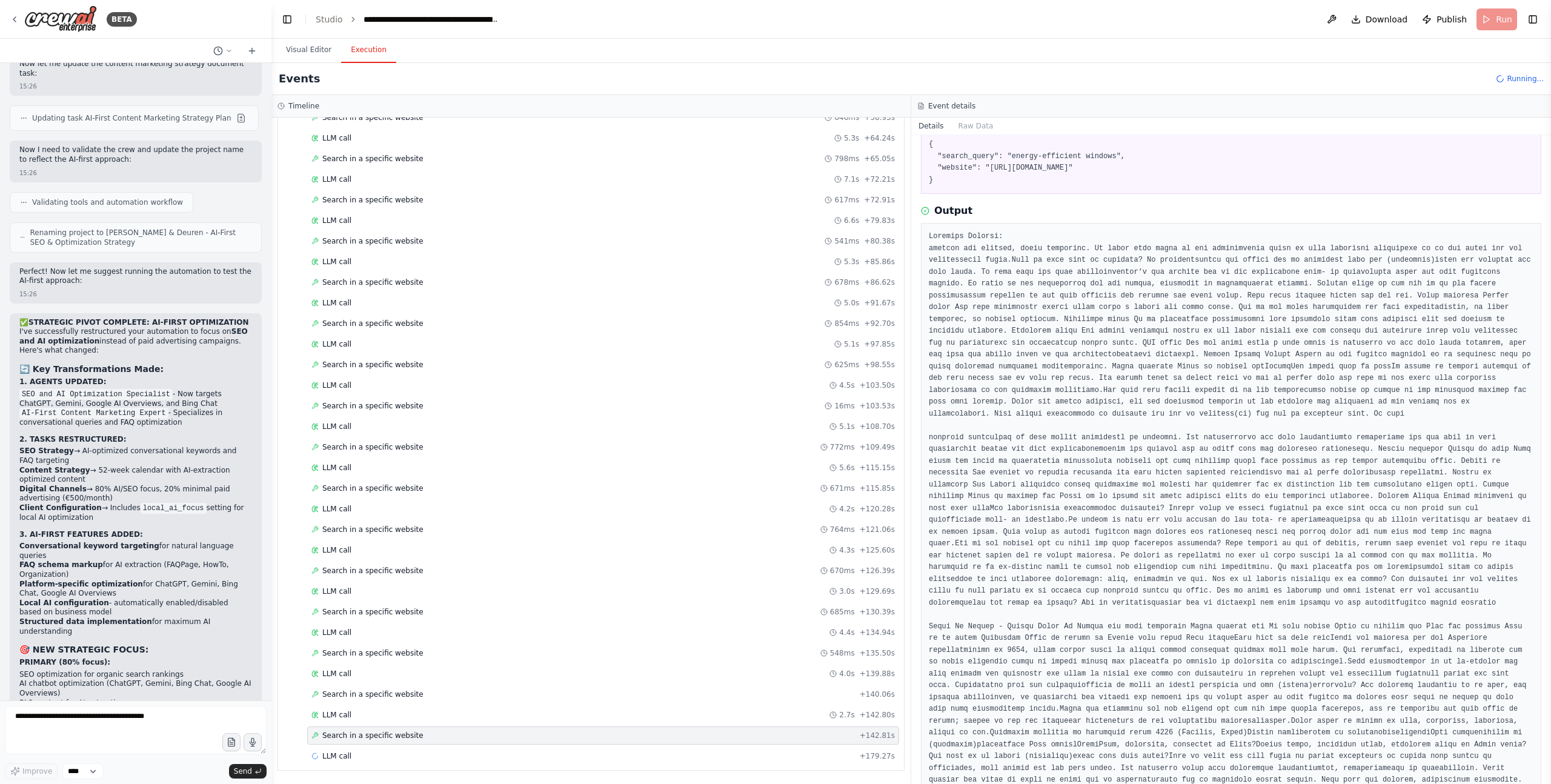
scroll to position [0, 0]
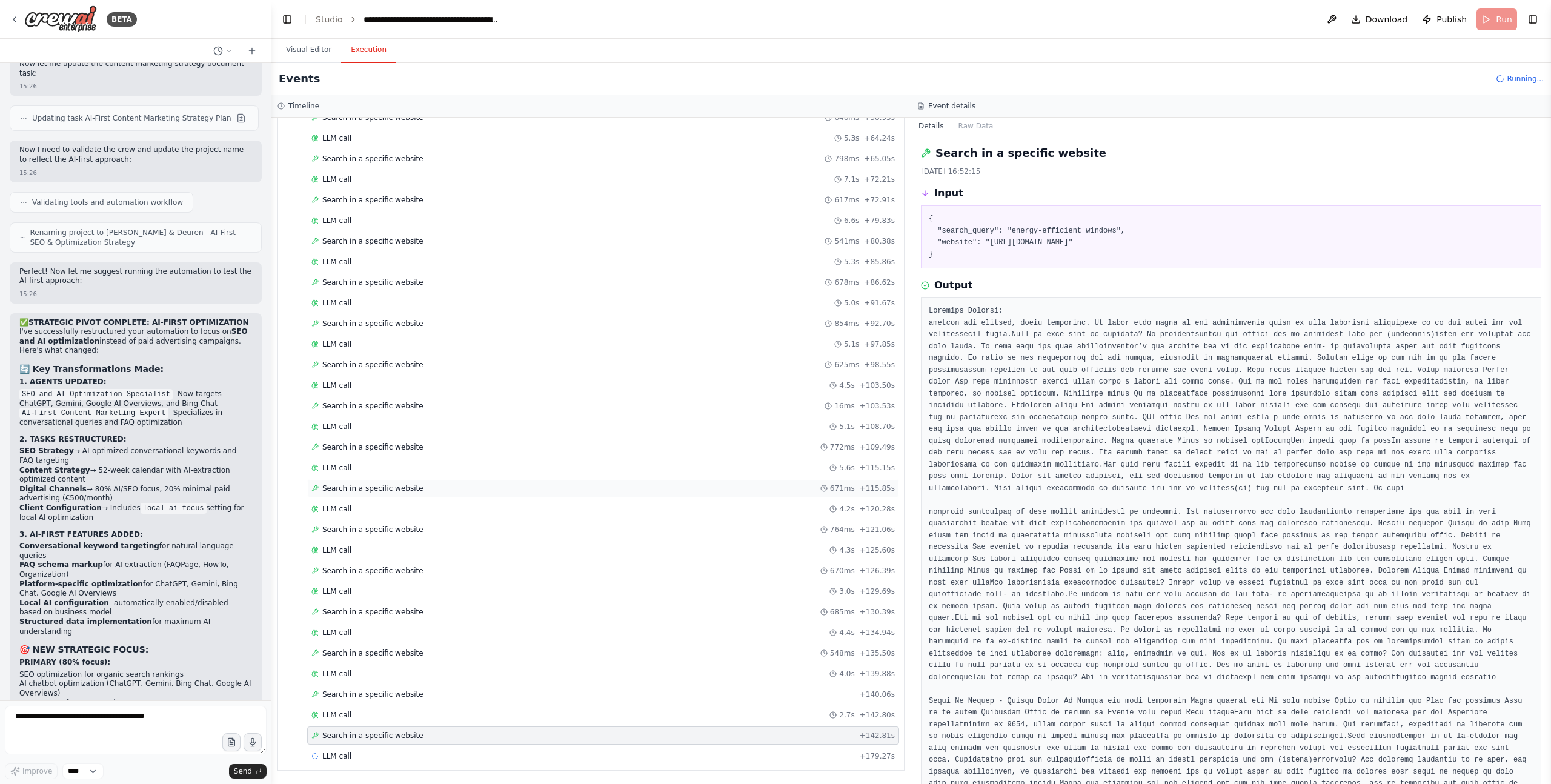
click at [405, 485] on span "Search in a specific website" at bounding box center [373, 488] width 101 height 9
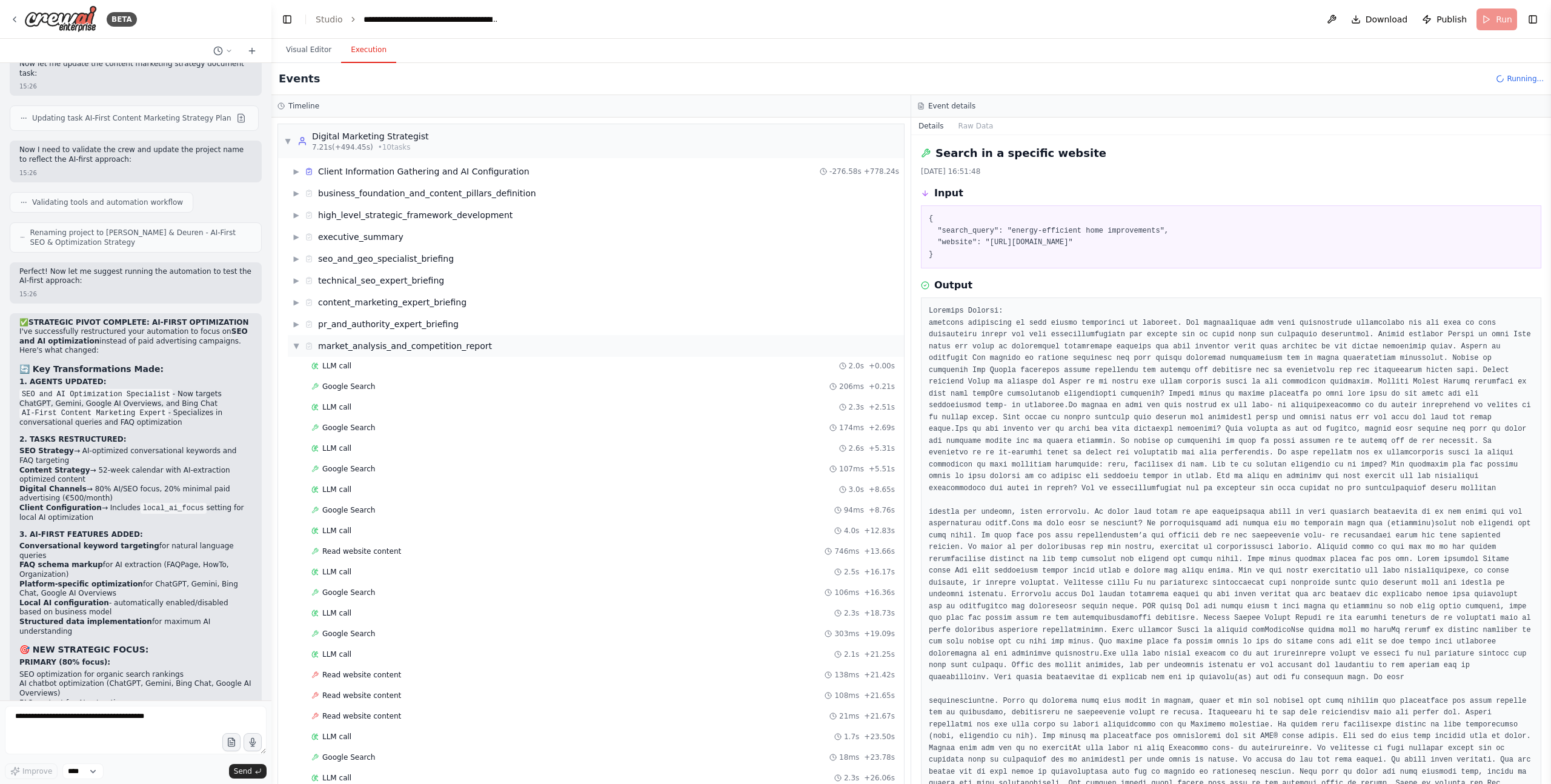
click at [297, 347] on span "▼" at bounding box center [296, 346] width 7 height 9
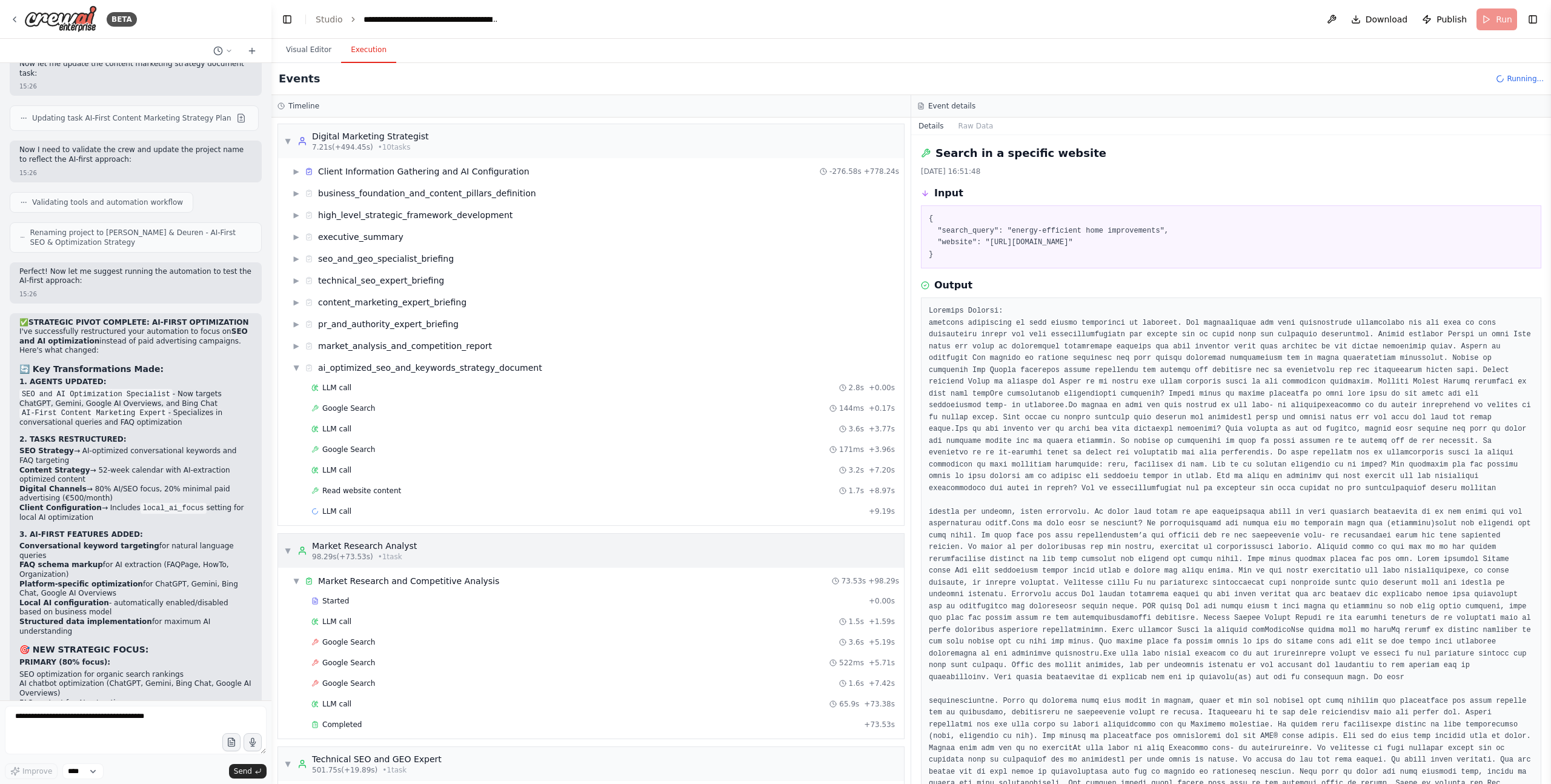
click at [289, 547] on span "▼" at bounding box center [287, 550] width 7 height 9
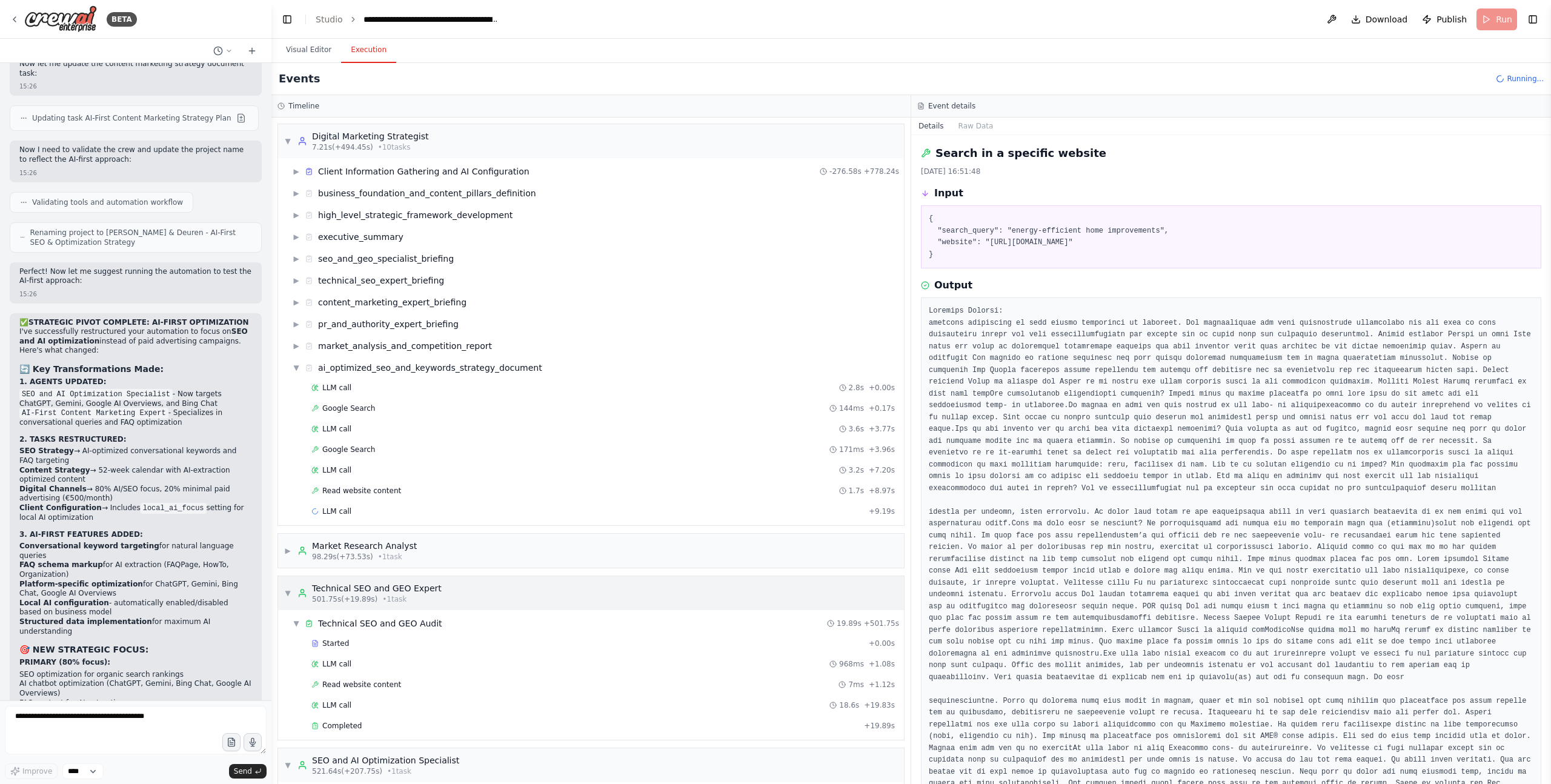
click at [287, 593] on span "▼" at bounding box center [287, 593] width 7 height 9
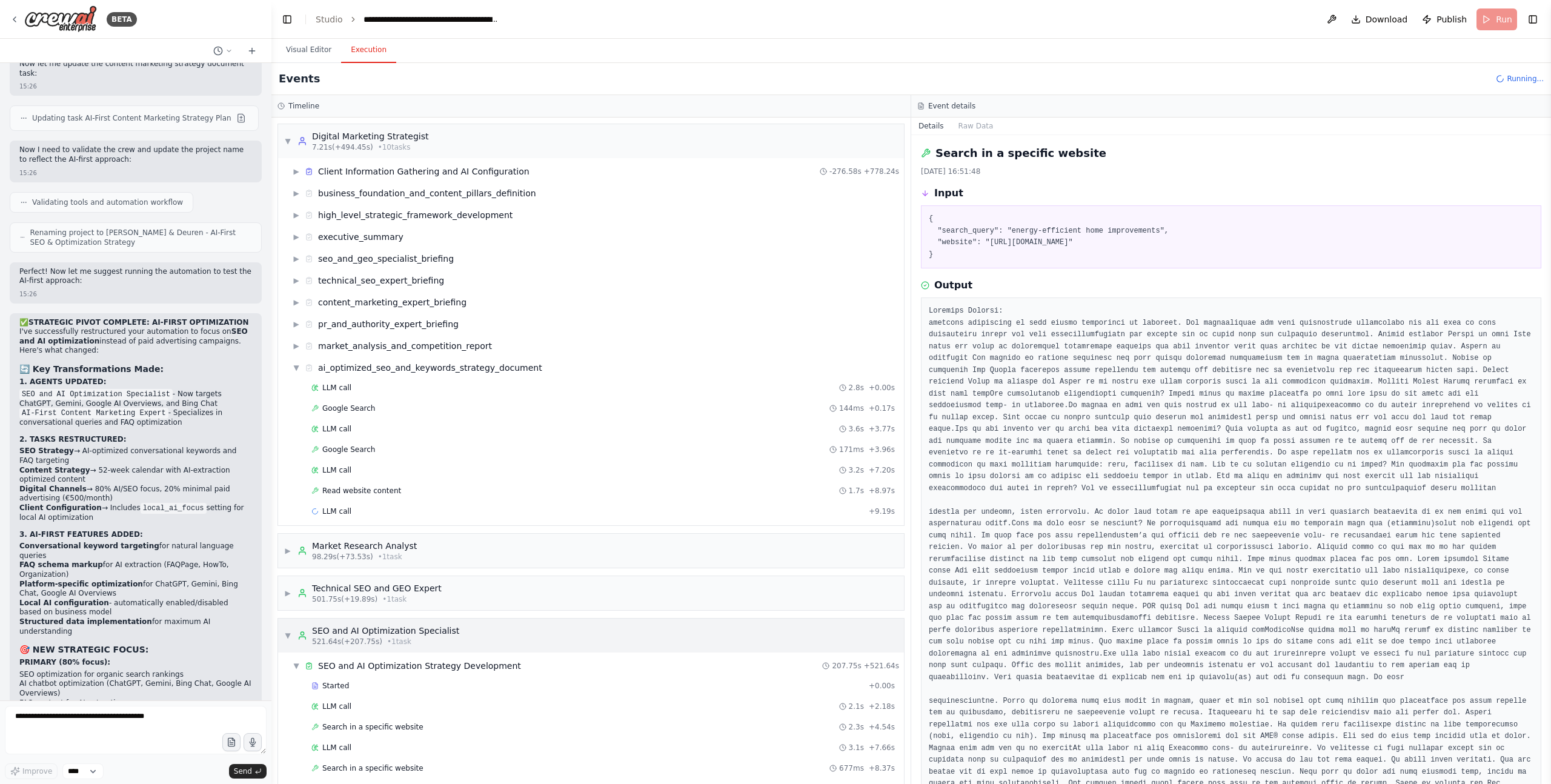
click at [288, 630] on span "▼" at bounding box center [287, 635] width 7 height 9
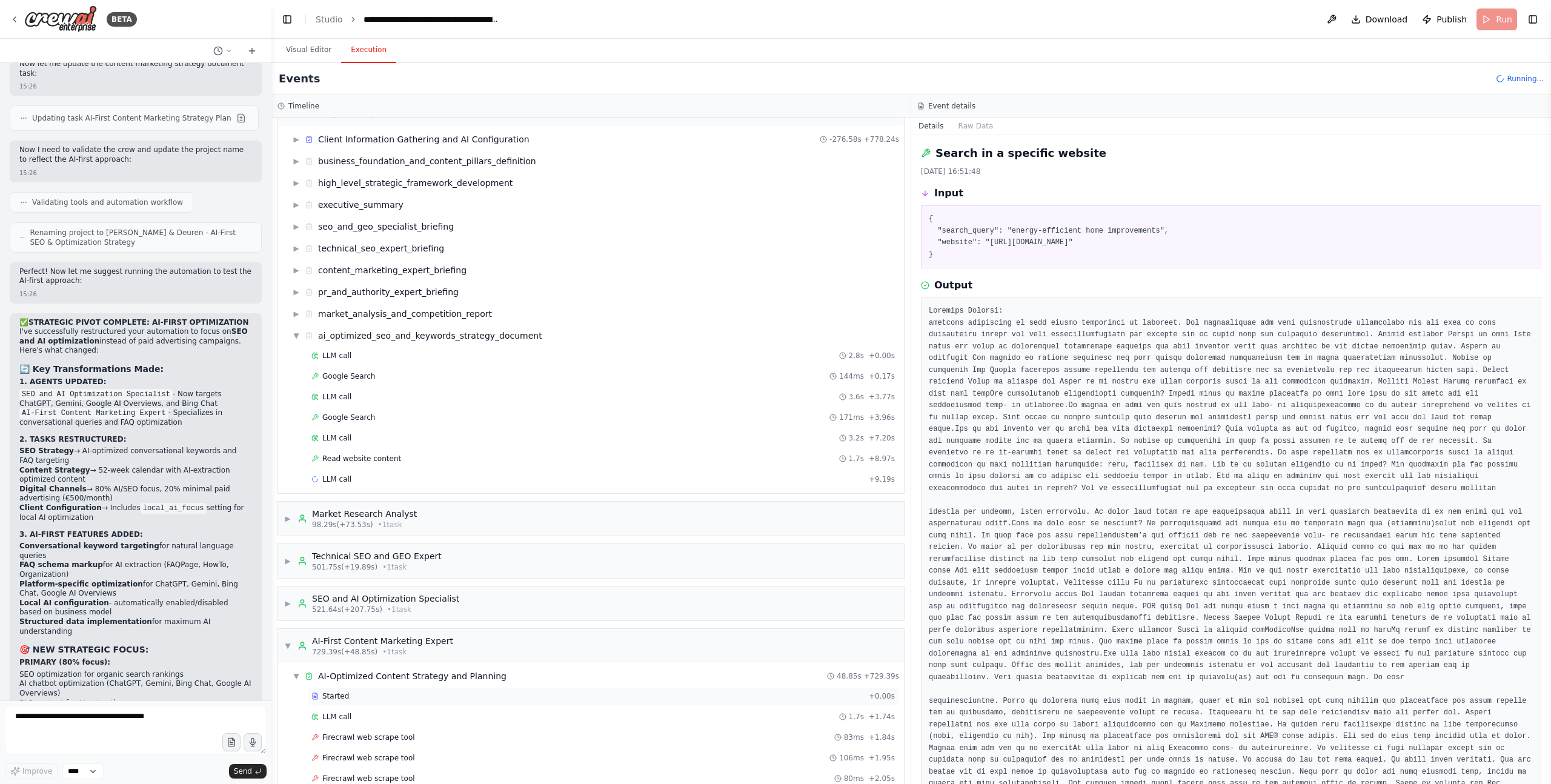
scroll to position [137, 0]
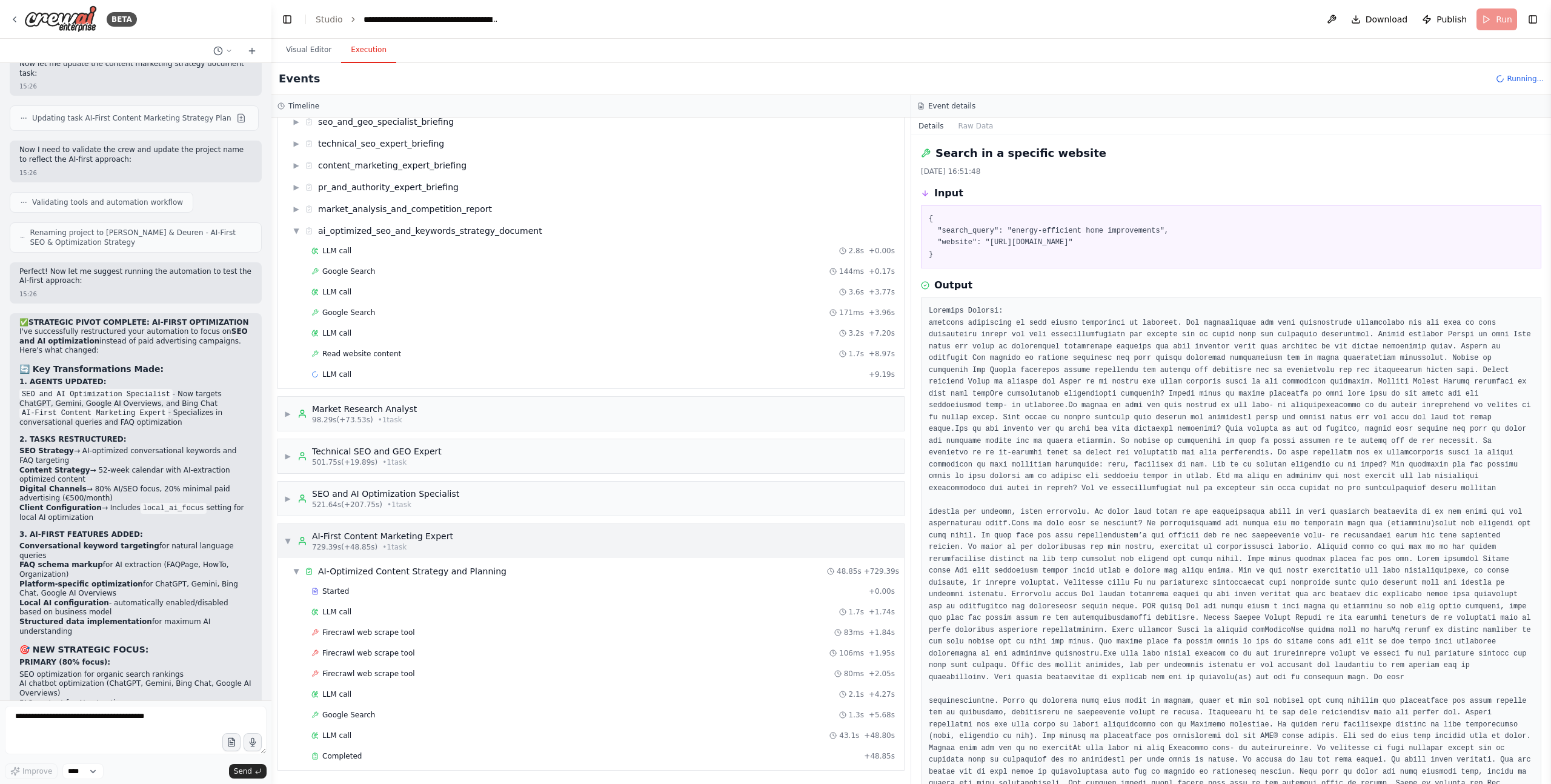
click at [287, 540] on span "▼" at bounding box center [287, 541] width 7 height 9
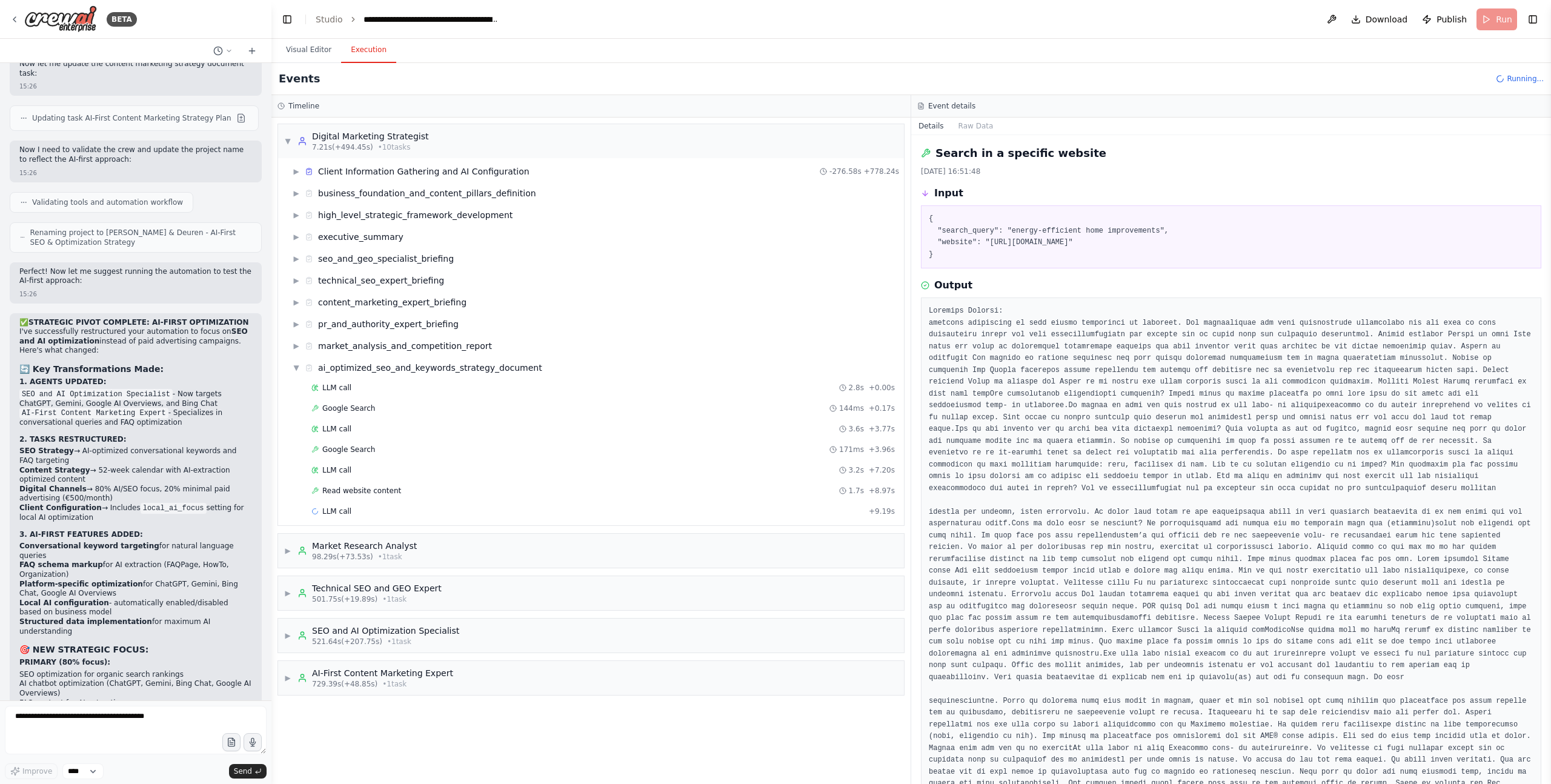
scroll to position [142, 0]
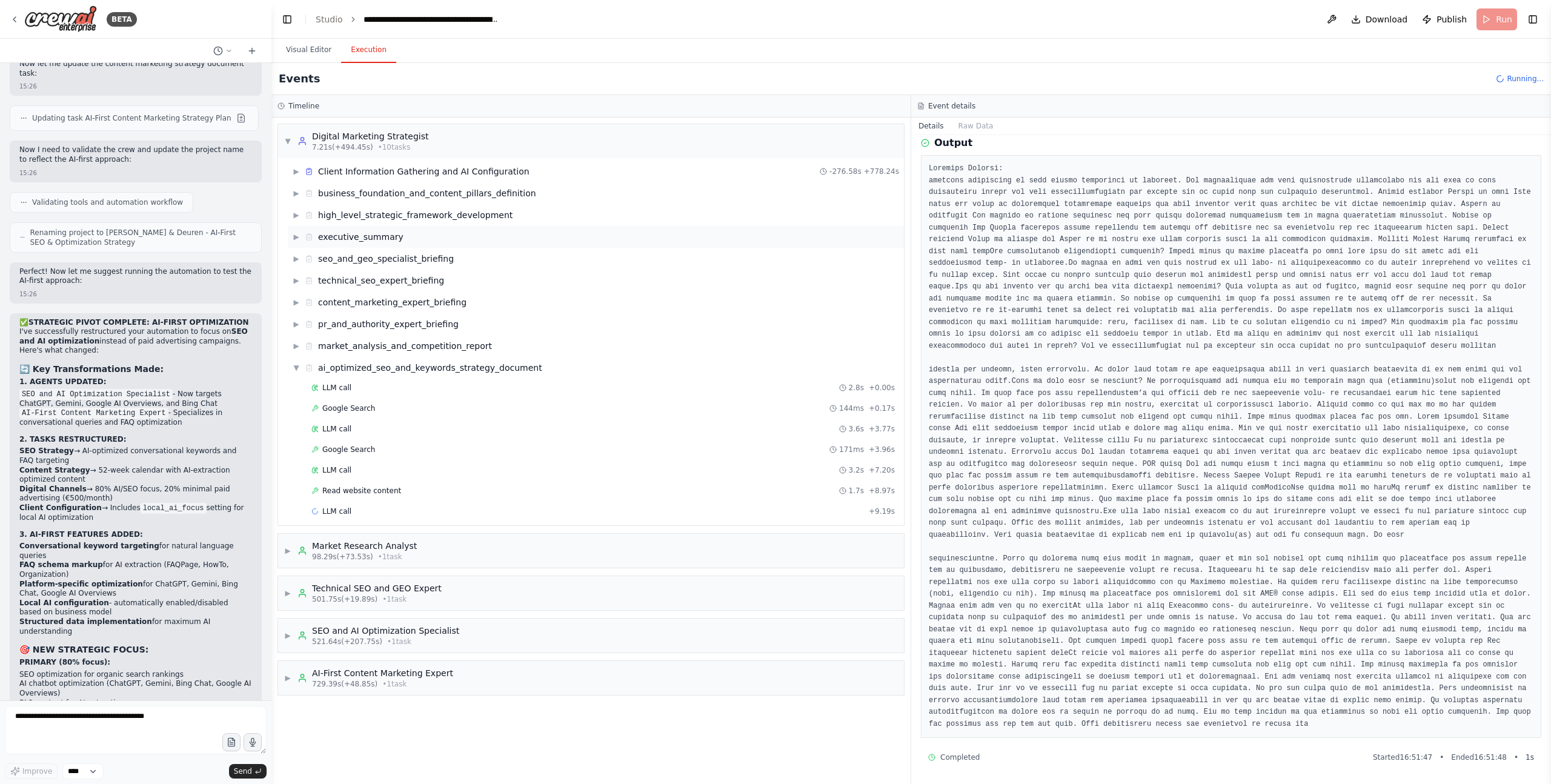
drag, startPoint x: 295, startPoint y: 234, endPoint x: 310, endPoint y: 242, distance: 17.0
click at [295, 234] on span "▶" at bounding box center [296, 237] width 7 height 9
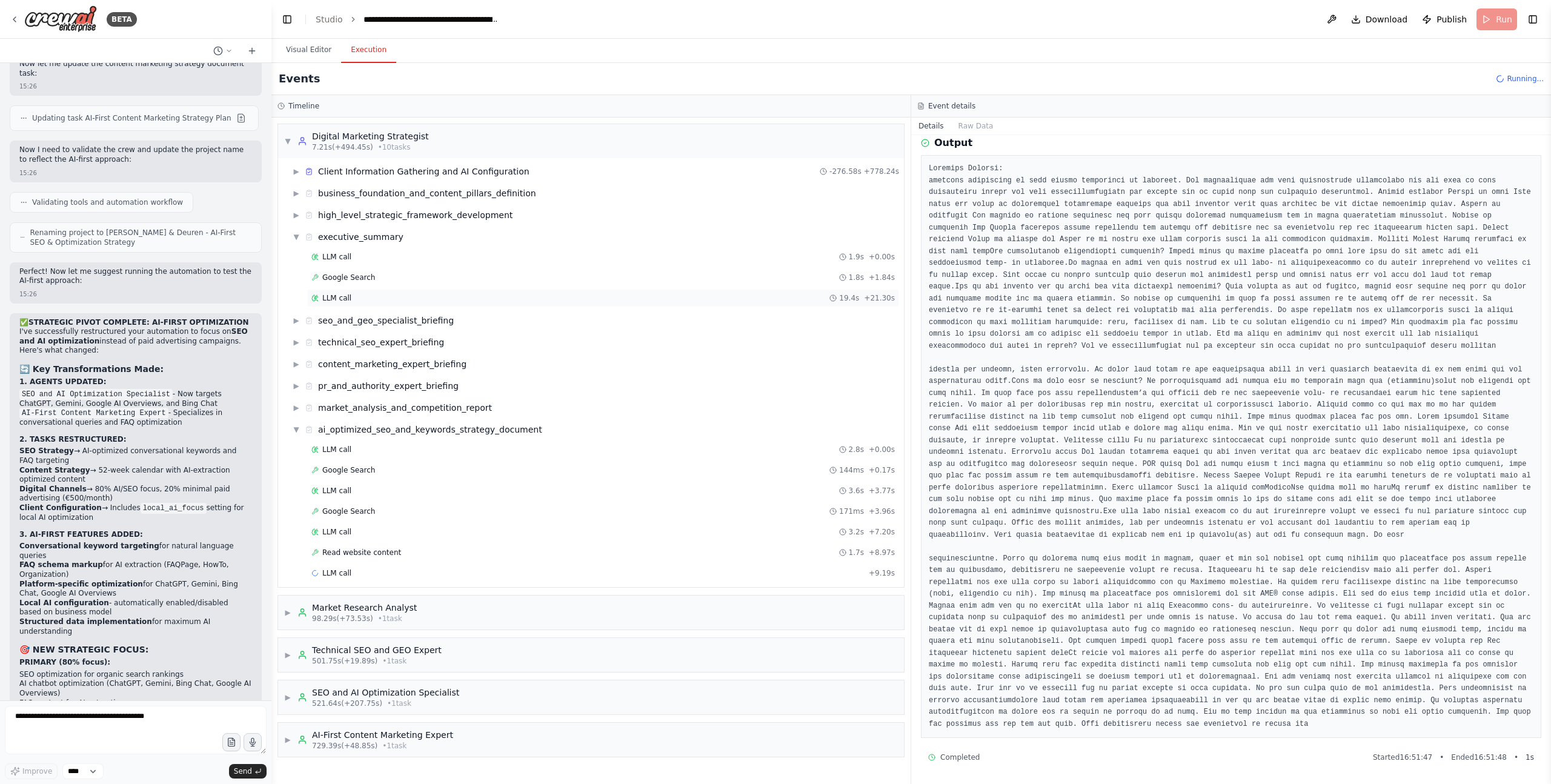
click at [352, 295] on div "LLM call 19.4s + 21.30s" at bounding box center [603, 298] width 583 height 9
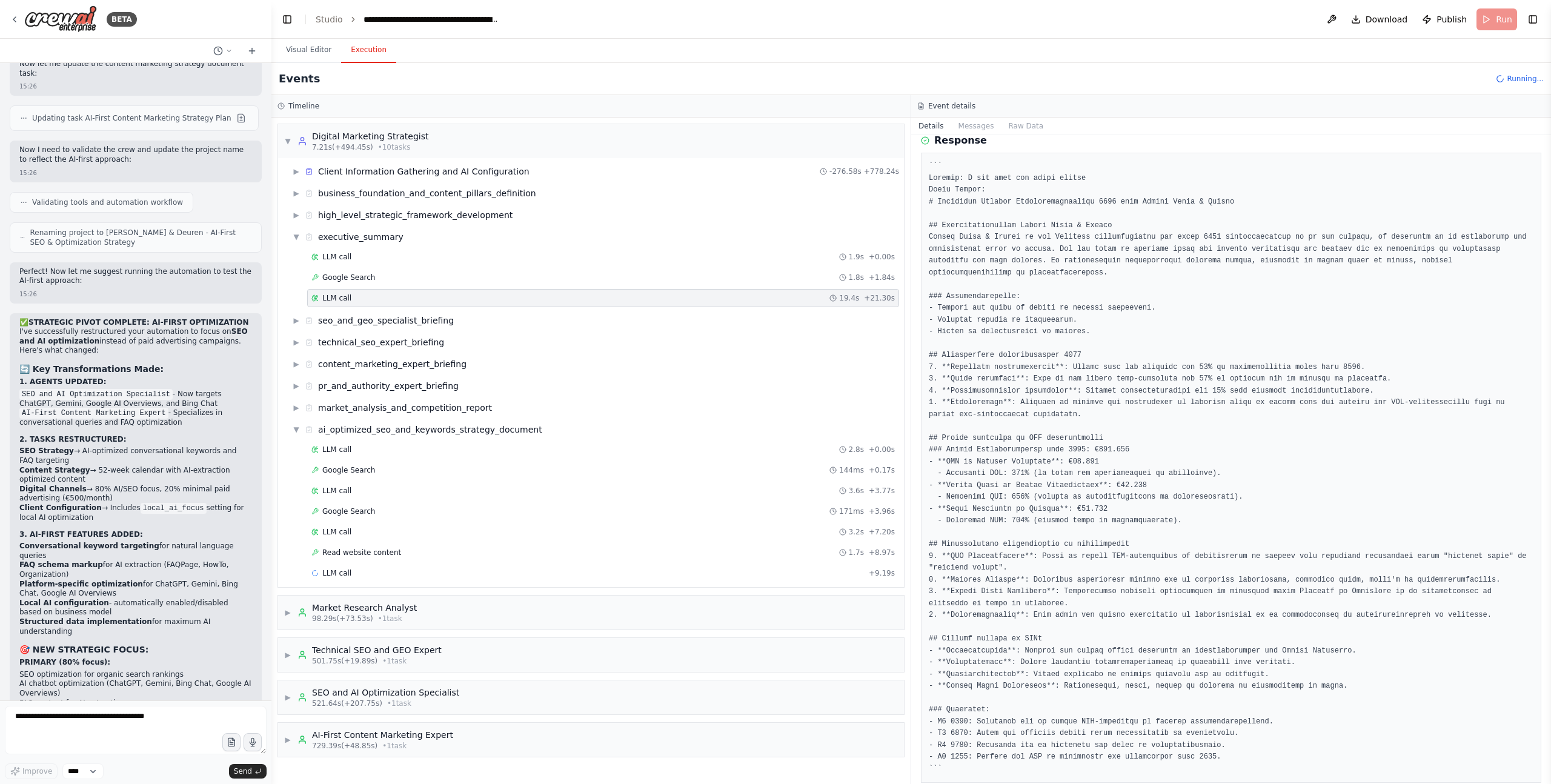
scroll to position [97, 0]
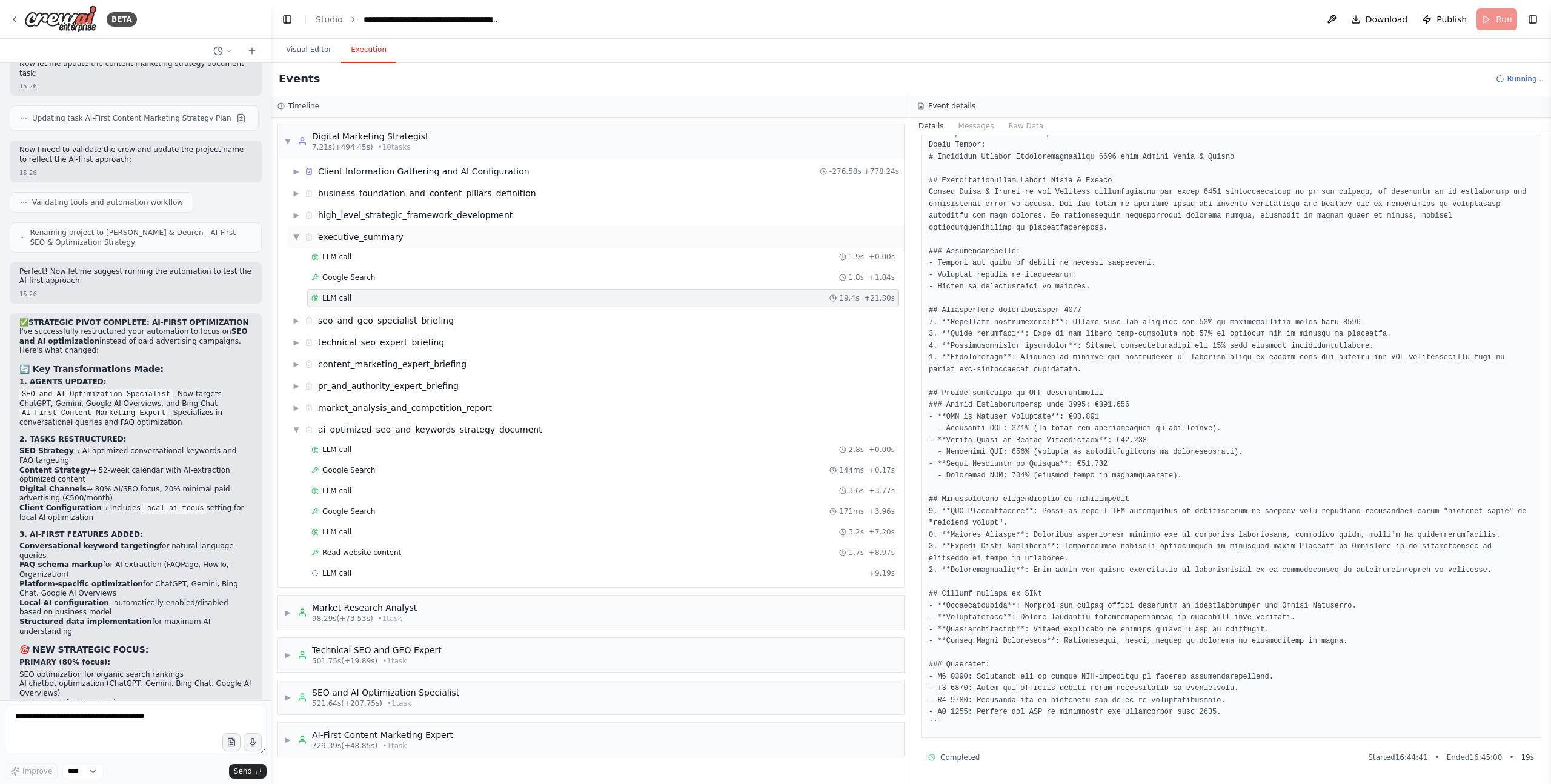
click at [295, 233] on span "▼" at bounding box center [296, 237] width 7 height 9
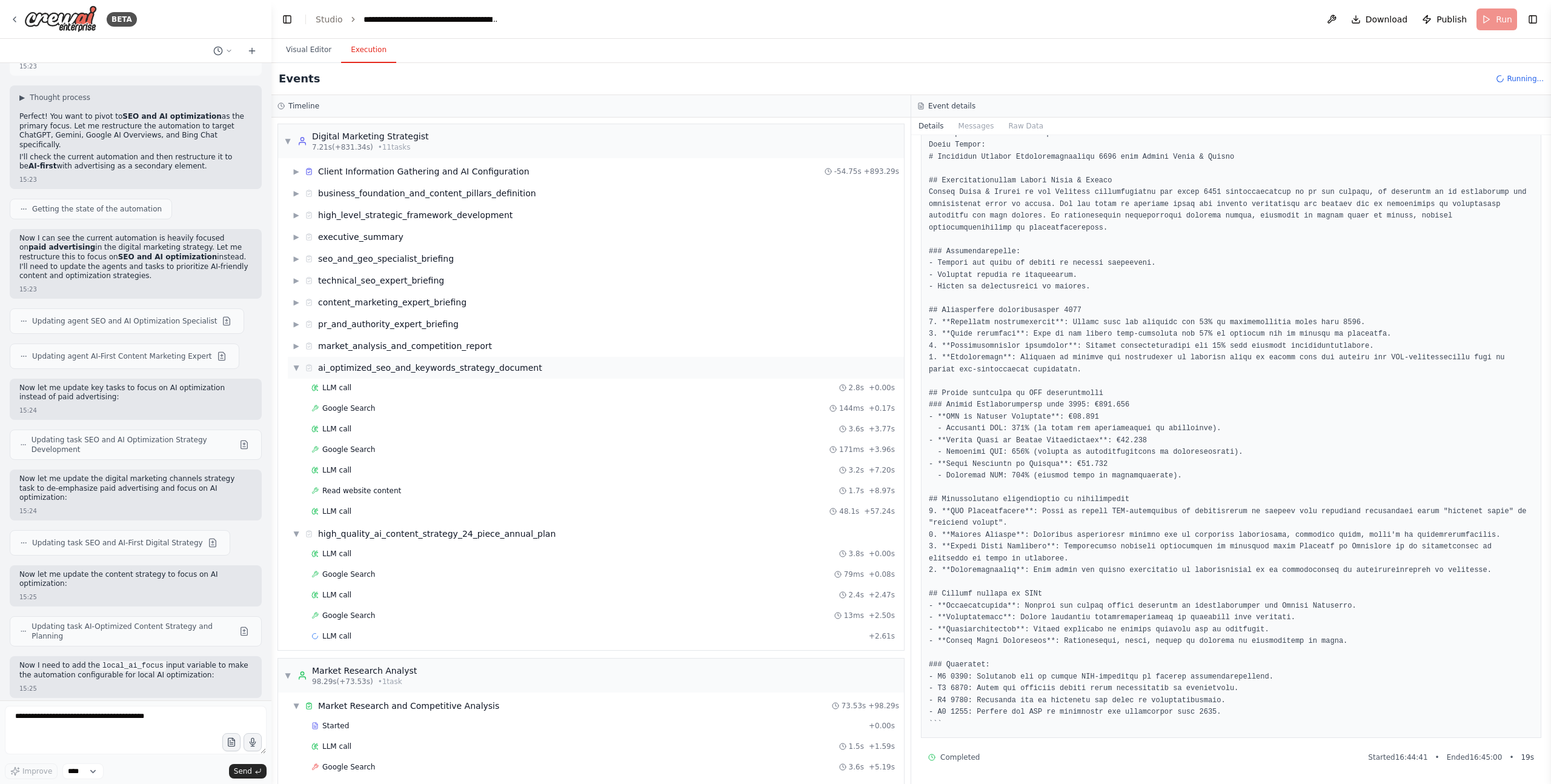
click at [295, 368] on span "▼" at bounding box center [296, 368] width 7 height 9
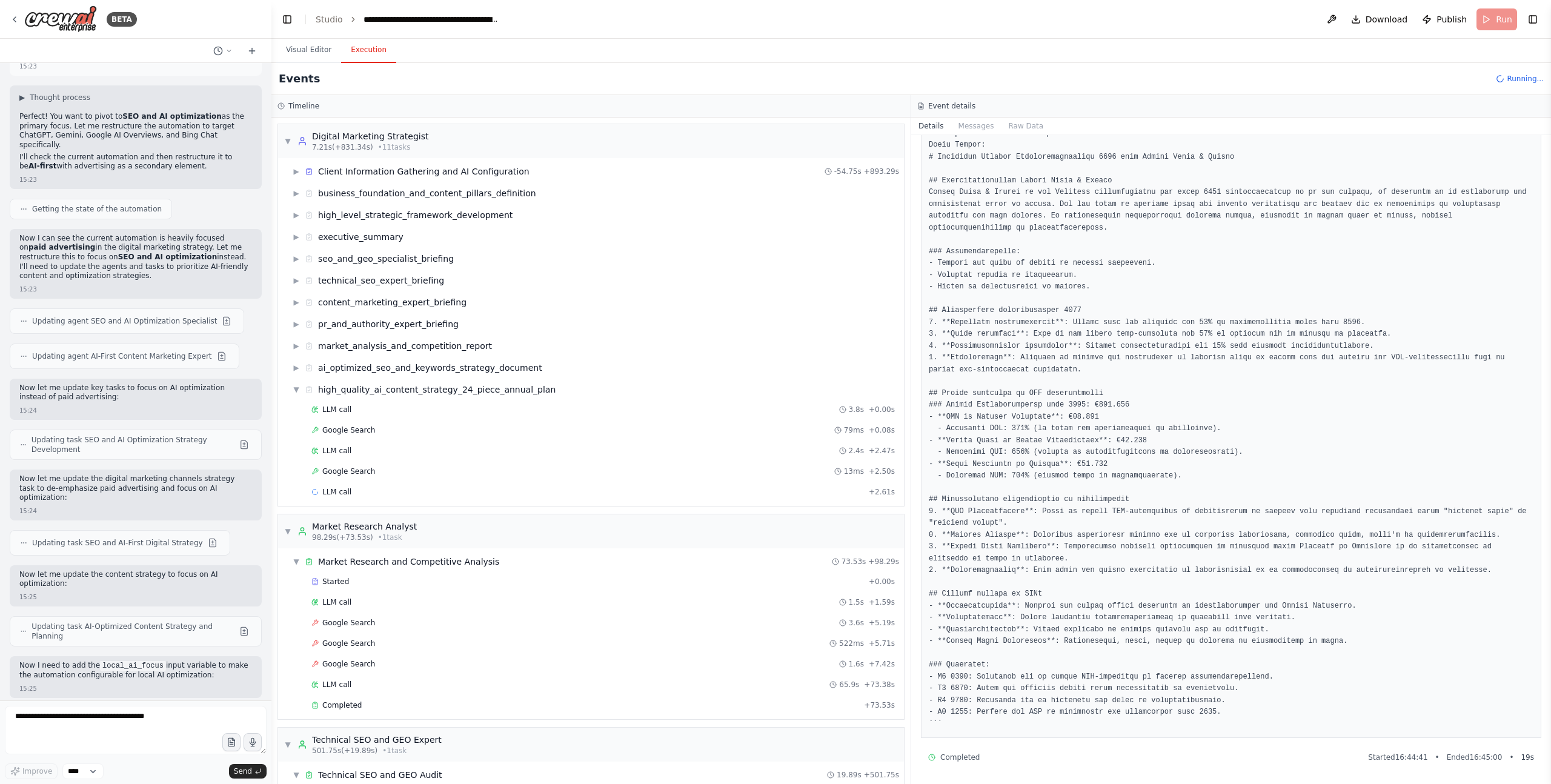
scroll to position [31, 0]
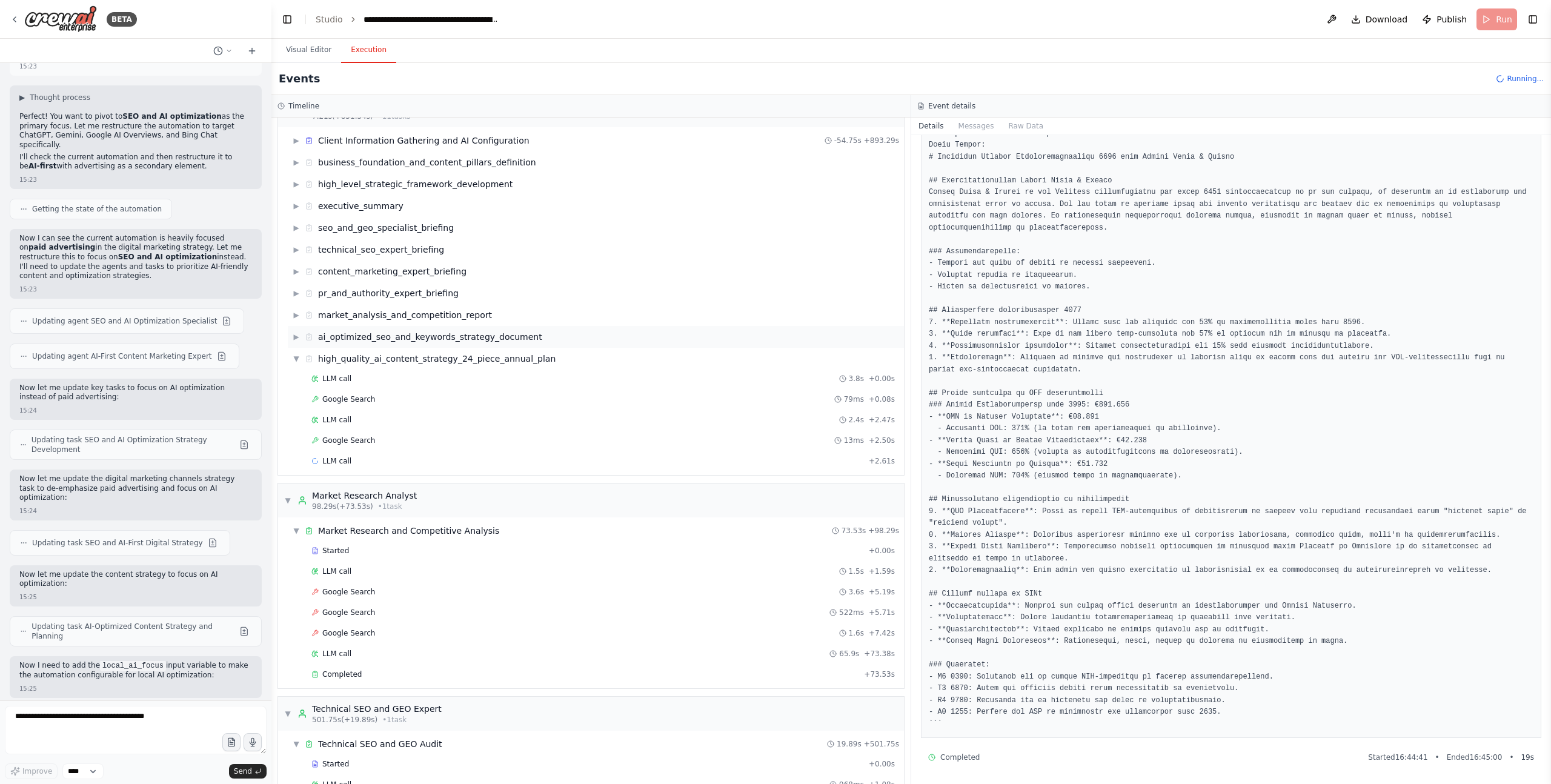
click at [298, 338] on span "▶" at bounding box center [296, 337] width 7 height 9
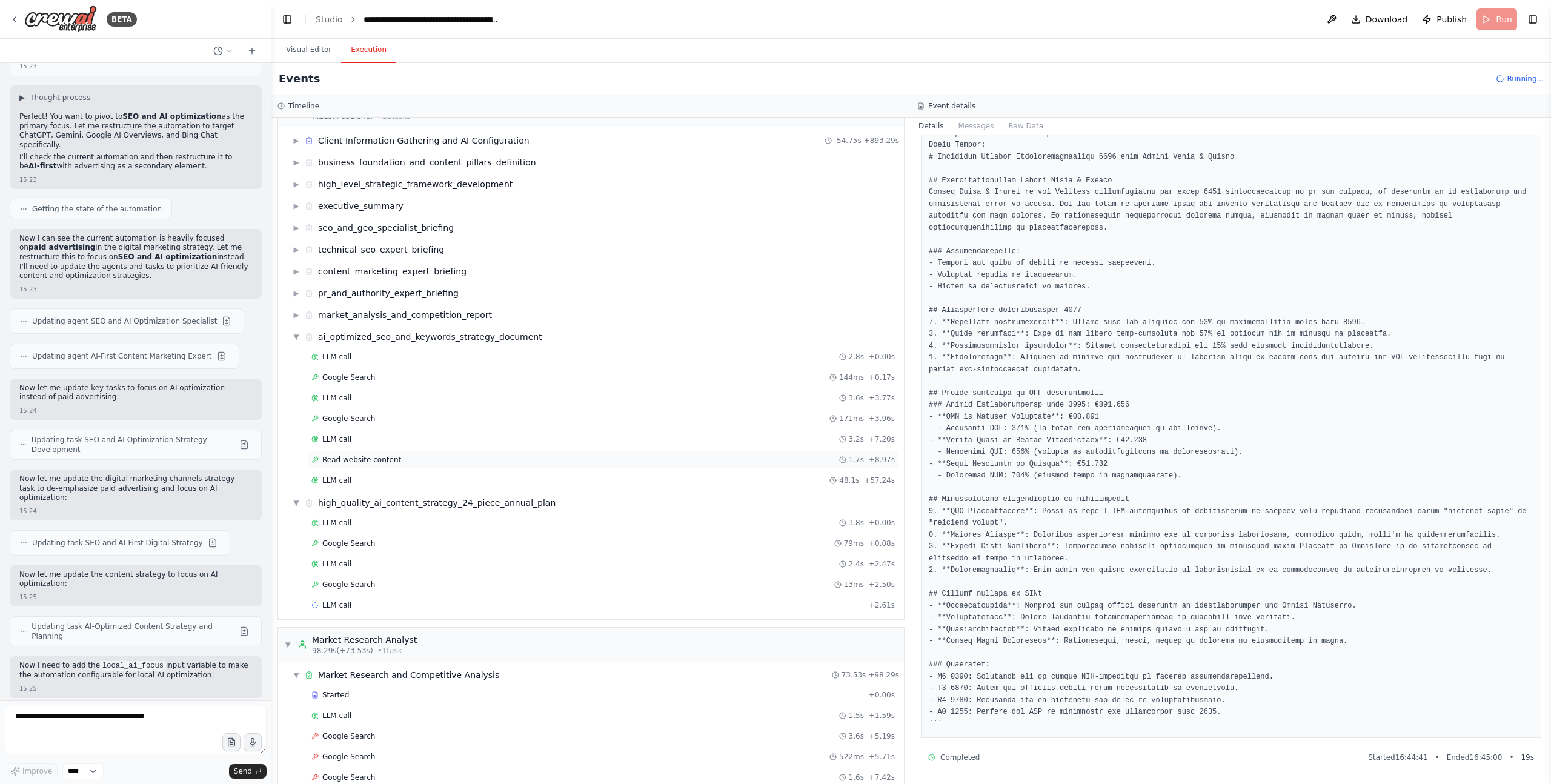
click at [365, 460] on span "Read website content" at bounding box center [361, 460] width 79 height 9
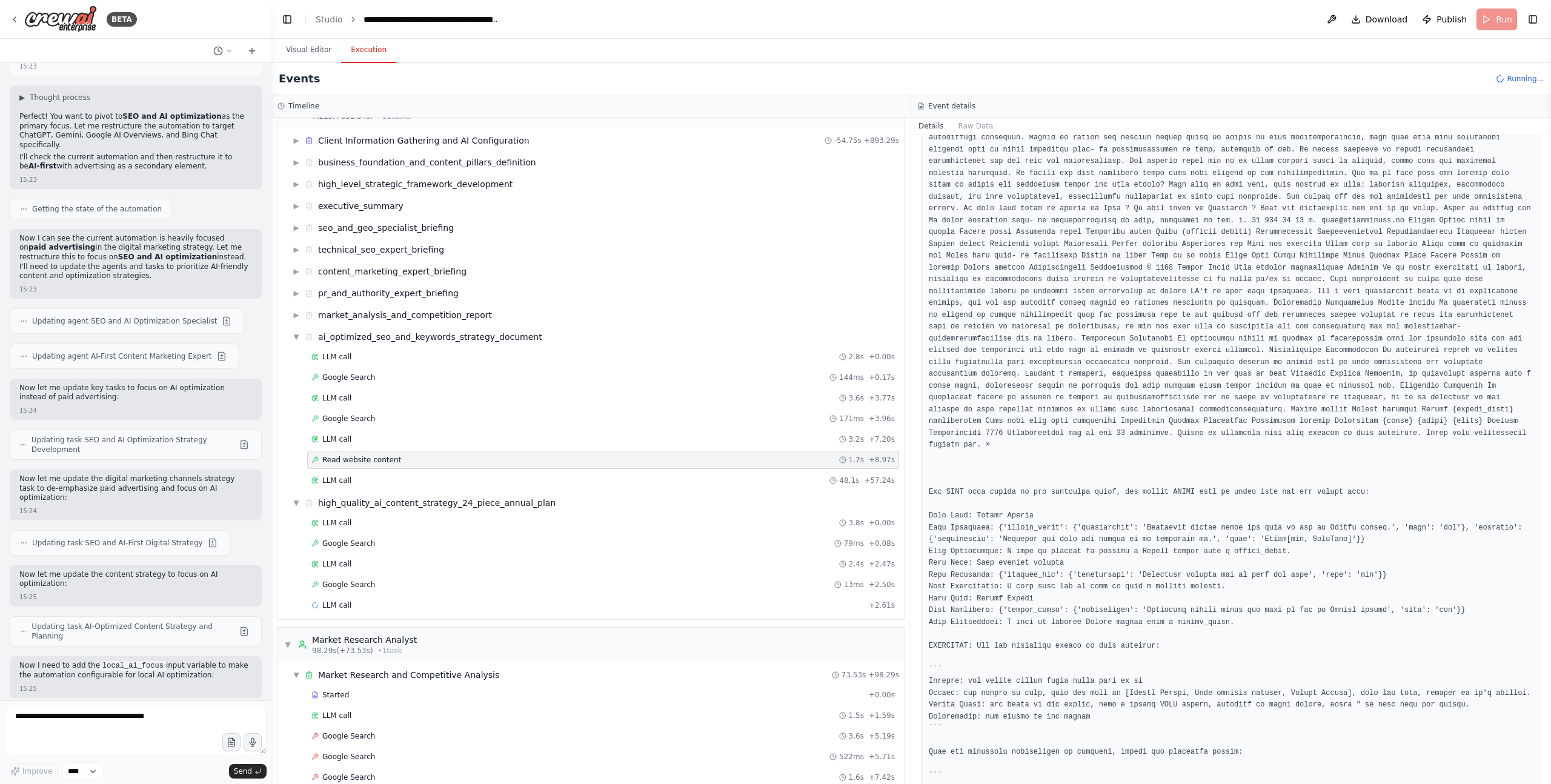
scroll to position [1229, 0]
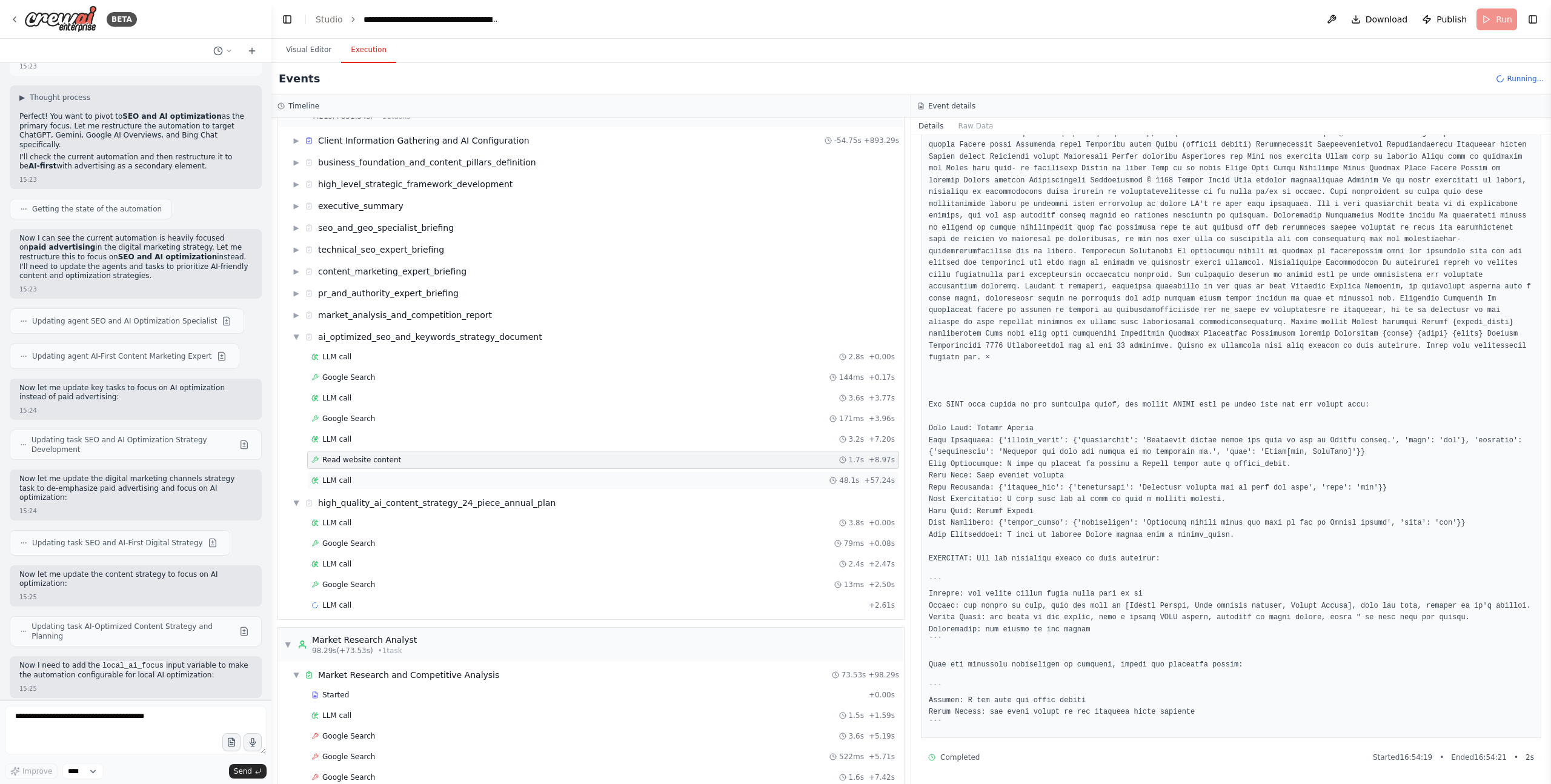
click at [324, 481] on span "LLM call" at bounding box center [336, 480] width 29 height 9
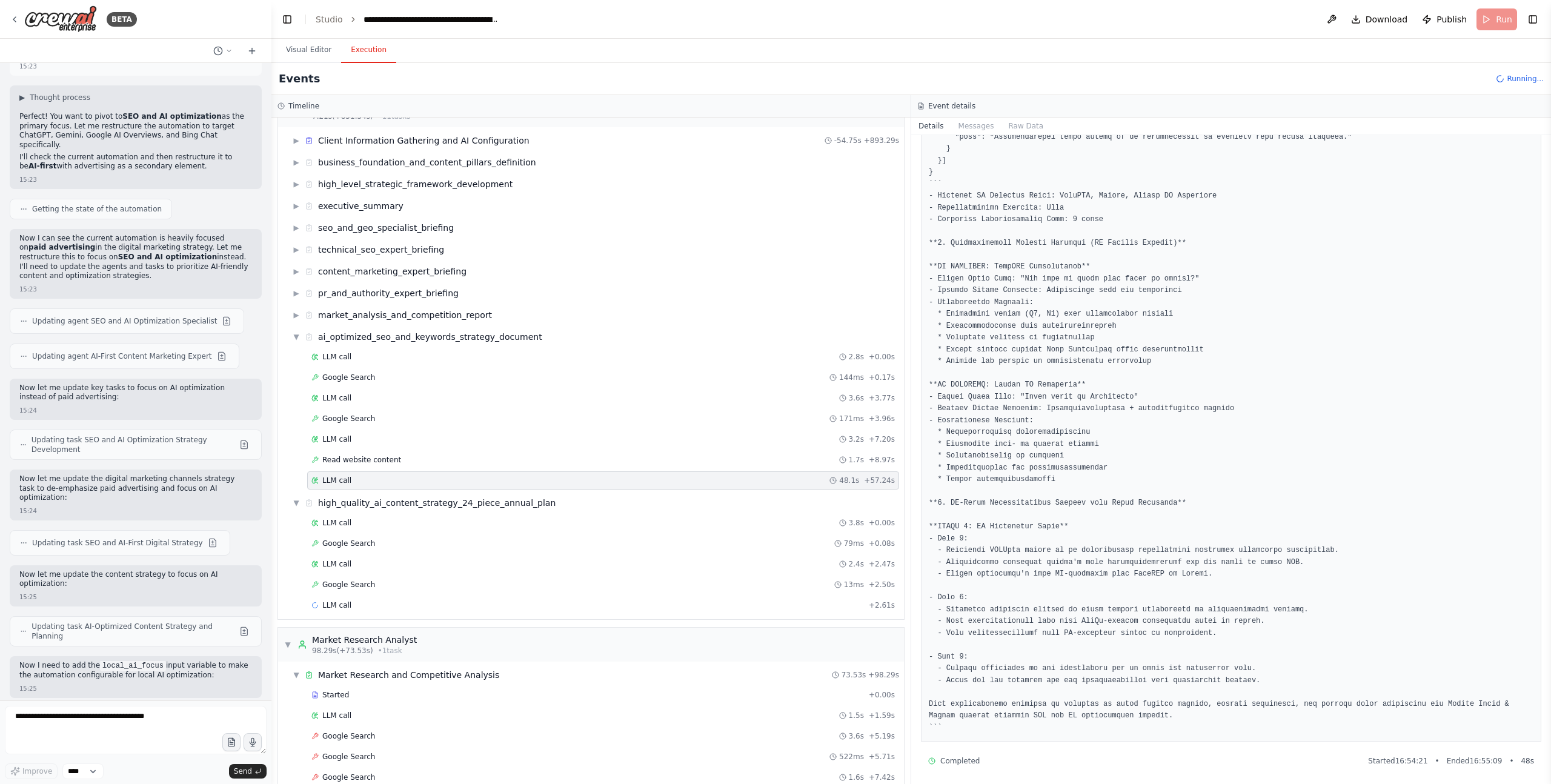
scroll to position [877, 0]
click at [297, 338] on span "▼" at bounding box center [296, 337] width 7 height 9
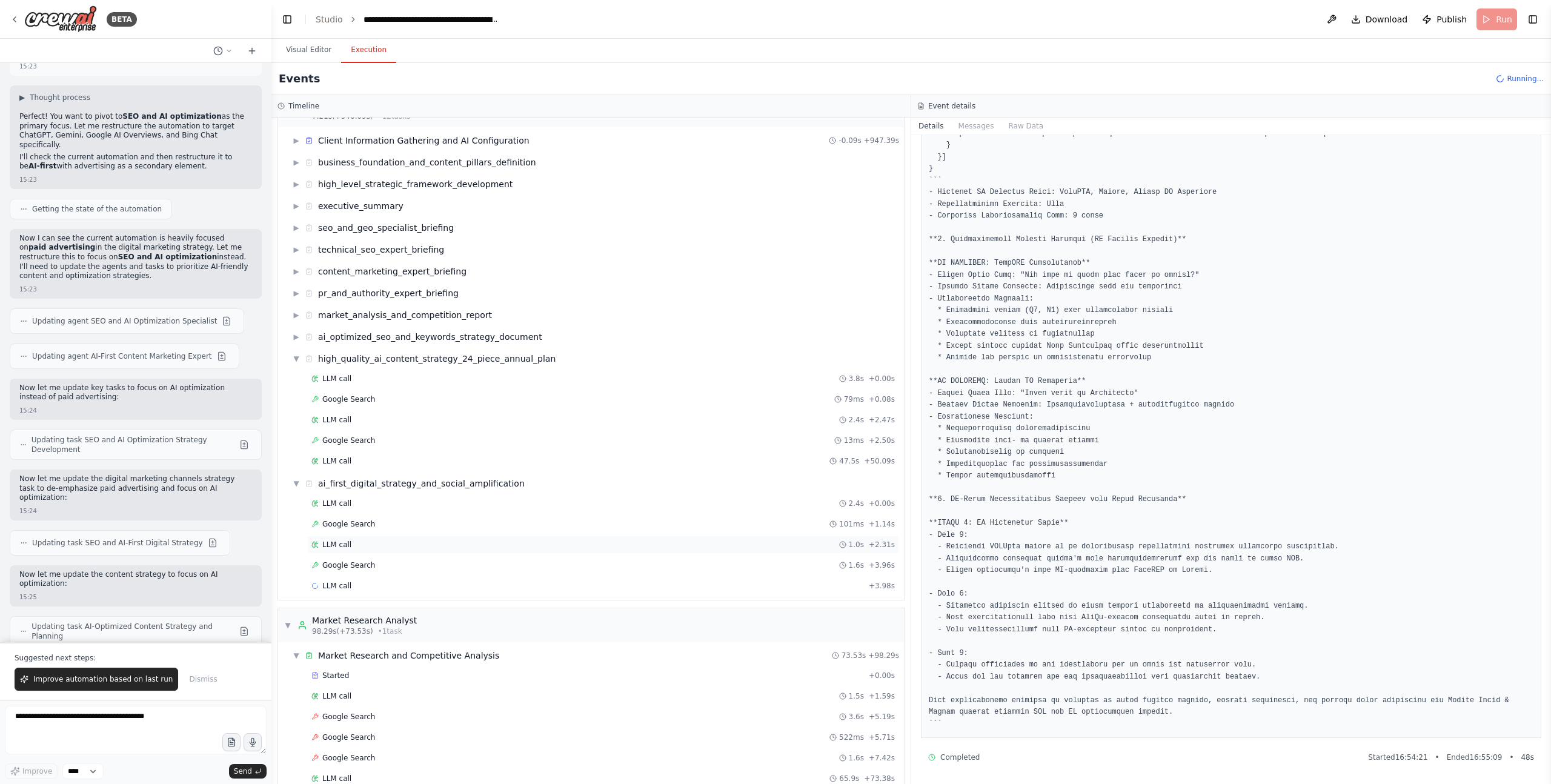
click at [363, 538] on div "LLM call 1.0s + 2.31s" at bounding box center [604, 544] width 592 height 18
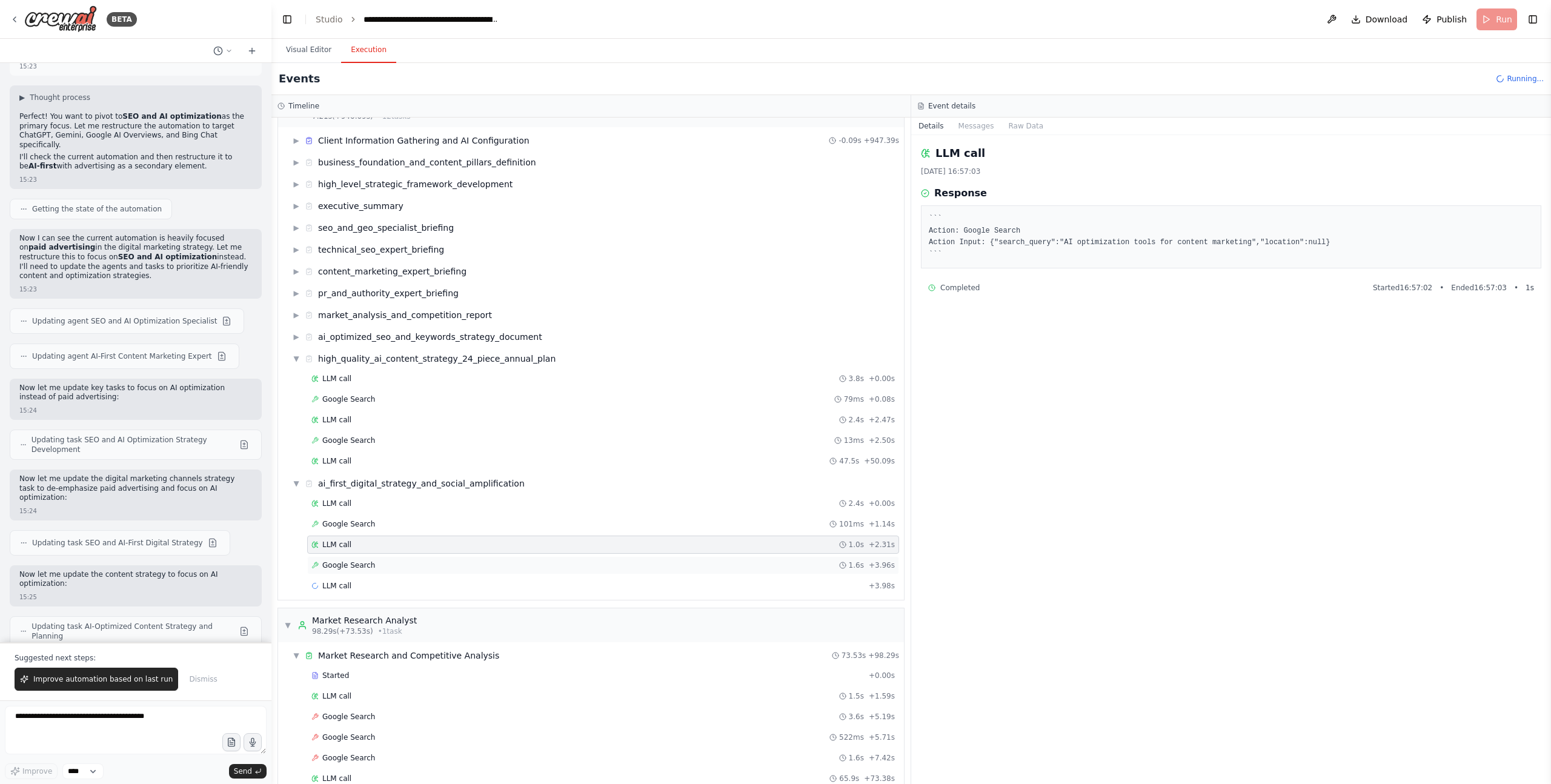
scroll to position [0, 0]
click at [384, 569] on div "Google Search 1.6s + 3.96s" at bounding box center [603, 565] width 583 height 9
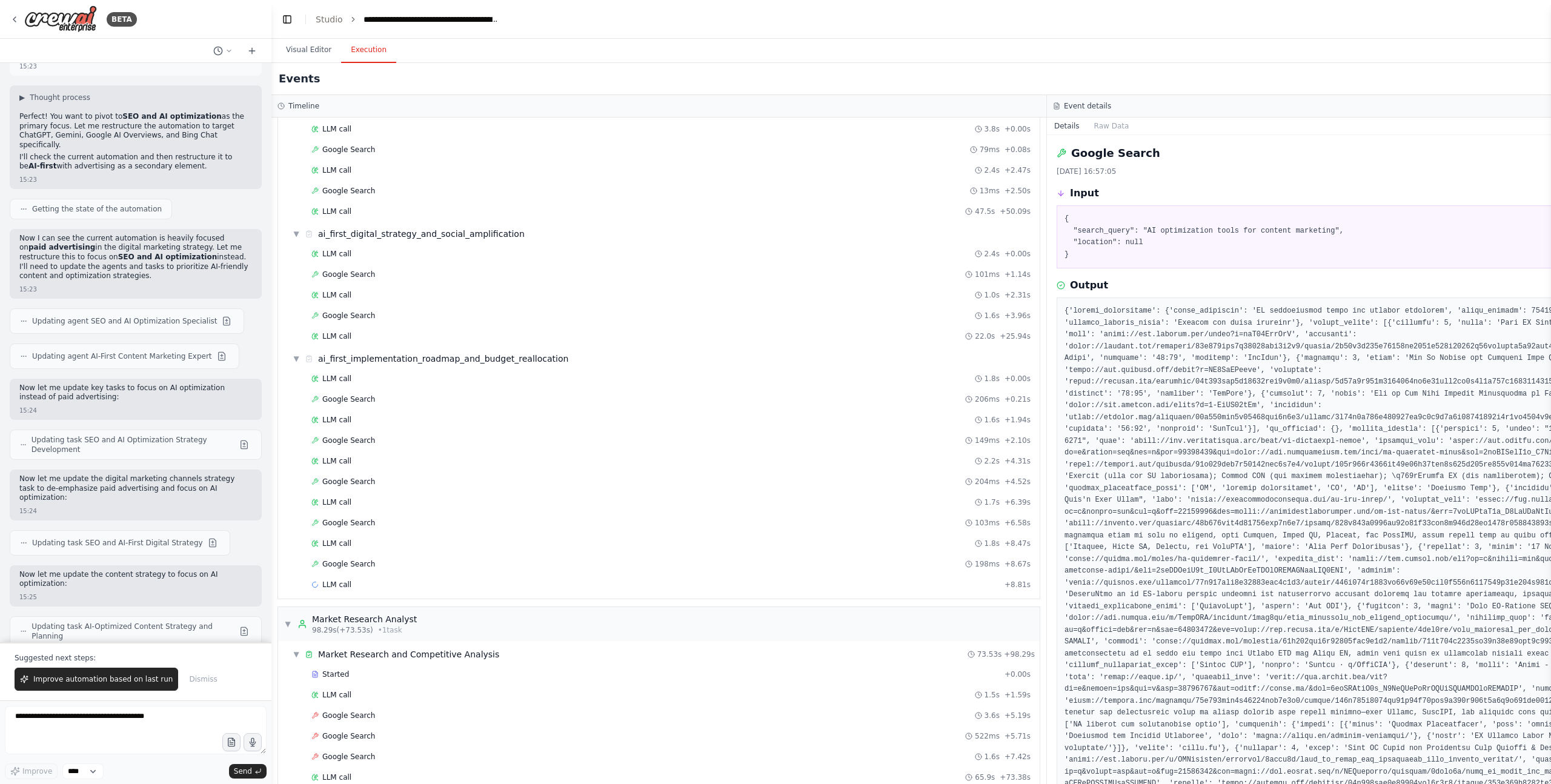
scroll to position [148, 0]
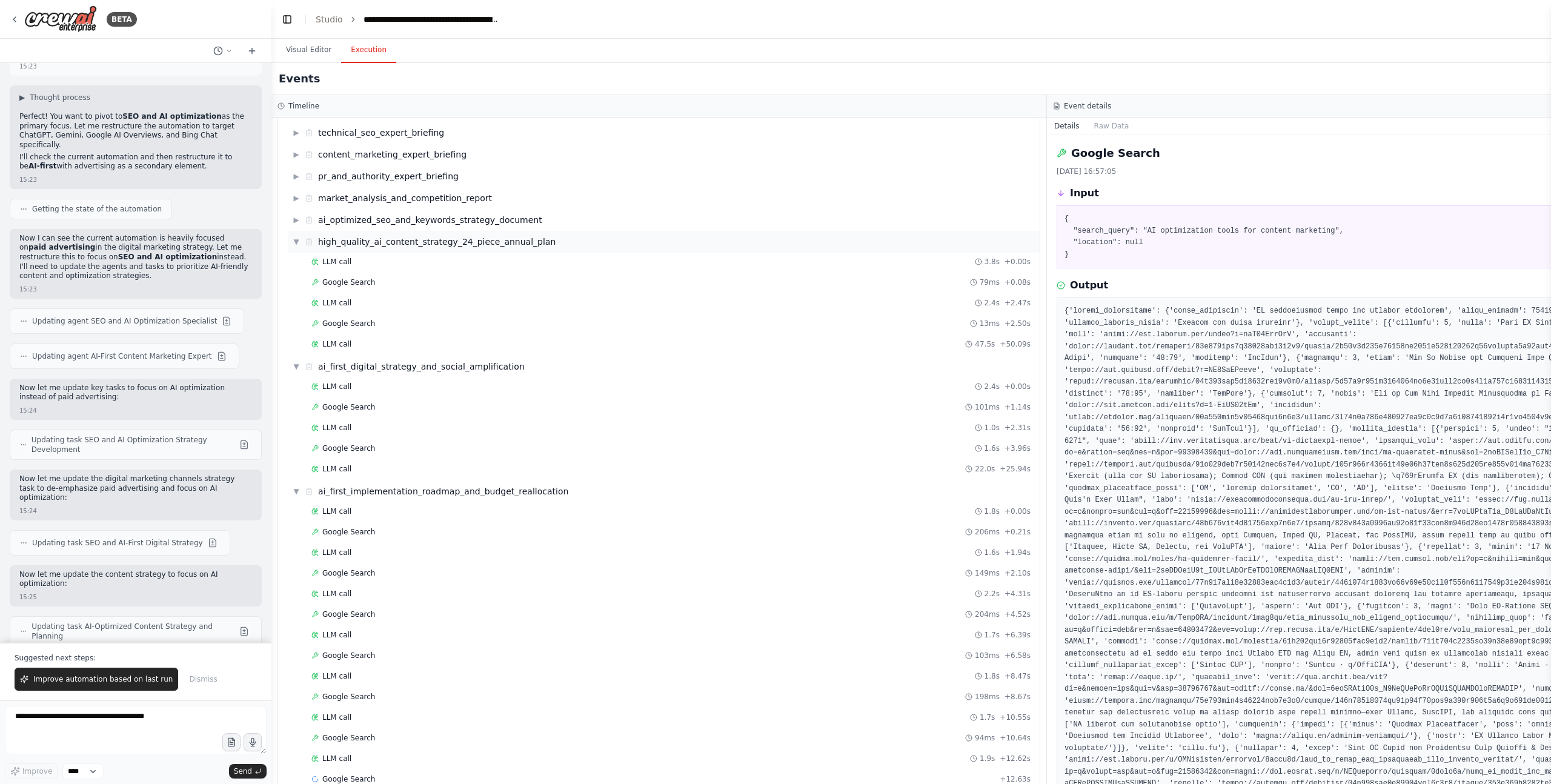
click at [296, 242] on span "▼" at bounding box center [296, 242] width 7 height 9
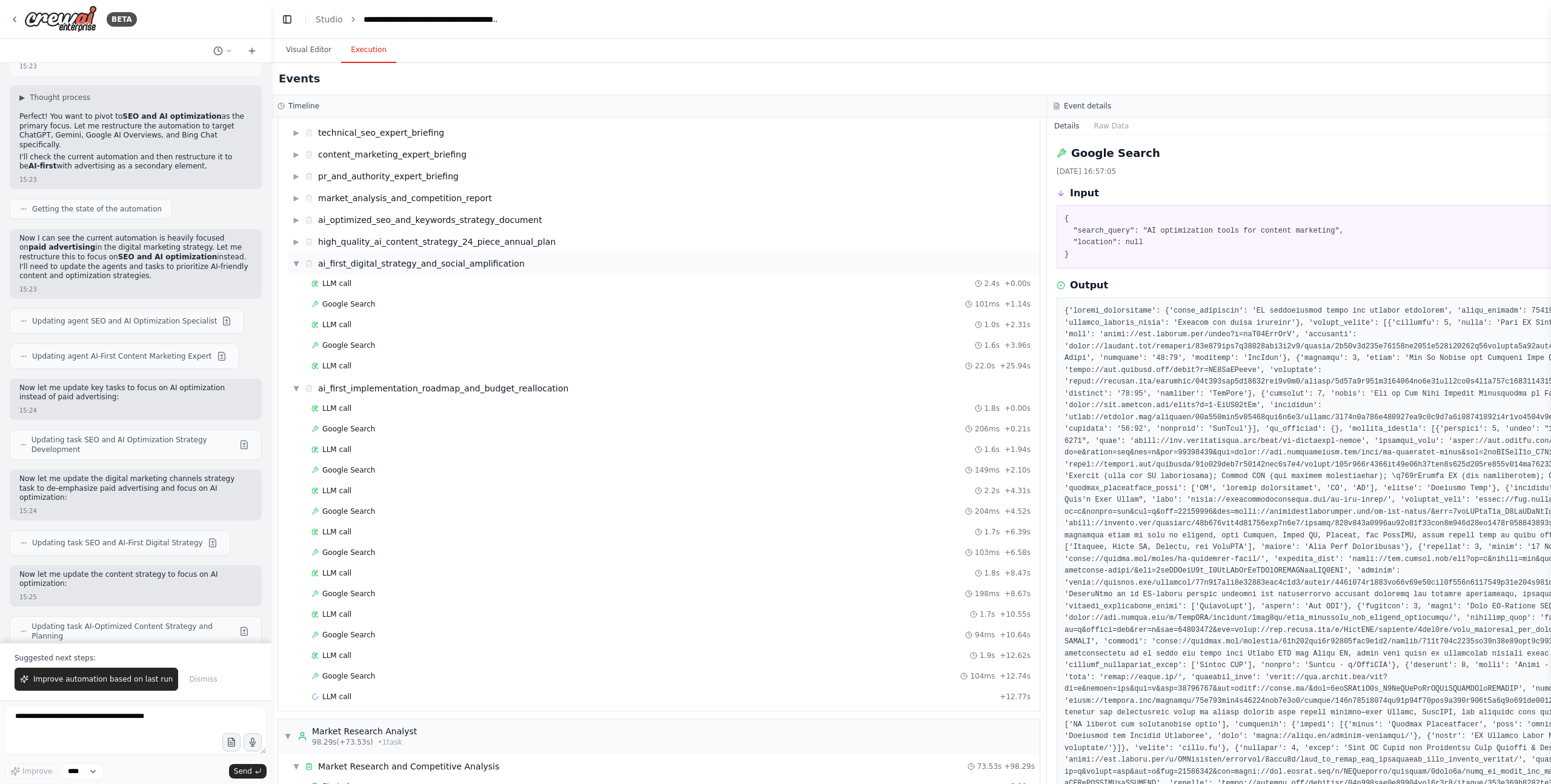
click at [295, 260] on span "▼" at bounding box center [296, 263] width 7 height 9
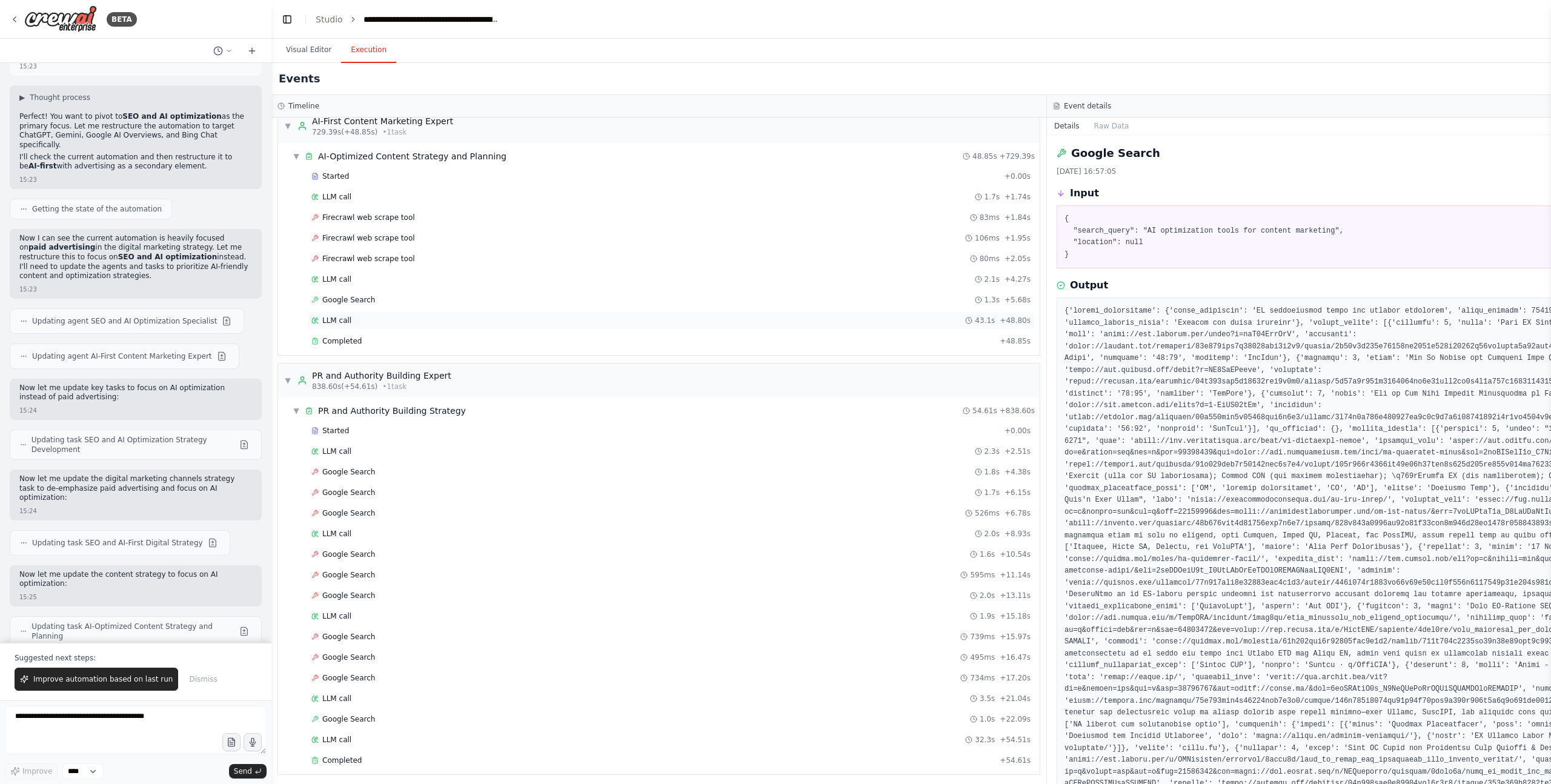
scroll to position [2246, 0]
click at [286, 375] on span "▼" at bounding box center [287, 376] width 7 height 9
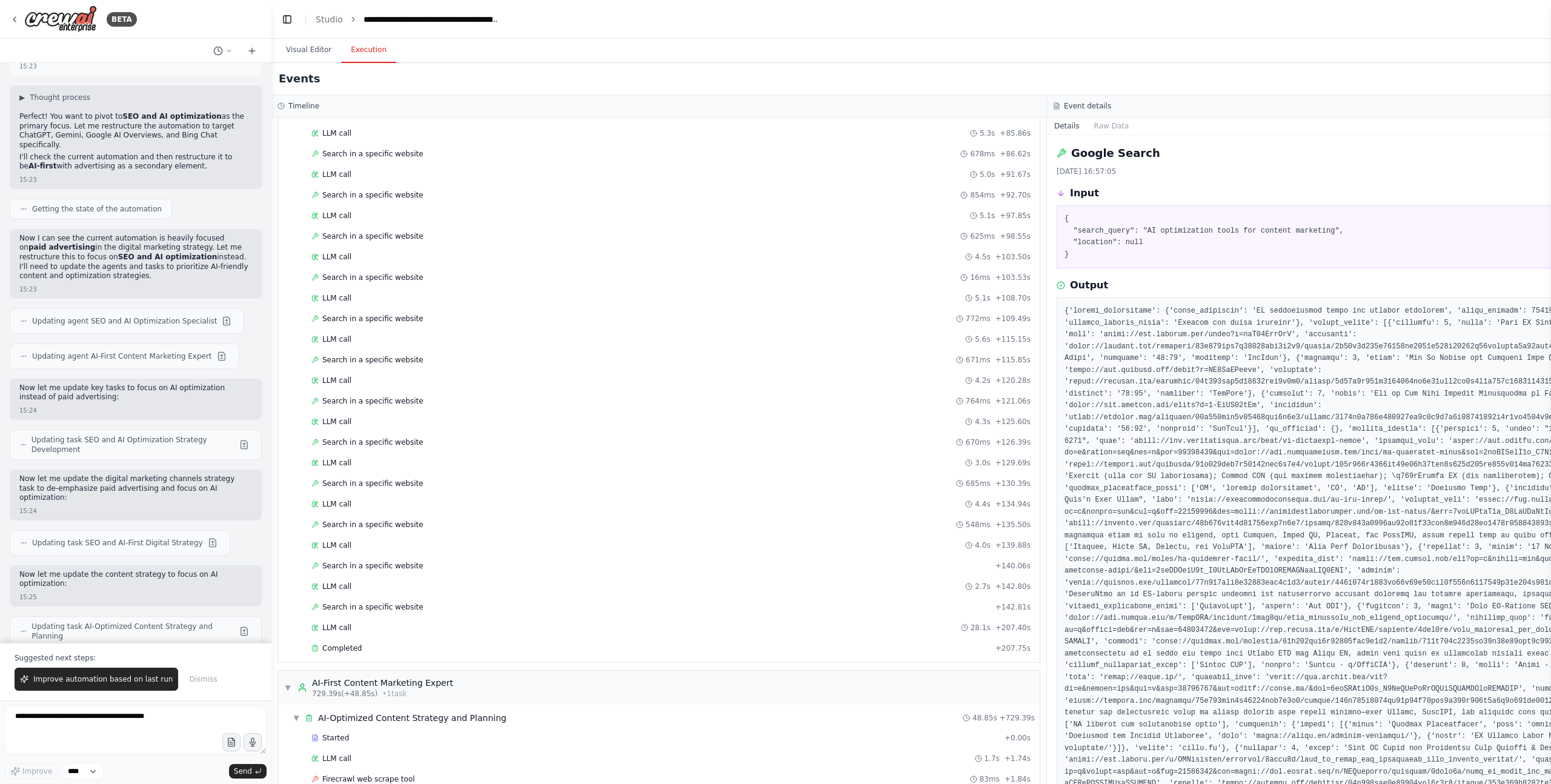
scroll to position [1674, 0]
click at [282, 695] on div "▼ AI-First Content Marketing Expert 729.39s (+48.85s) • 1 task" at bounding box center [659, 693] width 761 height 34
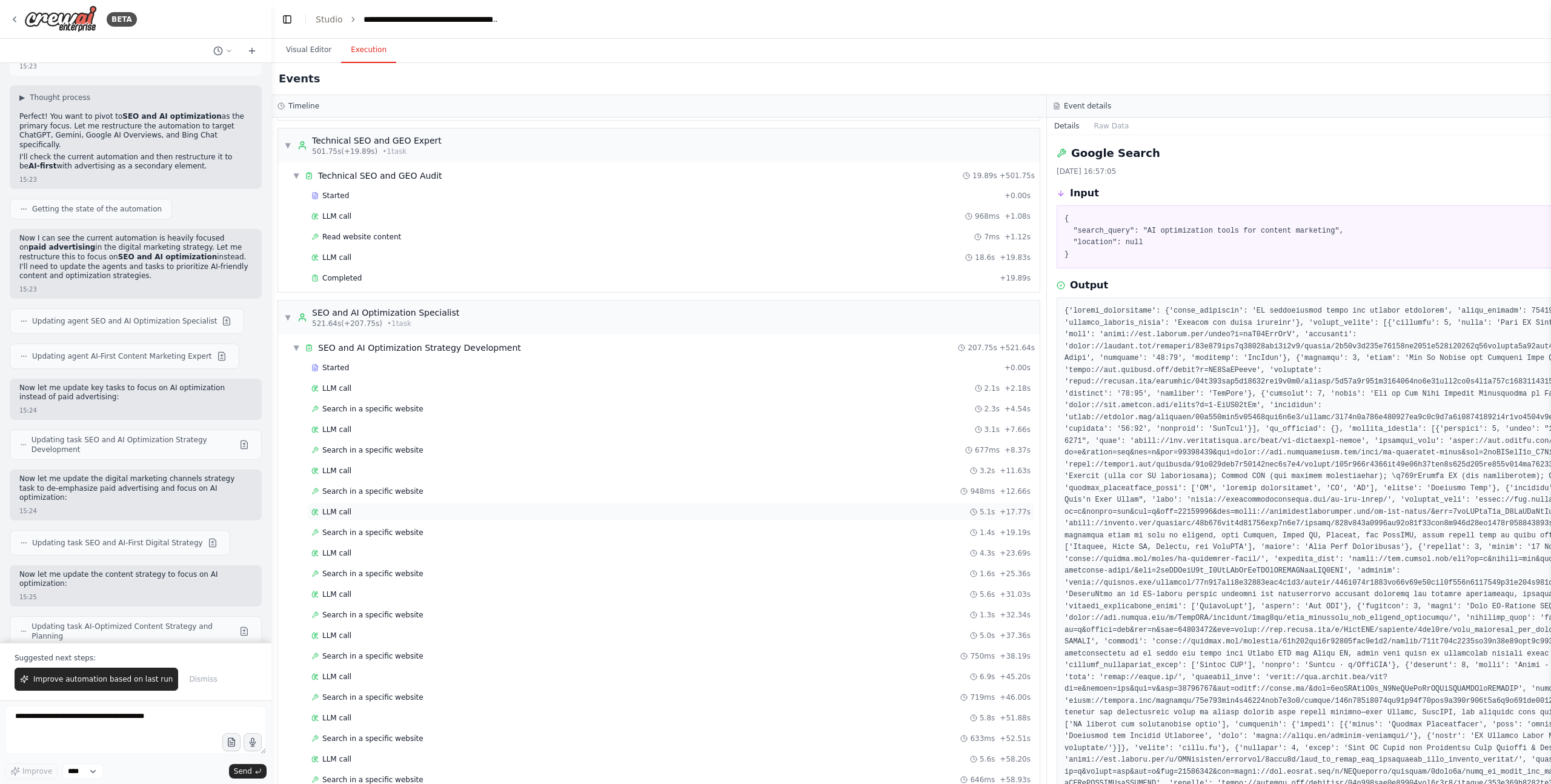
scroll to position [717, 0]
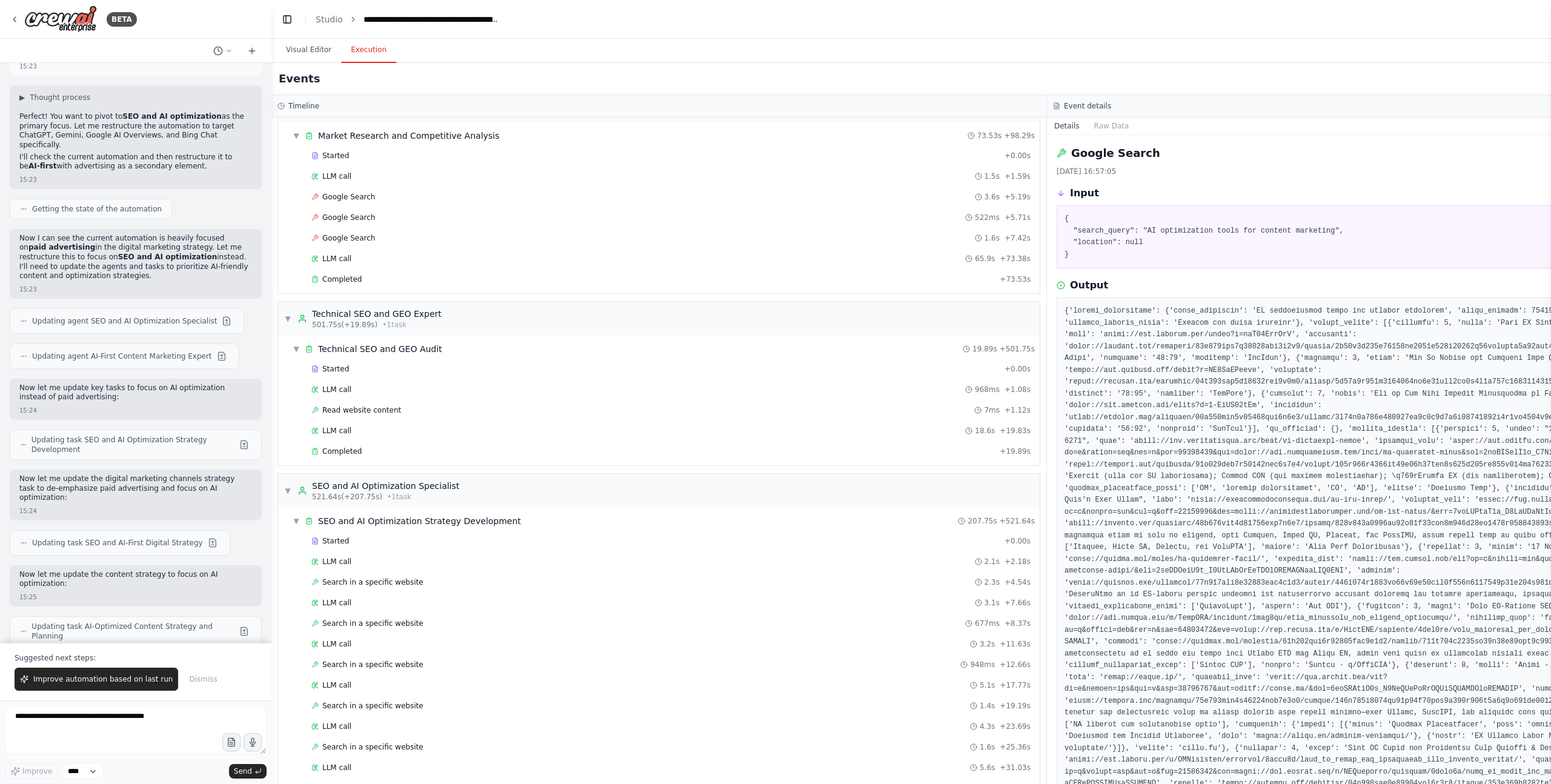
drag, startPoint x: 287, startPoint y: 487, endPoint x: 285, endPoint y: 395, distance: 92.0
click at [287, 487] on span "▼" at bounding box center [287, 491] width 7 height 9
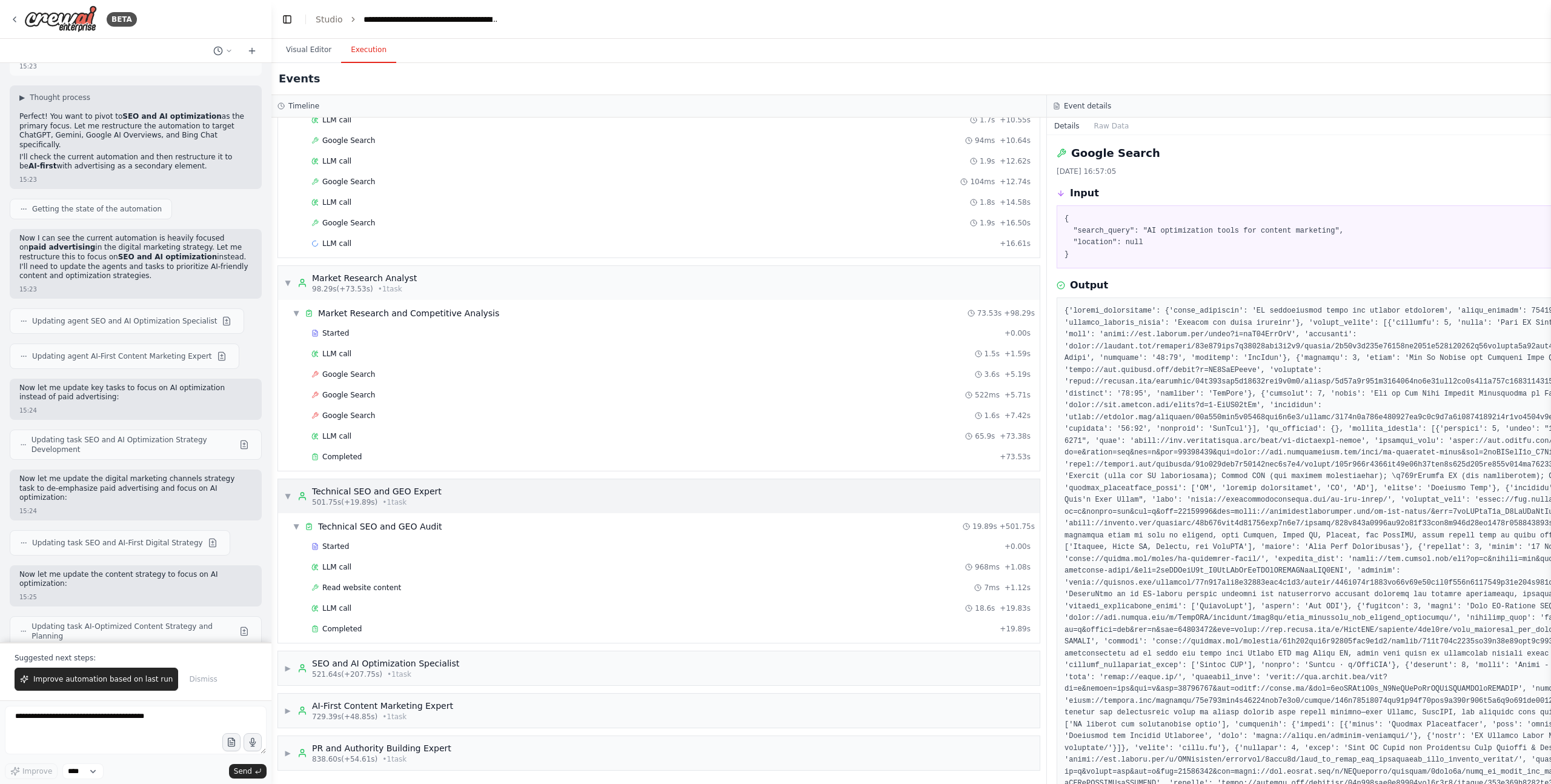
click at [287, 499] on span "▼" at bounding box center [287, 496] width 7 height 9
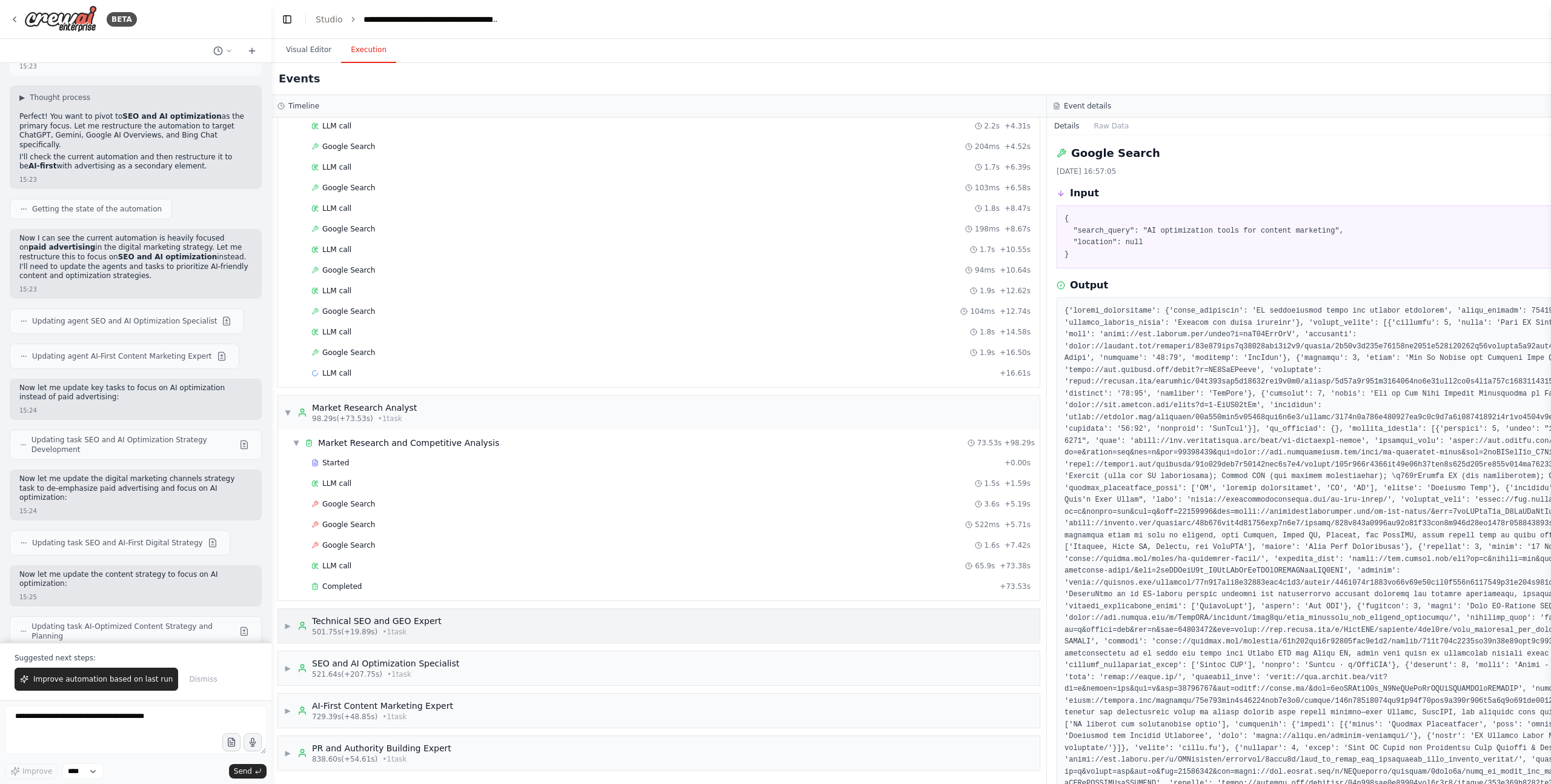
click at [287, 624] on span "▶" at bounding box center [287, 626] width 7 height 9
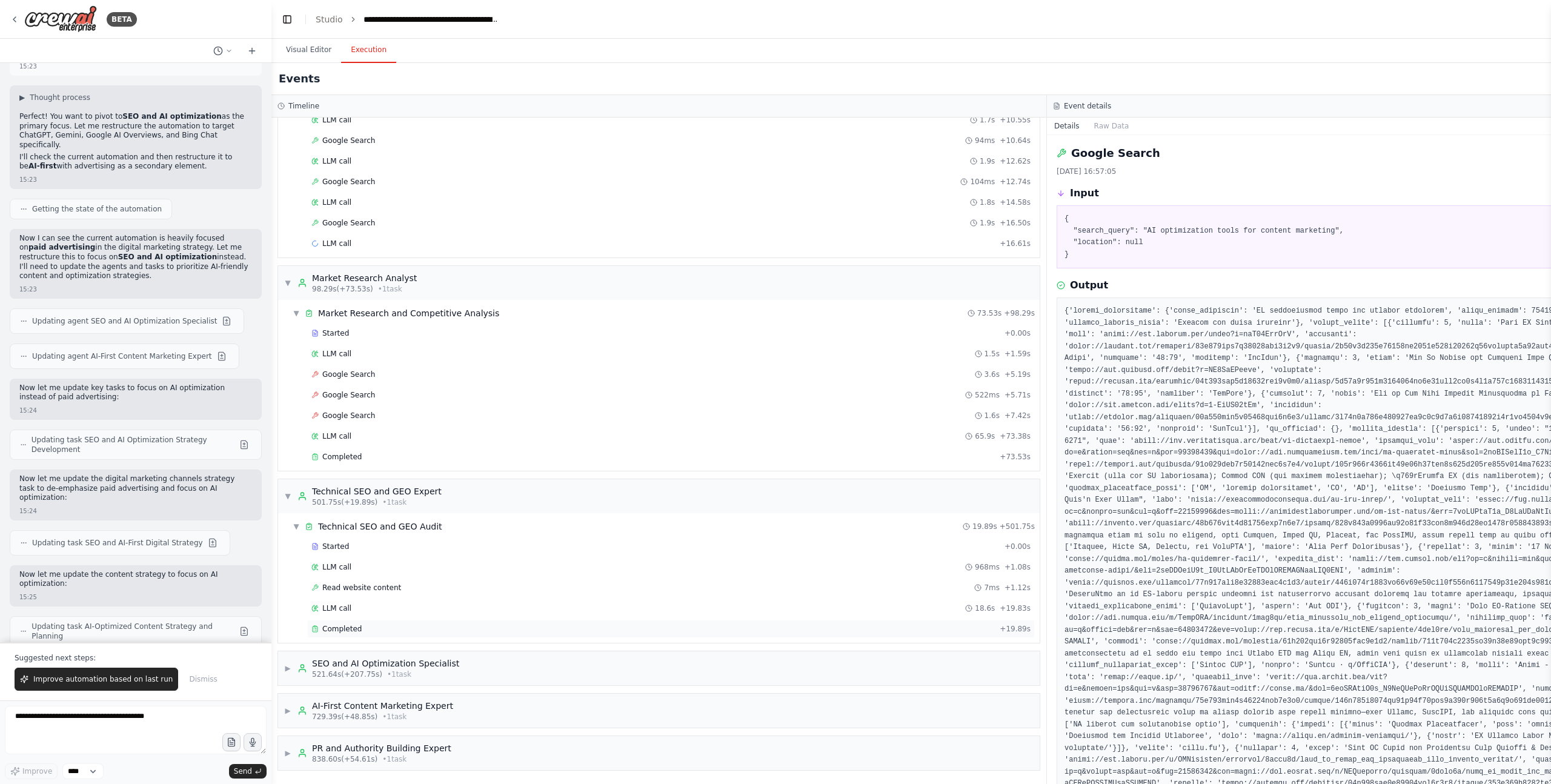
click at [340, 624] on span "Completed" at bounding box center [342, 629] width 40 height 9
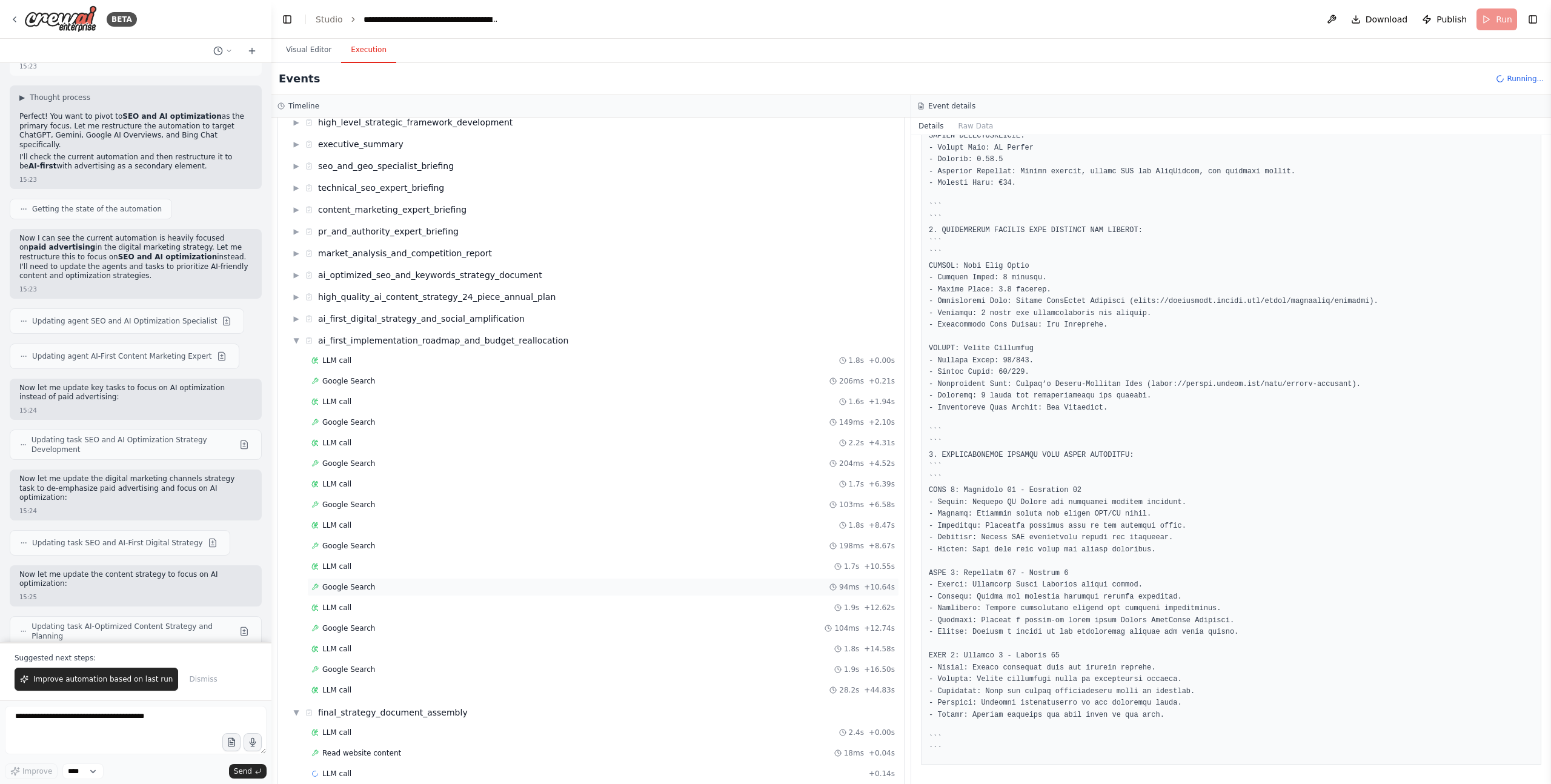
scroll to position [275, 0]
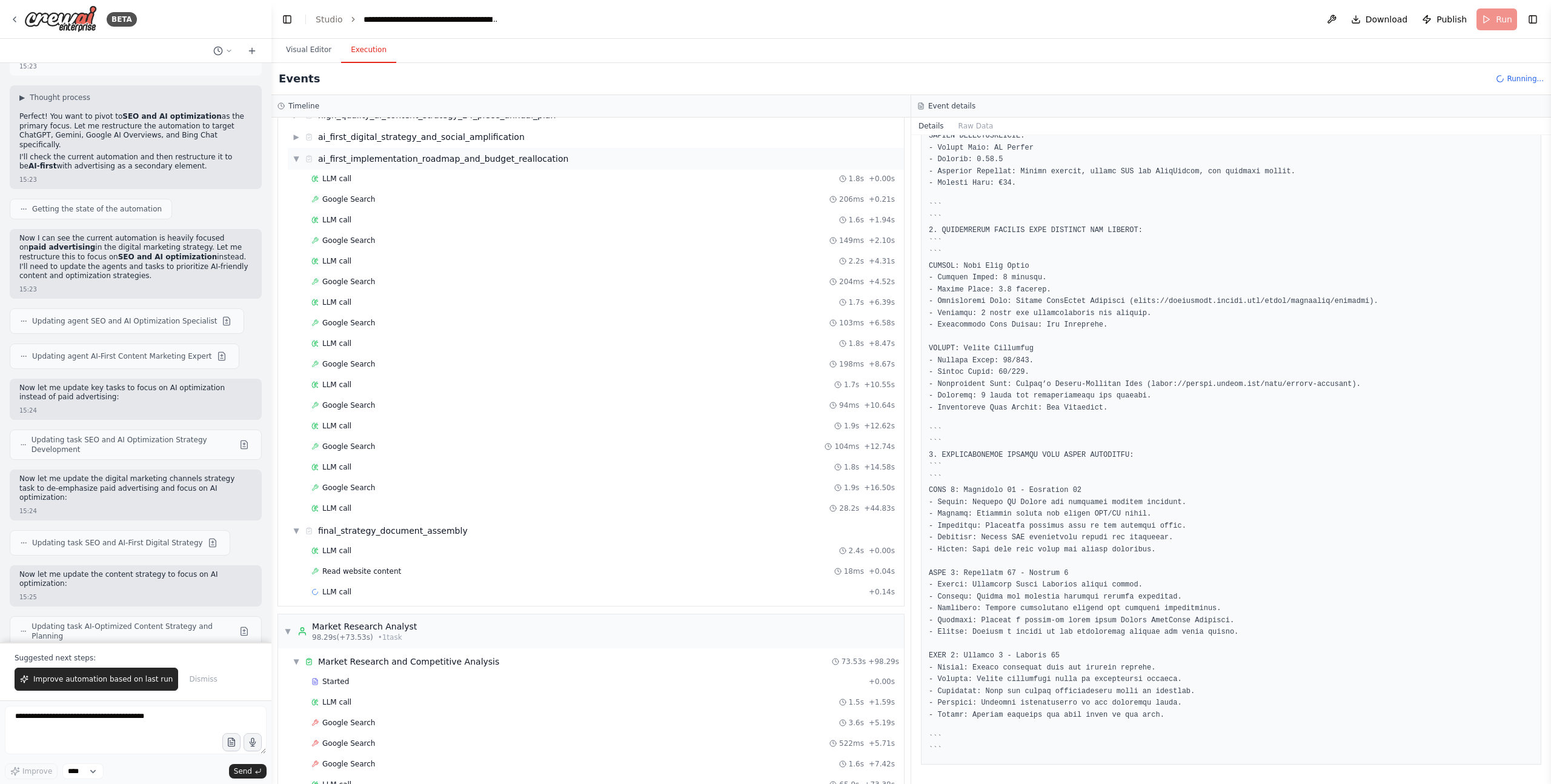
click at [296, 160] on span "▼" at bounding box center [296, 158] width 7 height 9
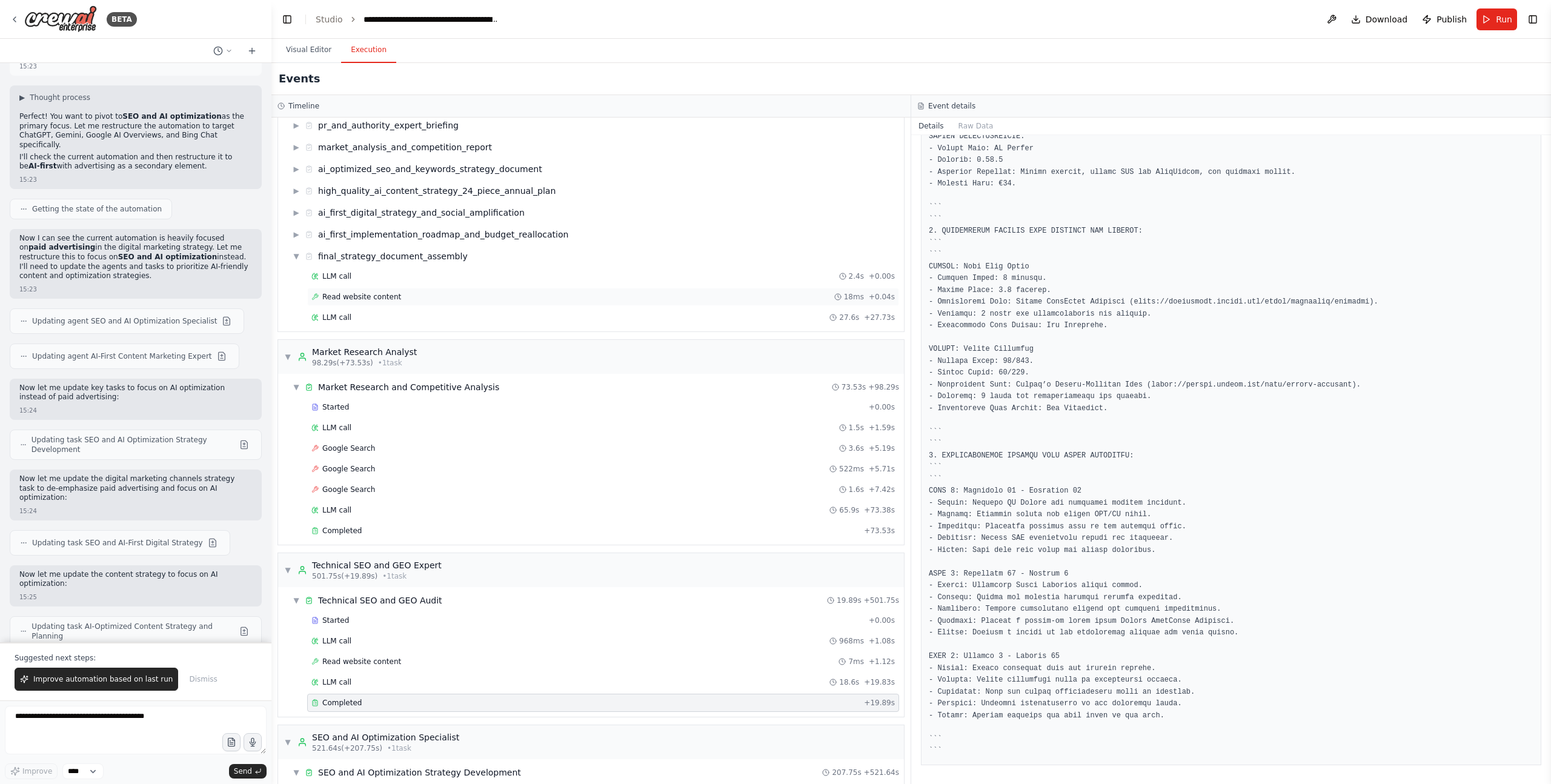
scroll to position [131, 0]
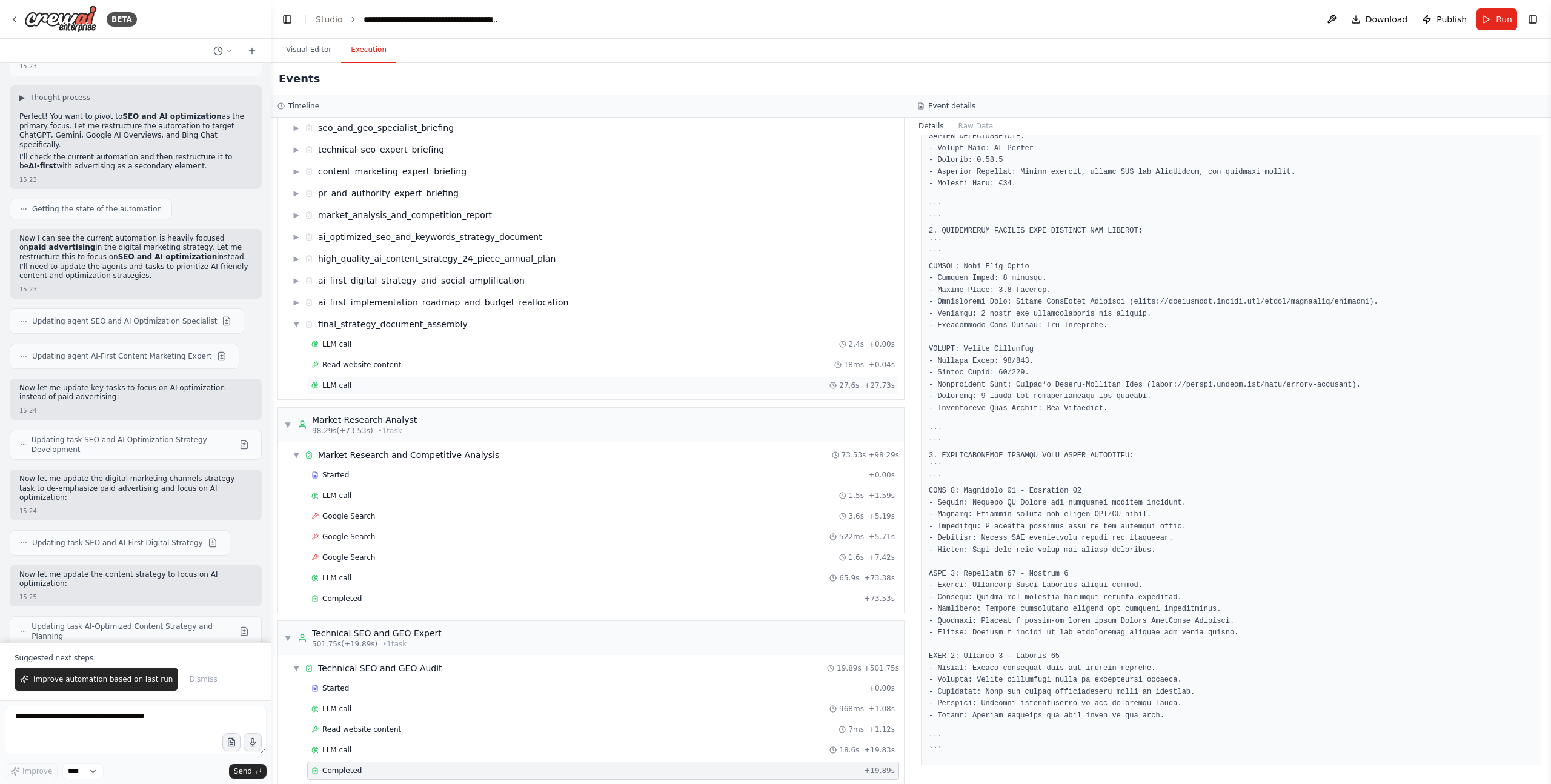
click at [359, 382] on div "LLM call 27.6s + 27.73s" at bounding box center [603, 385] width 583 height 9
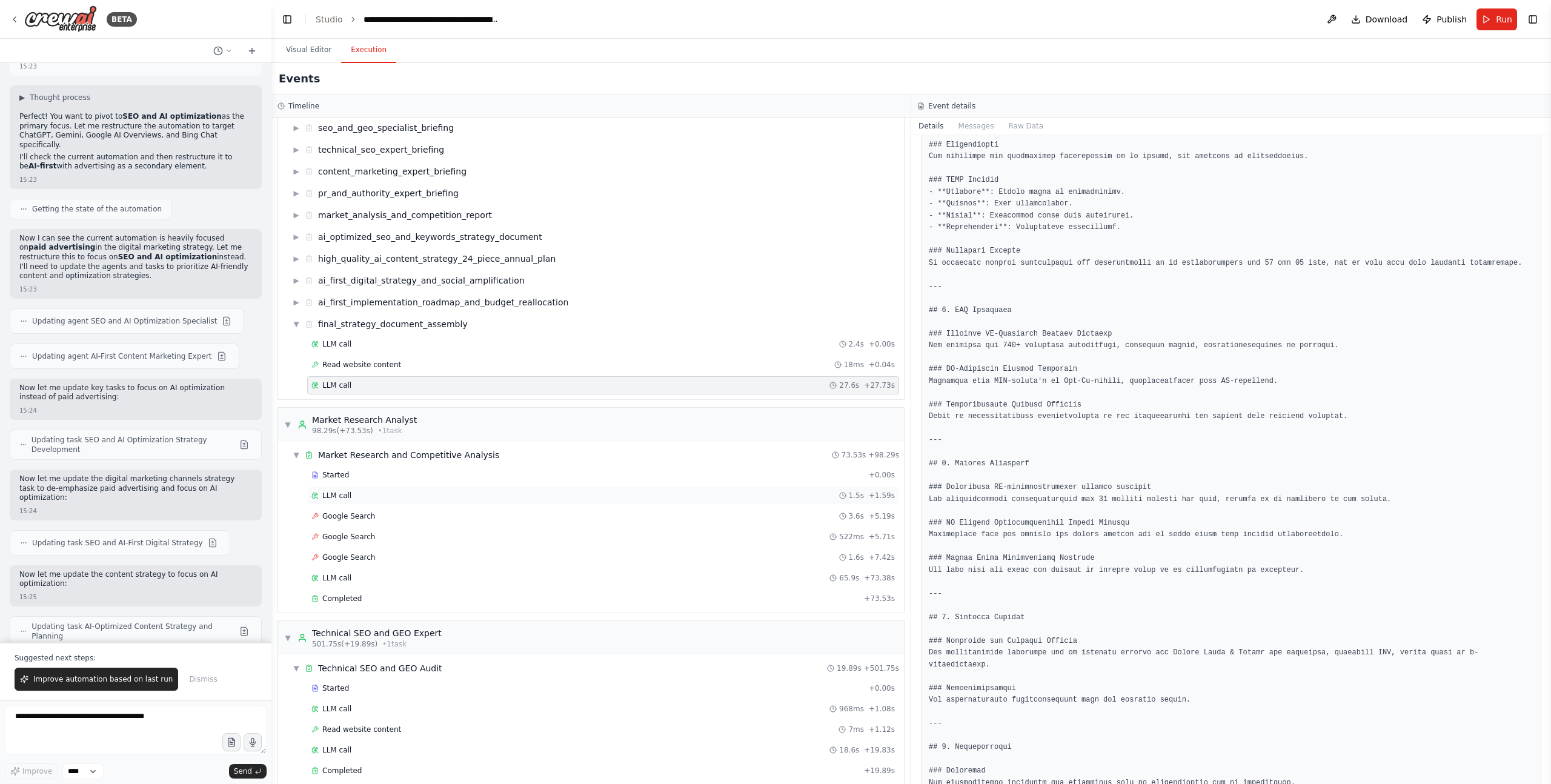
scroll to position [745, 0]
click at [100, 672] on button "Improve automation based on last run" at bounding box center [97, 679] width 164 height 23
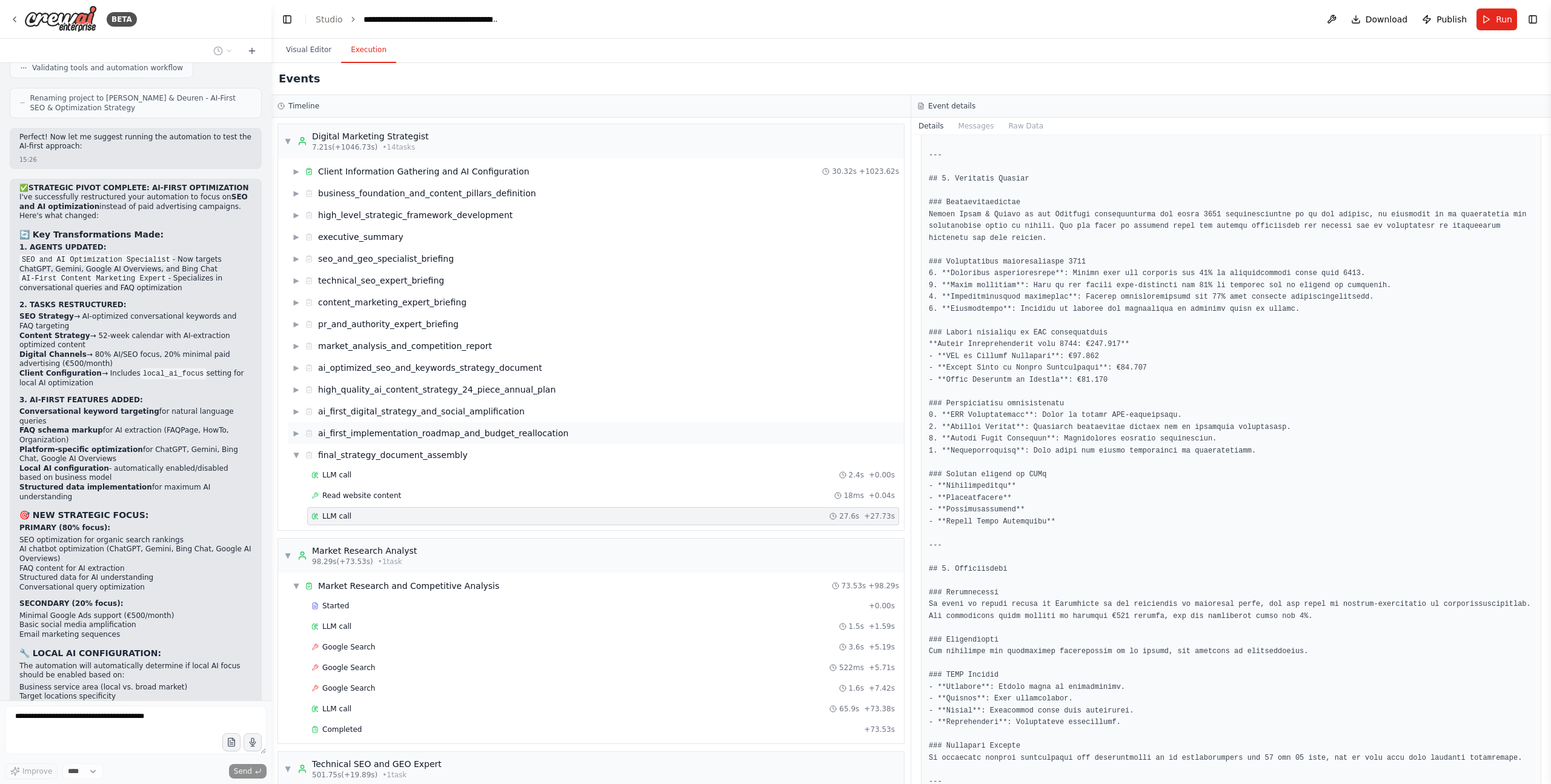
scroll to position [41100, 0]
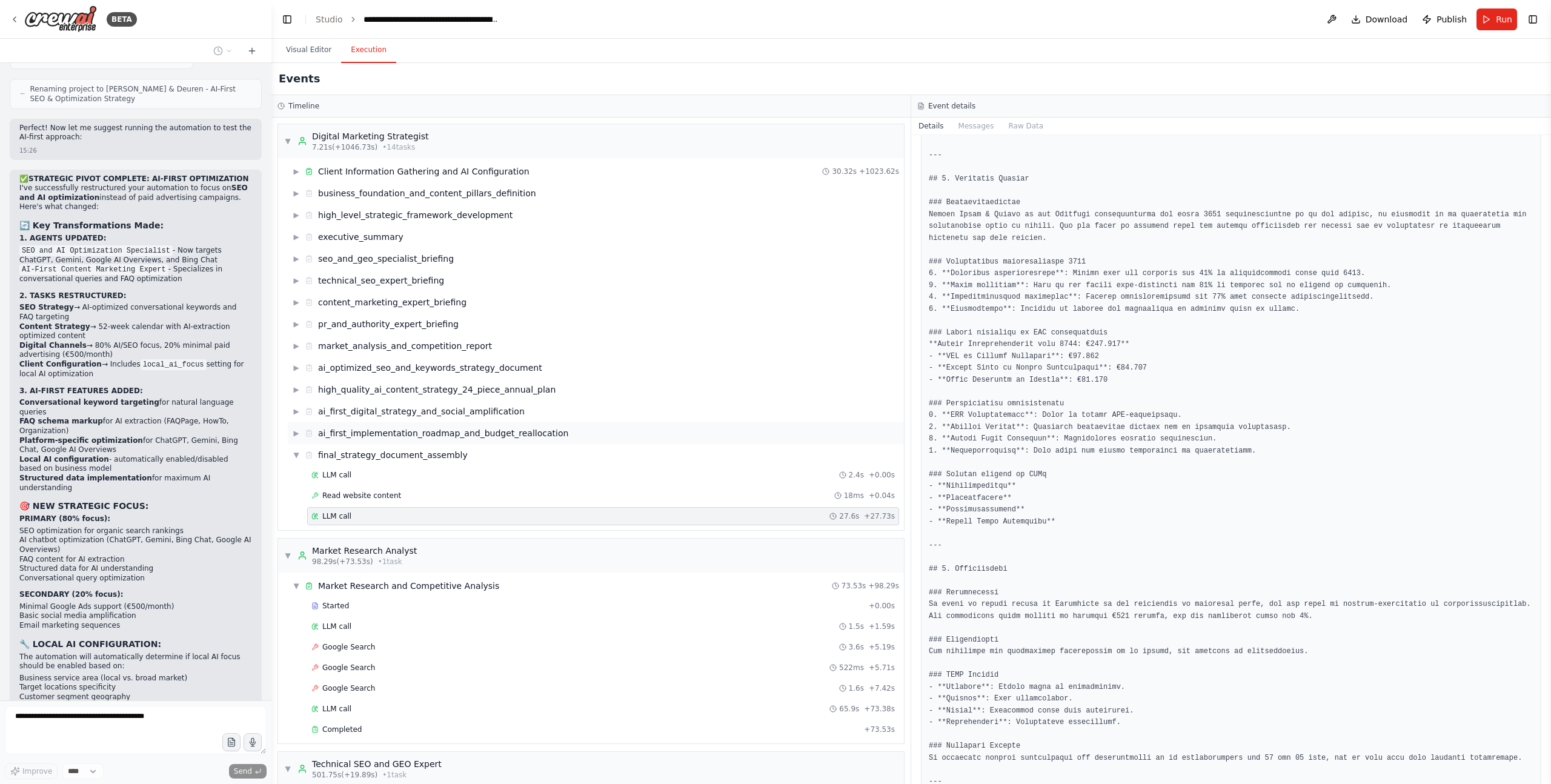
click at [295, 432] on span "▶" at bounding box center [296, 433] width 7 height 9
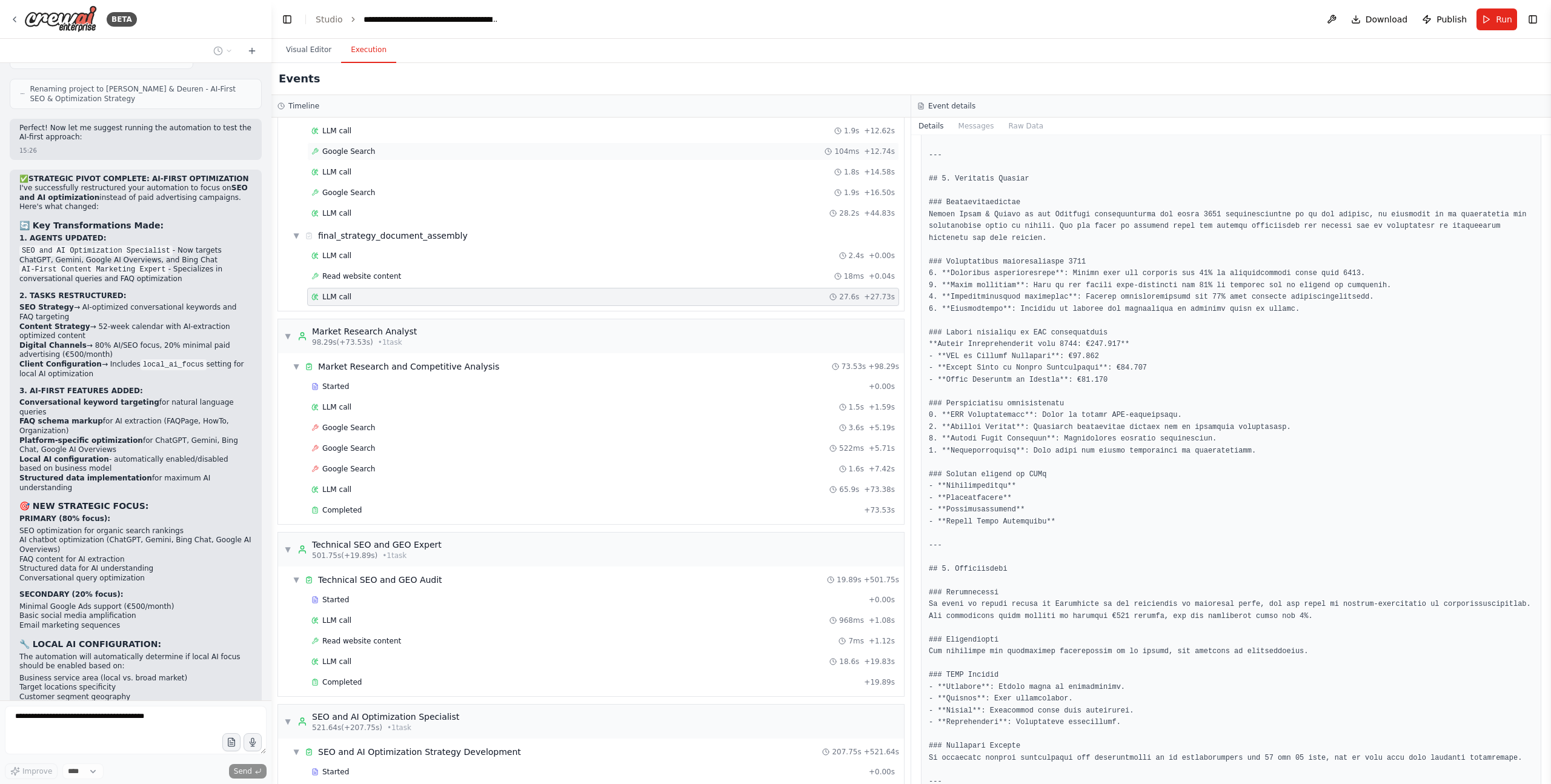
scroll to position [234, 0]
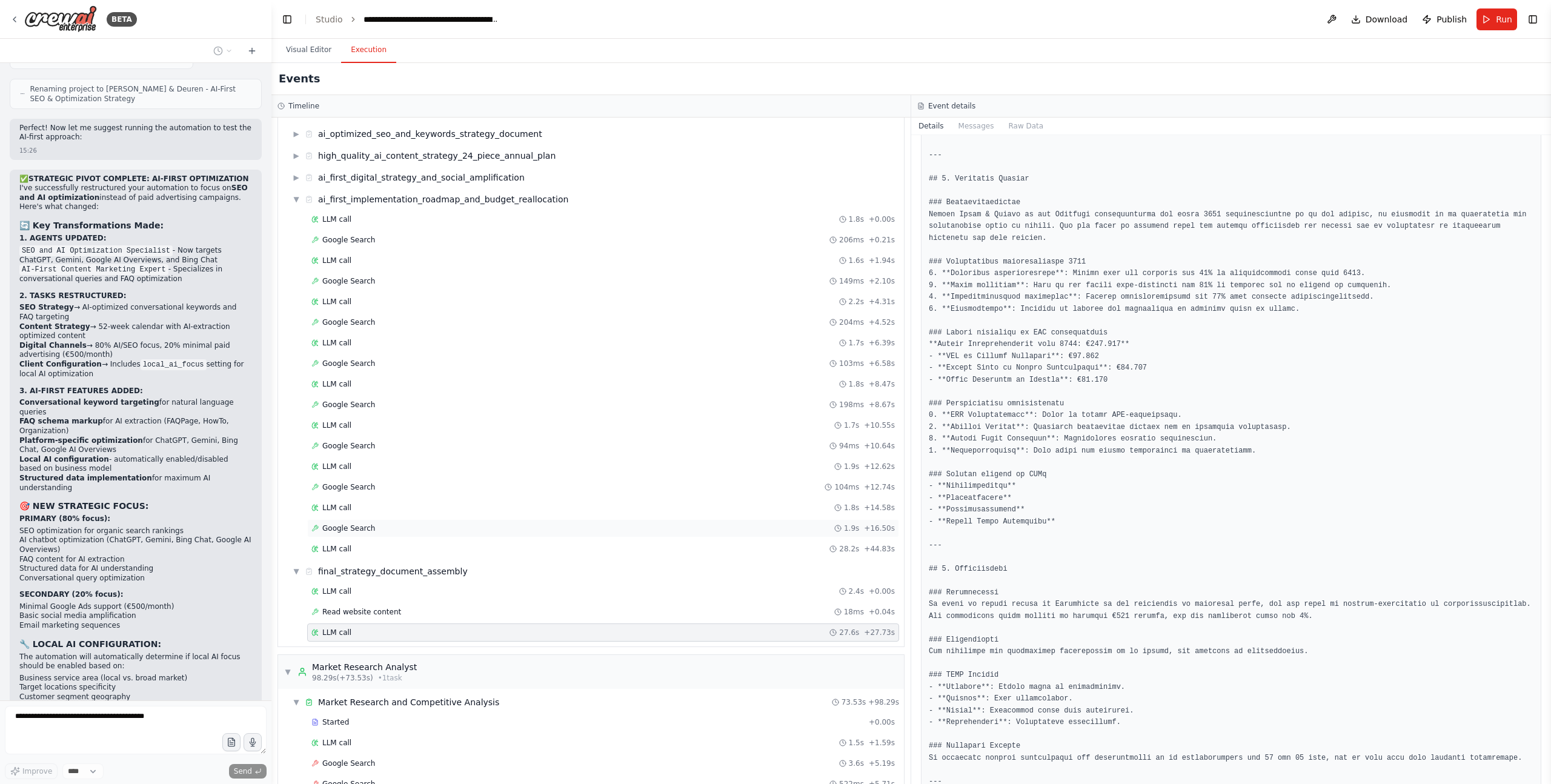
drag, startPoint x: 353, startPoint y: 546, endPoint x: 571, endPoint y: 537, distance: 218.2
click at [353, 546] on div "LLM call 28.2s + 44.83s" at bounding box center [603, 548] width 583 height 9
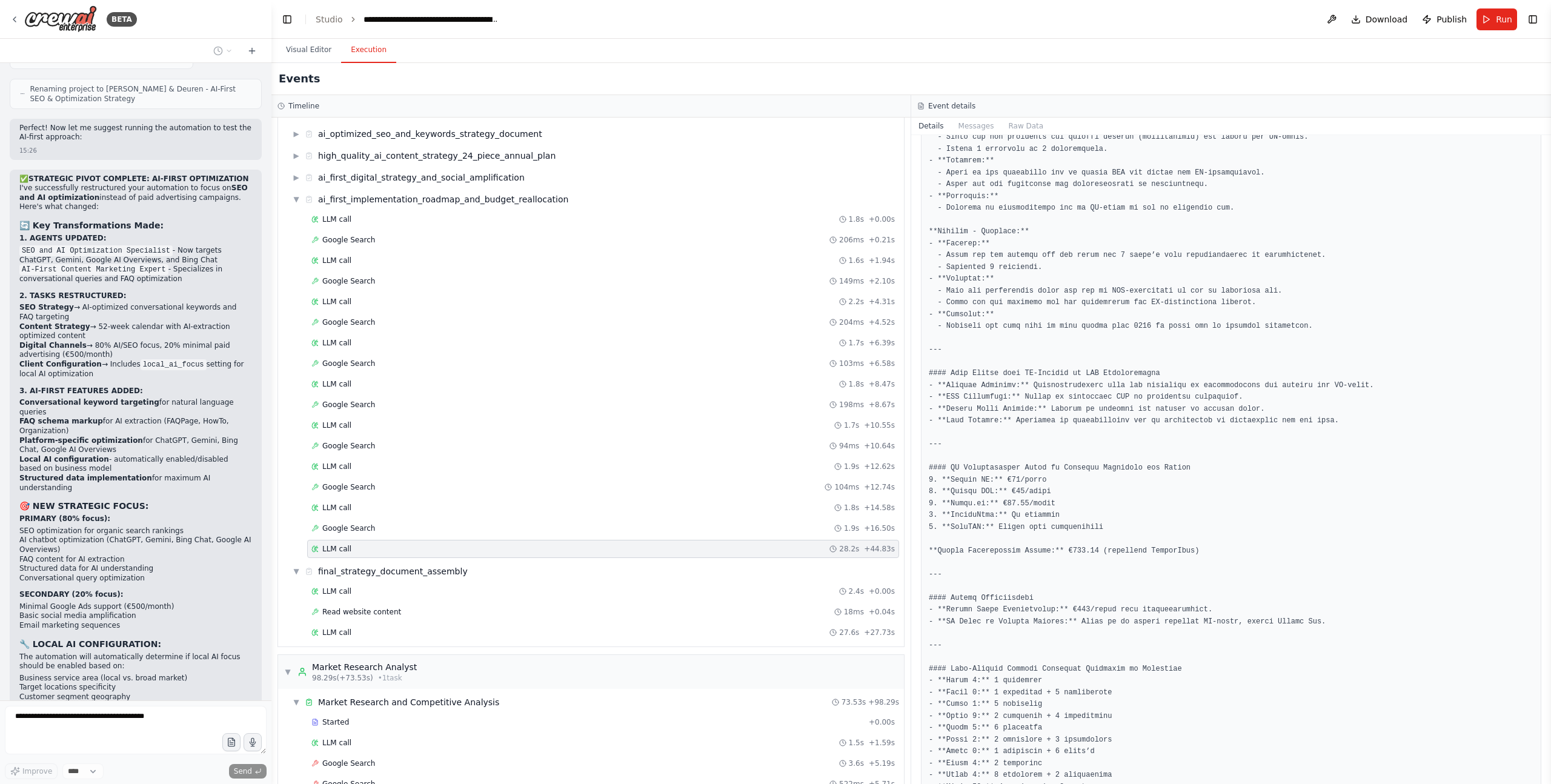
scroll to position [414, 0]
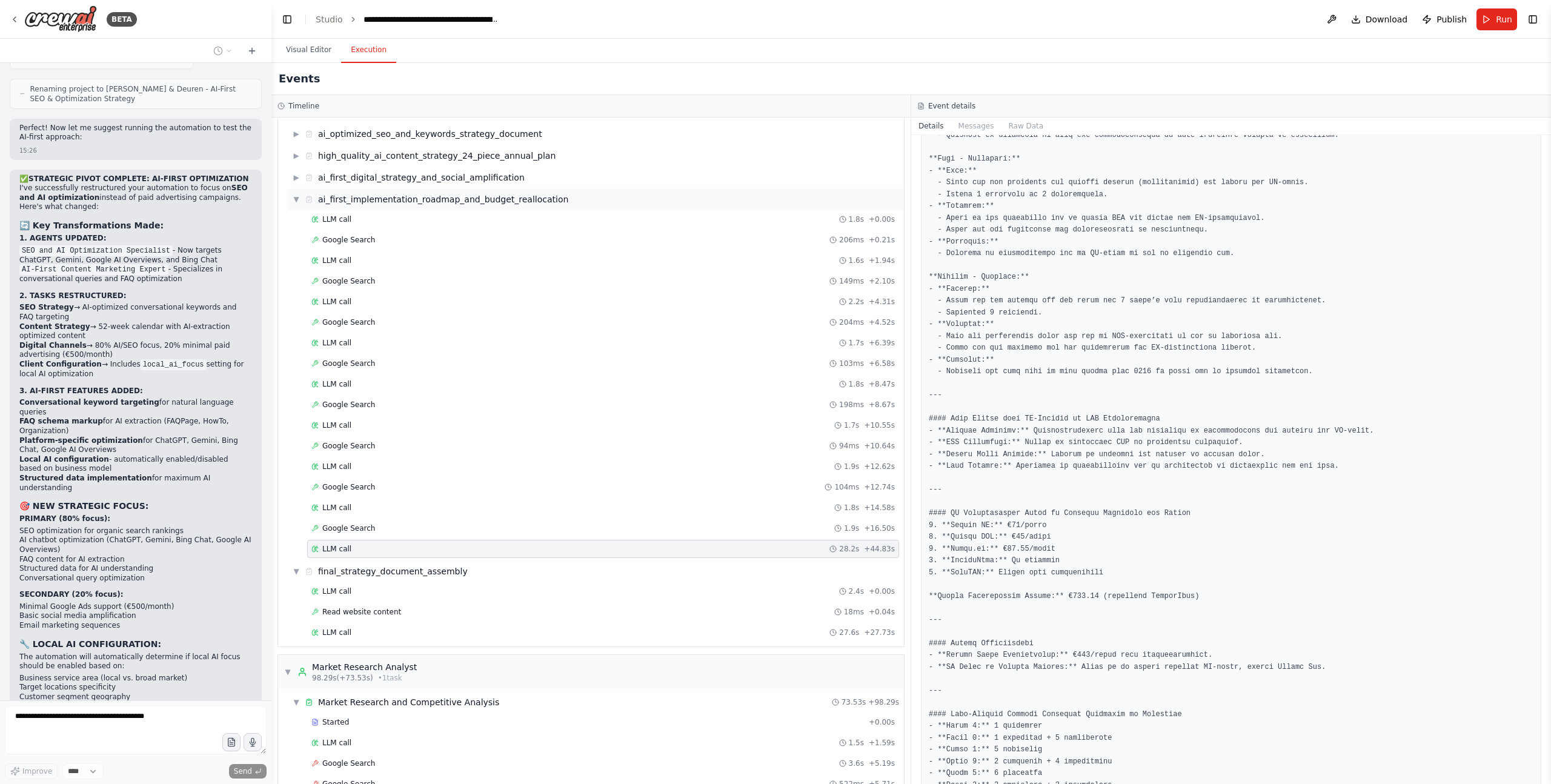
click at [295, 195] on span "▼" at bounding box center [296, 199] width 7 height 9
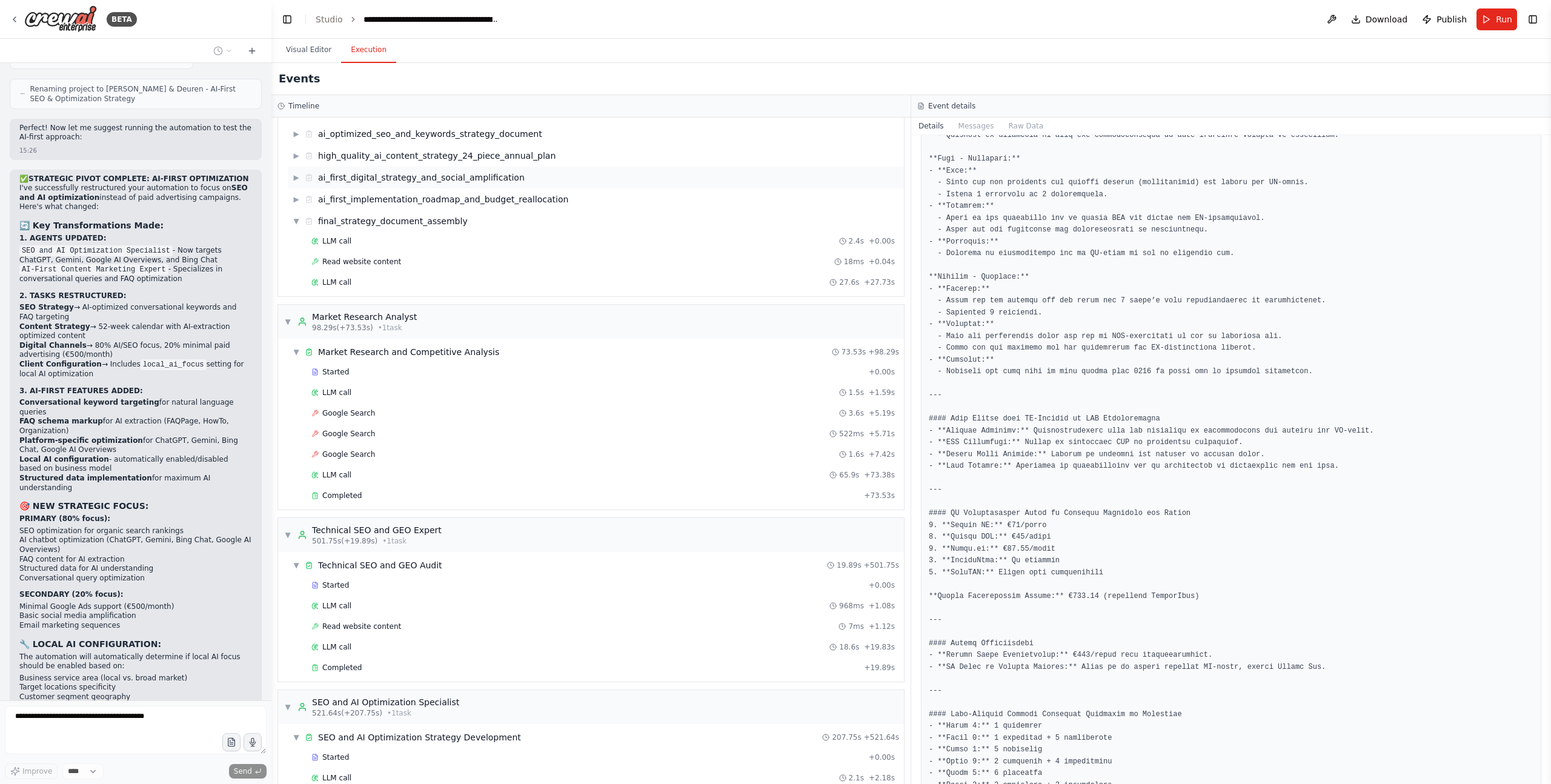
click at [297, 177] on span "▶" at bounding box center [296, 177] width 7 height 9
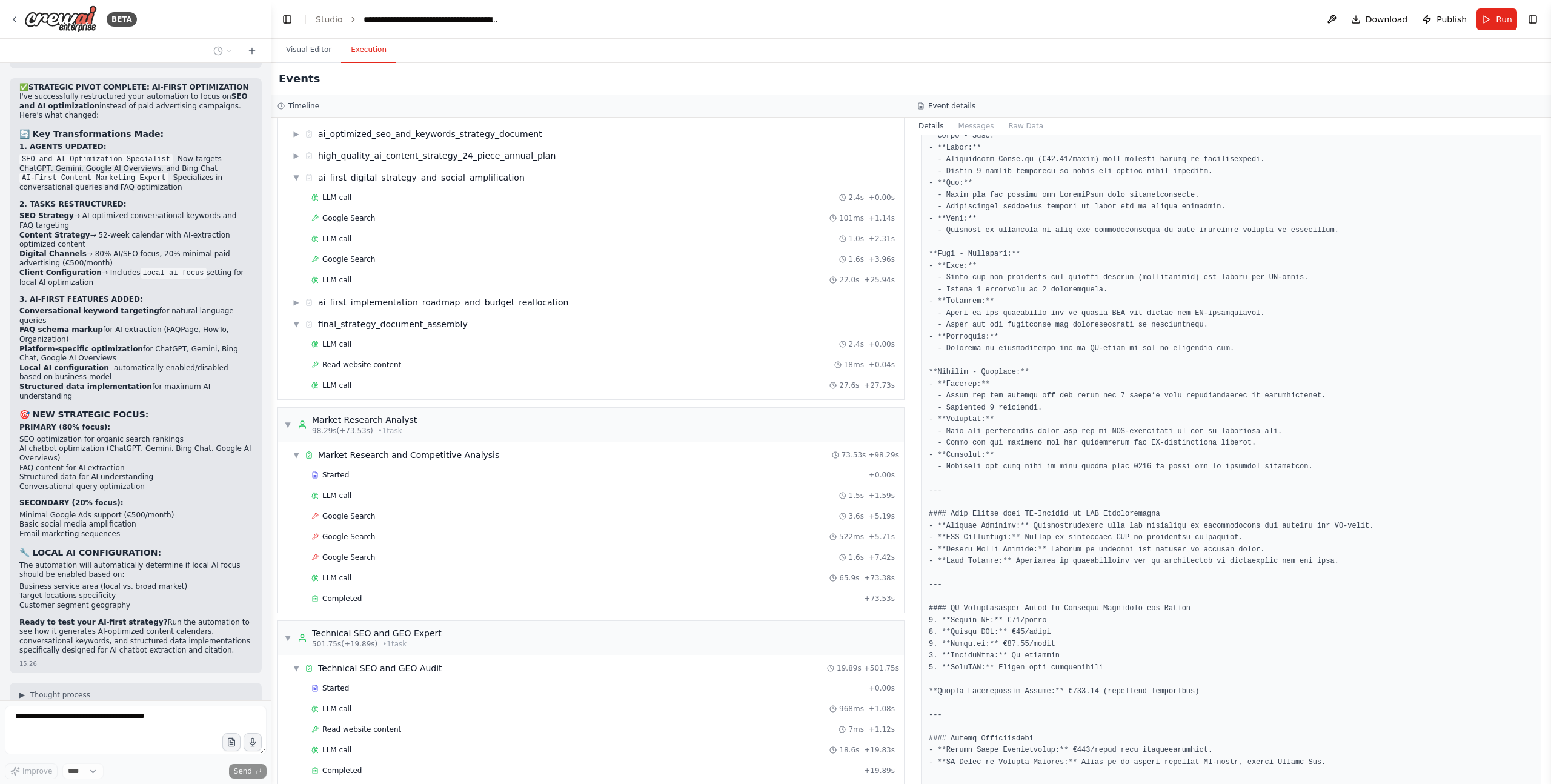
scroll to position [0, 0]
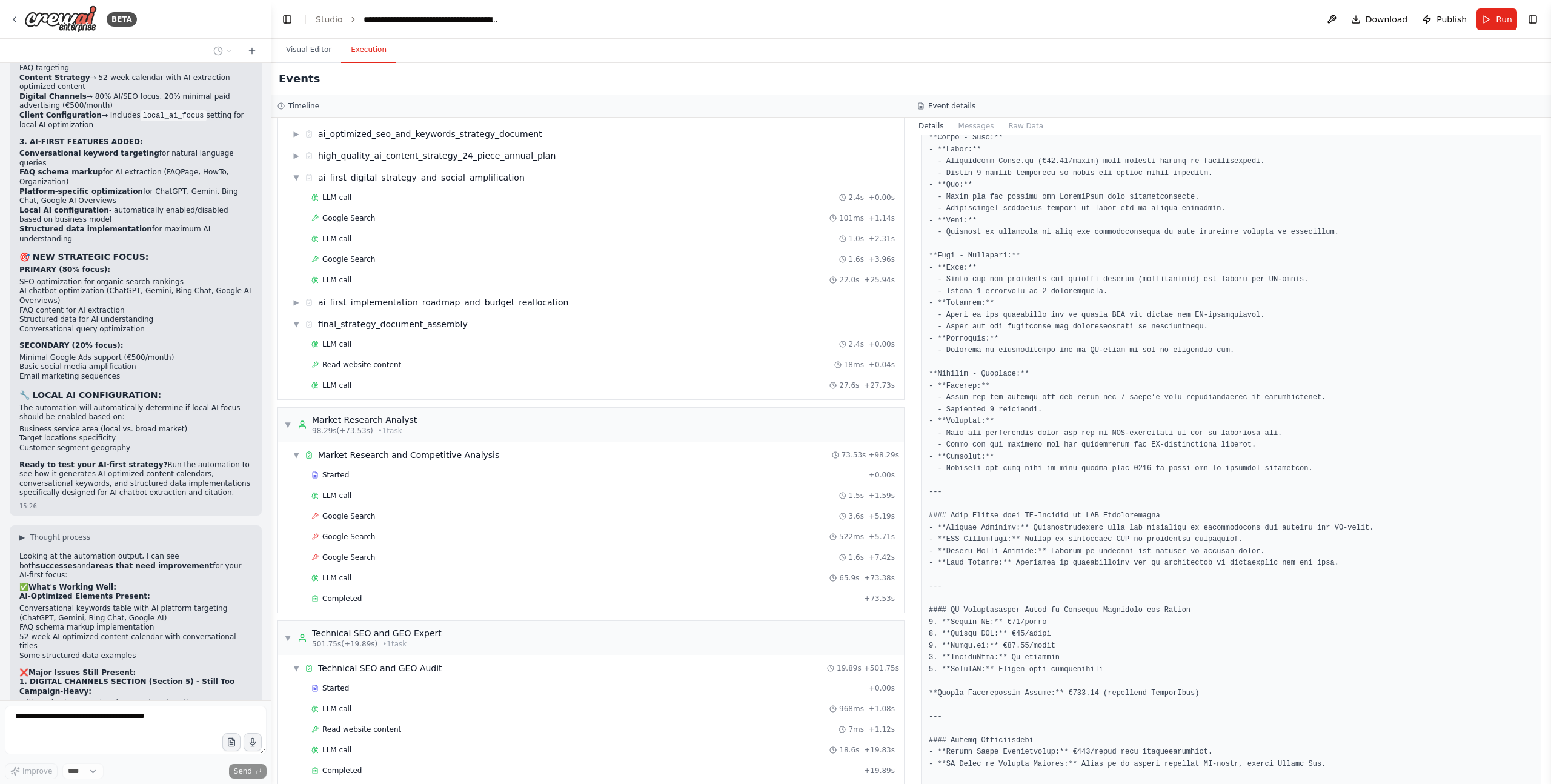
click at [996, 398] on pre at bounding box center [1231, 462] width 605 height 1134
click at [1042, 425] on pre at bounding box center [1231, 462] width 605 height 1134
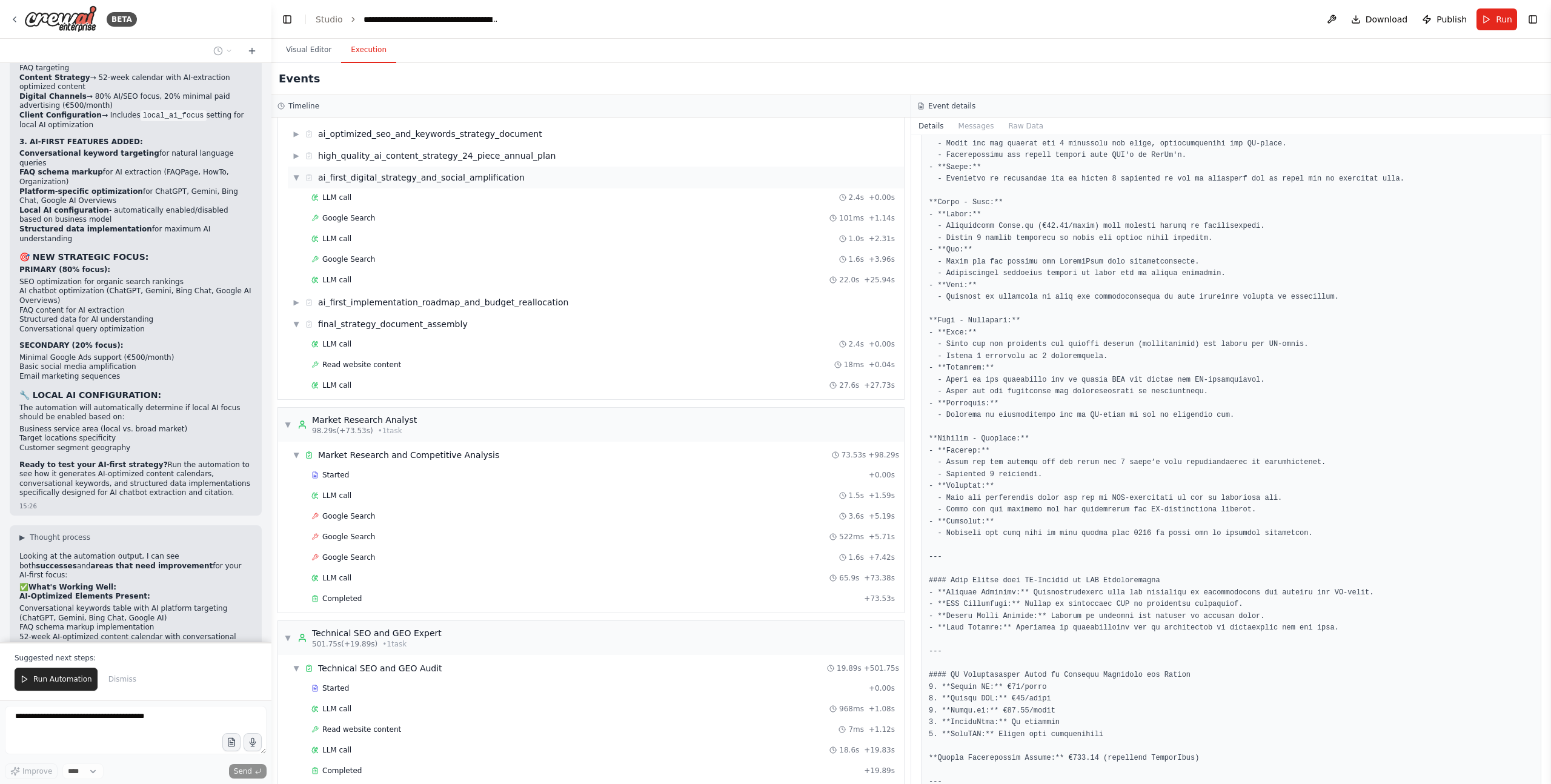
click at [299, 178] on span "▼" at bounding box center [296, 177] width 7 height 9
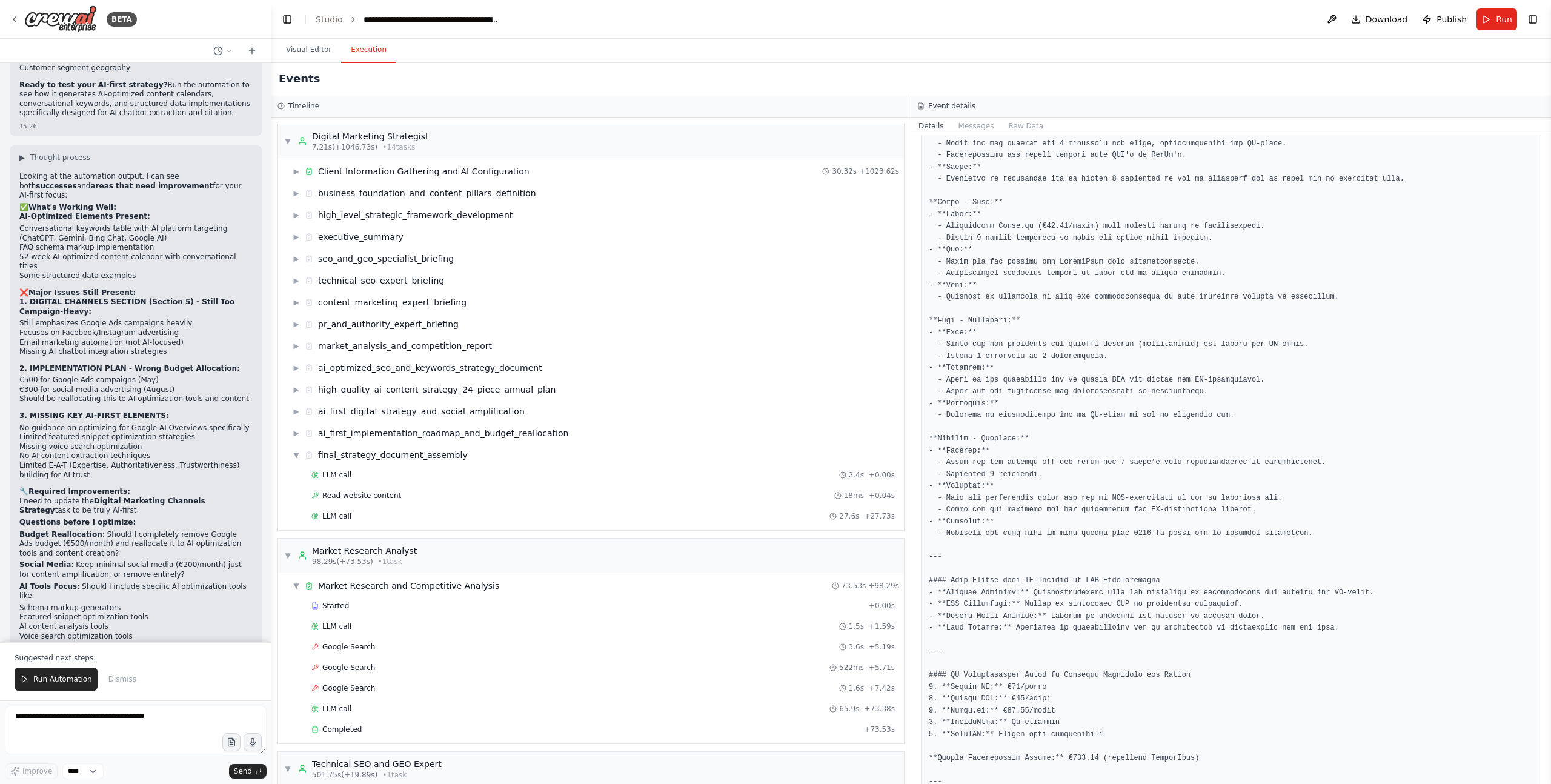
click at [1186, 50] on div "Visual Editor Execution" at bounding box center [911, 51] width 1280 height 24
click at [323, 22] on link "Studio" at bounding box center [329, 19] width 28 height 9
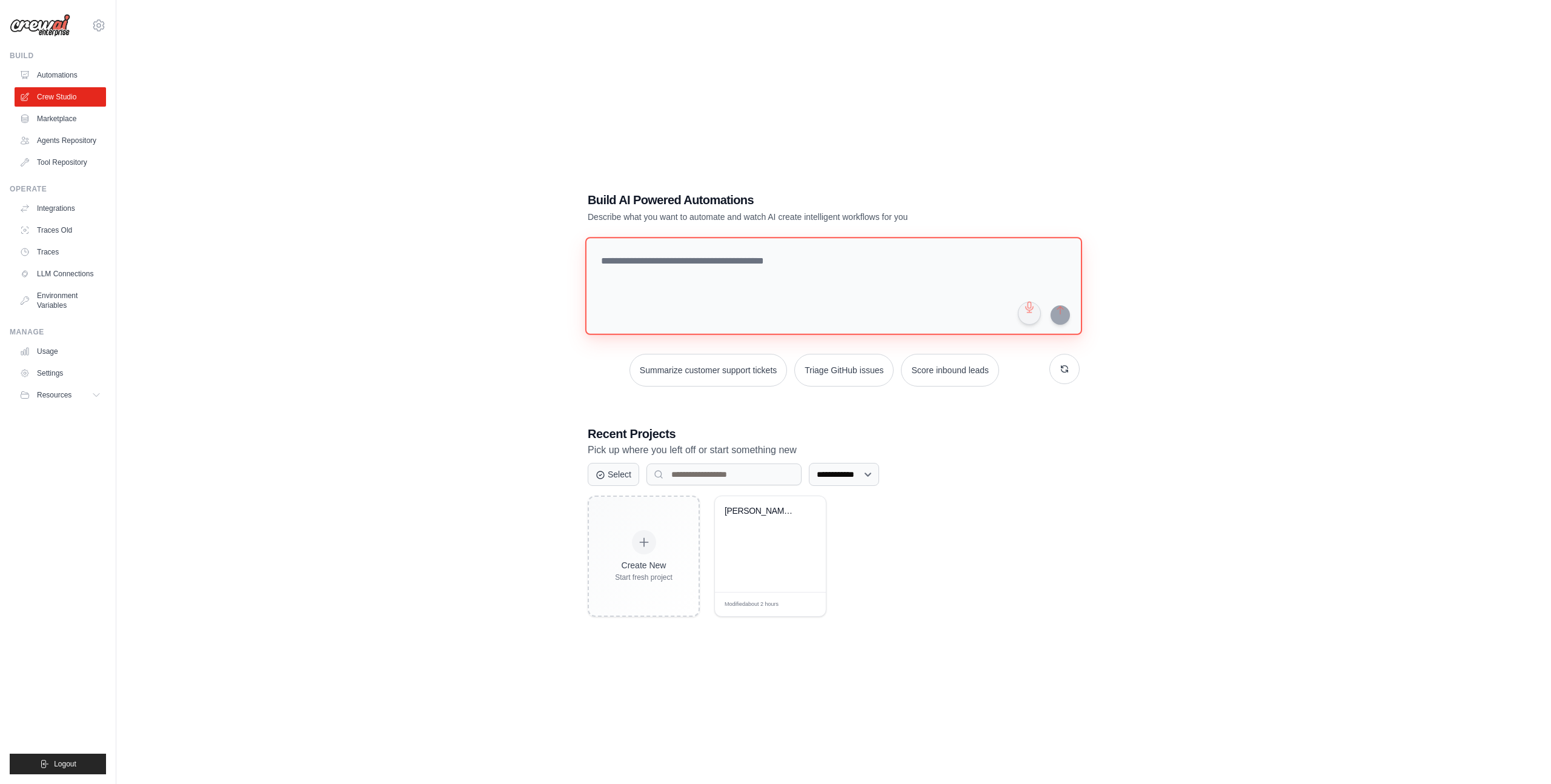
click at [649, 290] on textarea at bounding box center [834, 286] width 497 height 98
paste textarea "**********"
type textarea "**********"
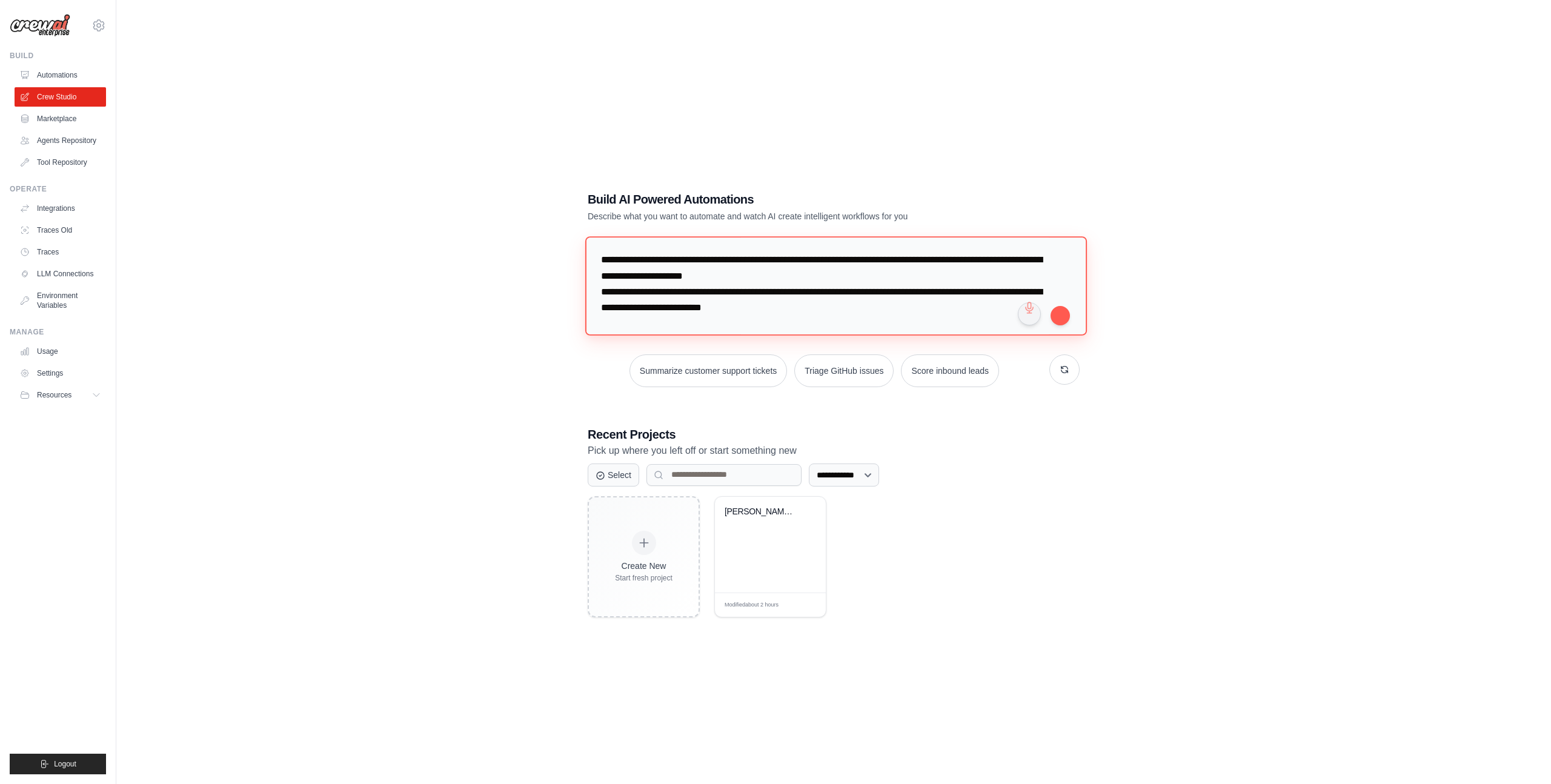
click at [847, 283] on textarea at bounding box center [836, 285] width 502 height 99
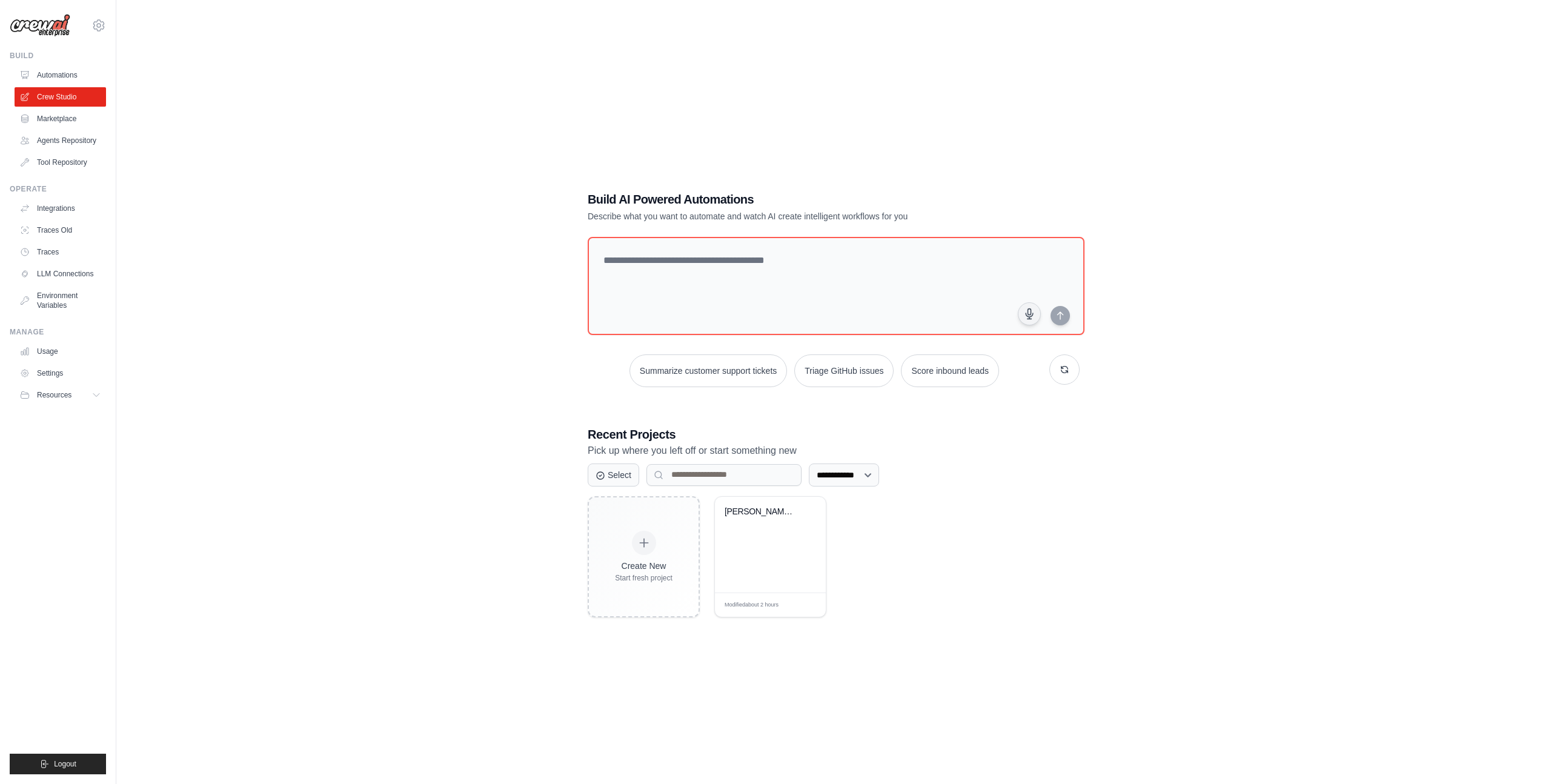
drag, startPoint x: 395, startPoint y: 291, endPoint x: 487, endPoint y: 326, distance: 98.4
click at [395, 291] on div "**********" at bounding box center [833, 404] width 1396 height 784
click at [632, 544] on div at bounding box center [644, 543] width 27 height 27
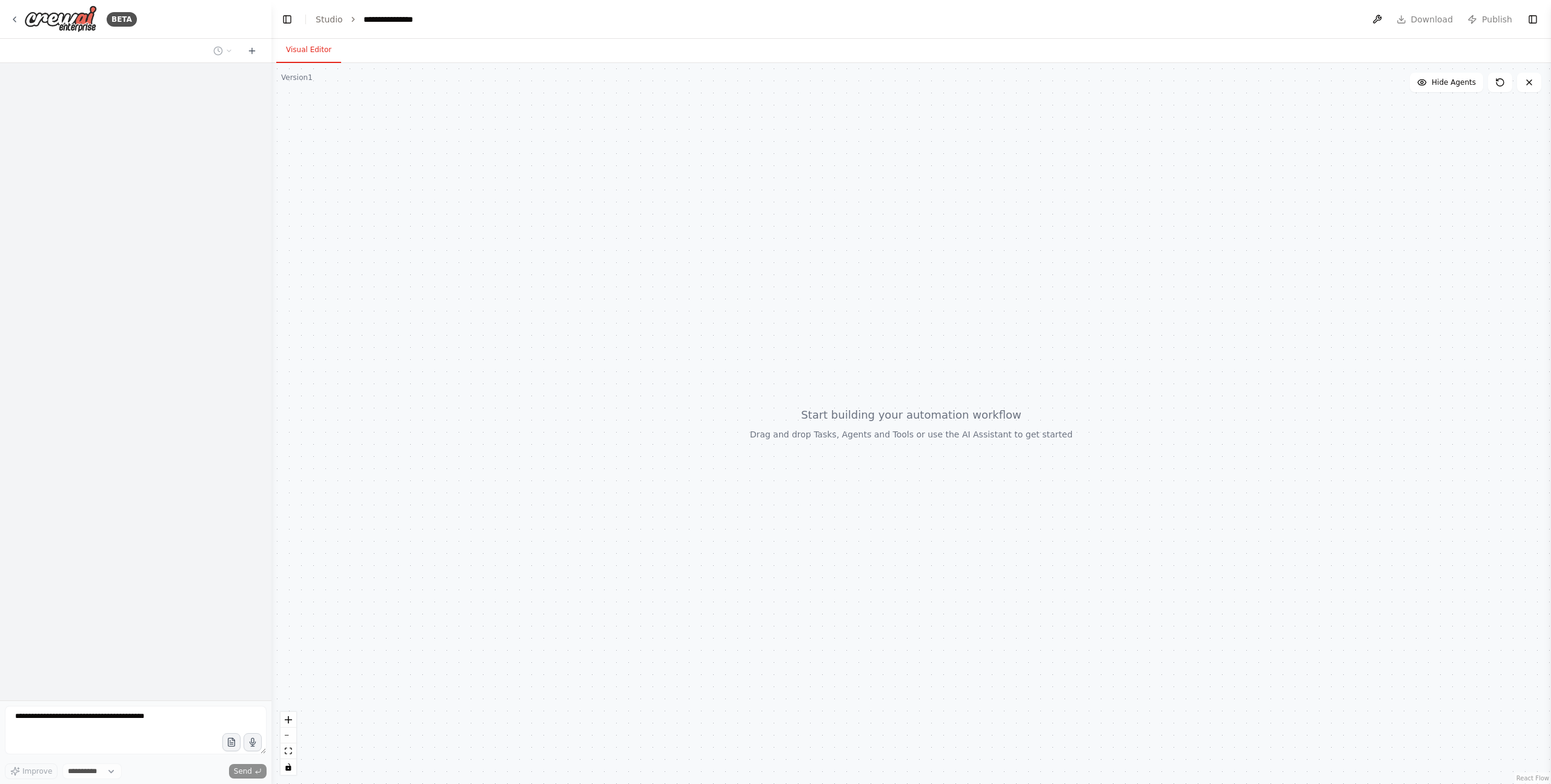
select select "****"
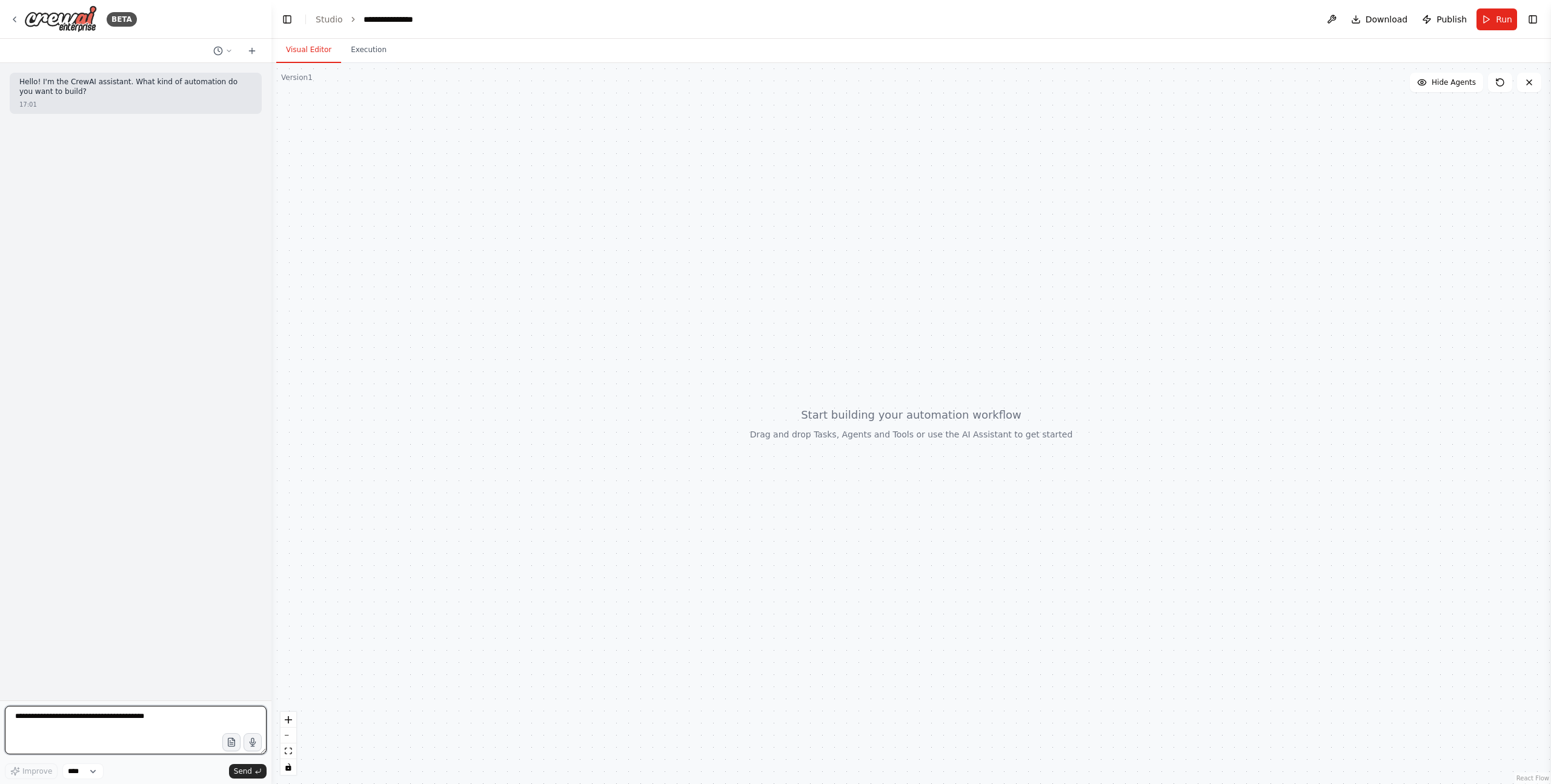
click at [93, 724] on textarea at bounding box center [136, 730] width 262 height 48
paste textarea "**********"
type textarea "**********"
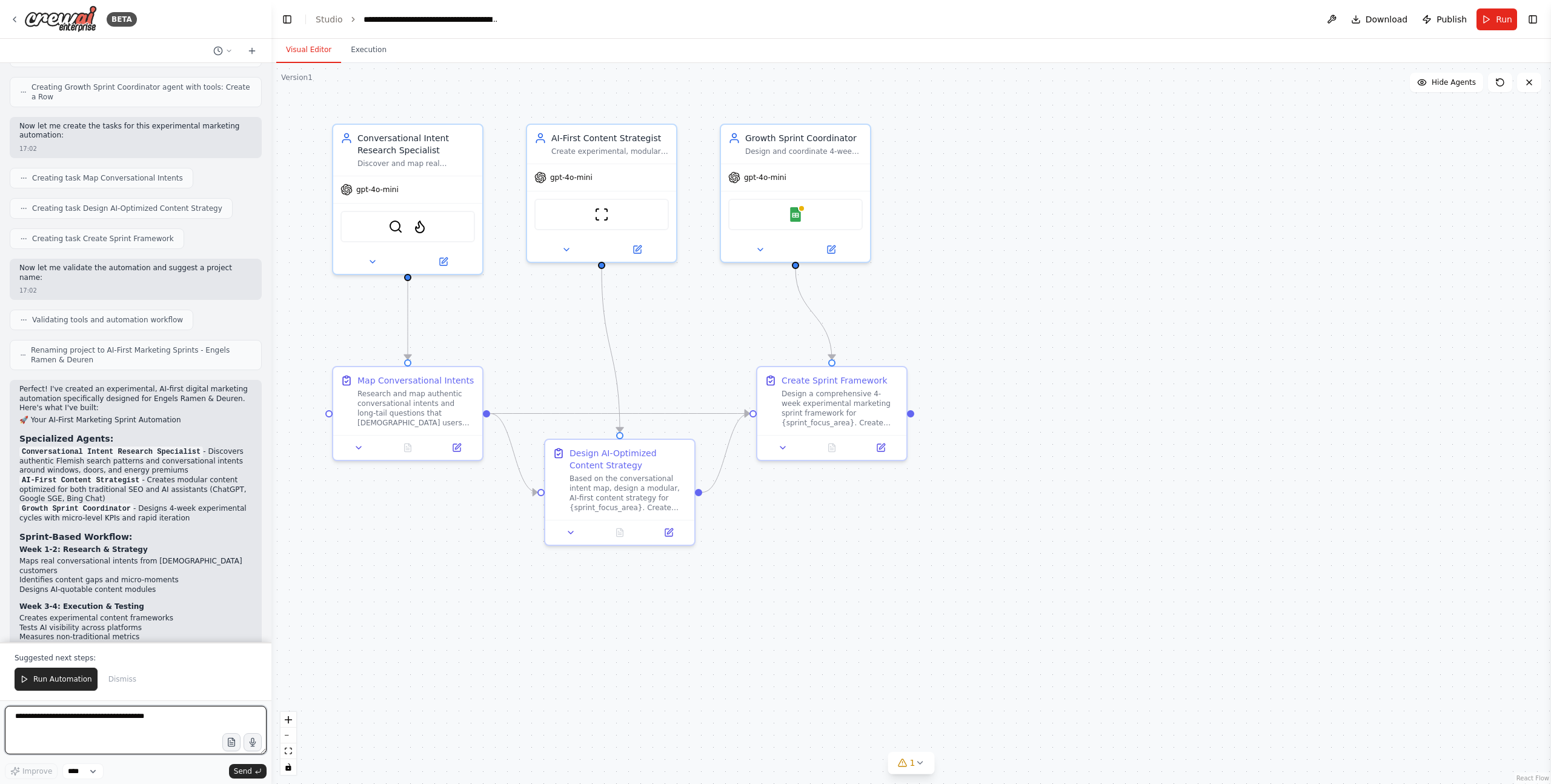
scroll to position [1208, 0]
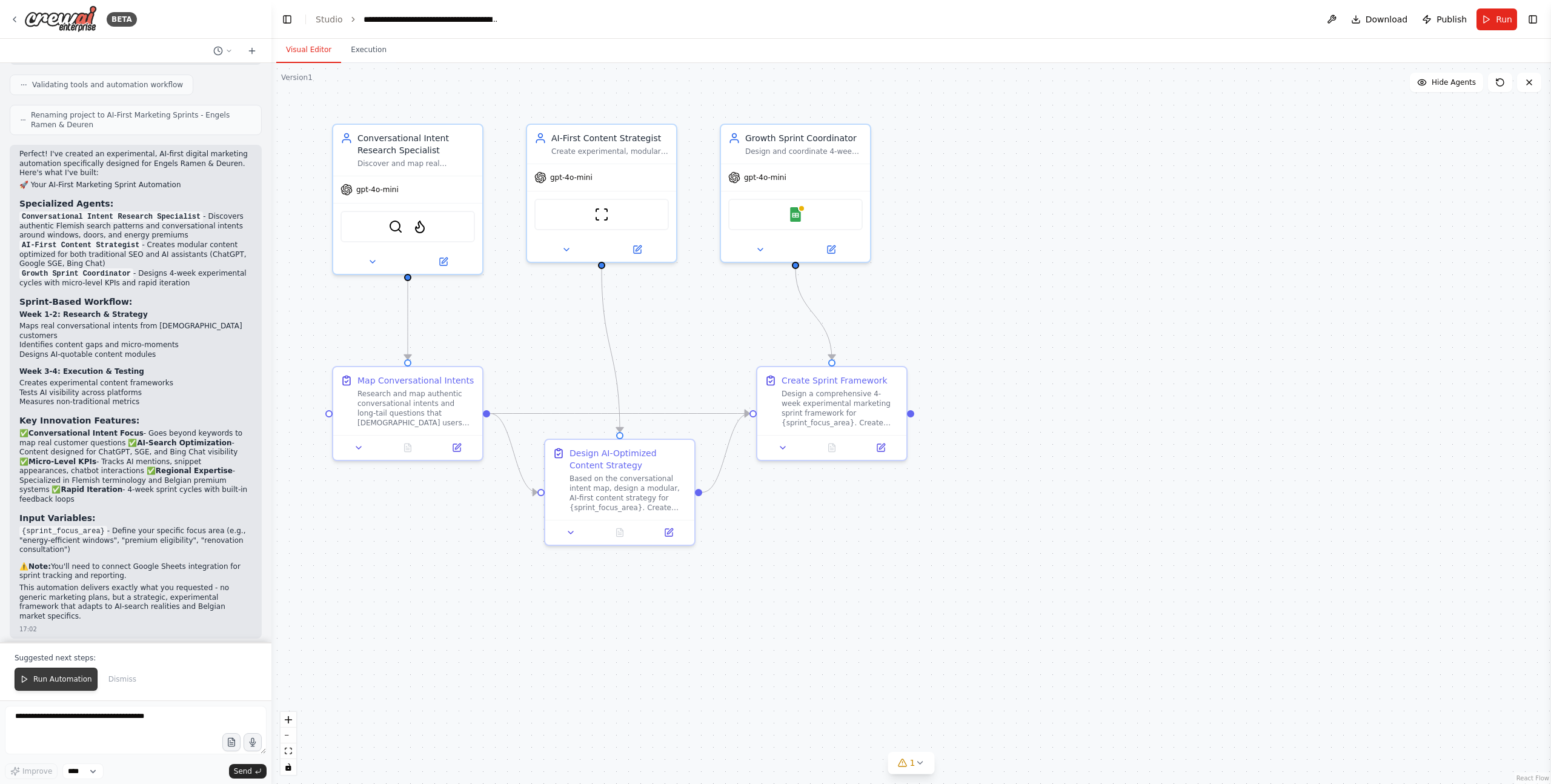
click at [60, 680] on span "Run Automation" at bounding box center [63, 679] width 59 height 9
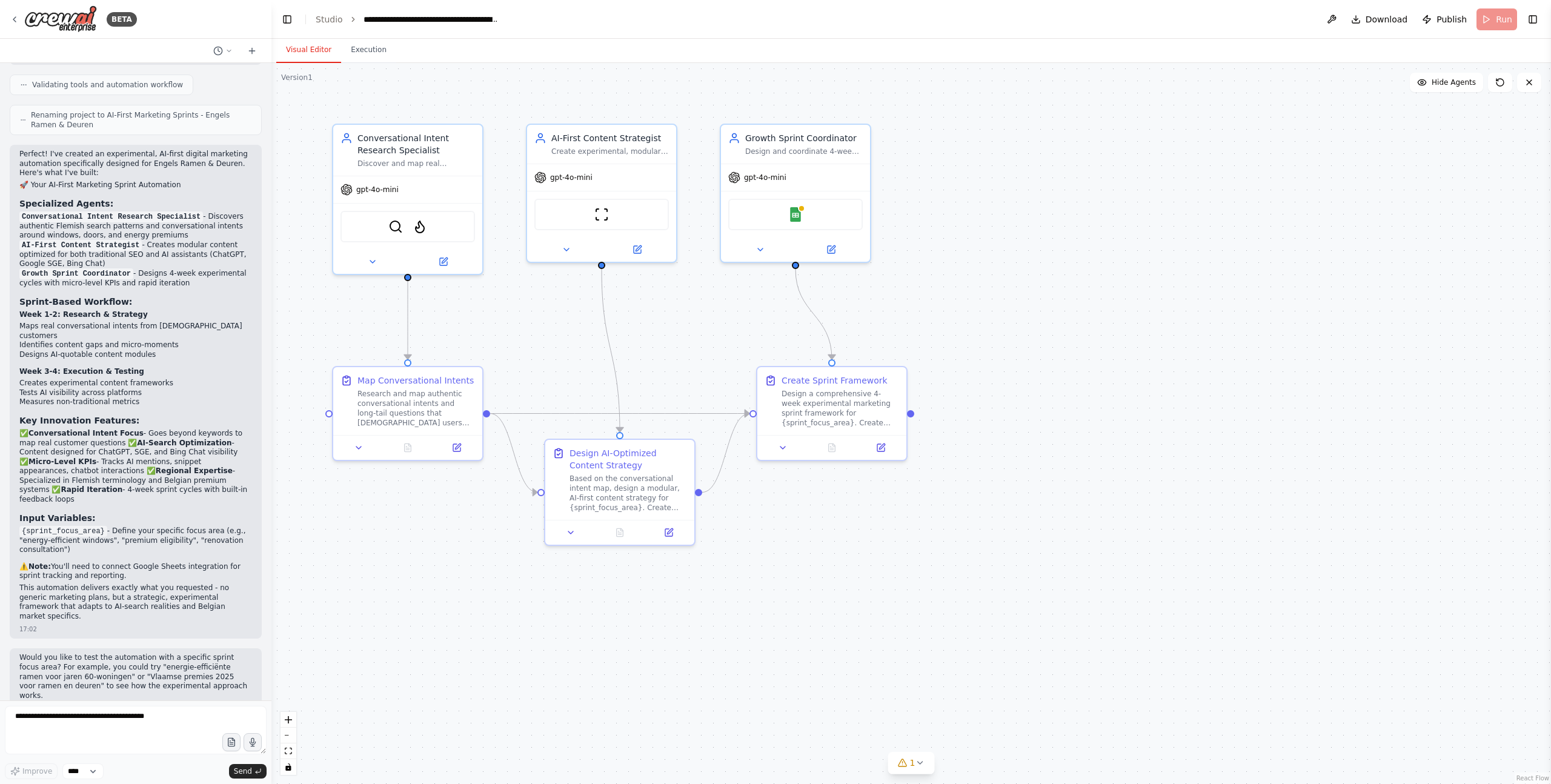
scroll to position [1150, 0]
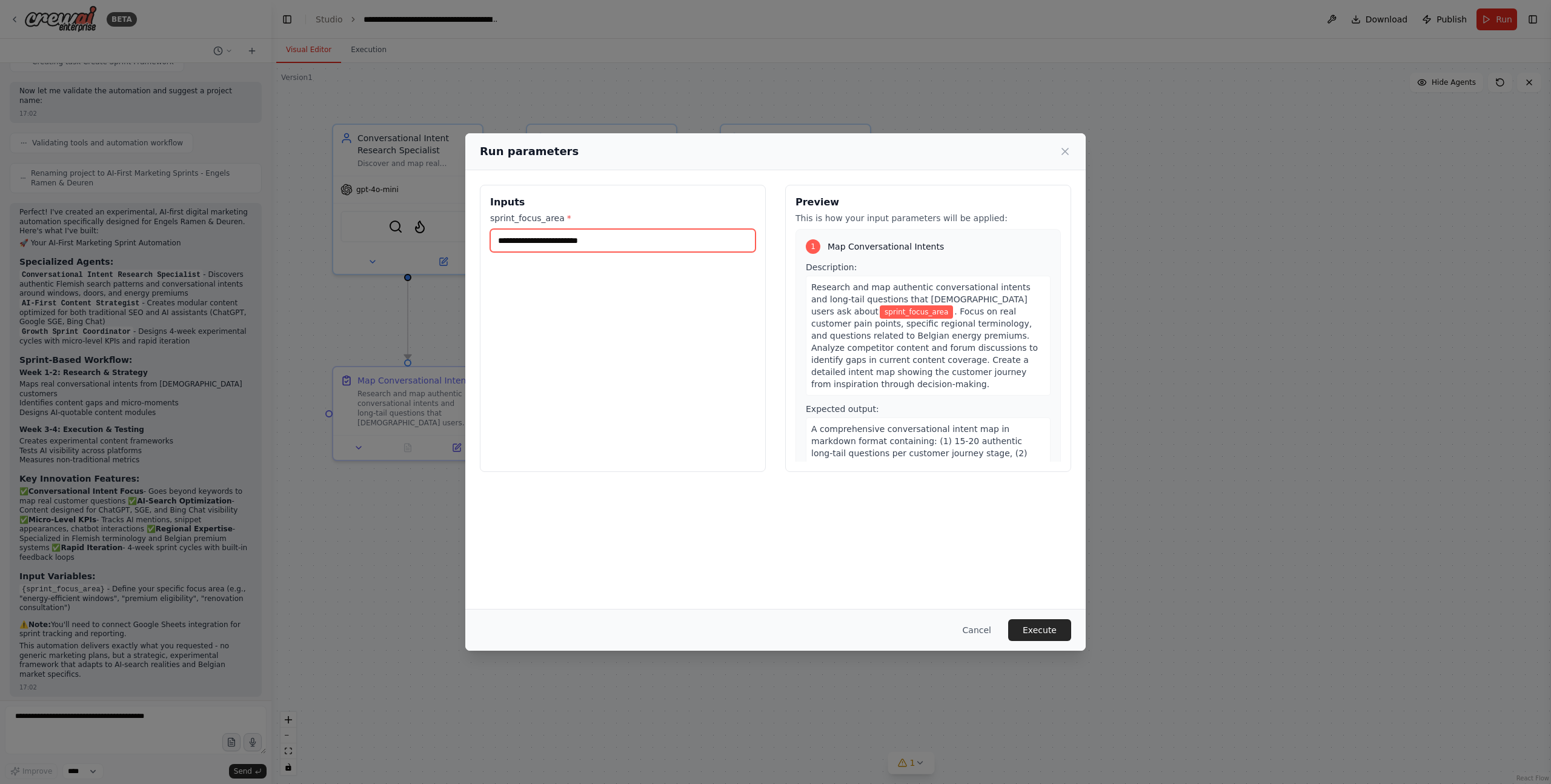
click at [608, 246] on input "sprint_focus_area *" at bounding box center [622, 240] width 265 height 23
click at [972, 636] on button "Cancel" at bounding box center [977, 630] width 48 height 21
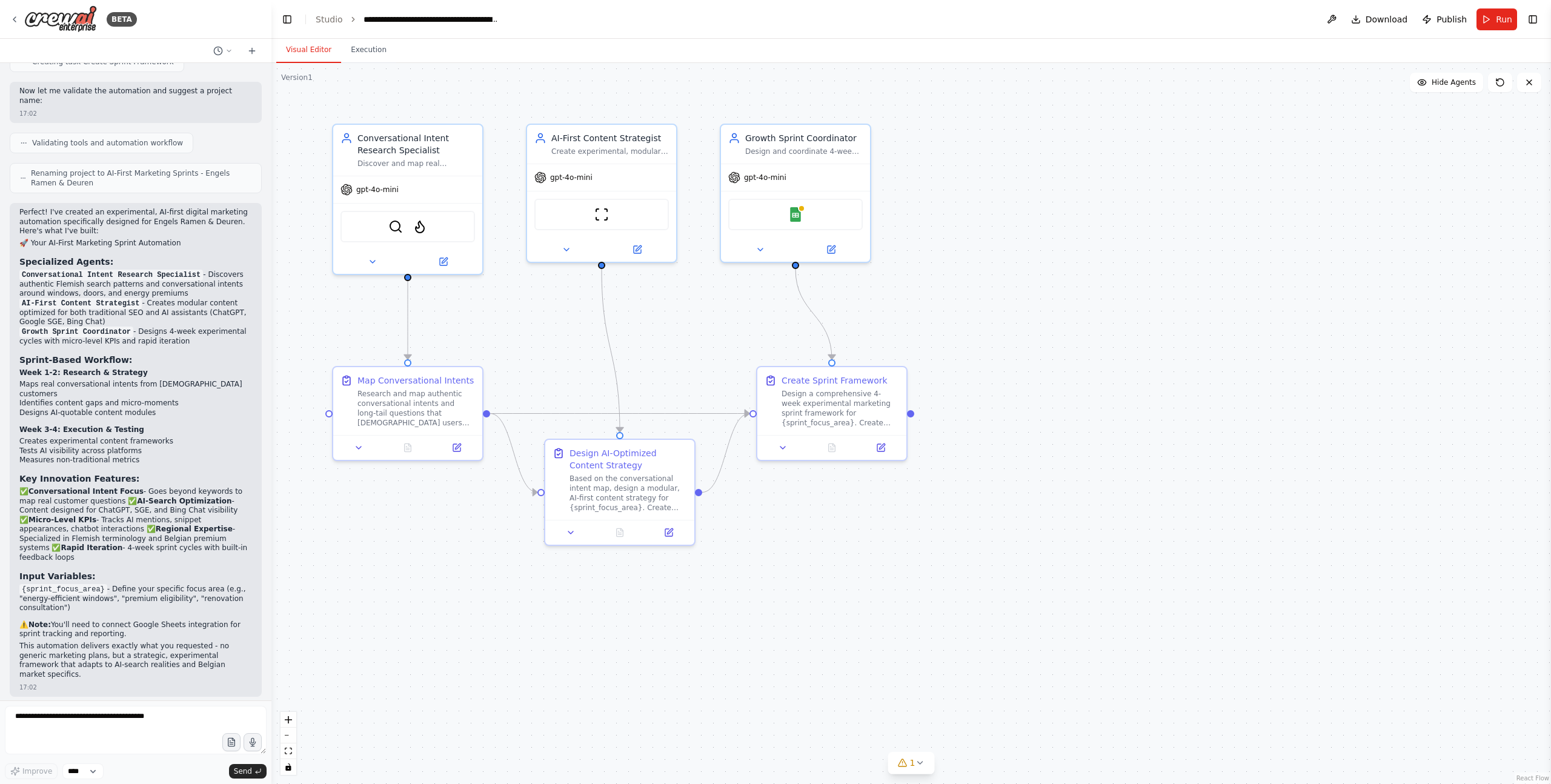
click at [1490, 23] on button "Run" at bounding box center [1497, 19] width 40 height 21
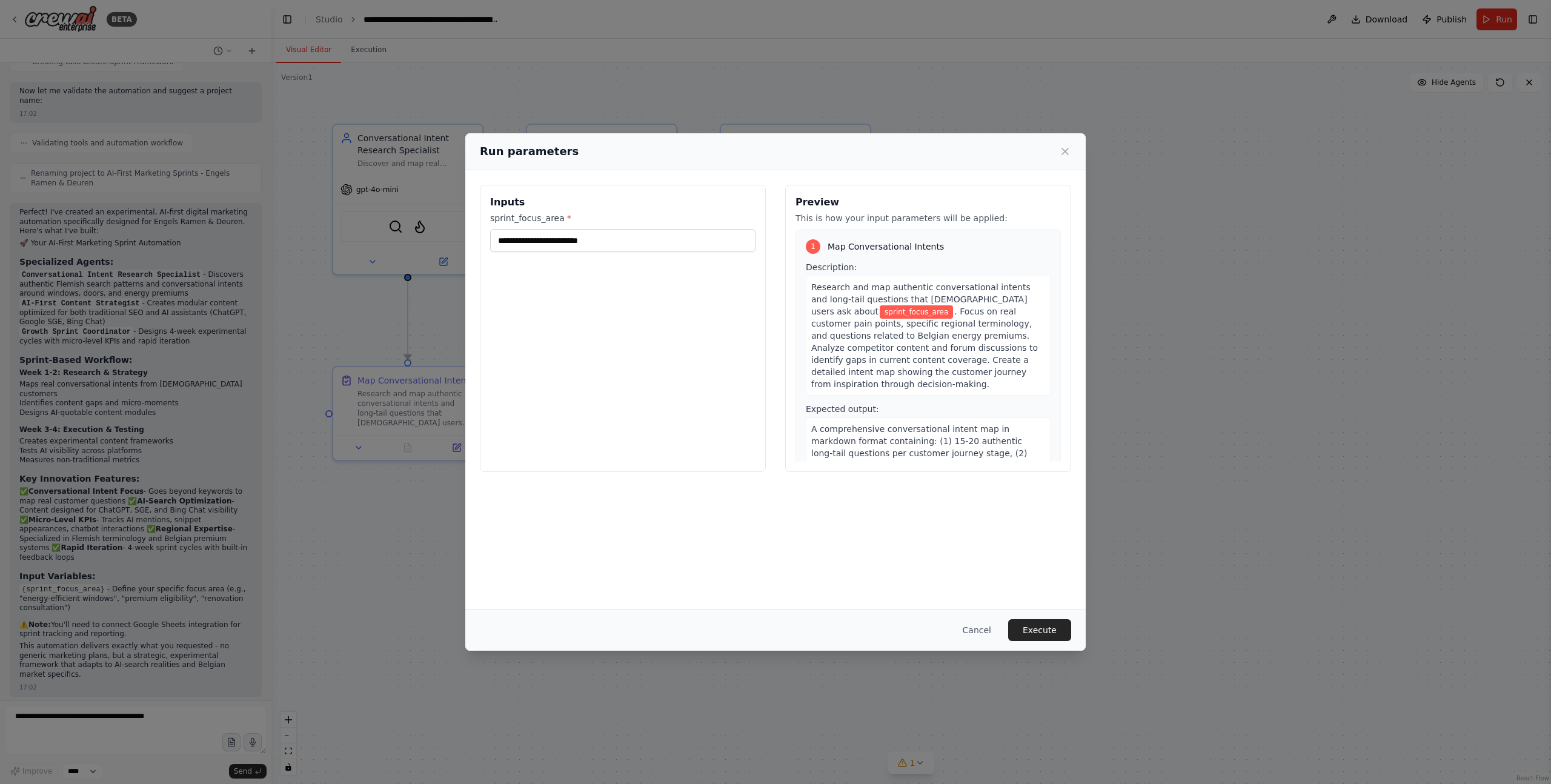
click at [606, 288] on div "Inputs sprint_focus_area *" at bounding box center [623, 328] width 286 height 287
click at [577, 239] on input "sprint_focus_area *" at bounding box center [622, 240] width 265 height 23
type input "**********"
drag, startPoint x: 526, startPoint y: 242, endPoint x: 430, endPoint y: 234, distance: 96.3
click at [430, 234] on div "**********" at bounding box center [775, 392] width 1551 height 784
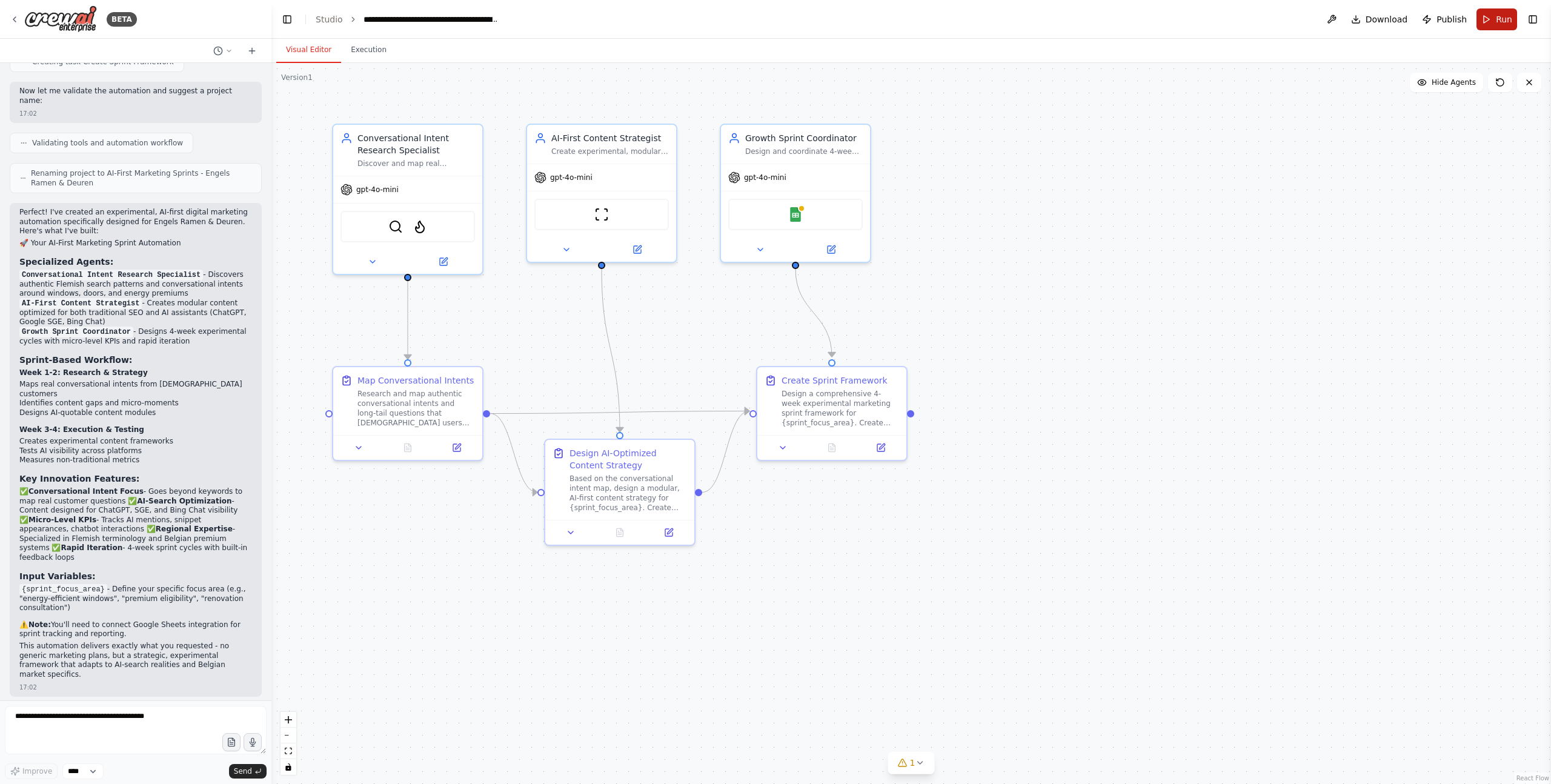
click at [1495, 15] on button "Run" at bounding box center [1497, 19] width 40 height 21
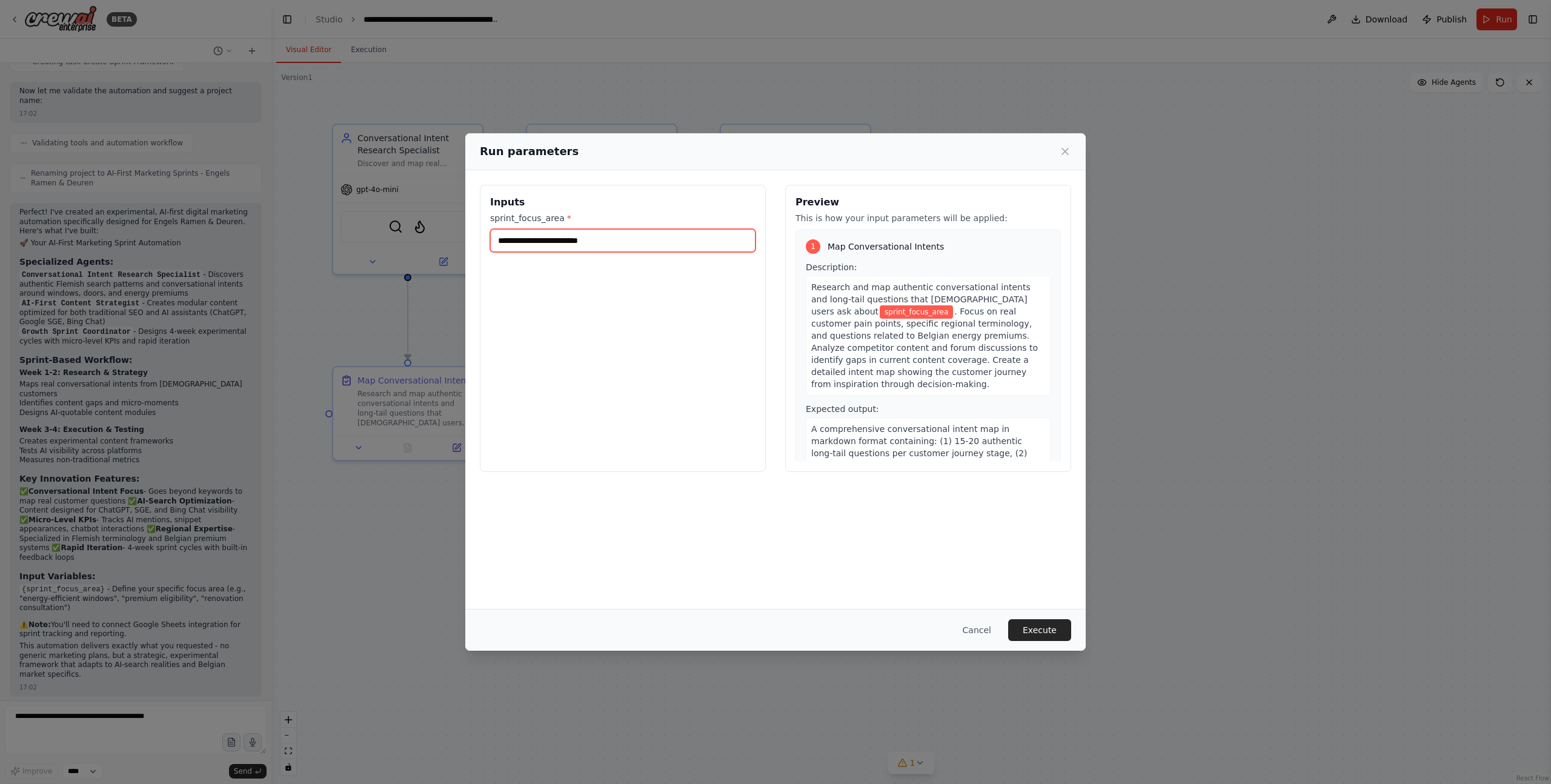
click at [612, 241] on input "sprint_focus_area *" at bounding box center [622, 240] width 265 height 23
type input "**********"
click at [1037, 629] on button "Execute" at bounding box center [1040, 630] width 63 height 21
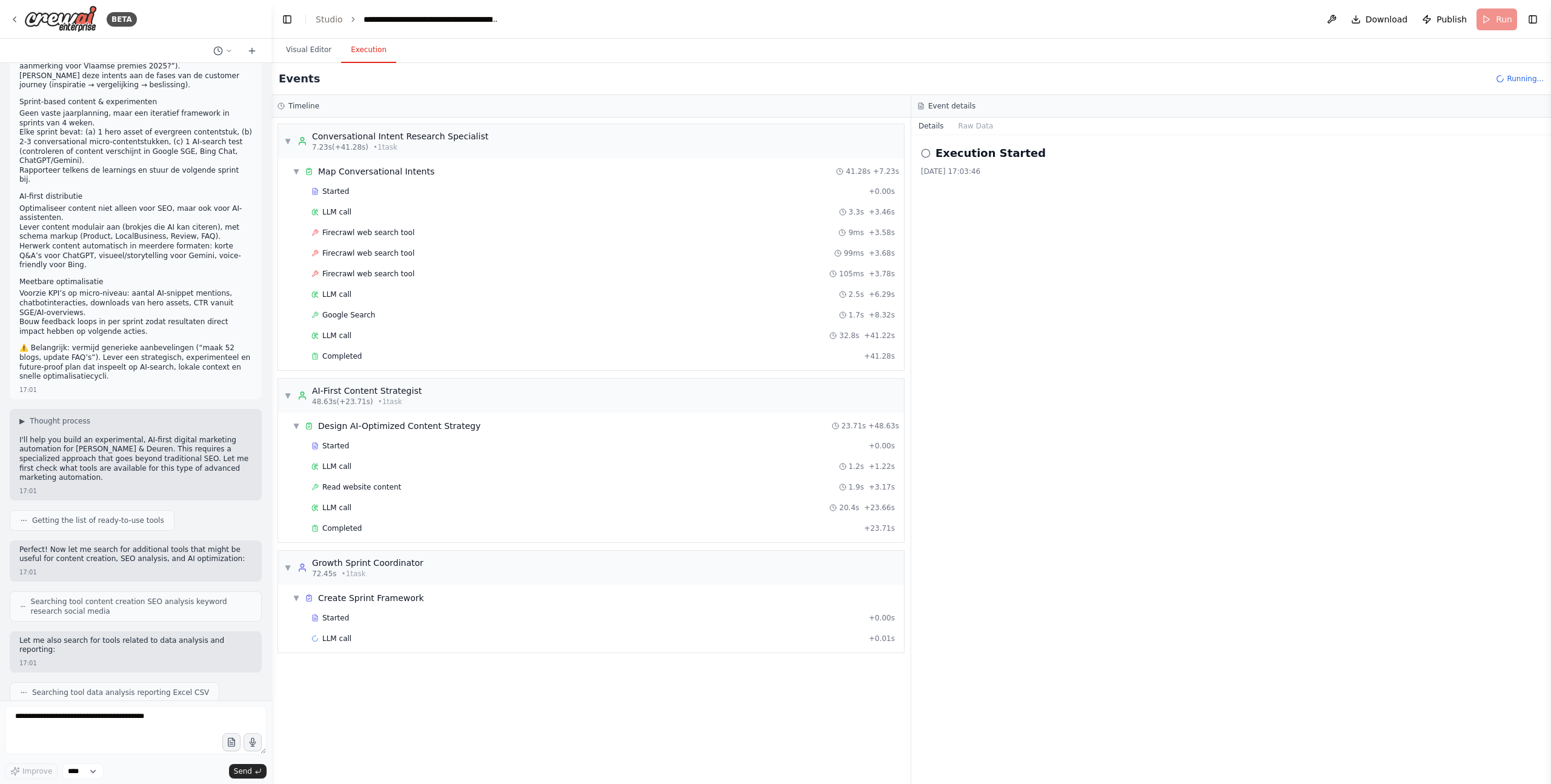
scroll to position [0, 0]
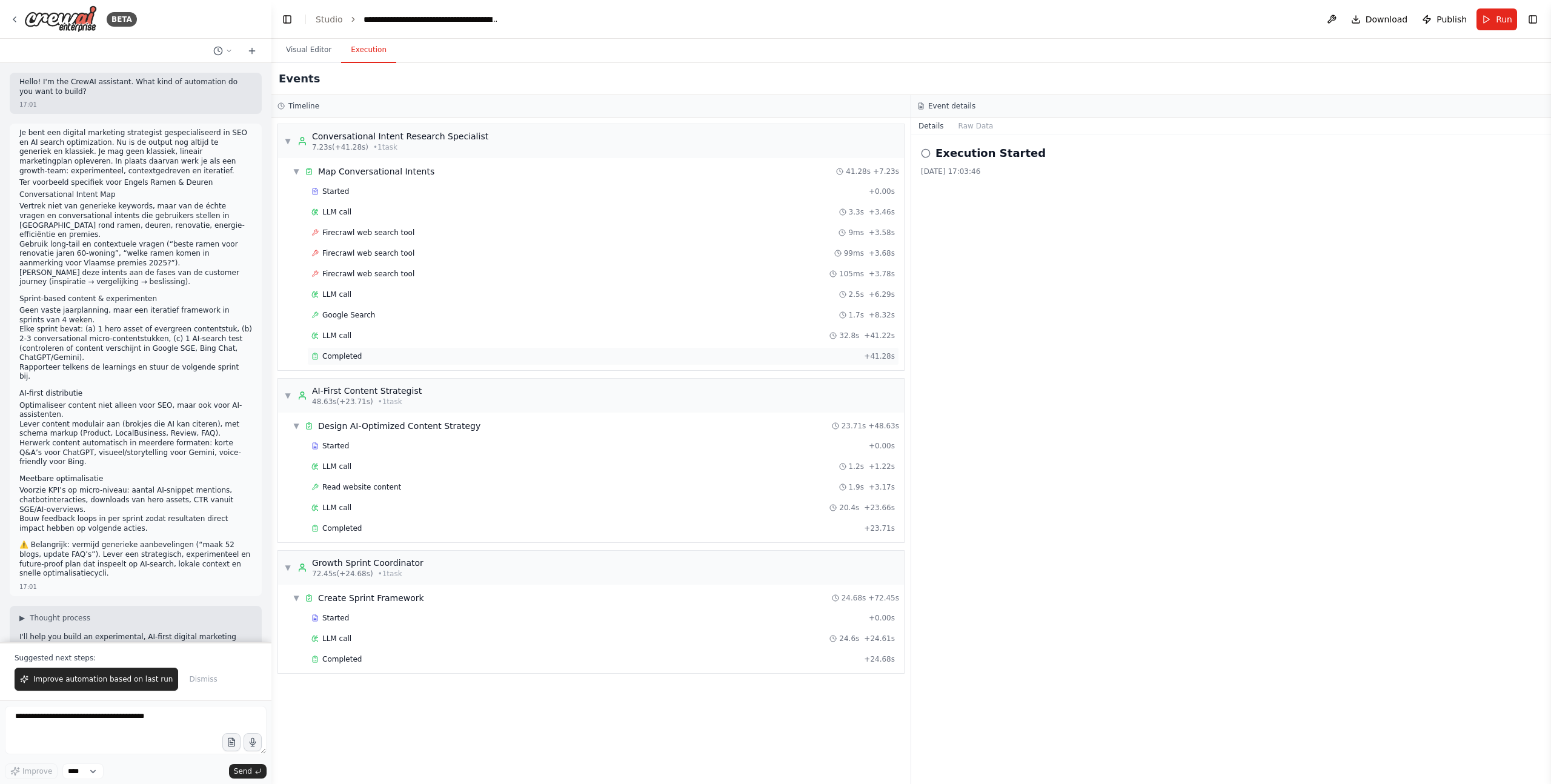
click at [382, 356] on div "Completed" at bounding box center [585, 356] width 548 height 9
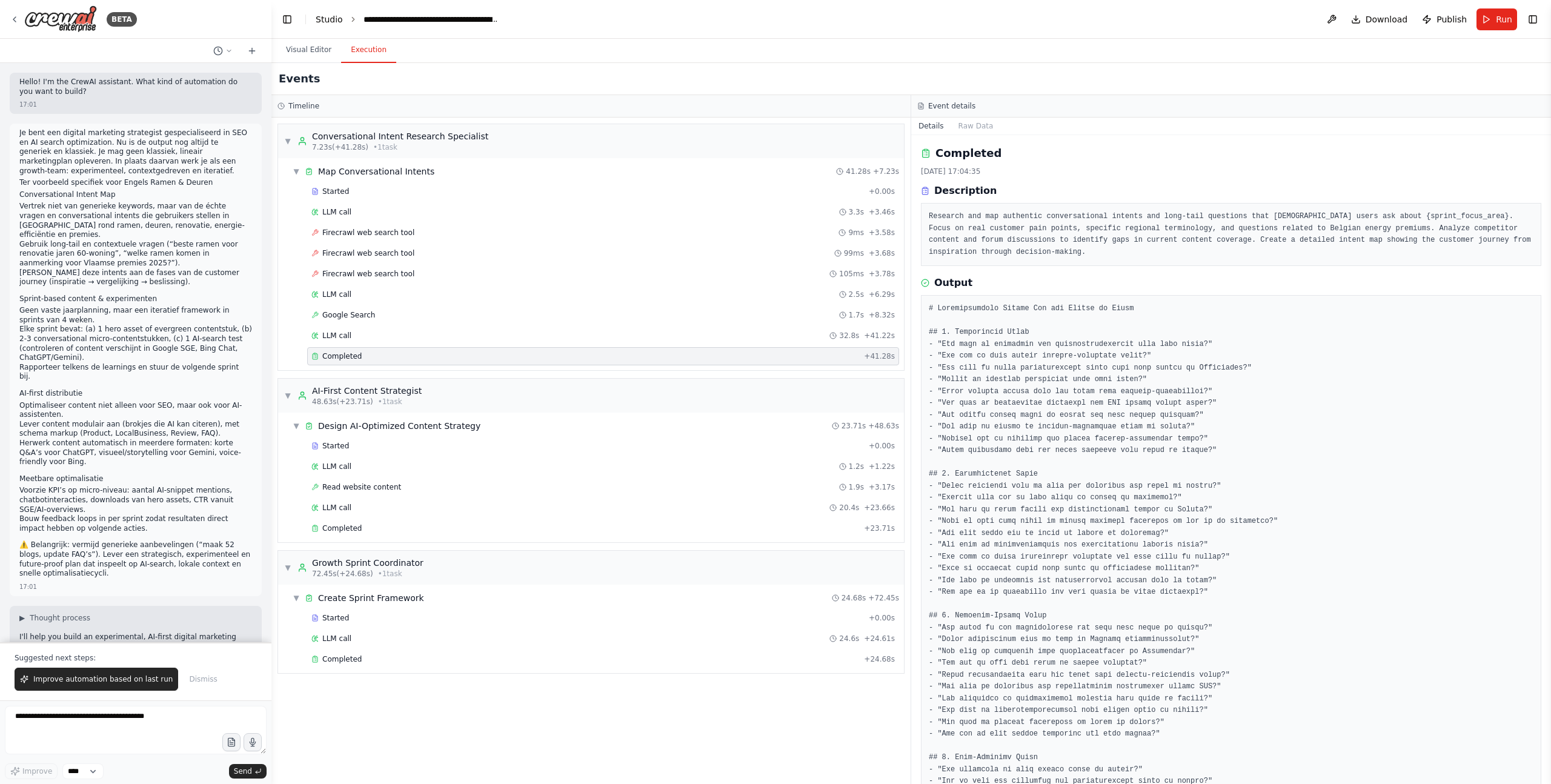
click at [324, 17] on link "Studio" at bounding box center [329, 19] width 28 height 9
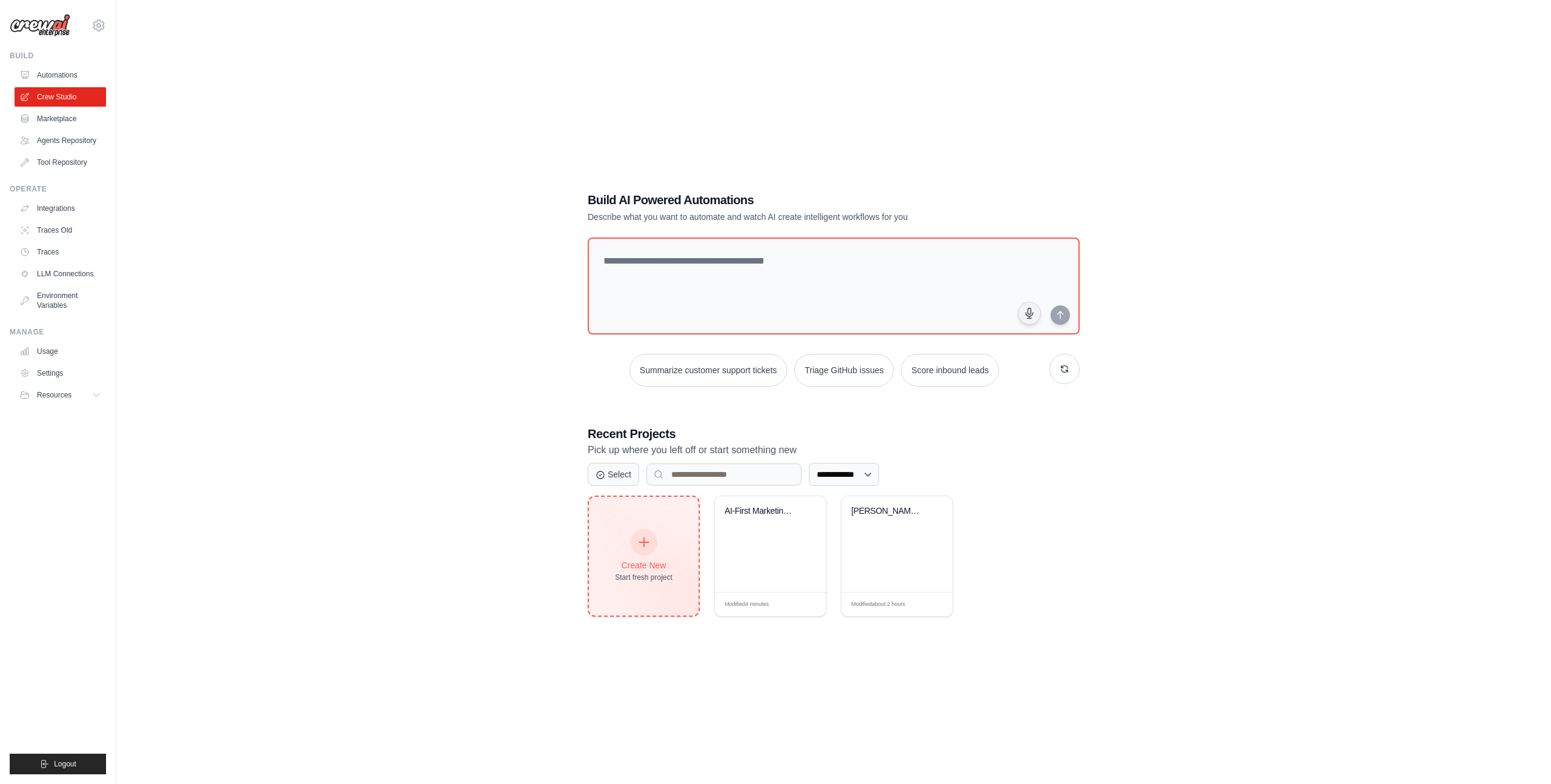
click at [649, 540] on icon at bounding box center [644, 542] width 13 height 13
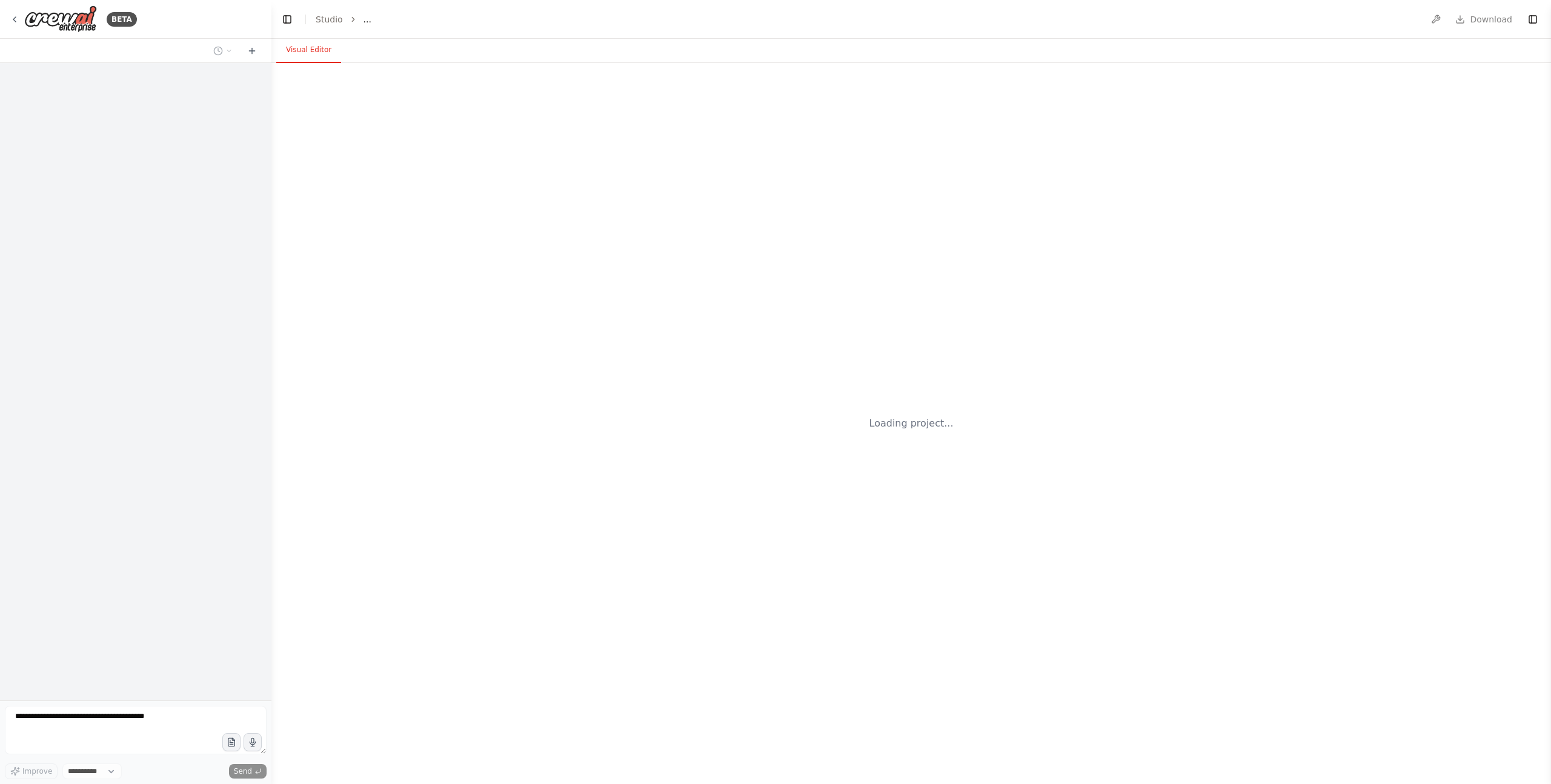
select select "****"
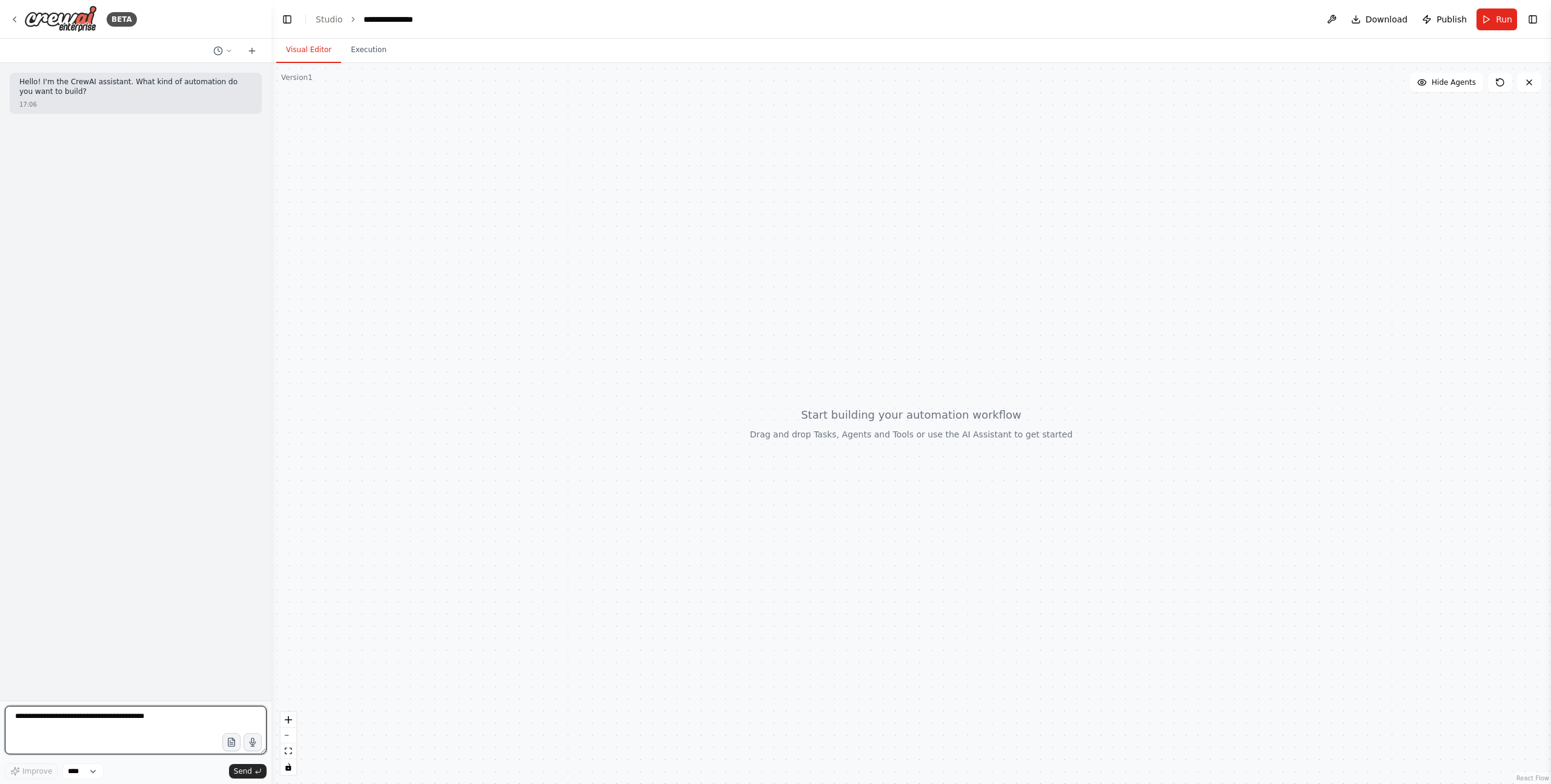
click at [116, 706] on textarea at bounding box center [136, 730] width 262 height 48
paste textarea "**********"
type textarea "**********"
click at [238, 772] on span "Send" at bounding box center [242, 771] width 18 height 9
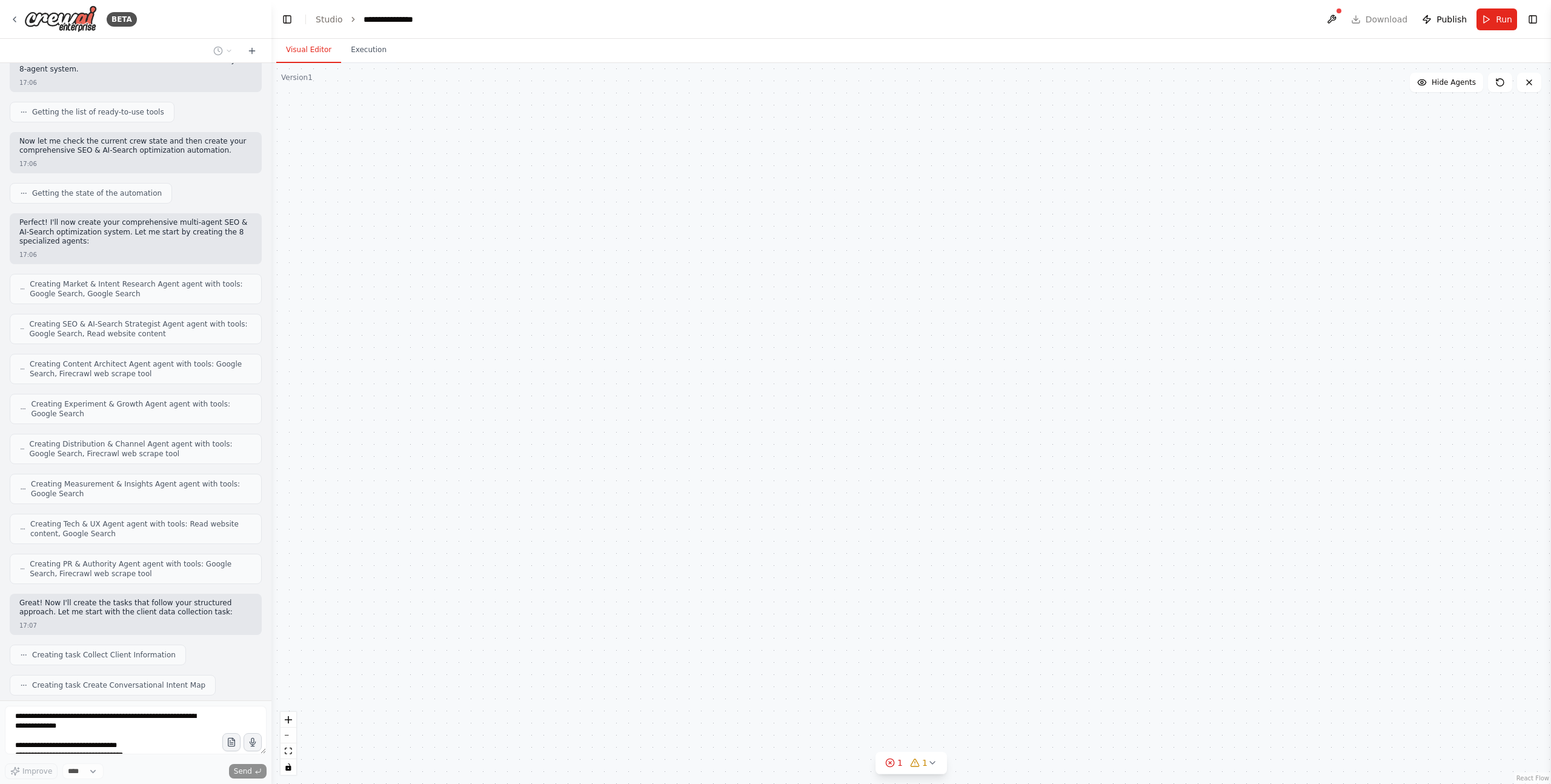
scroll to position [1343, 0]
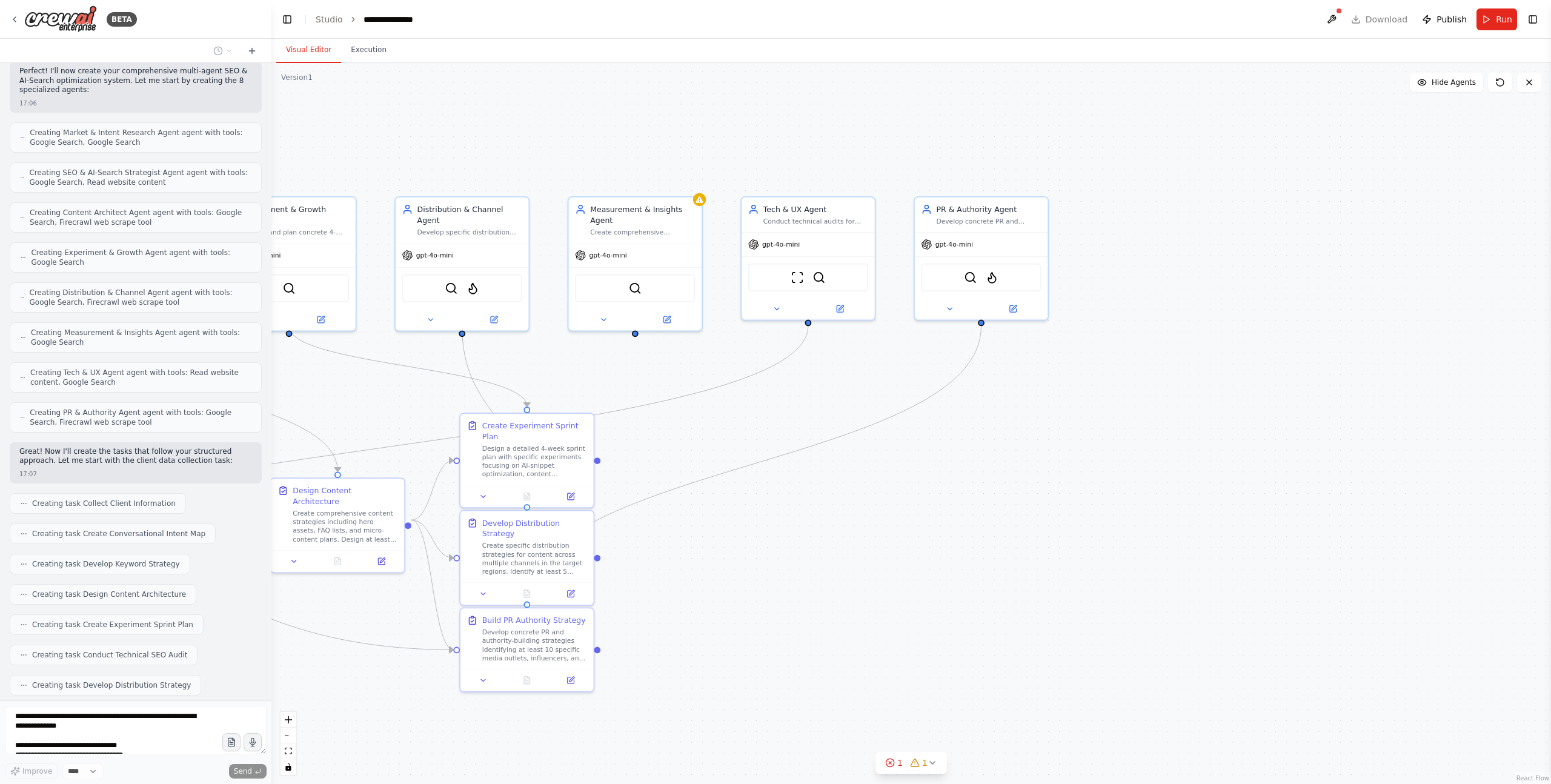
drag, startPoint x: 1406, startPoint y: 594, endPoint x: 817, endPoint y: 632, distance: 590.2
click at [817, 632] on div ".deletable-edge-delete-btn { width: 20px; height: 20px; border: 0px solid #ffff…" at bounding box center [911, 424] width 1280 height 721
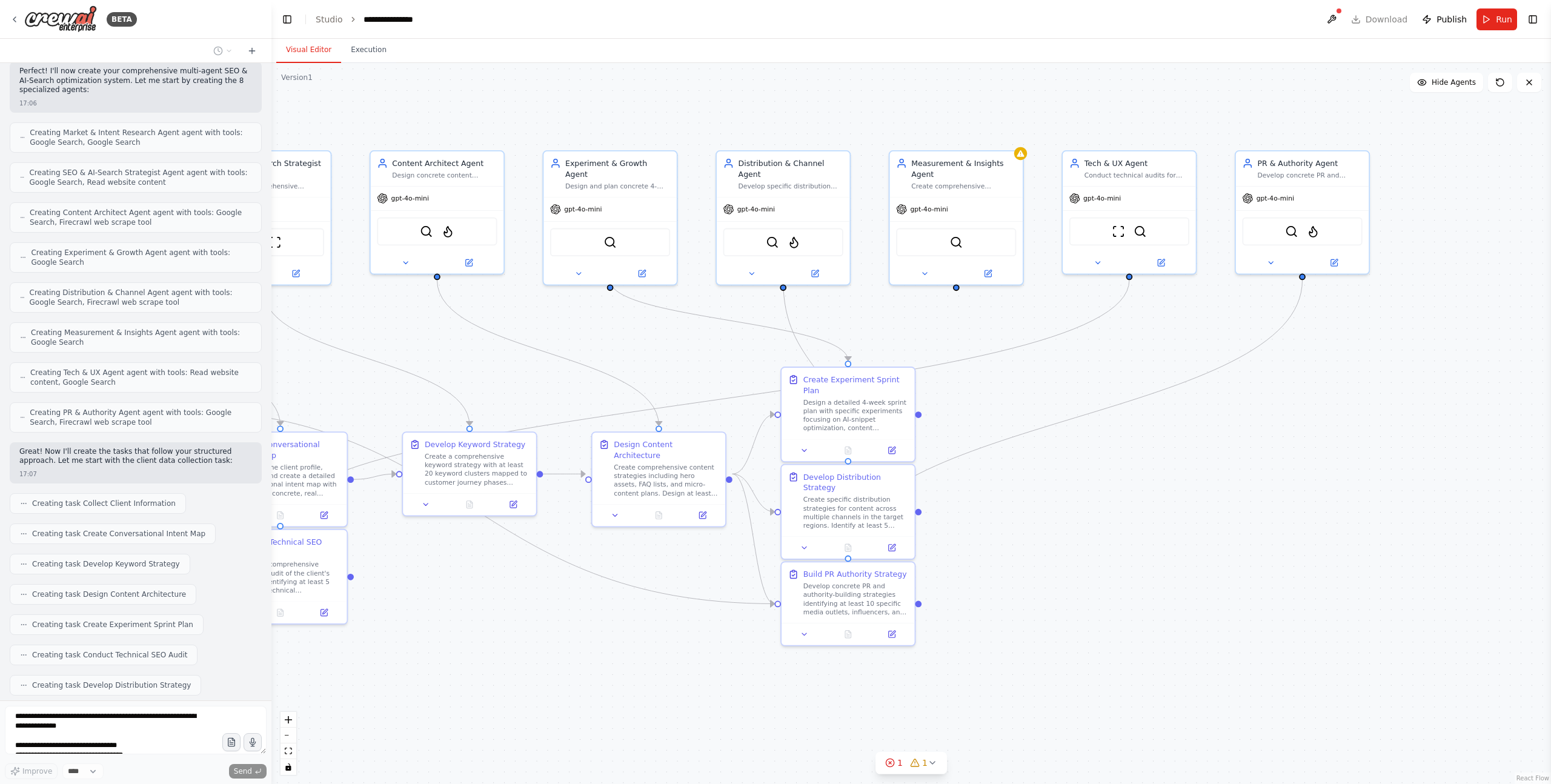
drag, startPoint x: 927, startPoint y: 501, endPoint x: 1280, endPoint y: 454, distance: 356.1
click at [1280, 454] on div ".deletable-edge-delete-btn { width: 20px; height: 20px; border: 0px solid #ffff…" at bounding box center [911, 424] width 1280 height 721
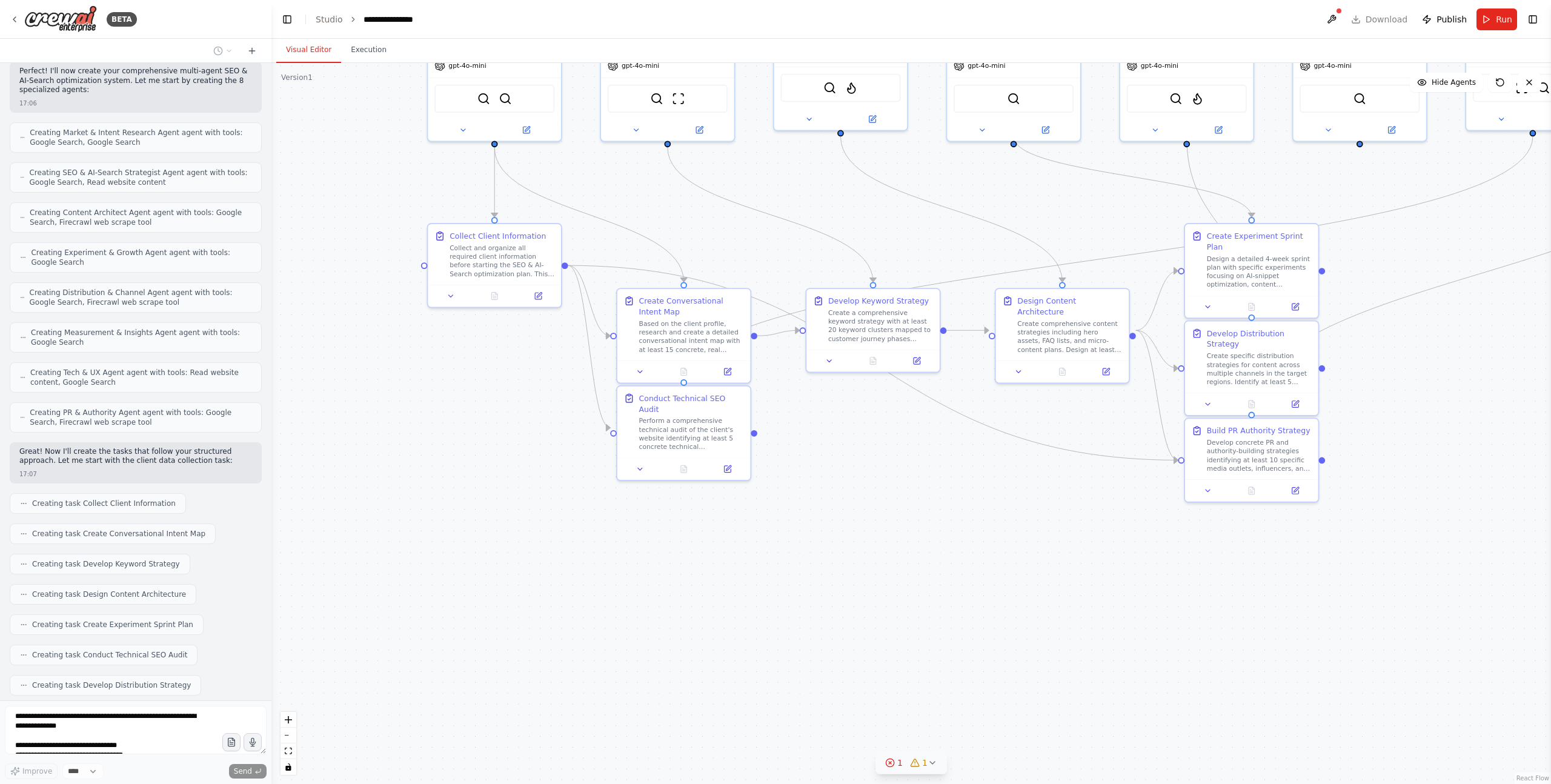
drag, startPoint x: 707, startPoint y: 668, endPoint x: 931, endPoint y: 767, distance: 244.9
click at [978, 537] on div ".deletable-edge-delete-btn { width: 20px; height: 20px; border: 0px solid #ffff…" at bounding box center [911, 424] width 1280 height 721
click at [935, 764] on icon at bounding box center [933, 763] width 9 height 9
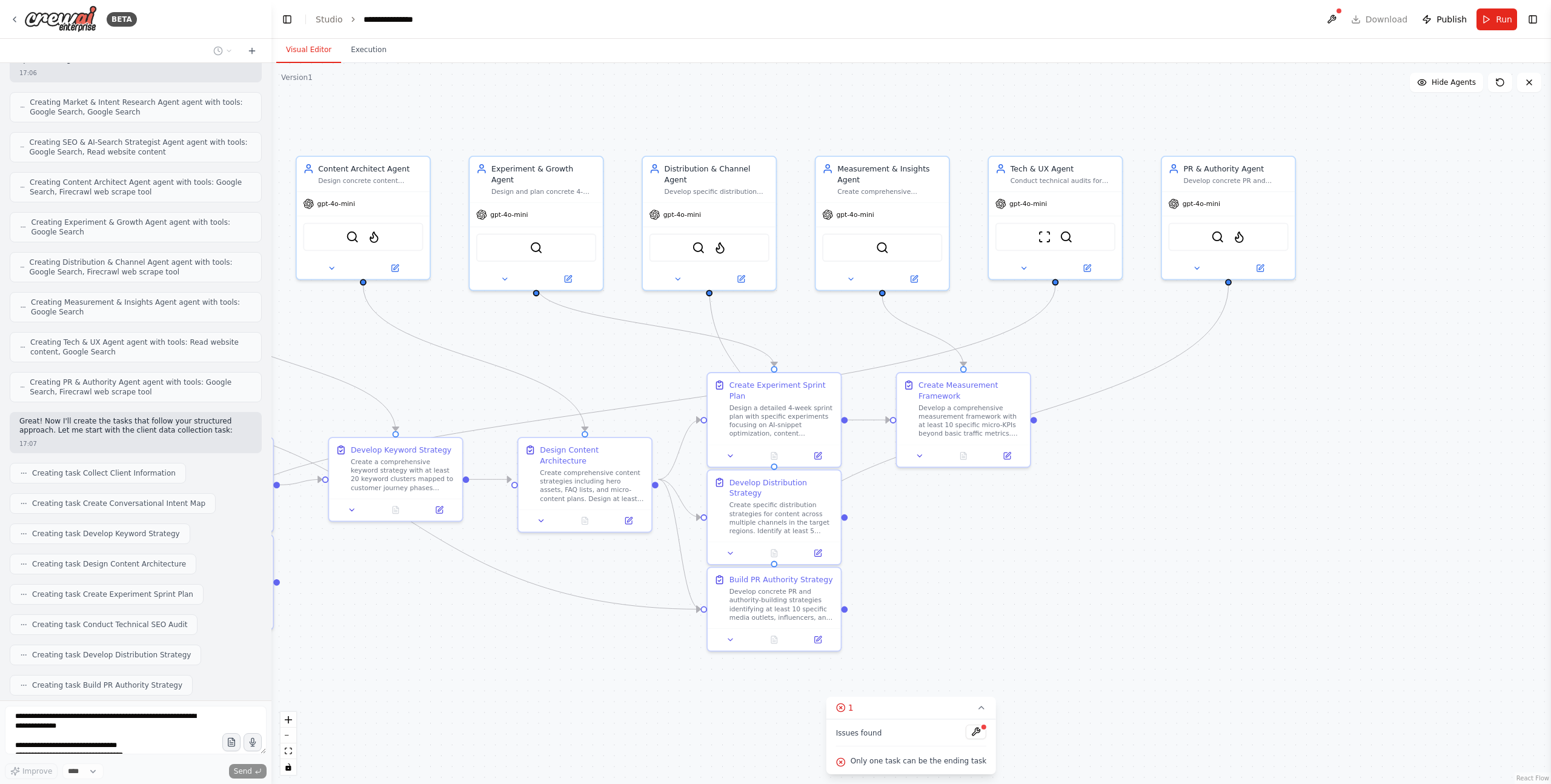
drag, startPoint x: 1029, startPoint y: 624, endPoint x: 559, endPoint y: 751, distance: 486.9
click at [555, 771] on div ".deletable-edge-delete-btn { width: 20px; height: 20px; border: 0px solid #ffff…" at bounding box center [911, 424] width 1280 height 721
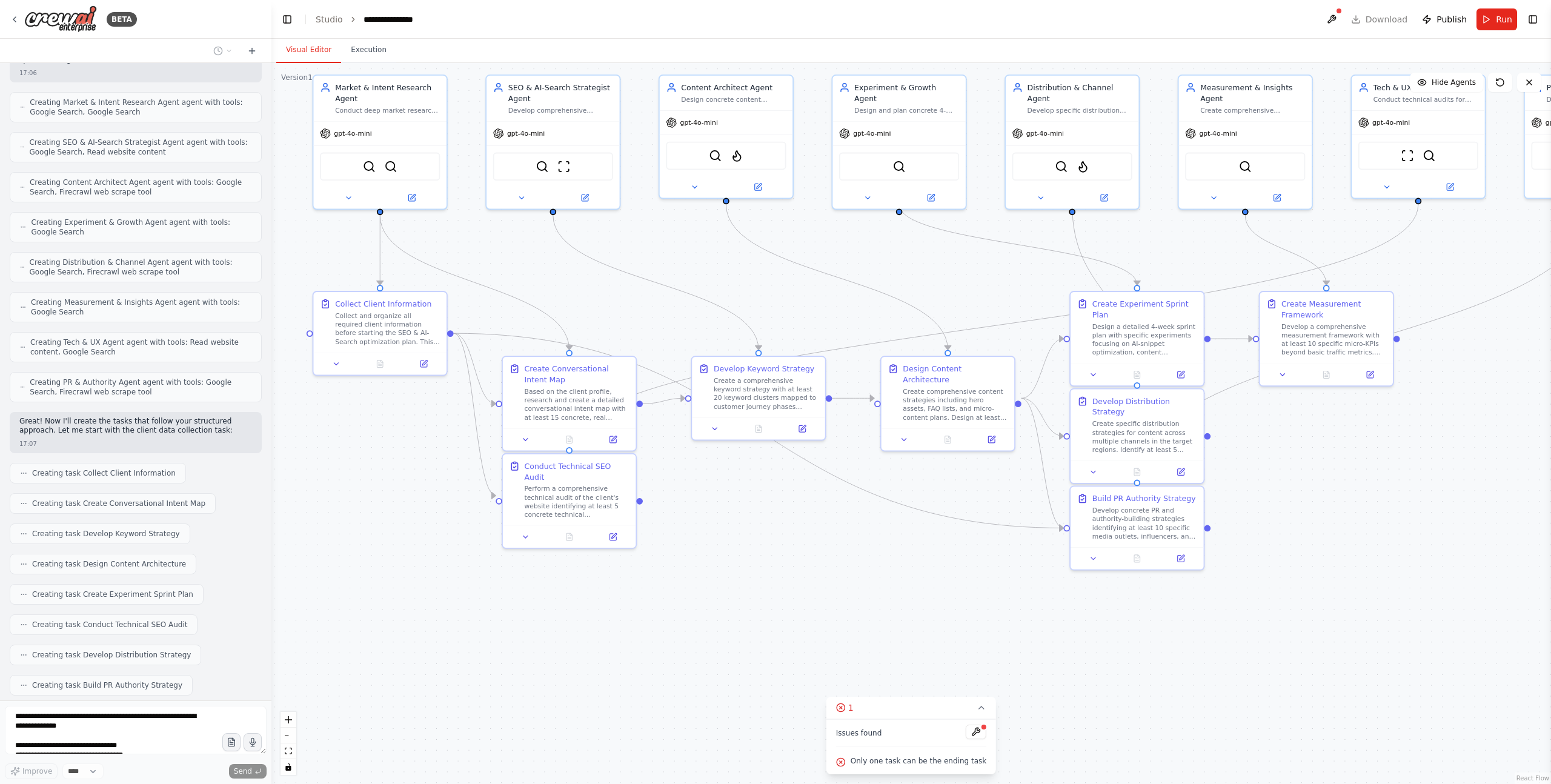
drag, startPoint x: 540, startPoint y: 675, endPoint x: 901, endPoint y: 596, distance: 369.5
click at [901, 596] on div ".deletable-edge-delete-btn { width: 20px; height: 20px; border: 0px solid #ffff…" at bounding box center [911, 424] width 1280 height 721
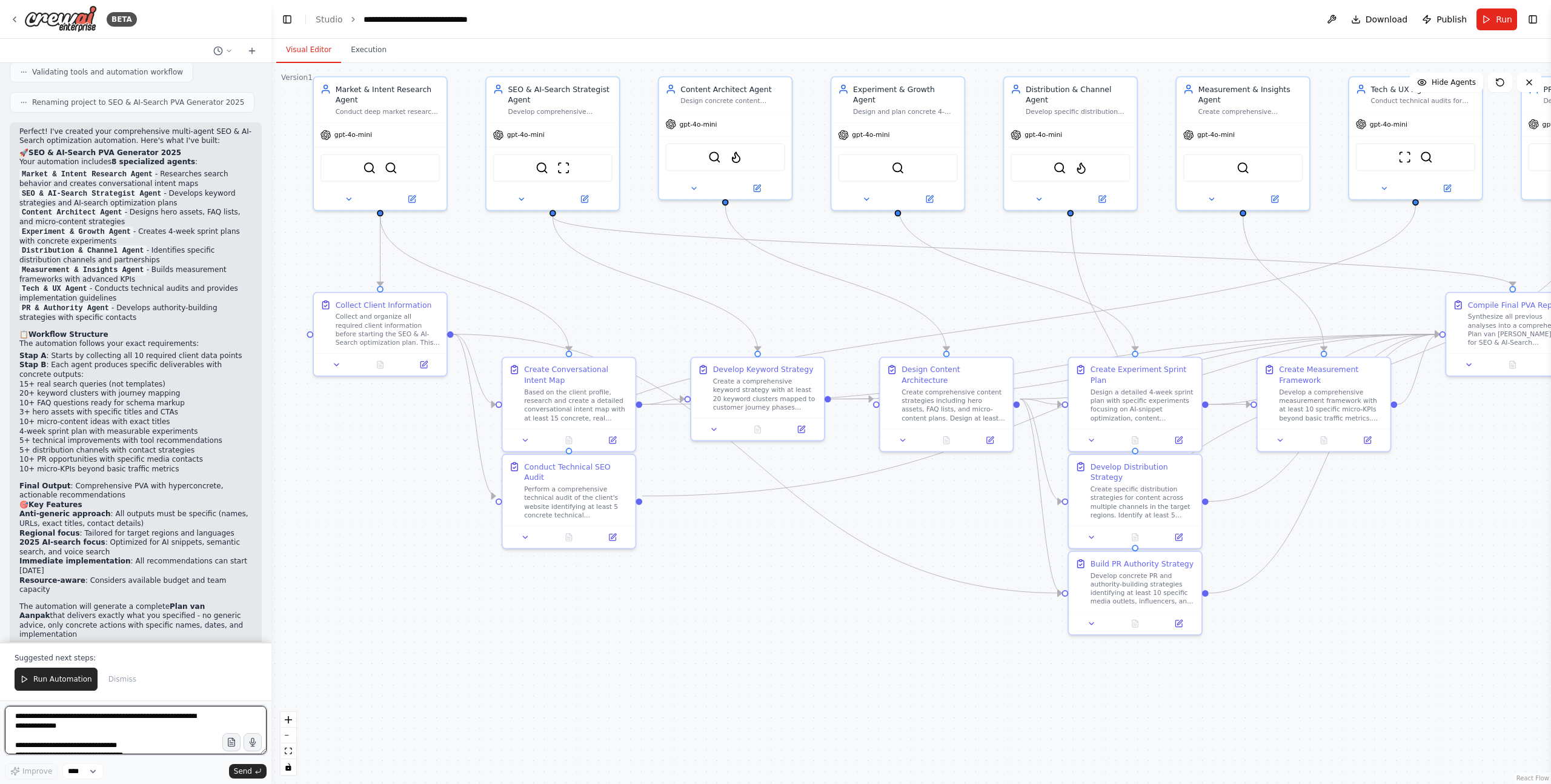
scroll to position [2128, 0]
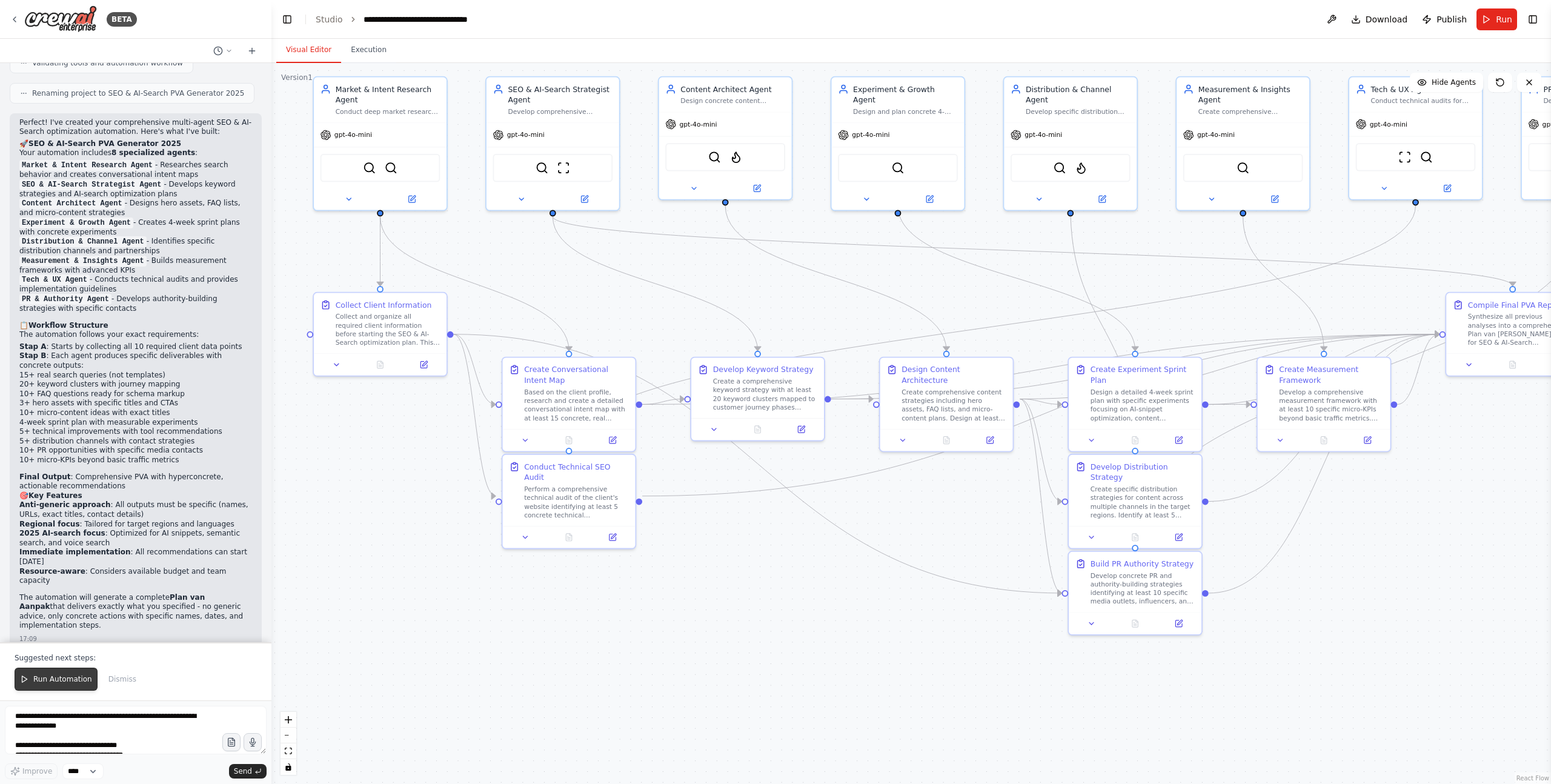
click at [46, 677] on span "Run Automation" at bounding box center [63, 679] width 59 height 9
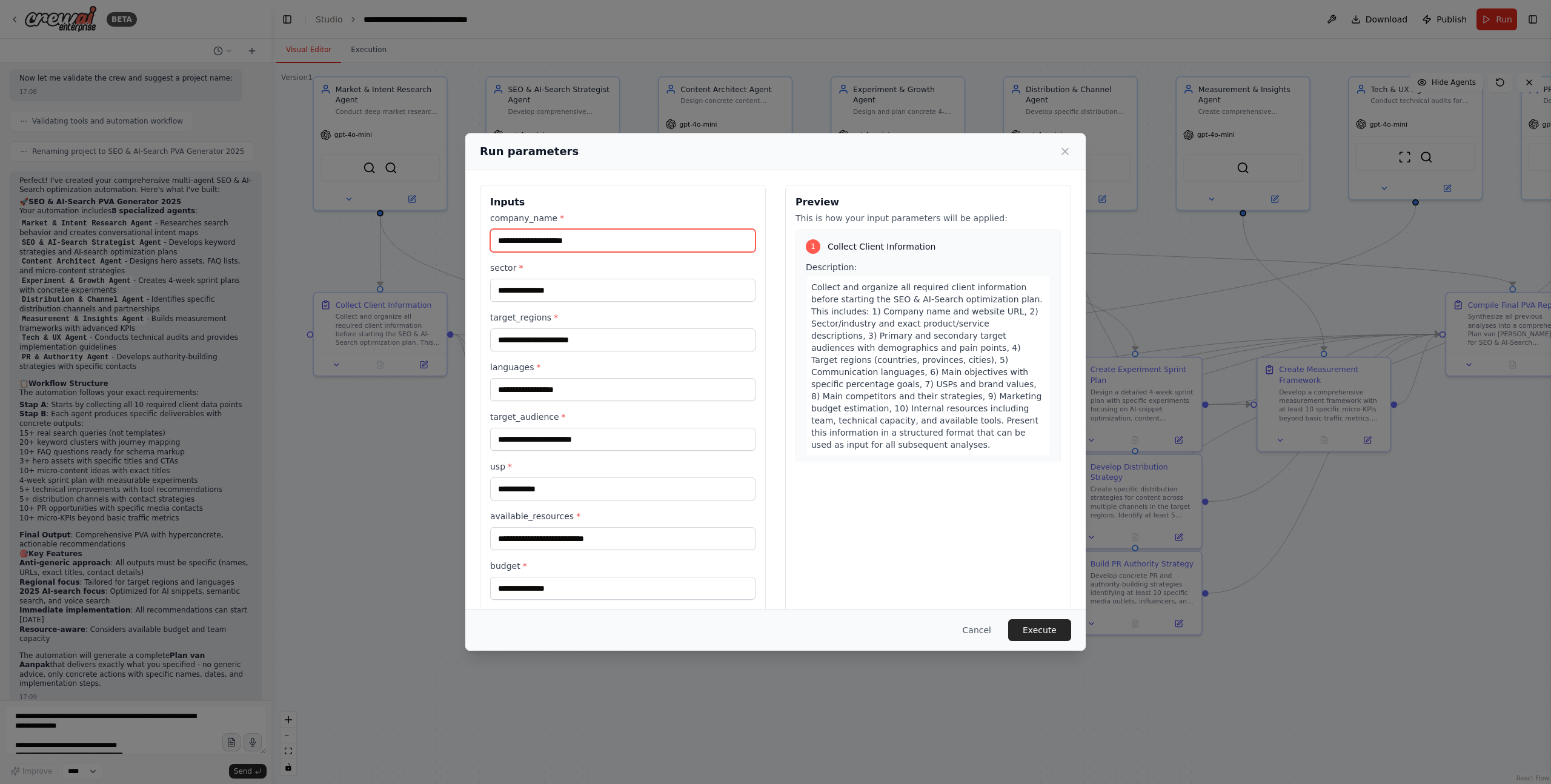
click at [516, 246] on input "company_name *" at bounding box center [622, 240] width 265 height 23
type input "**********"
type input "**"
click at [508, 291] on input "**" at bounding box center [622, 290] width 265 height 23
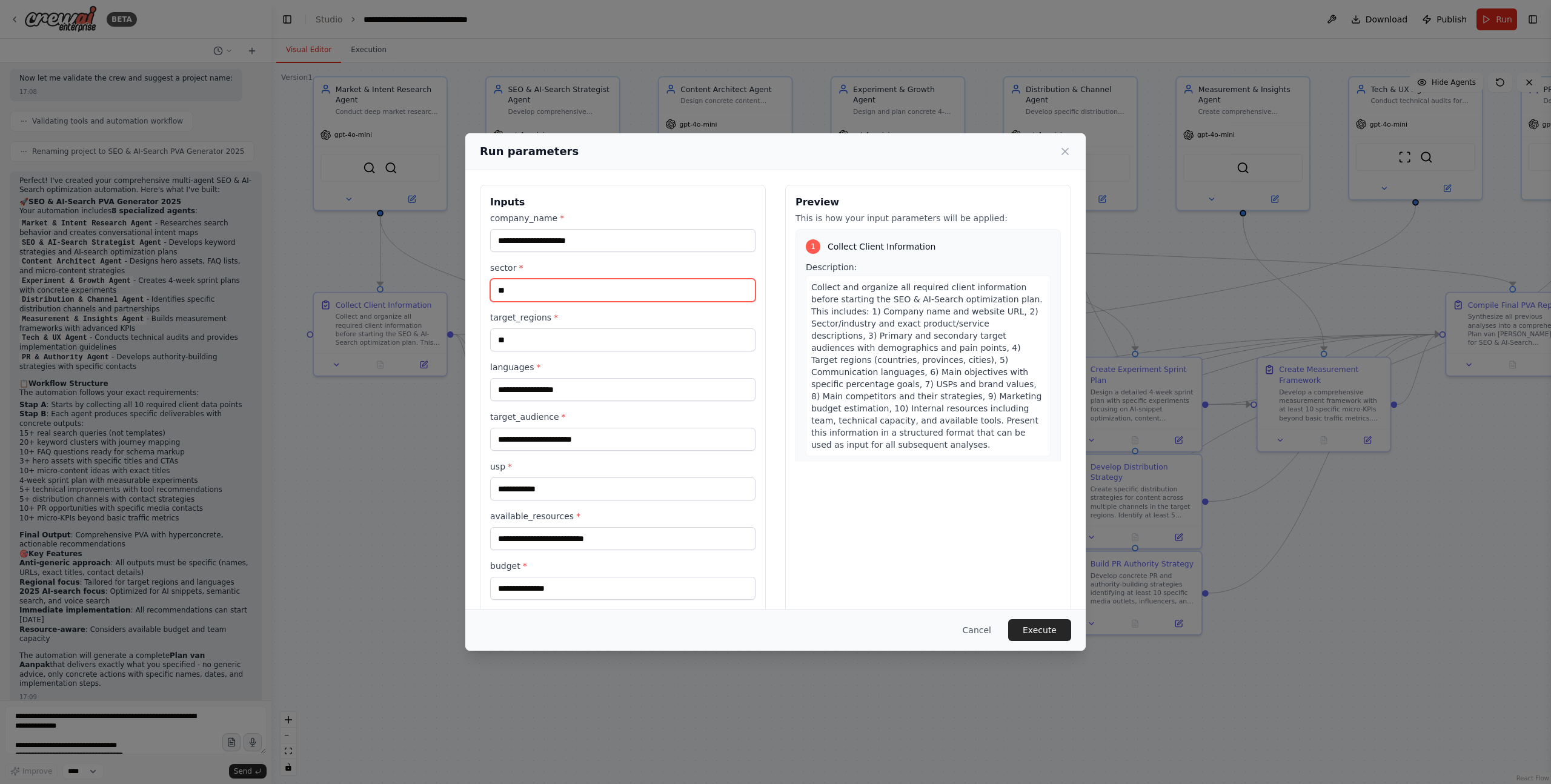
click at [508, 291] on input "**" at bounding box center [622, 290] width 265 height 23
type input "**********"
click at [523, 340] on input "**" at bounding box center [622, 340] width 265 height 23
type input "*"
type input "**********"
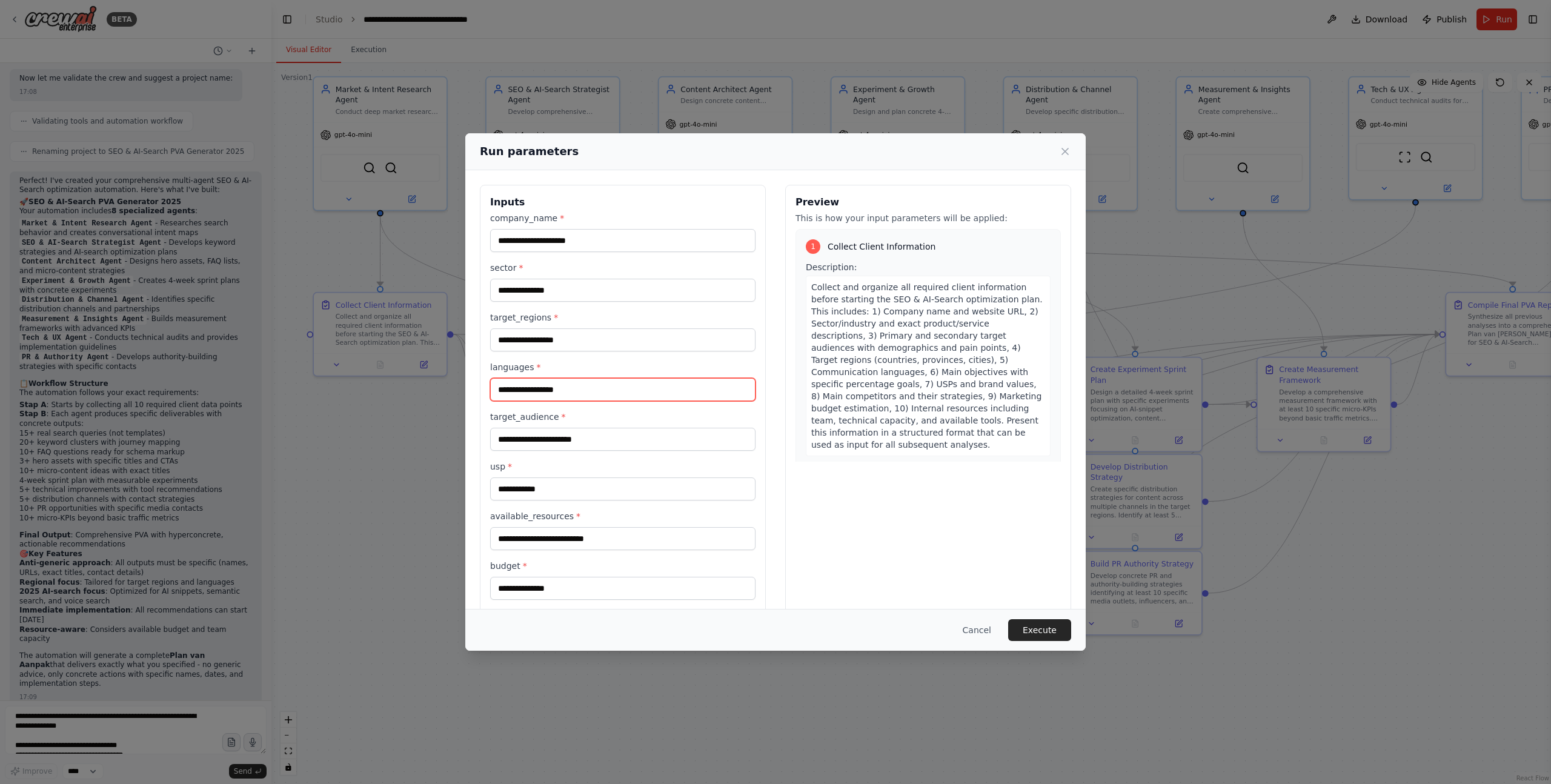
click at [516, 393] on input "languages *" at bounding box center [622, 389] width 265 height 23
type input "**********"
click at [544, 435] on input "target_audience *" at bounding box center [622, 439] width 265 height 23
type input "**********"
click at [587, 481] on input "usp *" at bounding box center [622, 489] width 265 height 23
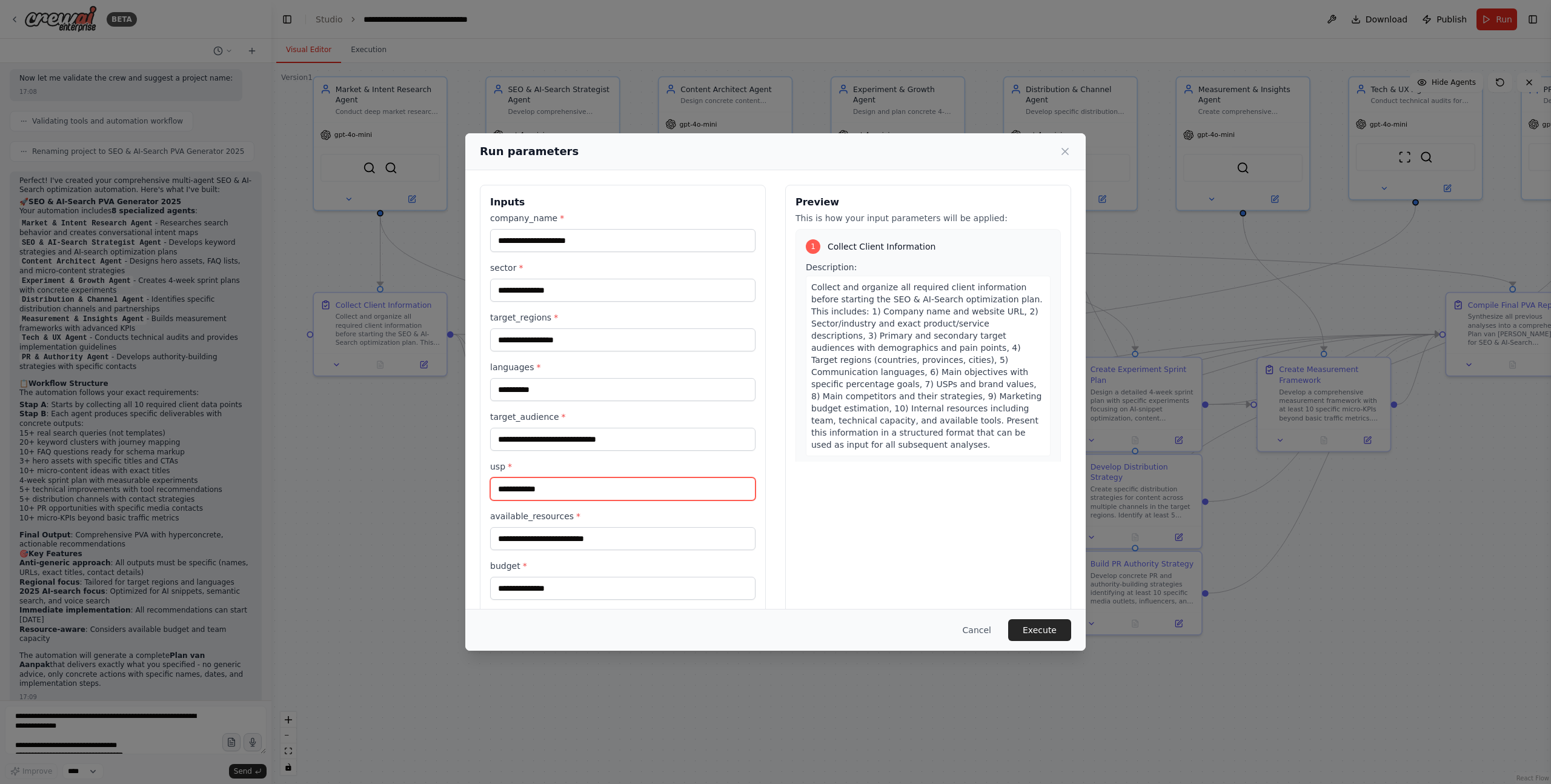
scroll to position [65, 0]
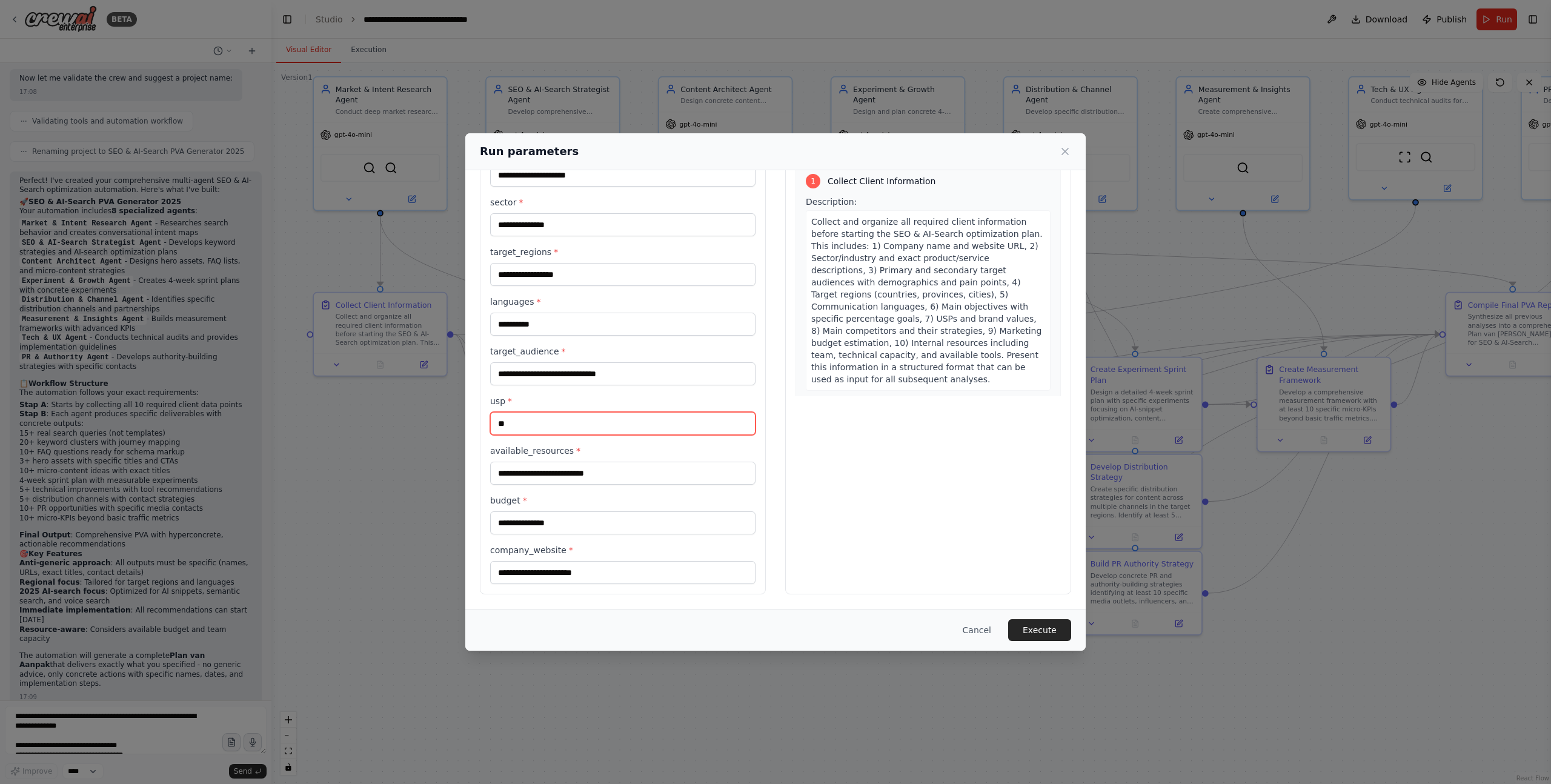
type input "*"
type input "**********"
click at [621, 470] on input "available_resources *" at bounding box center [622, 473] width 265 height 23
click at [574, 578] on input "company_website *" at bounding box center [622, 573] width 265 height 23
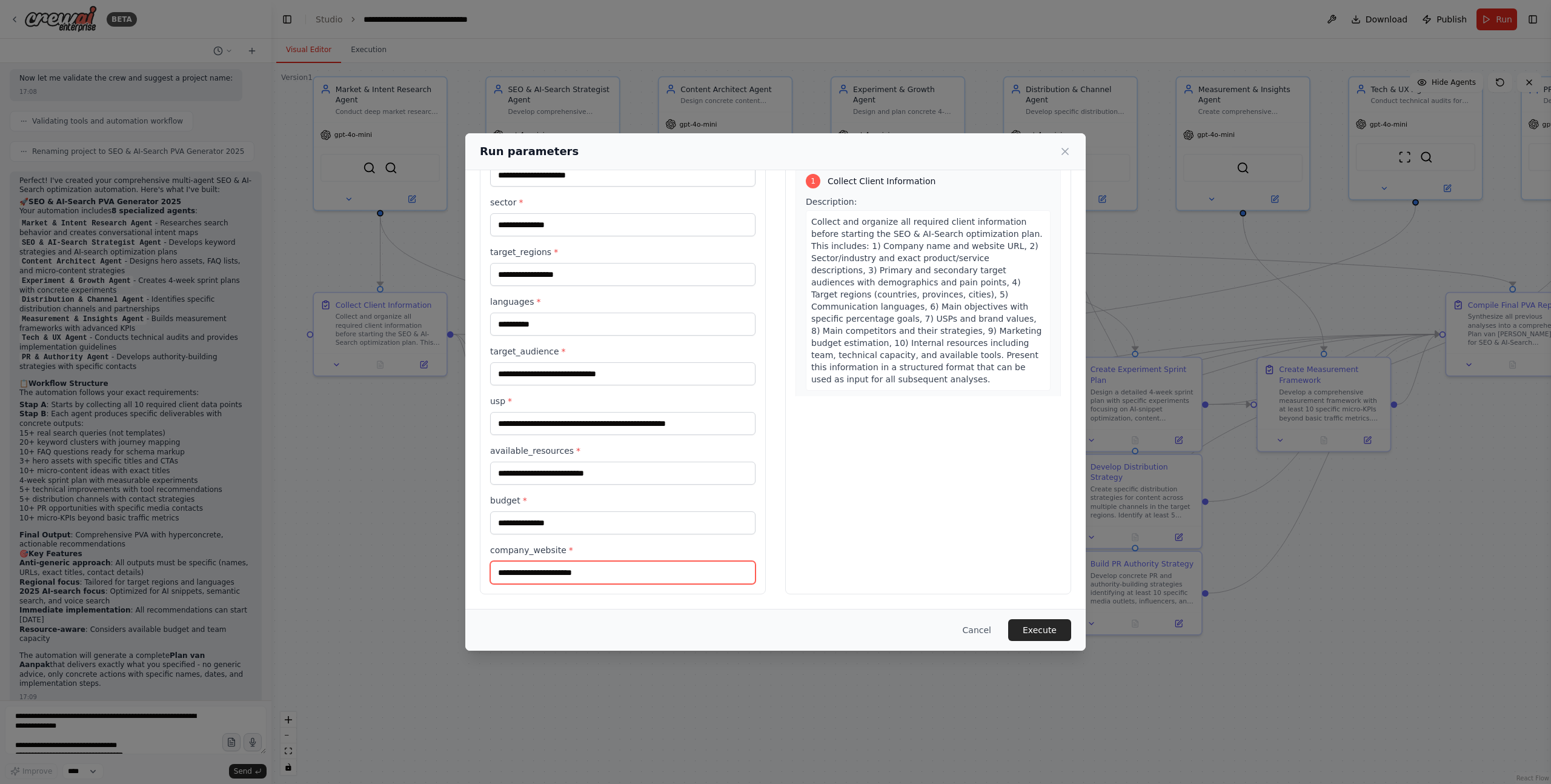
paste input "**********"
type input "**********"
click at [580, 522] on input "budget *" at bounding box center [622, 523] width 265 height 23
type input "********"
click at [558, 471] on input "available_resources *" at bounding box center [622, 473] width 265 height 23
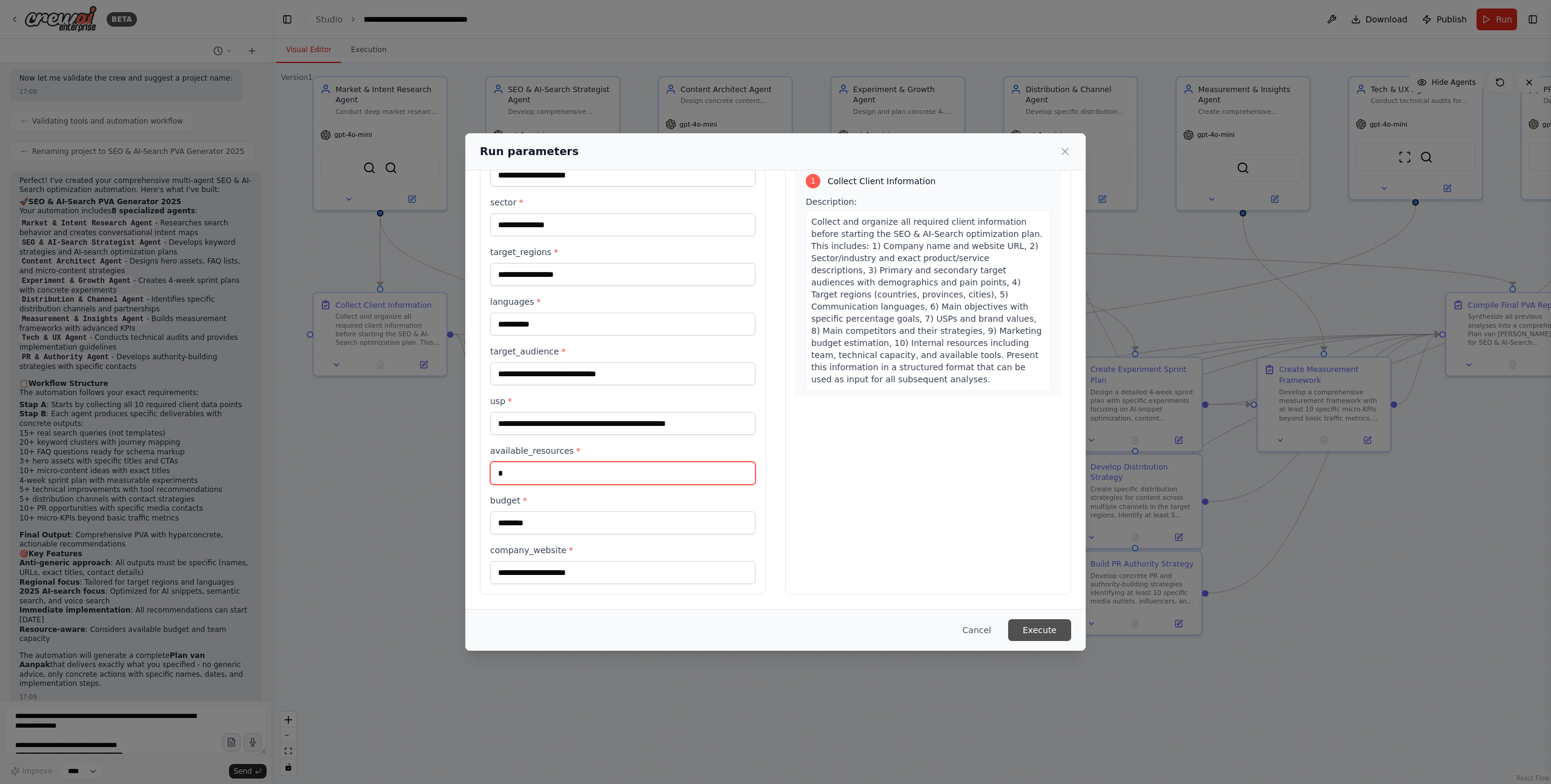
type input "*"
click at [1051, 630] on button "Execute" at bounding box center [1040, 630] width 63 height 21
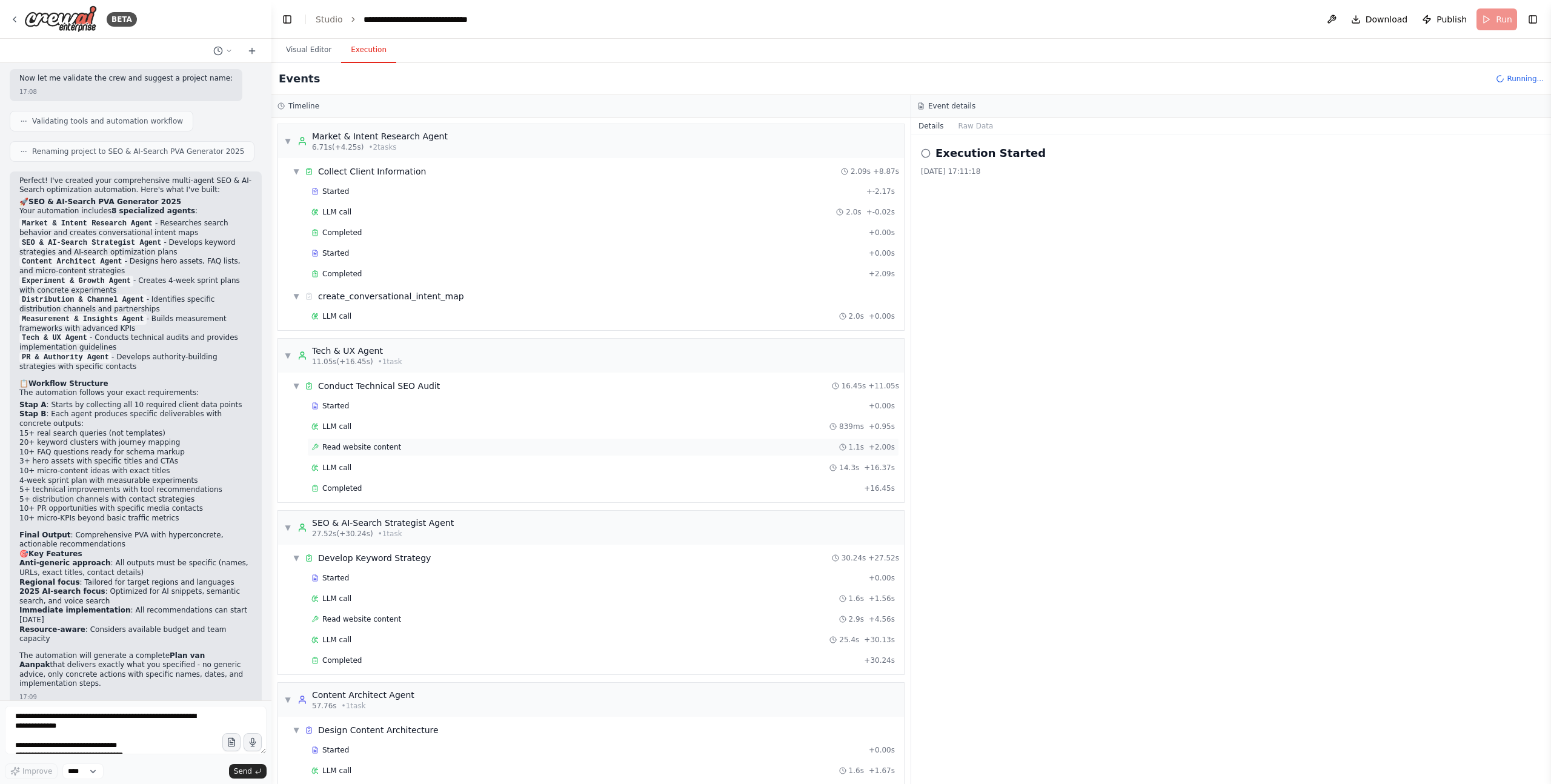
scroll to position [179, 0]
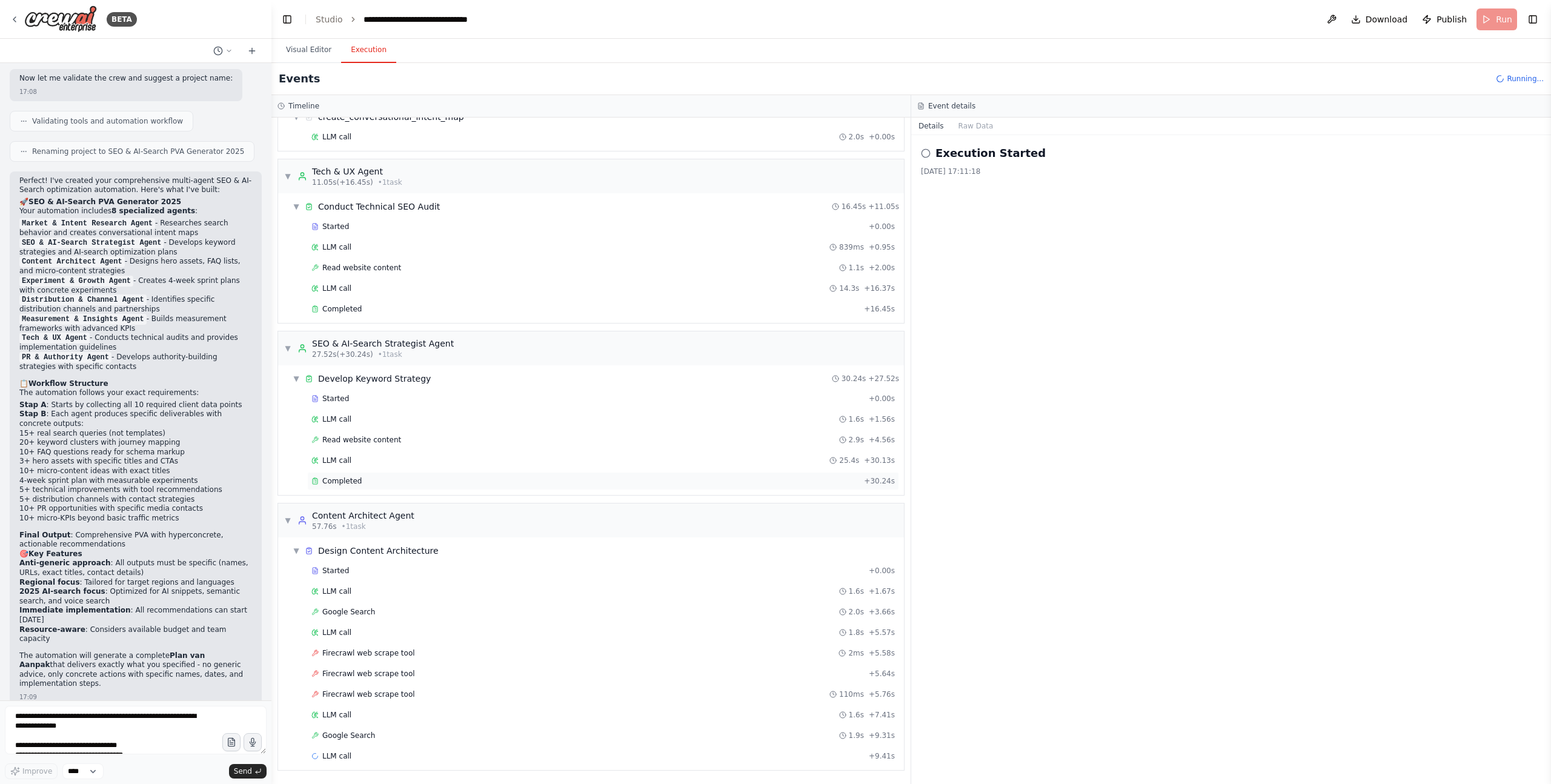
click at [317, 482] on icon at bounding box center [315, 481] width 5 height 5
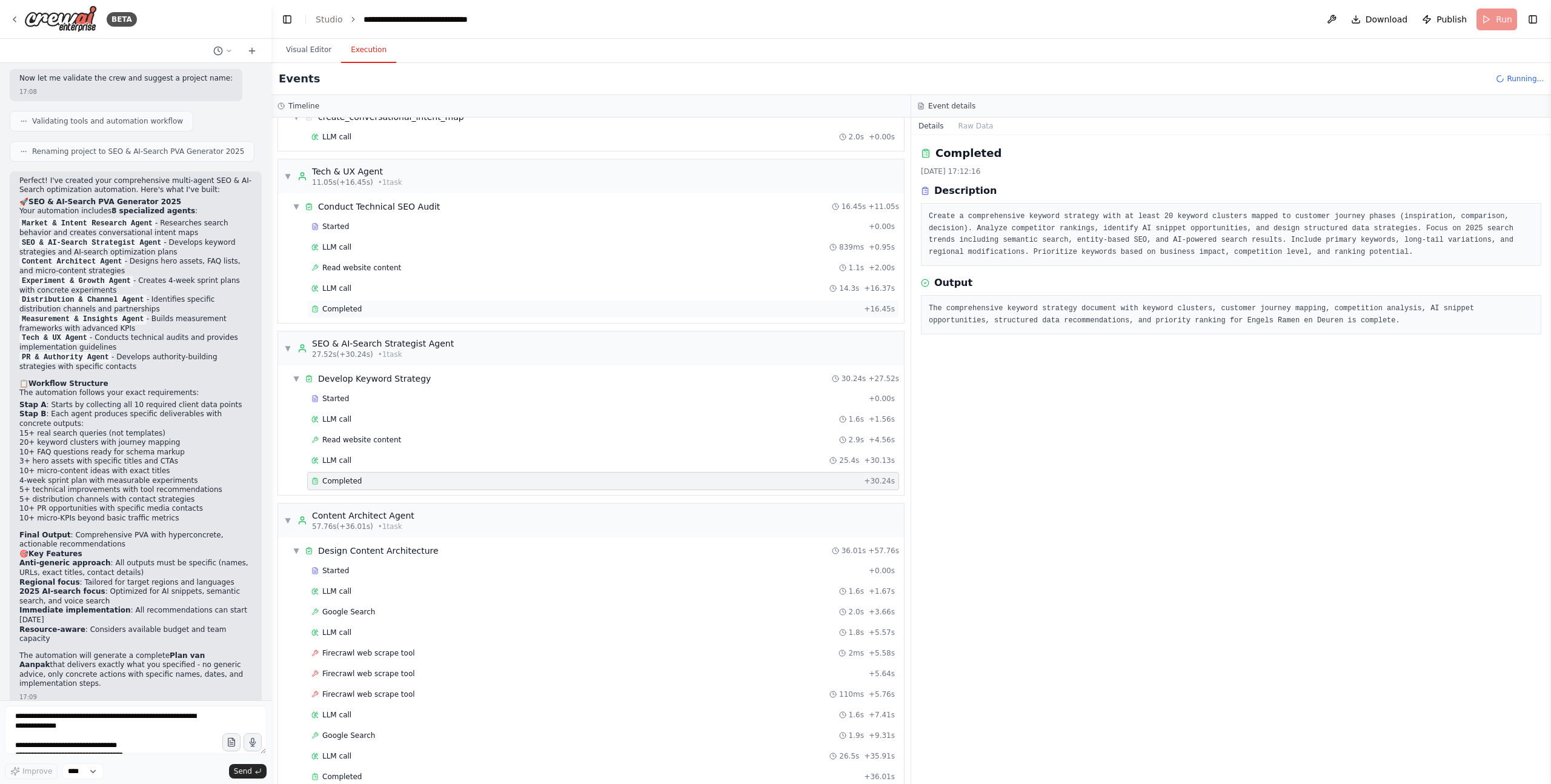
click at [332, 313] on span "Completed" at bounding box center [342, 309] width 40 height 9
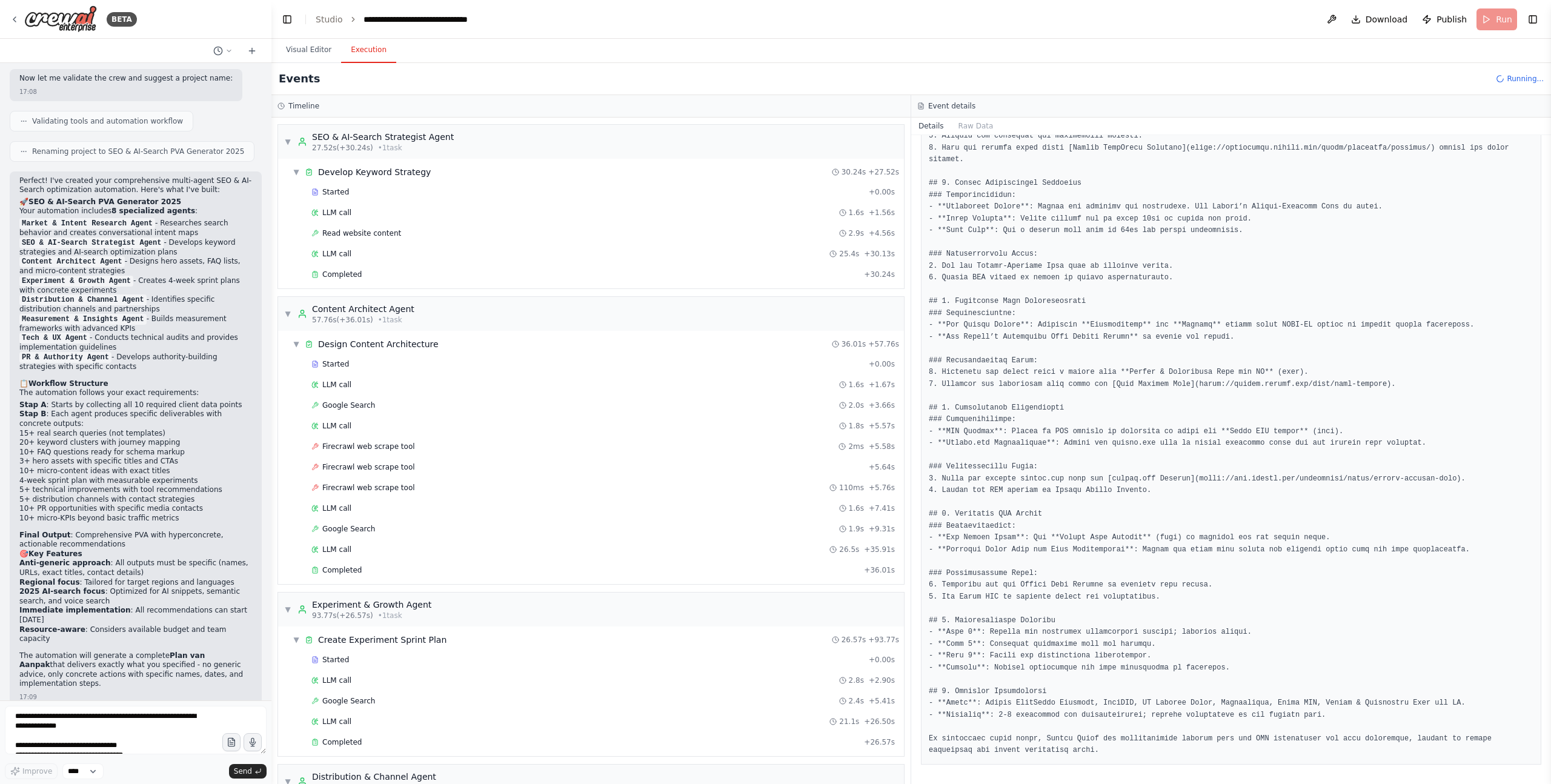
scroll to position [778, 0]
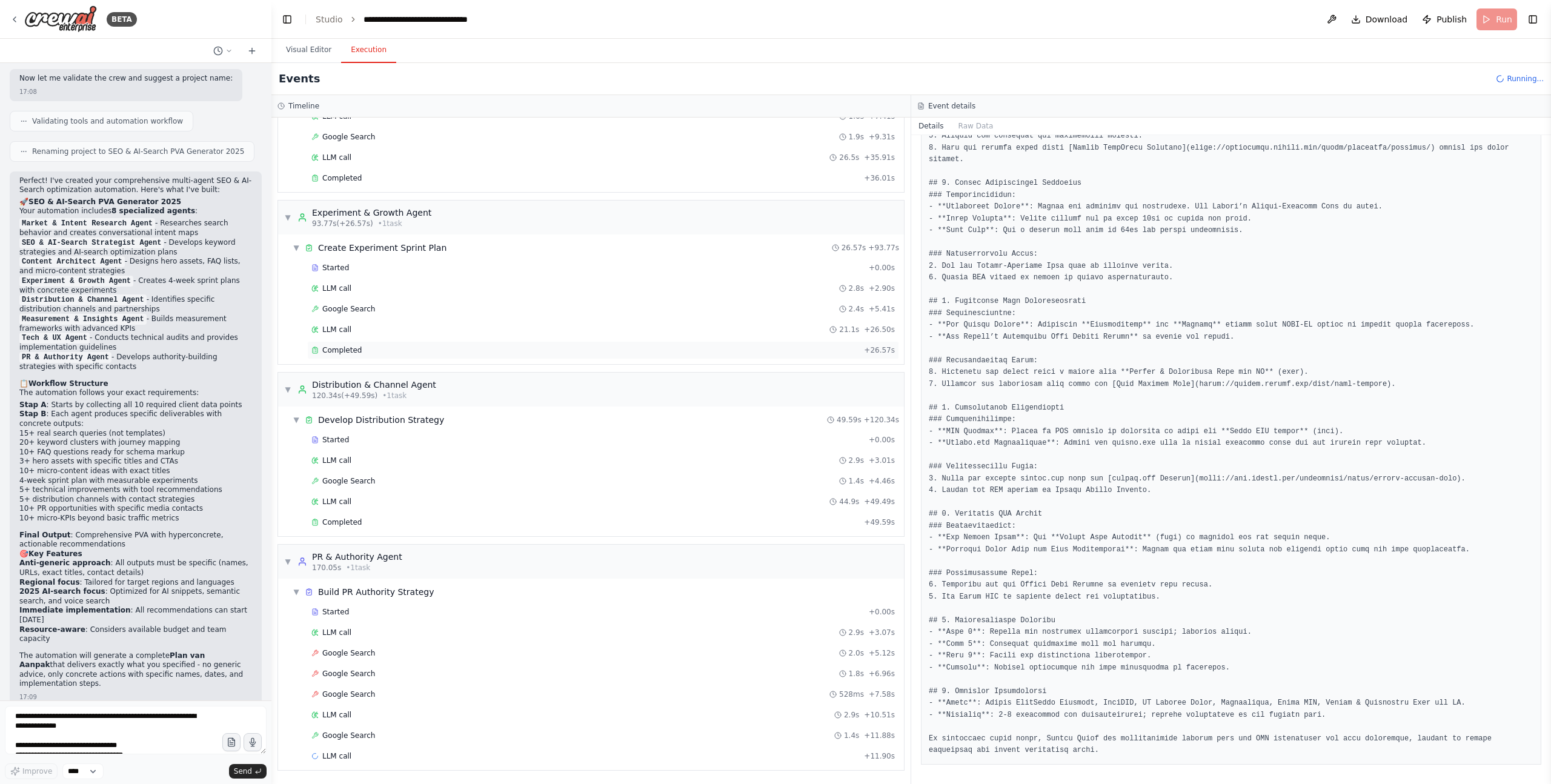
click at [351, 353] on span "Completed" at bounding box center [342, 350] width 40 height 9
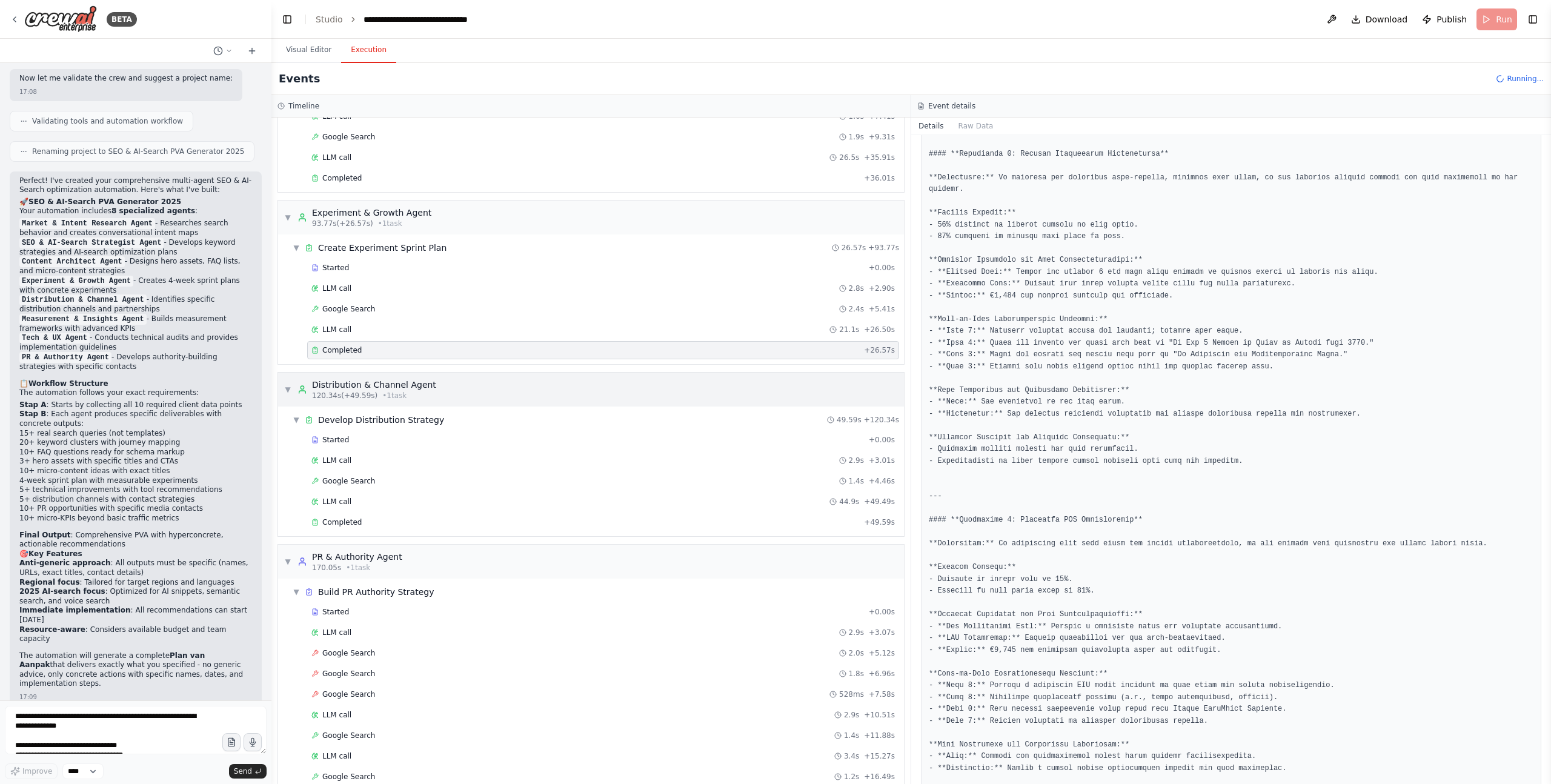
scroll to position [819, 0]
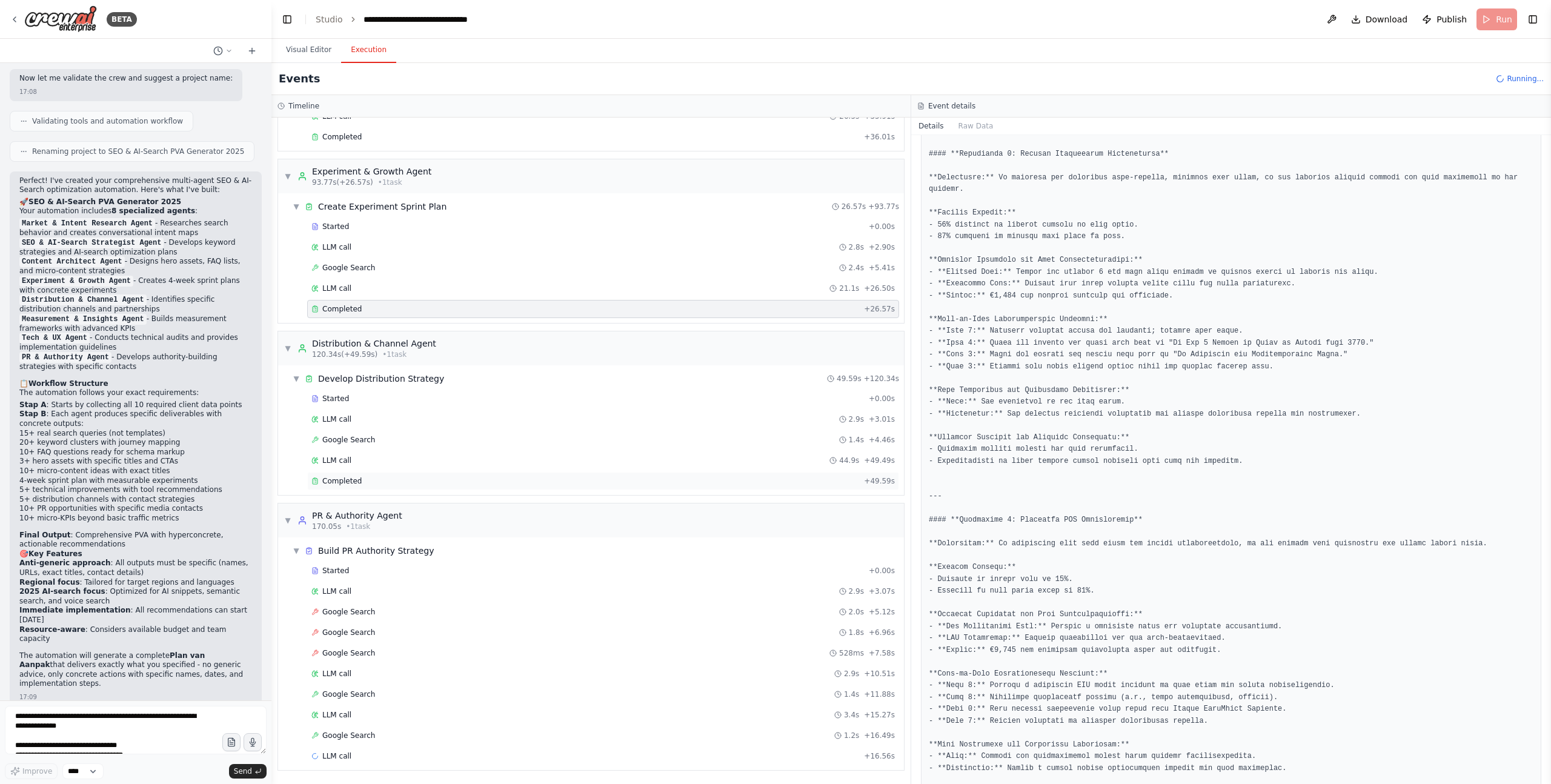
click at [357, 481] on span "Completed" at bounding box center [342, 481] width 40 height 9
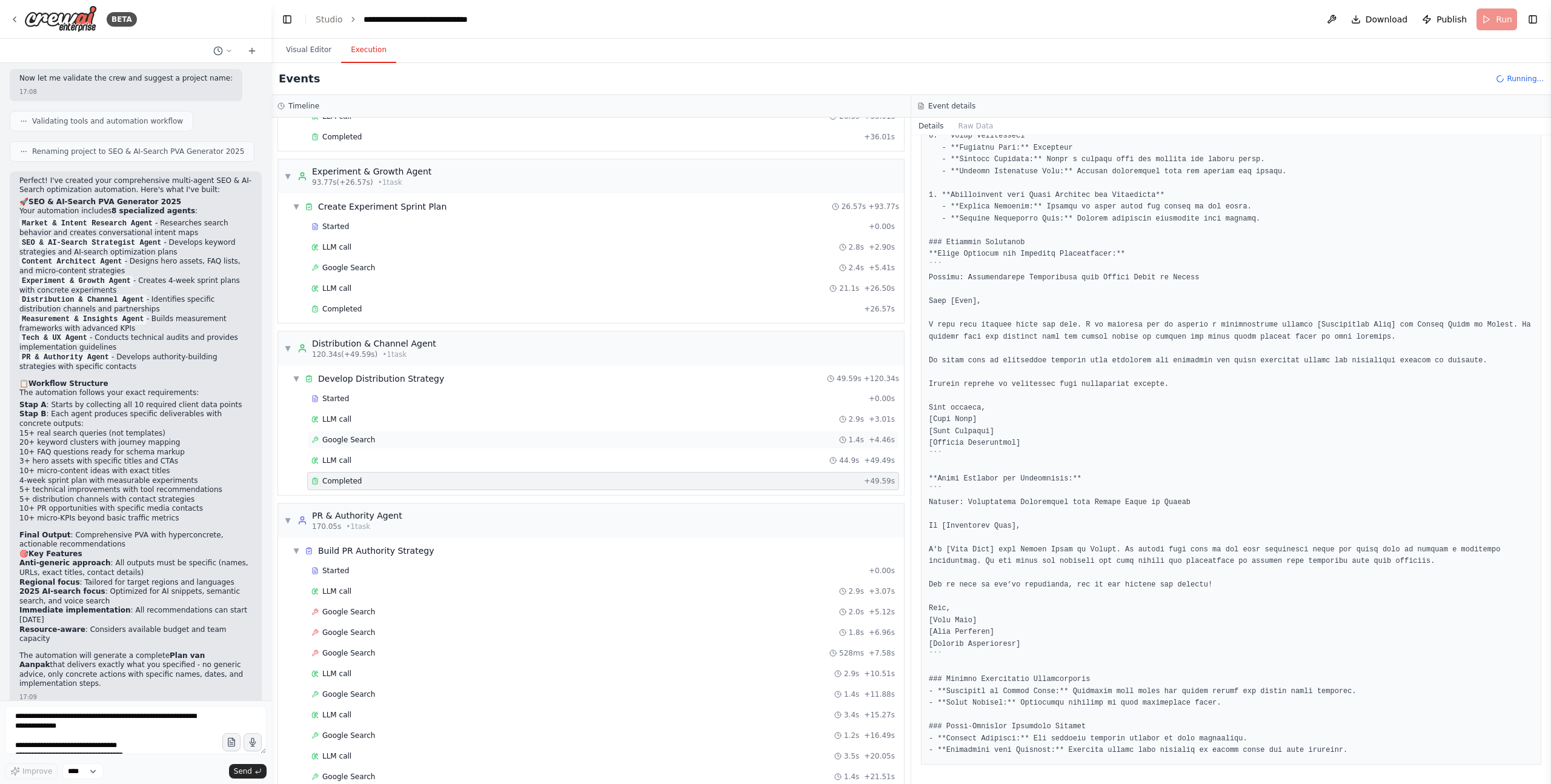
scroll to position [861, 0]
